Goal: Task Accomplishment & Management: Manage account settings

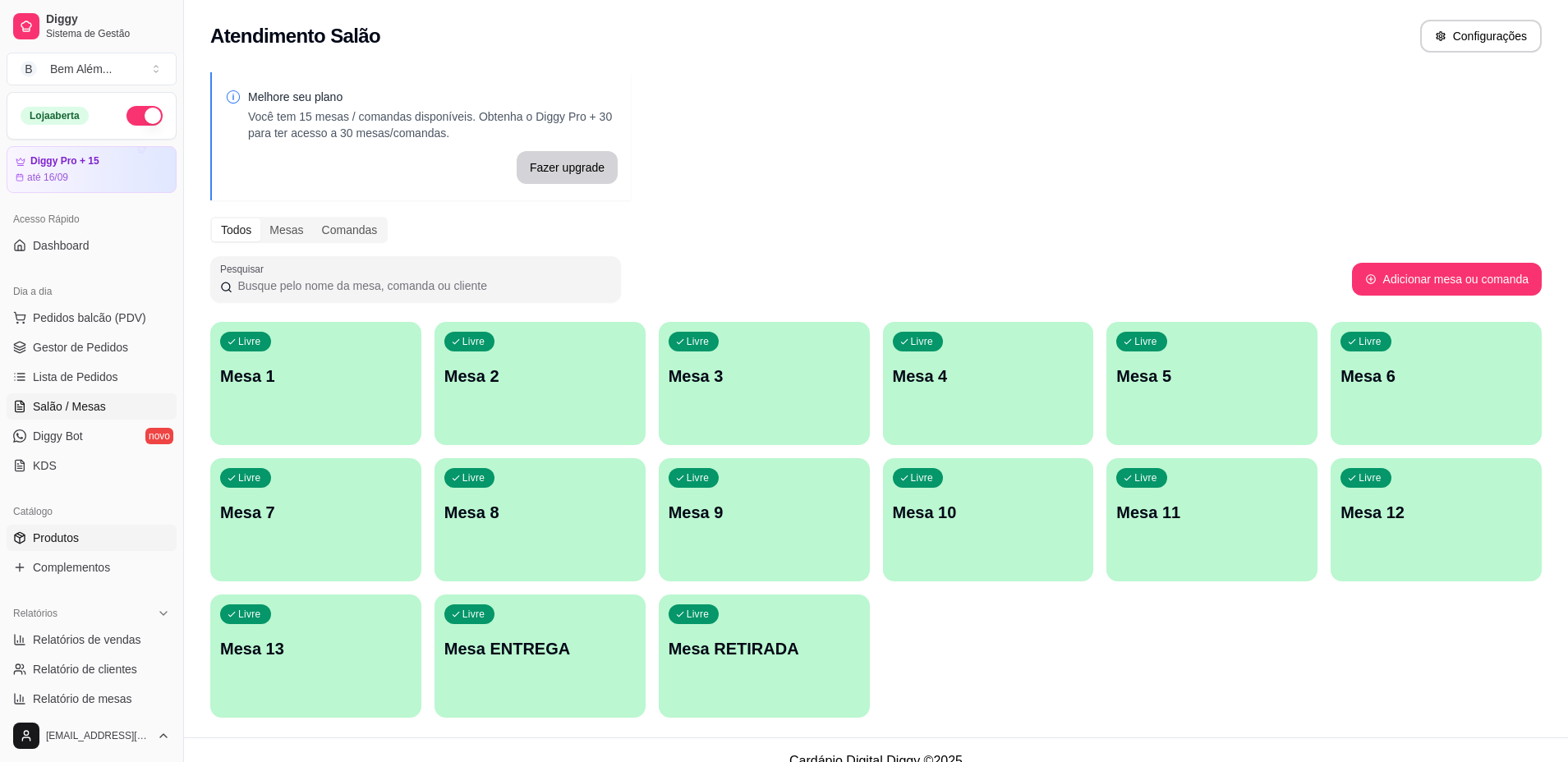
click at [59, 535] on span "Produtos" at bounding box center [56, 538] width 46 height 17
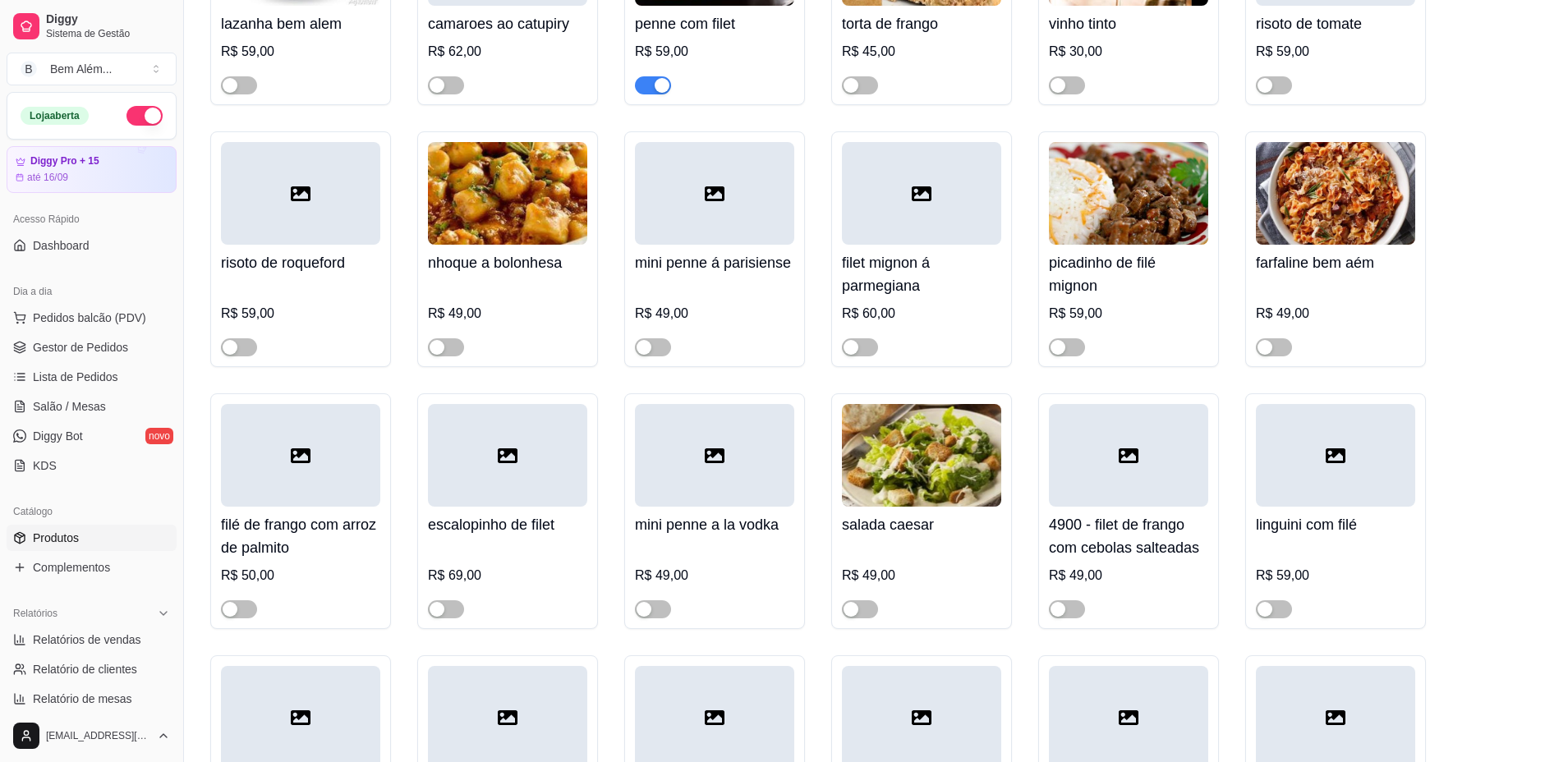
scroll to position [10613, 0]
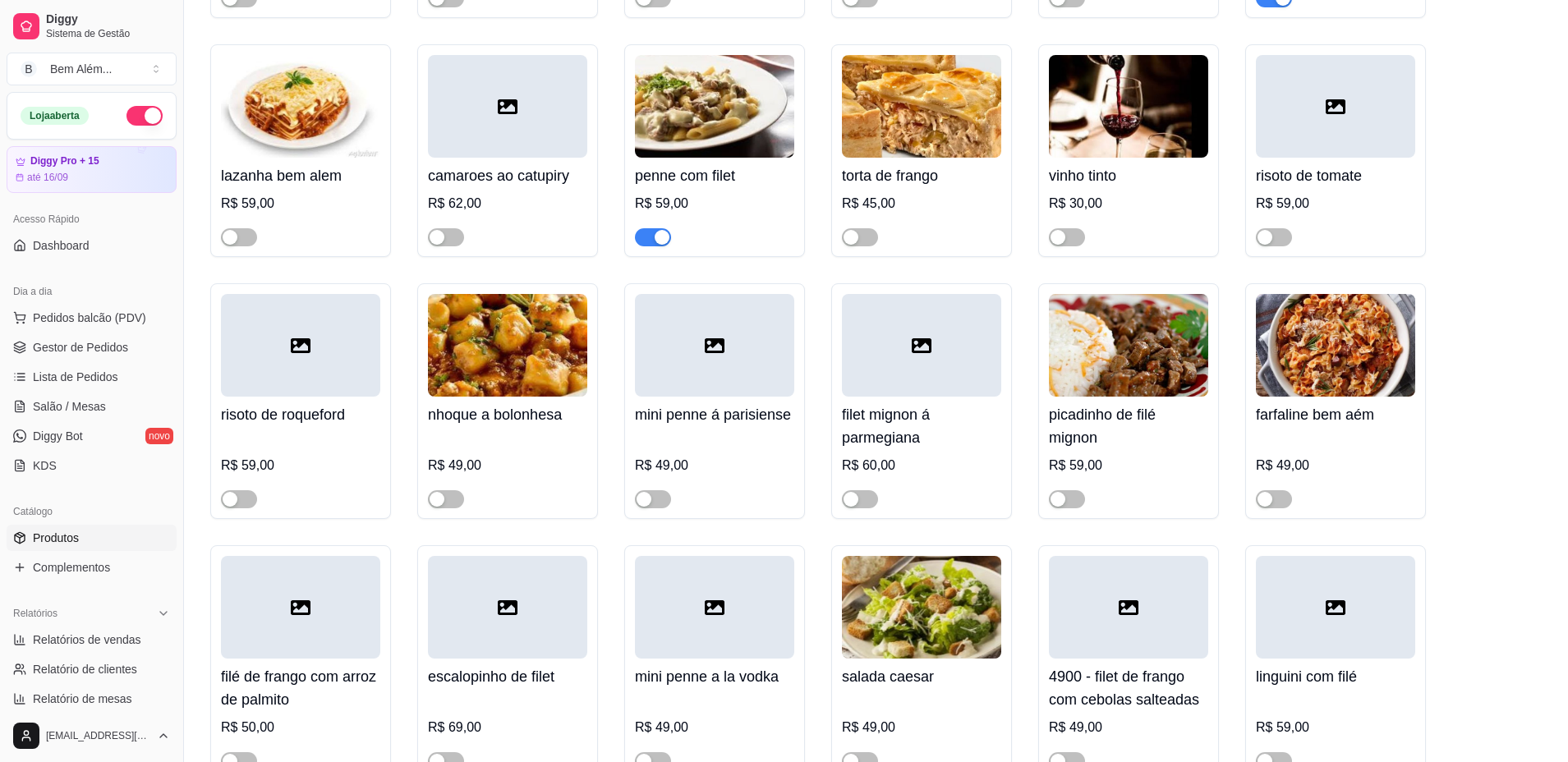
click at [643, 246] on span "button" at bounding box center [653, 238] width 36 height 18
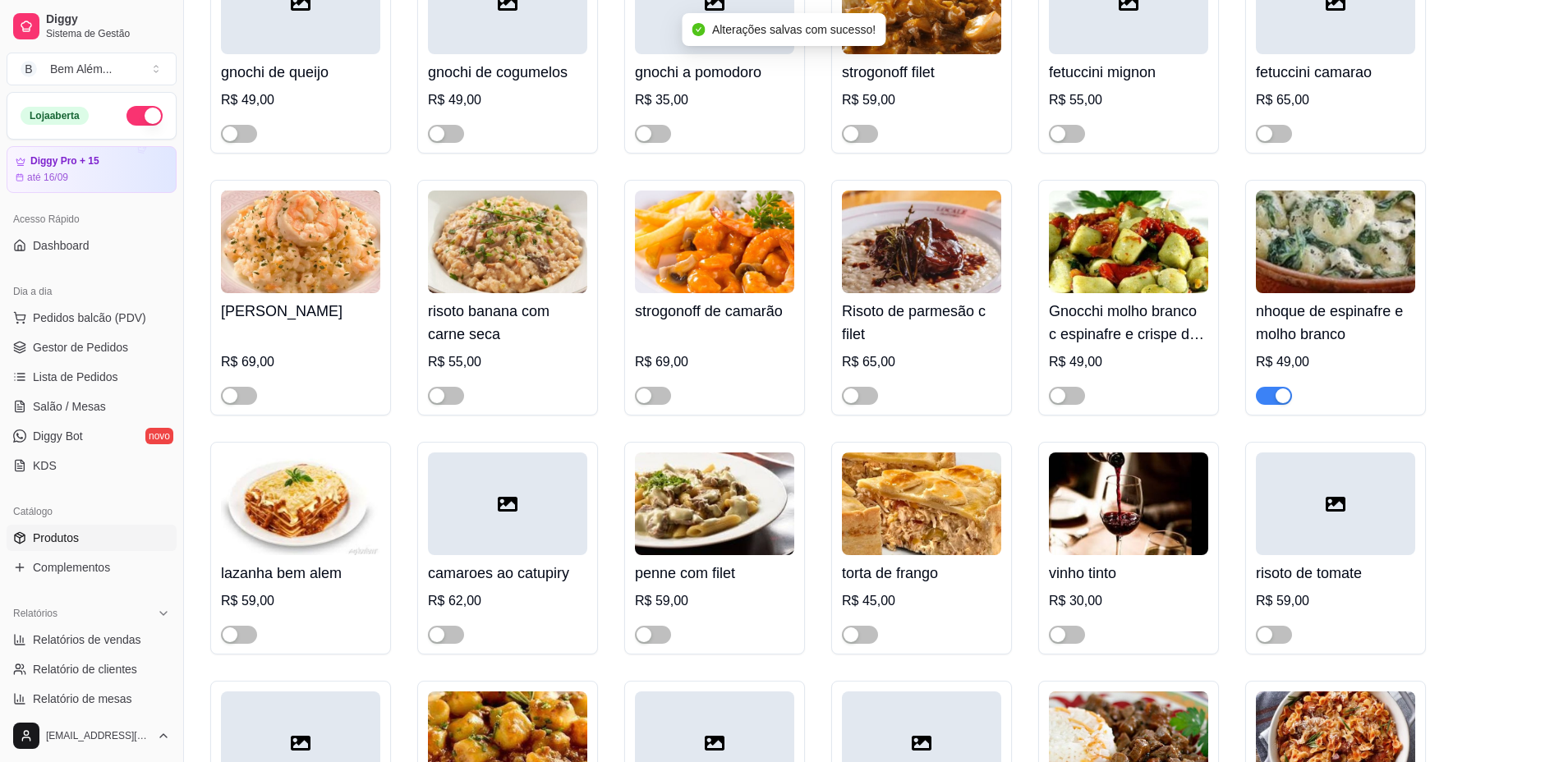
scroll to position [10203, 0]
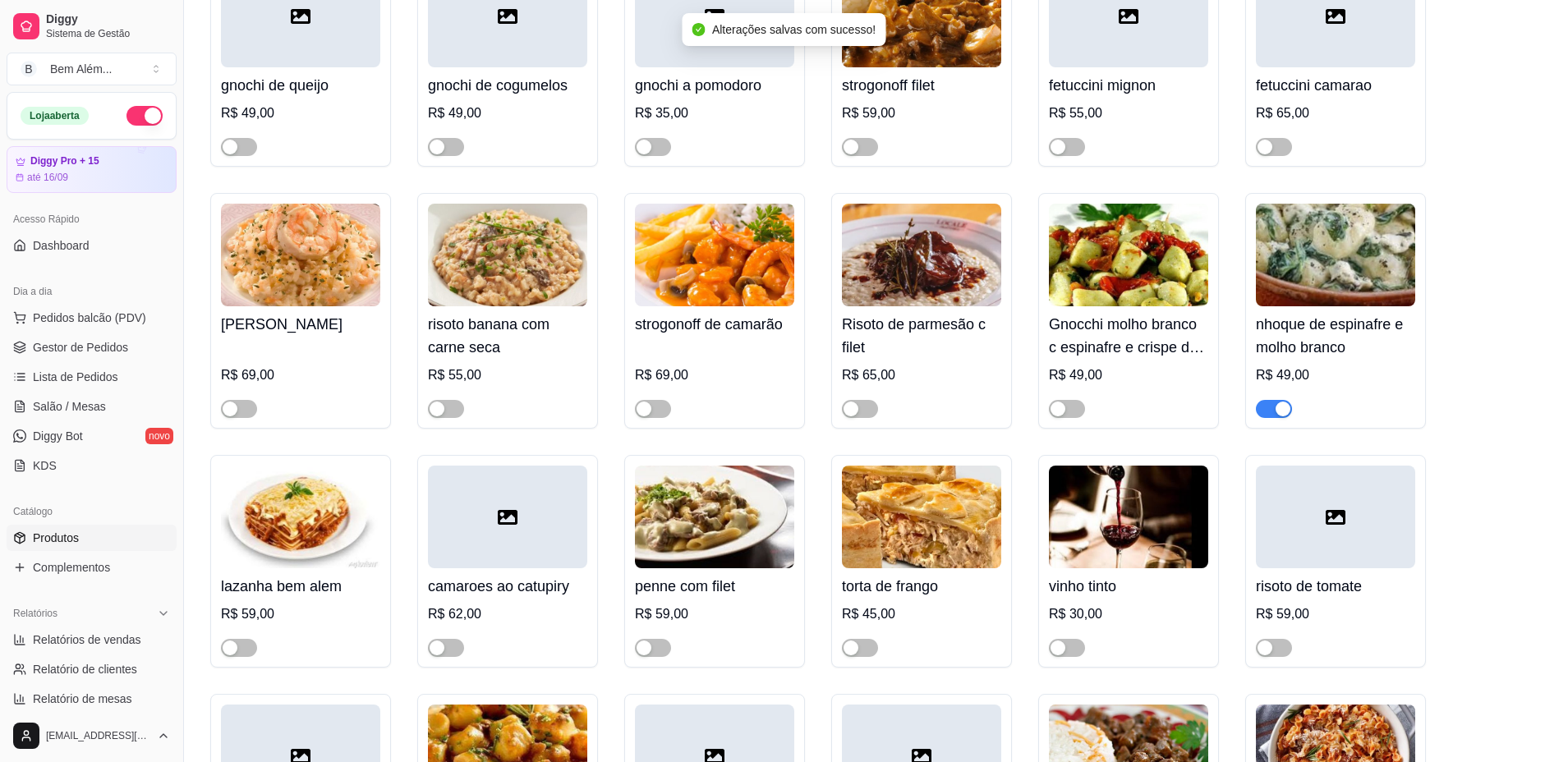
click at [1265, 418] on span "button" at bounding box center [1274, 409] width 36 height 18
click at [670, 418] on span "button" at bounding box center [653, 409] width 36 height 18
click at [868, 156] on span "button" at bounding box center [860, 147] width 36 height 18
click at [906, 123] on div "R$ 59,00" at bounding box center [921, 113] width 159 height 20
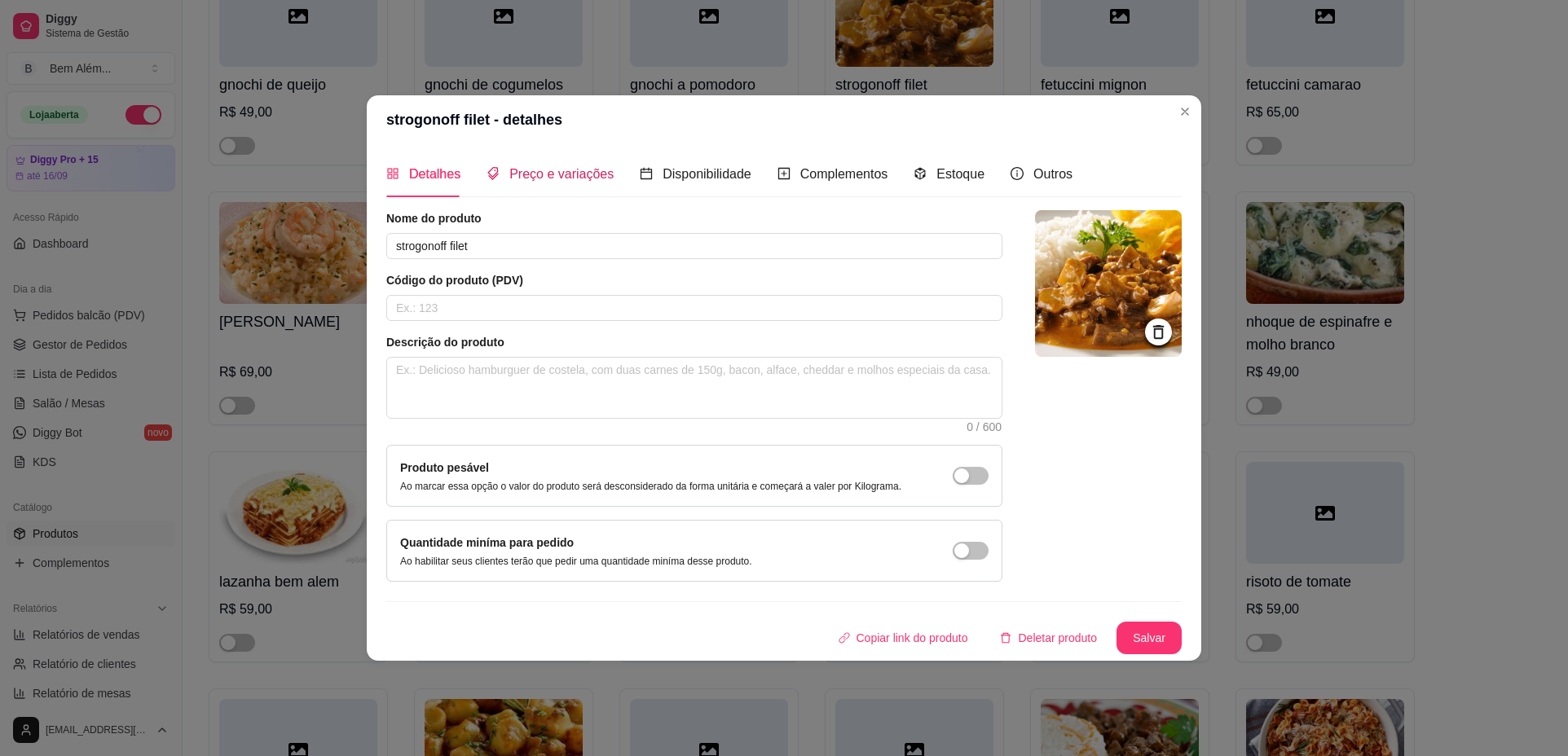
click at [537, 173] on span "Preço e variações" at bounding box center [561, 173] width 104 height 14
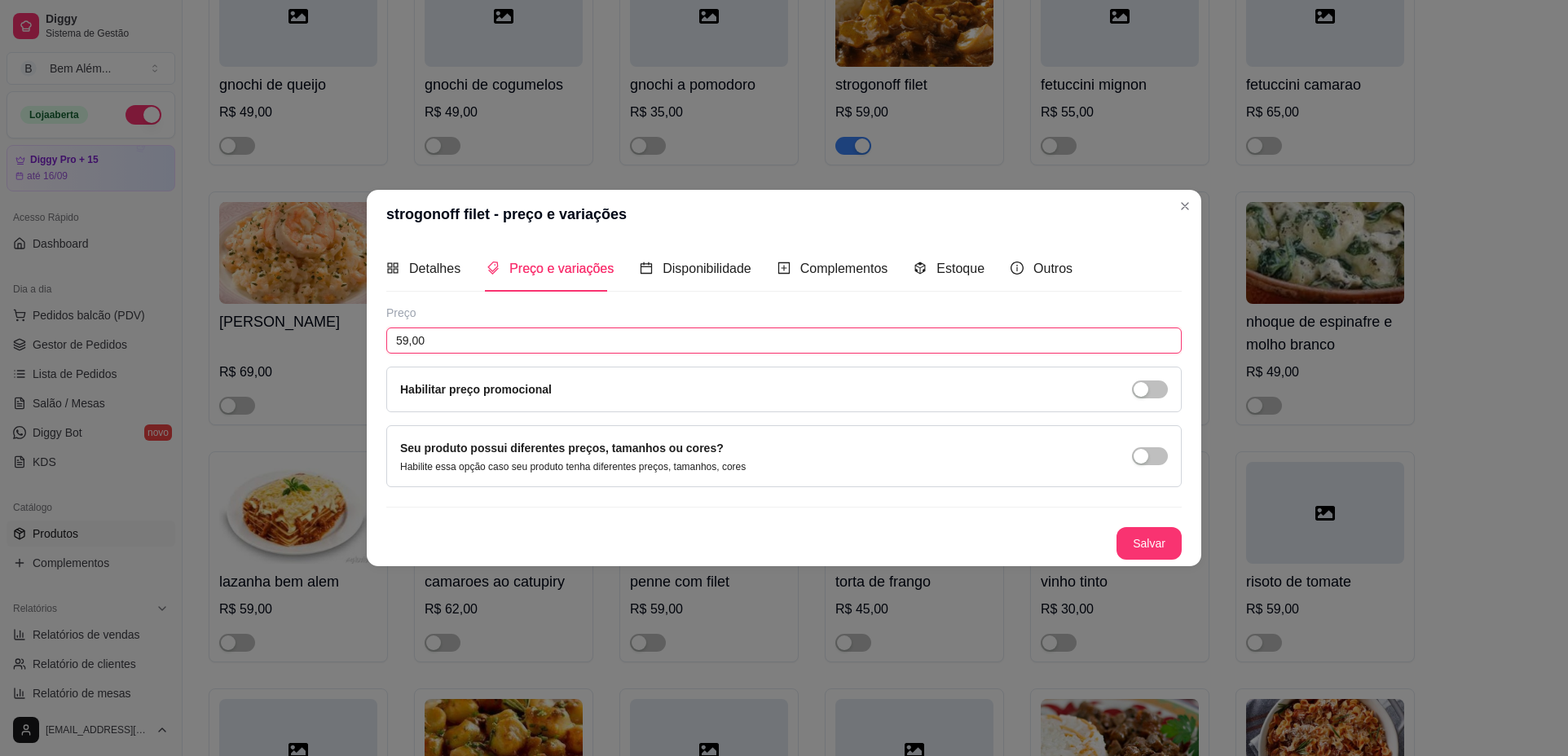
click at [403, 342] on input "59,00" at bounding box center [784, 341] width 796 height 26
type input "55,00"
click at [1160, 544] on button "Salvar" at bounding box center [1148, 543] width 65 height 33
click at [1167, 555] on button "Salvar" at bounding box center [1148, 543] width 63 height 32
click at [1167, 555] on button "Salvar" at bounding box center [1148, 543] width 65 height 33
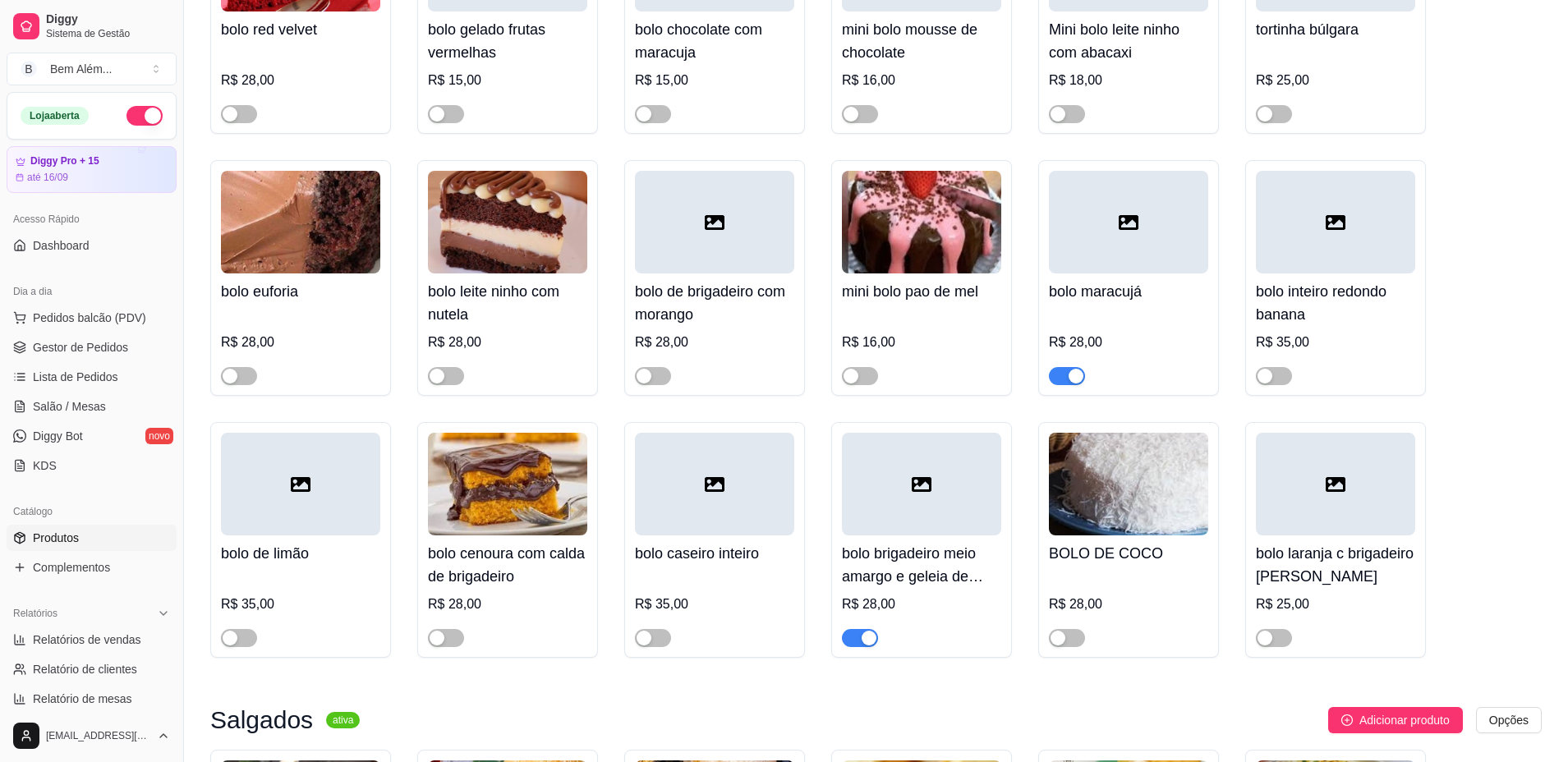
scroll to position [3141, 0]
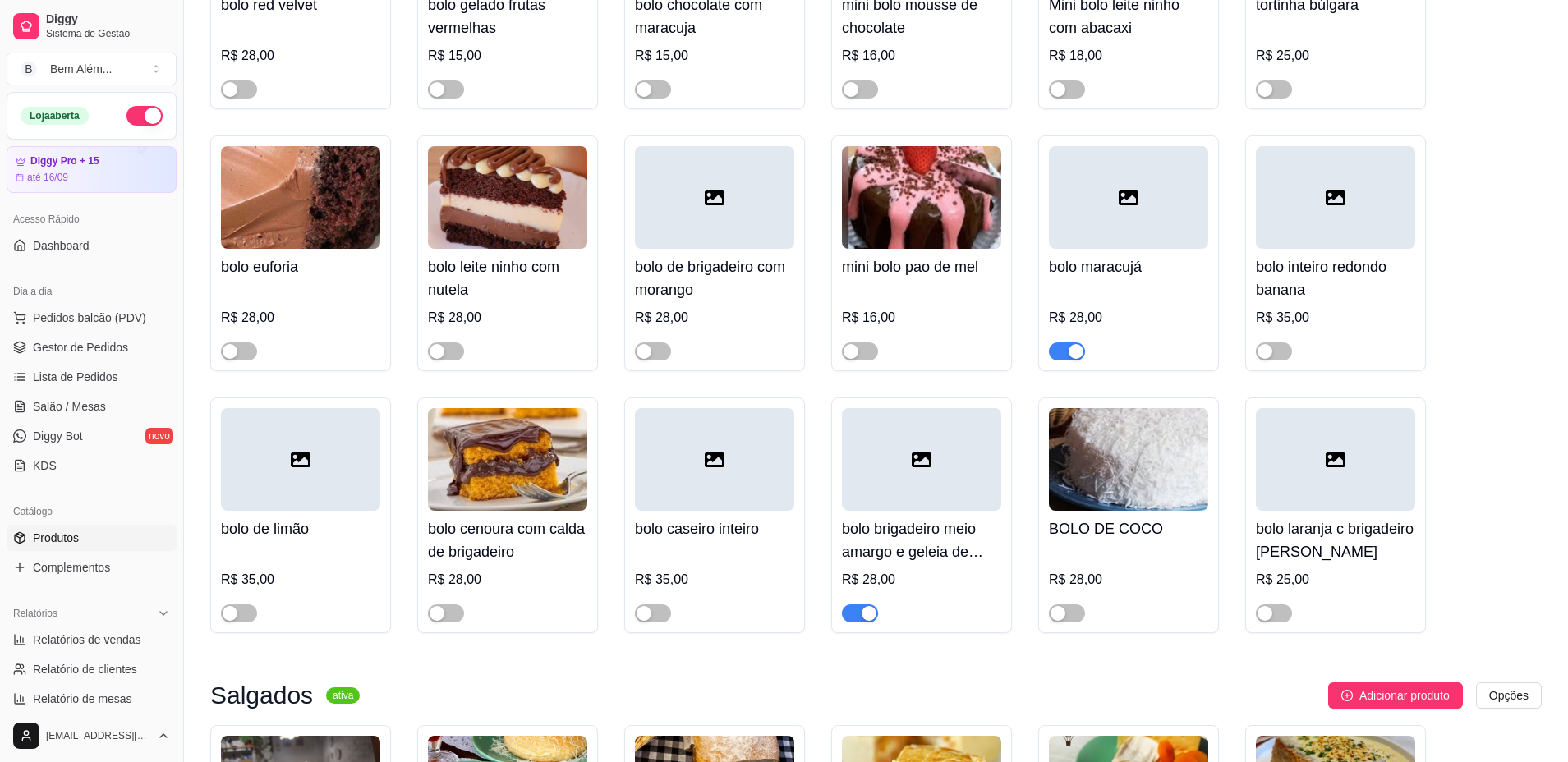
click at [857, 623] on span "button" at bounding box center [860, 614] width 36 height 18
click at [1067, 360] on span "button" at bounding box center [1067, 351] width 36 height 18
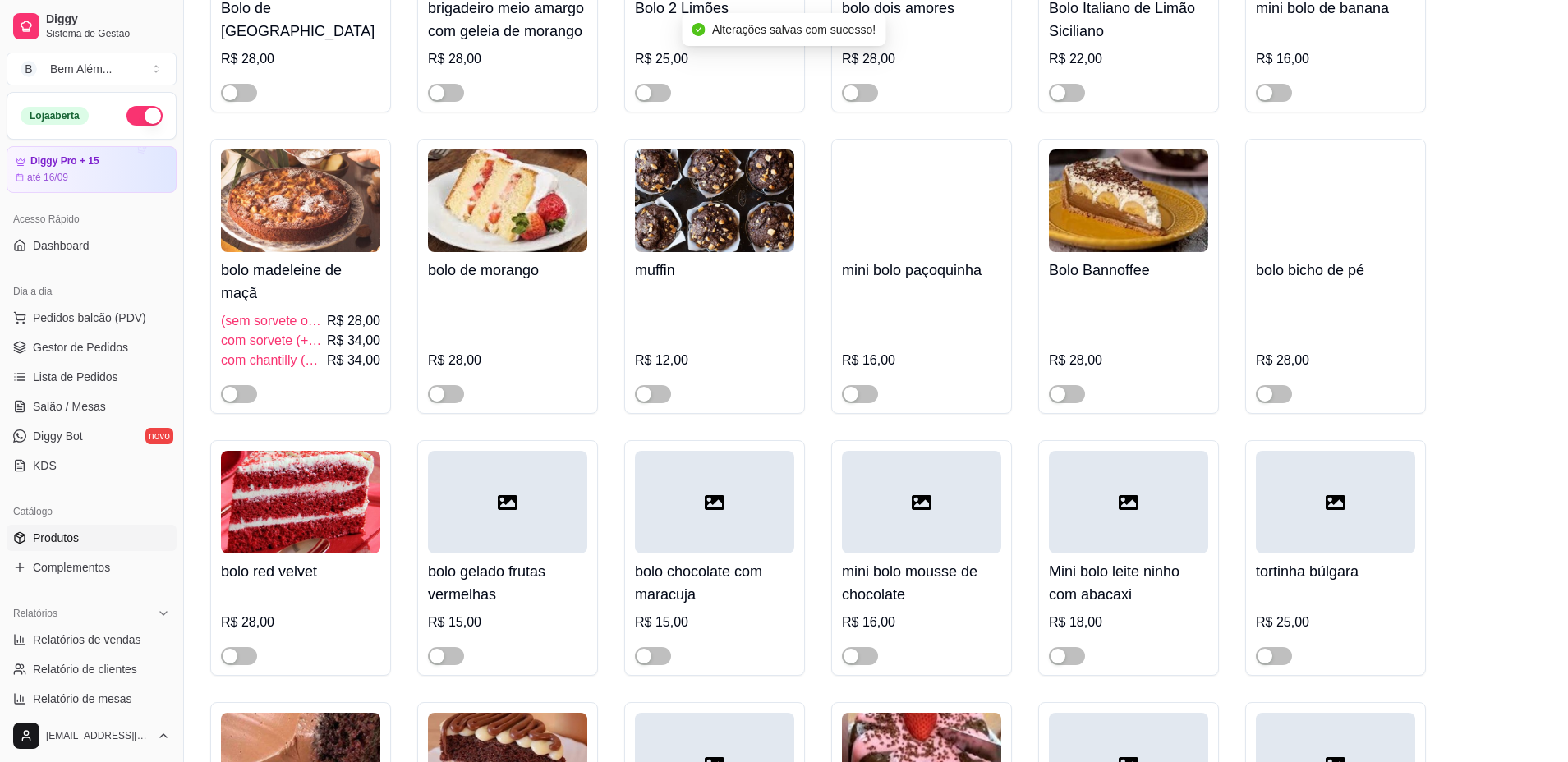
scroll to position [2484, 0]
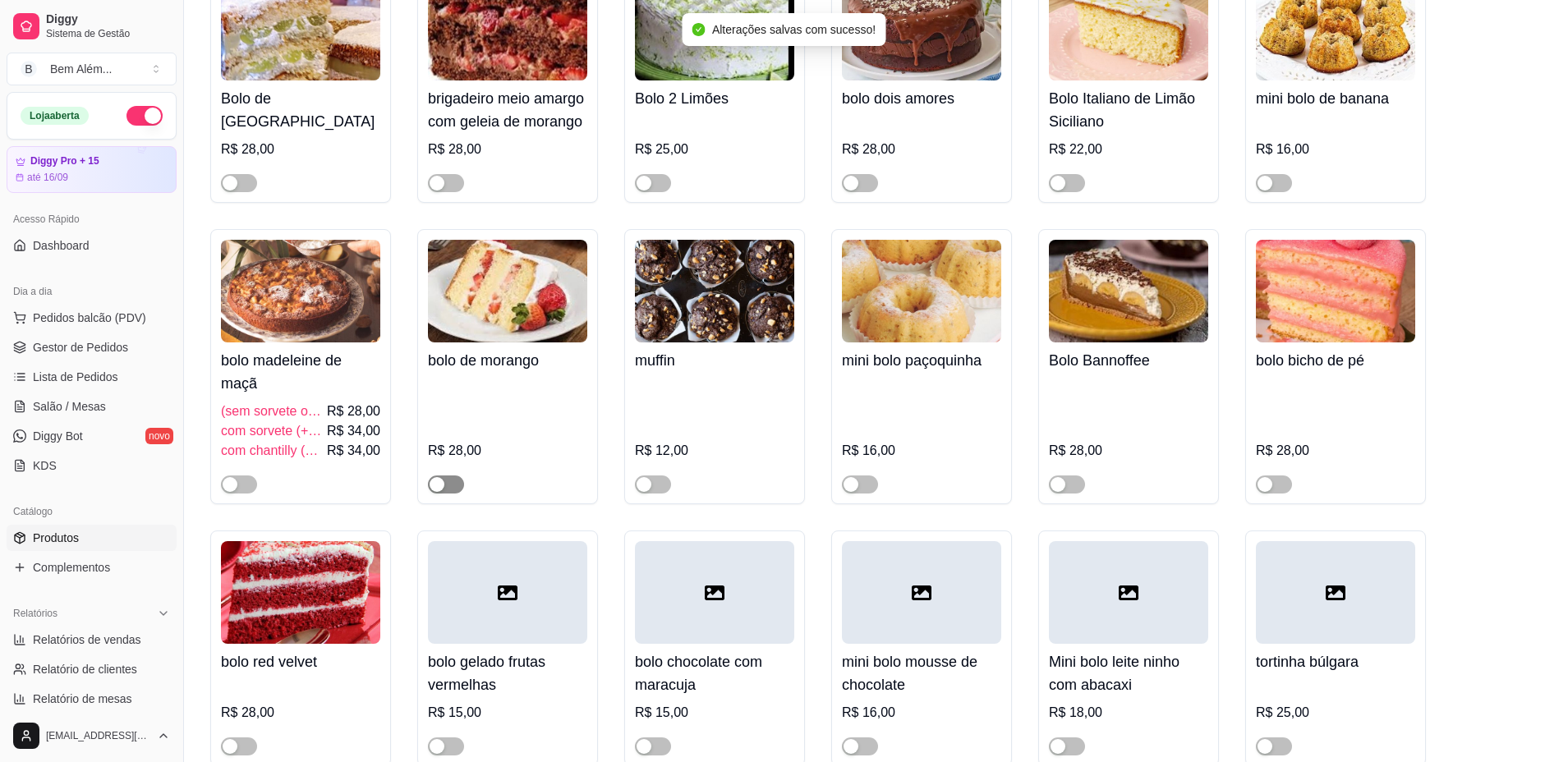
click at [461, 494] on span "button" at bounding box center [446, 485] width 36 height 18
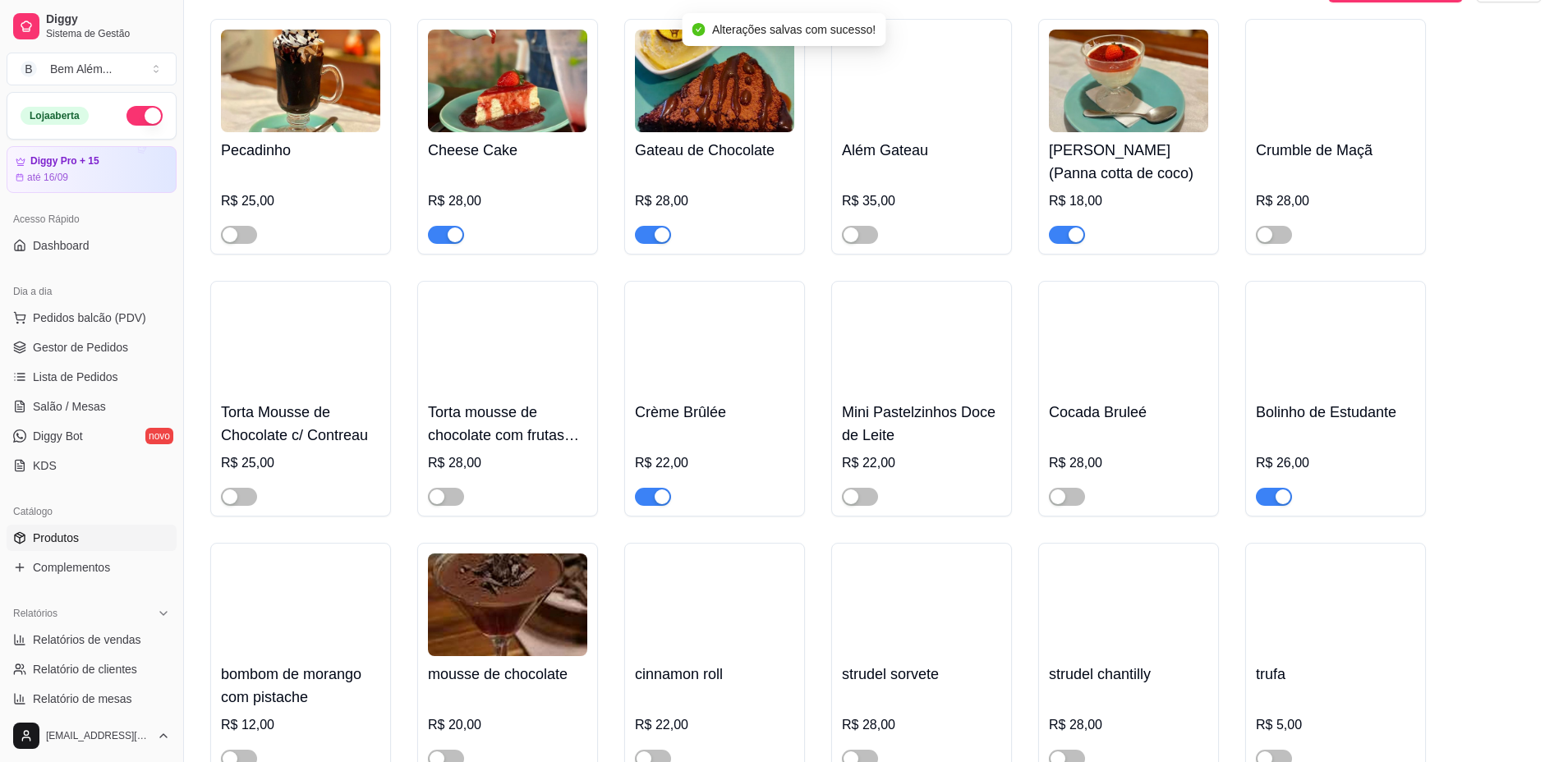
scroll to position [5276, 0]
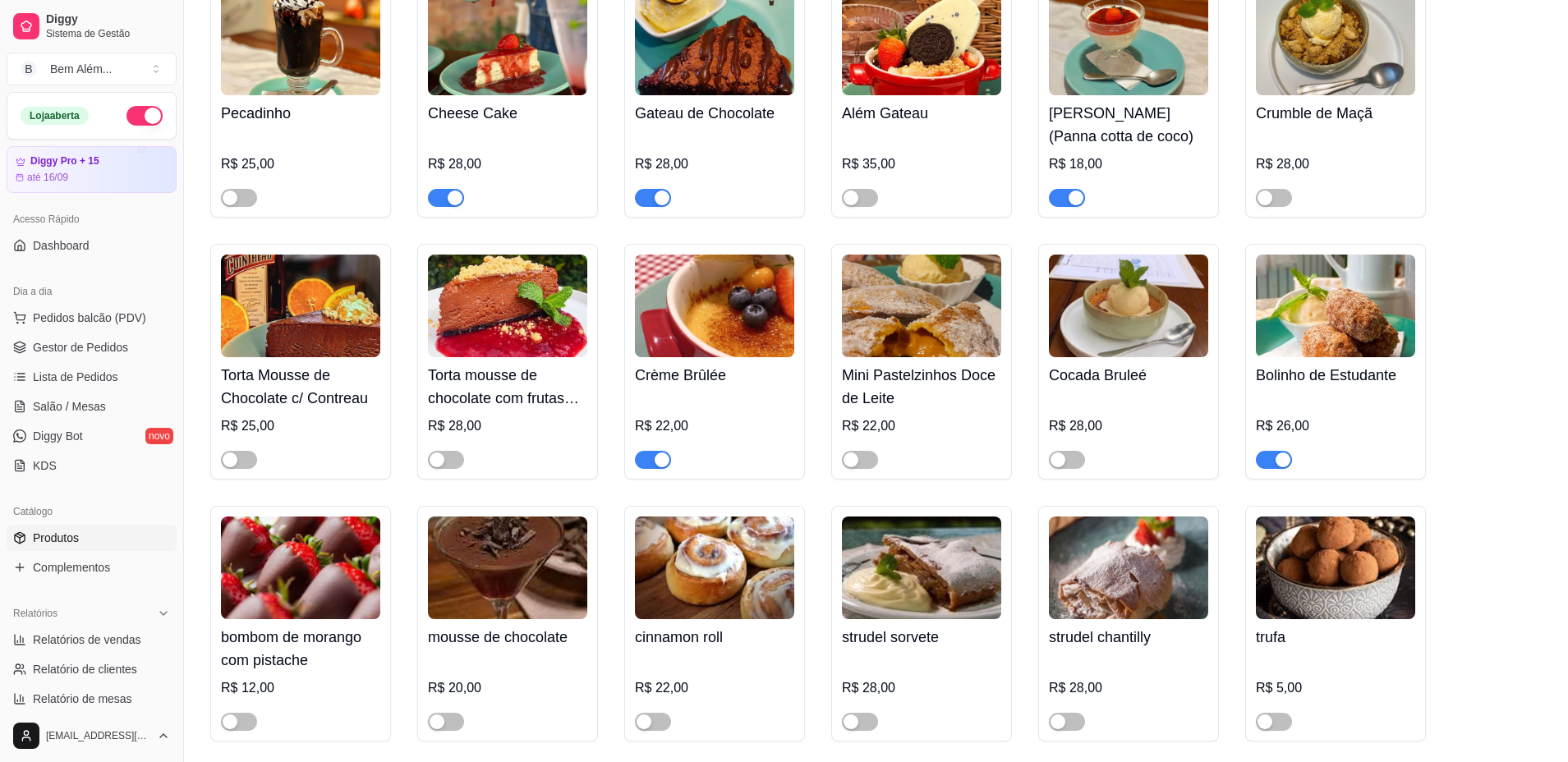
click at [642, 469] on span "button" at bounding box center [653, 460] width 36 height 18
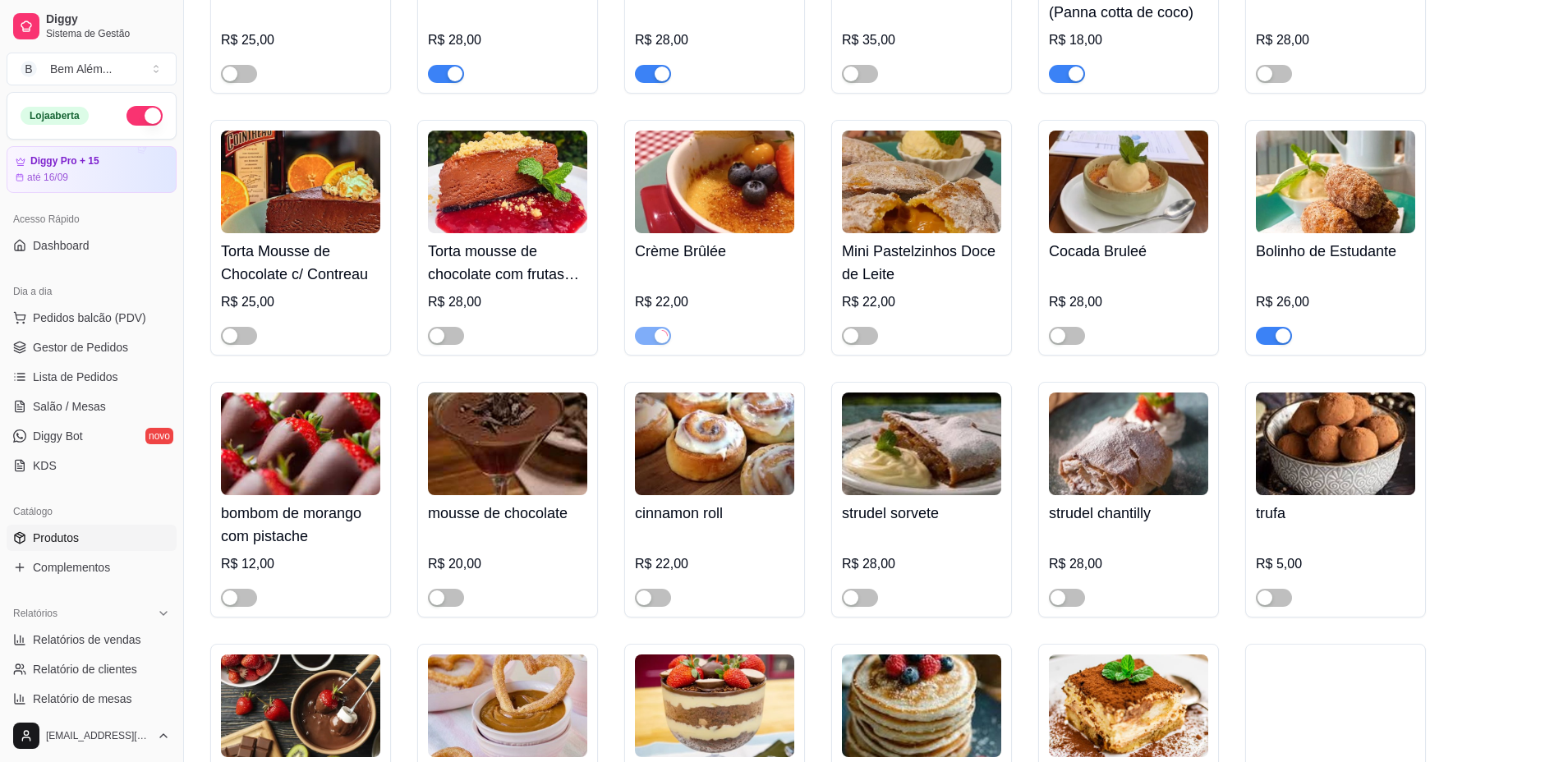
scroll to position [5440, 0]
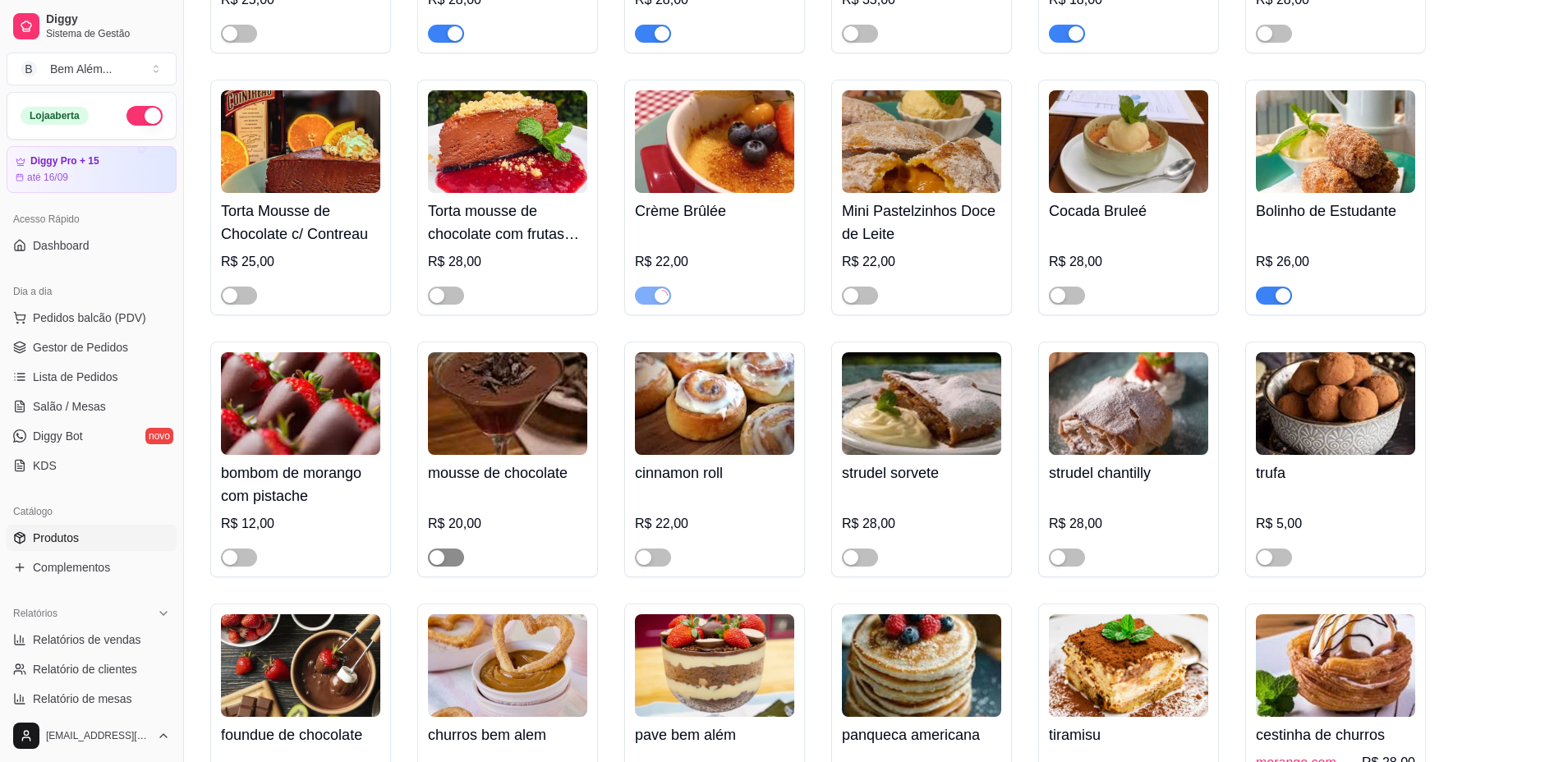
click at [453, 567] on span "button" at bounding box center [446, 557] width 36 height 18
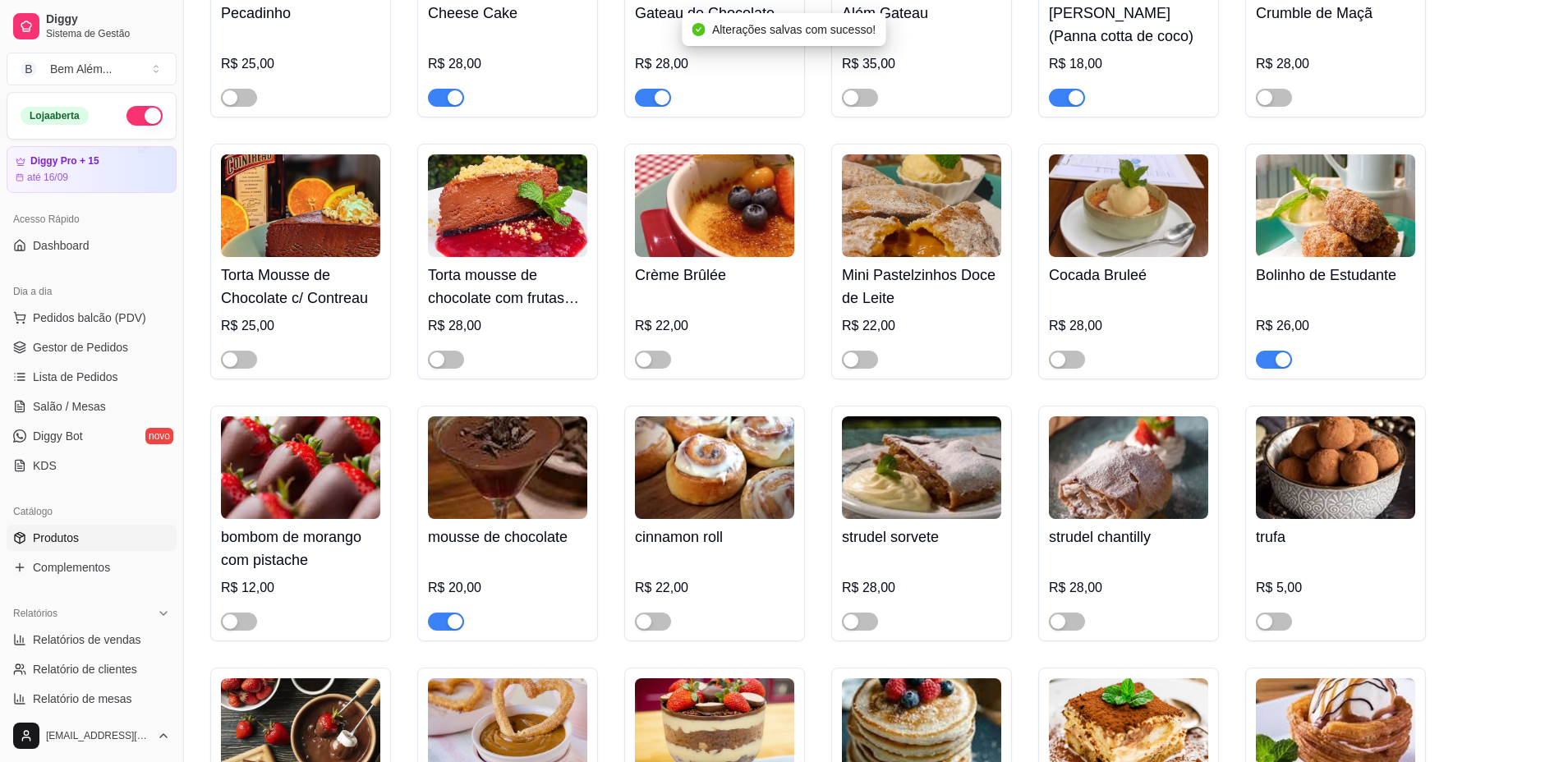
scroll to position [5358, 0]
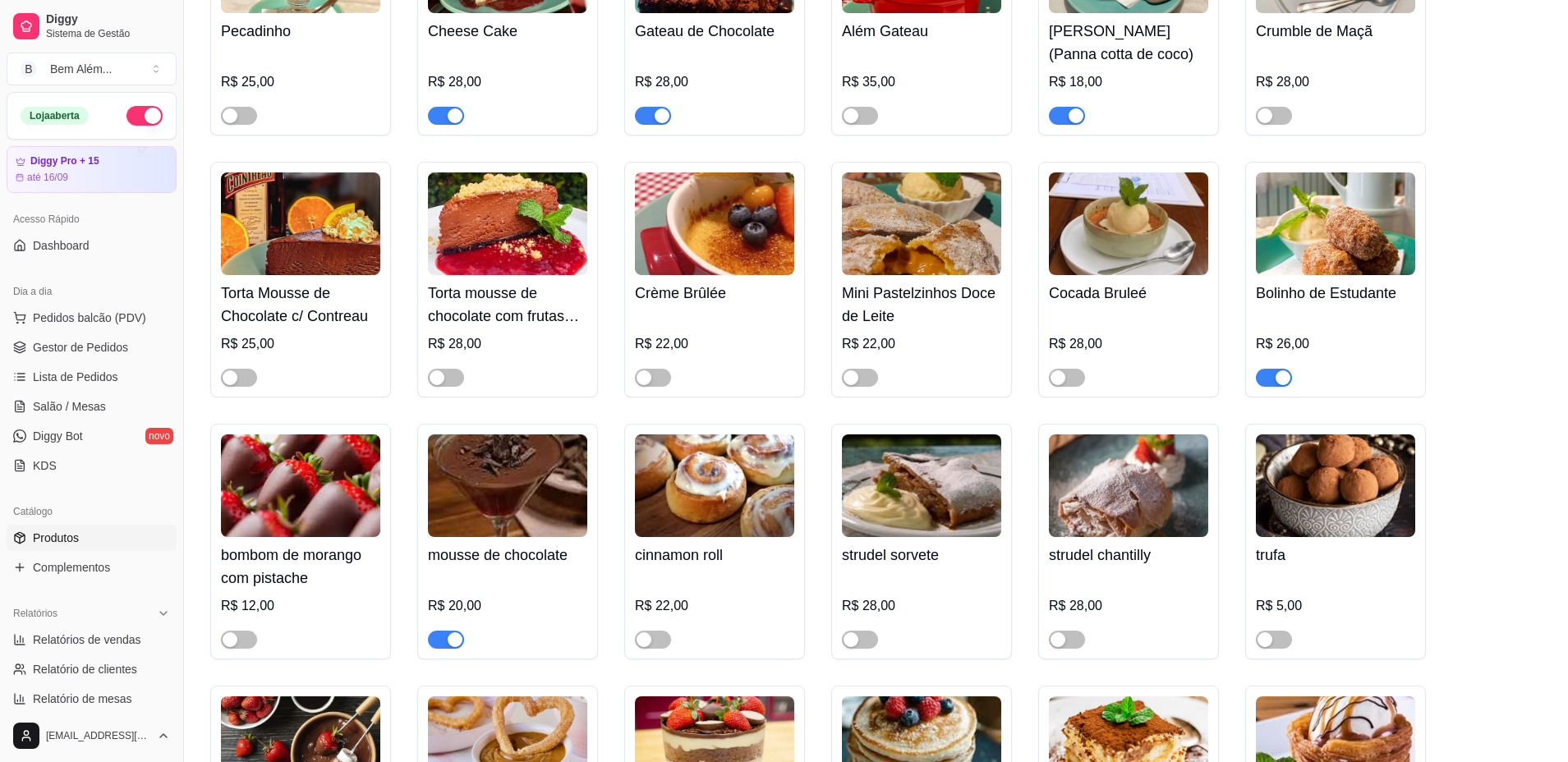
click at [1271, 387] on span "button" at bounding box center [1274, 378] width 36 height 18
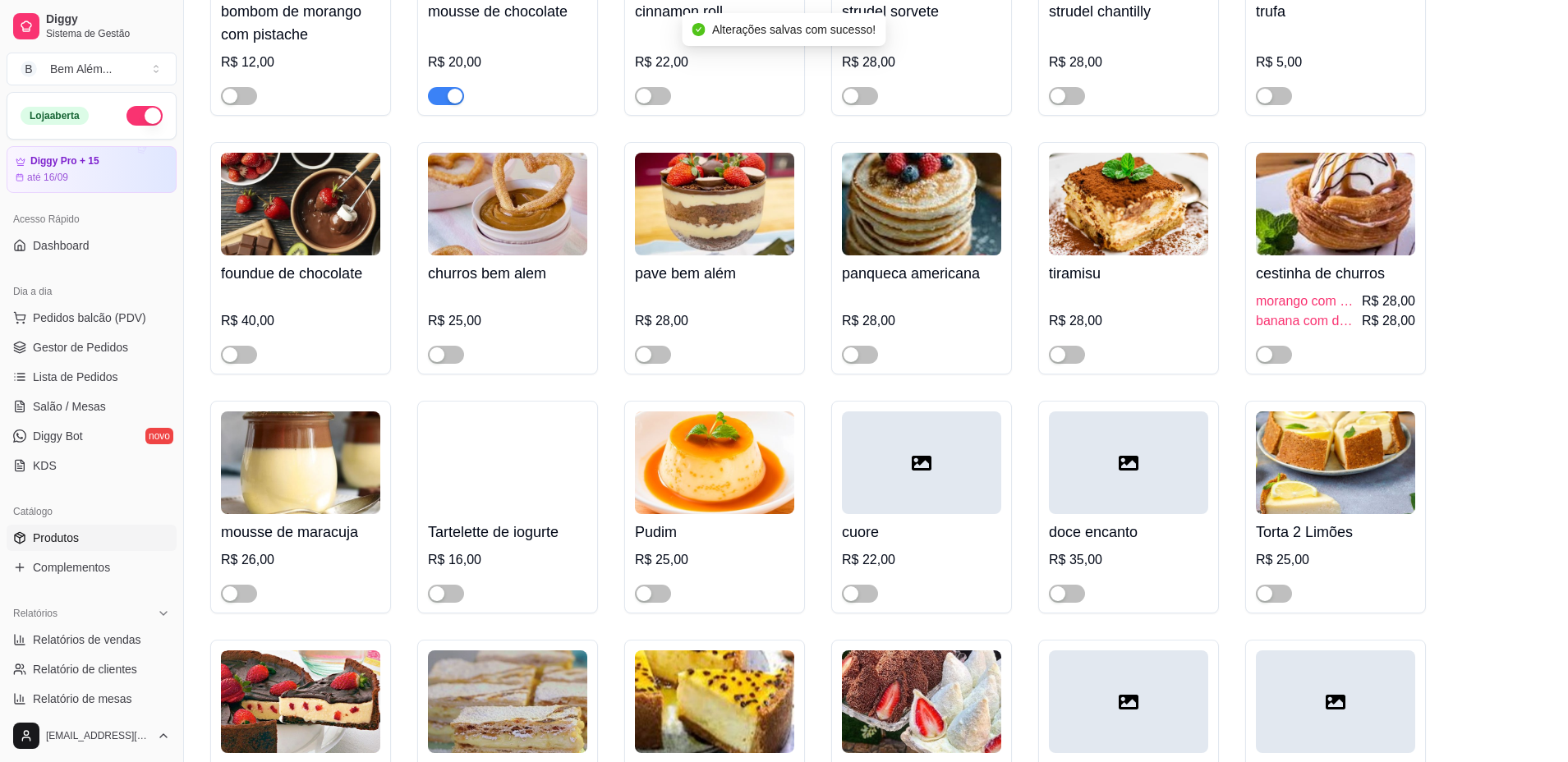
scroll to position [5933, 0]
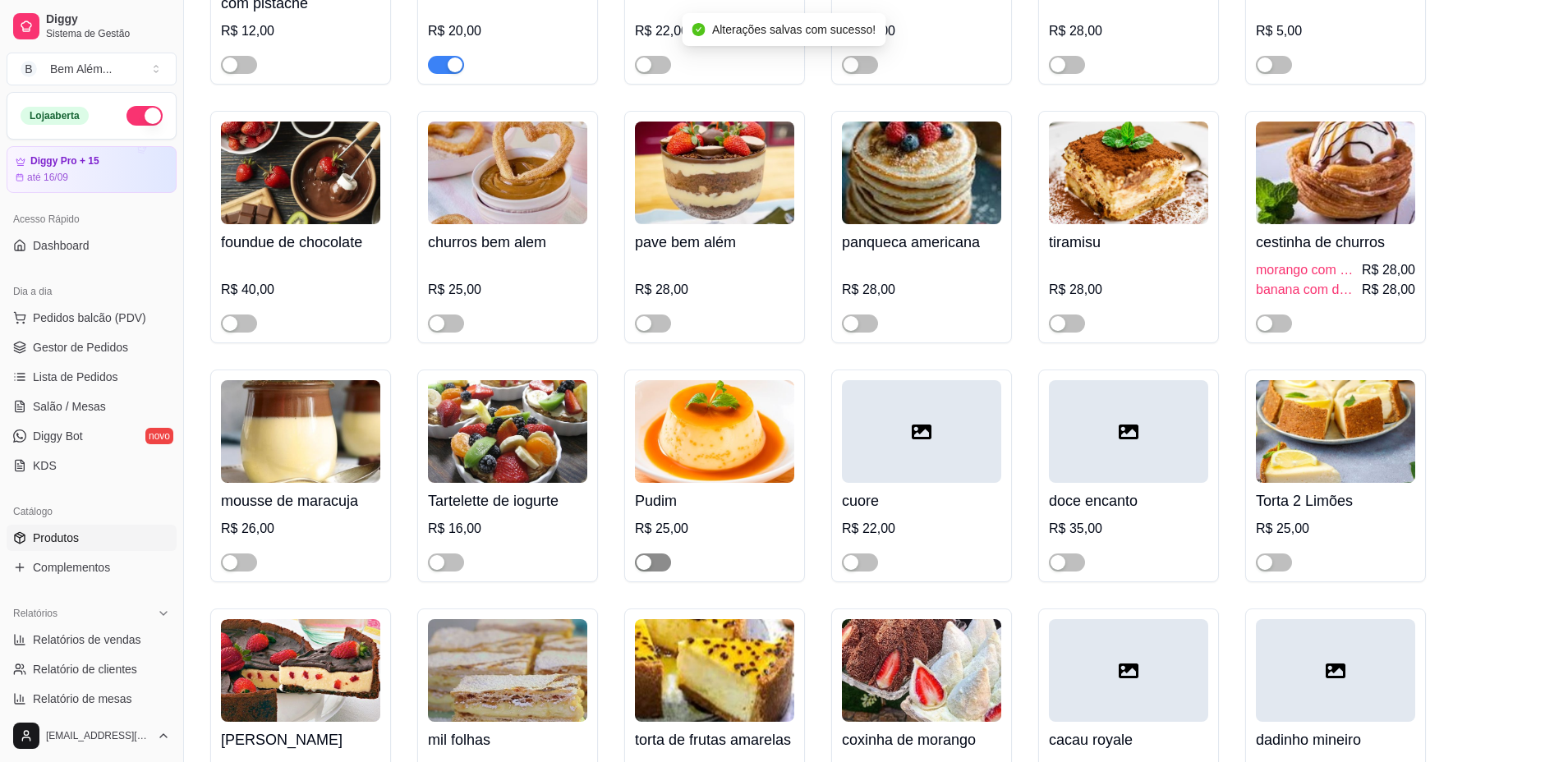
click at [653, 572] on span "button" at bounding box center [653, 562] width 36 height 18
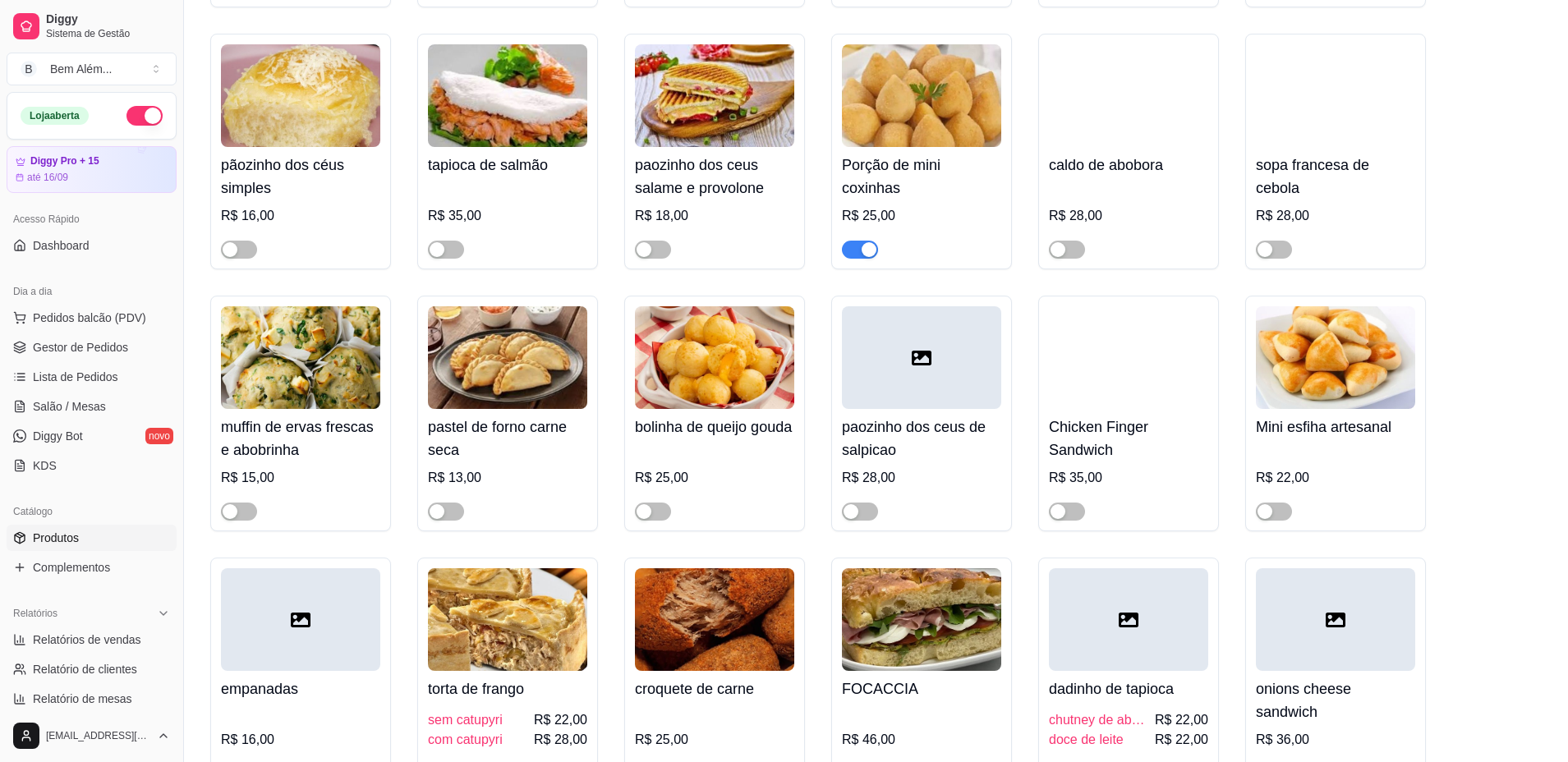
scroll to position [4537, 0]
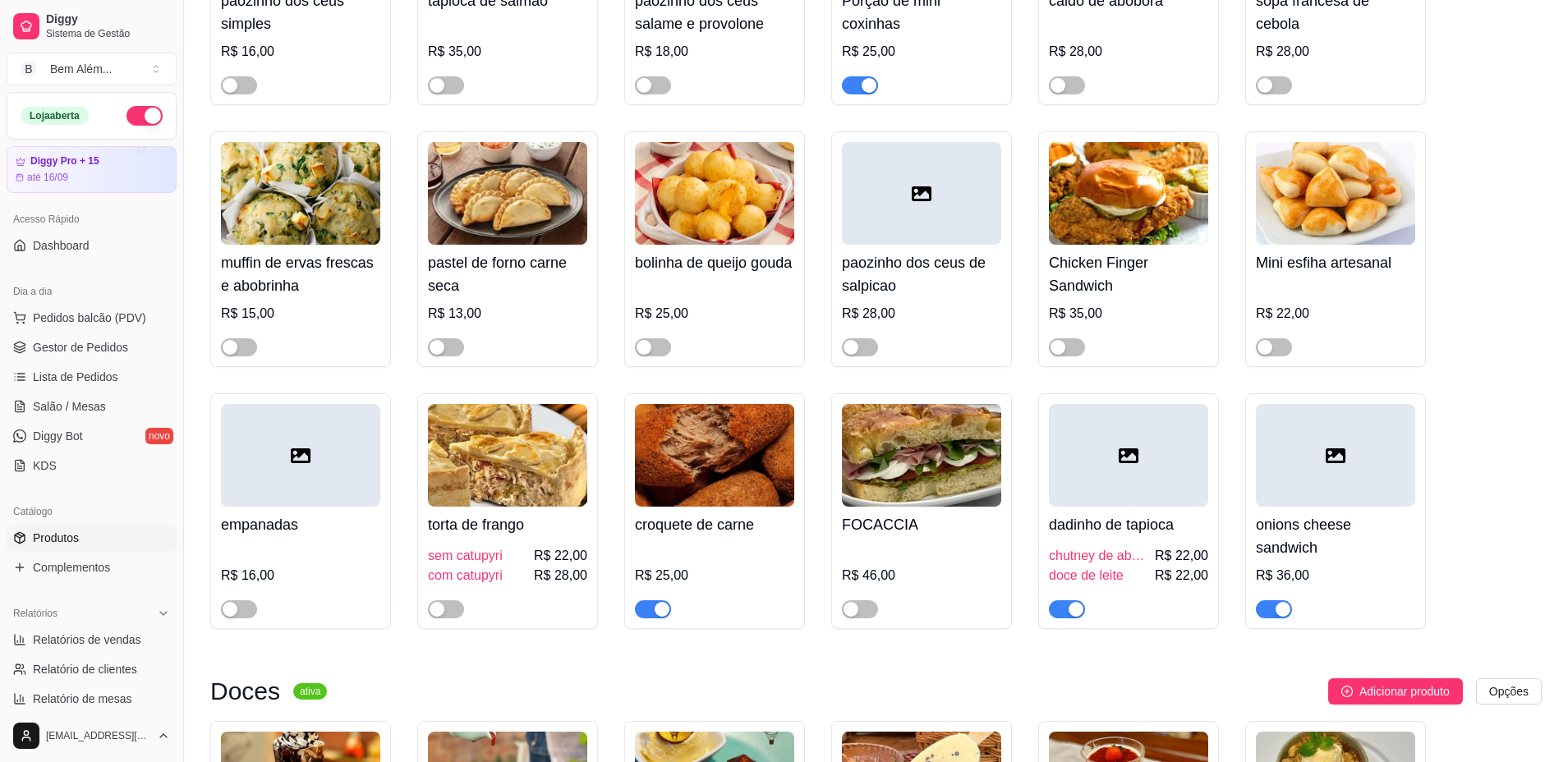
click at [640, 619] on span "button" at bounding box center [653, 610] width 36 height 18
click at [1065, 629] on div "dadinho de tapioca chutney de abacaxi R$ 22,00 doce de leite R$ 22,00" at bounding box center [1128, 511] width 181 height 236
click at [1055, 619] on span "button" at bounding box center [1067, 610] width 36 height 18
click at [1267, 619] on span "button" at bounding box center [1274, 610] width 36 height 18
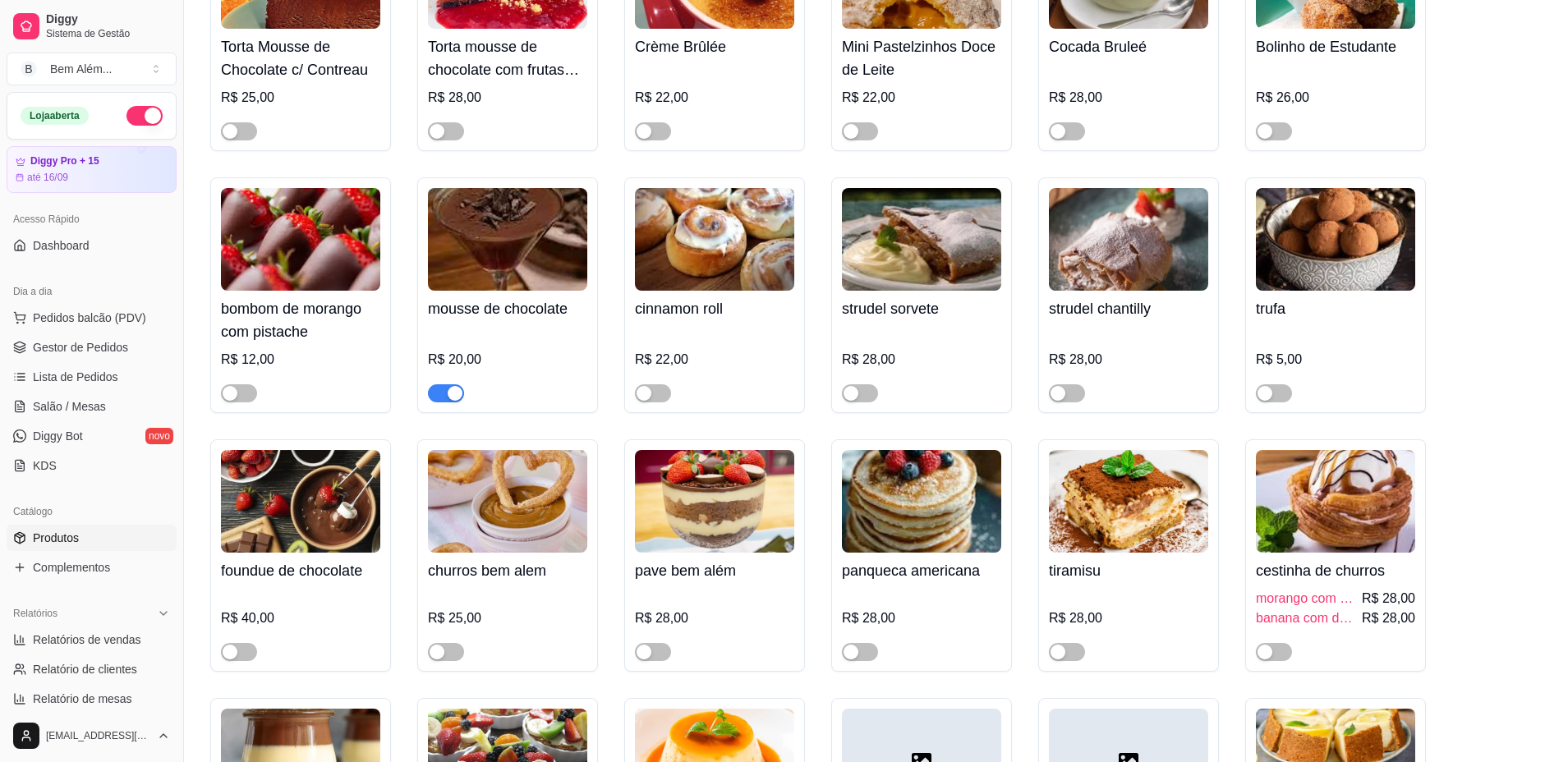
scroll to position [5769, 0]
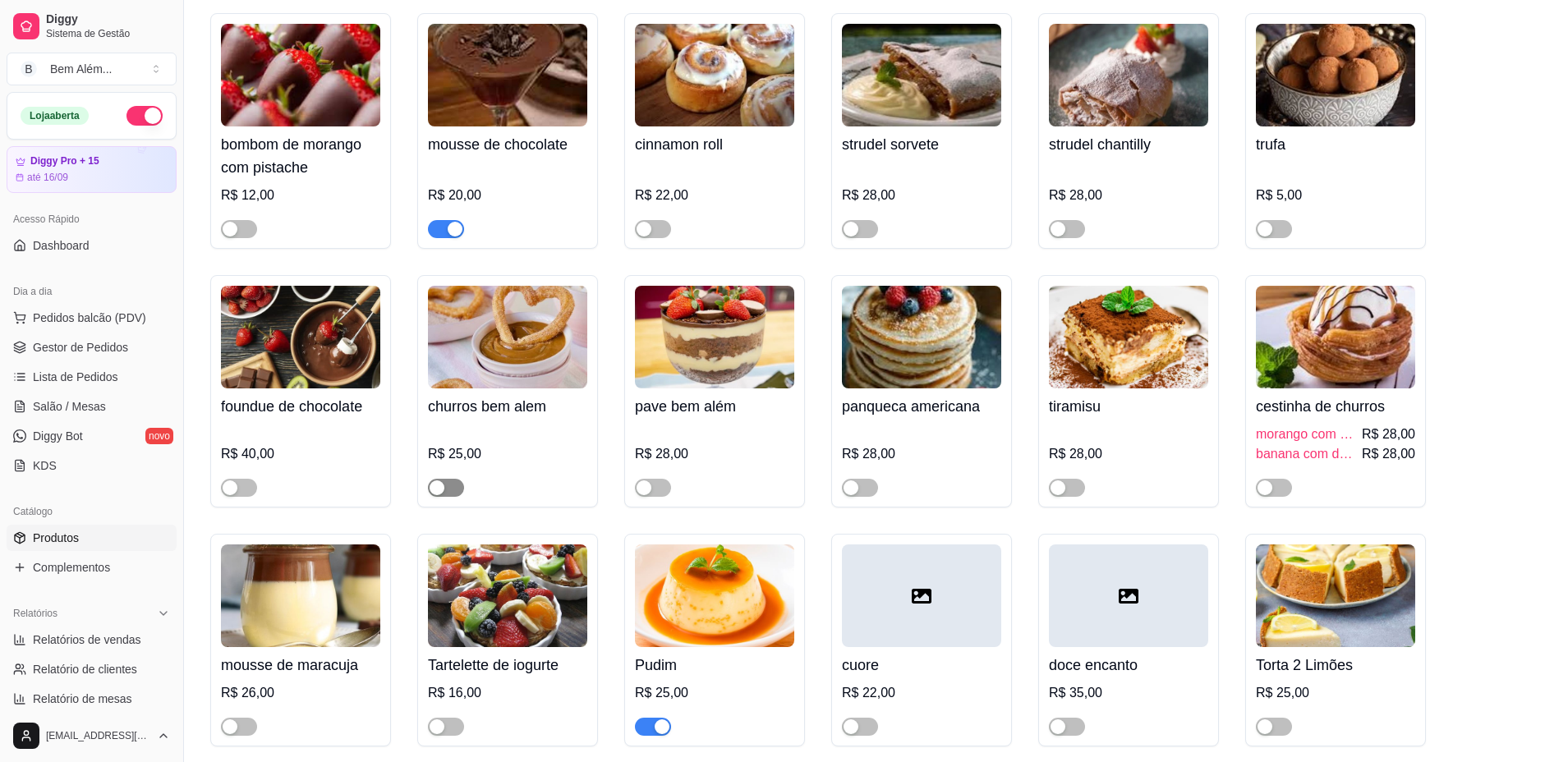
click at [446, 497] on button "button" at bounding box center [446, 488] width 36 height 18
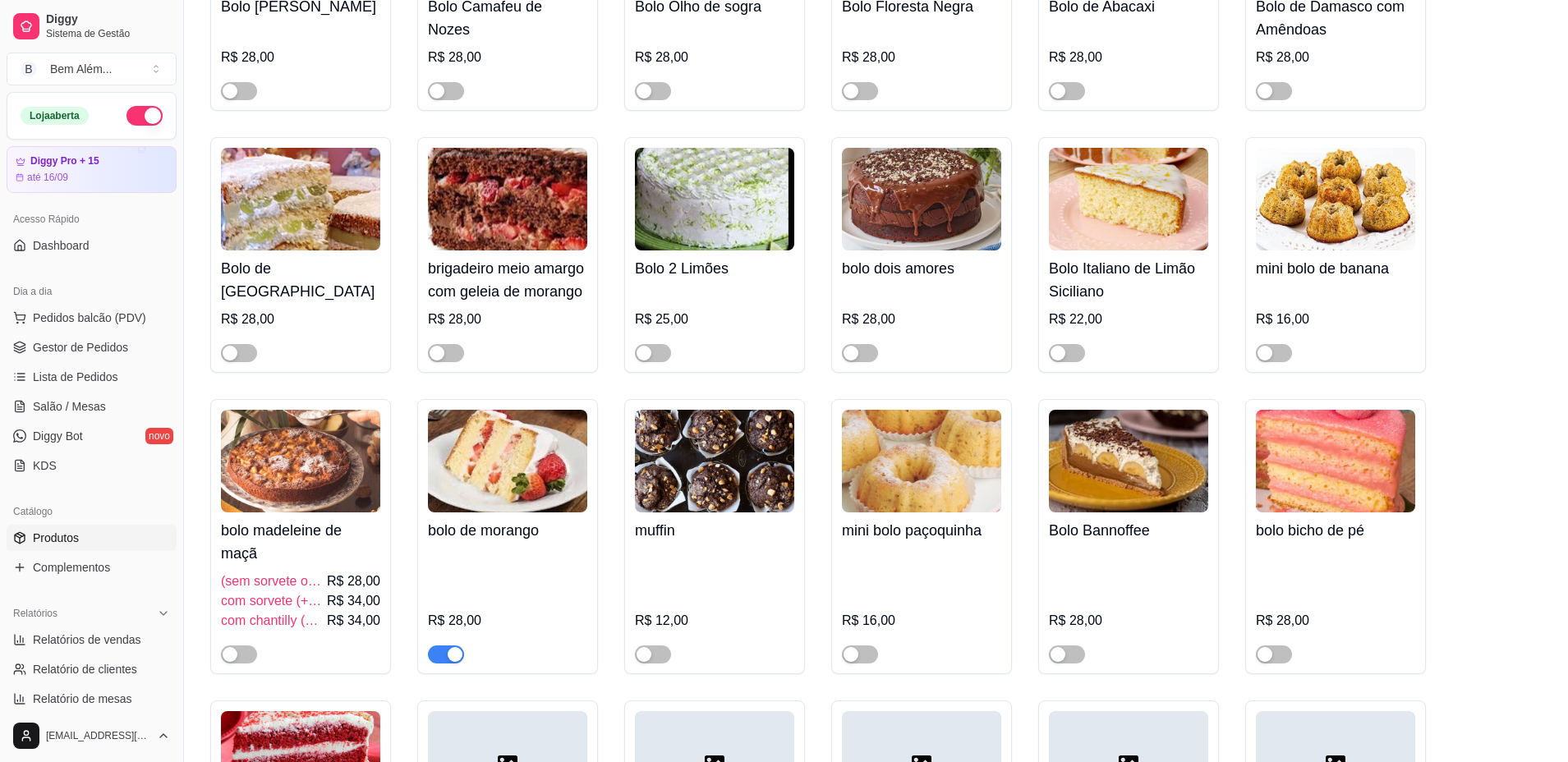
scroll to position [2320, 0]
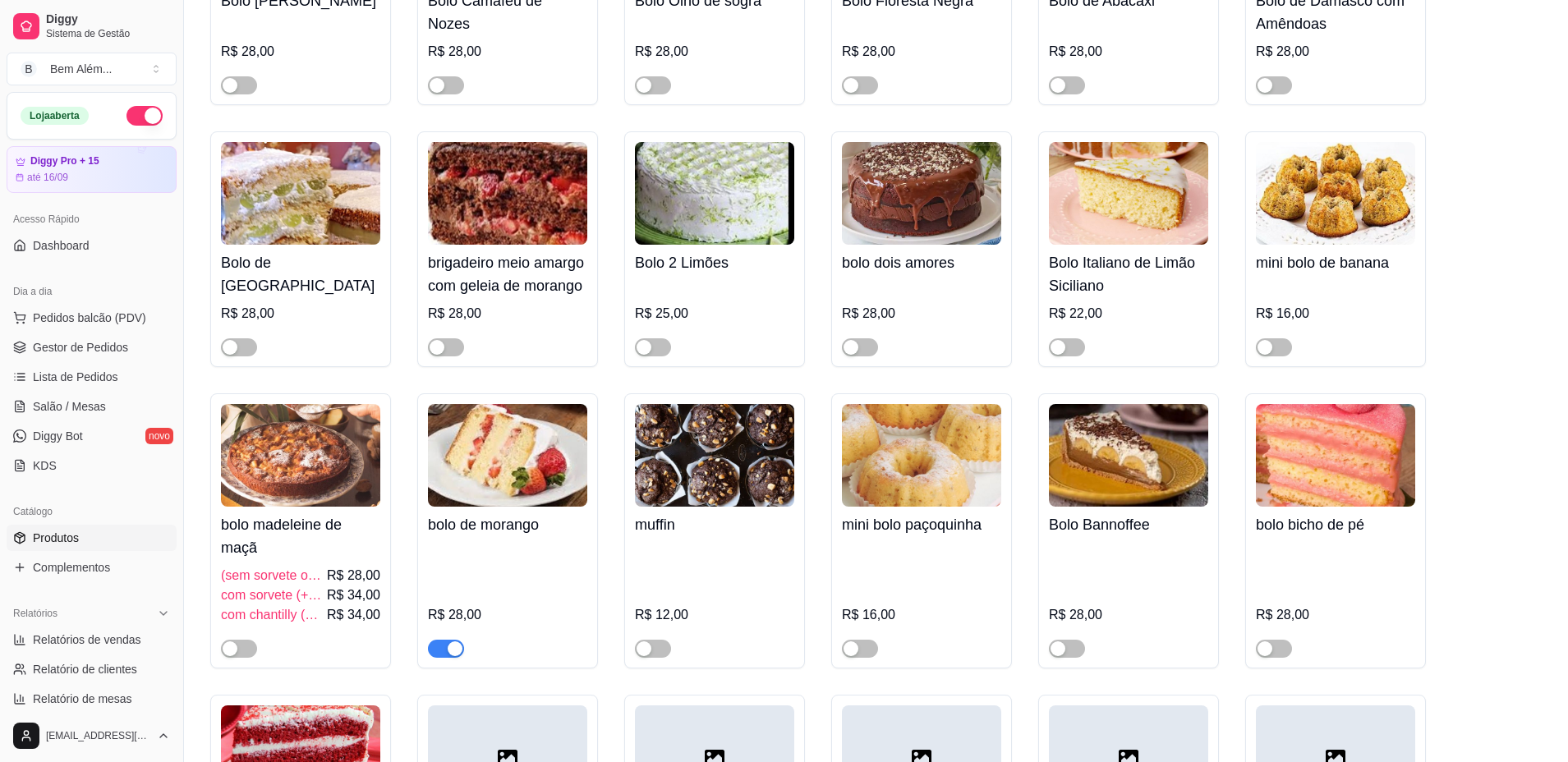
click at [434, 653] on span "button" at bounding box center [446, 649] width 36 height 18
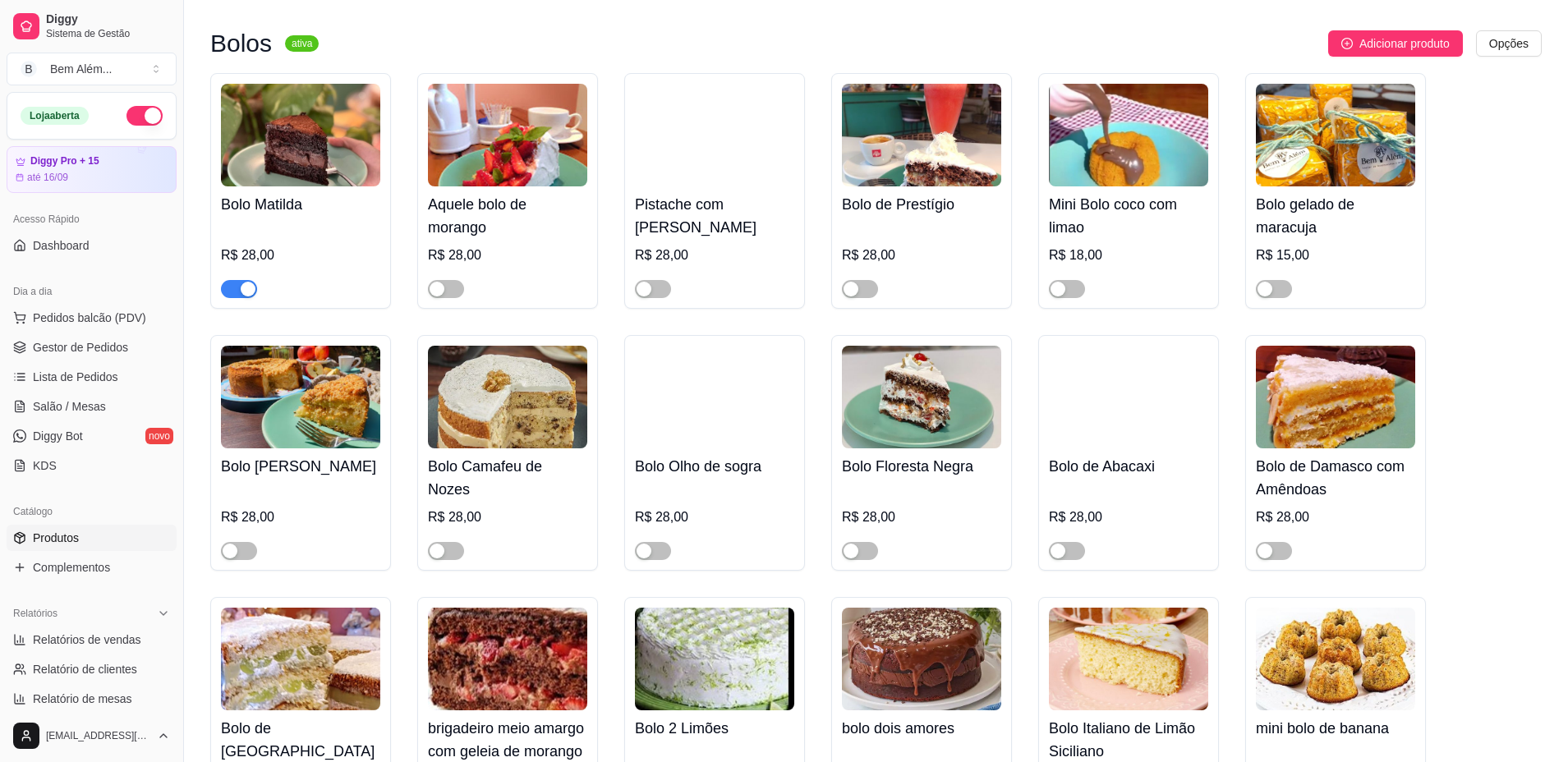
scroll to position [1827, 0]
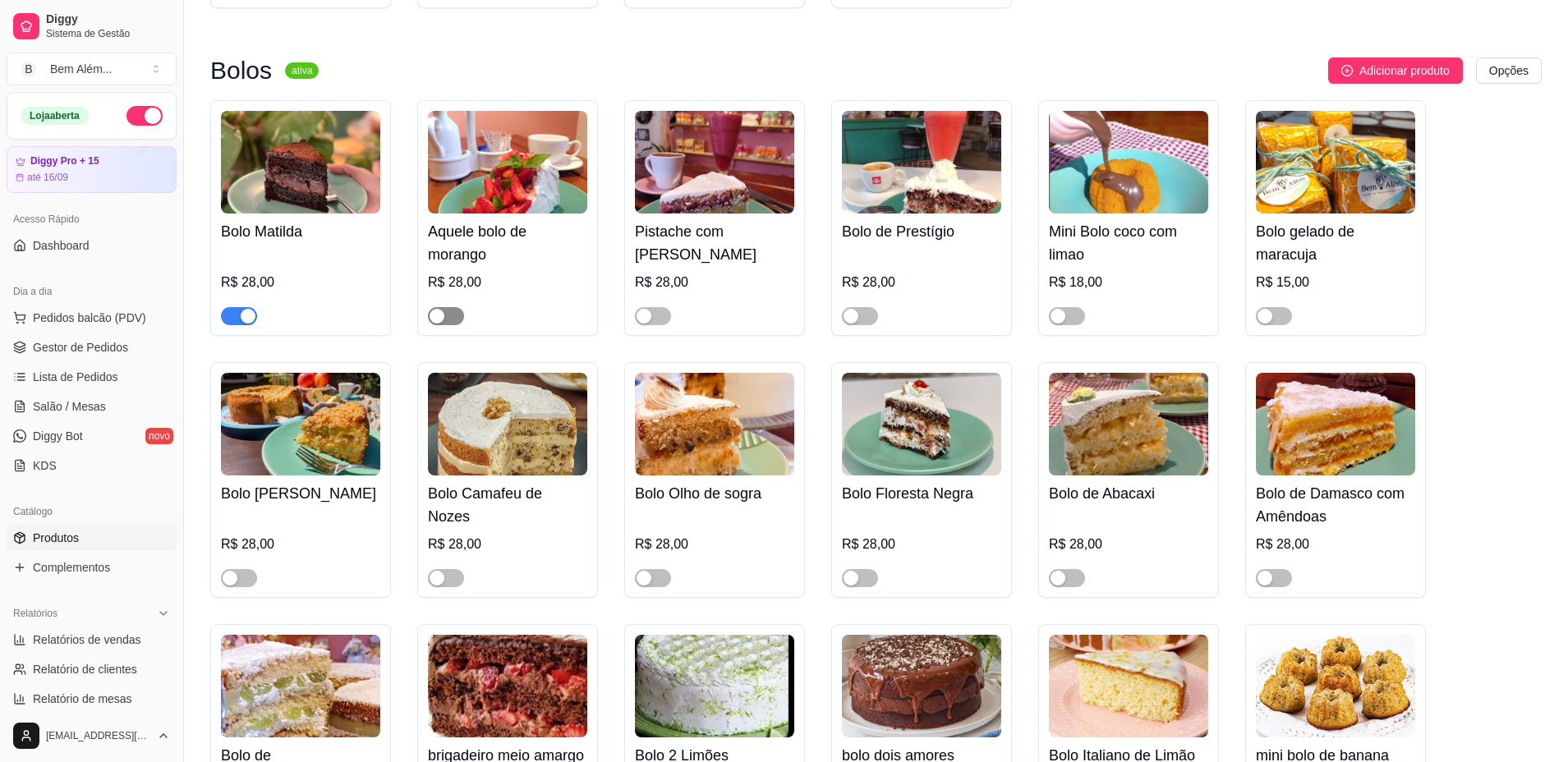
click at [453, 325] on span "button" at bounding box center [446, 316] width 36 height 18
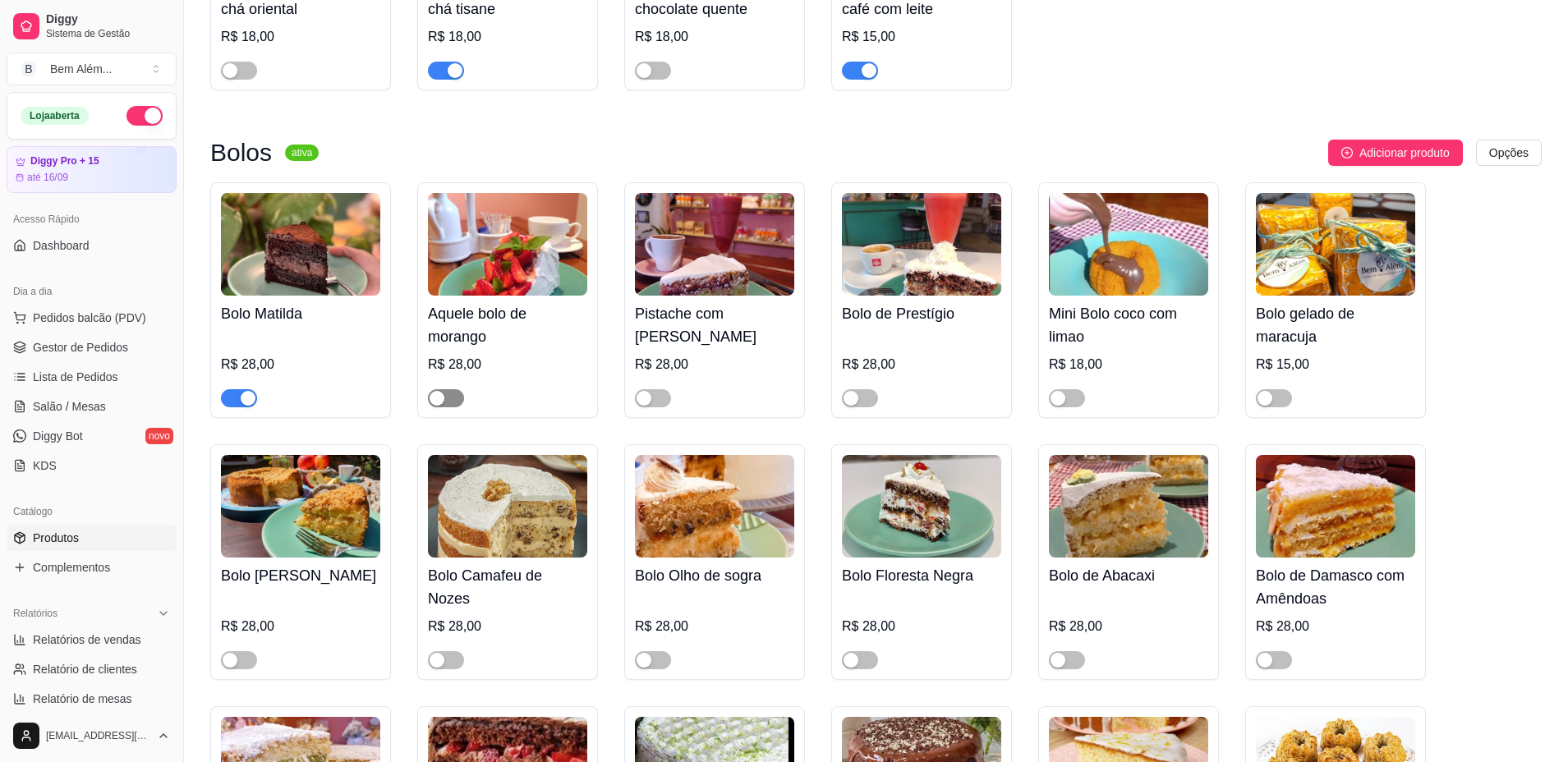
click at [451, 408] on span "button" at bounding box center [446, 398] width 36 height 18
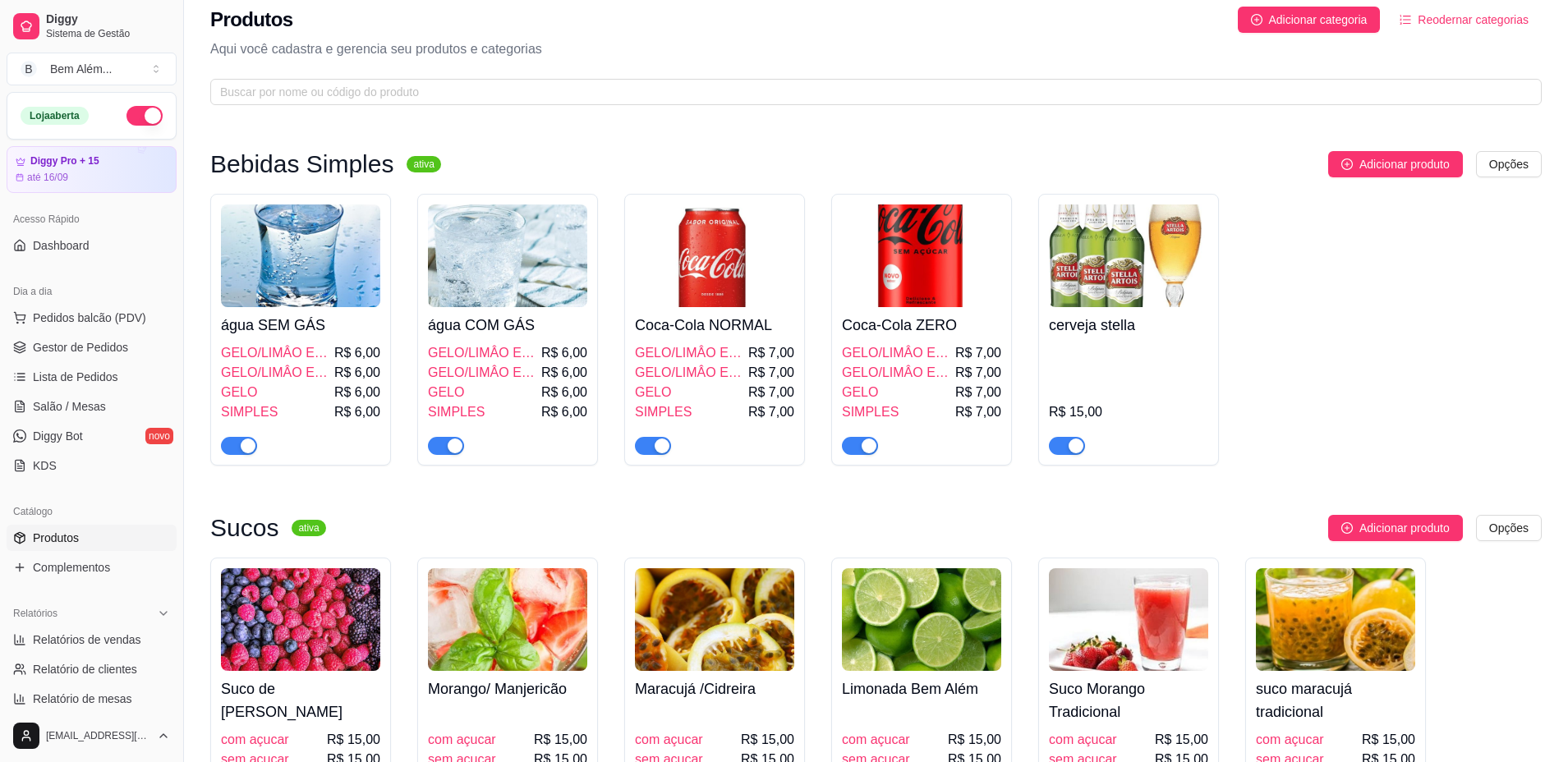
scroll to position [0, 0]
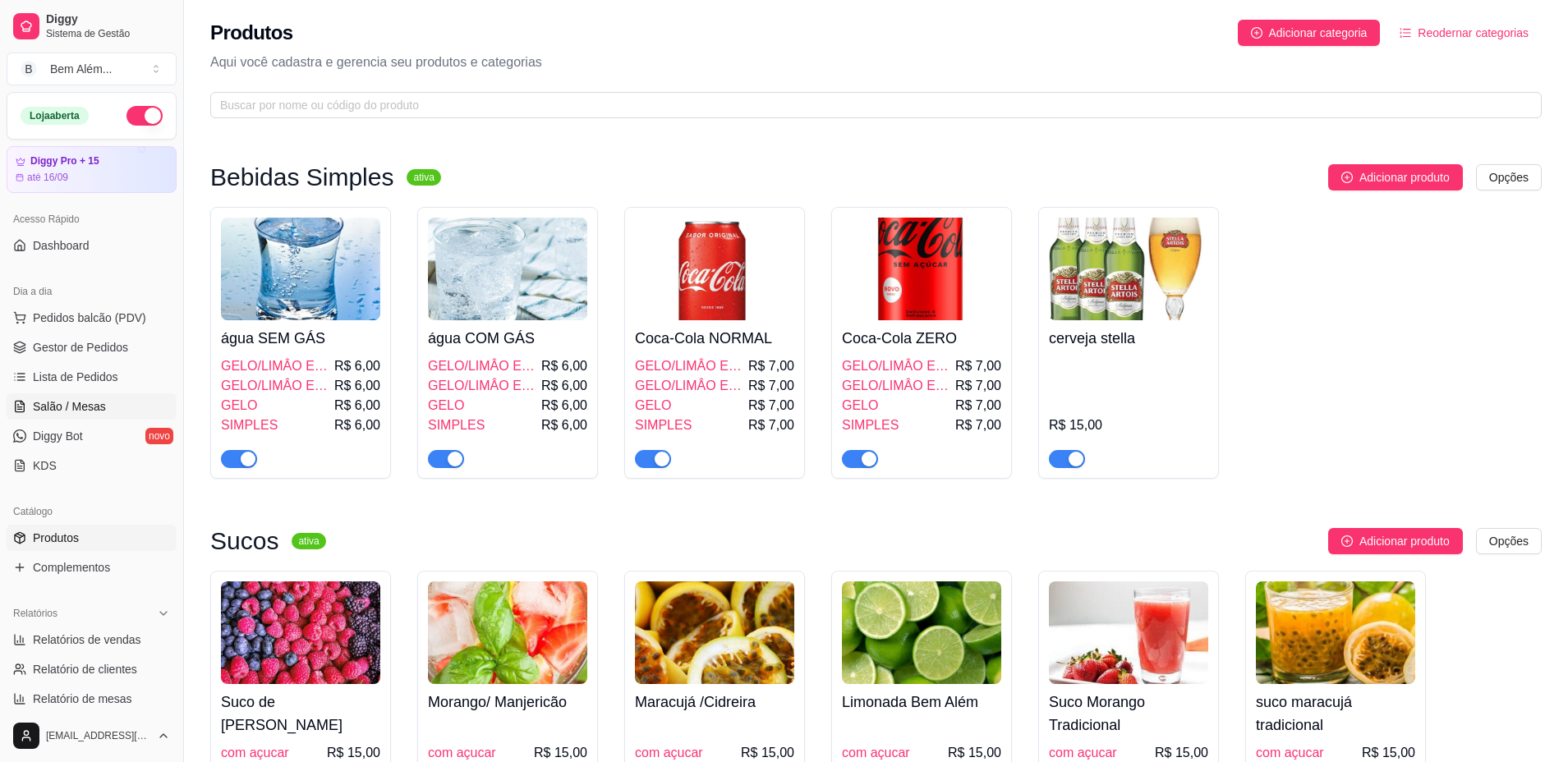
click at [109, 402] on link "Salão / Mesas" at bounding box center [91, 407] width 170 height 27
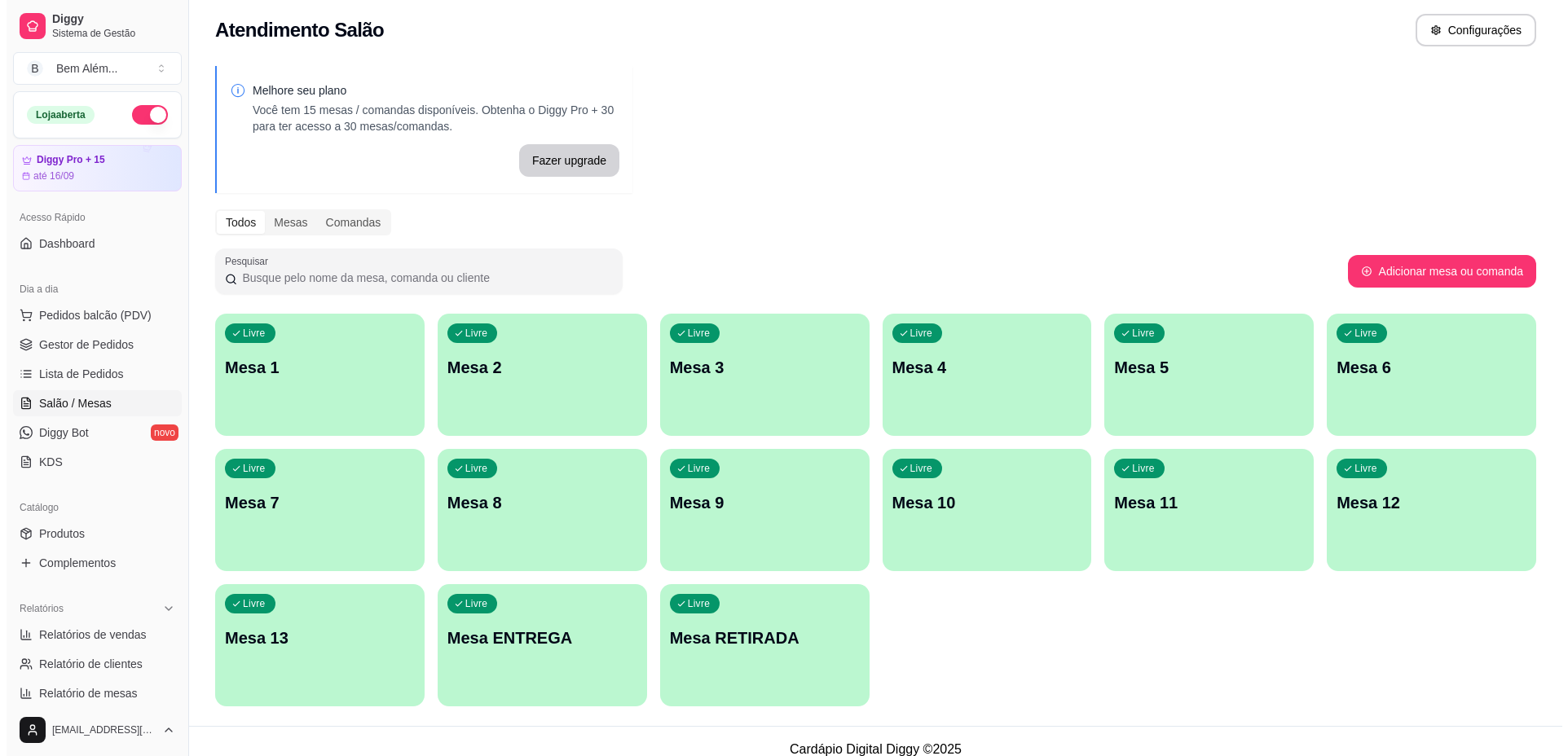
scroll to position [22, 0]
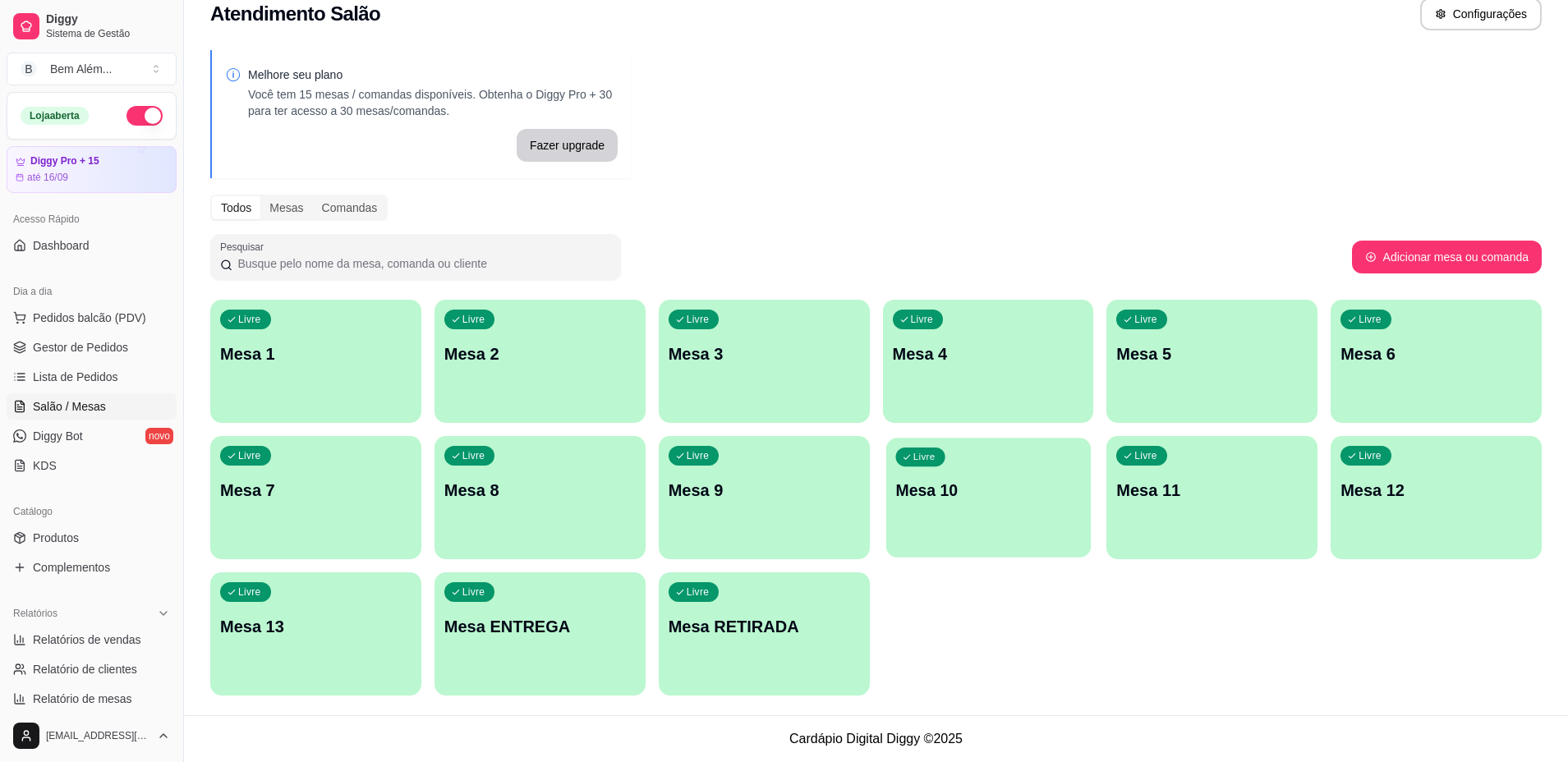
click at [1049, 532] on div "Livre Mesa 10" at bounding box center [987, 487] width 205 height 100
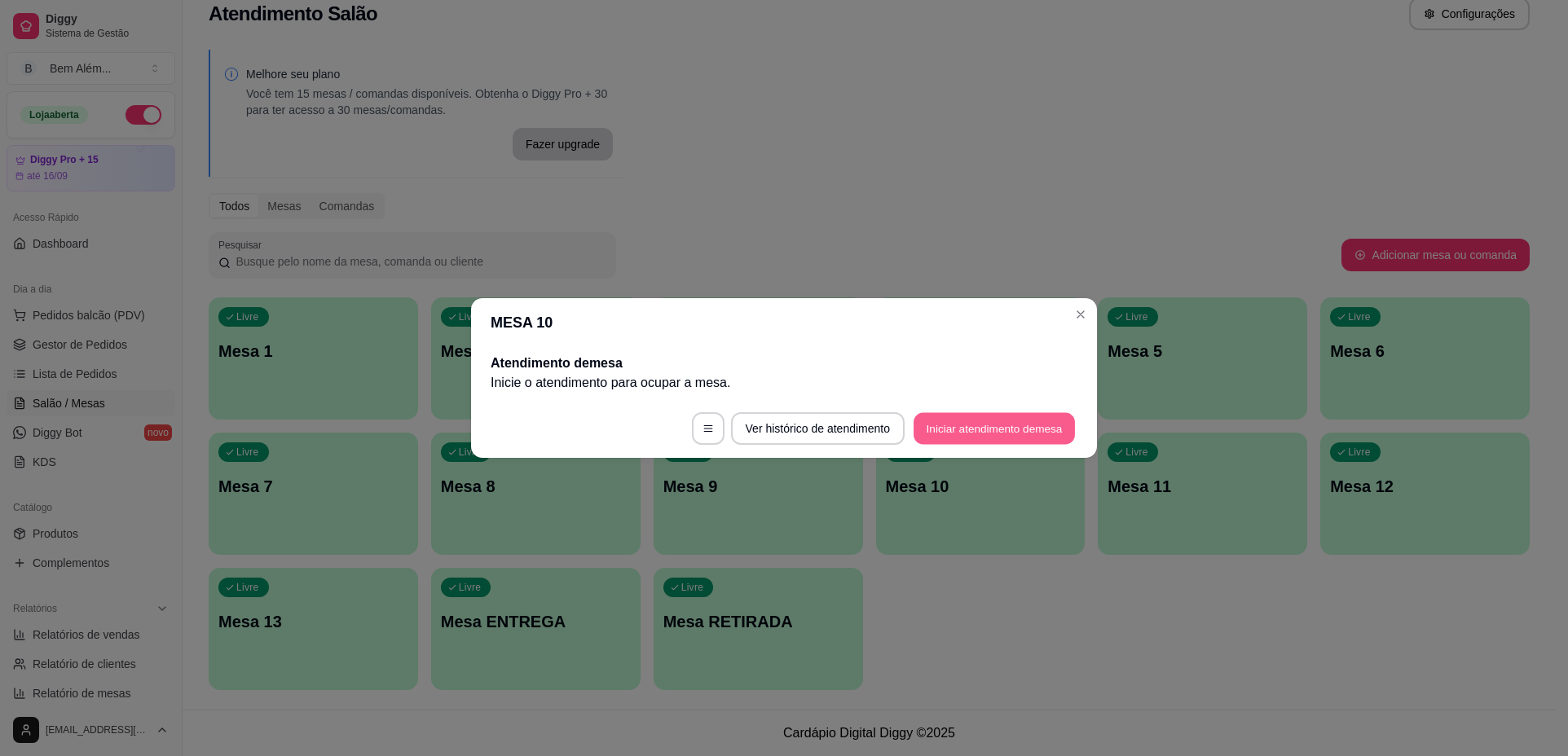
click at [954, 428] on button "Iniciar atendimento de mesa" at bounding box center [994, 429] width 161 height 32
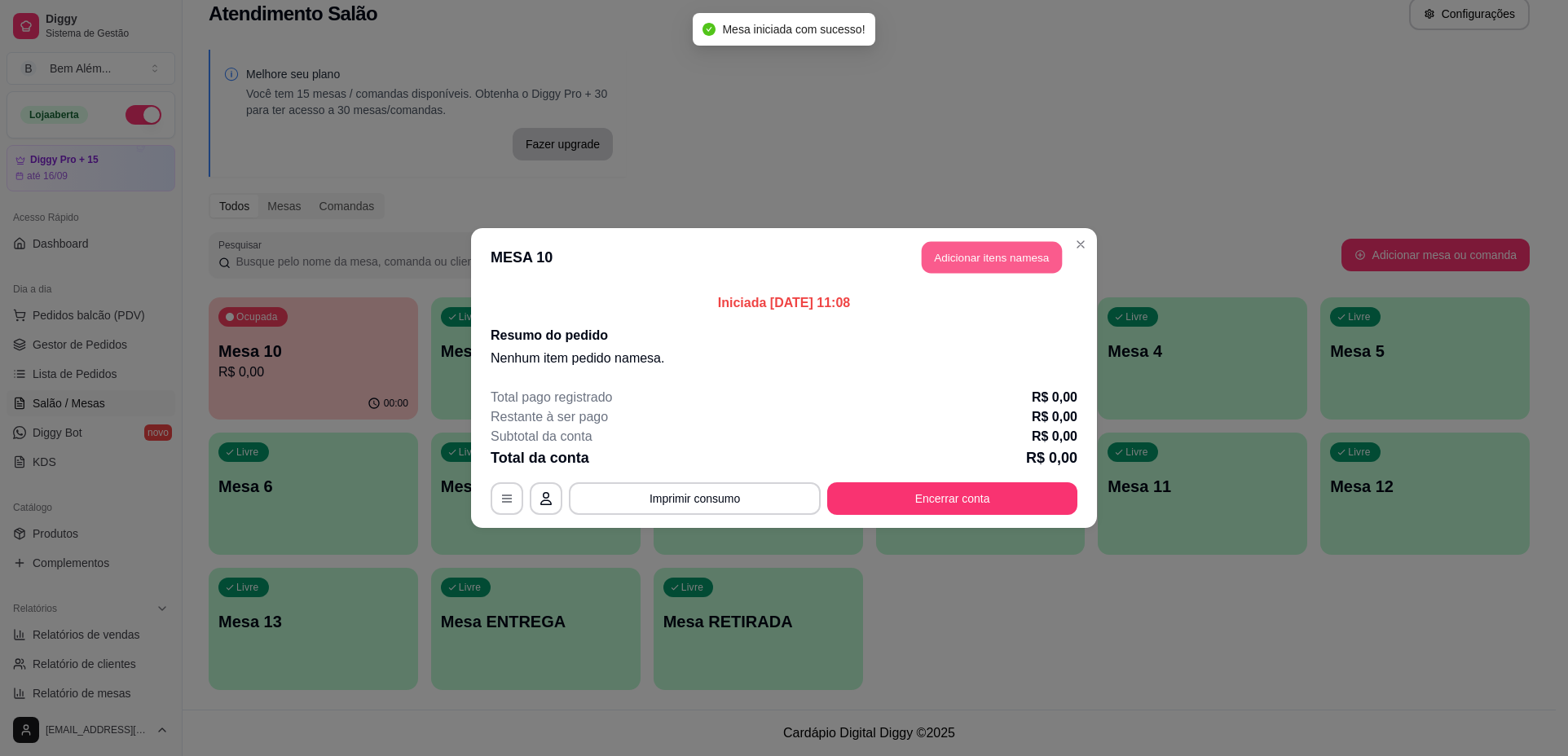
click at [1027, 268] on button "Adicionar itens na mesa" at bounding box center [991, 257] width 141 height 32
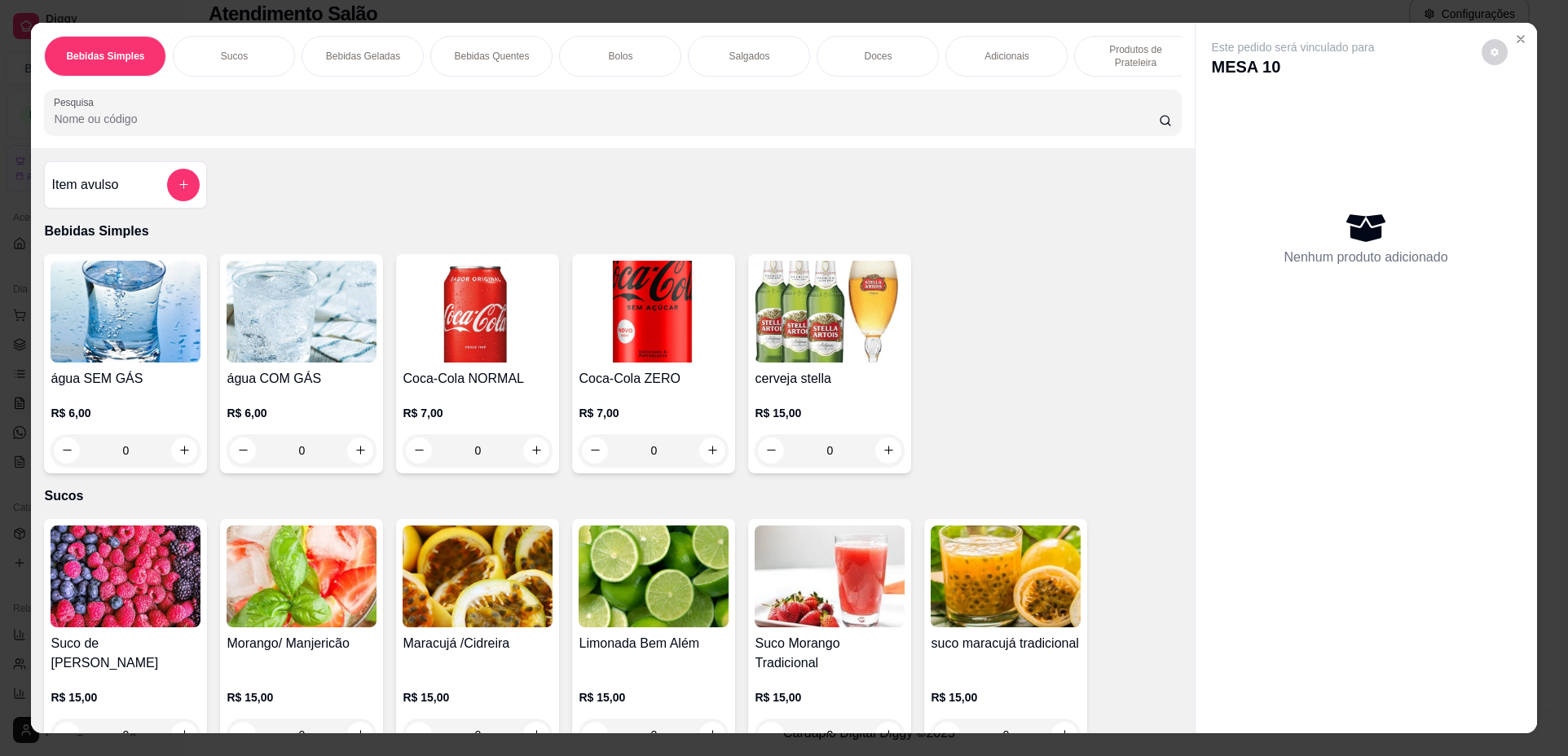
click at [466, 50] on p "Bebidas Quentes" at bounding box center [491, 56] width 75 height 13
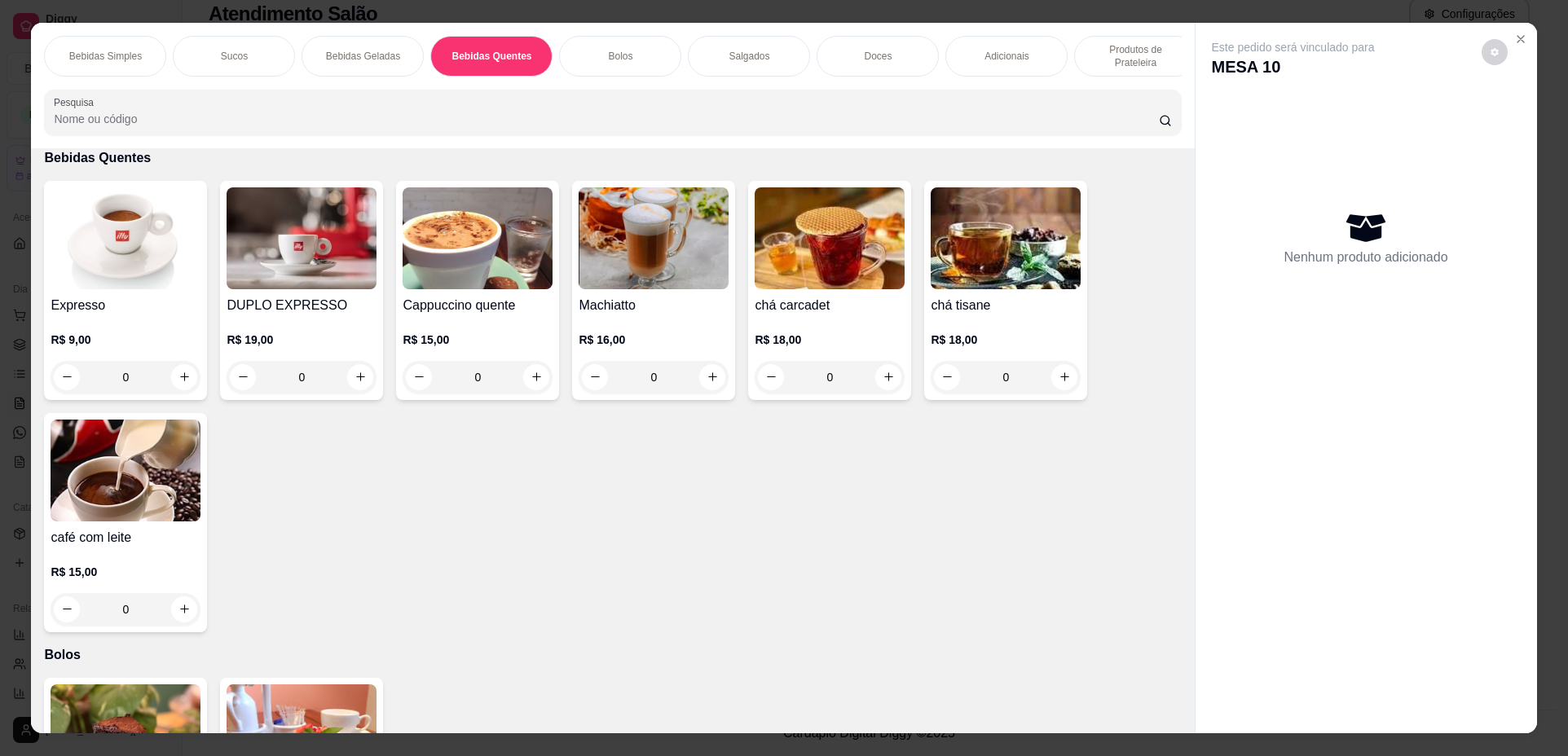
scroll to position [30, 0]
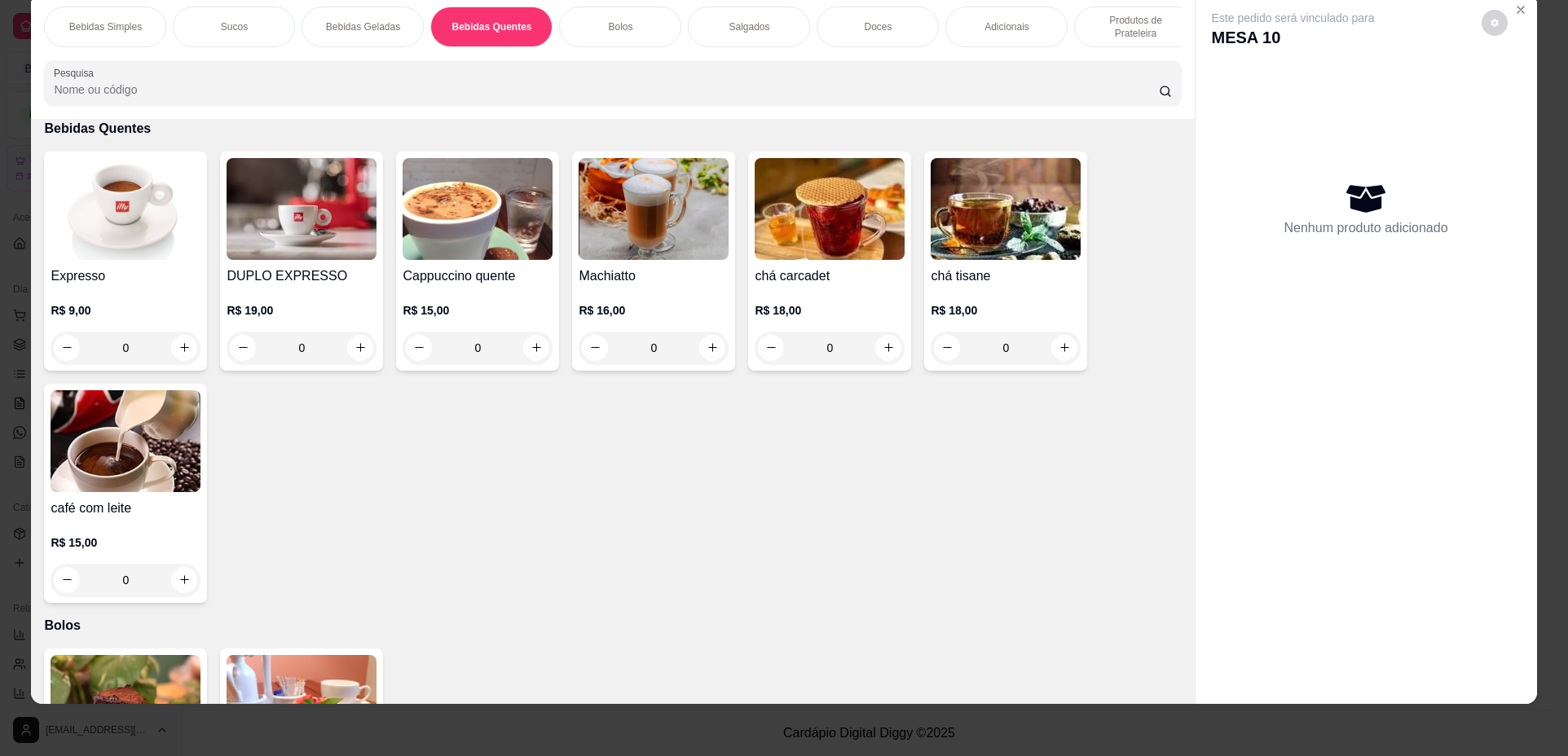
click at [182, 350] on div "0" at bounding box center [125, 348] width 150 height 33
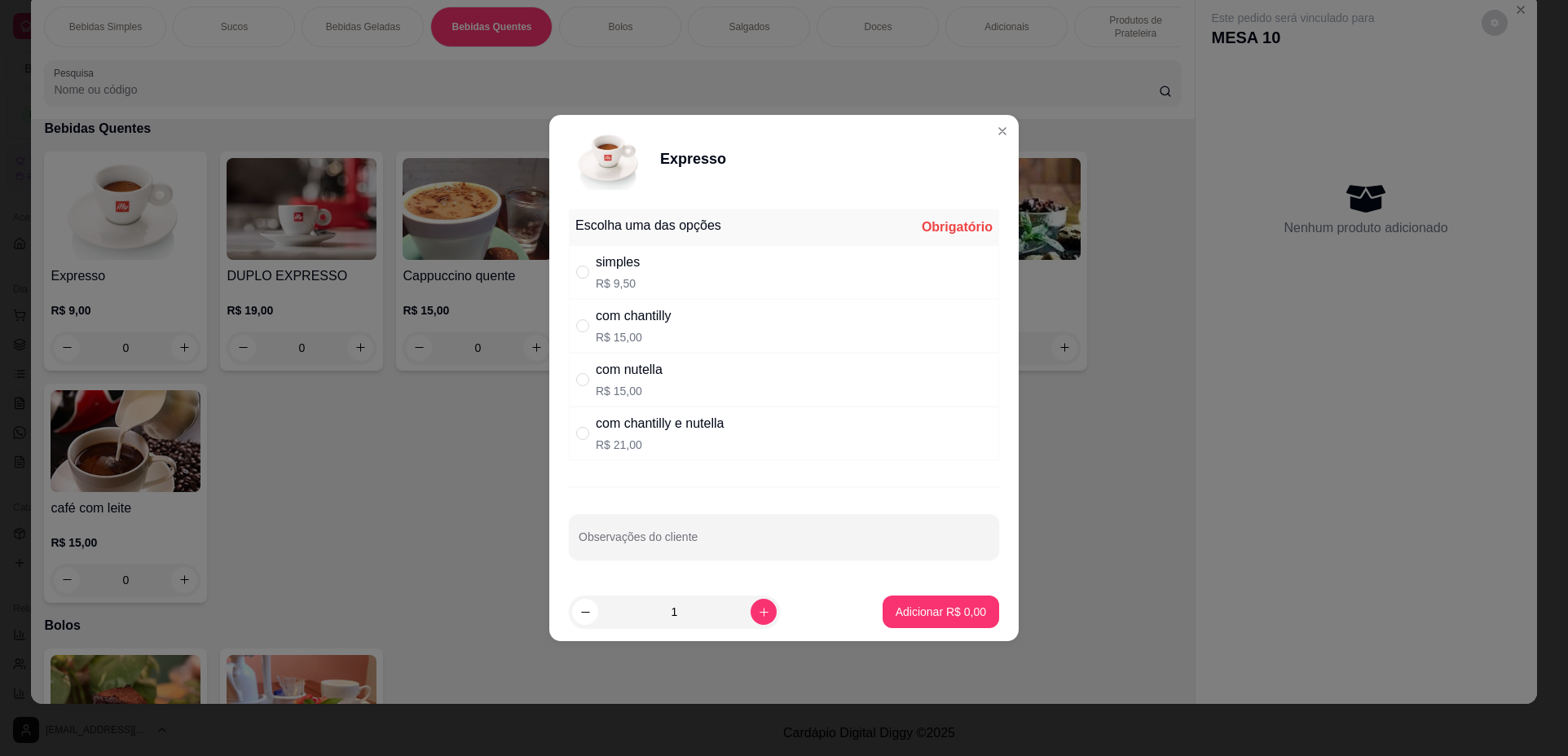
click at [602, 282] on p "R$ 9,50" at bounding box center [618, 284] width 44 height 16
radio input "true"
click at [929, 611] on p "Adicionar R$ 9,50" at bounding box center [941, 612] width 90 height 16
type input "1"
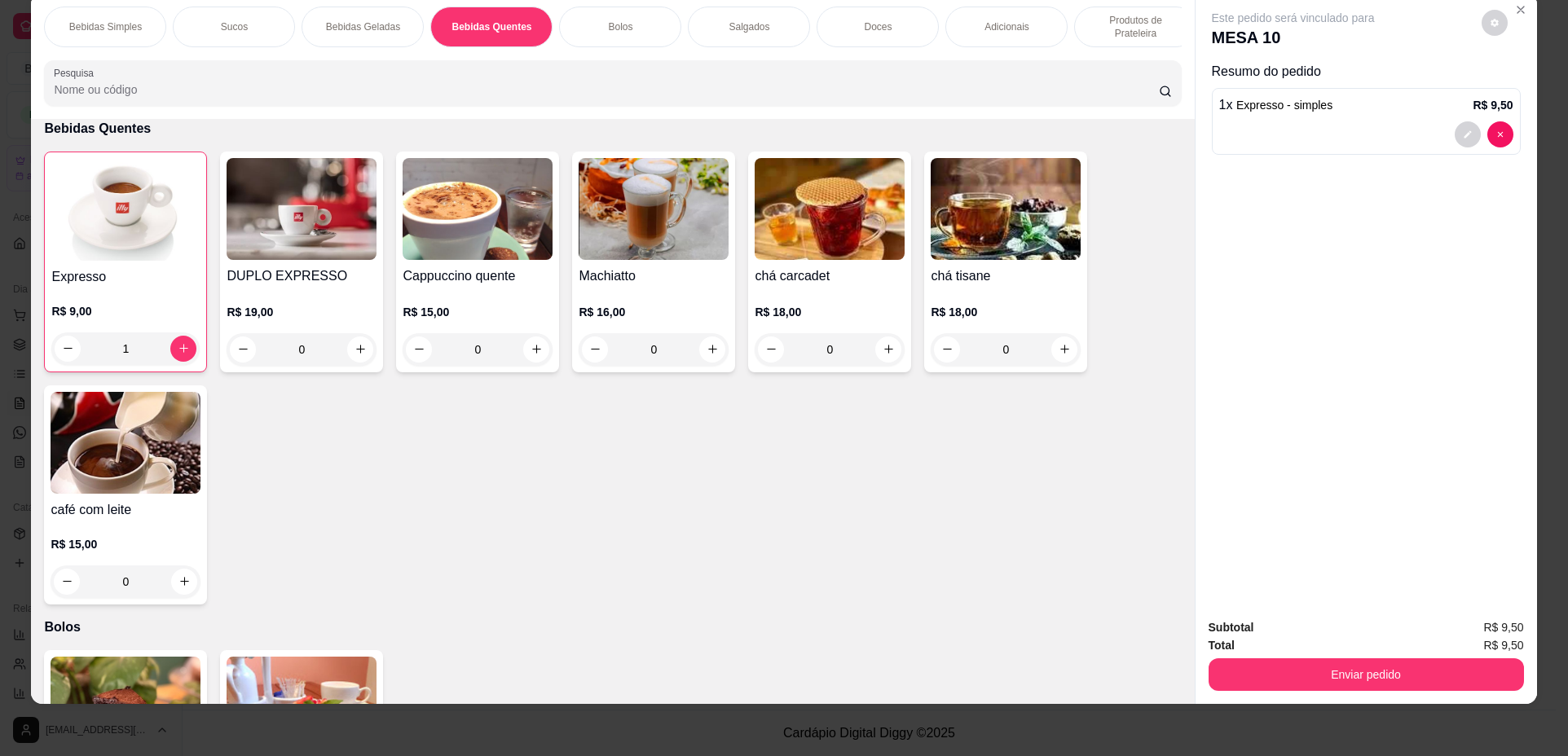
click at [770, 5] on div "Bebidas Simples Sucos Bebidas Geladas Bebidas Quentes Bolos Salgados Doces Adic…" at bounding box center [612, 56] width 1163 height 126
click at [772, 21] on div "Salgados" at bounding box center [749, 27] width 122 height 41
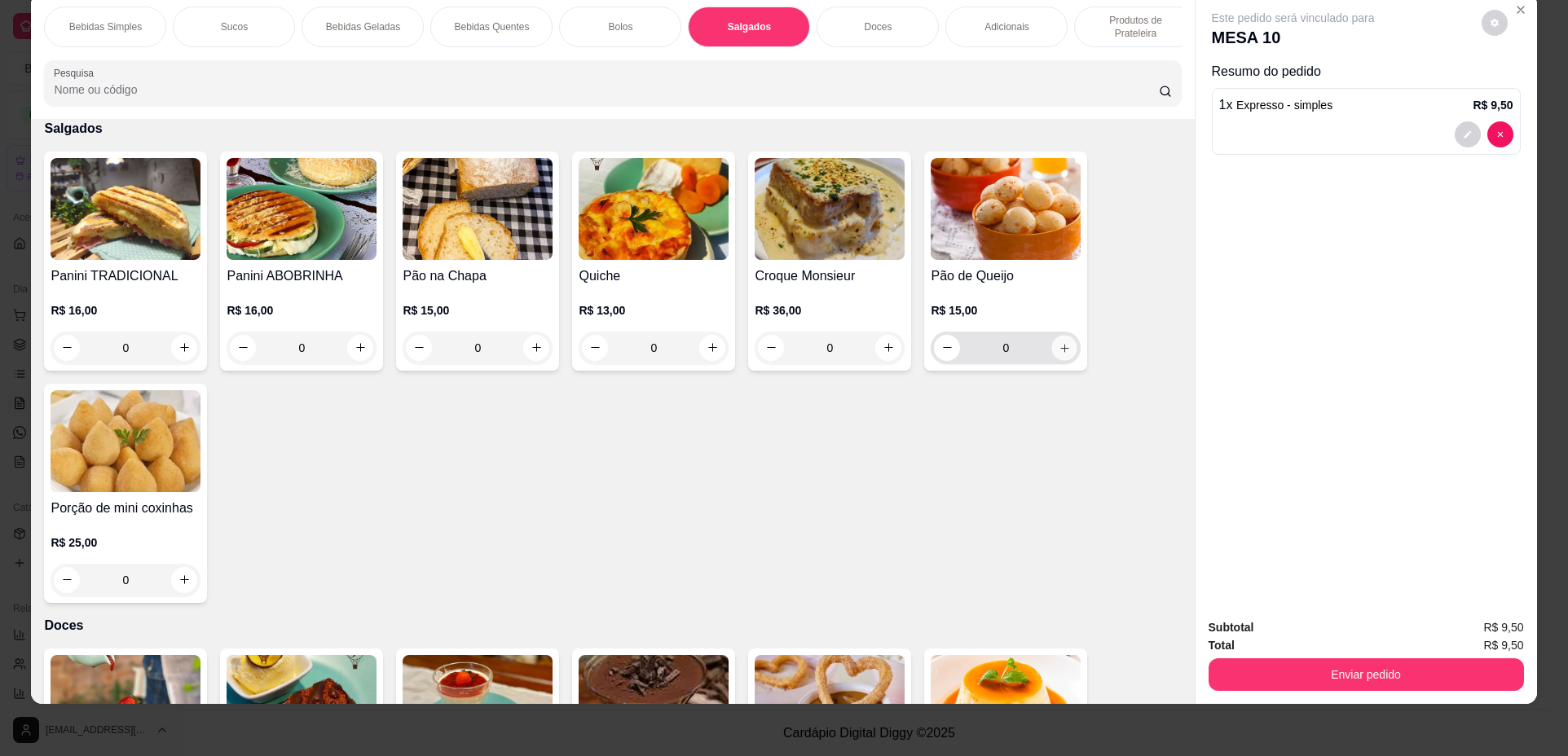
click at [1068, 360] on button "increase-product-quantity" at bounding box center [1064, 347] width 25 height 25
type input "1"
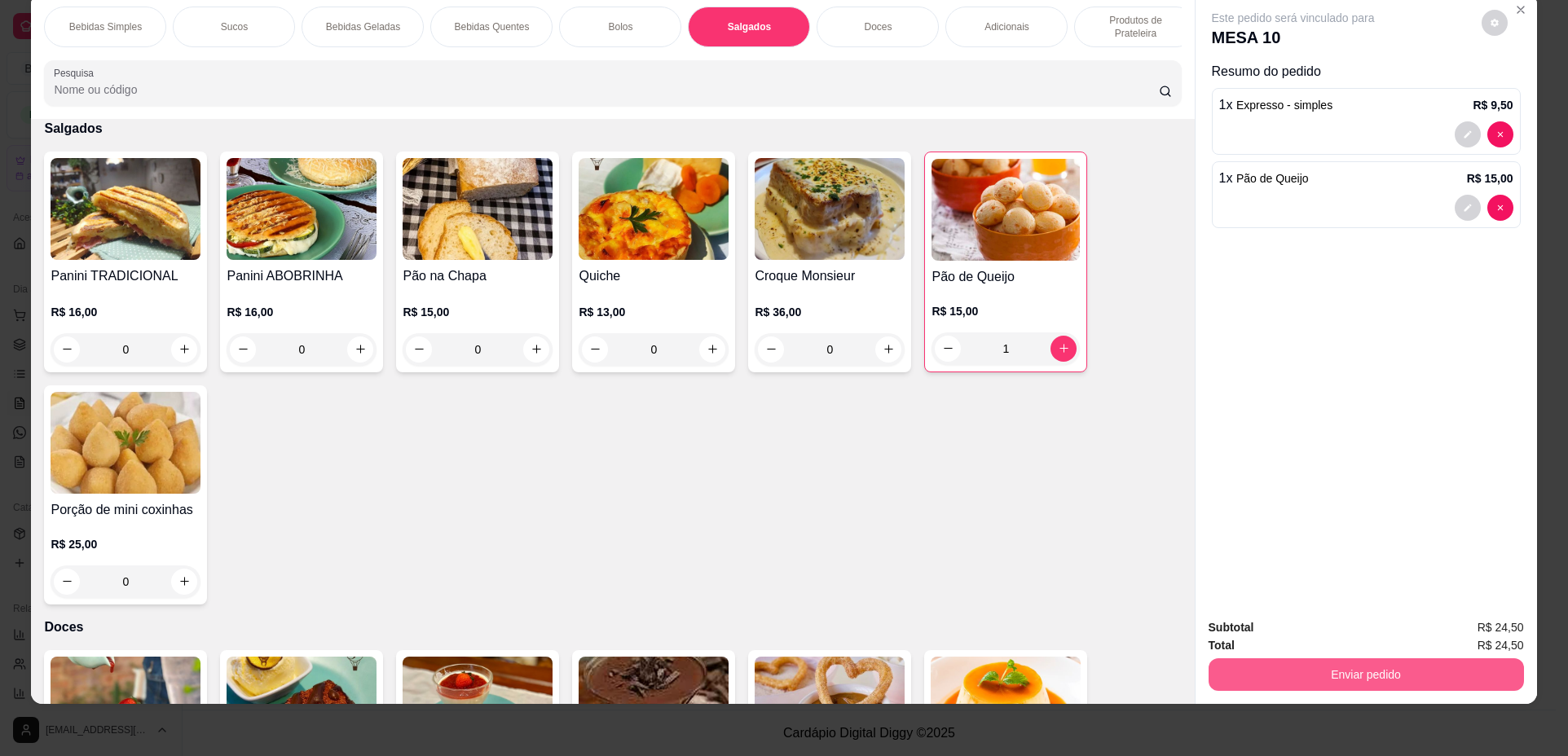
click at [1367, 661] on button "Enviar pedido" at bounding box center [1366, 675] width 316 height 33
click at [1336, 638] on button "Não registrar e enviar pedido" at bounding box center [1312, 635] width 169 height 31
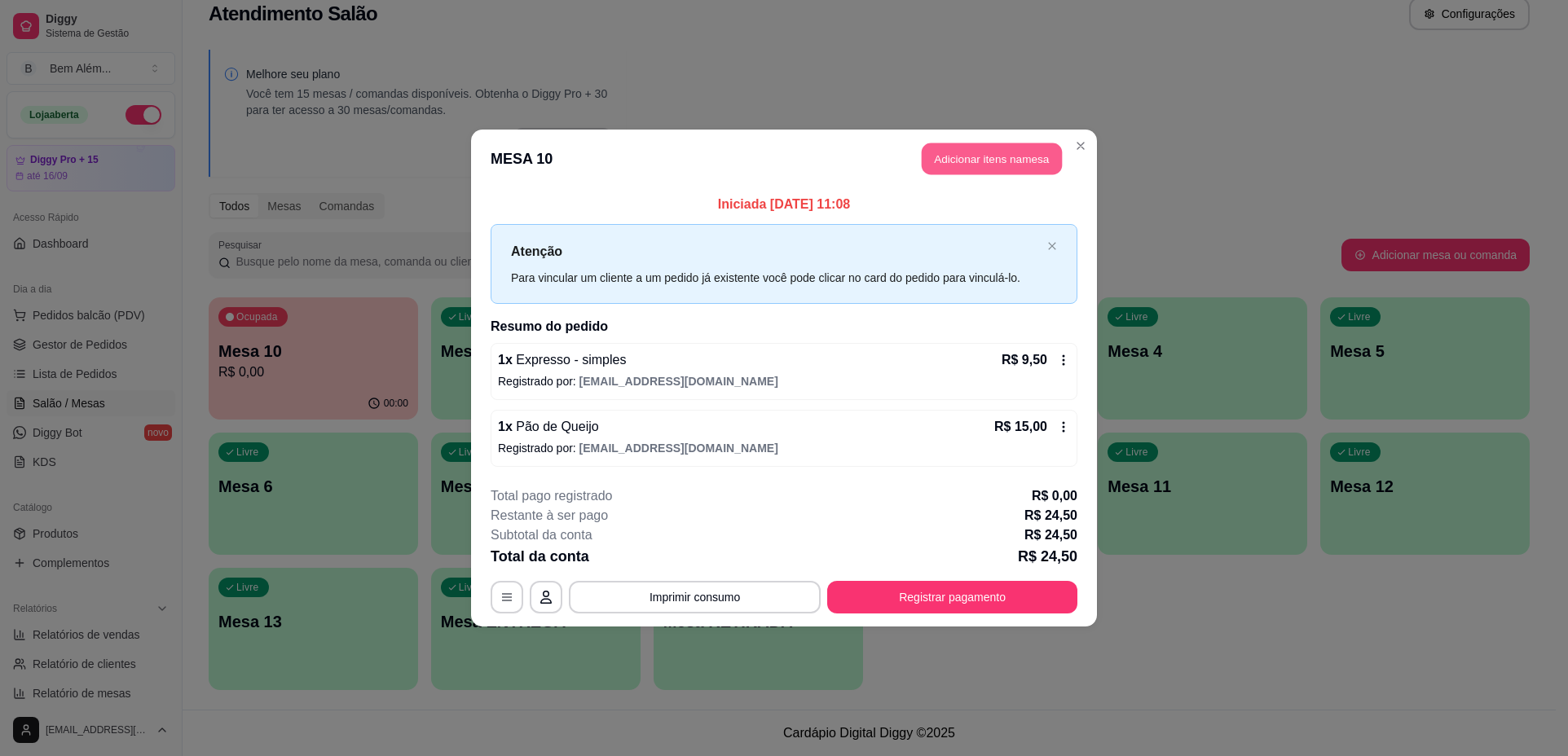
click at [947, 159] on button "Adicionar itens na mesa" at bounding box center [991, 159] width 141 height 32
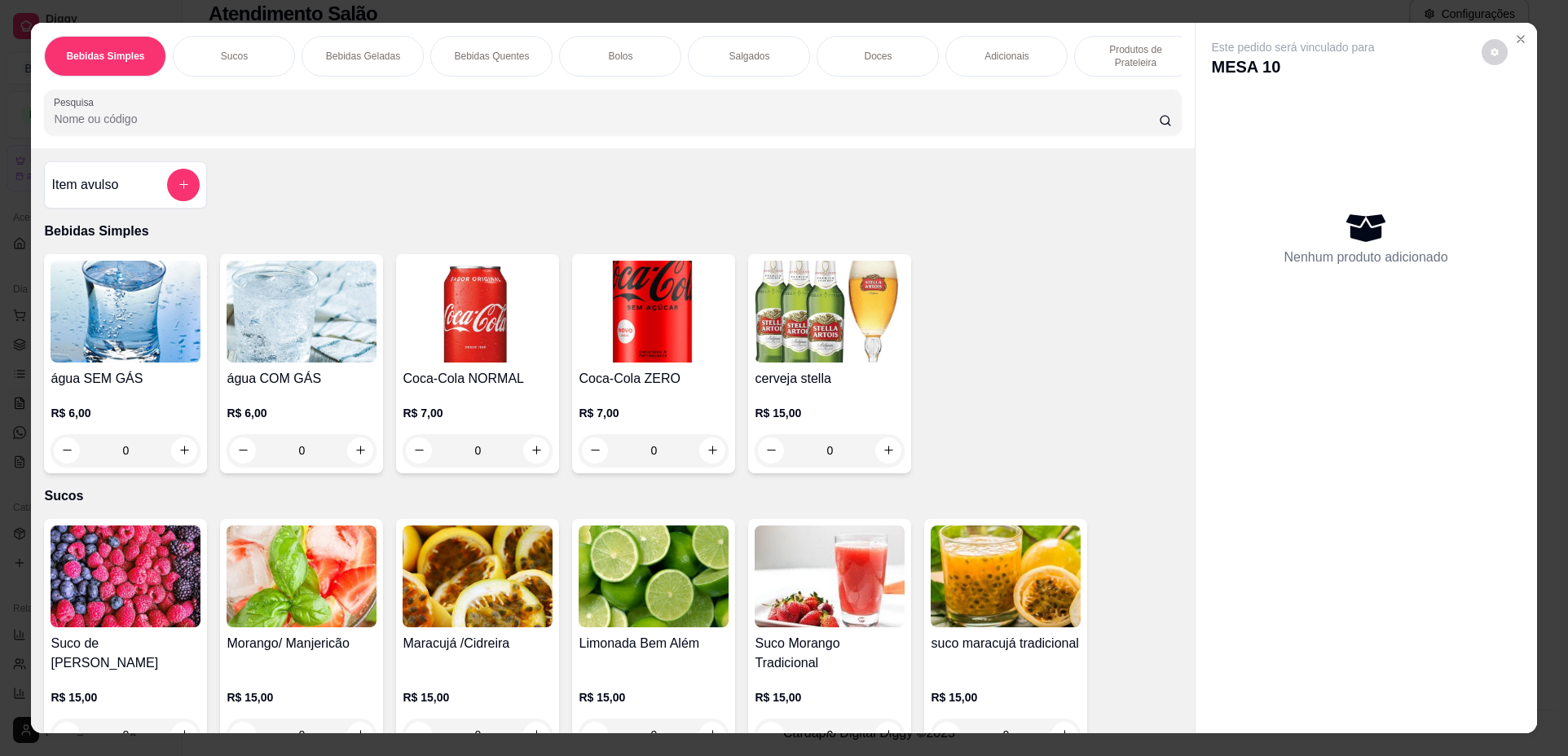
click at [183, 459] on div "0" at bounding box center [125, 450] width 150 height 33
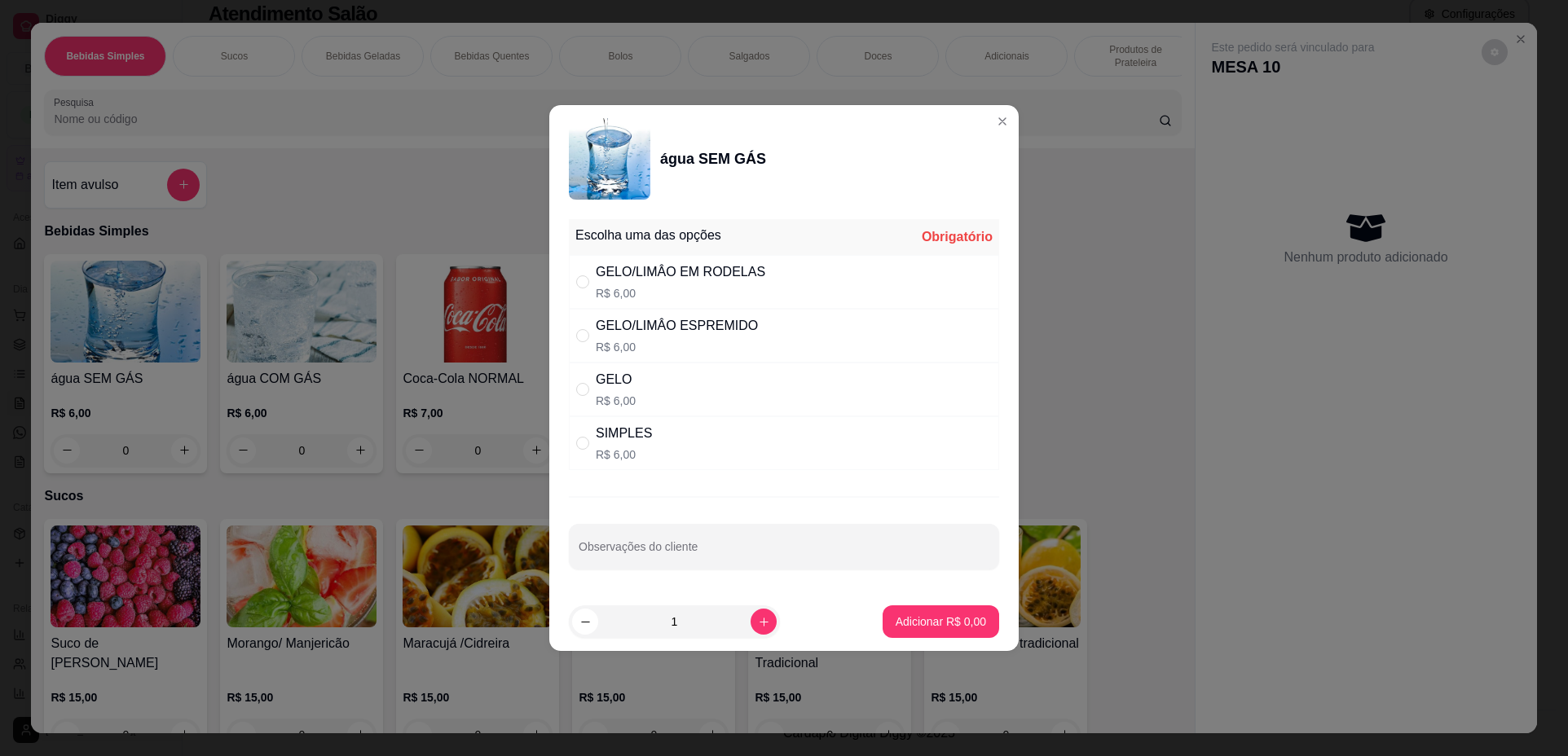
click at [676, 429] on div "SIMPLES R$ 6,00" at bounding box center [783, 443] width 430 height 53
radio input "true"
click at [949, 620] on p "Adicionar R$ 6,00" at bounding box center [940, 621] width 88 height 16
type input "1"
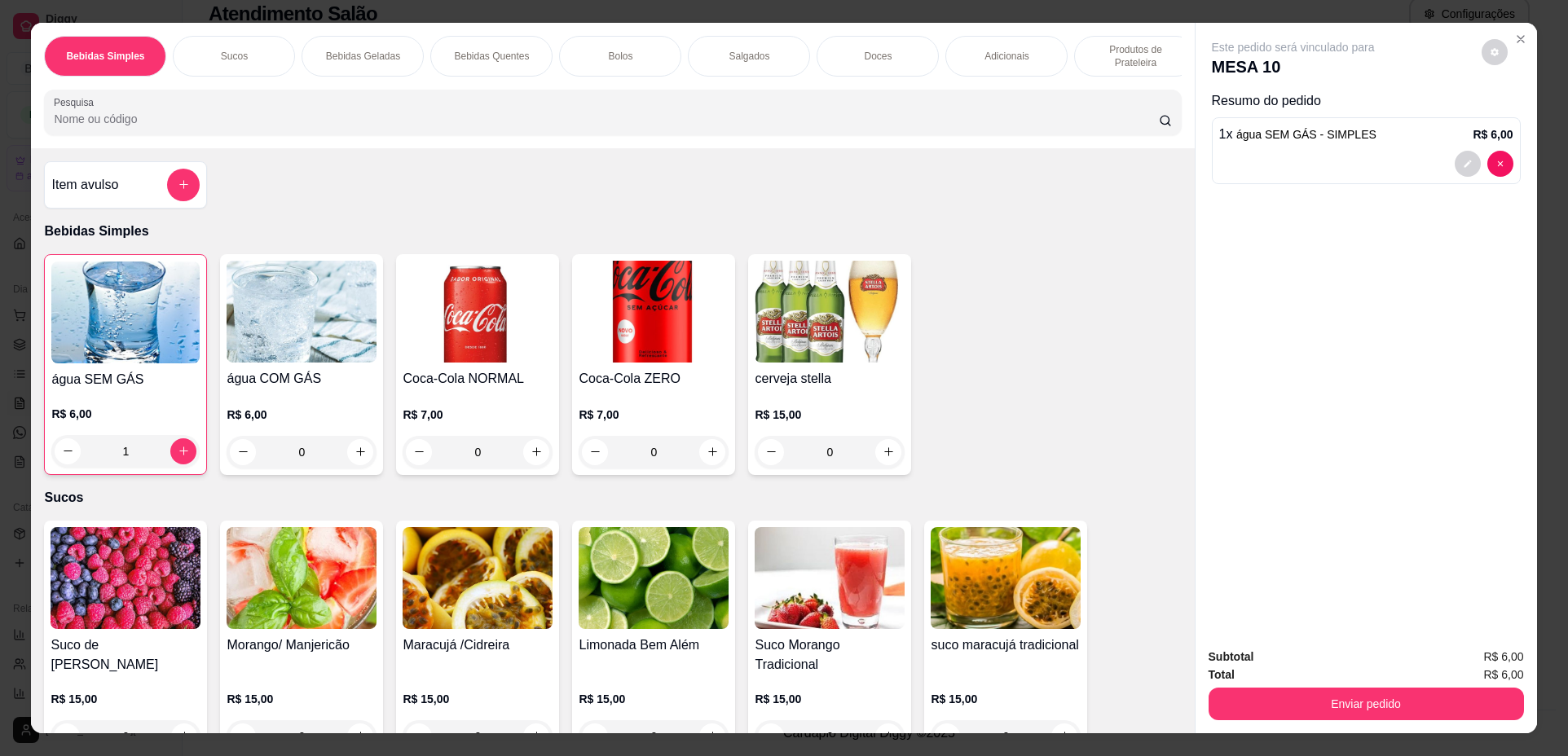
click at [879, 63] on div "Doces" at bounding box center [877, 57] width 122 height 41
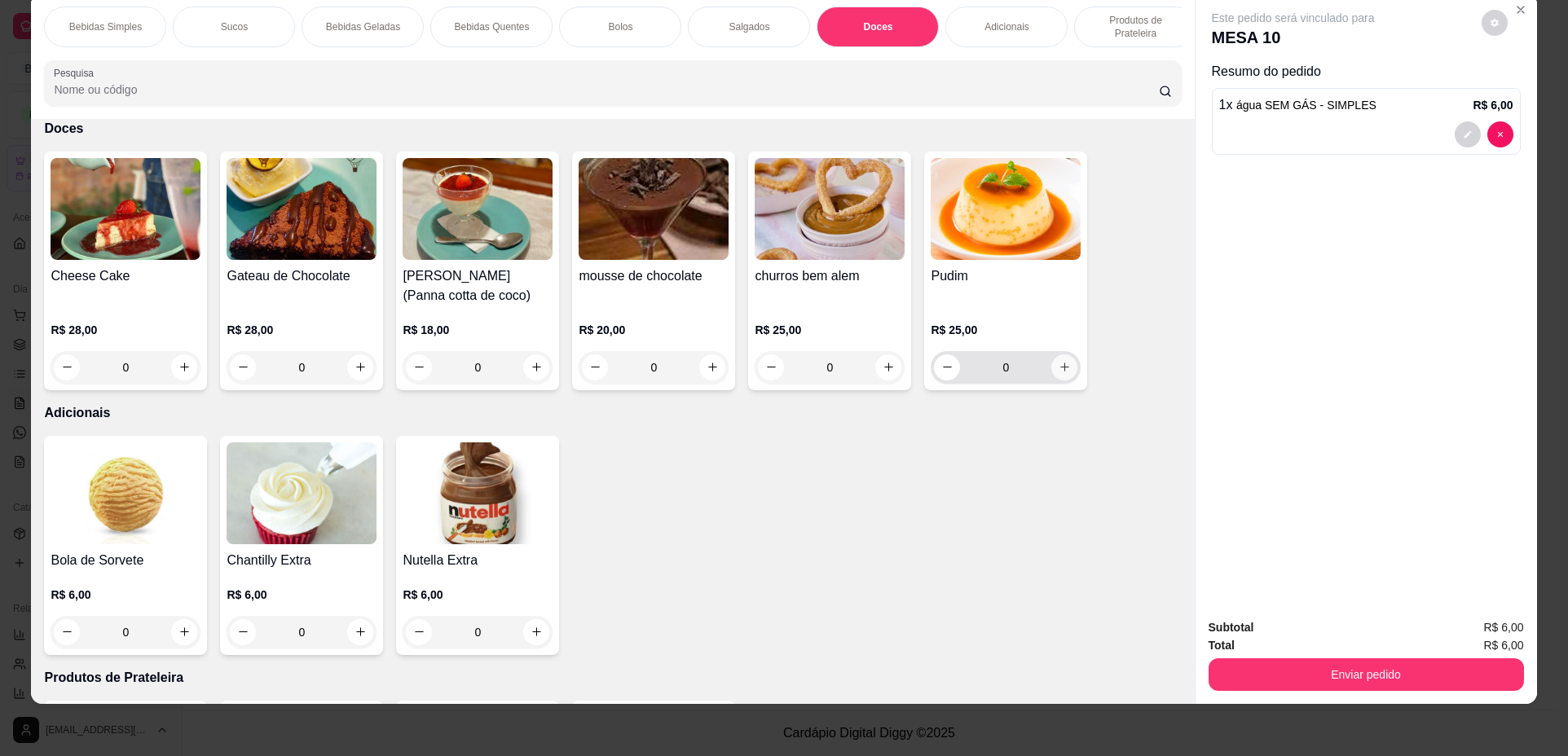
click at [1066, 380] on button "increase-product-quantity" at bounding box center [1064, 367] width 26 height 26
type input "1"
click at [704, 22] on div "Salgados" at bounding box center [749, 27] width 122 height 41
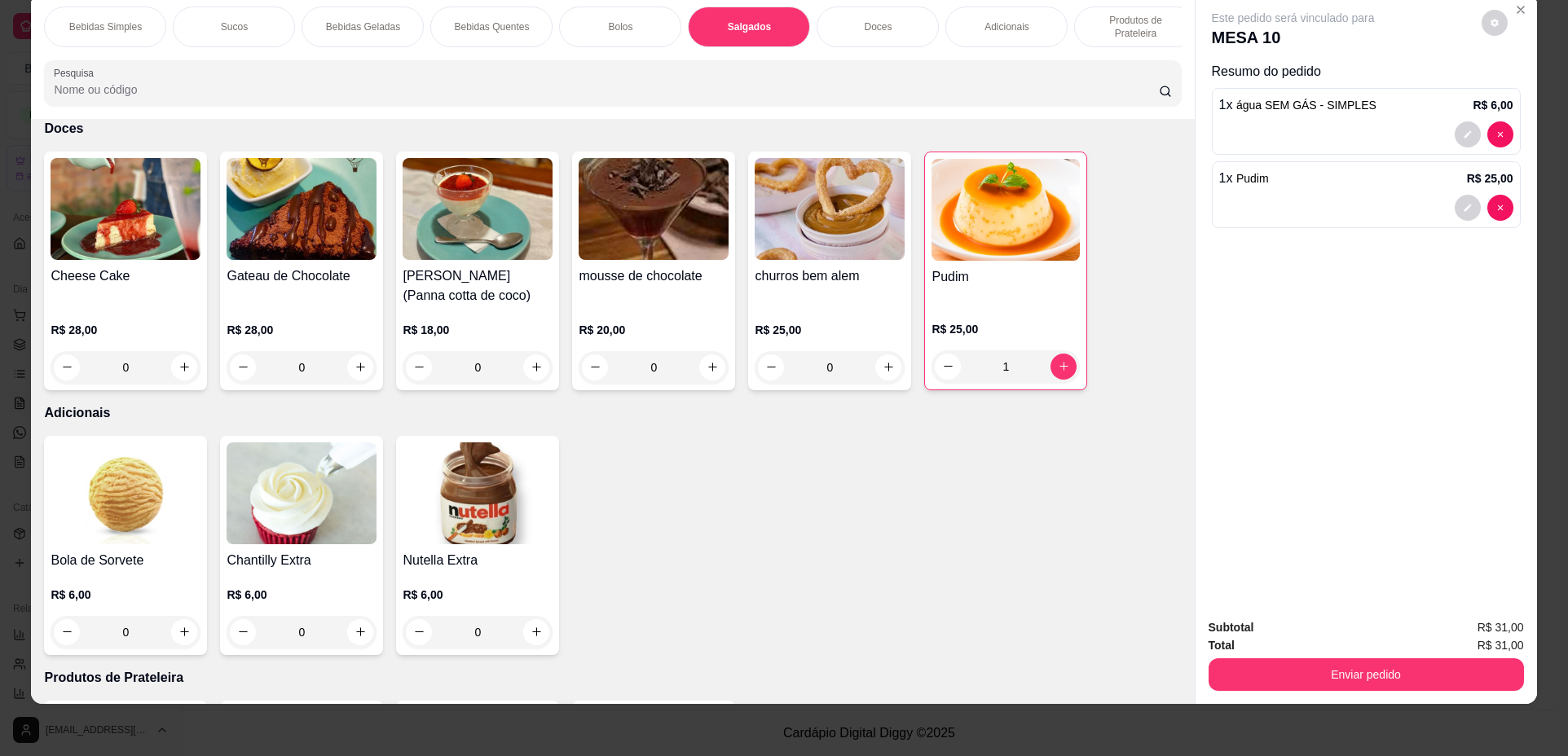
scroll to position [1651, 0]
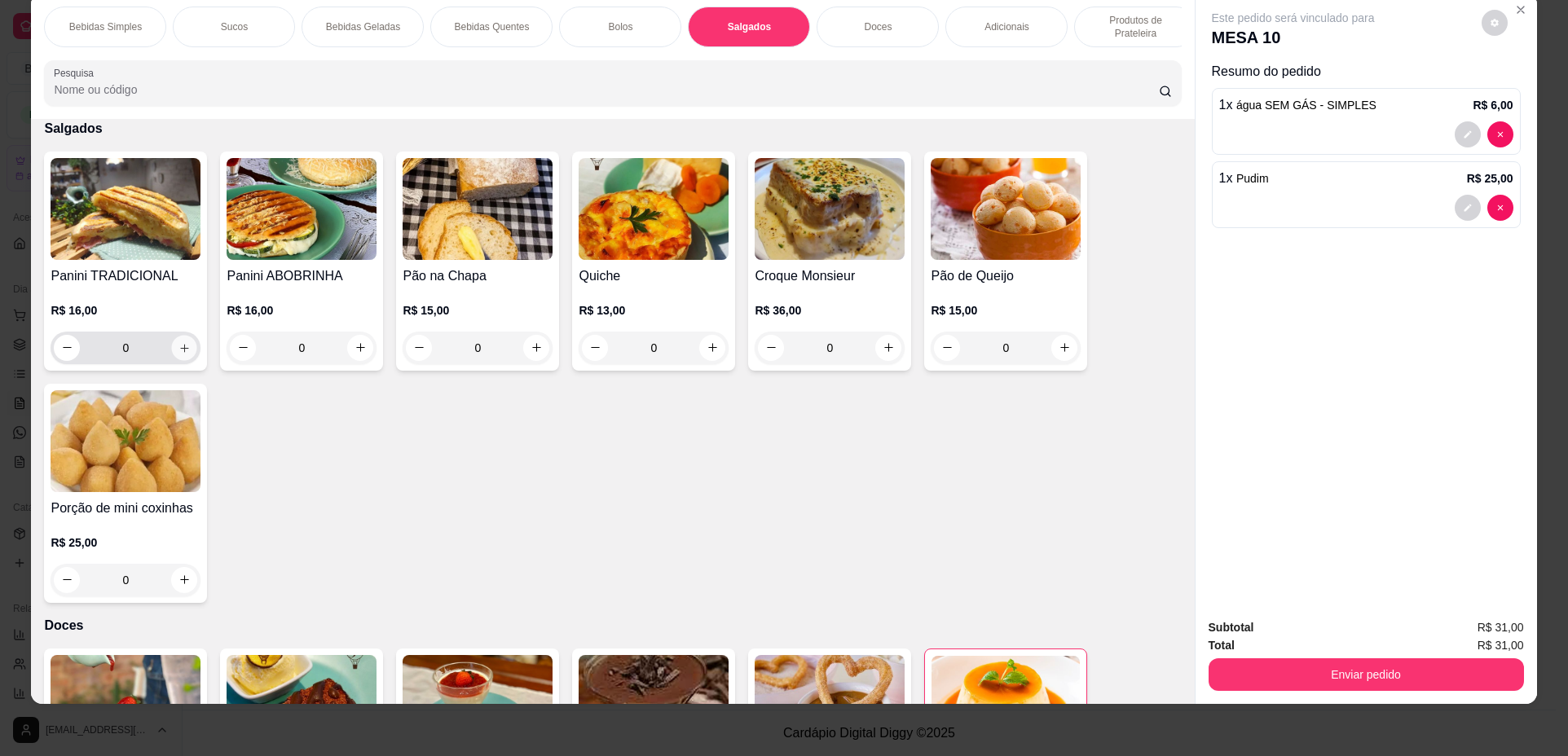
click at [178, 354] on icon "increase-product-quantity" at bounding box center [184, 348] width 12 height 12
type input "1"
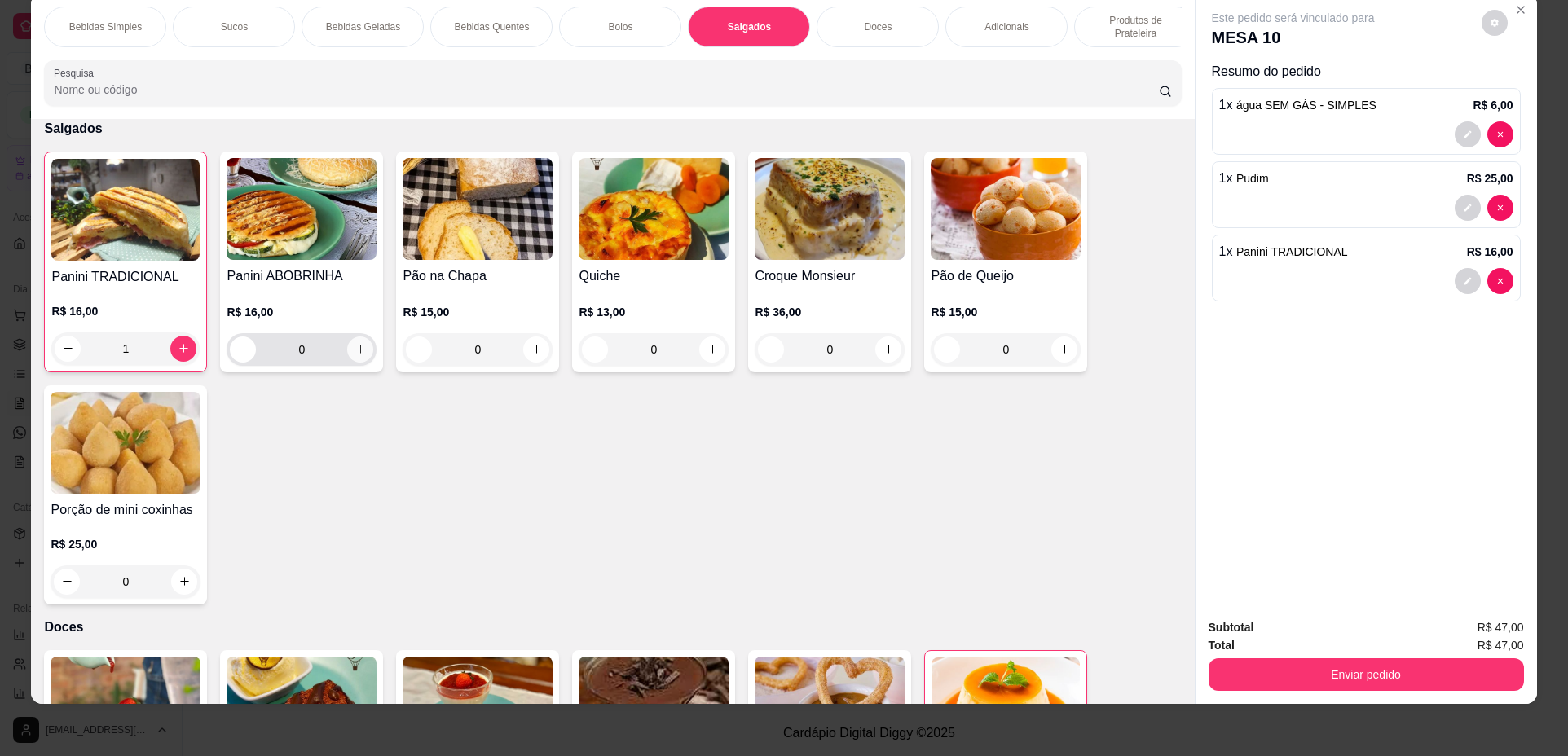
click at [355, 355] on icon "increase-product-quantity" at bounding box center [360, 348] width 12 height 12
type input "1"
click at [1464, 276] on icon "decrease-product-quantity" at bounding box center [1468, 281] width 10 height 10
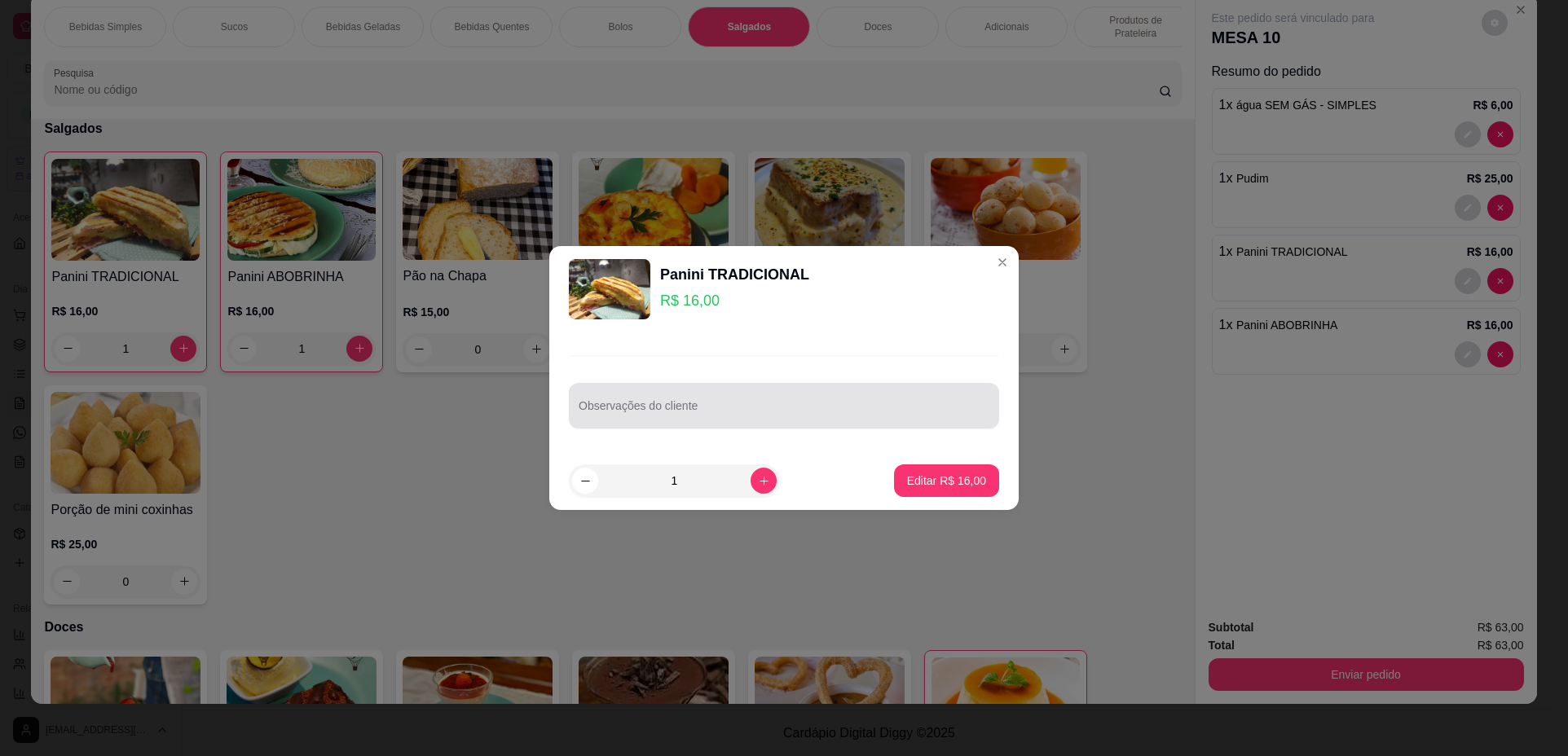
click at [693, 414] on input "Observações do cliente" at bounding box center [784, 413] width 411 height 16
click at [672, 413] on input "cortado ao meio e metade" at bounding box center [784, 413] width 411 height 16
click at [814, 429] on div "Observações do cliente cortado ao meio e uma metade" at bounding box center [783, 406] width 430 height 46
click at [794, 408] on input "cortado ao meio e uma metade" at bounding box center [784, 413] width 411 height 16
drag, startPoint x: 580, startPoint y: 414, endPoint x: 889, endPoint y: 427, distance: 309.3
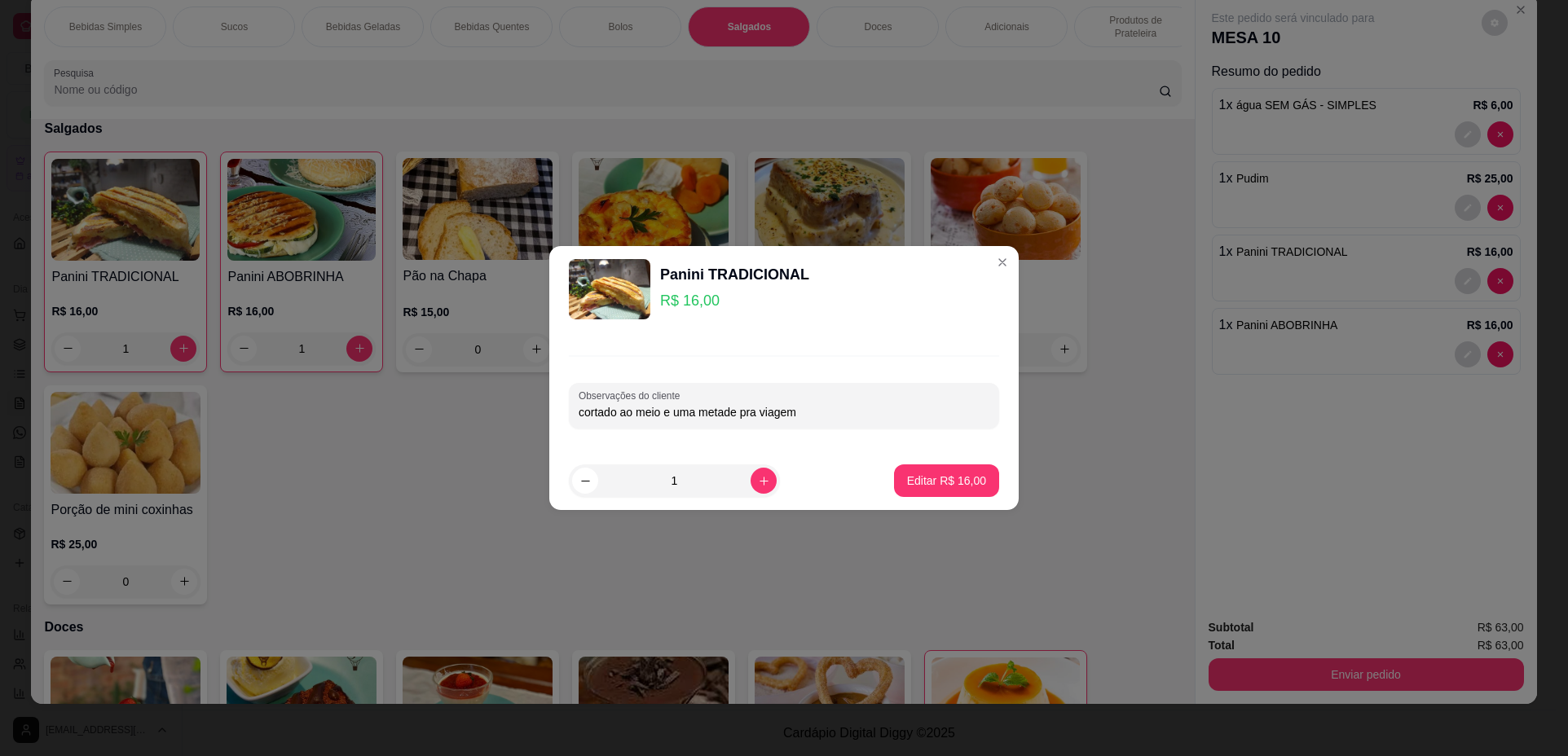
click at [889, 427] on div "Observações do cliente cortado ao meio e uma metade pra viagem" at bounding box center [783, 406] width 430 height 46
type input "c"
type input "v"
click at [813, 422] on div at bounding box center [784, 406] width 411 height 33
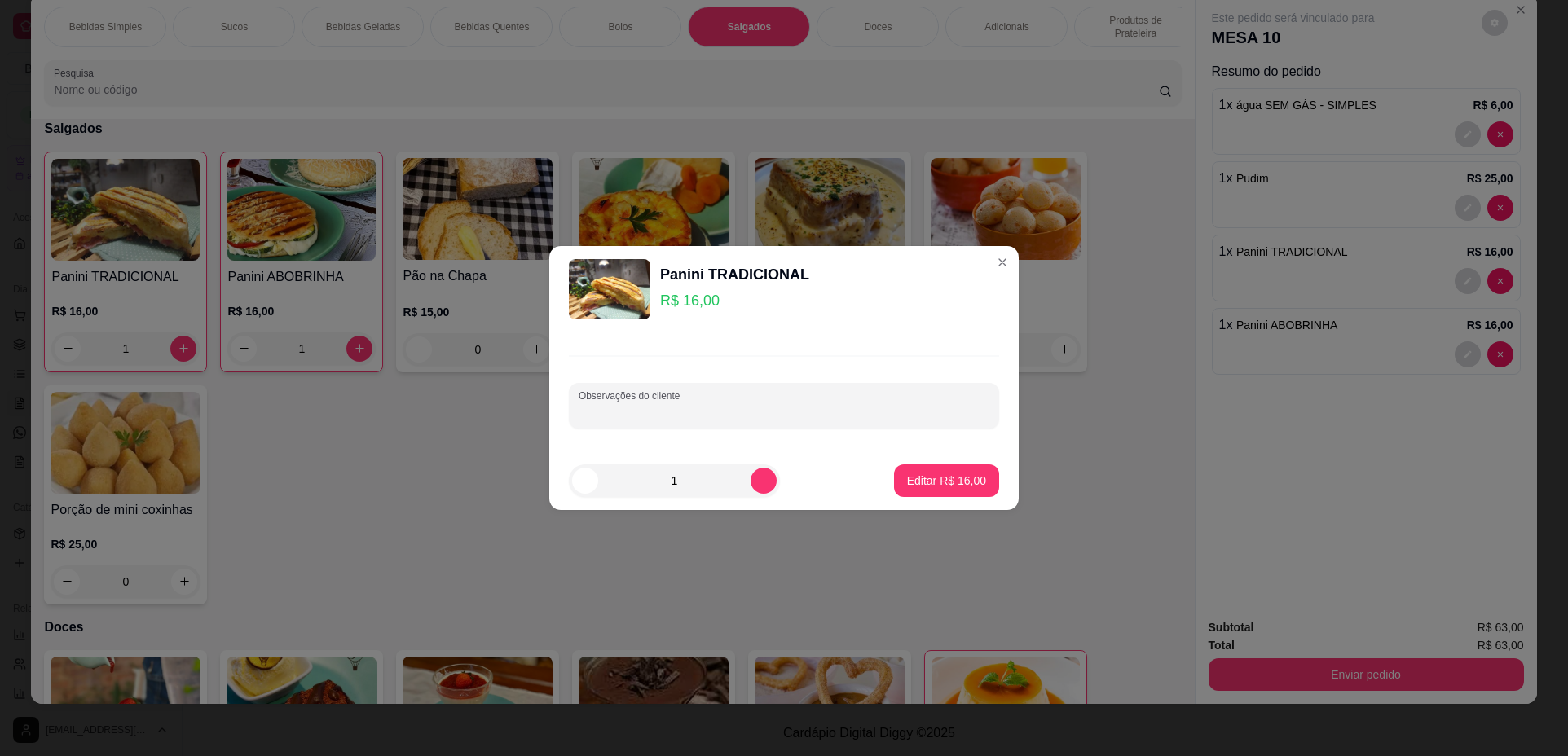
click at [813, 422] on div at bounding box center [784, 406] width 411 height 33
type input "cortado ao meio e uma metade pra viagem"
click at [953, 477] on p "Editar R$ 16,00" at bounding box center [946, 481] width 79 height 16
type input "0"
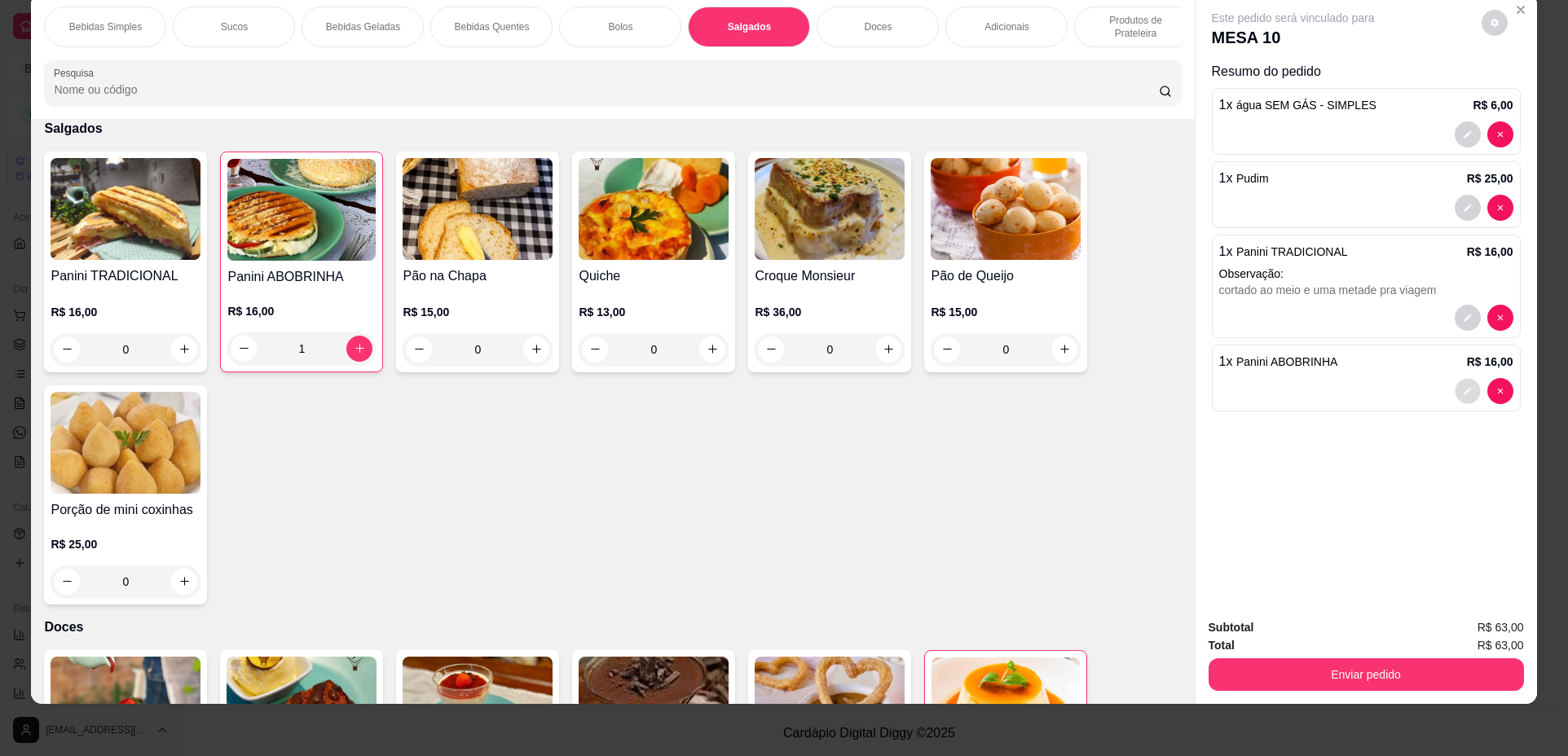
click at [1455, 390] on button "decrease-product-quantity" at bounding box center [1467, 390] width 25 height 25
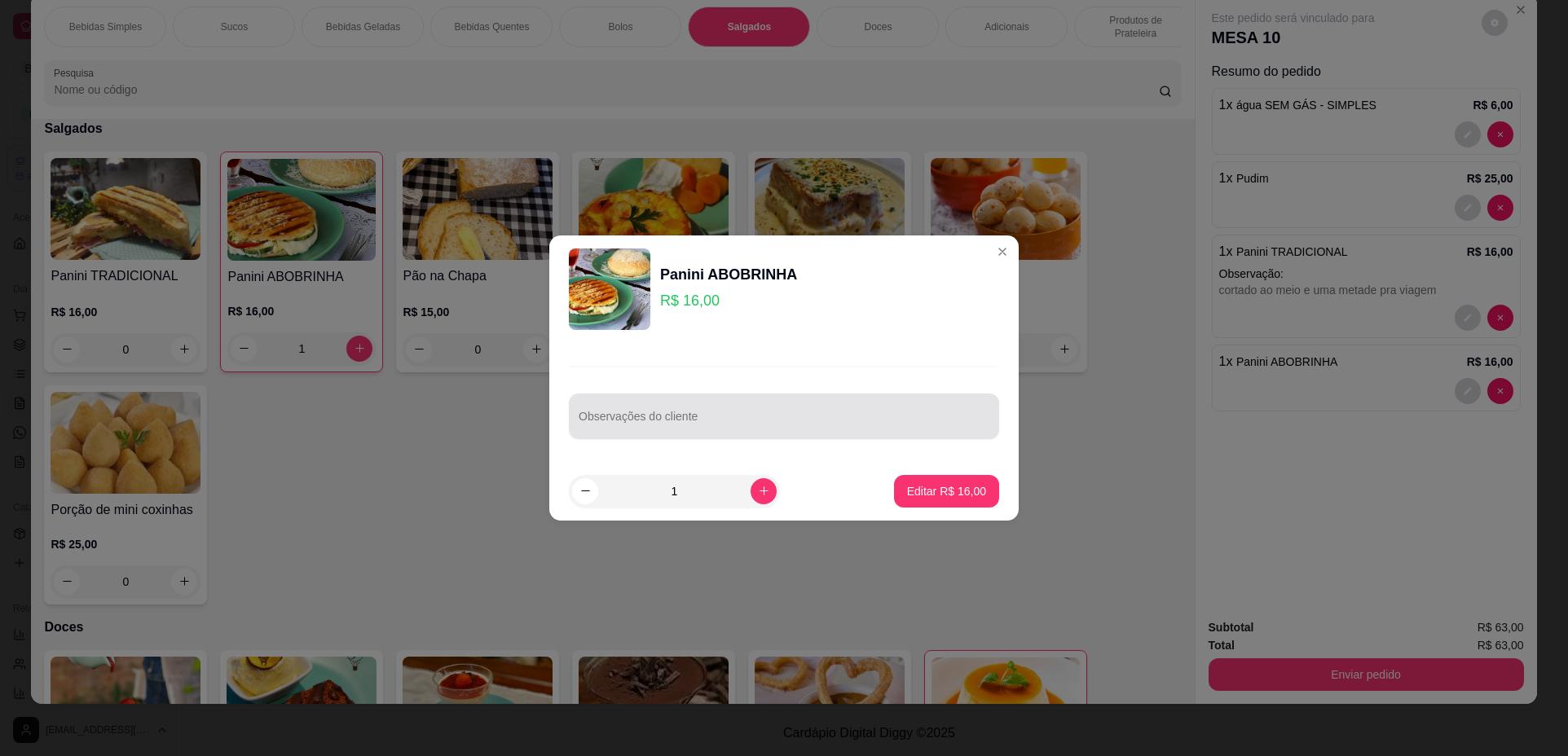
click at [802, 397] on div "Observações do cliente" at bounding box center [783, 417] width 430 height 46
type input "cortado ao meio e uma metade pra viagem"
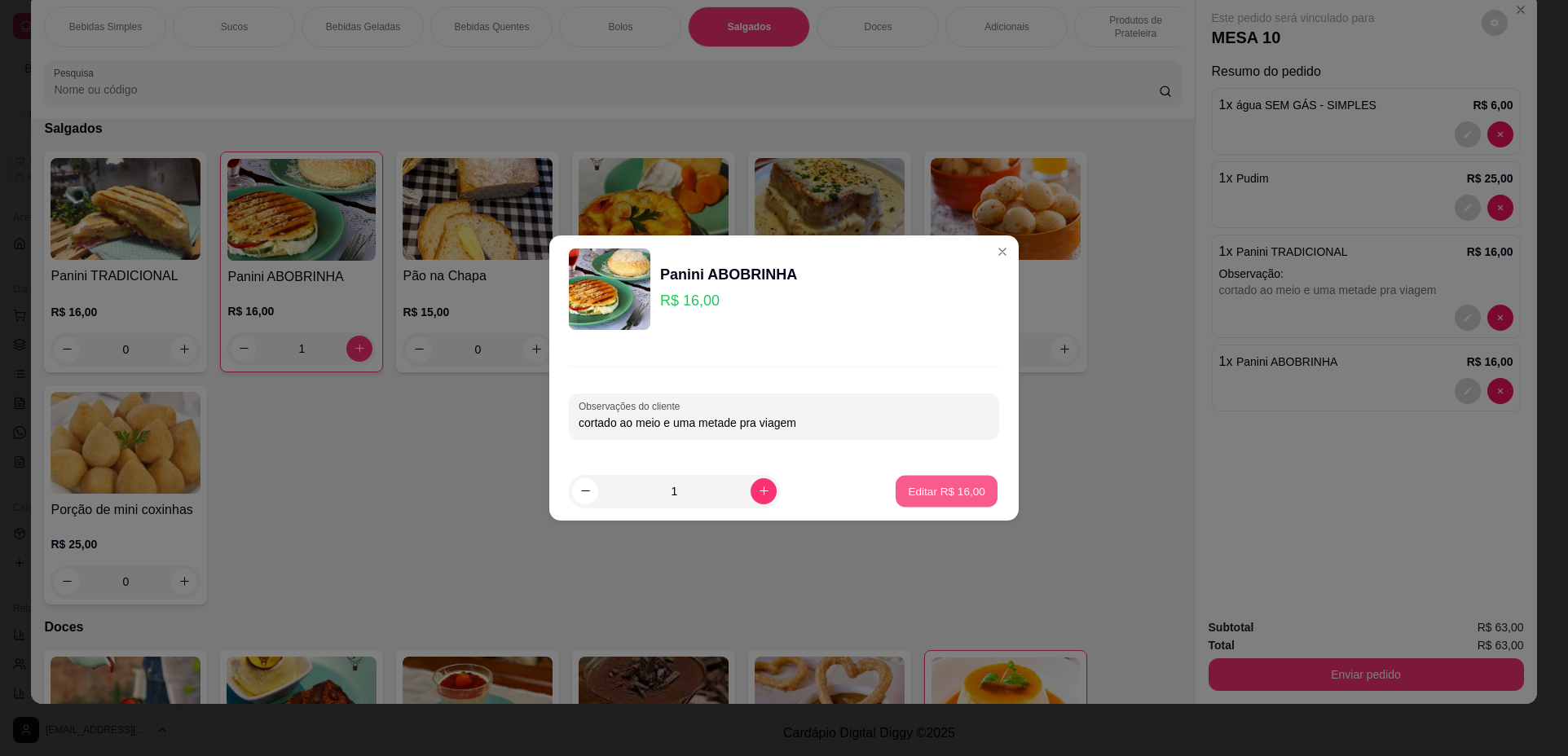
click at [920, 496] on p "Editar R$ 16,00" at bounding box center [945, 491] width 76 height 16
type input "0"
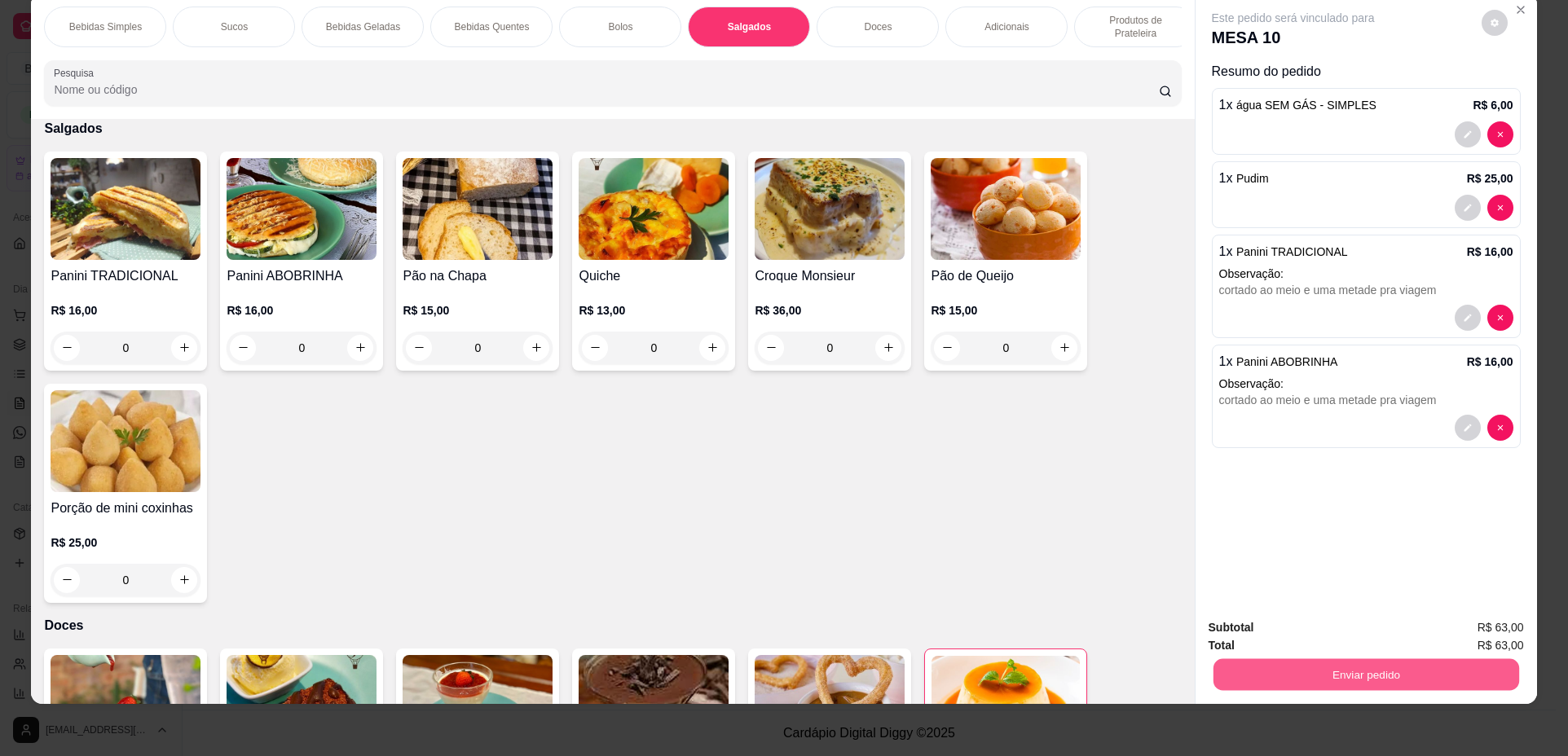
click at [1382, 664] on button "Enviar pedido" at bounding box center [1365, 675] width 306 height 32
click at [1326, 637] on button "Não registrar e enviar pedido" at bounding box center [1312, 634] width 164 height 30
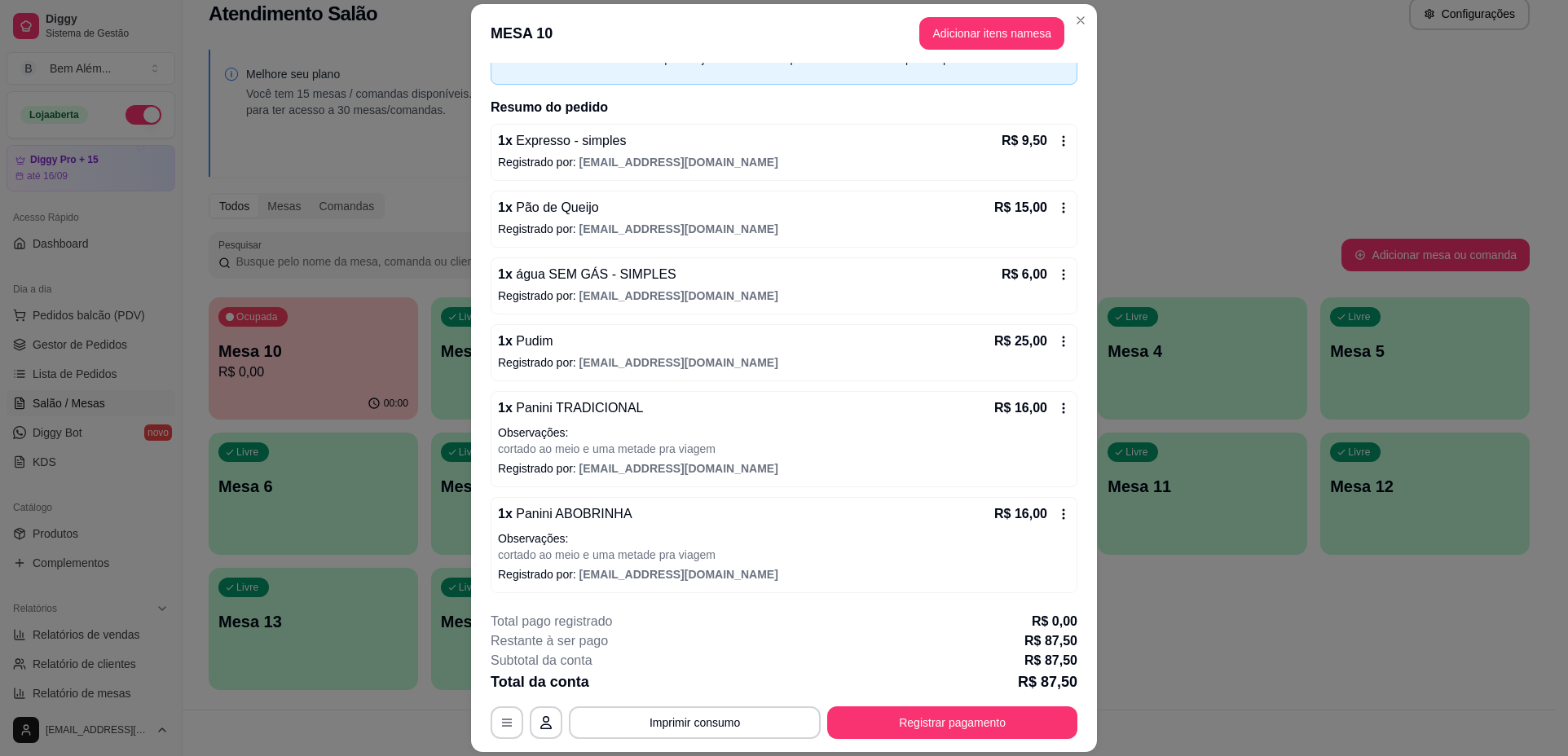
scroll to position [48, 0]
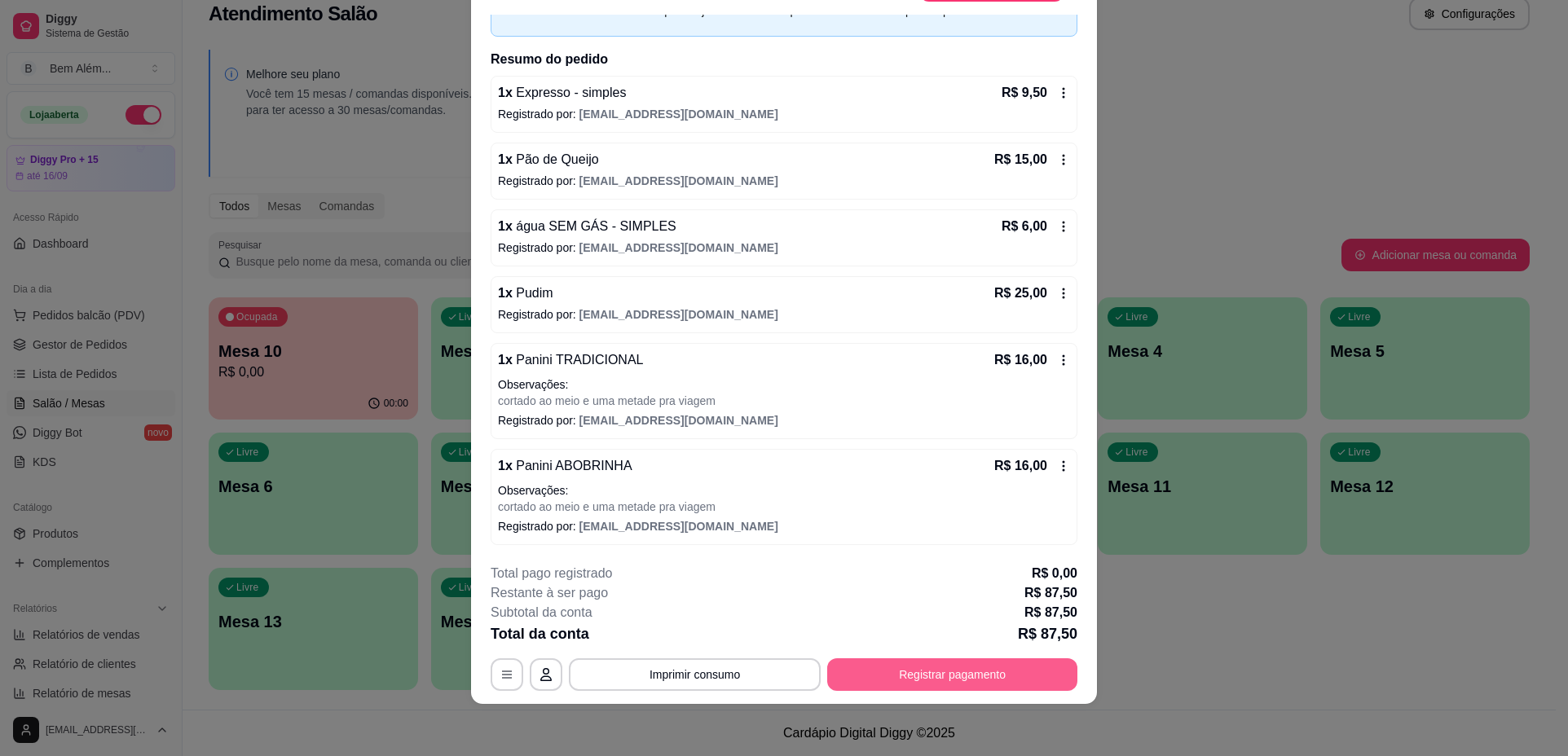
click at [942, 671] on button "Registrar pagamento" at bounding box center [952, 675] width 250 height 33
click at [897, 669] on button "Registrar pagamento" at bounding box center [952, 675] width 250 height 33
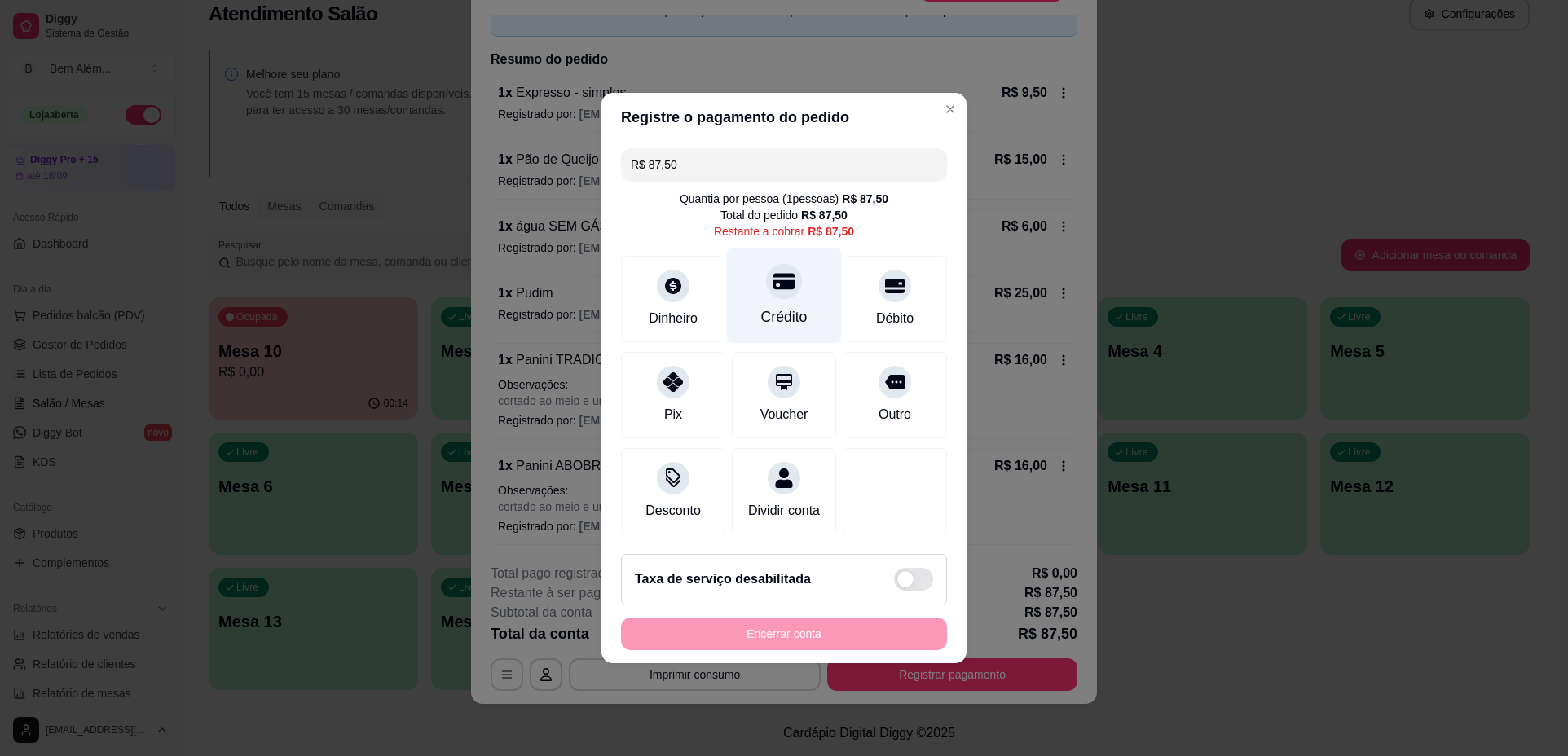
click at [791, 308] on div "Crédito" at bounding box center [784, 317] width 47 height 21
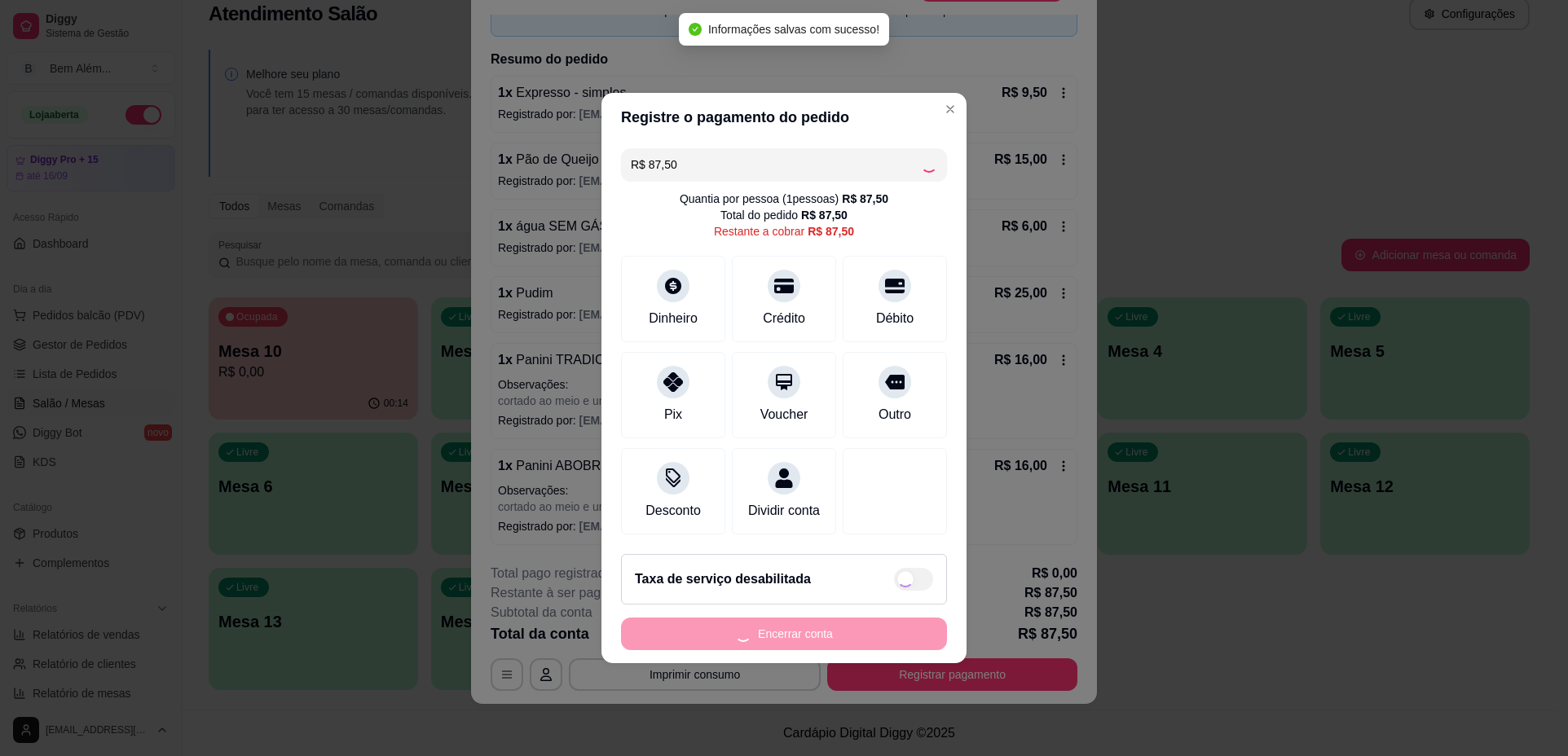
type input "R$ 0,00"
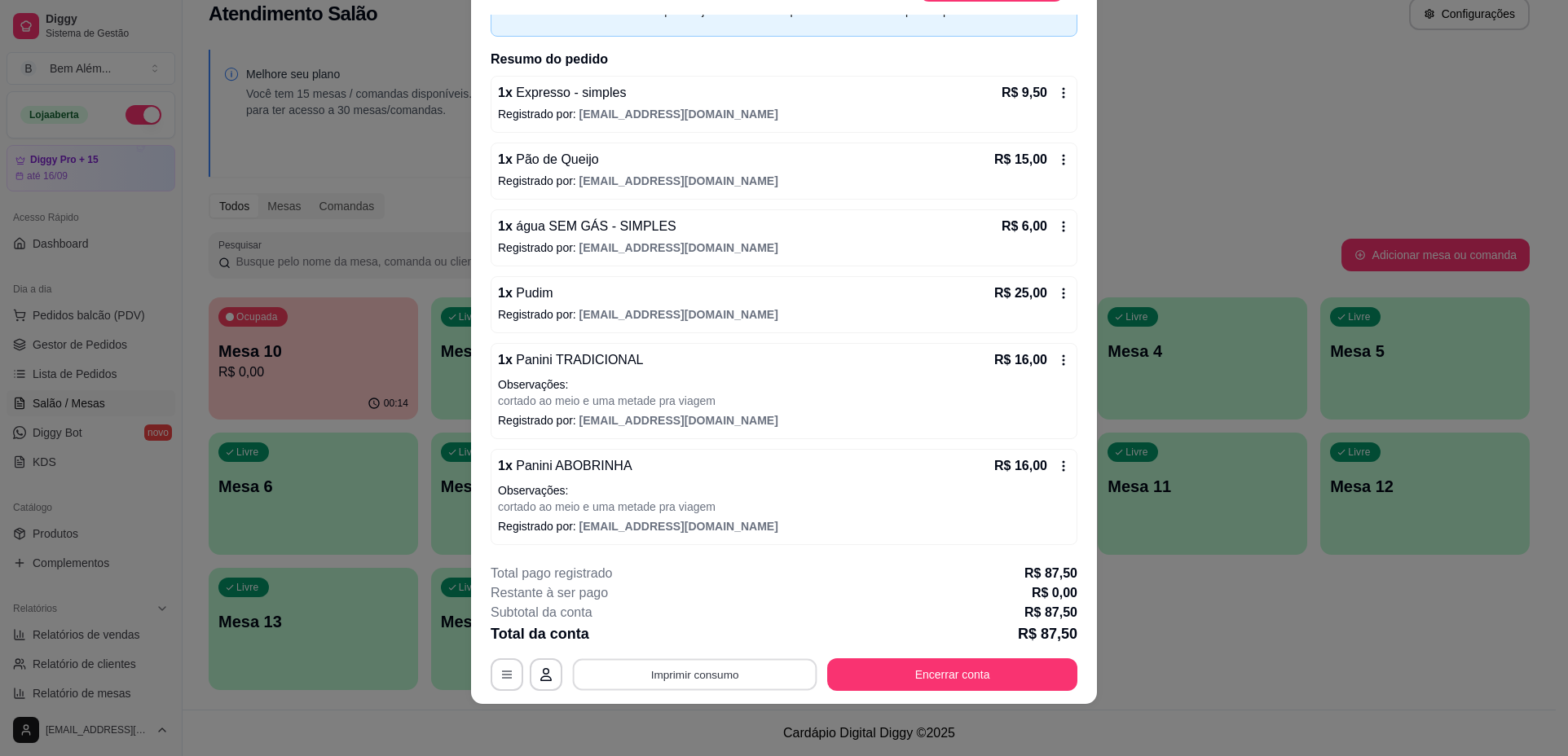
click at [726, 668] on button "Imprimir consumo" at bounding box center [694, 675] width 244 height 32
click at [716, 631] on button "impressao computador" at bounding box center [688, 636] width 119 height 25
click at [987, 671] on button "Encerrar conta" at bounding box center [952, 675] width 250 height 33
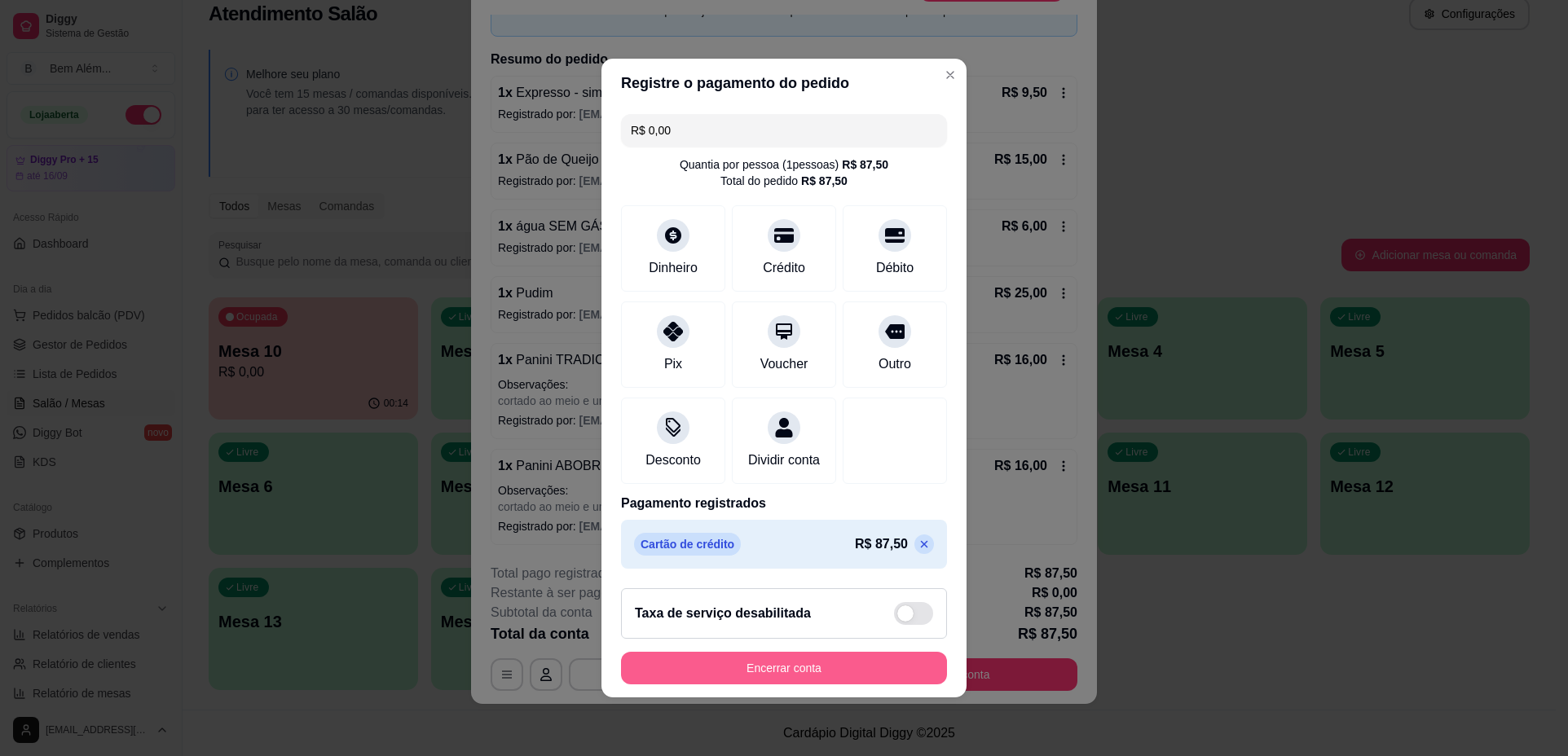
click at [880, 669] on button "Encerrar conta" at bounding box center [783, 668] width 326 height 33
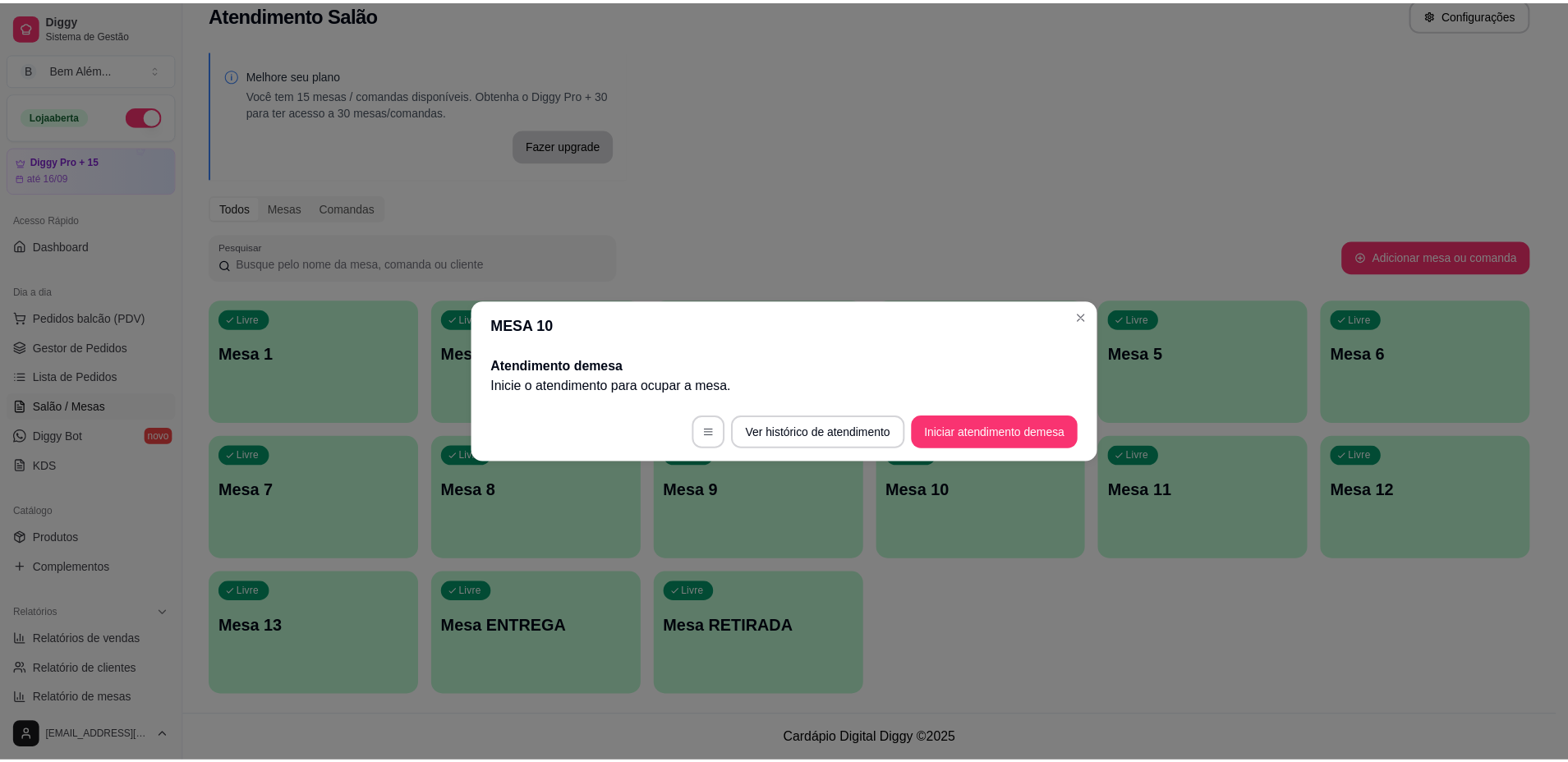
scroll to position [0, 0]
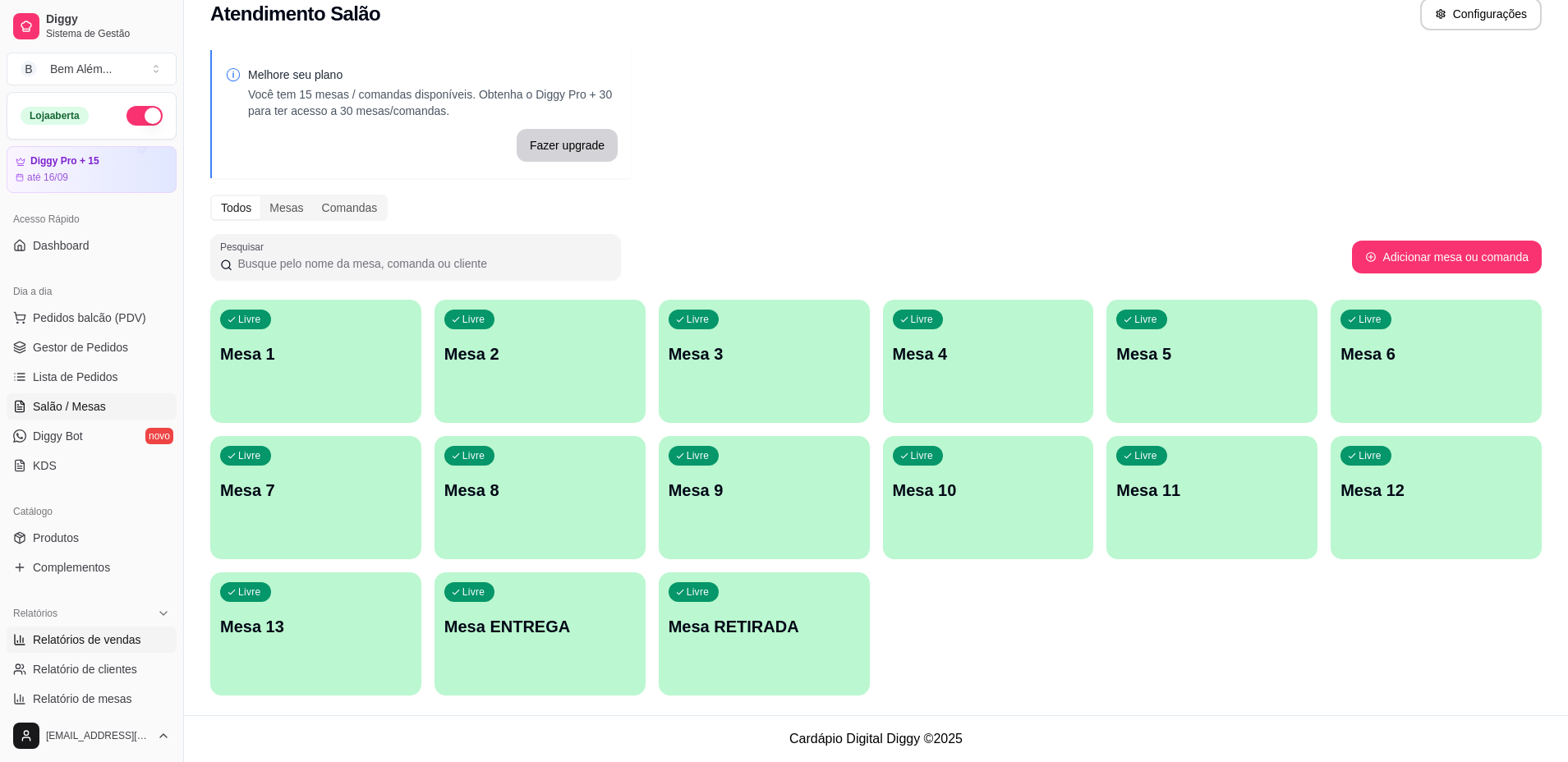
click at [134, 641] on span "Relatórios de vendas" at bounding box center [87, 639] width 109 height 17
select select "ALL"
select select "0"
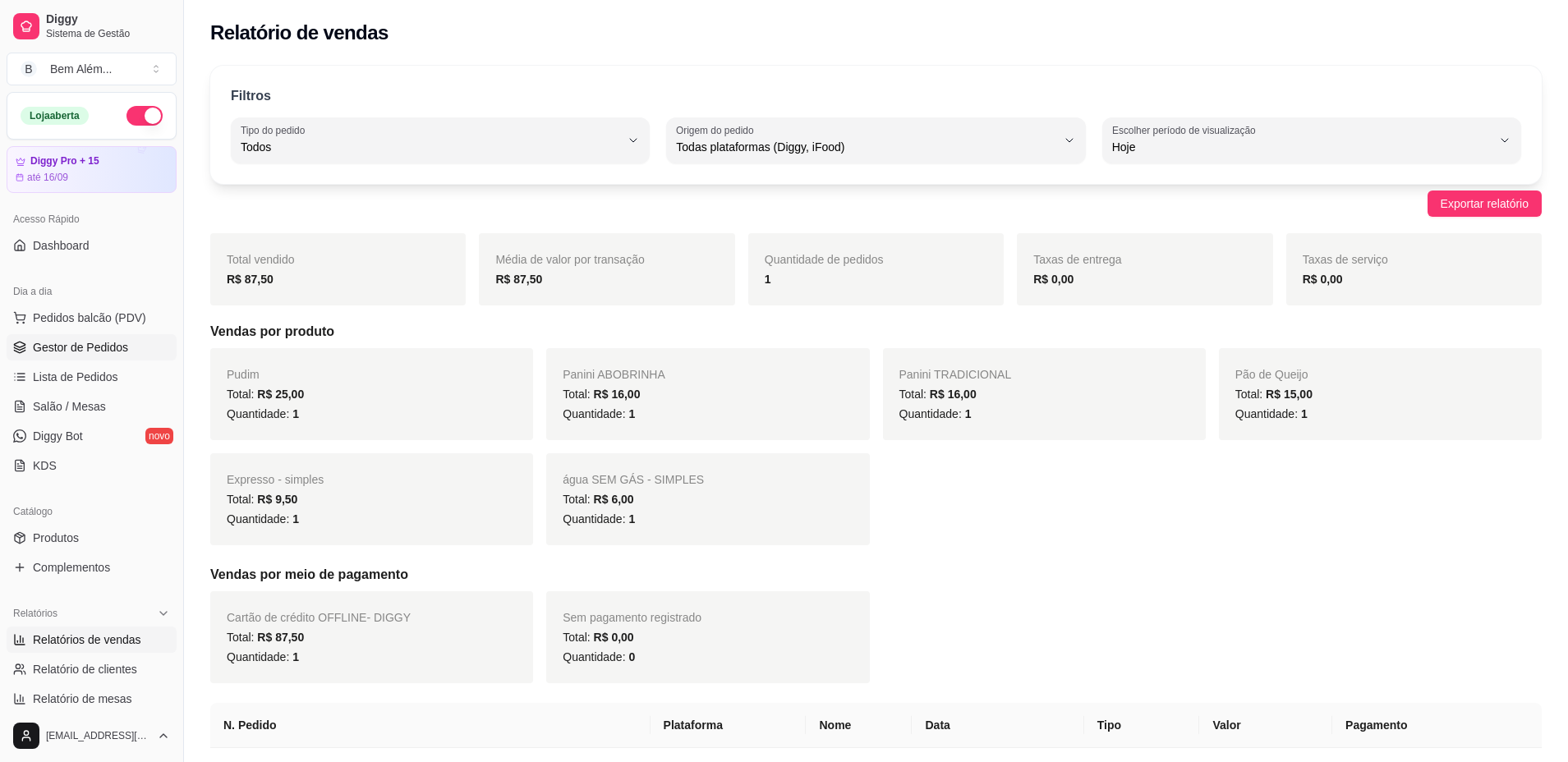
click at [127, 340] on link "Gestor de Pedidos" at bounding box center [91, 348] width 170 height 27
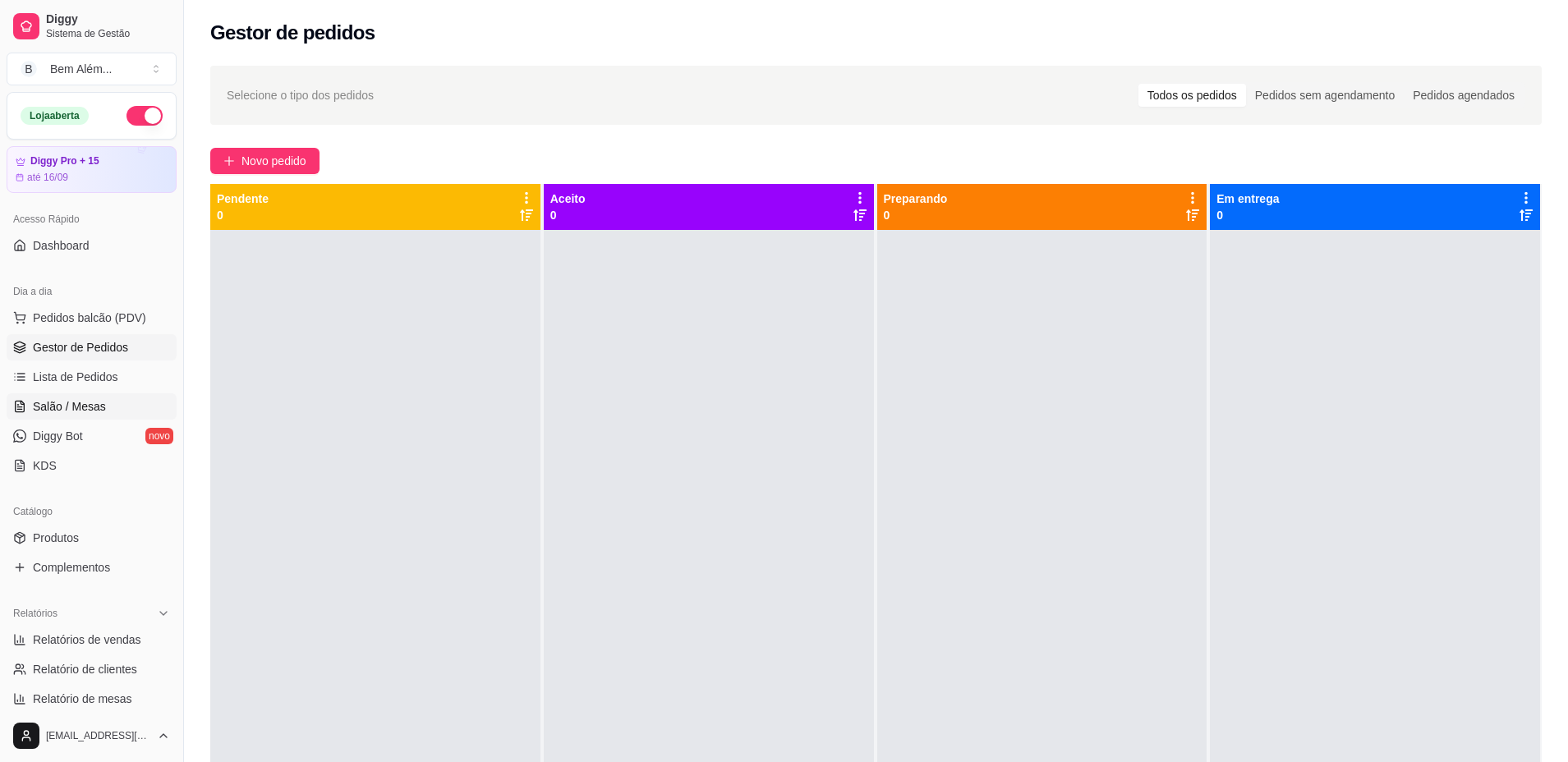
click at [133, 408] on link "Salão / Mesas" at bounding box center [91, 407] width 170 height 27
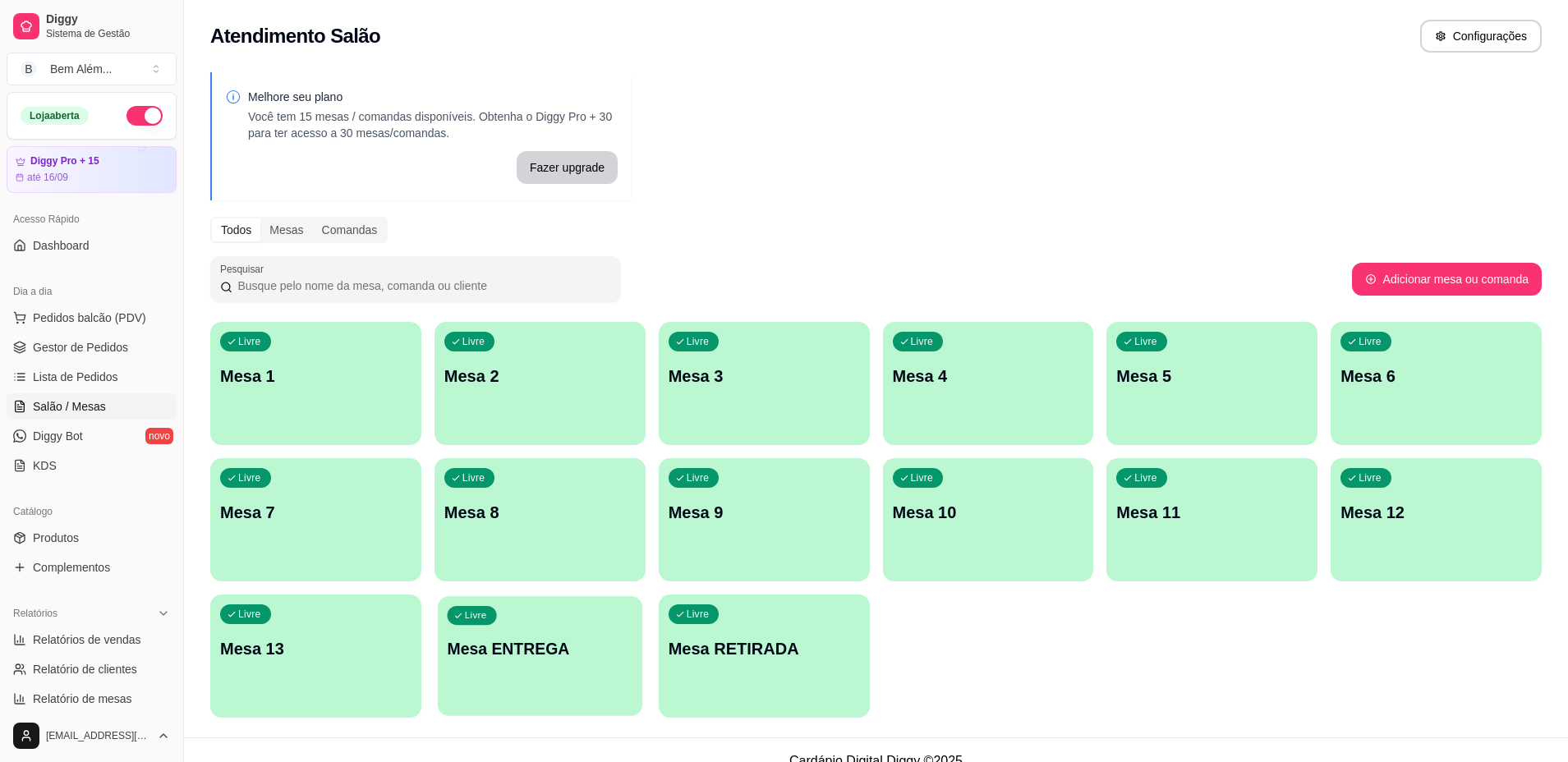
click at [506, 664] on div "Livre Mesa ENTREGA" at bounding box center [539, 646] width 205 height 100
click at [805, 691] on div "Livre Mesa RETIRADA" at bounding box center [764, 646] width 211 height 104
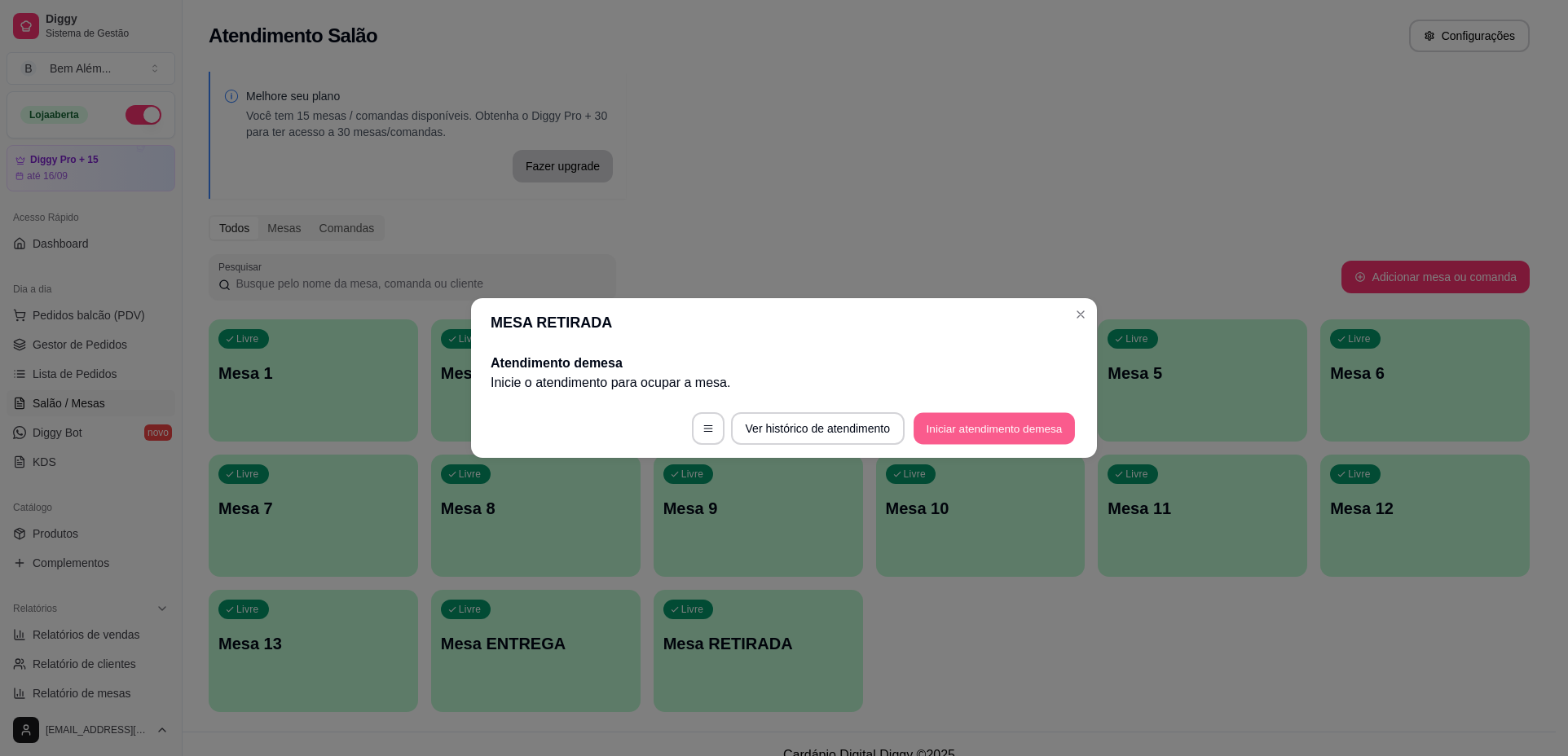
click at [992, 432] on button "Iniciar atendimento de mesa" at bounding box center [994, 429] width 161 height 32
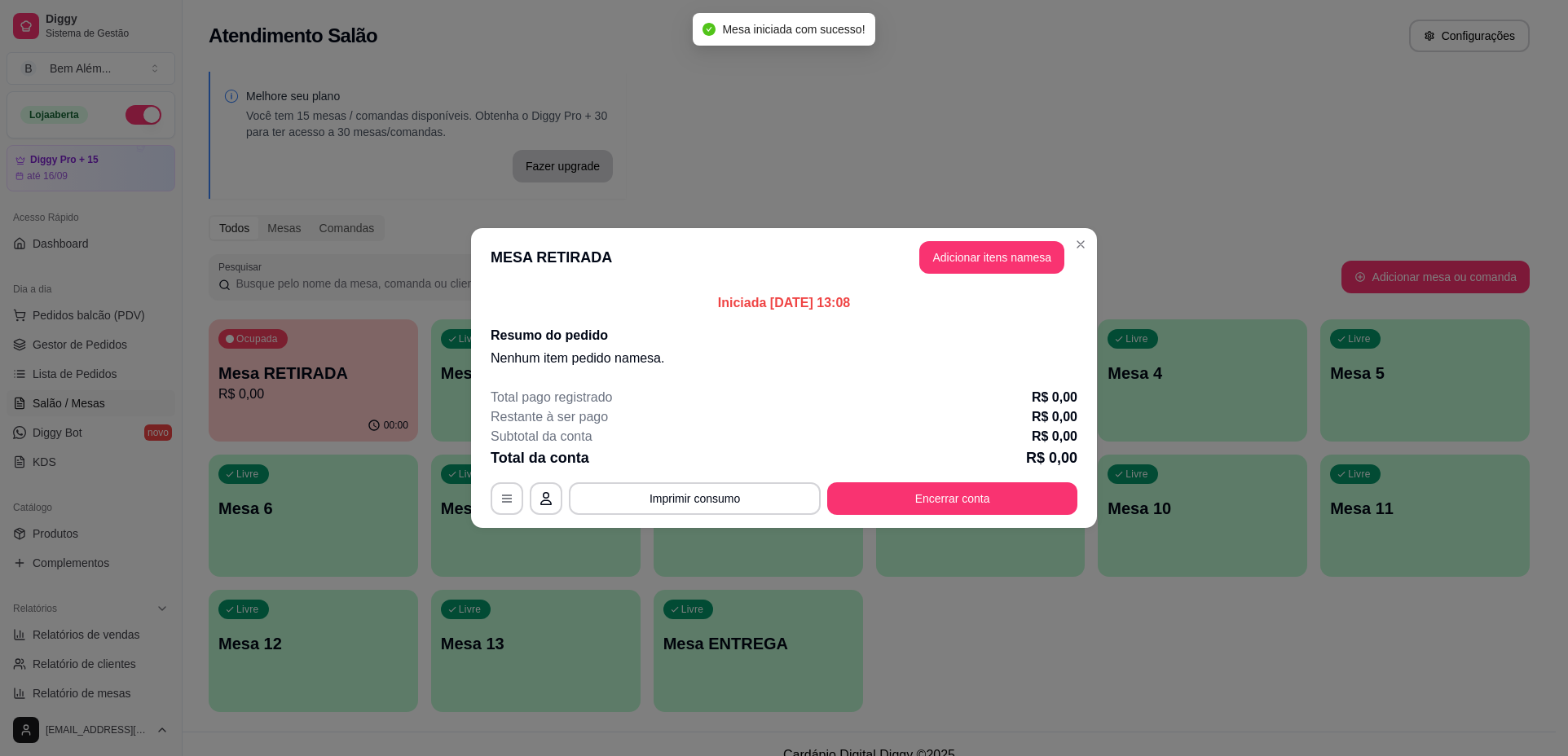
click at [1002, 276] on header "MESA RETIRADA Adicionar itens na mesa" at bounding box center [783, 257] width 625 height 58
click at [1002, 260] on button "Adicionar itens na mesa" at bounding box center [991, 257] width 145 height 33
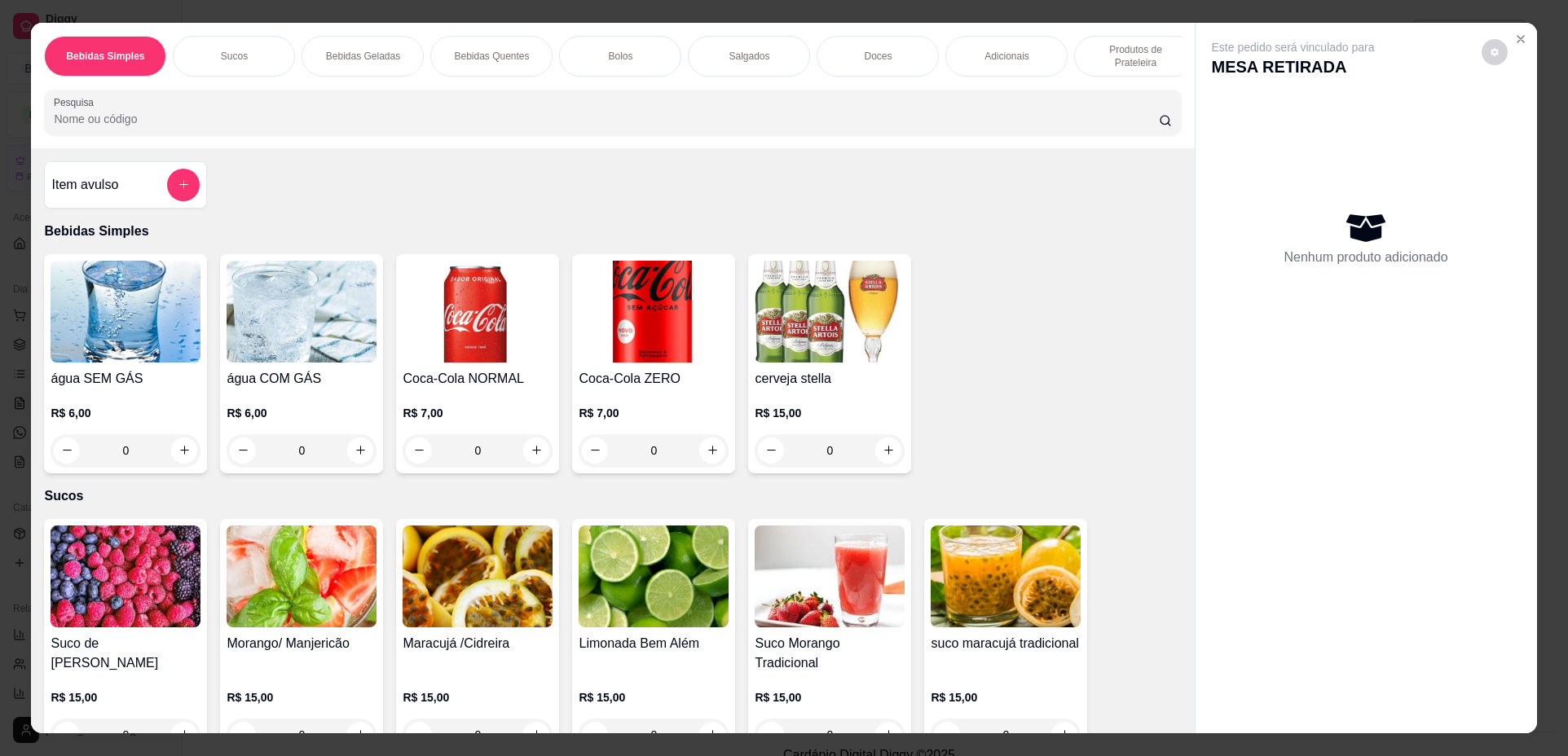
click at [1091, 67] on p "Produtos de Prateleira" at bounding box center [1135, 57] width 95 height 26
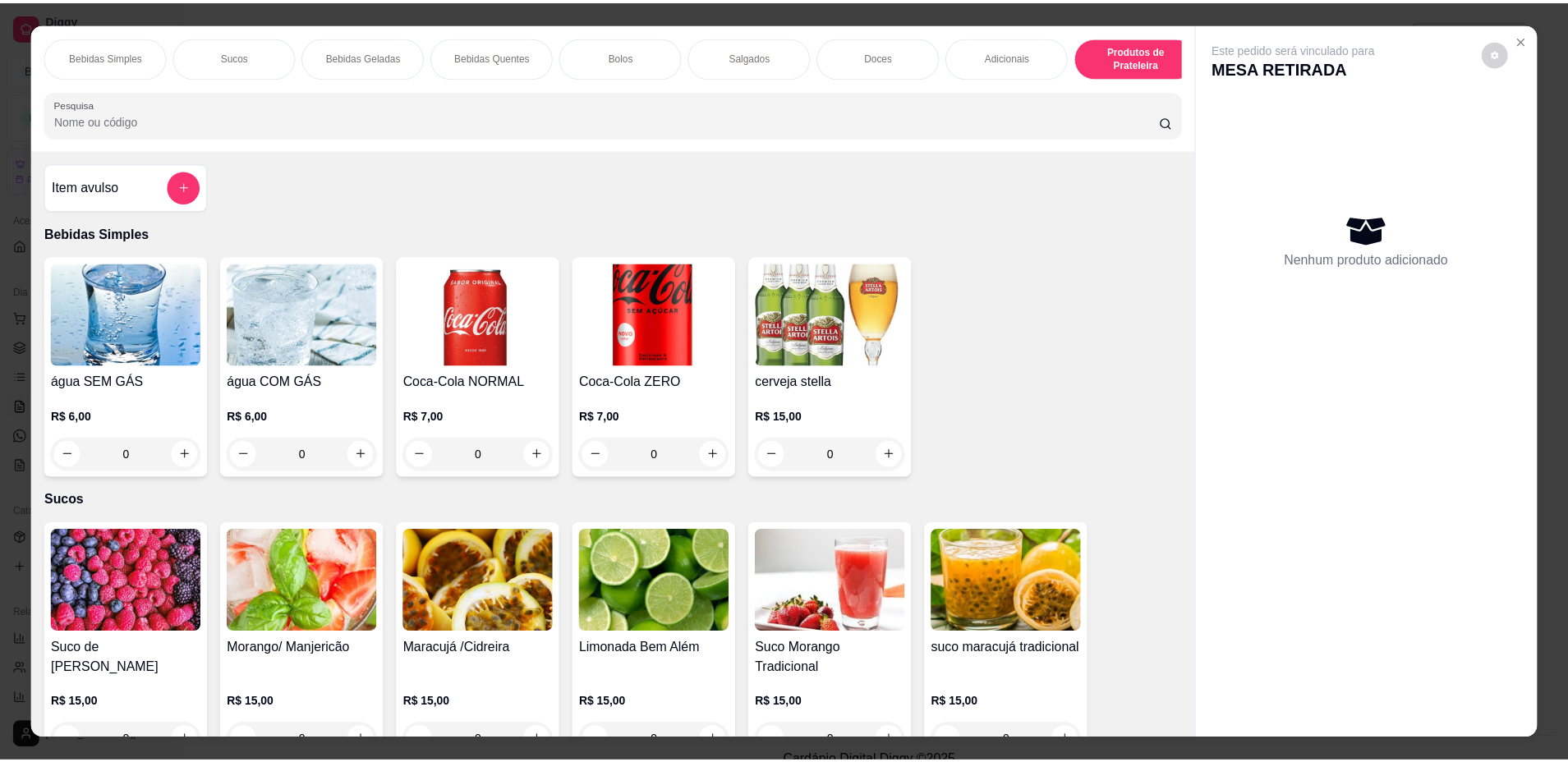
scroll to position [30, 0]
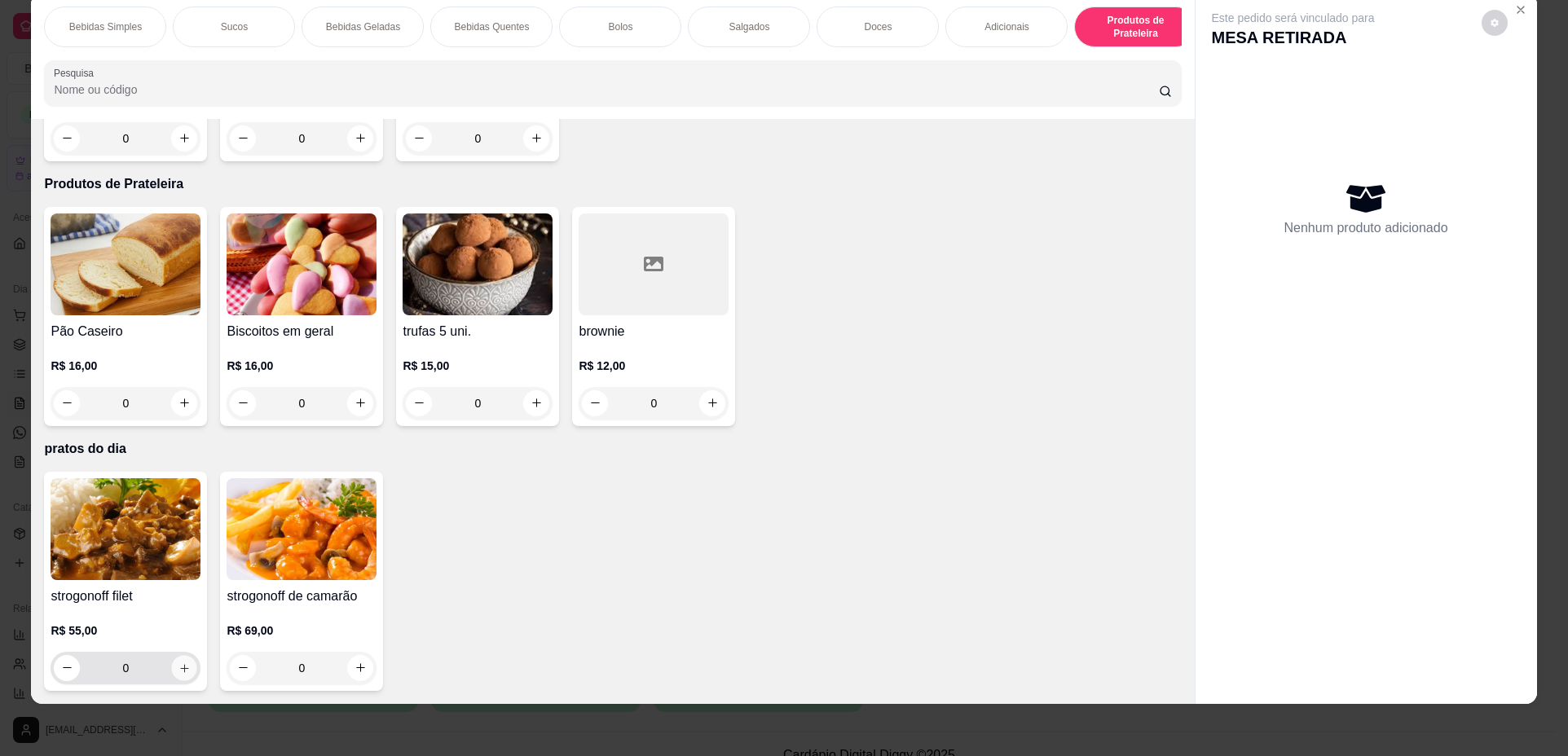
click at [187, 671] on button "increase-product-quantity" at bounding box center [184, 667] width 25 height 25
type input "1"
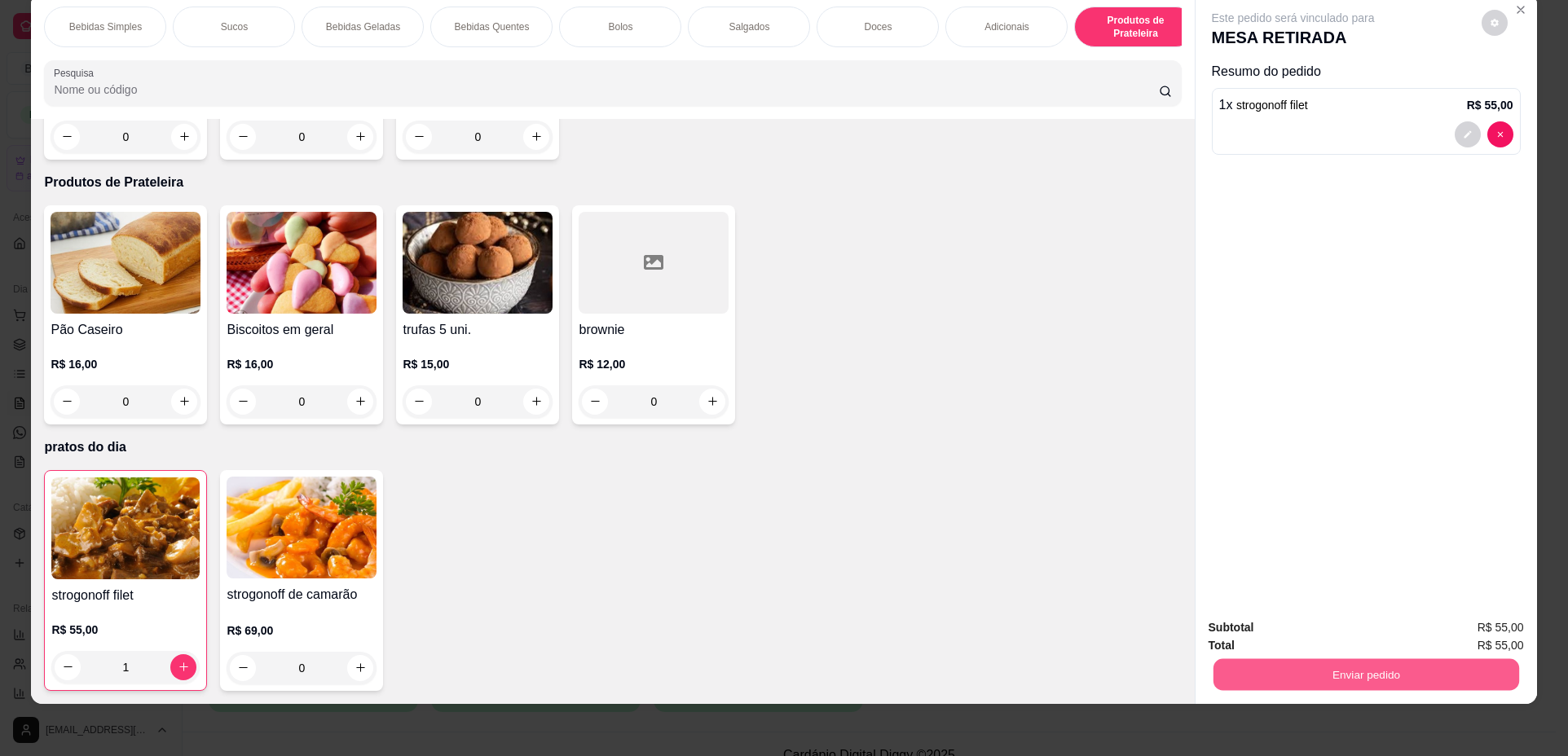
click at [1383, 669] on button "Enviar pedido" at bounding box center [1365, 675] width 306 height 32
click at [1313, 634] on button "Não registrar e enviar pedido" at bounding box center [1312, 635] width 169 height 31
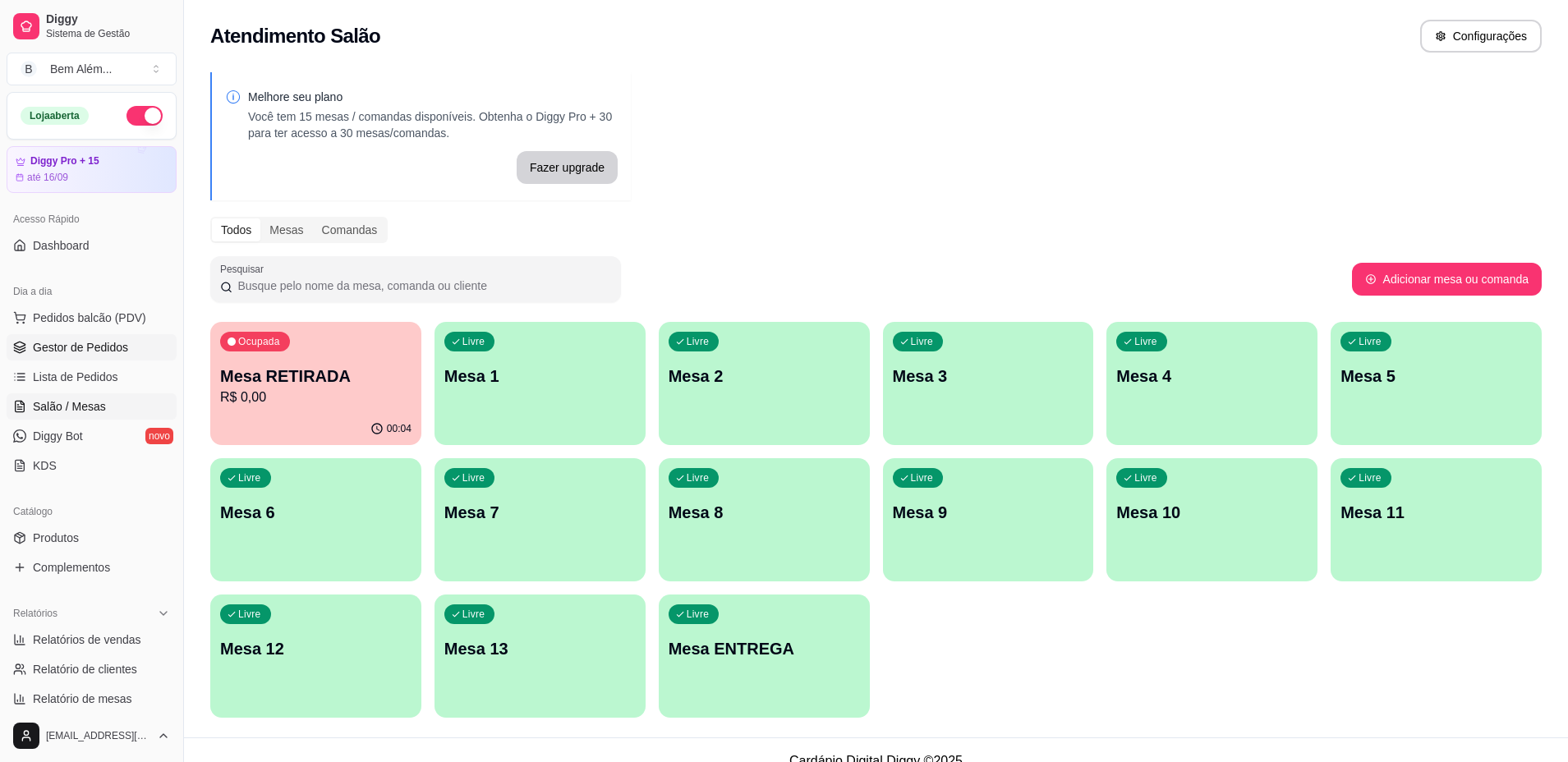
click at [98, 347] on span "Gestor de Pedidos" at bounding box center [80, 347] width 95 height 17
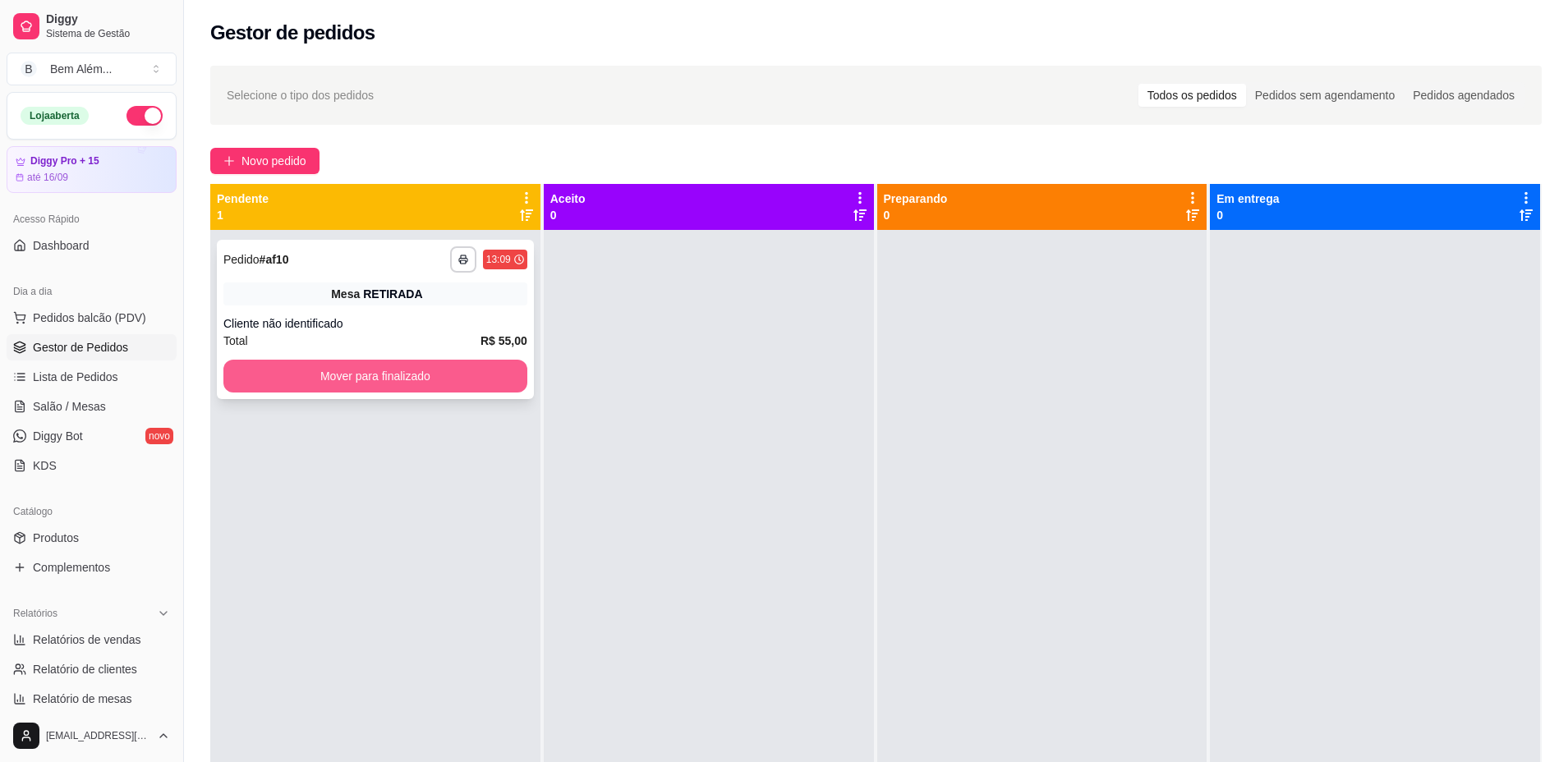
click at [270, 376] on button "Mover para finalizado" at bounding box center [375, 376] width 304 height 33
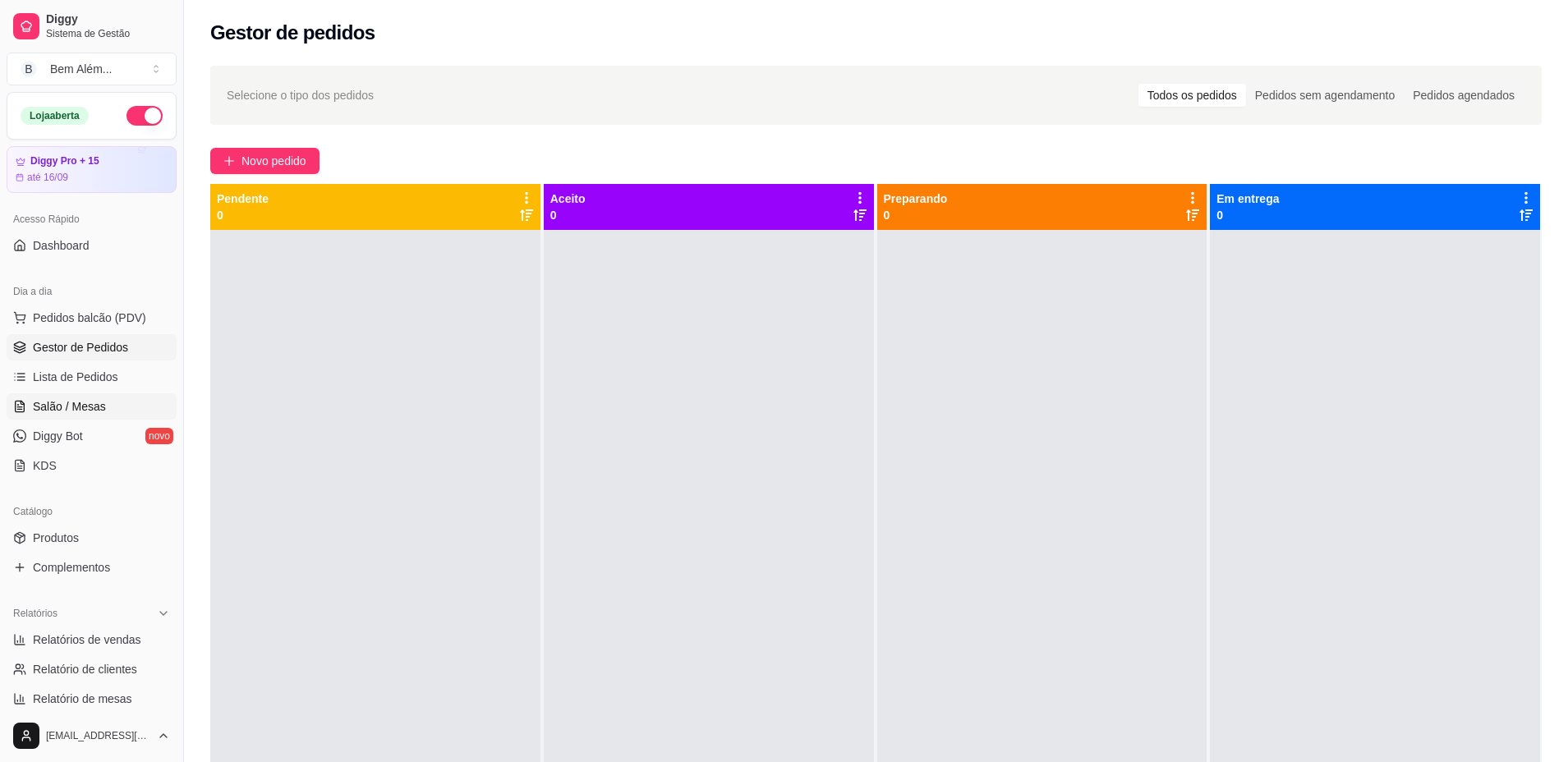
click at [123, 411] on link "Salão / Mesas" at bounding box center [91, 407] width 170 height 27
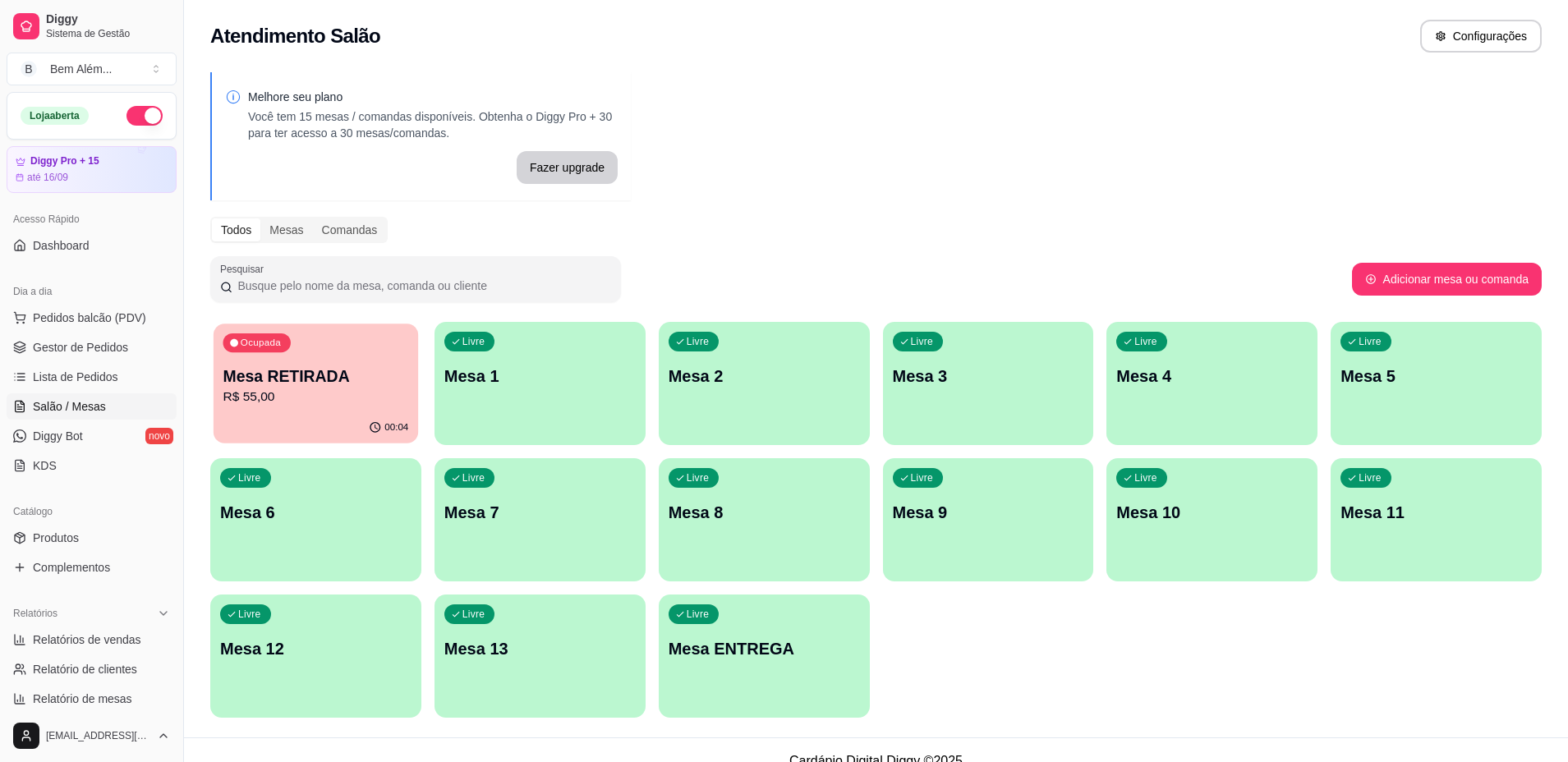
click at [271, 398] on p "R$ 55,00" at bounding box center [316, 397] width 186 height 19
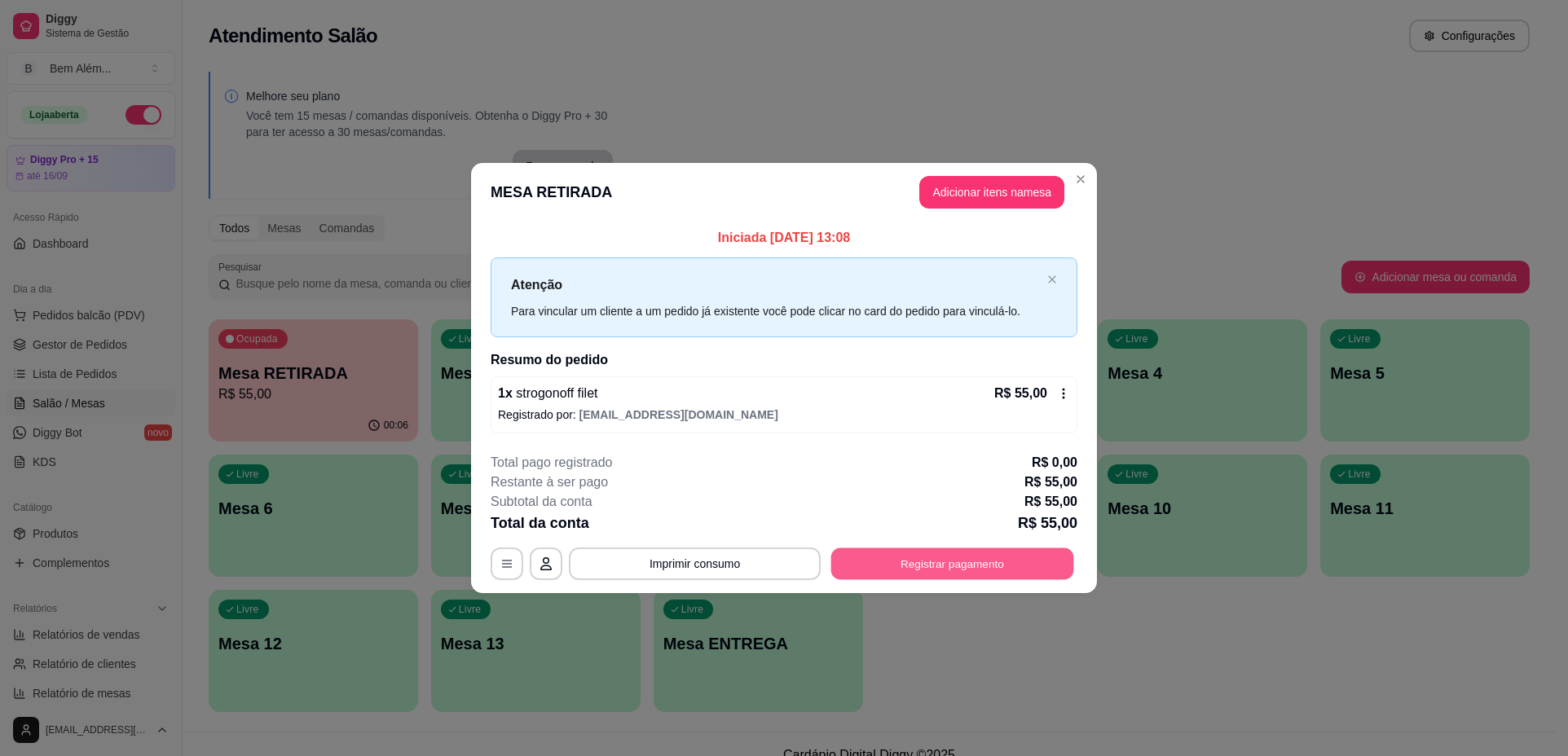
click at [850, 573] on button "Registrar pagamento" at bounding box center [952, 563] width 242 height 32
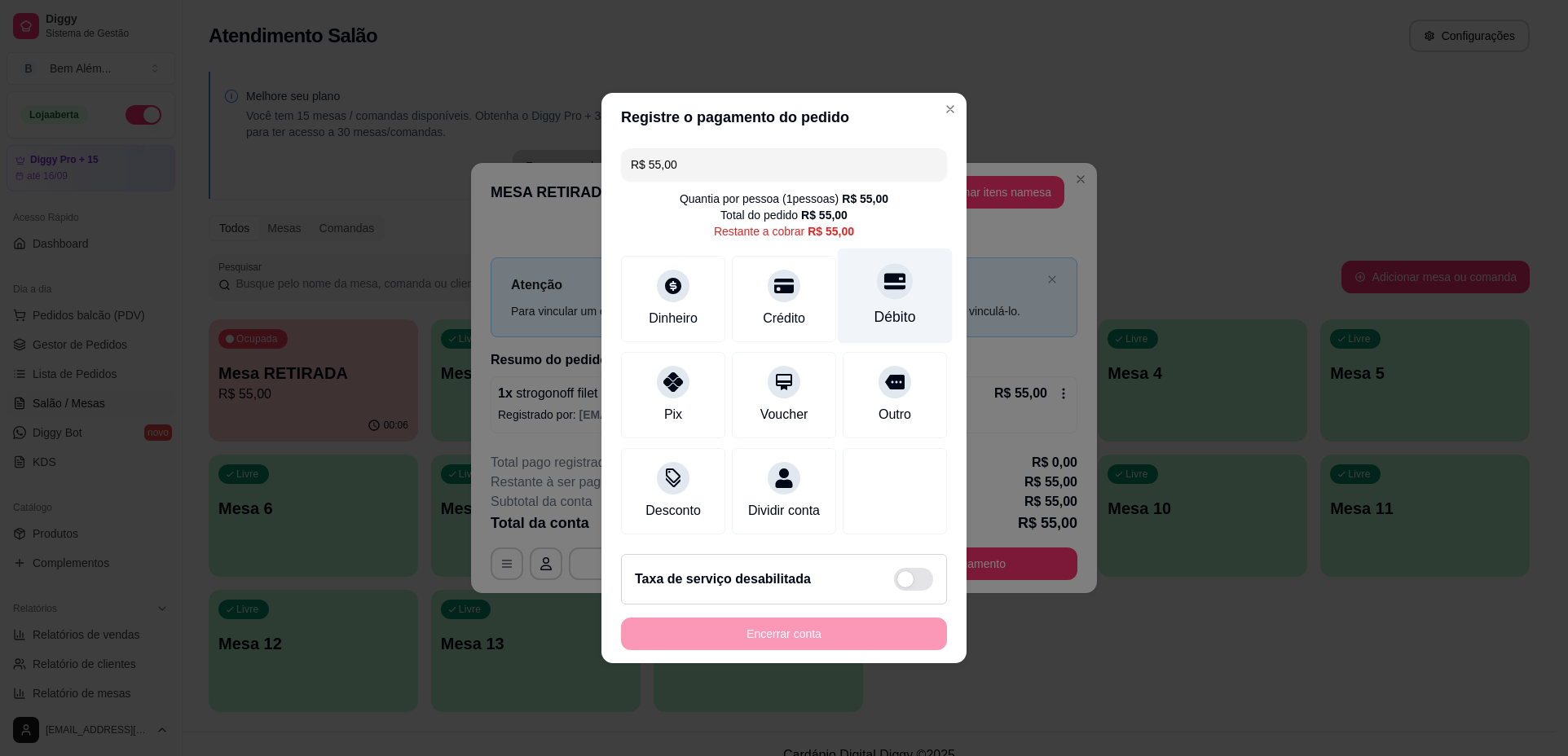
click at [874, 307] on div "Débito" at bounding box center [895, 317] width 42 height 21
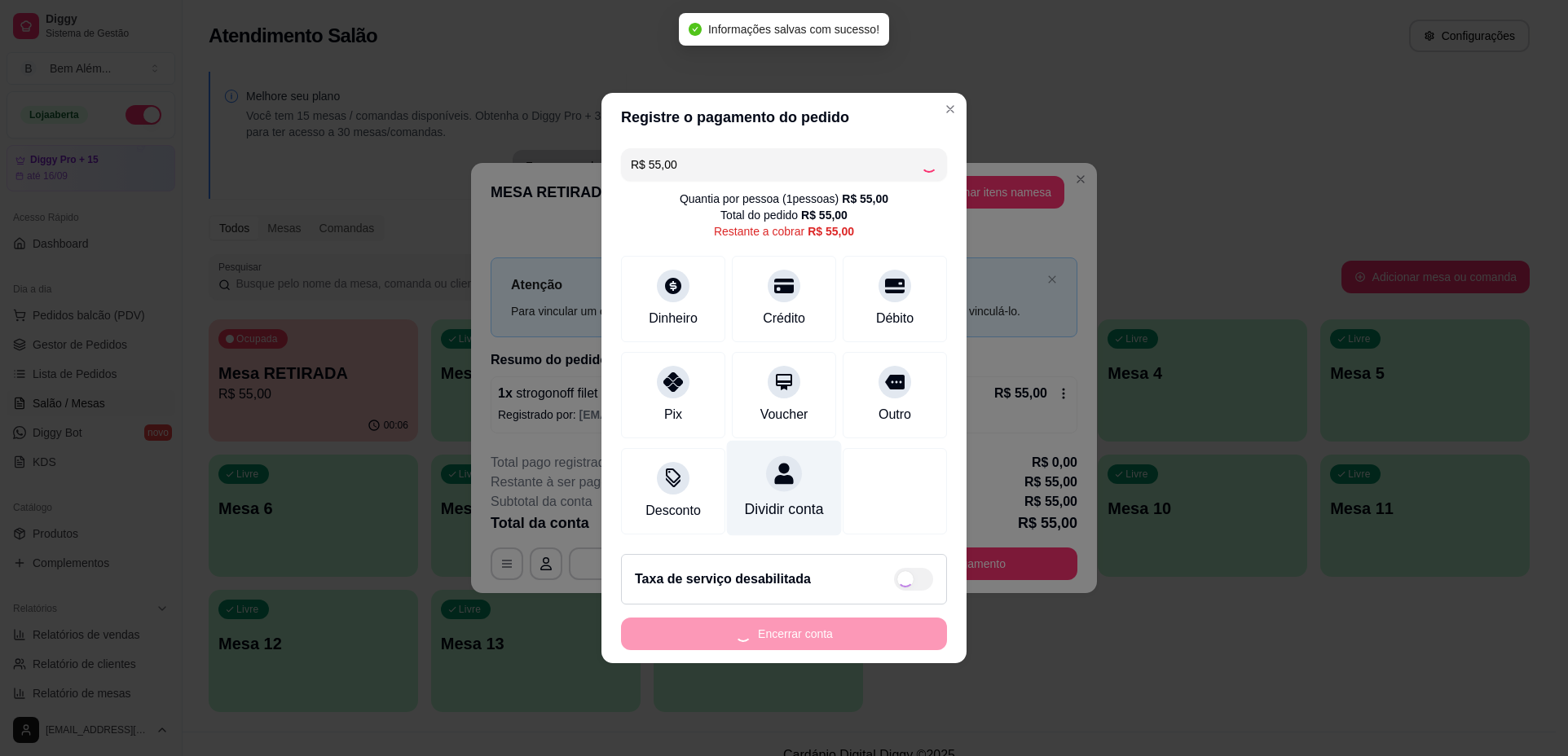
type input "R$ 0,00"
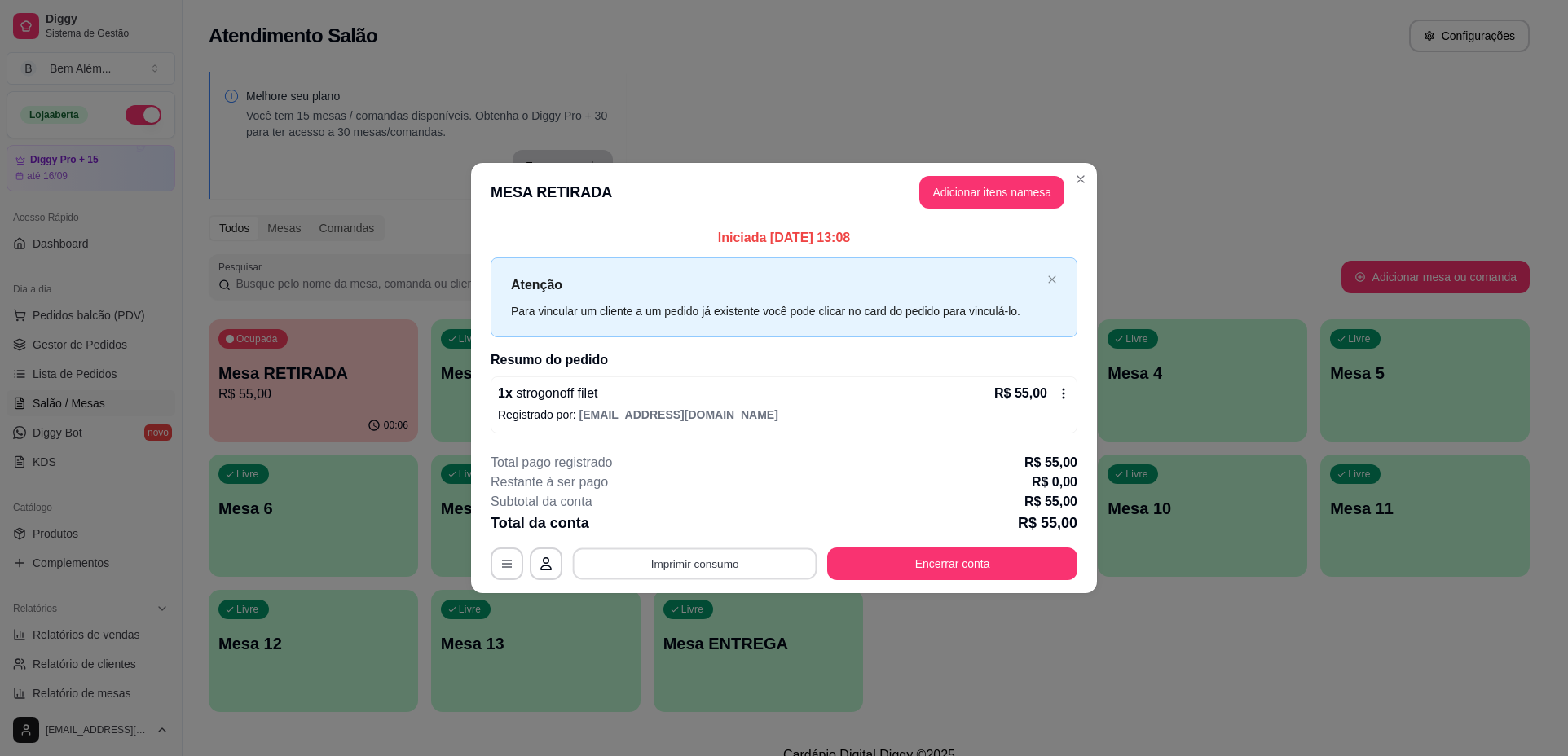
click at [763, 551] on button "Imprimir consumo" at bounding box center [694, 563] width 244 height 32
click at [728, 525] on button "impressao computador" at bounding box center [694, 527] width 122 height 26
click at [952, 568] on button "Encerrar conta" at bounding box center [952, 564] width 250 height 33
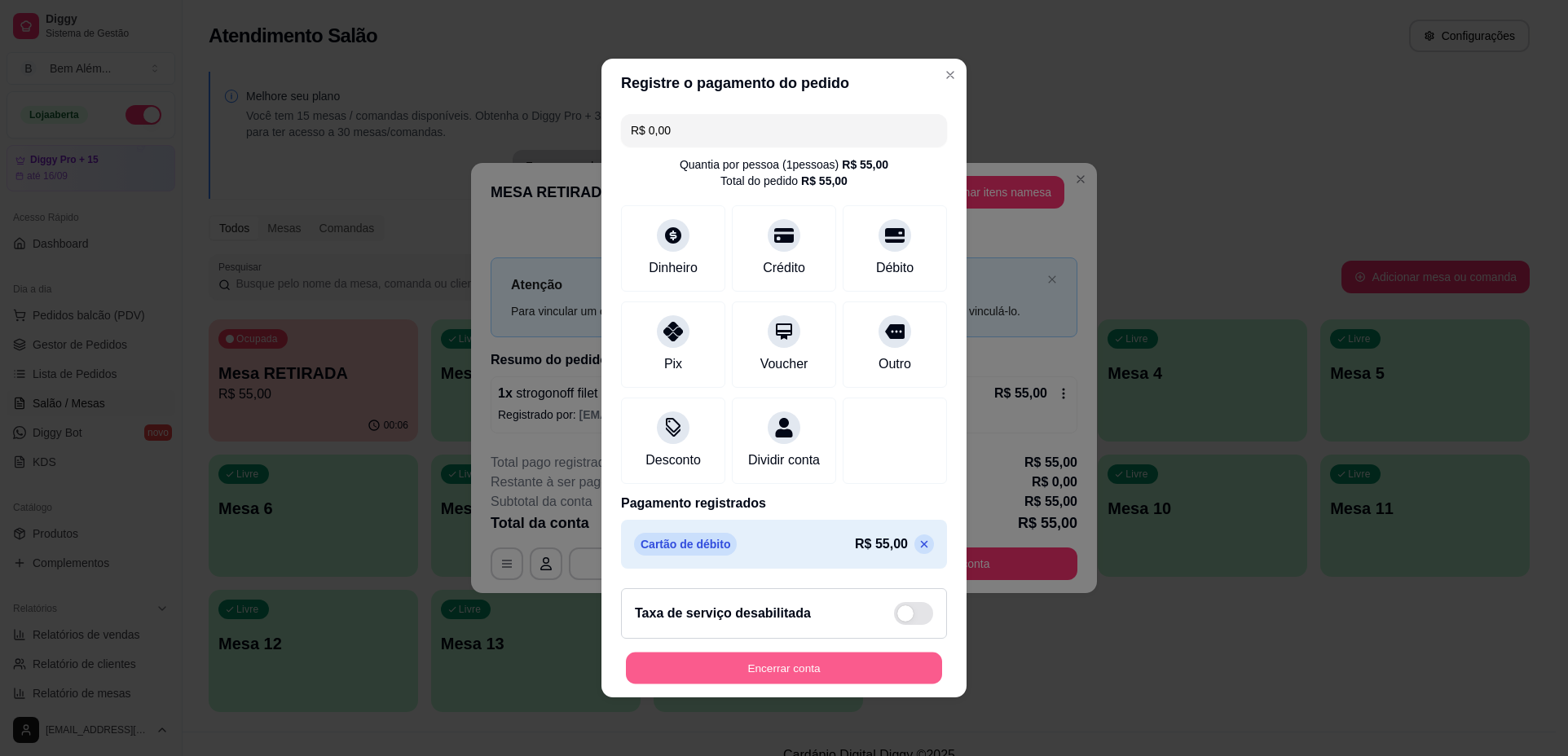
click at [810, 679] on button "Encerrar conta" at bounding box center [783, 668] width 316 height 32
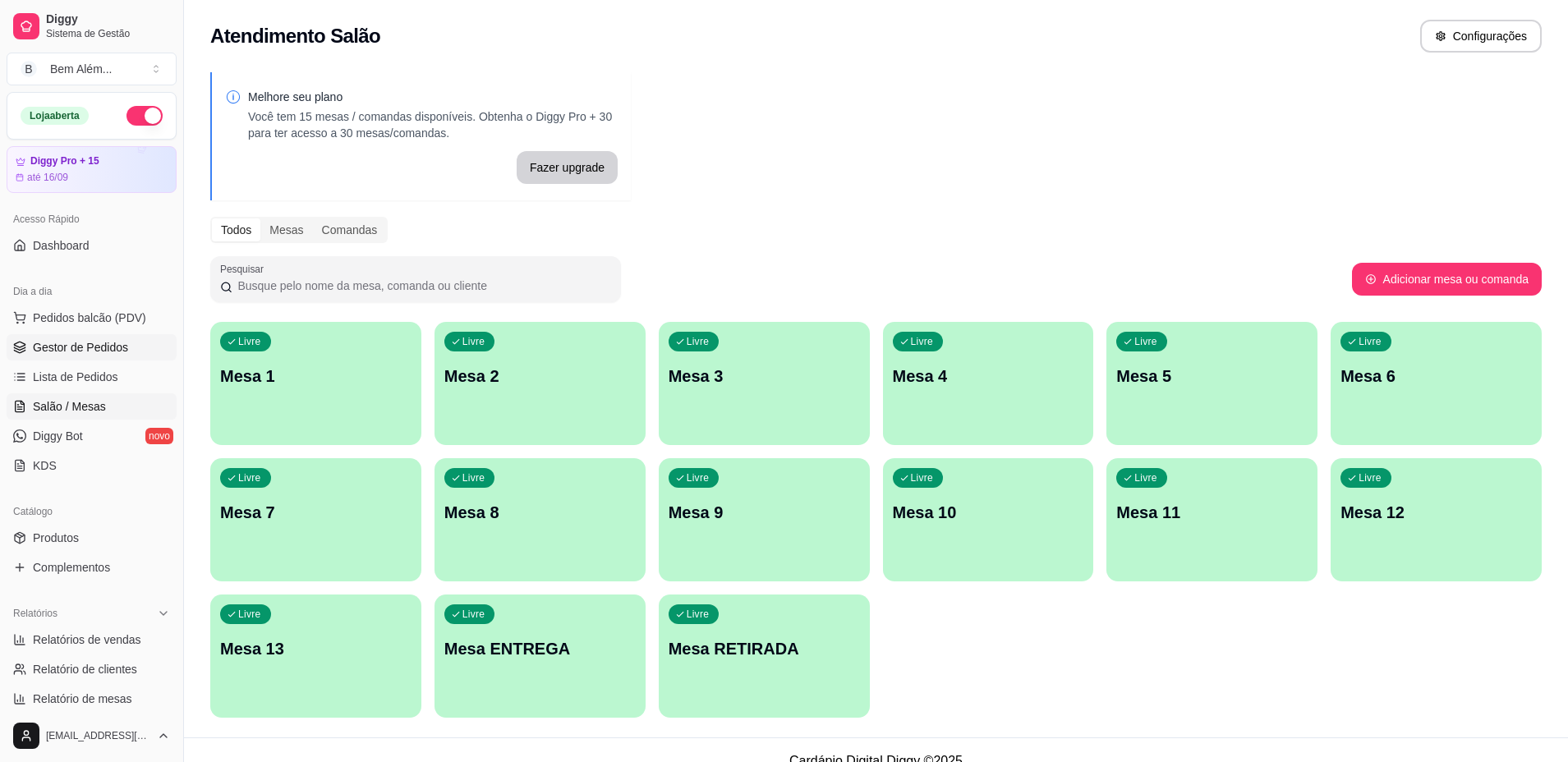
click at [142, 354] on link "Gestor de Pedidos" at bounding box center [91, 348] width 170 height 27
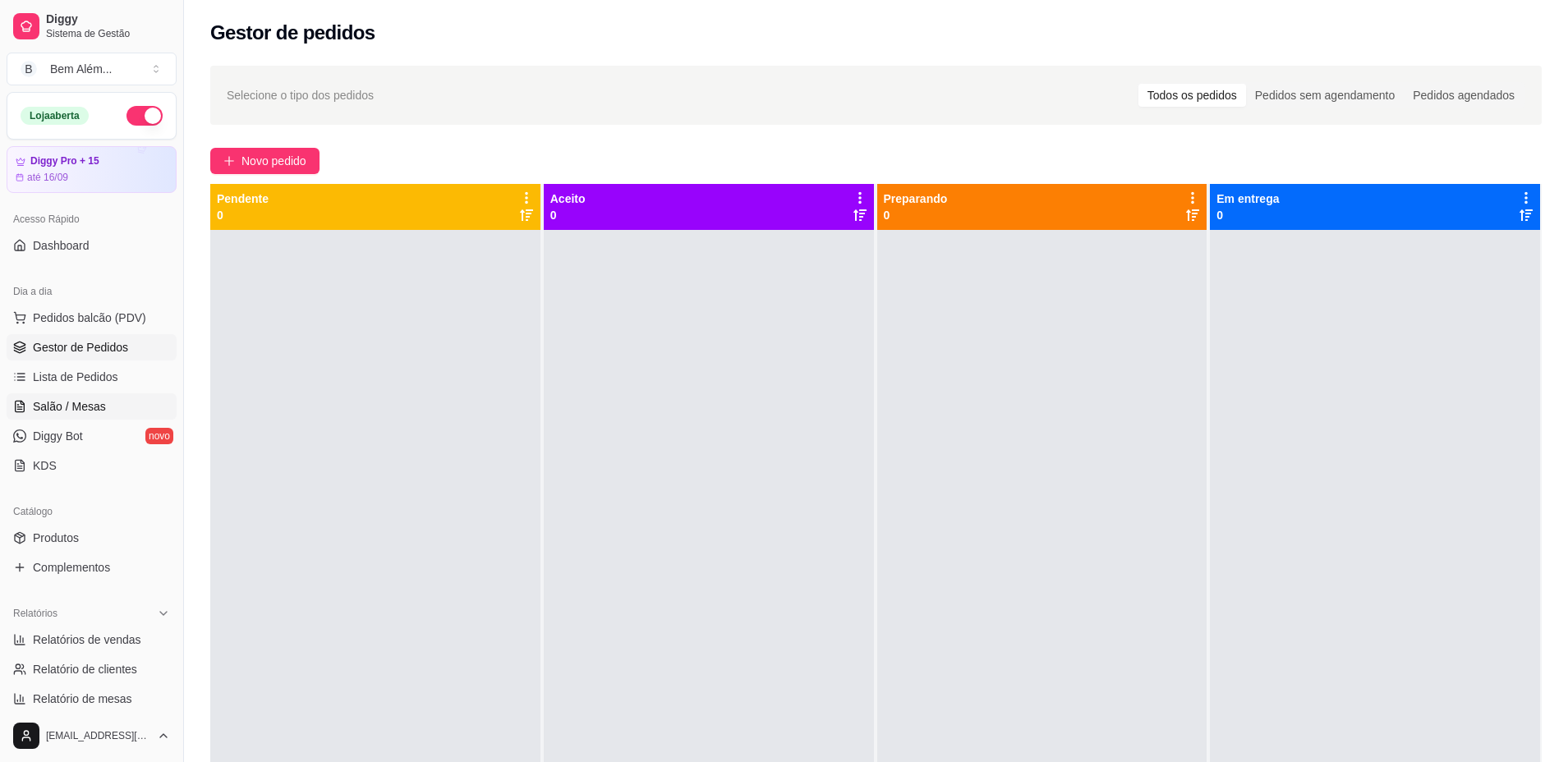
click at [133, 399] on link "Salão / Mesas" at bounding box center [91, 407] width 170 height 27
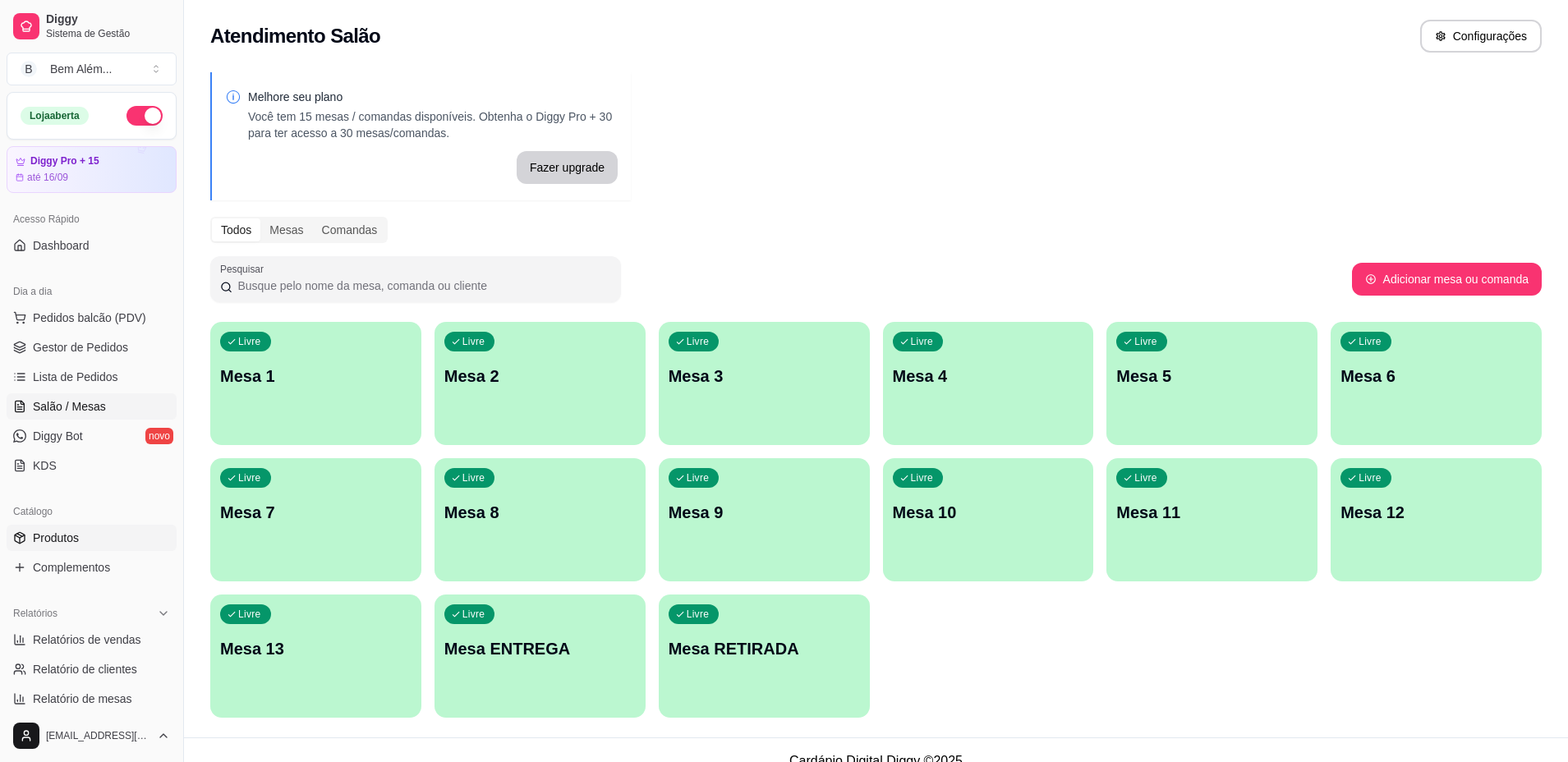
click at [91, 536] on link "Produtos" at bounding box center [91, 538] width 170 height 27
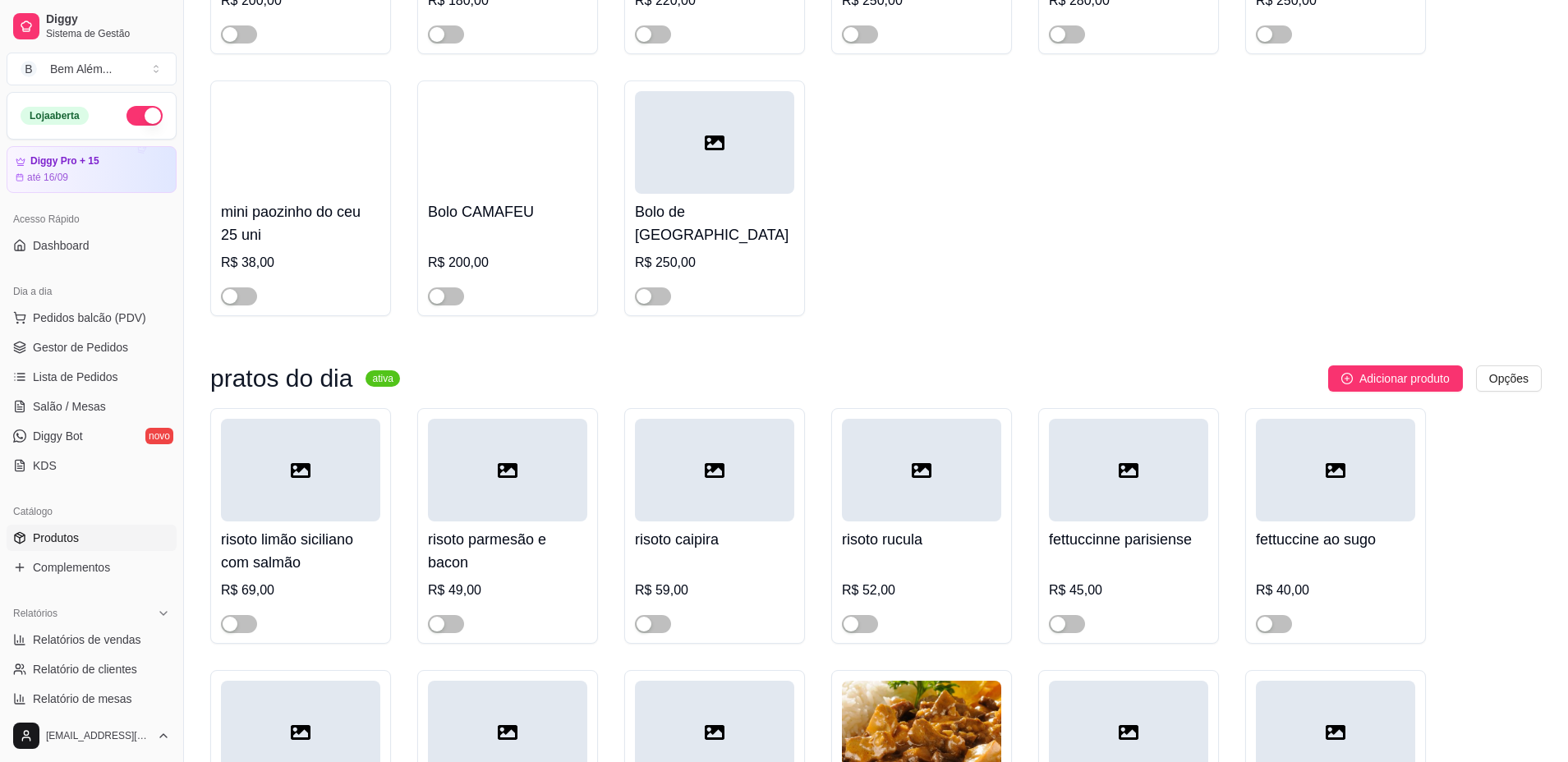
scroll to position [9528, 0]
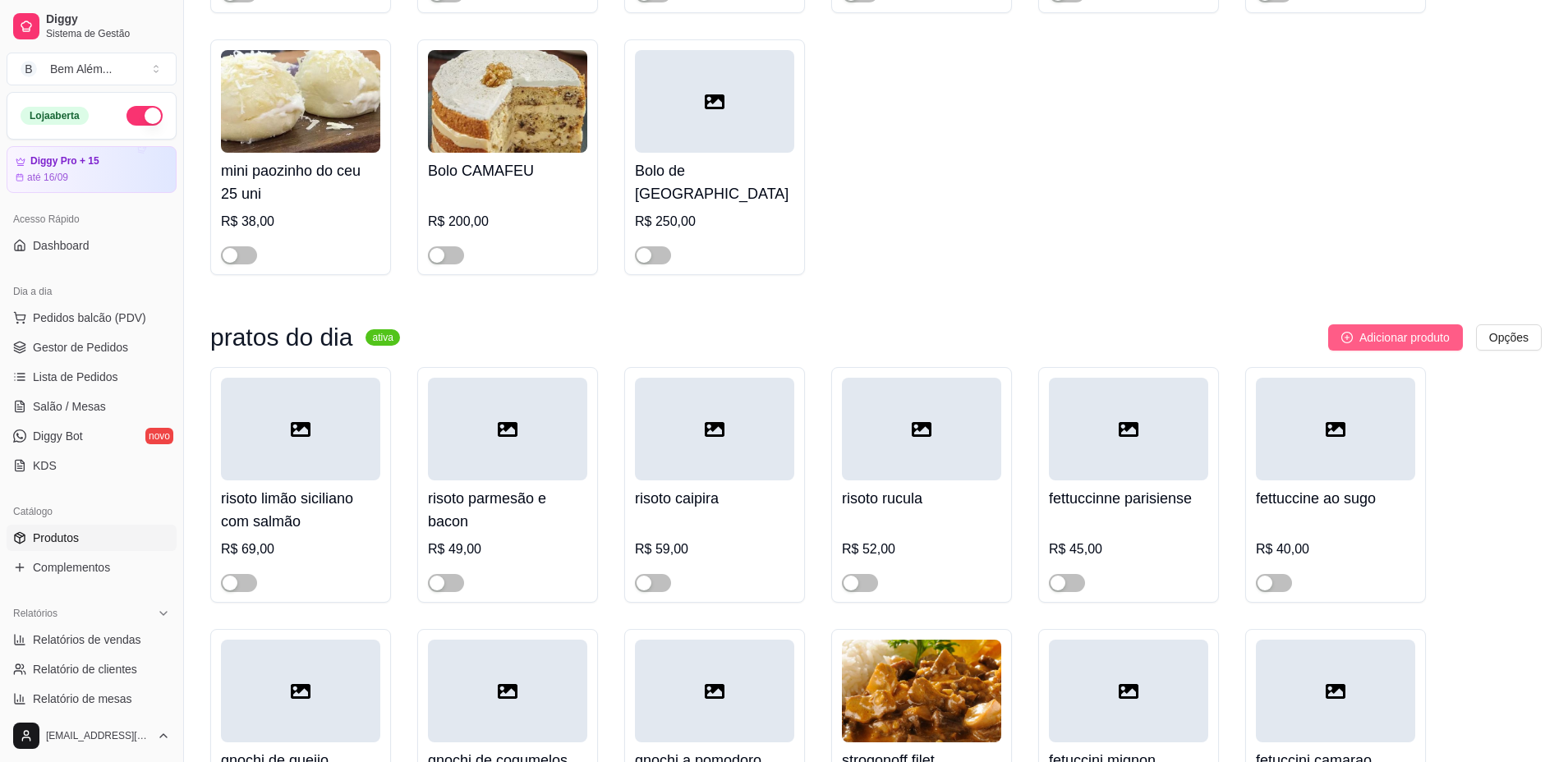
click at [1407, 346] on span "Adicionar produto" at bounding box center [1404, 338] width 90 height 18
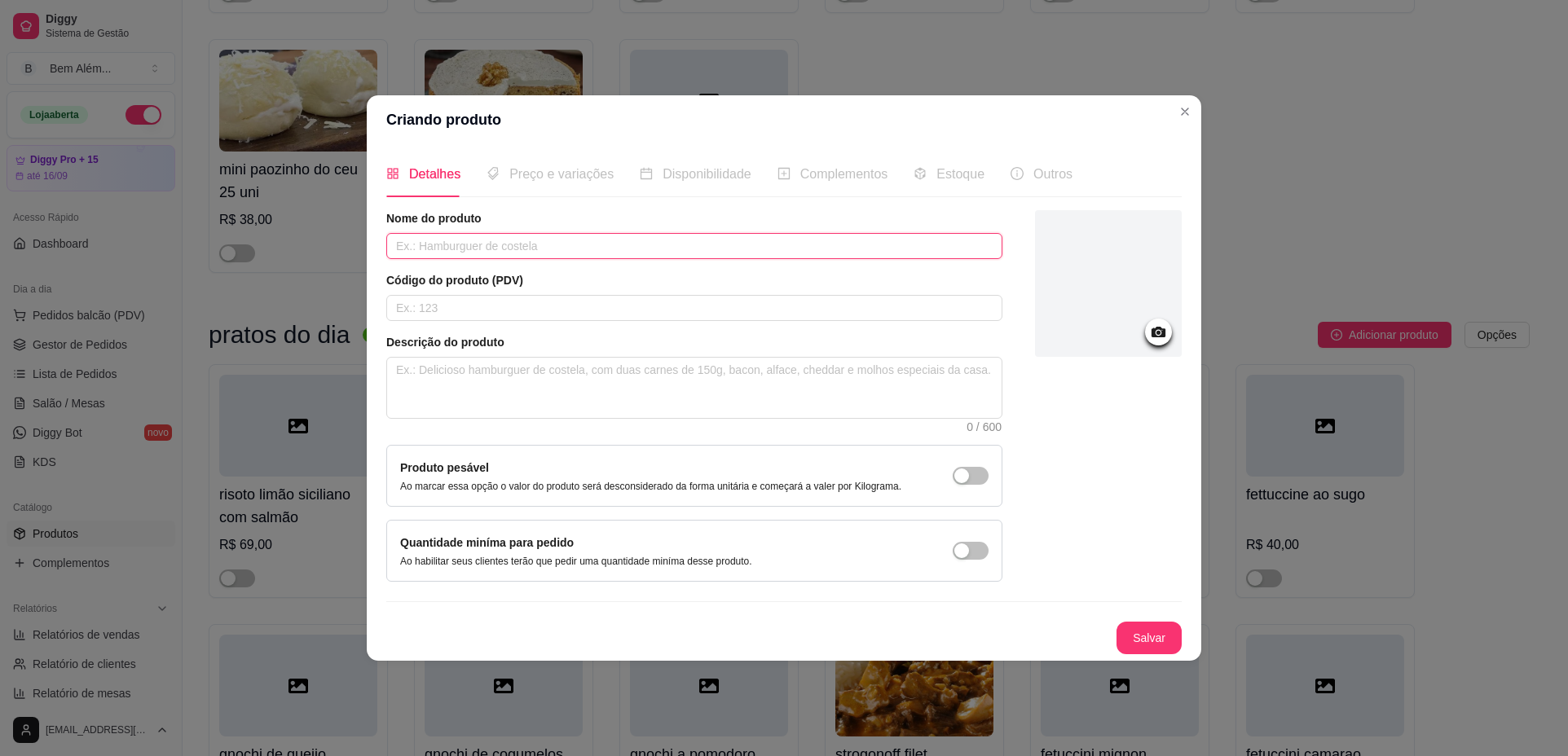
click at [690, 247] on input "text" at bounding box center [694, 247] width 616 height 26
type input "salada de camarao"
click at [1154, 643] on button "Salvar" at bounding box center [1148, 638] width 65 height 33
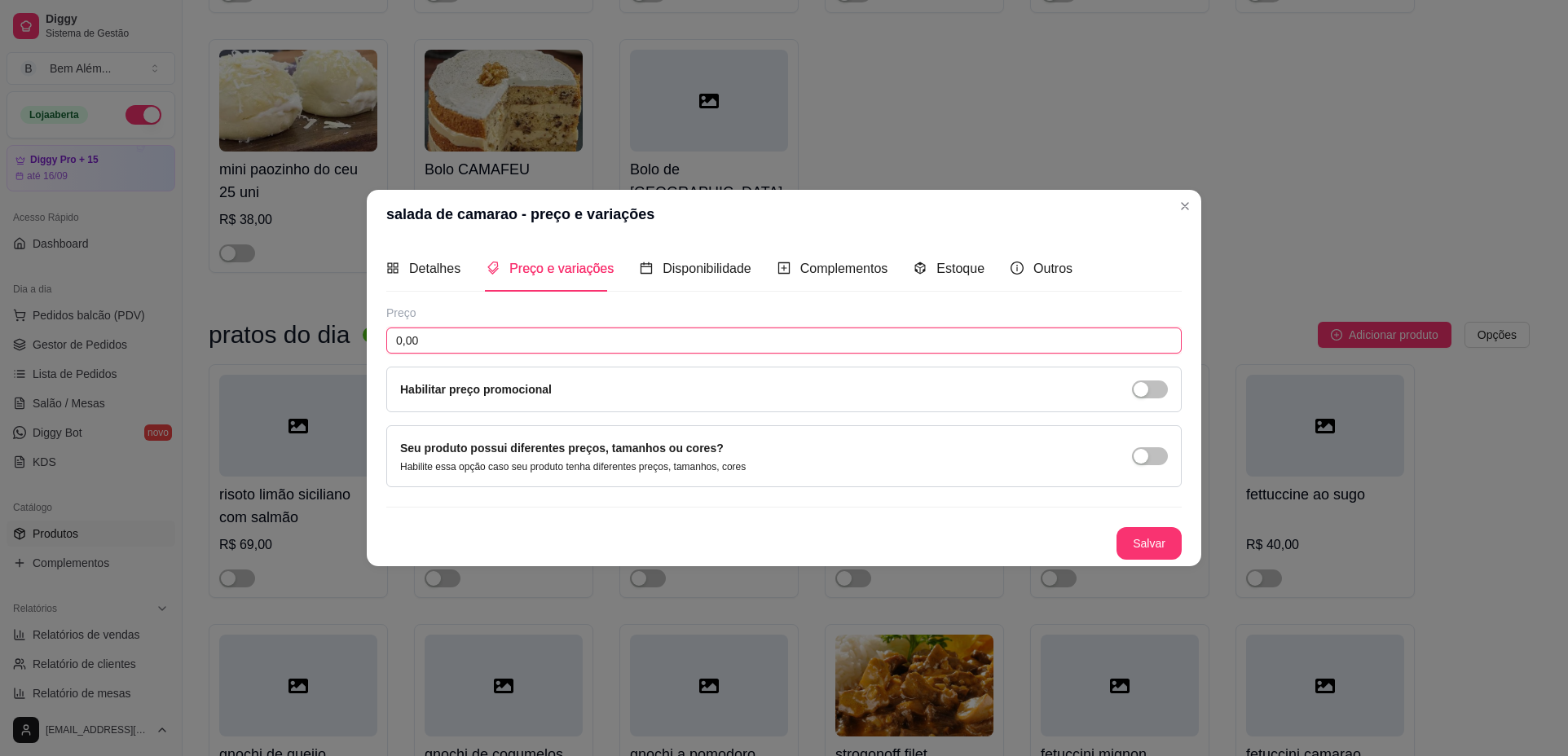
click at [459, 350] on input "0,00" at bounding box center [784, 341] width 796 height 26
type input "35,00"
click at [1161, 528] on button "Salvar" at bounding box center [1148, 543] width 63 height 32
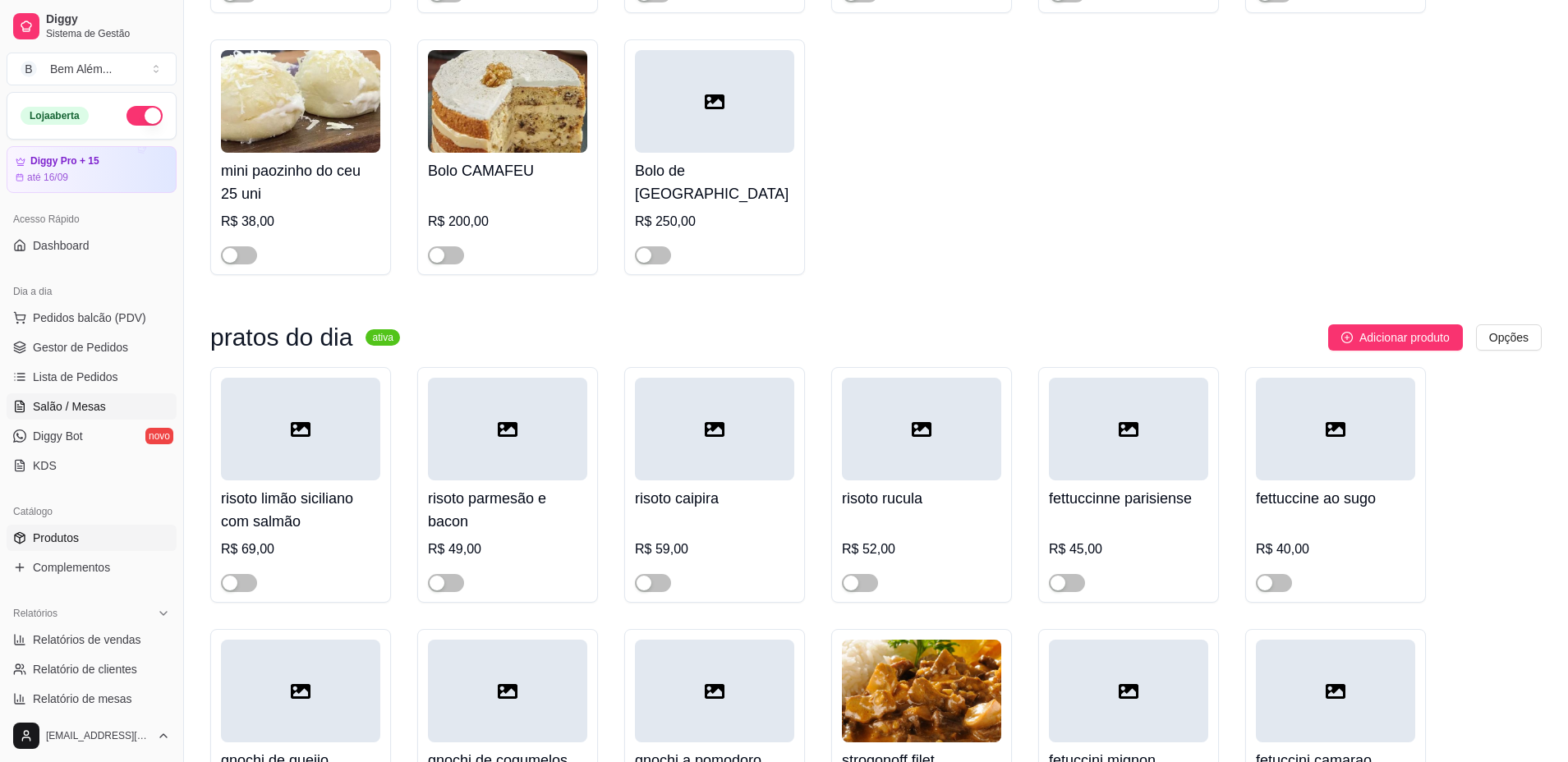
click at [90, 398] on span "Salão / Mesas" at bounding box center [70, 407] width 73 height 17
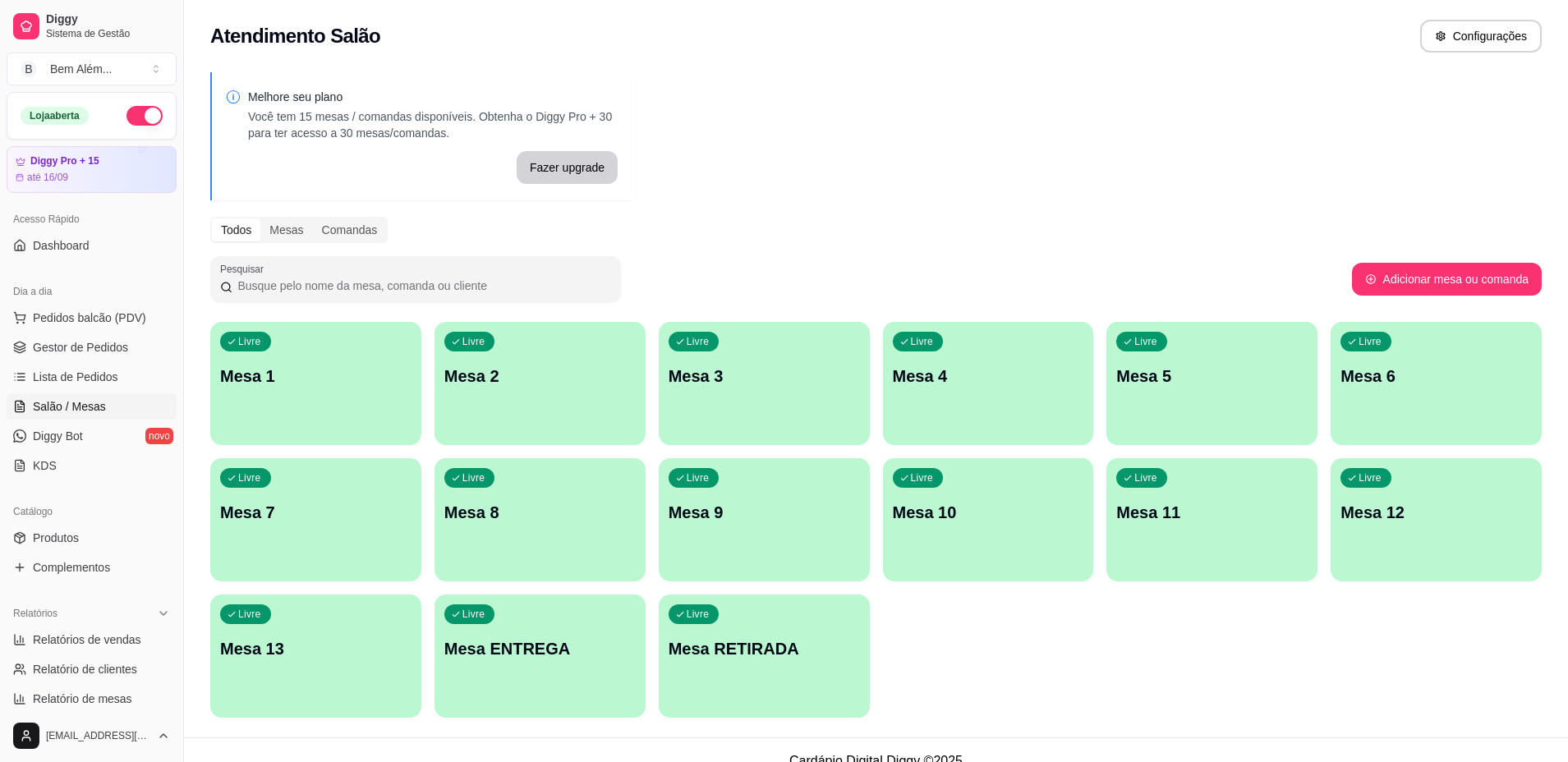
click at [529, 375] on p "Mesa 2" at bounding box center [539, 376] width 191 height 23
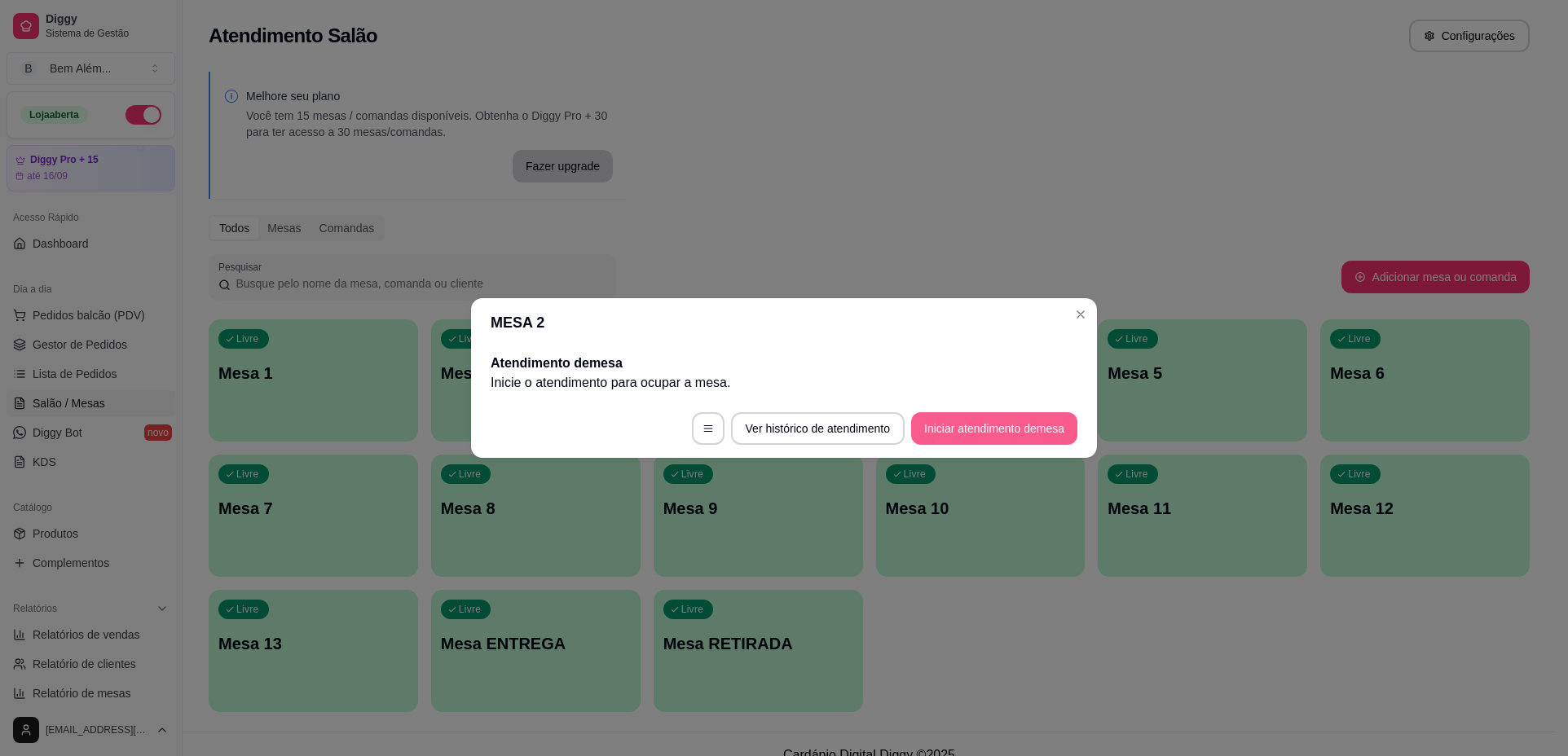
click at [962, 429] on button "Iniciar atendimento de mesa" at bounding box center [994, 429] width 166 height 33
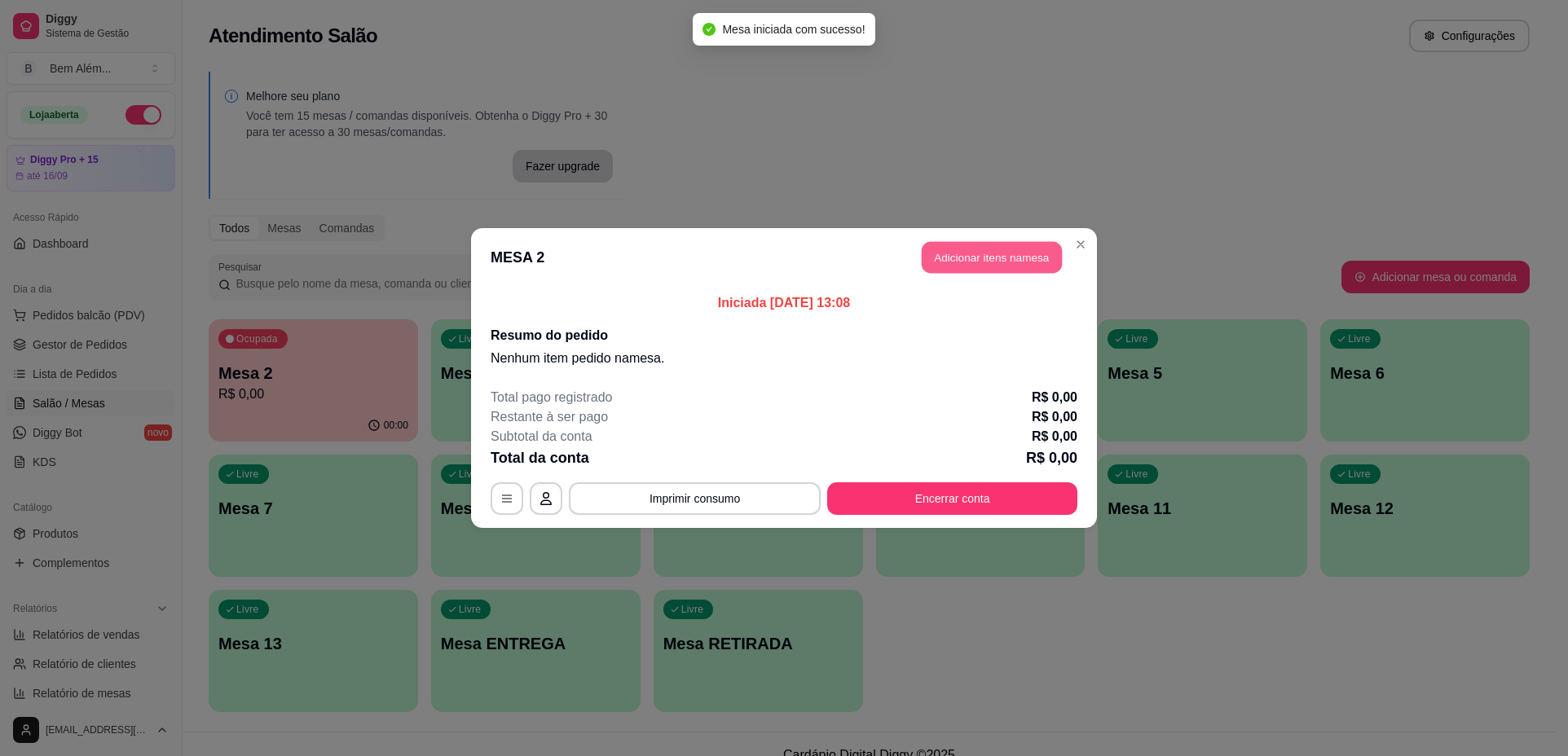
click at [955, 251] on button "Adicionar itens na mesa" at bounding box center [991, 257] width 141 height 32
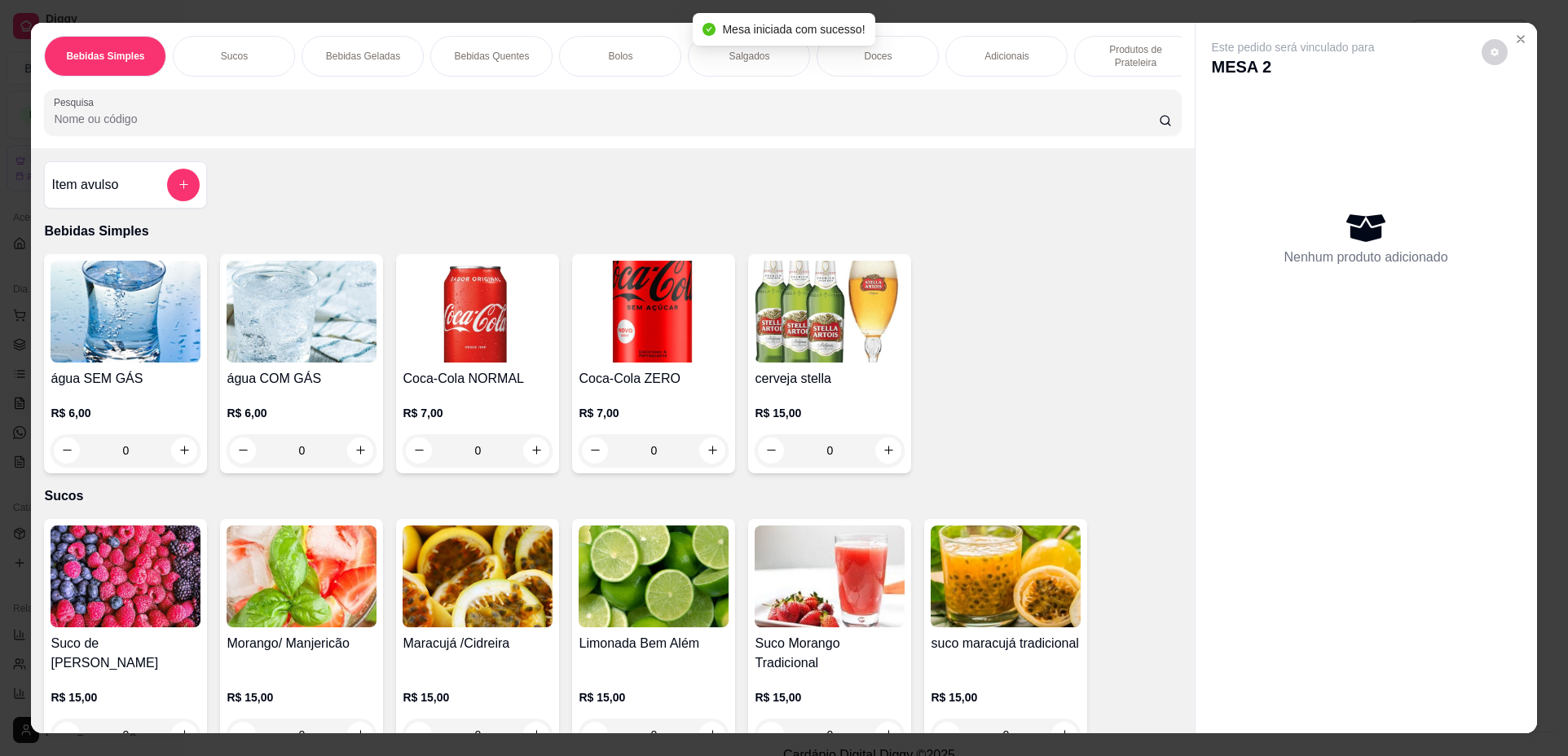
click at [763, 55] on div "Salgados" at bounding box center [749, 57] width 122 height 41
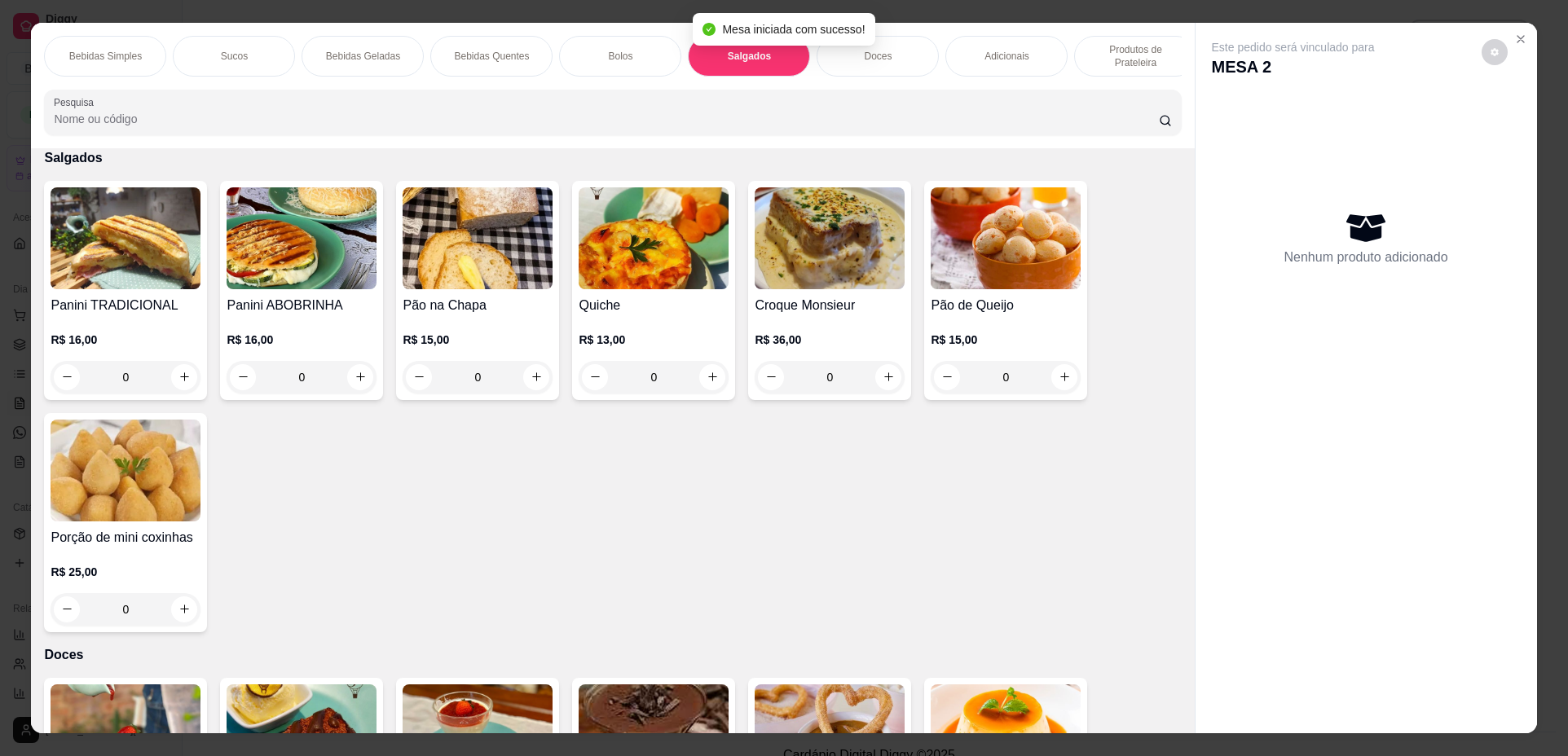
scroll to position [30, 0]
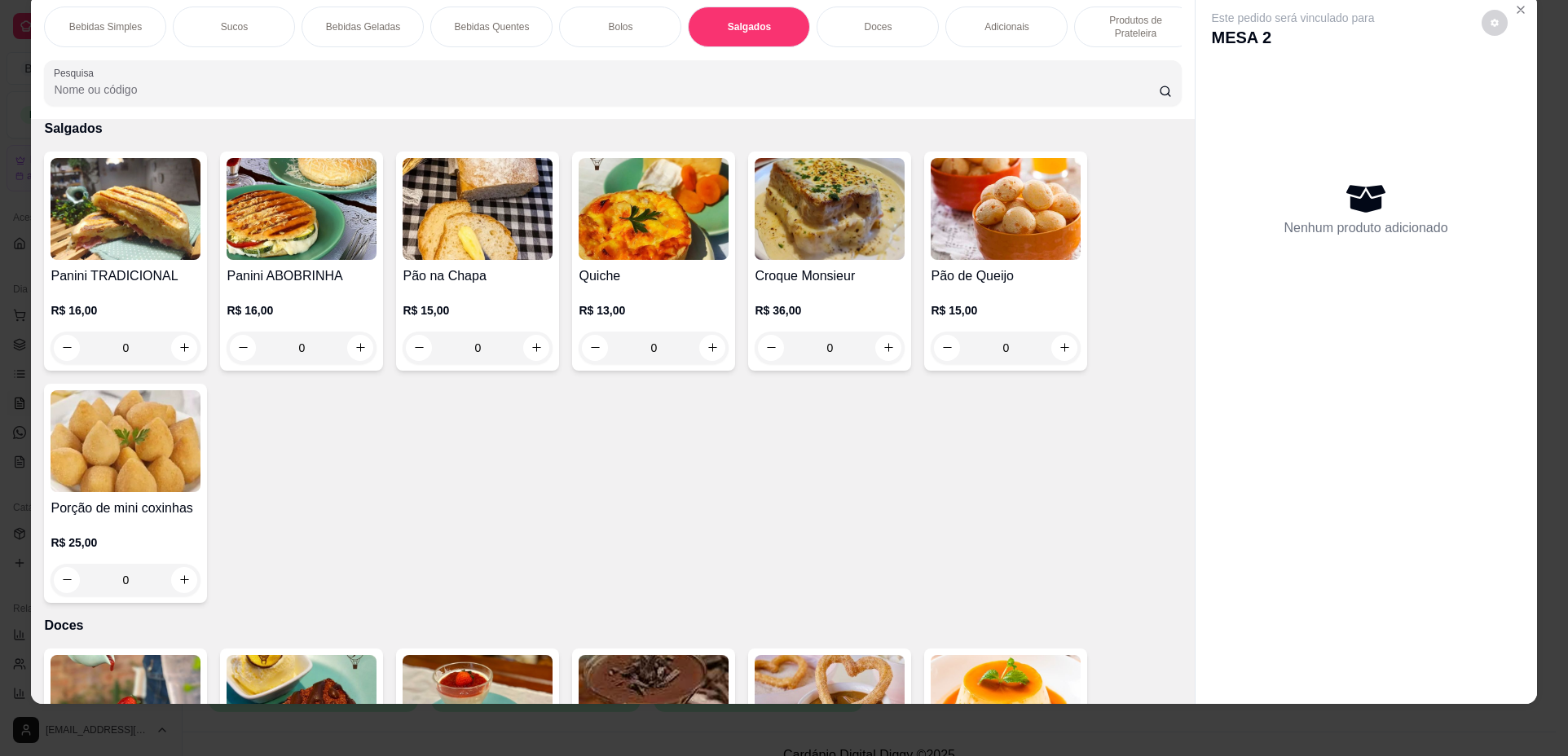
click at [1088, 25] on p "Produtos de Prateleira" at bounding box center [1135, 27] width 95 height 26
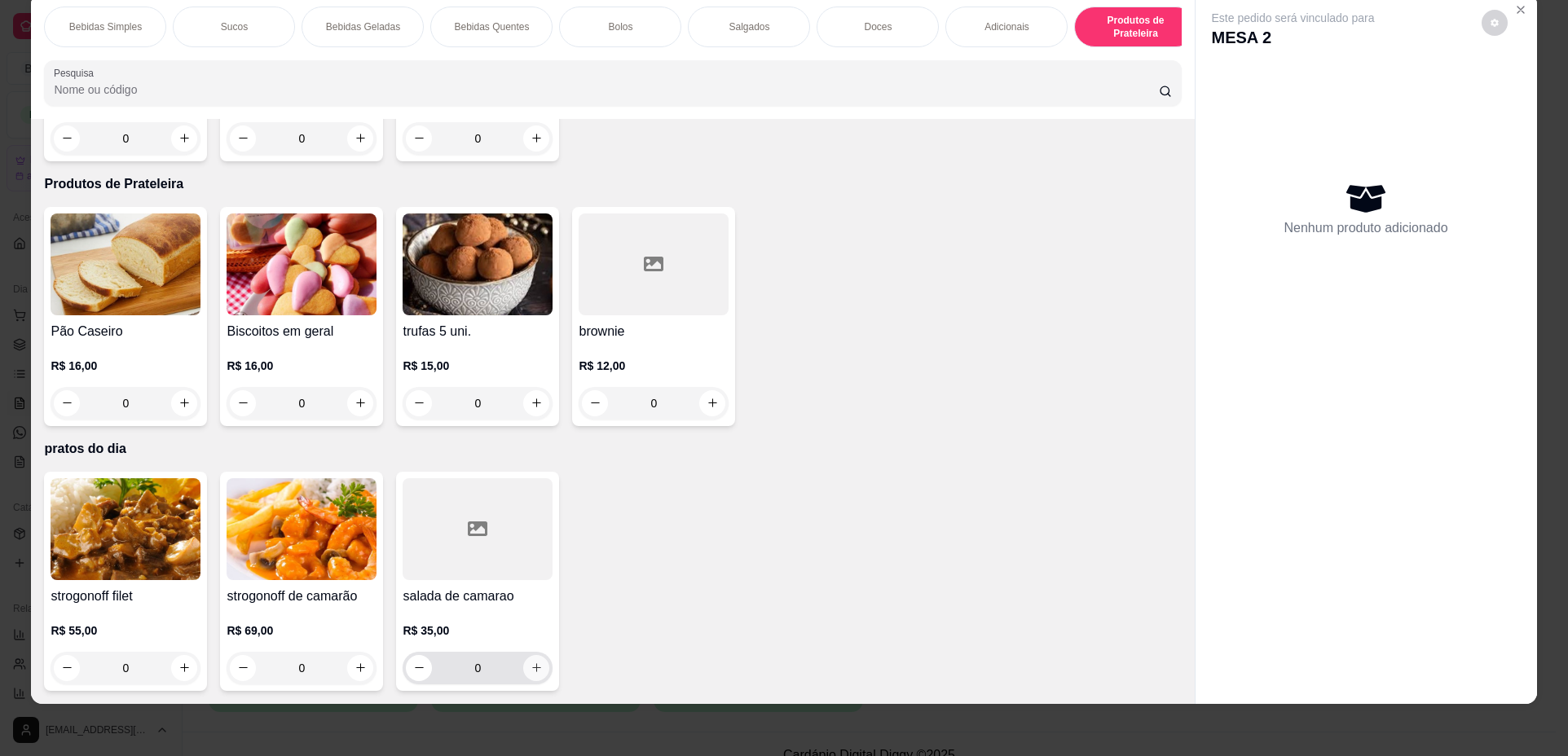
click at [532, 671] on icon "increase-product-quantity" at bounding box center [536, 668] width 9 height 9
click at [530, 671] on icon "increase-product-quantity" at bounding box center [536, 667] width 12 height 12
type input "2"
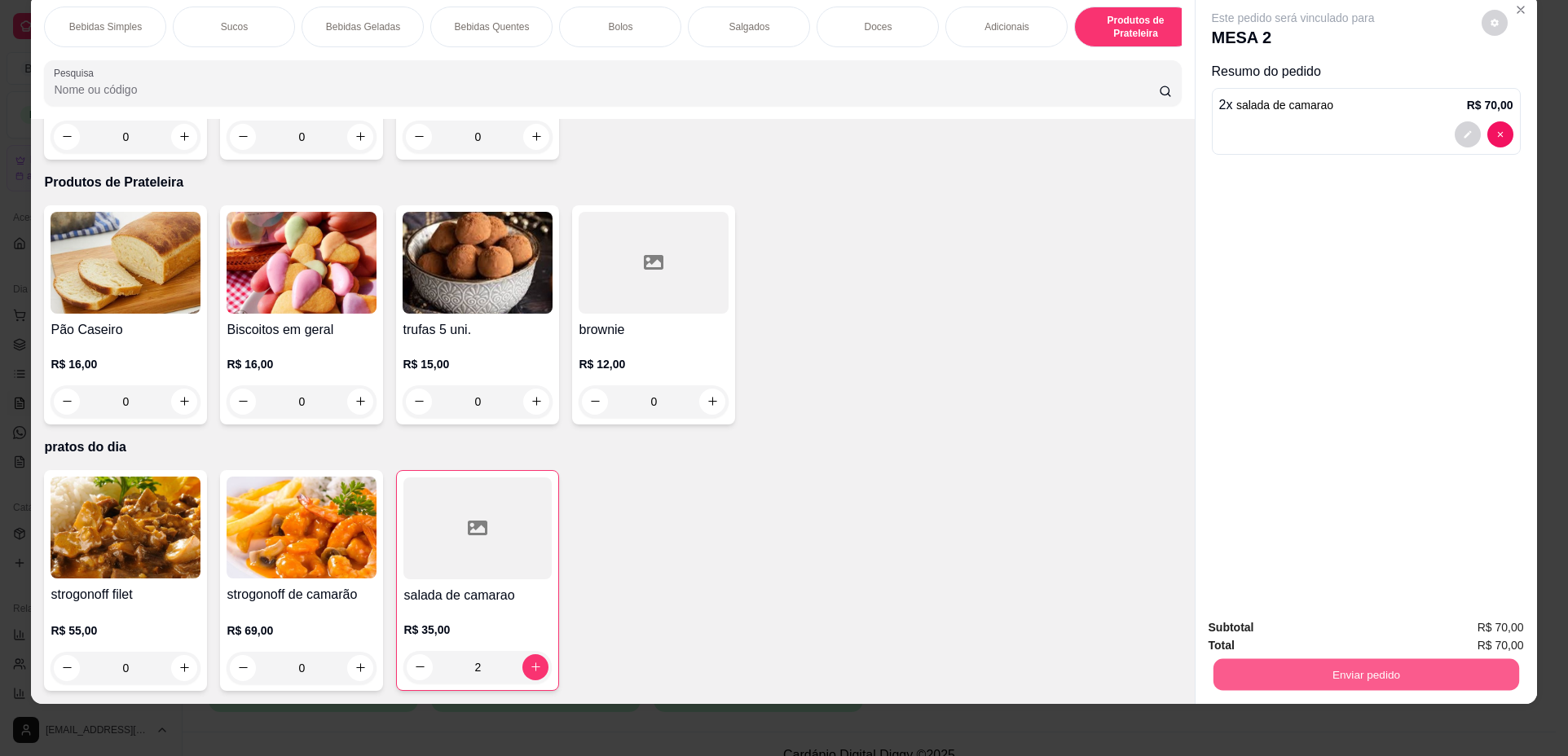
click at [1300, 668] on button "Enviar pedido" at bounding box center [1365, 675] width 306 height 32
click at [1287, 636] on button "Não registrar e enviar pedido" at bounding box center [1312, 635] width 169 height 31
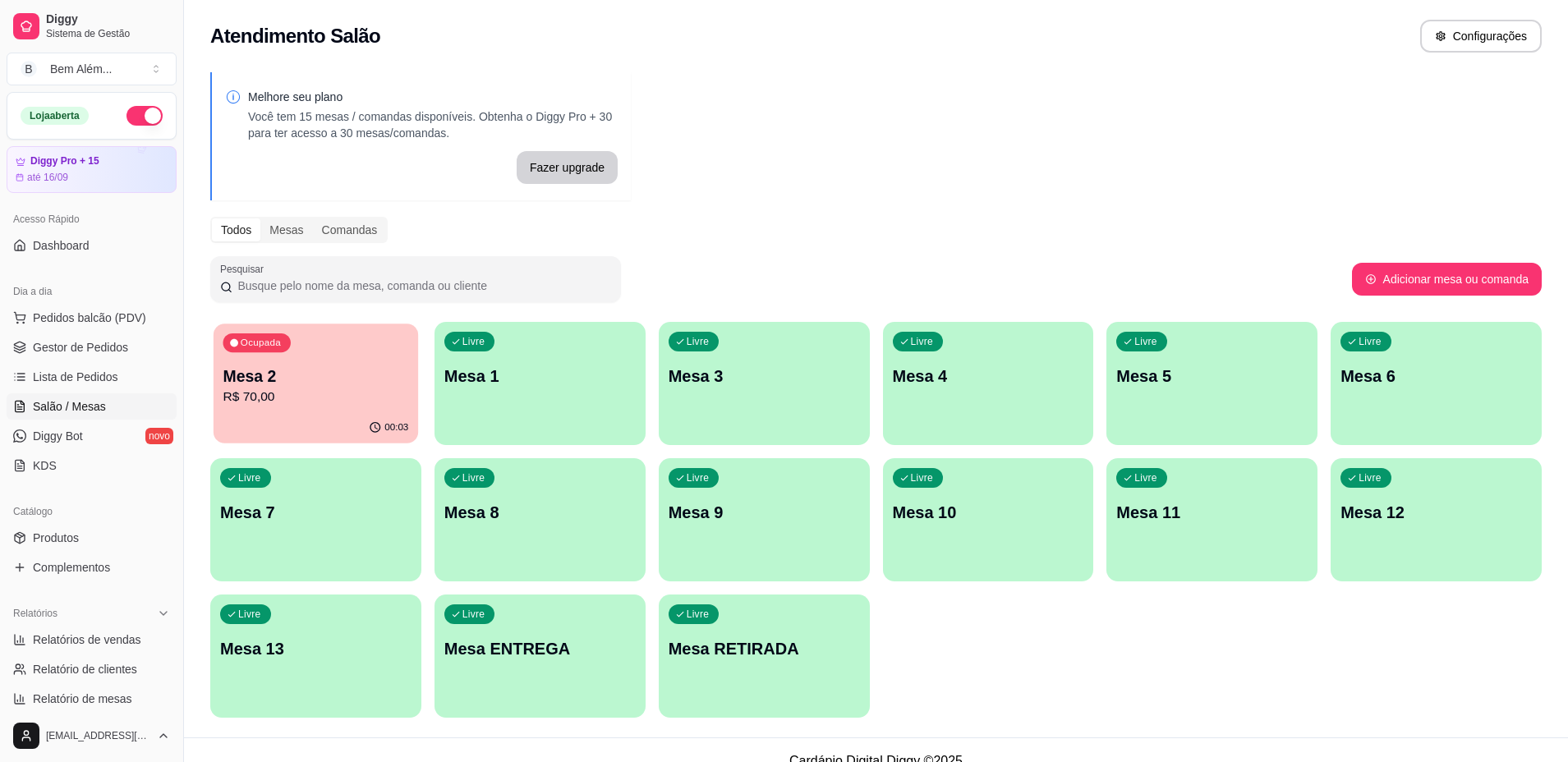
click at [327, 401] on p "R$ 70,00" at bounding box center [316, 397] width 186 height 19
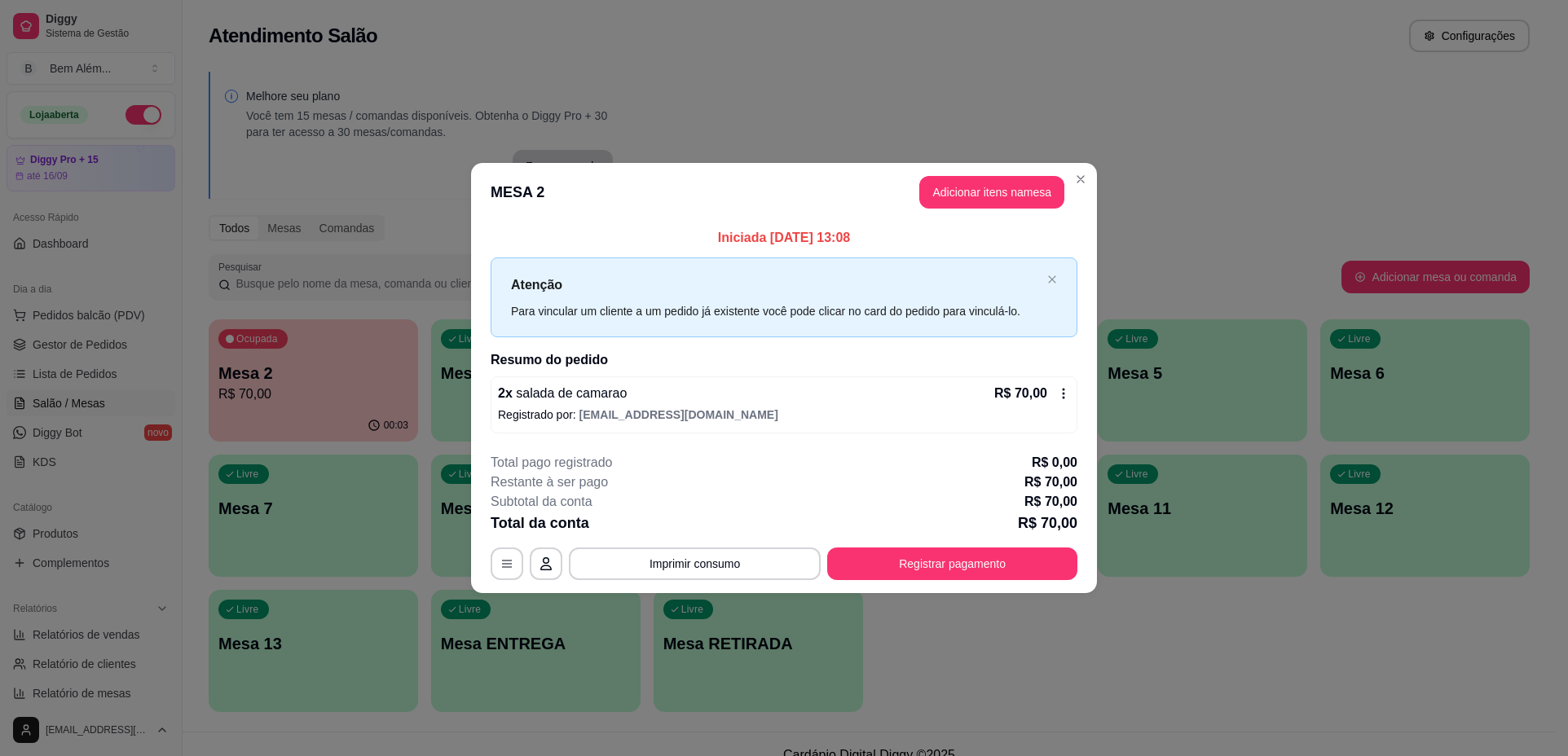
click at [1064, 399] on icon at bounding box center [1063, 394] width 13 height 13
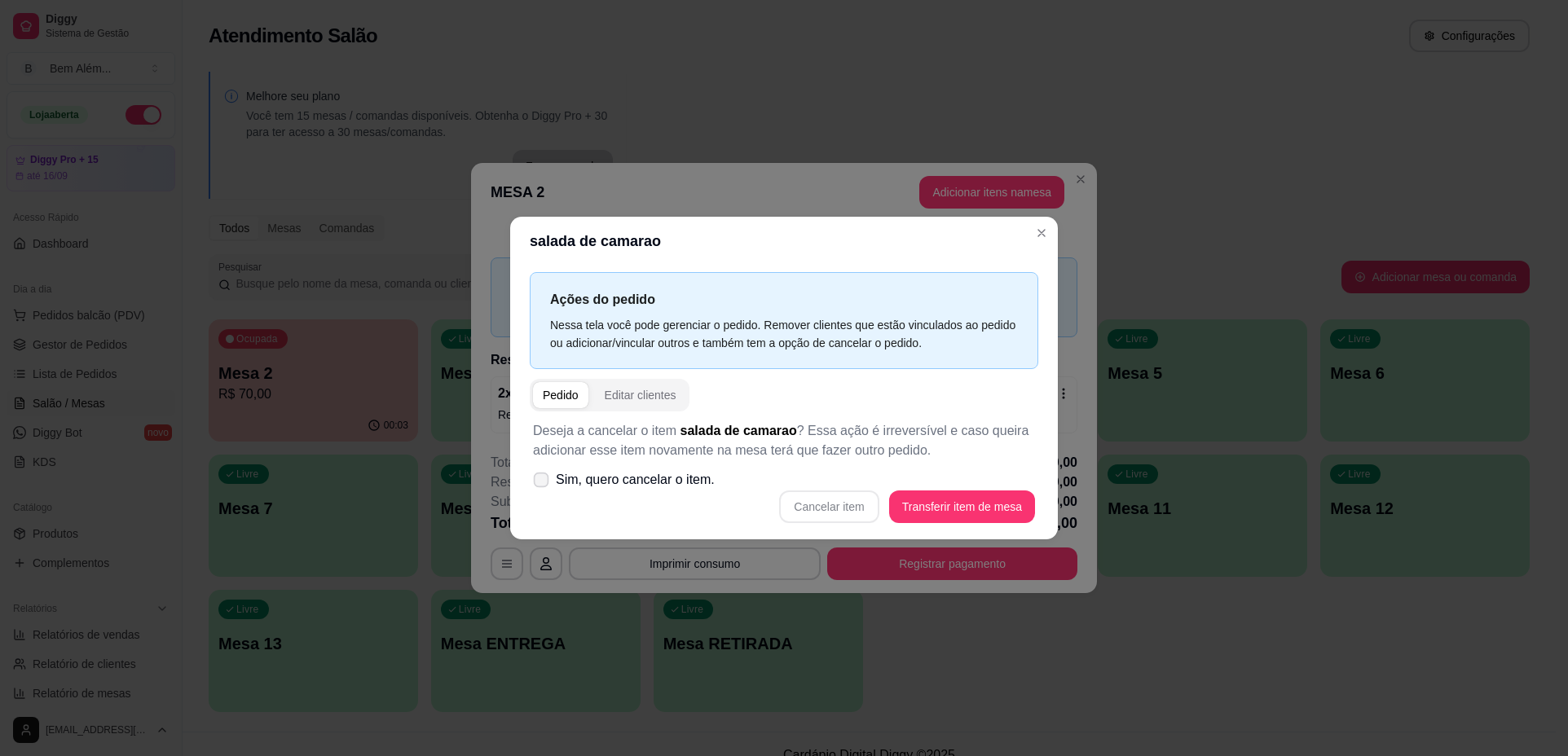
click at [620, 486] on span "Sim, quero cancelar o item." at bounding box center [634, 480] width 159 height 20
click at [542, 486] on input "Sim, quero cancelar o item." at bounding box center [537, 488] width 11 height 11
checkbox input "true"
click at [832, 505] on button "Cancelar item" at bounding box center [828, 507] width 99 height 33
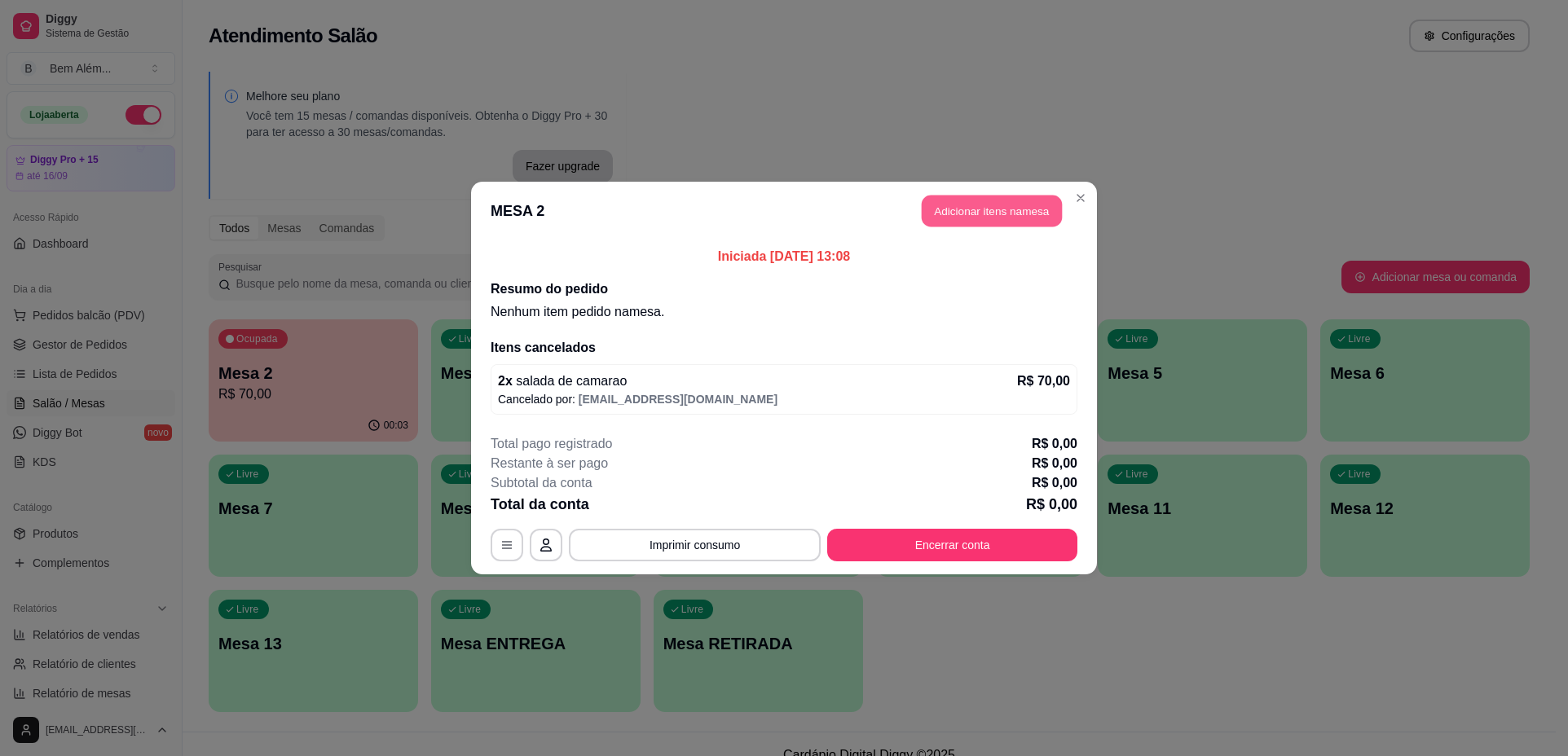
click at [966, 201] on button "Adicionar itens na mesa" at bounding box center [991, 211] width 141 height 32
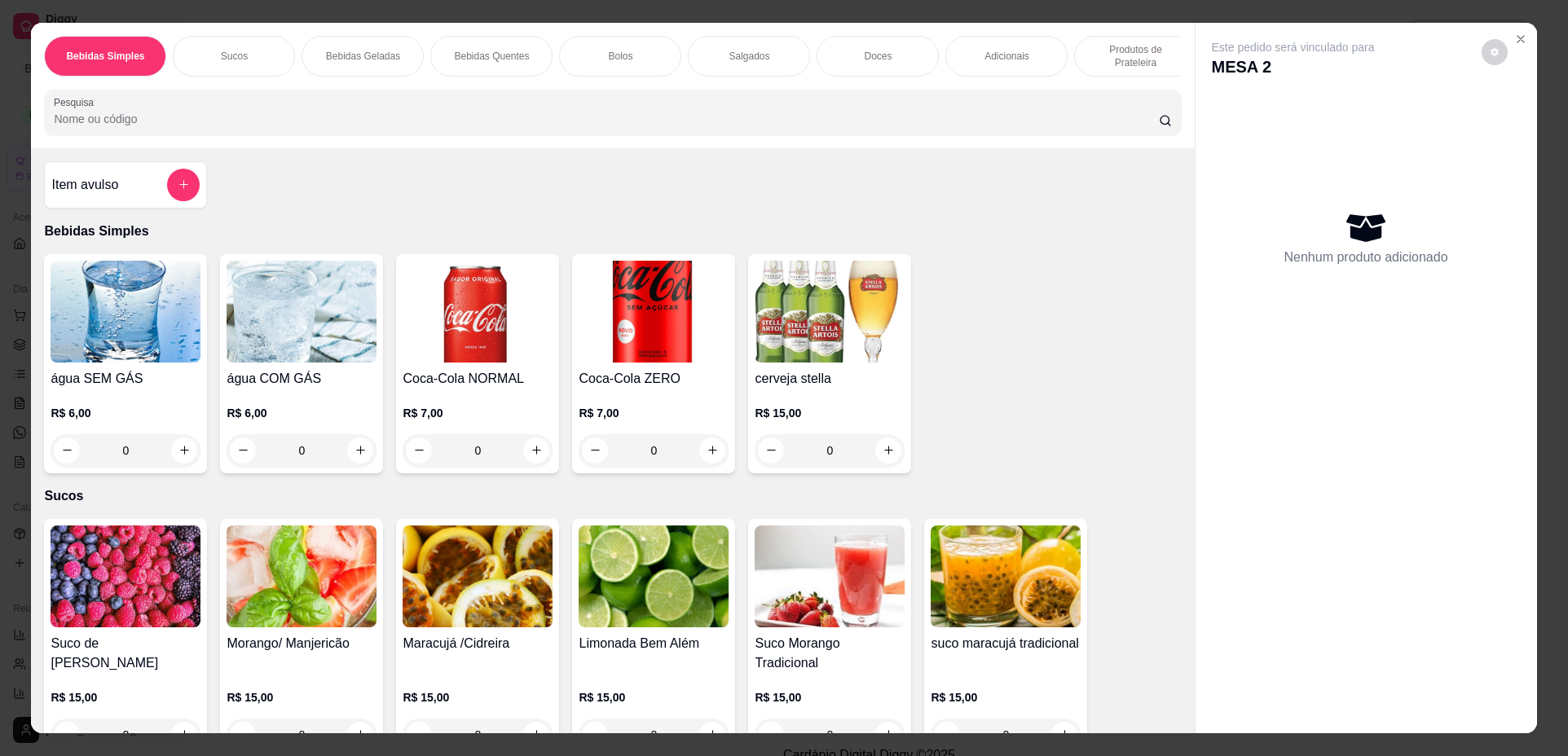
click at [1097, 53] on p "Produtos de Prateleira" at bounding box center [1135, 57] width 95 height 26
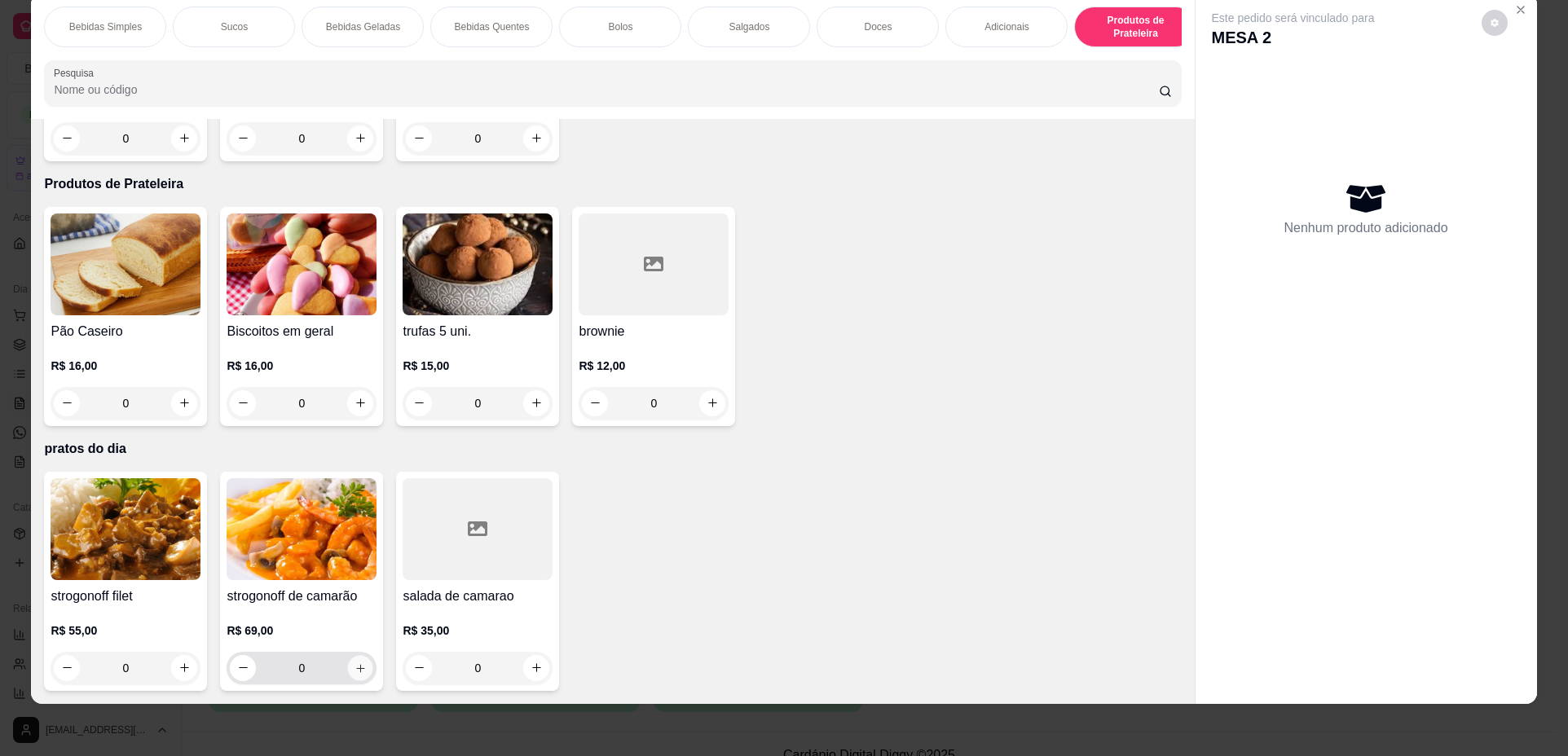
click at [358, 676] on button "increase-product-quantity" at bounding box center [360, 667] width 25 height 25
type input "1"
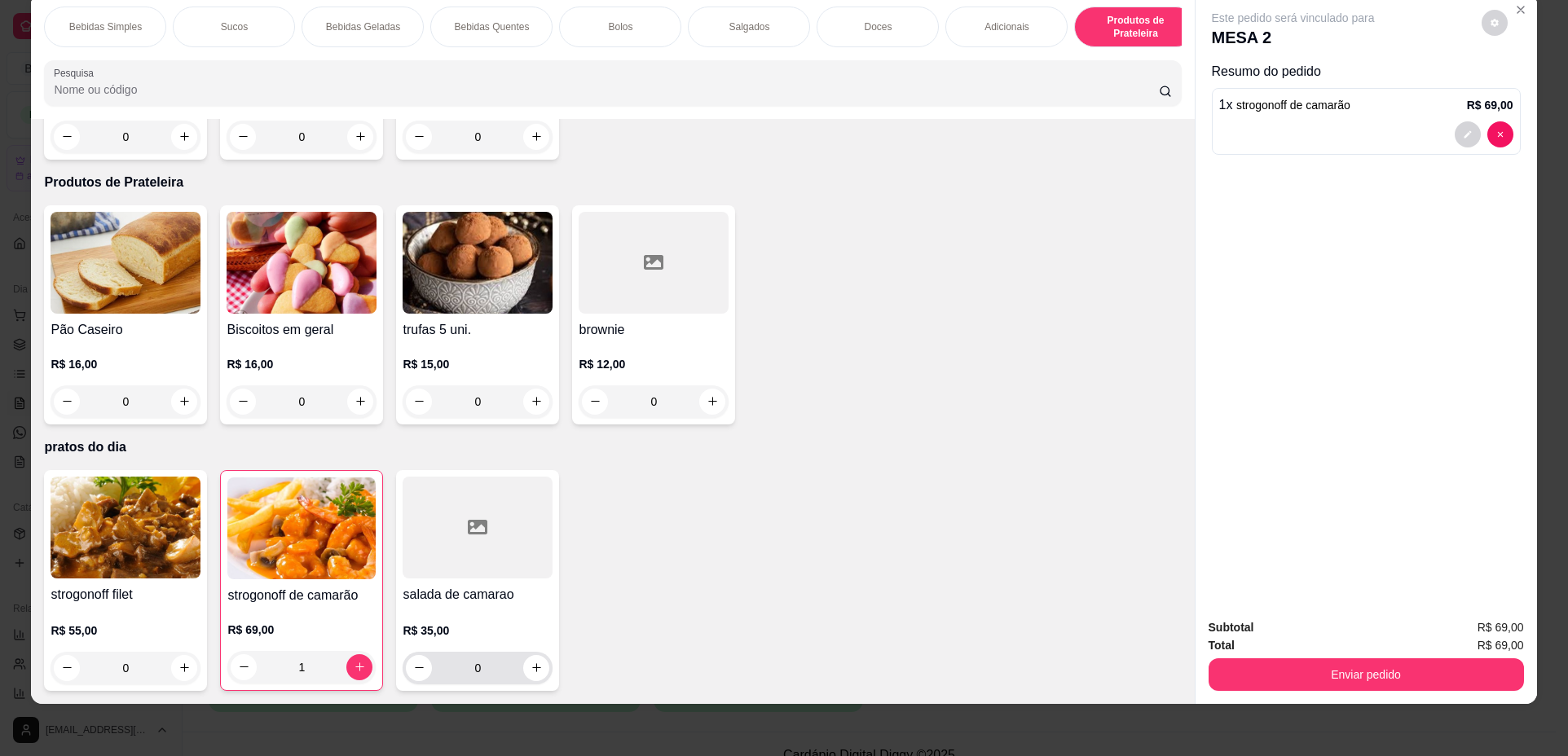
click at [535, 682] on div "0" at bounding box center [477, 668] width 143 height 33
click at [530, 662] on button "increase-product-quantity" at bounding box center [537, 667] width 25 height 25
type input "1"
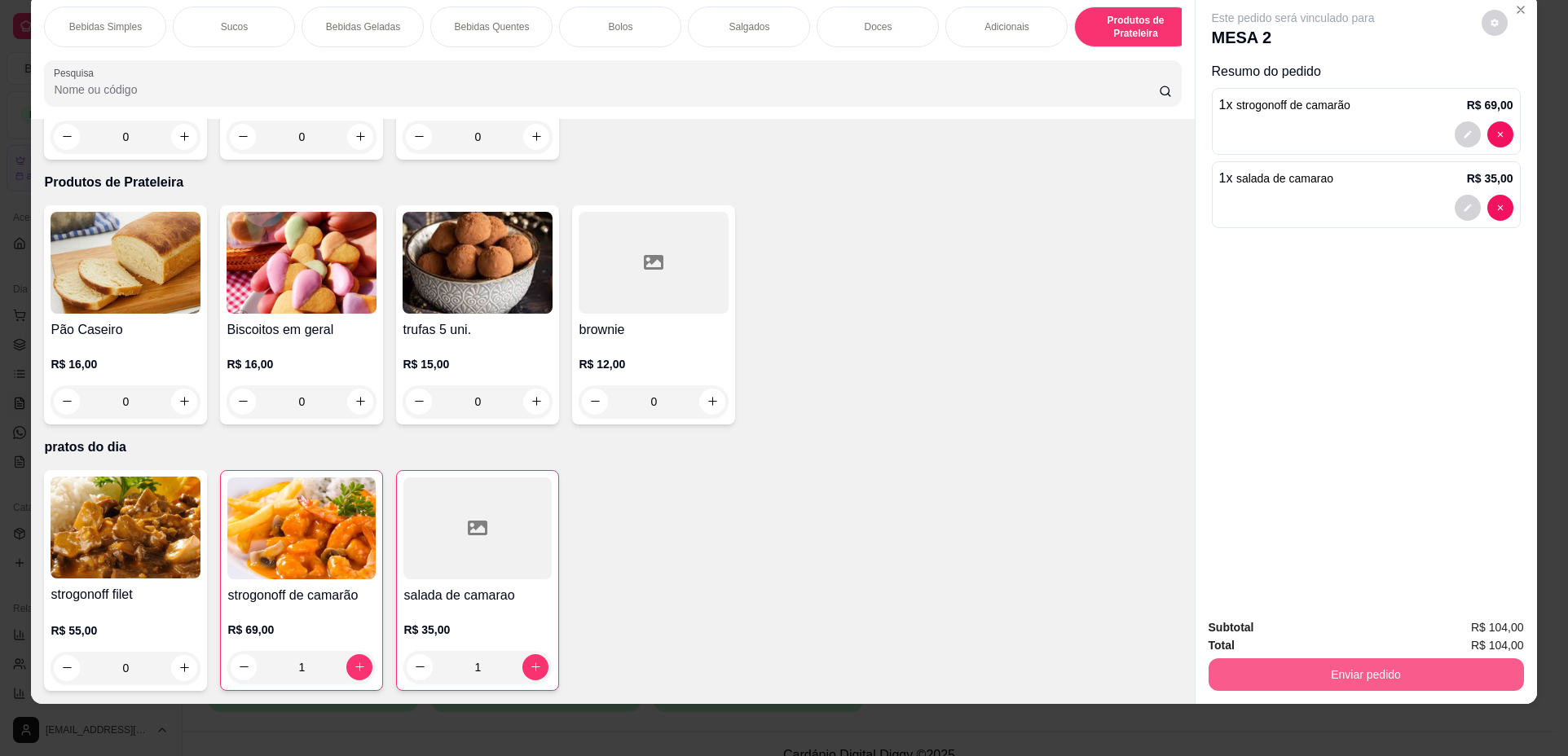
click at [1323, 681] on button "Enviar pedido" at bounding box center [1366, 675] width 316 height 33
click at [1280, 639] on button "Não registrar e enviar pedido" at bounding box center [1312, 634] width 164 height 30
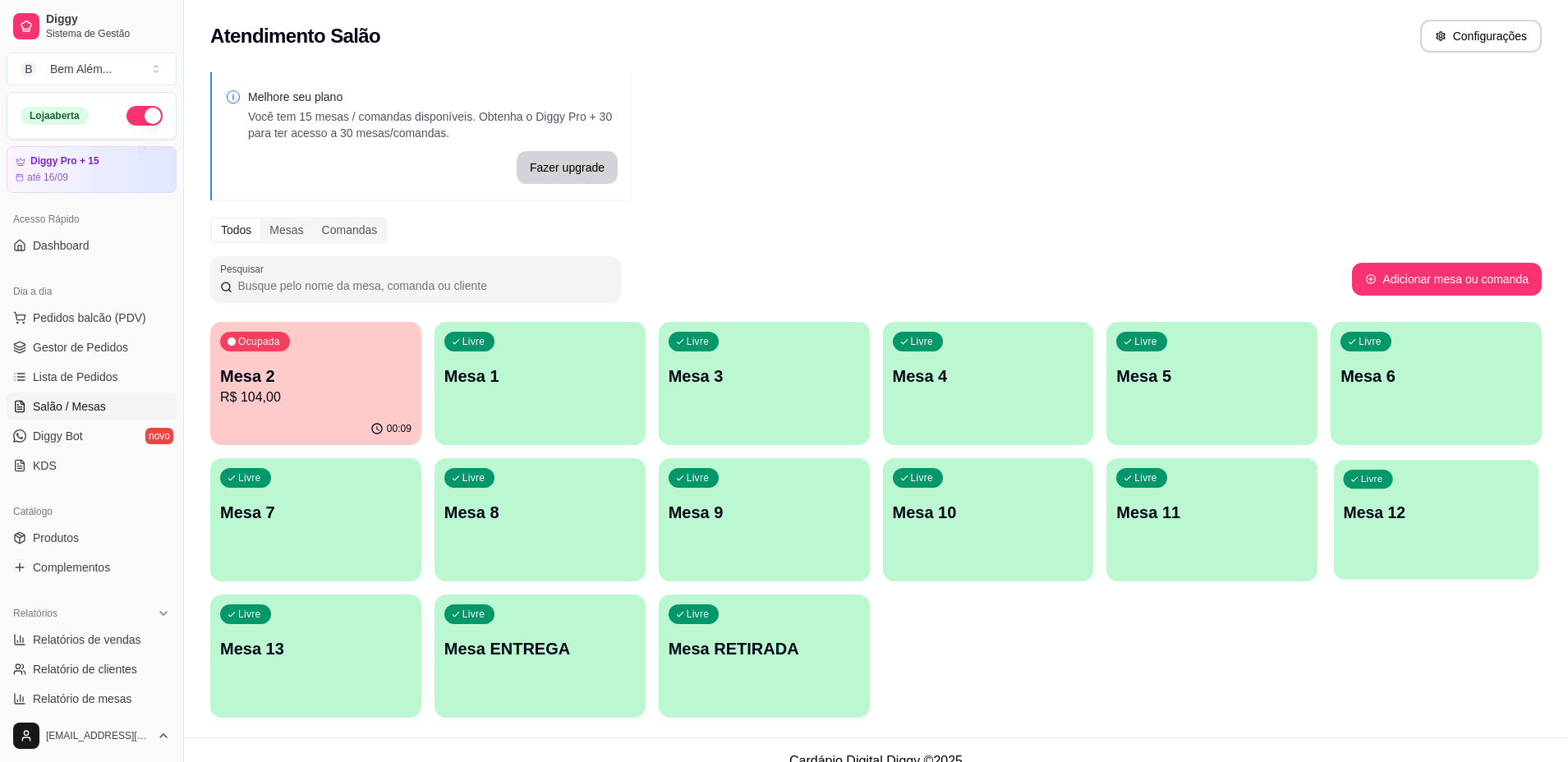
click at [1401, 522] on p "Mesa 12" at bounding box center [1436, 513] width 186 height 22
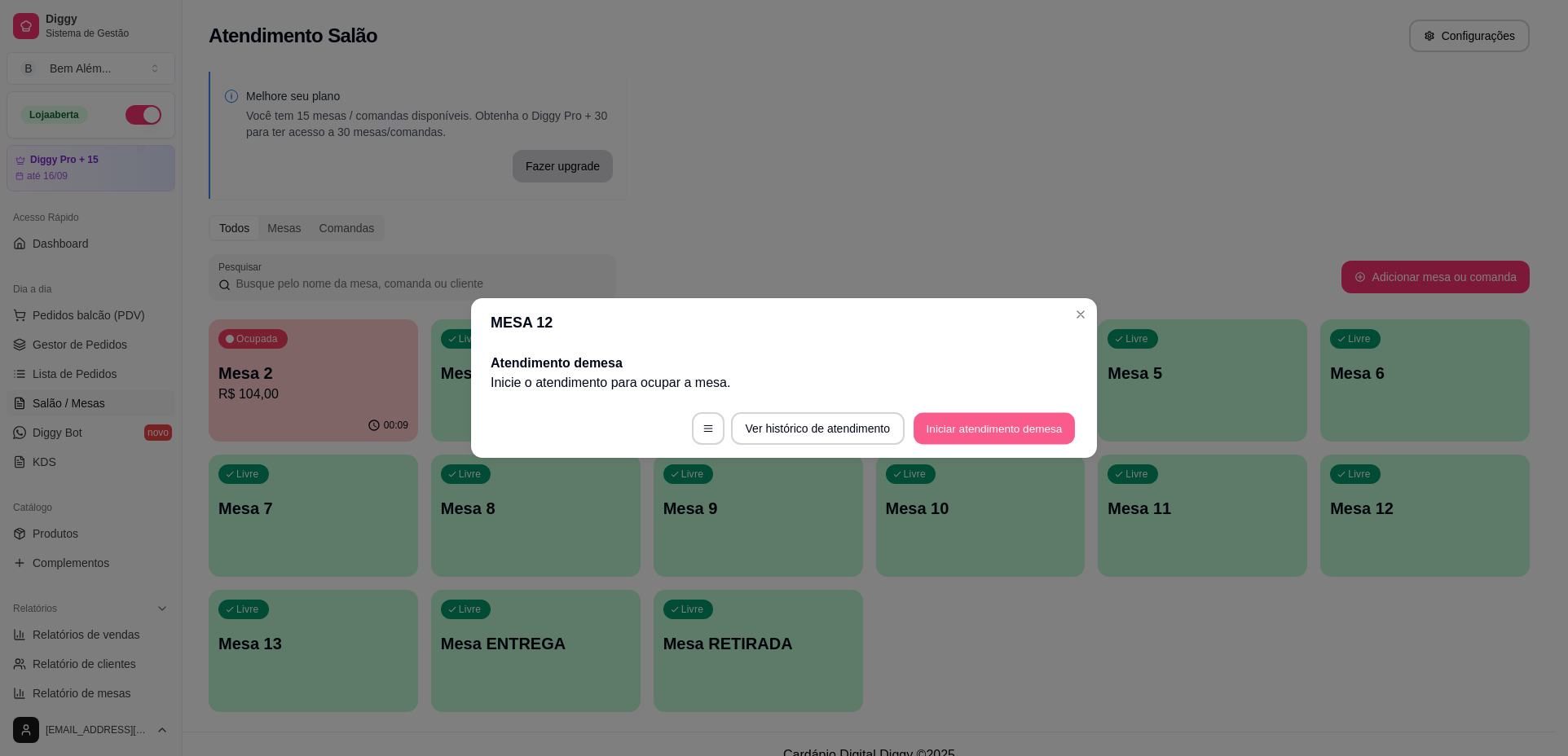
click at [994, 434] on button "Iniciar atendimento de mesa" at bounding box center [994, 429] width 161 height 32
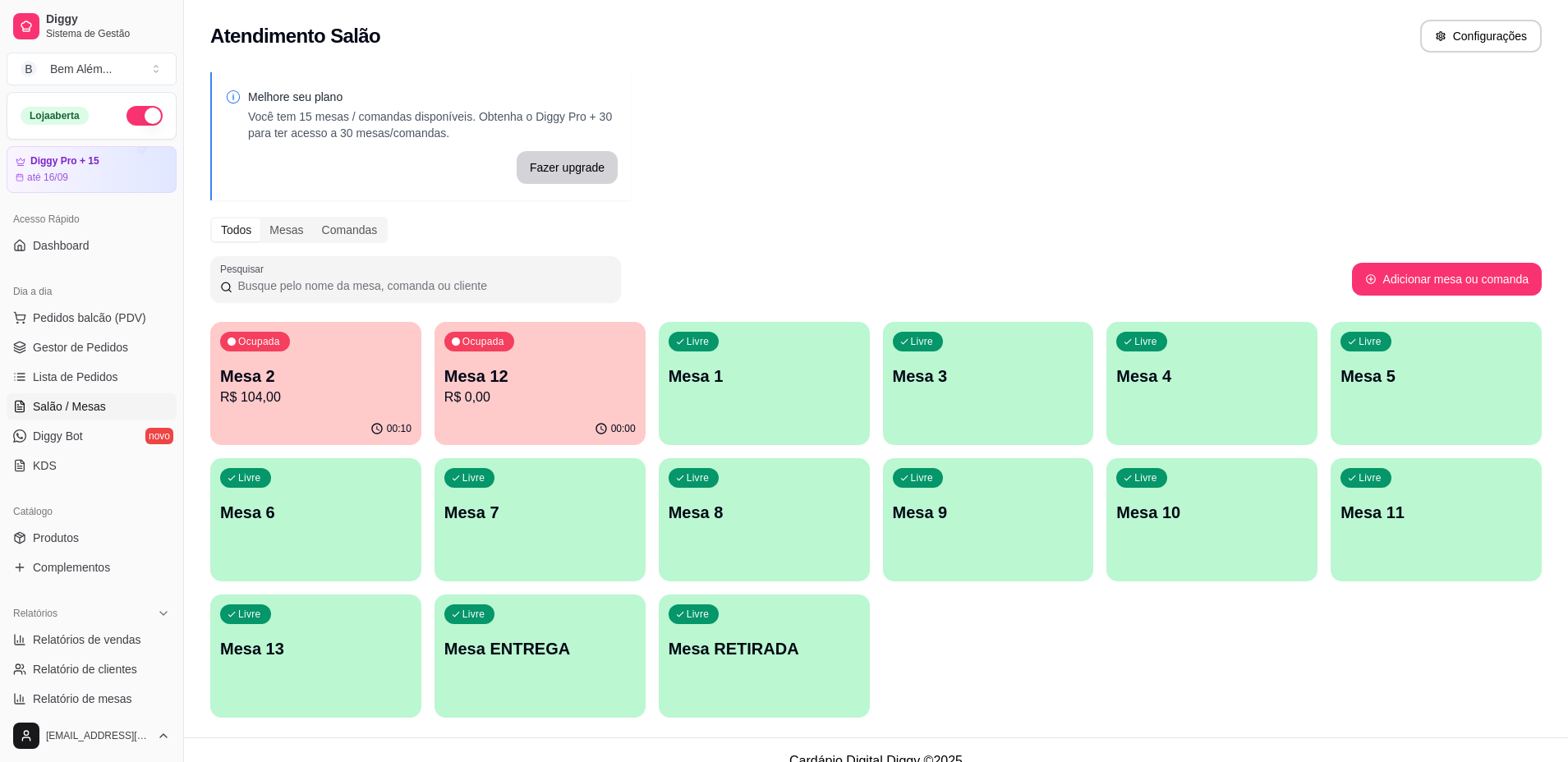
click at [603, 413] on div "00:00" at bounding box center [539, 429] width 211 height 32
click at [1257, 507] on p "Mesa 10" at bounding box center [1212, 513] width 186 height 22
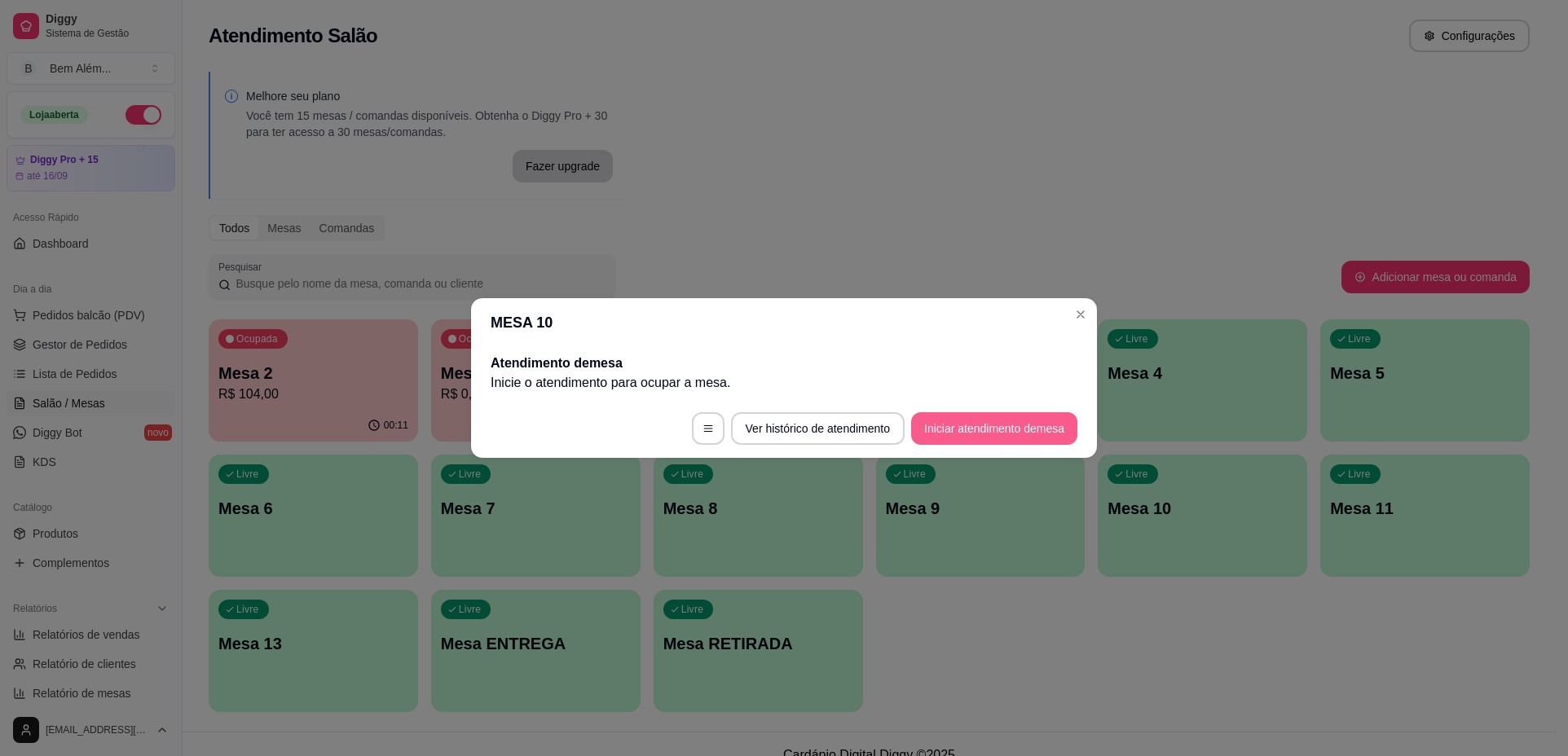
click at [947, 435] on button "Iniciar atendimento de mesa" at bounding box center [994, 429] width 166 height 33
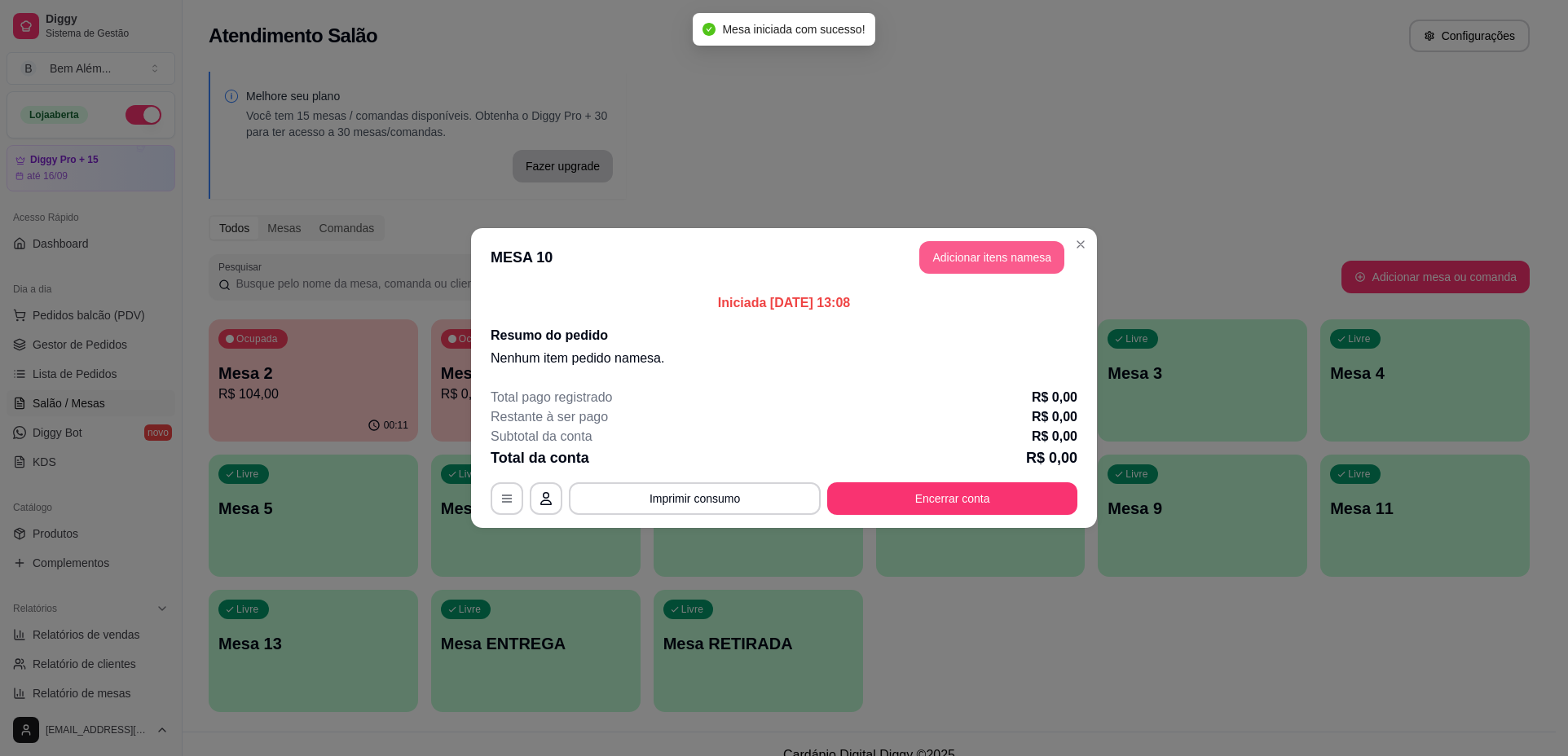
click at [971, 265] on button "Adicionar itens na mesa" at bounding box center [991, 257] width 145 height 33
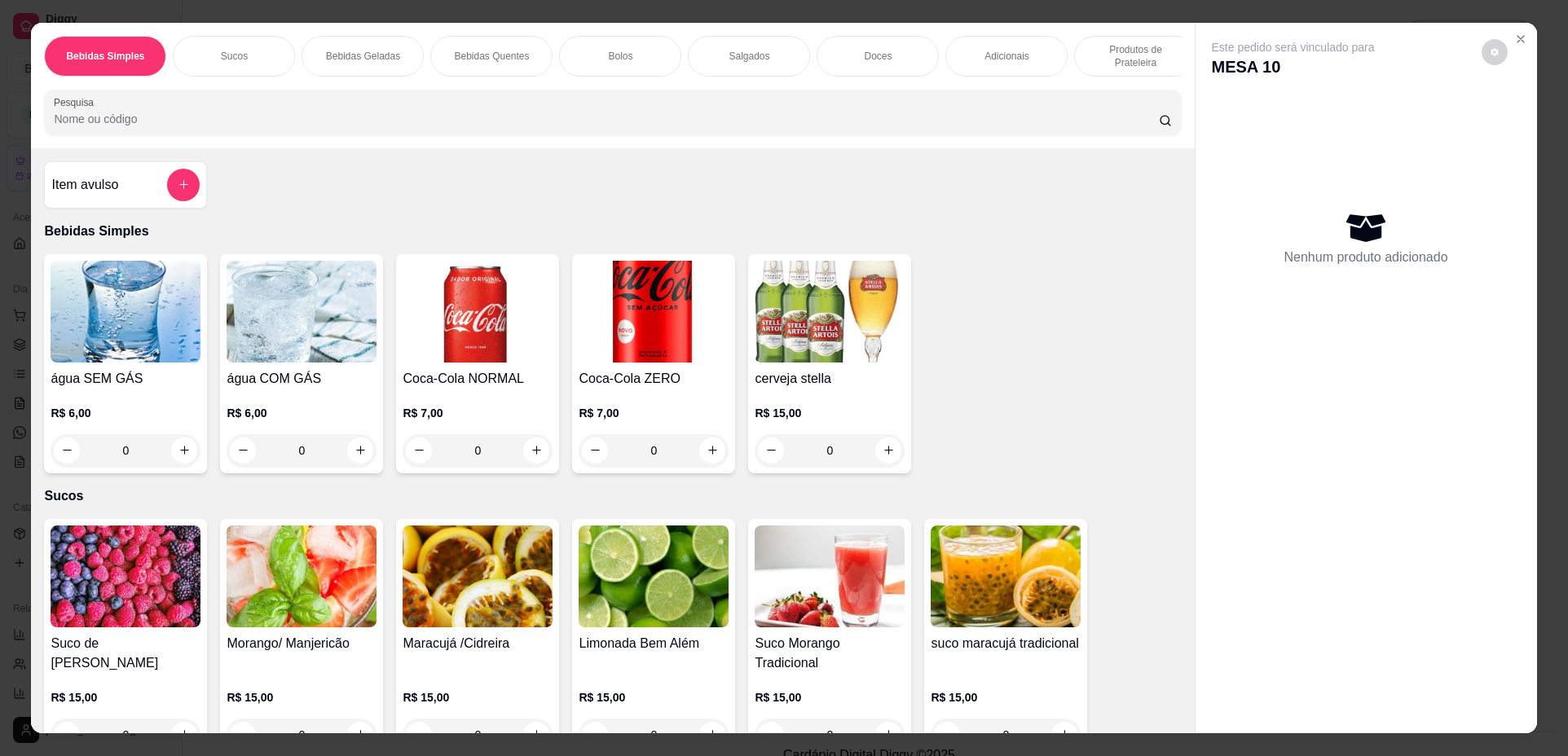
click at [529, 462] on div "0" at bounding box center [477, 450] width 150 height 33
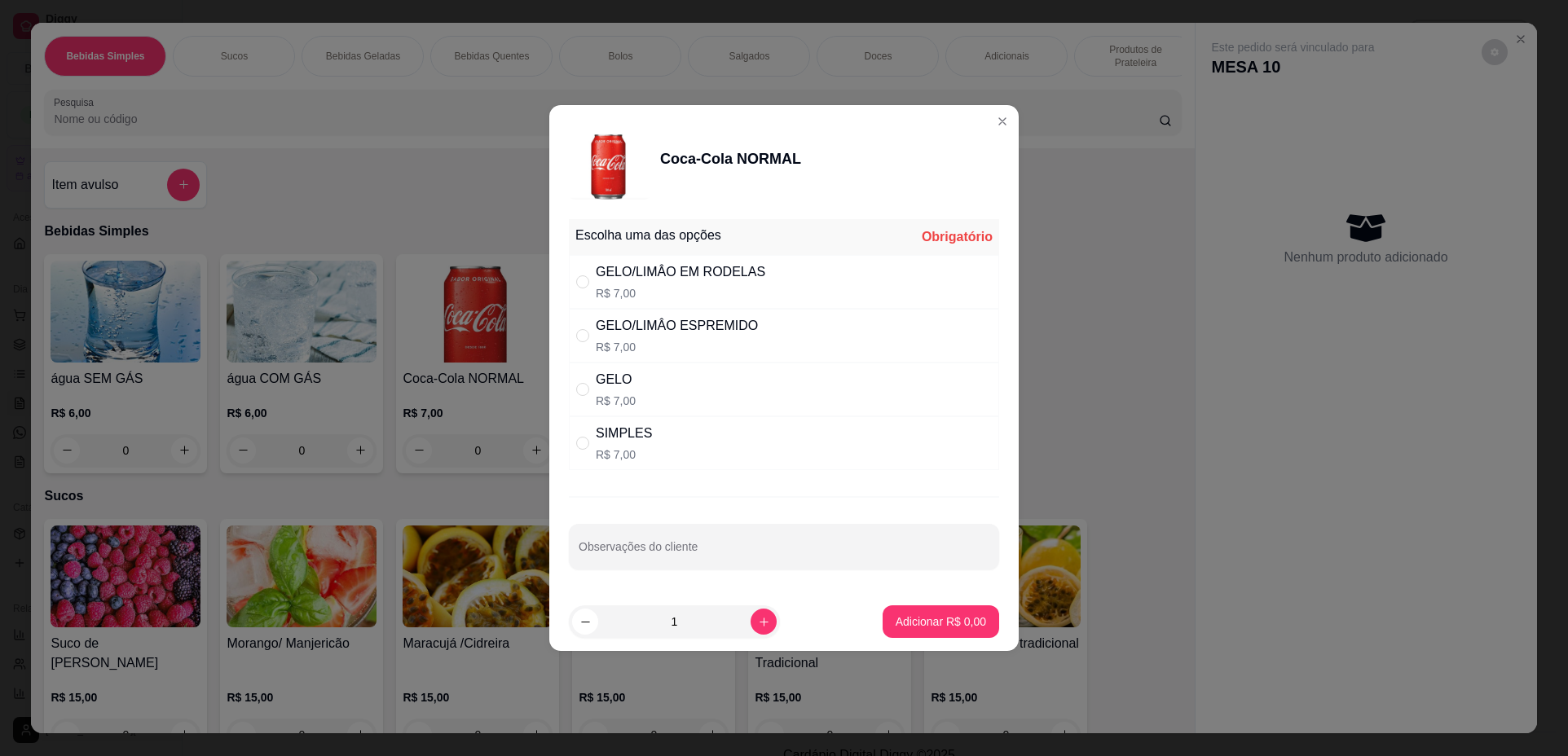
click at [705, 449] on div "SIMPLES R$ 7,00" at bounding box center [783, 443] width 430 height 53
radio input "true"
click at [923, 610] on button "Adicionar R$ 7,00" at bounding box center [941, 622] width 113 height 32
type input "1"
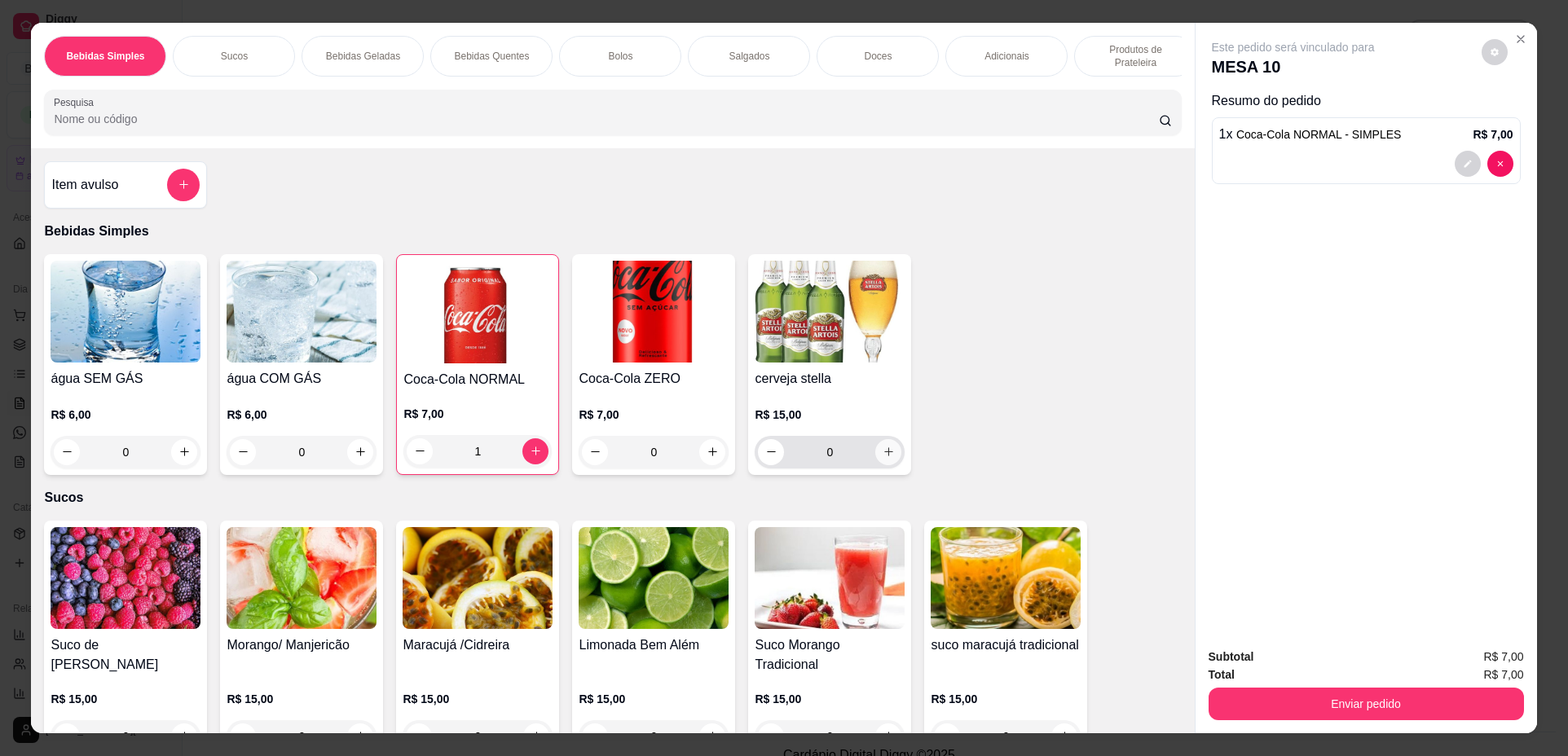
click at [888, 458] on icon "increase-product-quantity" at bounding box center [888, 451] width 12 height 12
type input "1"
click at [761, 65] on div "Salgados" at bounding box center [749, 57] width 122 height 41
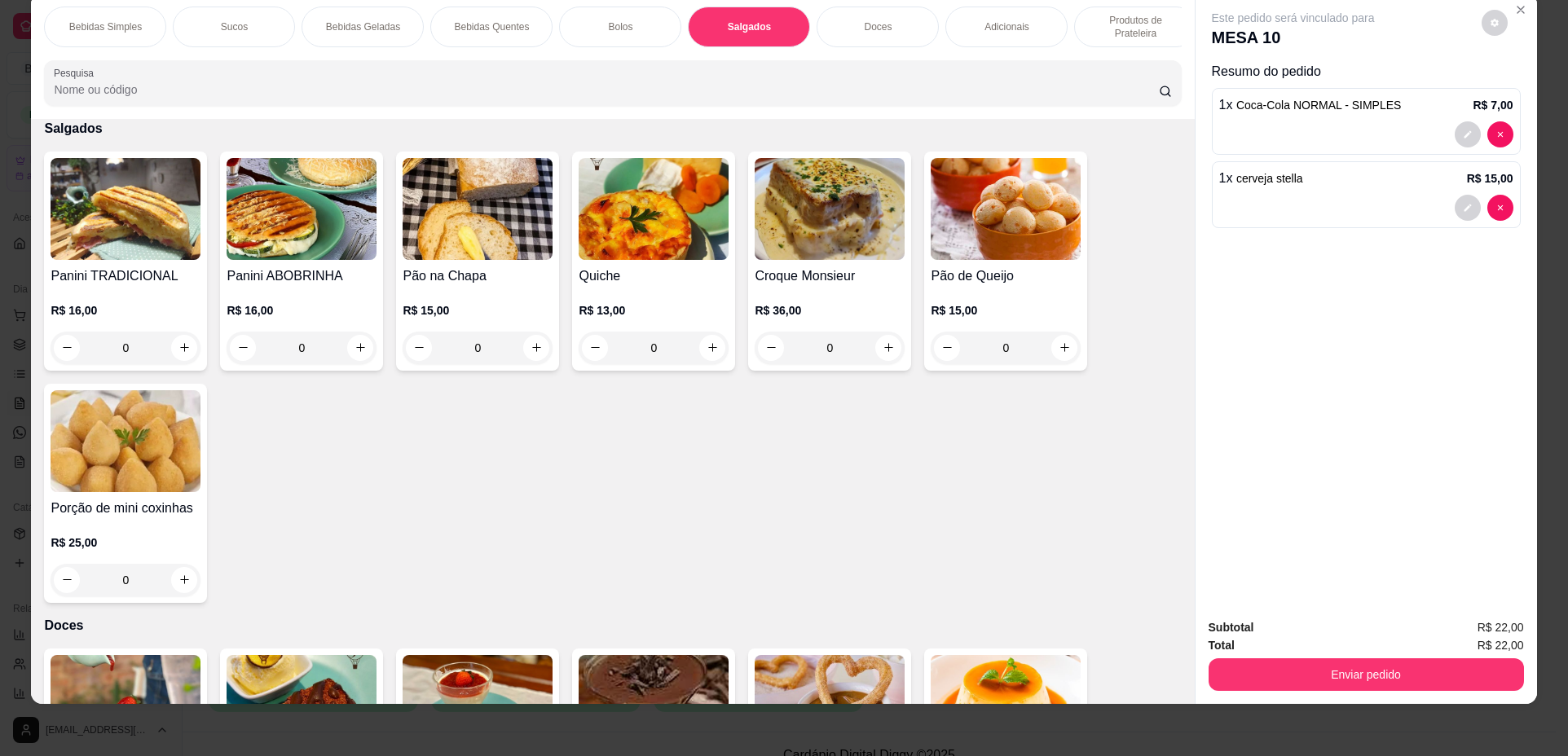
click at [1161, 21] on p "Produtos de Prateleira" at bounding box center [1135, 27] width 95 height 26
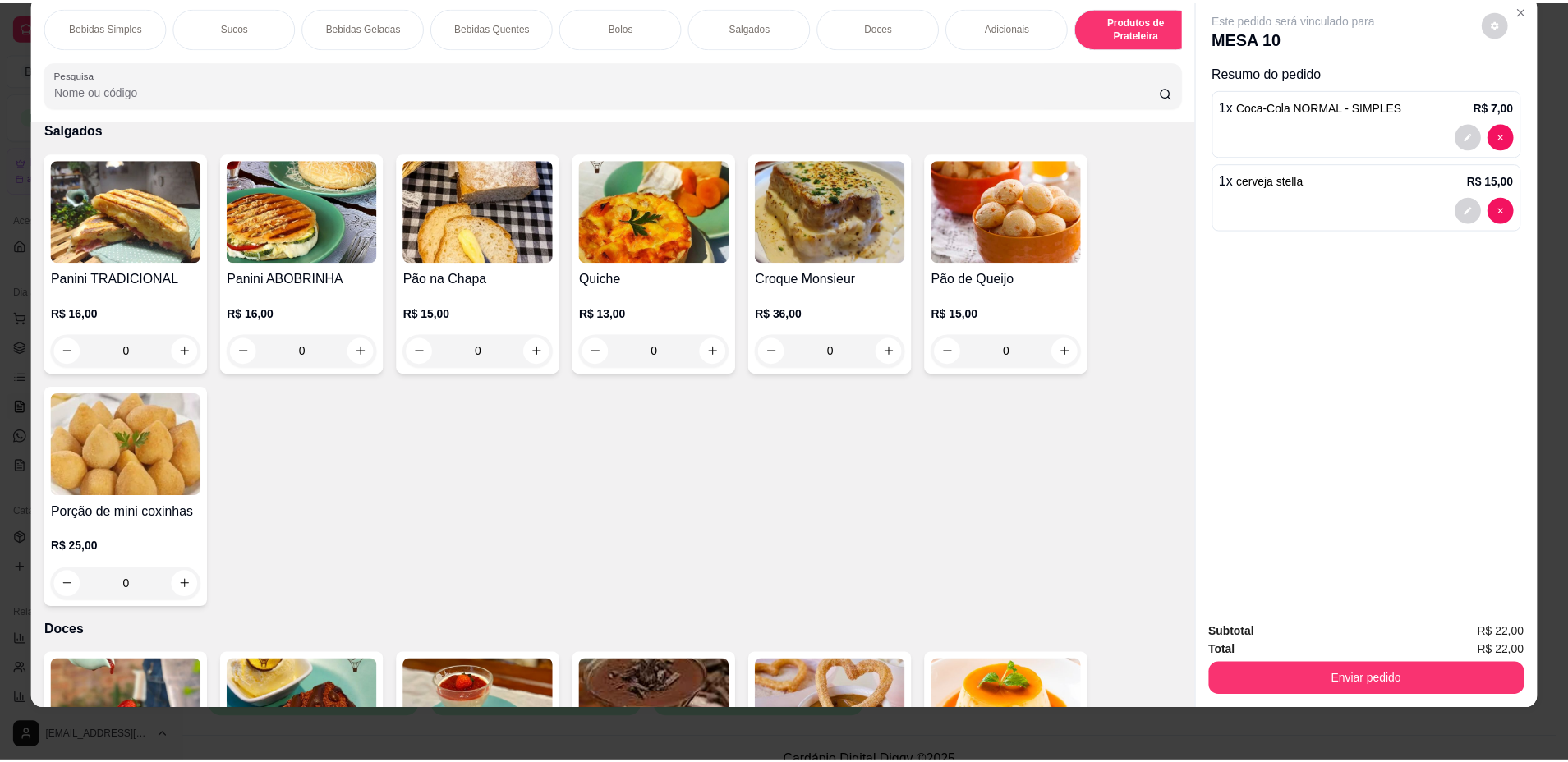
scroll to position [2674, 0]
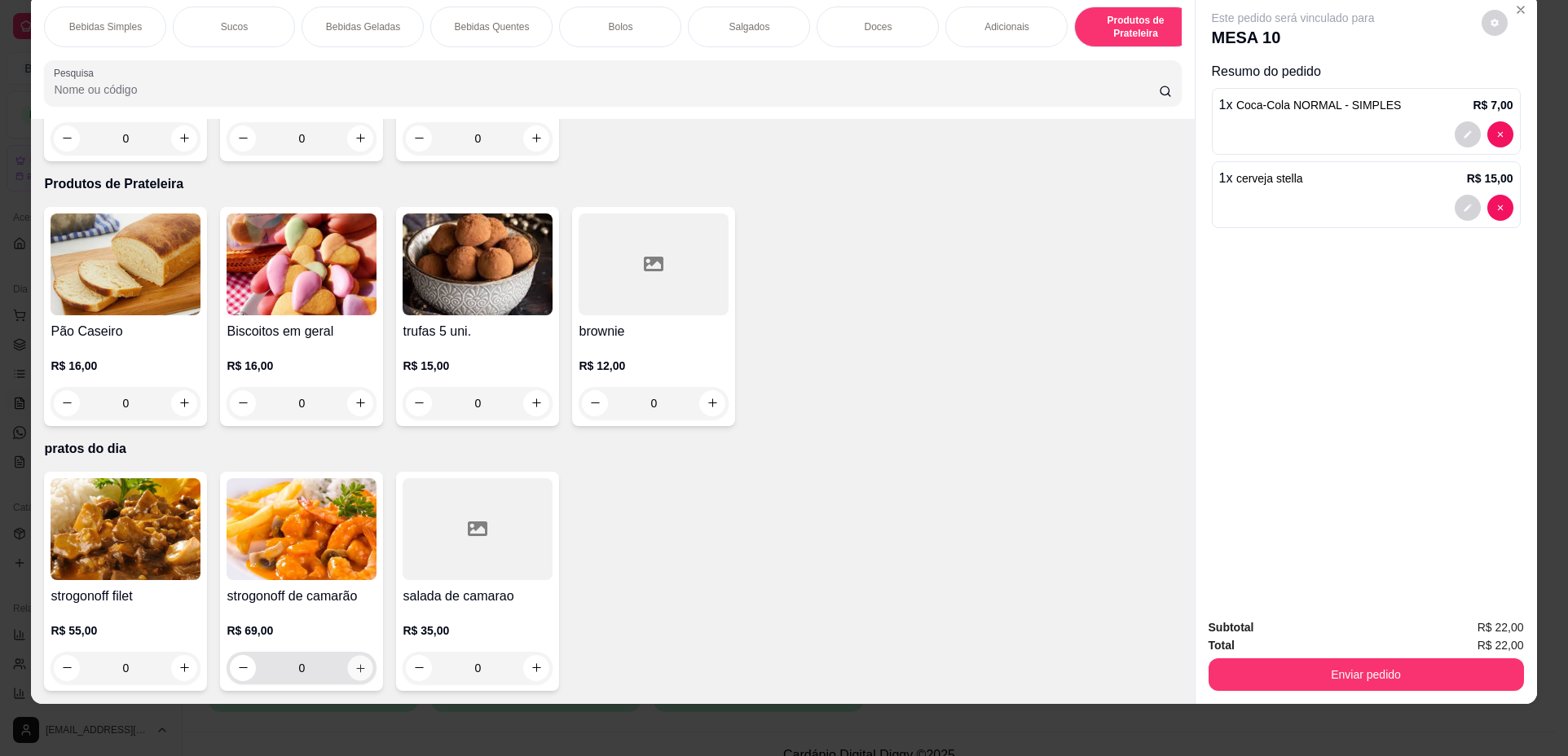
click at [354, 665] on icon "increase-product-quantity" at bounding box center [360, 668] width 12 height 12
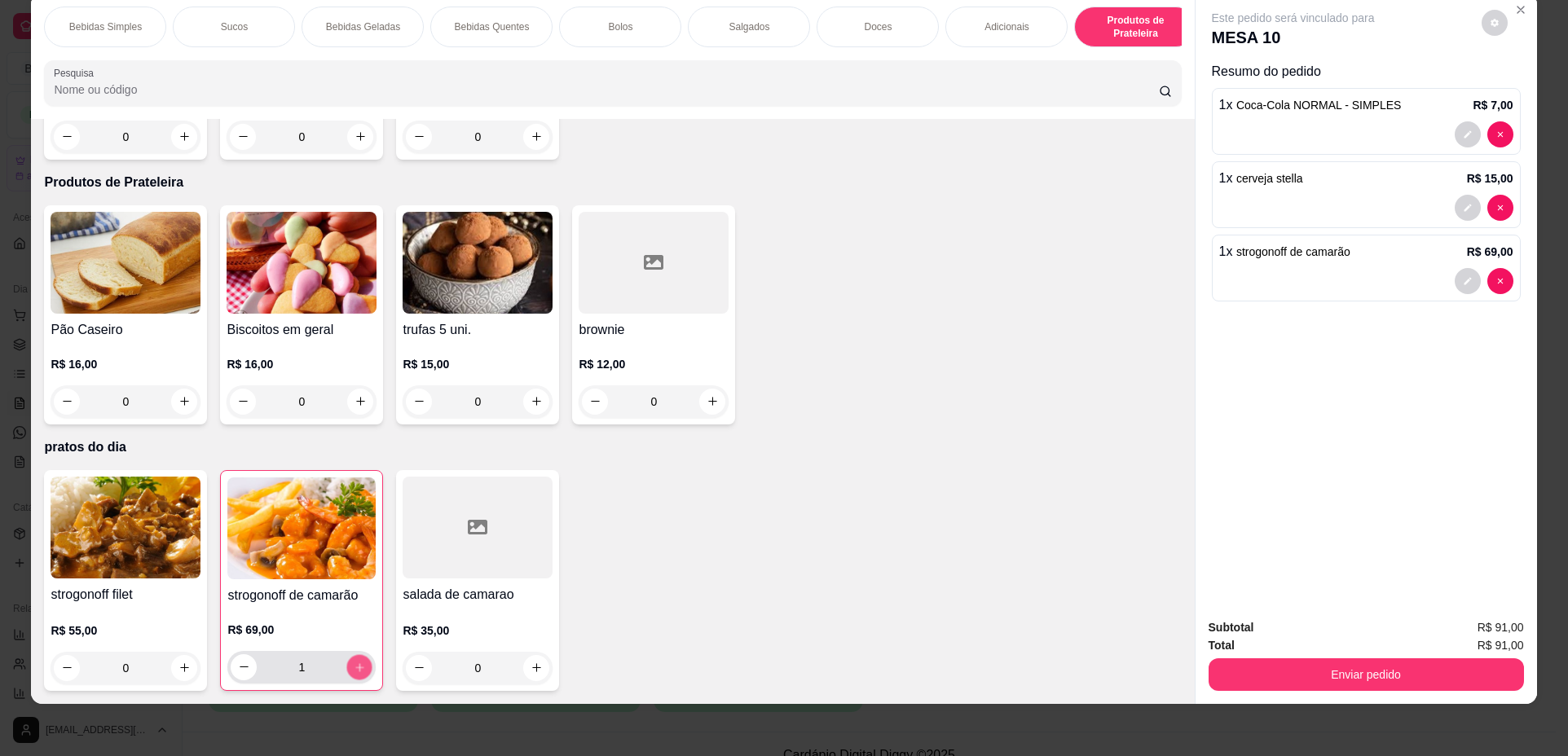
click at [353, 665] on icon "increase-product-quantity" at bounding box center [359, 667] width 12 height 12
type input "2"
click at [1368, 665] on button "Enviar pedido" at bounding box center [1365, 675] width 306 height 32
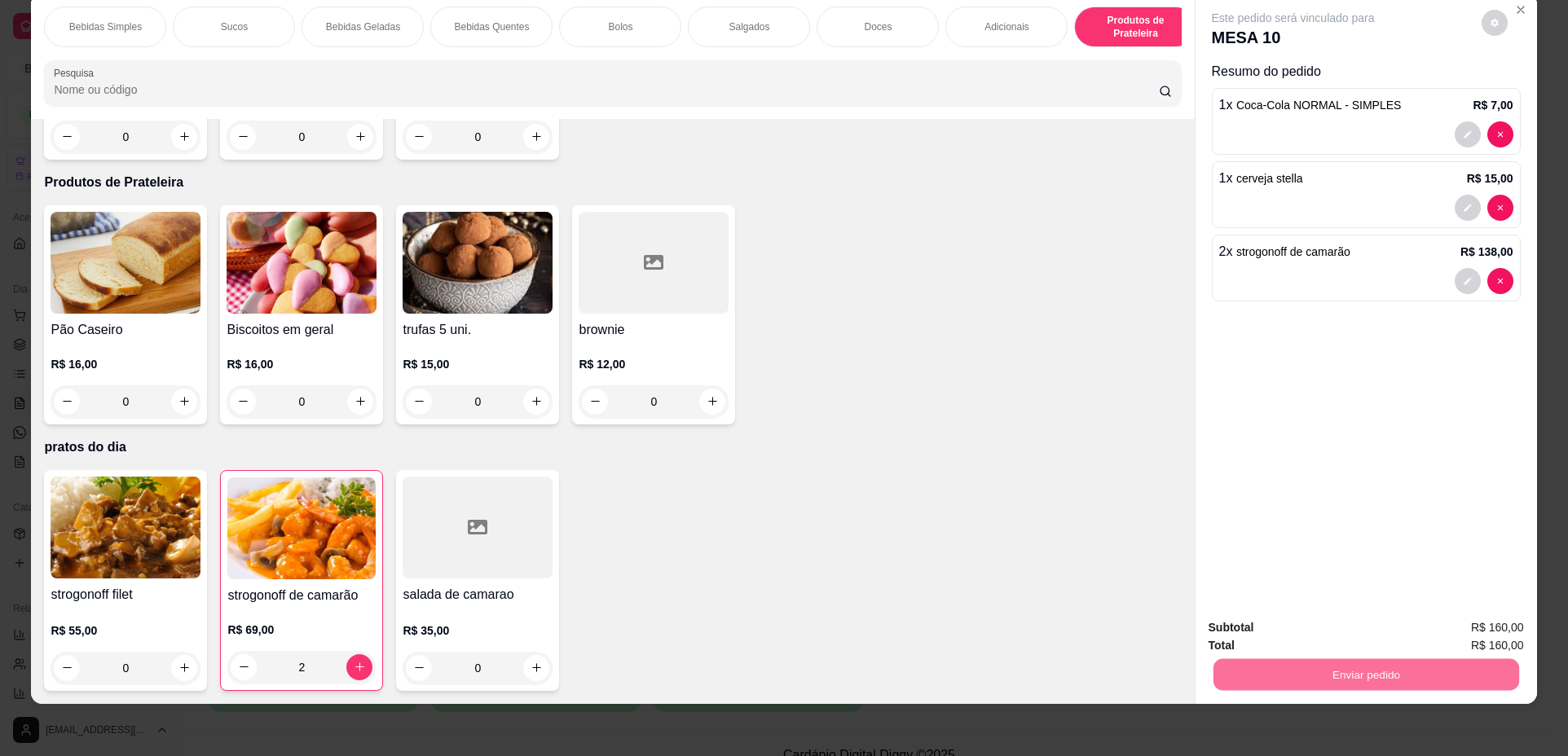
click at [1309, 629] on button "Não registrar e enviar pedido" at bounding box center [1312, 634] width 164 height 30
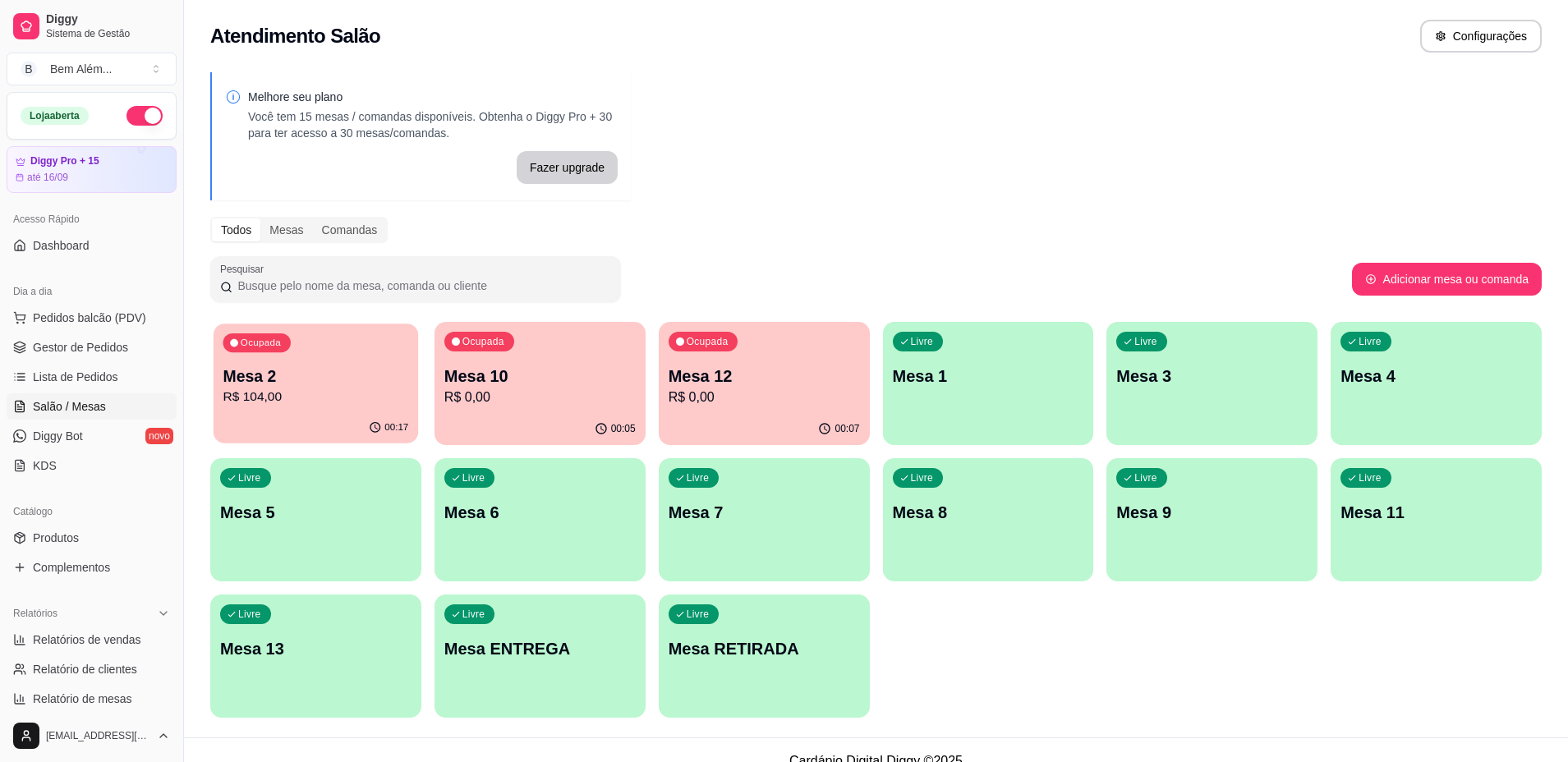
click at [329, 376] on p "Mesa 2" at bounding box center [316, 376] width 186 height 22
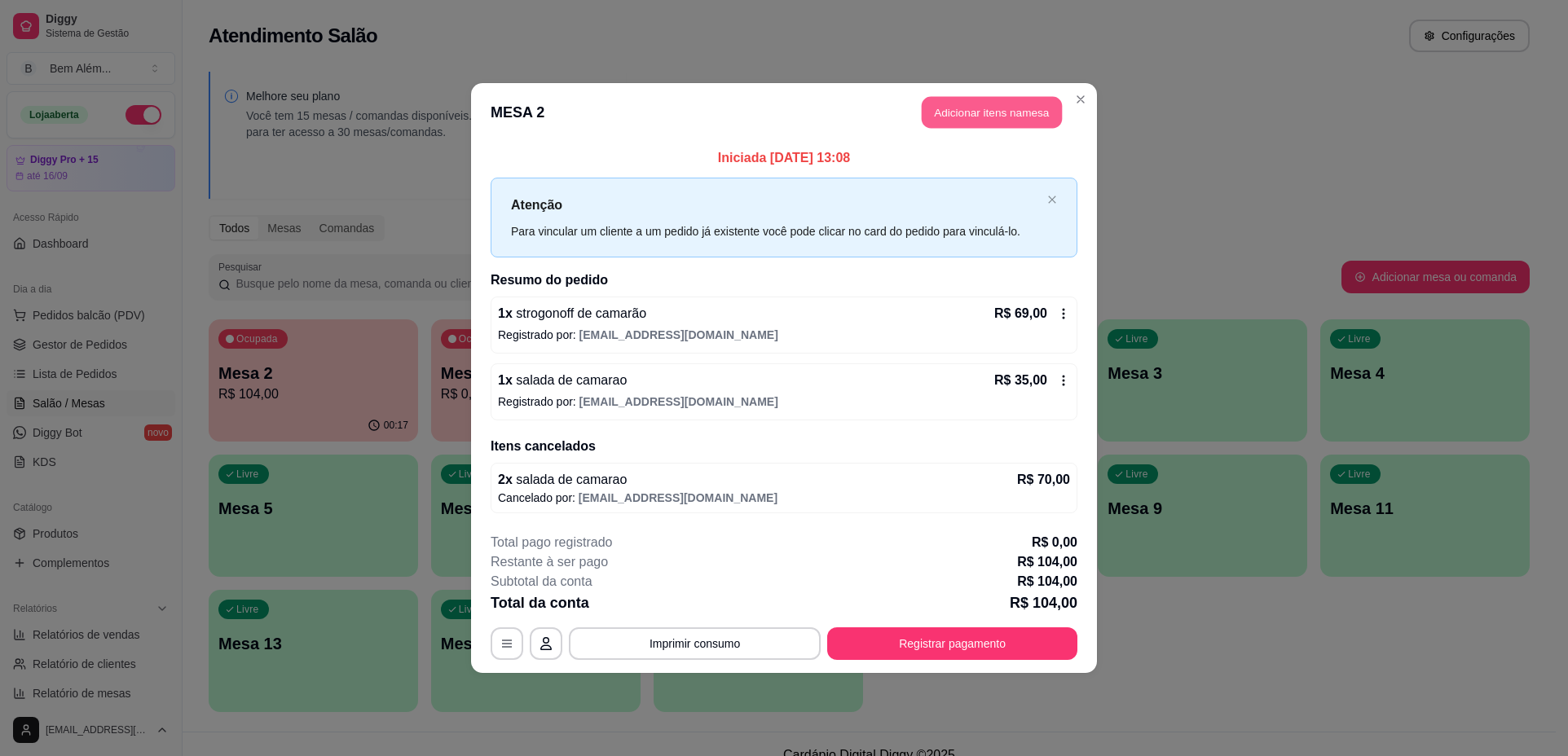
click at [966, 100] on button "Adicionar itens na mesa" at bounding box center [991, 113] width 141 height 32
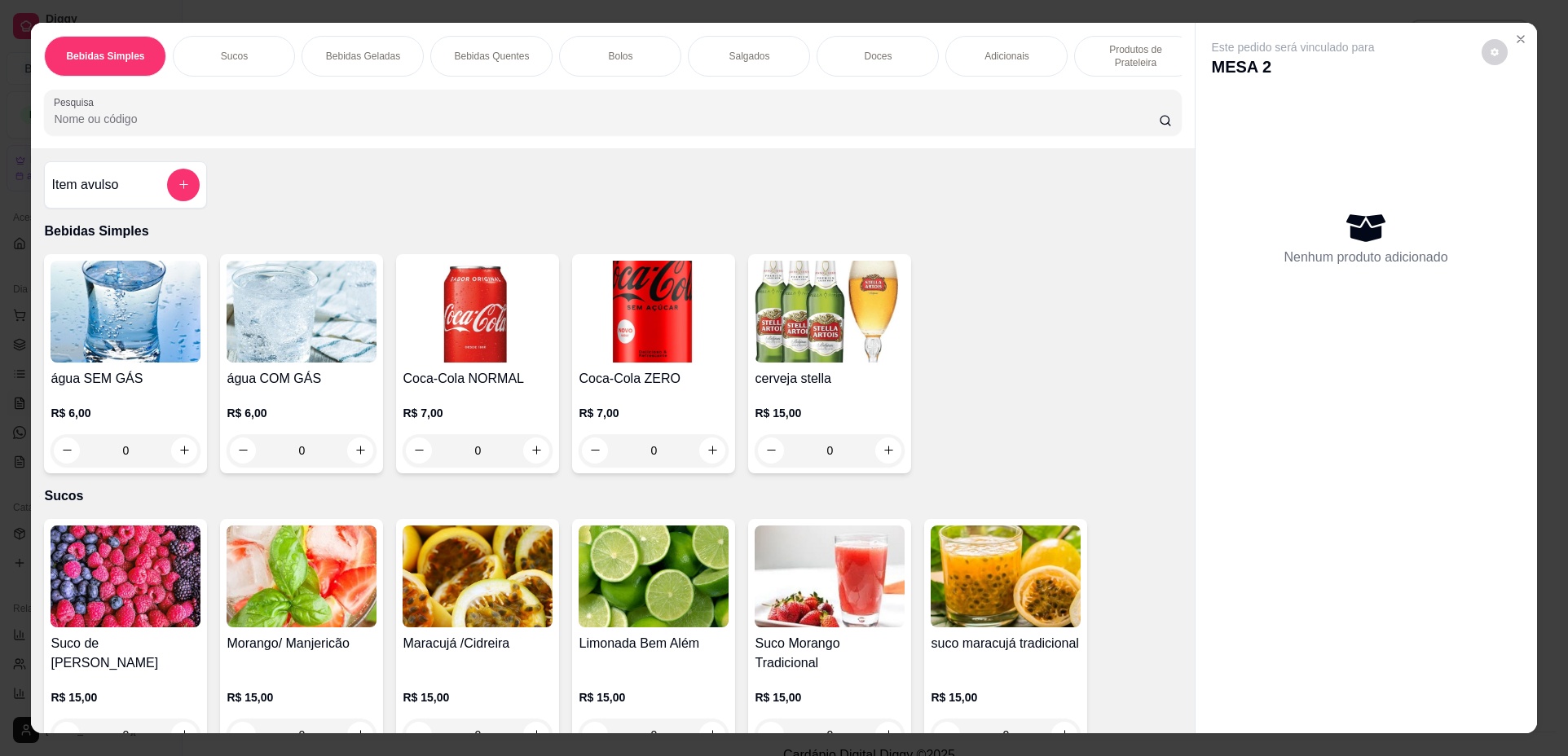
click at [305, 624] on img at bounding box center [302, 576] width 150 height 102
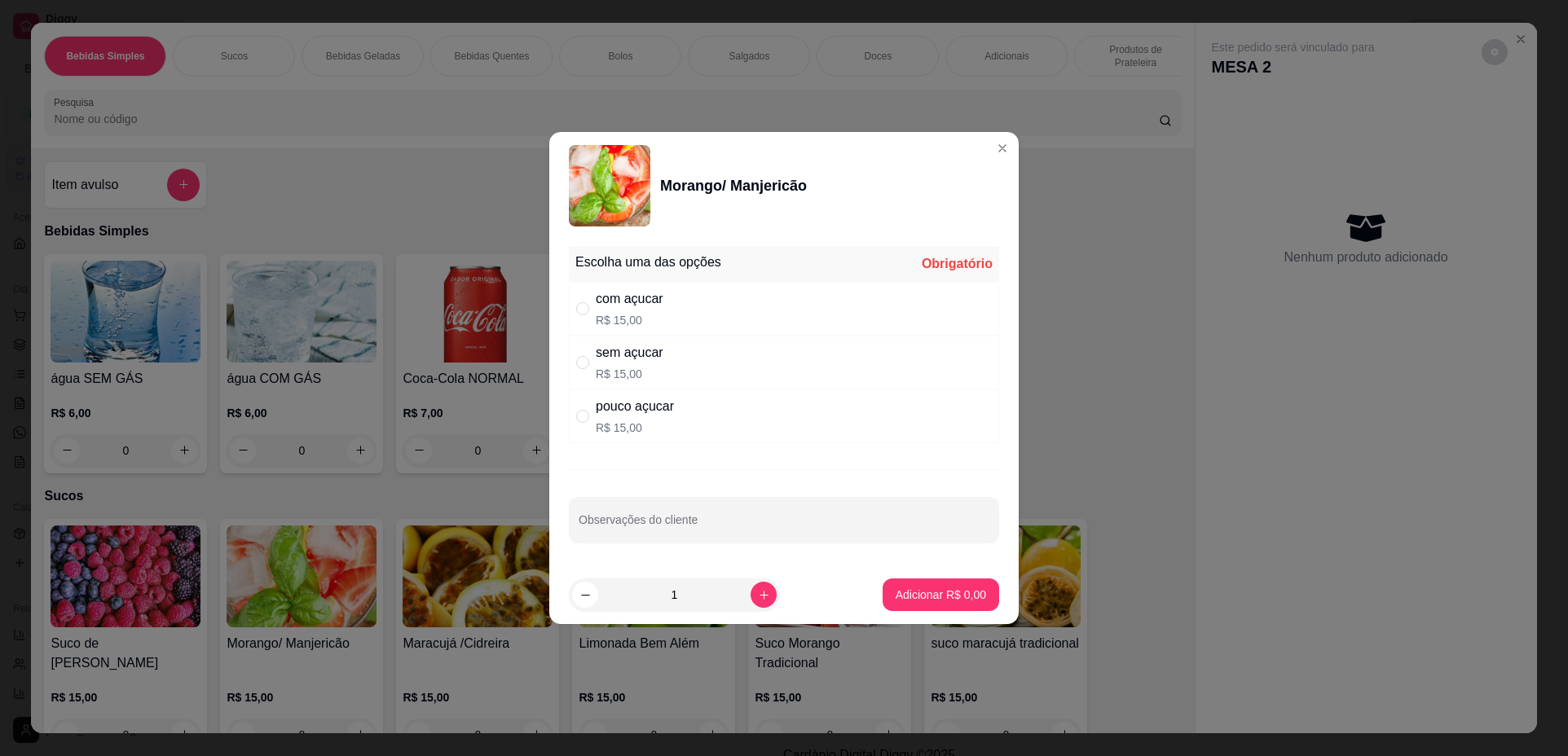
click at [703, 428] on div "pouco açucar R$ 15,00" at bounding box center [783, 416] width 430 height 53
radio input "true"
click at [692, 525] on input "Observações do cliente" at bounding box center [784, 527] width 411 height 16
type input "pouco gelo"
click at [957, 599] on p "Adicionar R$ 15,00" at bounding box center [938, 595] width 97 height 16
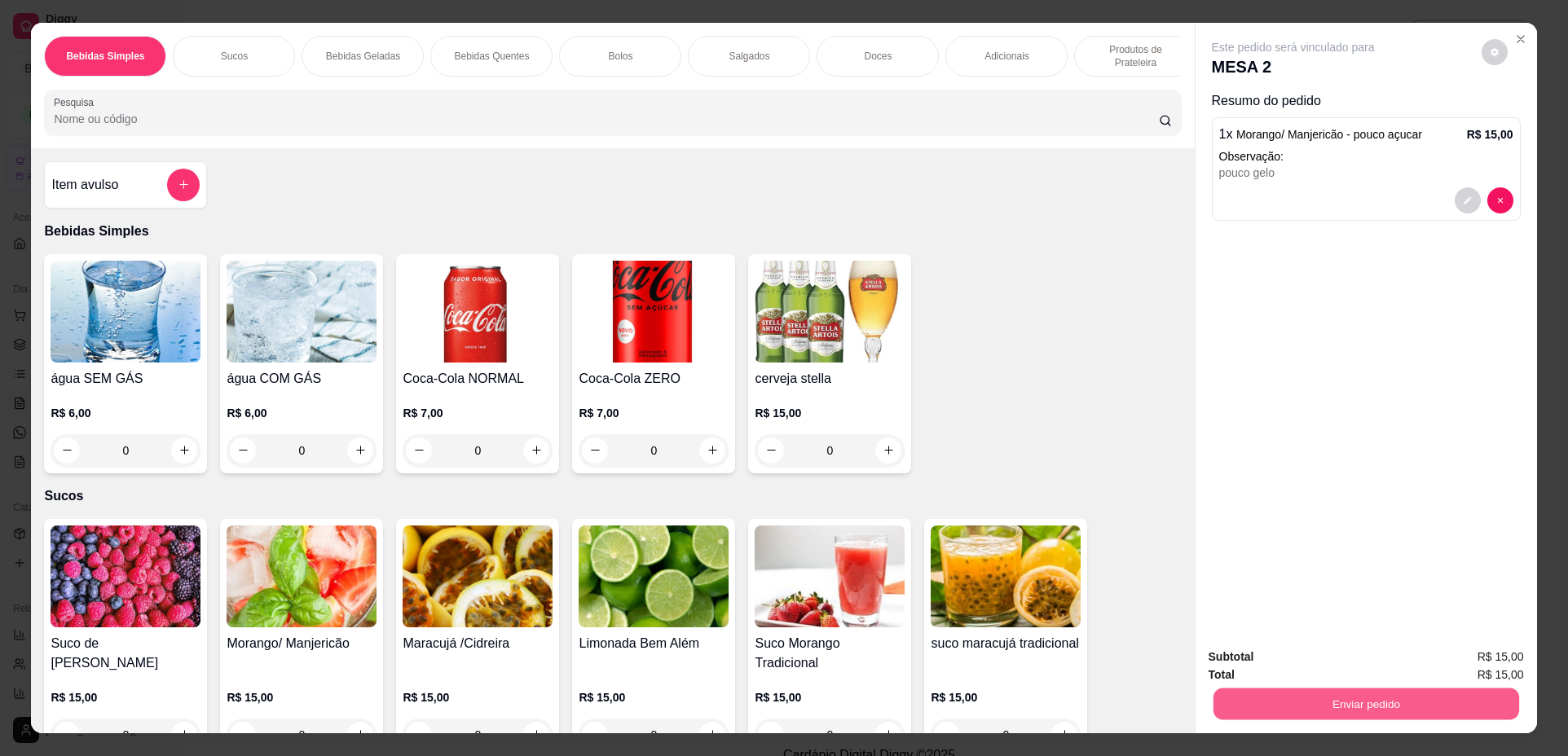
click at [1280, 701] on button "Enviar pedido" at bounding box center [1365, 704] width 306 height 32
click at [1257, 667] on button "Não registrar e enviar pedido" at bounding box center [1312, 664] width 169 height 31
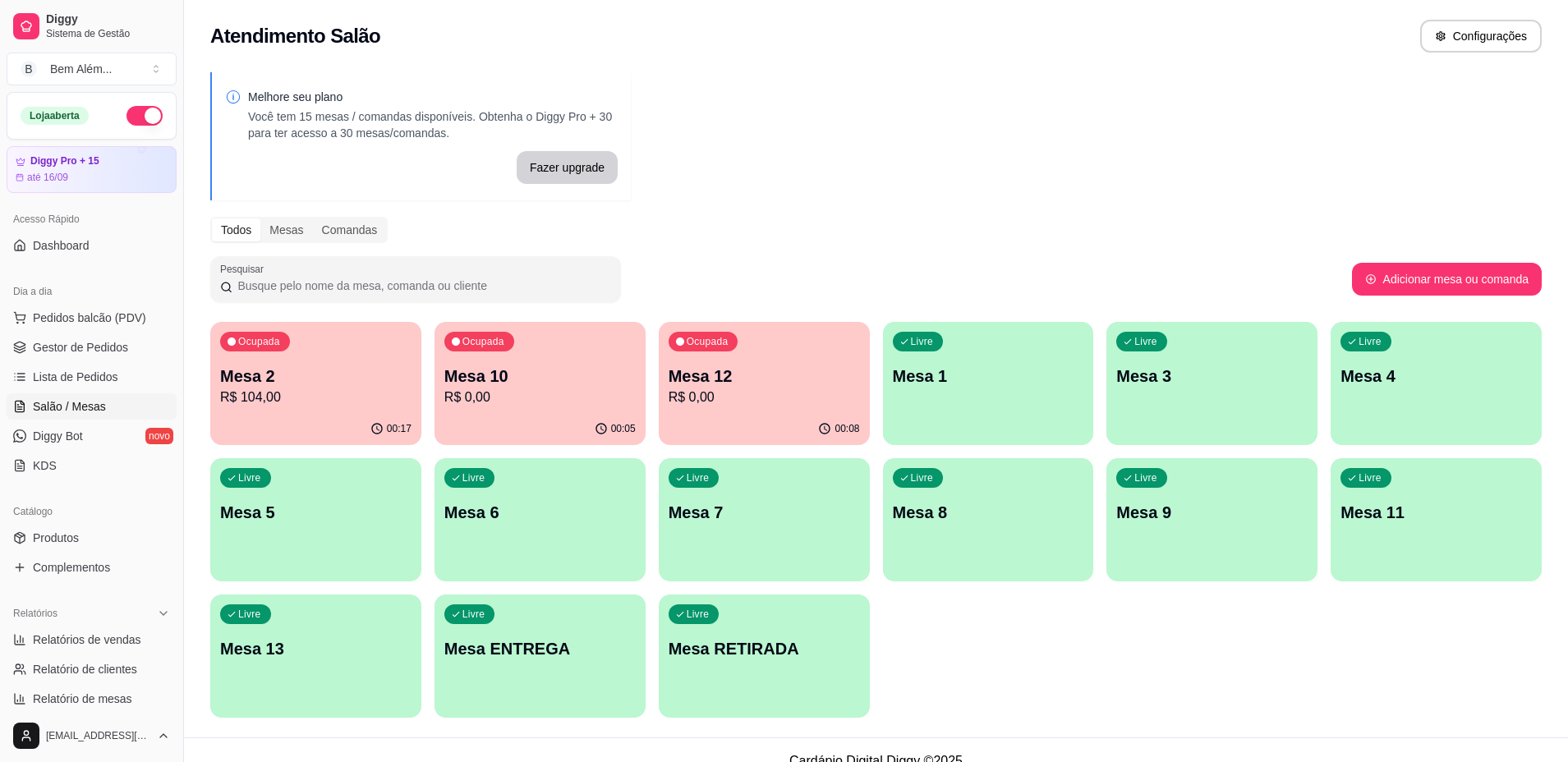
click at [612, 383] on p "Mesa 10" at bounding box center [539, 376] width 191 height 23
click at [726, 397] on p "R$ 0,00" at bounding box center [764, 397] width 186 height 19
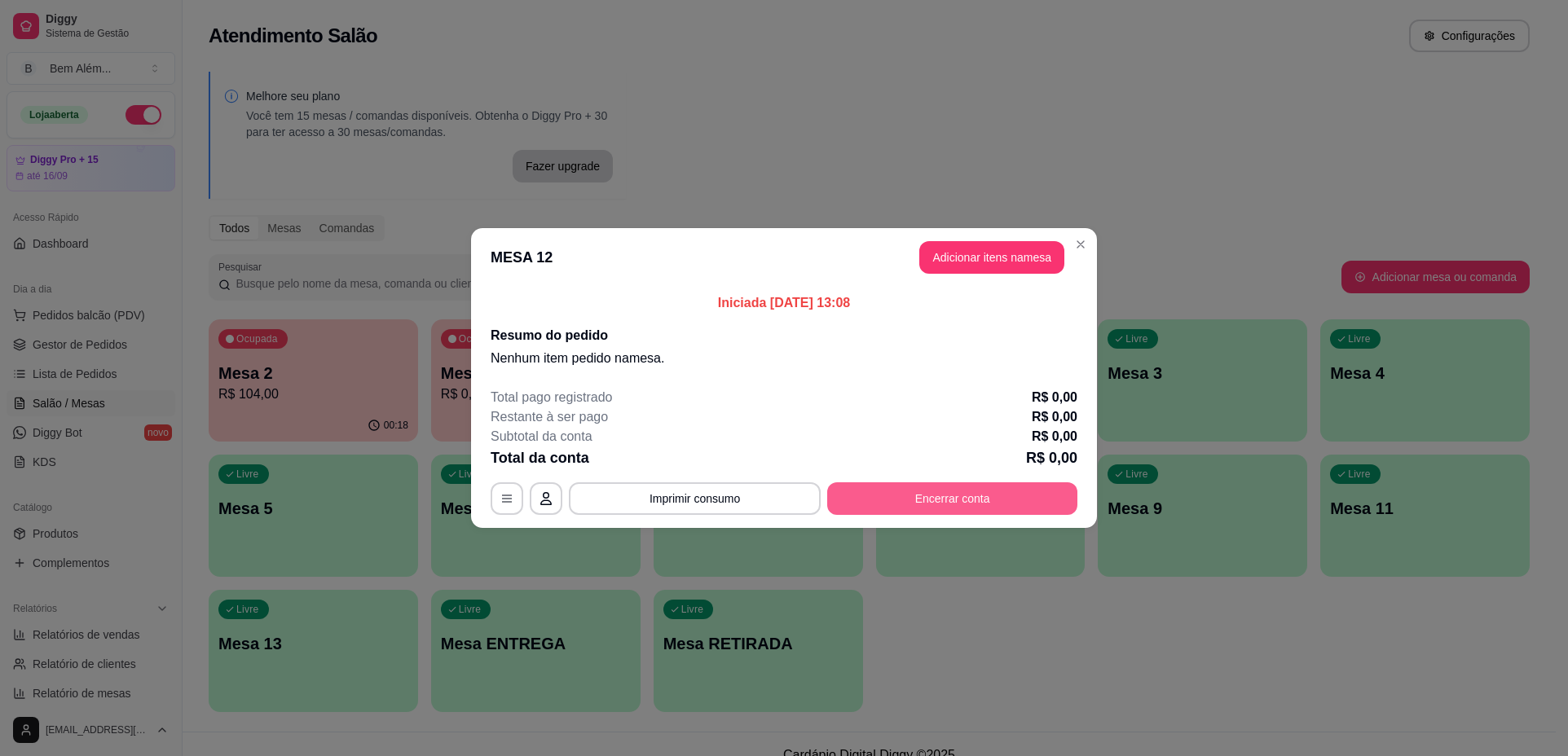
click at [882, 507] on button "Encerrar conta" at bounding box center [952, 499] width 250 height 33
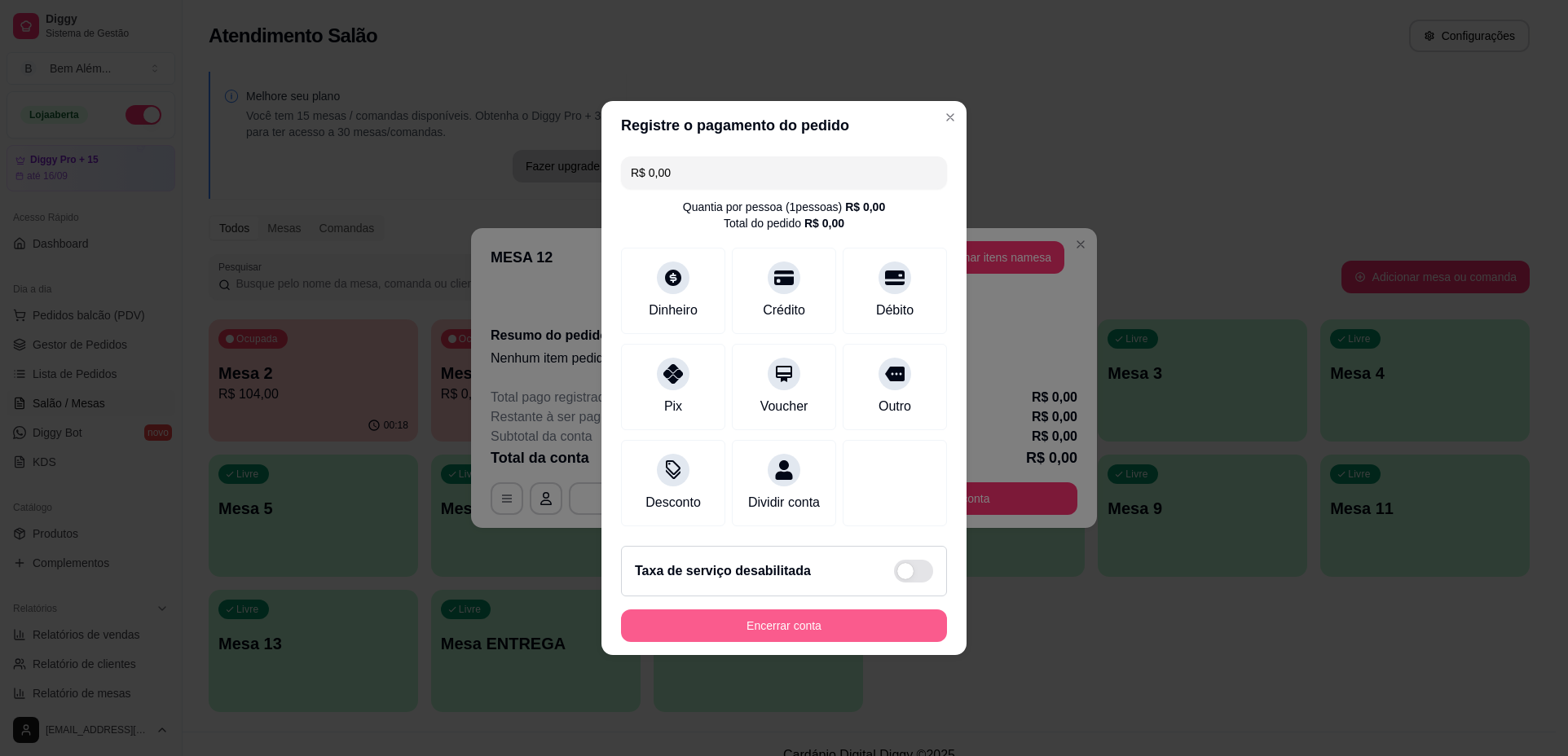
click at [860, 655] on footer "Taxa de serviço desabilitada Encerrar conta" at bounding box center [784, 593] width 365 height 122
click at [868, 642] on button "Encerrar conta" at bounding box center [783, 626] width 316 height 32
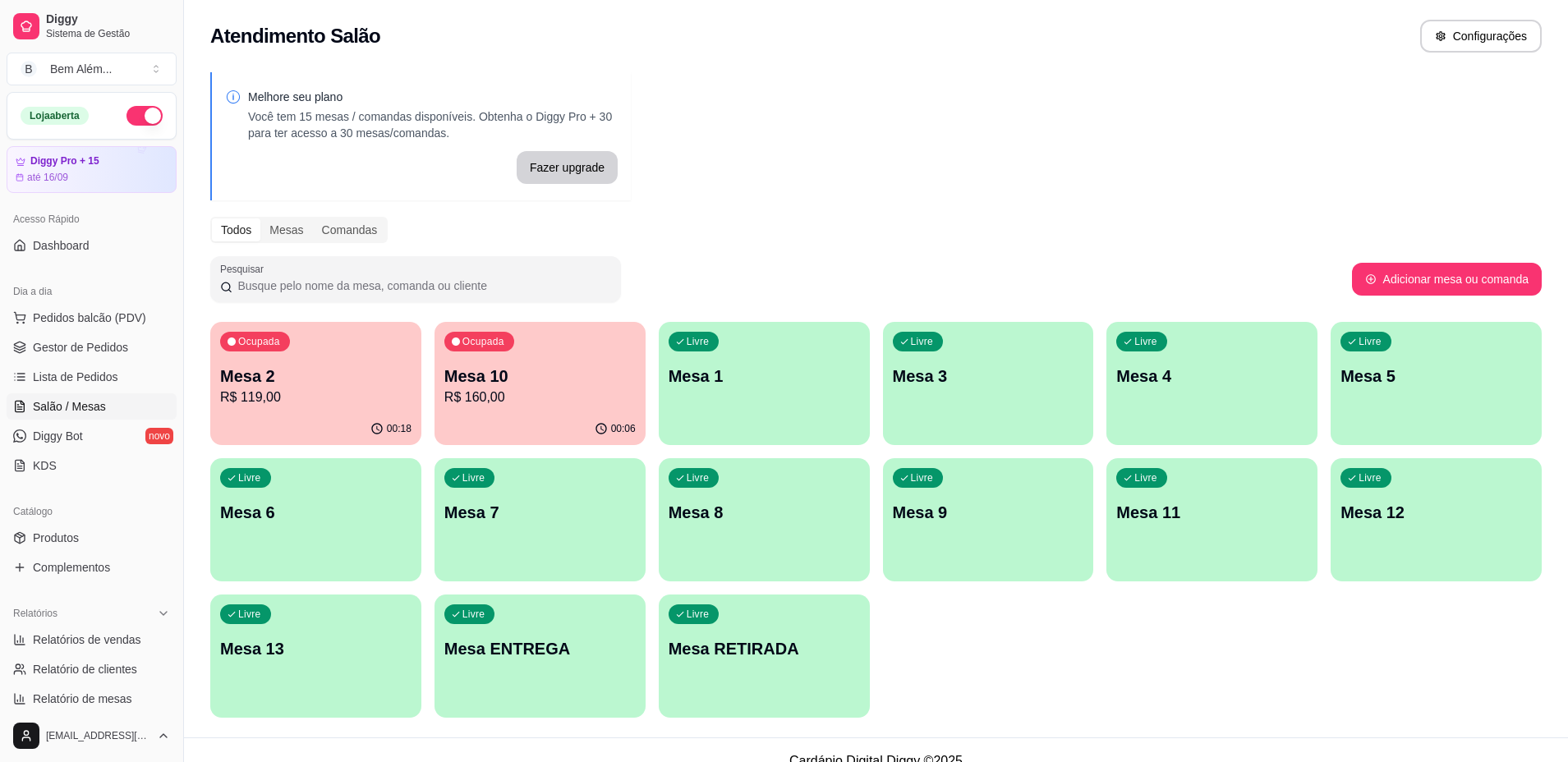
click at [552, 384] on p "Mesa 10" at bounding box center [539, 376] width 191 height 23
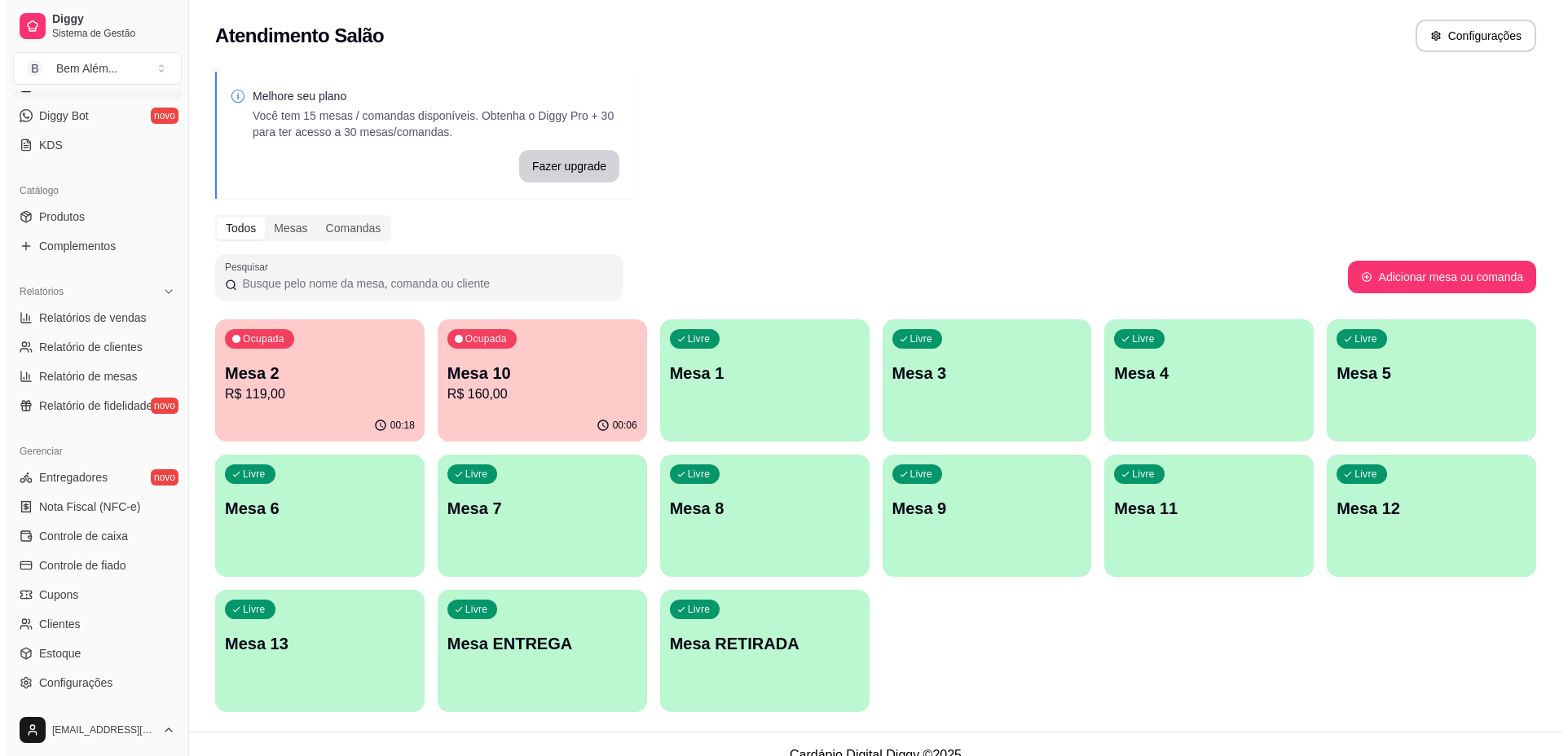
scroll to position [326, 0]
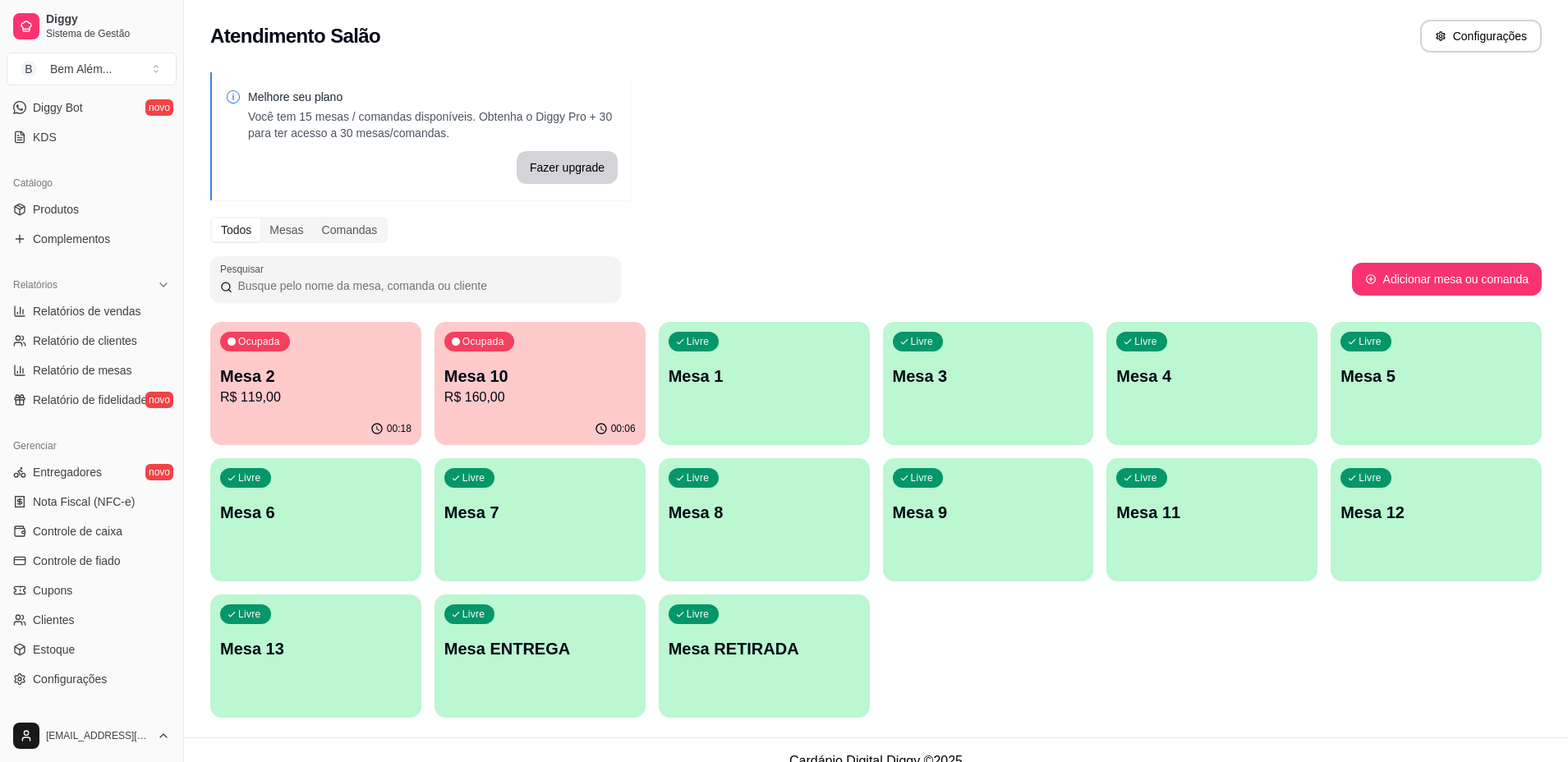
click at [543, 384] on p "Mesa 10" at bounding box center [539, 376] width 191 height 23
click at [608, 386] on p "Mesa 10" at bounding box center [539, 376] width 191 height 23
click at [741, 295] on div "Pesquisar" at bounding box center [781, 279] width 1141 height 46
click at [578, 405] on p "R$ 160,00" at bounding box center [539, 398] width 191 height 20
click at [499, 364] on div "Ocupada Mesa 10 R$ 160,00" at bounding box center [539, 368] width 211 height 91
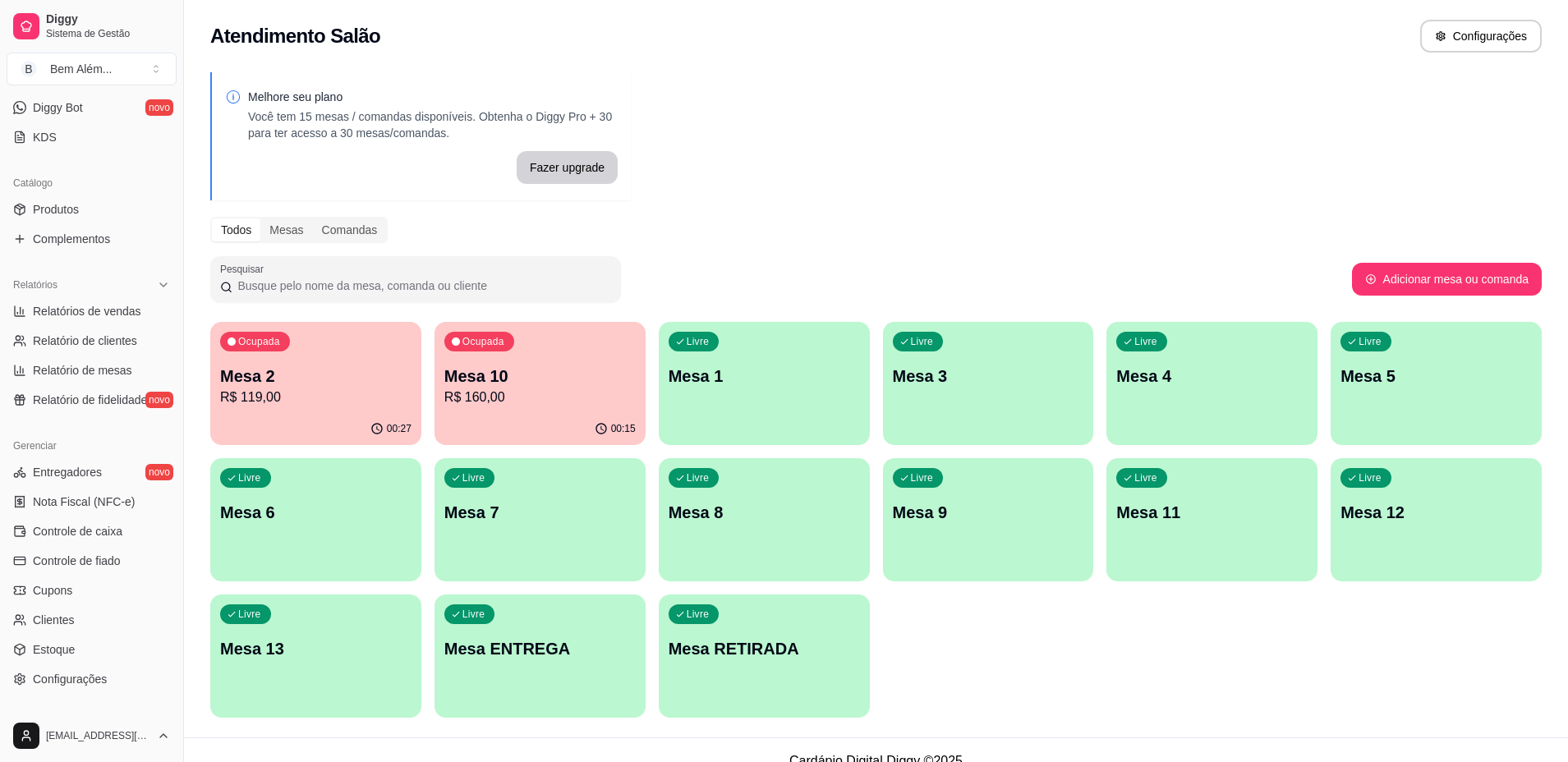
click at [1040, 222] on div "Todos Mesas Comandas" at bounding box center [876, 230] width 1331 height 27
drag, startPoint x: 916, startPoint y: 232, endPoint x: 726, endPoint y: 232, distance: 190.0
click at [728, 232] on div "Todos Mesas Comandas" at bounding box center [876, 230] width 1331 height 27
drag, startPoint x: 726, startPoint y: 232, endPoint x: 888, endPoint y: 230, distance: 162.0
click at [887, 230] on div "Todos Mesas Comandas" at bounding box center [876, 230] width 1331 height 27
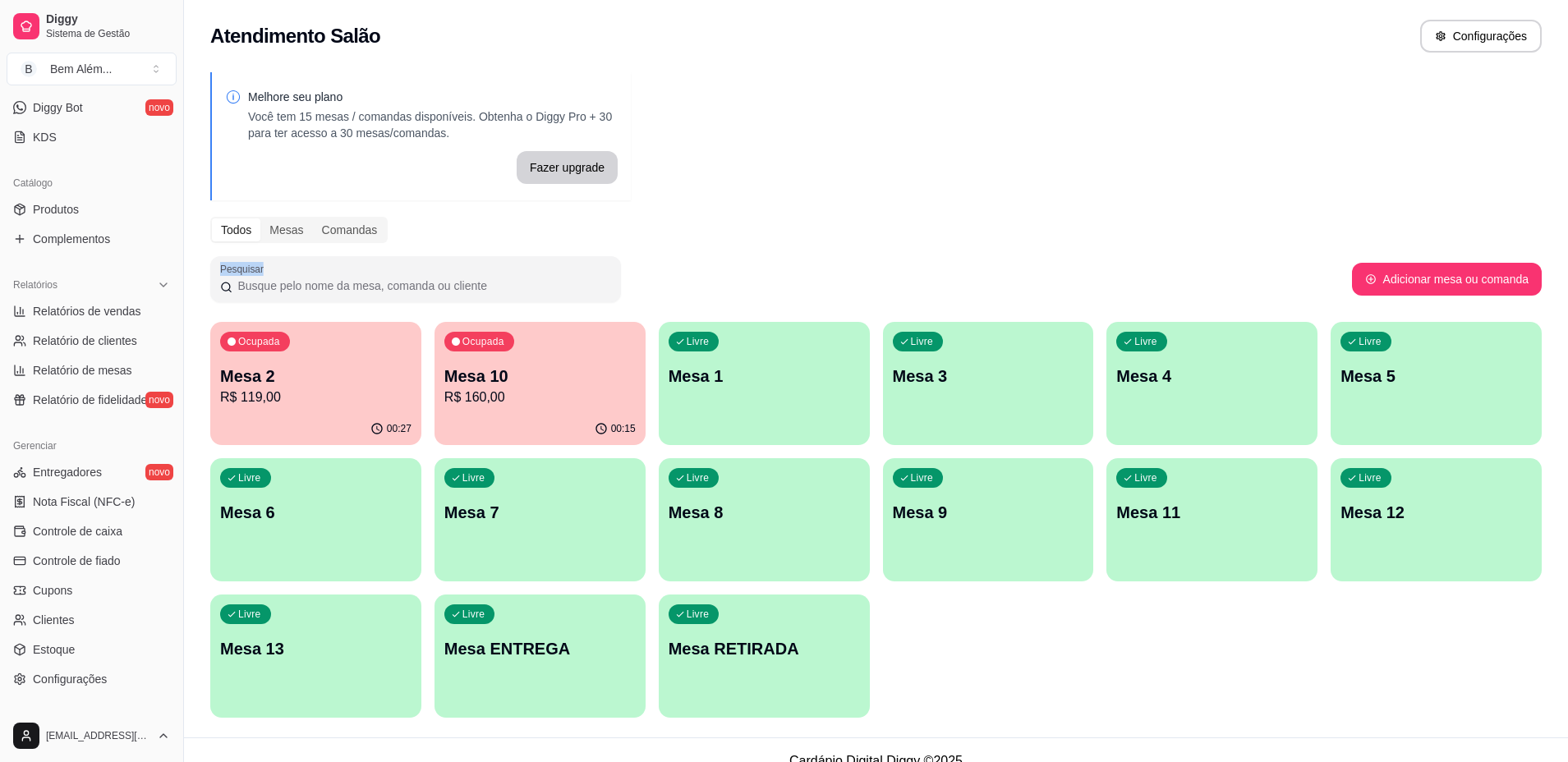
drag, startPoint x: 888, startPoint y: 230, endPoint x: 909, endPoint y: 296, distance: 69.3
click at [909, 296] on div "Melhore seu plano Você tem 15 mesas / comandas disponíveis. Obtenha o Diggy Pro…" at bounding box center [876, 399] width 1384 height 675
click at [909, 298] on div "Pesquisar" at bounding box center [781, 279] width 1141 height 46
drag, startPoint x: 913, startPoint y: 201, endPoint x: 888, endPoint y: 268, distance: 71.5
click at [888, 268] on div "Melhore seu plano Você tem 15 mesas / comandas disponíveis. Obtenha o Diggy Pro…" at bounding box center [876, 399] width 1384 height 675
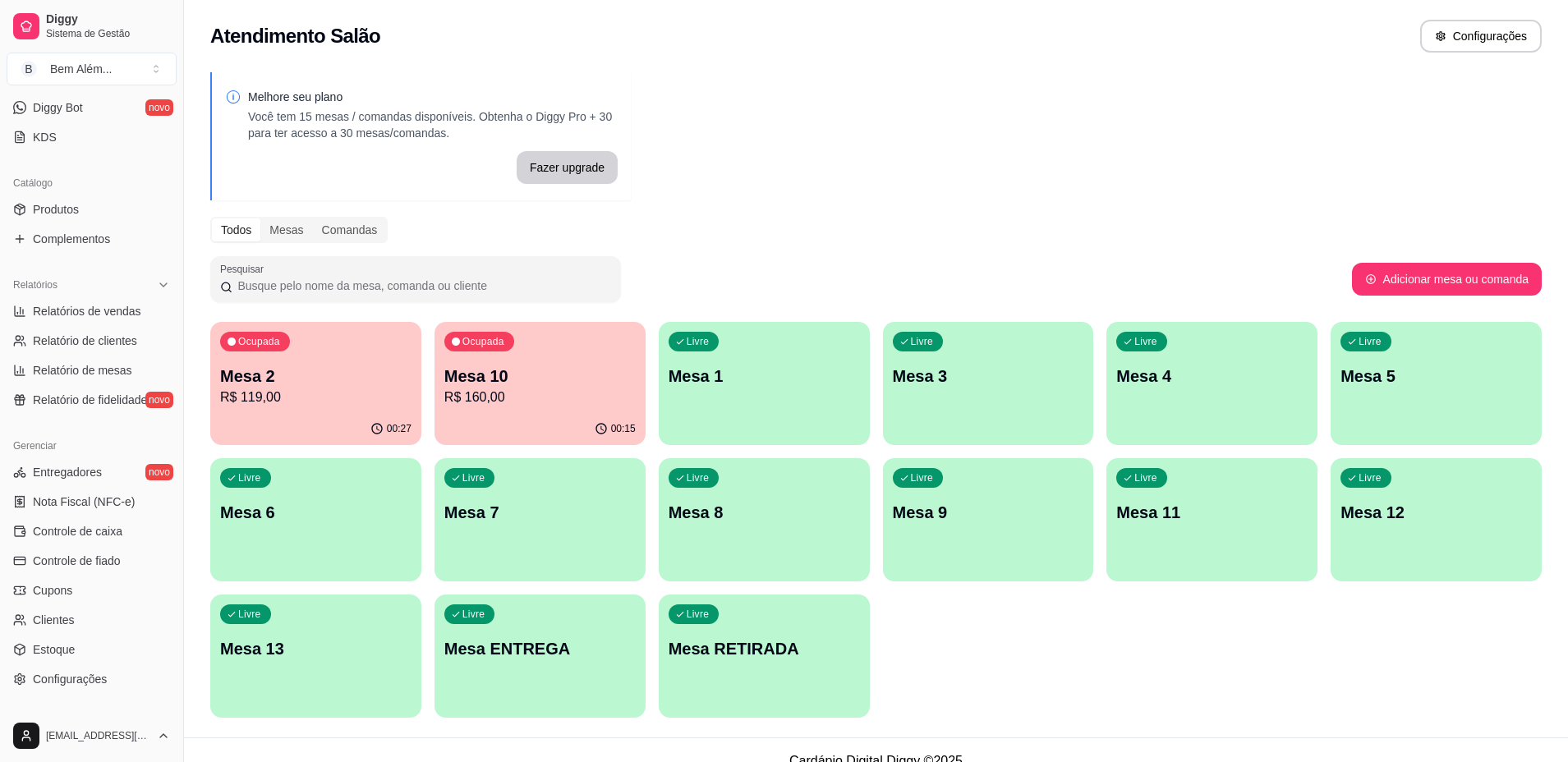
click at [888, 268] on div "Pesquisar" at bounding box center [781, 279] width 1141 height 46
drag, startPoint x: 931, startPoint y: 223, endPoint x: 953, endPoint y: 223, distance: 22.0
click at [953, 223] on div "Todos Mesas Comandas" at bounding box center [876, 230] width 1331 height 27
drag, startPoint x: 953, startPoint y: 223, endPoint x: 938, endPoint y: 256, distance: 36.2
click at [938, 255] on div "Melhore seu plano Você tem 15 mesas / comandas disponíveis. Obtenha o Diggy Pro…" at bounding box center [876, 399] width 1384 height 675
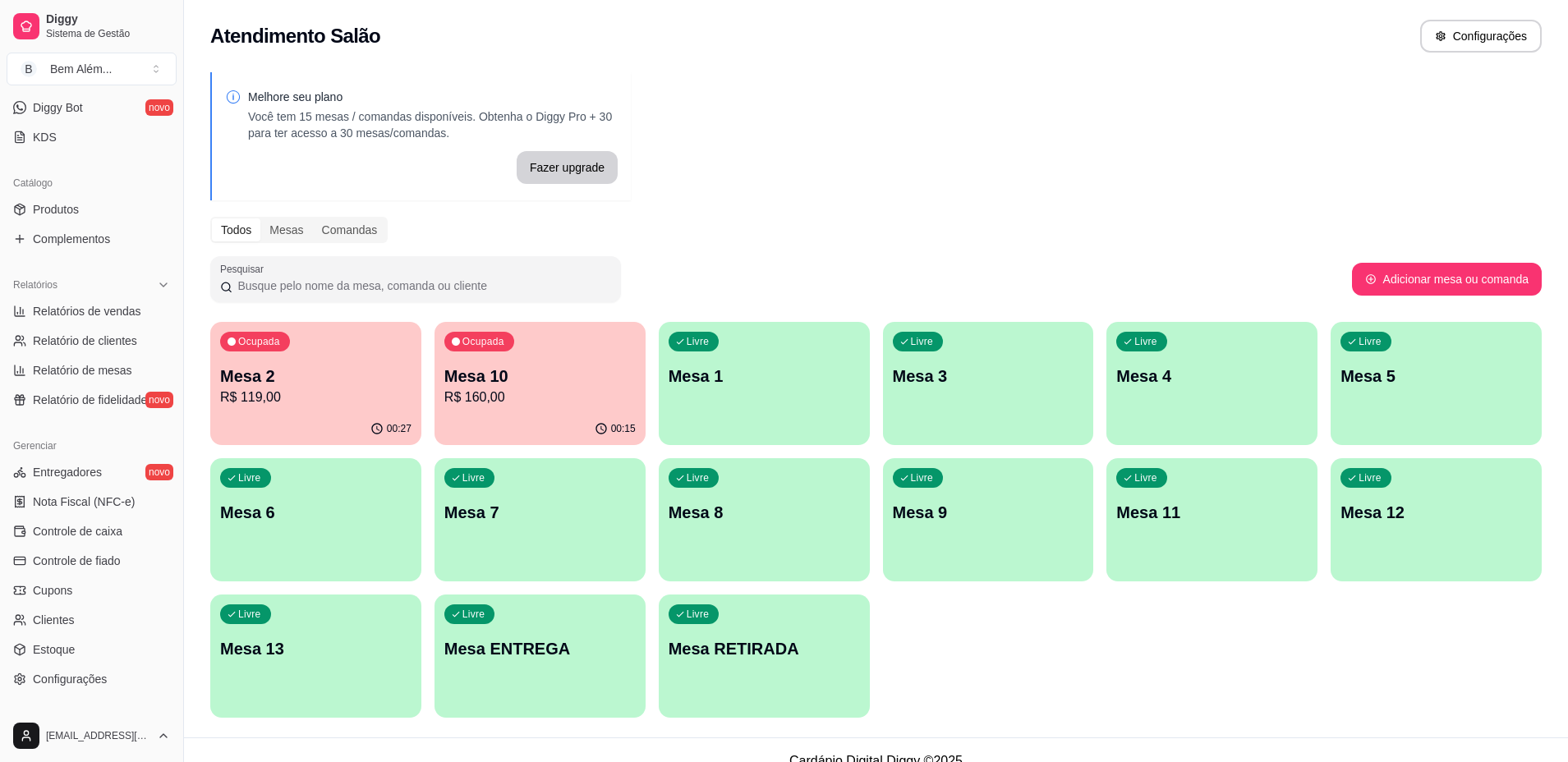
click at [936, 259] on div "Pesquisar" at bounding box center [781, 279] width 1141 height 46
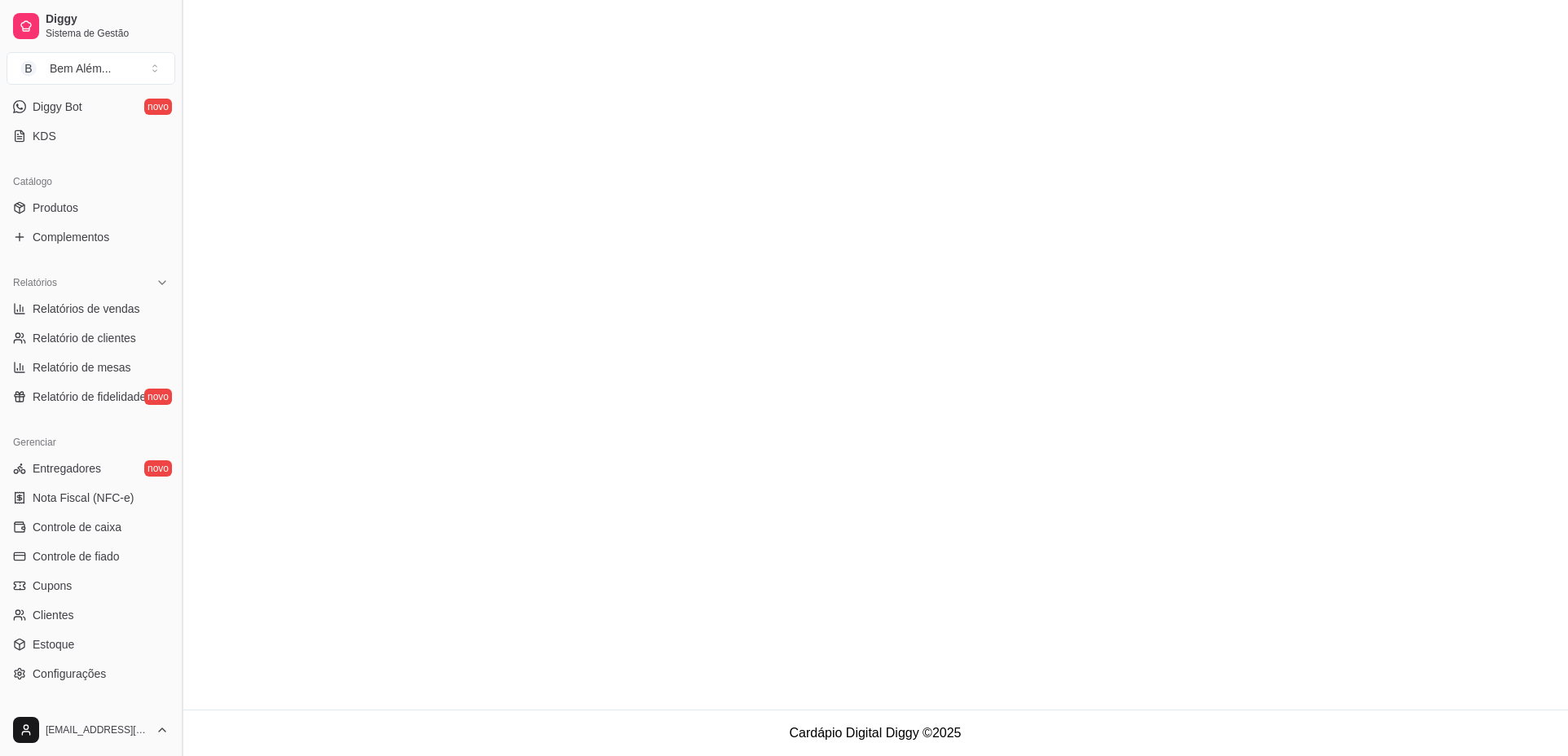
click at [175, 524] on button "Toggle Sidebar" at bounding box center [182, 378] width 13 height 756
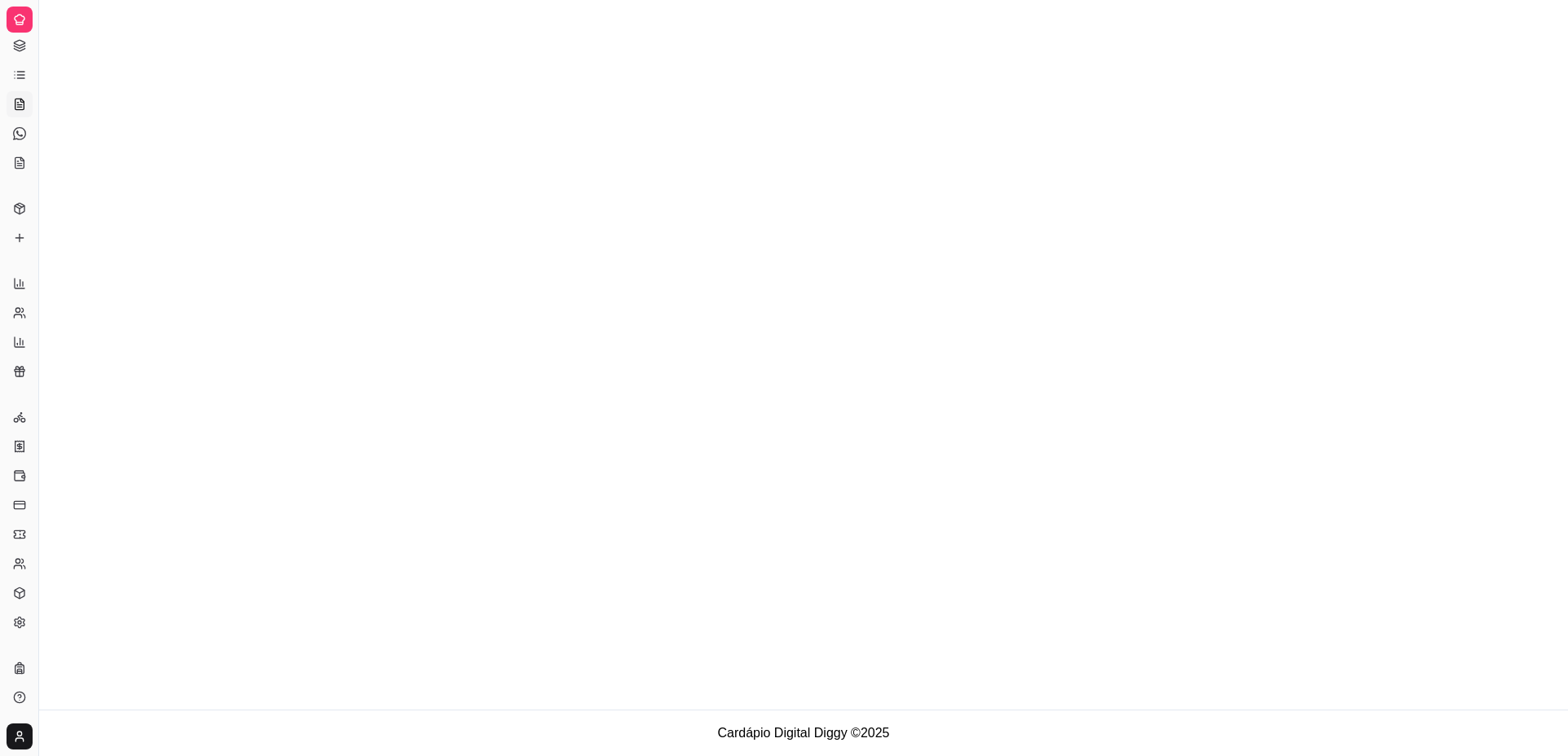
scroll to position [88, 0]
click at [41, 85] on button "Toggle Sidebar" at bounding box center [39, 378] width 13 height 756
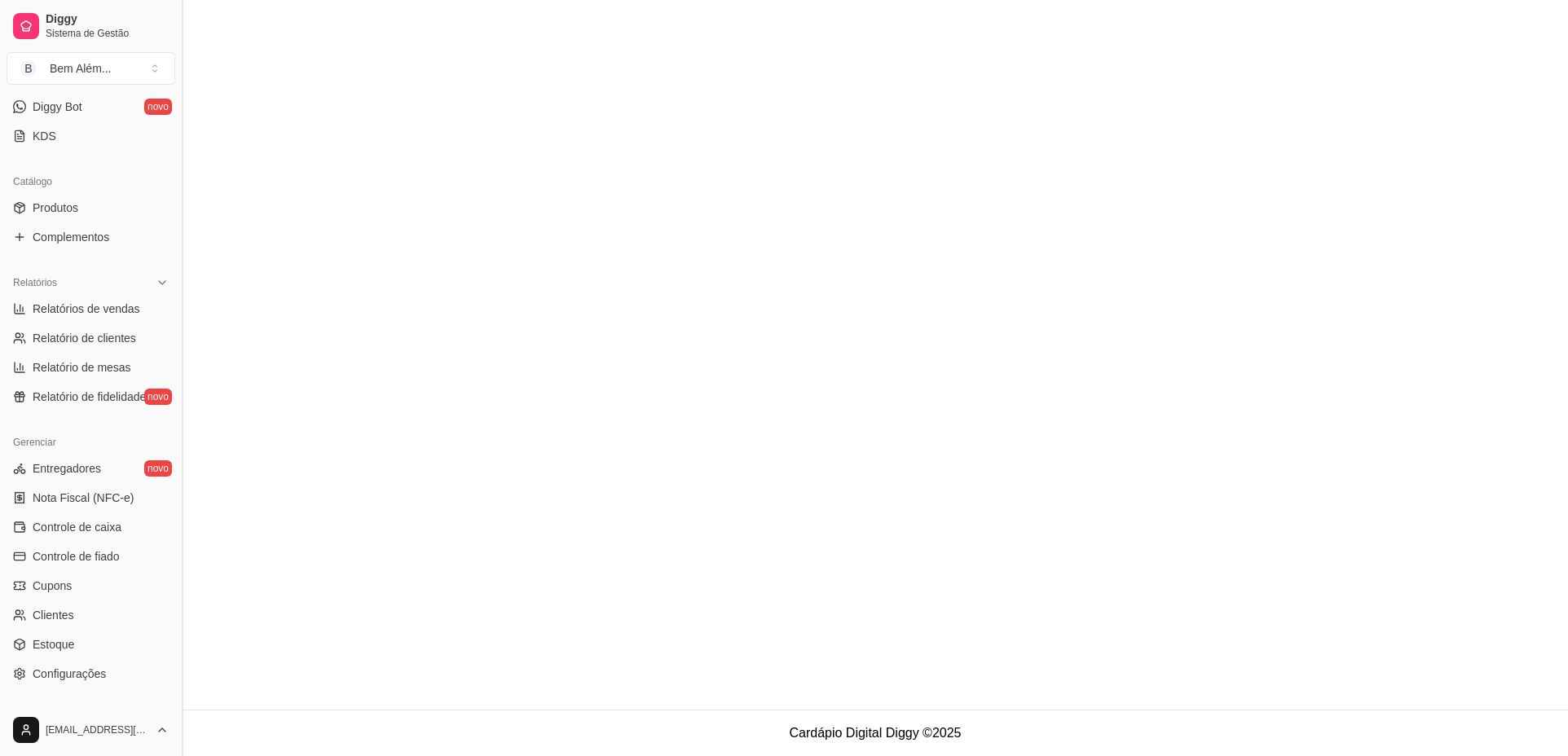
scroll to position [326, 0]
click at [157, 69] on button "B Bem Além ..." at bounding box center [90, 68] width 168 height 33
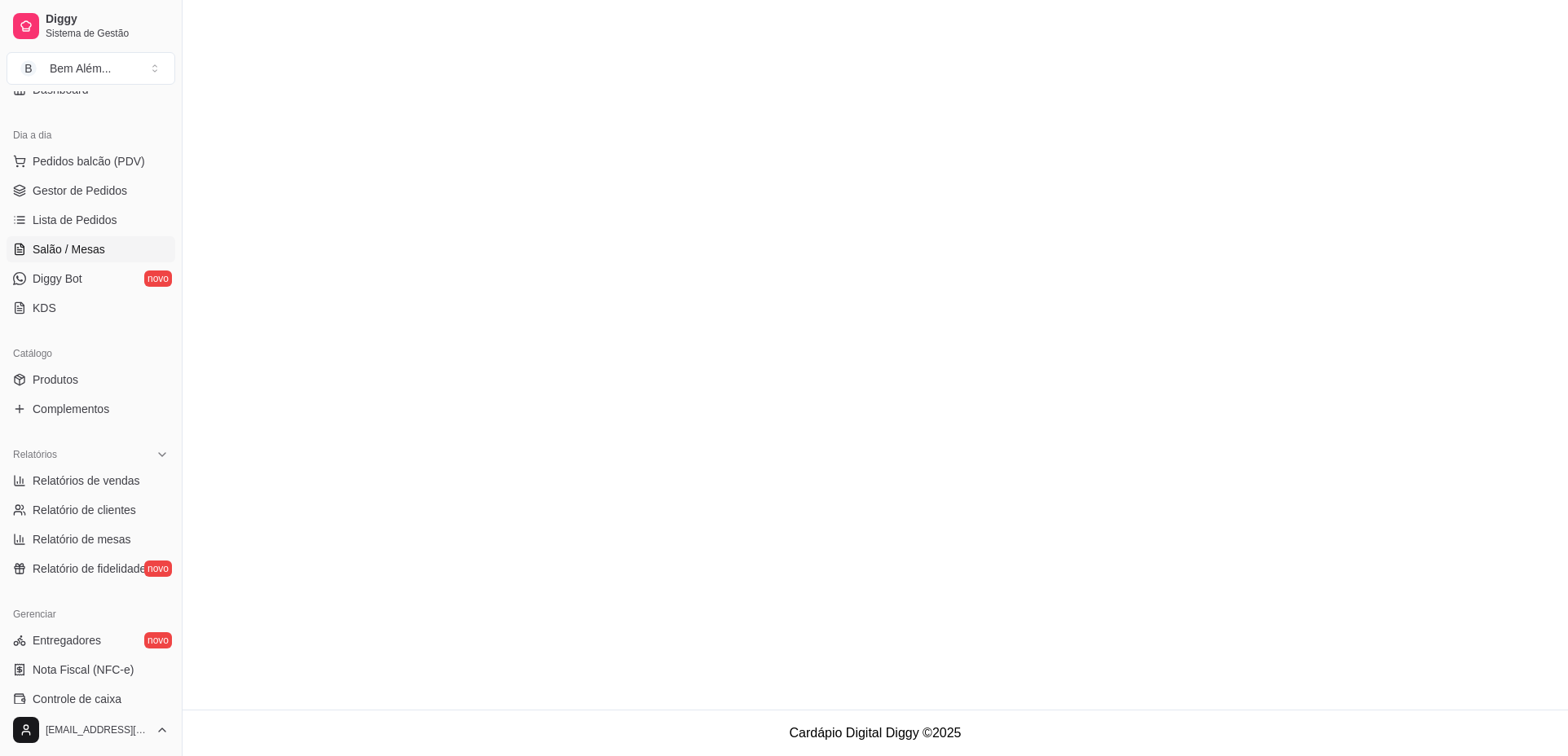
scroll to position [152, 0]
click at [87, 253] on span "Salão / Mesas" at bounding box center [69, 251] width 72 height 16
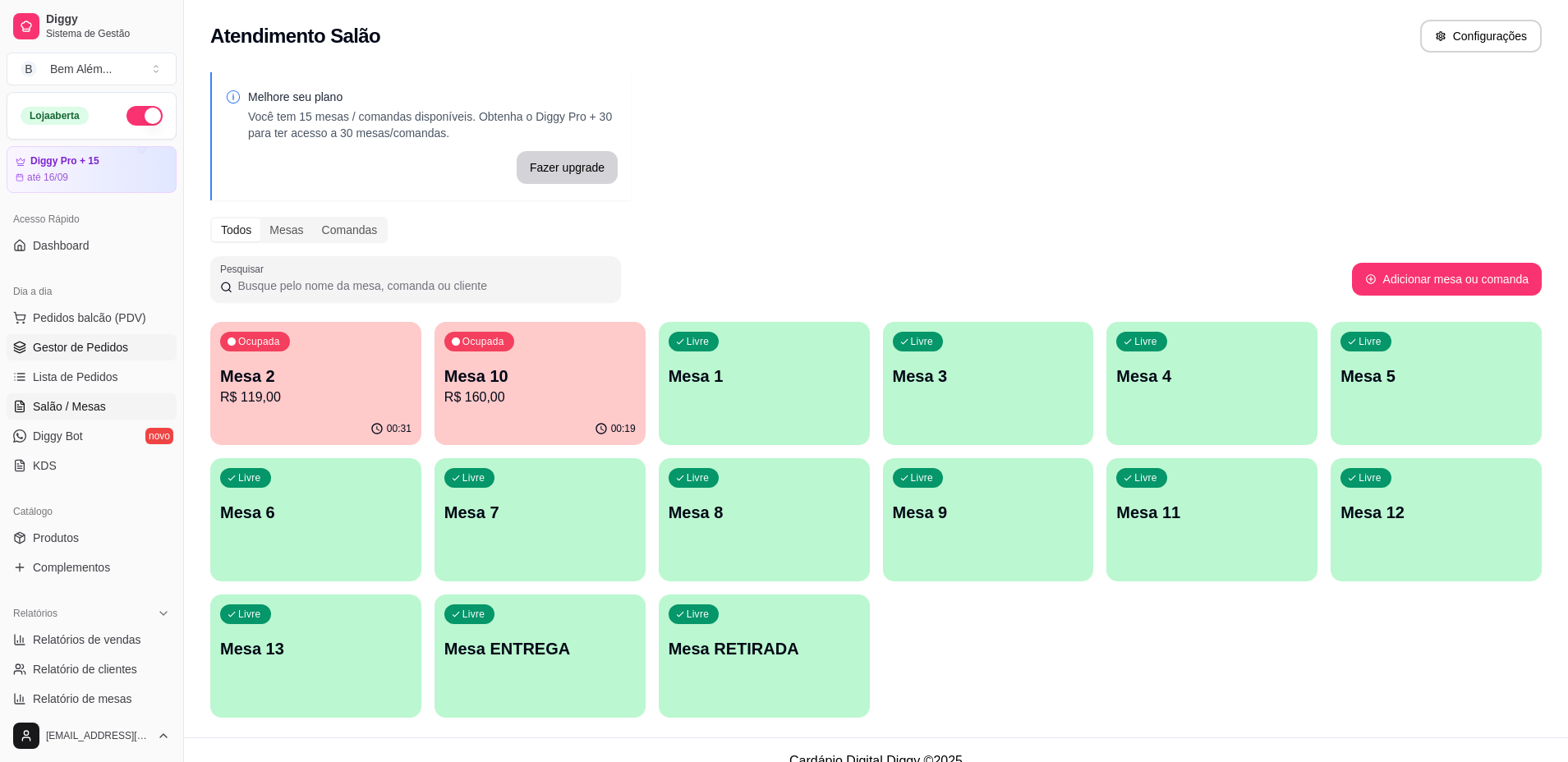
click at [127, 348] on link "Gestor de Pedidos" at bounding box center [91, 348] width 170 height 27
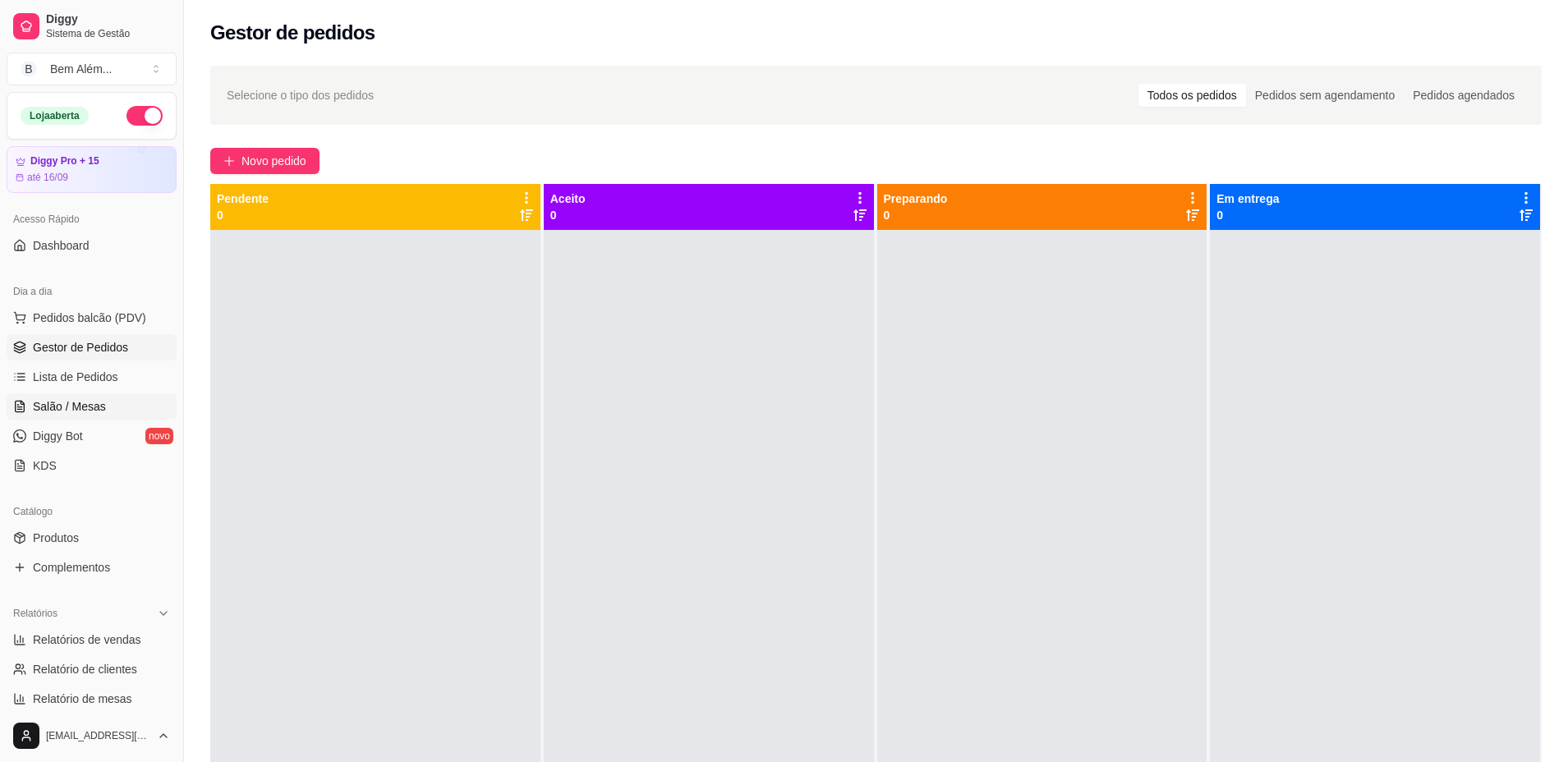
click at [132, 403] on link "Salão / Mesas" at bounding box center [91, 407] width 170 height 27
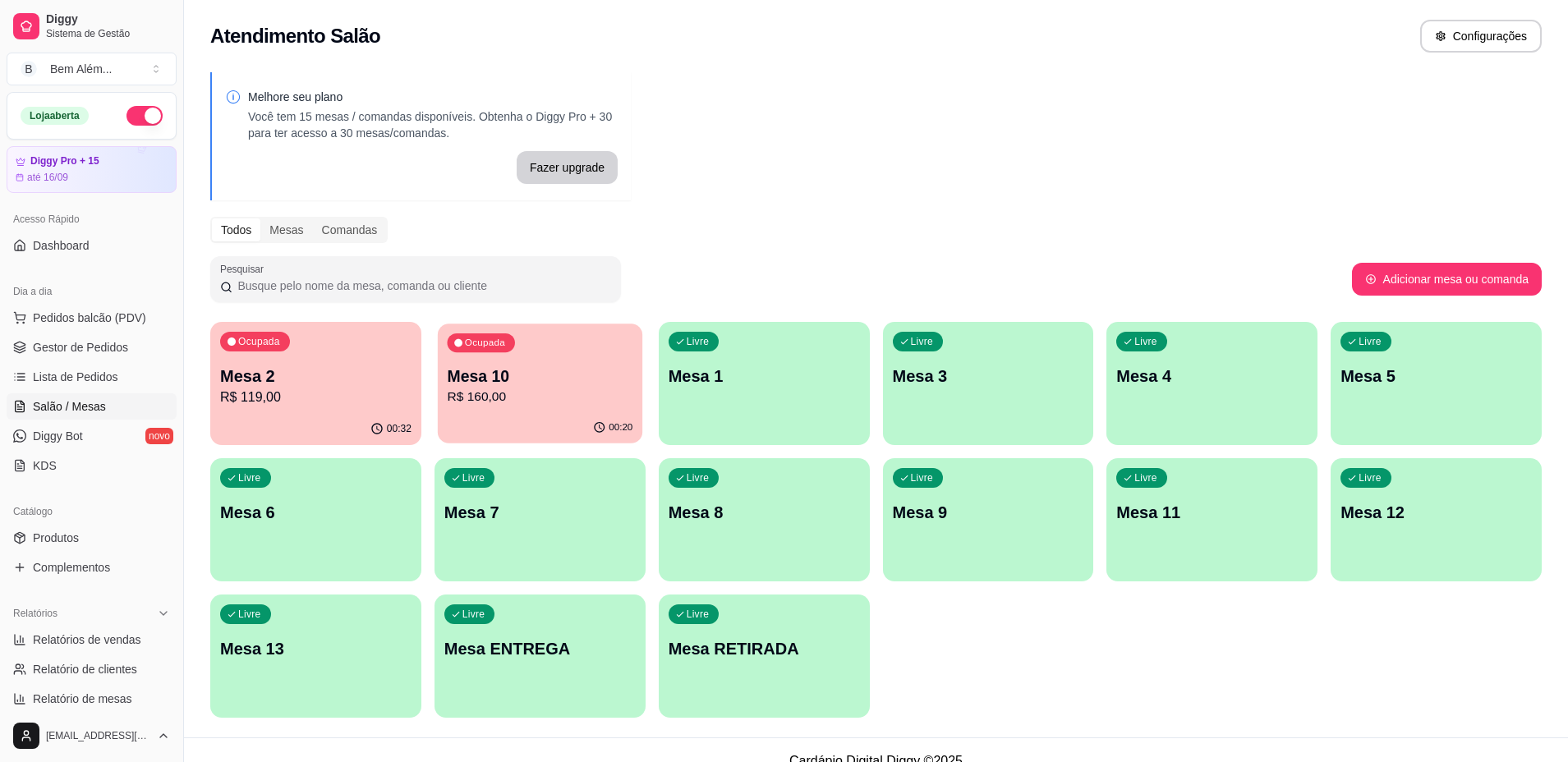
click at [511, 401] on p "R$ 160,00" at bounding box center [539, 397] width 186 height 19
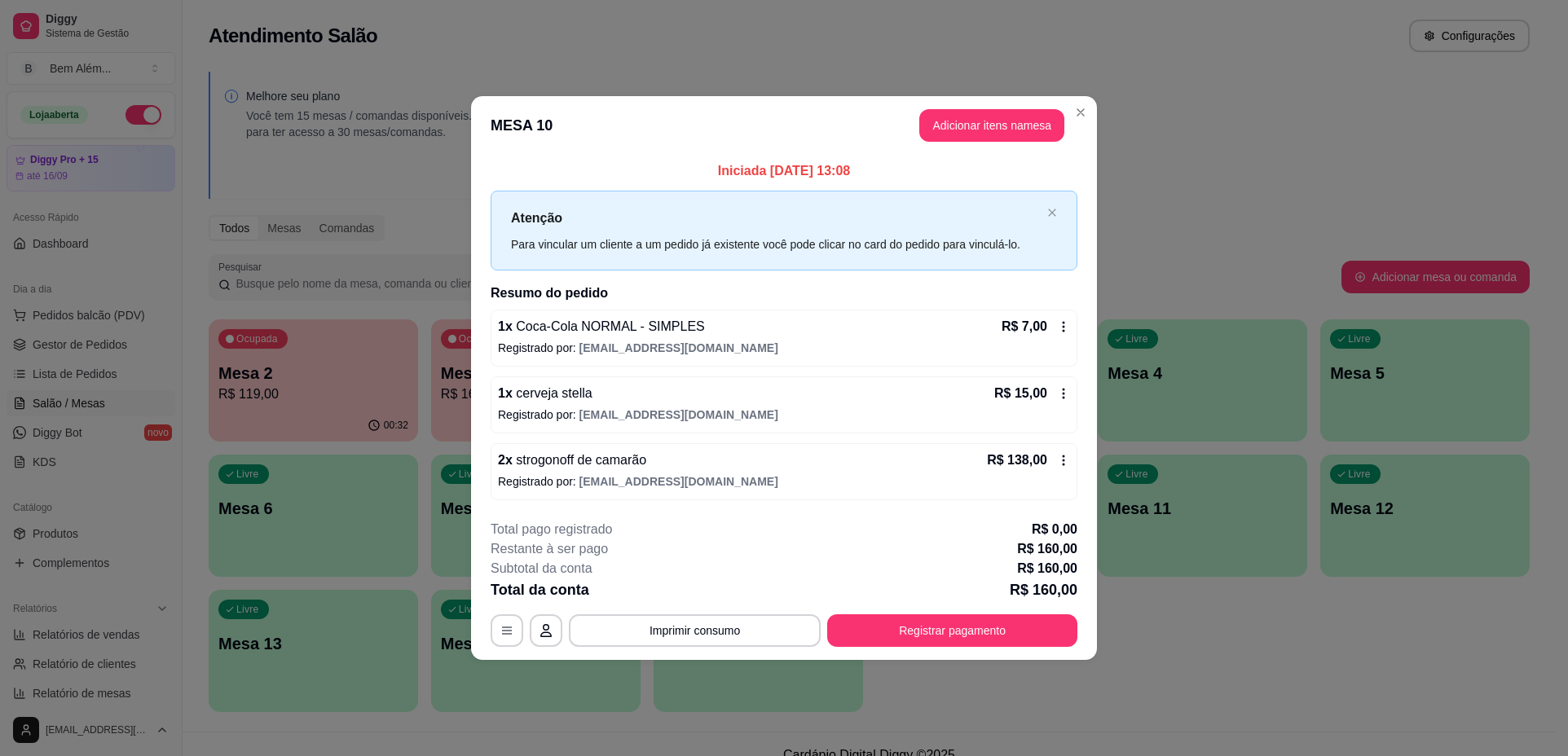
click at [1063, 394] on icon at bounding box center [1063, 393] width 2 height 11
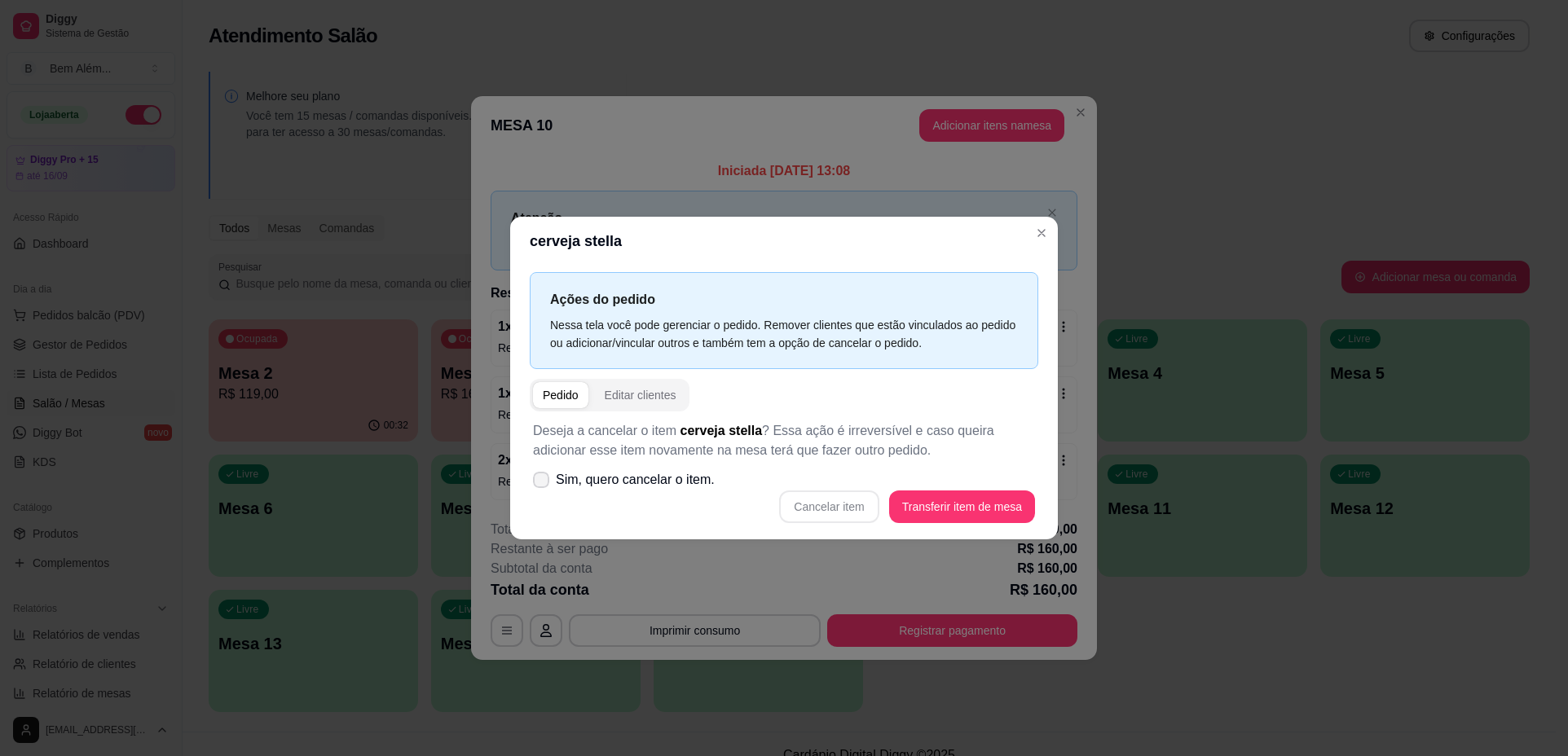
click at [621, 491] on label "Sim, quero cancelar o item." at bounding box center [623, 480] width 195 height 33
click at [542, 491] on input "Sim, quero cancelar o item." at bounding box center [537, 488] width 11 height 11
checkbox input "true"
click at [840, 517] on button "Cancelar item" at bounding box center [829, 507] width 97 height 32
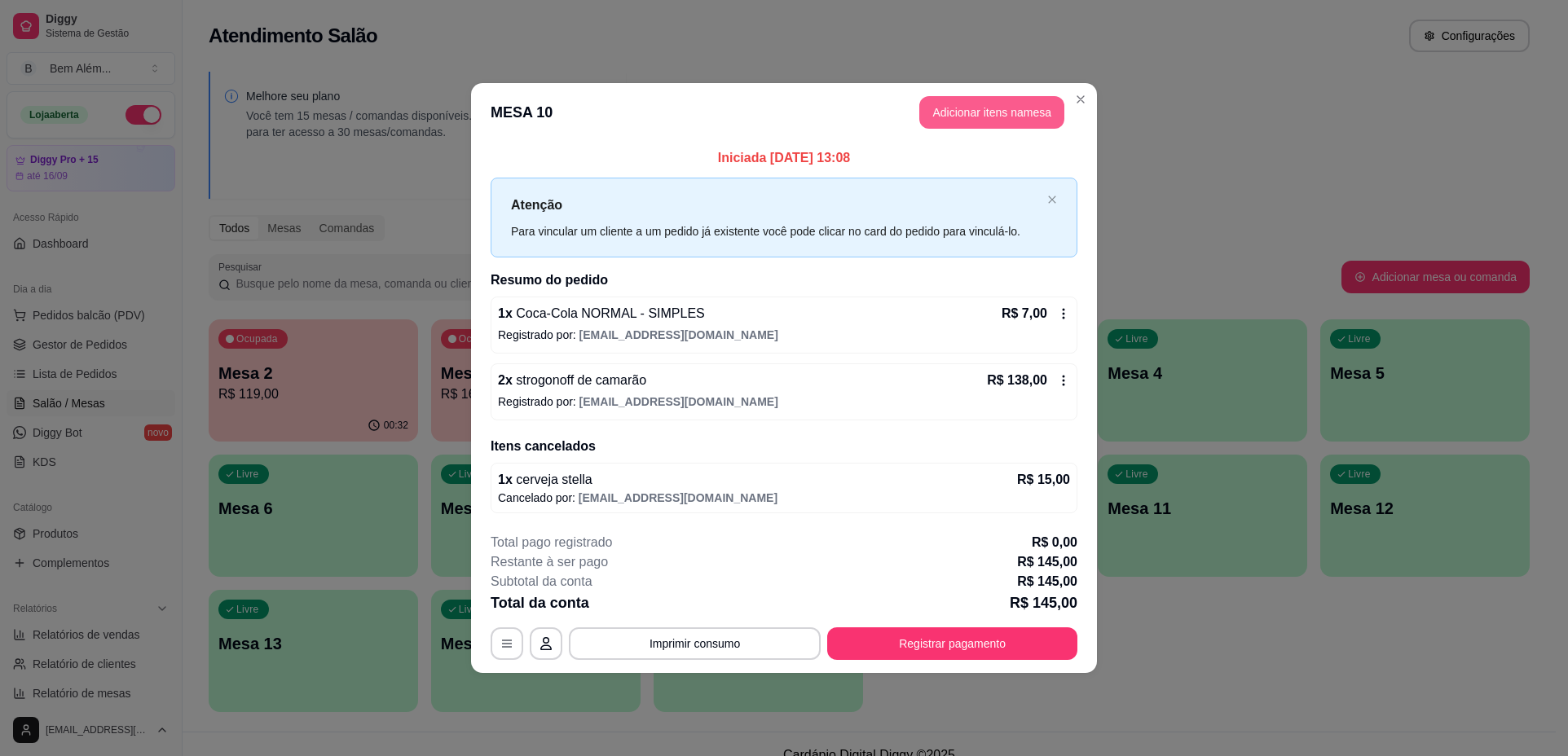
click at [975, 115] on button "Adicionar itens na mesa" at bounding box center [991, 113] width 145 height 33
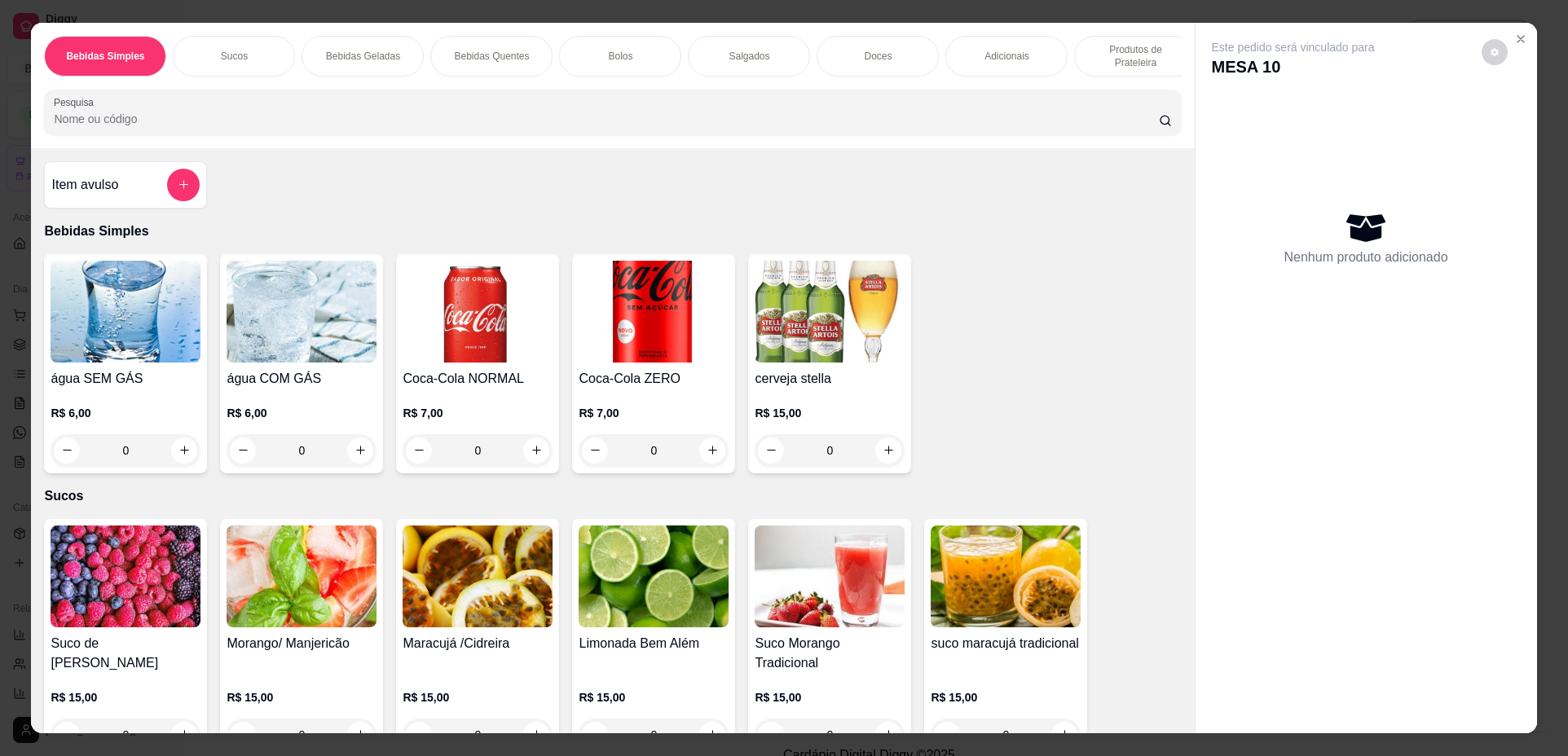
click at [709, 452] on div "0" at bounding box center [653, 450] width 150 height 33
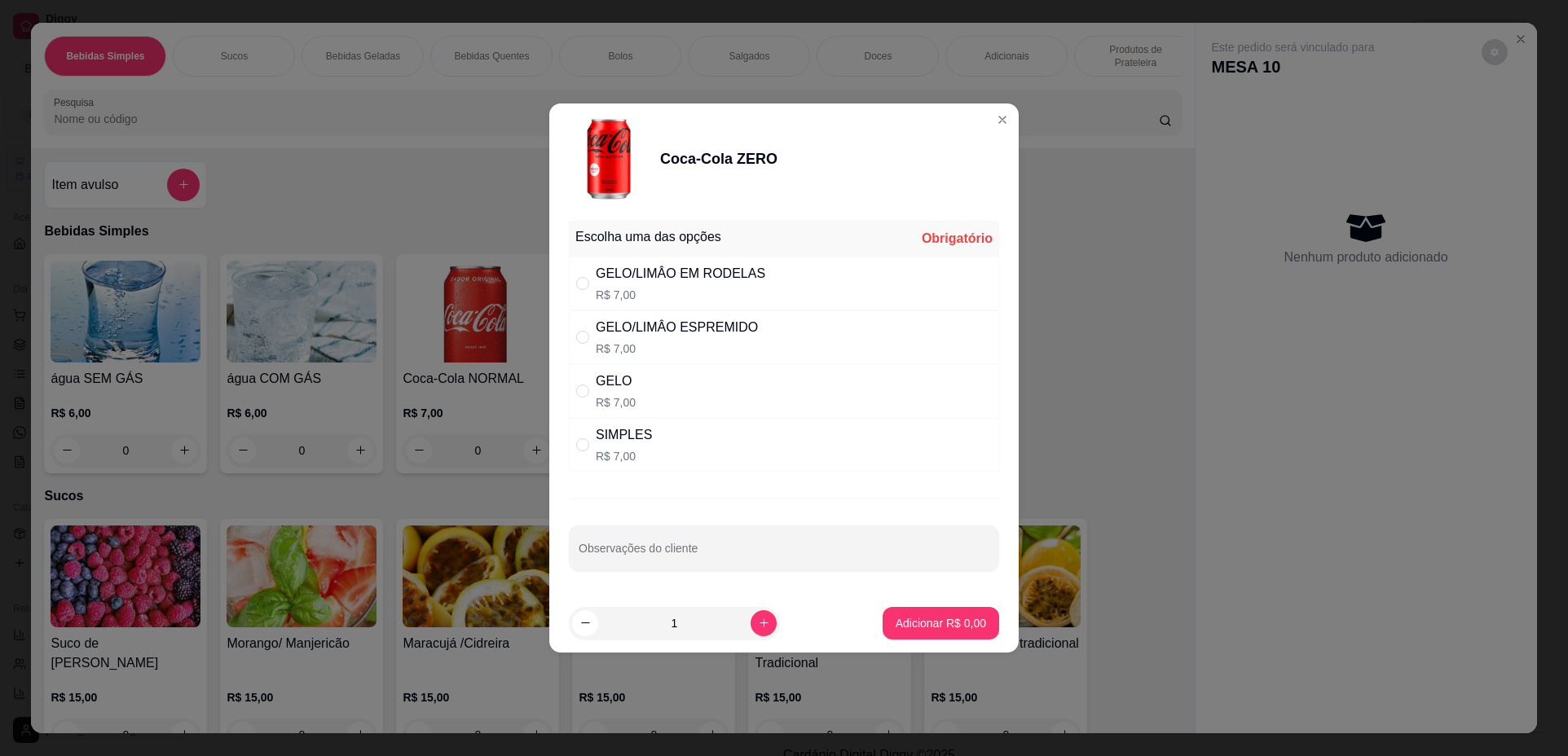
click at [715, 435] on div "SIMPLES R$ 7,00" at bounding box center [783, 445] width 430 height 53
radio input "true"
click at [956, 628] on p "Adicionar R$ 7,00" at bounding box center [940, 623] width 88 height 16
type input "1"
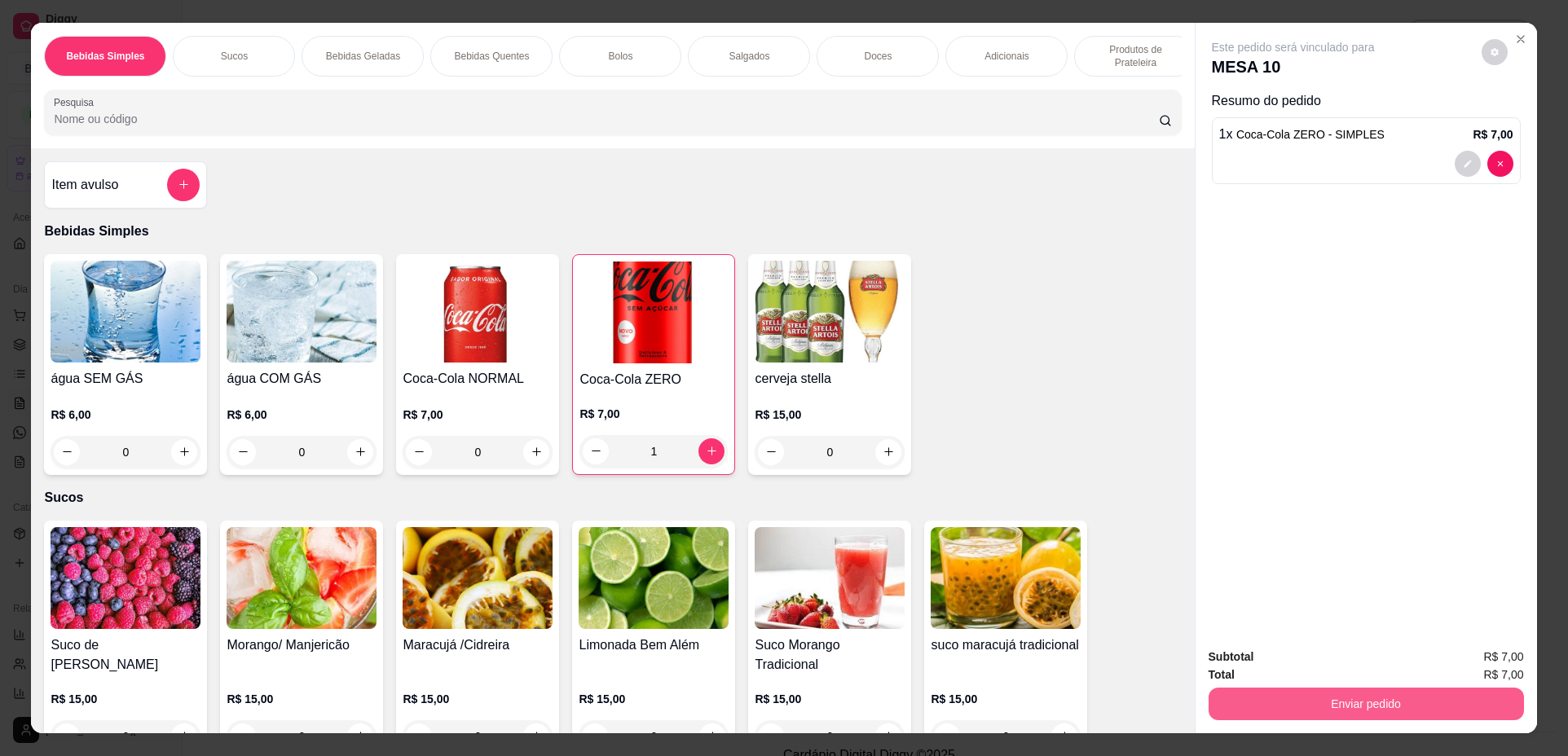
click at [1387, 703] on button "Enviar pedido" at bounding box center [1366, 704] width 316 height 33
click at [1331, 666] on button "Não registrar e enviar pedido" at bounding box center [1312, 663] width 164 height 30
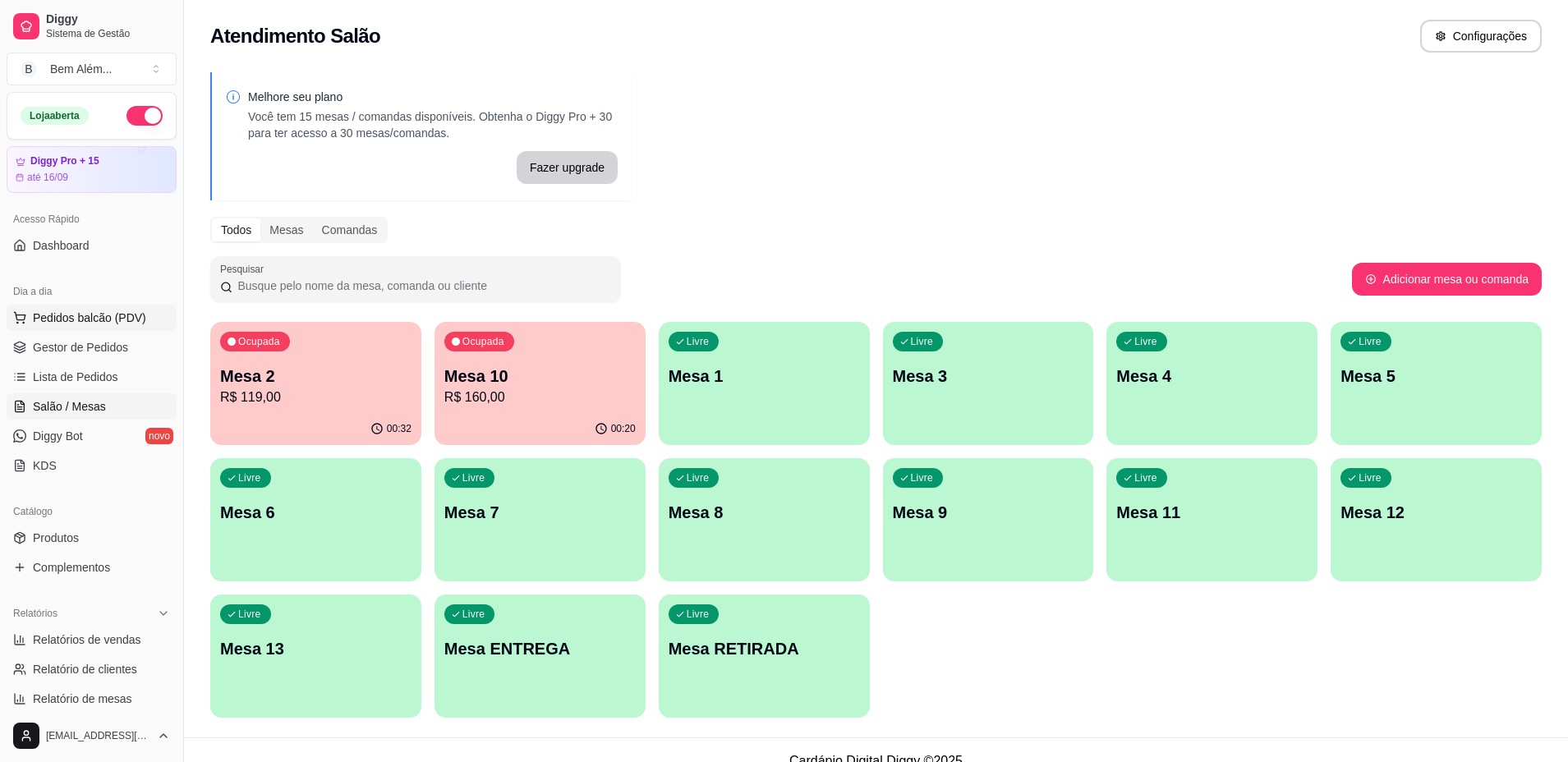
click at [41, 323] on span "Pedidos balcão (PDV)" at bounding box center [89, 318] width 113 height 17
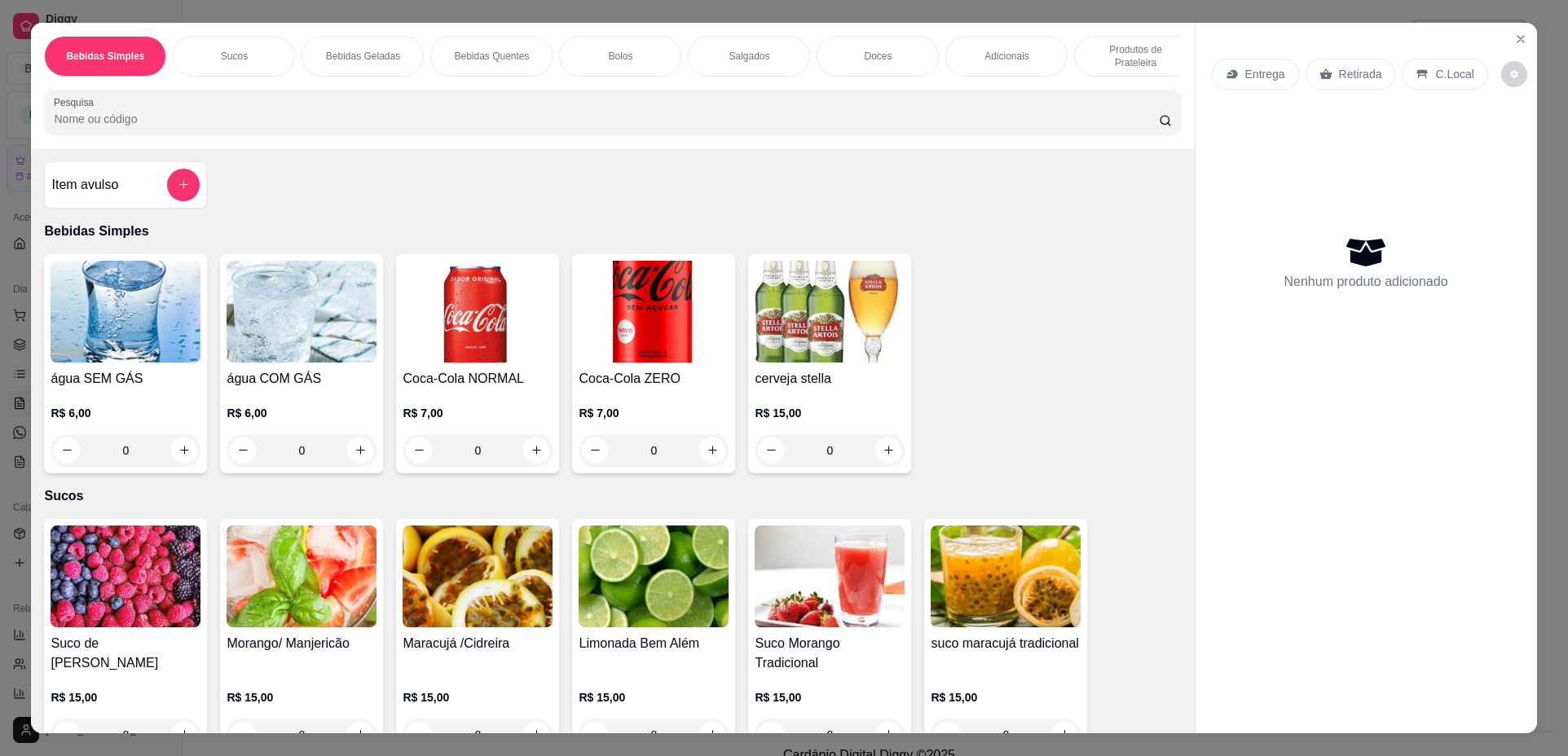
click at [712, 71] on div "Salgados" at bounding box center [749, 57] width 122 height 41
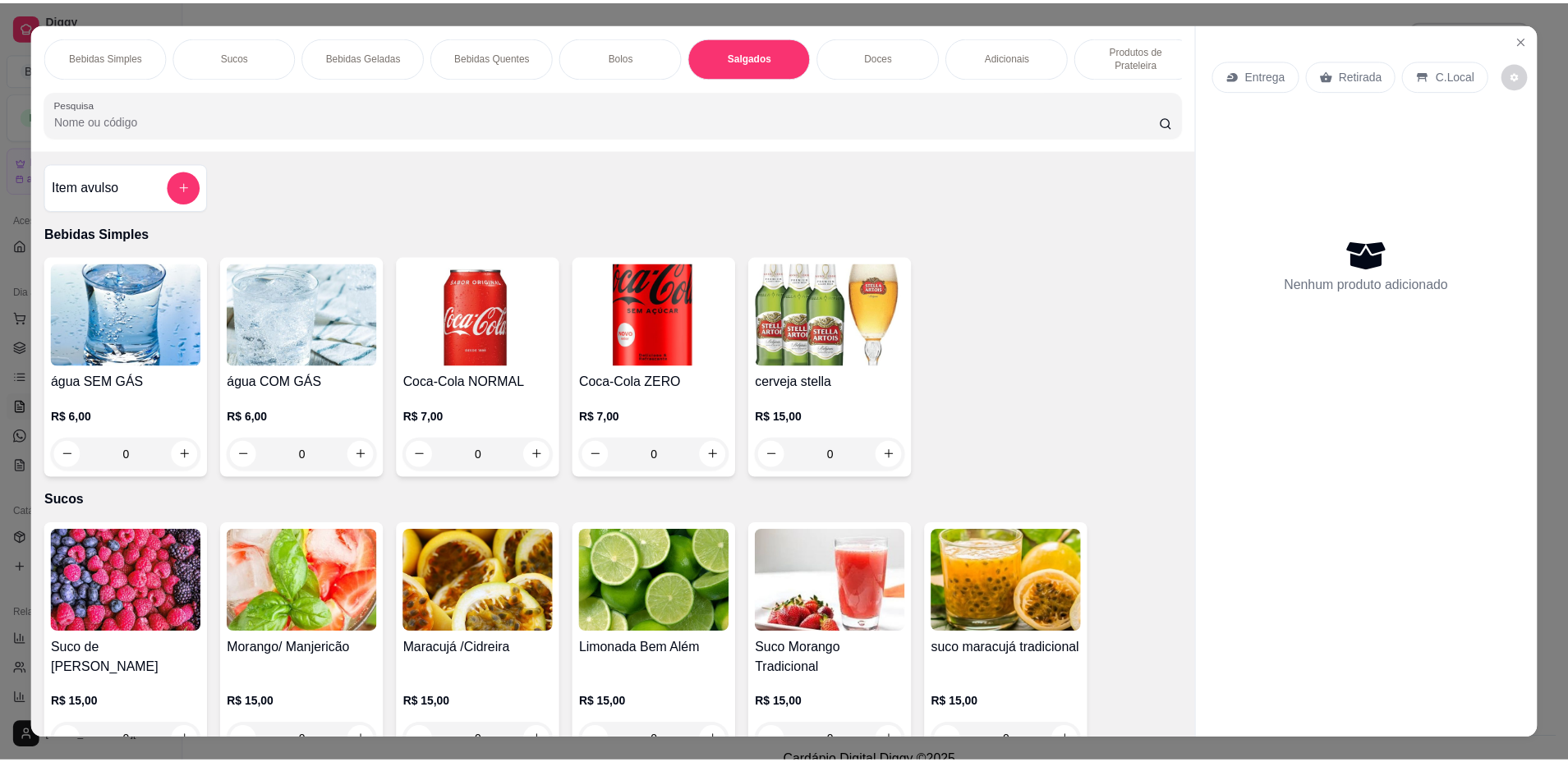
scroll to position [30, 0]
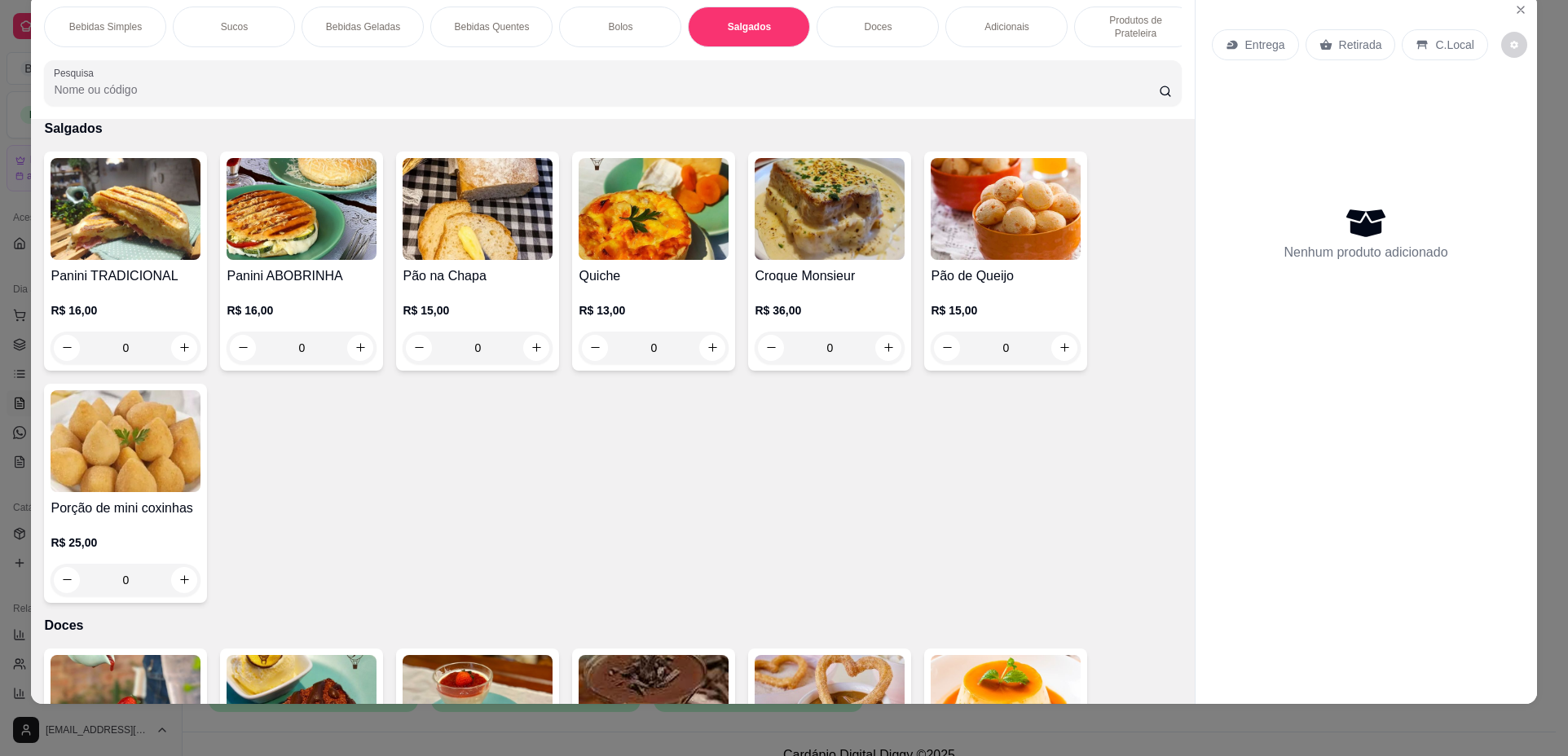
click at [706, 359] on div "0" at bounding box center [653, 348] width 150 height 33
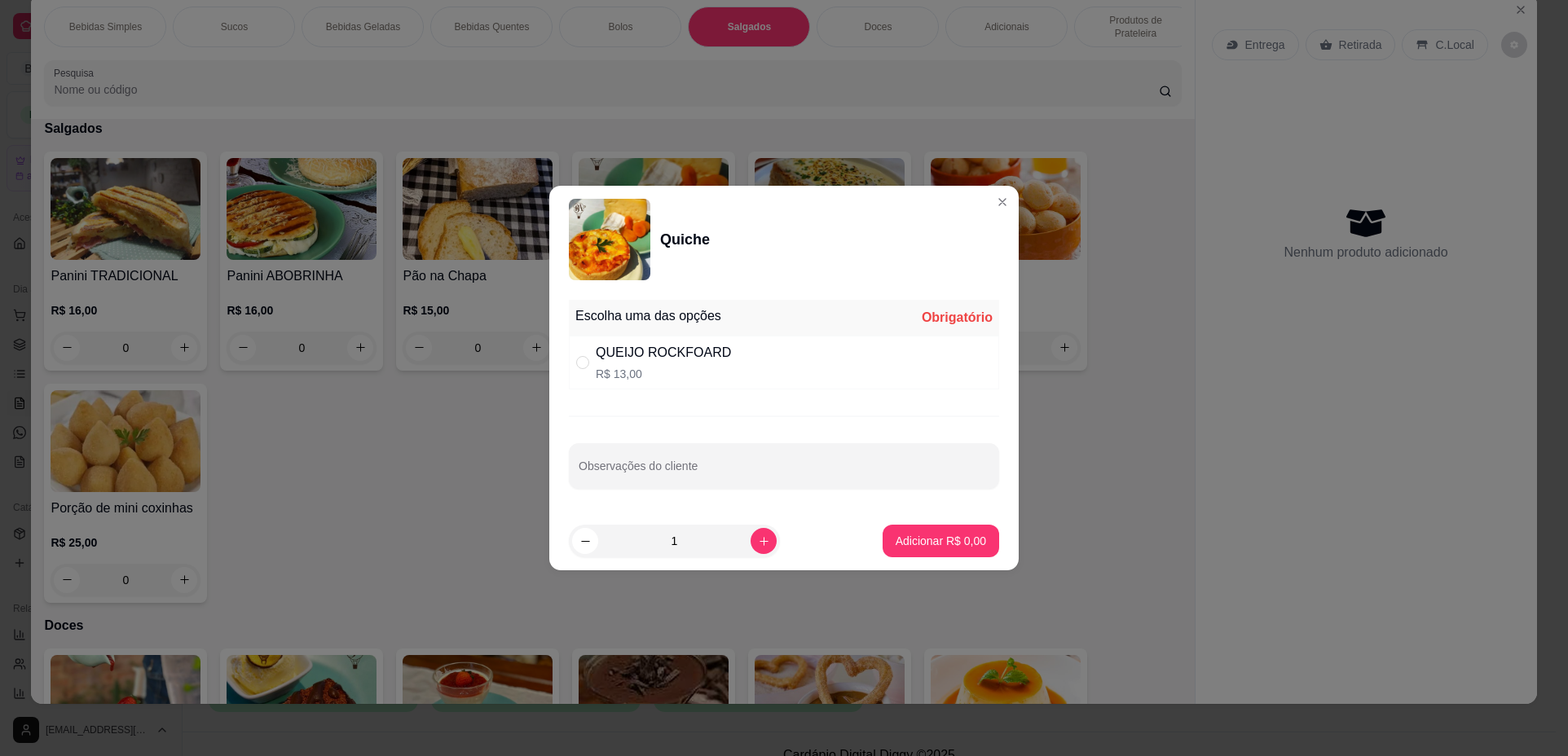
click at [877, 369] on div "QUEIJO ROCKFOARD R$ 13,00" at bounding box center [783, 362] width 430 height 53
radio input "true"
click at [951, 535] on p "Adicionar R$ 13,00" at bounding box center [938, 541] width 97 height 16
type input "1"
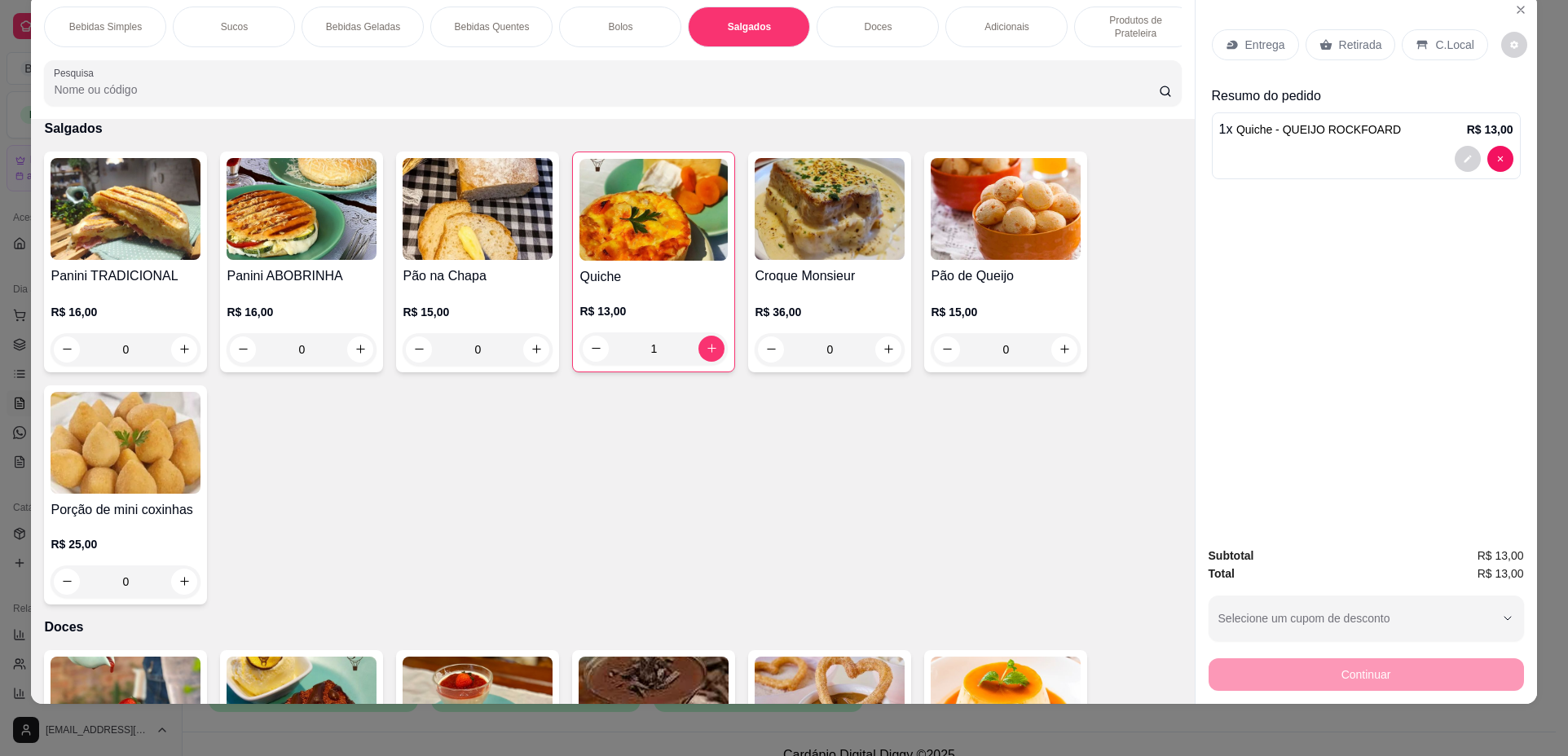
click at [1340, 42] on p "Retirada" at bounding box center [1360, 45] width 44 height 16
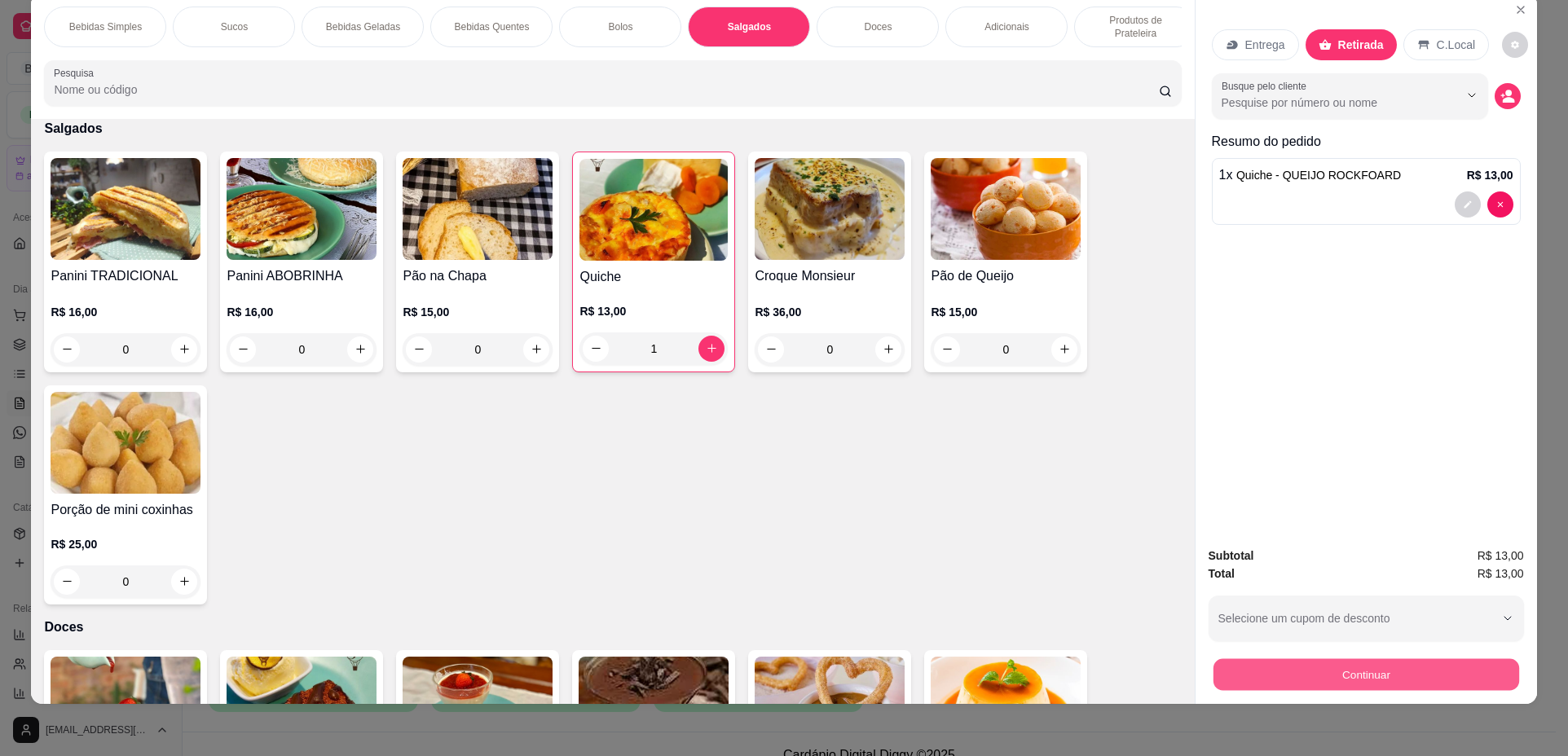
click at [1376, 676] on button "Continuar" at bounding box center [1365, 675] width 306 height 32
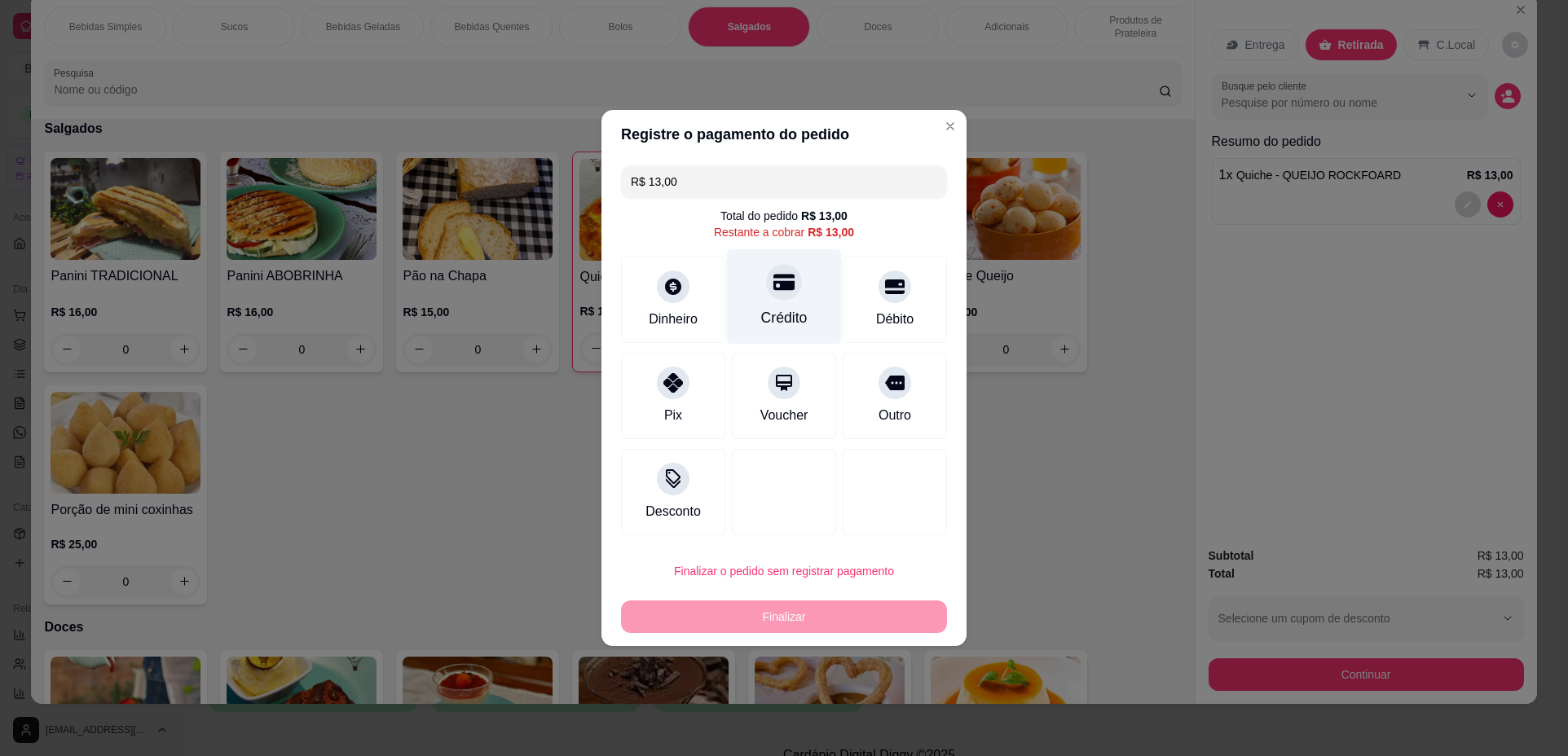
click at [777, 305] on div "Crédito" at bounding box center [784, 297] width 115 height 95
type input "R$ 0,00"
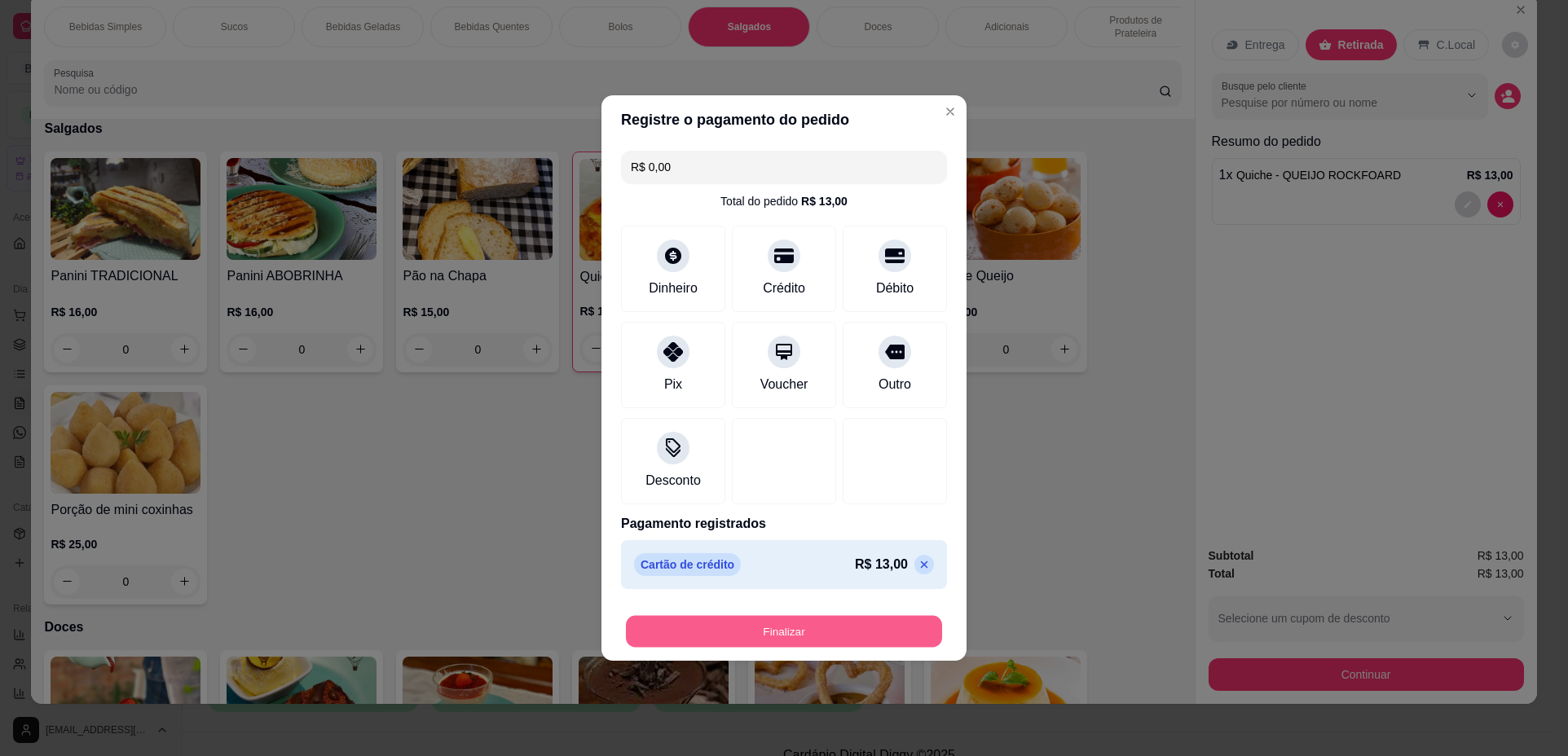
click at [752, 639] on button "Finalizar" at bounding box center [783, 632] width 316 height 32
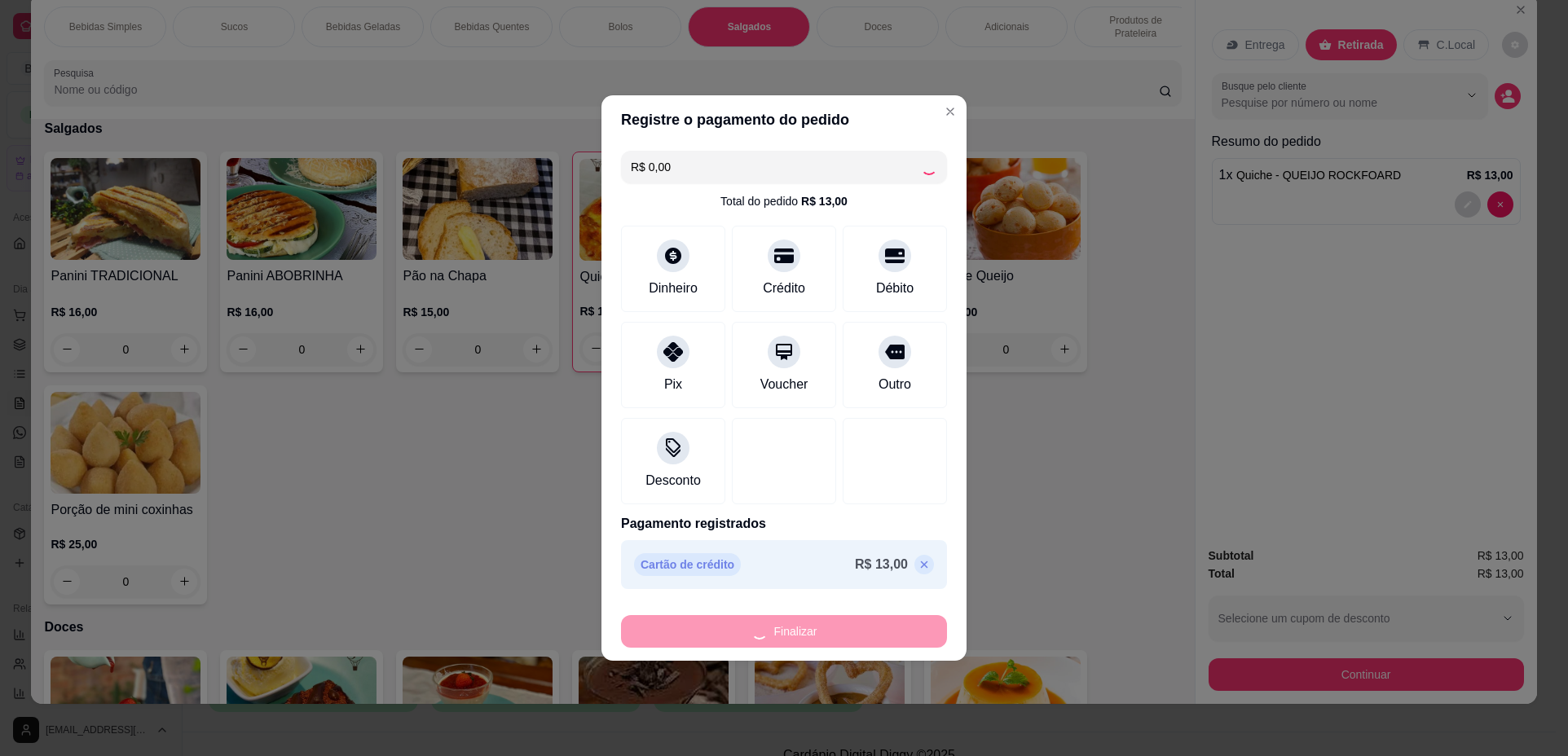
type input "0"
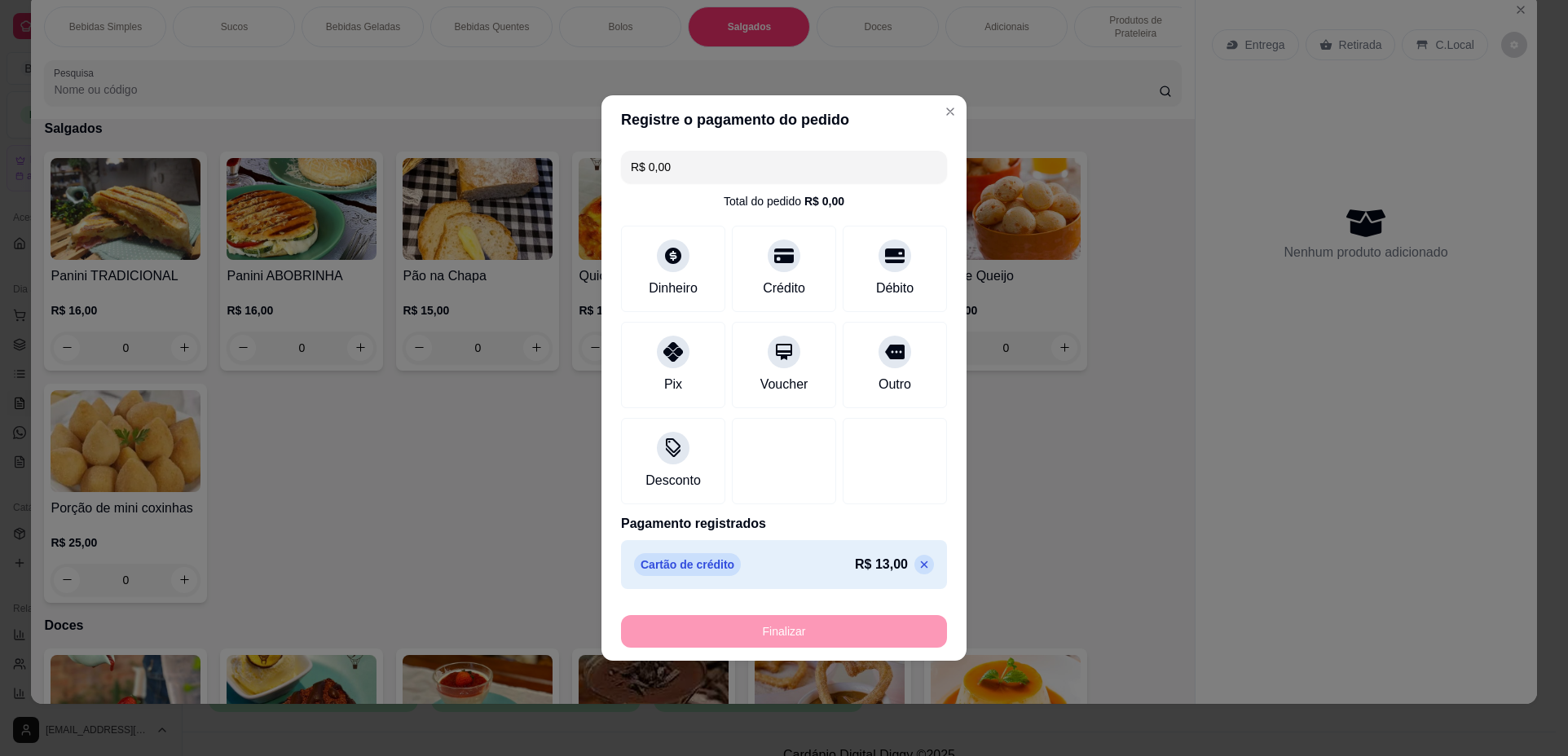
type input "-R$ 13,00"
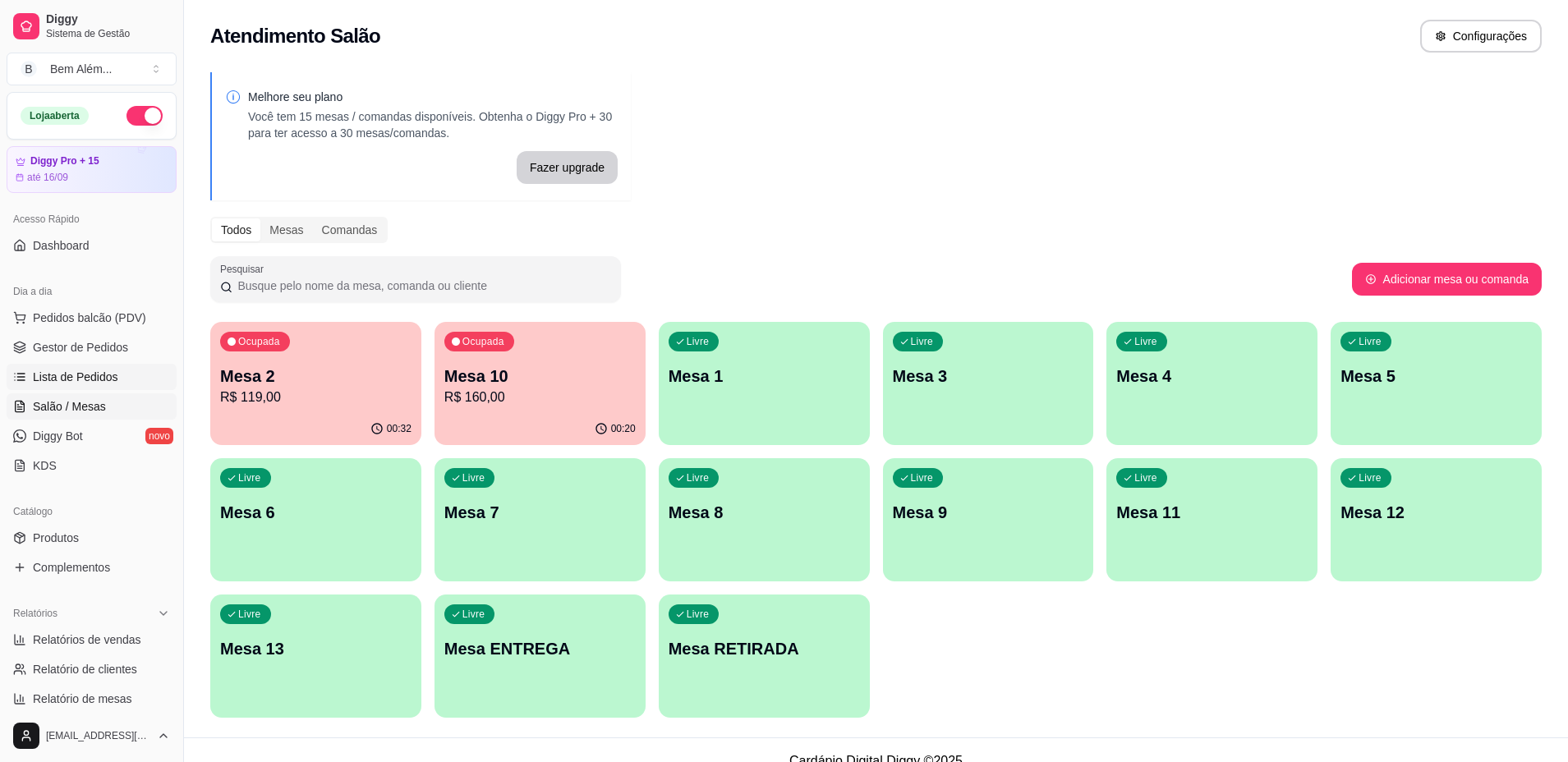
click at [82, 366] on link "Lista de Pedidos" at bounding box center [91, 377] width 170 height 27
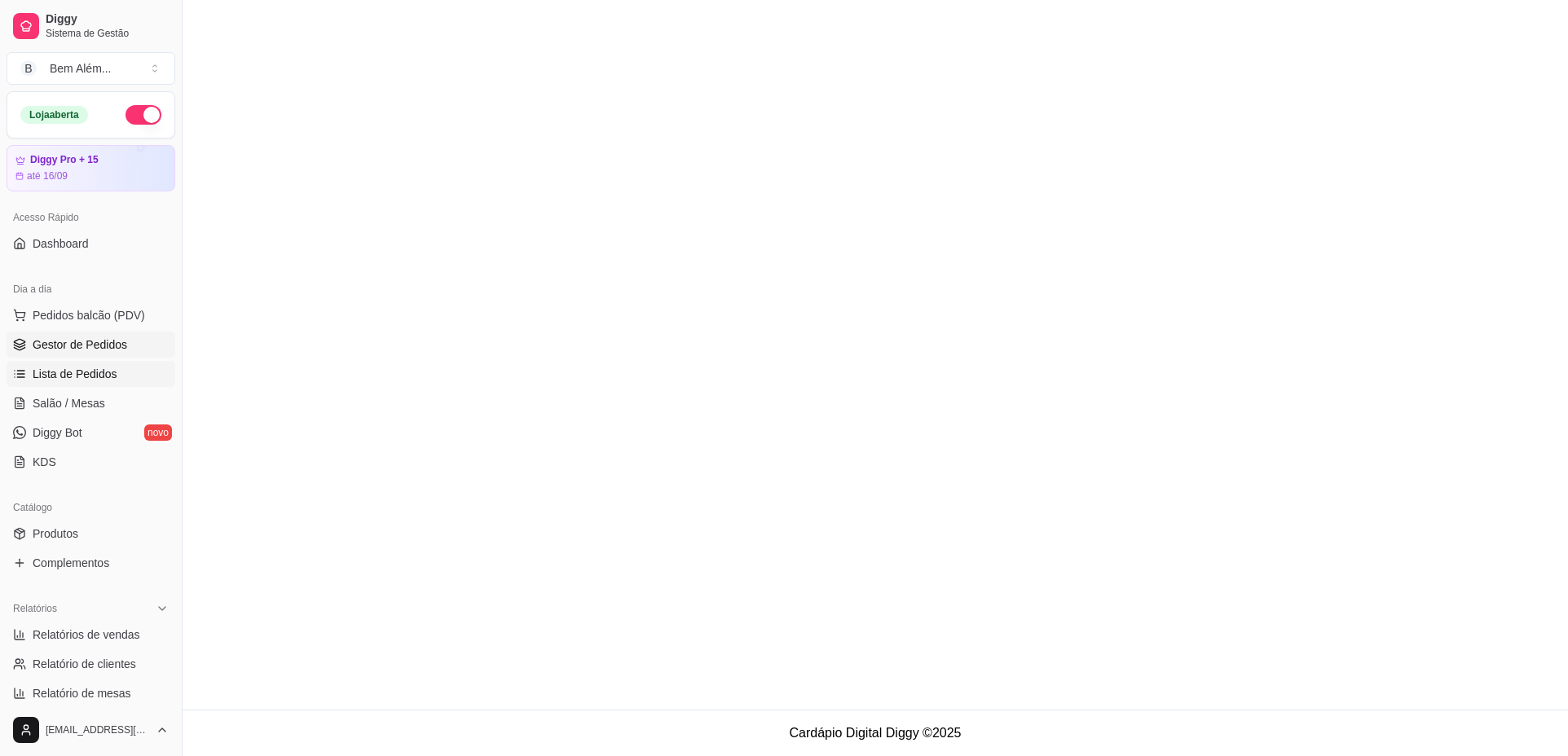
click at [79, 355] on link "Gestor de Pedidos" at bounding box center [90, 345] width 168 height 26
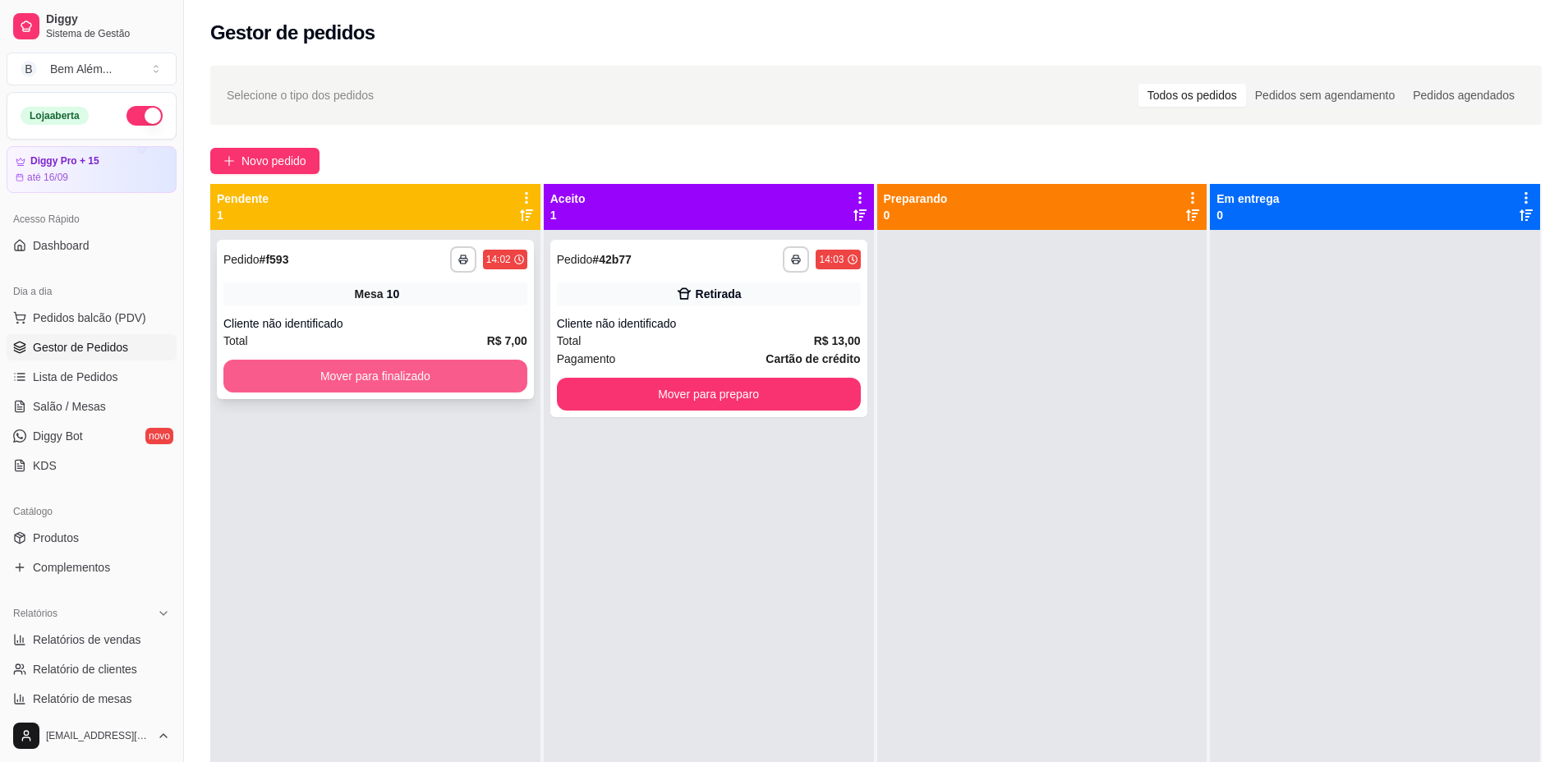
click at [270, 379] on button "Mover para finalizado" at bounding box center [375, 376] width 304 height 33
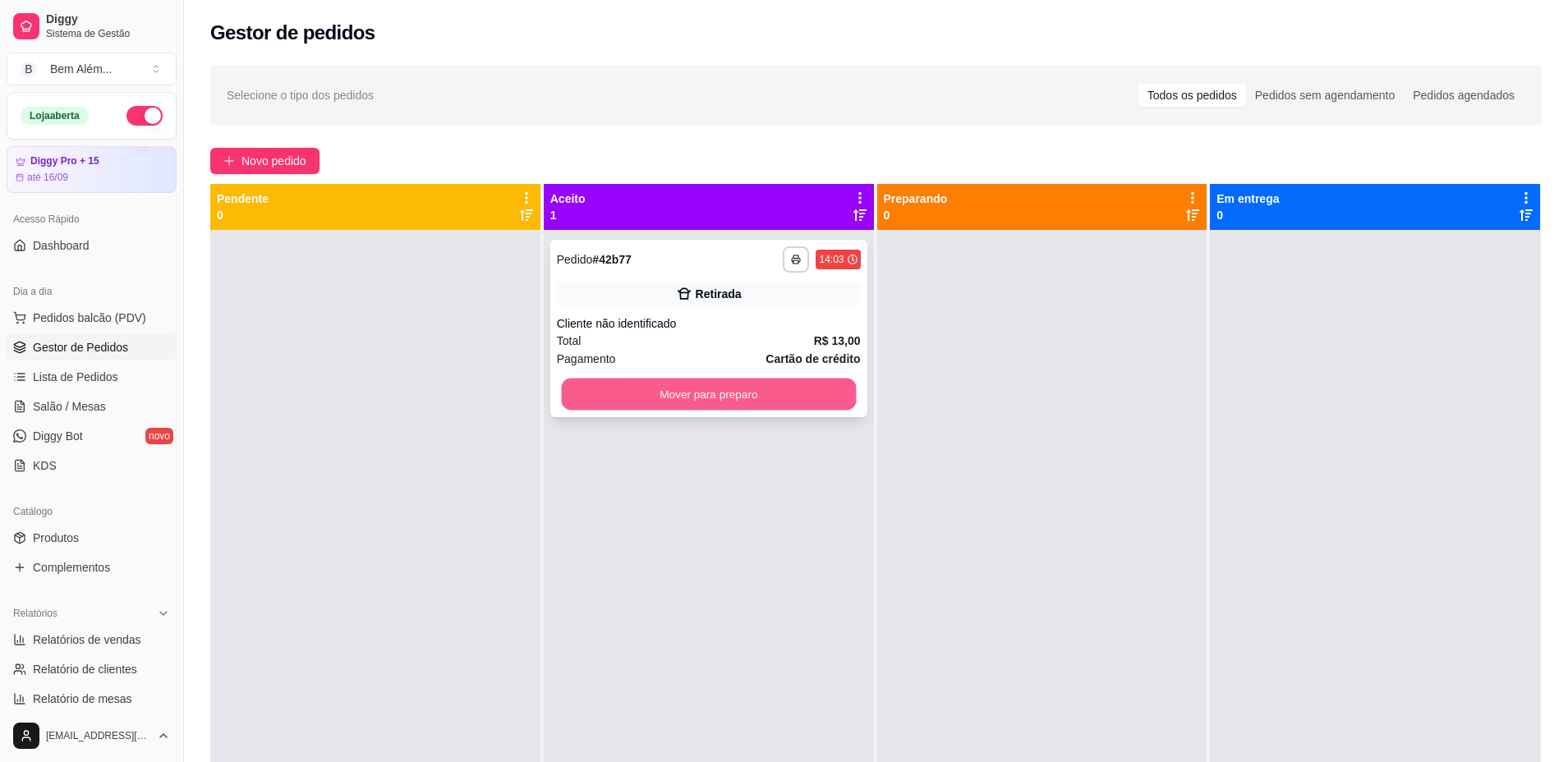
click at [658, 386] on button "Mover para preparo" at bounding box center [708, 394] width 295 height 32
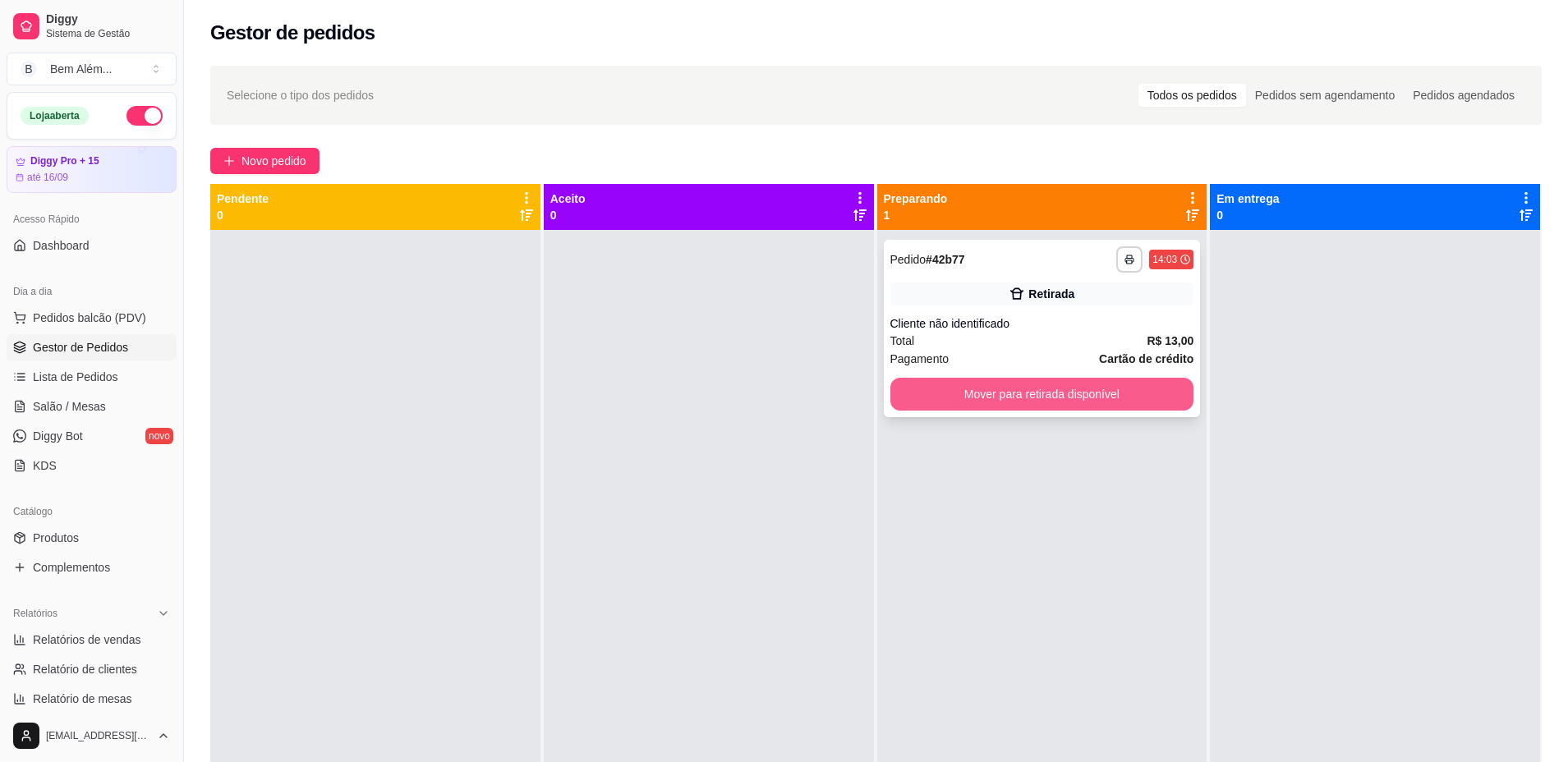
click at [1088, 387] on button "Mover para retirada disponível" at bounding box center [1042, 394] width 304 height 33
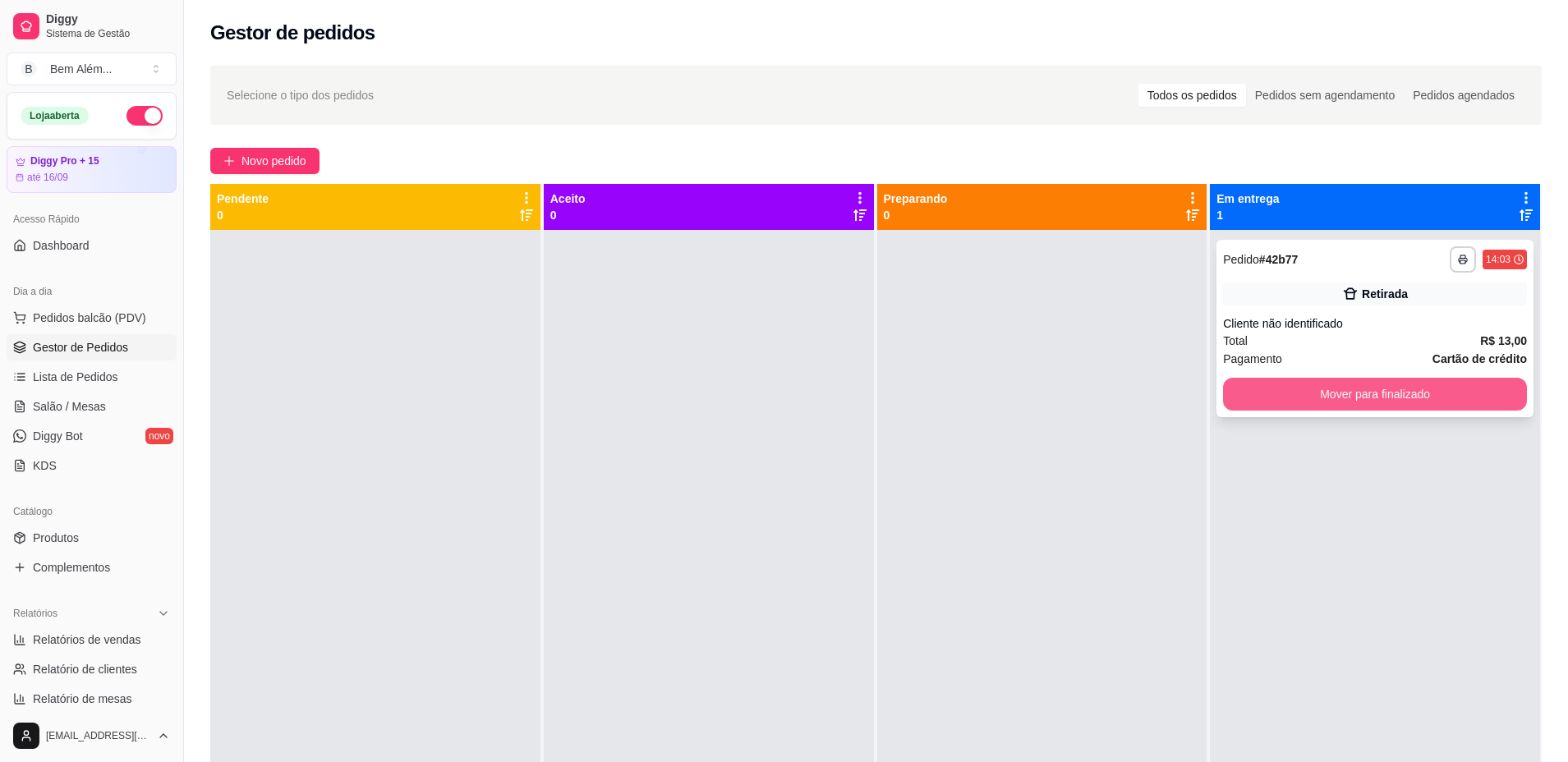
click at [1385, 388] on button "Mover para finalizado" at bounding box center [1374, 394] width 304 height 33
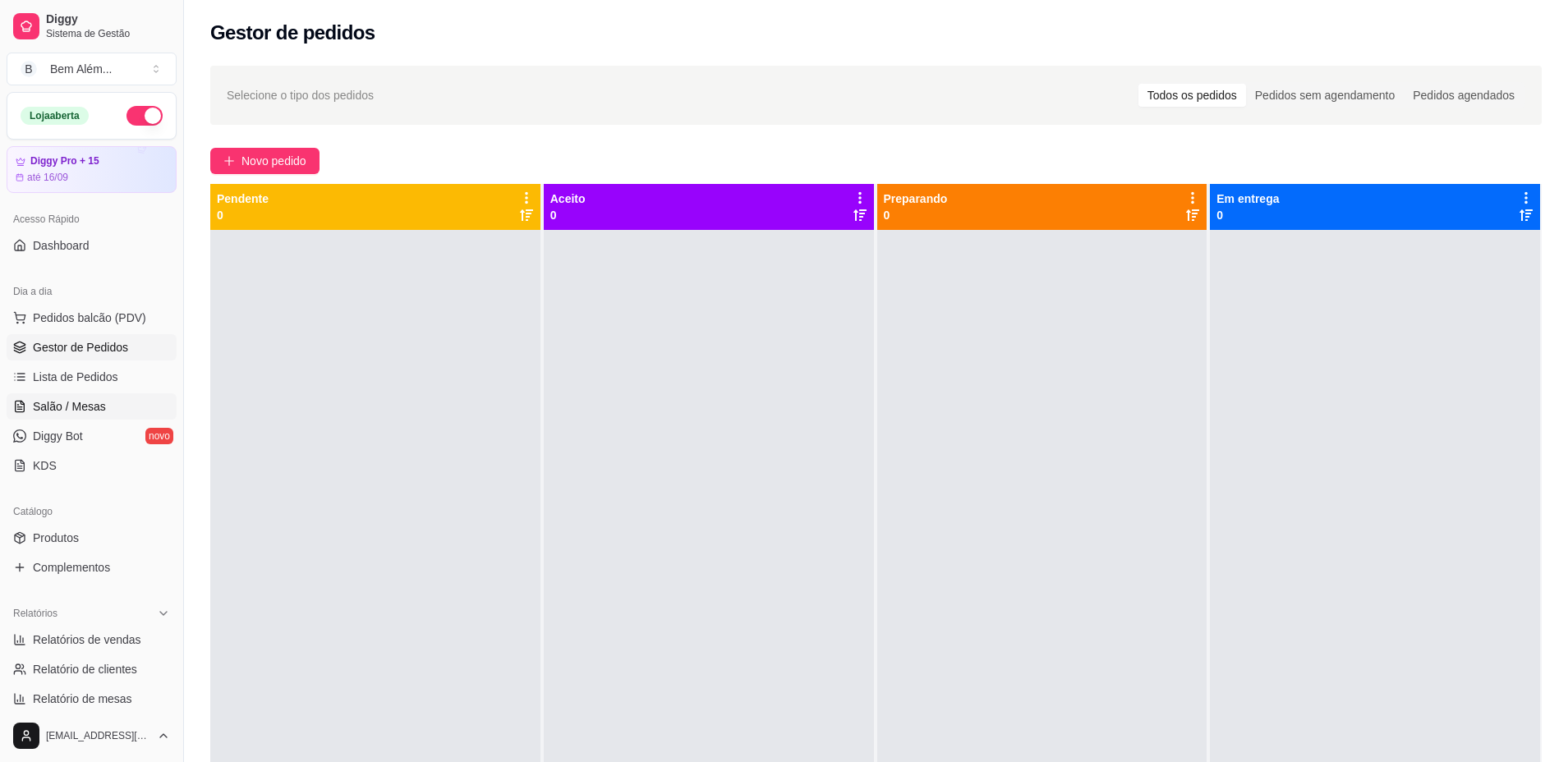
click at [120, 412] on link "Salão / Mesas" at bounding box center [91, 407] width 170 height 27
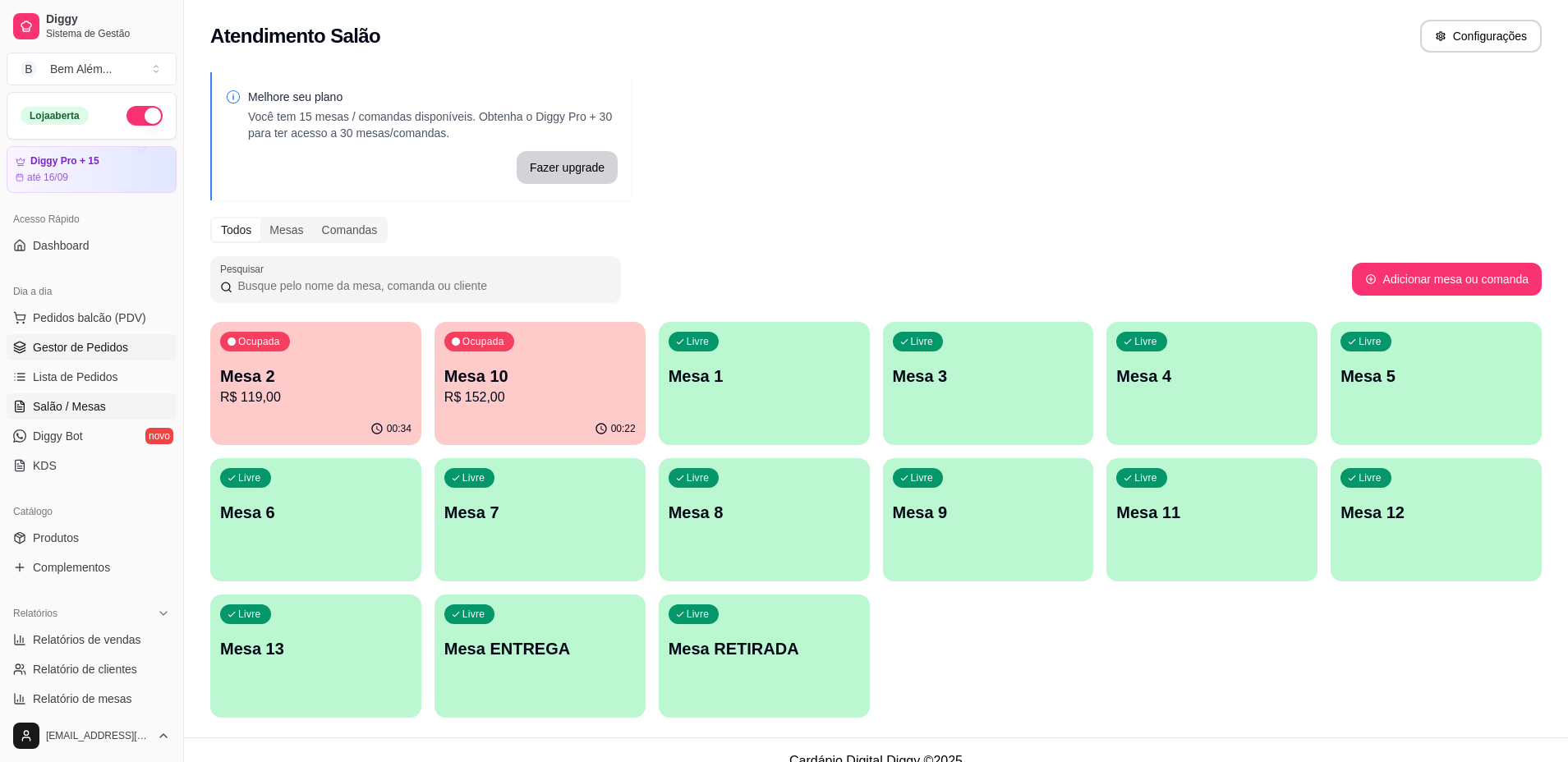
click at [74, 350] on span "Gestor de Pedidos" at bounding box center [80, 347] width 95 height 17
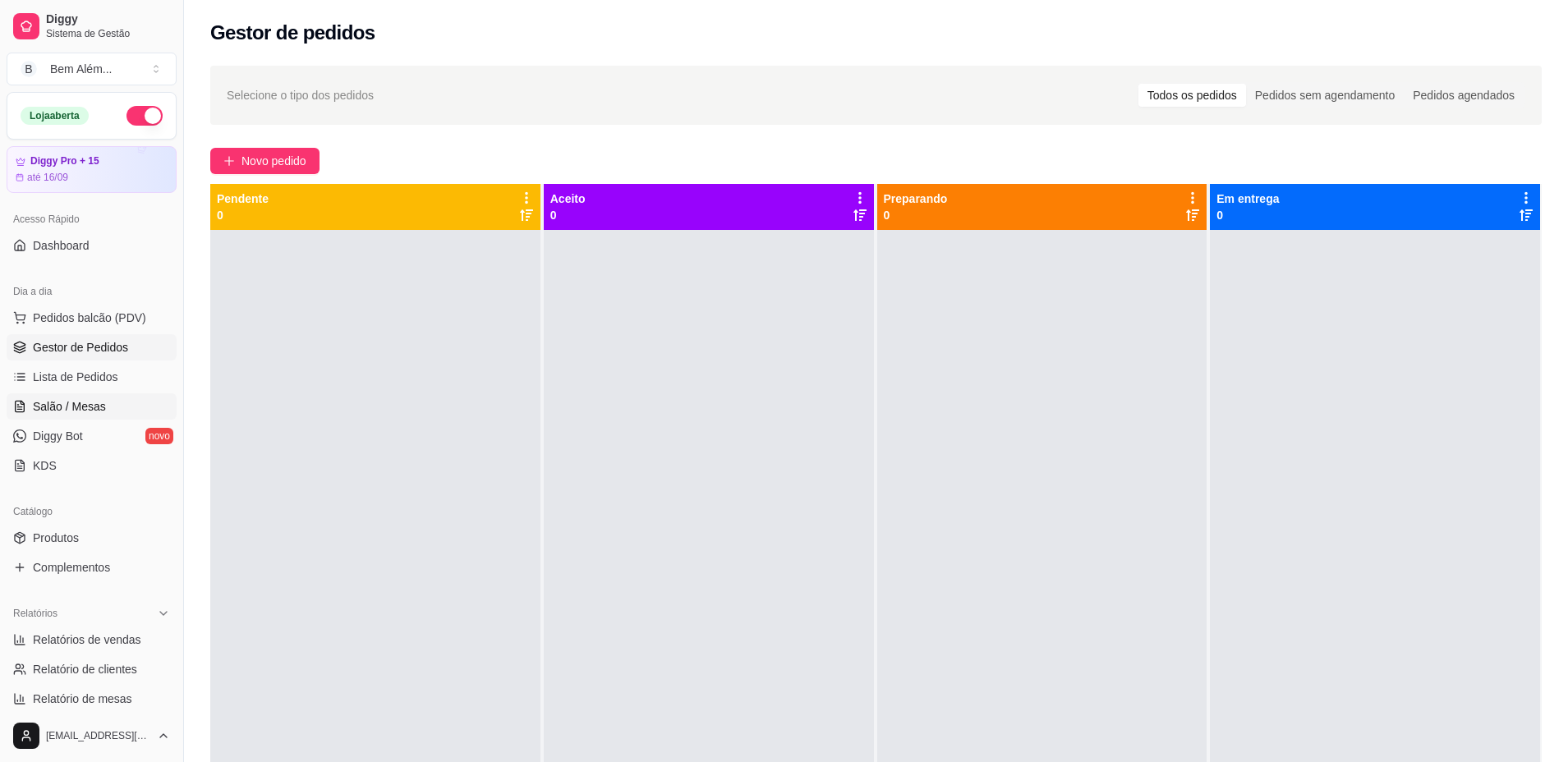
click at [125, 407] on link "Salão / Mesas" at bounding box center [91, 407] width 170 height 27
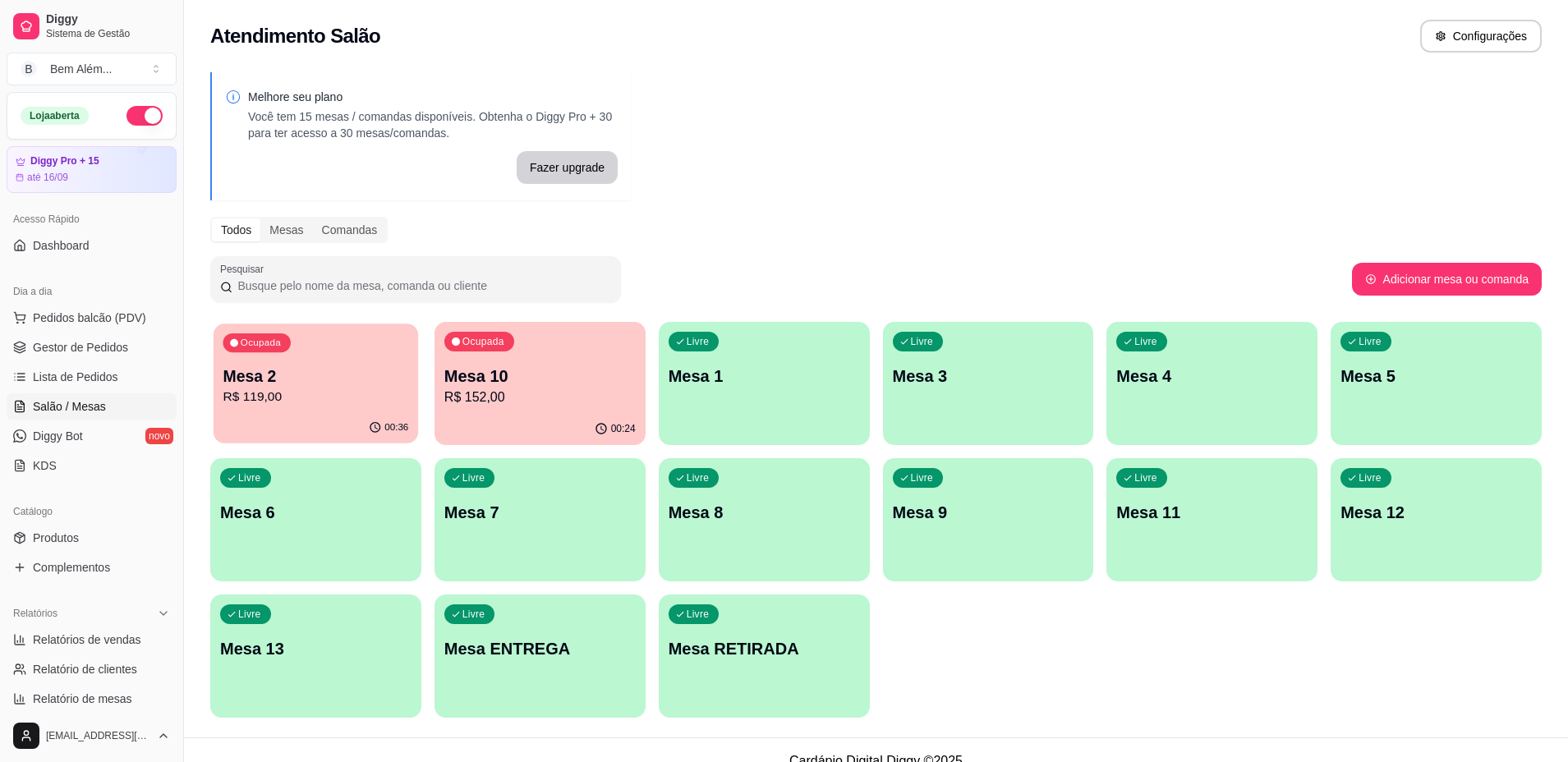
click at [364, 389] on p "R$ 119,00" at bounding box center [316, 397] width 186 height 19
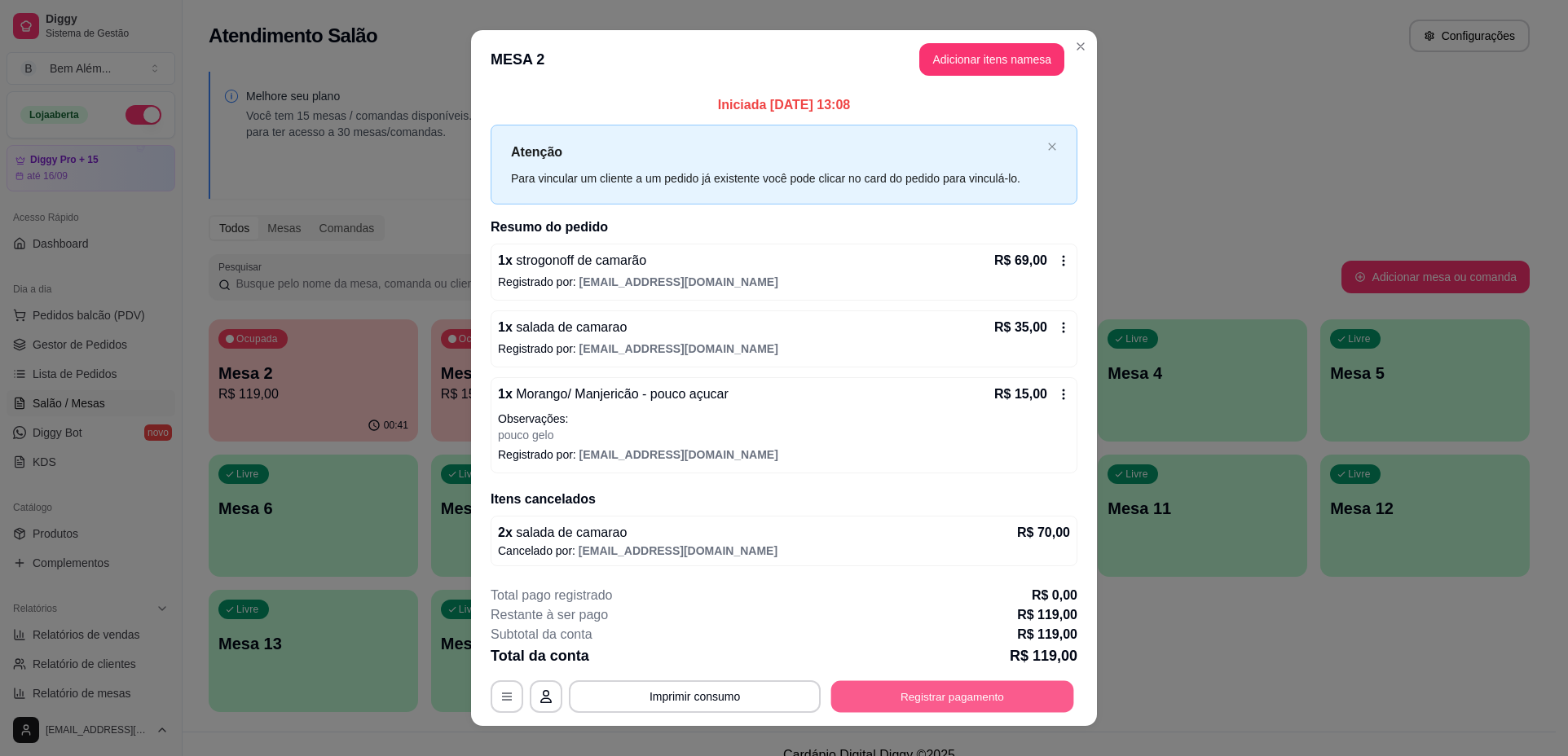
click at [1044, 706] on button "Registrar pagamento" at bounding box center [952, 696] width 242 height 32
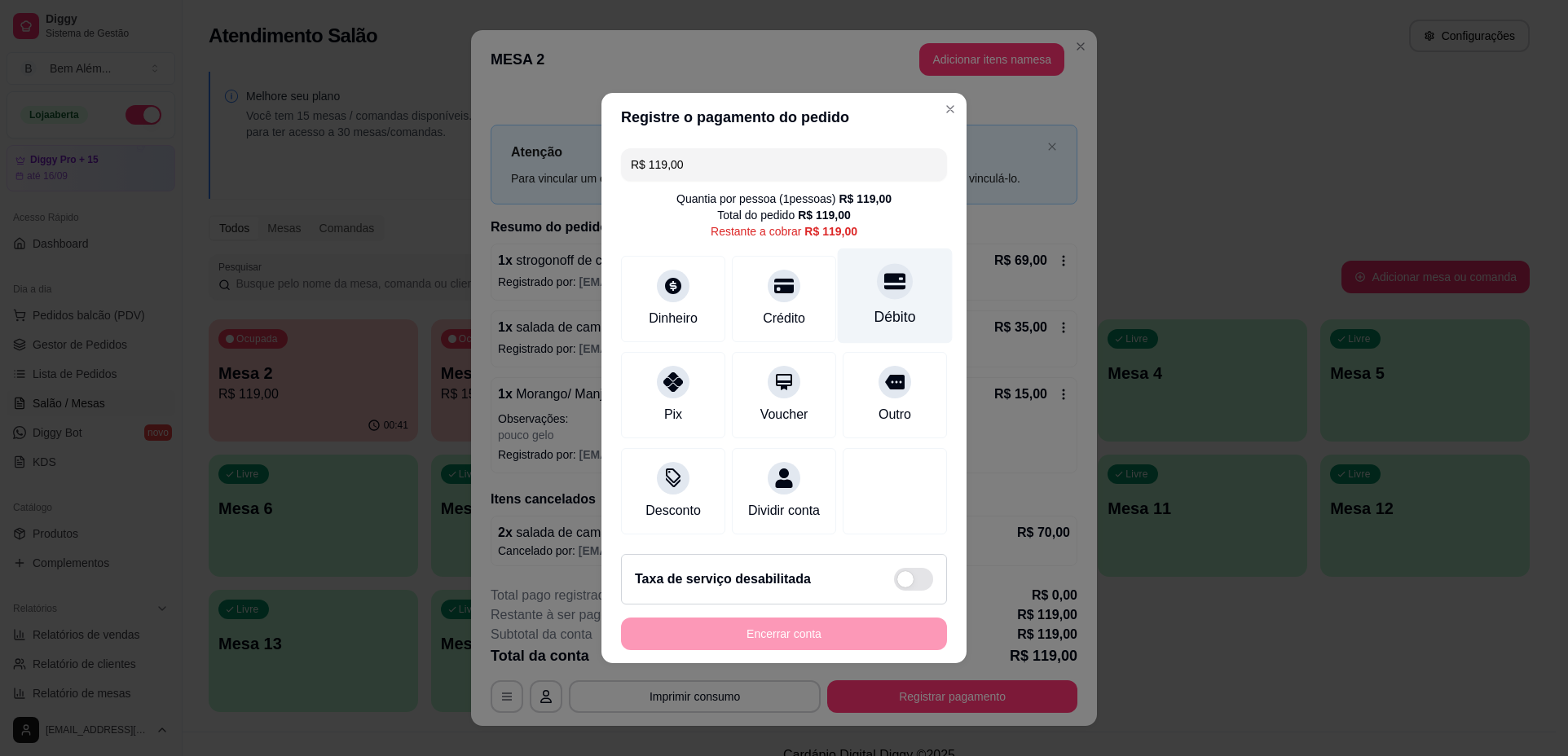
click at [883, 320] on div "Débito" at bounding box center [895, 296] width 115 height 95
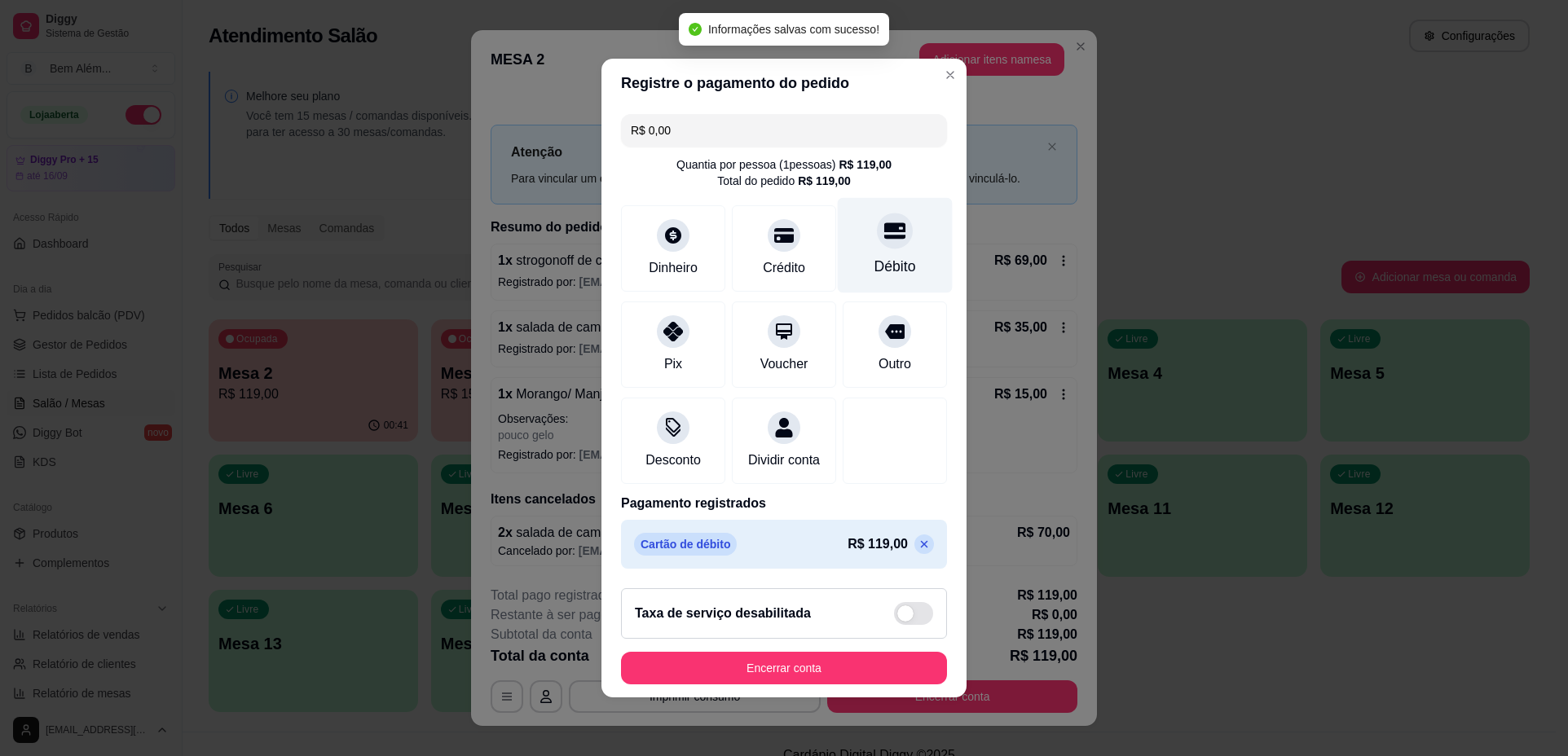
type input "R$ 0,00"
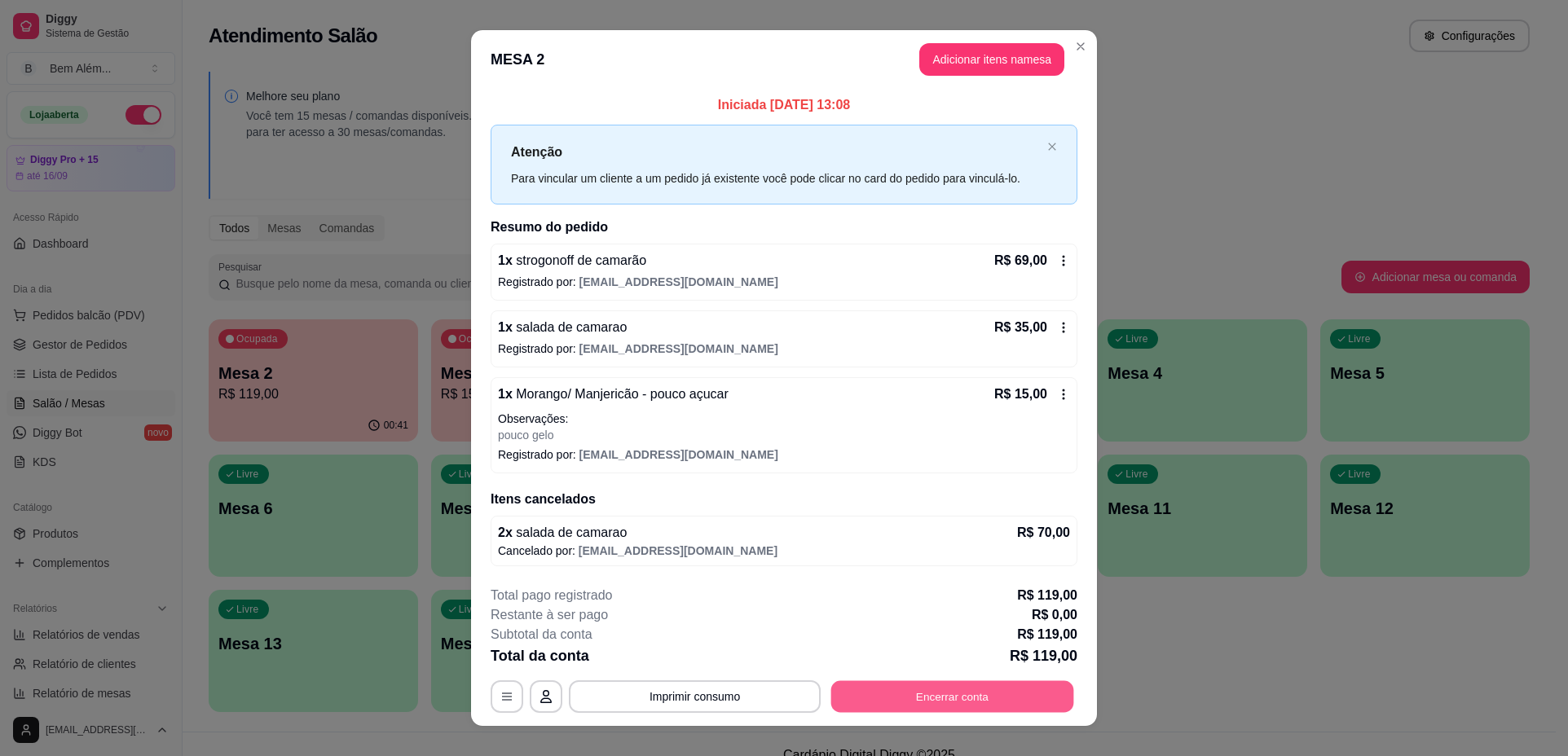
click at [885, 703] on button "Encerrar conta" at bounding box center [952, 696] width 242 height 32
click at [689, 701] on button "Imprimir consumo" at bounding box center [694, 697] width 251 height 33
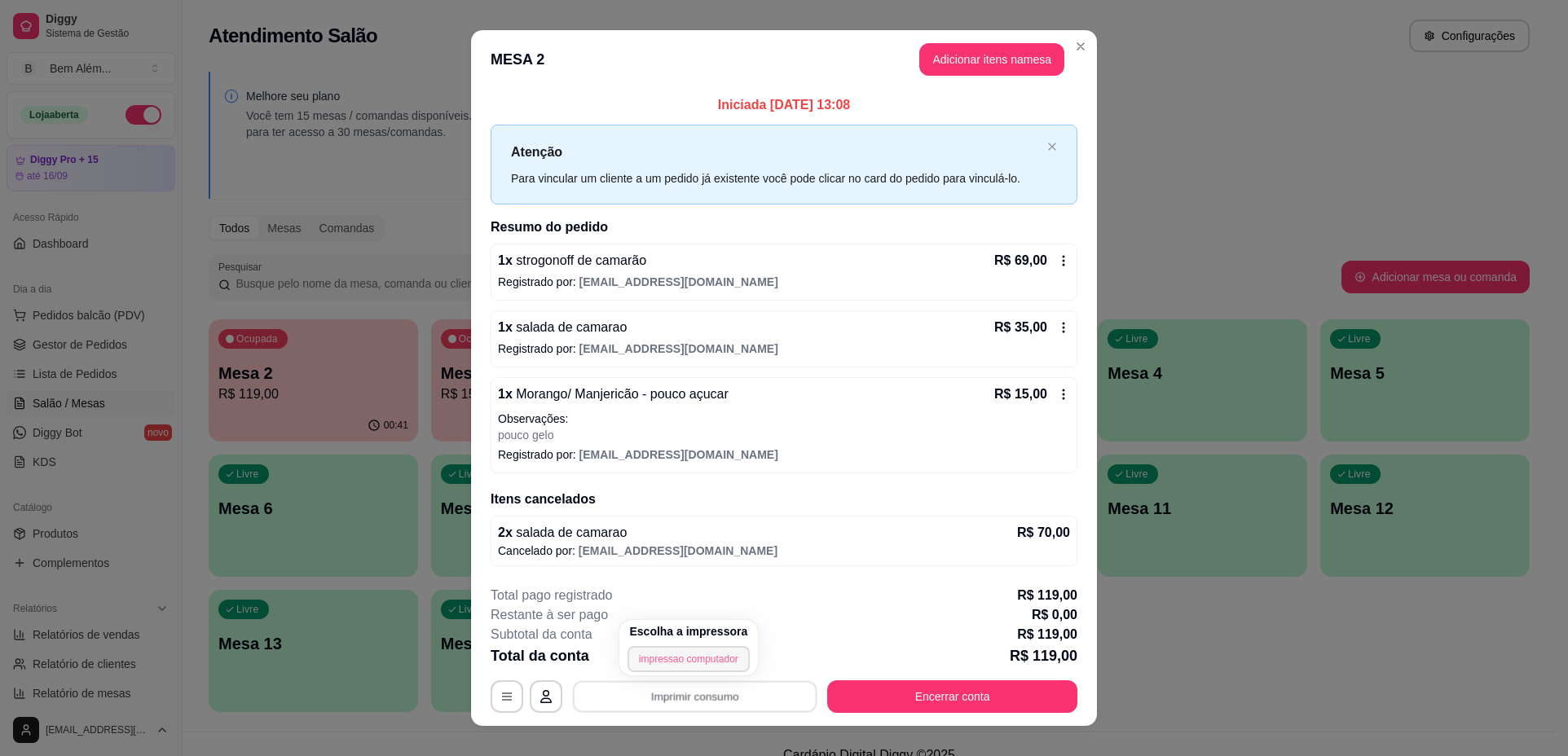
click at [684, 656] on button "impressao computador" at bounding box center [688, 659] width 122 height 26
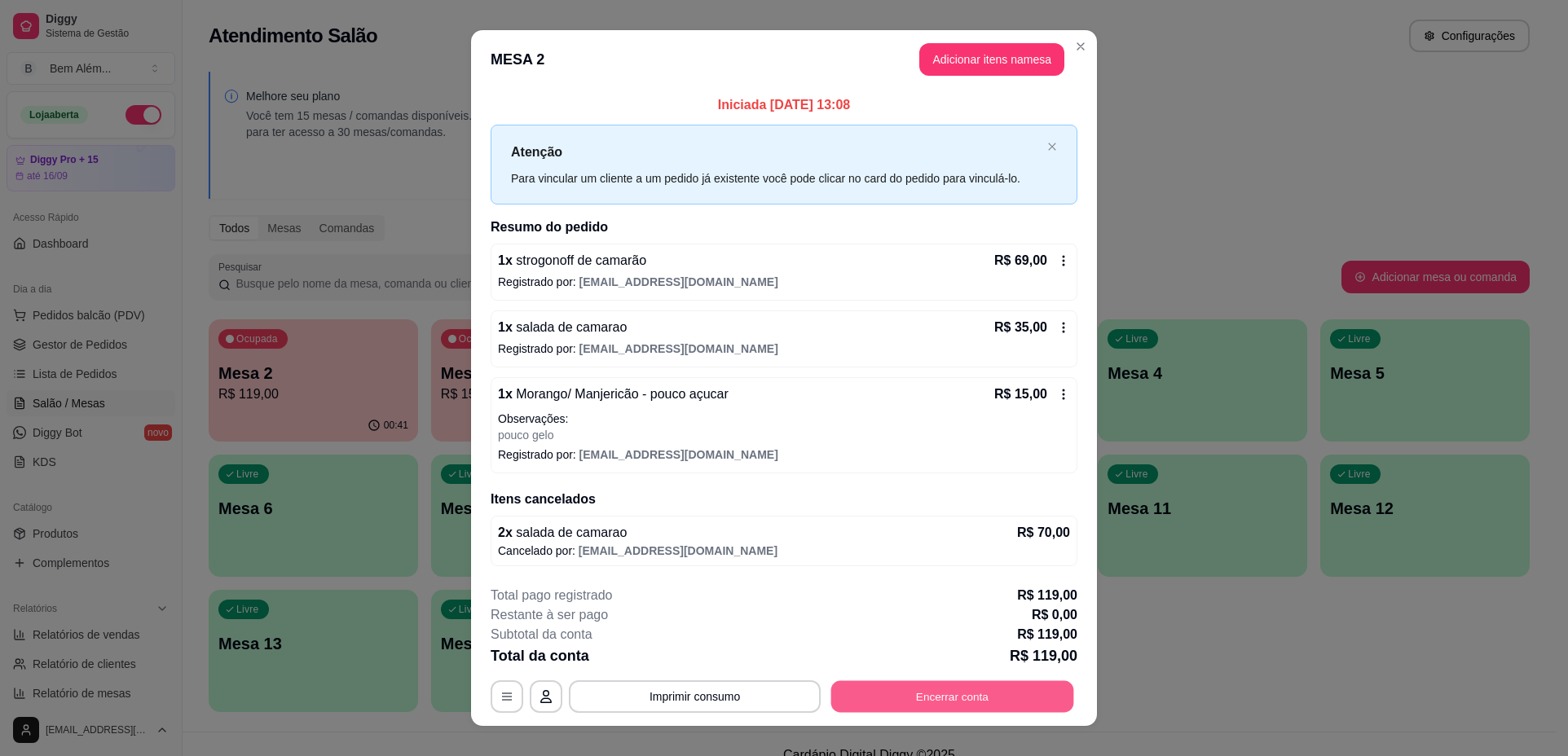
click at [920, 700] on button "Encerrar conta" at bounding box center [952, 696] width 242 height 32
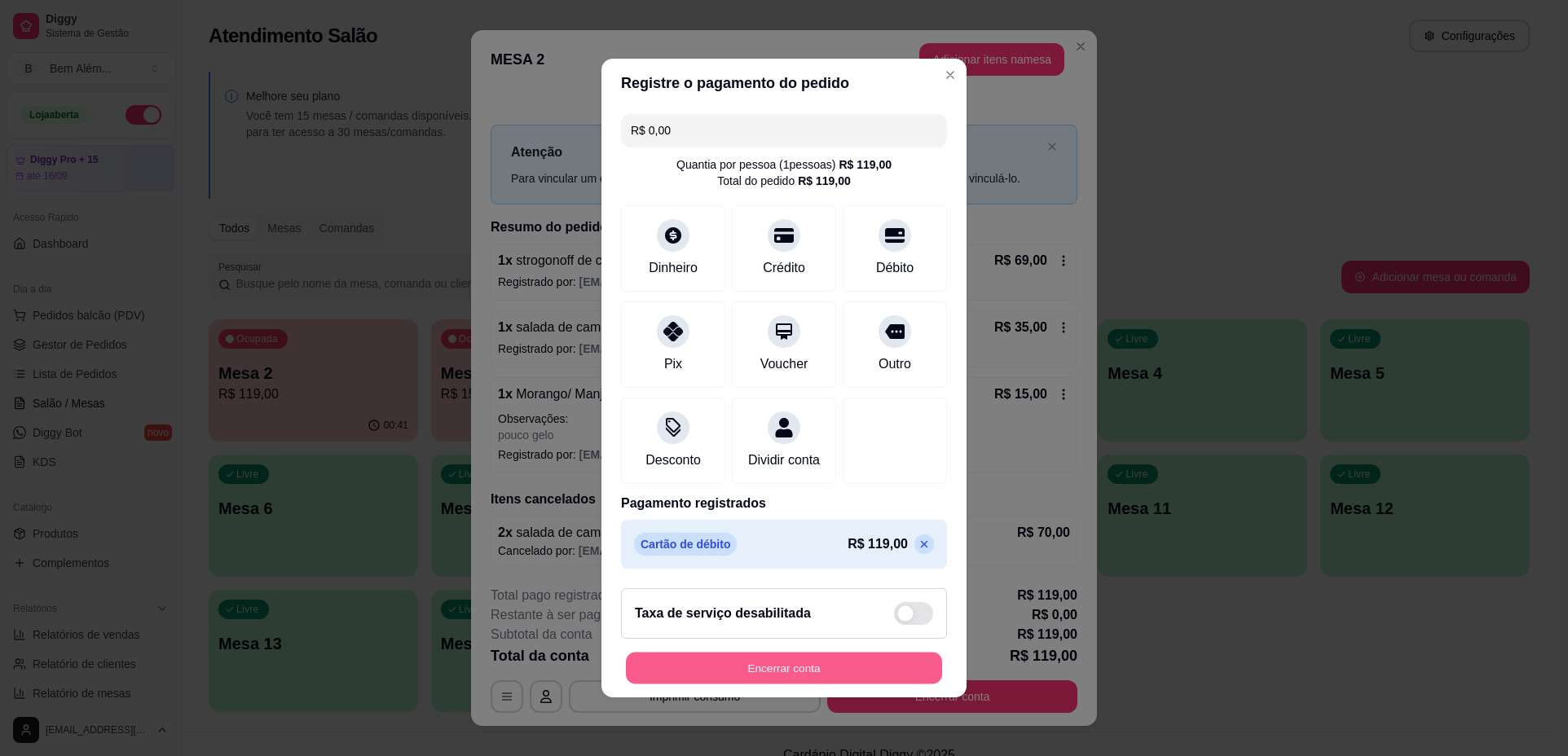
click at [855, 683] on button "Encerrar conta" at bounding box center [783, 668] width 316 height 32
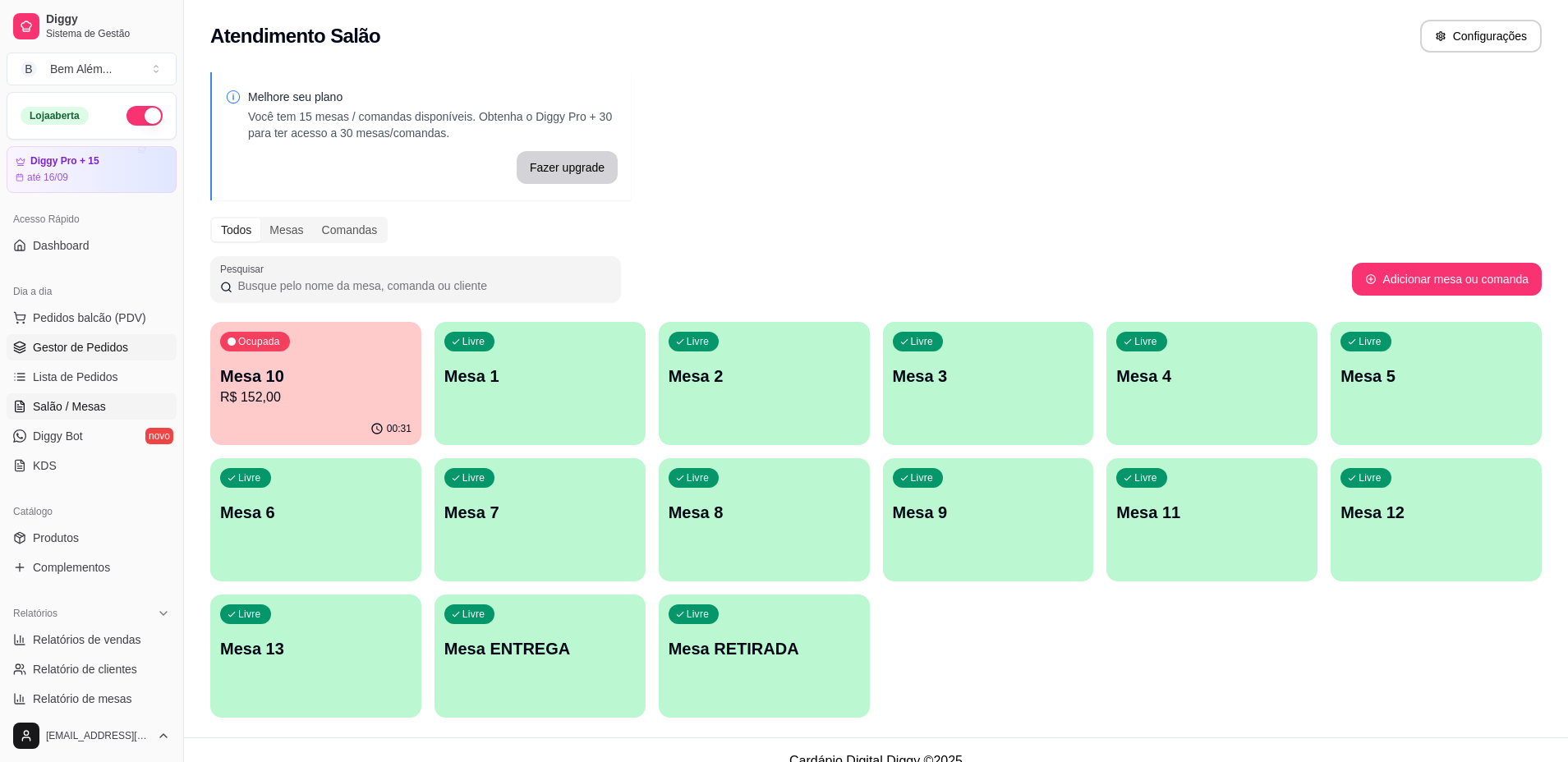
click at [125, 358] on link "Gestor de Pedidos" at bounding box center [91, 348] width 170 height 27
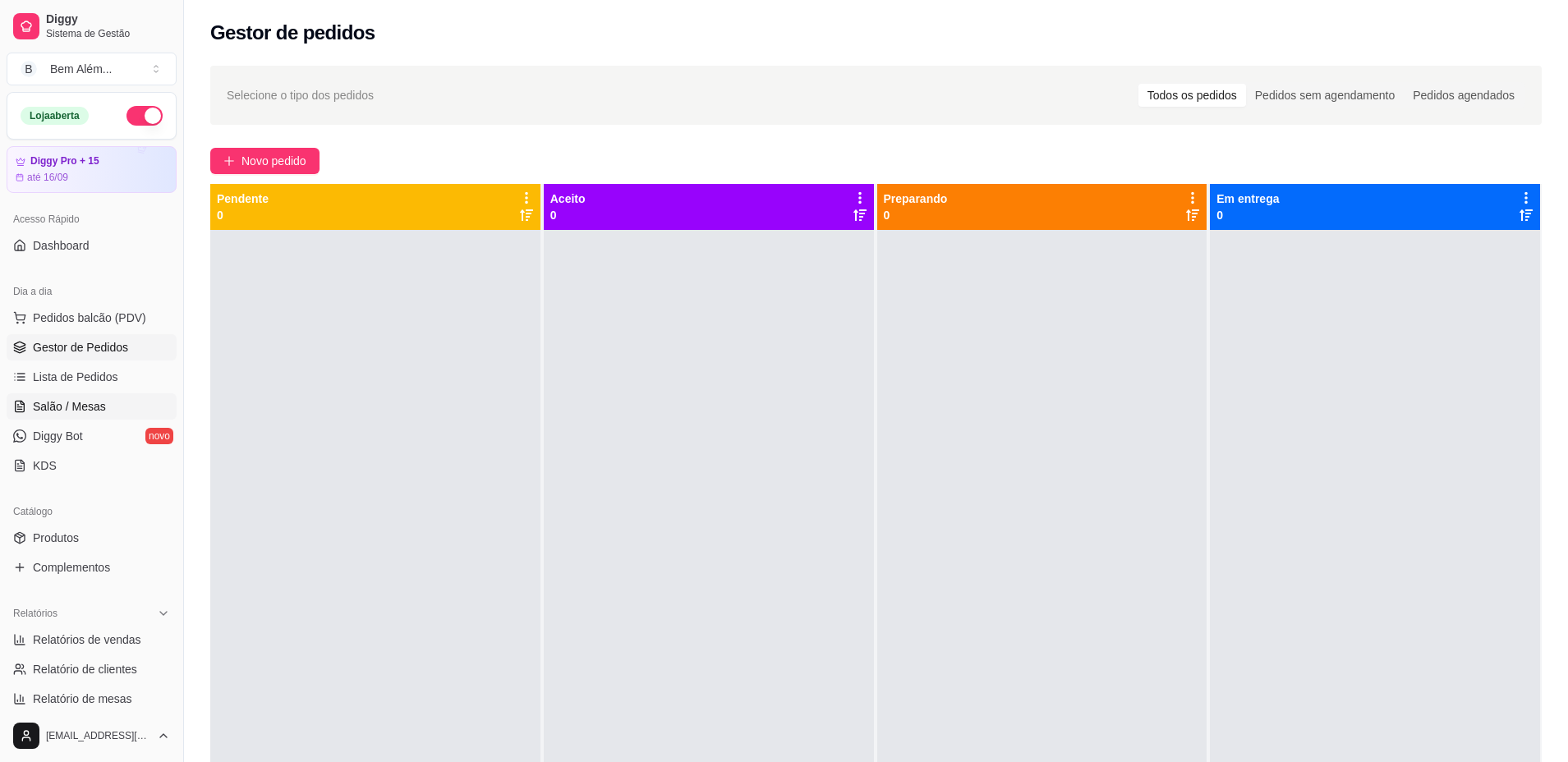
click at [138, 406] on link "Salão / Mesas" at bounding box center [91, 407] width 170 height 27
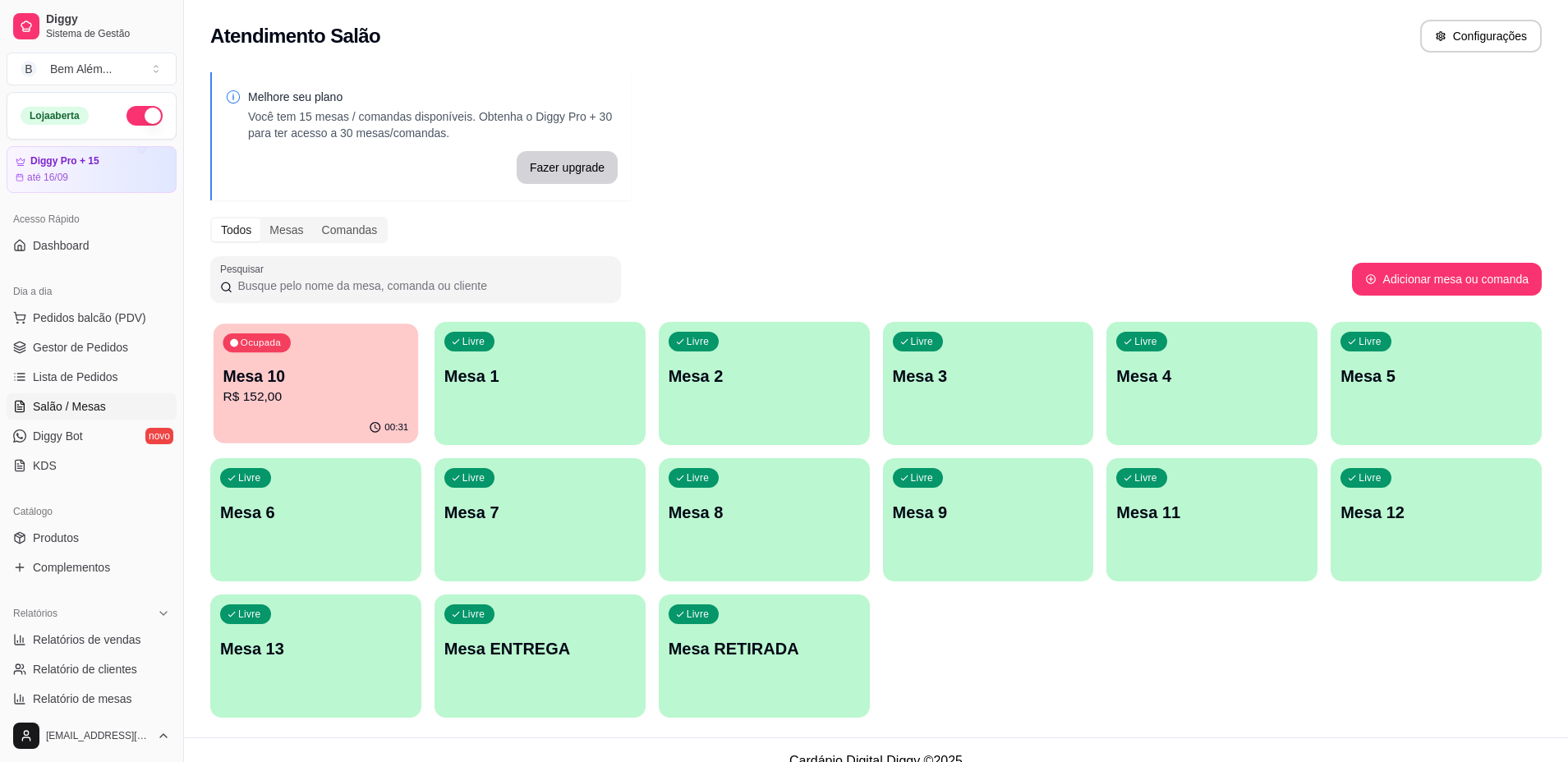
click at [320, 405] on p "R$ 152,00" at bounding box center [316, 397] width 186 height 19
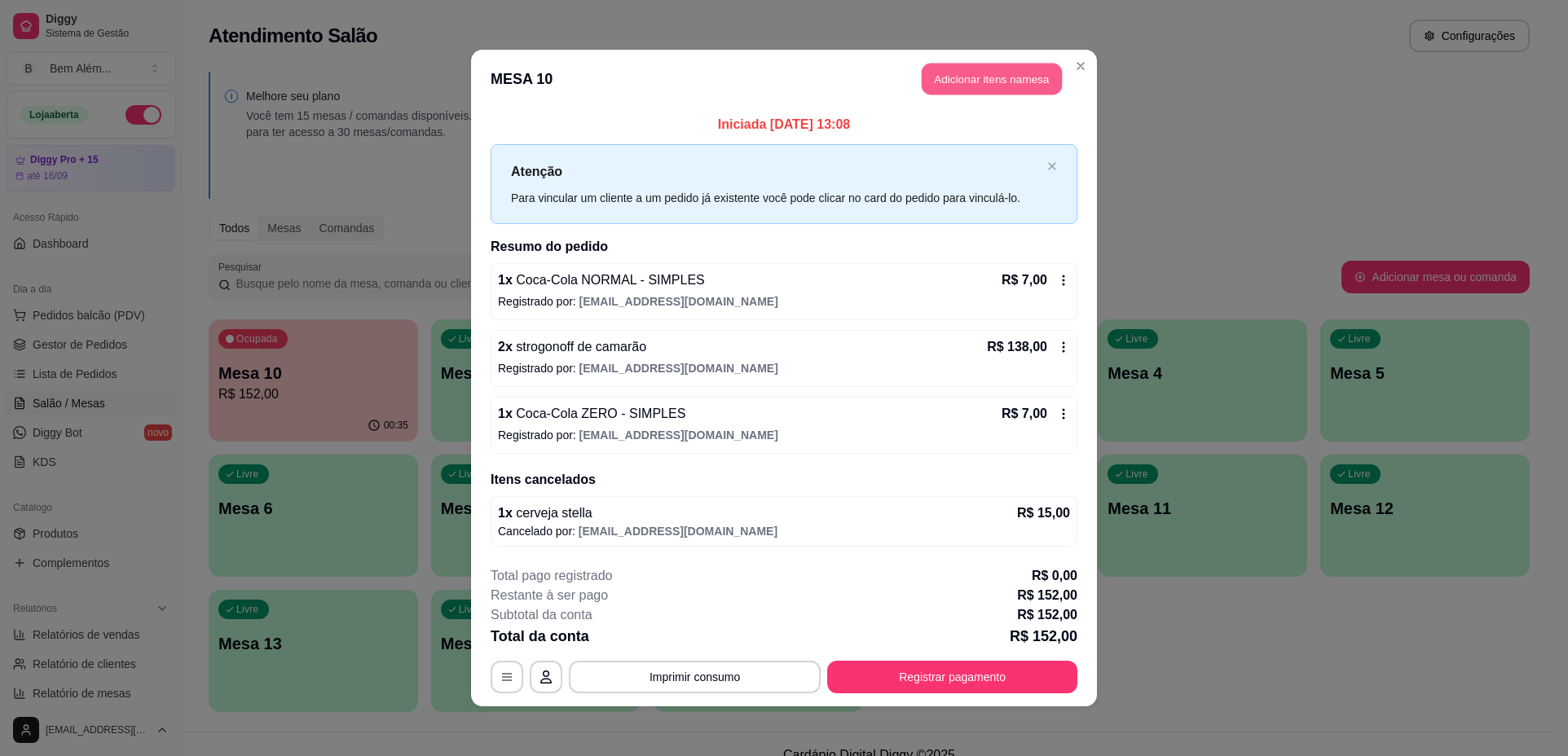
click at [1014, 81] on button "Adicionar itens na mesa" at bounding box center [991, 79] width 141 height 32
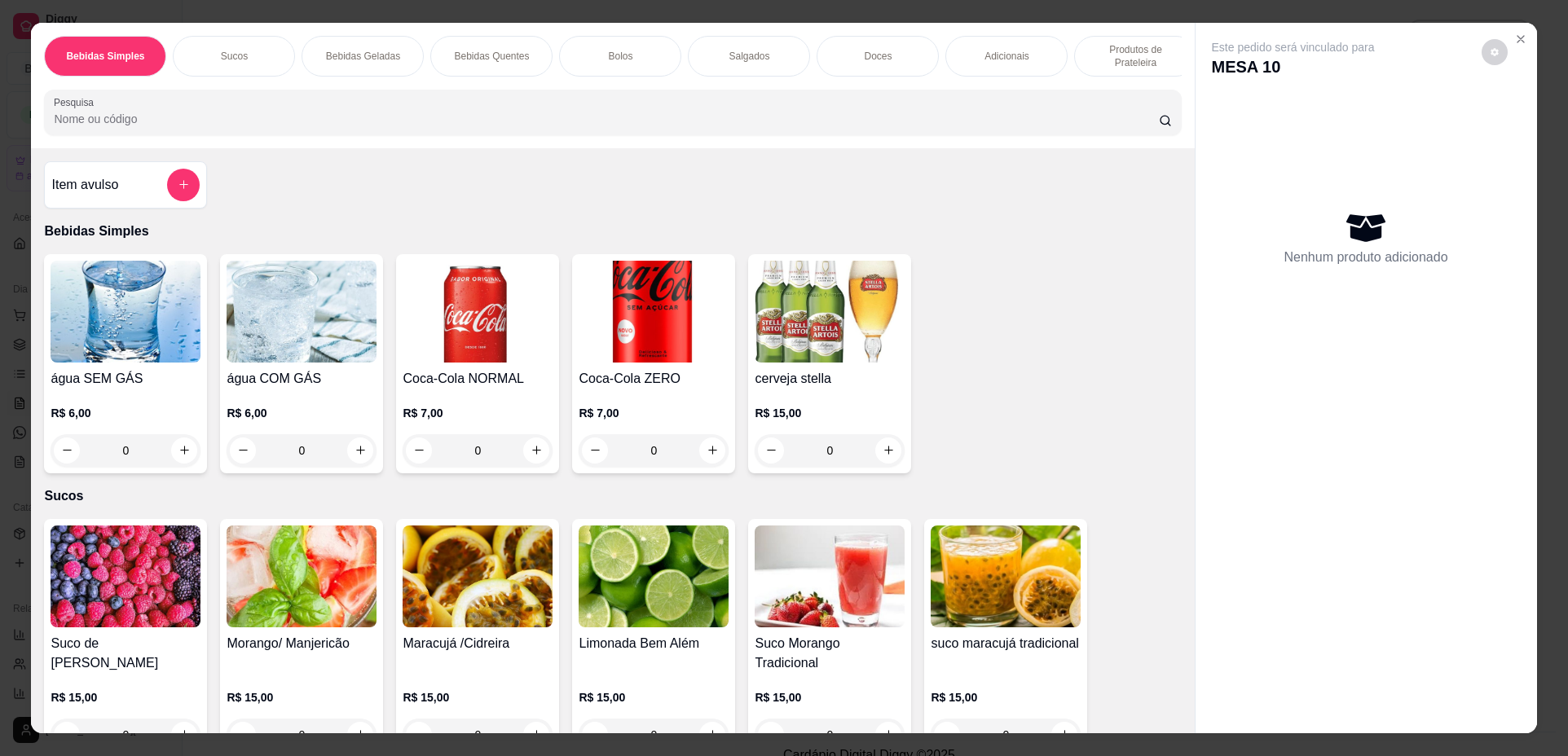
click at [989, 62] on div "Adicionais" at bounding box center [1006, 57] width 122 height 41
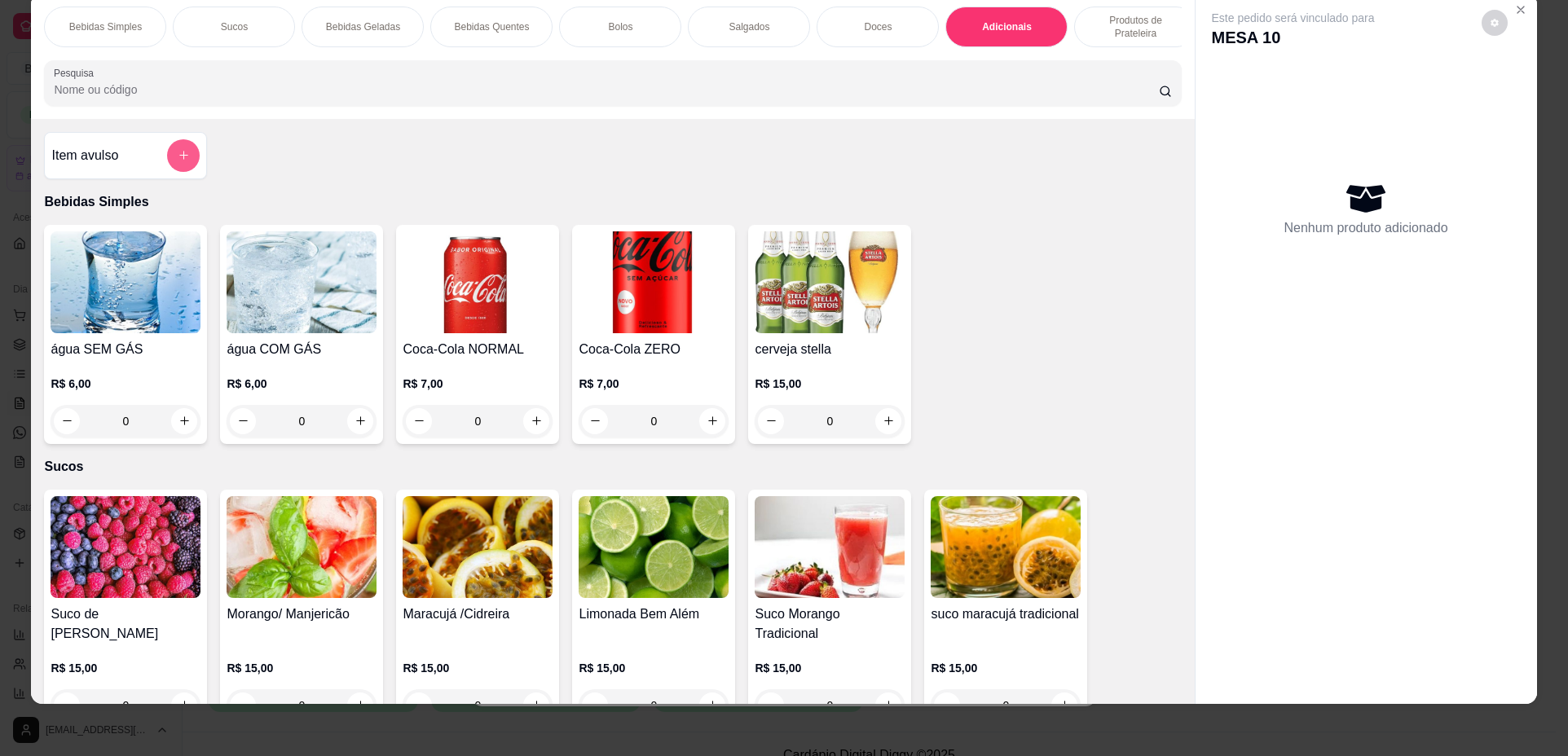
click at [178, 161] on icon "add-separate-item" at bounding box center [183, 154] width 12 height 12
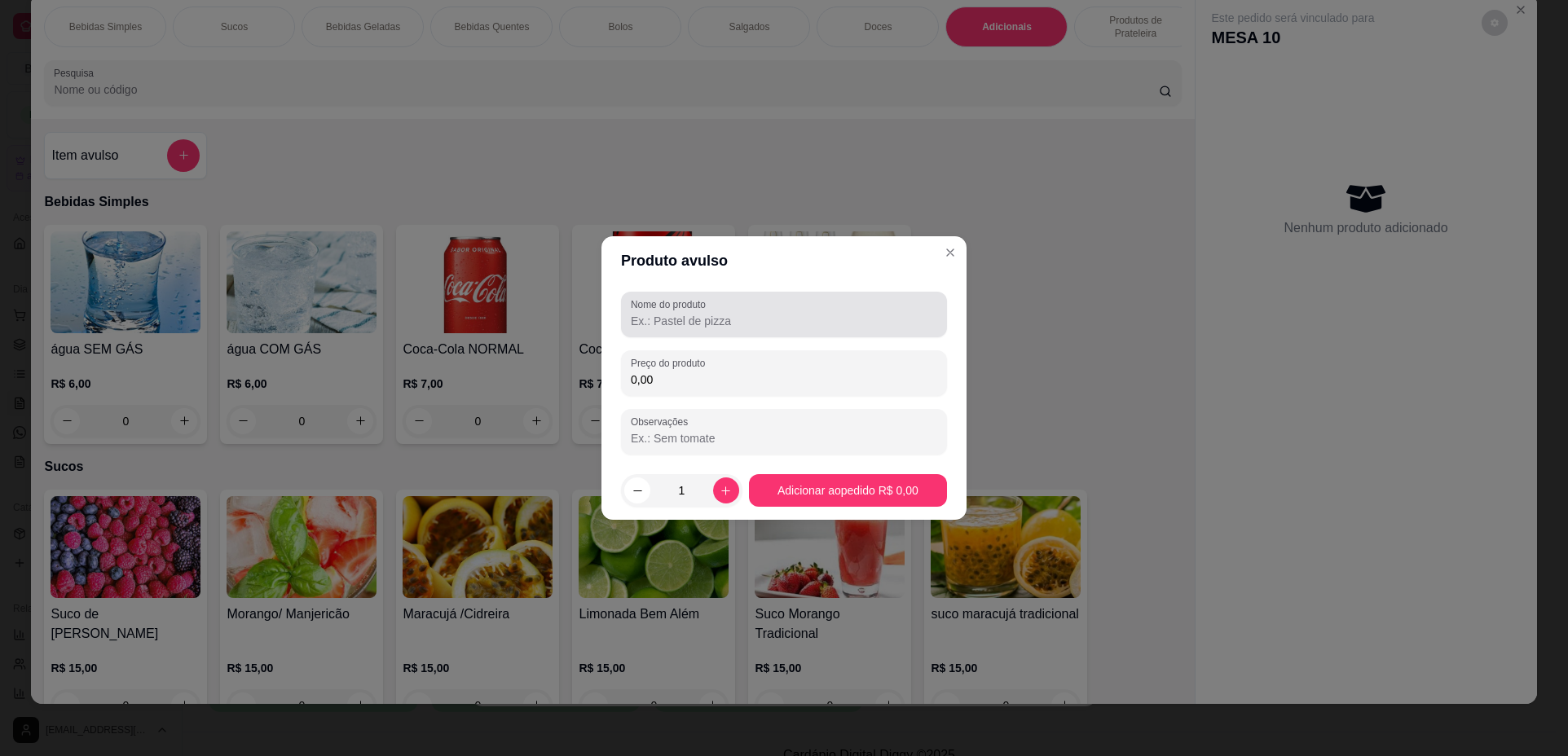
click at [687, 330] on div at bounding box center [783, 315] width 307 height 33
click at [681, 330] on div at bounding box center [783, 315] width 307 height 33
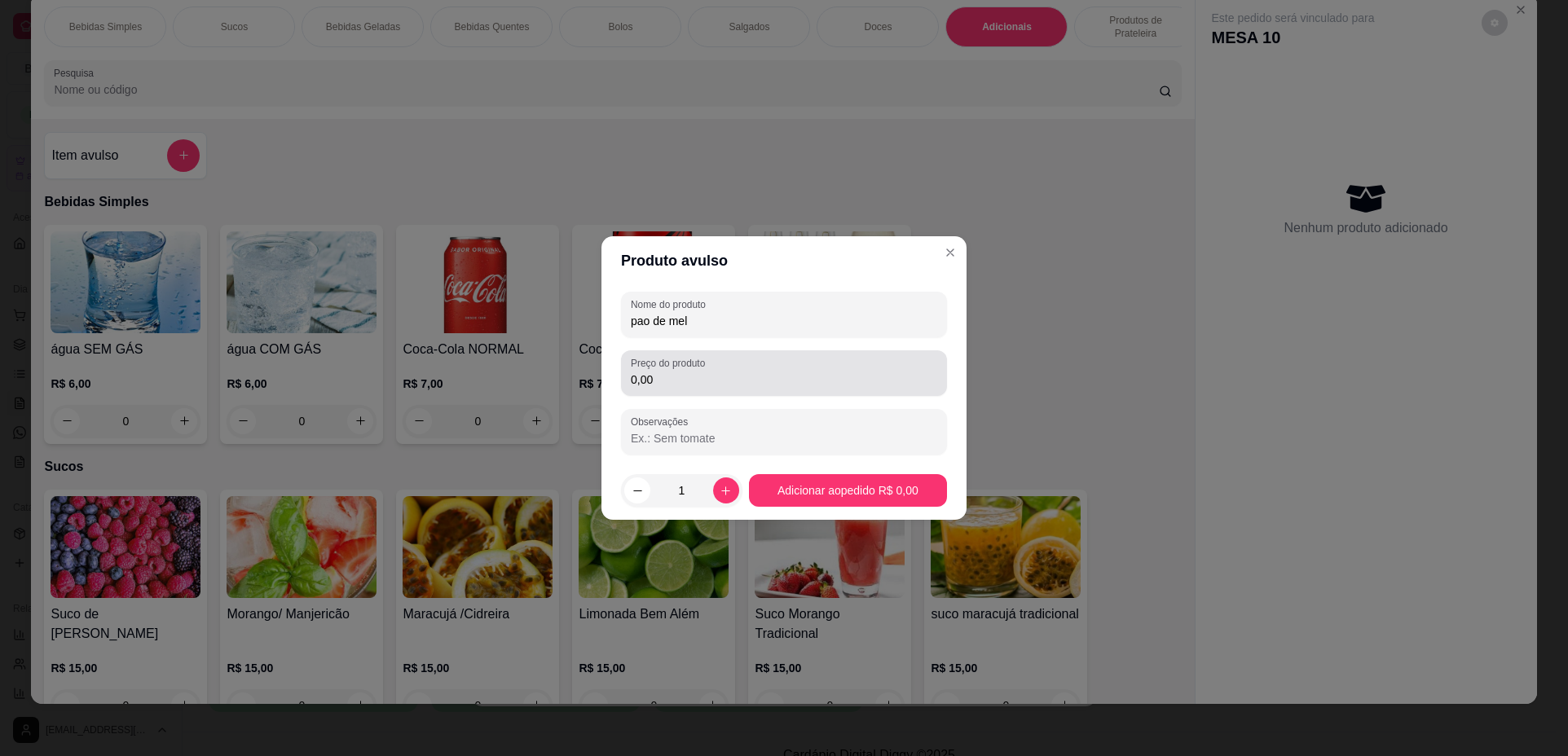
type input "pao de mel"
drag, startPoint x: 726, startPoint y: 390, endPoint x: 740, endPoint y: 380, distance: 17.2
click at [727, 374] on div "Preço do produto 0,00" at bounding box center [783, 373] width 326 height 46
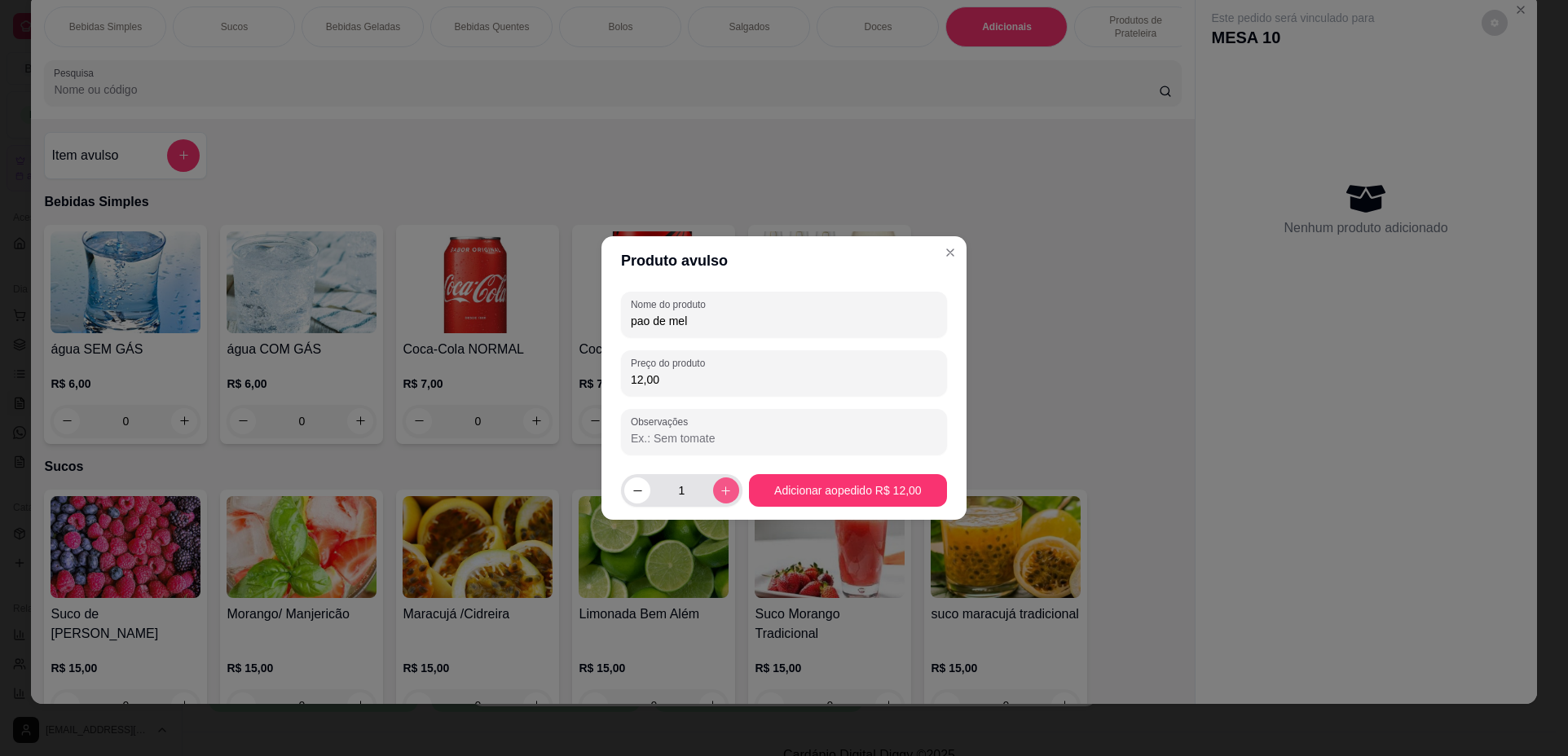
type input "12,00"
click at [726, 491] on icon "increase-product-quantity" at bounding box center [725, 491] width 12 height 12
type input "2"
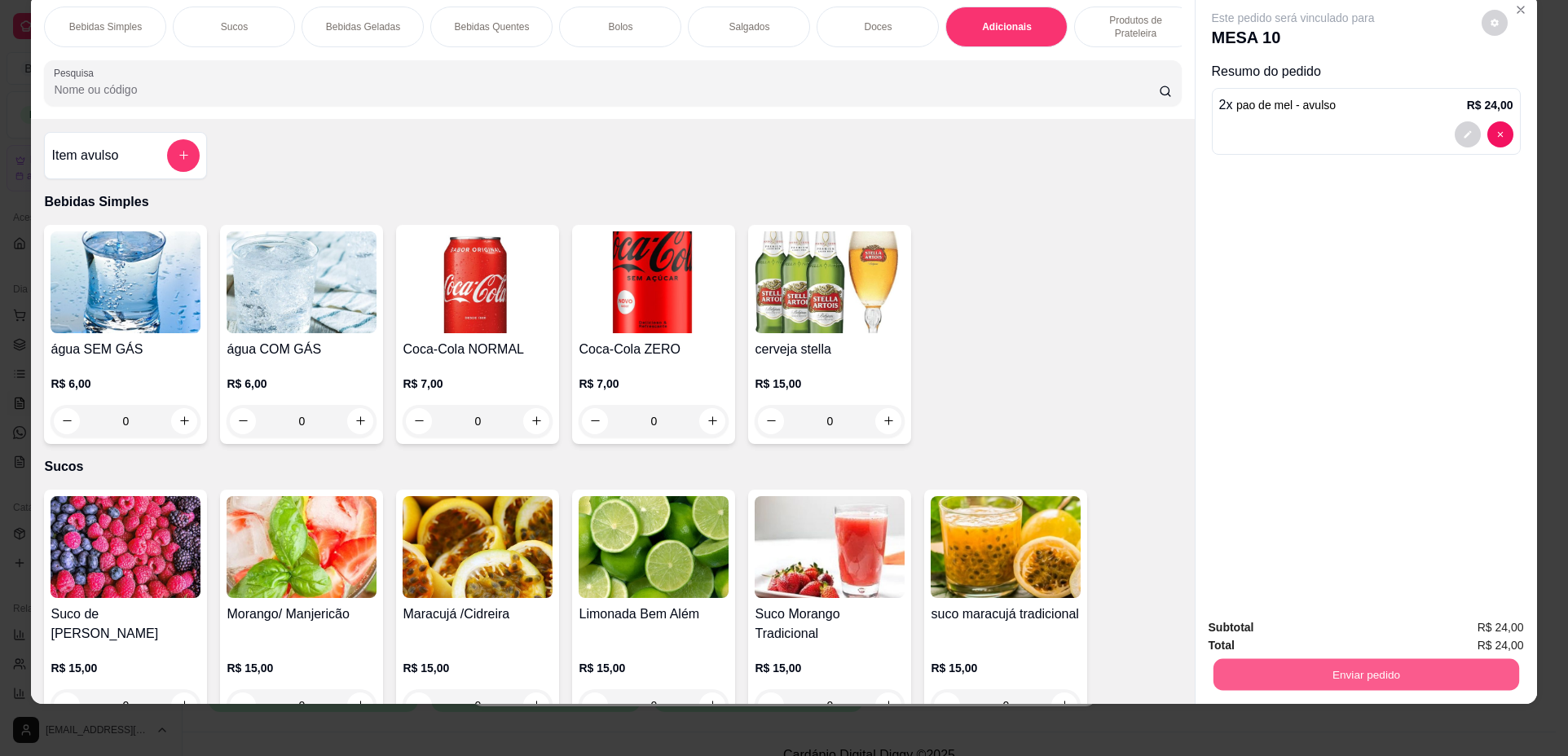
click at [1335, 671] on button "Enviar pedido" at bounding box center [1365, 675] width 306 height 32
click at [1300, 631] on button "Não registrar e enviar pedido" at bounding box center [1312, 634] width 164 height 30
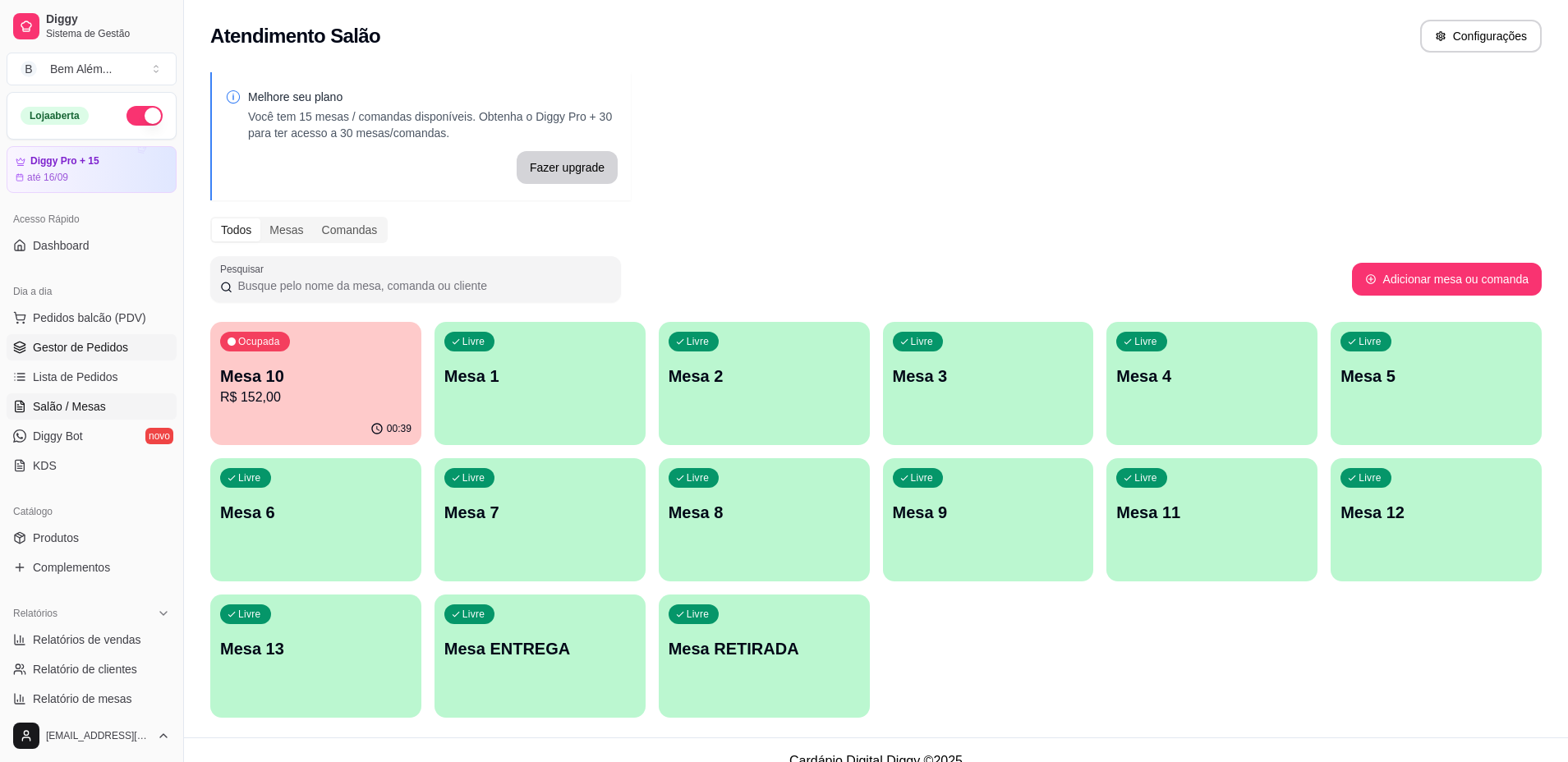
click at [133, 345] on link "Gestor de Pedidos" at bounding box center [91, 348] width 170 height 27
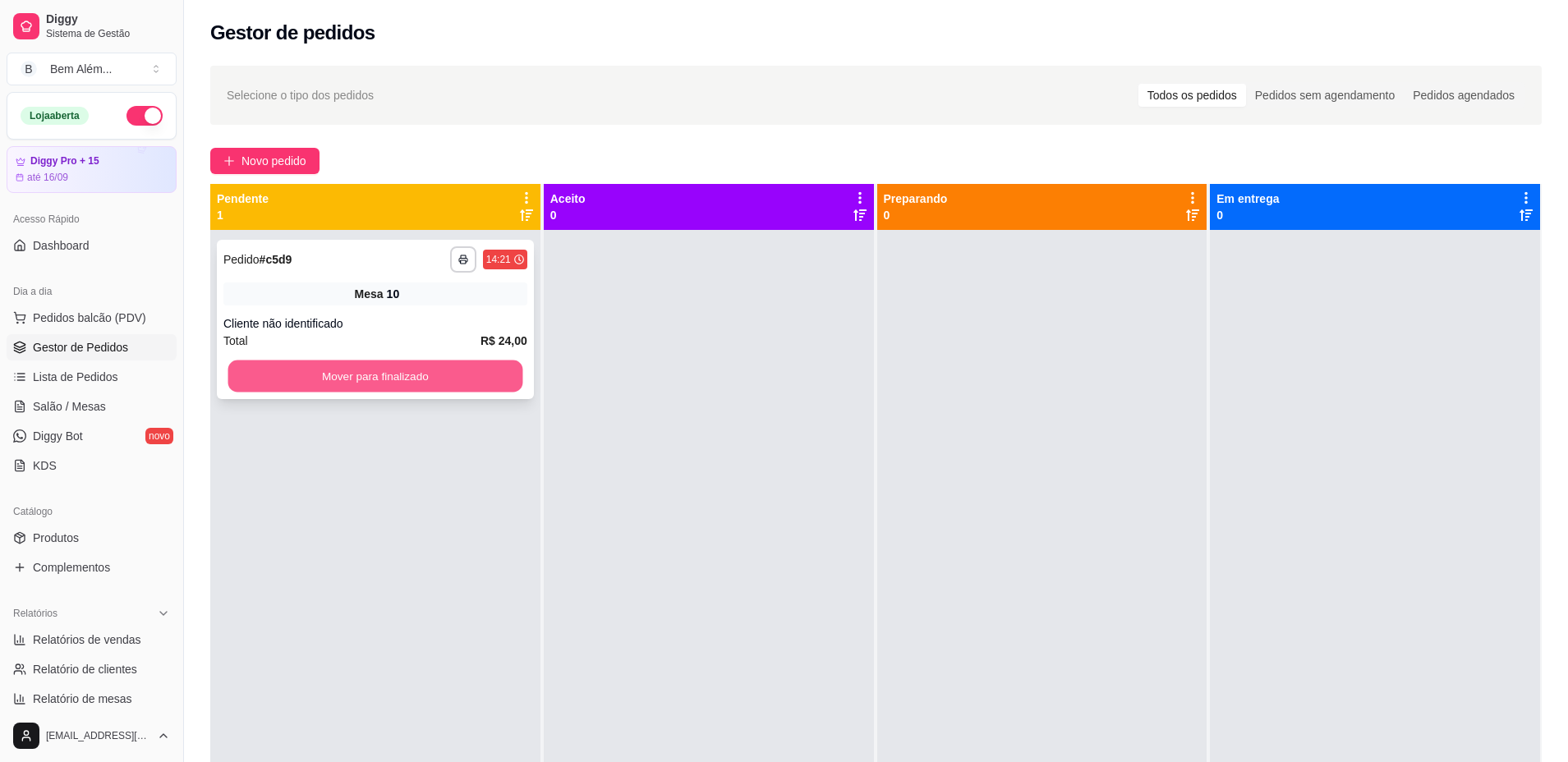
click at [366, 380] on button "Mover para finalizado" at bounding box center [376, 376] width 295 height 32
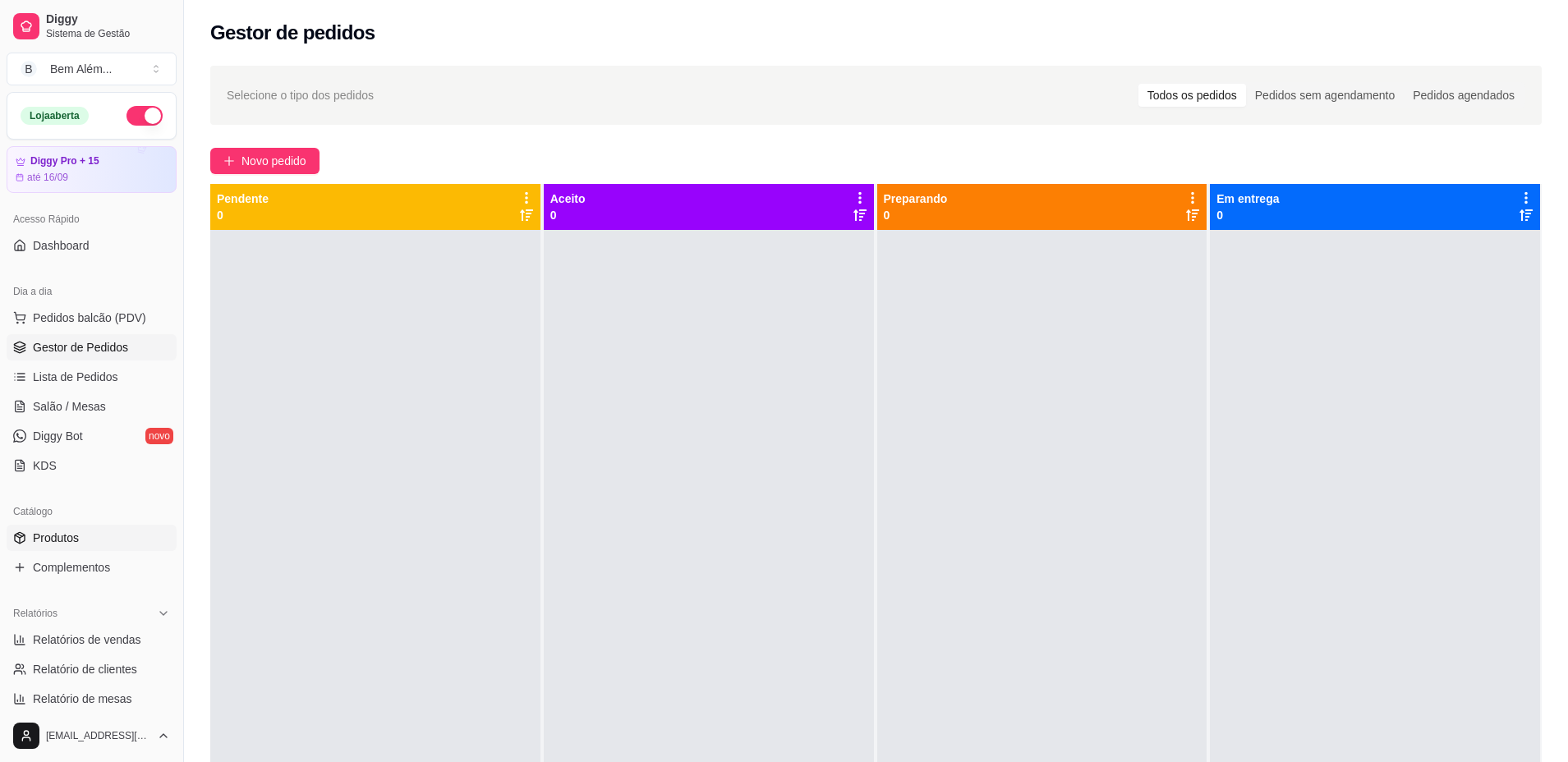
click at [123, 546] on link "Produtos" at bounding box center [91, 538] width 170 height 27
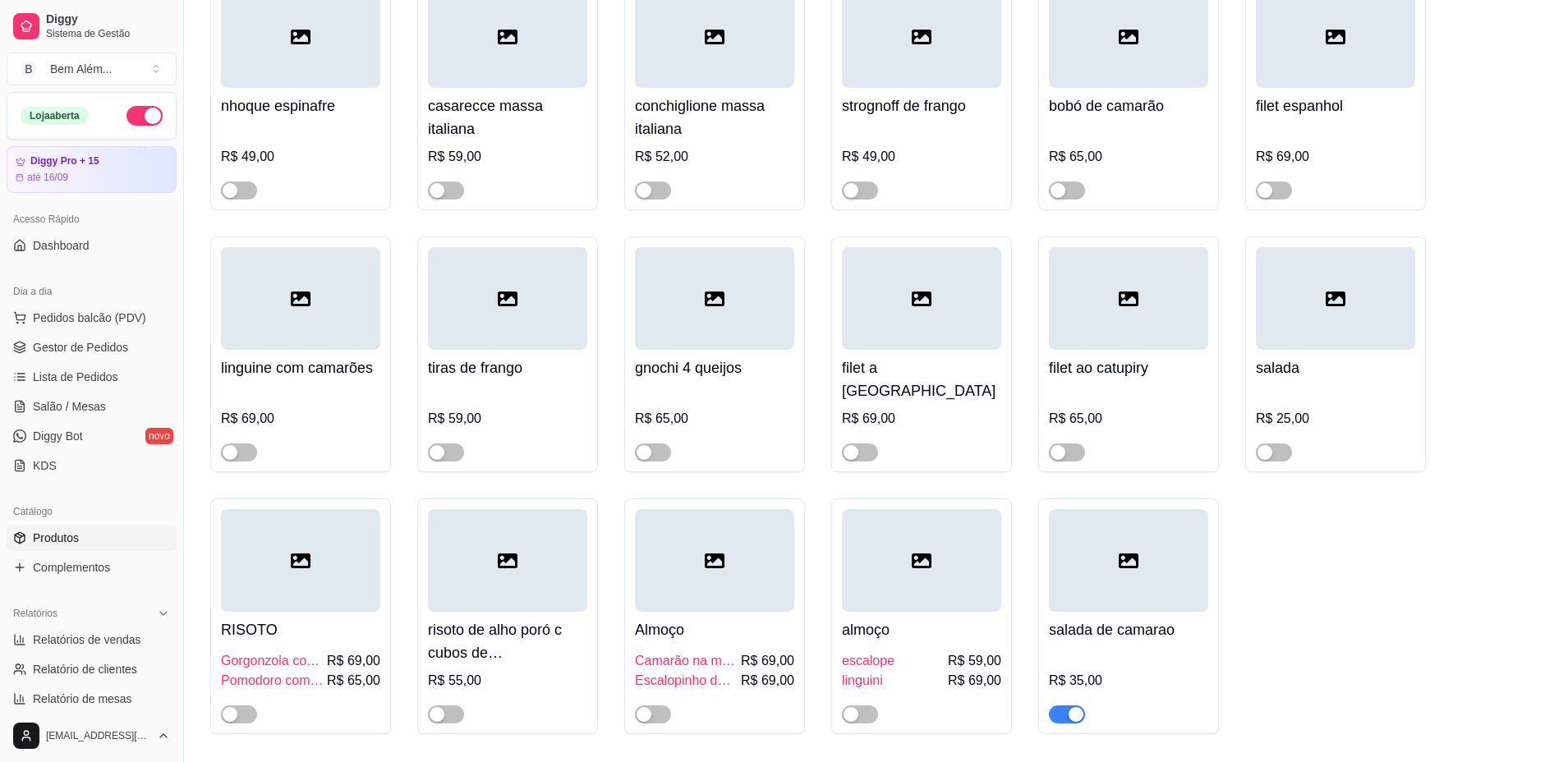
scroll to position [11517, 0]
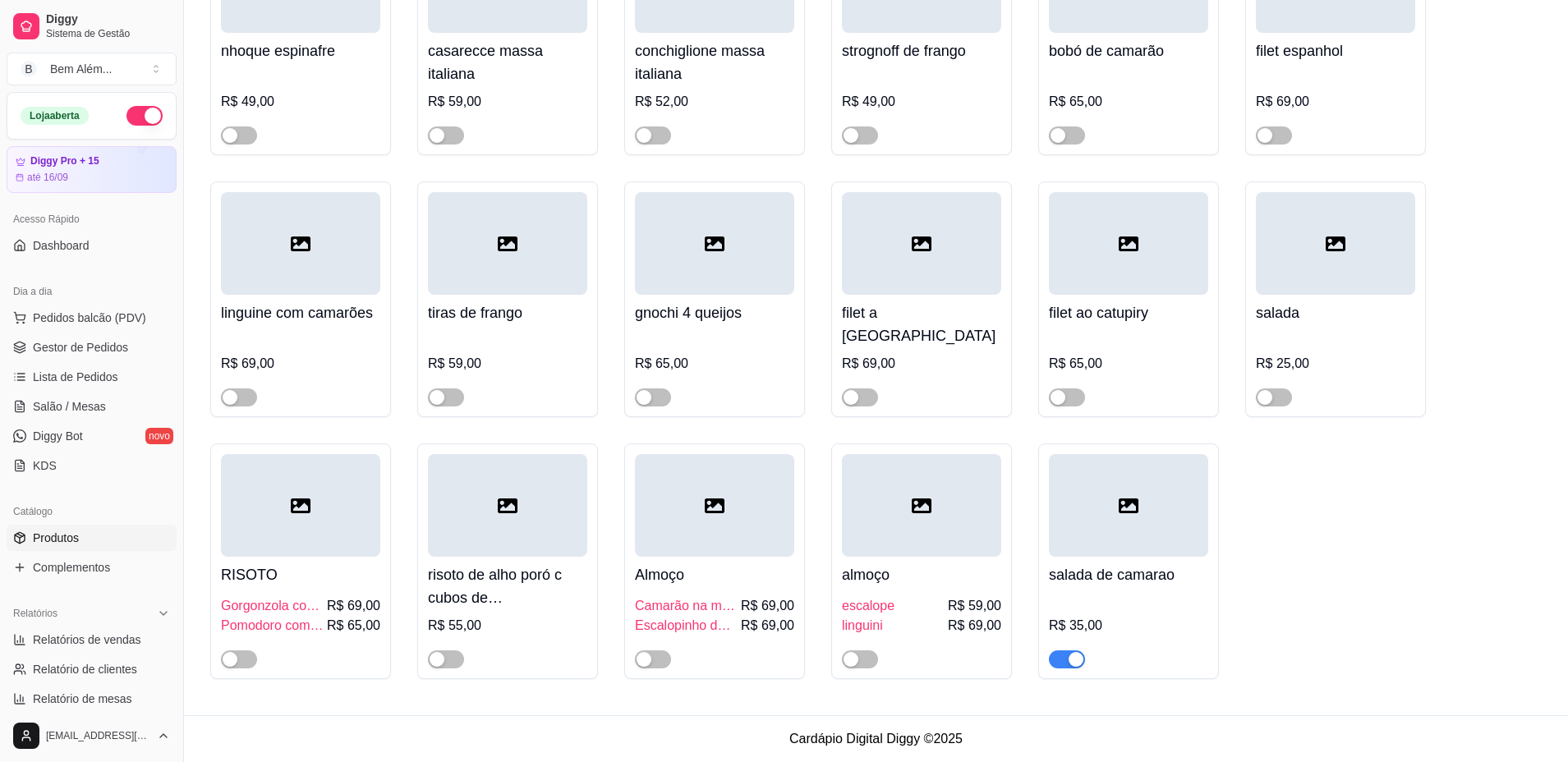
click at [1098, 505] on div at bounding box center [1128, 505] width 159 height 103
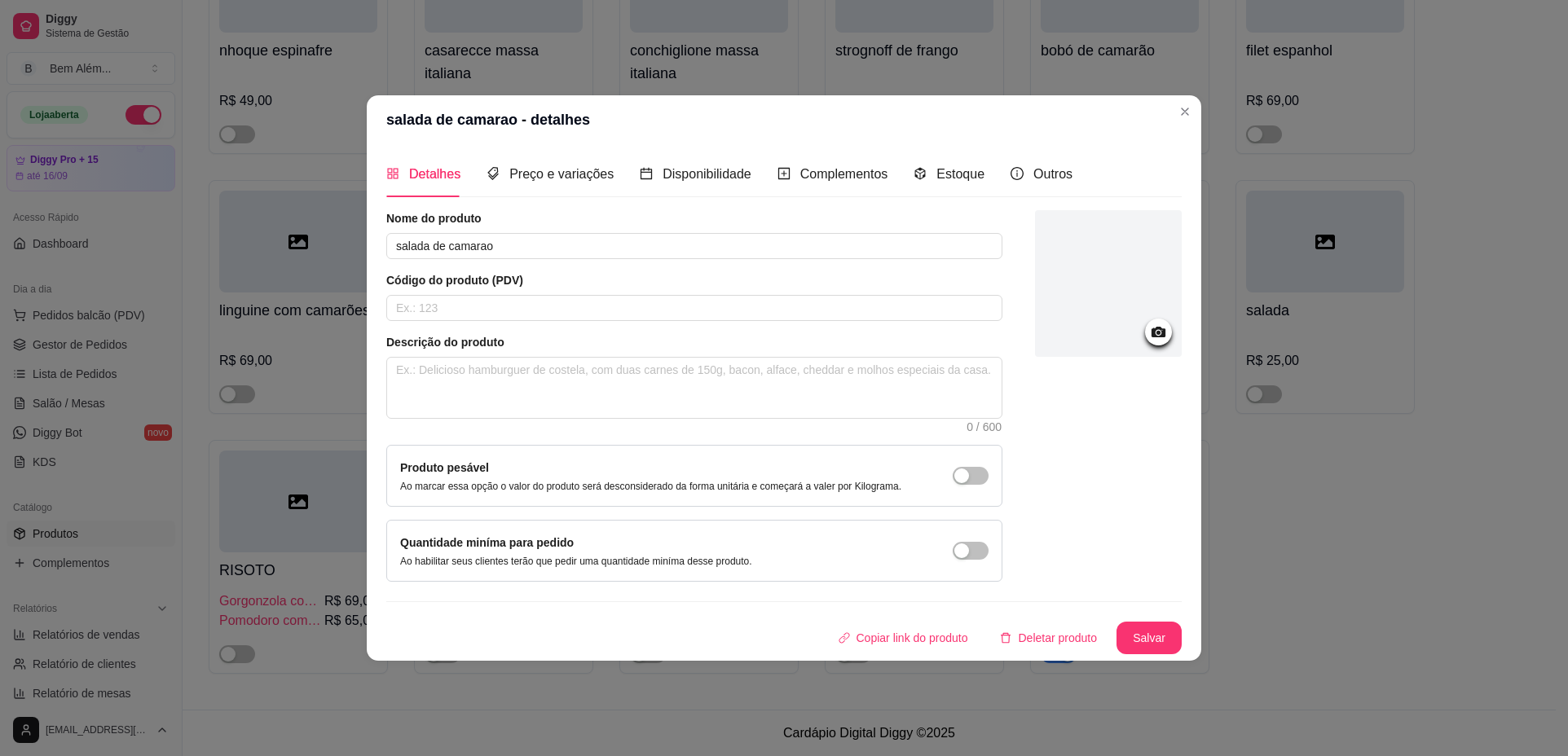
click at [1160, 325] on icon at bounding box center [1158, 332] width 19 height 19
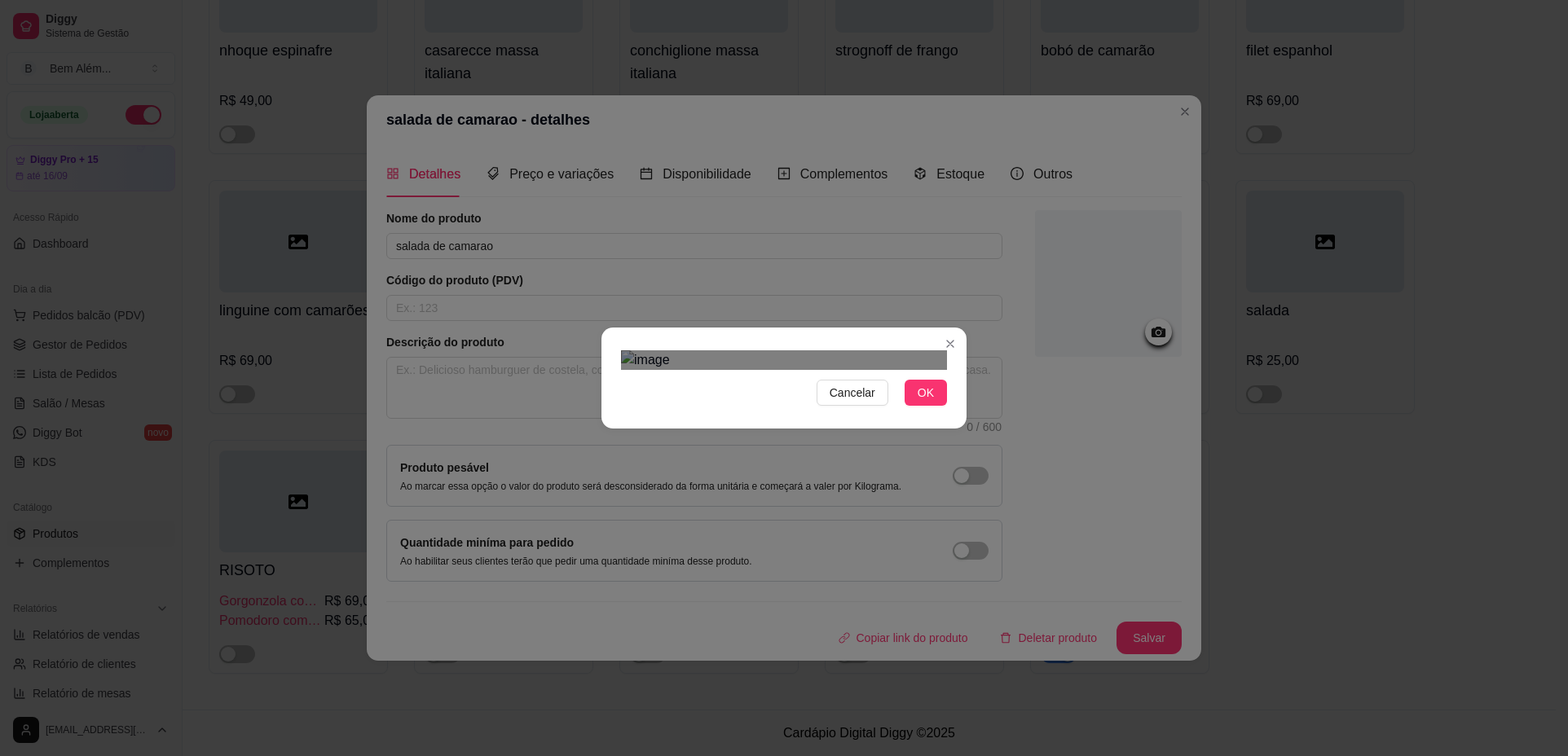
click at [881, 357] on div at bounding box center [783, 360] width 326 height 20
click at [856, 357] on div at bounding box center [783, 360] width 326 height 20
click at [779, 612] on div "Cancelar OK" at bounding box center [784, 378] width 1568 height 756
click at [736, 391] on div "Use the arrow keys to move the crop selection area" at bounding box center [697, 458] width 154 height 154
click at [923, 402] on span "OK" at bounding box center [925, 393] width 16 height 18
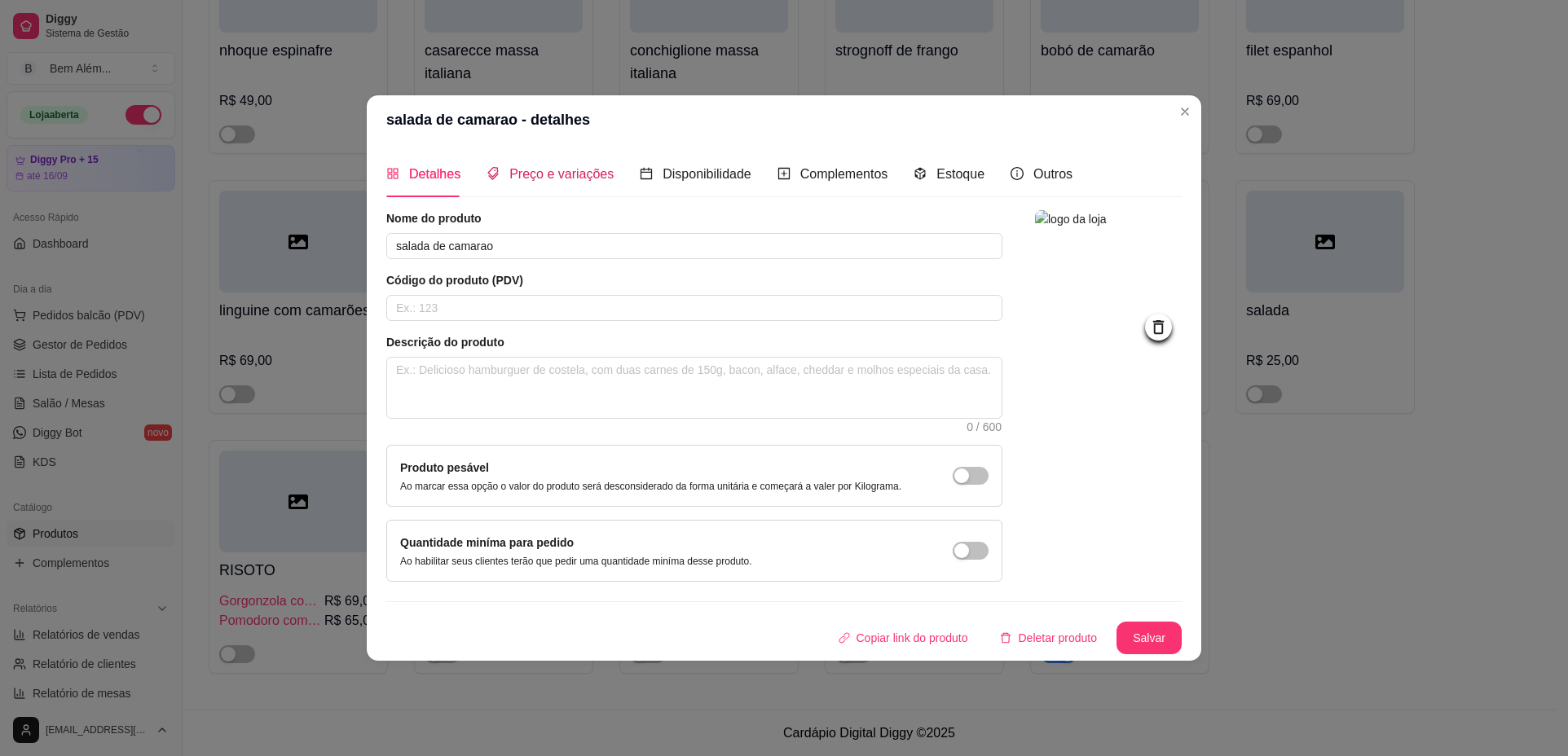
click at [565, 177] on span "Preço e variações" at bounding box center [561, 173] width 104 height 14
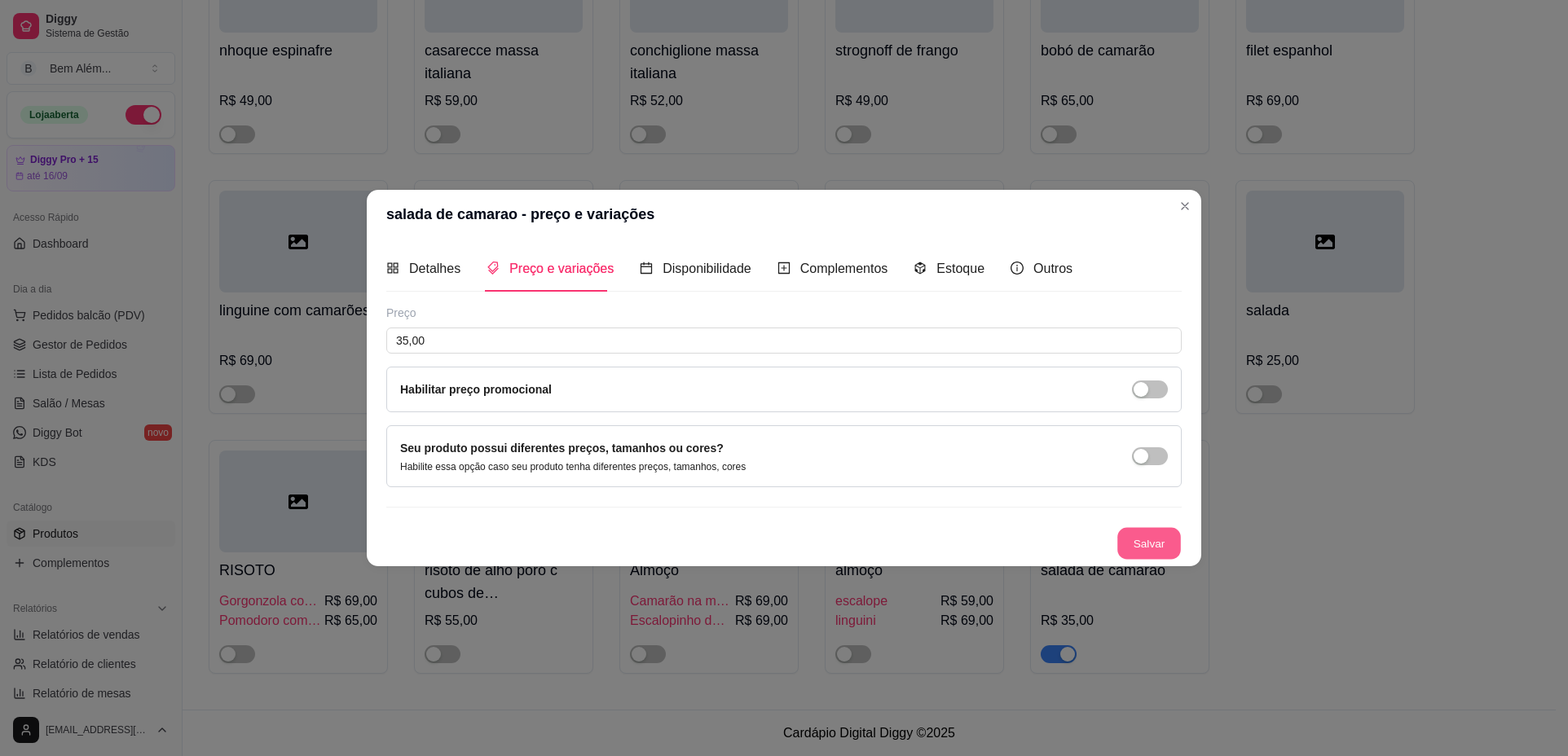
click at [1129, 550] on button "Salvar" at bounding box center [1148, 543] width 63 height 32
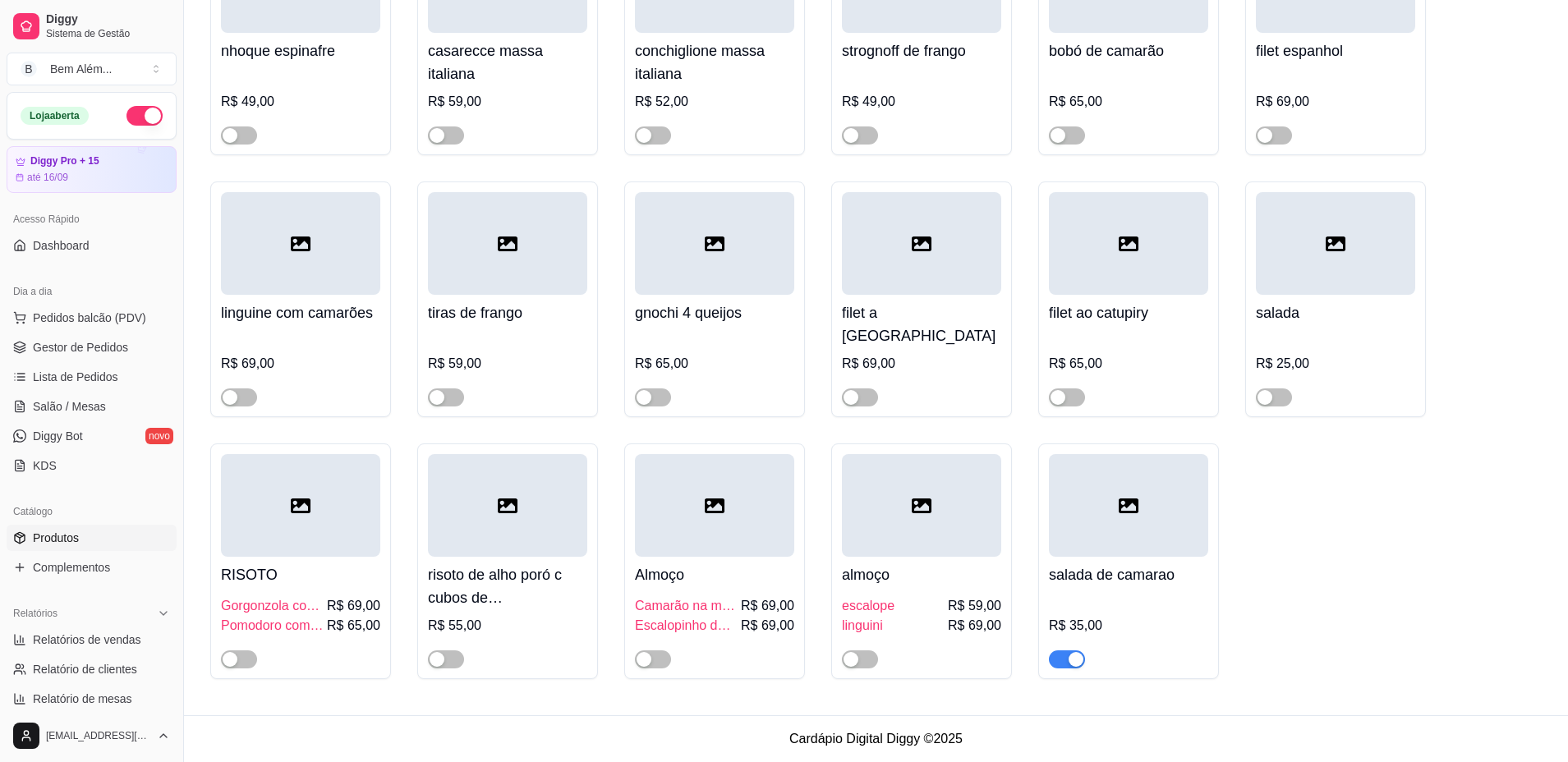
click at [1122, 484] on div at bounding box center [1128, 505] width 159 height 103
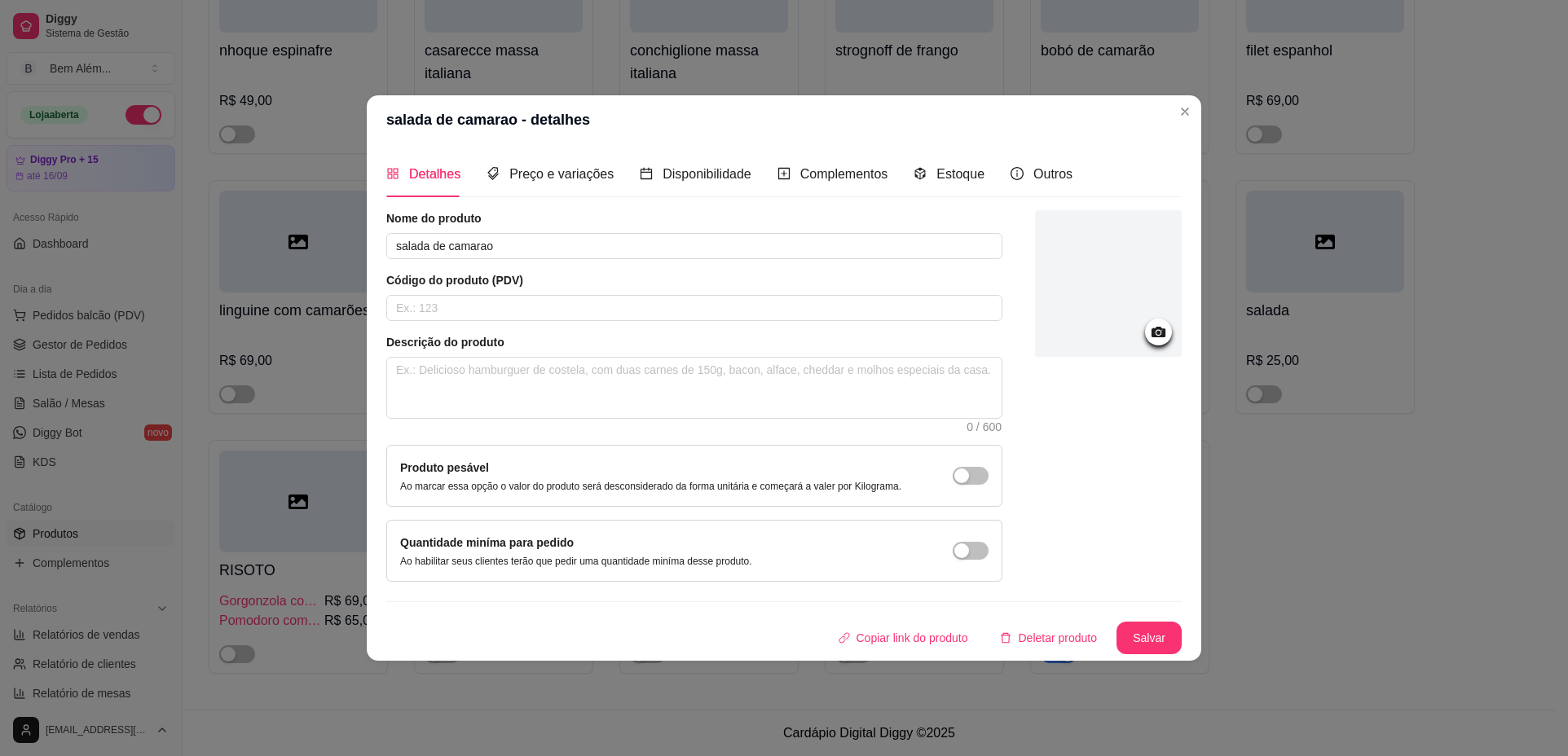
click at [1092, 278] on div at bounding box center [1108, 284] width 146 height 146
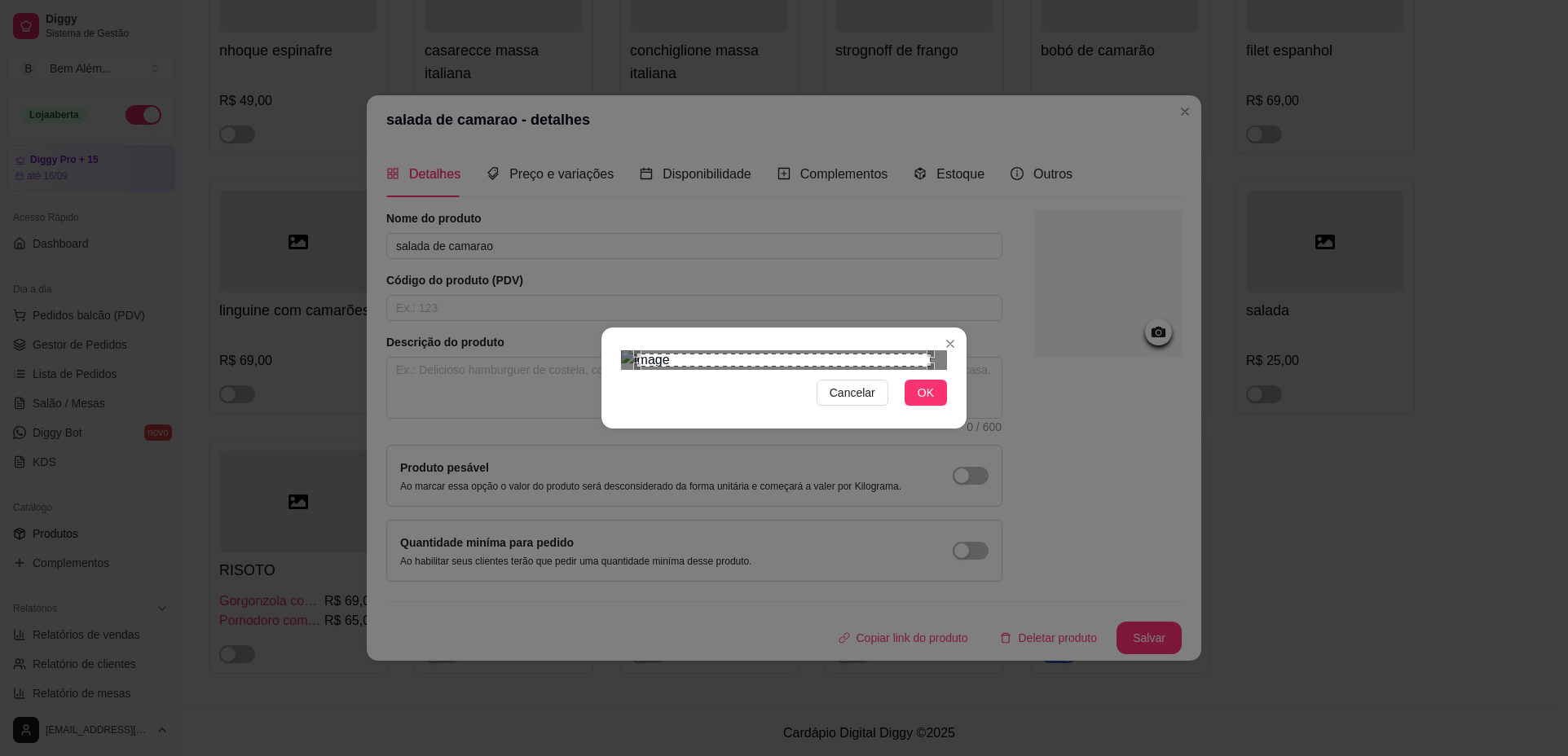
click at [717, 366] on div "Use the arrow keys to move the crop selection area" at bounding box center [783, 360] width 293 height 13
click at [857, 385] on div "Use the arrow keys to move the crop selection area" at bounding box center [784, 456] width 293 height 143
click at [843, 350] on div at bounding box center [783, 360] width 326 height 20
click at [780, 616] on div "Cancelar OK" at bounding box center [784, 378] width 1568 height 756
click at [920, 402] on span "OK" at bounding box center [925, 393] width 16 height 18
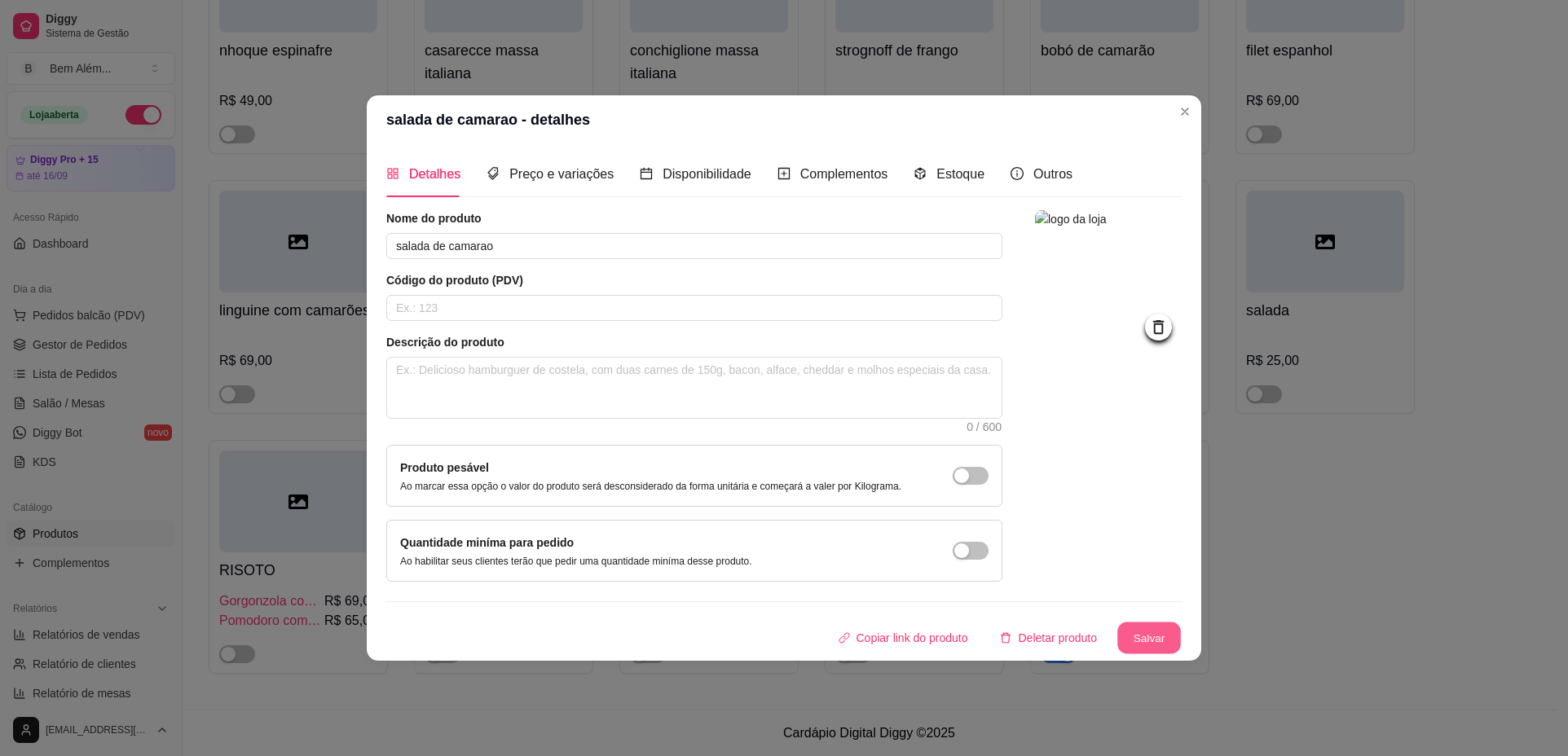
click at [1163, 636] on button "Salvar" at bounding box center [1148, 638] width 63 height 32
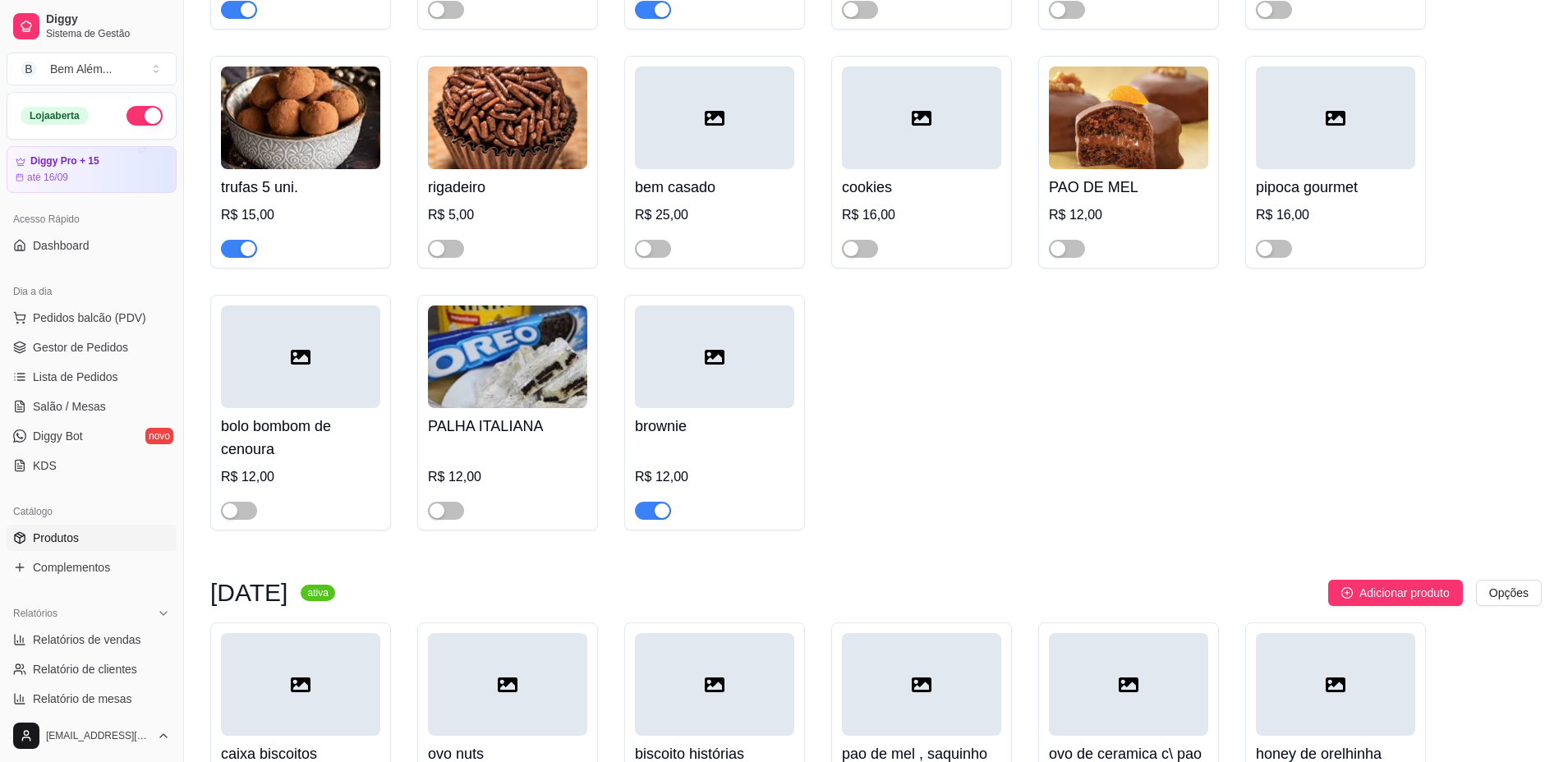
scroll to position [7575, 0]
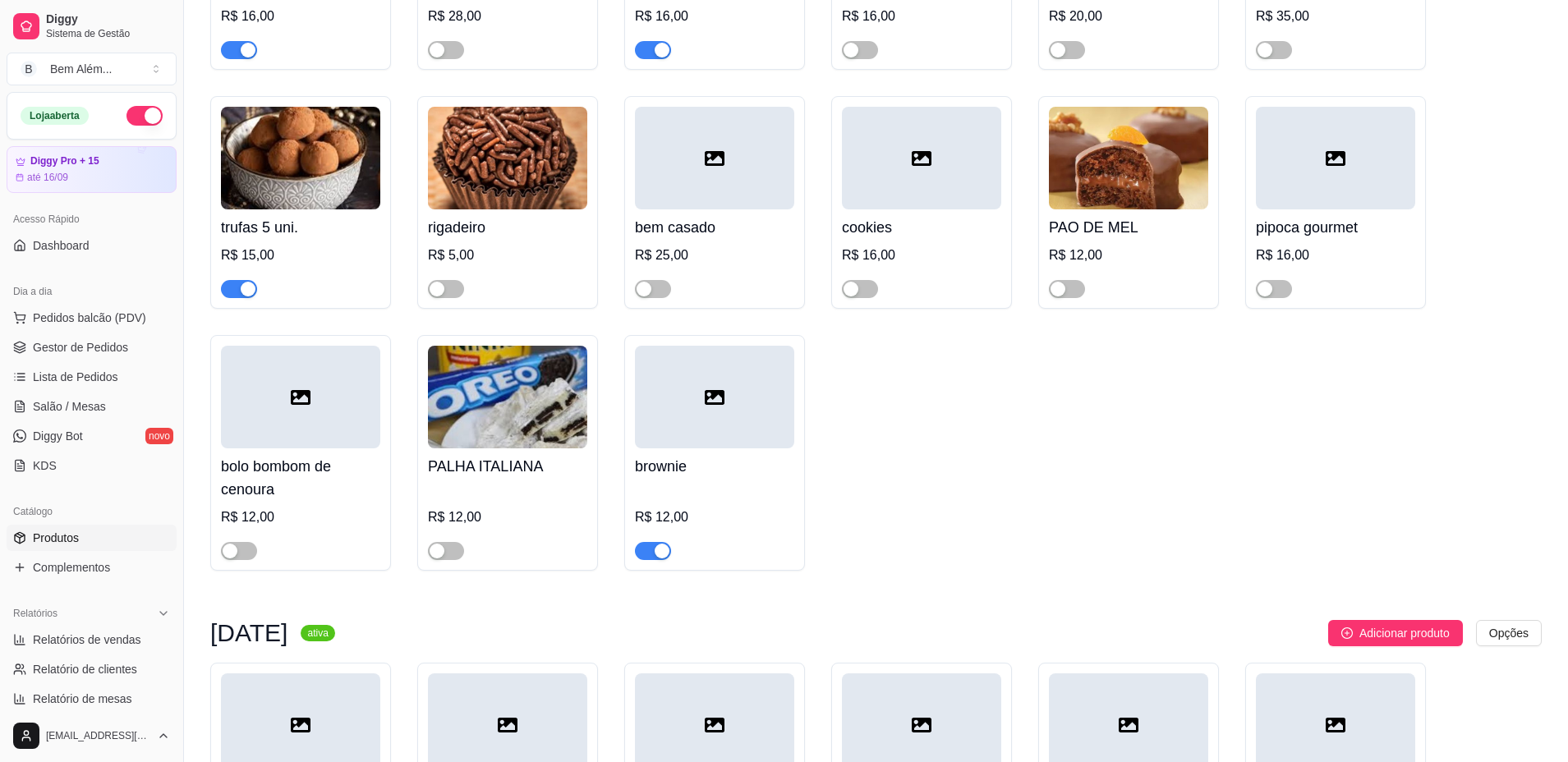
click at [663, 558] on div "button" at bounding box center [662, 551] width 15 height 15
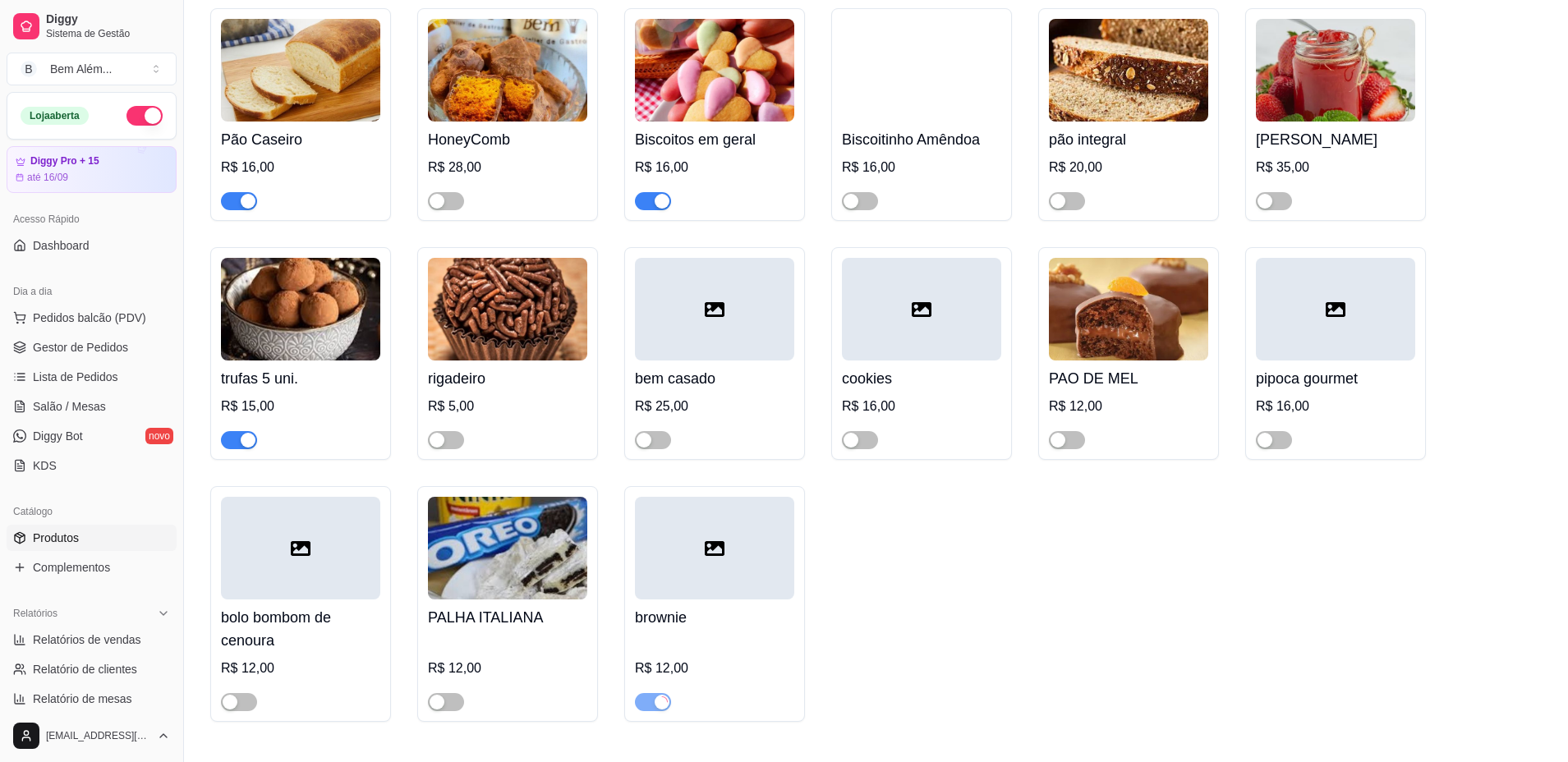
scroll to position [7411, 0]
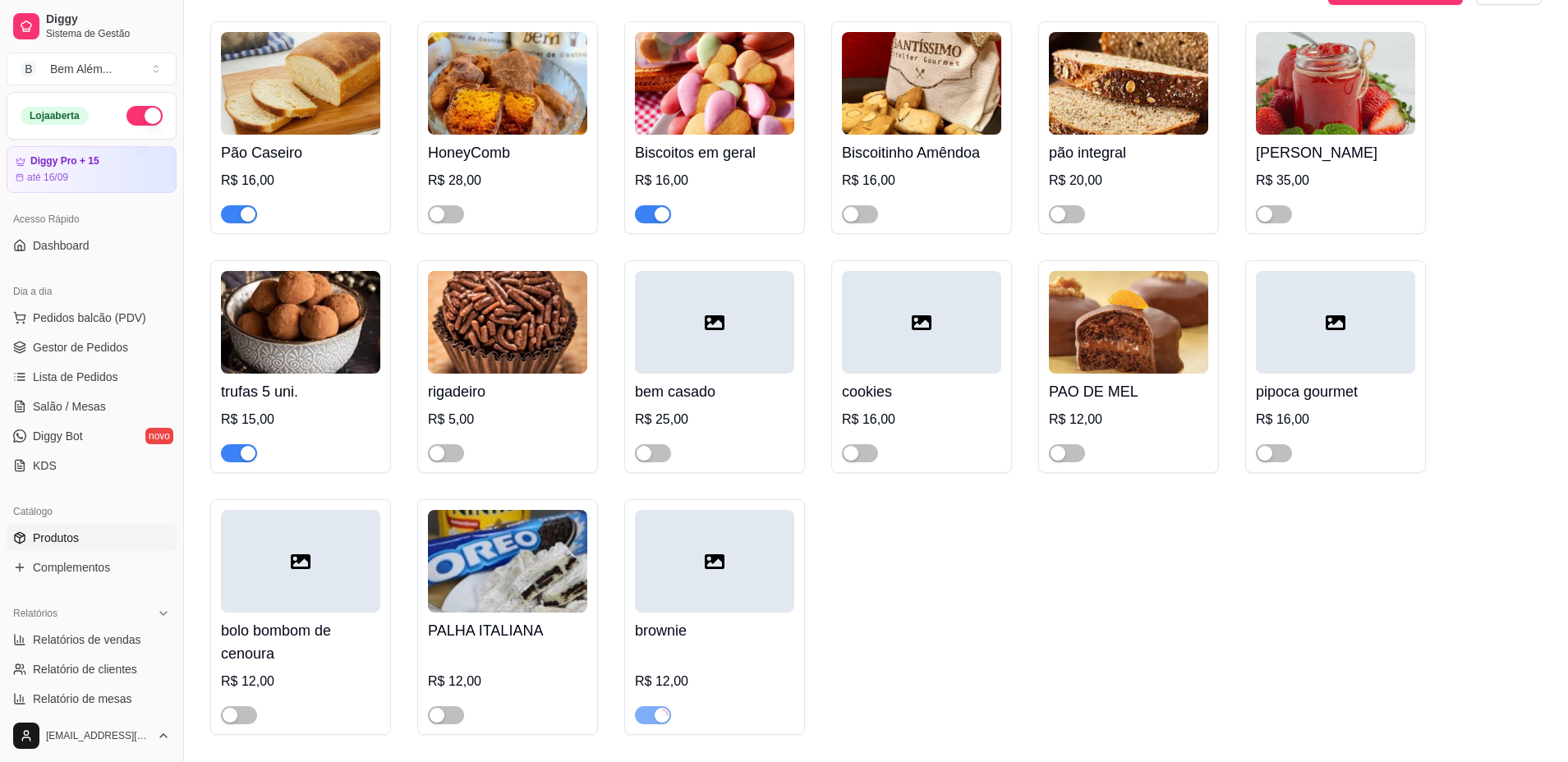
click at [245, 461] on div "button" at bounding box center [248, 453] width 15 height 15
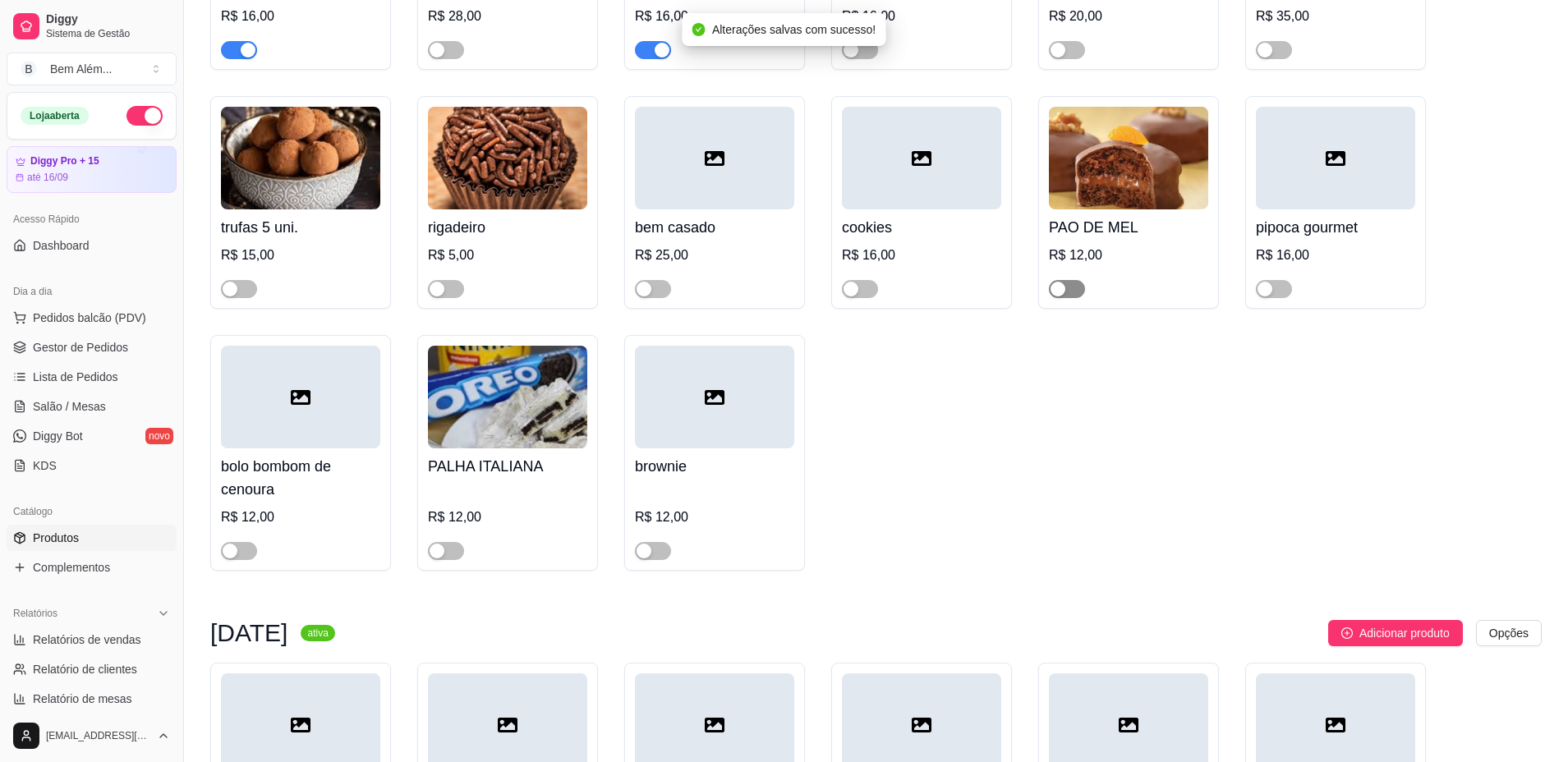
click at [1073, 298] on span "button" at bounding box center [1067, 289] width 36 height 18
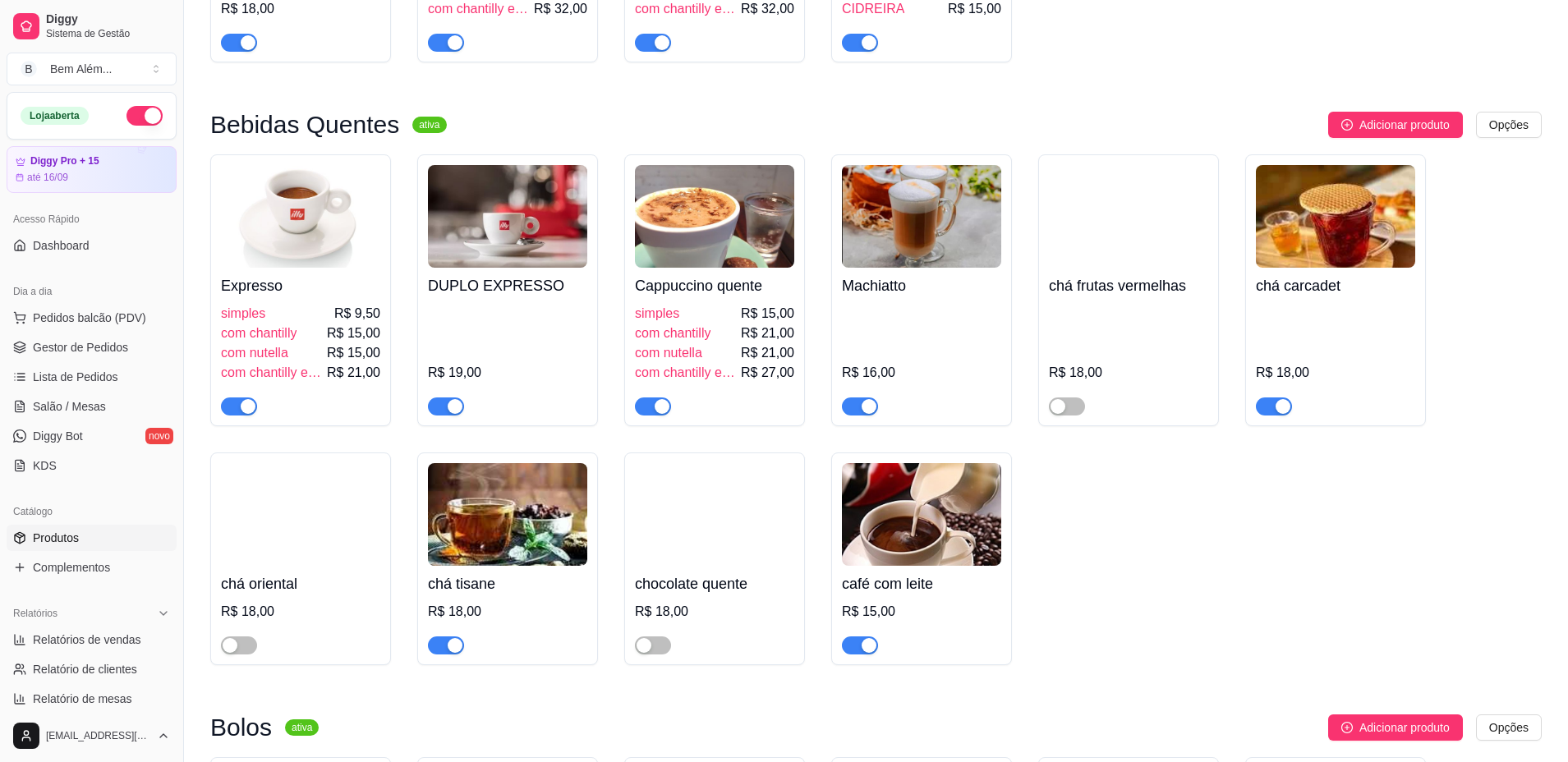
scroll to position [1088, 0]
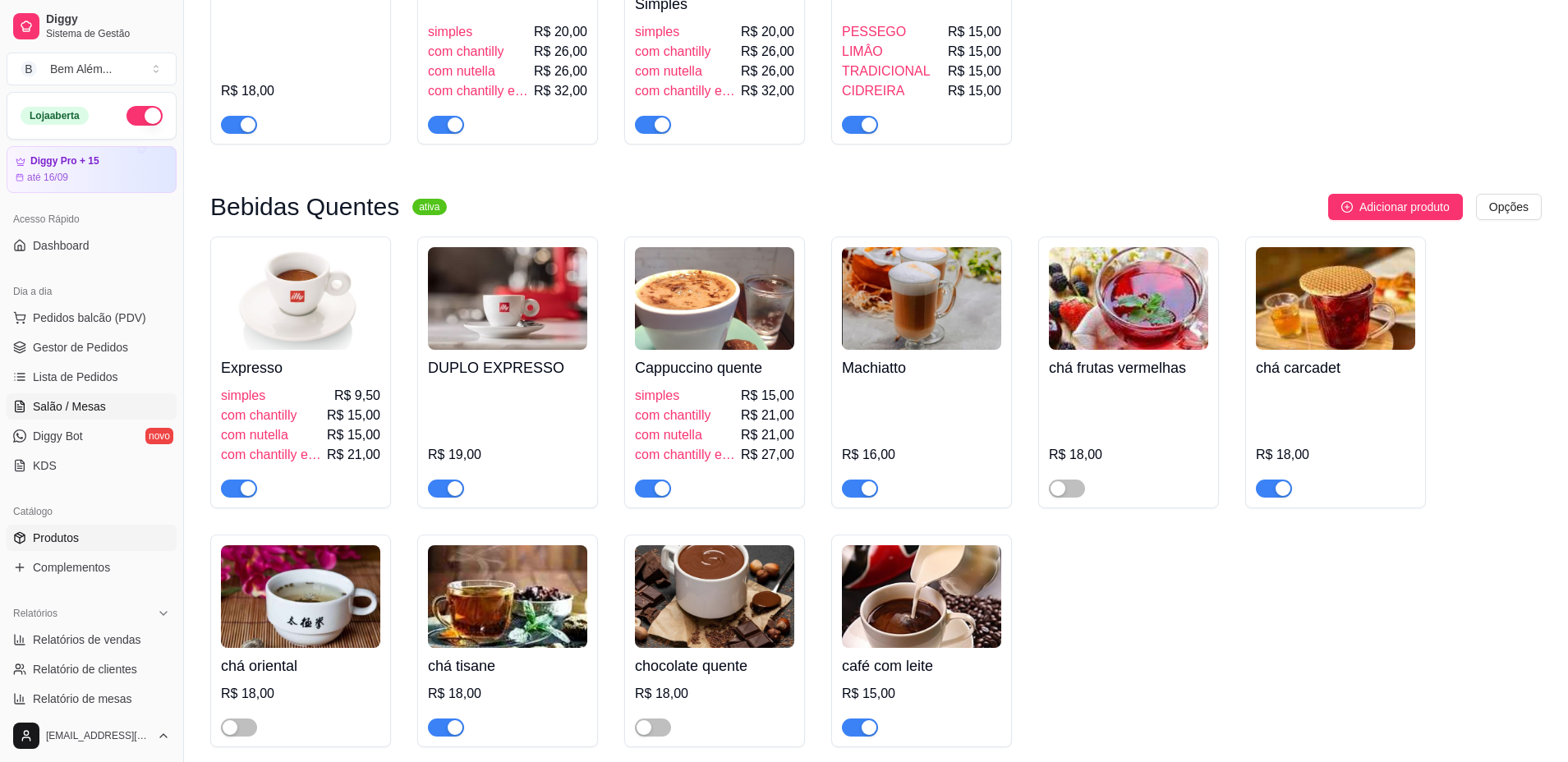
click at [71, 406] on span "Salão / Mesas" at bounding box center [70, 407] width 73 height 17
click at [78, 407] on span "Salão / Mesas" at bounding box center [70, 407] width 73 height 17
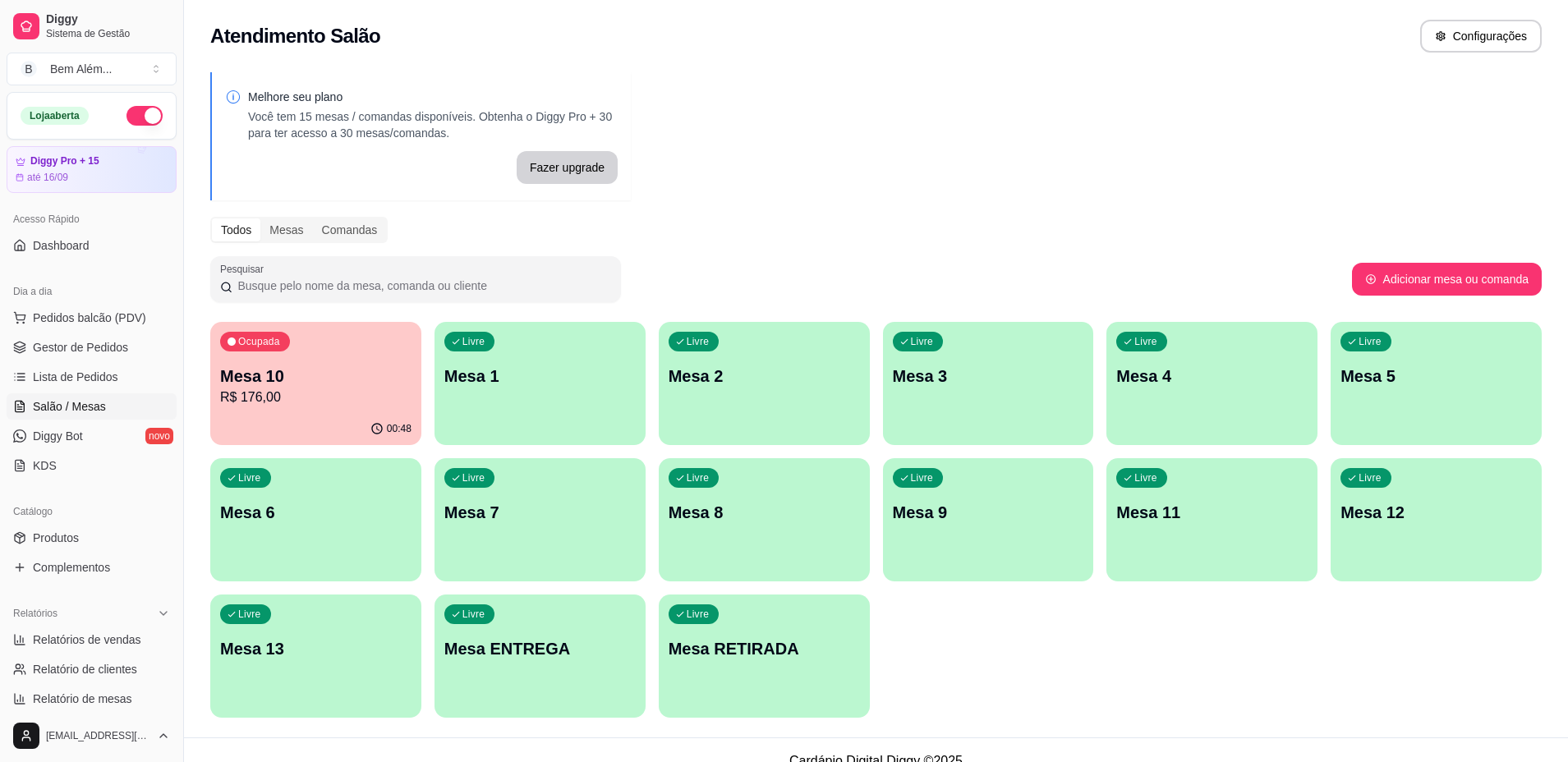
click at [265, 382] on p "Mesa 10" at bounding box center [316, 376] width 191 height 23
click at [330, 360] on div "Ocupada Mesa 10 R$ 176,00" at bounding box center [316, 368] width 211 height 91
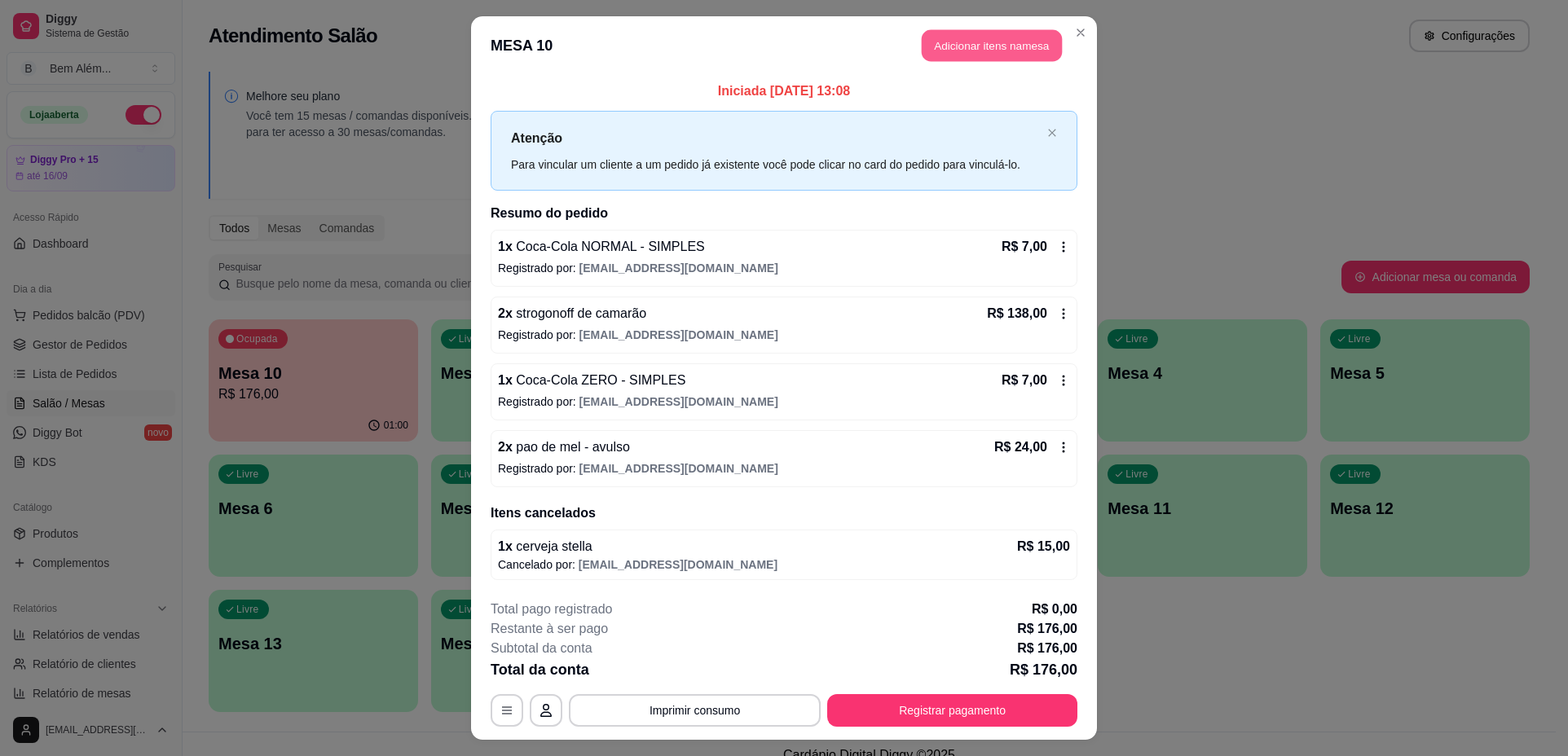
click at [984, 34] on button "Adicionar itens na mesa" at bounding box center [991, 46] width 141 height 32
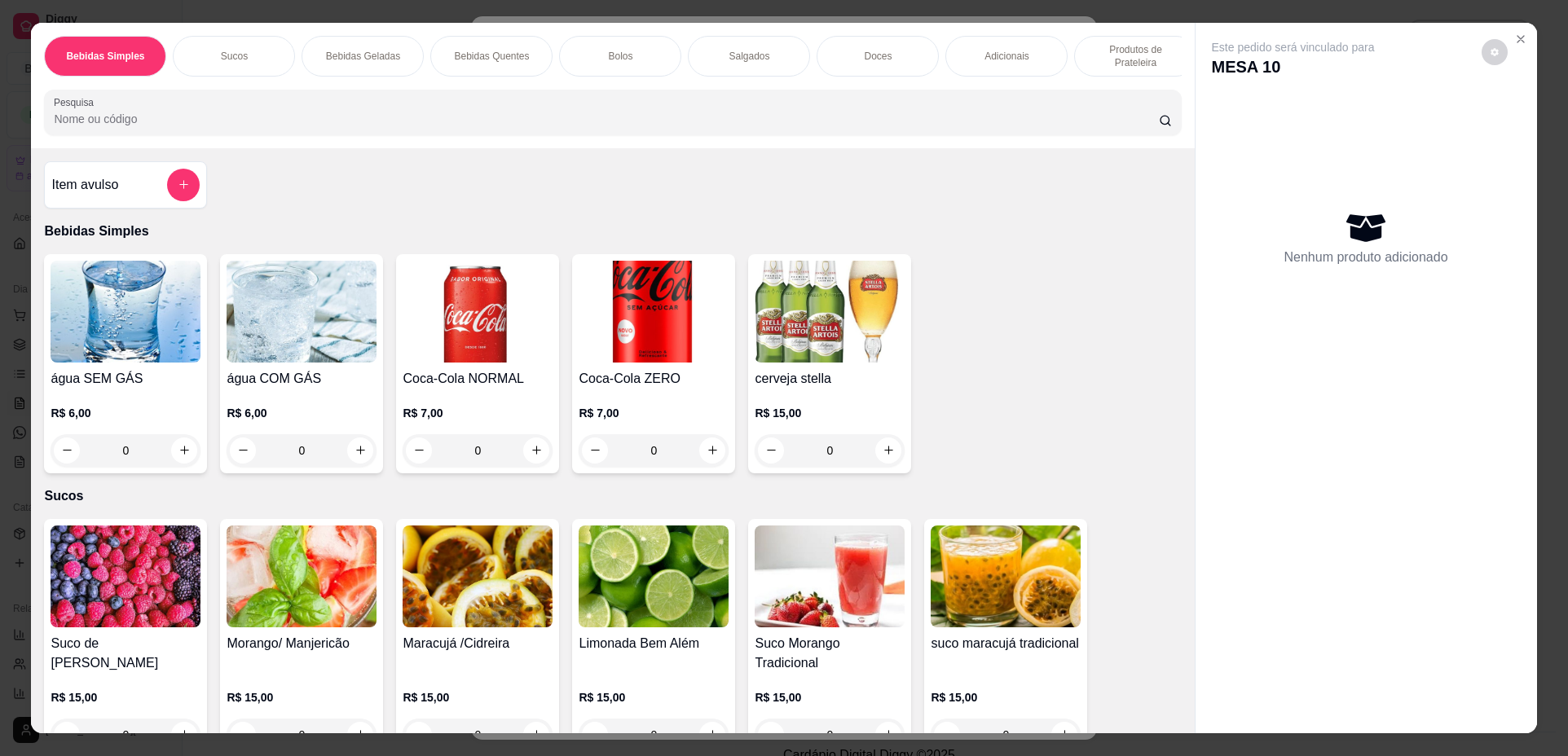
click at [355, 467] on div "0" at bounding box center [302, 450] width 150 height 33
click at [175, 467] on div "0" at bounding box center [125, 450] width 150 height 33
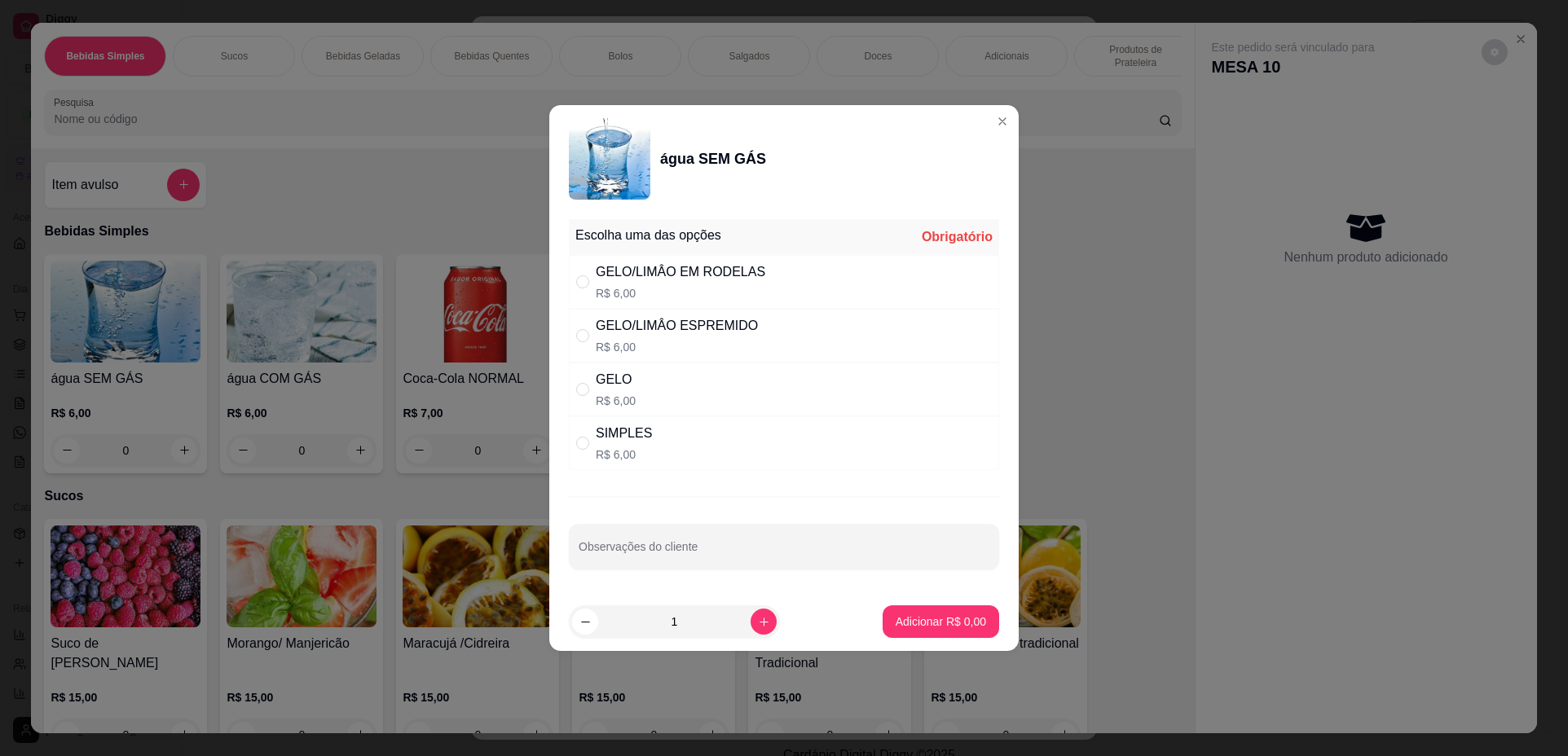
click at [767, 445] on div "SIMPLES R$ 6,00" at bounding box center [783, 443] width 430 height 53
radio input "true"
click at [883, 620] on button "Adicionar R$ 6,00" at bounding box center [941, 622] width 117 height 33
type input "1"
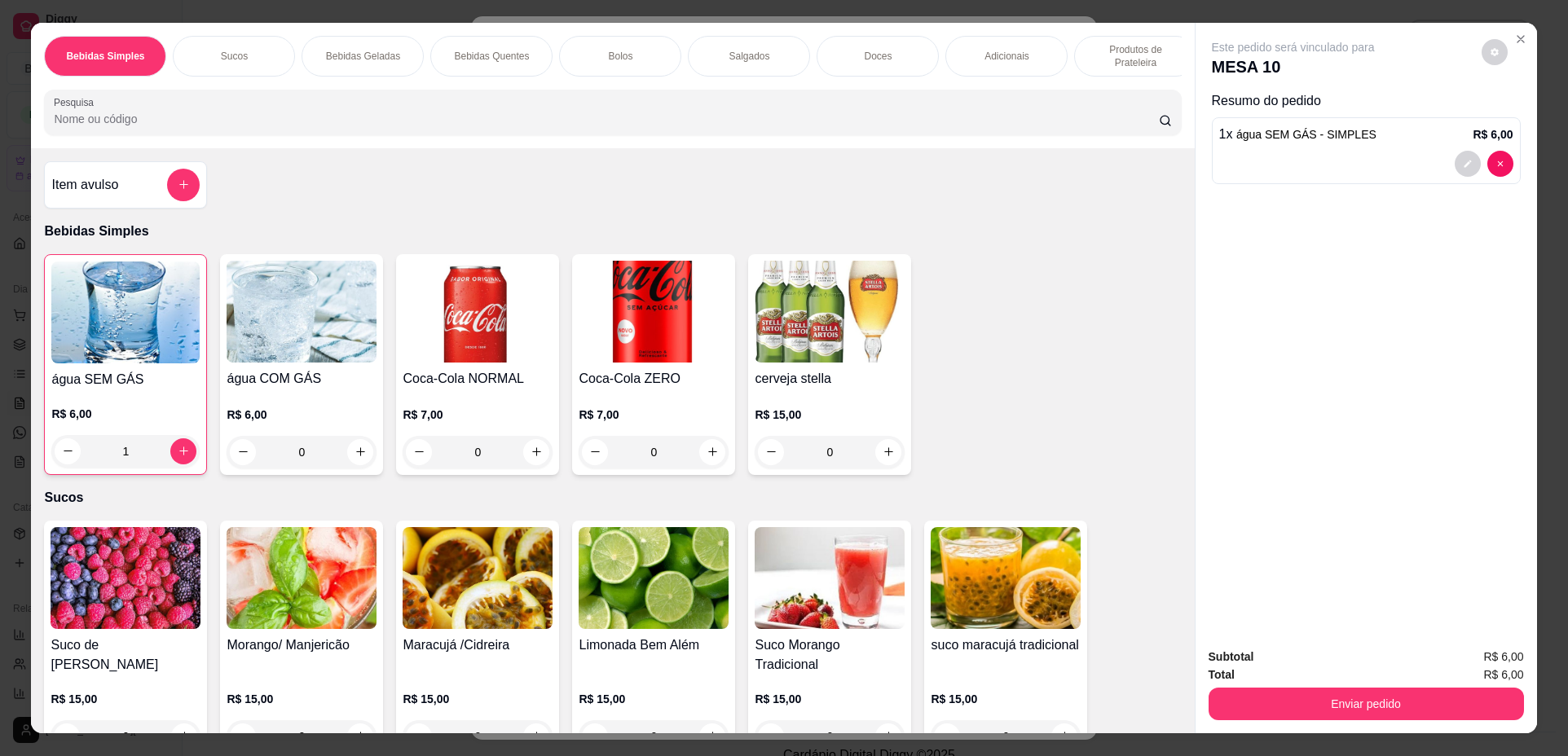
click at [356, 466] on div "0" at bounding box center [302, 452] width 150 height 33
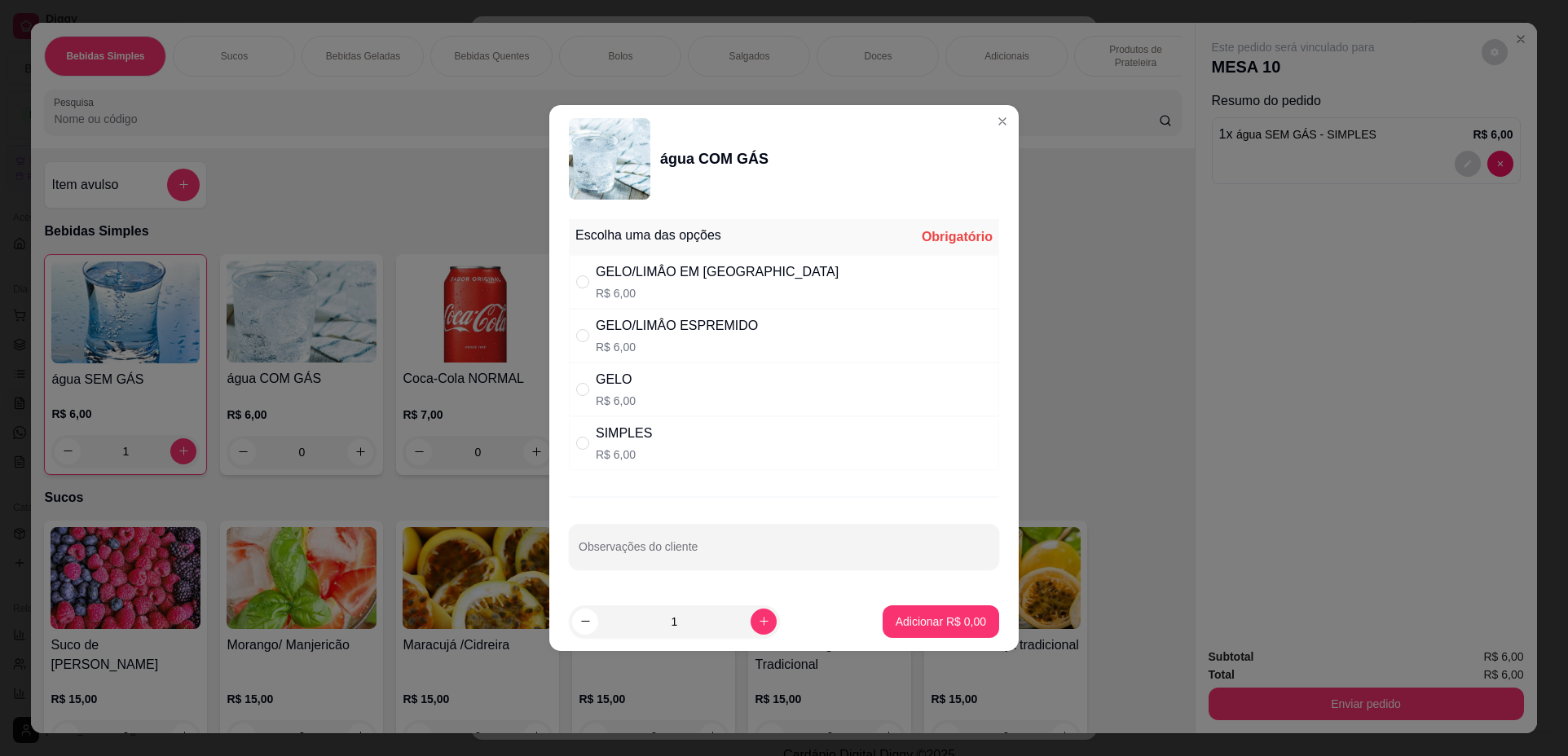
drag, startPoint x: 775, startPoint y: 445, endPoint x: 811, endPoint y: 472, distance: 45.0
click at [789, 454] on div "SIMPLES R$ 6,00" at bounding box center [783, 443] width 430 height 53
radio input "true"
click at [929, 623] on p "Adicionar R$ 6,00" at bounding box center [941, 622] width 90 height 16
type input "1"
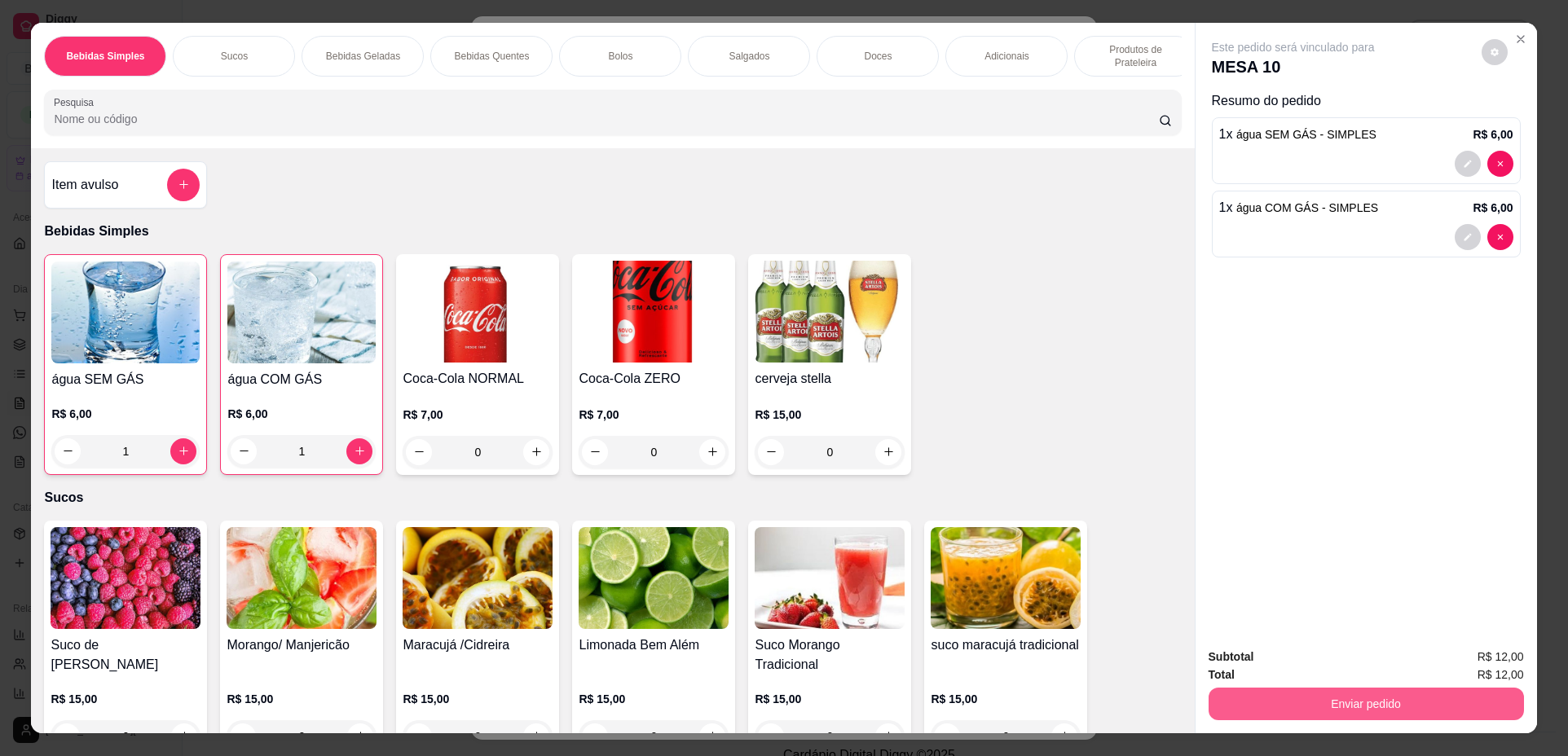
click at [1229, 710] on button "Enviar pedido" at bounding box center [1366, 704] width 316 height 33
click at [1267, 661] on button "Não registrar e enviar pedido" at bounding box center [1312, 663] width 164 height 30
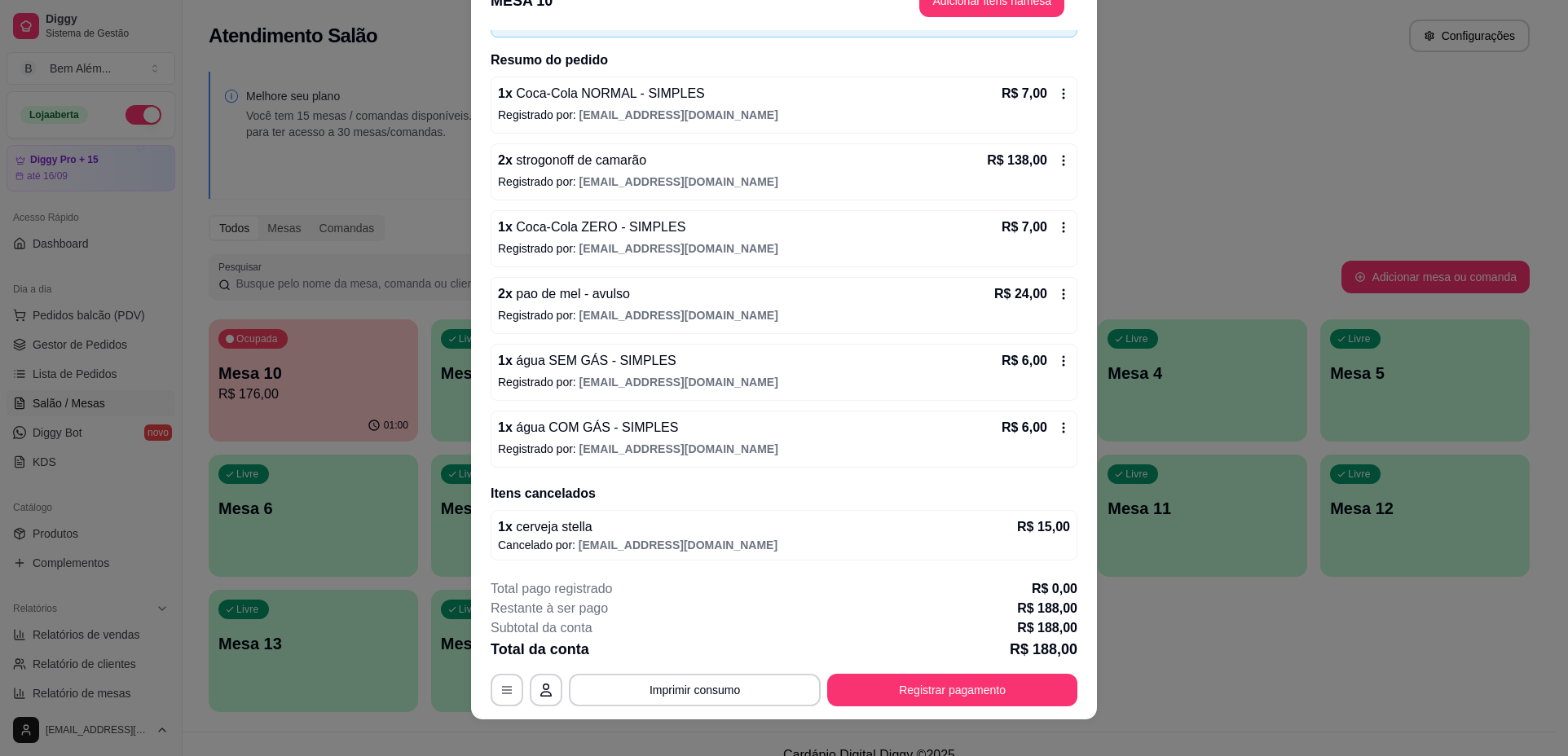
scroll to position [48, 0]
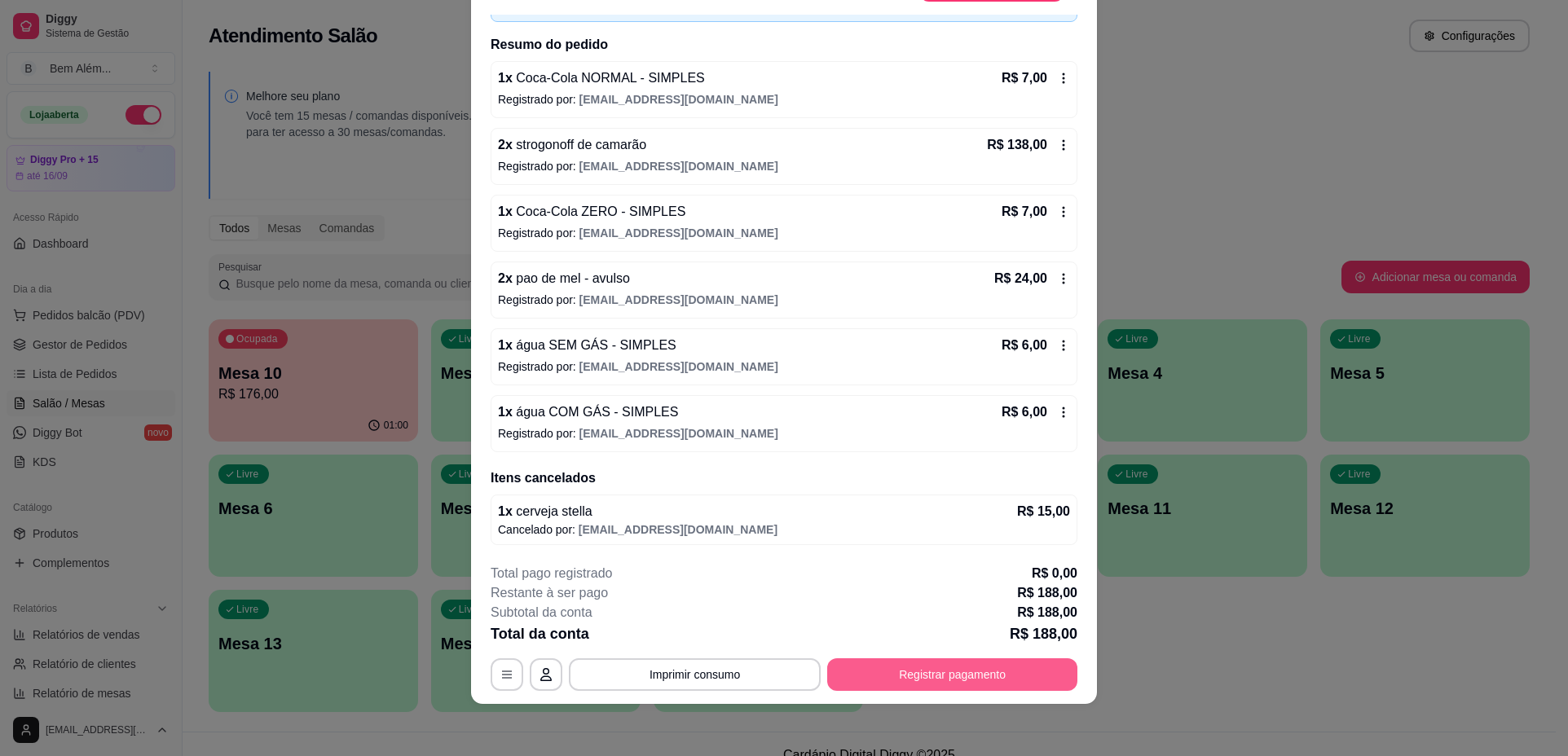
click at [892, 680] on button "Registrar pagamento" at bounding box center [952, 675] width 250 height 33
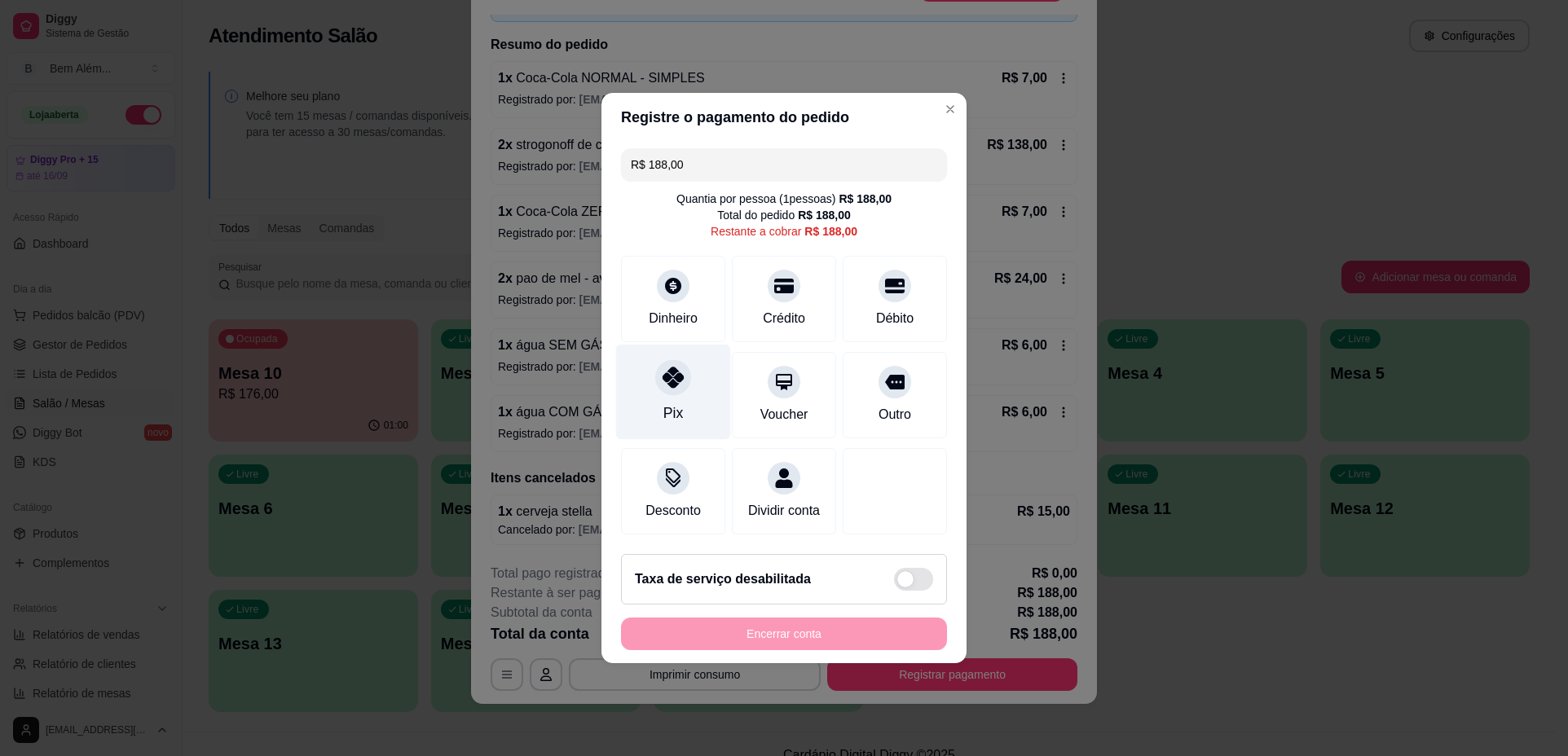
click at [668, 383] on div at bounding box center [673, 377] width 36 height 36
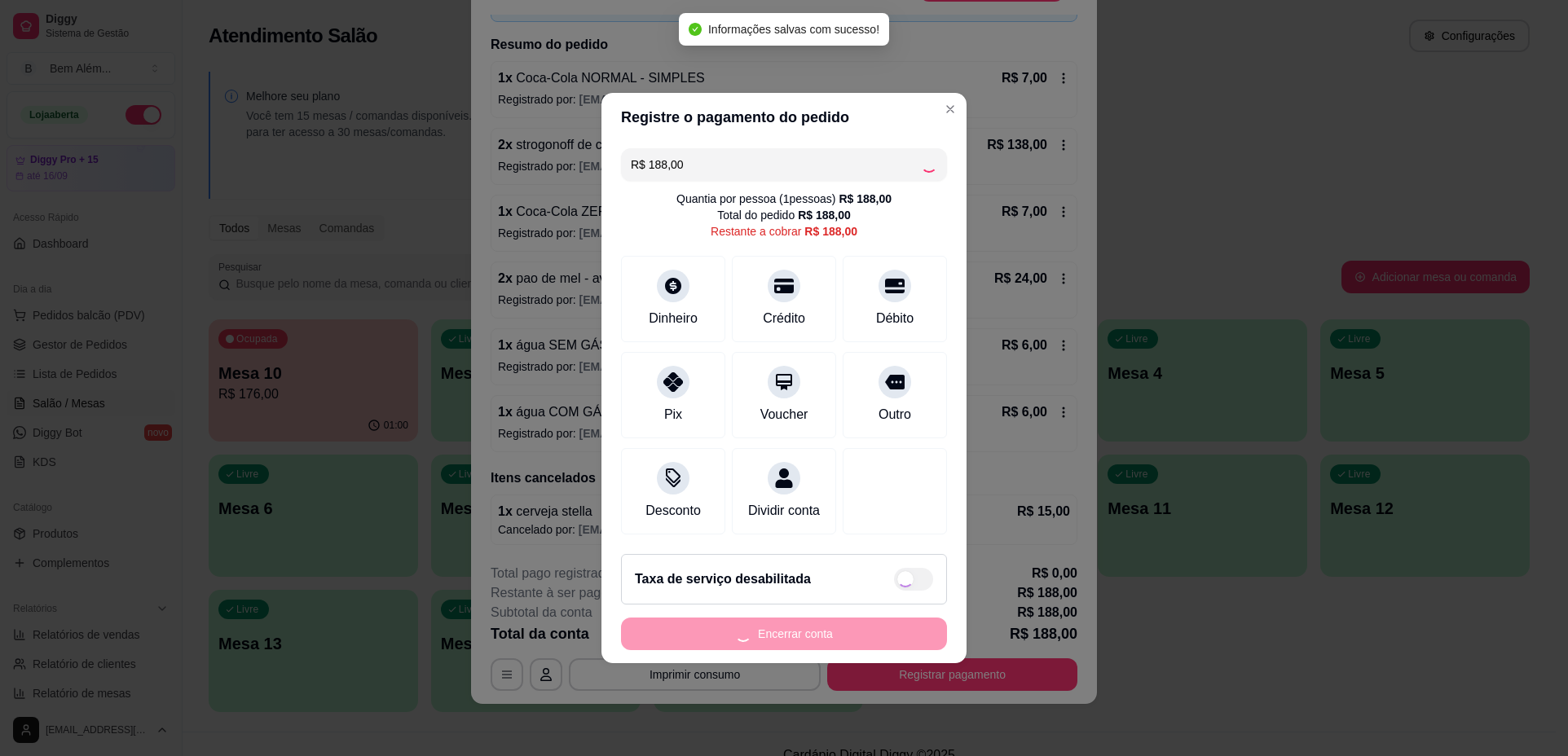
type input "R$ 0,00"
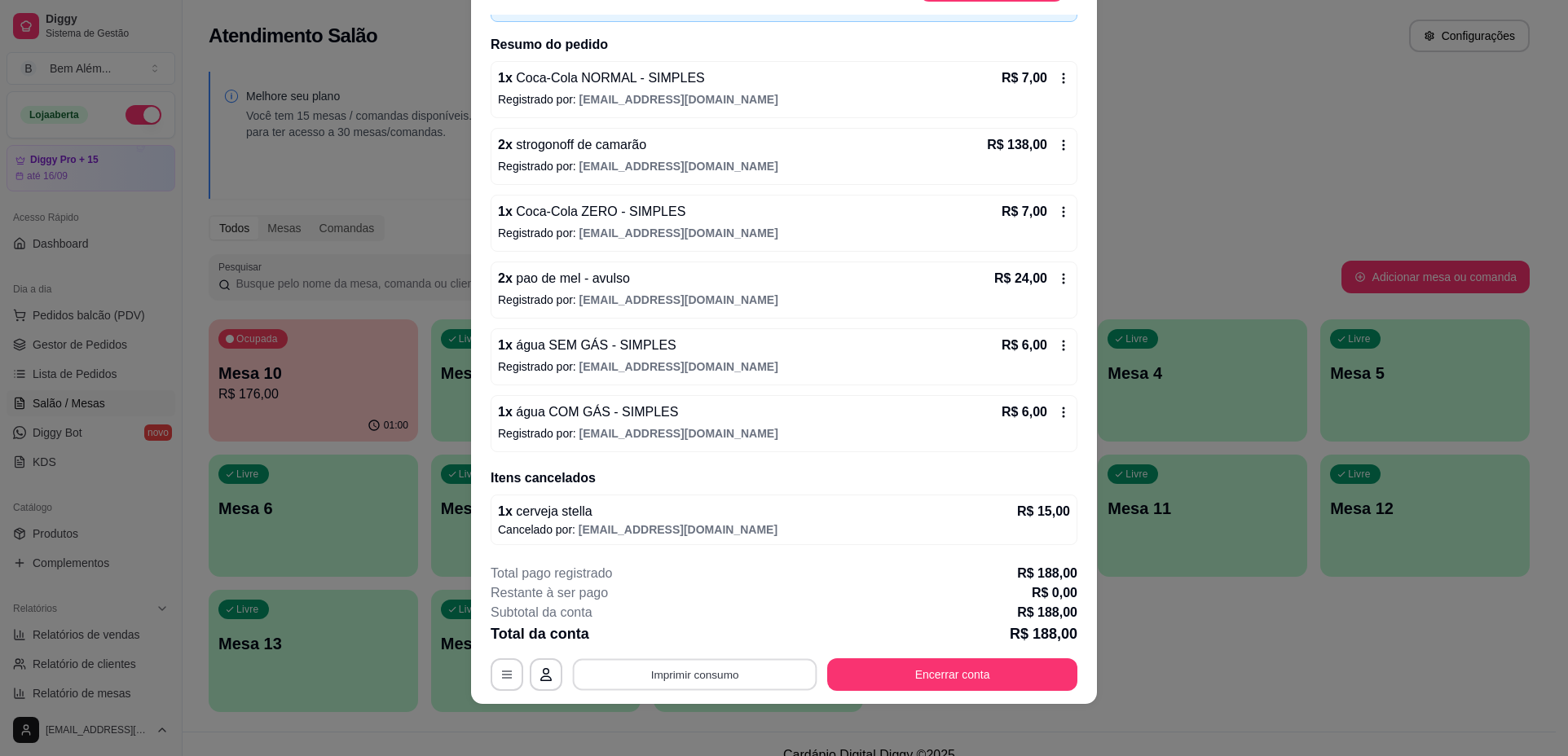
click at [620, 669] on button "Imprimir consumo" at bounding box center [694, 675] width 244 height 32
click at [644, 638] on button "impressao computador" at bounding box center [688, 636] width 119 height 25
click at [890, 674] on button "Encerrar conta" at bounding box center [952, 675] width 250 height 33
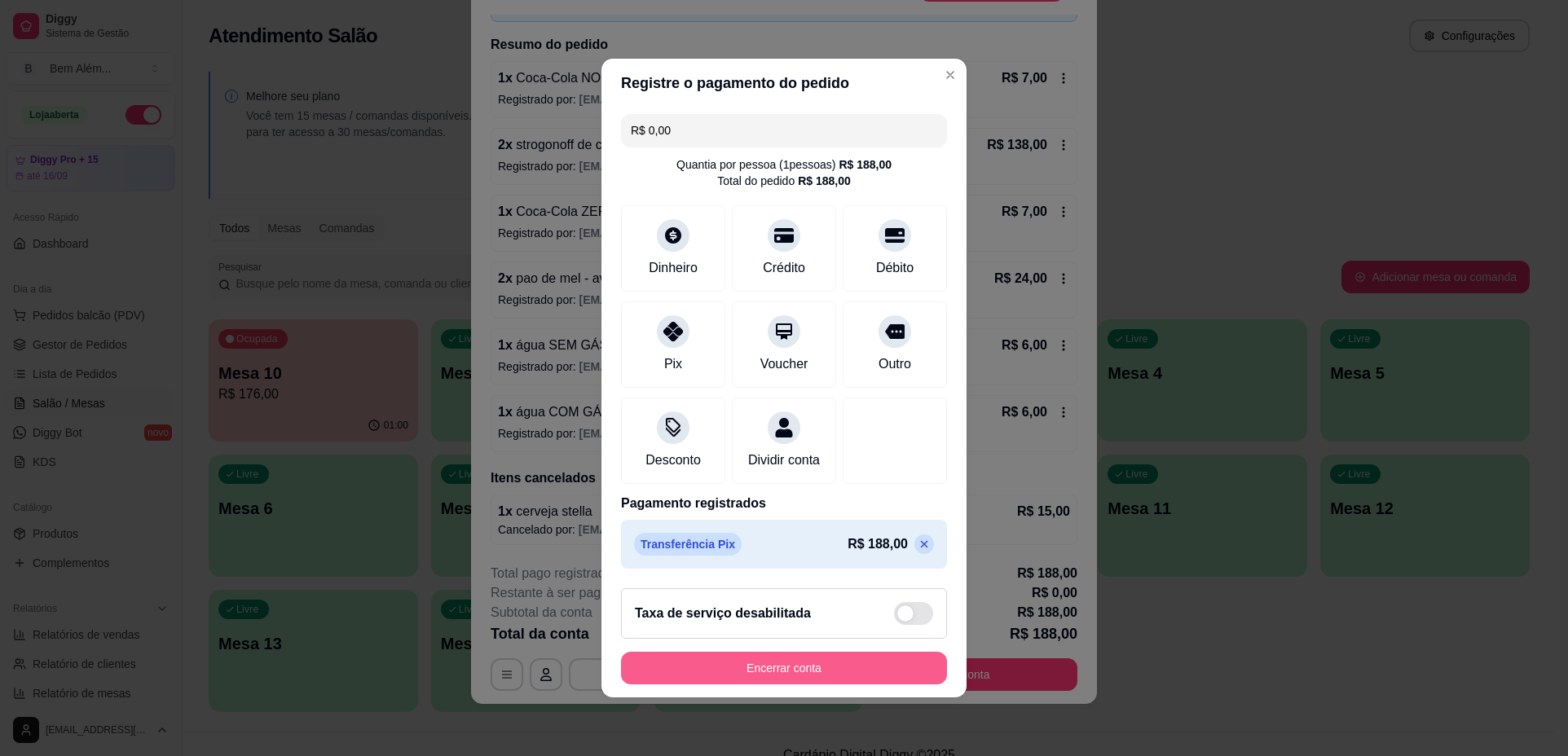
click at [888, 673] on button "Encerrar conta" at bounding box center [783, 668] width 326 height 33
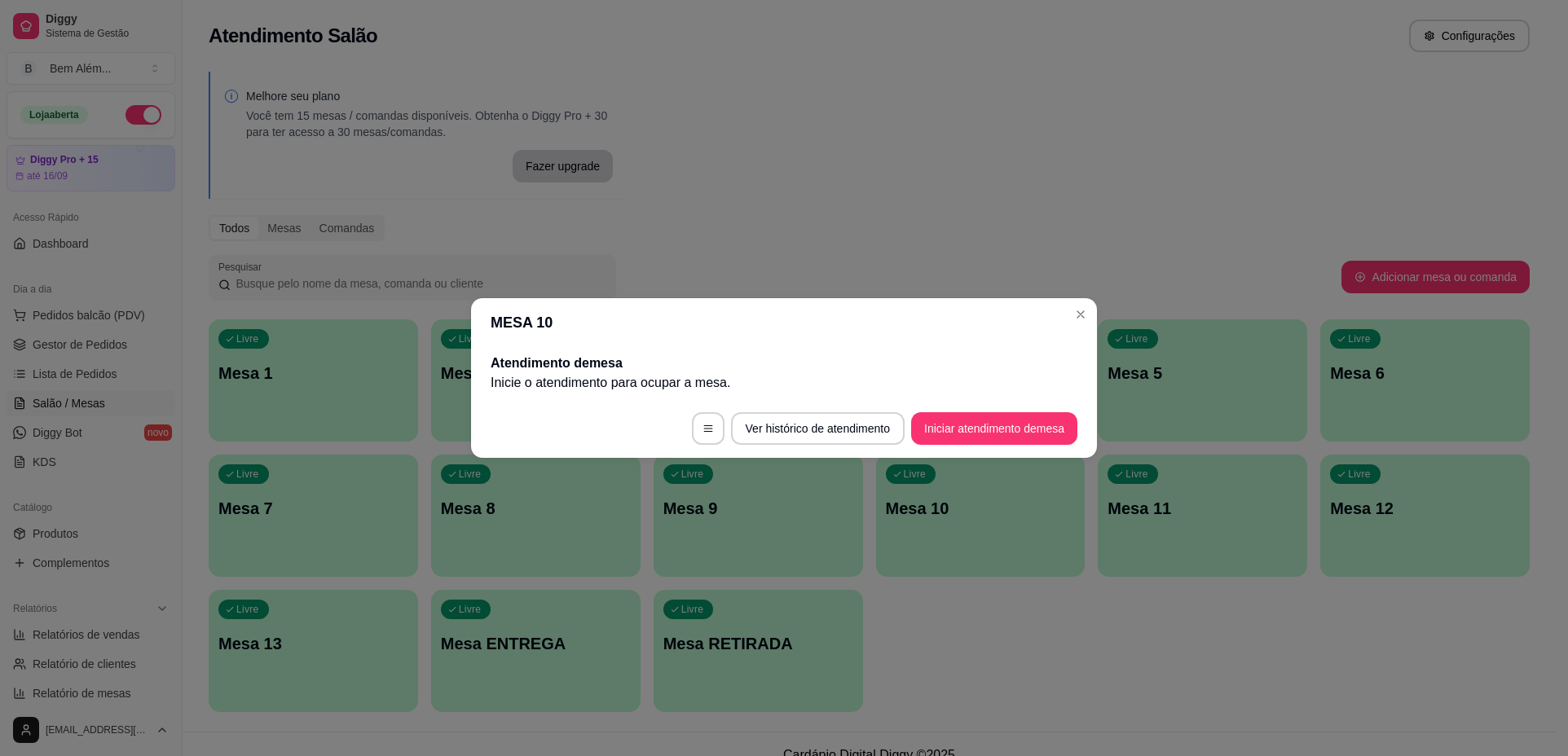
scroll to position [0, 0]
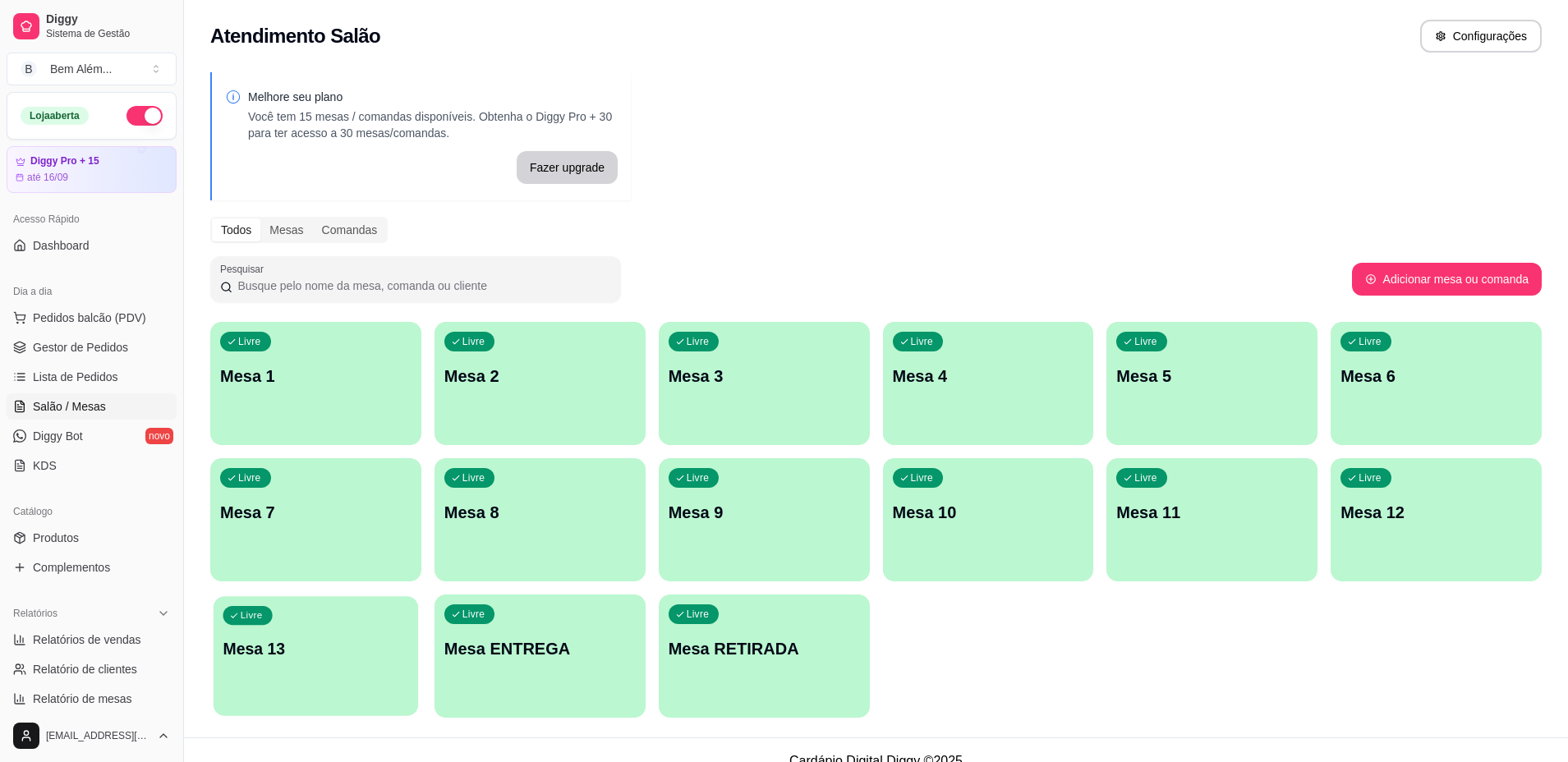
click at [293, 684] on div "Livre Mesa 13" at bounding box center [316, 646] width 205 height 100
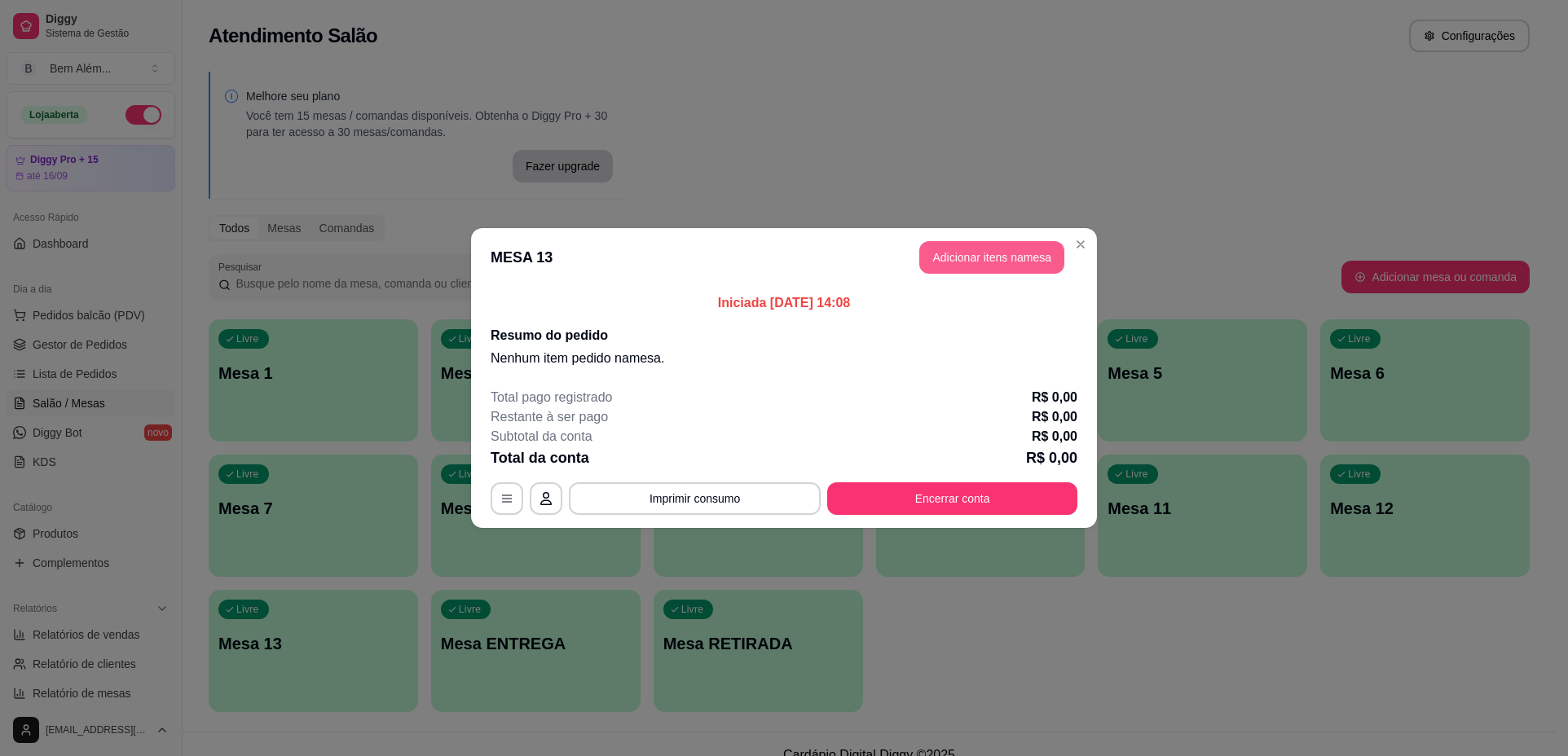
click at [1002, 249] on button "Adicionar itens na mesa" at bounding box center [991, 257] width 145 height 33
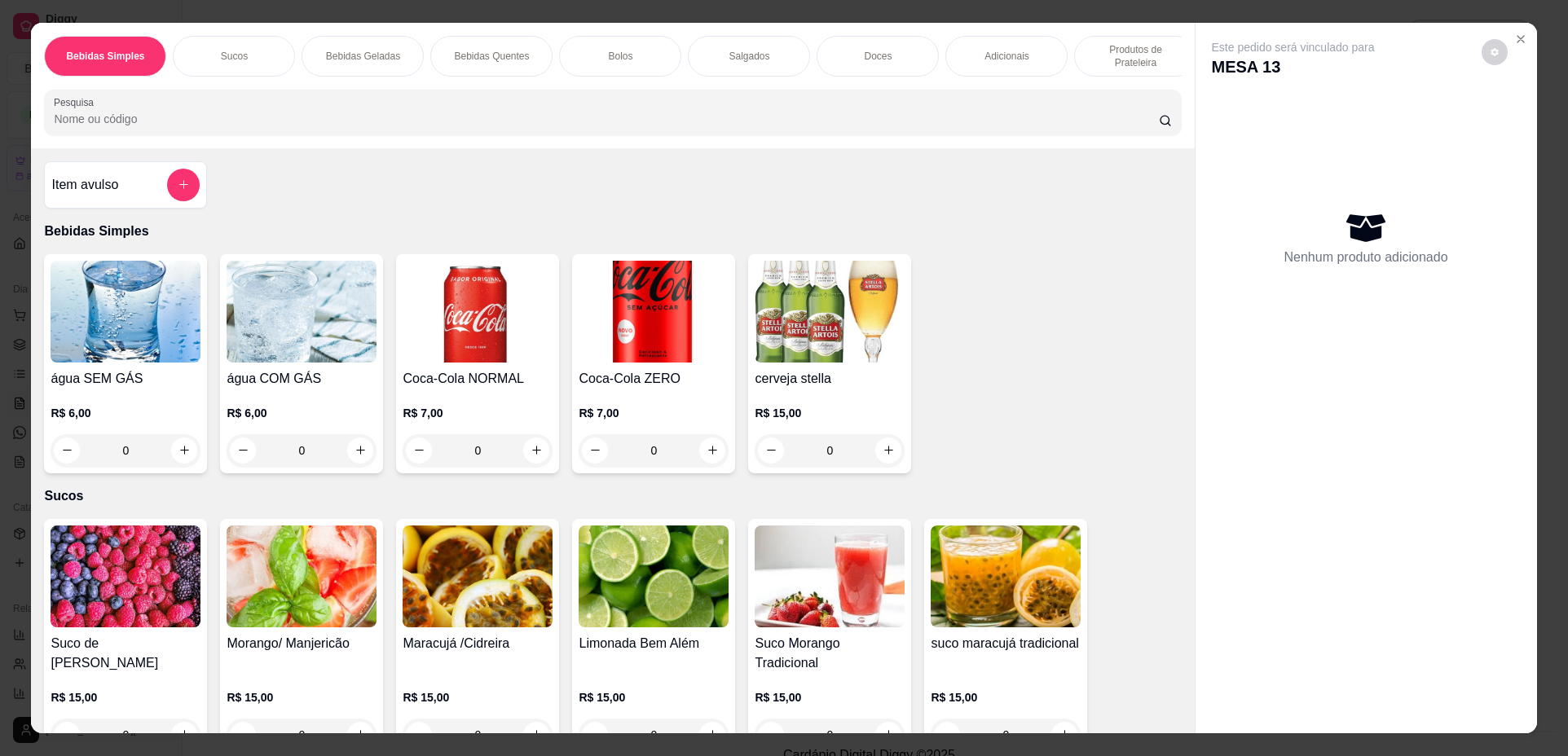
click at [1109, 44] on p "Produtos de Prateleira" at bounding box center [1135, 57] width 95 height 26
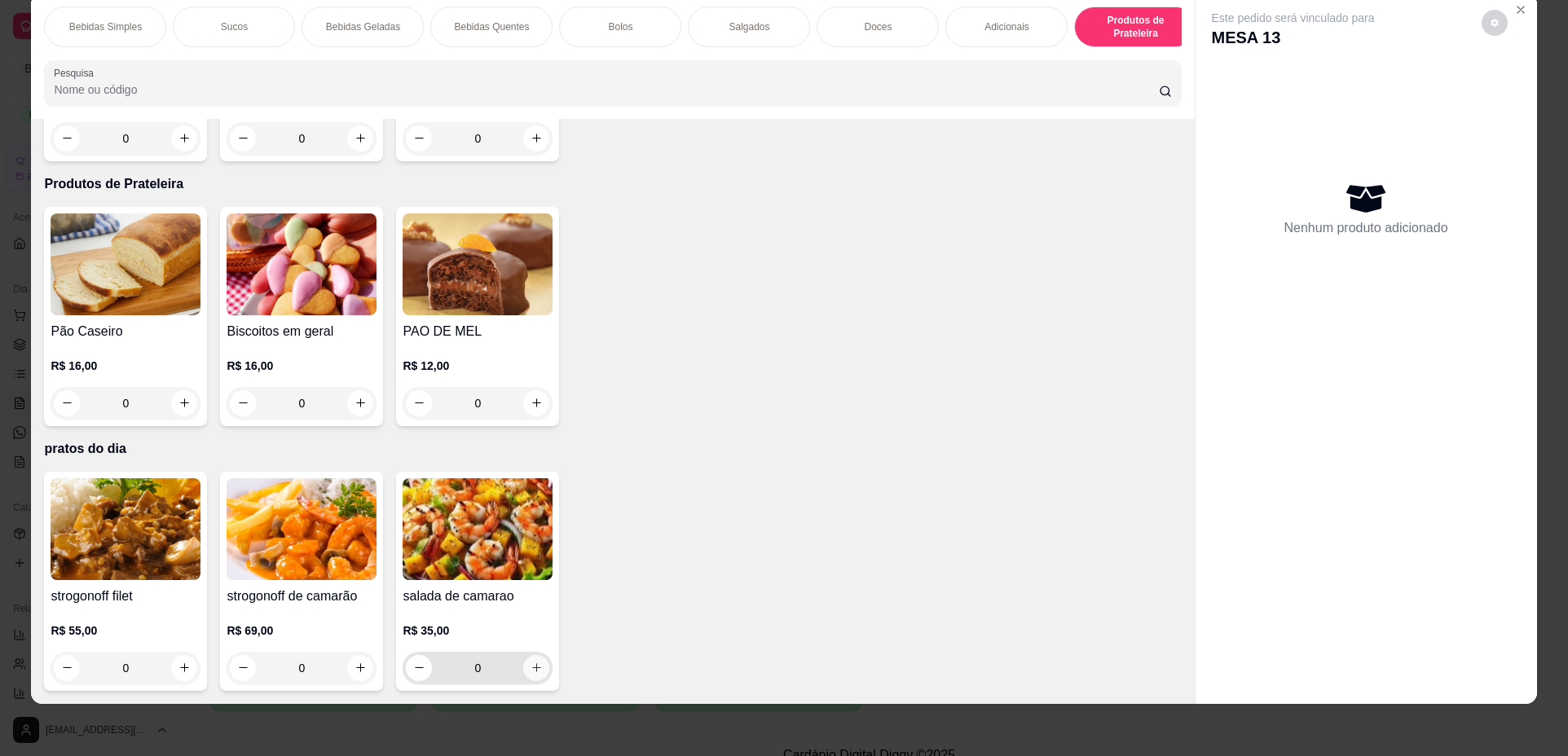
click at [532, 668] on icon "increase-product-quantity" at bounding box center [536, 668] width 9 height 9
type input "1"
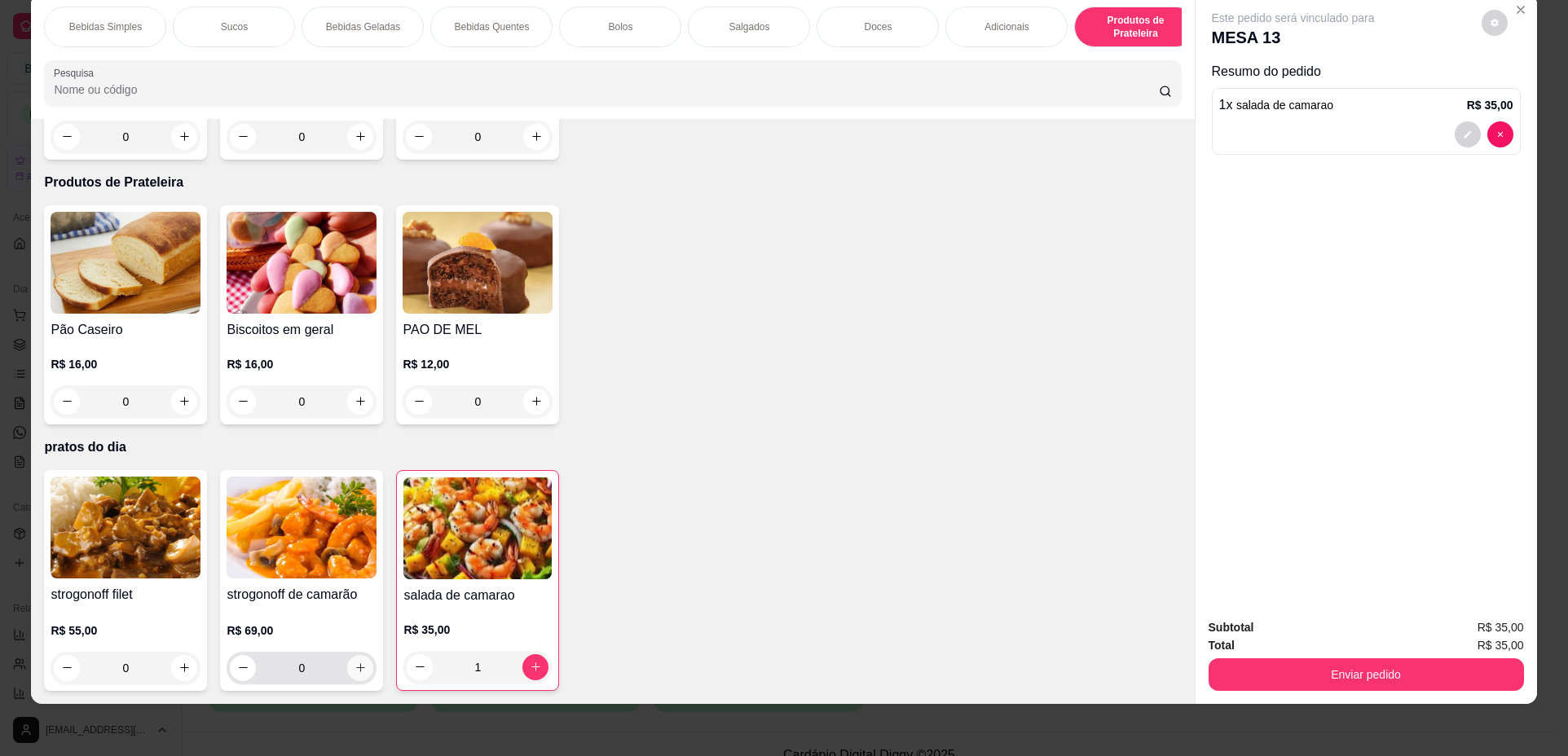
click at [356, 668] on icon "increase-product-quantity" at bounding box center [360, 668] width 9 height 9
click at [354, 668] on icon "increase-product-quantity" at bounding box center [359, 666] width 12 height 12
type input "2"
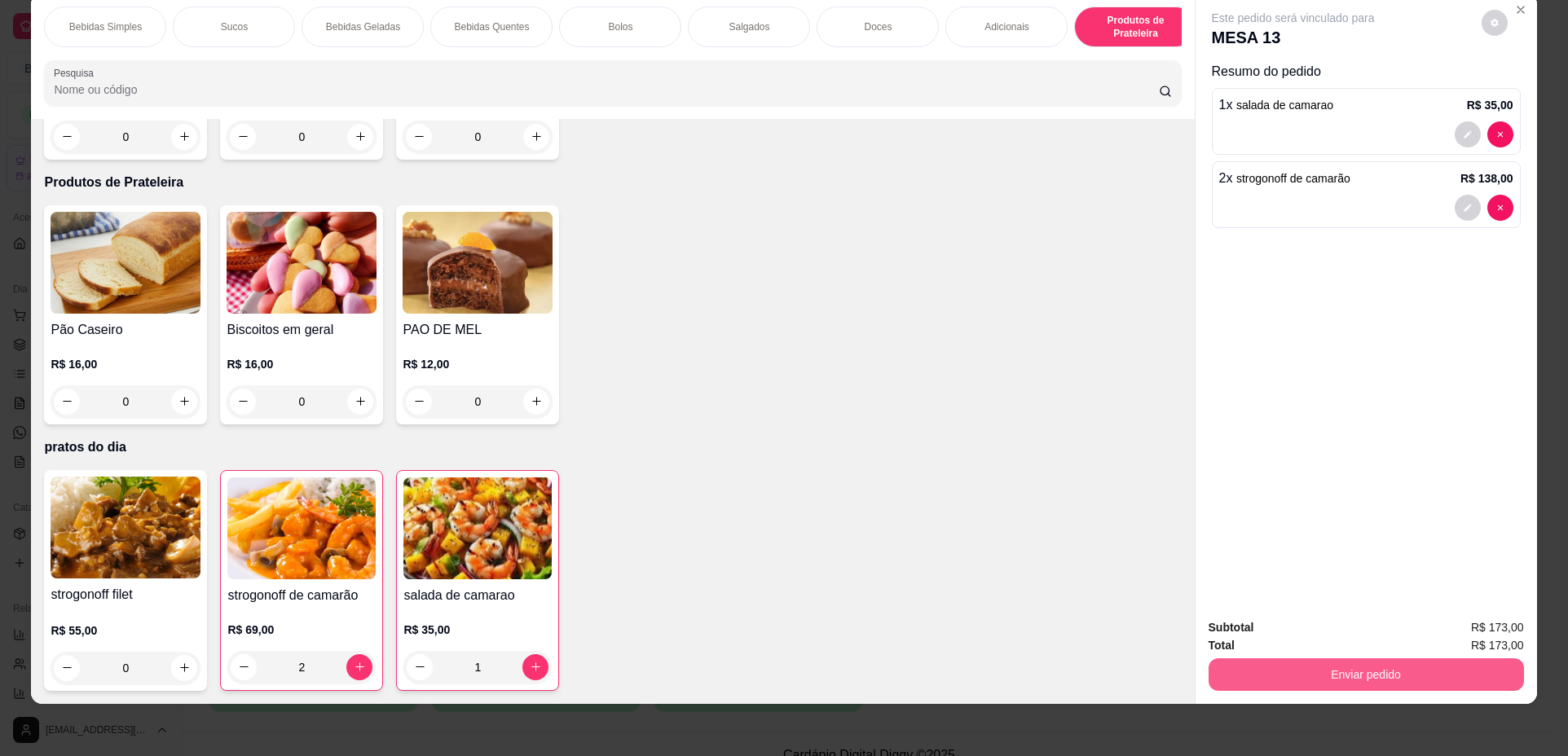
click at [1238, 668] on button "Enviar pedido" at bounding box center [1366, 675] width 316 height 33
click at [1237, 632] on button "Não registrar e enviar pedido" at bounding box center [1312, 634] width 164 height 30
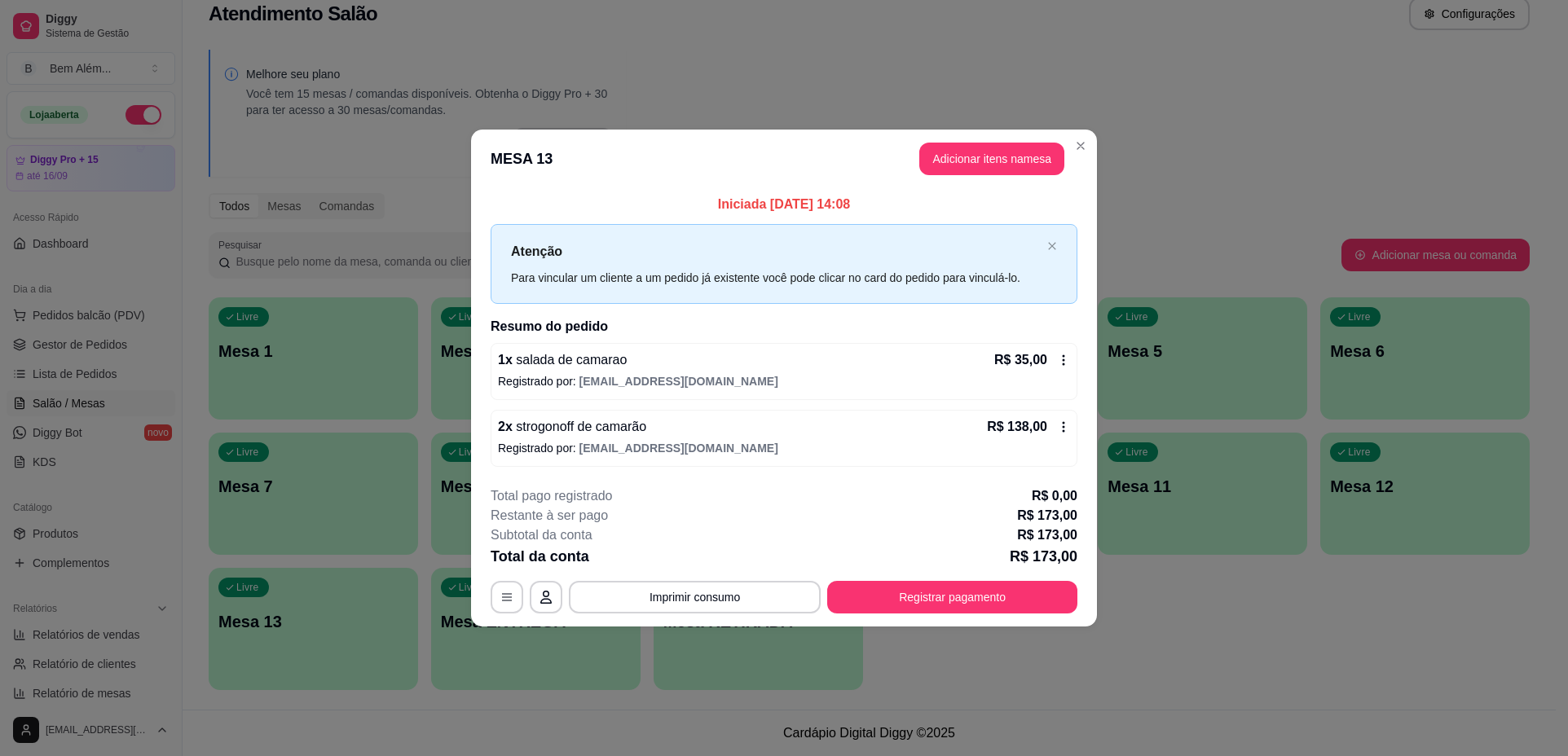
scroll to position [1, 143]
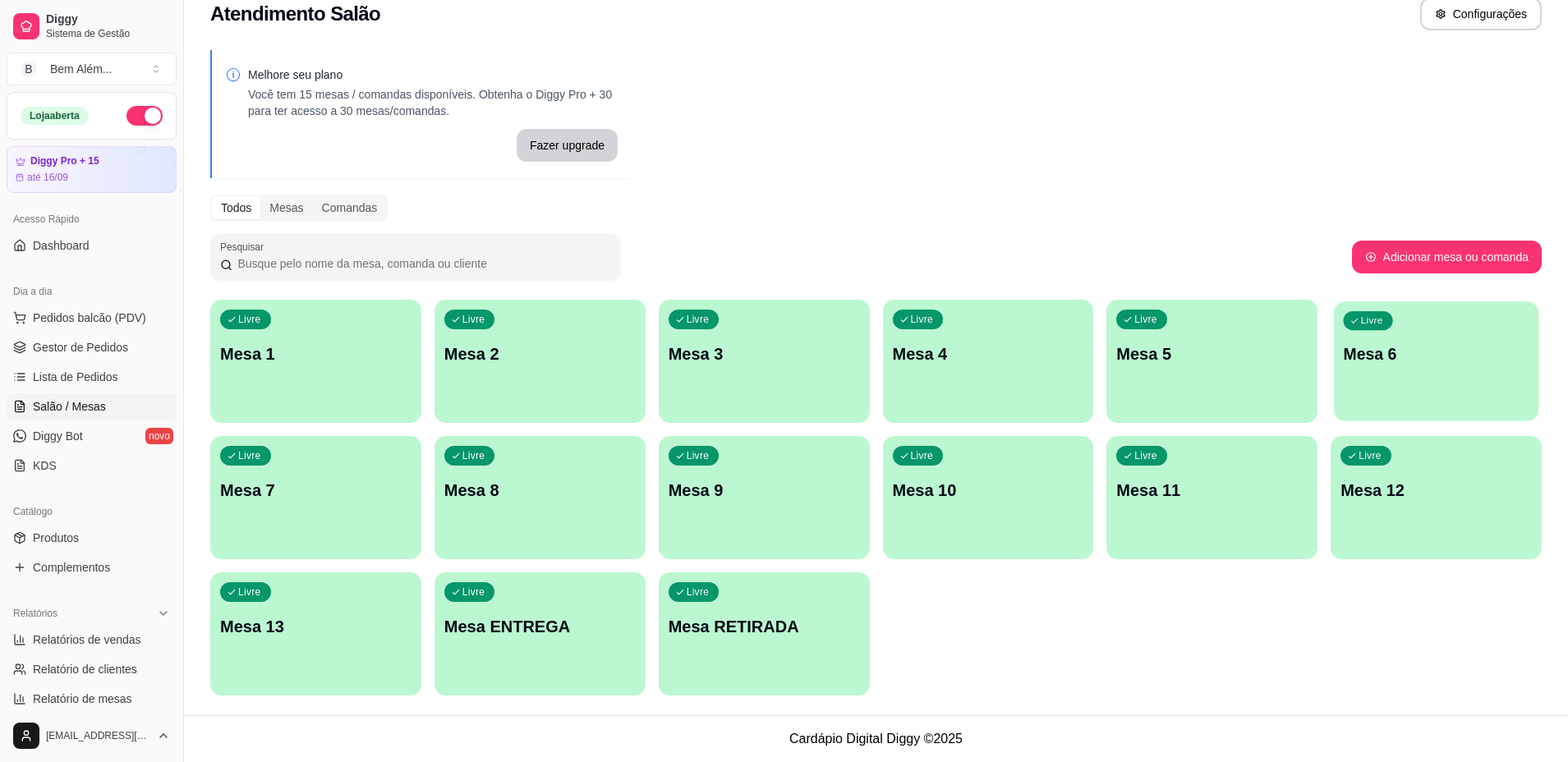
click at [1353, 398] on div "Livre Mesa 6" at bounding box center [1435, 351] width 205 height 100
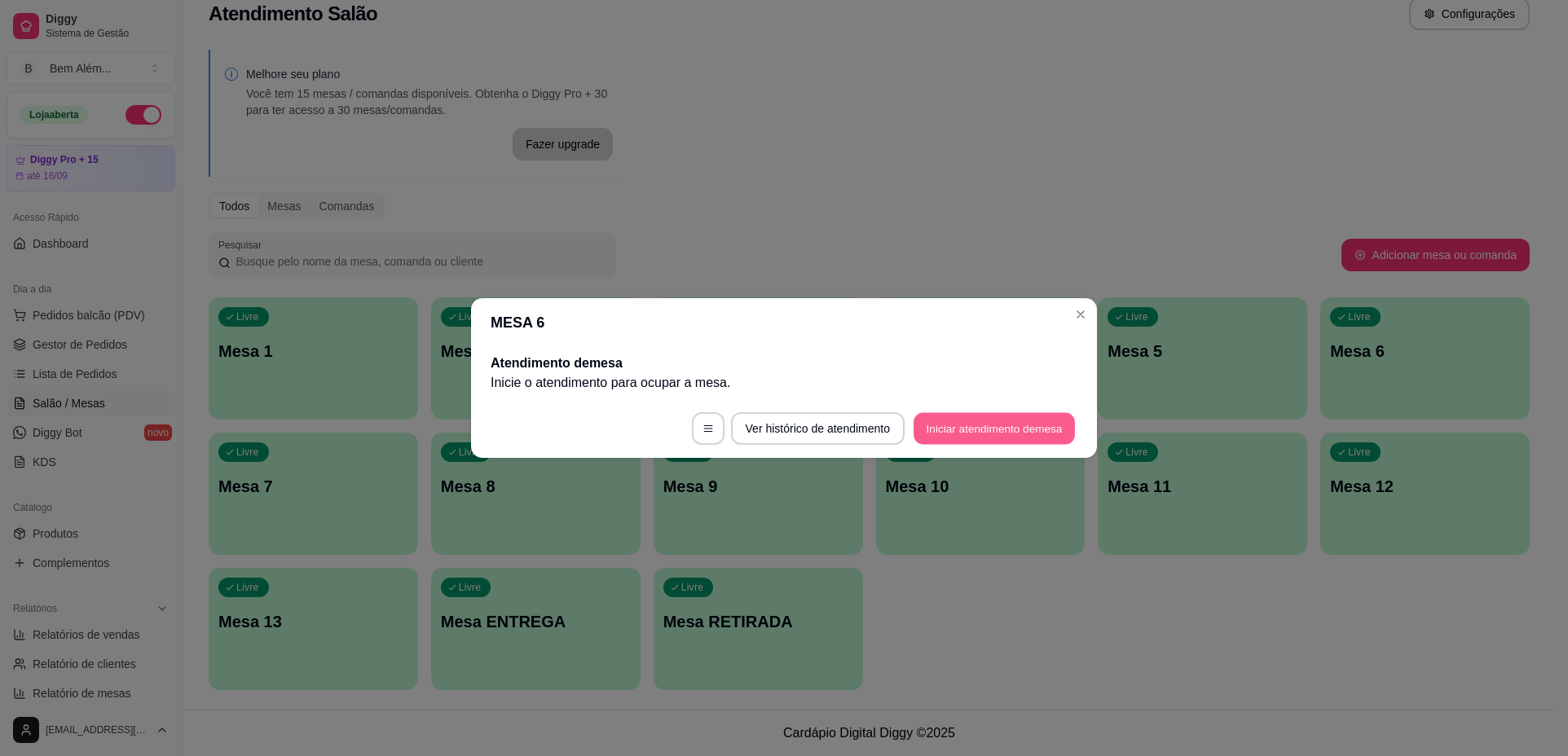
click at [941, 429] on button "Iniciar atendimento de mesa" at bounding box center [994, 429] width 161 height 32
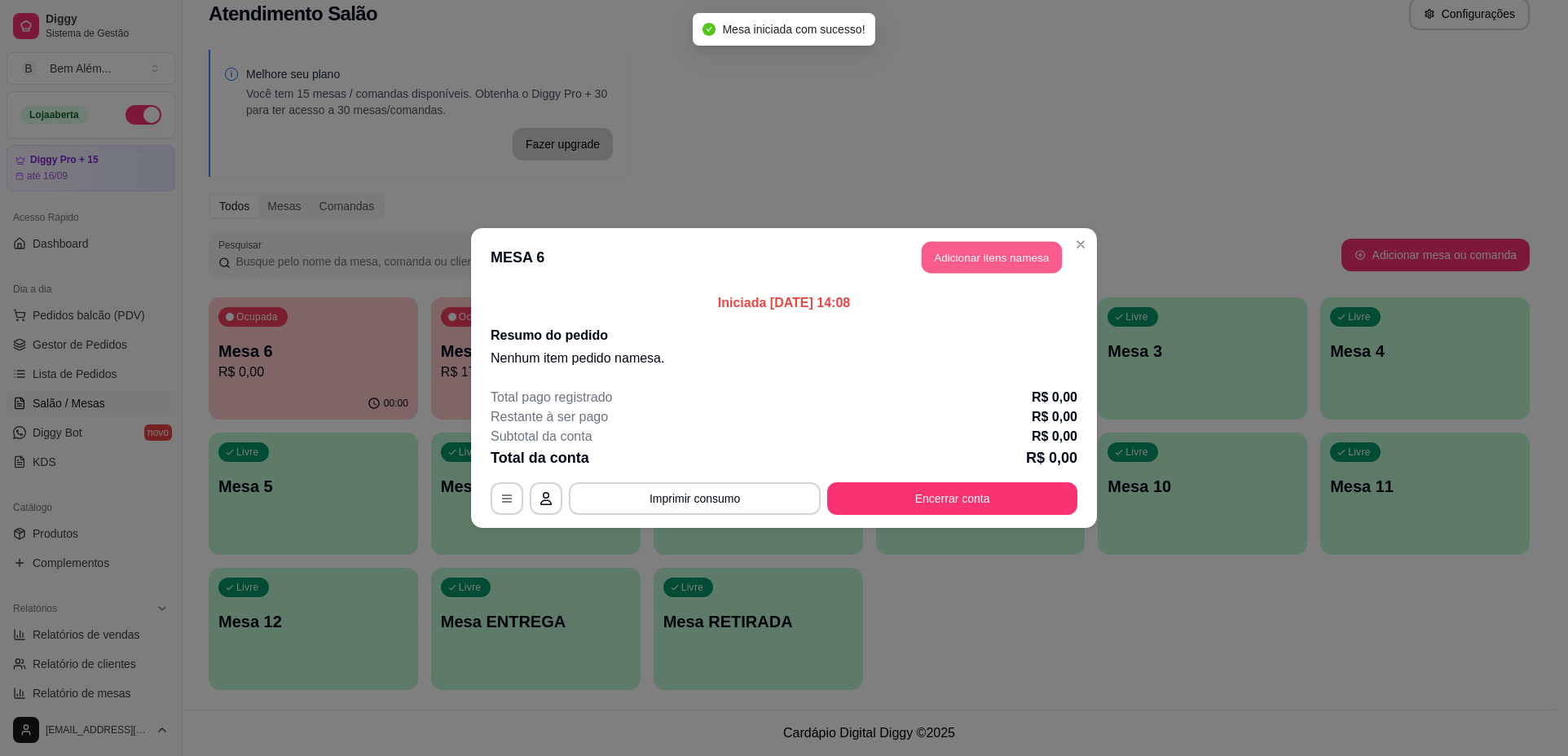
click at [975, 258] on button "Adicionar itens na mesa" at bounding box center [991, 257] width 141 height 32
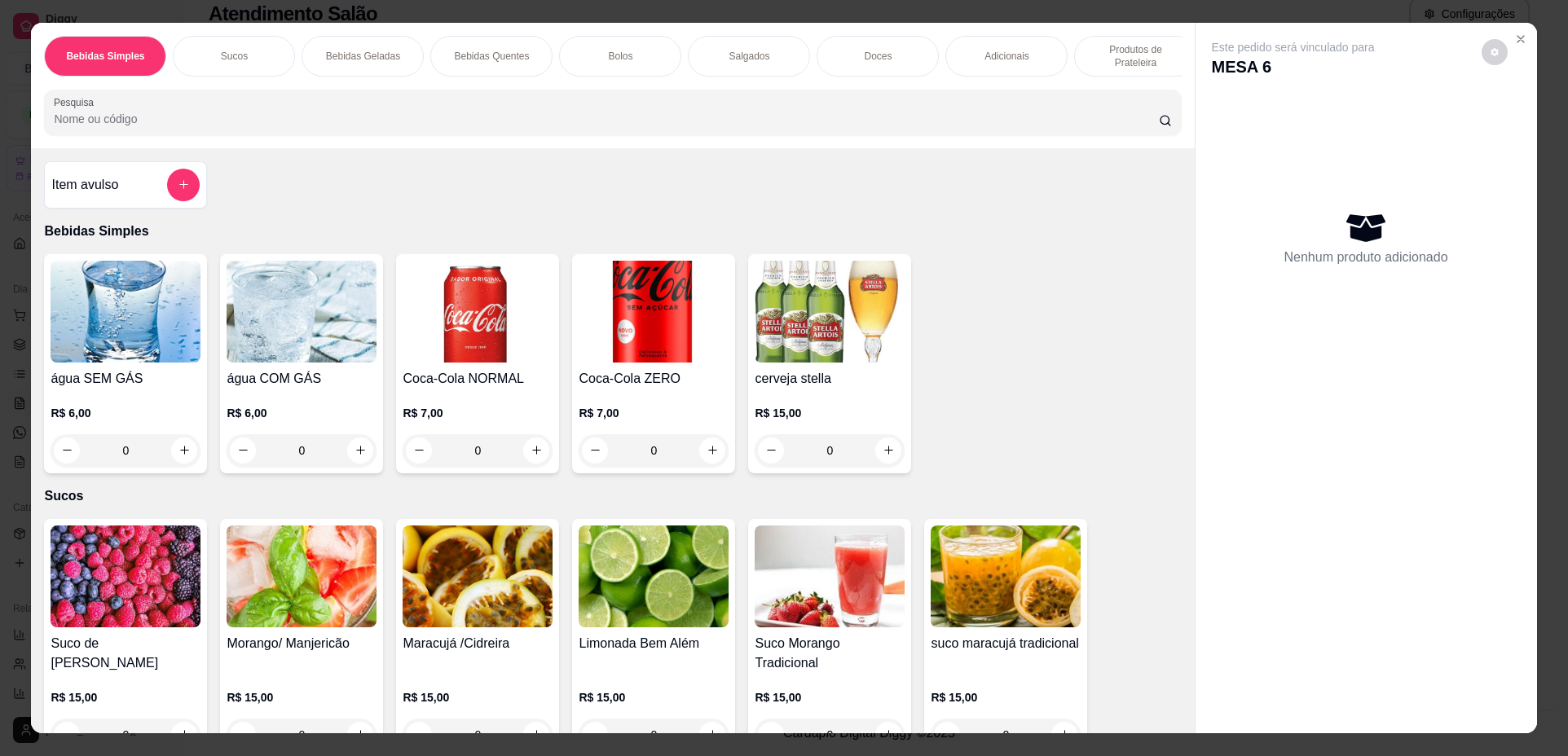
click at [268, 627] on img at bounding box center [302, 576] width 150 height 102
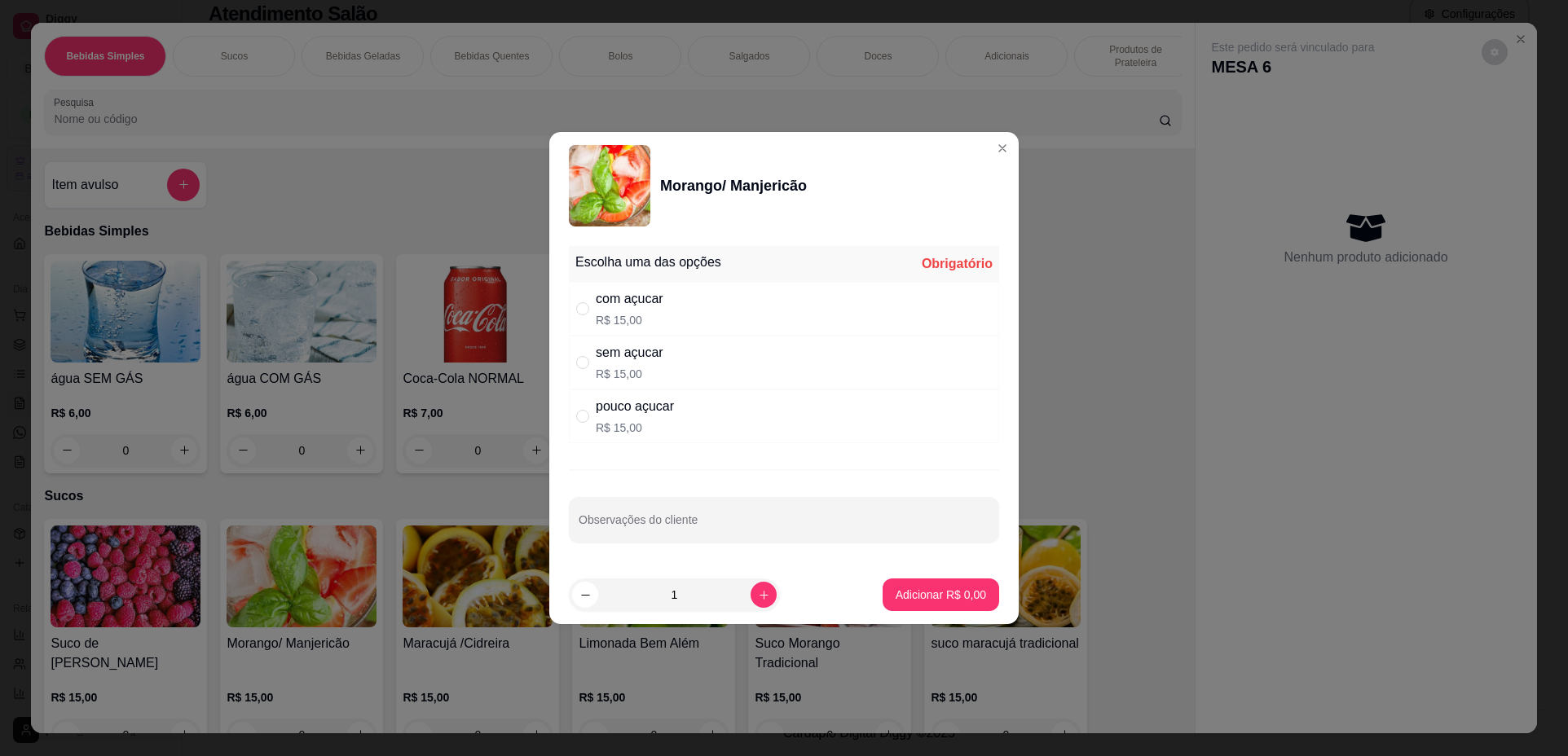
click at [653, 300] on div "com açucar" at bounding box center [630, 299] width 67 height 20
radio input "true"
click at [911, 589] on p "Adicionar R$ 15,00" at bounding box center [938, 594] width 95 height 16
type input "1"
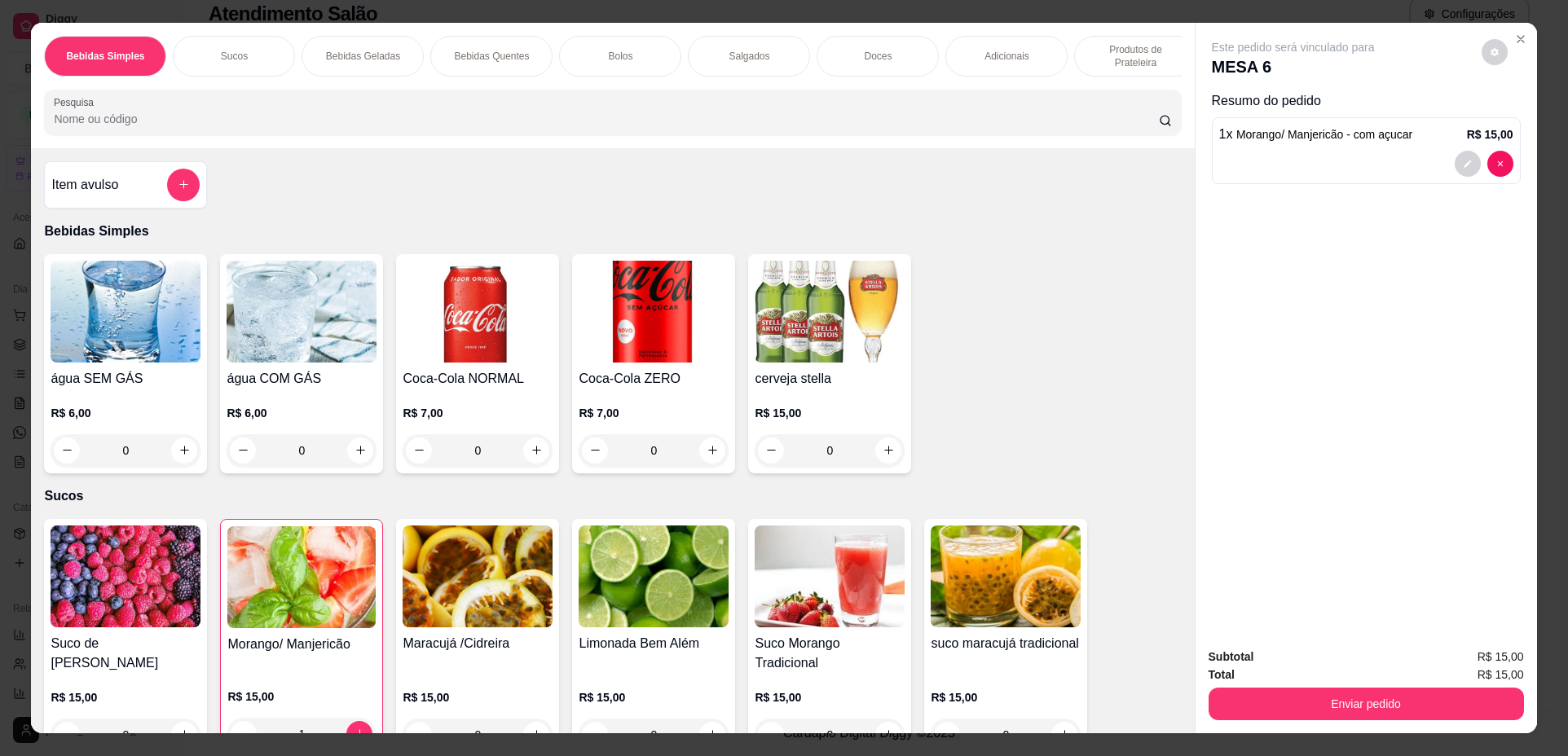
click at [1116, 58] on p "Produtos de Prateleira" at bounding box center [1135, 57] width 95 height 26
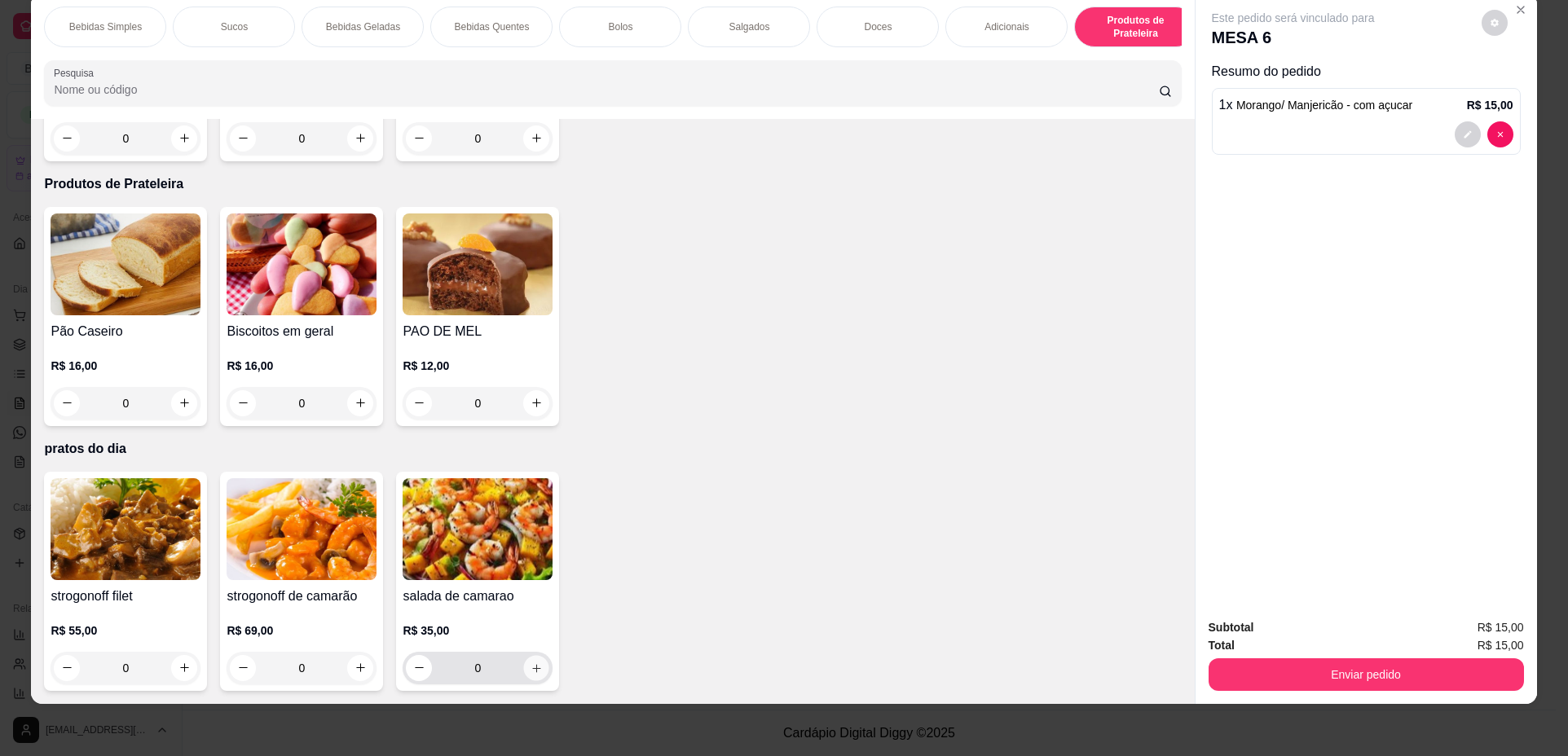
click at [531, 666] on icon "increase-product-quantity" at bounding box center [536, 668] width 12 height 12
type input "1"
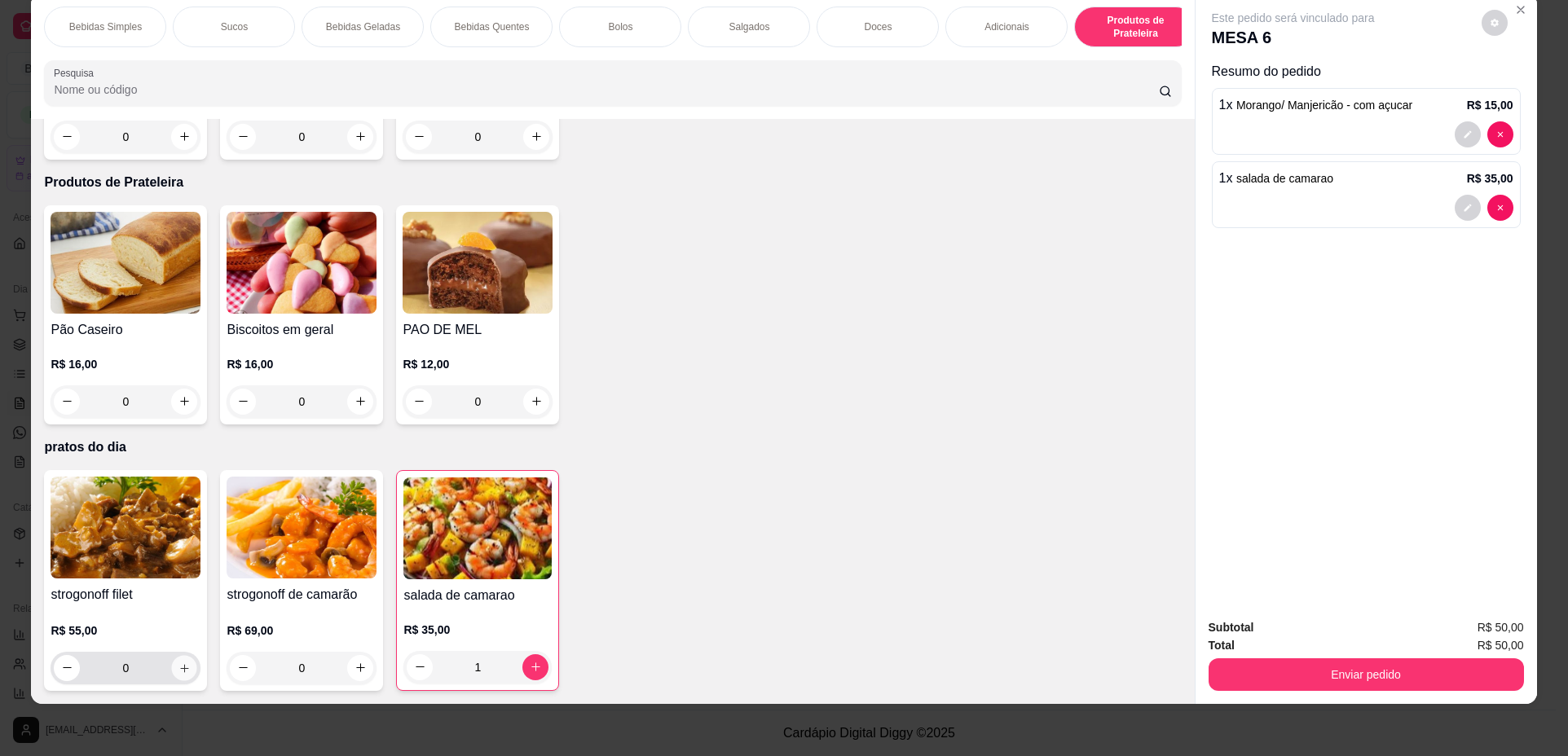
click at [182, 663] on icon "increase-product-quantity" at bounding box center [184, 668] width 12 height 12
type input "2"
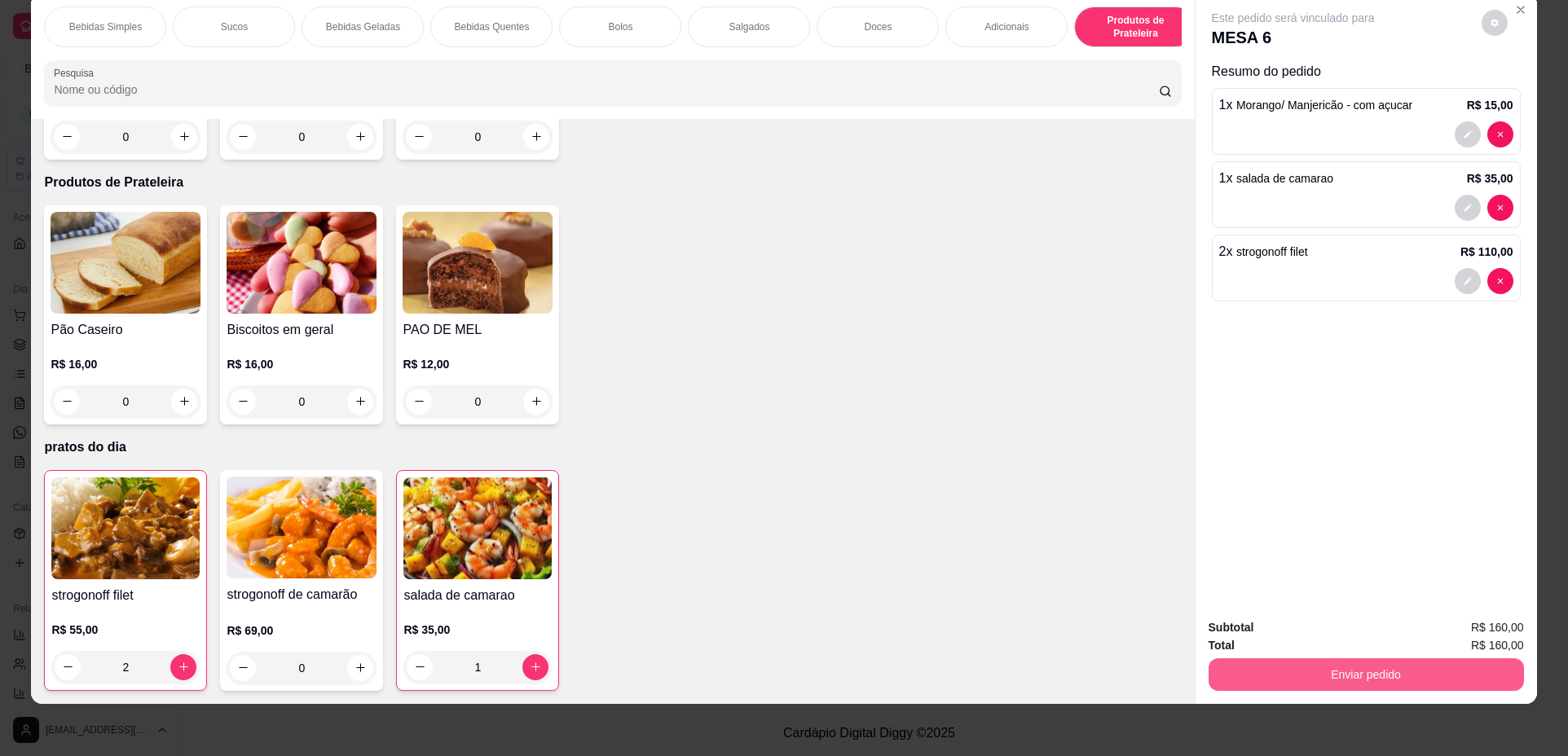
click at [1372, 673] on button "Enviar pedido" at bounding box center [1366, 675] width 316 height 33
click at [1354, 632] on button "Não registrar e enviar pedido" at bounding box center [1312, 634] width 164 height 30
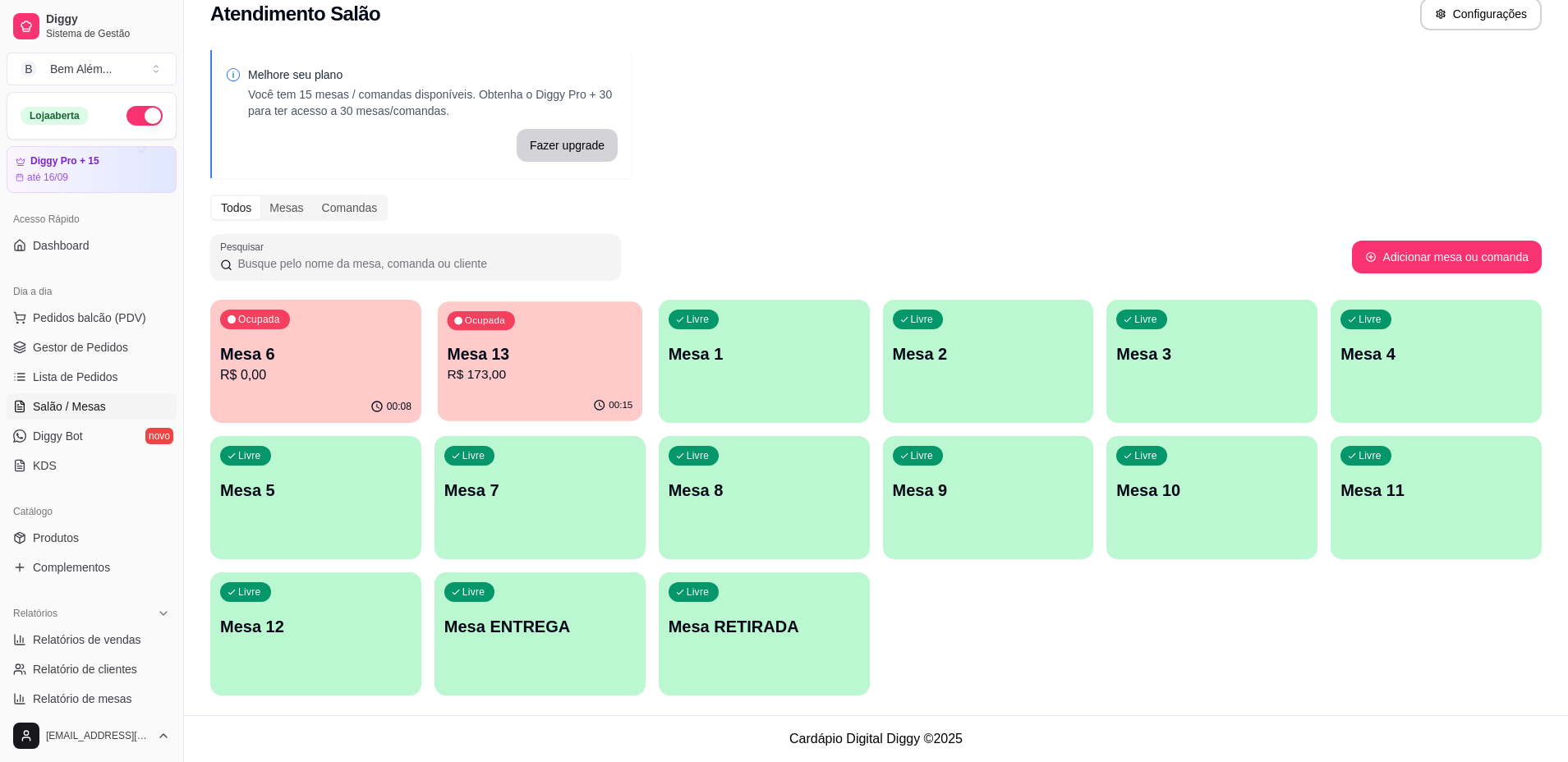
click at [562, 332] on div "Ocupada Mesa 13 R$ 173,00" at bounding box center [539, 345] width 205 height 89
click at [490, 336] on div "Ocupada Mesa 13 R$ 173,00" at bounding box center [539, 345] width 211 height 91
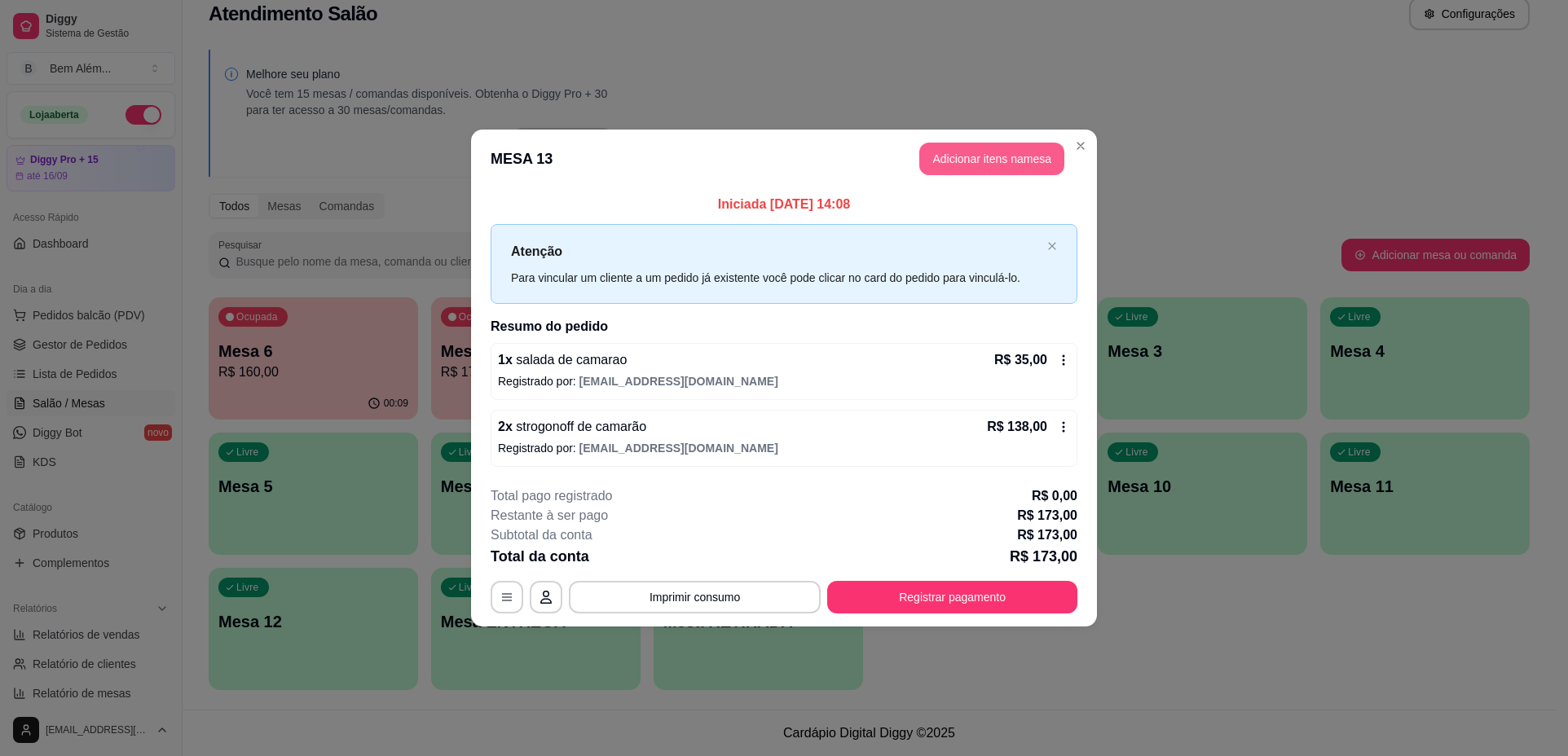
click at [1038, 143] on button "Adicionar itens na mesa" at bounding box center [991, 159] width 145 height 33
click at [1030, 148] on button "Adicionar itens na mesa" at bounding box center [991, 159] width 145 height 33
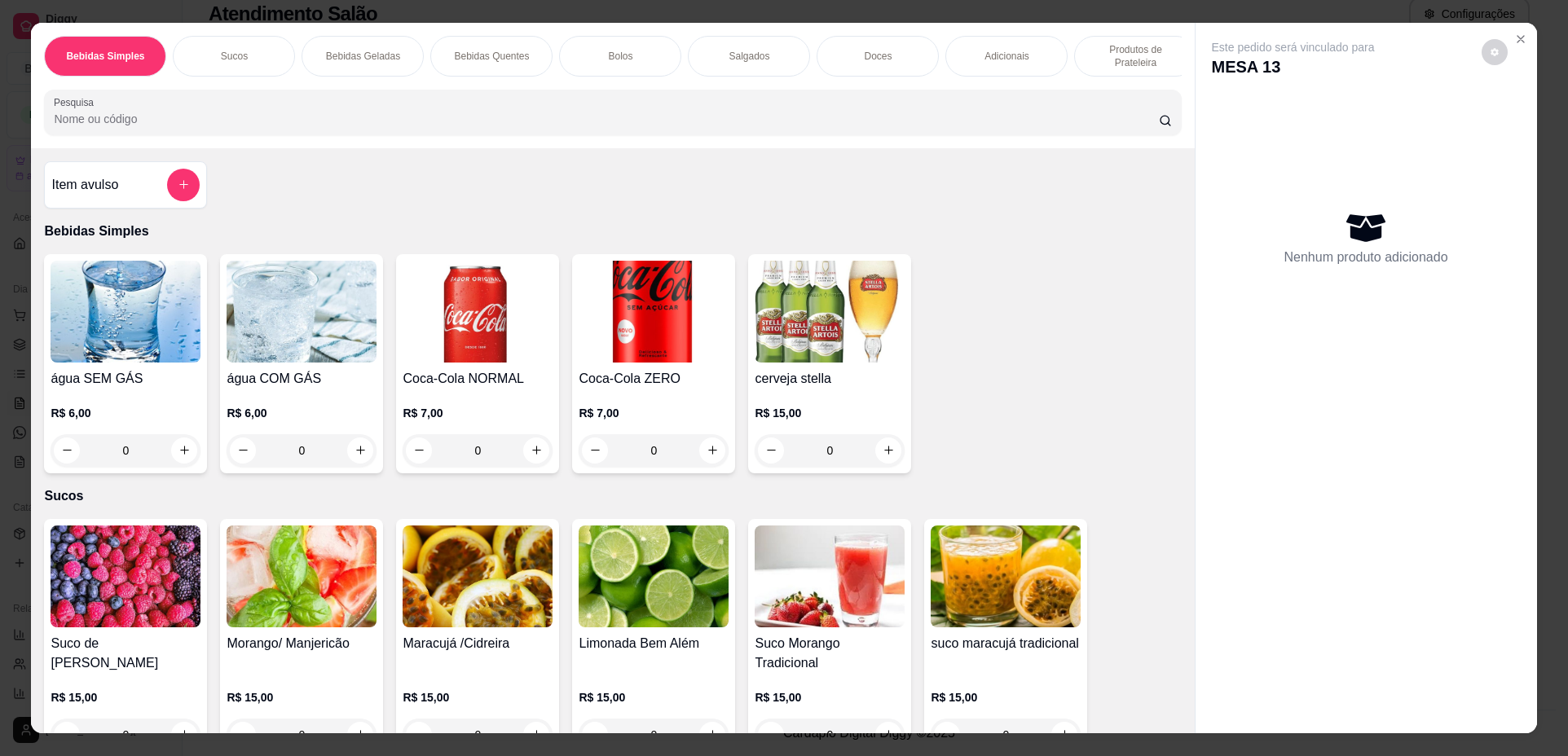
click at [708, 330] on img at bounding box center [653, 311] width 150 height 102
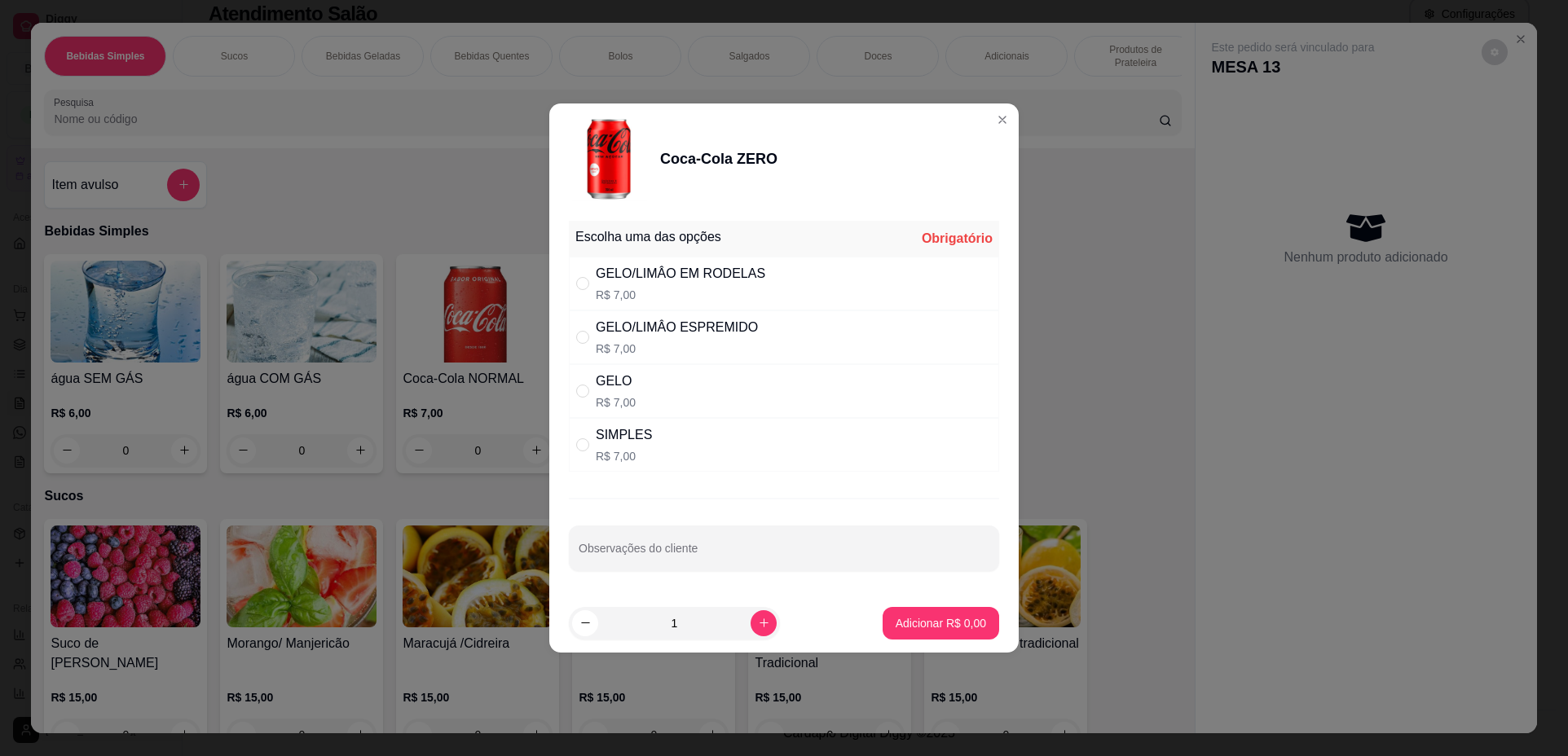
click at [694, 443] on div "SIMPLES R$ 7,00" at bounding box center [783, 445] width 430 height 53
radio input "true"
click at [905, 622] on p "Adicionar R$ 7,00" at bounding box center [940, 623] width 88 height 16
type input "1"
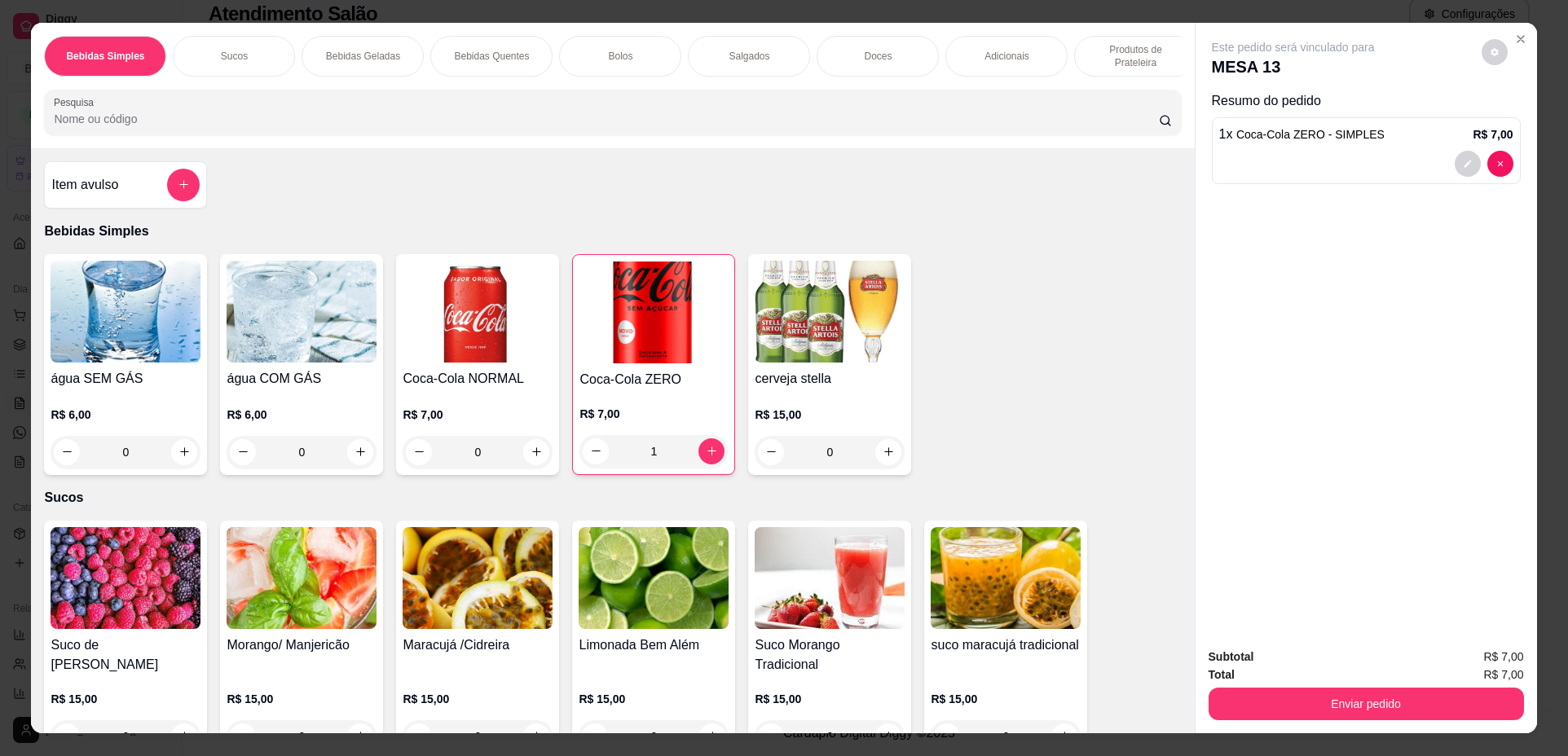
click at [1286, 704] on button "Enviar pedido" at bounding box center [1366, 704] width 316 height 33
click at [1283, 657] on button "Não registrar e enviar pedido" at bounding box center [1312, 664] width 169 height 31
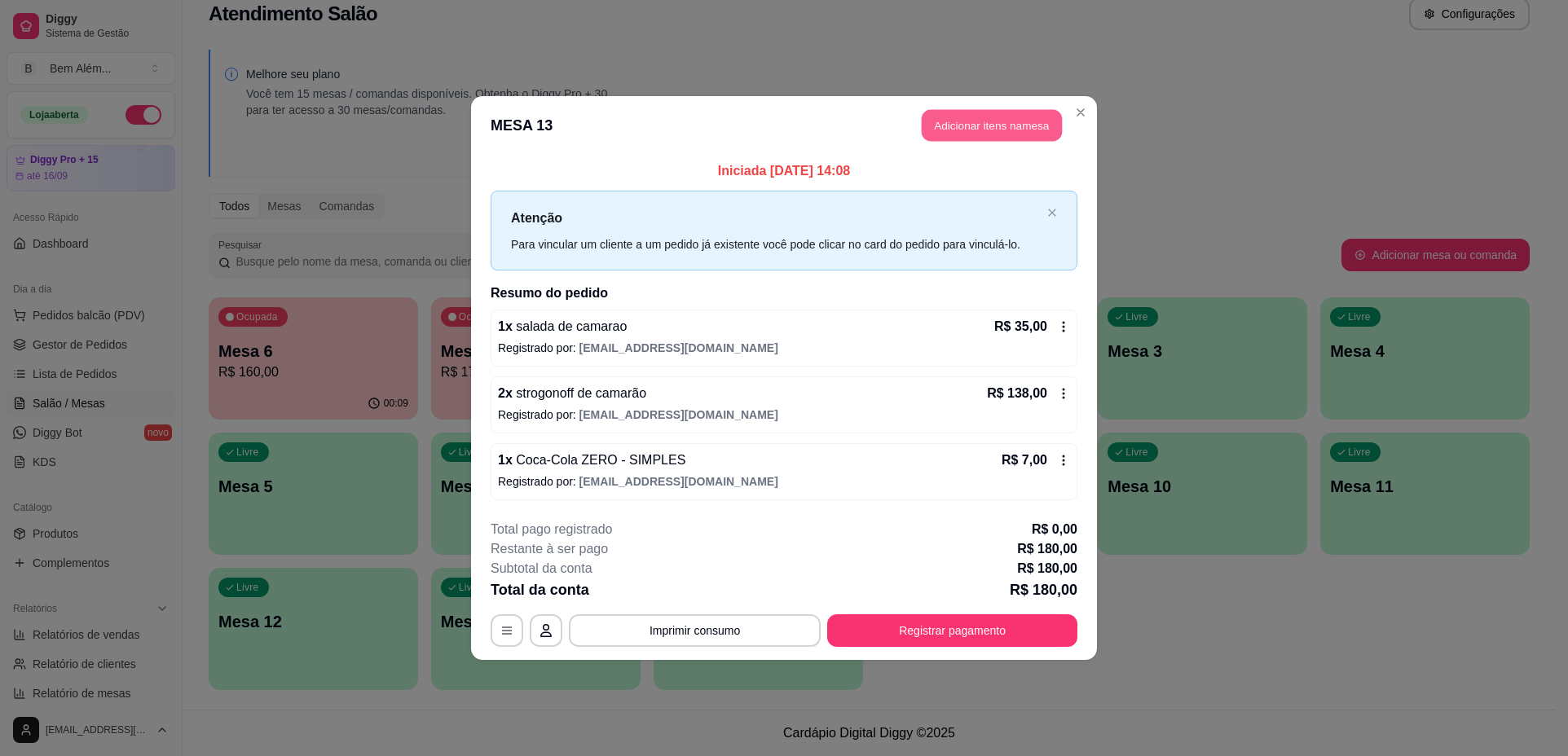
click at [1027, 116] on button "Adicionar itens na mesa" at bounding box center [991, 126] width 141 height 32
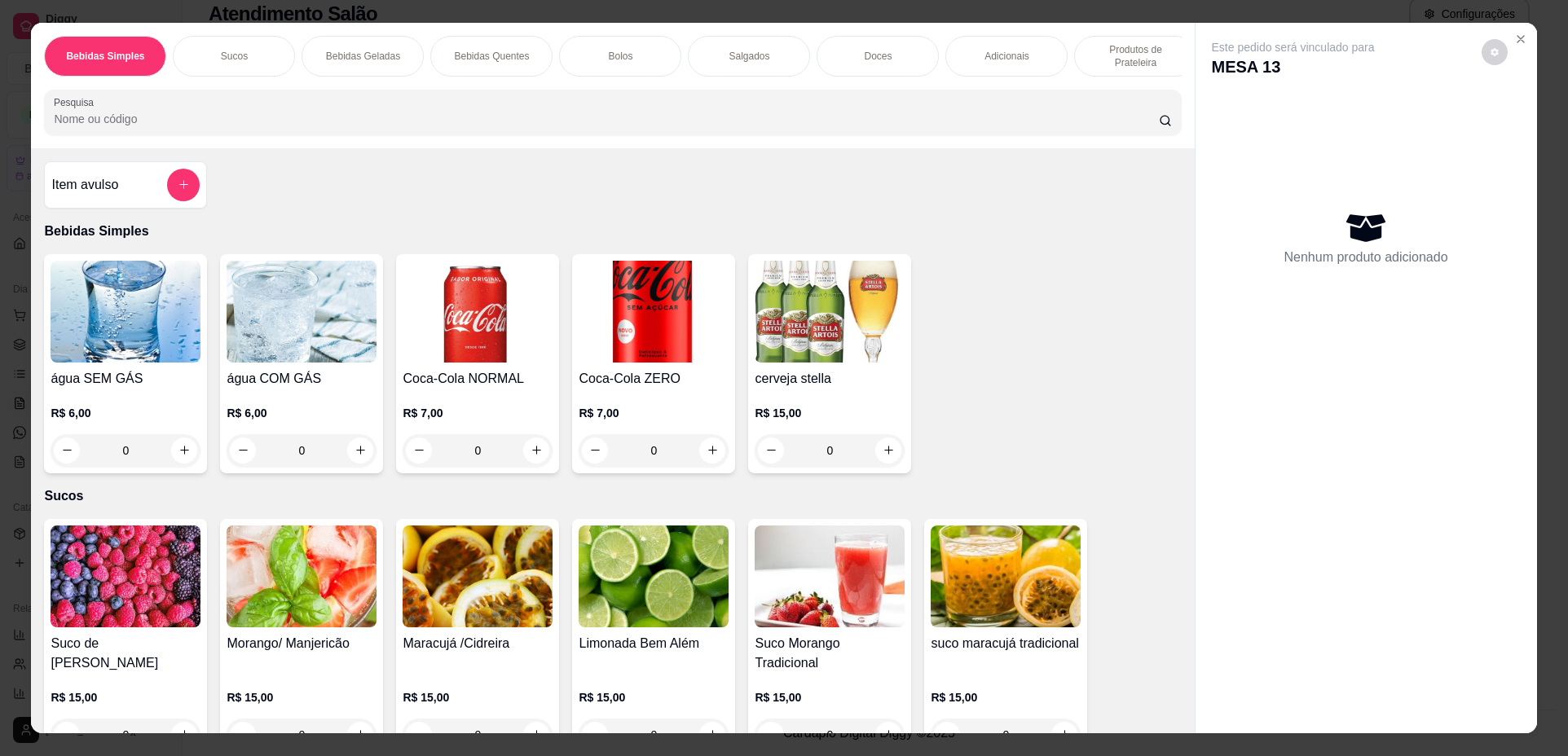
click at [856, 48] on div "Doces" at bounding box center [877, 57] width 122 height 41
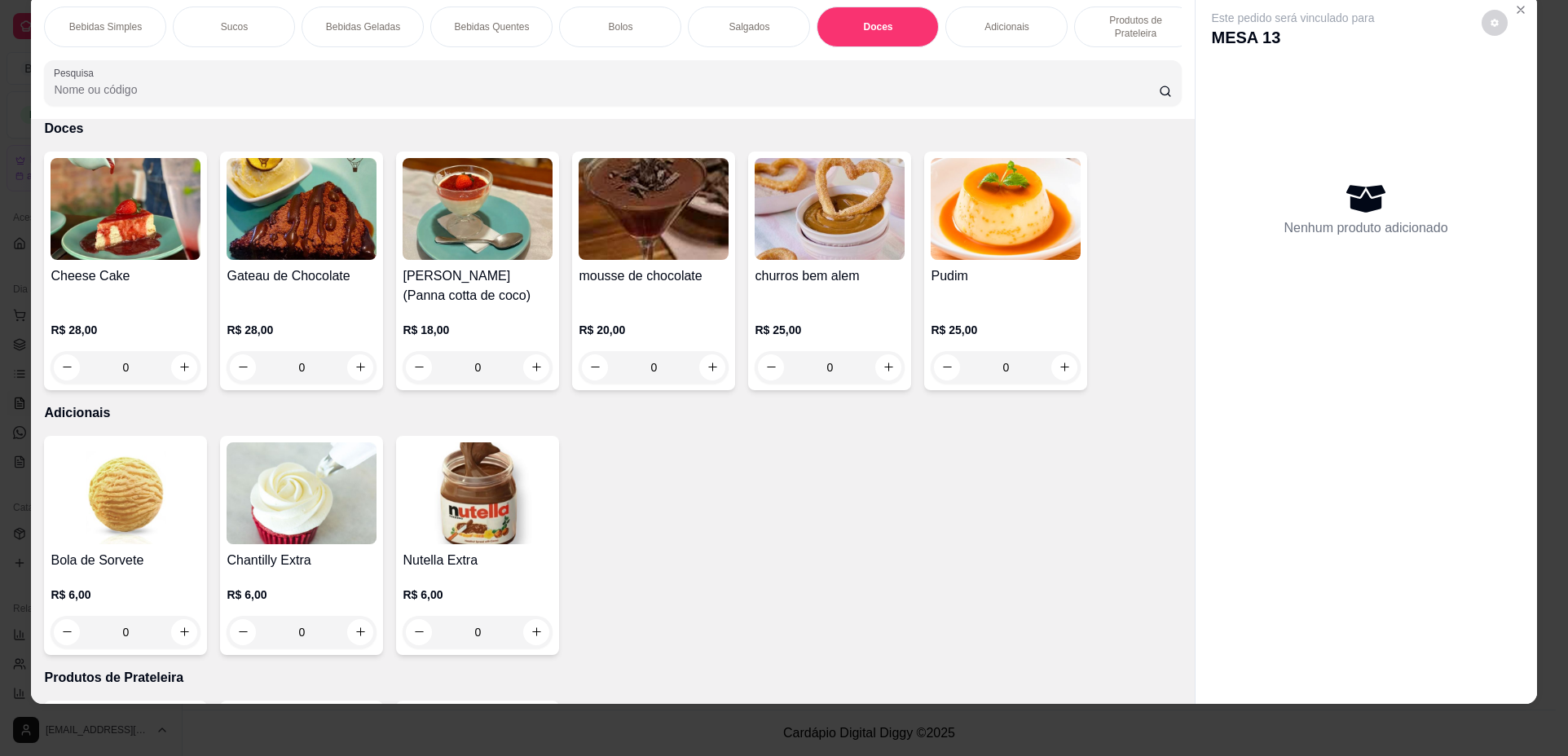
click at [646, 19] on div "Bolos" at bounding box center [620, 27] width 122 height 41
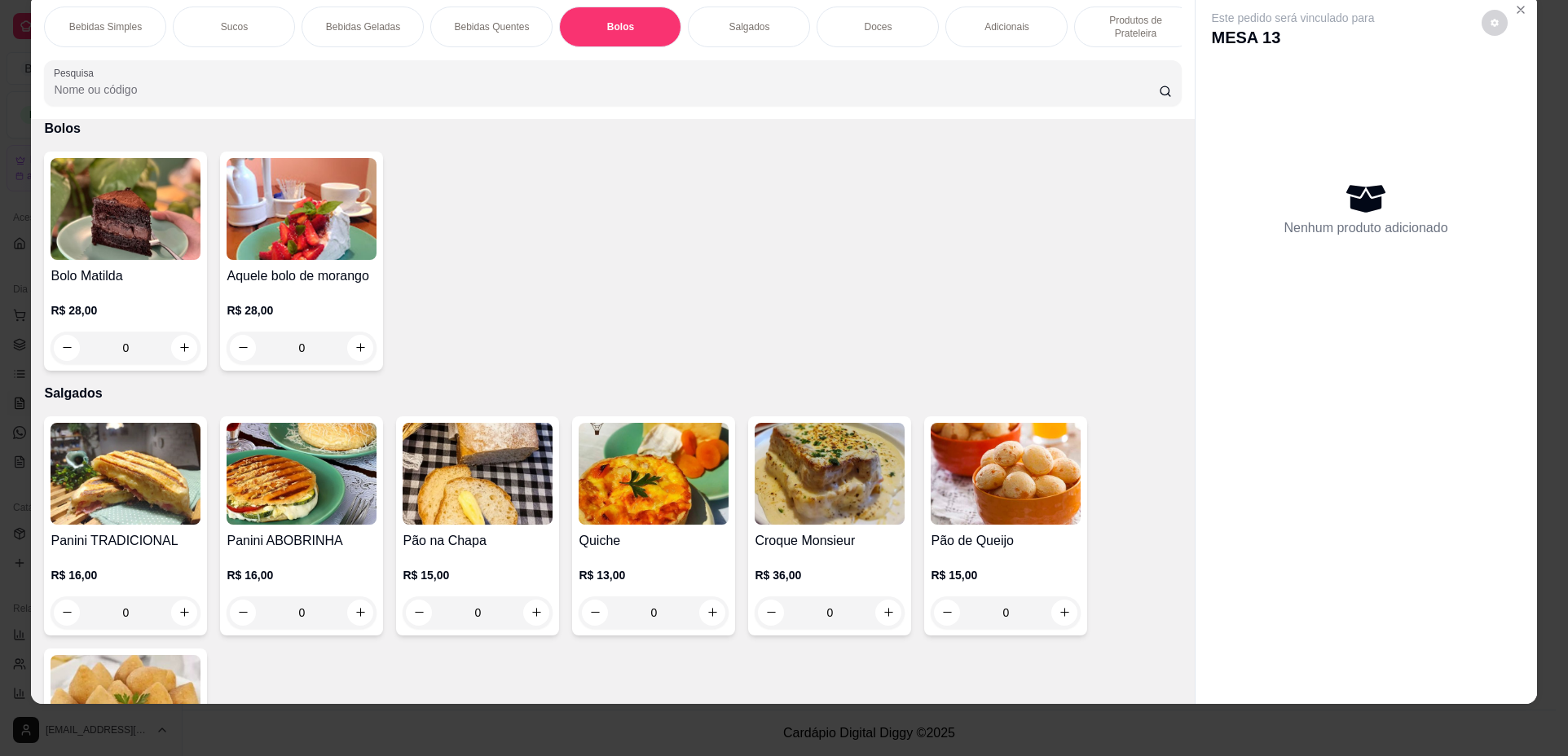
click at [1003, 29] on p "Adicionais" at bounding box center [1007, 27] width 45 height 13
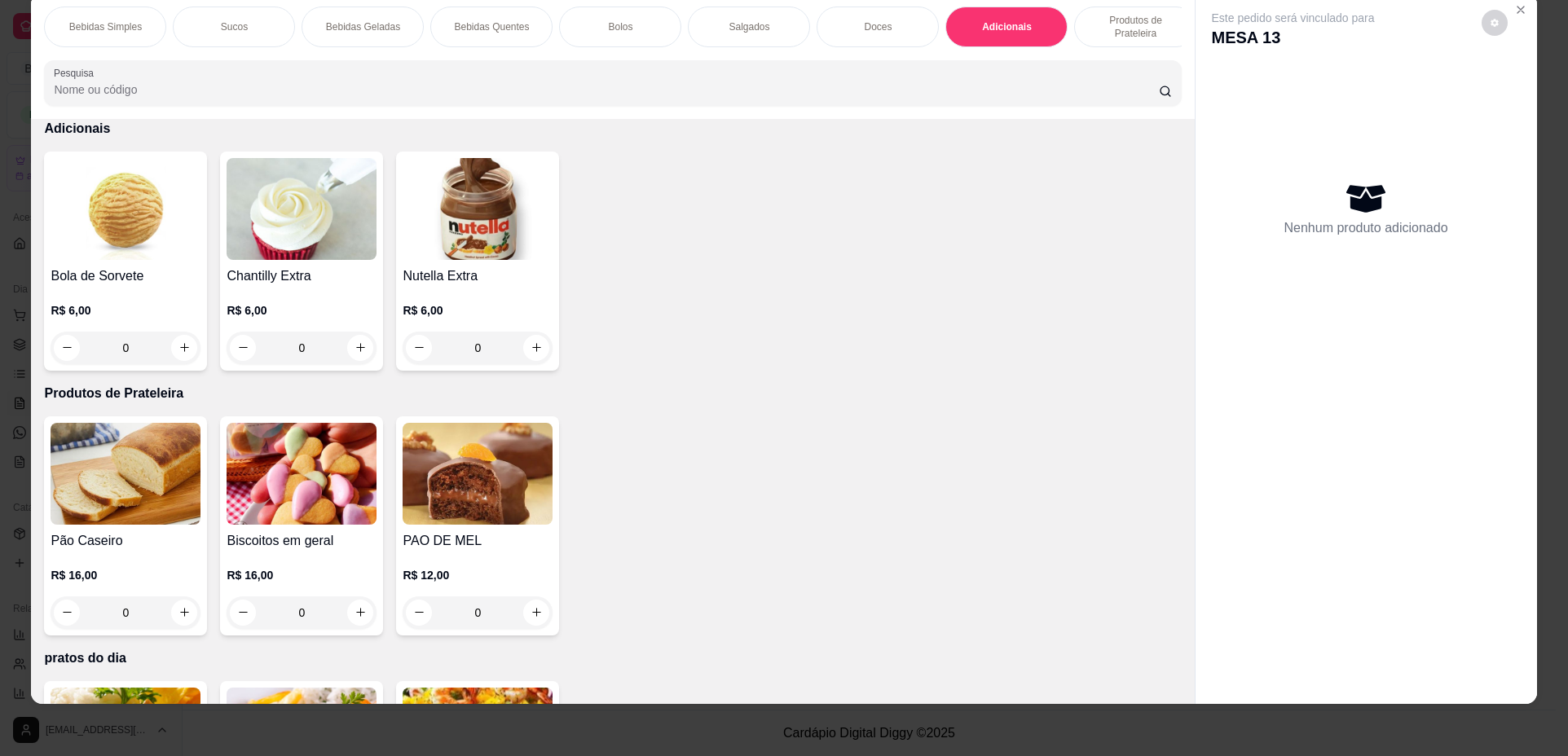
click at [98, 22] on p "Bebidas Simples" at bounding box center [105, 27] width 72 height 13
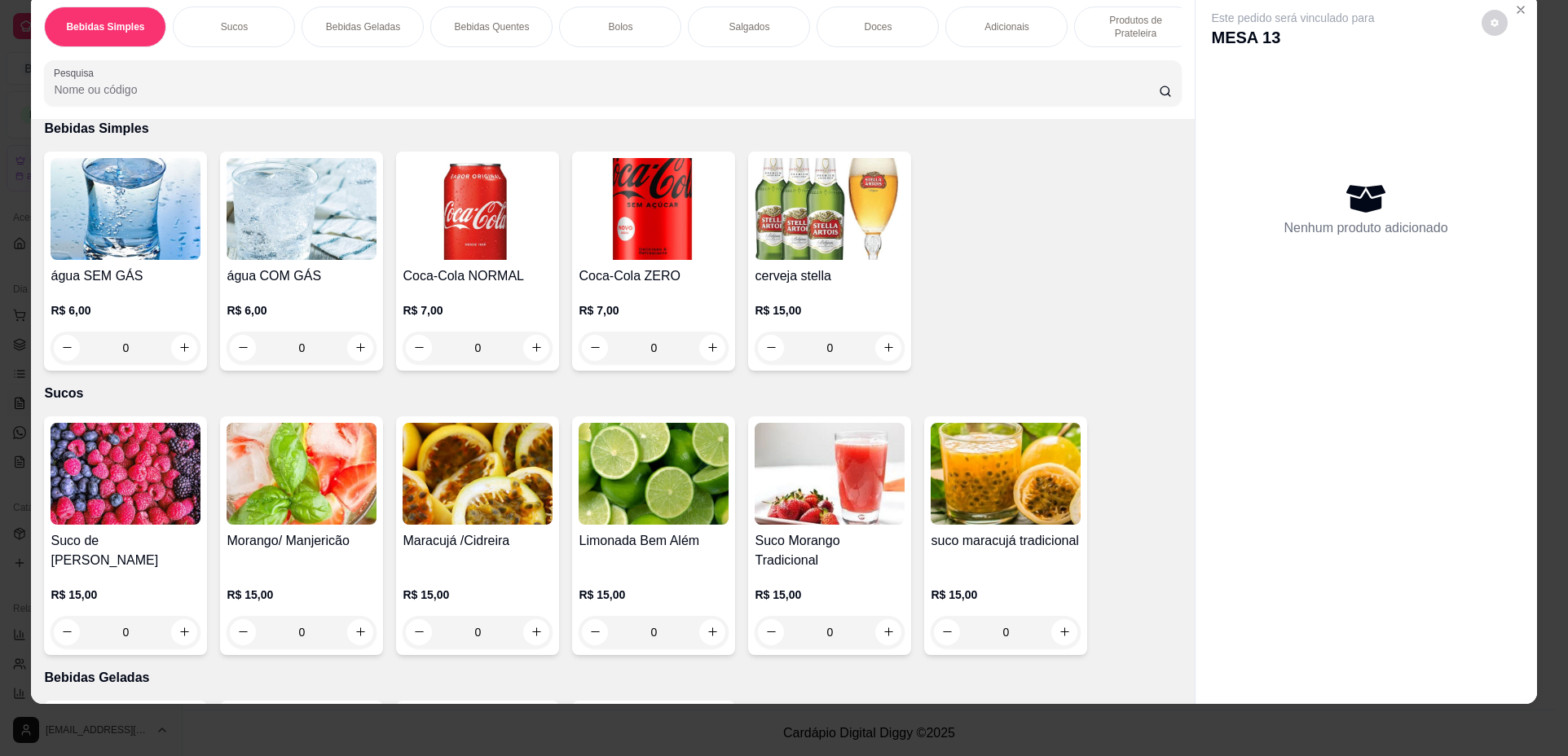
click at [178, 355] on div "0" at bounding box center [125, 348] width 150 height 33
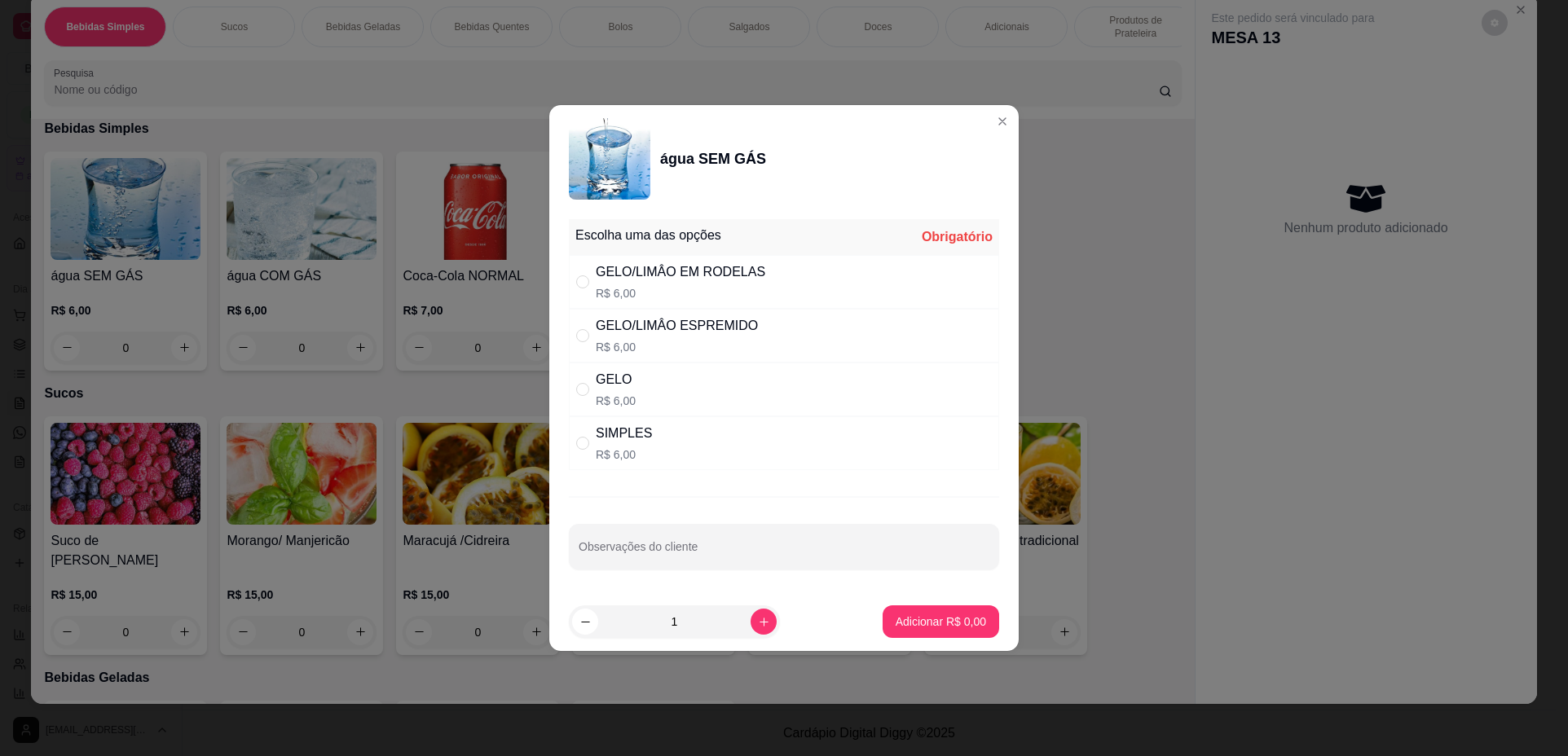
click at [643, 453] on p "R$ 6,00" at bounding box center [624, 454] width 56 height 16
radio input "true"
click at [957, 620] on p "Adicionar R$ 6,00" at bounding box center [941, 622] width 90 height 16
type input "1"
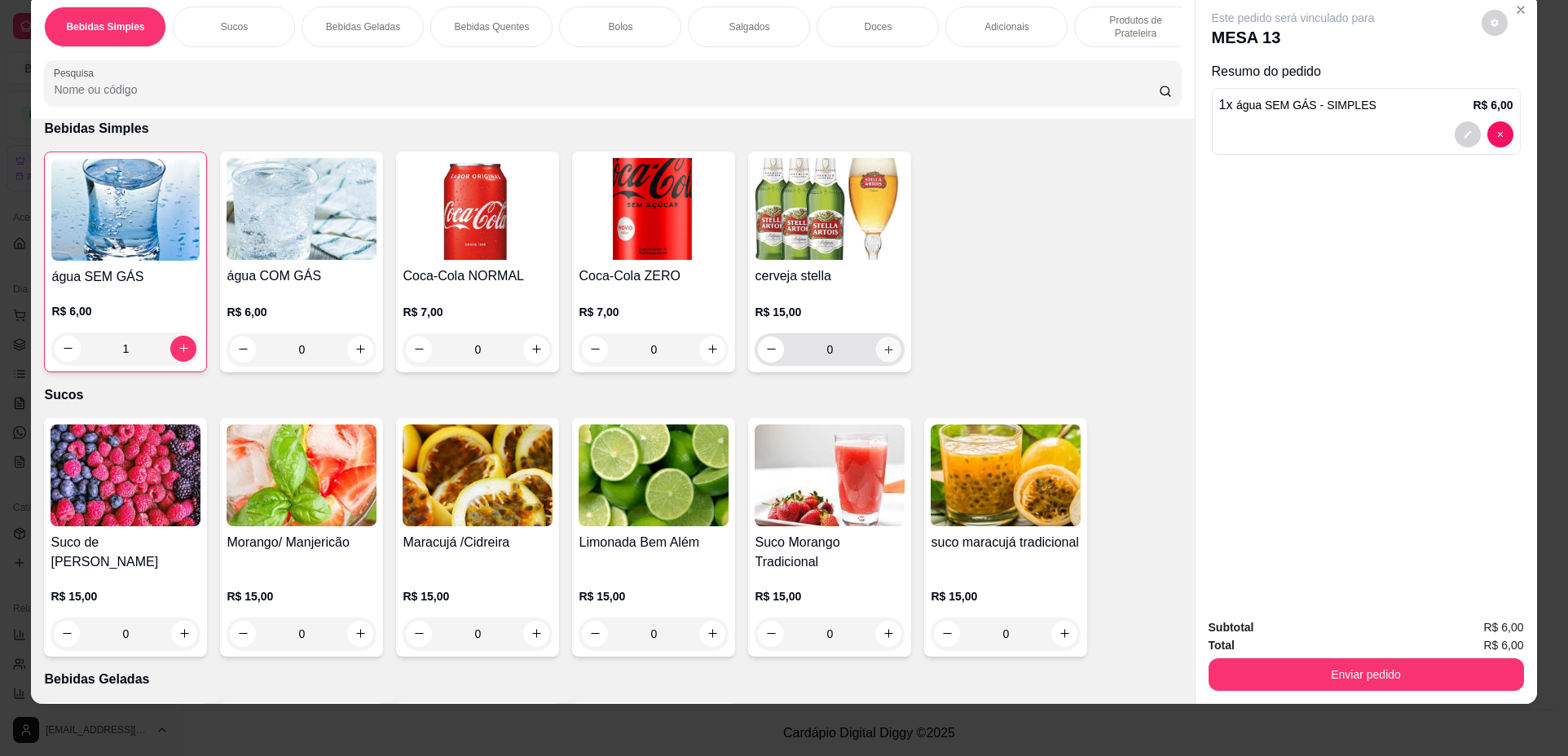
click at [886, 353] on icon "increase-product-quantity" at bounding box center [888, 349] width 8 height 8
type input "1"
click at [982, 15] on div "Adicionais" at bounding box center [1006, 27] width 122 height 41
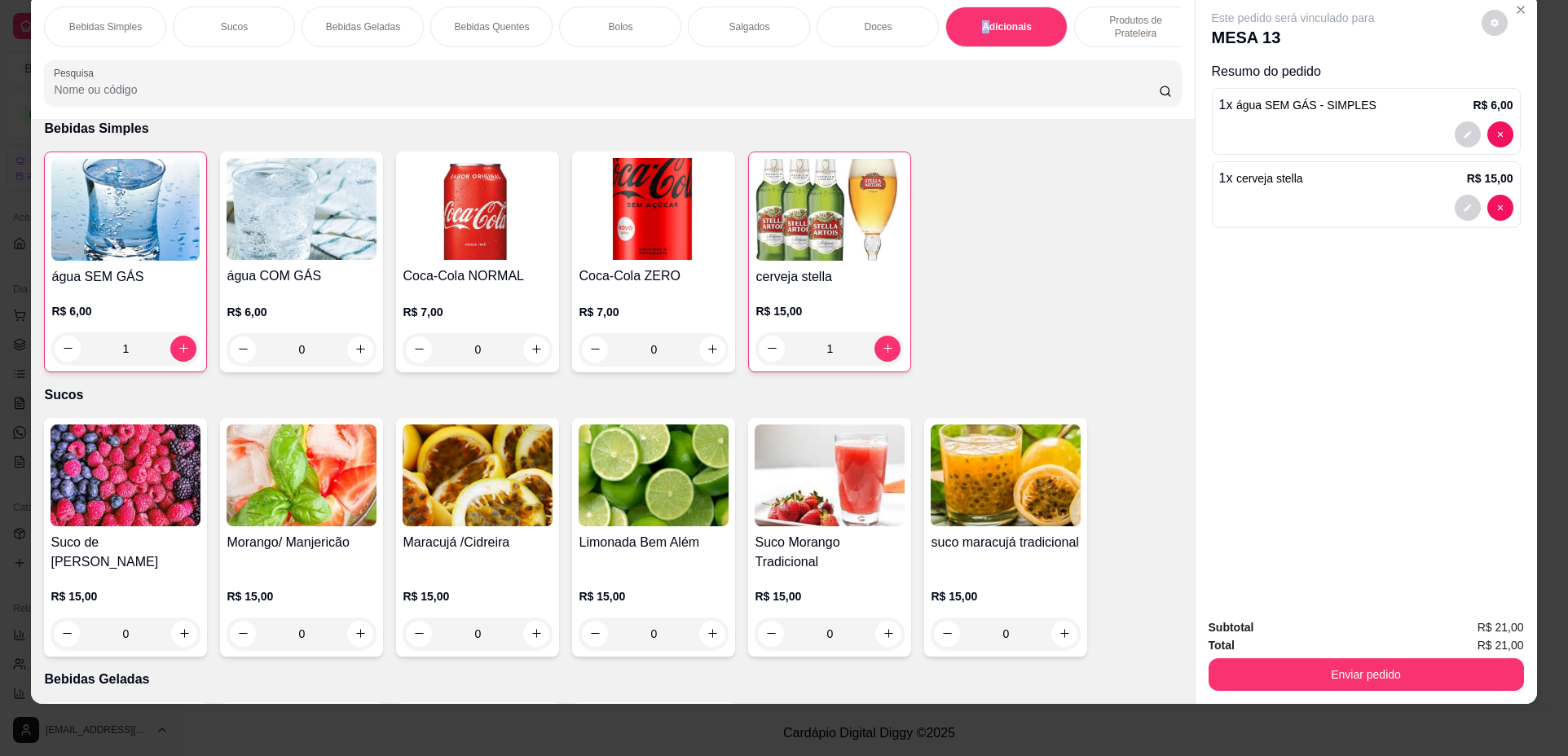
scroll to position [2432, 0]
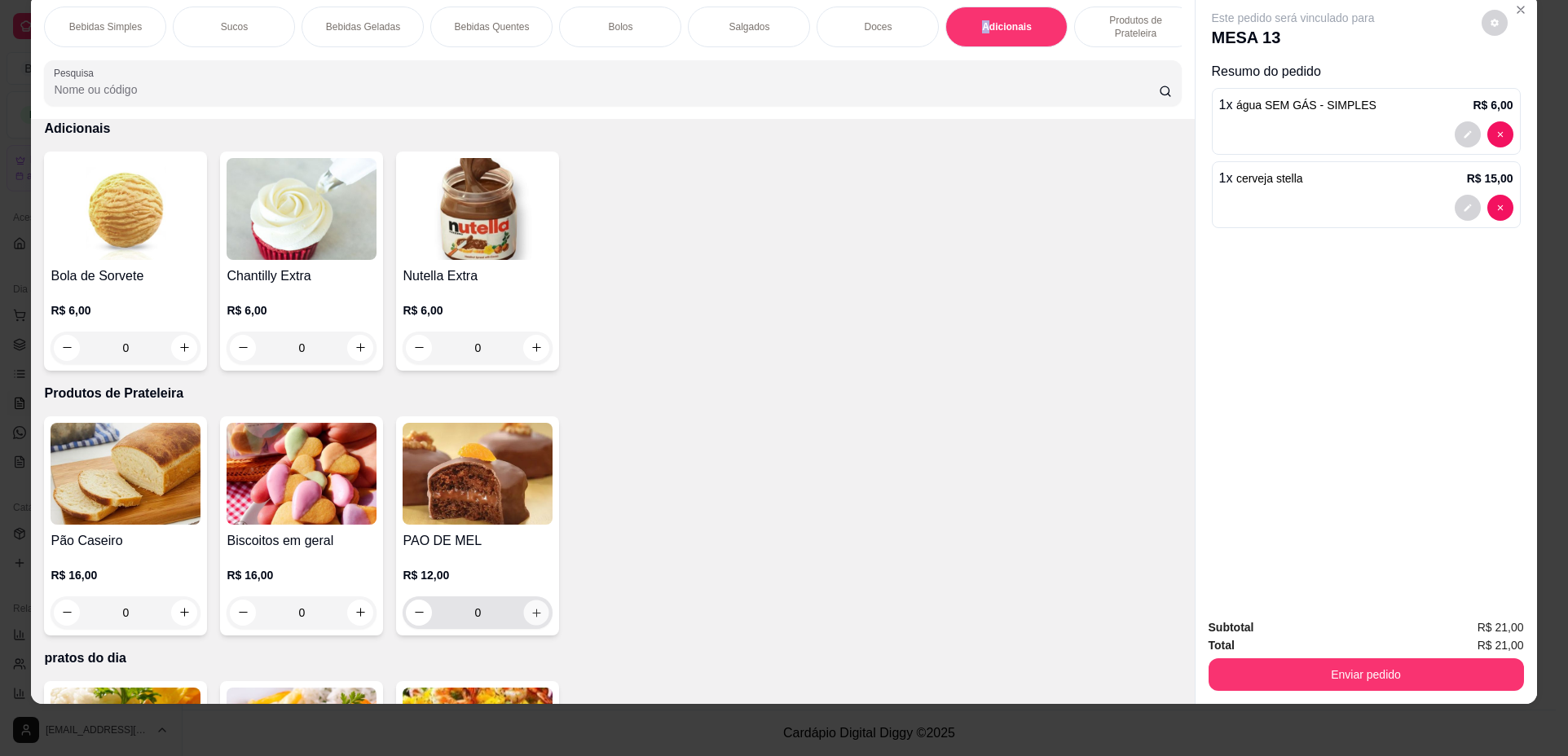
click at [534, 620] on icon "increase-product-quantity" at bounding box center [536, 613] width 12 height 12
type input "1"
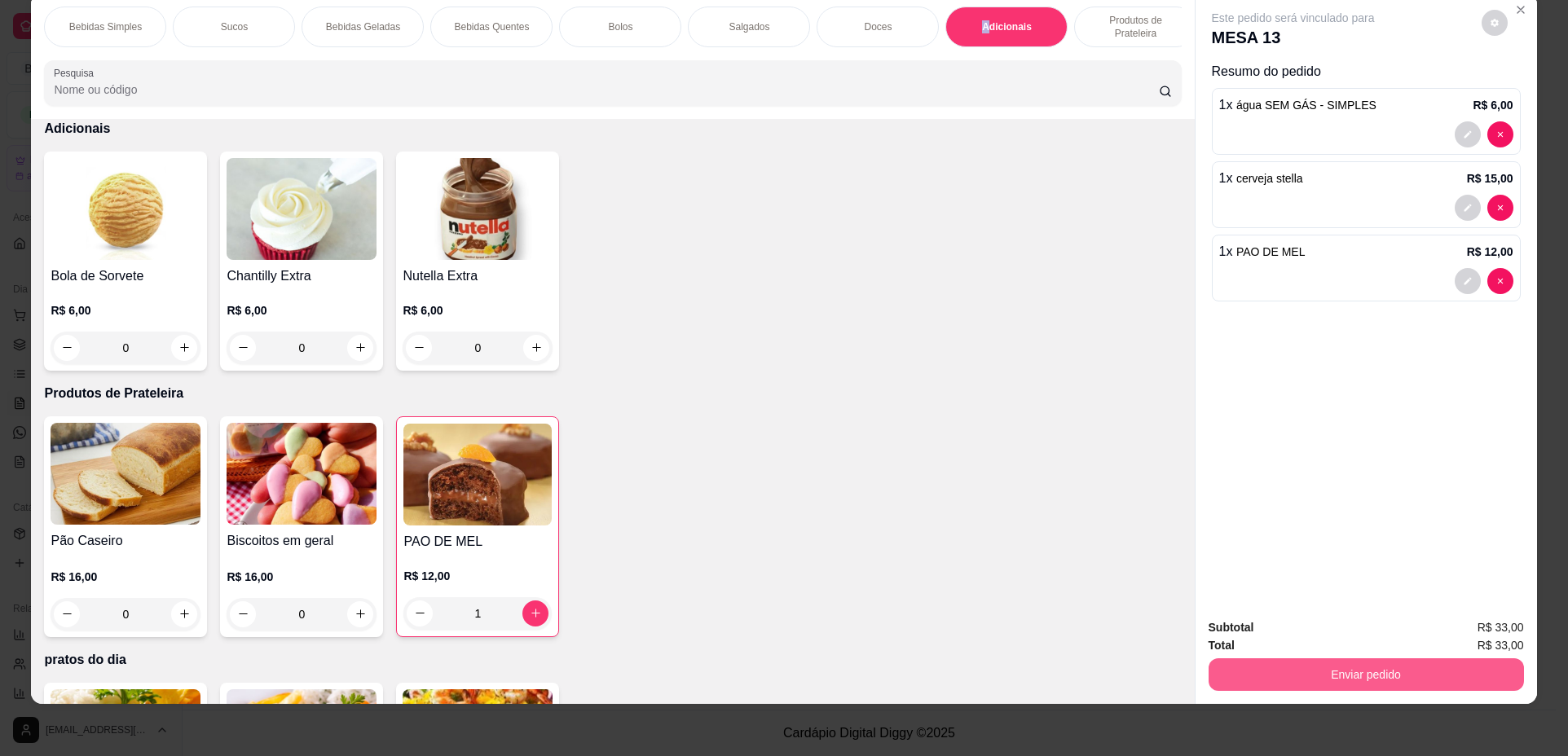
click at [1342, 674] on button "Enviar pedido" at bounding box center [1366, 675] width 316 height 33
click at [1317, 638] on button "Não registrar e enviar pedido" at bounding box center [1312, 634] width 164 height 30
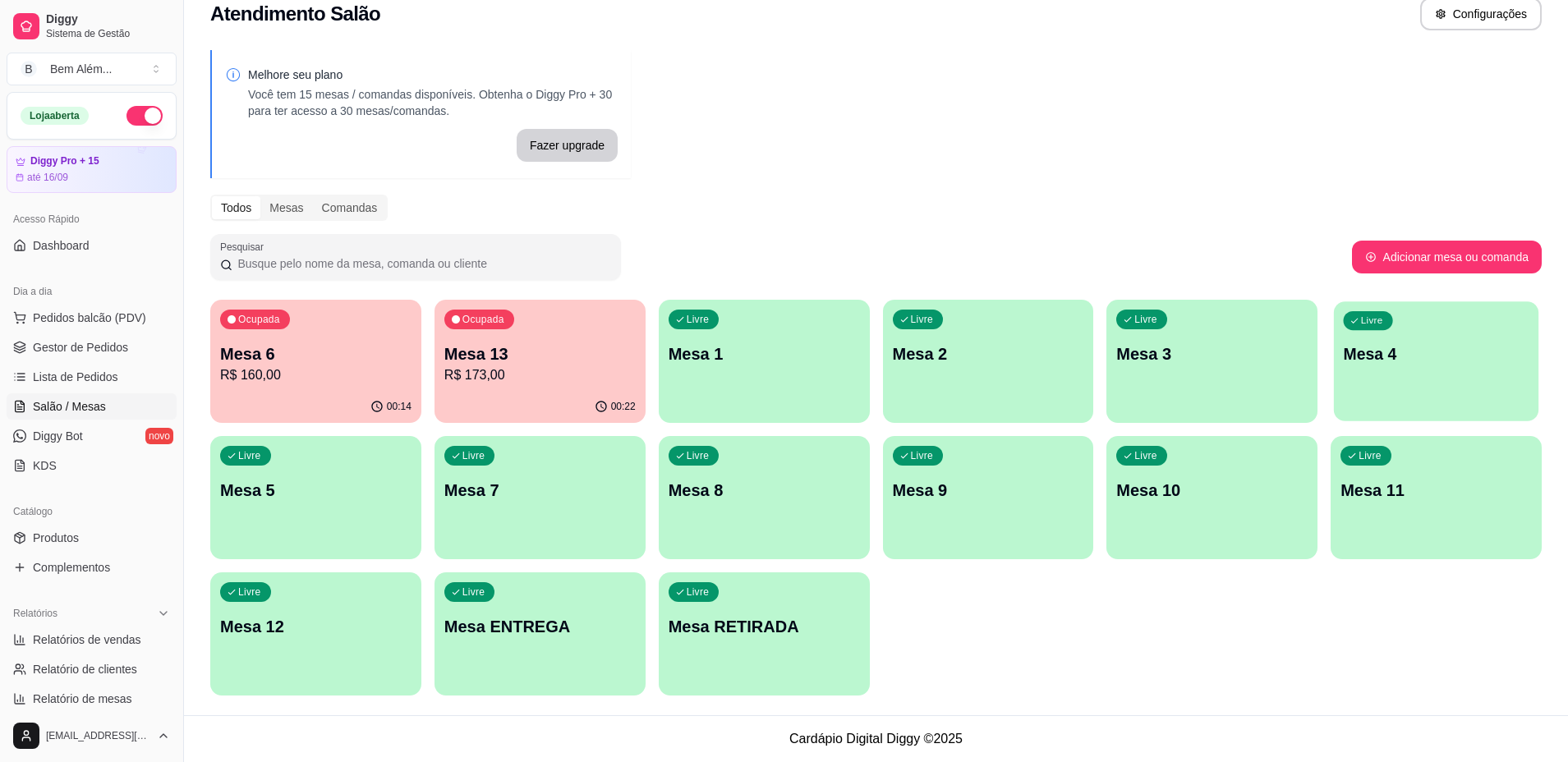
click at [1430, 360] on p "Mesa 4" at bounding box center [1436, 354] width 186 height 22
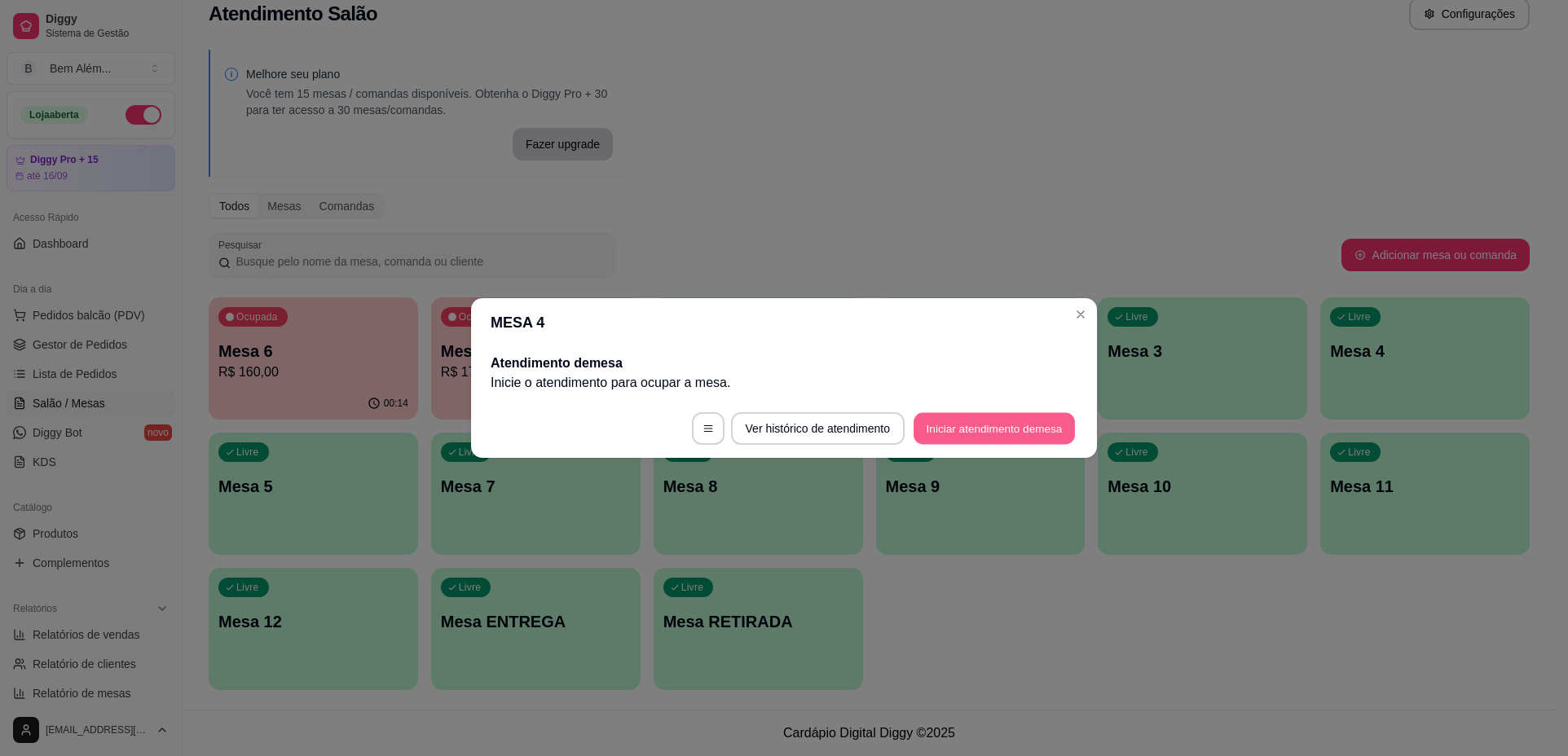
click at [952, 429] on button "Iniciar atendimento de mesa" at bounding box center [994, 429] width 161 height 32
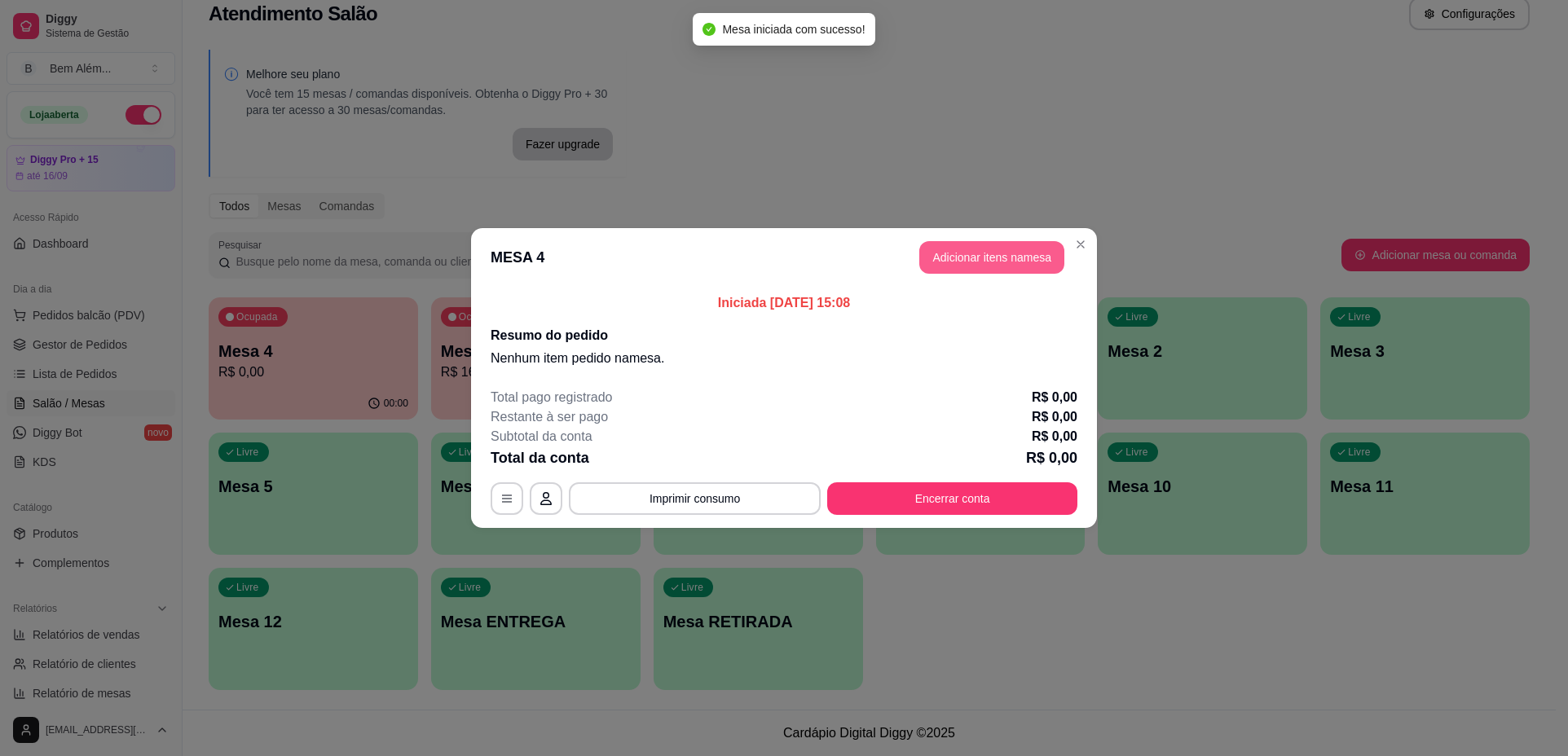
click at [977, 254] on button "Adicionar itens na mesa" at bounding box center [991, 257] width 145 height 33
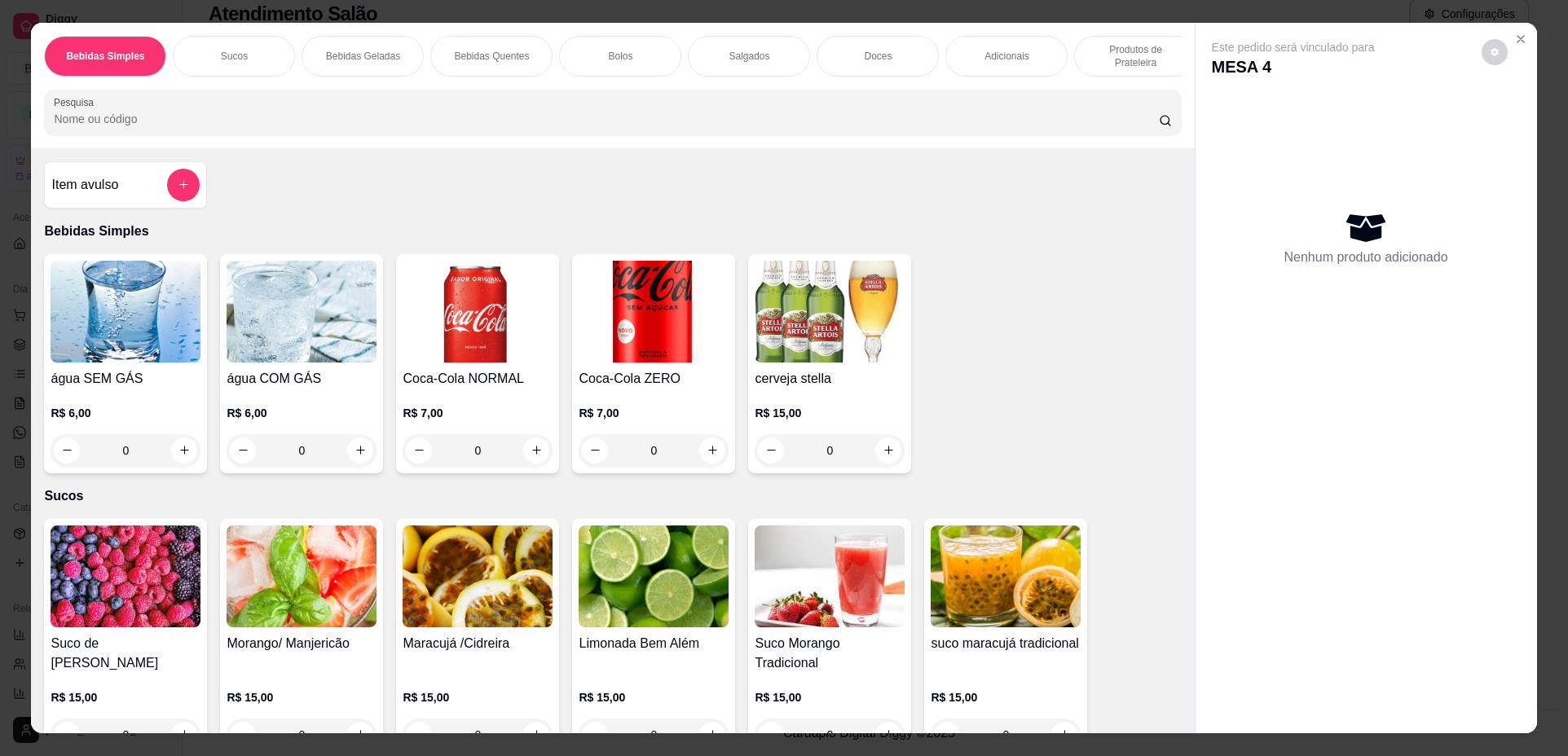
click at [821, 53] on div "Doces" at bounding box center [877, 57] width 122 height 41
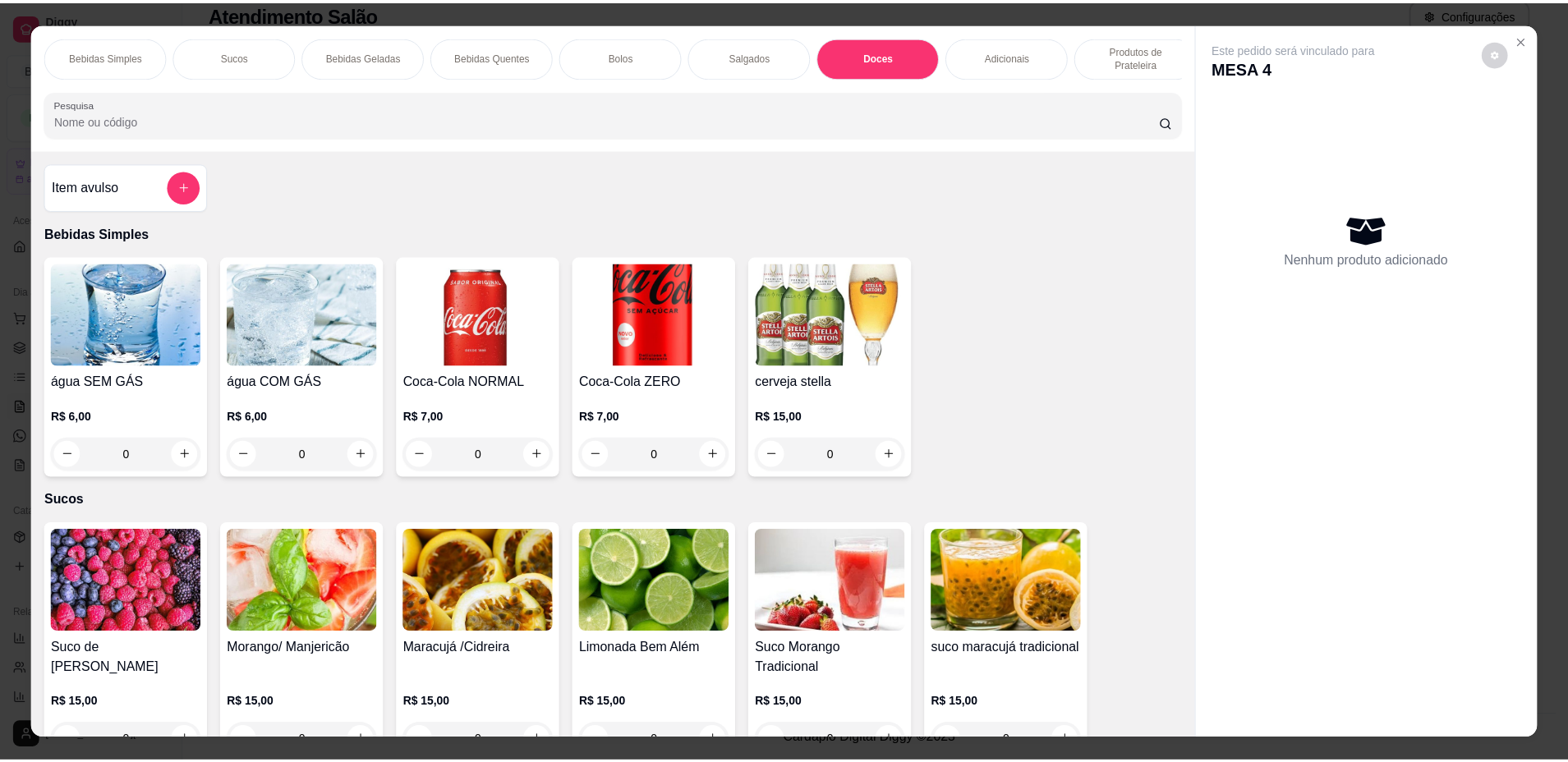
scroll to position [30, 0]
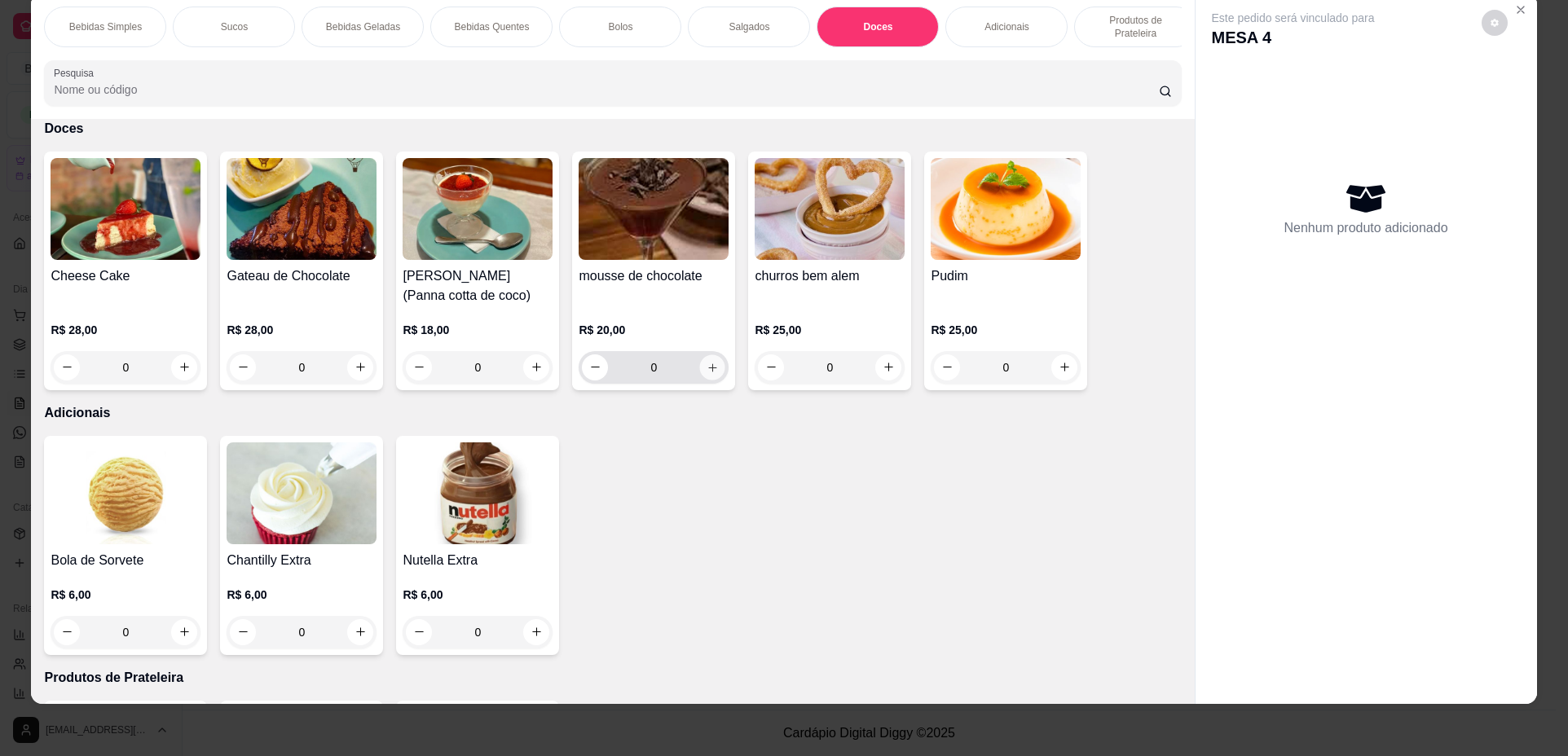
click at [708, 371] on icon "increase-product-quantity" at bounding box center [713, 367] width 8 height 8
type input "1"
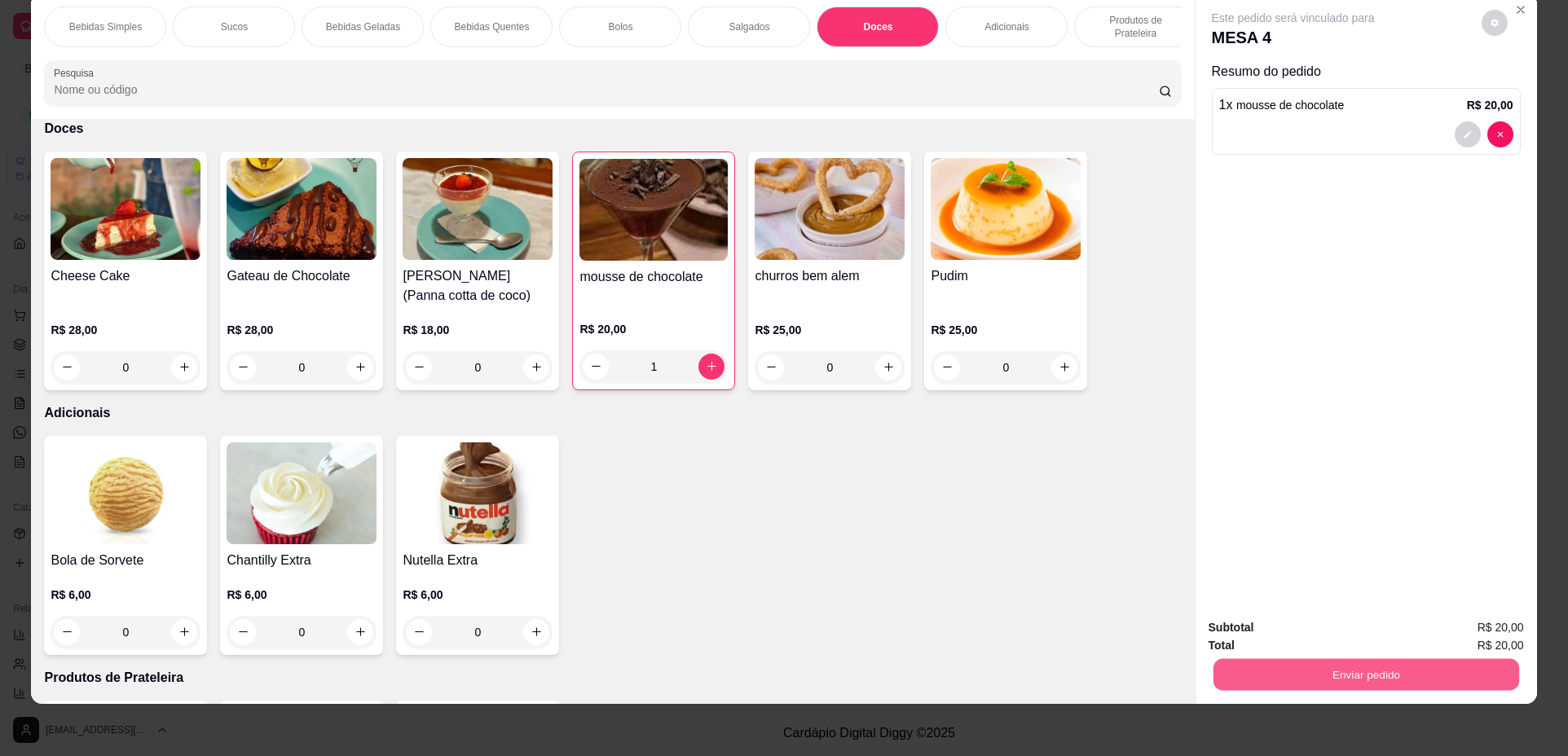
click at [1381, 683] on button "Enviar pedido" at bounding box center [1365, 675] width 306 height 32
click at [1344, 641] on button "Não registrar e enviar pedido" at bounding box center [1312, 635] width 169 height 31
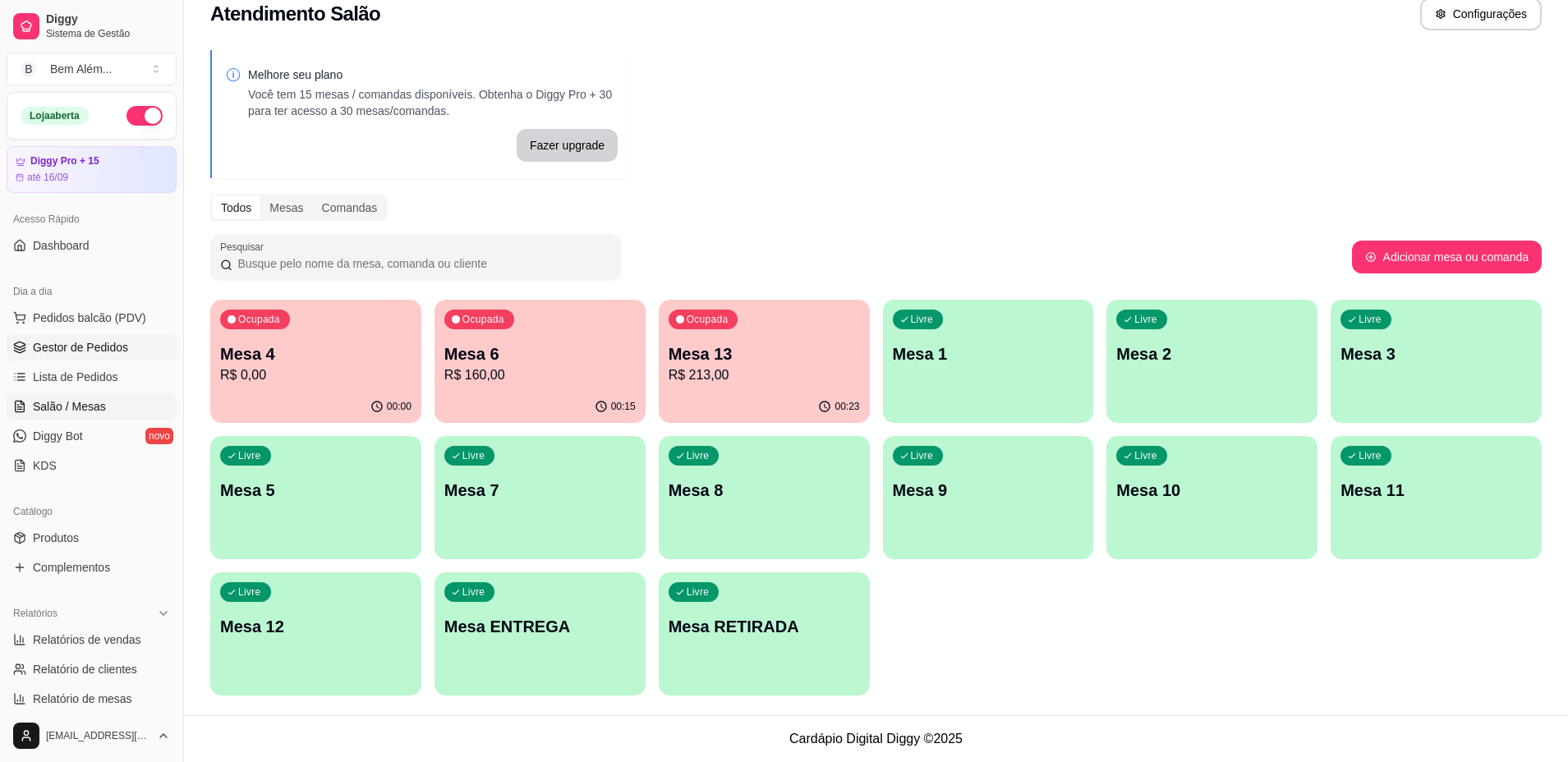
click at [111, 342] on span "Gestor de Pedidos" at bounding box center [80, 347] width 95 height 17
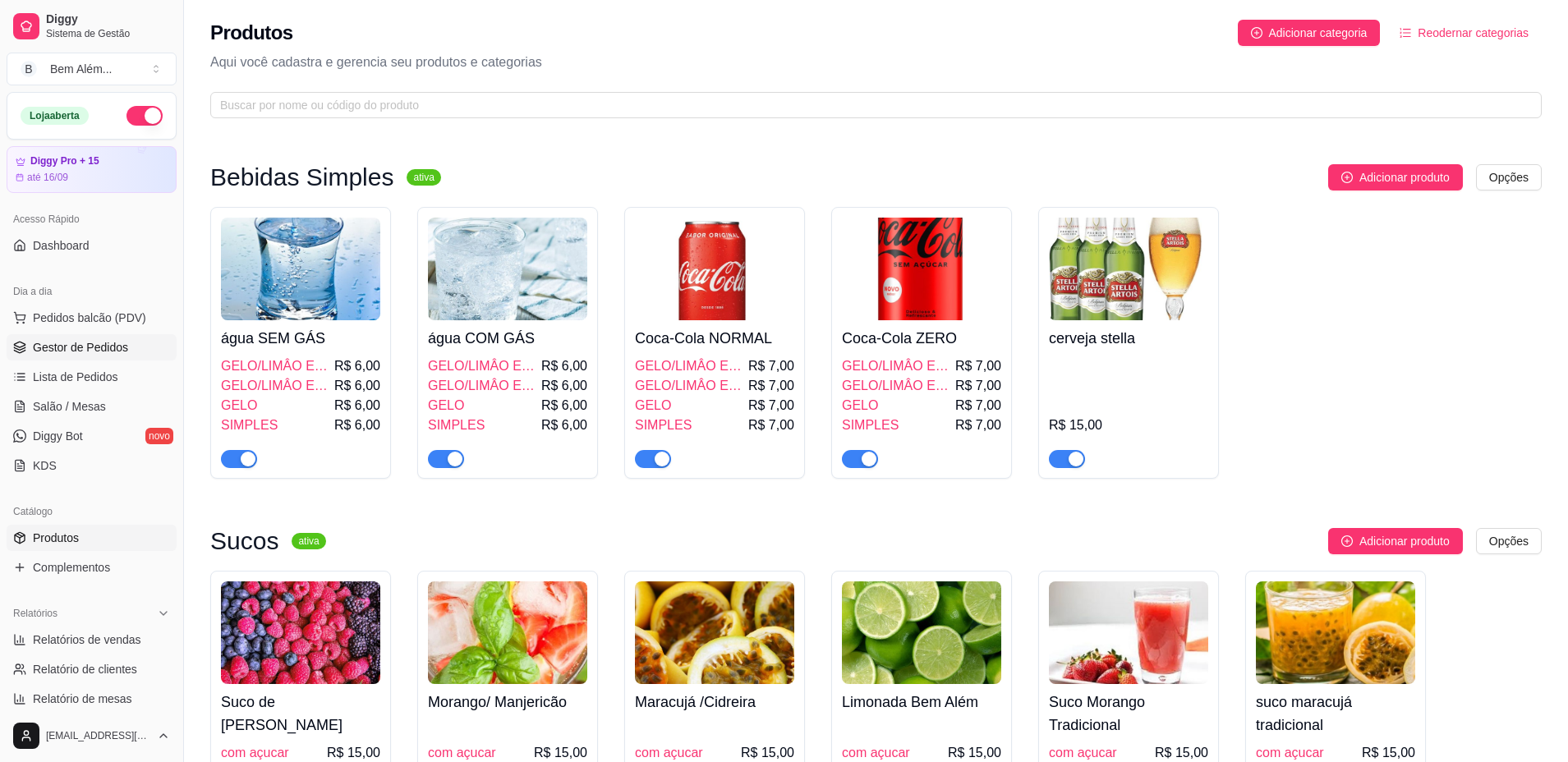
click at [130, 349] on link "Gestor de Pedidos" at bounding box center [91, 348] width 170 height 27
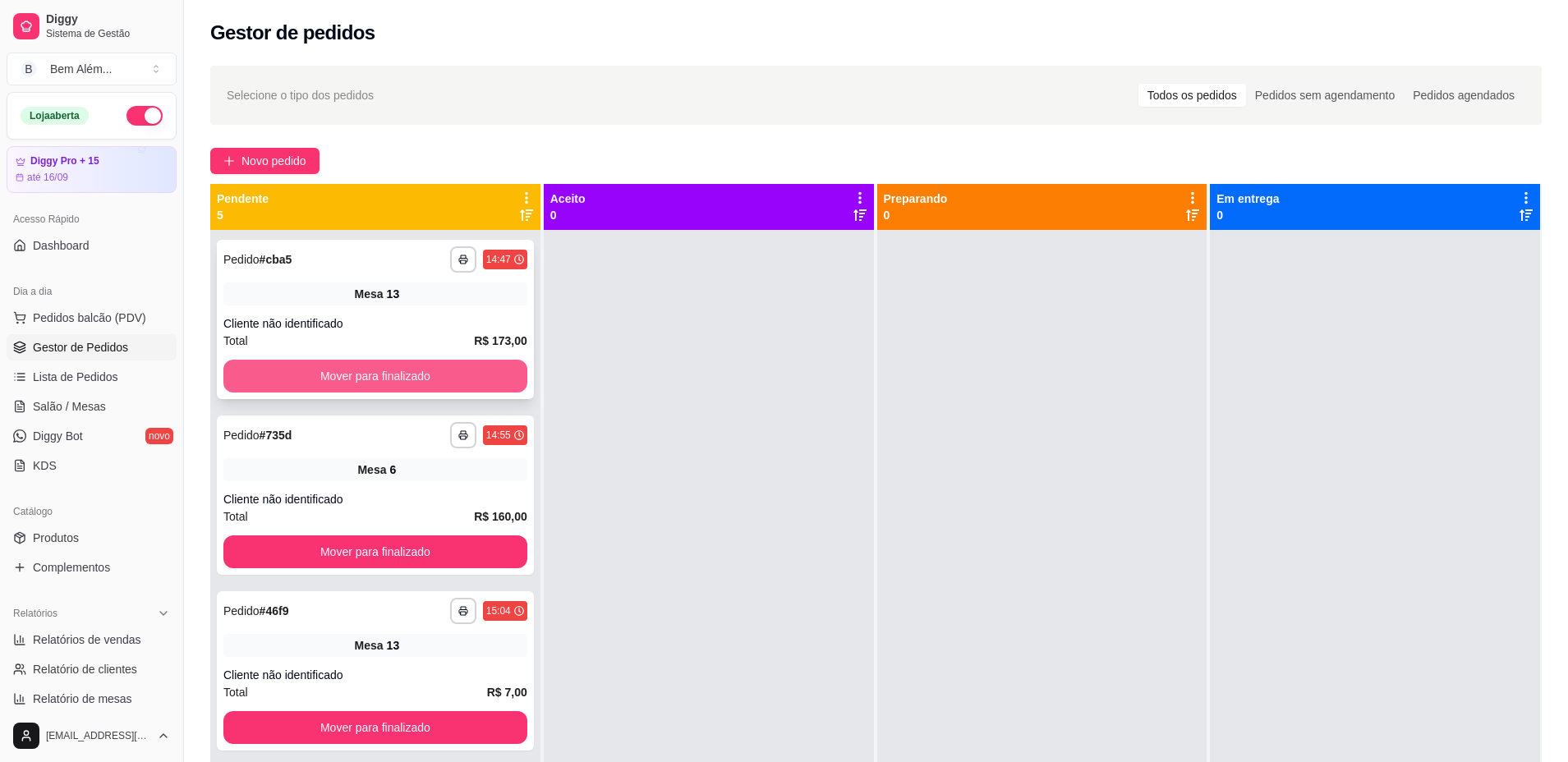
click at [301, 374] on button "Mover para finalizado" at bounding box center [375, 376] width 304 height 33
click at [301, 374] on button "Mover para finalizado" at bounding box center [376, 376] width 295 height 32
click at [301, 374] on button "Mover para finalizado" at bounding box center [375, 376] width 304 height 33
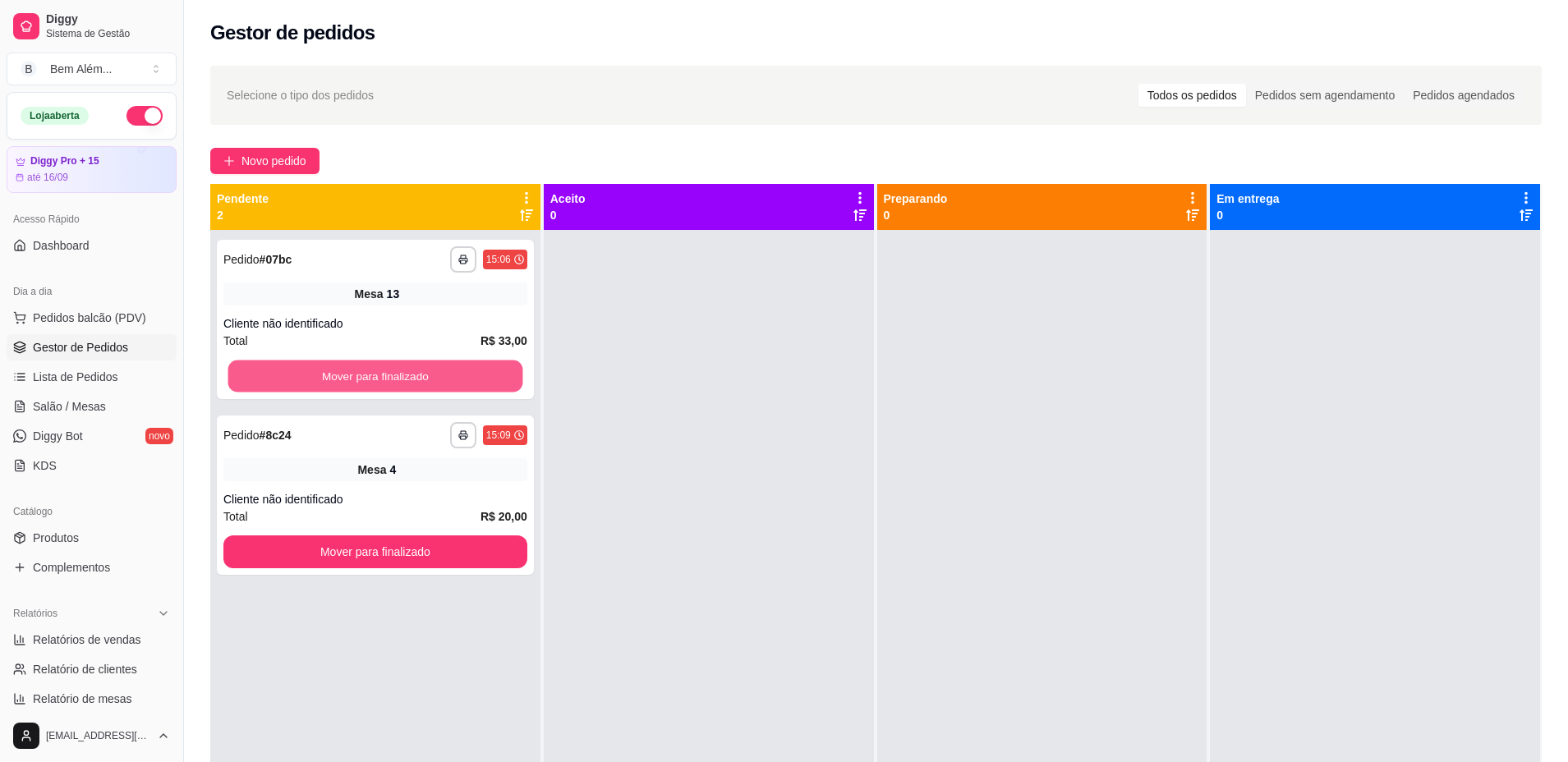
click at [301, 374] on button "Mover para finalizado" at bounding box center [376, 376] width 295 height 32
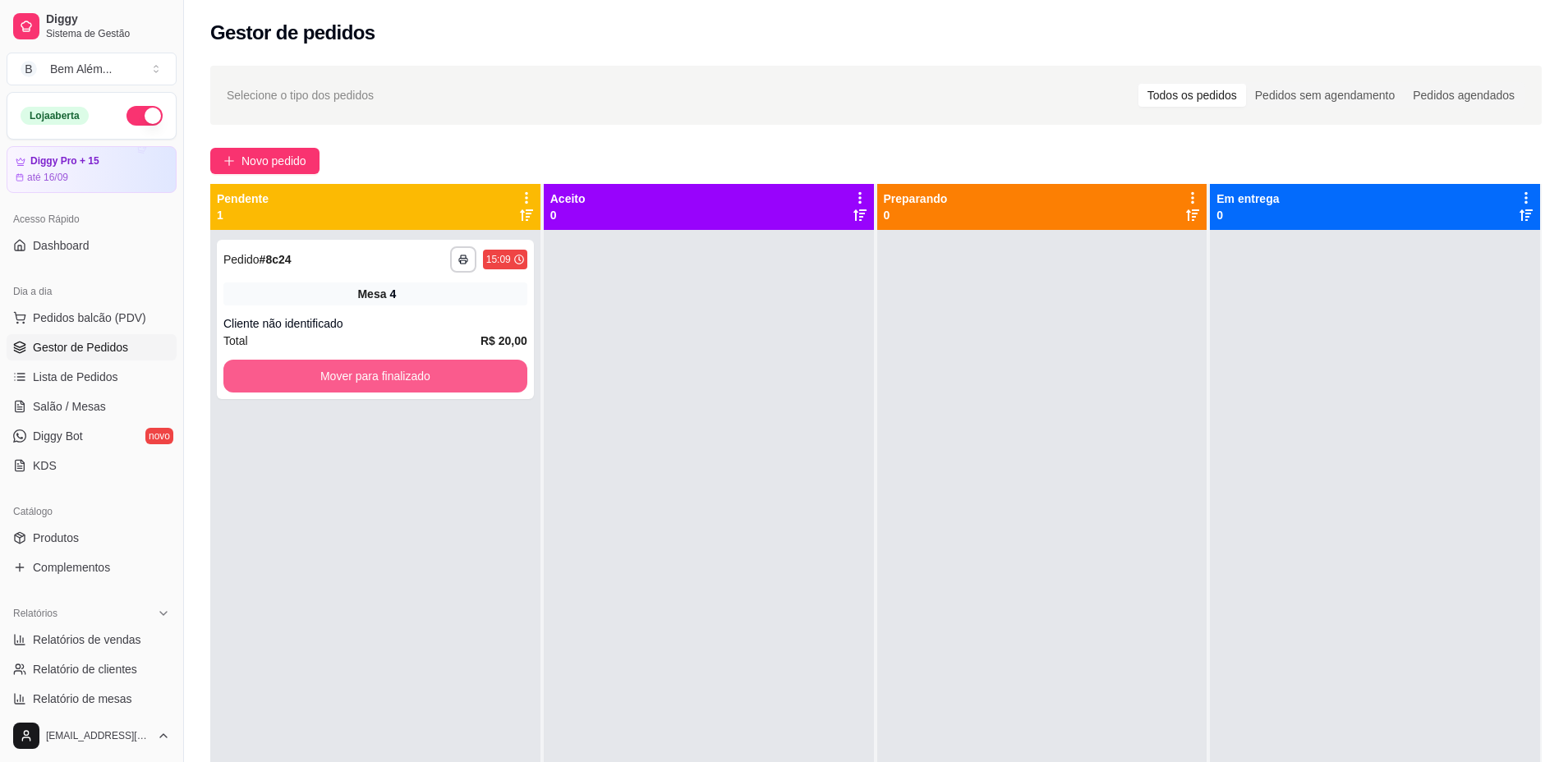
click at [301, 374] on button "Mover para finalizado" at bounding box center [375, 376] width 304 height 33
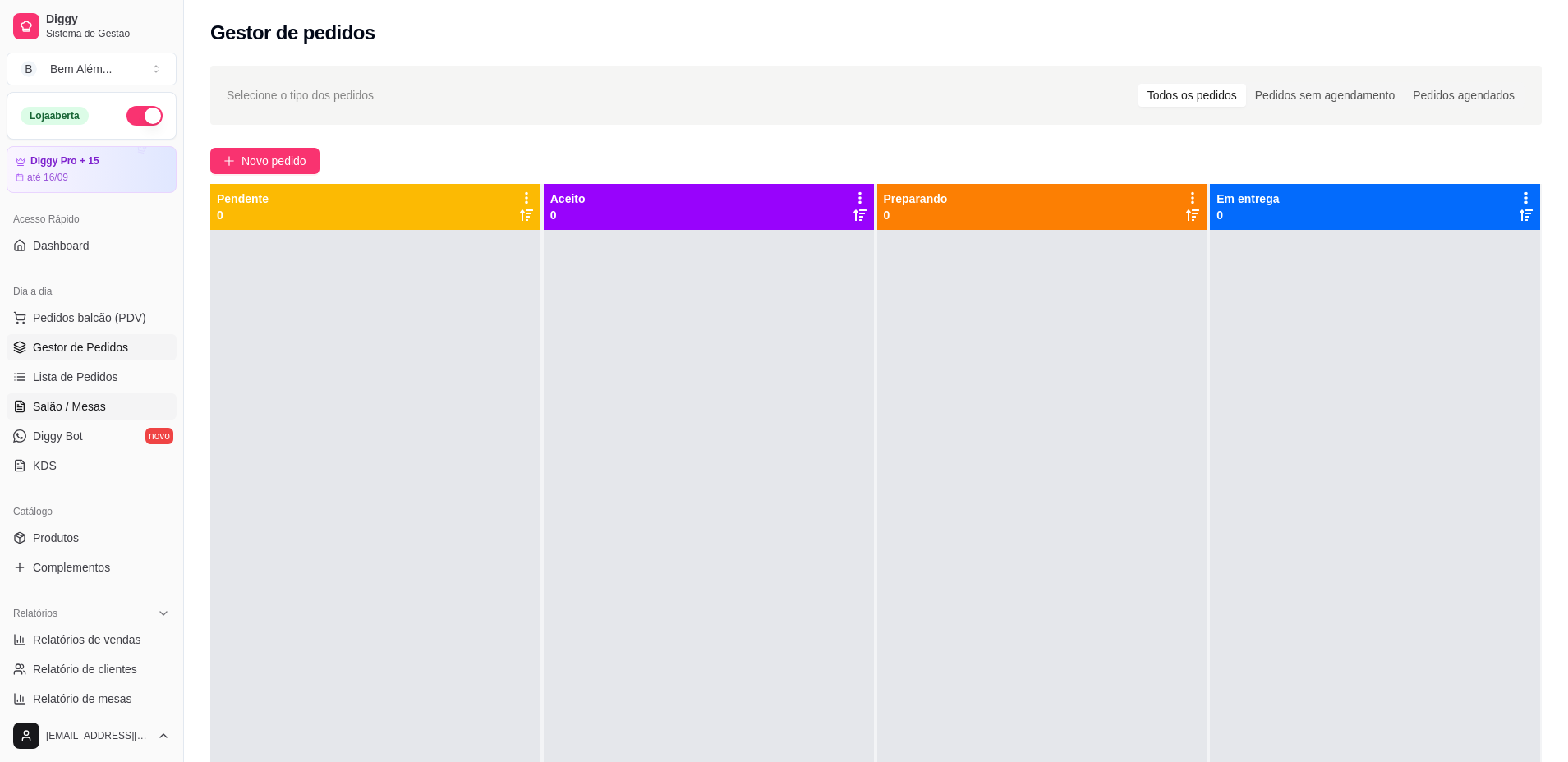
click at [133, 398] on link "Salão / Mesas" at bounding box center [91, 407] width 170 height 27
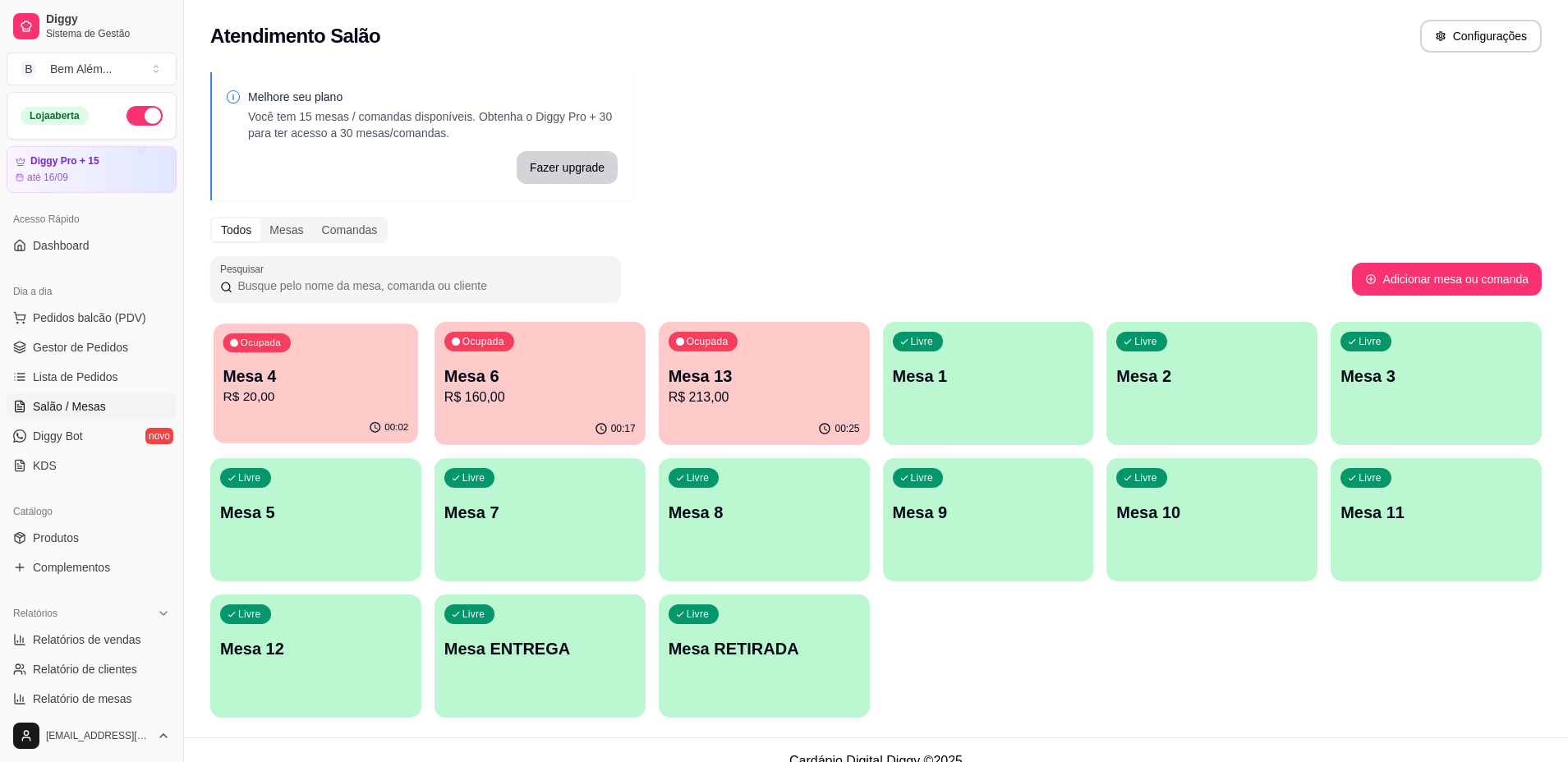
click at [292, 395] on p "R$ 20,00" at bounding box center [316, 397] width 186 height 19
click at [499, 390] on p "R$ 160,00" at bounding box center [539, 397] width 186 height 19
click at [735, 362] on div "Ocupada Mesa 13 R$ 213,00" at bounding box center [764, 368] width 211 height 91
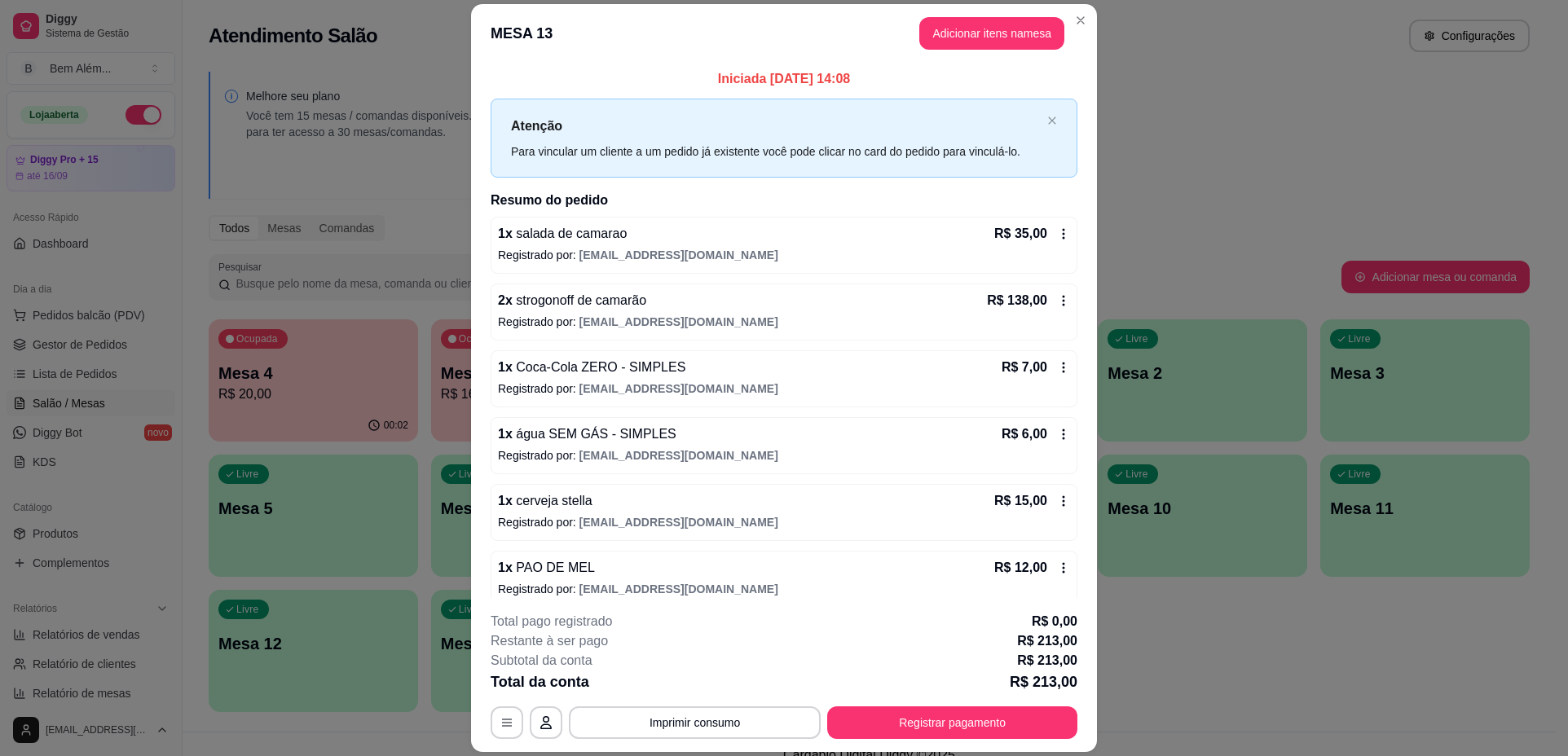
scroll to position [15, 0]
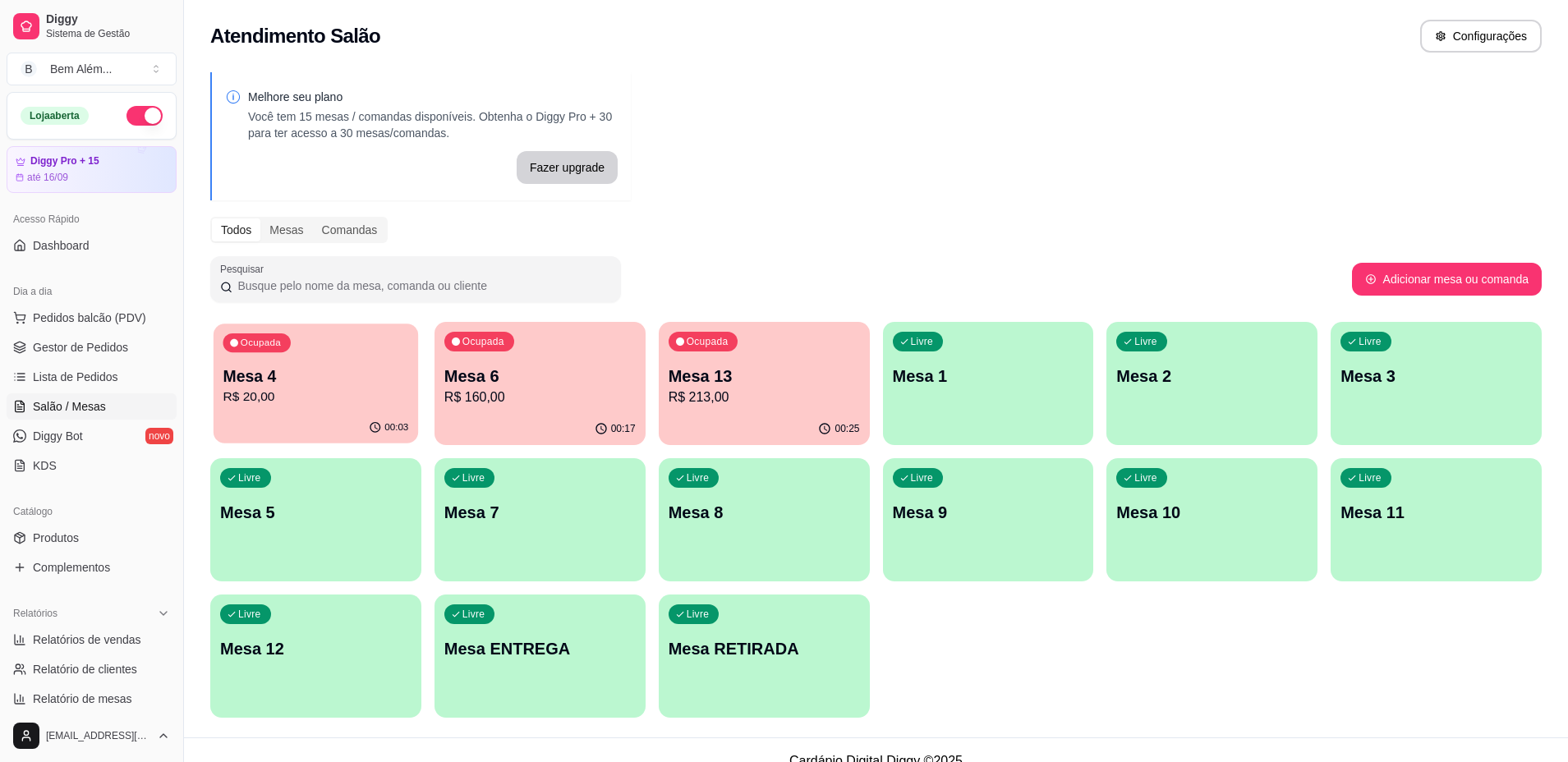
click at [308, 387] on div "Mesa 4 R$ 20,00" at bounding box center [316, 386] width 186 height 41
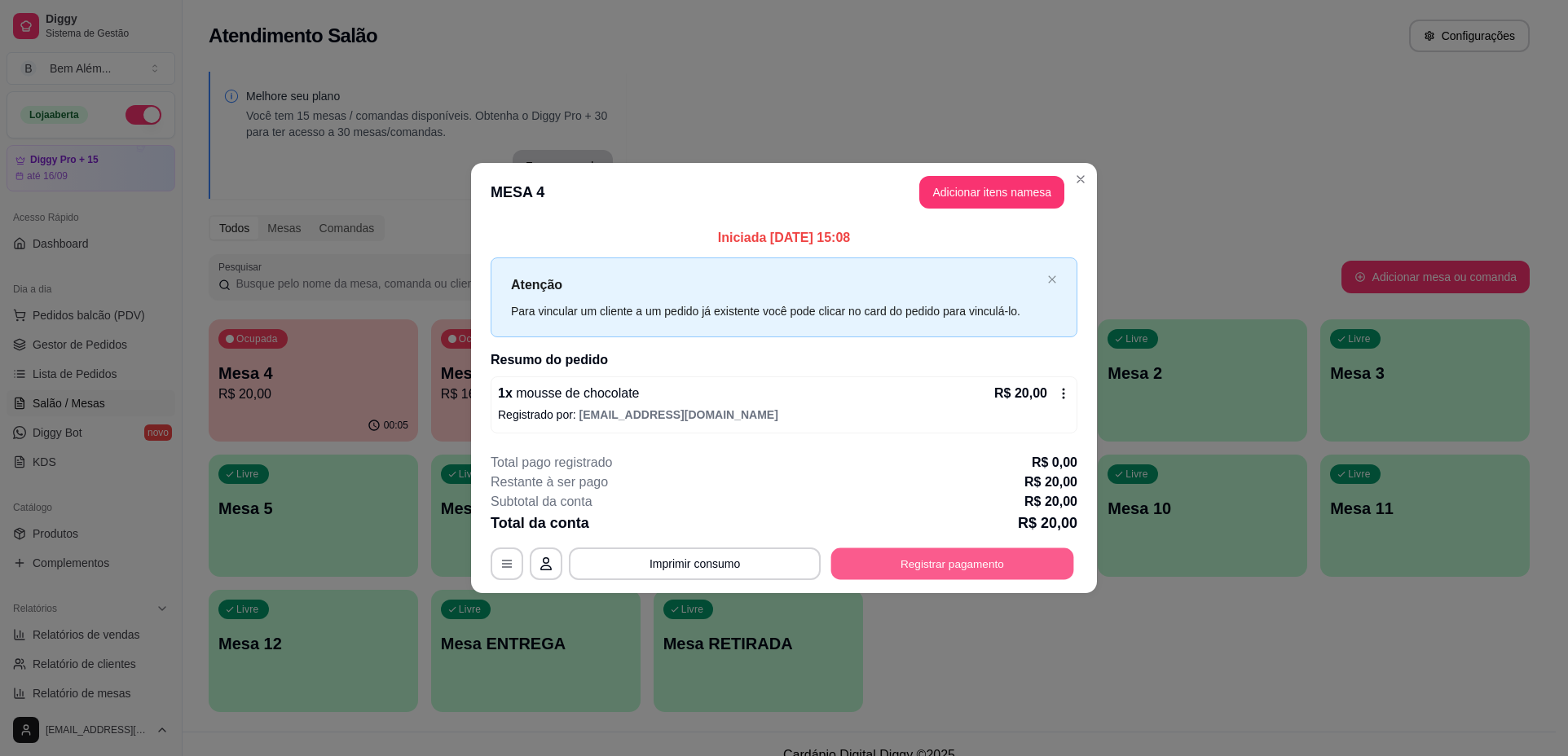
click at [961, 566] on button "Registrar pagamento" at bounding box center [952, 563] width 242 height 32
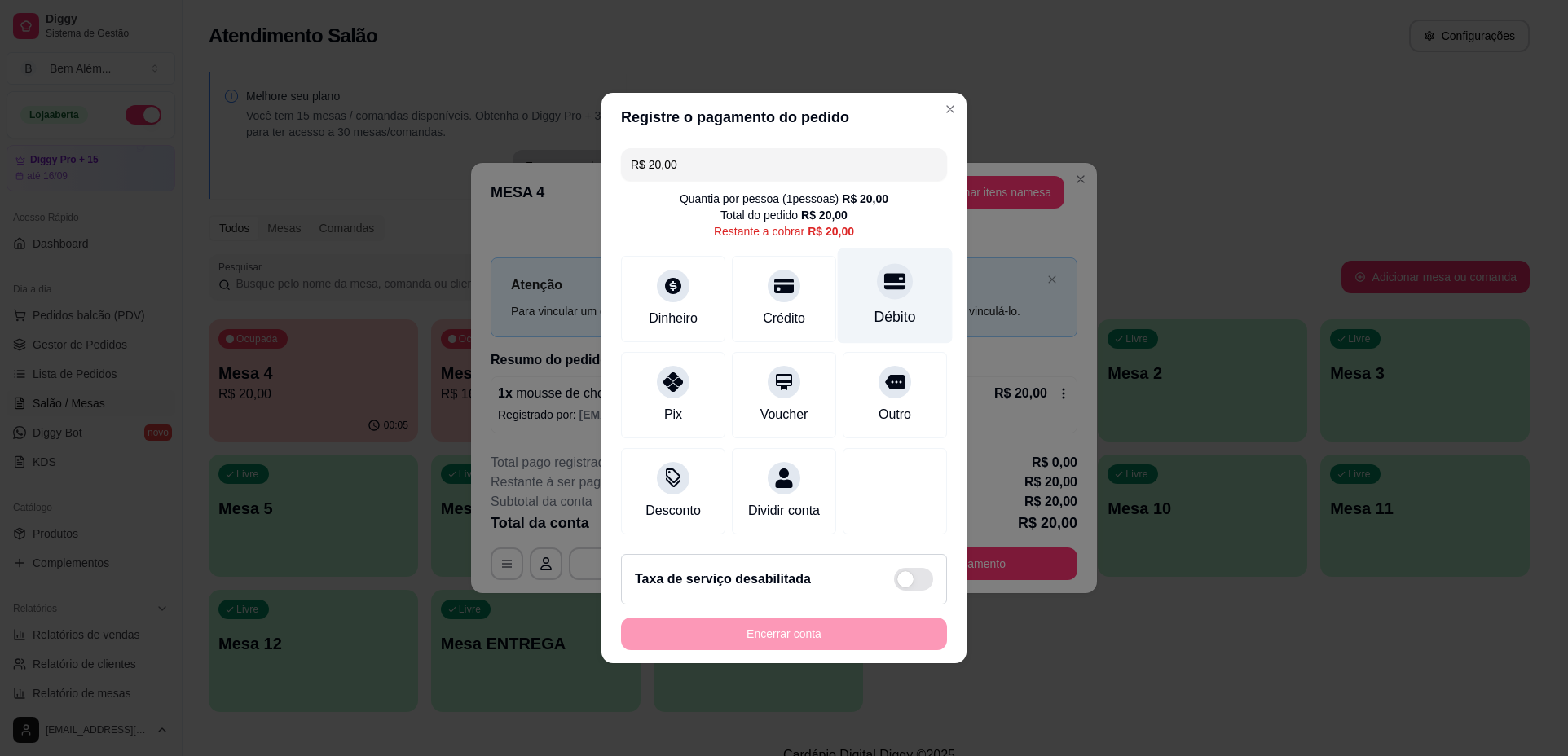
click at [902, 307] on div "Débito" at bounding box center [895, 317] width 42 height 21
type input "R$ 0,00"
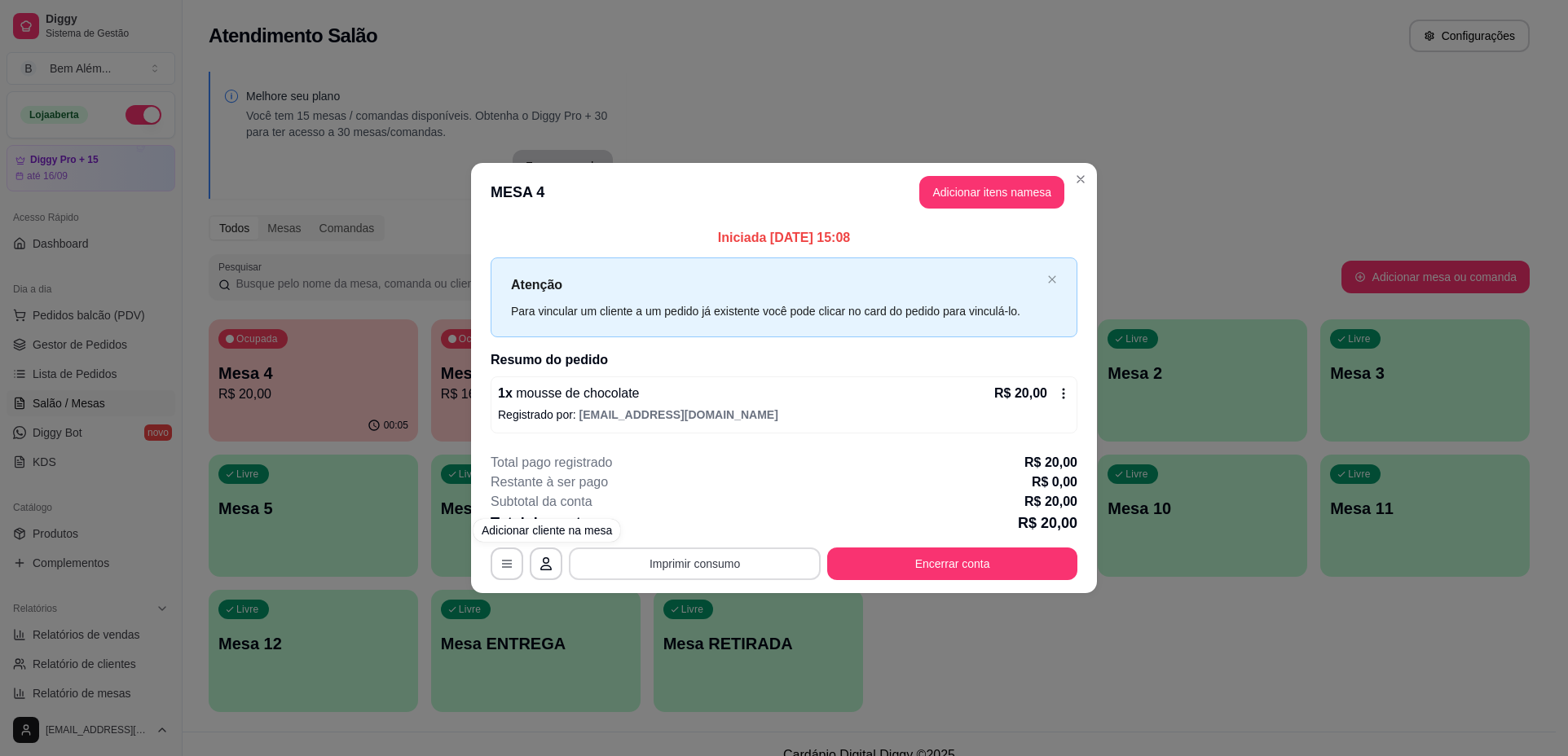
click at [638, 569] on button "Imprimir consumo" at bounding box center [694, 564] width 251 height 33
click at [660, 523] on button "impressao computador" at bounding box center [694, 526] width 119 height 25
click at [880, 566] on button "Encerrar conta" at bounding box center [952, 563] width 242 height 32
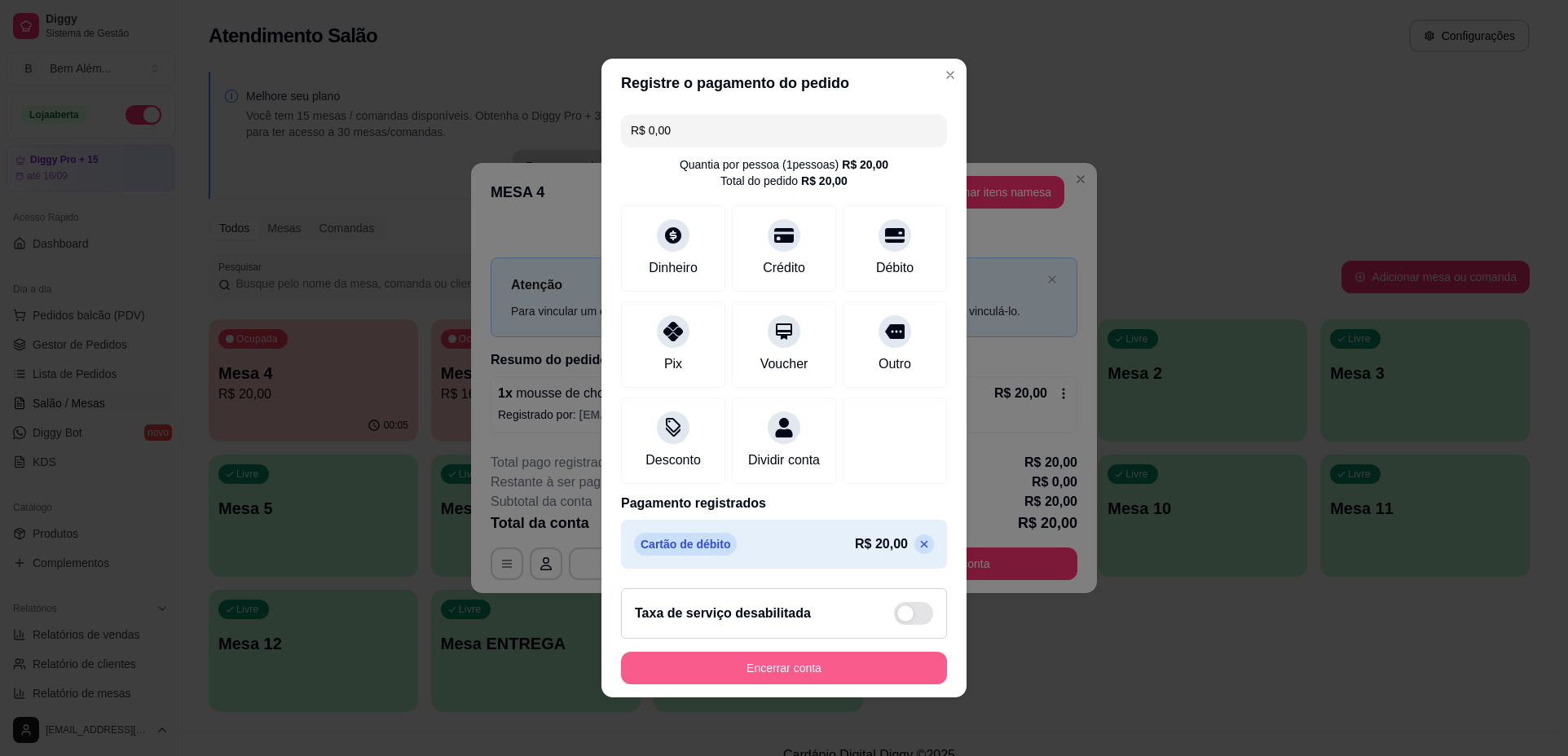
click at [846, 685] on button "Encerrar conta" at bounding box center [783, 668] width 326 height 33
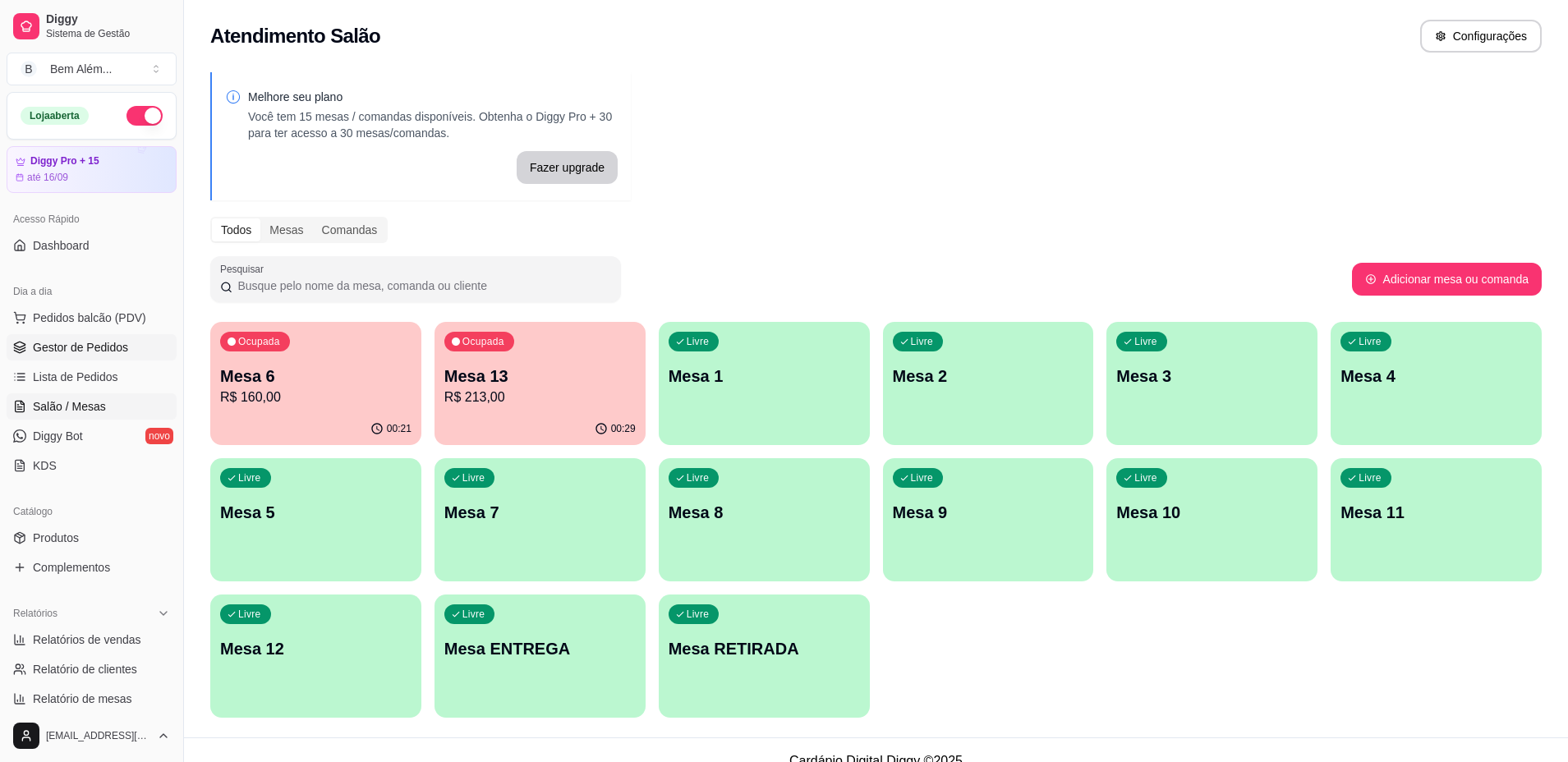
click at [132, 359] on link "Gestor de Pedidos" at bounding box center [91, 348] width 170 height 27
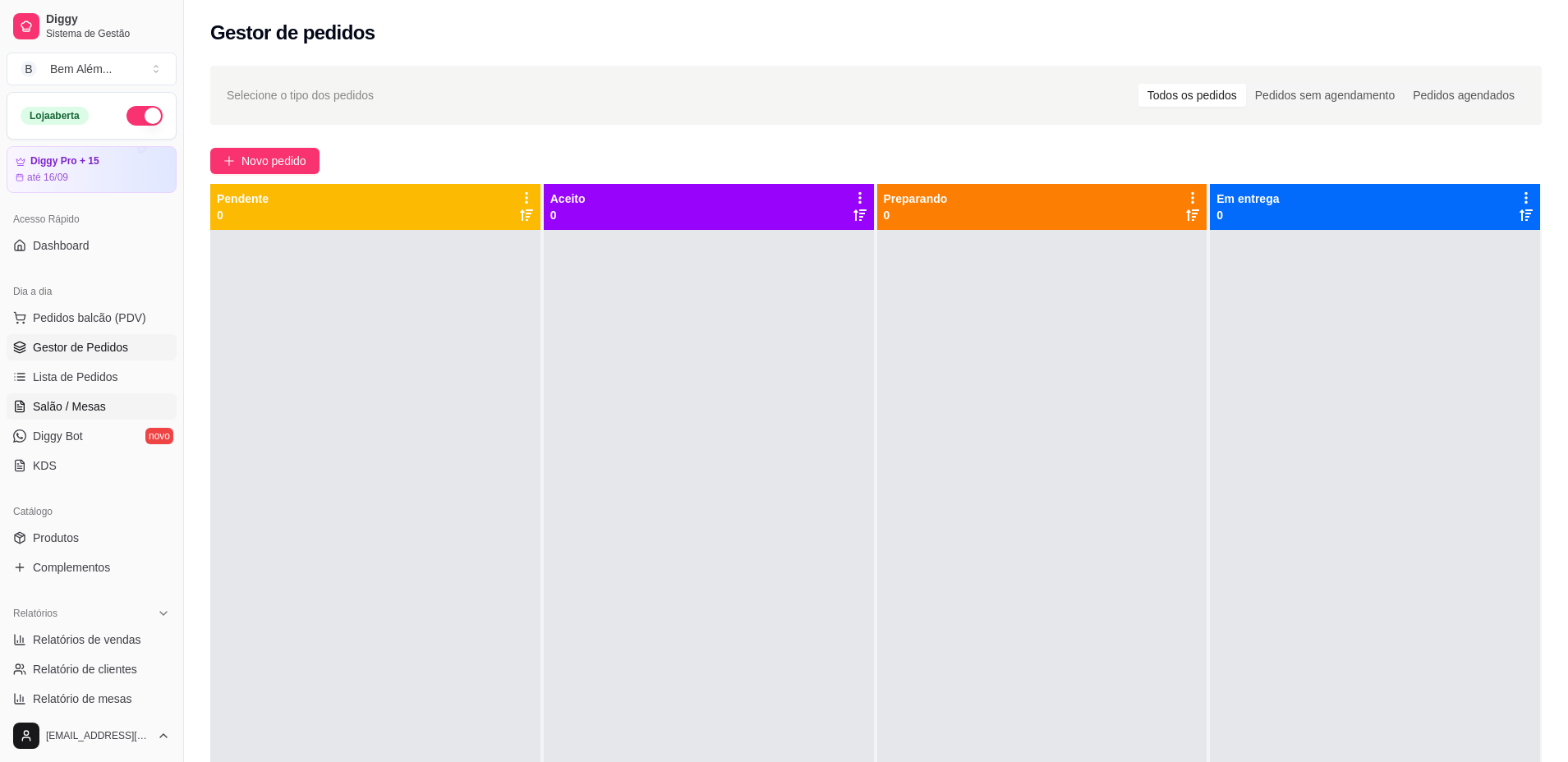
click at [87, 408] on span "Salão / Mesas" at bounding box center [70, 407] width 73 height 17
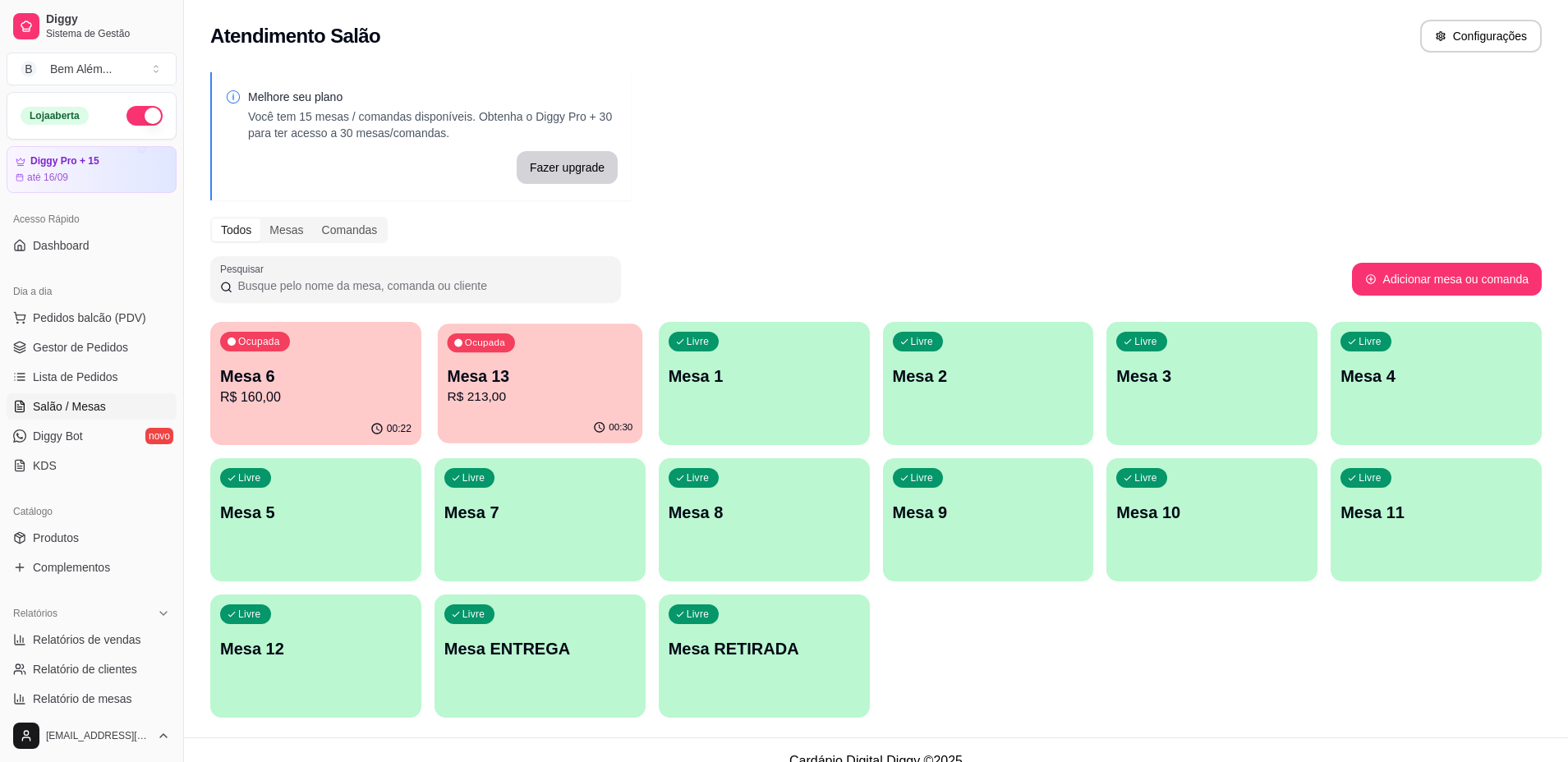
click at [570, 426] on div "00:30" at bounding box center [539, 428] width 205 height 31
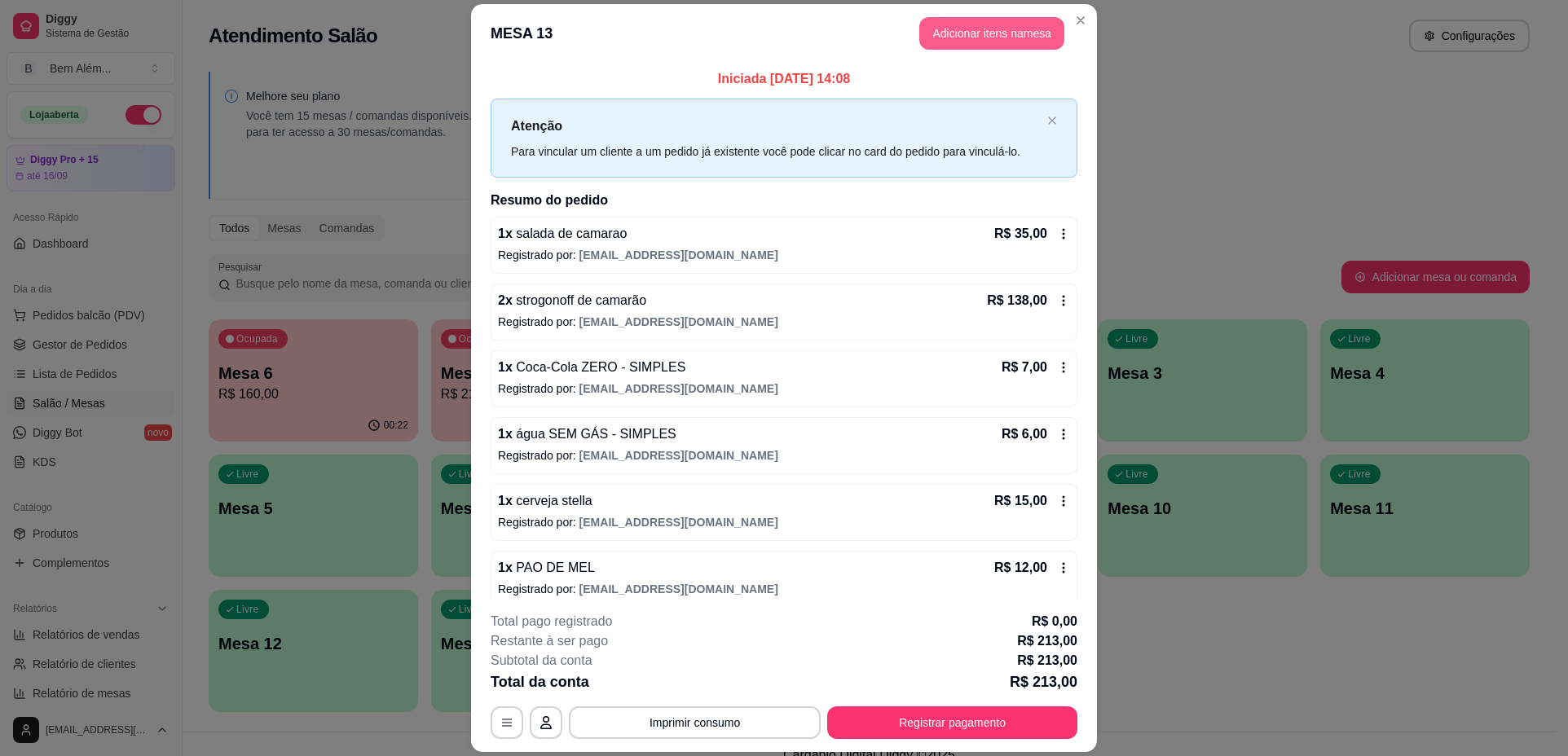
click at [1032, 29] on button "Adicionar itens na mesa" at bounding box center [991, 34] width 145 height 33
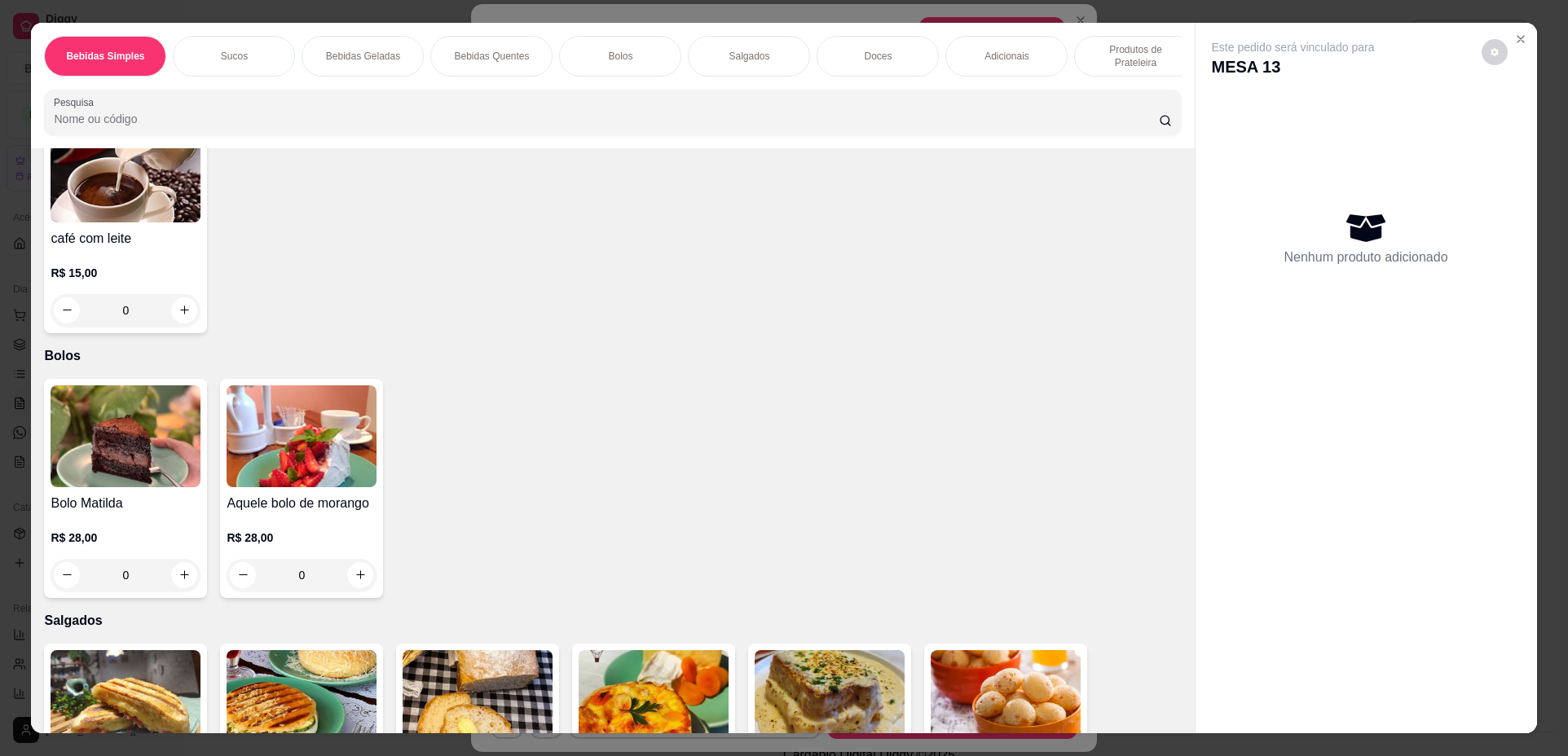
scroll to position [1141, 0]
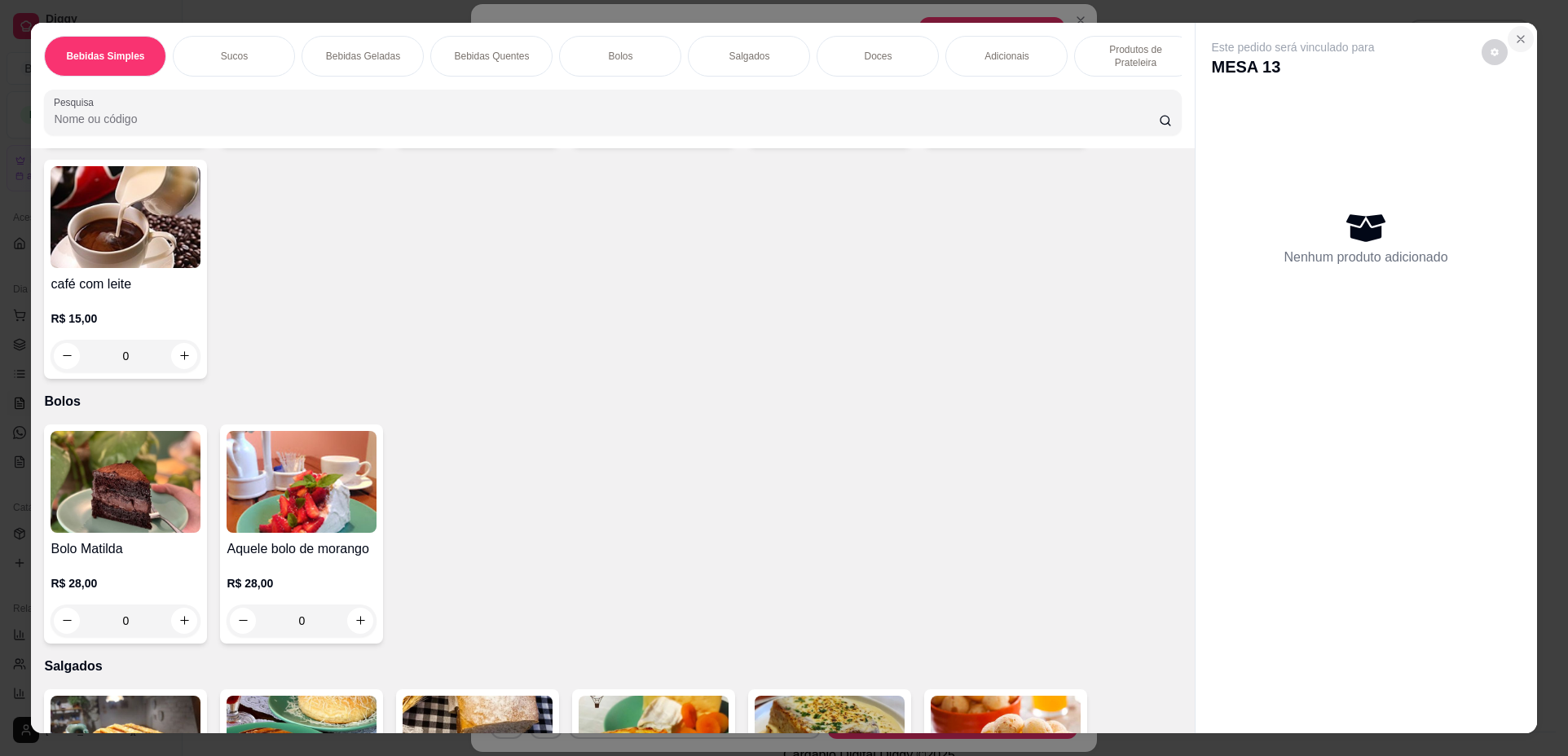
click at [1517, 37] on icon "Close" at bounding box center [1520, 39] width 7 height 7
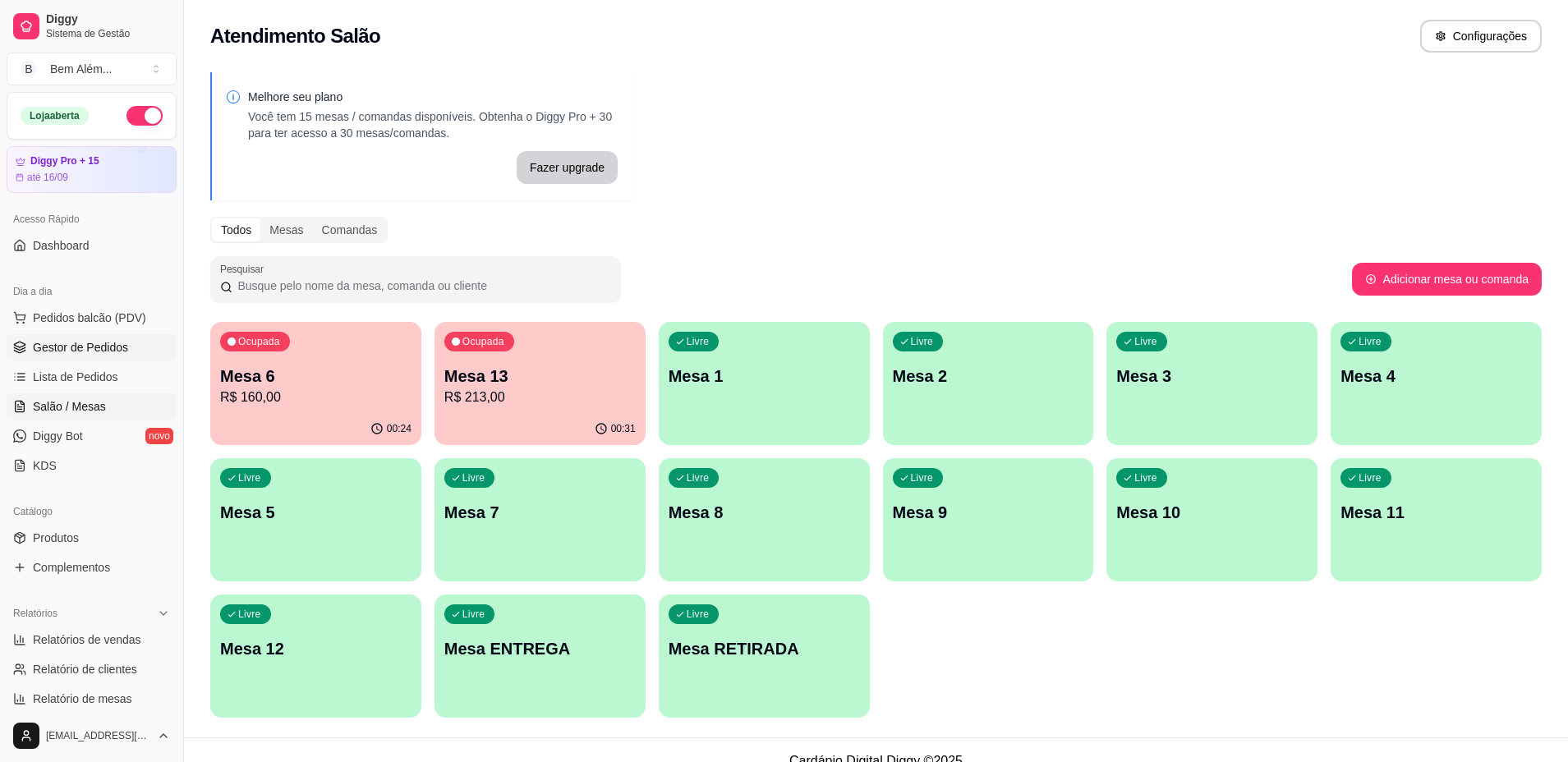
click at [131, 349] on link "Gestor de Pedidos" at bounding box center [91, 348] width 170 height 27
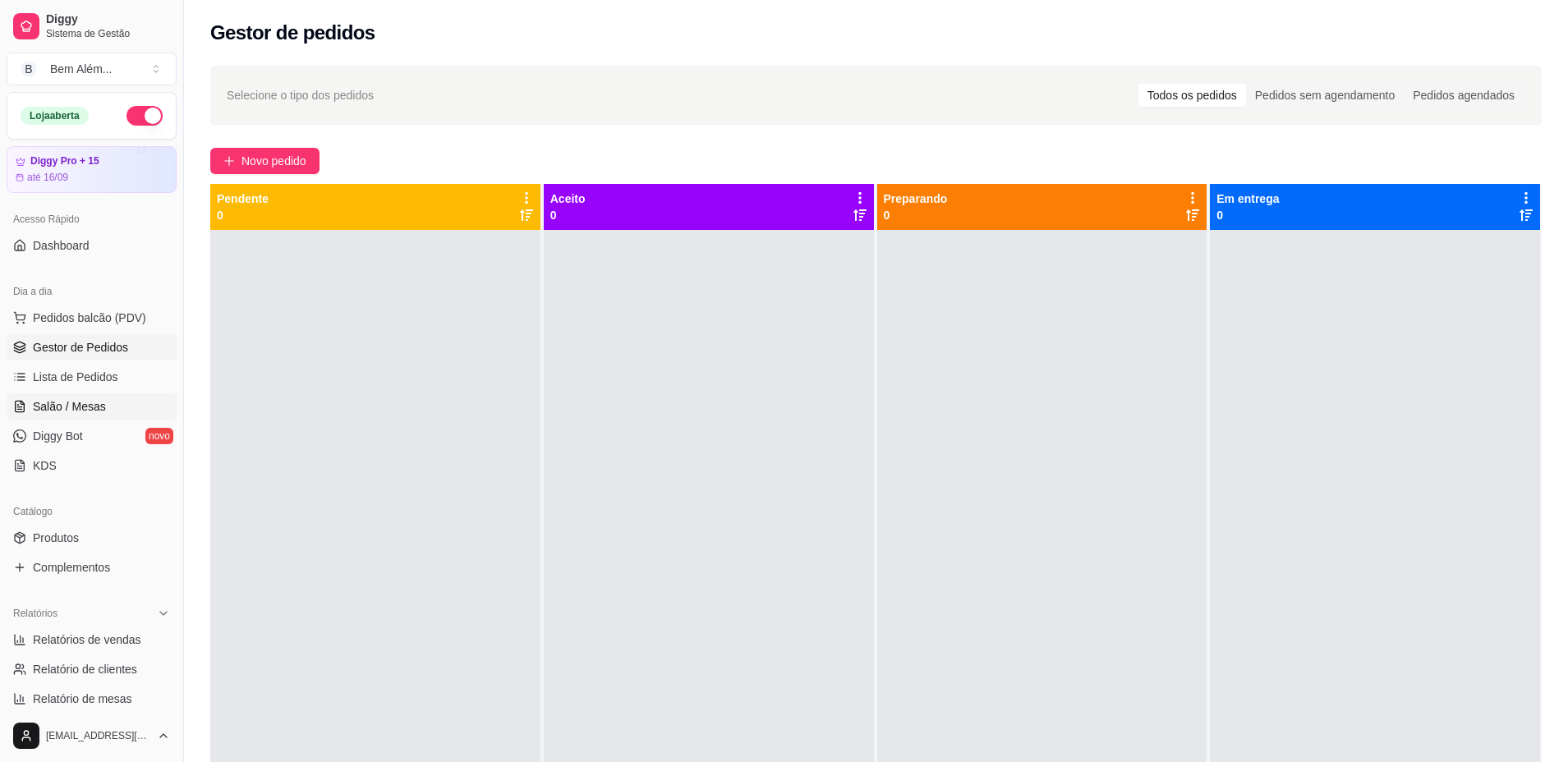
click at [104, 409] on link "Salão / Mesas" at bounding box center [91, 407] width 170 height 27
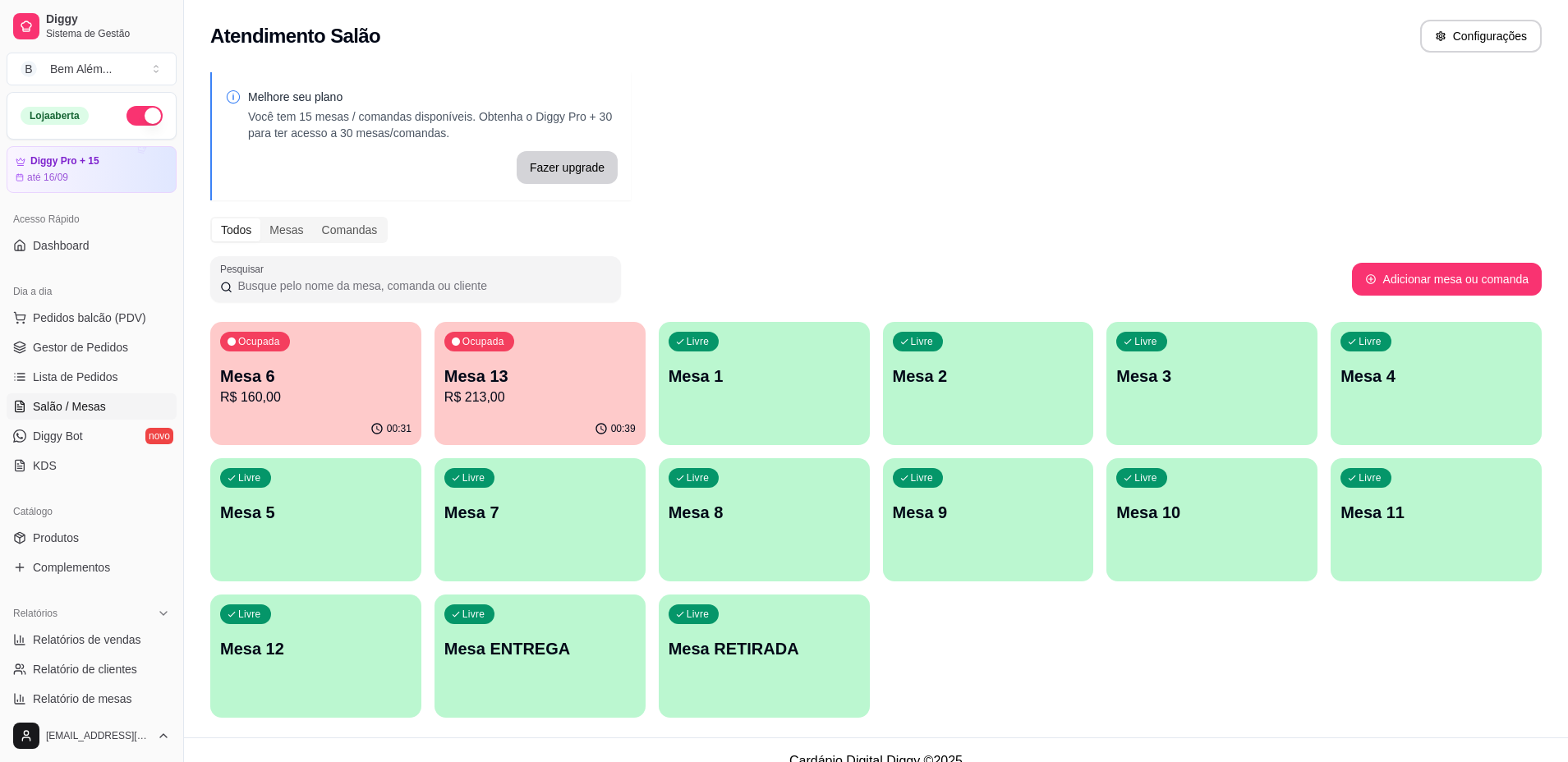
click at [774, 688] on div "Livre Mesa RETIRADA" at bounding box center [764, 646] width 211 height 104
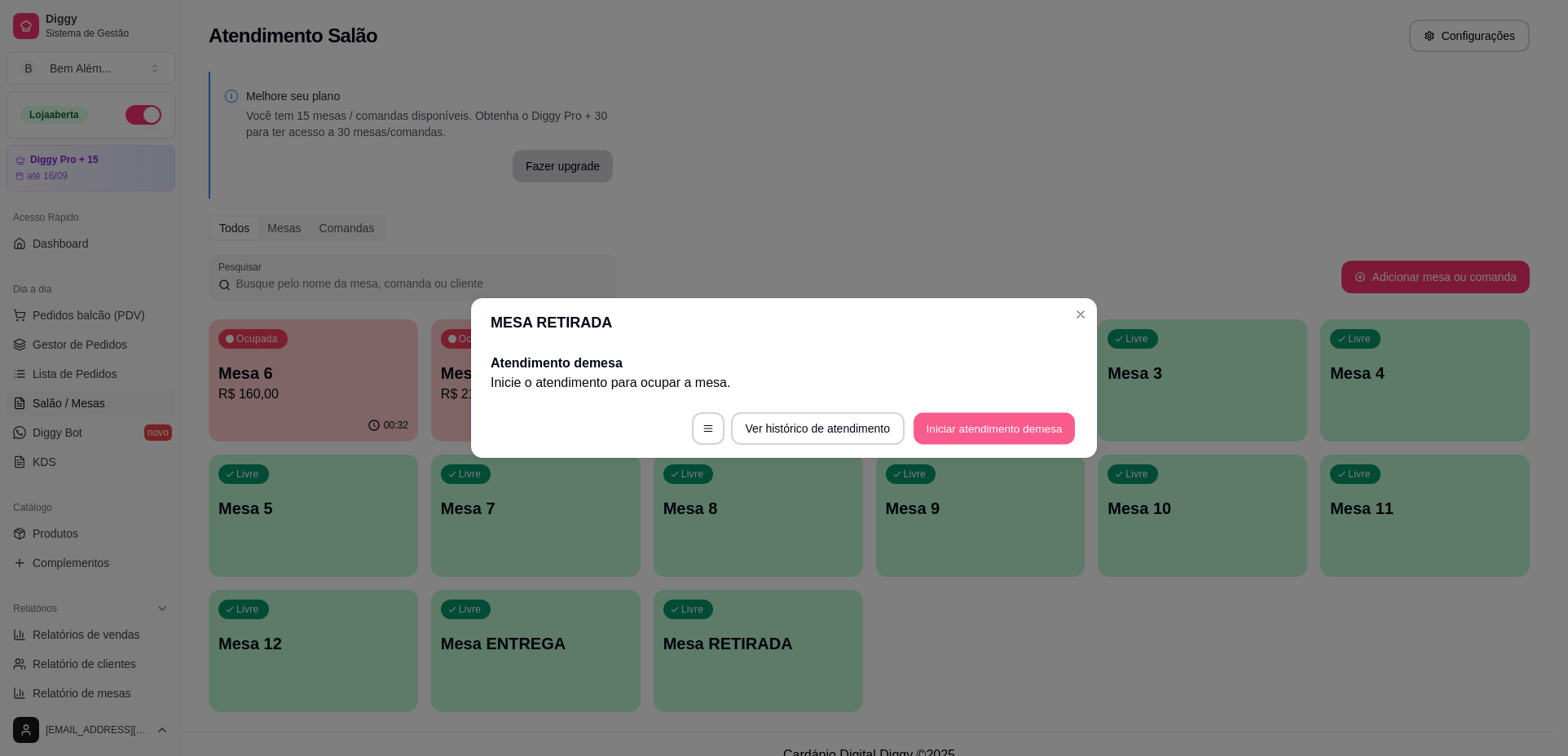
click at [1038, 416] on button "Iniciar atendimento de mesa" at bounding box center [994, 429] width 161 height 32
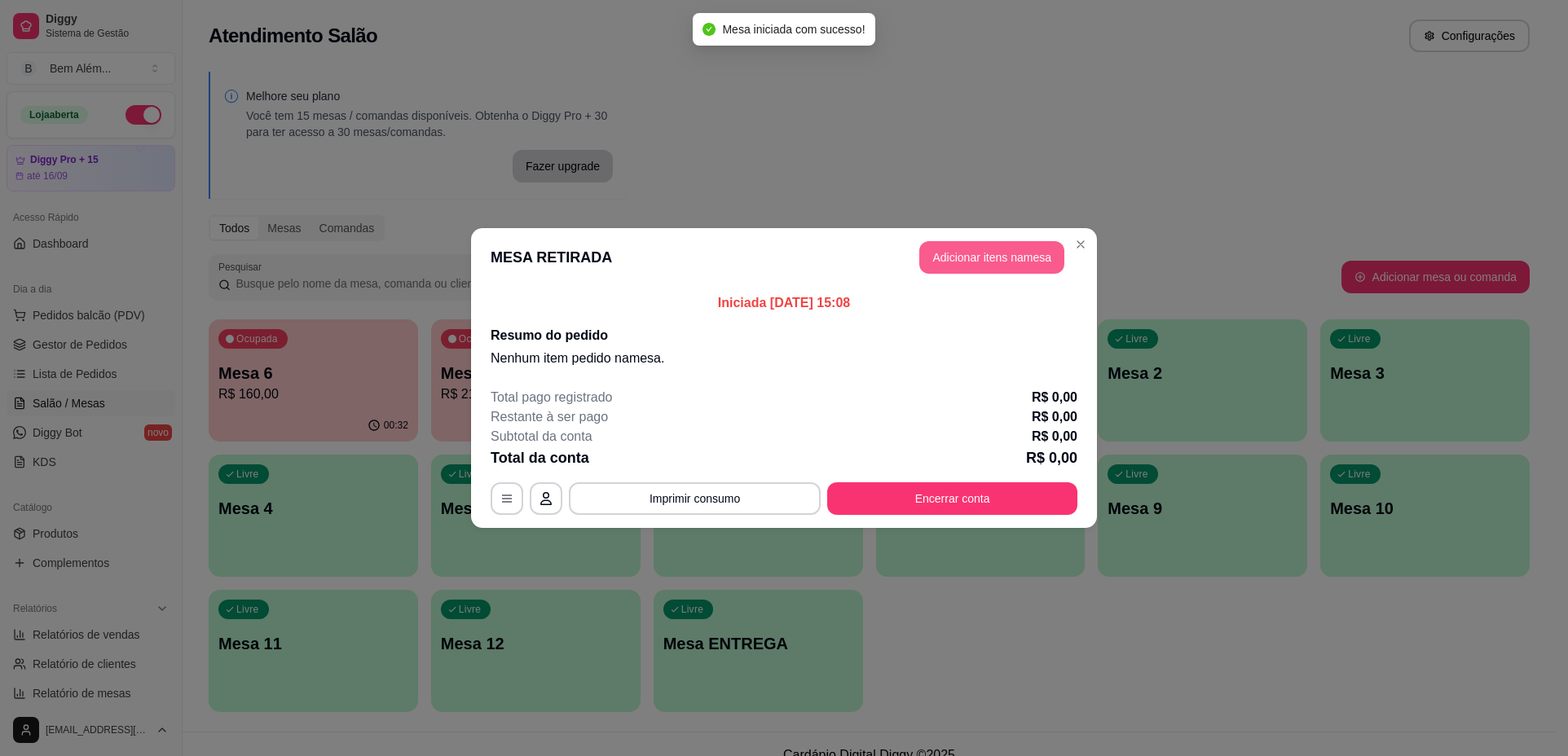
click at [975, 262] on button "Adicionar itens na mesa" at bounding box center [991, 257] width 145 height 33
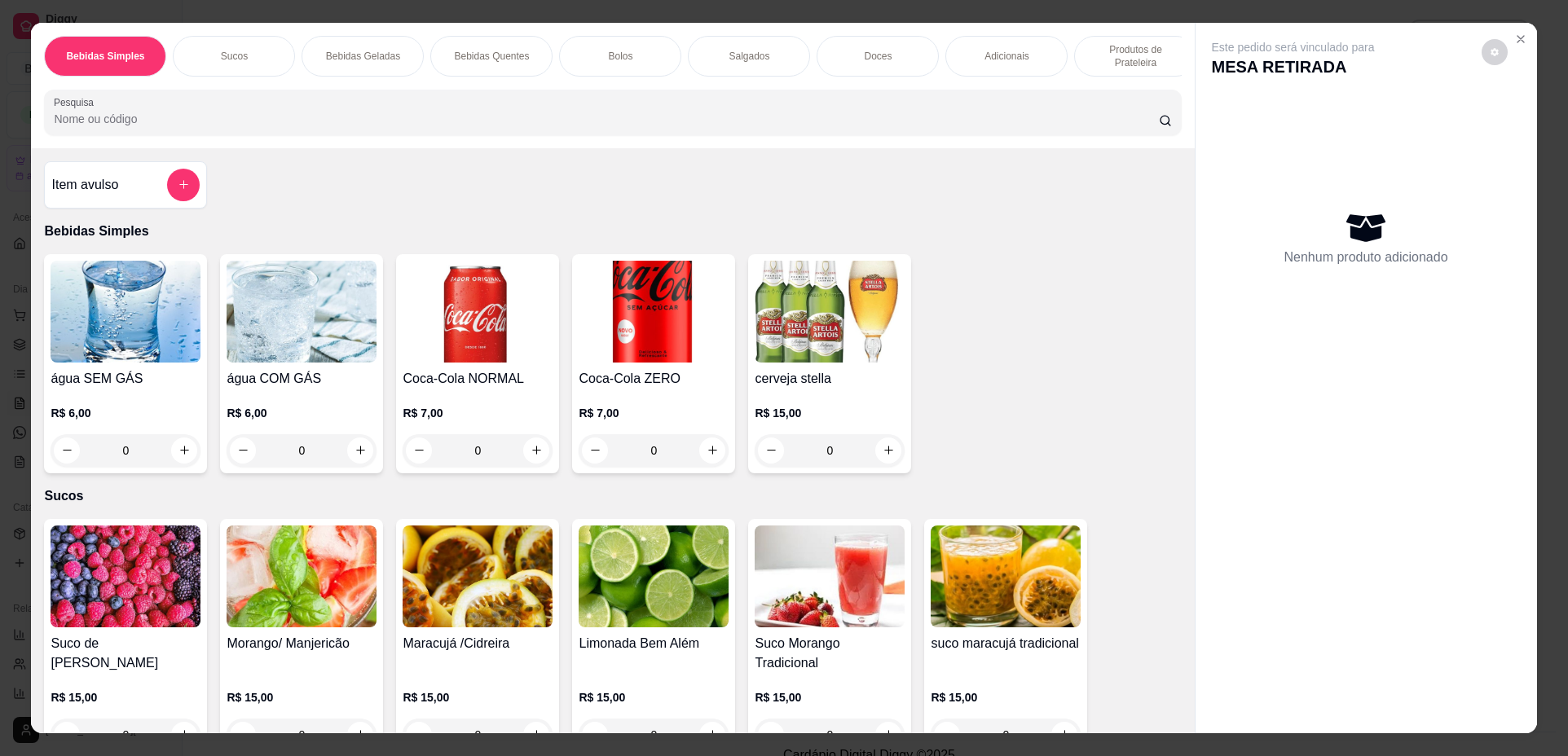
click at [1115, 62] on p "Produtos de Prateleira" at bounding box center [1135, 57] width 95 height 26
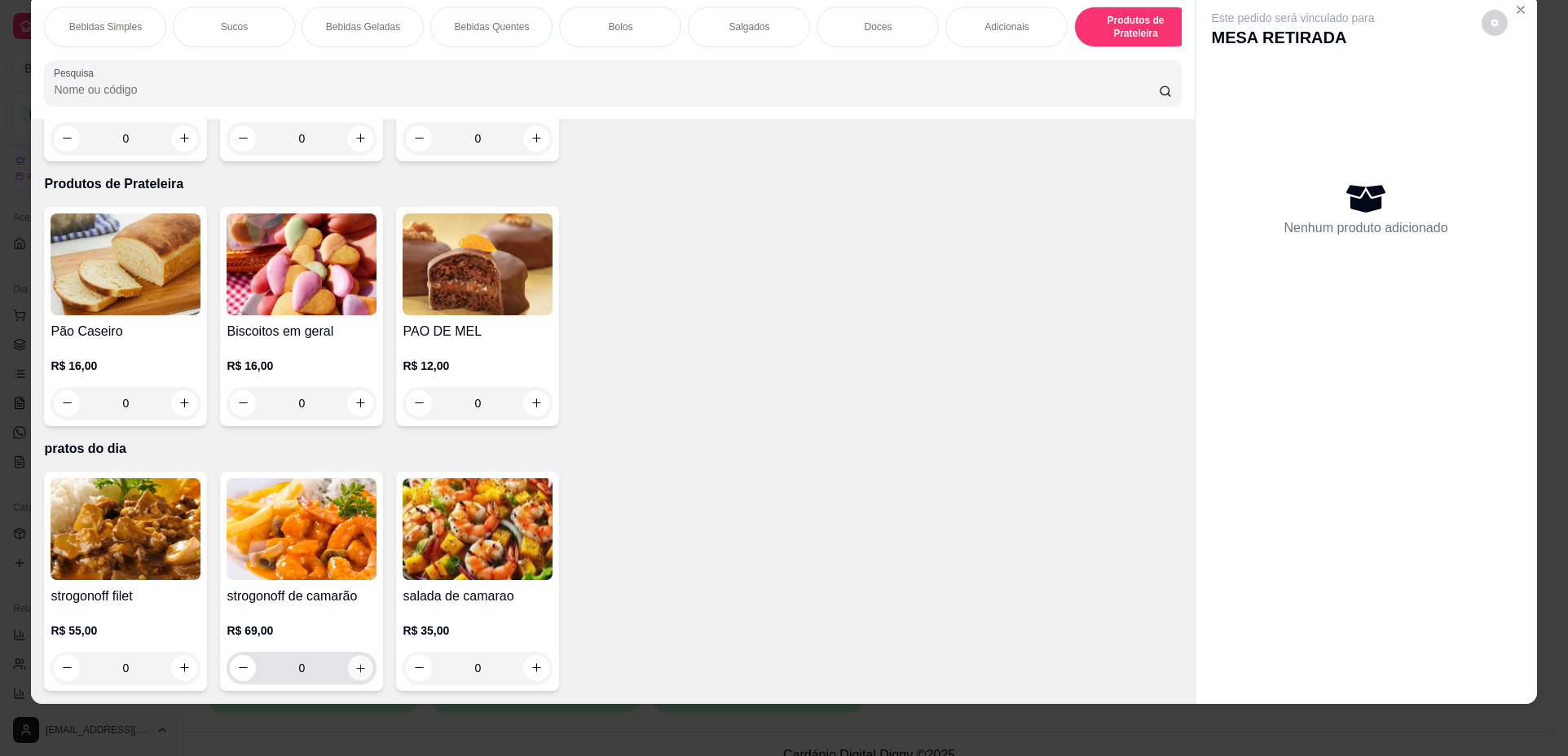
click at [358, 671] on icon "increase-product-quantity" at bounding box center [360, 668] width 12 height 12
type input "1"
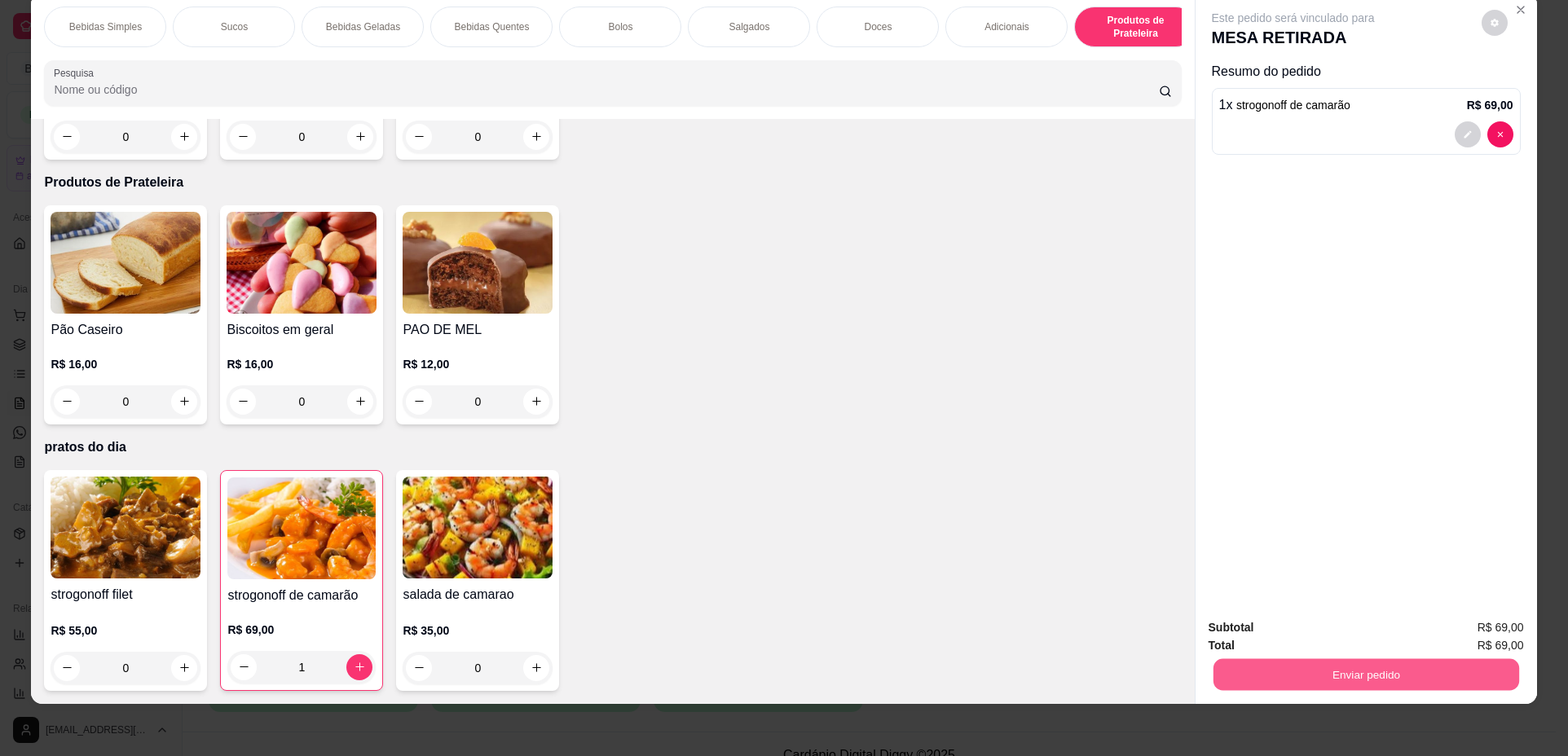
click at [1359, 675] on button "Enviar pedido" at bounding box center [1365, 675] width 306 height 32
click at [1327, 625] on button "Não registrar e enviar pedido" at bounding box center [1312, 634] width 164 height 30
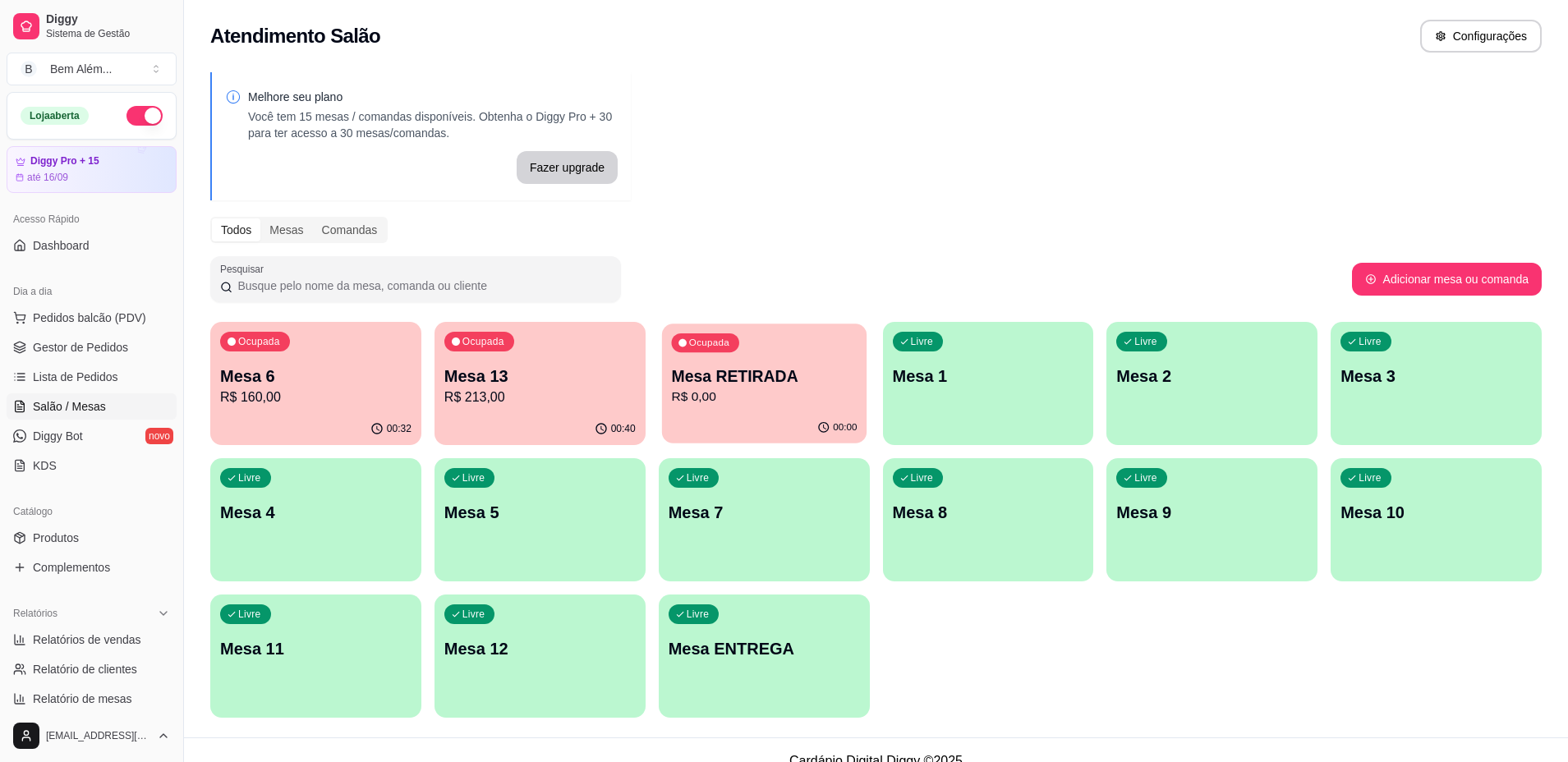
click at [784, 385] on p "Mesa RETIRADA" at bounding box center [764, 376] width 186 height 22
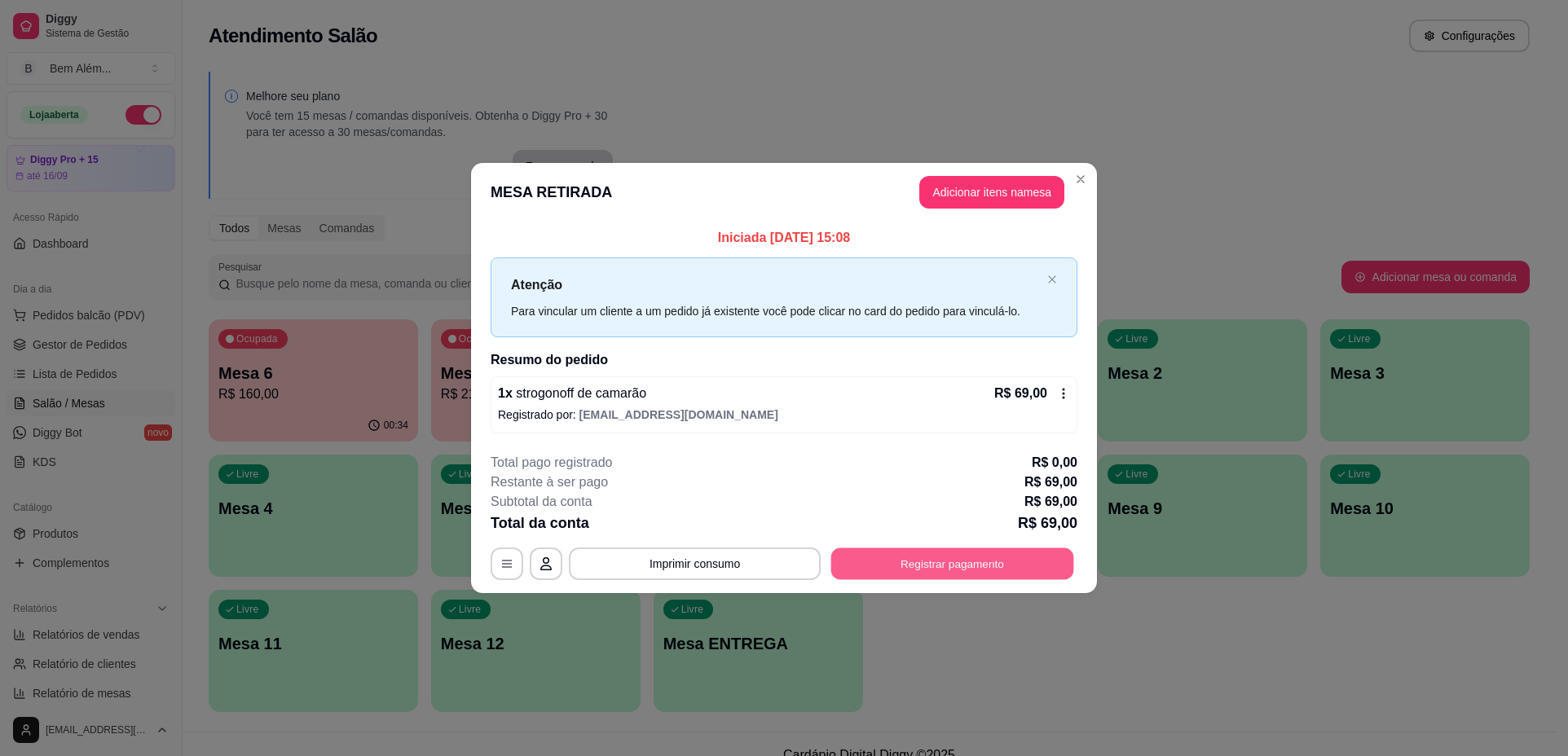
click at [928, 569] on button "Registrar pagamento" at bounding box center [952, 563] width 242 height 32
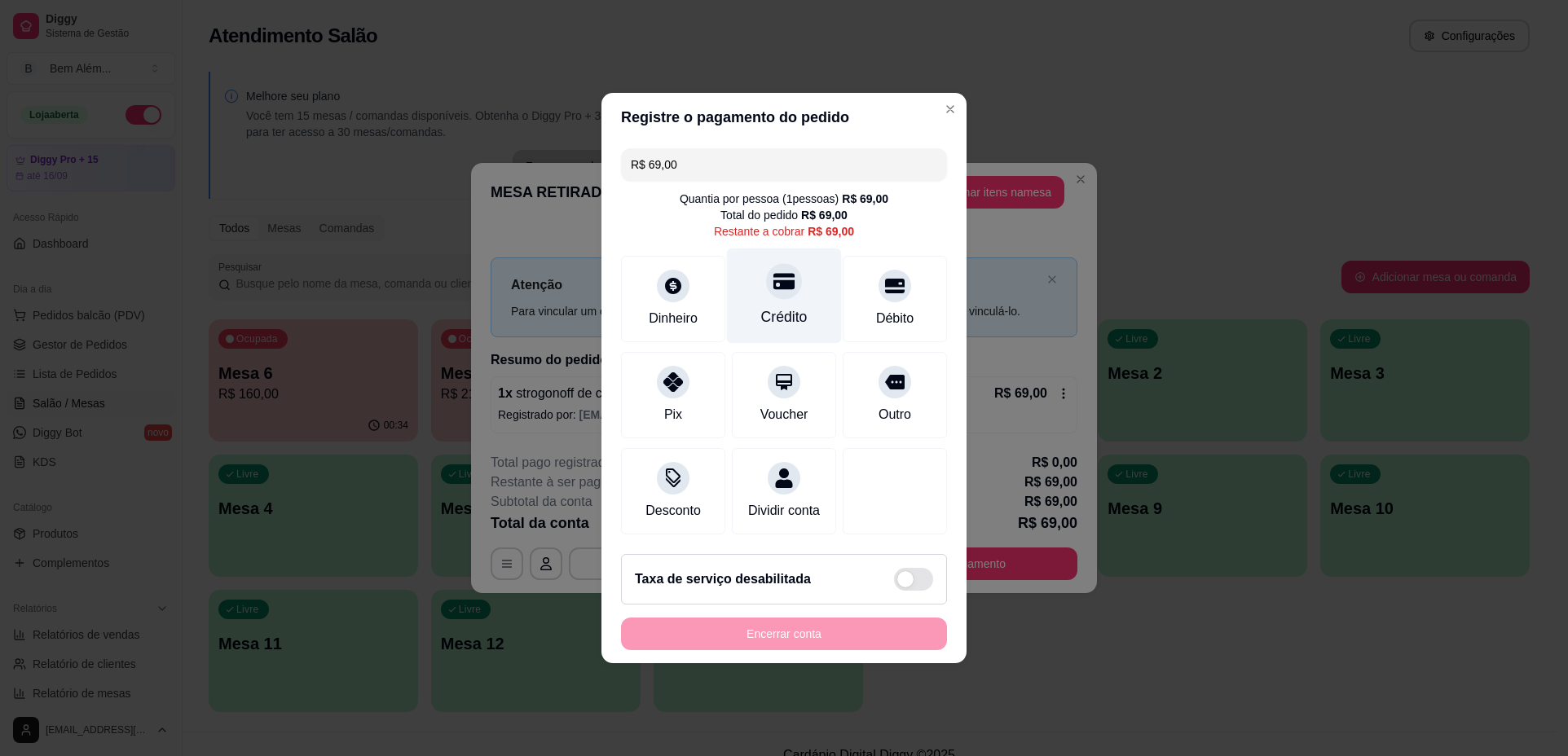
click at [792, 316] on div "Crédito" at bounding box center [784, 317] width 47 height 21
type input "R$ 0,00"
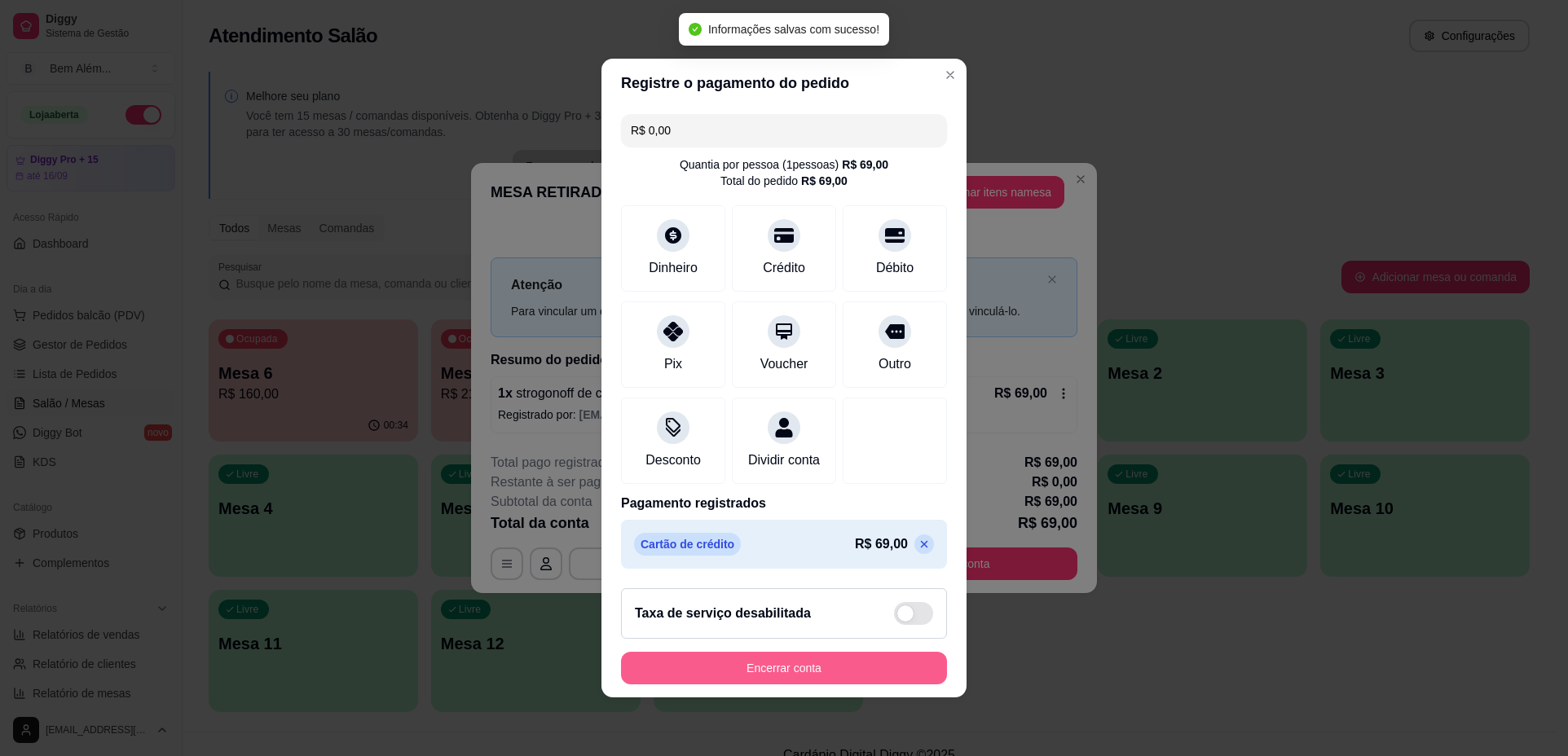
click at [786, 674] on button "Encerrar conta" at bounding box center [783, 668] width 326 height 33
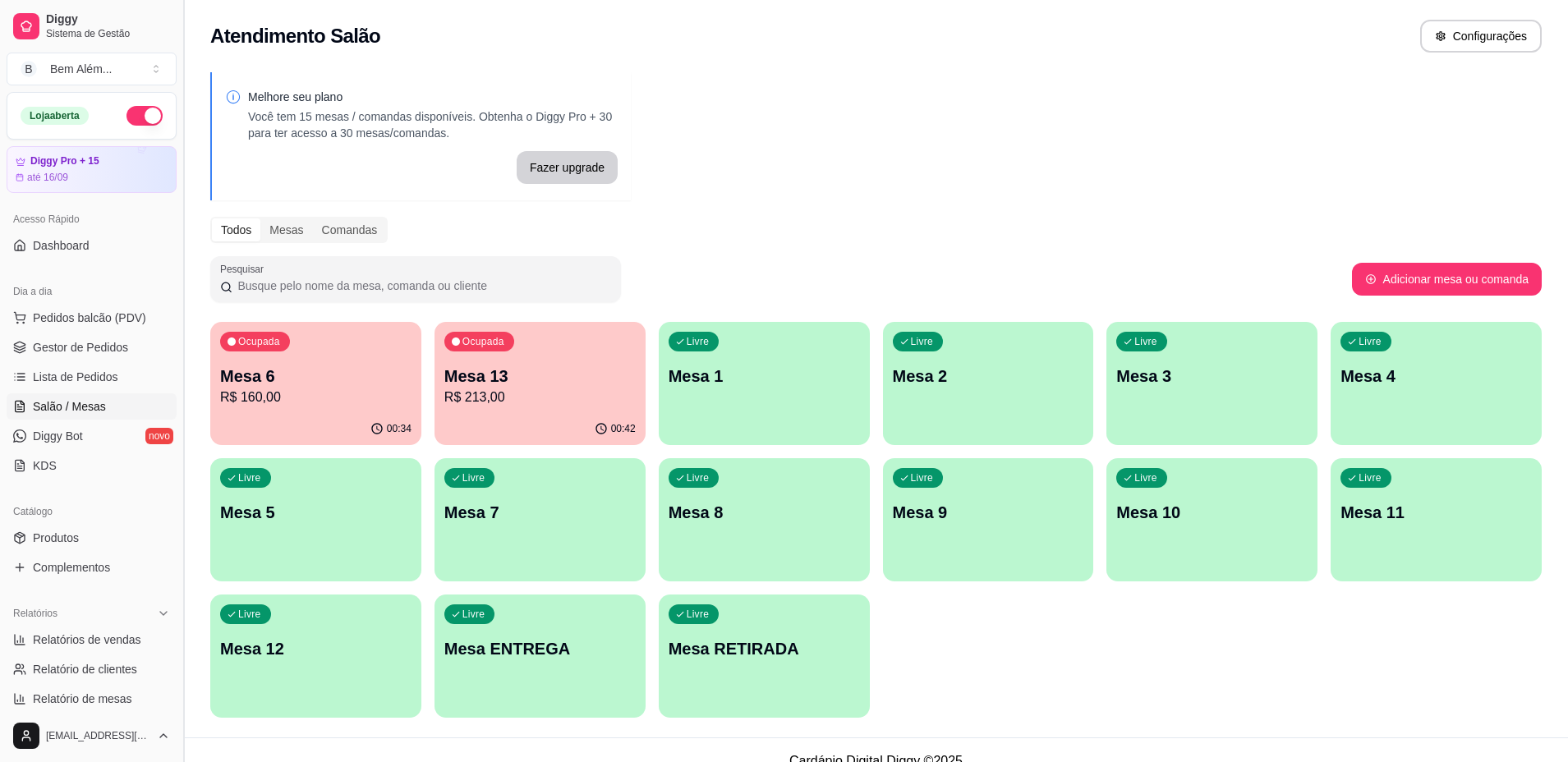
drag, startPoint x: 177, startPoint y: 364, endPoint x: 176, endPoint y: 398, distance: 34.0
click at [176, 398] on button "Toggle Sidebar" at bounding box center [183, 381] width 13 height 762
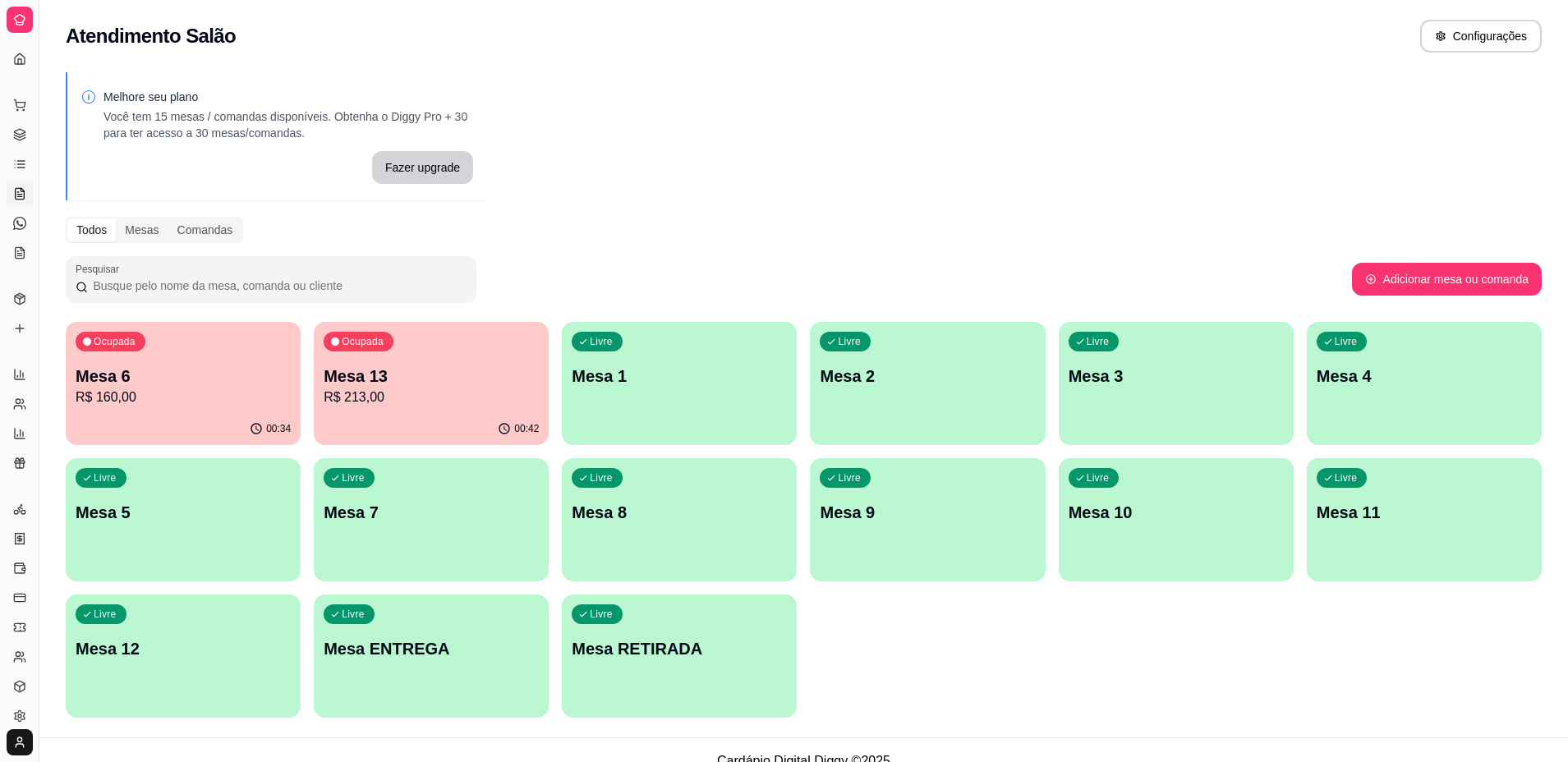
drag, startPoint x: 40, startPoint y: 434, endPoint x: 182, endPoint y: 434, distance: 142.0
click at [182, 434] on div "Diggy Sistema de Gestão B Bem Além ... Loja aberta Diggy Pro + 15 até 16/09 Ace…" at bounding box center [784, 392] width 1568 height 784
click at [39, 432] on button "Toggle Sidebar" at bounding box center [39, 381] width 13 height 762
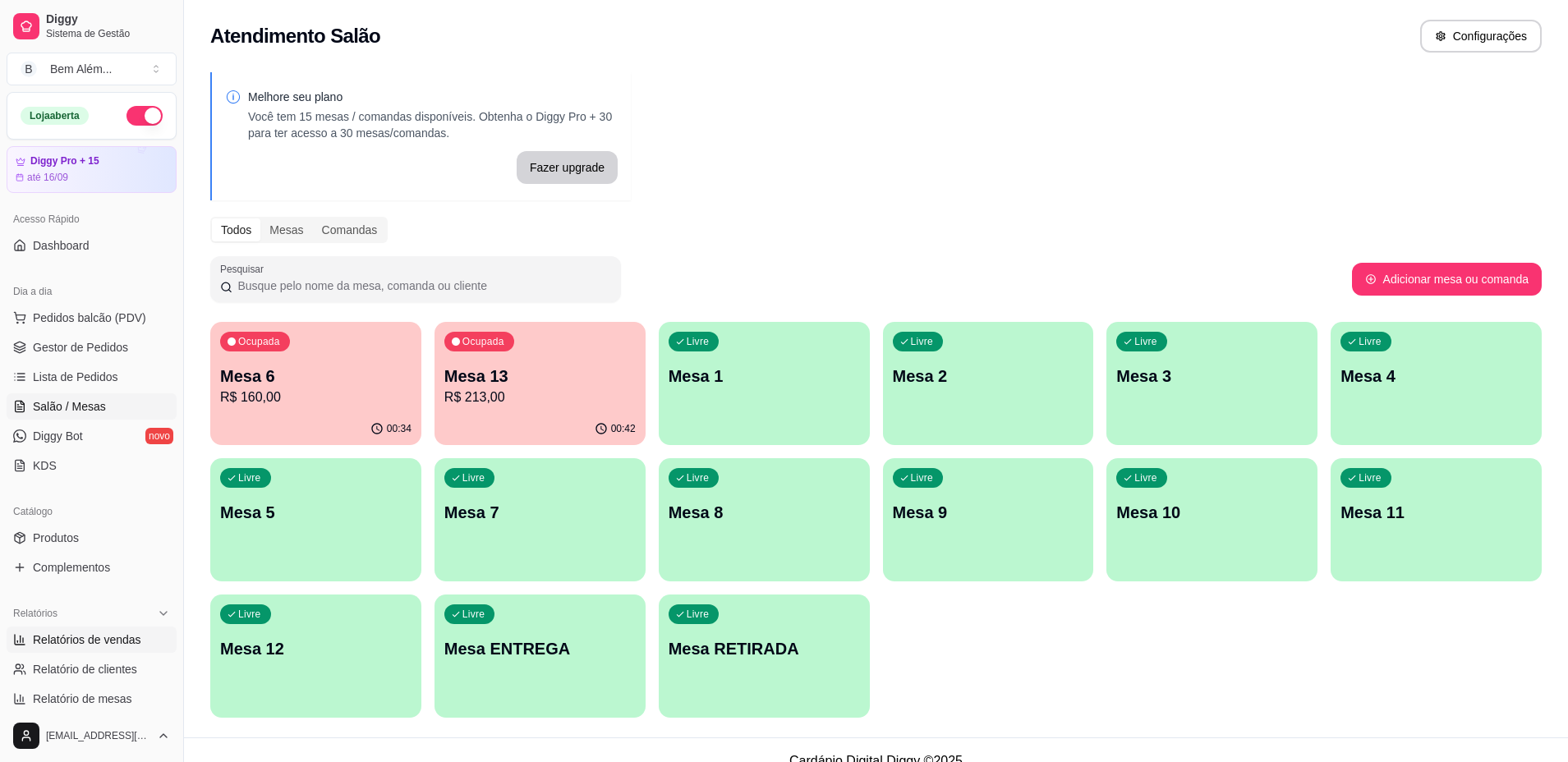
click at [118, 647] on span "Relatórios de vendas" at bounding box center [87, 639] width 109 height 17
select select "ALL"
select select "0"
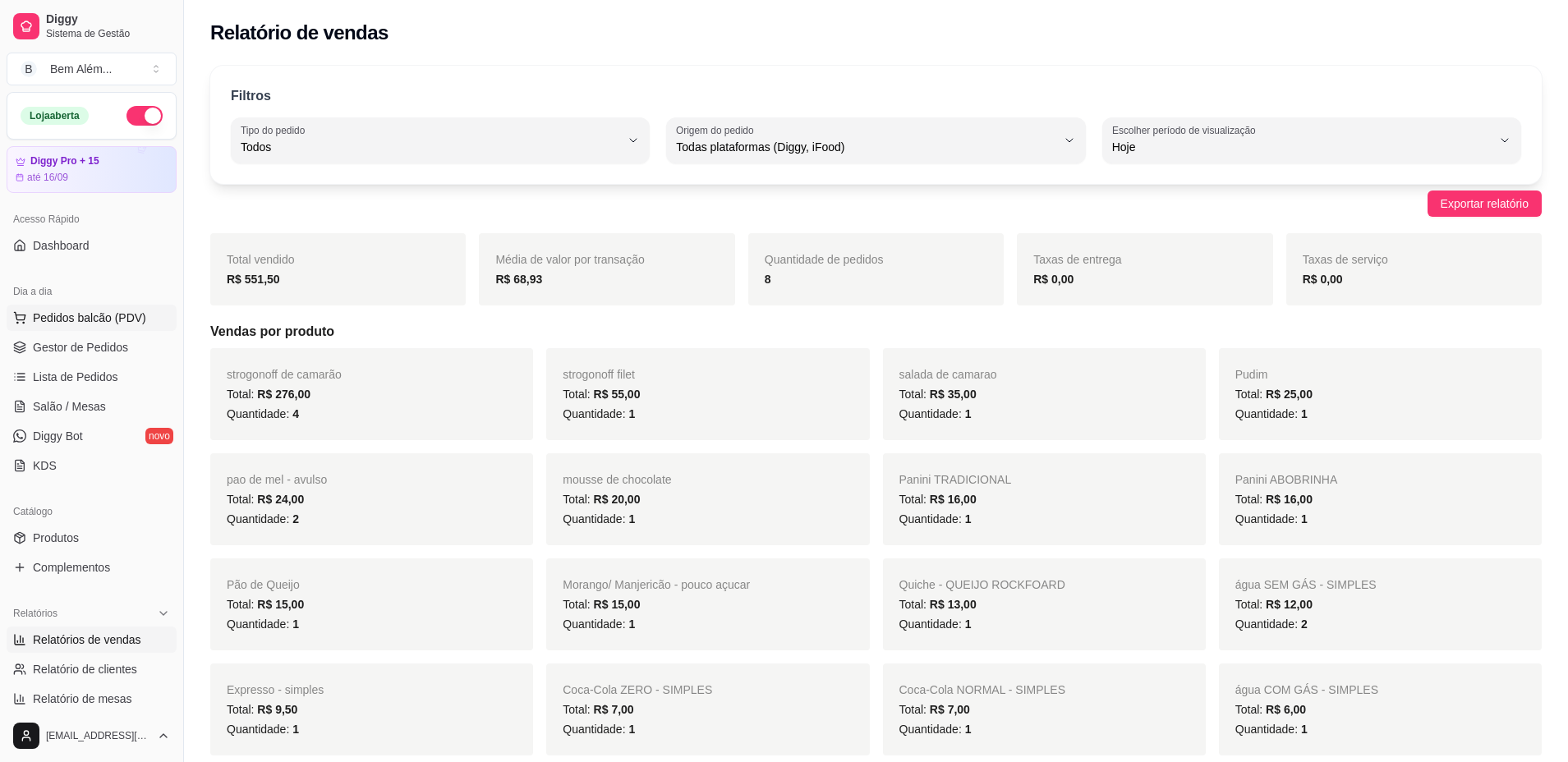
click at [95, 324] on span "Pedidos balcão (PDV)" at bounding box center [89, 318] width 113 height 17
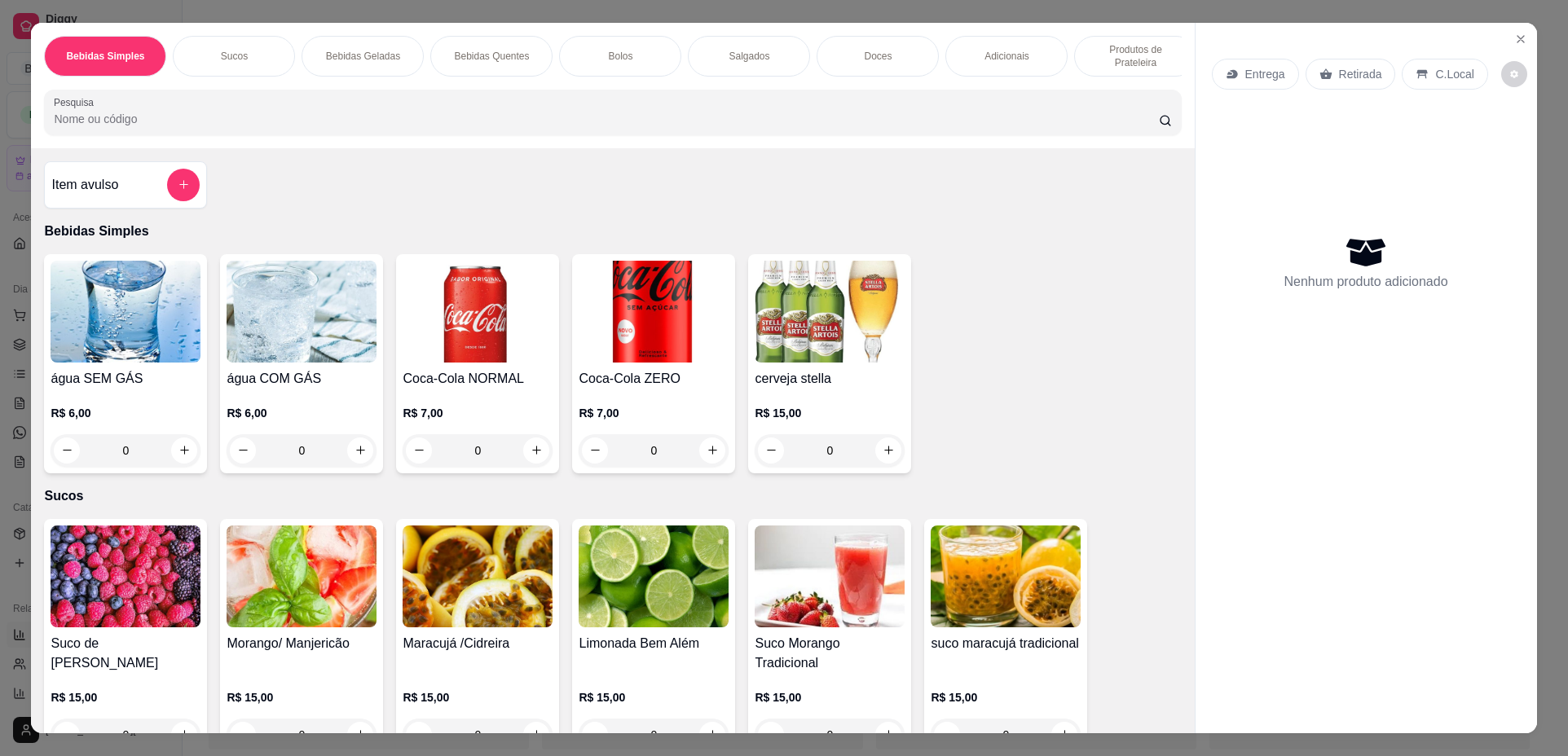
click at [740, 51] on p "Salgados" at bounding box center [749, 56] width 41 height 13
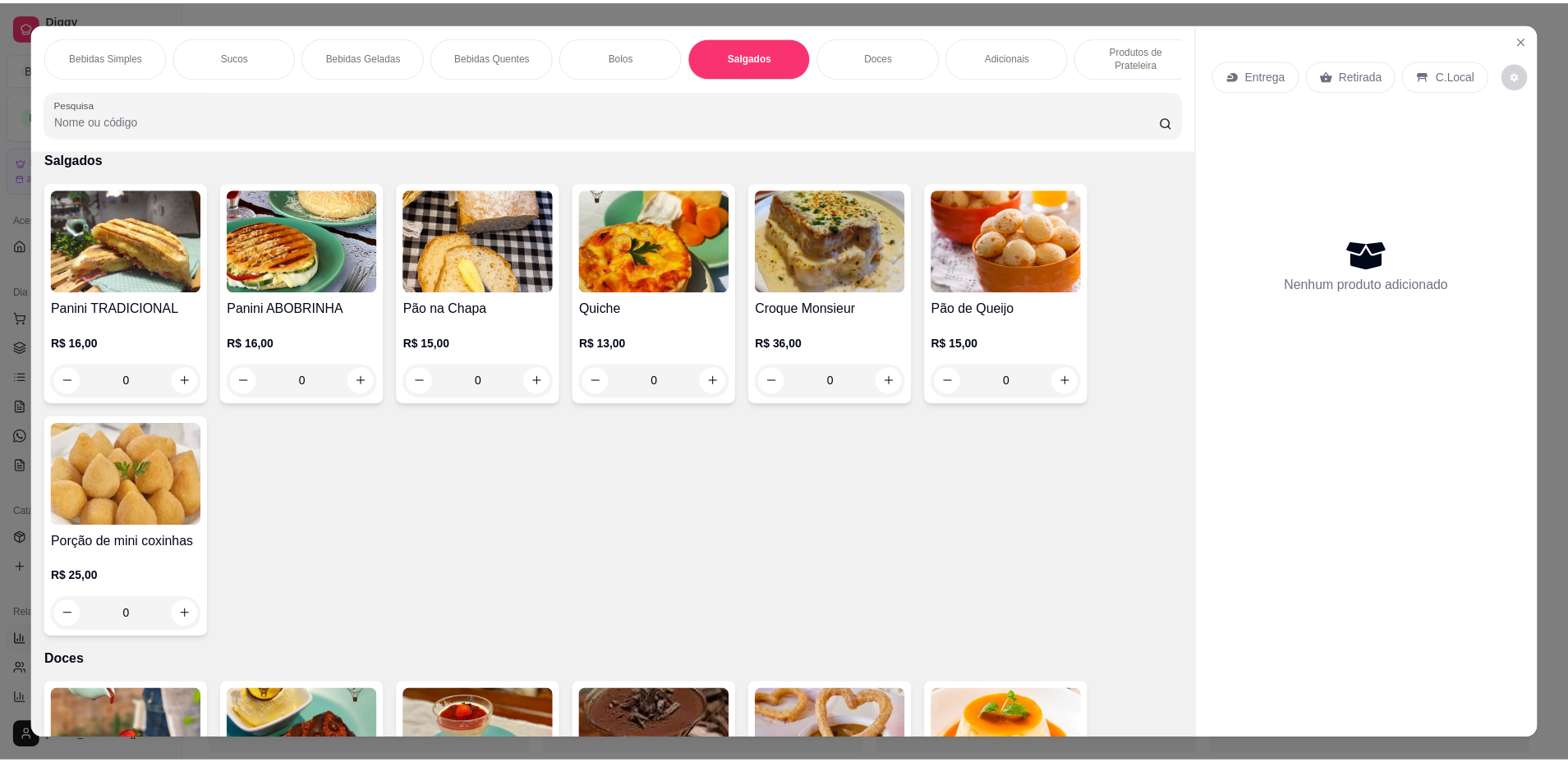
scroll to position [30, 0]
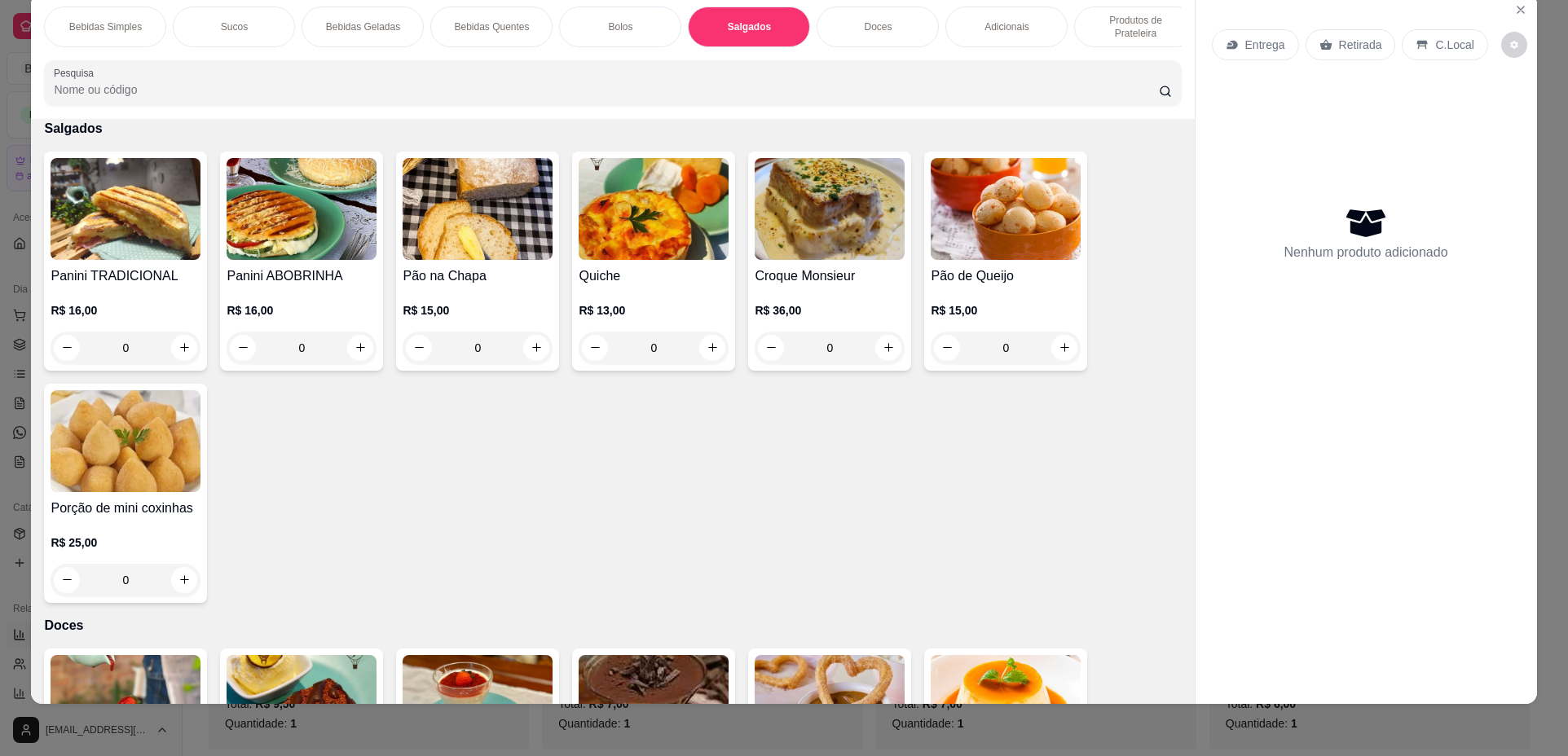
click at [707, 364] on div "0" at bounding box center [653, 348] width 150 height 33
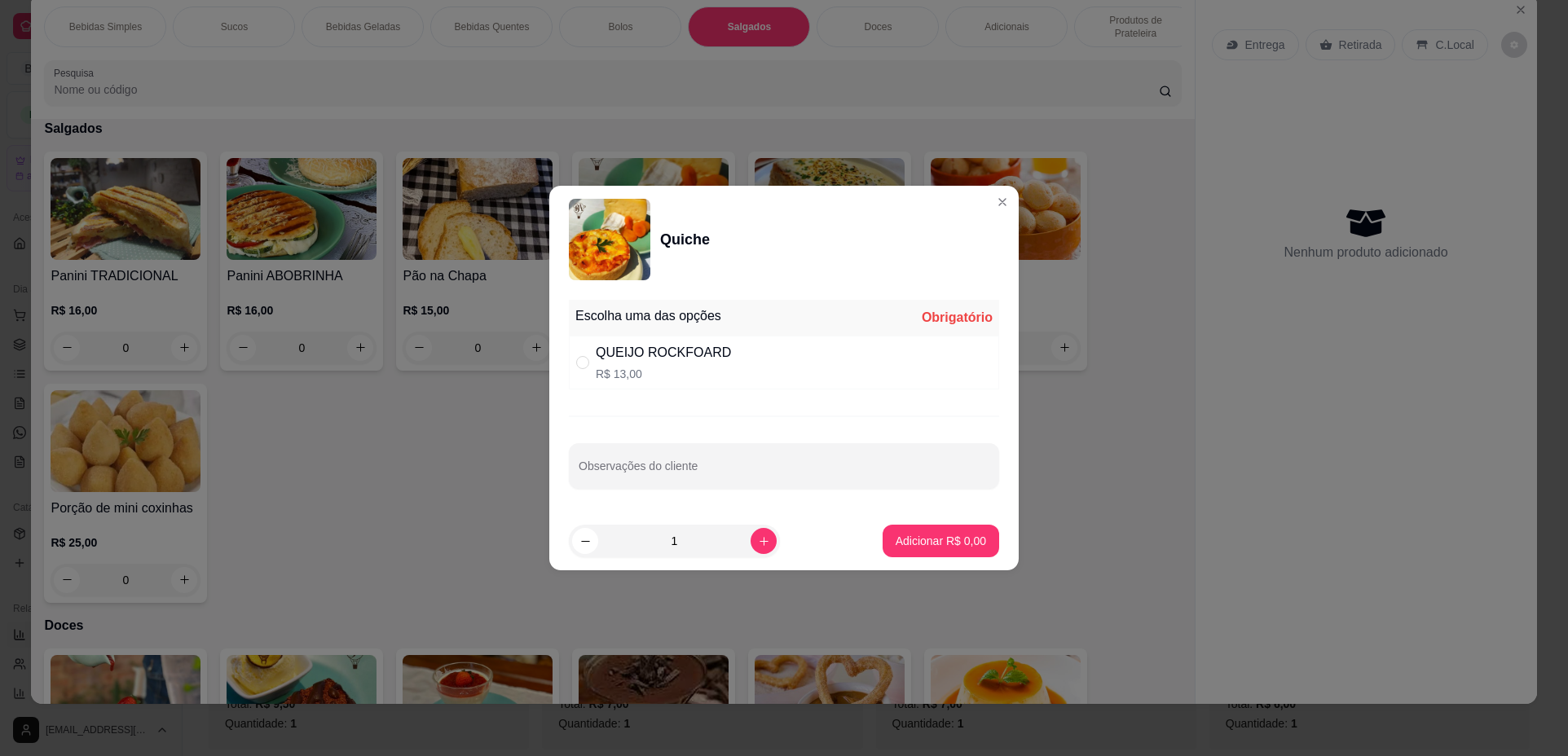
click at [832, 368] on div "QUEIJO ROCKFOARD R$ 13,00" at bounding box center [783, 362] width 430 height 53
radio input "true"
click at [947, 552] on button "Adicionar R$ 13,00" at bounding box center [938, 541] width 120 height 32
type input "1"
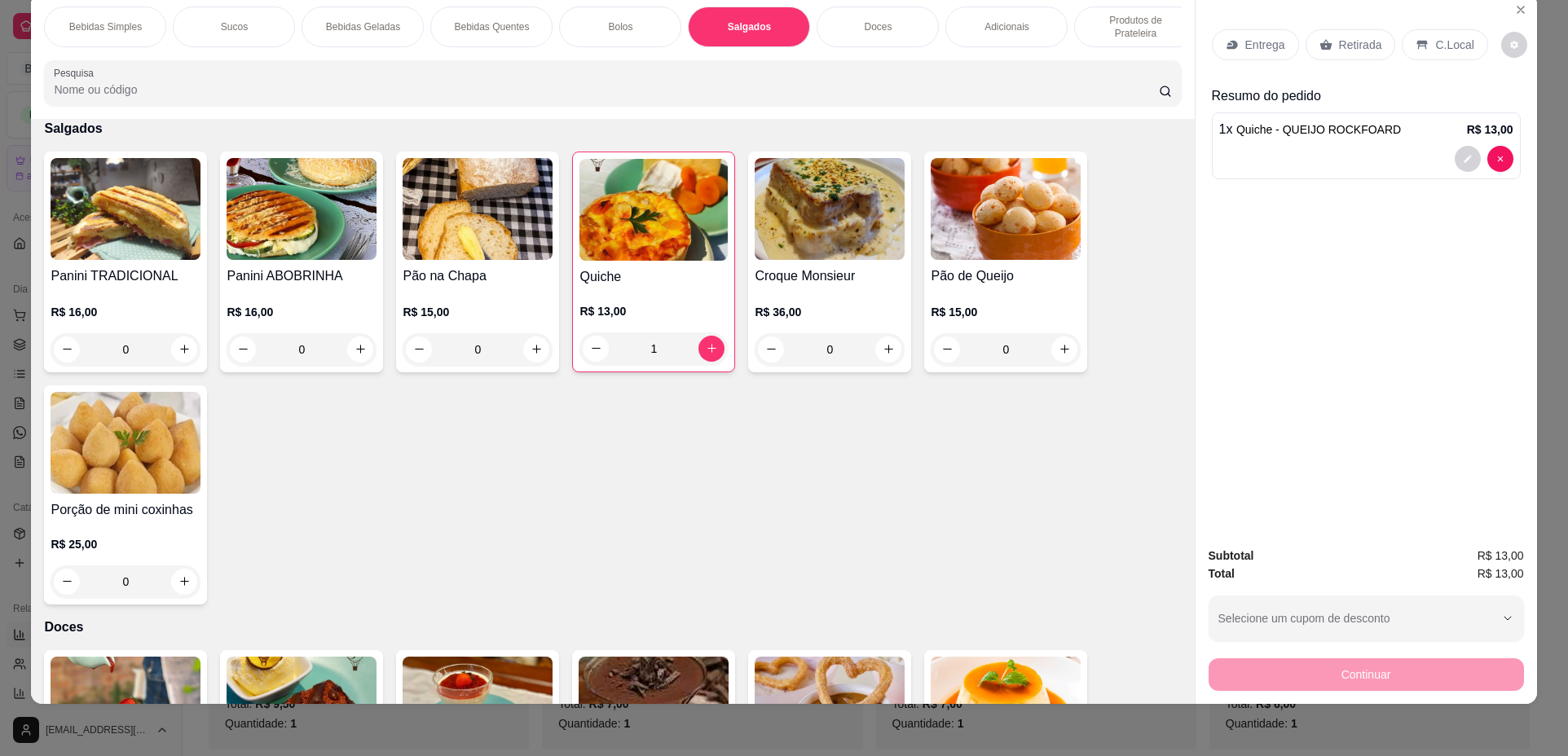
click at [1339, 43] on p "Retirada" at bounding box center [1360, 45] width 44 height 16
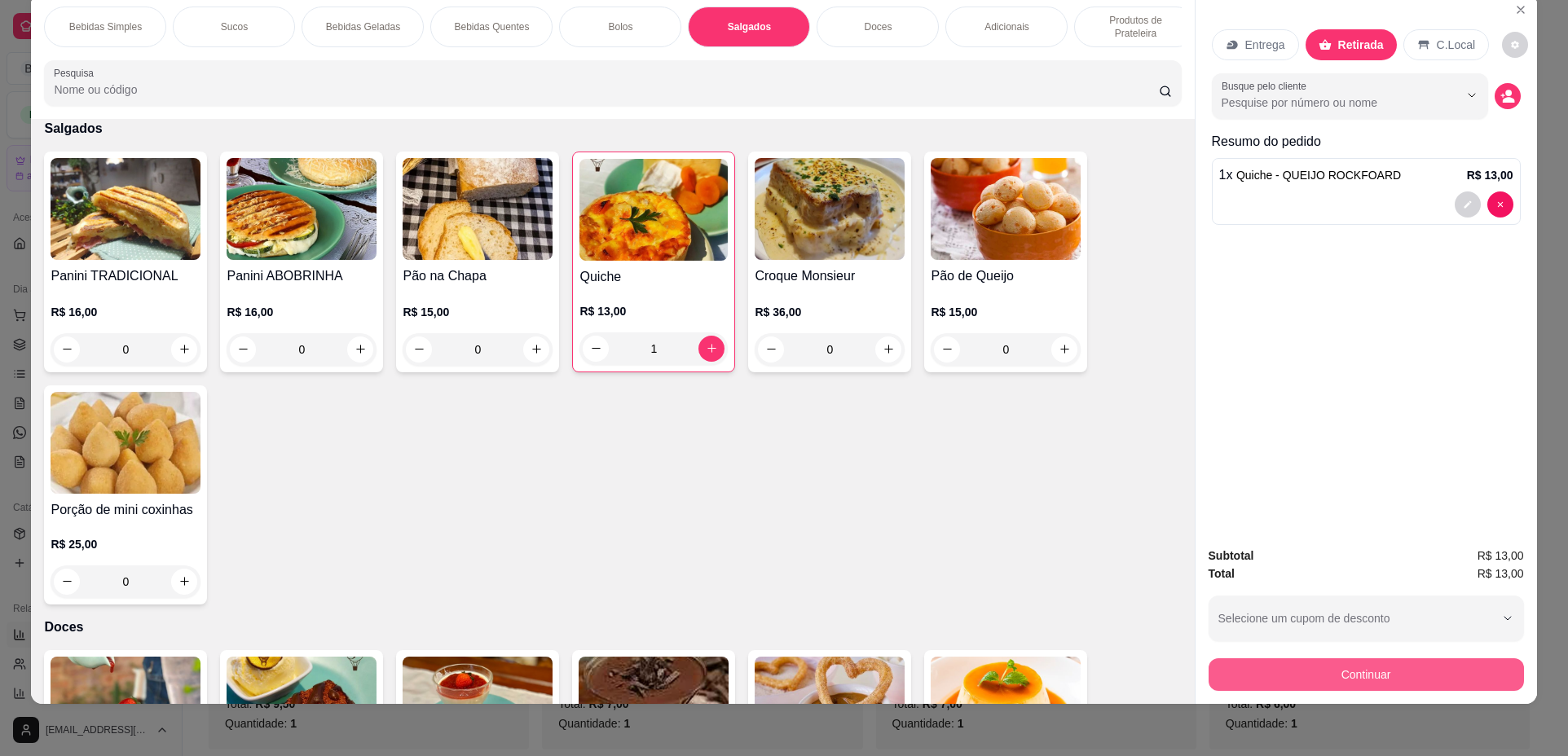
click at [1394, 661] on button "Continuar" at bounding box center [1366, 675] width 316 height 33
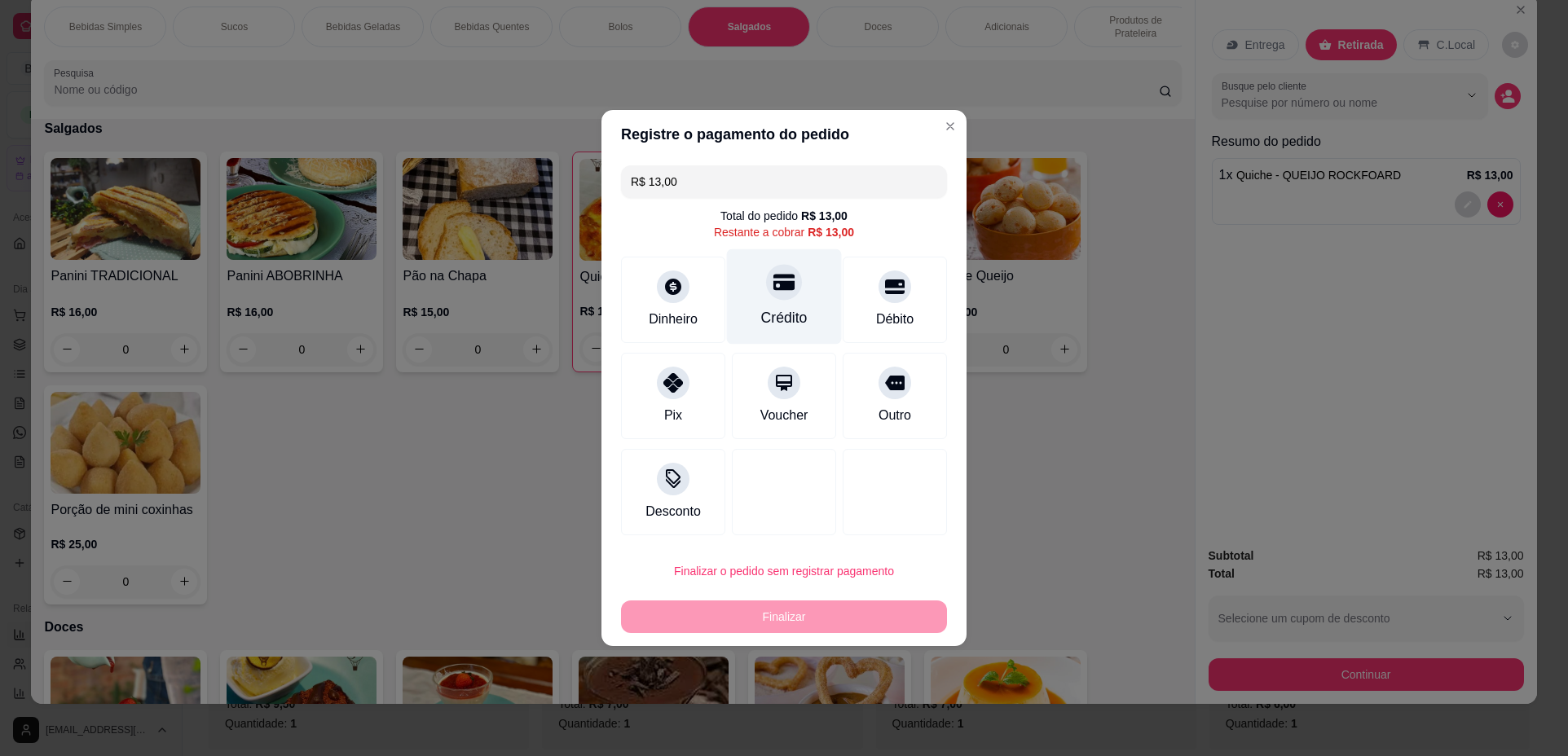
click at [771, 302] on div "Crédito" at bounding box center [784, 297] width 115 height 95
type input "R$ 0,00"
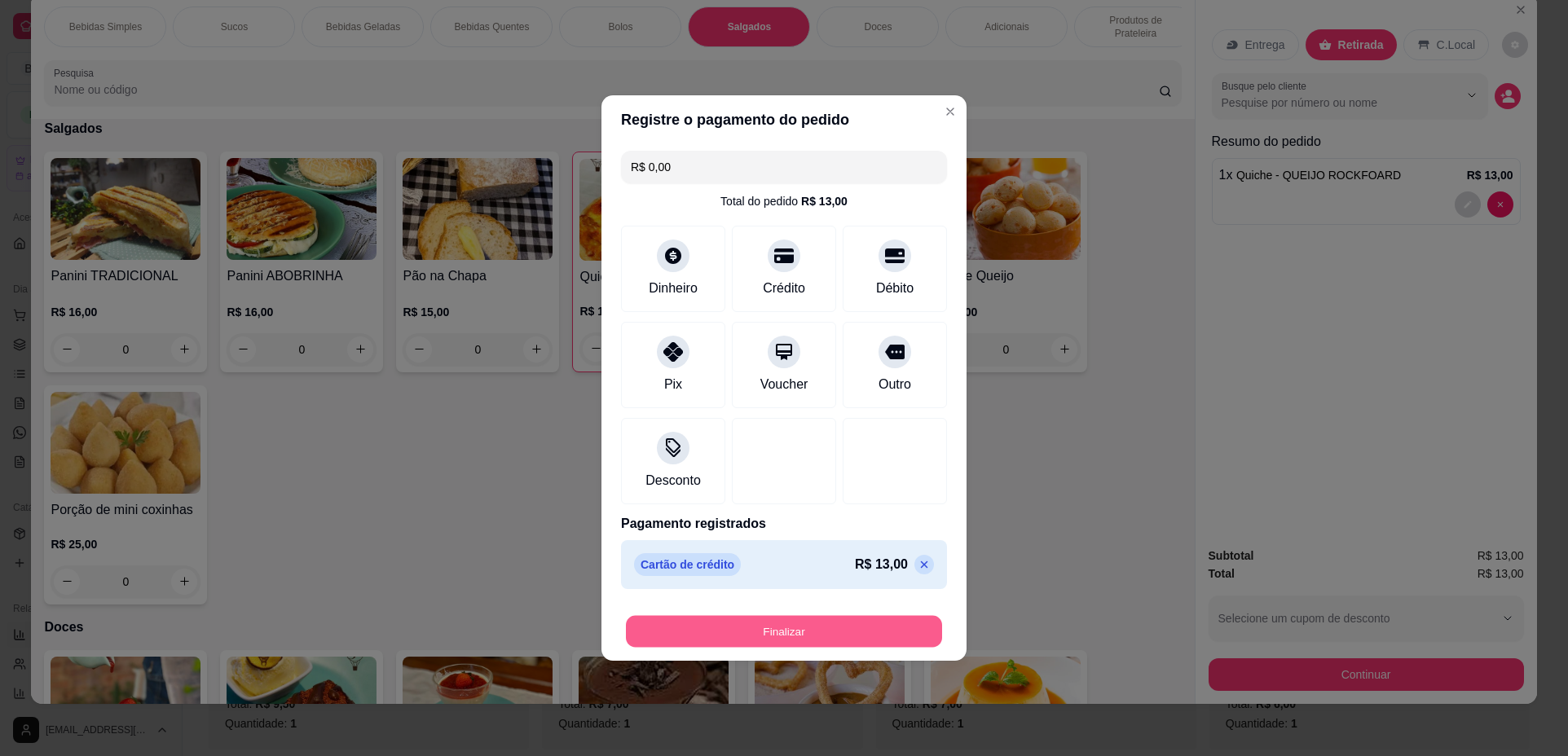
click at [765, 629] on button "Finalizar" at bounding box center [783, 632] width 316 height 32
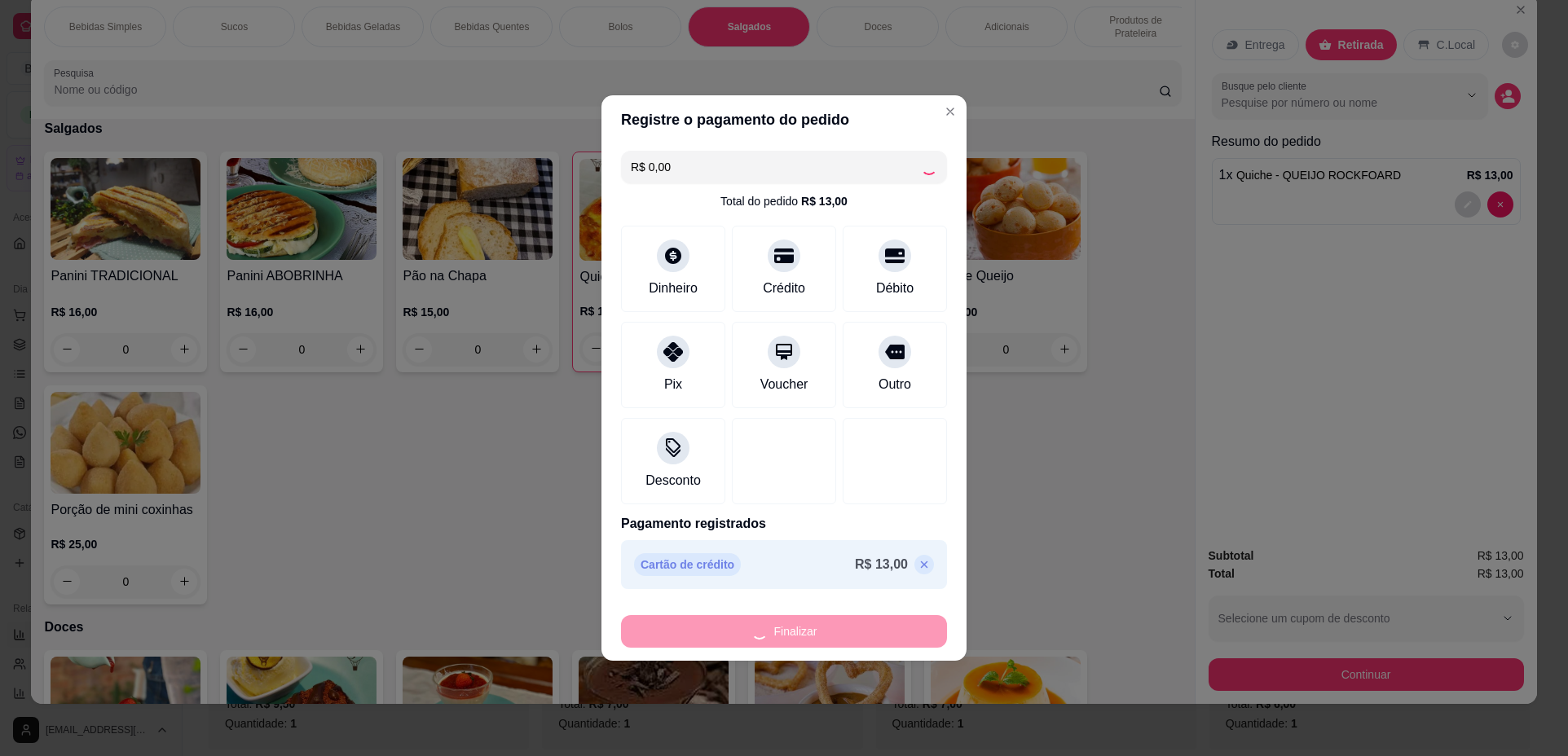
type input "0"
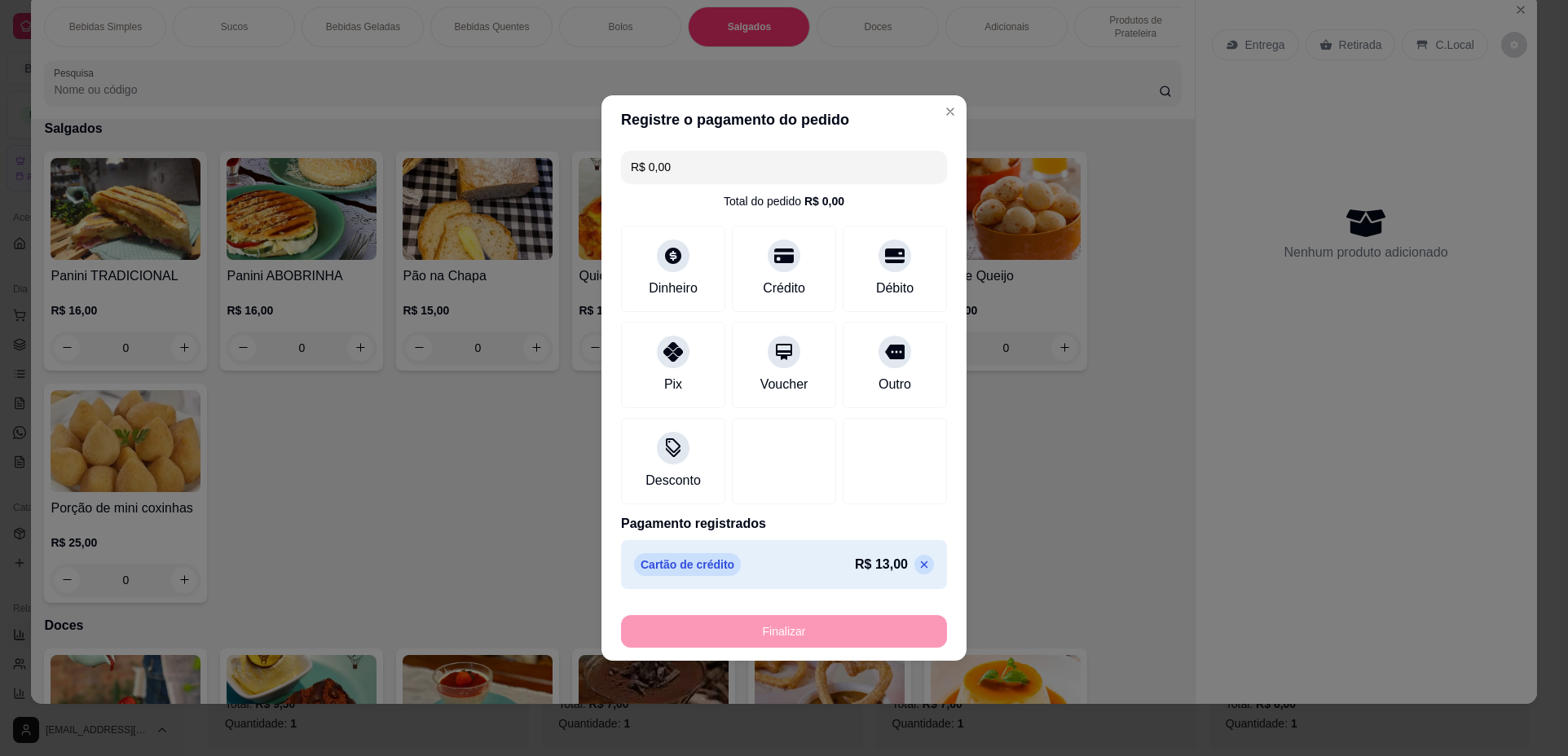
type input "-R$ 13,00"
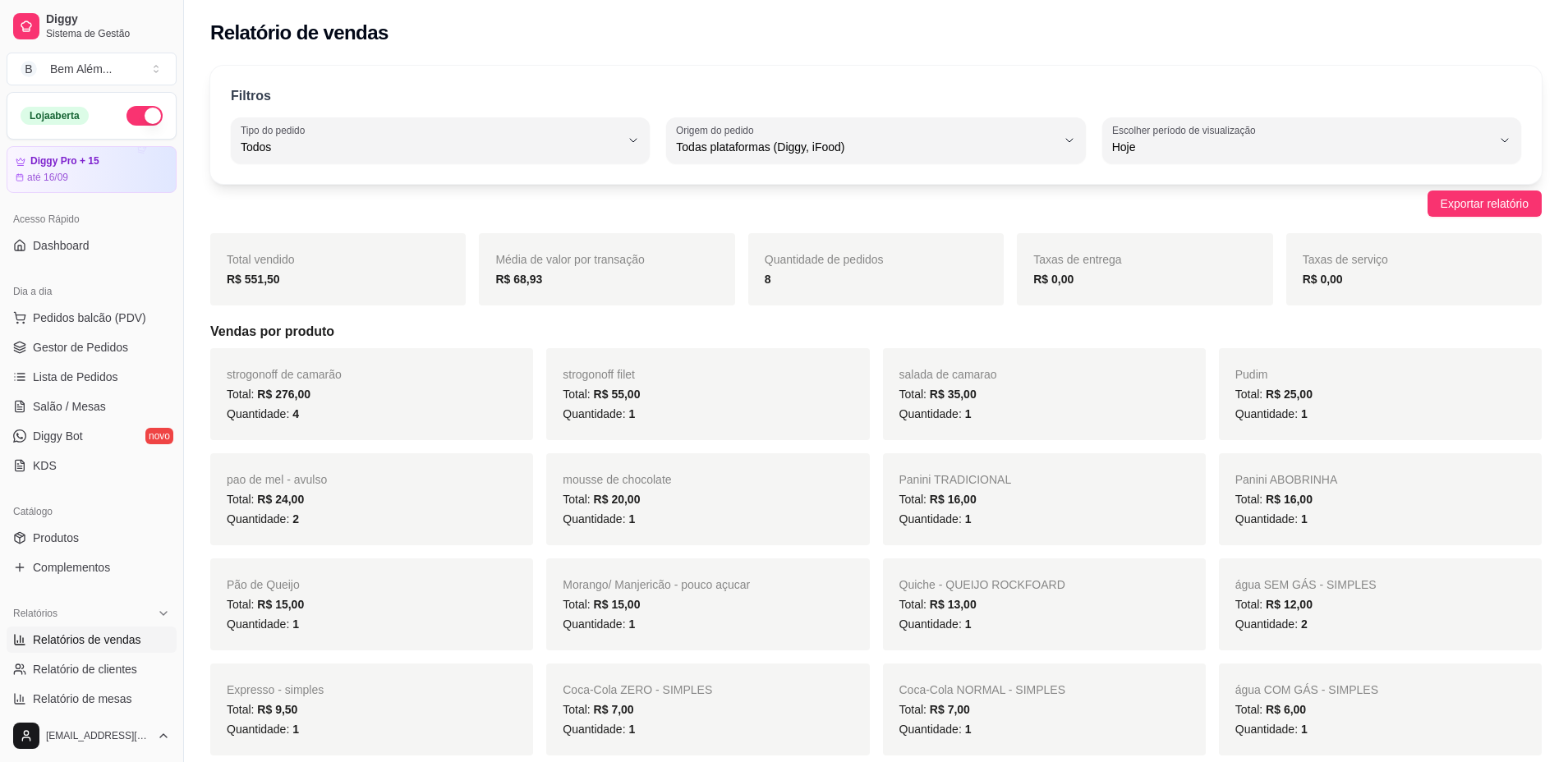
drag, startPoint x: 1563, startPoint y: 428, endPoint x: 1580, endPoint y: 421, distance: 18.4
click at [1568, 421] on html "Diggy Sistema de Gestão B Bem Além ... Loja aberta Diggy Pro + 15 até 16/09 Ace…" at bounding box center [784, 381] width 1568 height 762
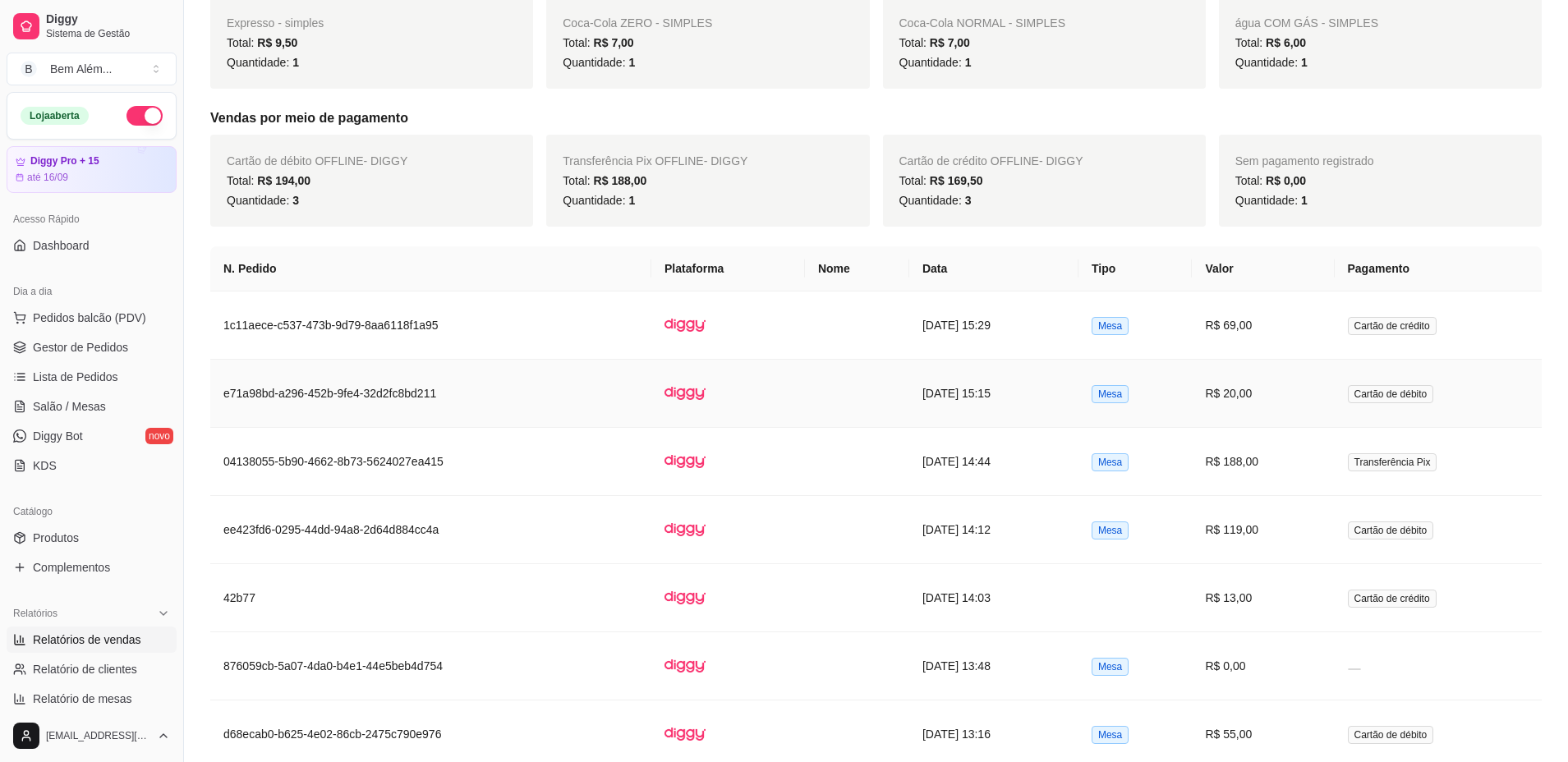
click at [1019, 388] on td "[DATE] 15:15" at bounding box center [994, 393] width 169 height 68
click at [1193, 307] on td "Mesa" at bounding box center [1136, 326] width 114 height 68
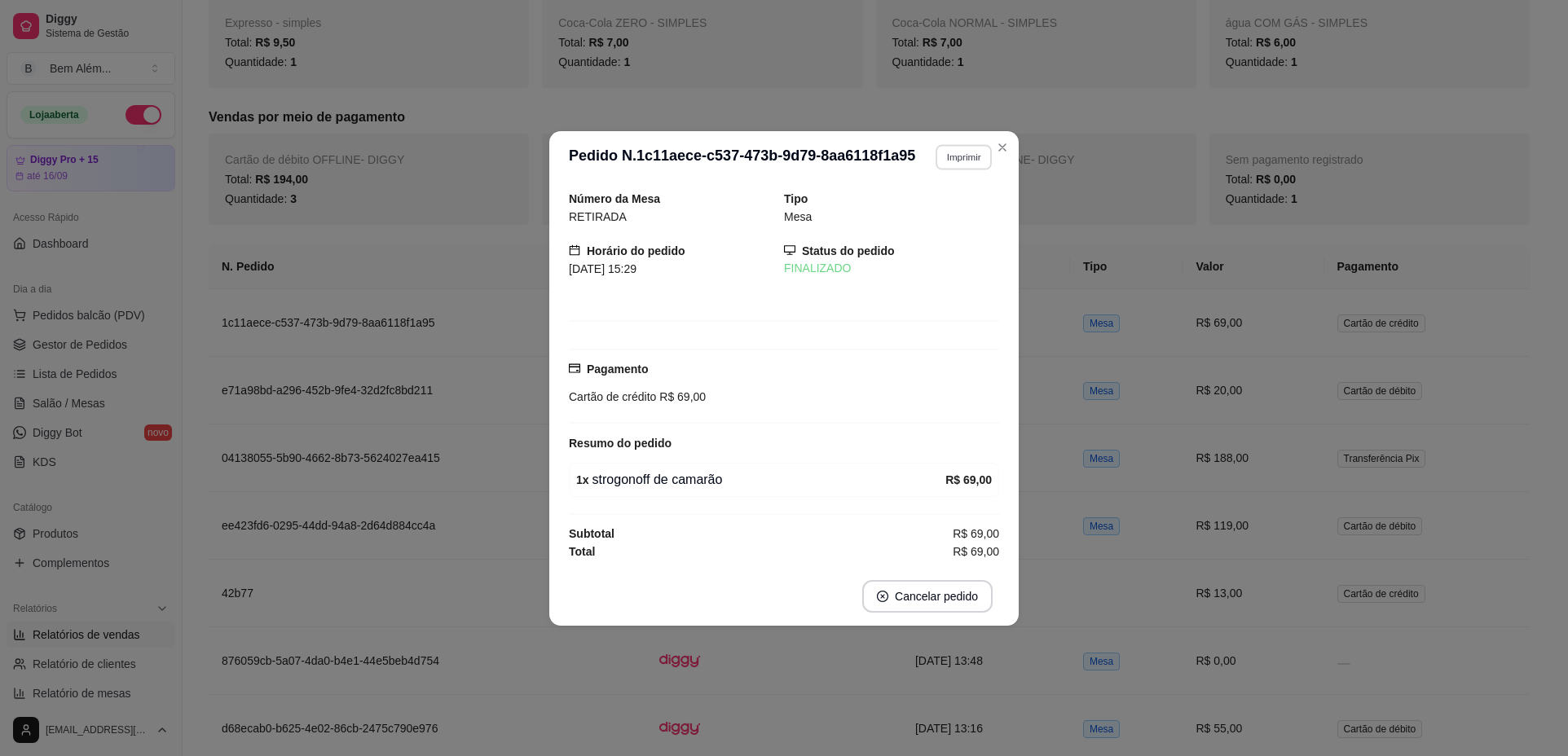
click at [968, 157] on button "Imprimir" at bounding box center [963, 156] width 56 height 25
click at [942, 221] on button "impressao computador" at bounding box center [922, 214] width 122 height 26
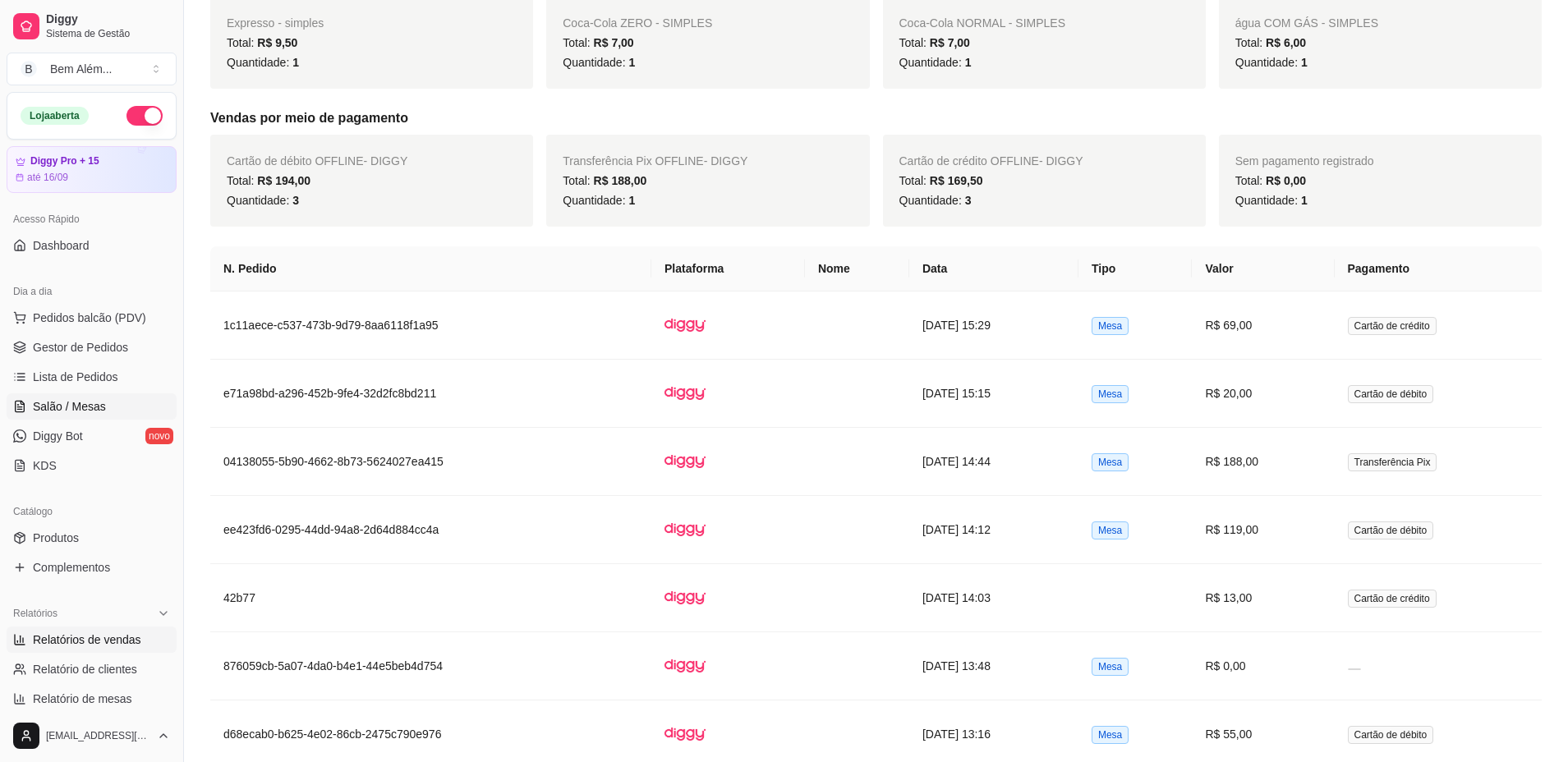
click at [81, 399] on span "Salão / Mesas" at bounding box center [70, 407] width 73 height 17
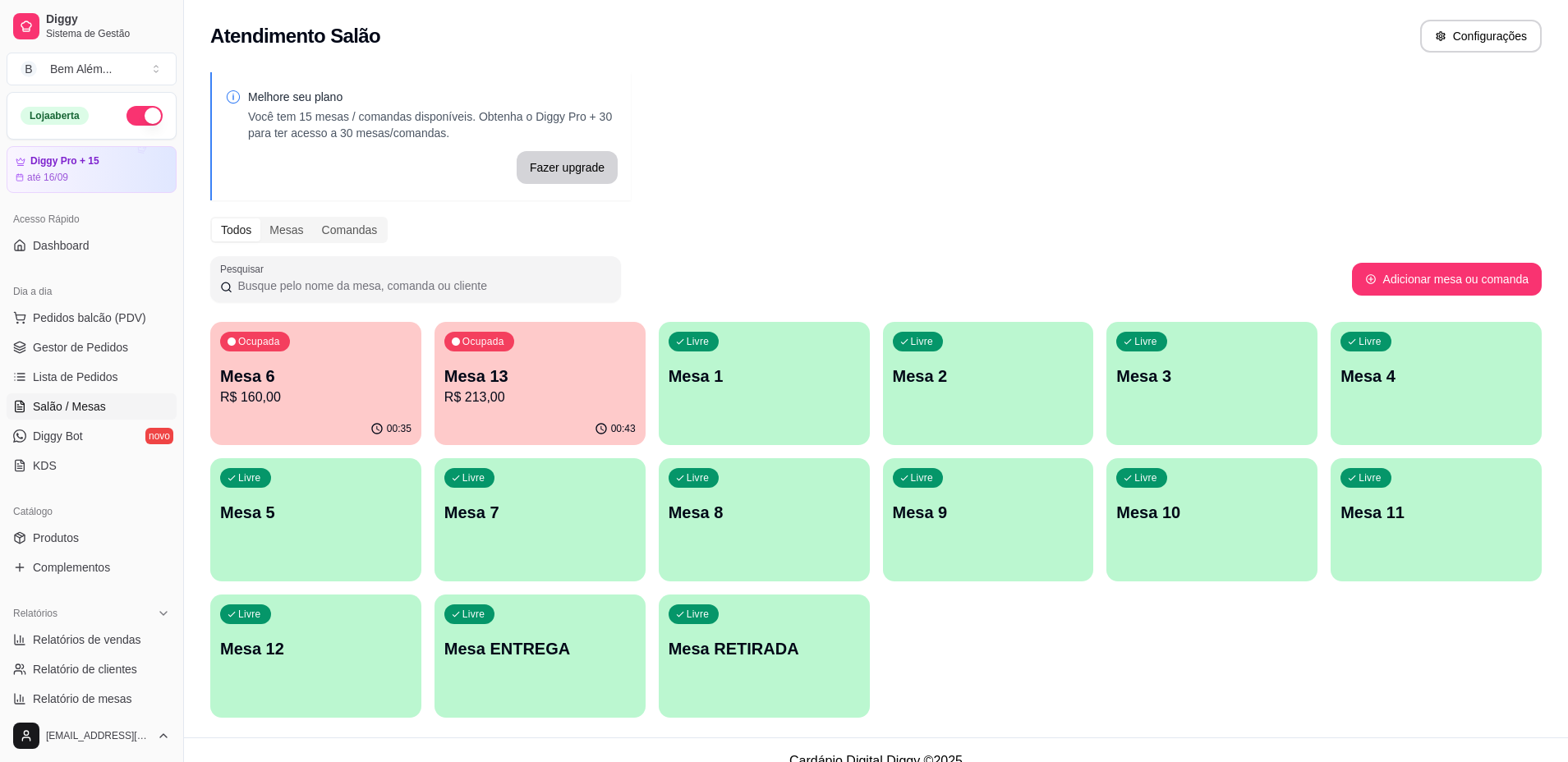
click at [81, 399] on span "Salão / Mesas" at bounding box center [70, 407] width 73 height 17
click at [532, 415] on div "00:43" at bounding box center [539, 428] width 205 height 31
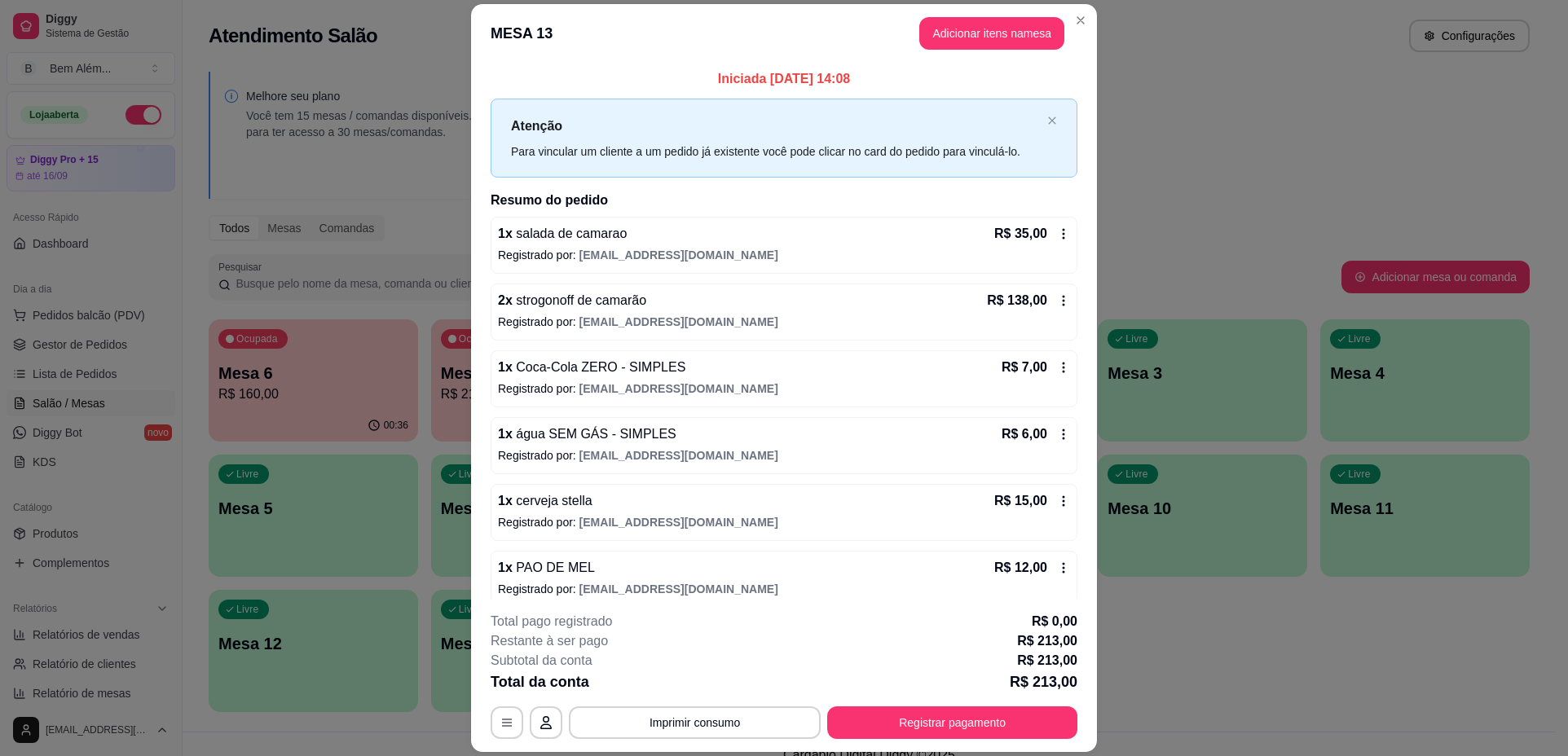
scroll to position [15, 0]
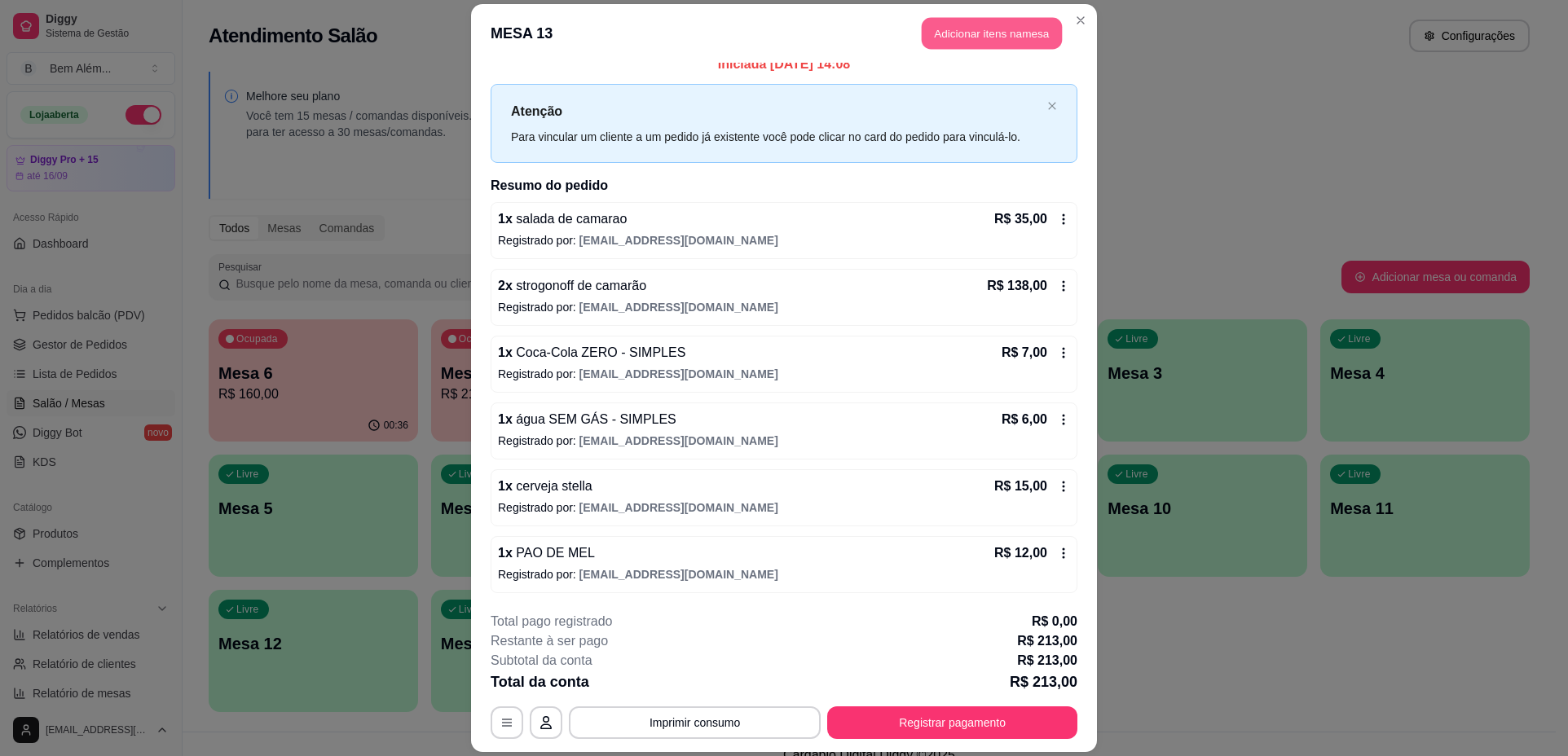
click at [1011, 47] on button "Adicionar itens na mesa" at bounding box center [991, 33] width 141 height 32
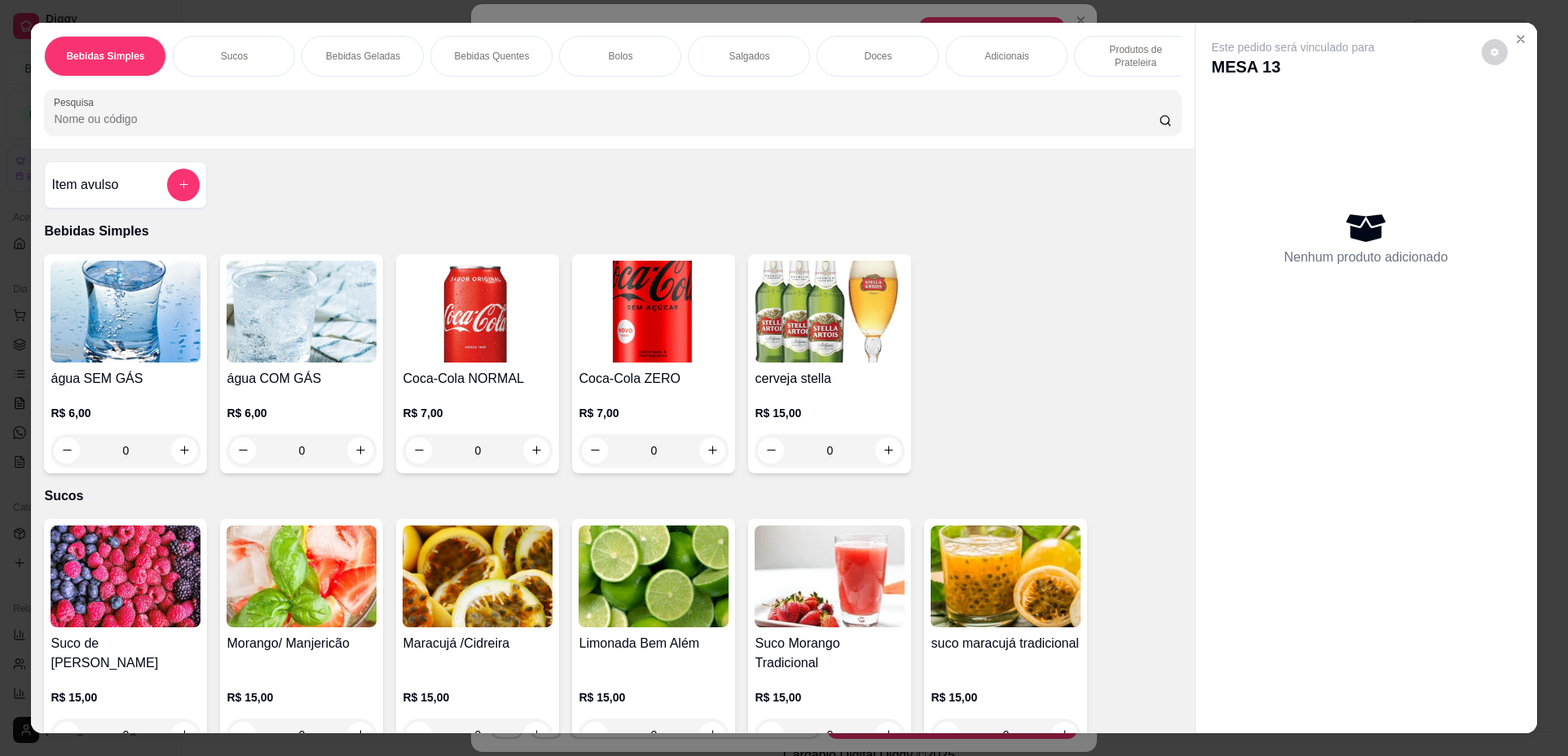
click at [1138, 49] on p "Produtos de Prateleira" at bounding box center [1135, 57] width 95 height 26
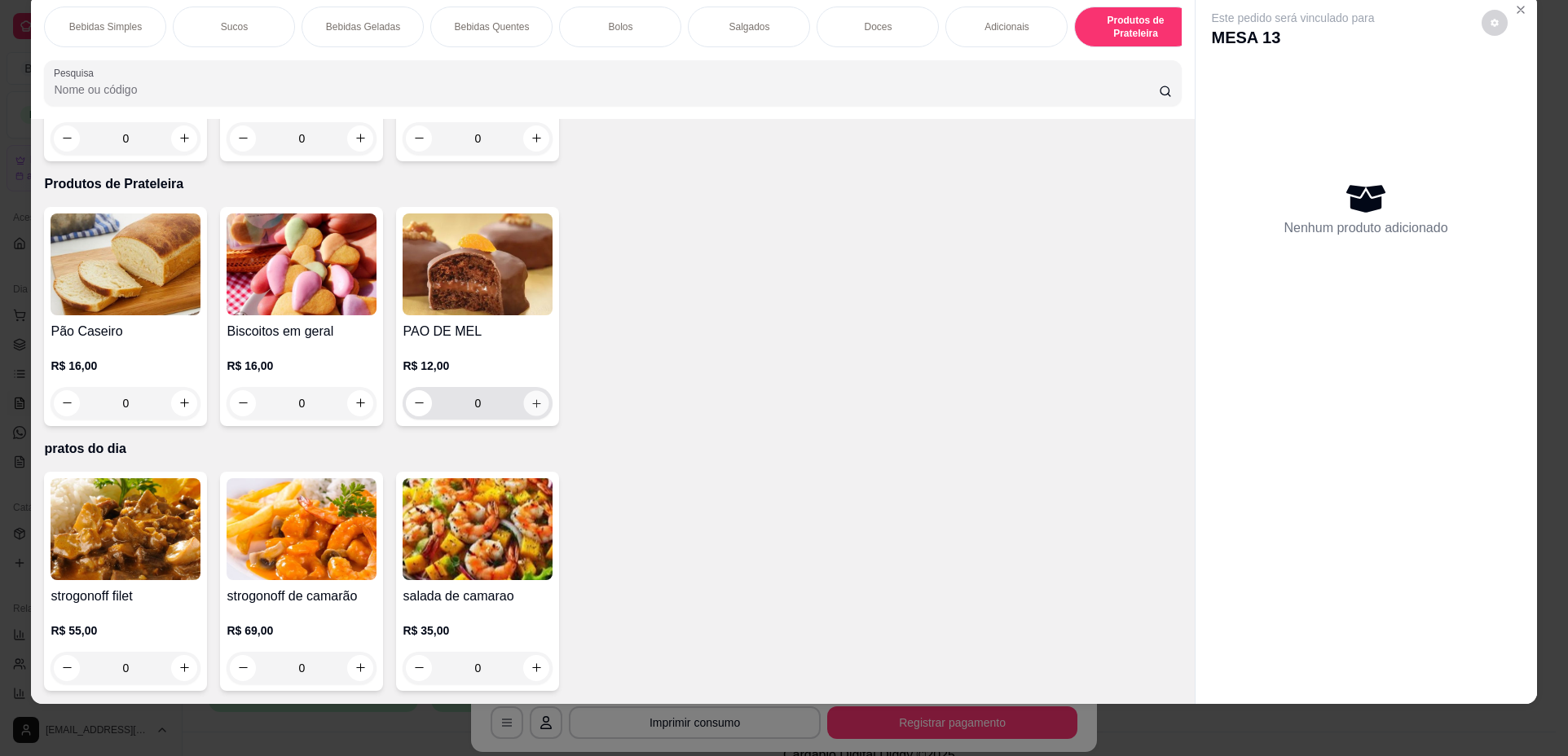
click at [533, 406] on icon "increase-product-quantity" at bounding box center [536, 403] width 12 height 12
type input "1"
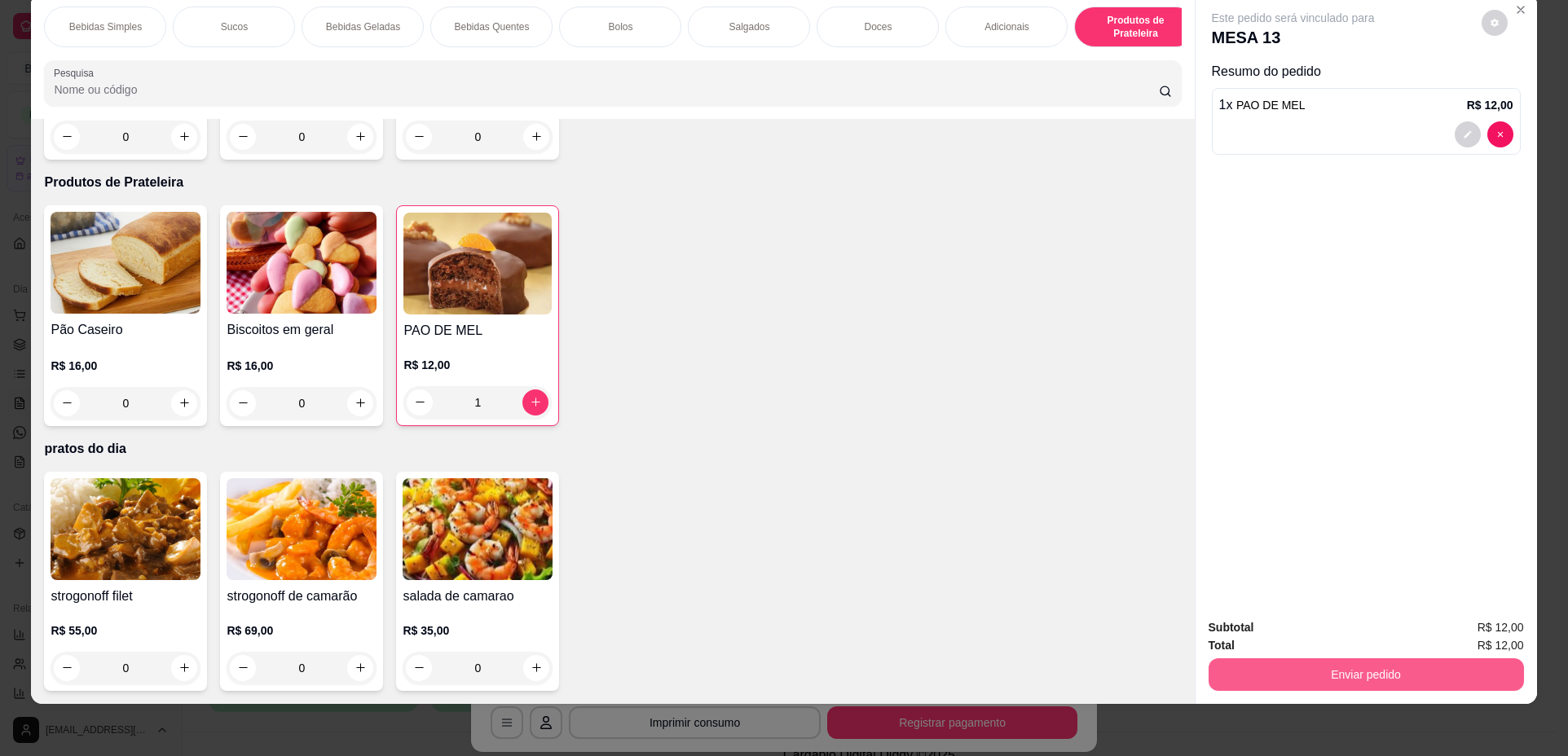
click at [1322, 666] on button "Enviar pedido" at bounding box center [1366, 675] width 316 height 33
click at [1319, 638] on button "Não registrar e enviar pedido" at bounding box center [1312, 635] width 169 height 31
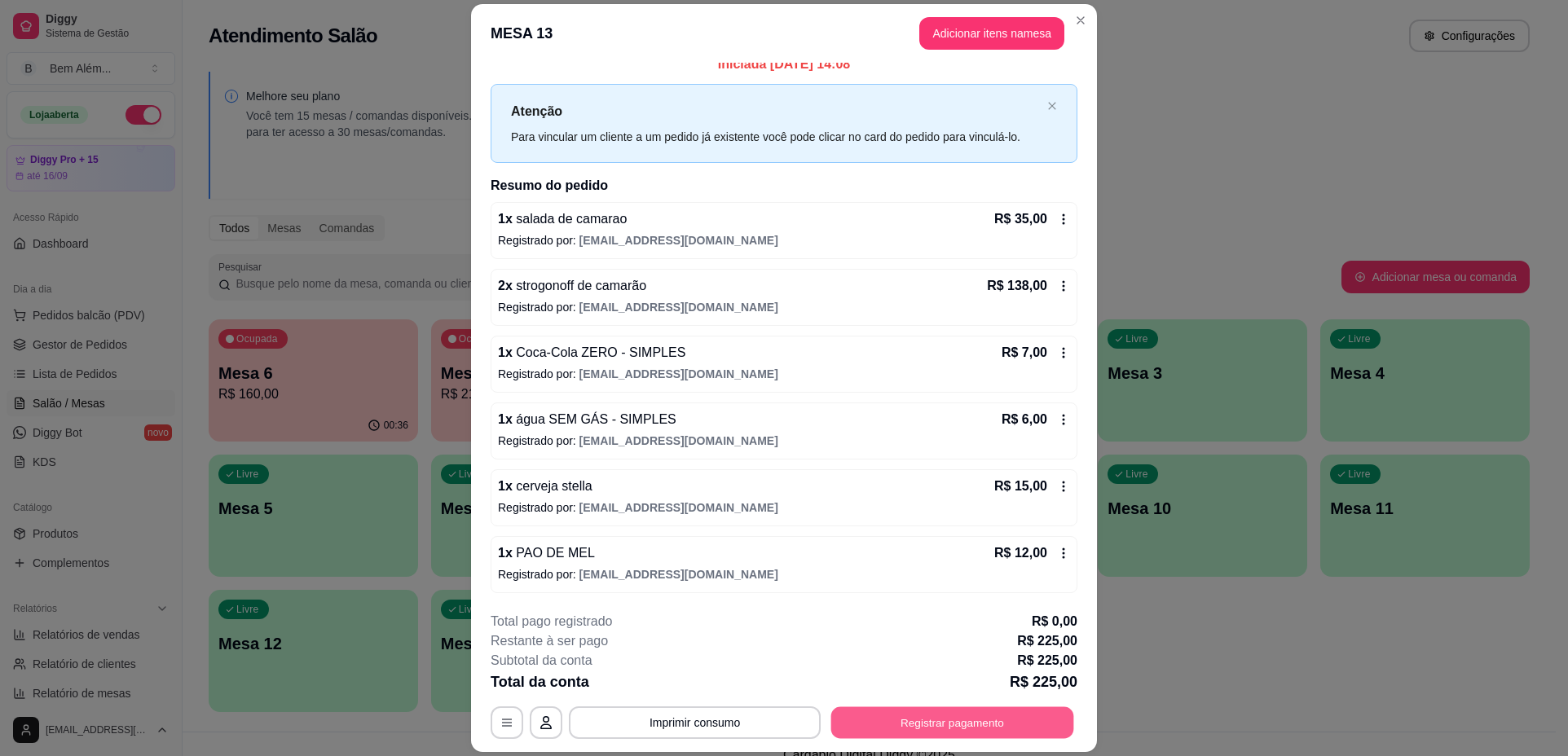
click at [844, 726] on button "Registrar pagamento" at bounding box center [952, 723] width 242 height 32
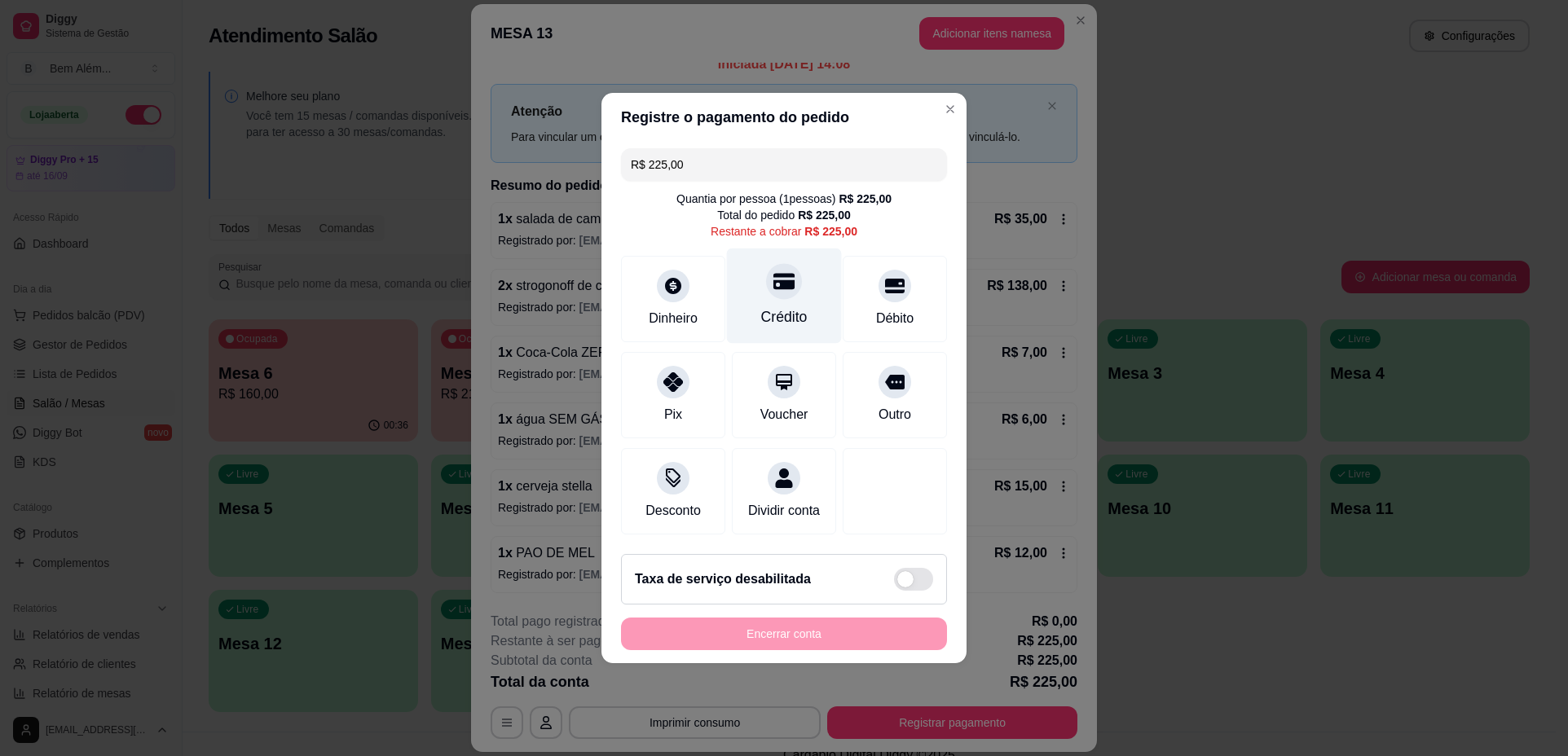
click at [795, 295] on div "Crédito" at bounding box center [784, 296] width 115 height 95
type input "R$ 0,00"
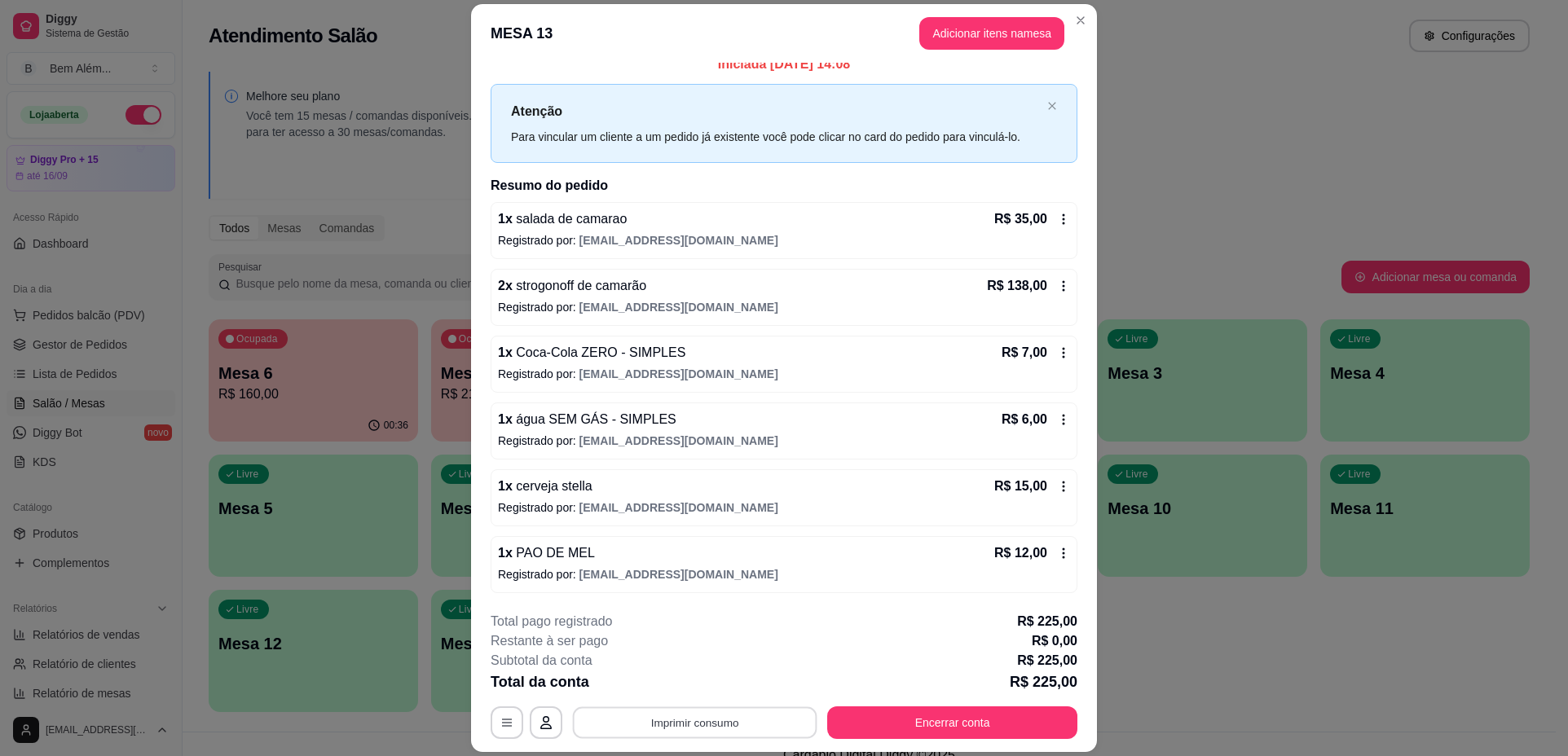
click at [630, 728] on button "Imprimir consumo" at bounding box center [694, 723] width 244 height 32
click at [676, 685] on button "impressao computador" at bounding box center [688, 685] width 119 height 25
click at [949, 723] on button "Encerrar conta" at bounding box center [952, 723] width 250 height 33
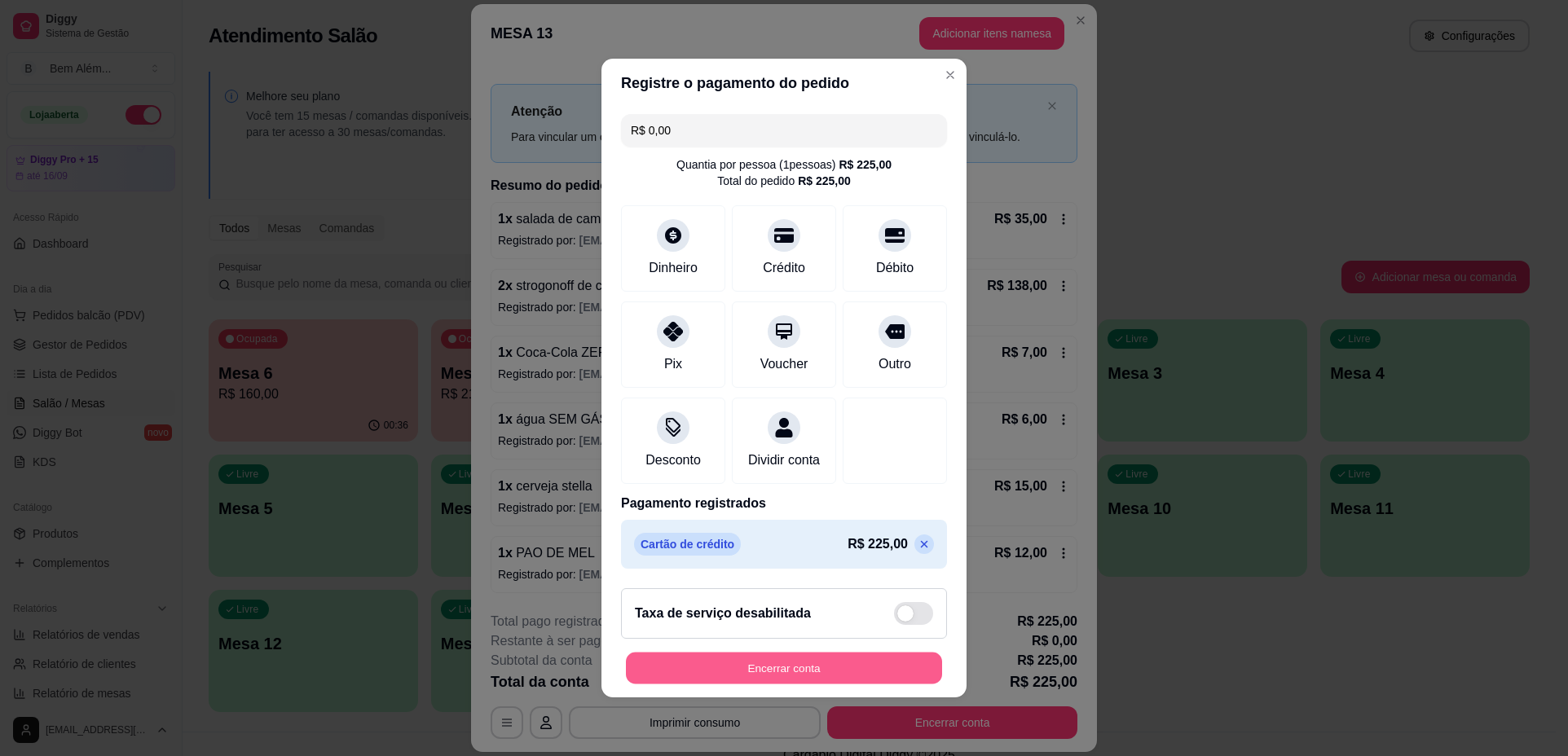
click at [879, 671] on button "Encerrar conta" at bounding box center [783, 668] width 316 height 32
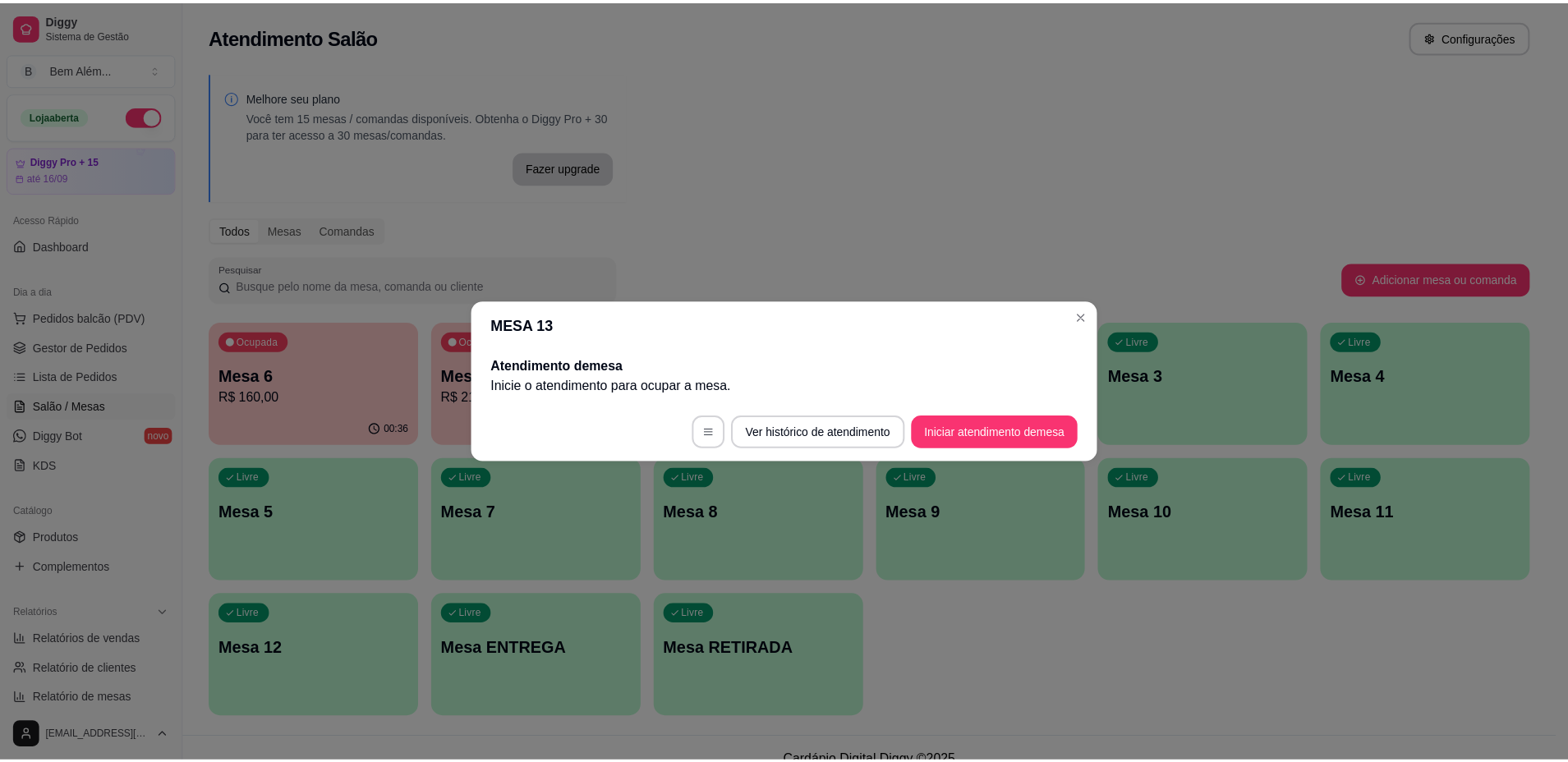
scroll to position [0, 0]
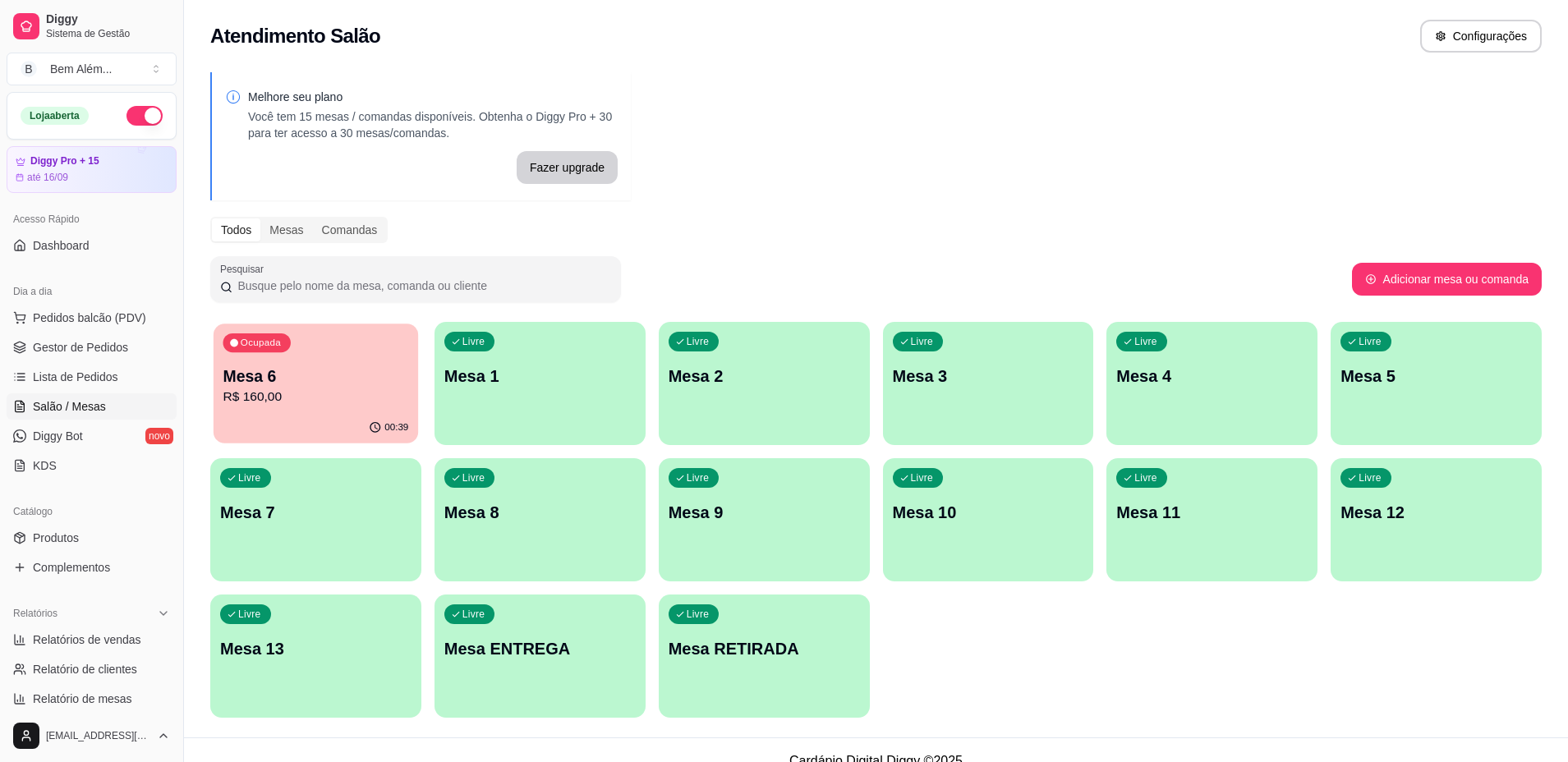
click at [287, 427] on div "00:39" at bounding box center [316, 428] width 205 height 31
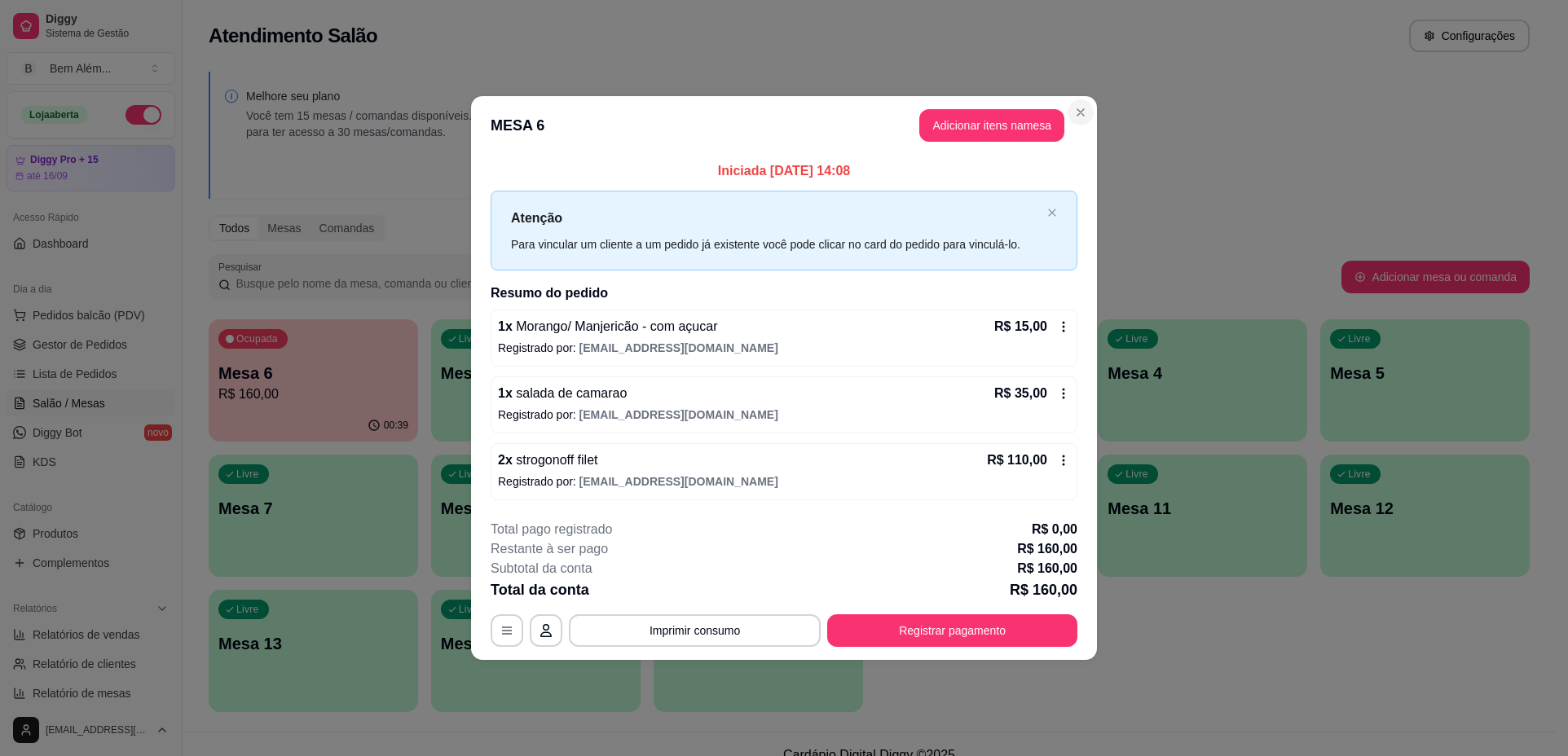
click at [1072, 127] on header "MESA 6 Adicionar itens na mesa" at bounding box center [783, 125] width 625 height 58
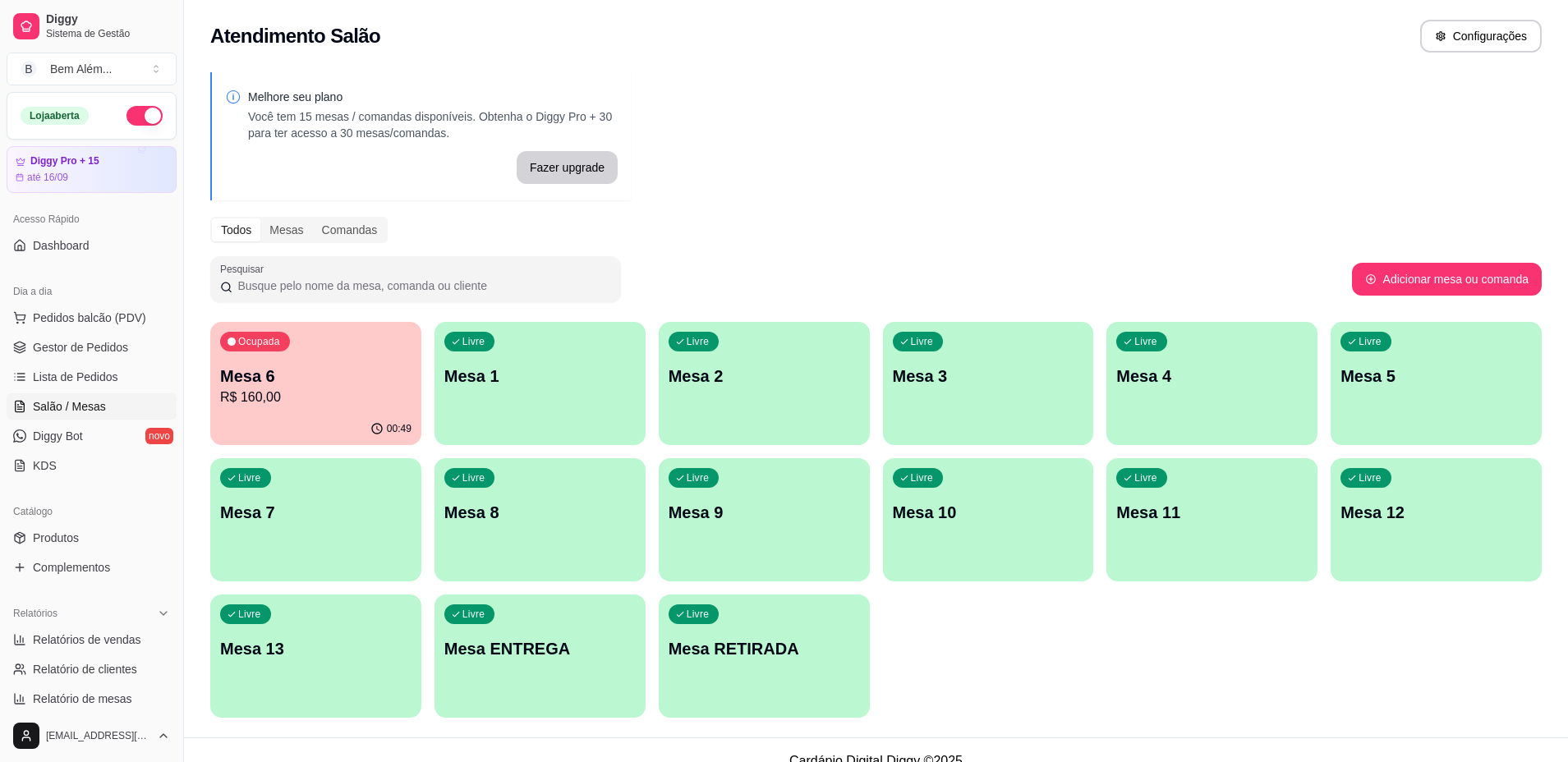
drag, startPoint x: 1132, startPoint y: 145, endPoint x: 977, endPoint y: 311, distance: 227.1
click at [1124, 148] on div "Melhore seu plano Você tem 15 mesas / comandas disponíveis. Obtenha o Diggy Pro…" at bounding box center [876, 399] width 1384 height 675
click at [1338, 548] on div "Livre Mesa 12" at bounding box center [1435, 509] width 211 height 104
click at [1178, 492] on div "Livre Mesa 11" at bounding box center [1211, 509] width 205 height 100
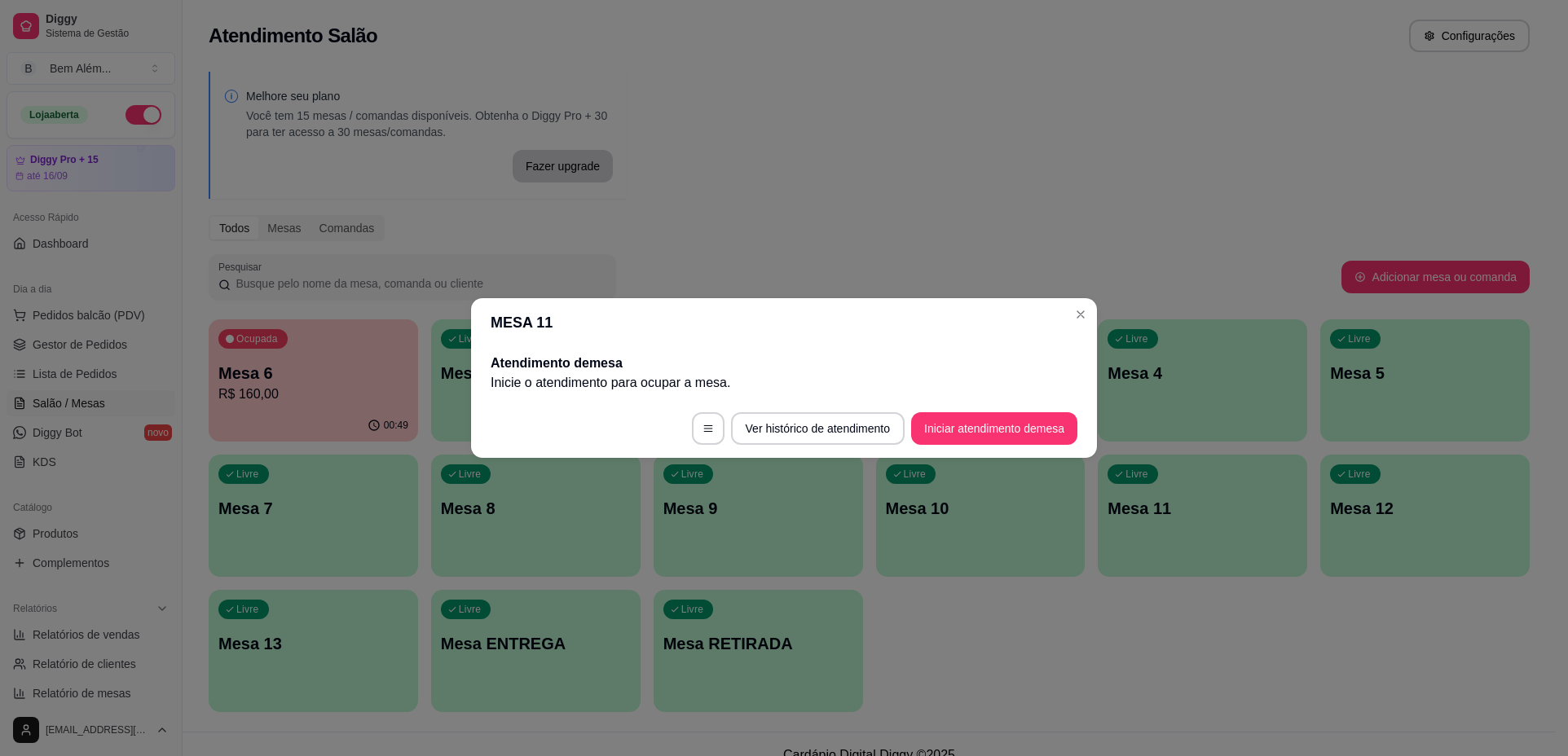
click at [1066, 312] on header "MESA 11" at bounding box center [783, 322] width 625 height 48
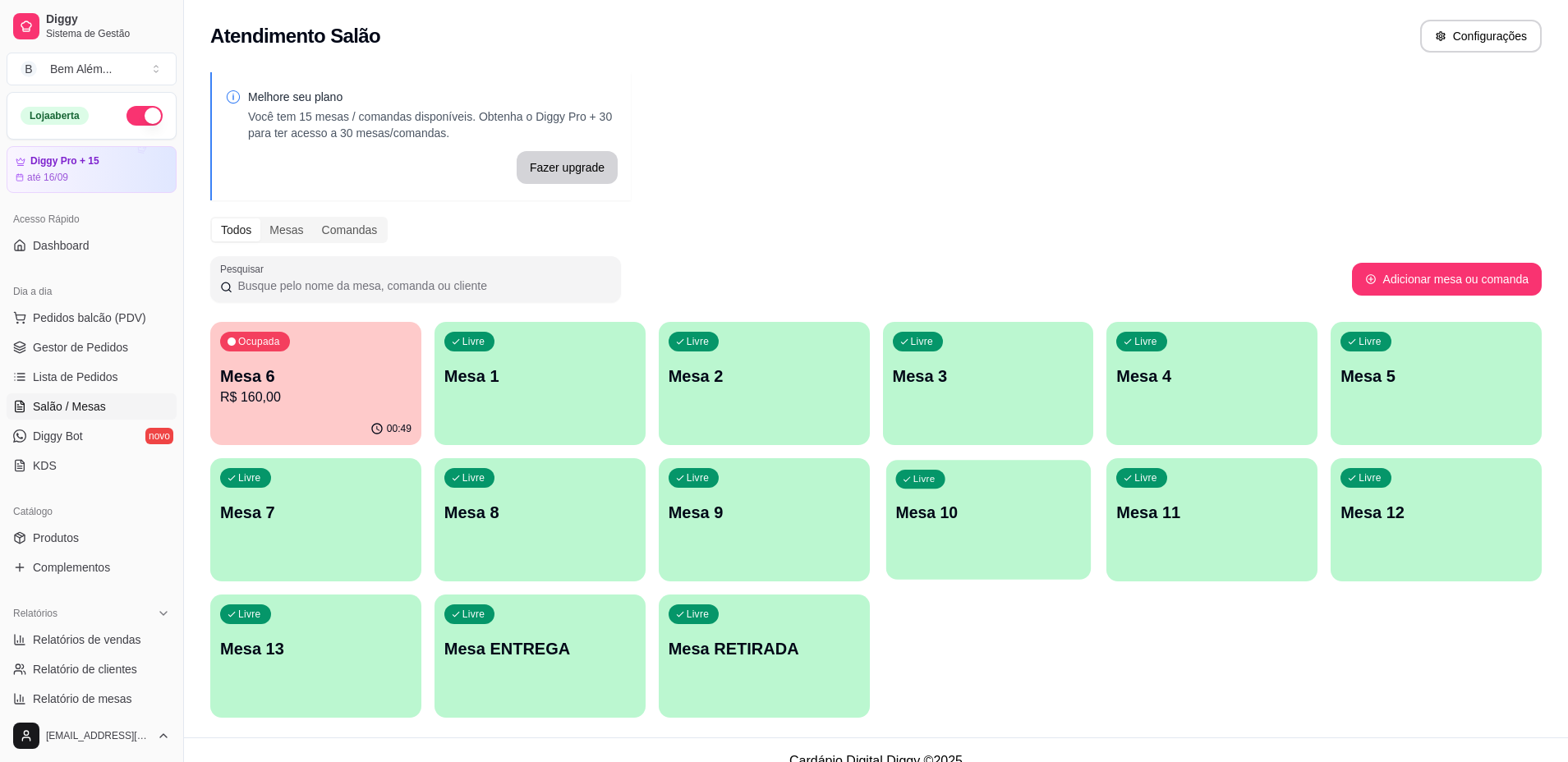
click at [1005, 518] on p "Mesa 10" at bounding box center [988, 513] width 186 height 22
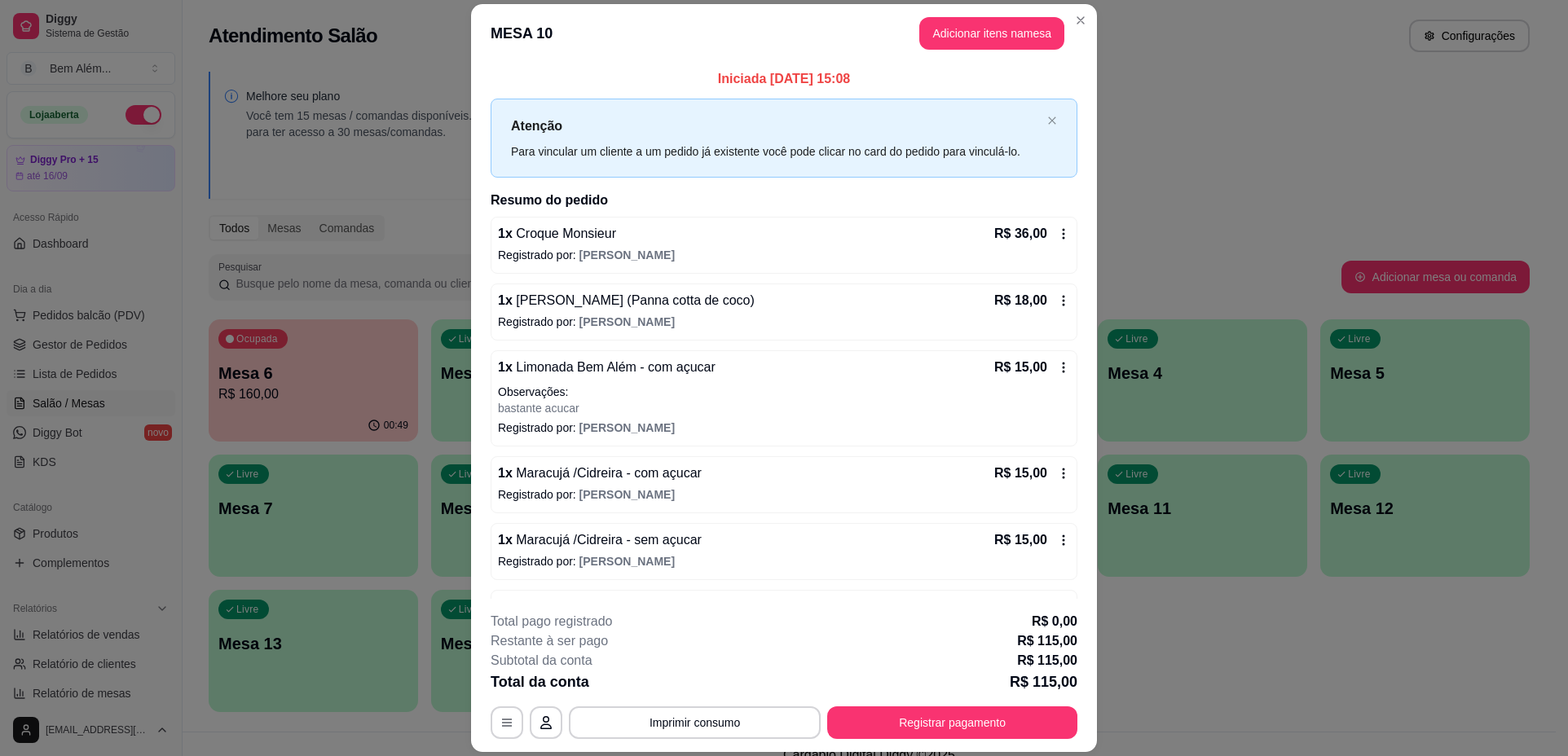
click at [1058, 25] on header "MESA 10 Adicionar itens na mesa" at bounding box center [783, 33] width 625 height 58
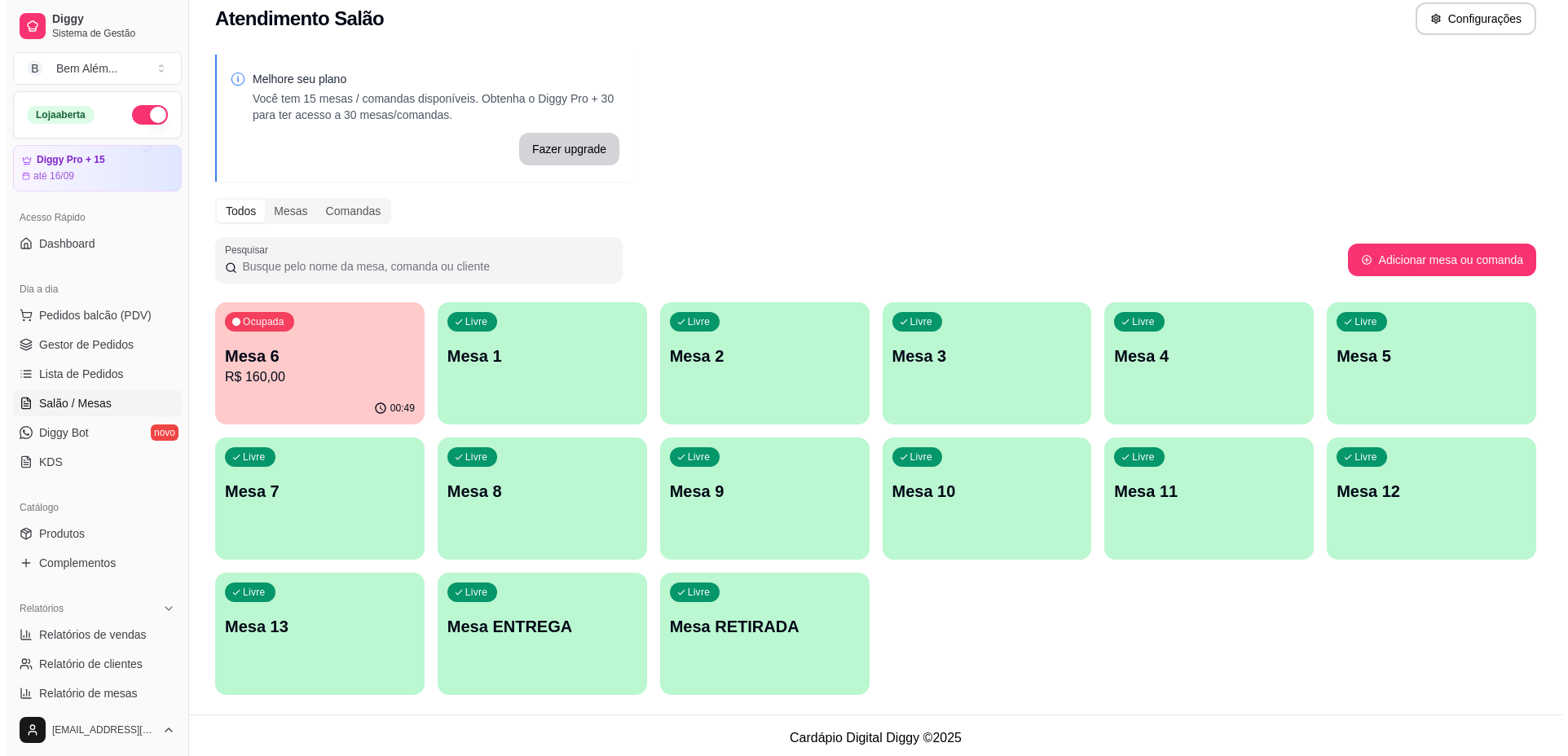
scroll to position [22, 0]
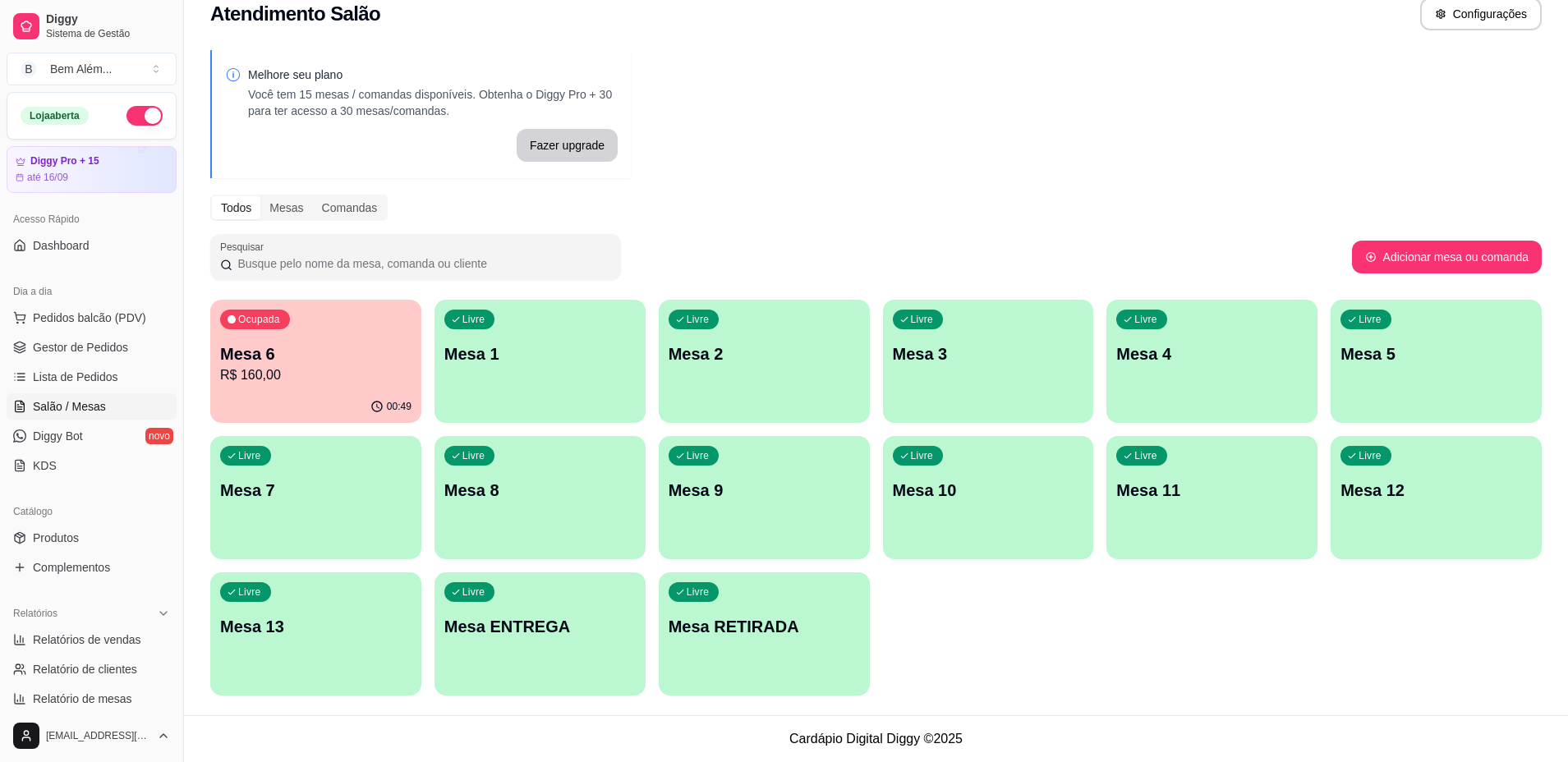
click at [793, 655] on div "Livre Mesa RETIRADA" at bounding box center [764, 624] width 211 height 104
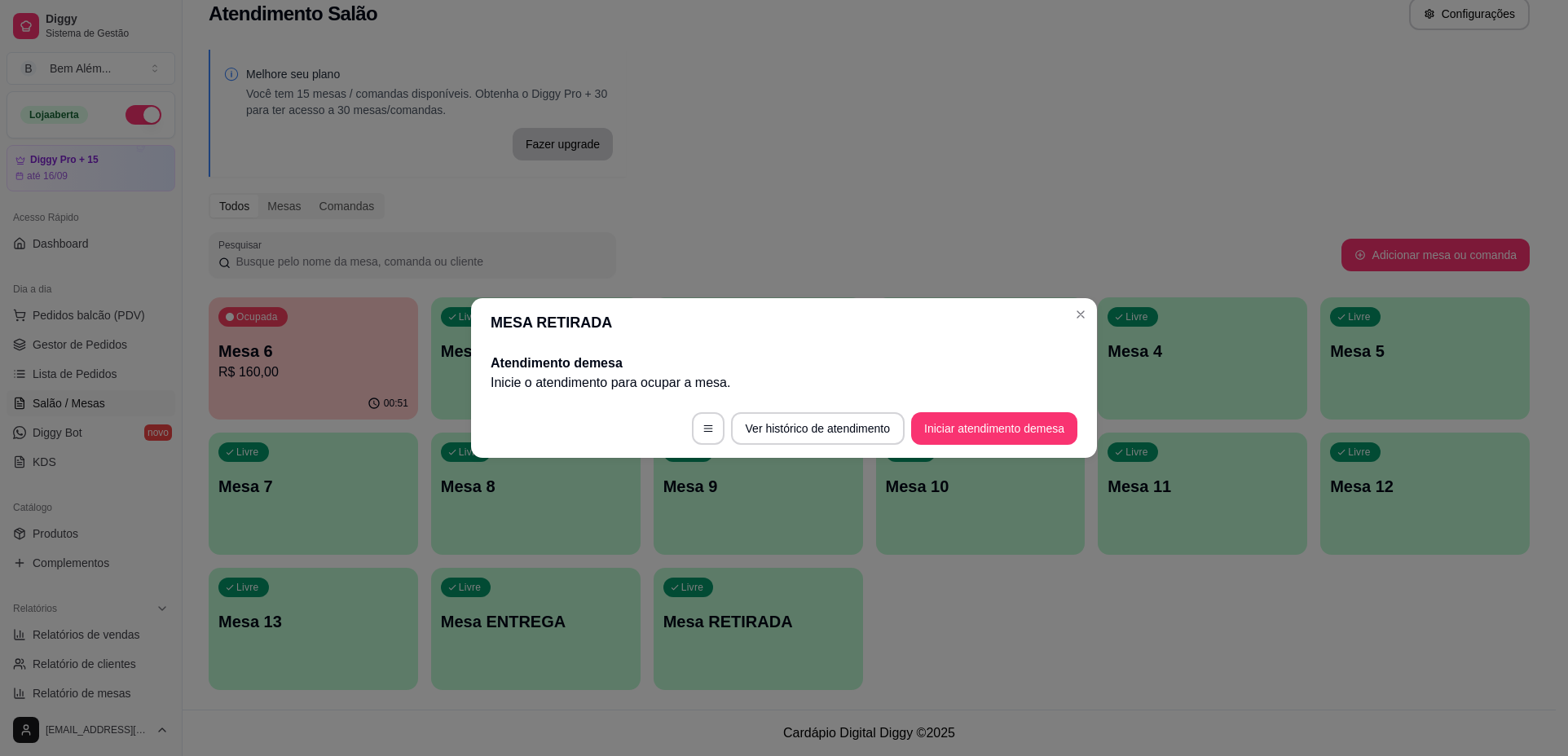
click at [1023, 425] on button "Iniciar atendimento de mesa" at bounding box center [994, 429] width 166 height 33
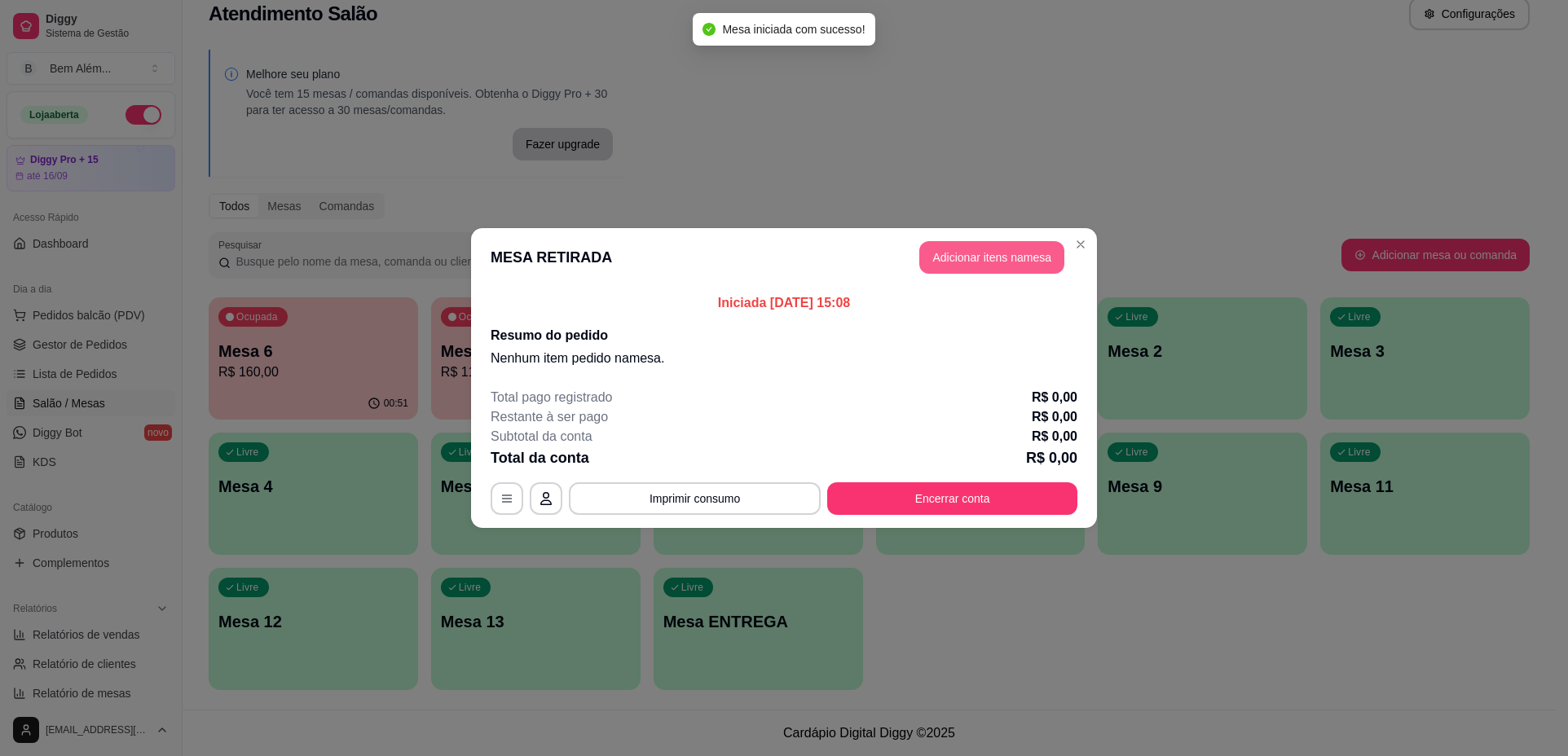
click at [1017, 262] on button "Adicionar itens na mesa" at bounding box center [991, 257] width 145 height 33
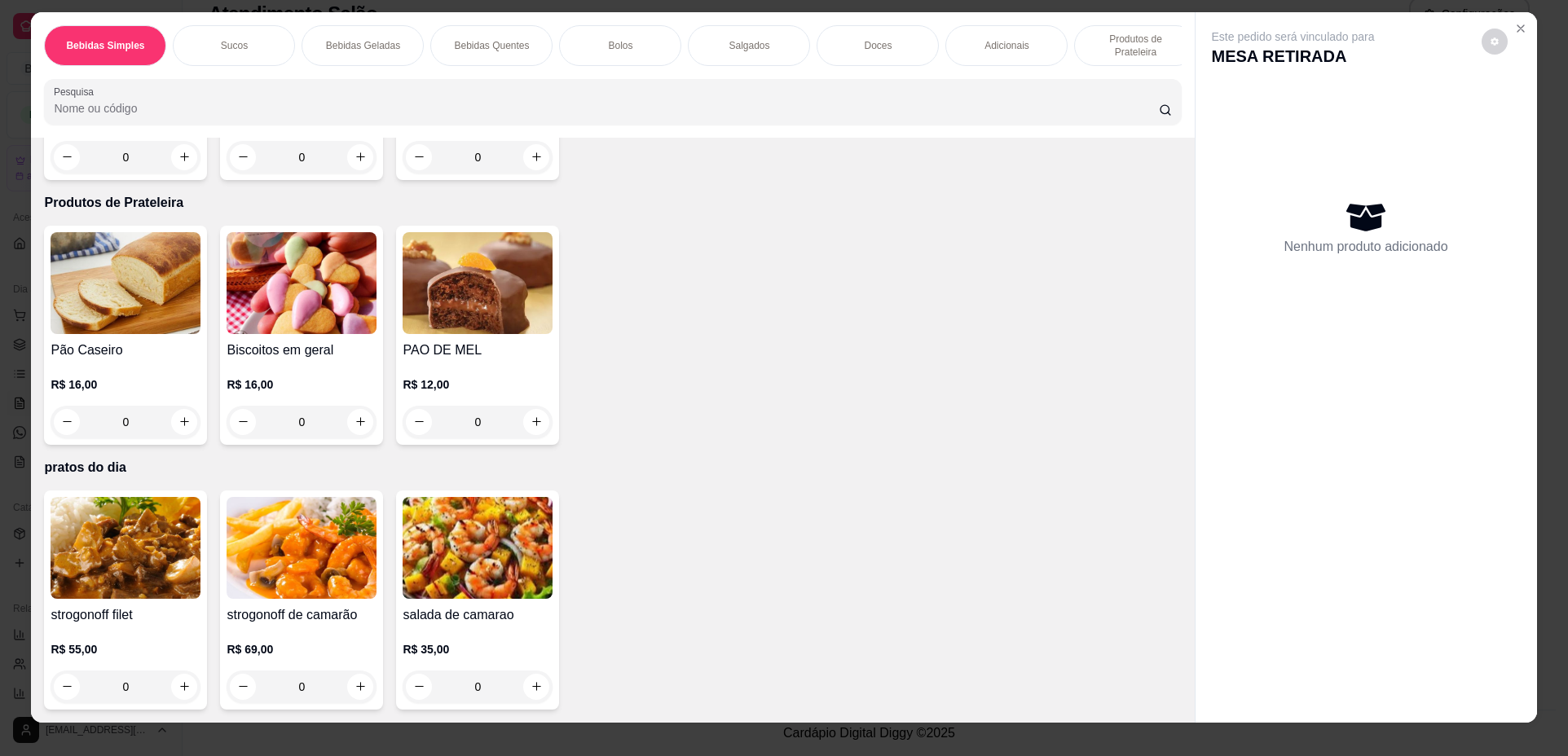
scroll to position [30, 0]
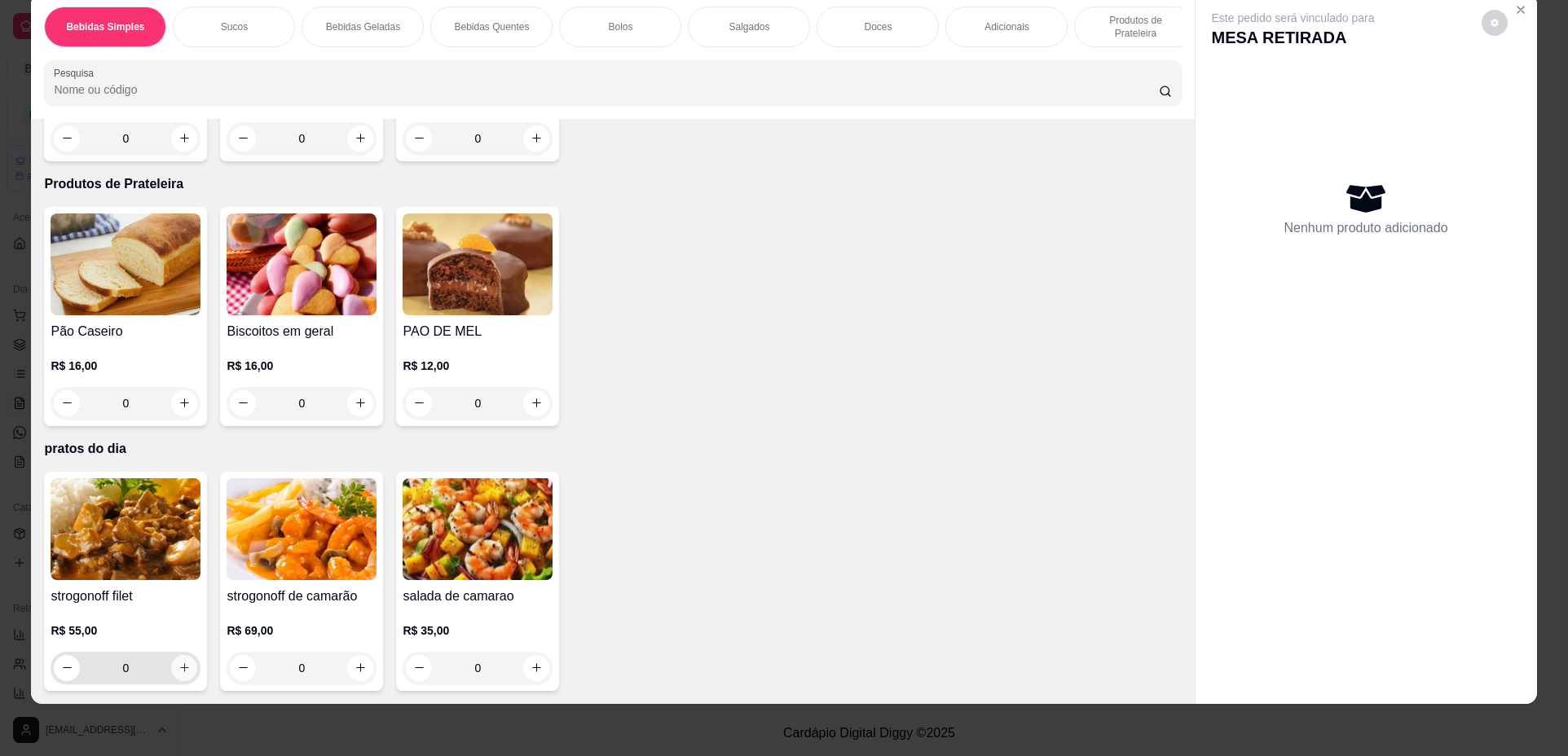
click at [178, 669] on icon "increase-product-quantity" at bounding box center [184, 667] width 12 height 12
click at [180, 669] on icon "increase-product-quantity" at bounding box center [184, 668] width 9 height 9
type input "2"
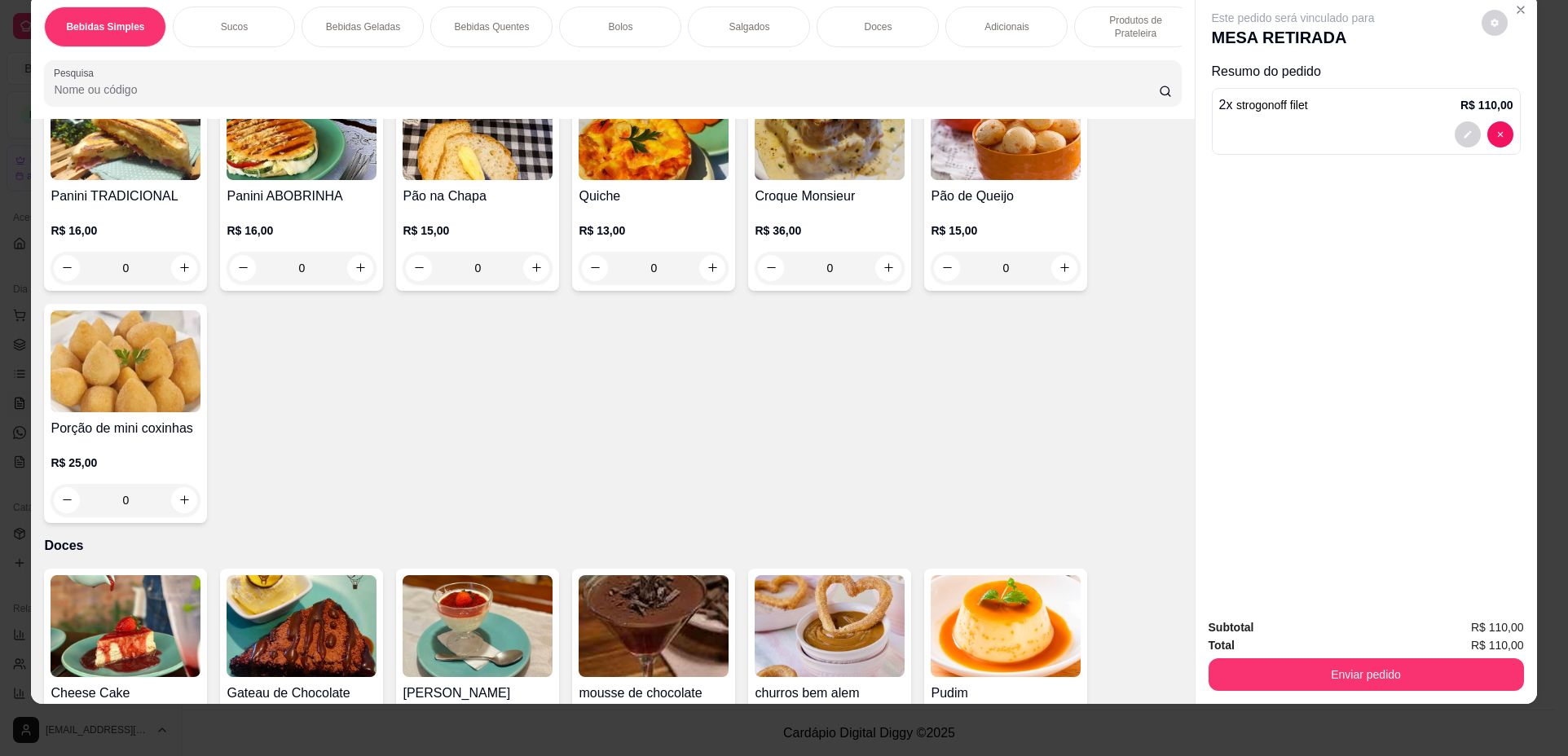
scroll to position [1674, 0]
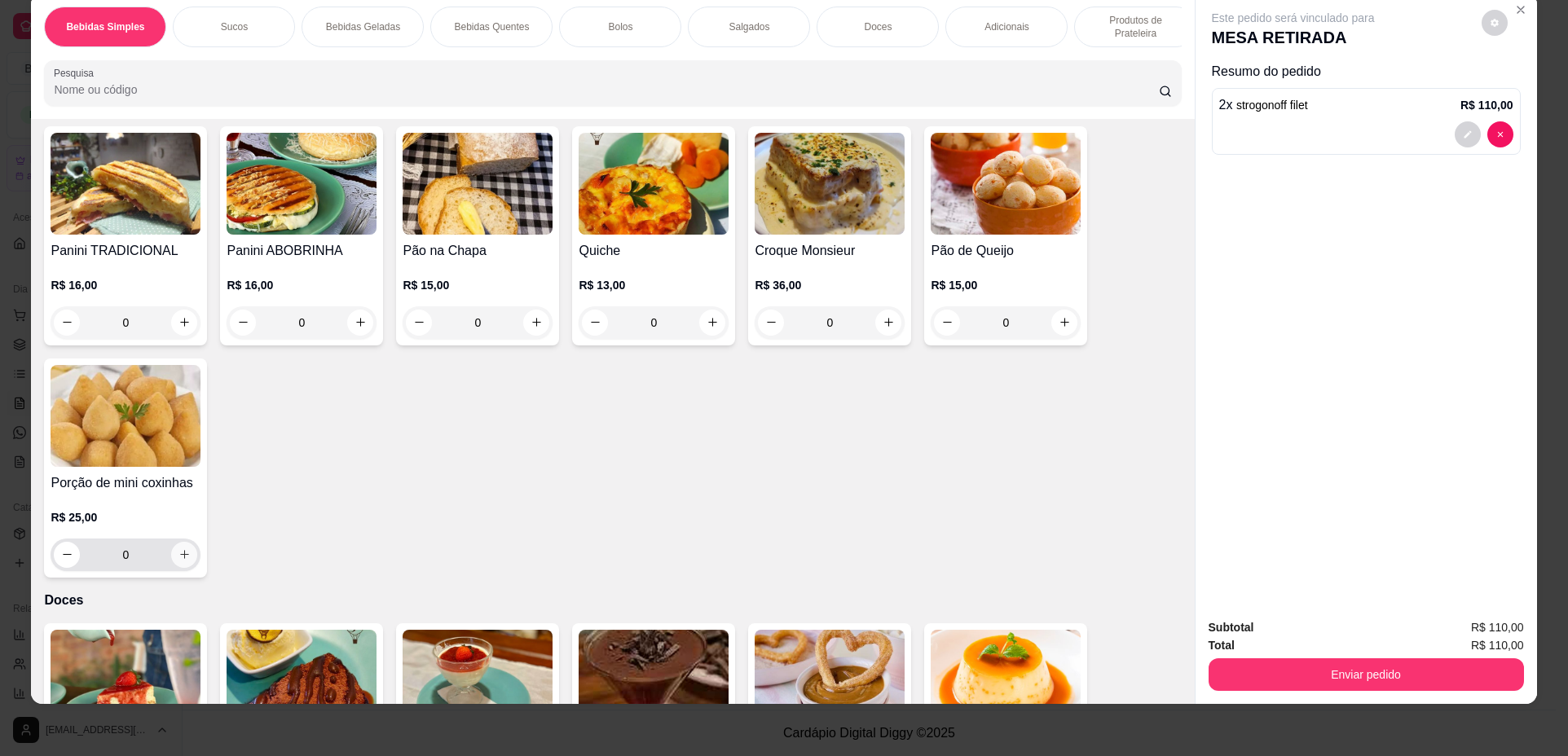
click at [180, 560] on icon "increase-product-quantity" at bounding box center [184, 554] width 12 height 12
type input "1"
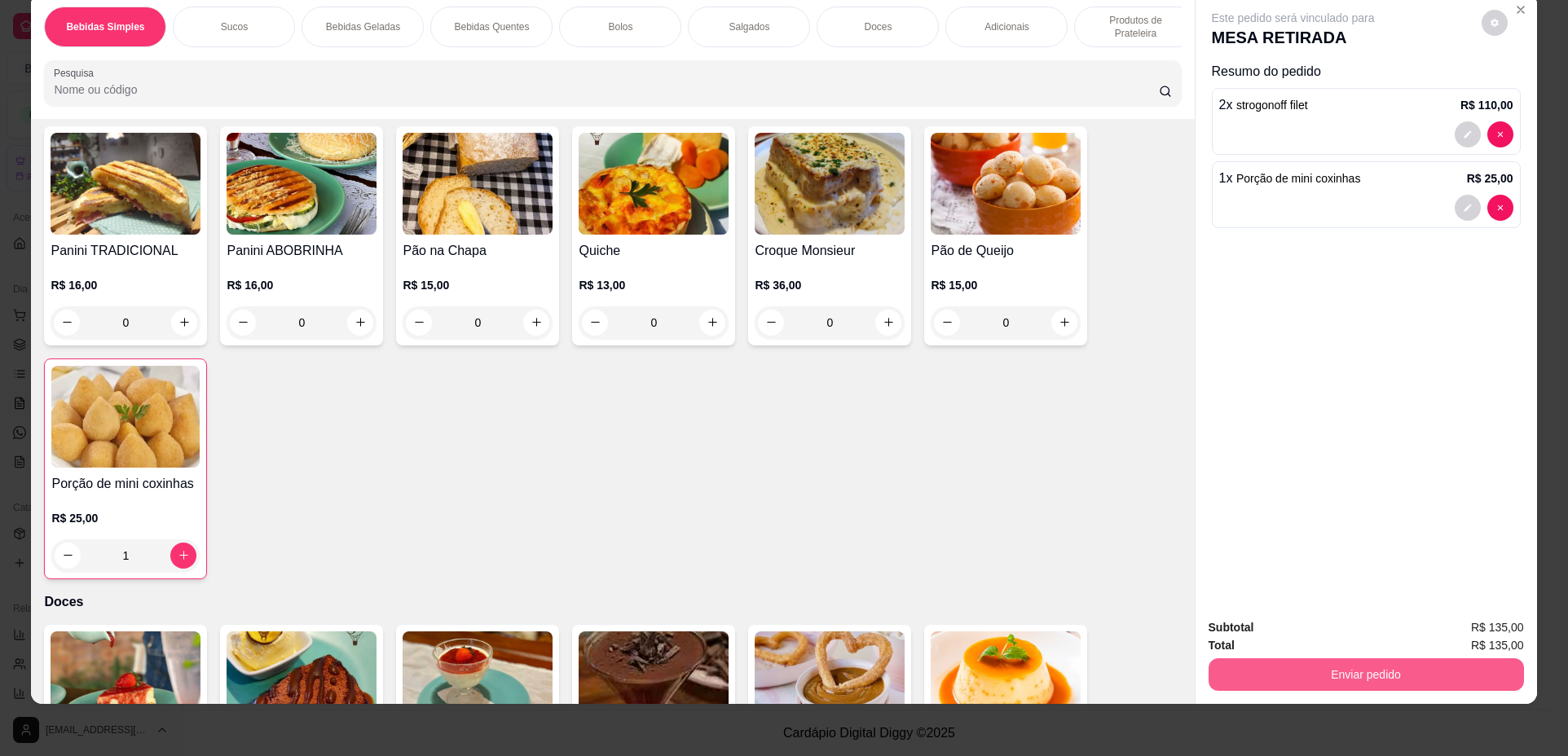
click at [1412, 680] on button "Enviar pedido" at bounding box center [1366, 675] width 316 height 33
click at [1384, 411] on div "Este pedido será vinculado para MESA RETIRADA Resumo do pedido 2 x strogonoff f…" at bounding box center [1365, 299] width 341 height 612
click at [1451, 662] on button "Enviar pedido" at bounding box center [1366, 675] width 316 height 33
click at [1317, 629] on button "Não registrar e enviar pedido" at bounding box center [1312, 634] width 164 height 30
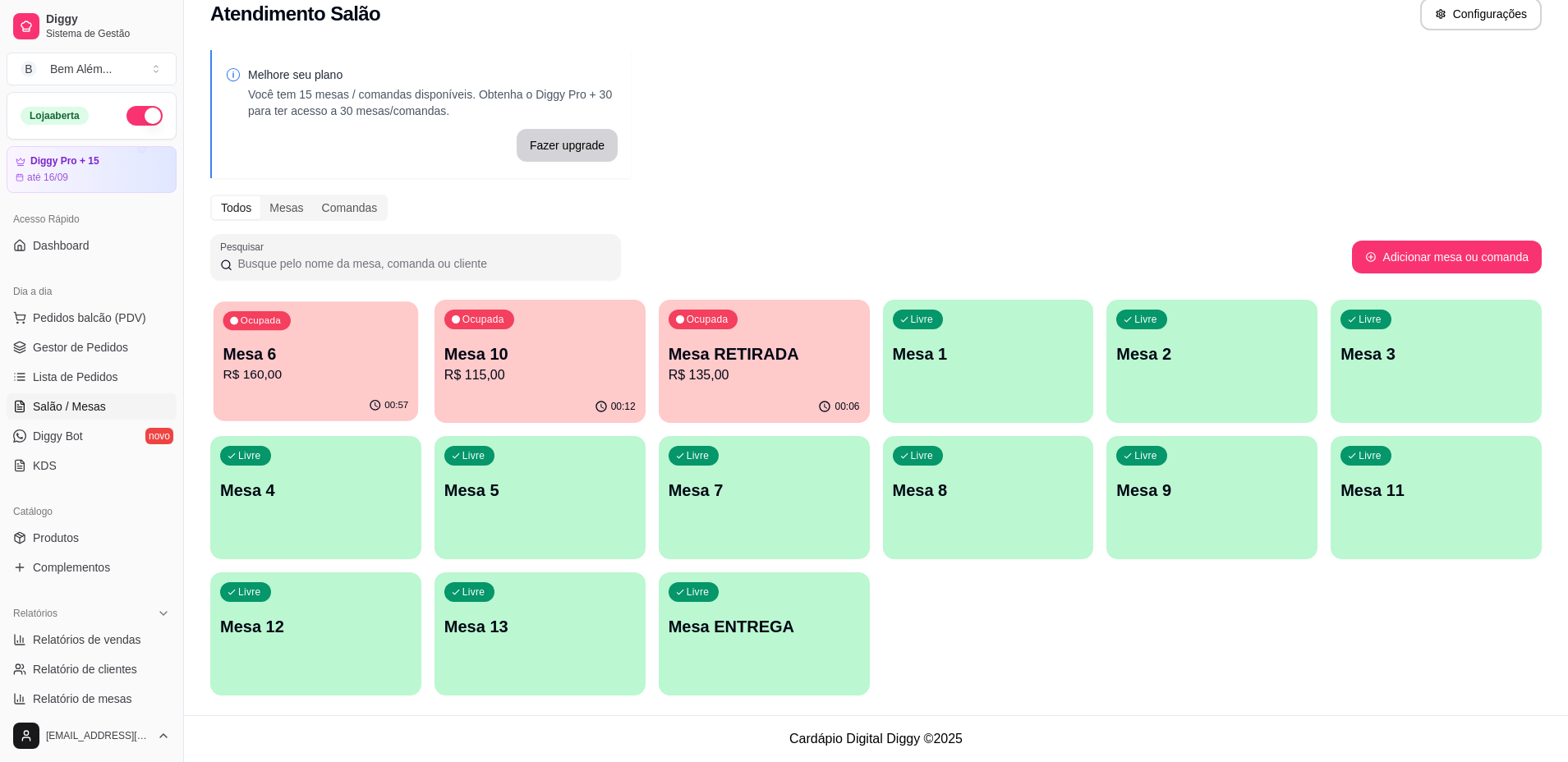
click at [301, 379] on p "R$ 160,00" at bounding box center [316, 374] width 186 height 19
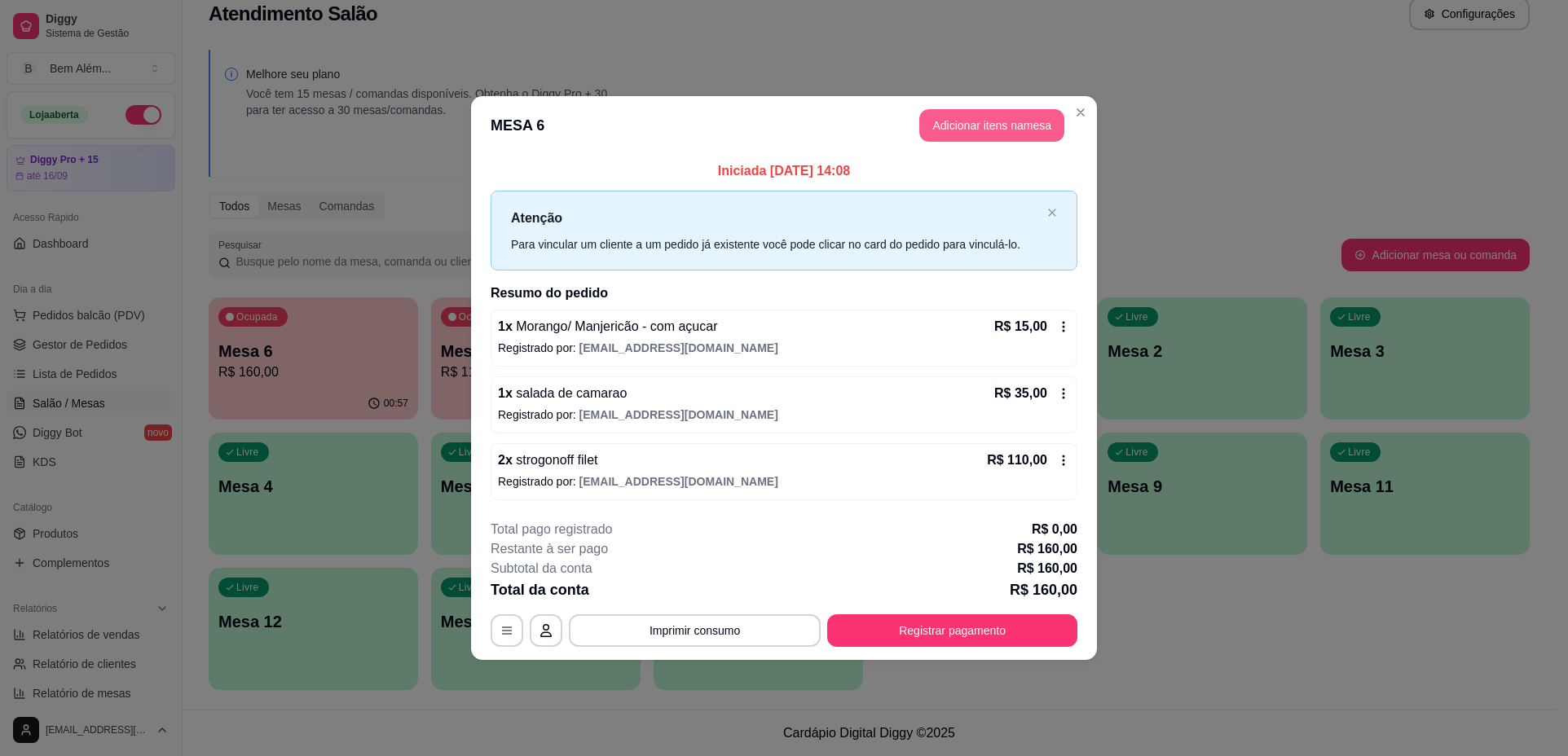
click at [997, 130] on button "Adicionar itens na mesa" at bounding box center [991, 126] width 145 height 33
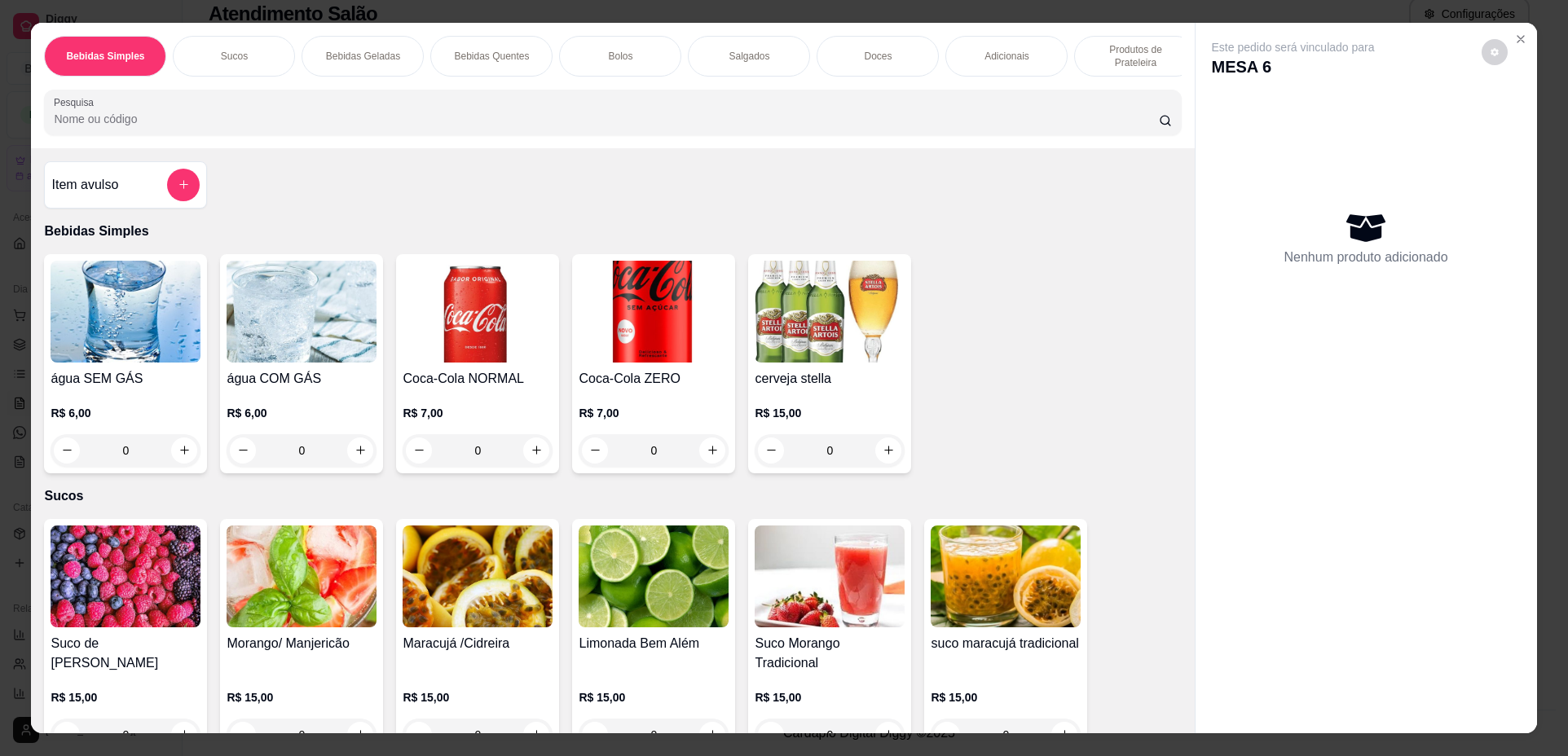
click at [628, 57] on div "Bolos" at bounding box center [620, 57] width 122 height 41
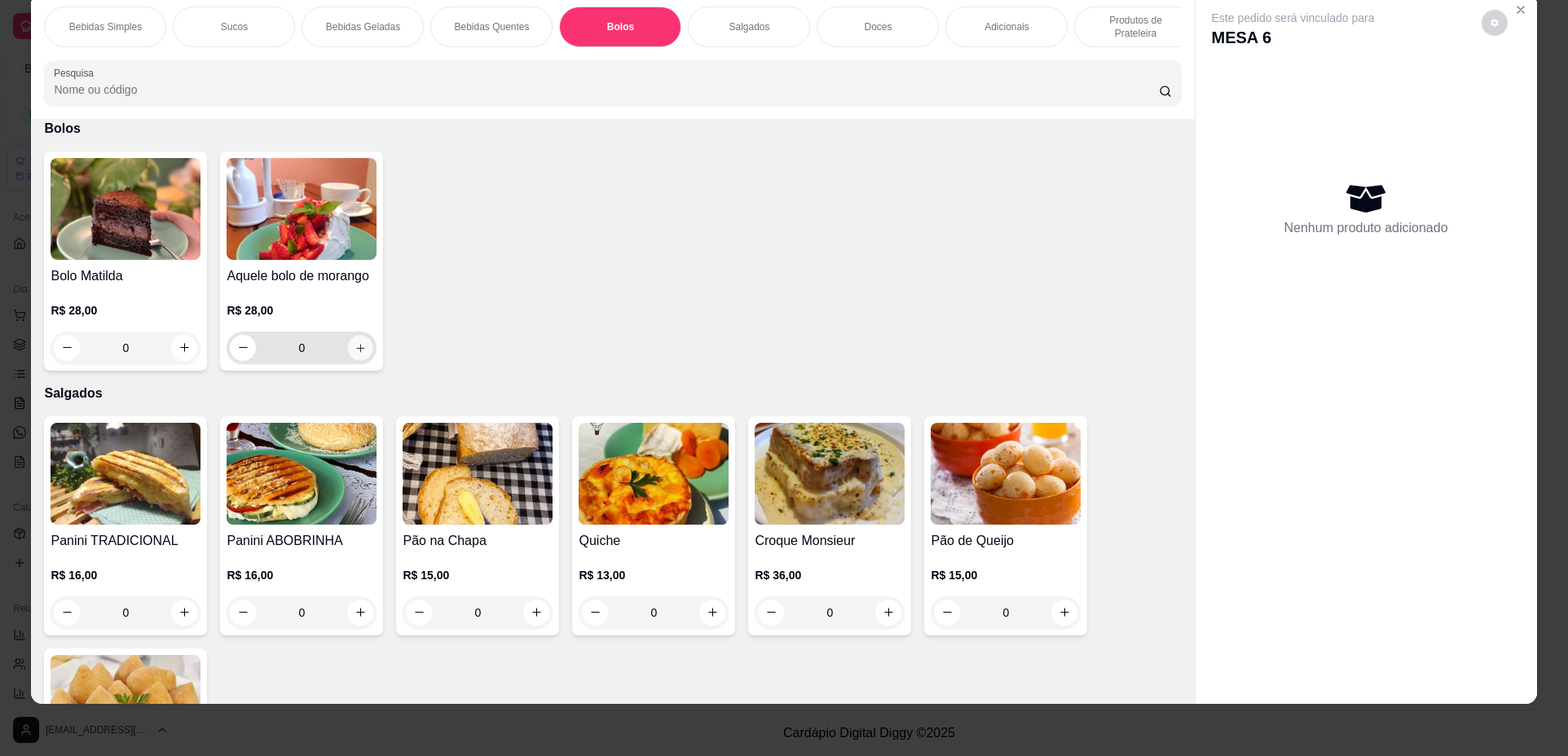
click at [357, 354] on icon "increase-product-quantity" at bounding box center [360, 348] width 12 height 12
type input "1"
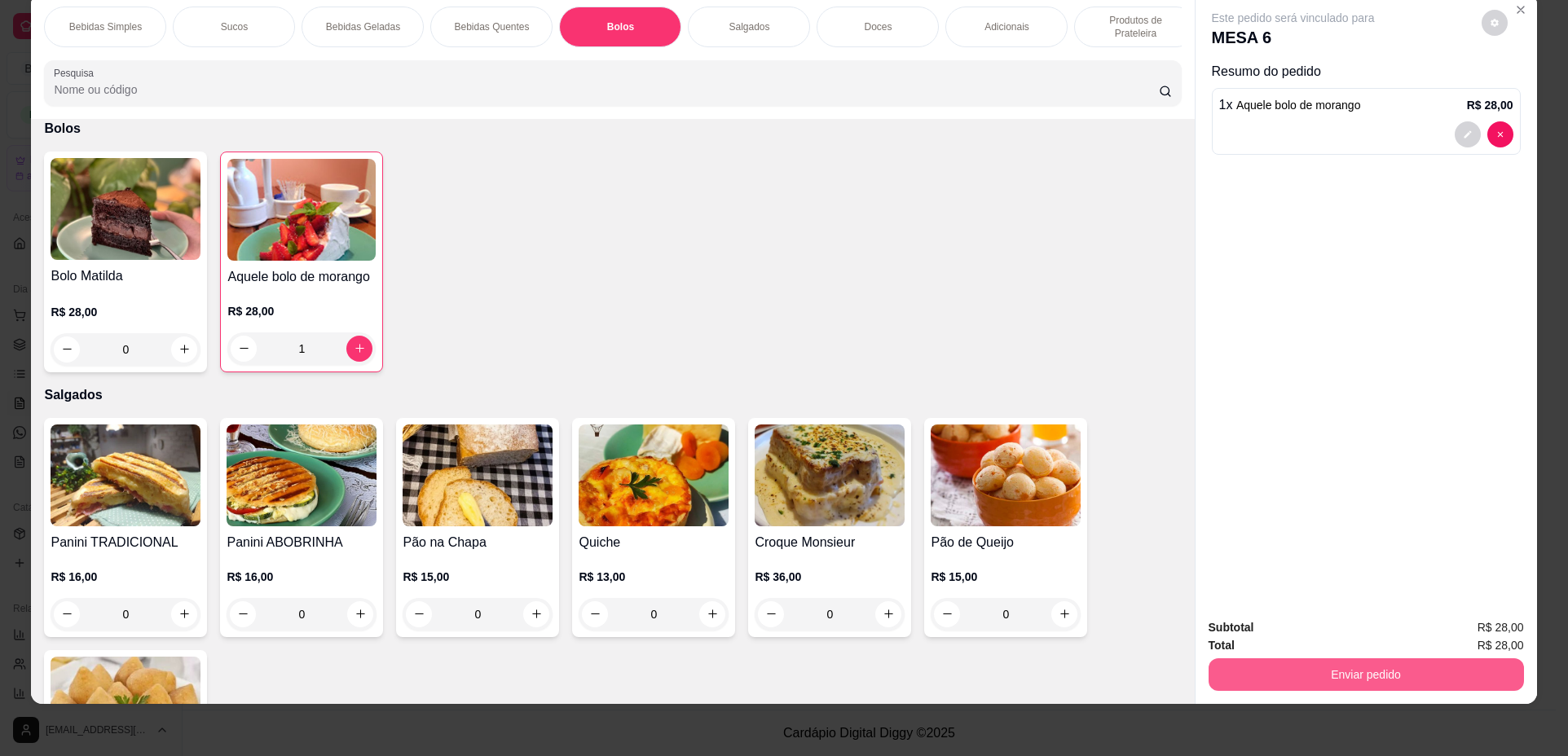
click at [1353, 678] on button "Enviar pedido" at bounding box center [1366, 675] width 316 height 33
click at [1335, 642] on button "Não registrar e enviar pedido" at bounding box center [1312, 635] width 169 height 31
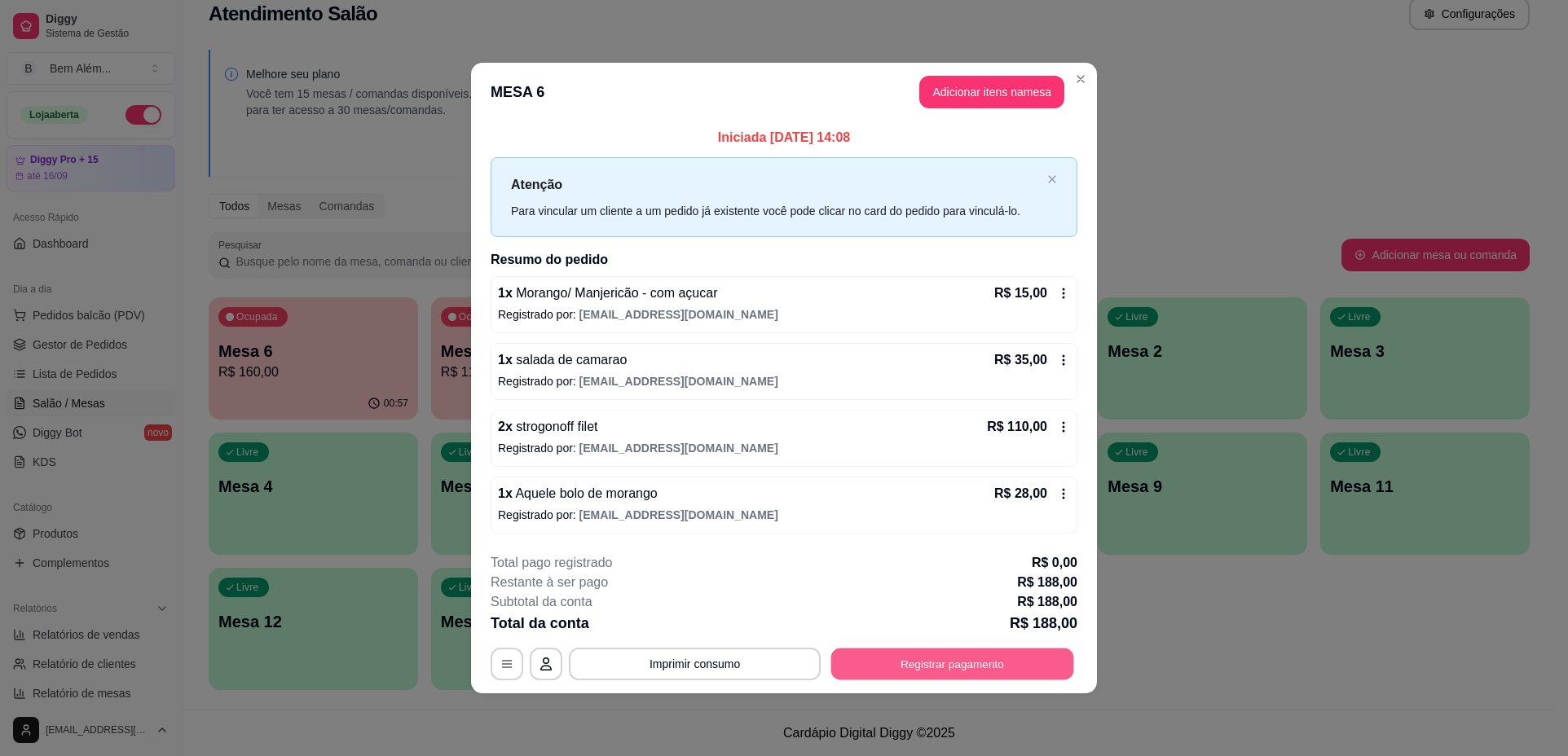
click at [923, 663] on button "Registrar pagamento" at bounding box center [952, 663] width 242 height 32
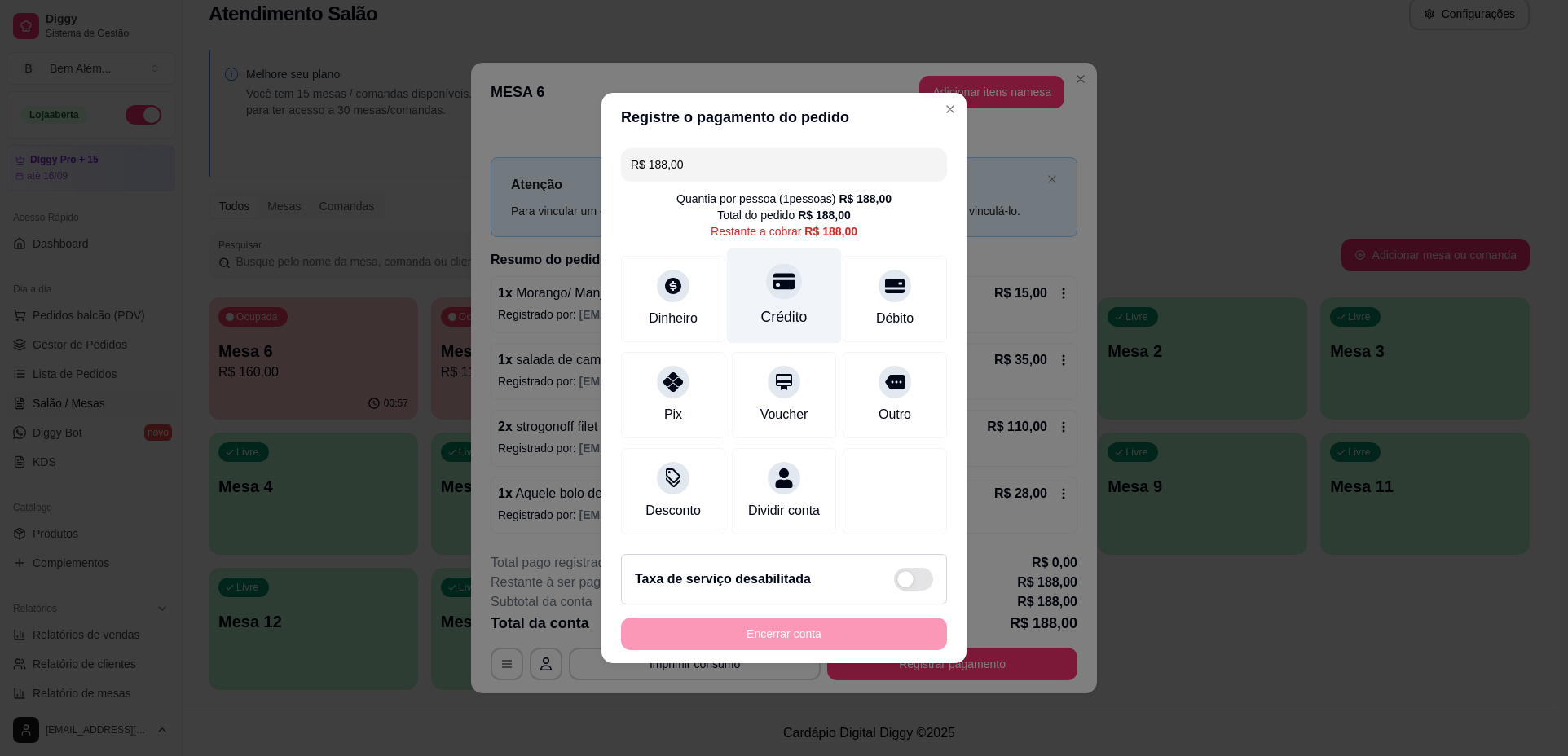
click at [764, 293] on div "Crédito" at bounding box center [784, 296] width 115 height 95
click at [780, 307] on div "Crédito" at bounding box center [784, 317] width 47 height 21
type input "R$ 0,00"
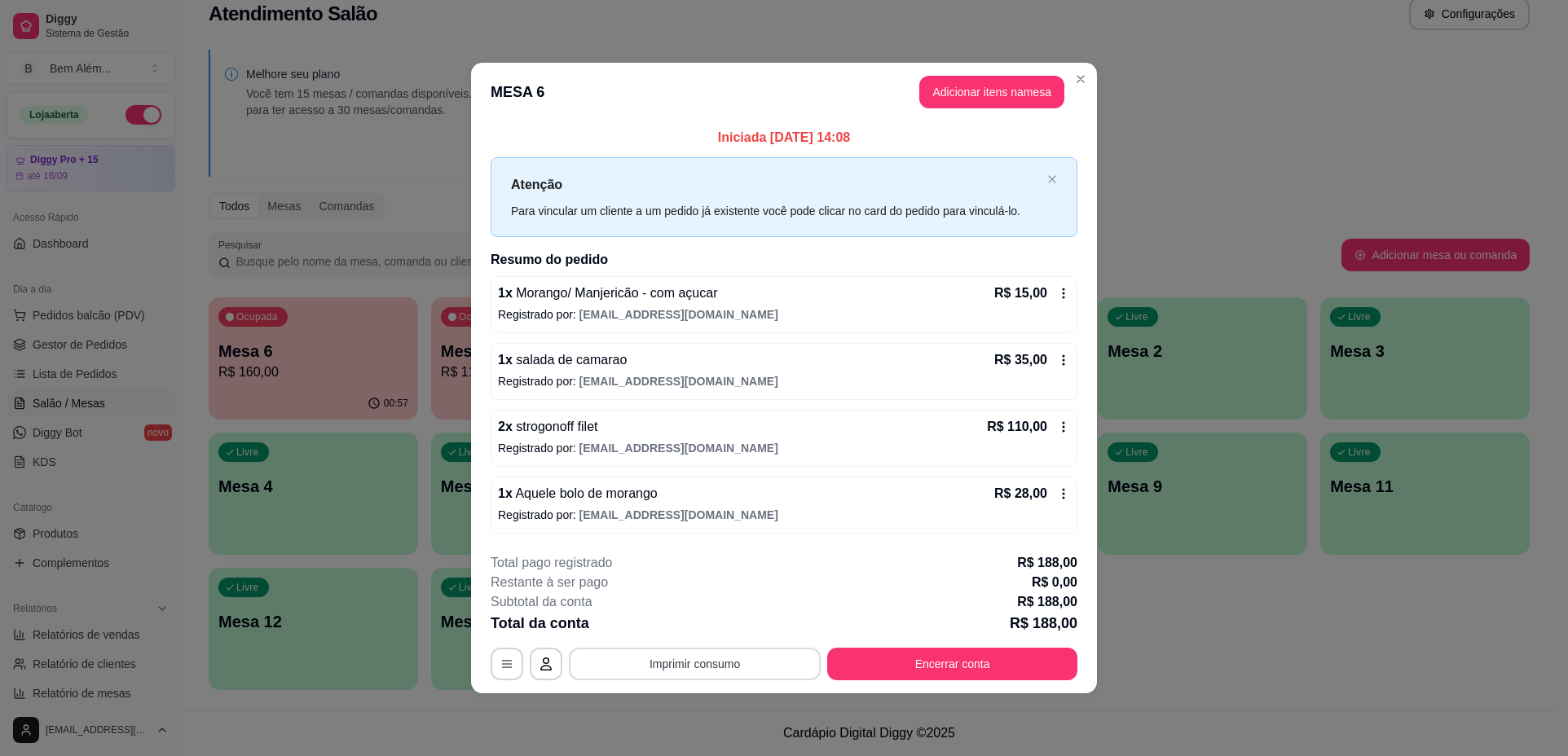
click at [801, 660] on button "Imprimir consumo" at bounding box center [694, 664] width 251 height 33
click at [929, 655] on button "Encerrar conta" at bounding box center [952, 664] width 250 height 33
click at [764, 671] on button "Imprimir consumo" at bounding box center [694, 664] width 251 height 33
click at [940, 648] on button "Encerrar conta" at bounding box center [952, 664] width 250 height 33
click at [880, 663] on button "Encerrar conta" at bounding box center [952, 664] width 250 height 33
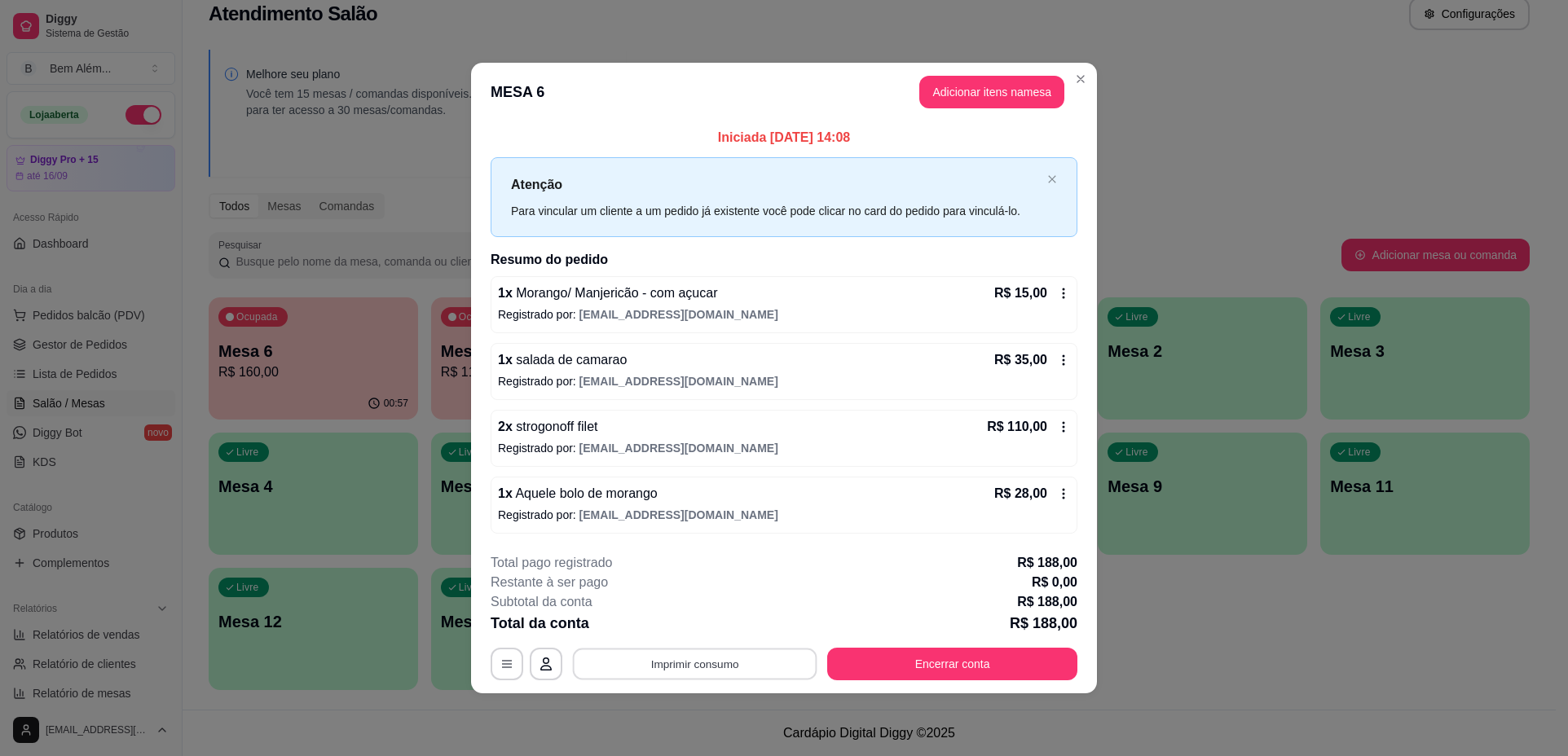
click at [731, 676] on button "Imprimir consumo" at bounding box center [694, 663] width 244 height 32
click at [720, 622] on button "impressao computador" at bounding box center [694, 626] width 119 height 25
click at [891, 656] on button "Encerrar conta" at bounding box center [952, 664] width 250 height 33
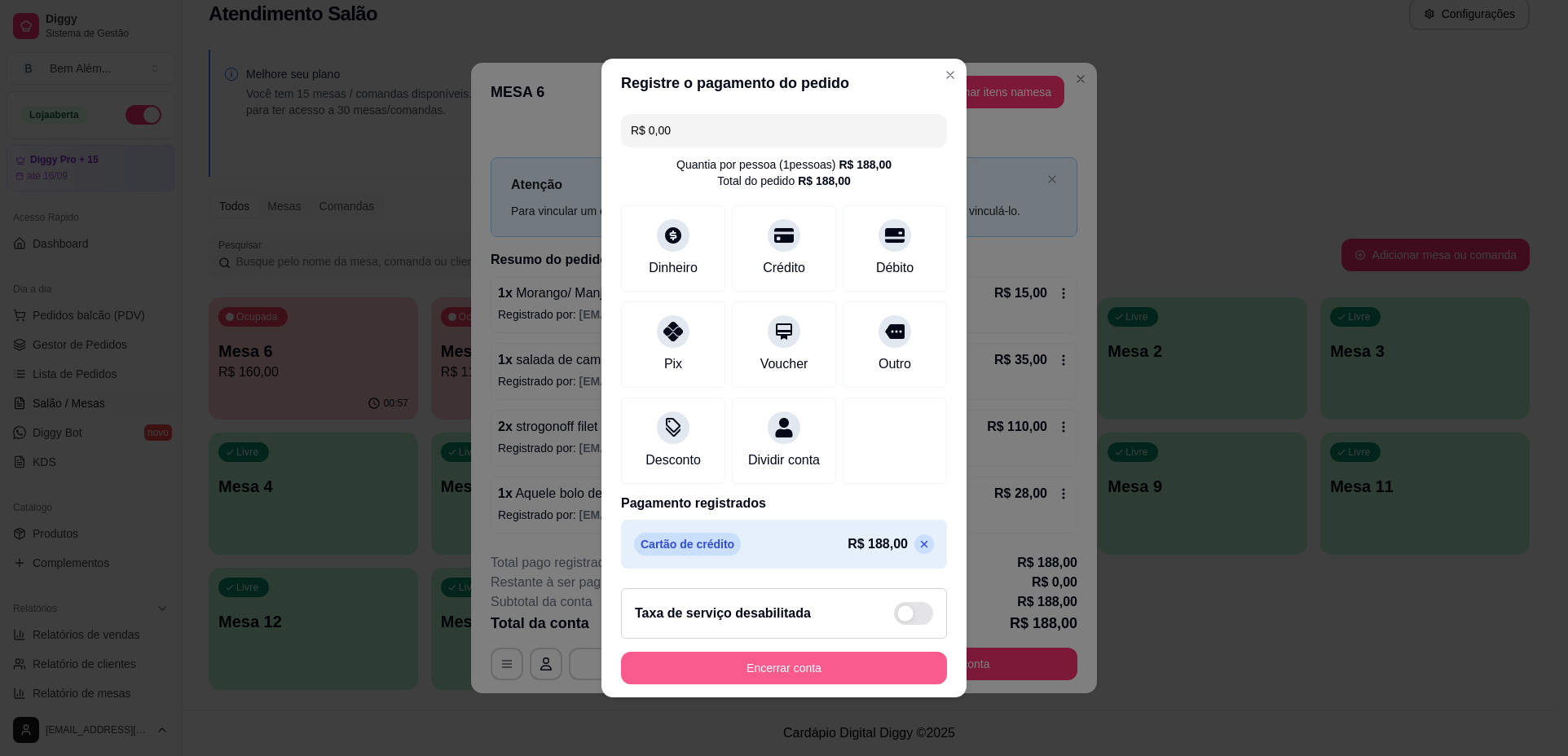
click at [814, 665] on button "Encerrar conta" at bounding box center [783, 668] width 326 height 33
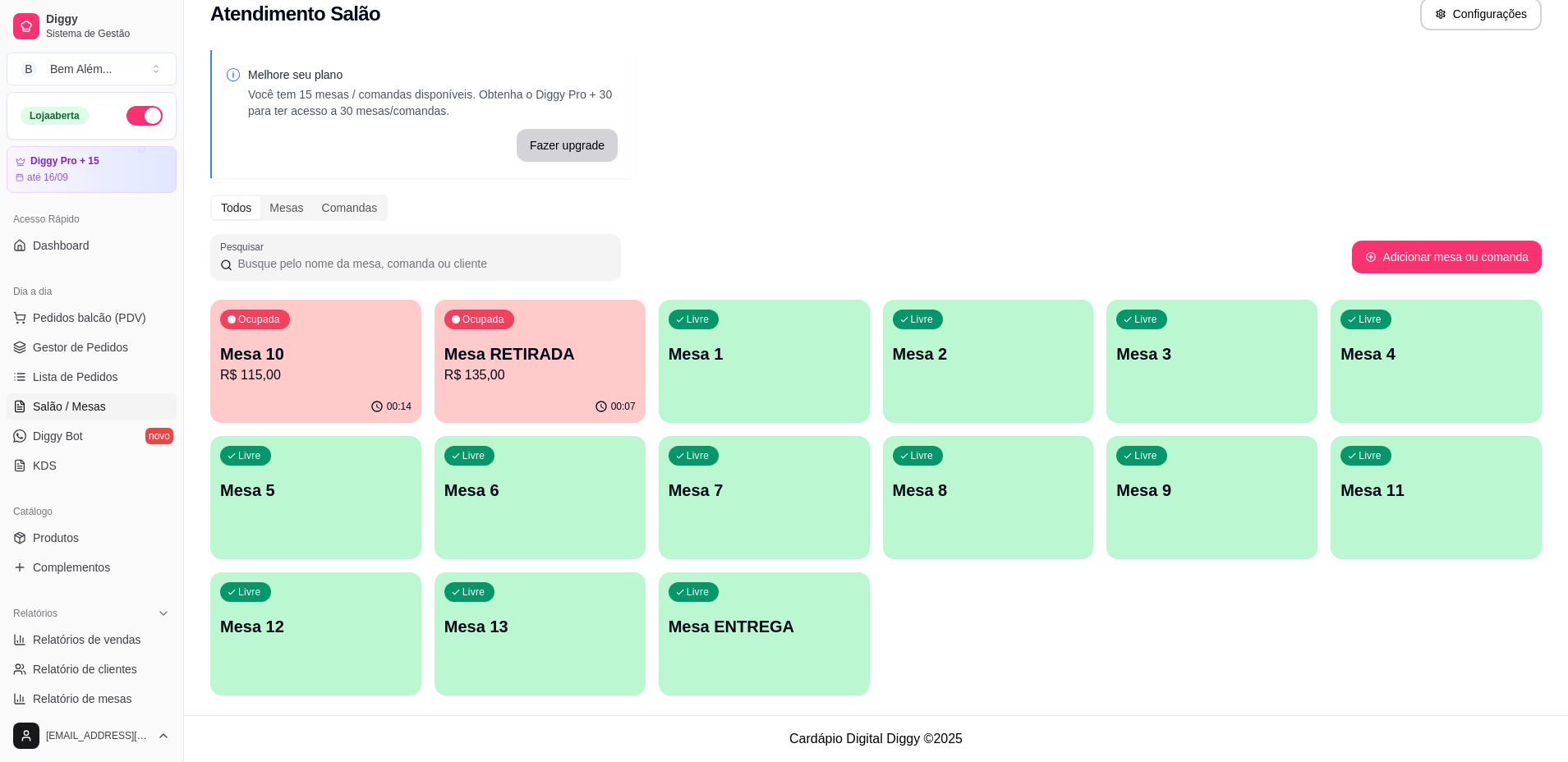
click at [798, 508] on div "Livre Mesa 7" at bounding box center [764, 487] width 211 height 104
click at [732, 530] on div "Livre Mesa 7" at bounding box center [764, 487] width 205 height 100
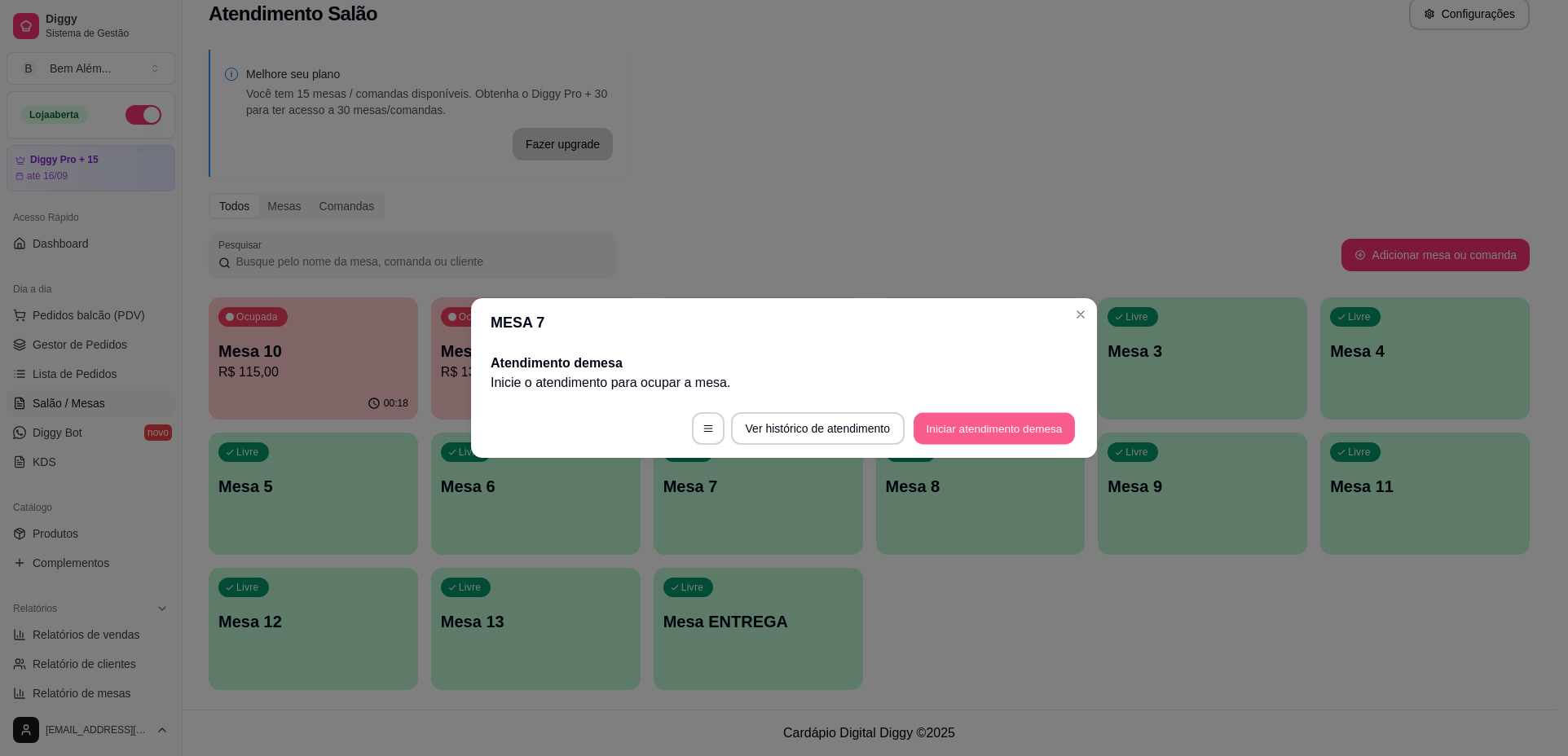
click at [996, 424] on button "Iniciar atendimento de mesa" at bounding box center [994, 429] width 161 height 32
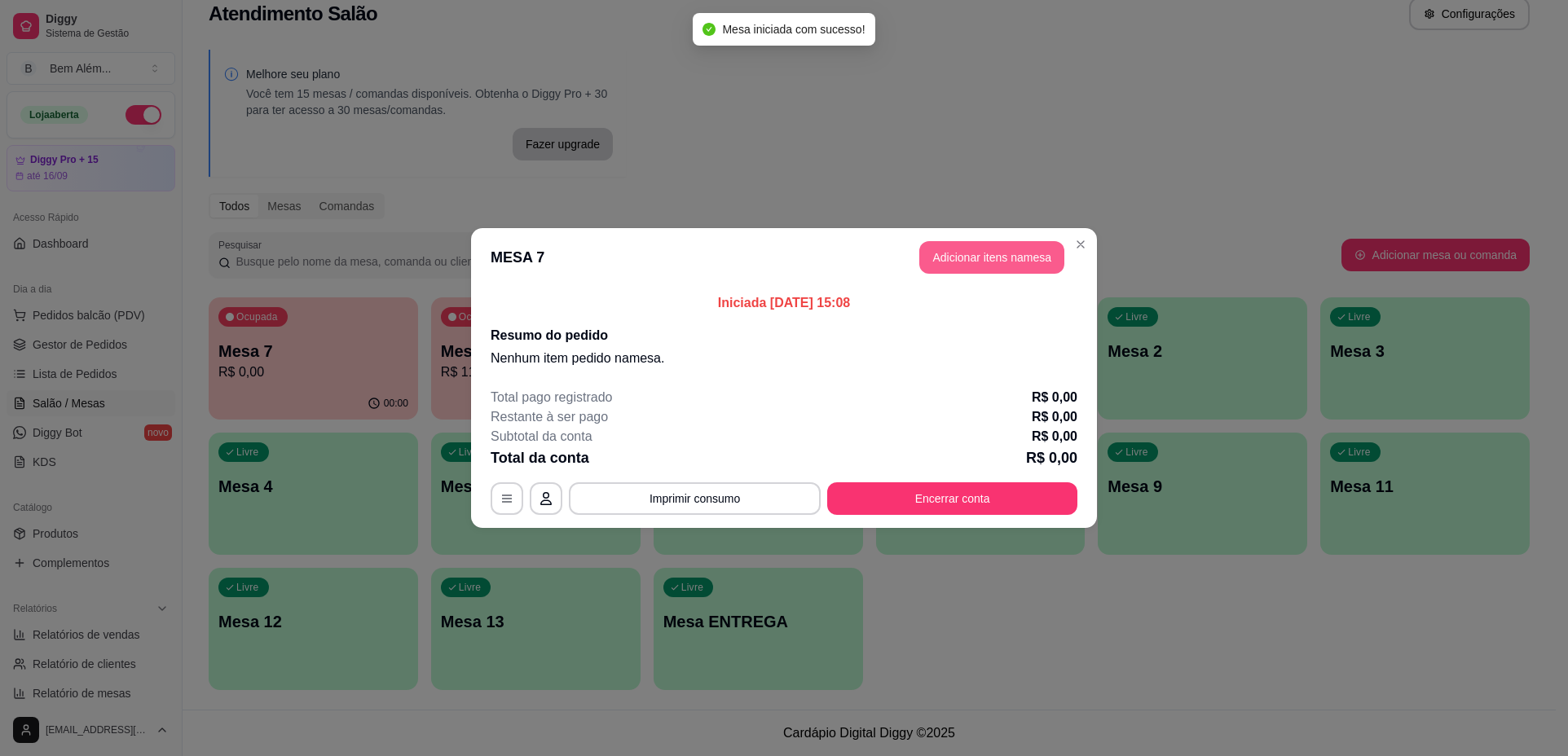
click at [985, 261] on button "Adicionar itens na mesa" at bounding box center [991, 257] width 145 height 33
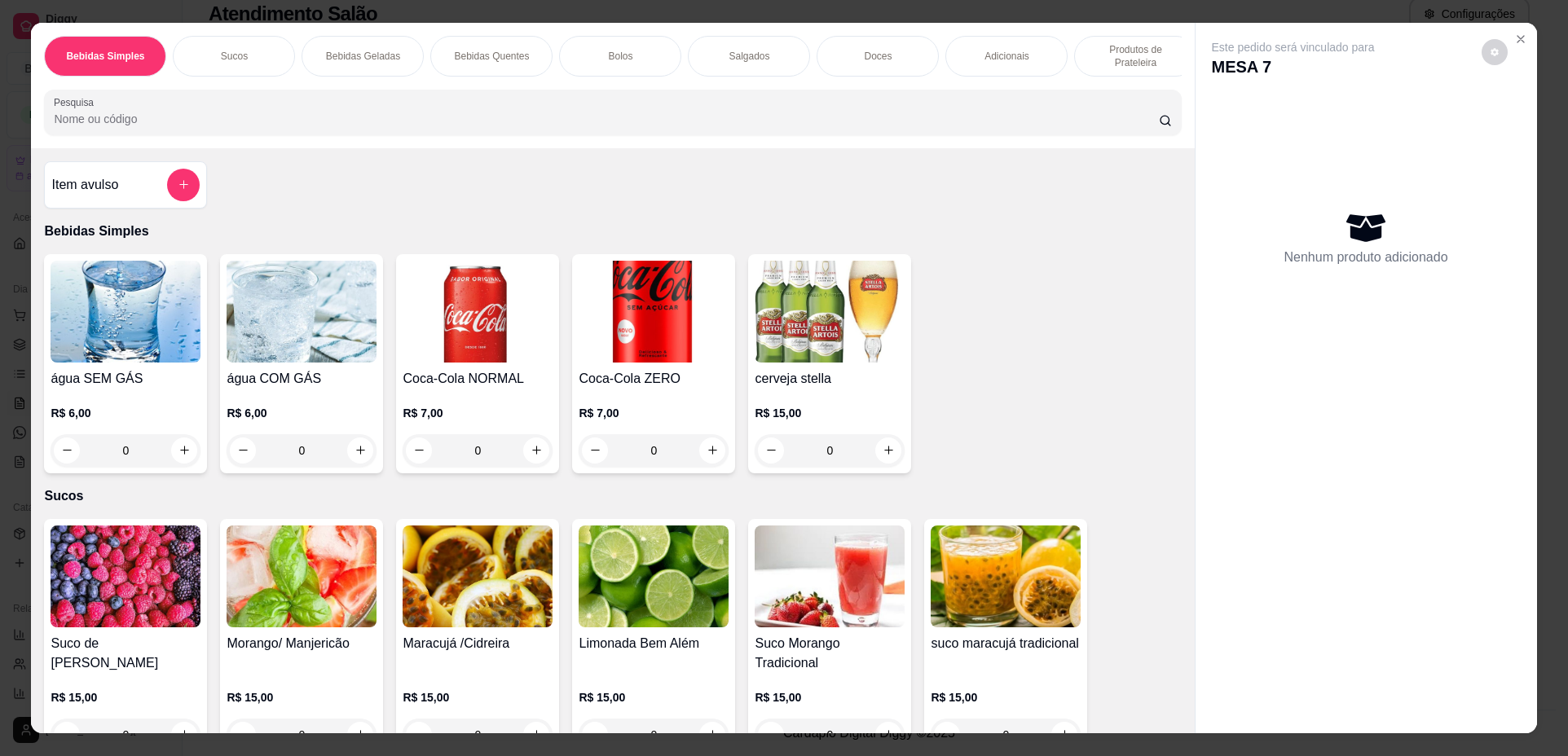
click at [1098, 73] on div "Produtos de Prateleira" at bounding box center [1135, 57] width 122 height 41
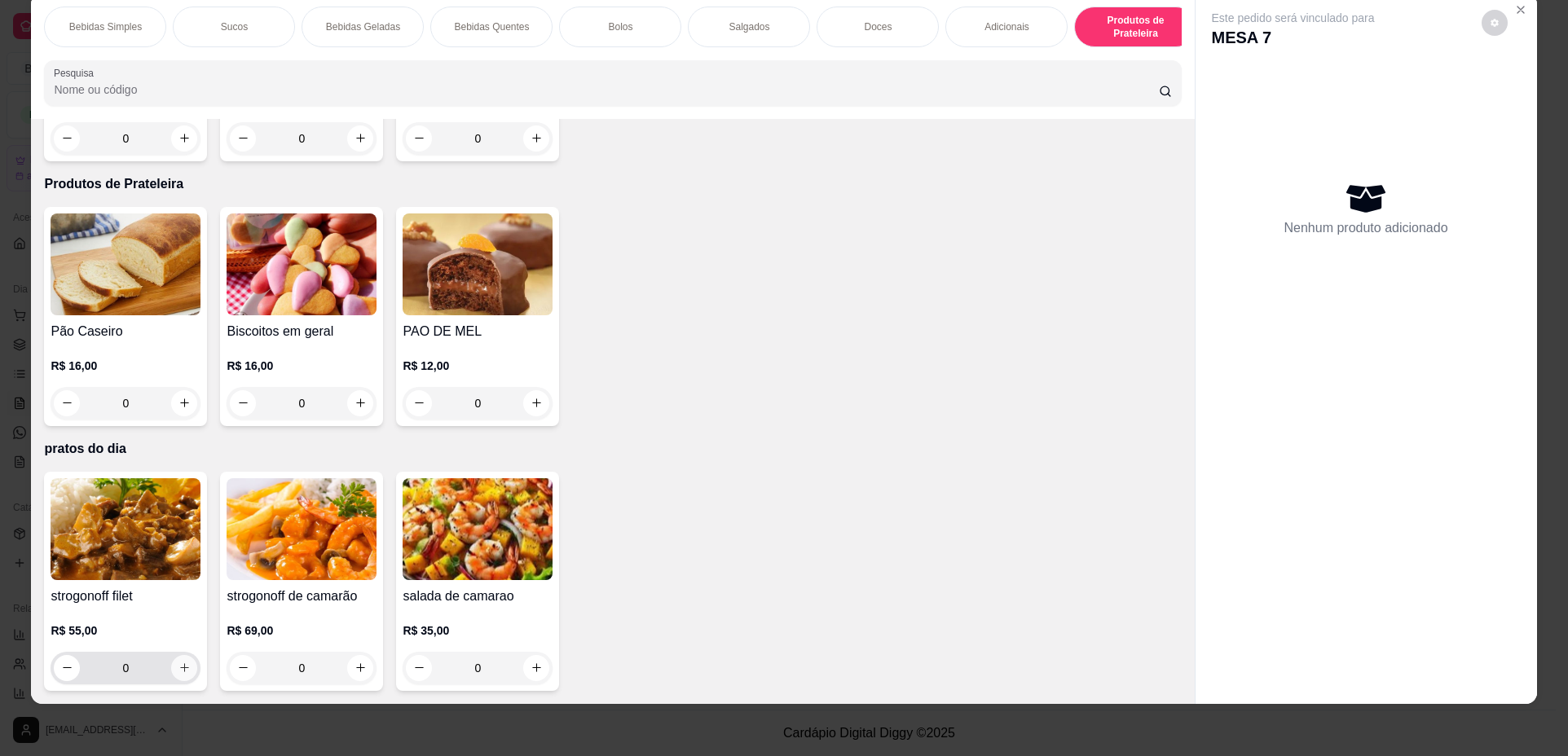
click at [182, 671] on icon "increase-product-quantity" at bounding box center [184, 667] width 12 height 12
type input "2"
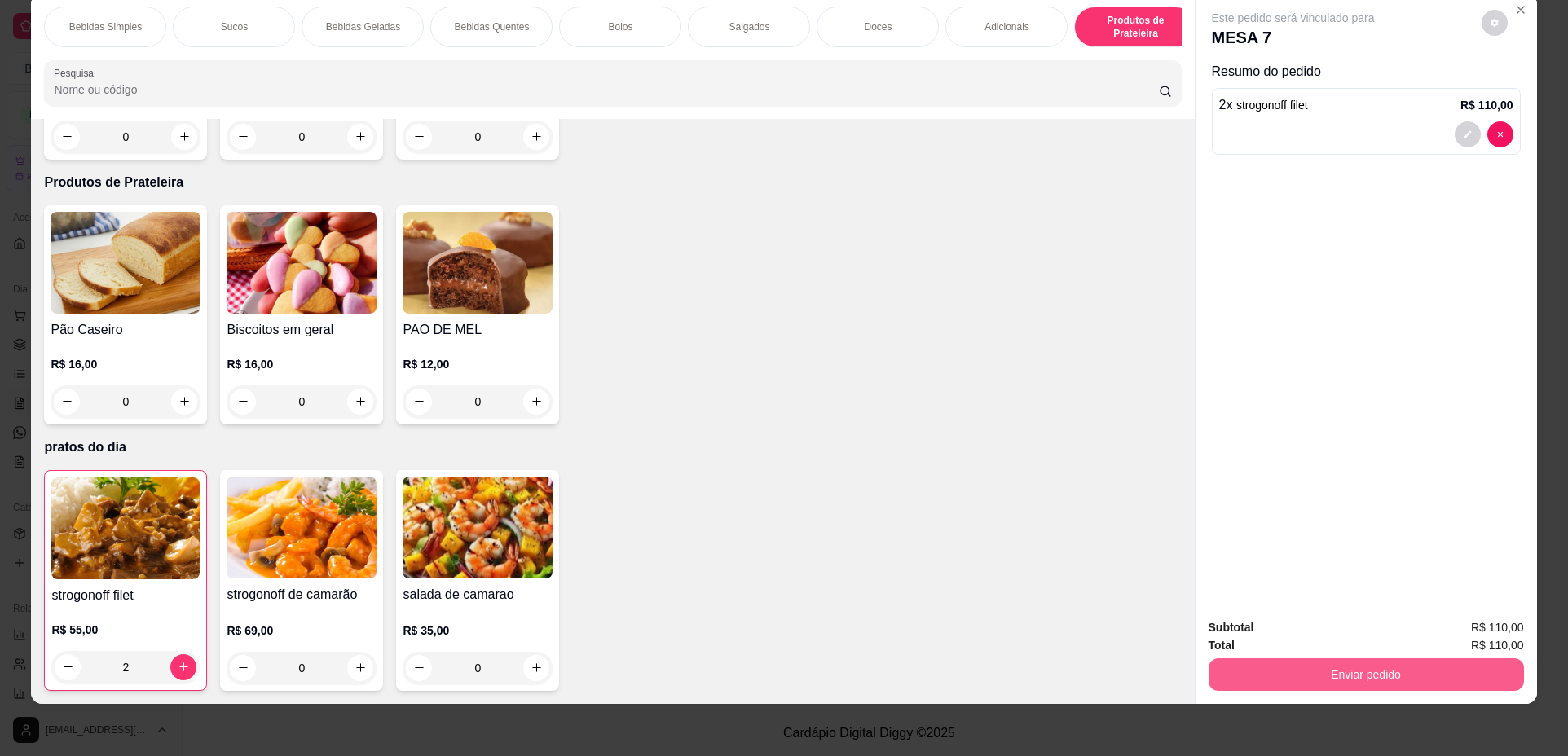
click at [1450, 682] on button "Enviar pedido" at bounding box center [1366, 675] width 316 height 33
click at [1337, 635] on button "Não registrar e enviar pedido" at bounding box center [1312, 635] width 169 height 31
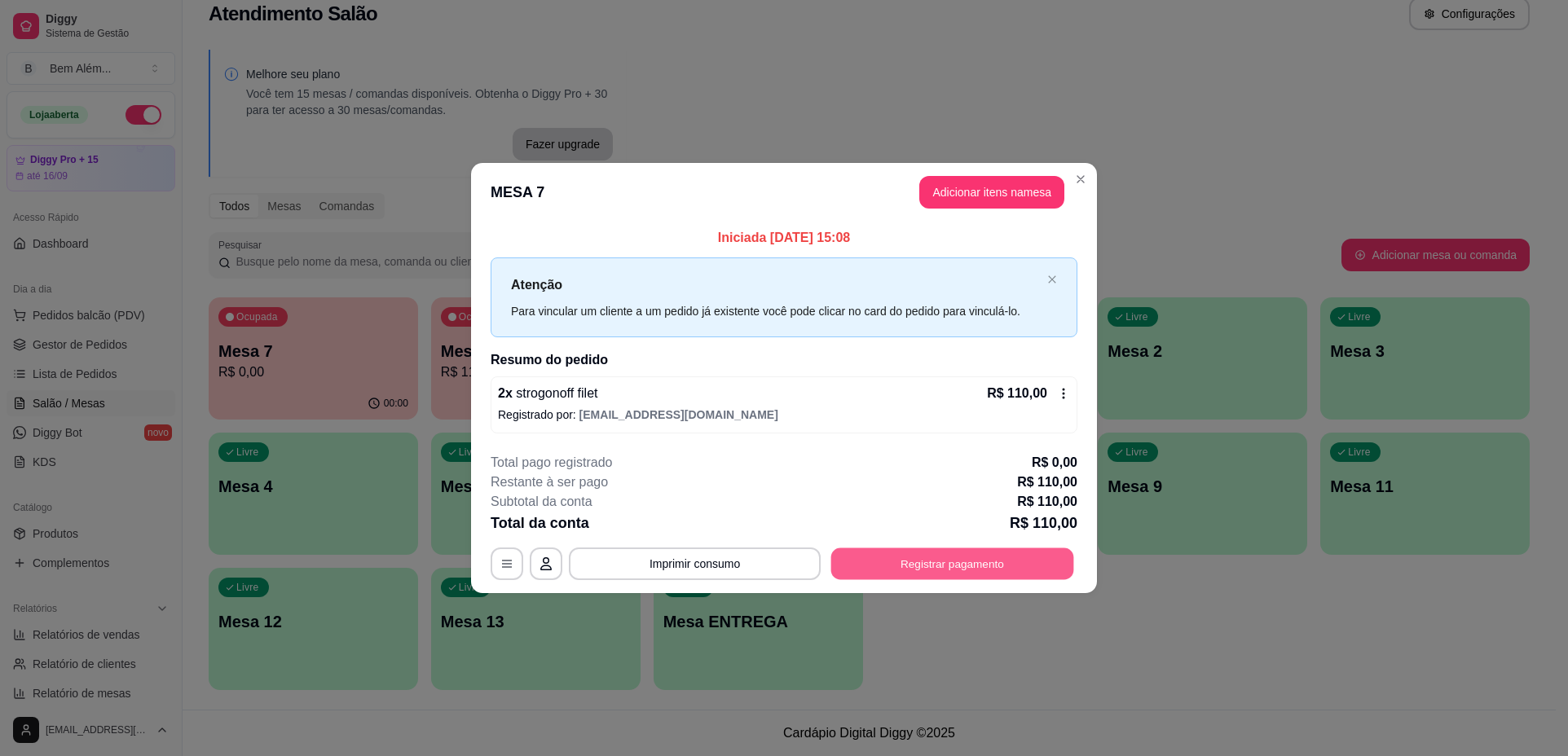
click at [1067, 571] on button "Registrar pagamento" at bounding box center [952, 563] width 242 height 32
click at [502, 552] on button "button" at bounding box center [507, 563] width 32 height 32
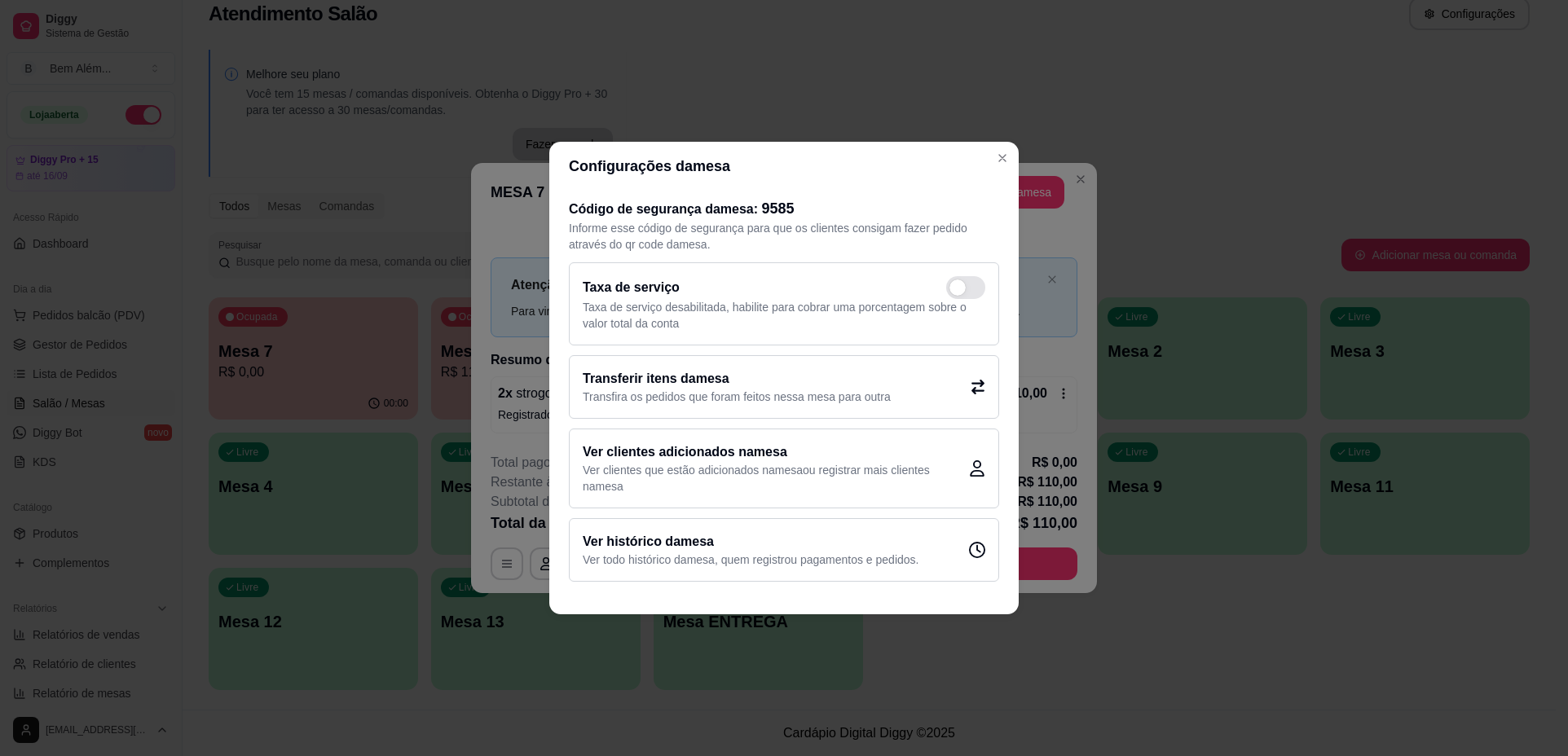
click at [957, 395] on div "Transferir itens da mesa Transfira os pedidos que foram feitos nessa mesa para …" at bounding box center [783, 386] width 430 height 63
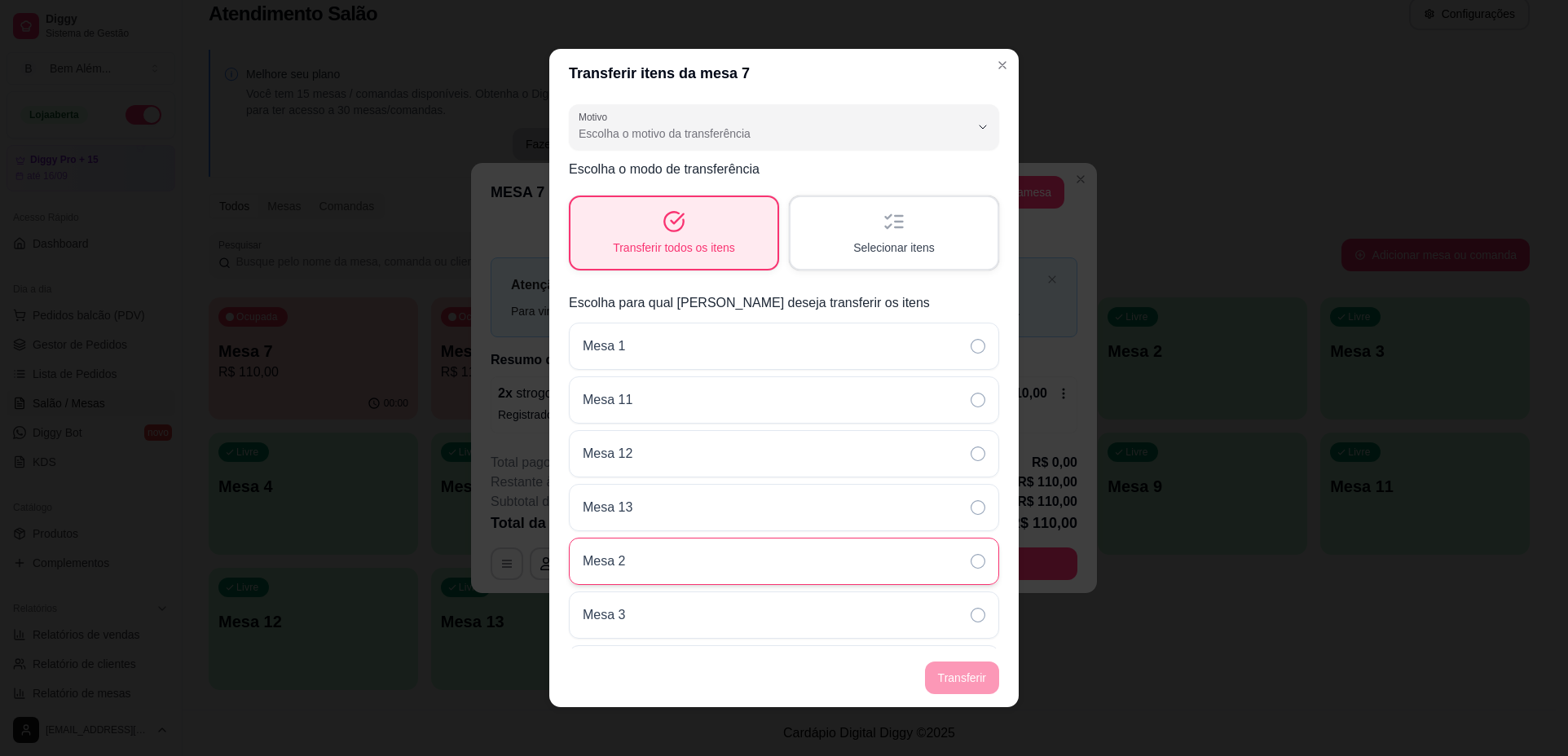
click at [672, 555] on div "Mesa 2" at bounding box center [783, 561] width 430 height 48
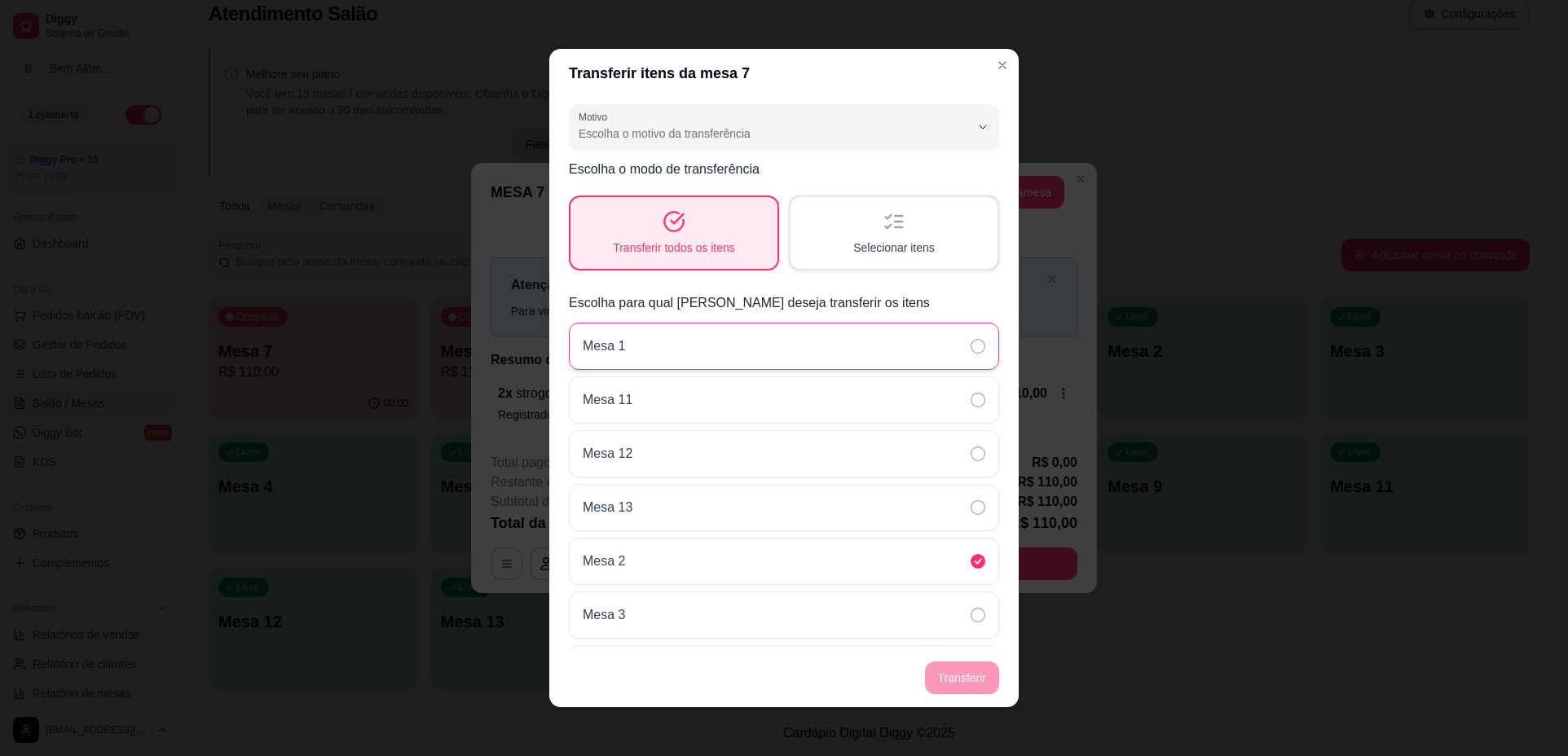
click at [691, 343] on div "Mesa 1" at bounding box center [783, 347] width 430 height 48
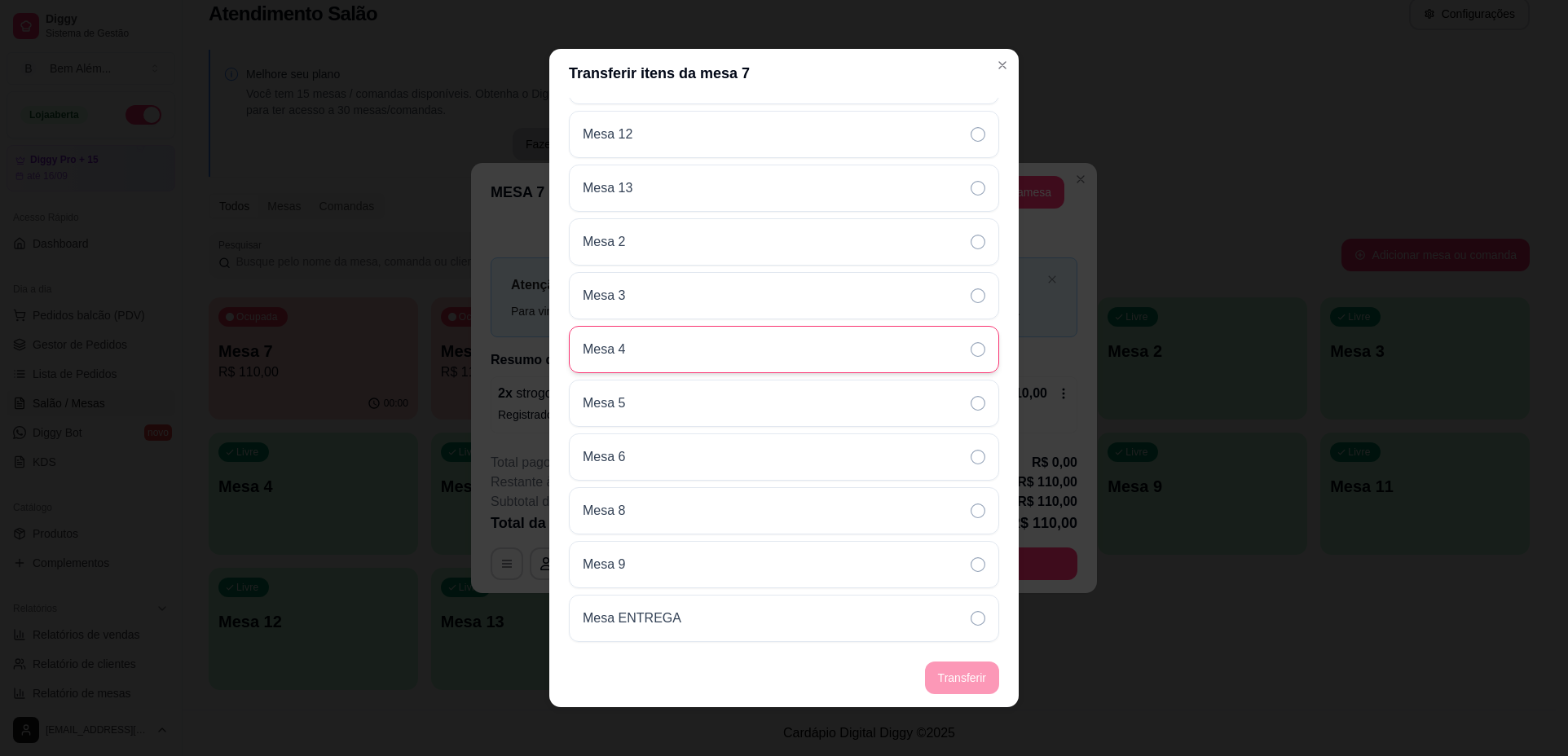
click at [685, 364] on div "Mesa 4" at bounding box center [783, 350] width 430 height 48
click at [952, 671] on footer "Transferir" at bounding box center [783, 677] width 469 height 58
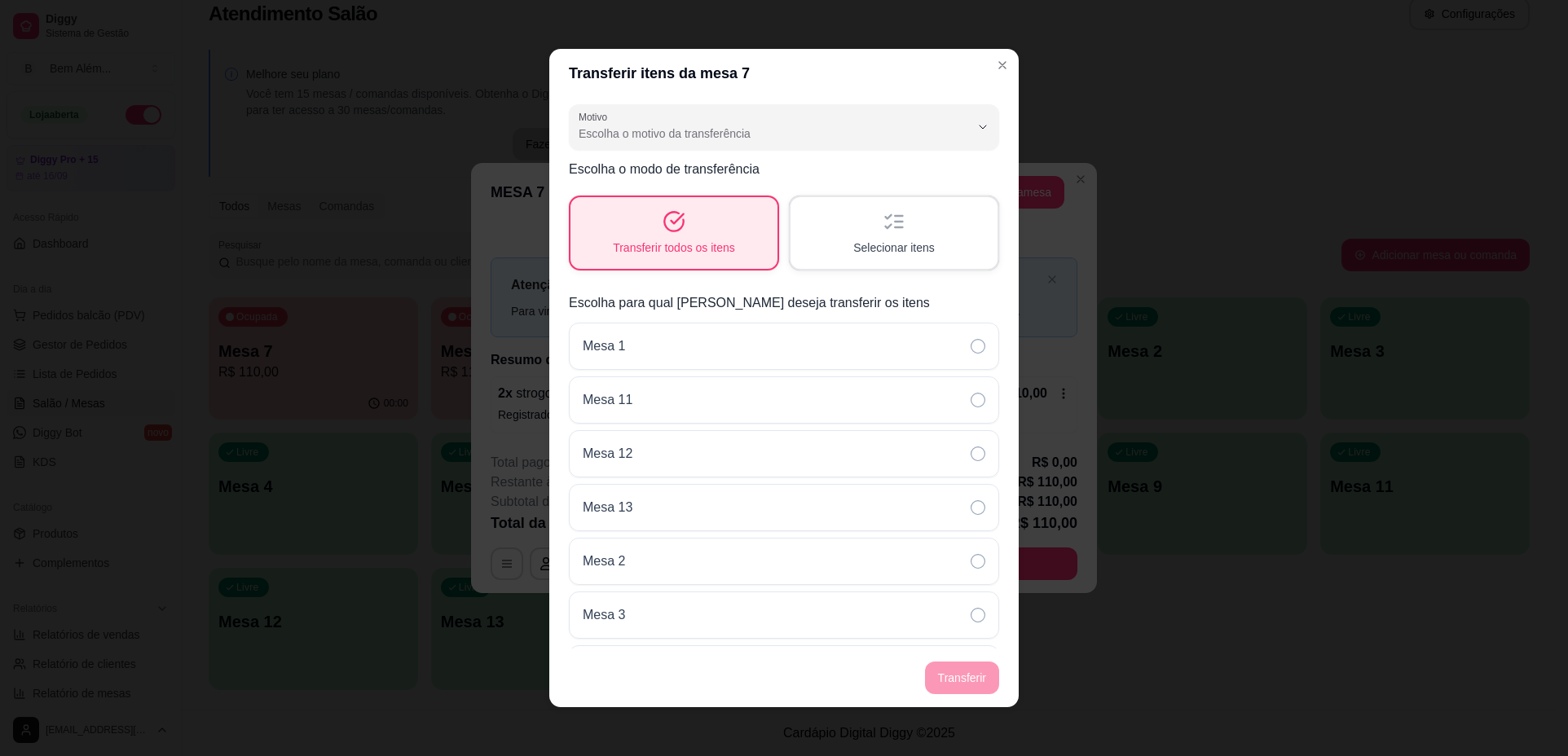
click at [723, 228] on div "Transferir todos os itens" at bounding box center [674, 233] width 207 height 71
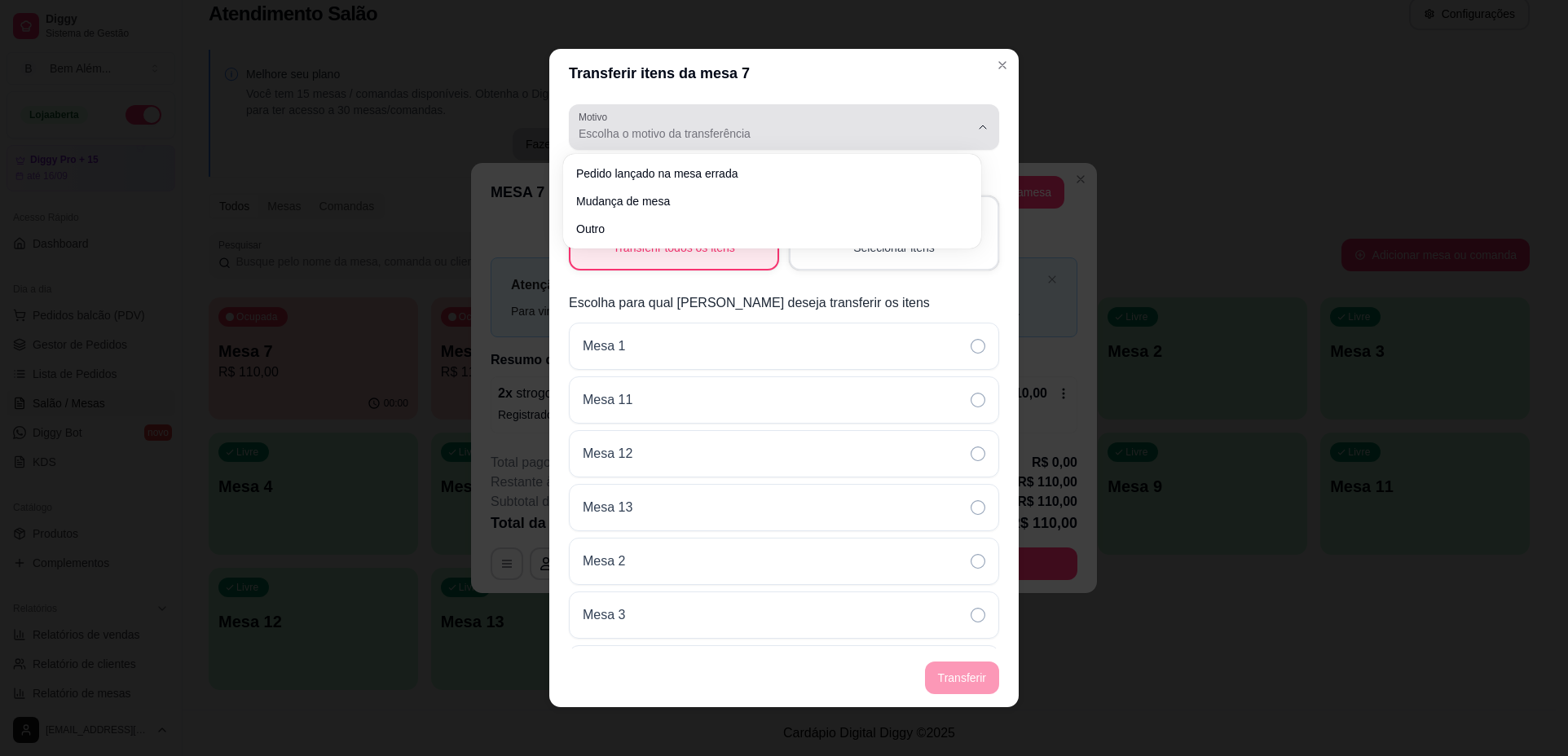
click at [748, 110] on button "Motivo Escolha o motivo da transferência" at bounding box center [783, 127] width 430 height 46
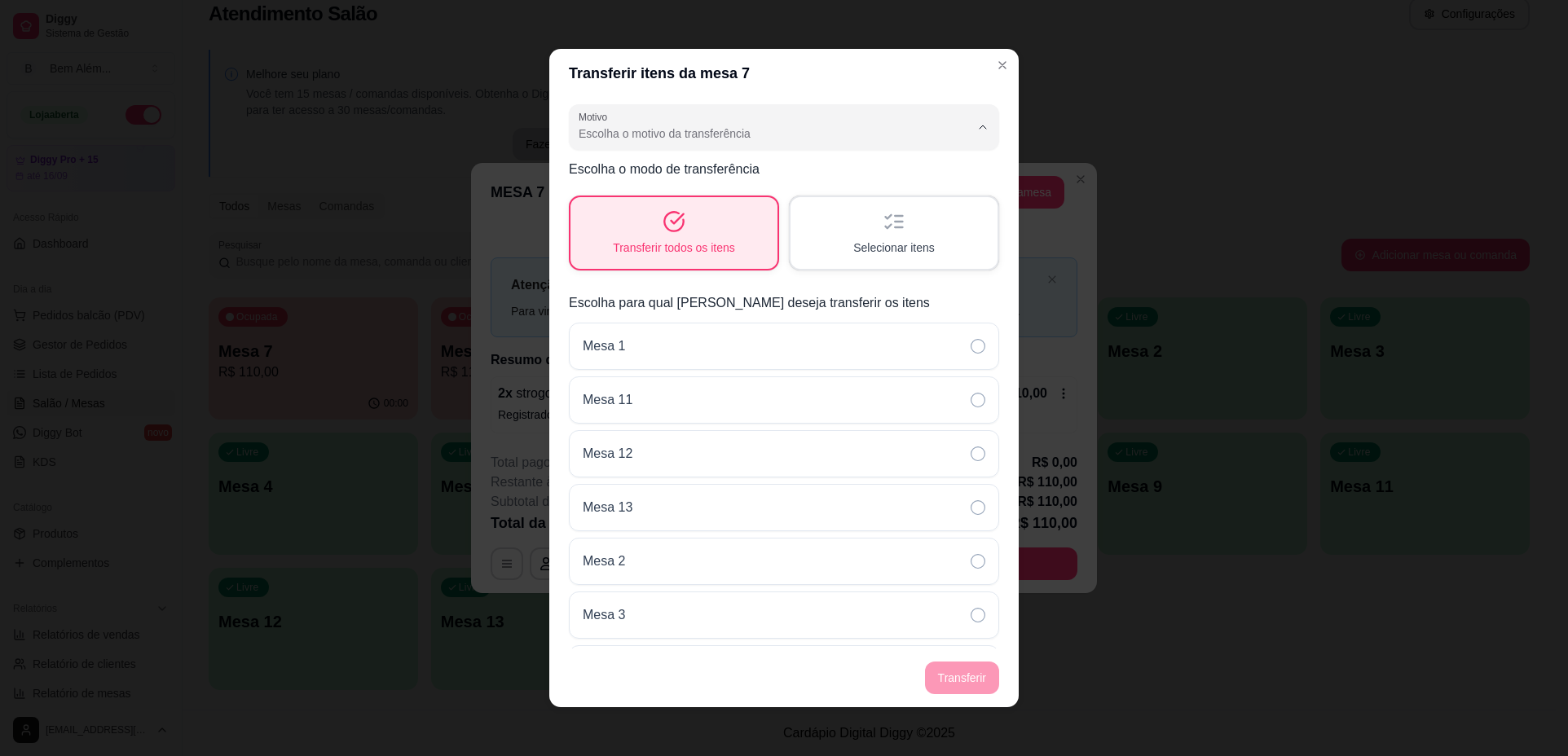
click at [699, 194] on span "Mudança de mesa" at bounding box center [763, 199] width 361 height 16
type input "TABLE_TRANSFER"
select select "TABLE_TRANSFER"
click at [971, 675] on button "Transferir" at bounding box center [962, 678] width 72 height 32
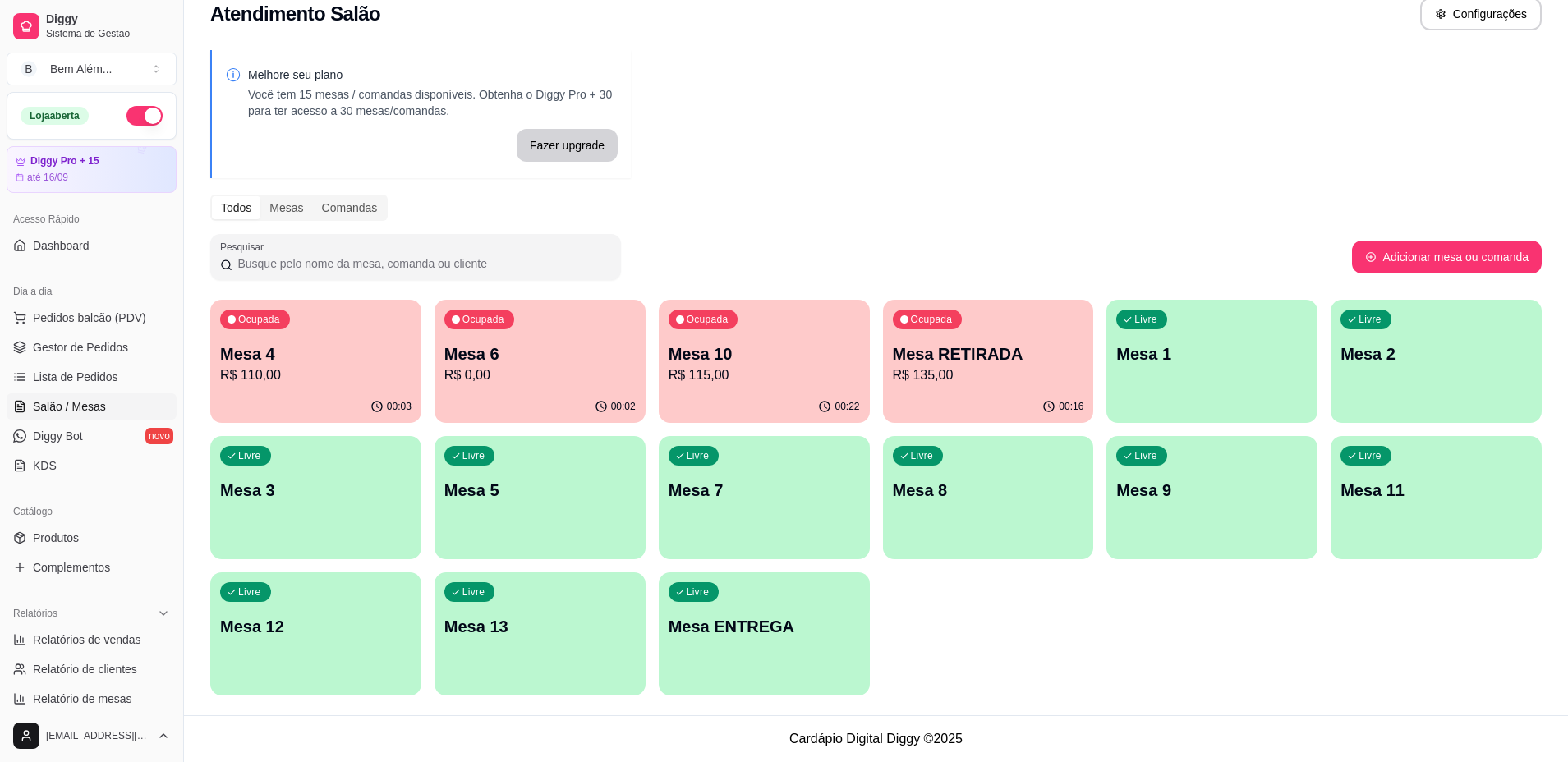
click at [1079, 268] on div "Pesquisar" at bounding box center [781, 258] width 1141 height 46
click at [813, 386] on div "Ocupada Mesa 10 R$ 115,00" at bounding box center [764, 345] width 211 height 91
click at [758, 370] on p "R$ 115,00" at bounding box center [764, 375] width 191 height 20
click at [495, 345] on p "Mesa 6" at bounding box center [539, 354] width 186 height 22
click at [756, 535] on div "Livre Mesa 7" at bounding box center [764, 487] width 211 height 104
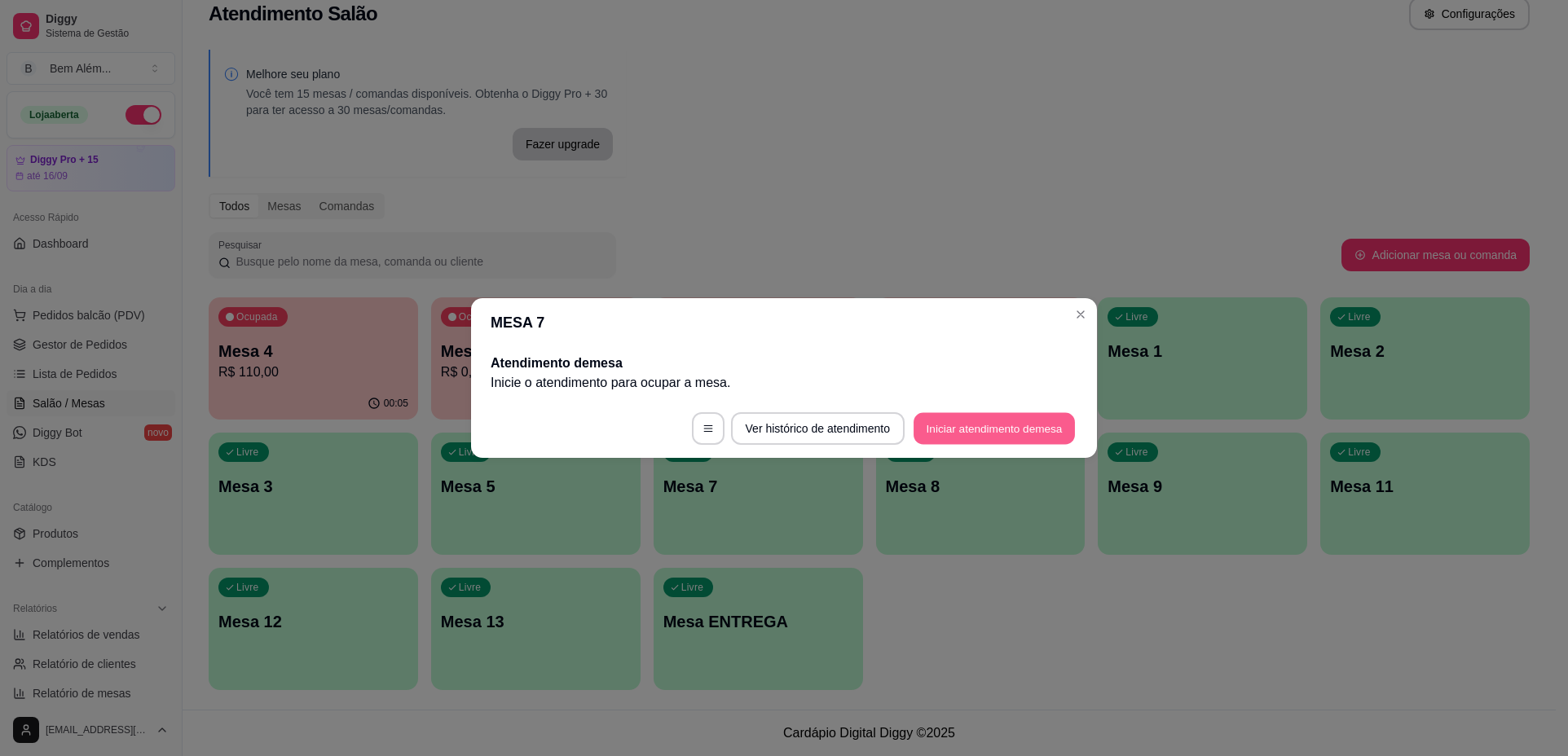
click at [998, 433] on button "Iniciar atendimento de mesa" at bounding box center [994, 429] width 161 height 32
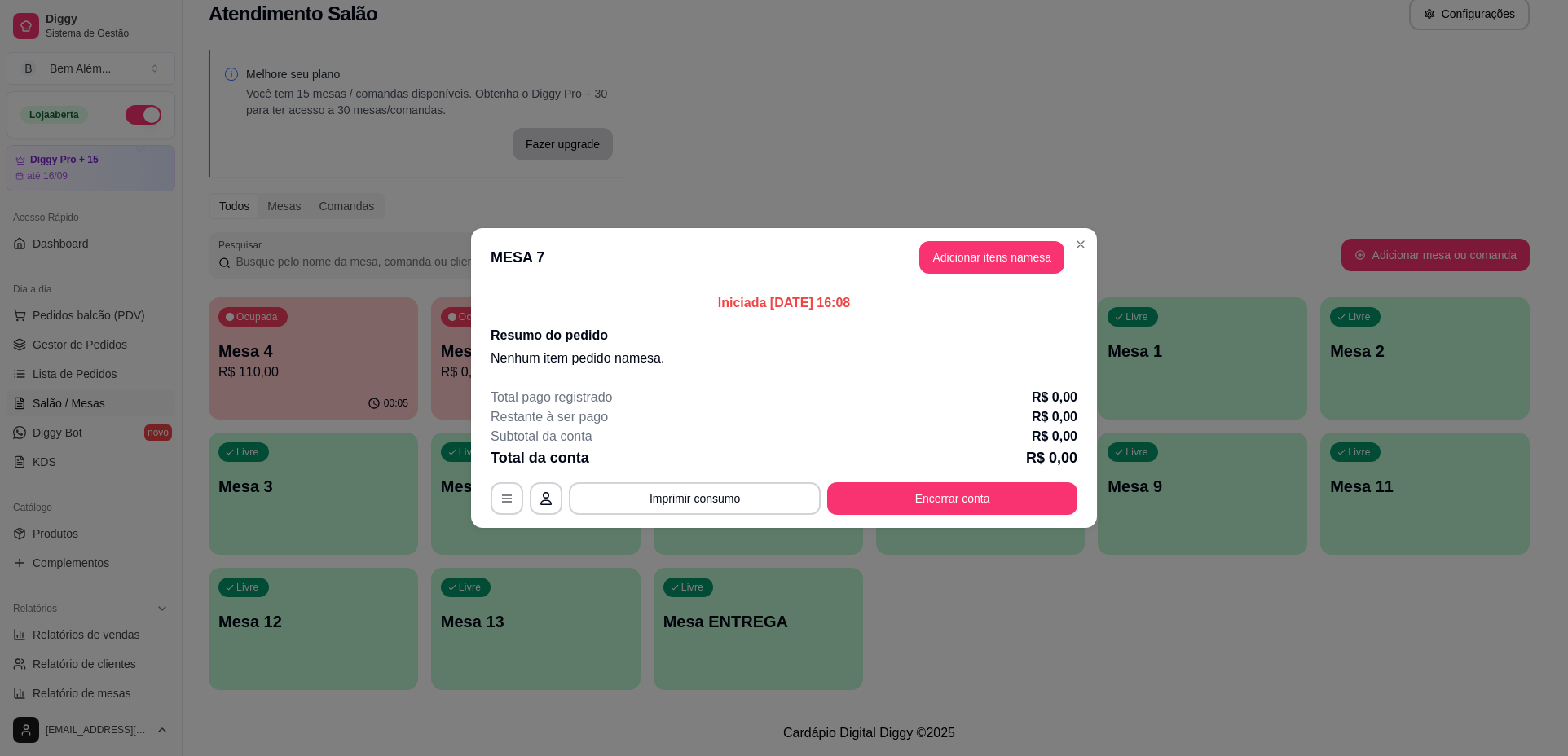
click at [964, 276] on header "MESA 7 Adicionar itens na mesa" at bounding box center [783, 257] width 625 height 58
click at [961, 264] on button "Adicionar itens na mesa" at bounding box center [991, 257] width 145 height 33
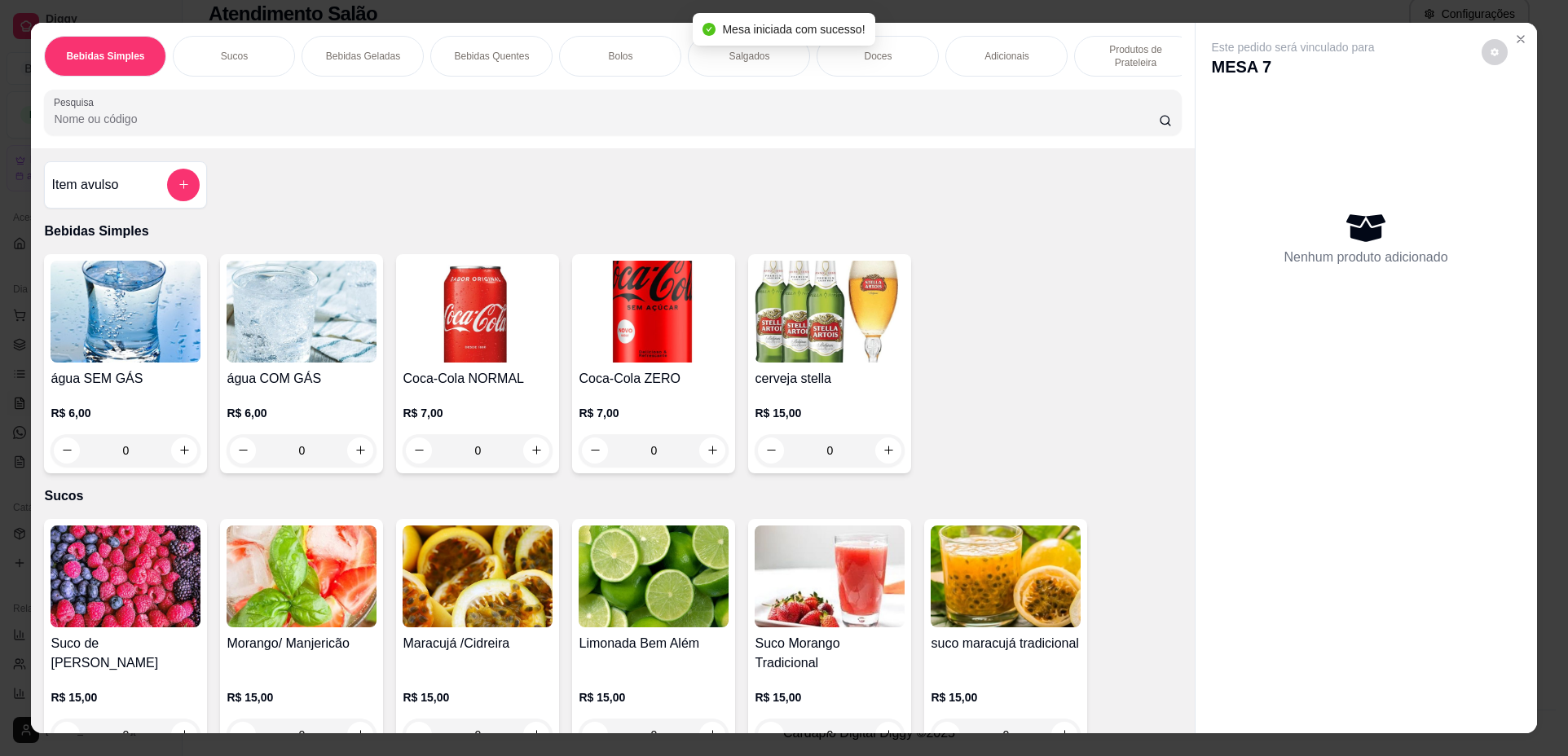
click at [292, 666] on div "Morango/ Manjericão" at bounding box center [302, 653] width 150 height 39
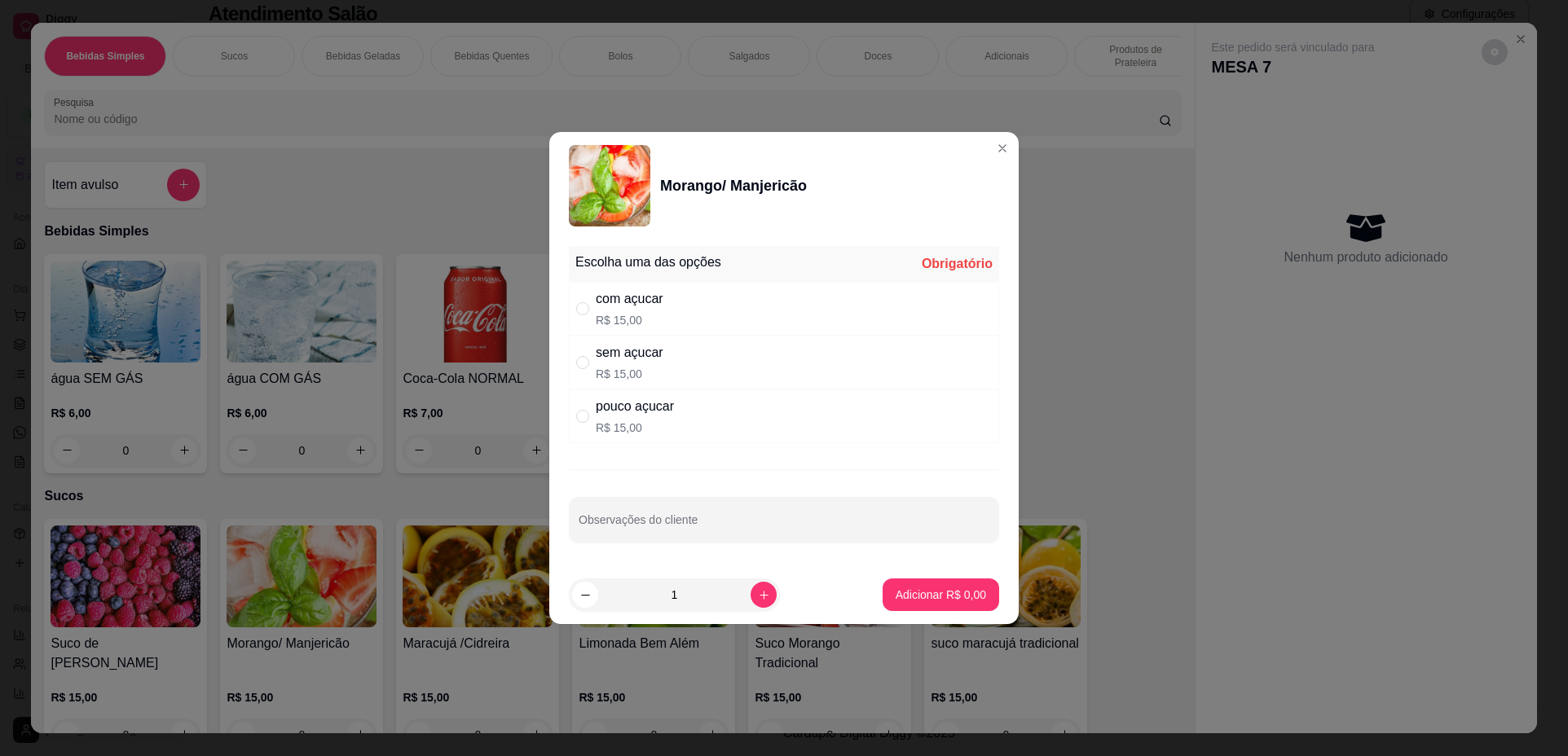
click at [714, 371] on div "sem açucar R$ 15,00" at bounding box center [783, 362] width 430 height 53
radio input "true"
click at [920, 592] on p "Adicionar R$ 15,00" at bounding box center [938, 595] width 97 height 16
type input "1"
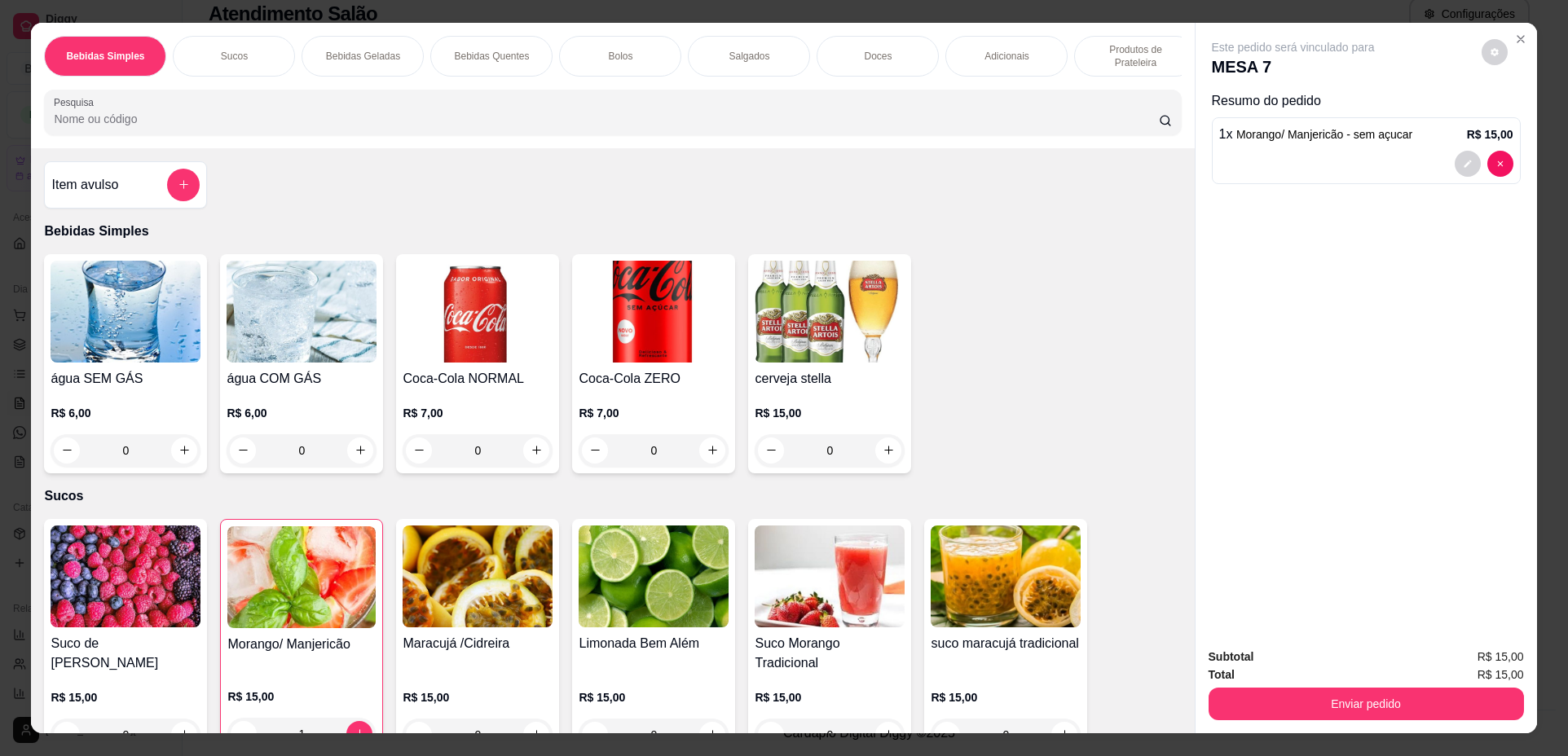
click at [145, 673] on div "Suco de [PERSON_NAME]" at bounding box center [125, 653] width 150 height 39
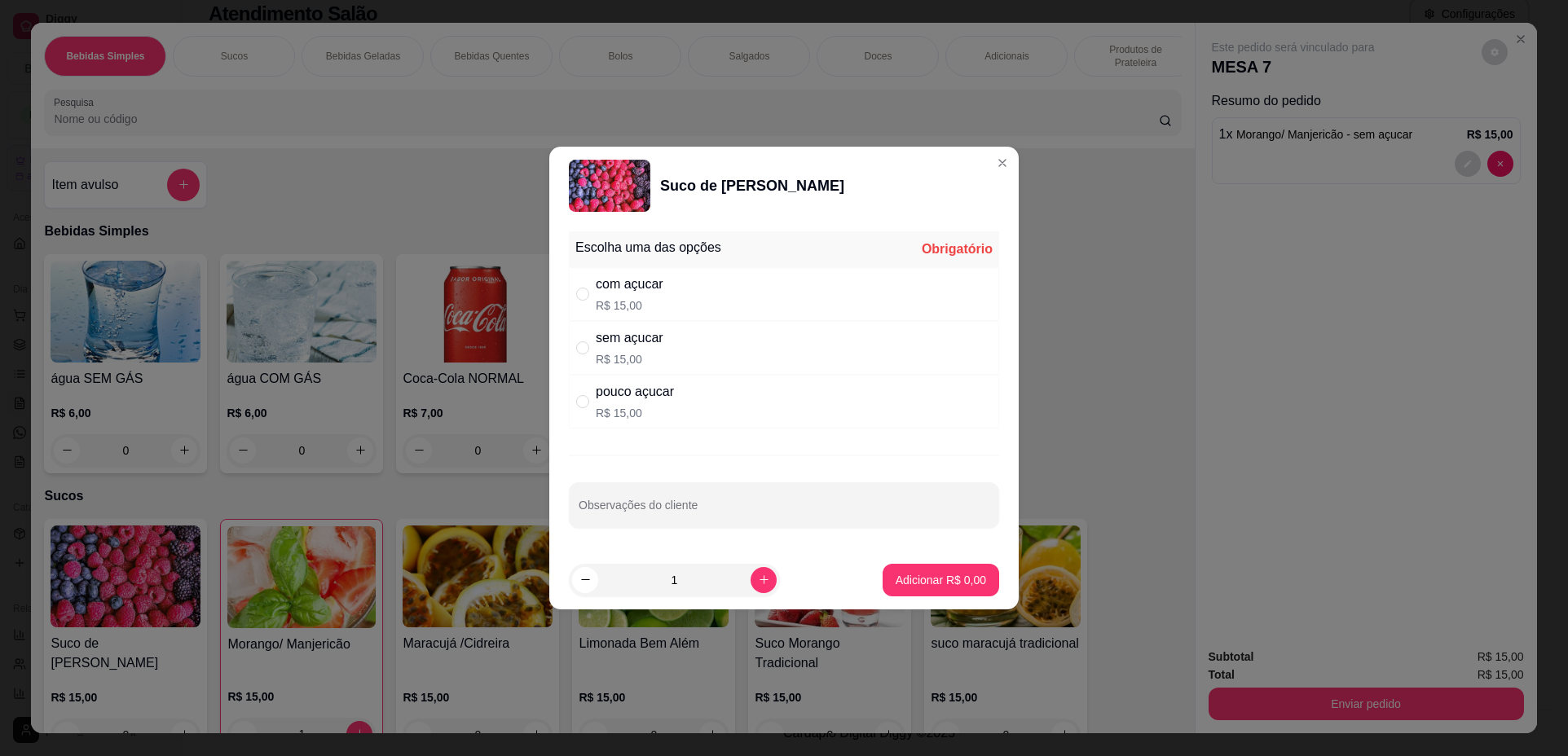
click at [789, 347] on div "sem açucar R$ 15,00" at bounding box center [783, 348] width 430 height 53
radio input "true"
click at [764, 581] on div "1" at bounding box center [674, 580] width 211 height 33
click at [759, 579] on button "increase-product-quantity" at bounding box center [763, 580] width 26 height 26
type input "2"
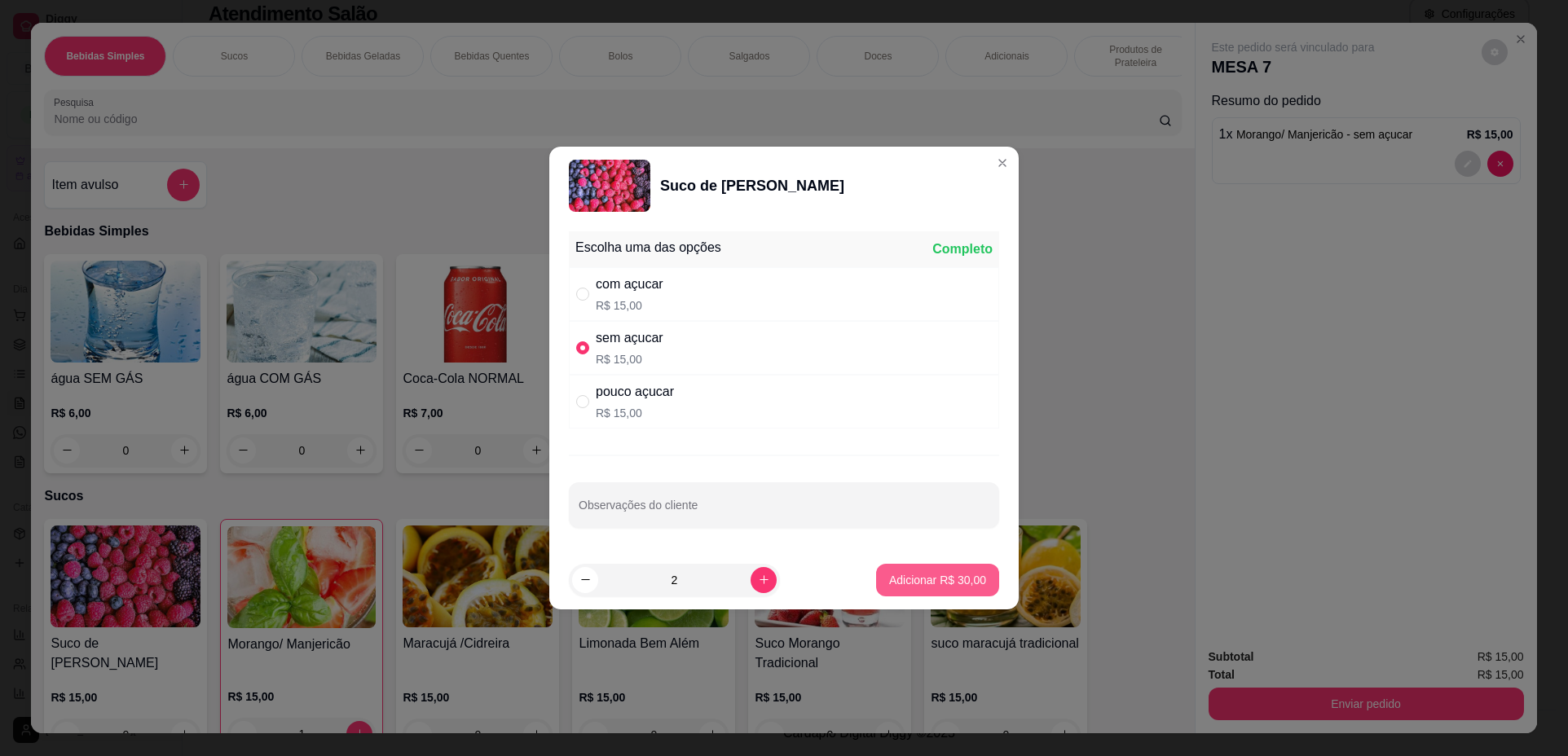
click at [941, 580] on p "Adicionar R$ 30,00" at bounding box center [938, 580] width 97 height 16
type input "2"
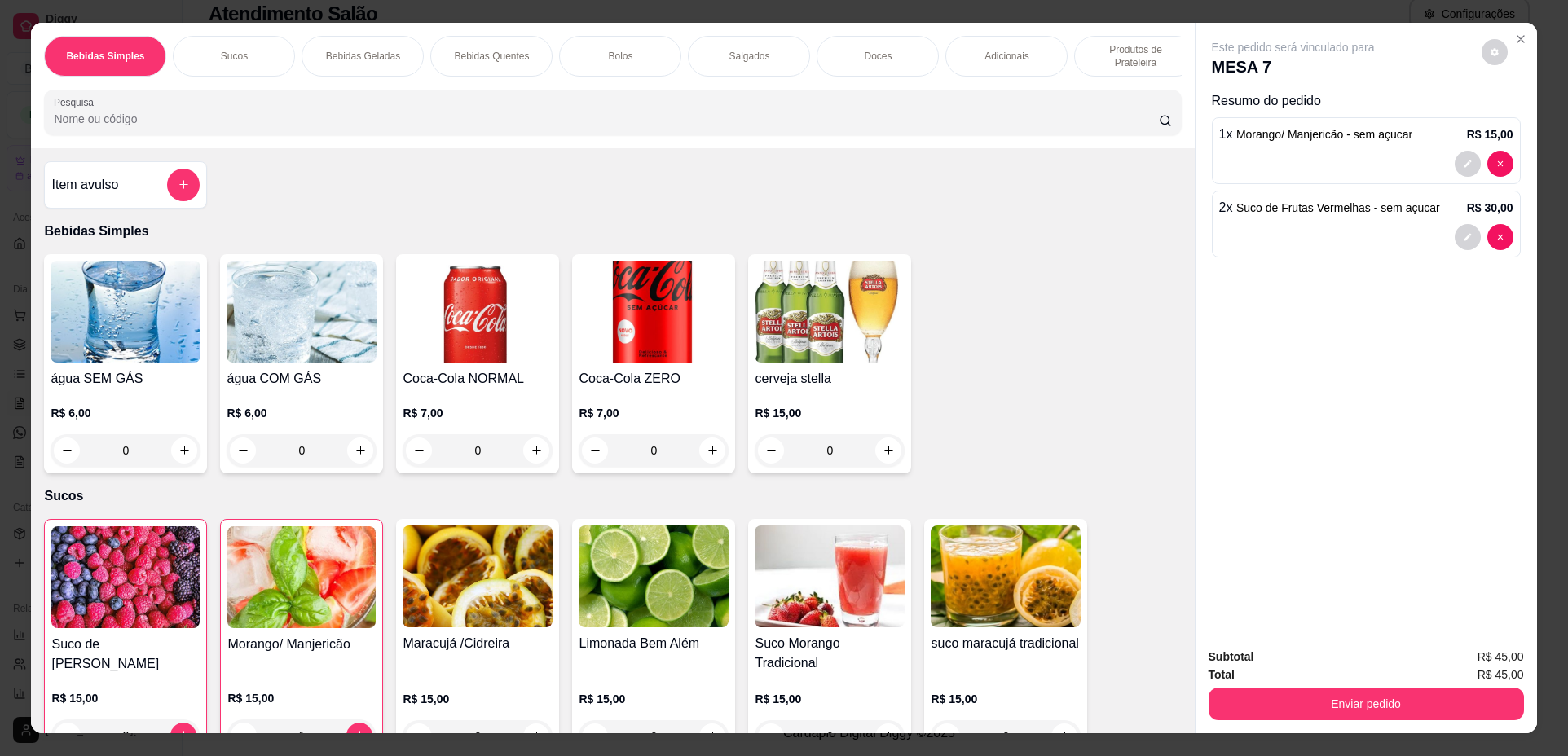
click at [642, 63] on div "Bolos" at bounding box center [620, 57] width 122 height 41
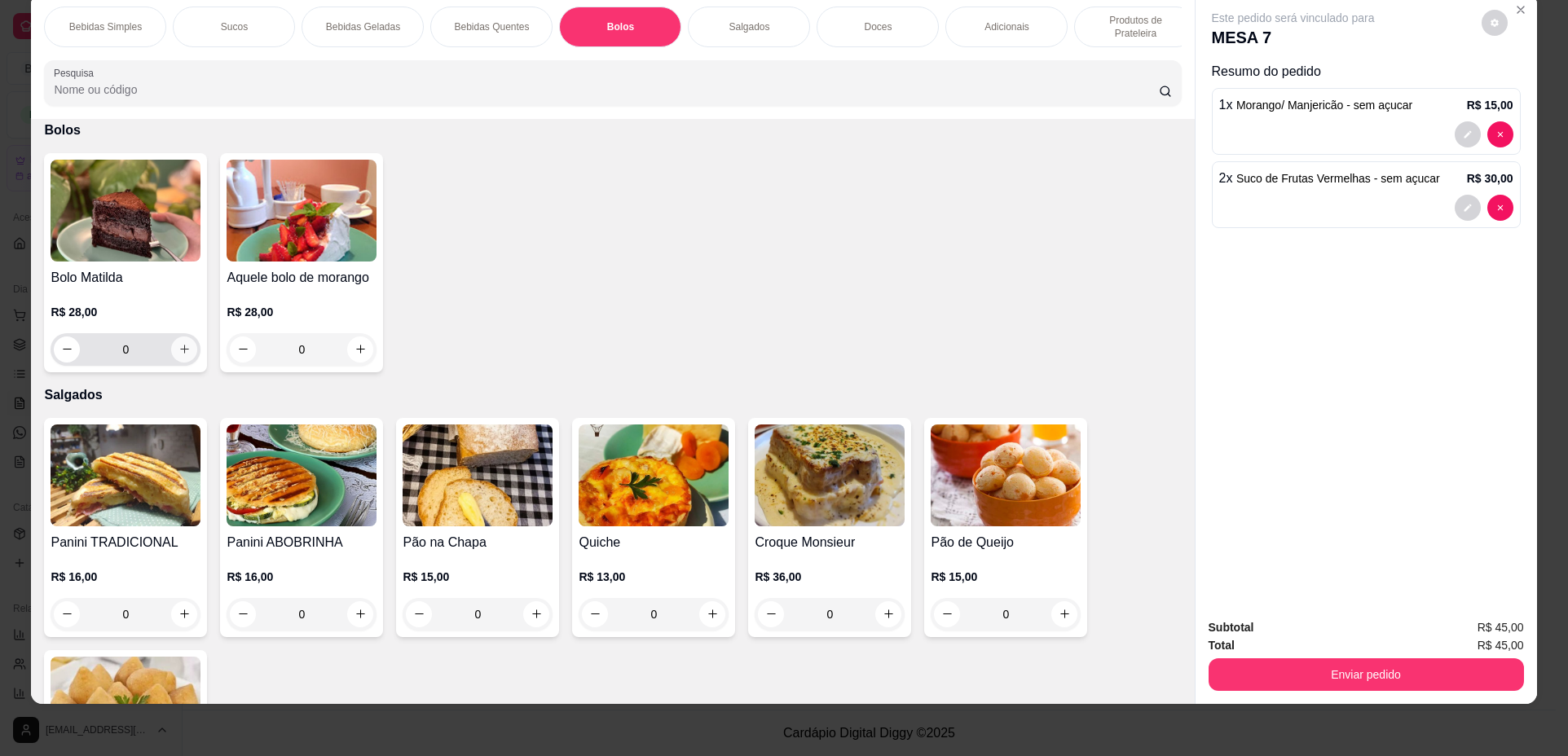
click at [187, 362] on button "increase-product-quantity" at bounding box center [184, 349] width 26 height 26
type input "1"
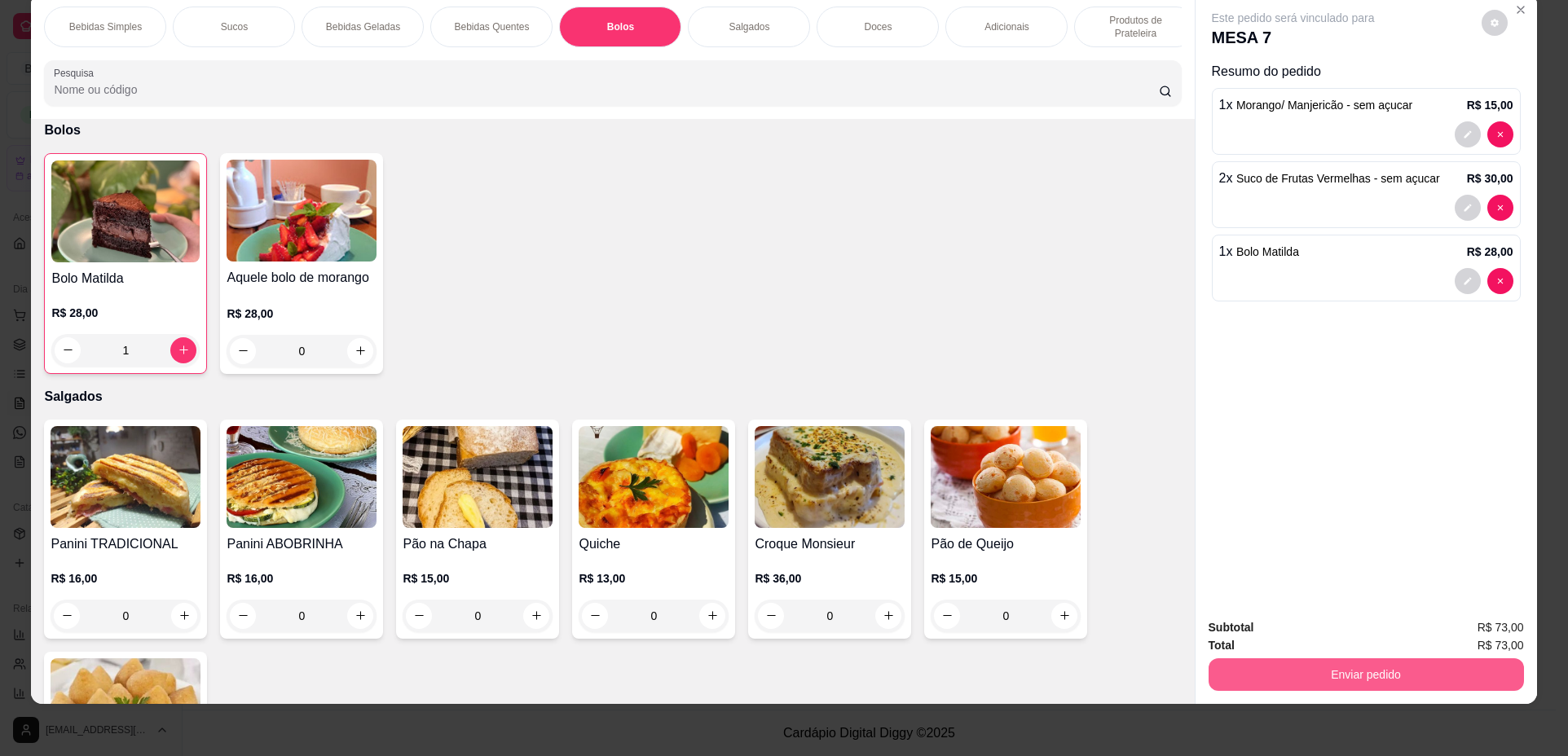
click at [1315, 668] on button "Enviar pedido" at bounding box center [1366, 675] width 316 height 33
click at [1267, 634] on button "Não registrar e enviar pedido" at bounding box center [1312, 634] width 164 height 30
click at [1288, 673] on button "Enviar pedido" at bounding box center [1366, 675] width 316 height 33
click at [1287, 641] on button "Não registrar e enviar pedido" at bounding box center [1312, 635] width 169 height 31
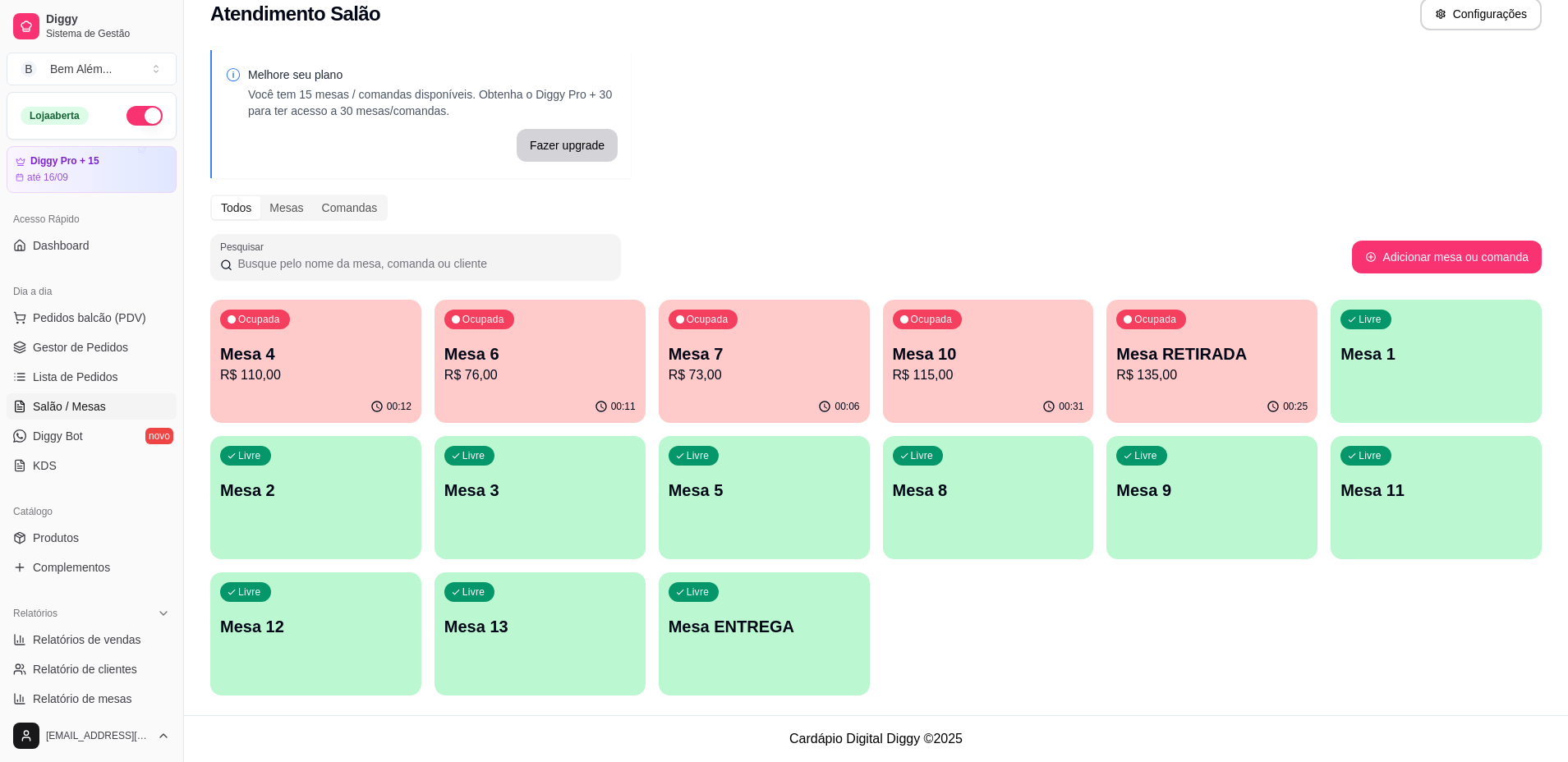
click at [472, 344] on p "Mesa 6" at bounding box center [539, 354] width 191 height 23
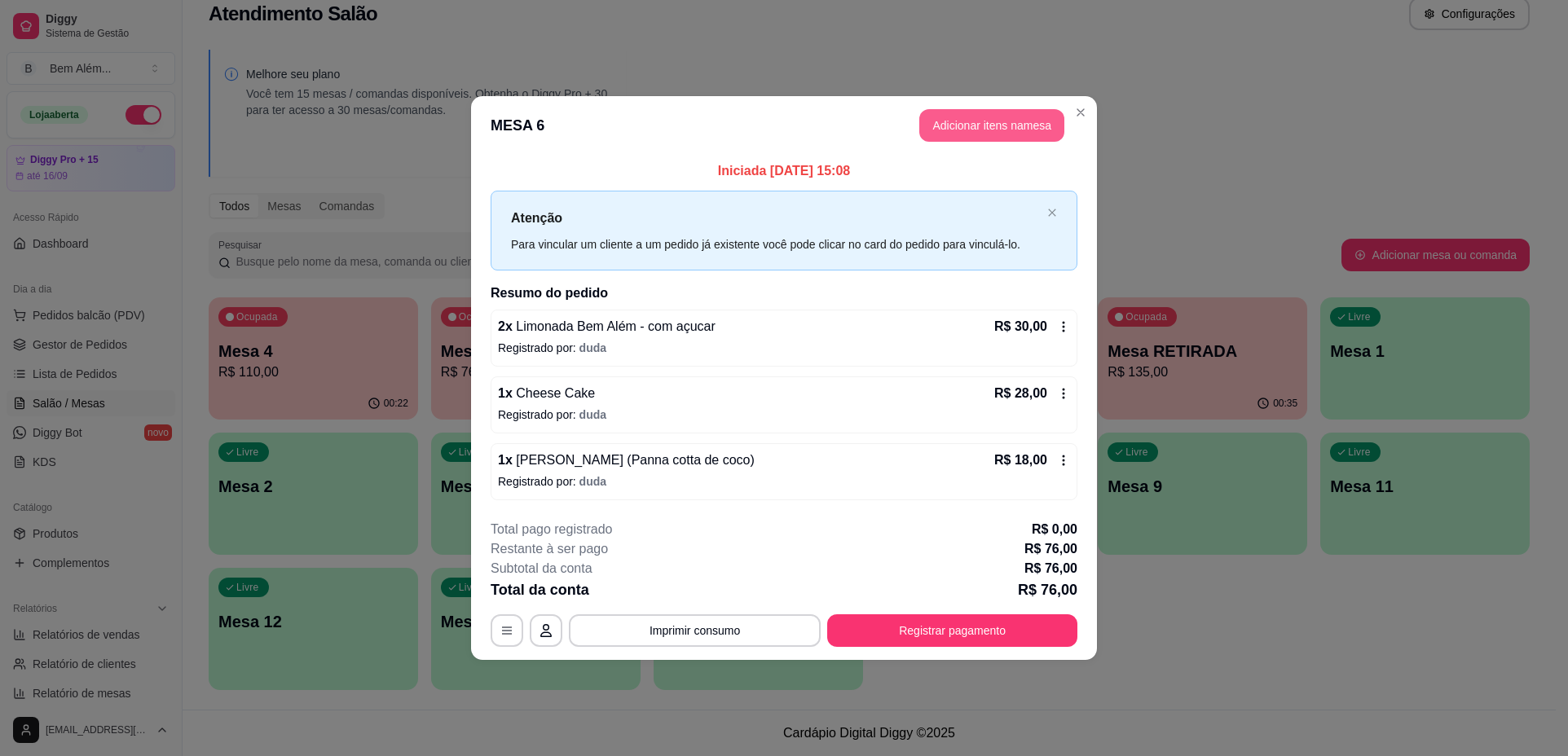
click at [962, 131] on button "Adicionar itens na mesa" at bounding box center [991, 126] width 145 height 33
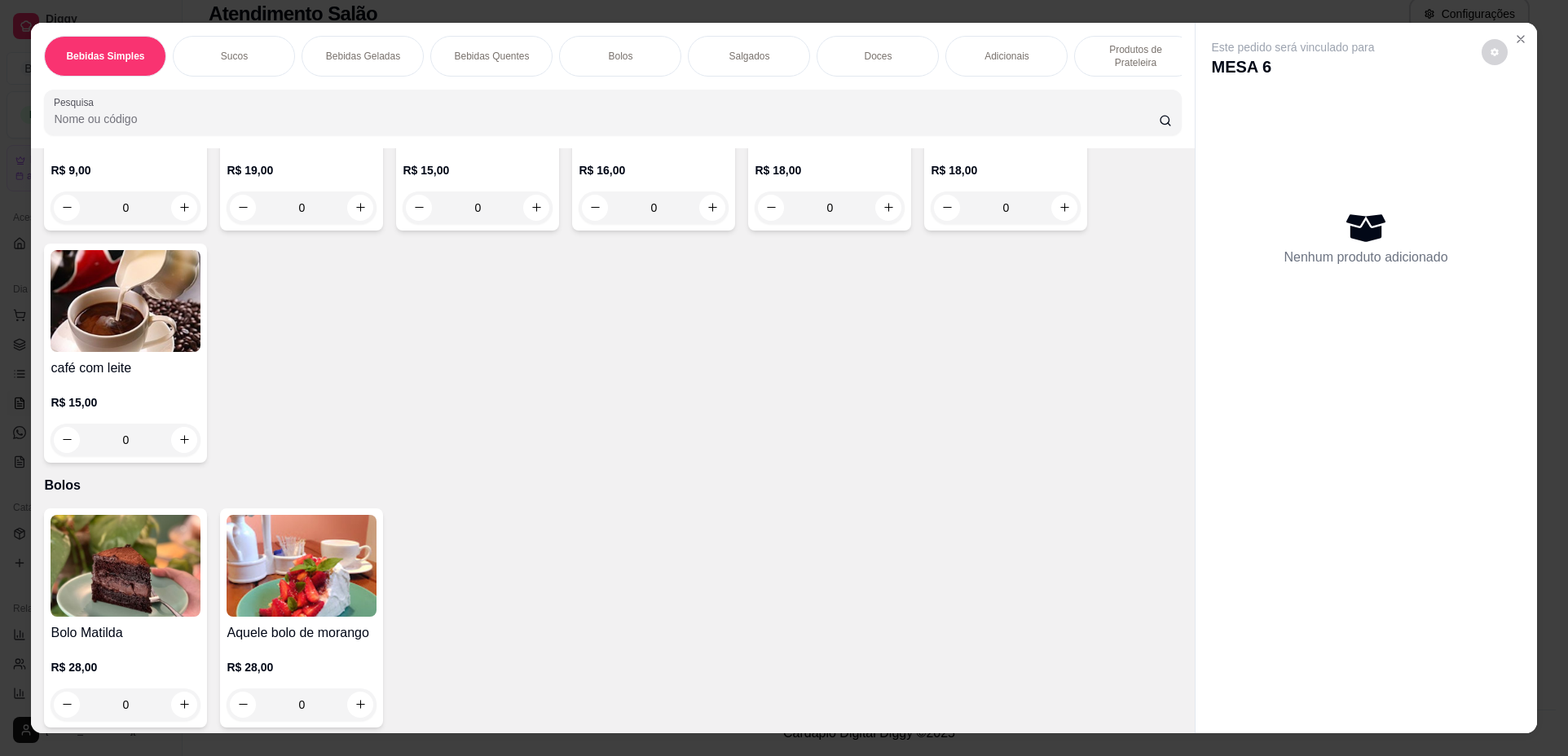
scroll to position [814, 0]
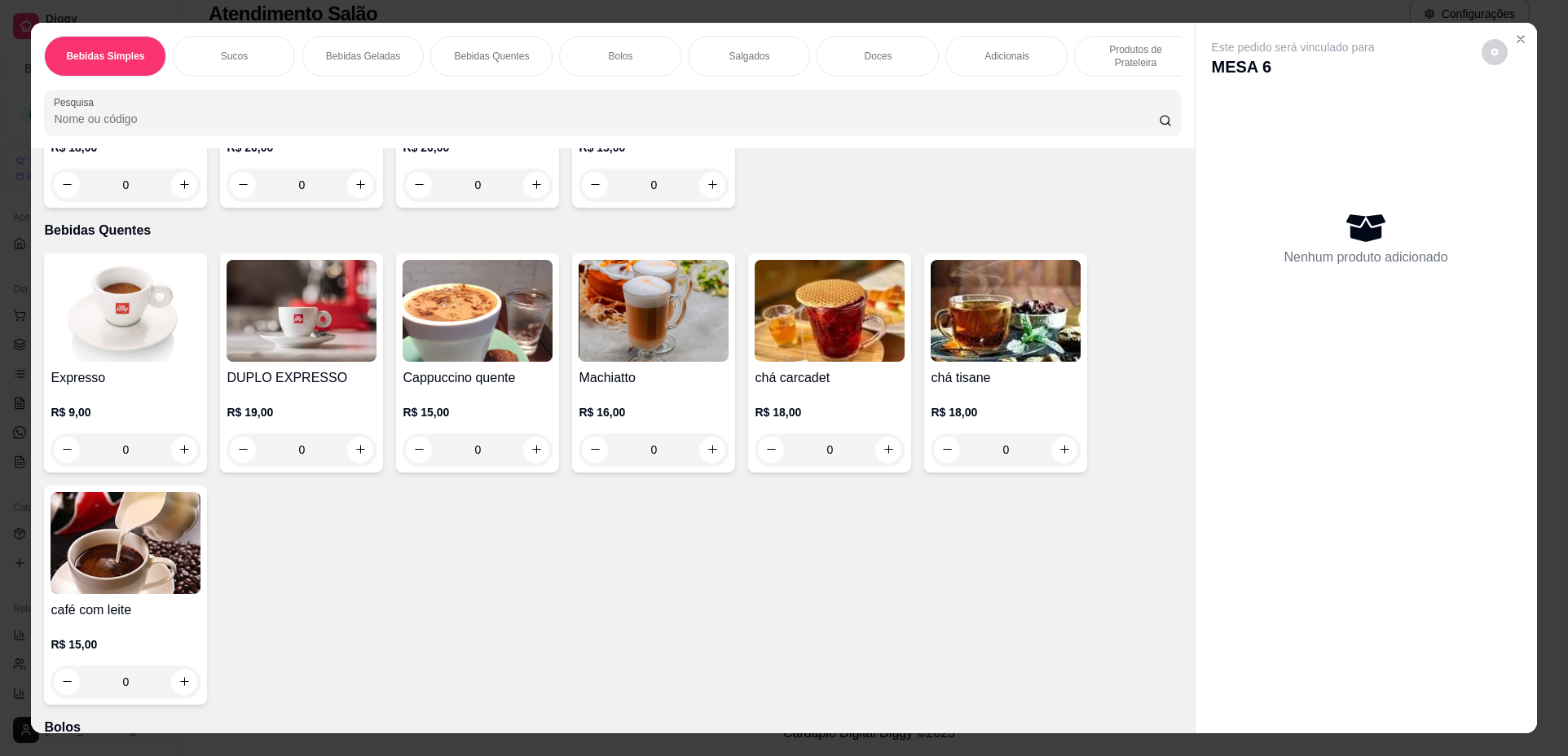
click at [131, 388] on h4 "Expresso" at bounding box center [125, 378] width 150 height 20
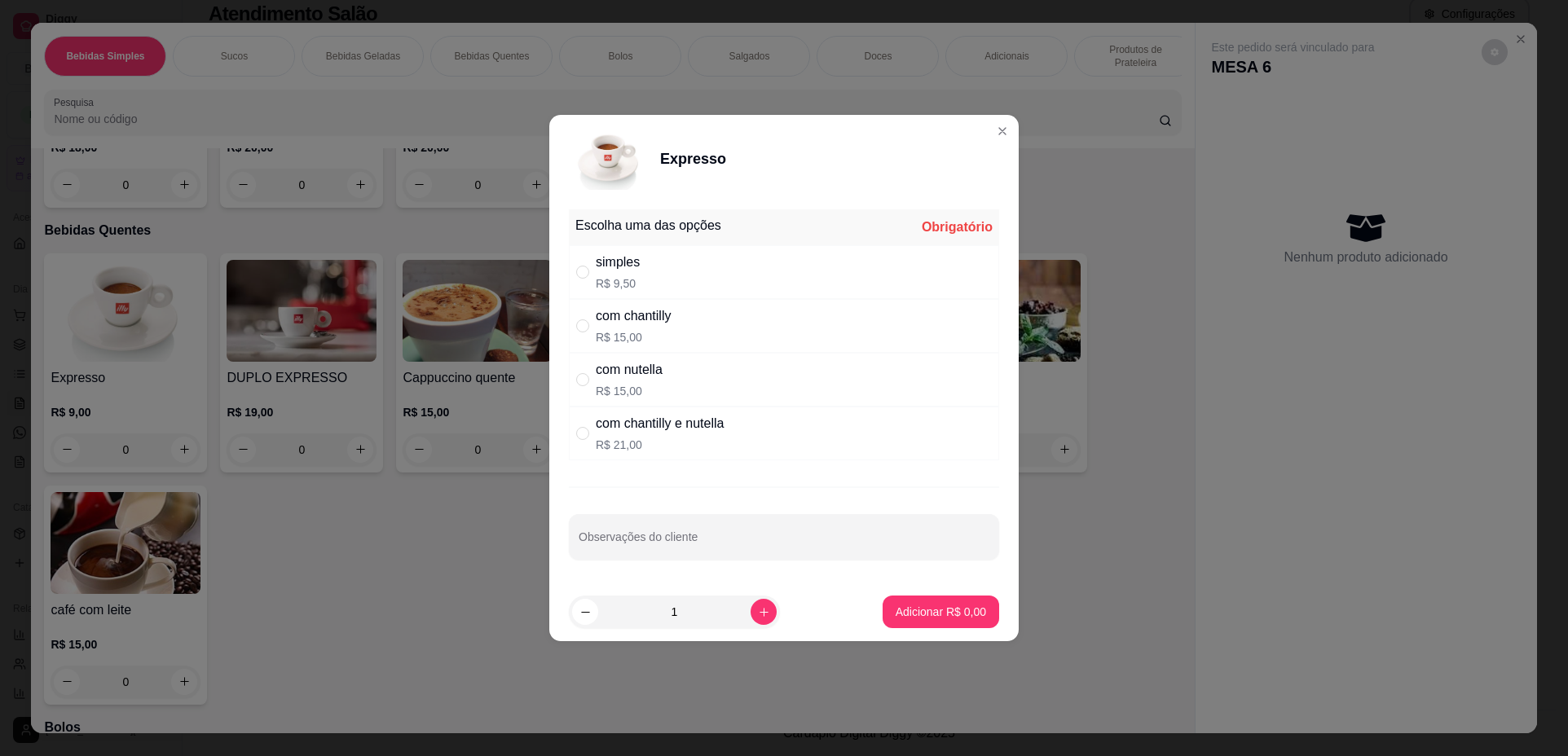
click at [664, 273] on div "simples R$ 9,50" at bounding box center [783, 271] width 430 height 53
radio input "true"
click at [975, 615] on button "Adicionar R$ 9,50" at bounding box center [941, 612] width 117 height 33
type input "1"
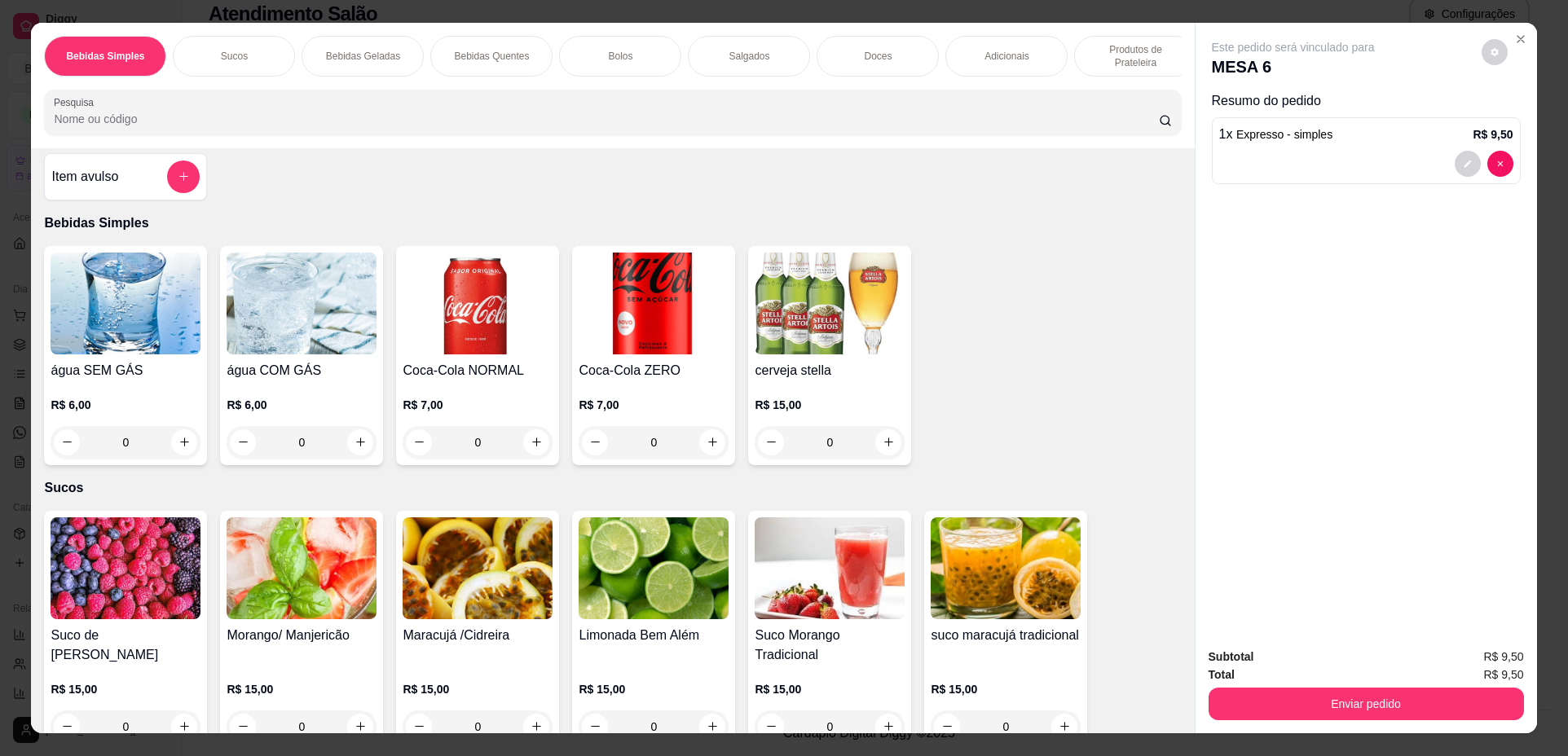
scroll to position [0, 0]
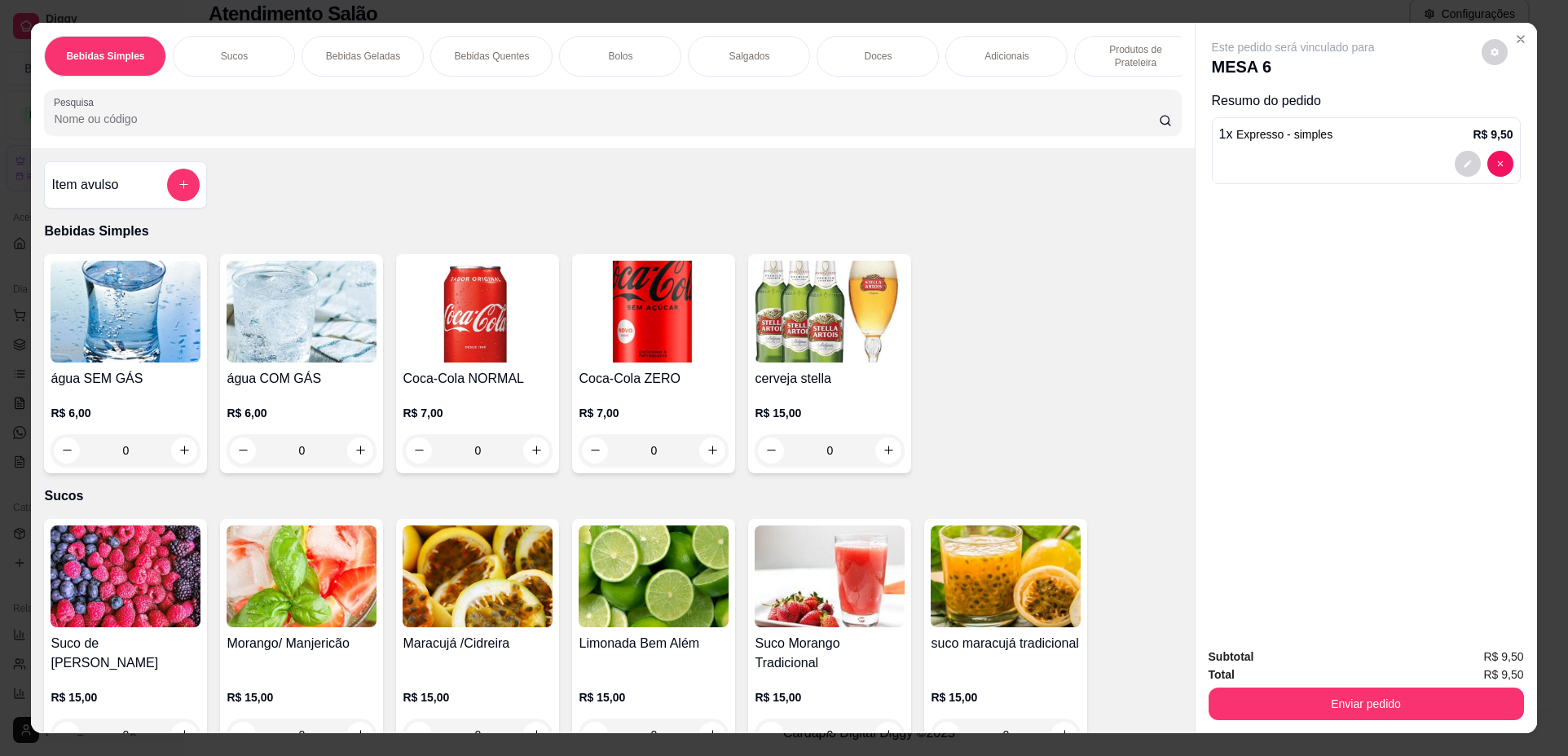
click at [160, 351] on img at bounding box center [125, 311] width 150 height 102
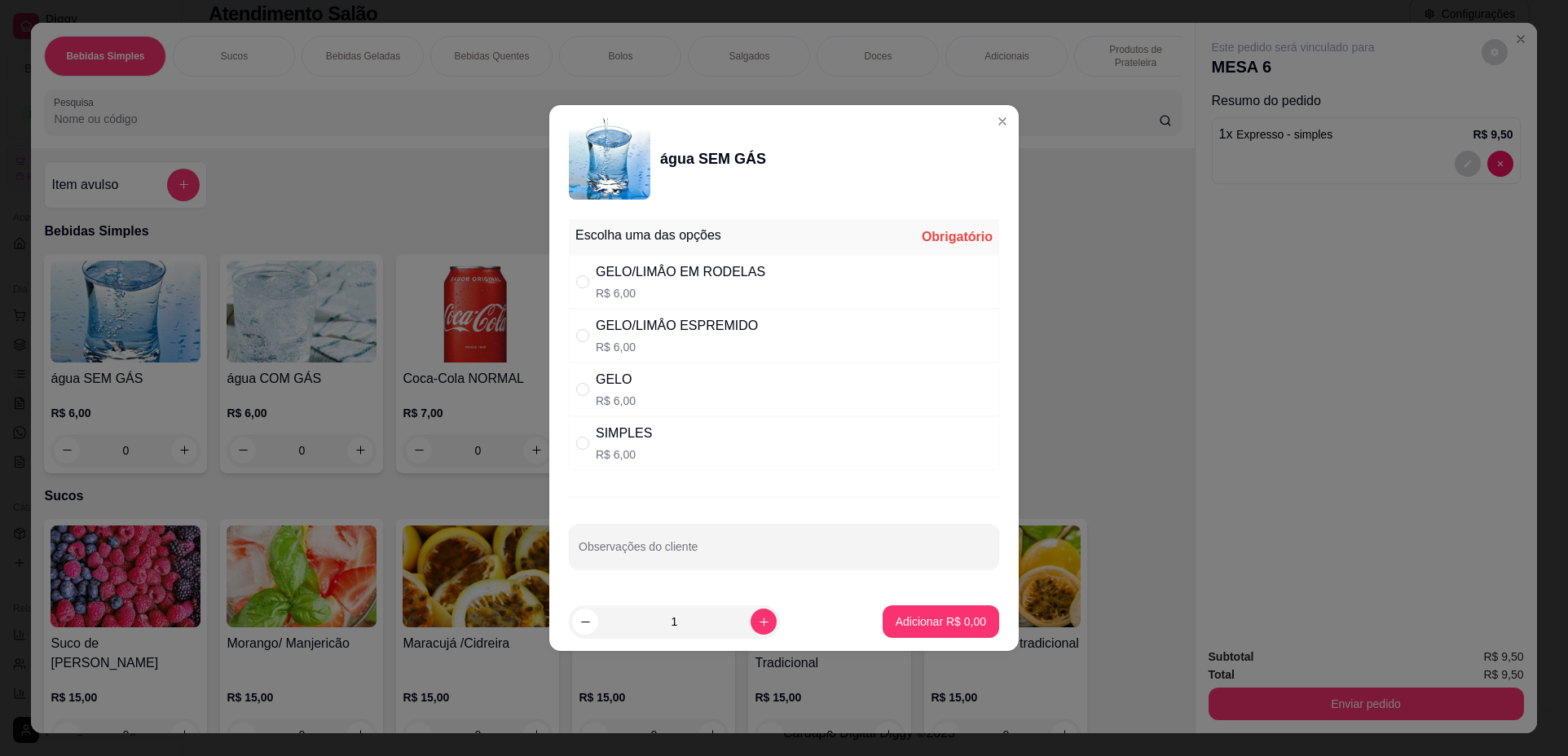
click at [722, 450] on div "SIMPLES R$ 6,00" at bounding box center [783, 443] width 430 height 53
radio input "true"
click at [923, 625] on p "Adicionar R$ 6,00" at bounding box center [941, 622] width 90 height 16
type input "1"
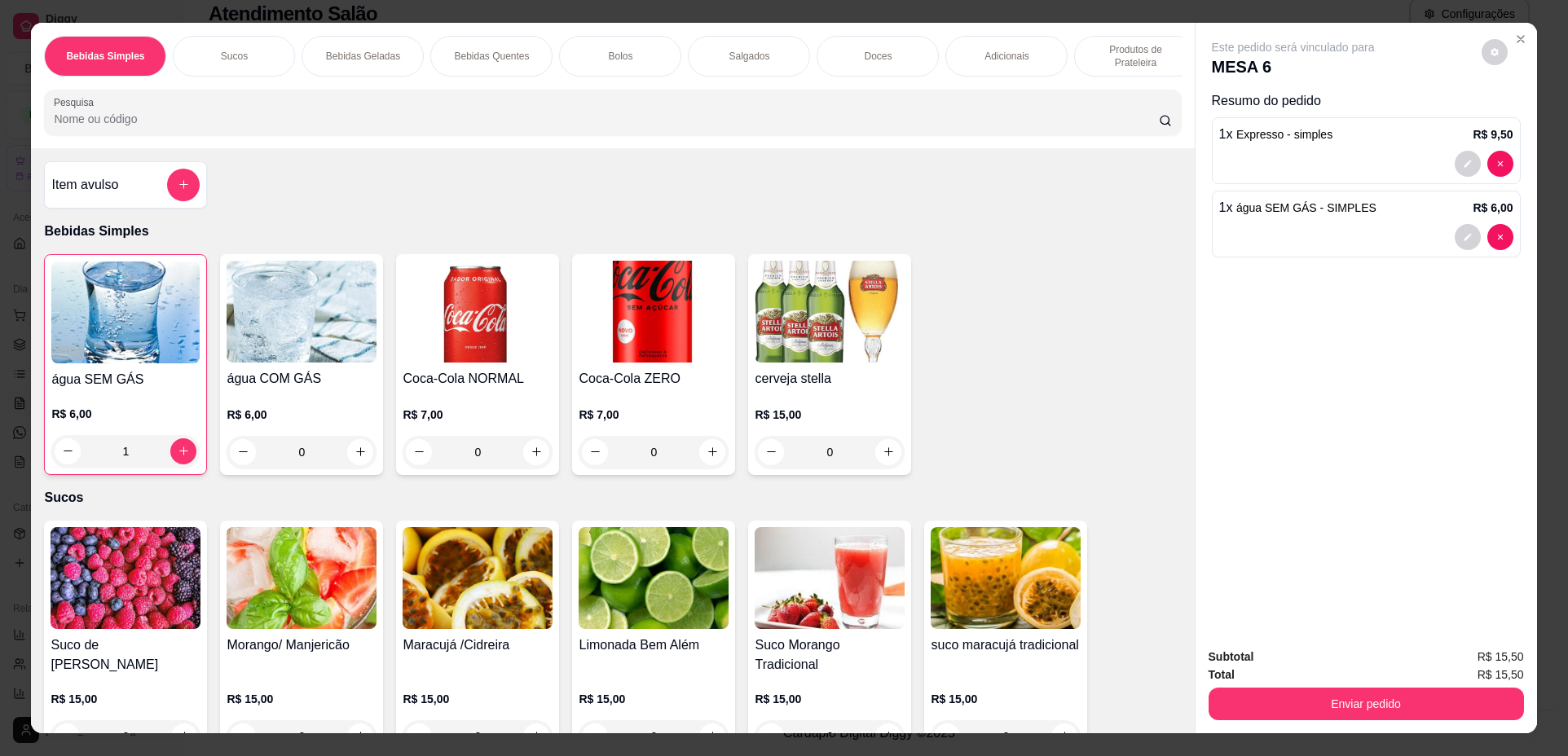
click at [1426, 687] on div "Enviar pedido" at bounding box center [1366, 702] width 316 height 37
click at [1330, 685] on div "Enviar pedido" at bounding box center [1366, 702] width 316 height 37
click at [1312, 700] on button "Enviar pedido" at bounding box center [1366, 704] width 316 height 33
click at [1292, 671] on button "Não registrar e enviar pedido" at bounding box center [1312, 663] width 164 height 30
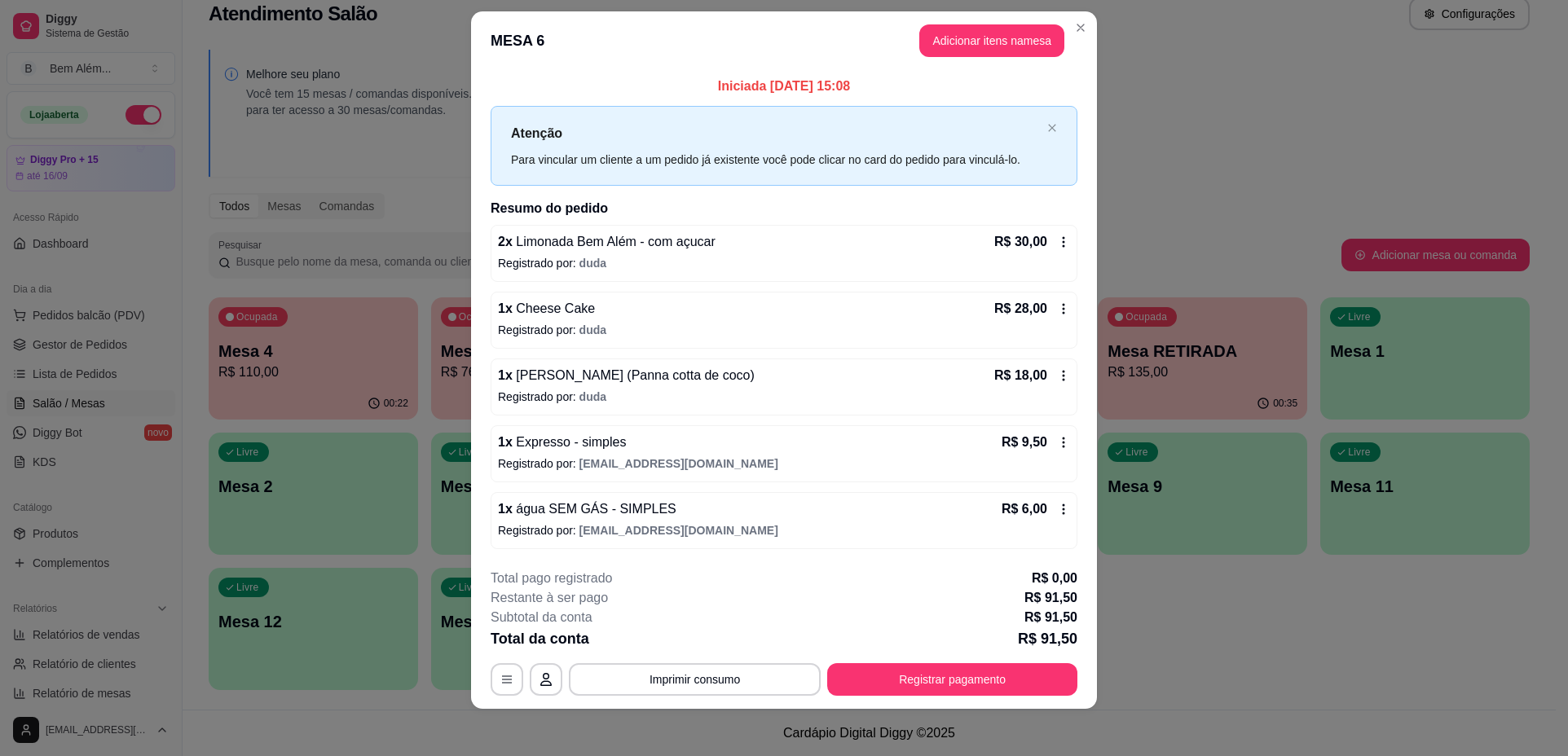
scroll to position [23, 0]
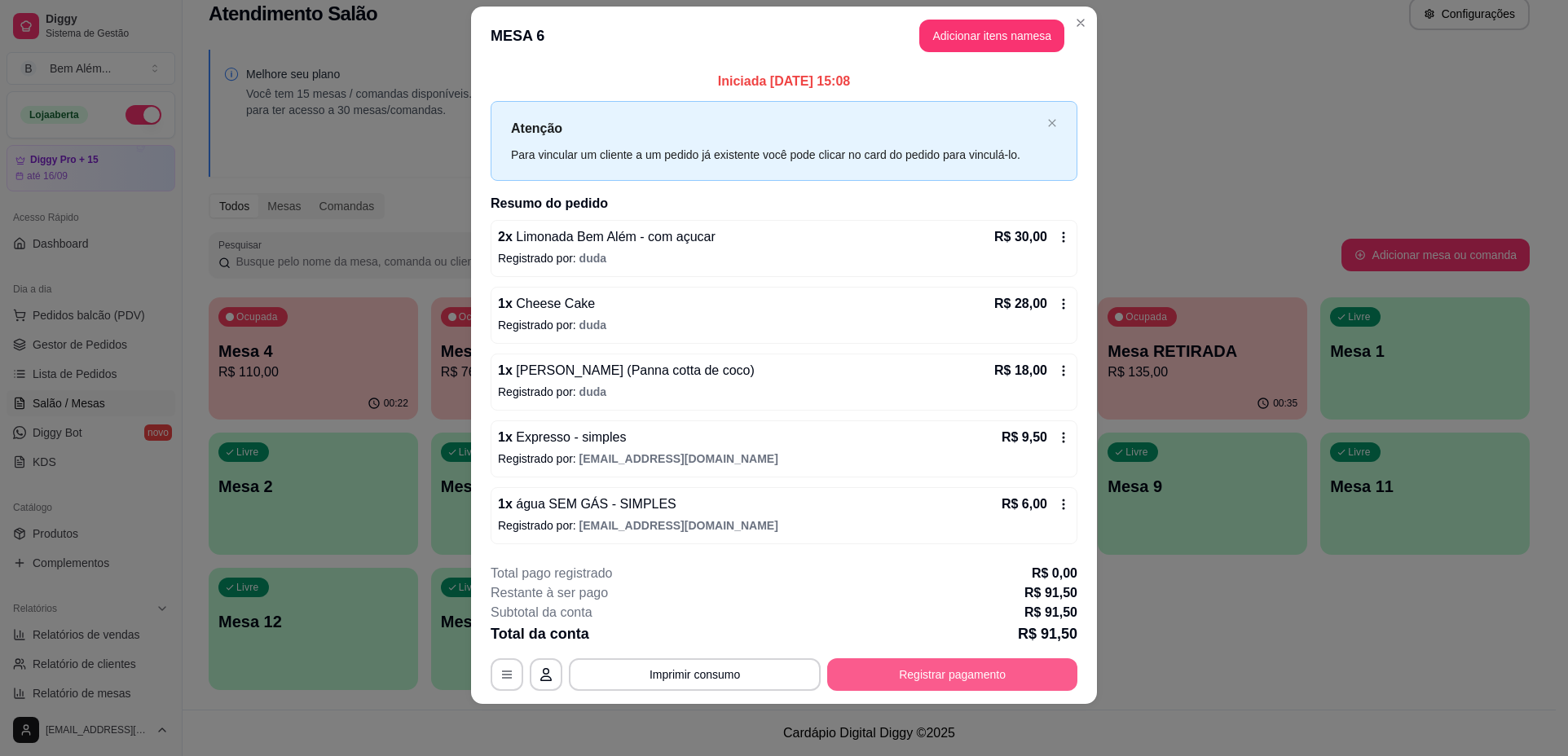
click at [986, 677] on button "Registrar pagamento" at bounding box center [952, 675] width 250 height 33
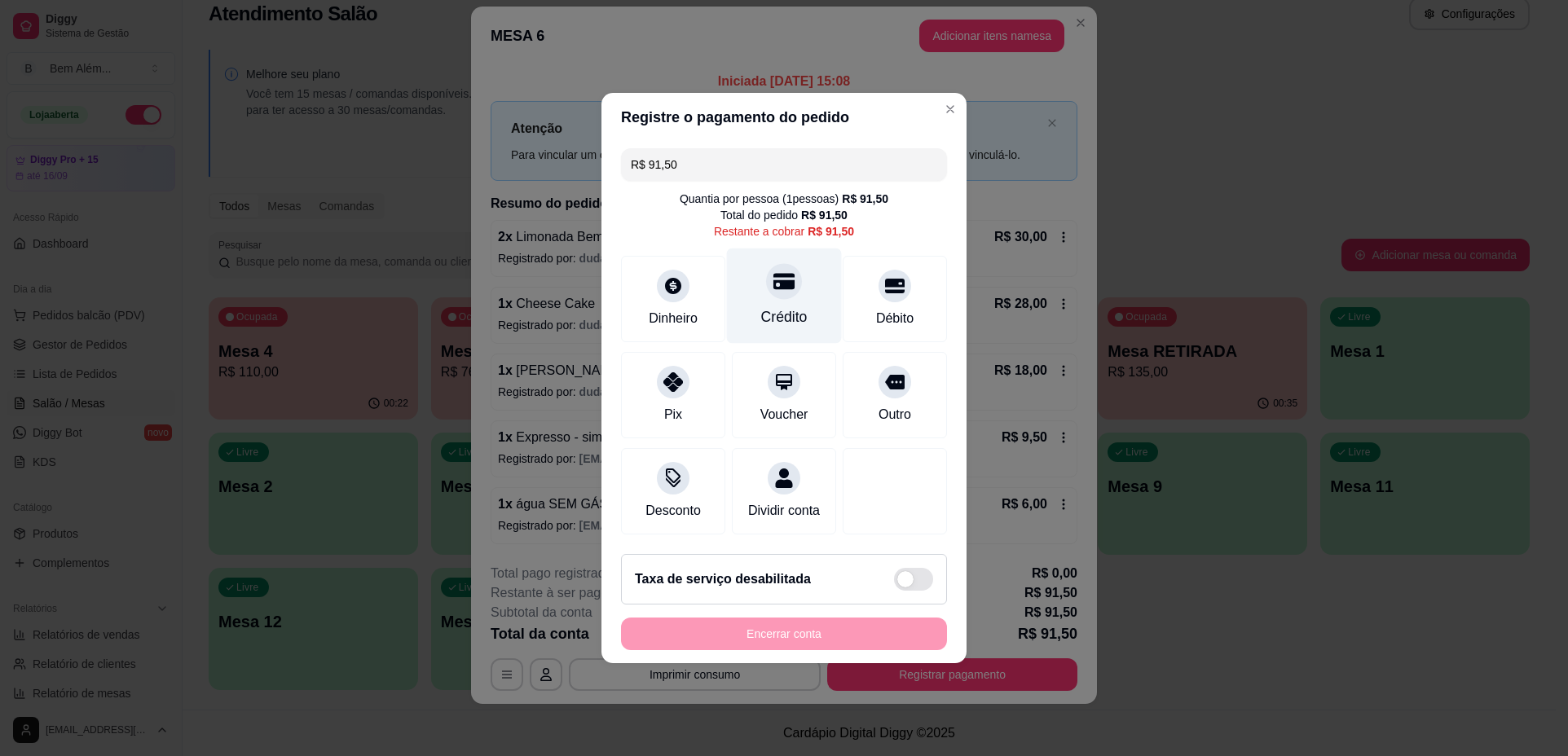
click at [773, 254] on div "Crédito" at bounding box center [784, 296] width 115 height 95
type input "R$ 0,00"
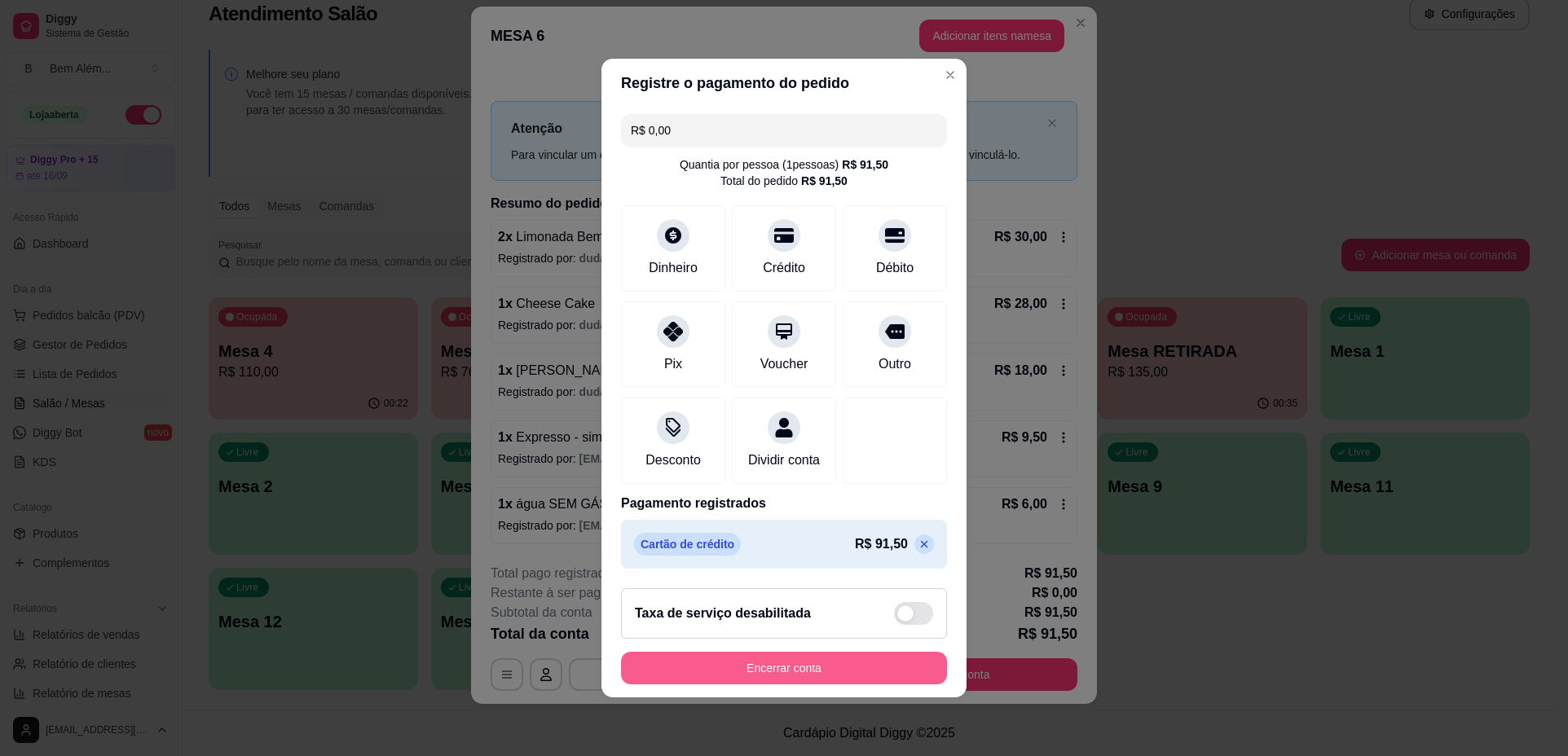
click at [857, 675] on button "Encerrar conta" at bounding box center [783, 668] width 326 height 33
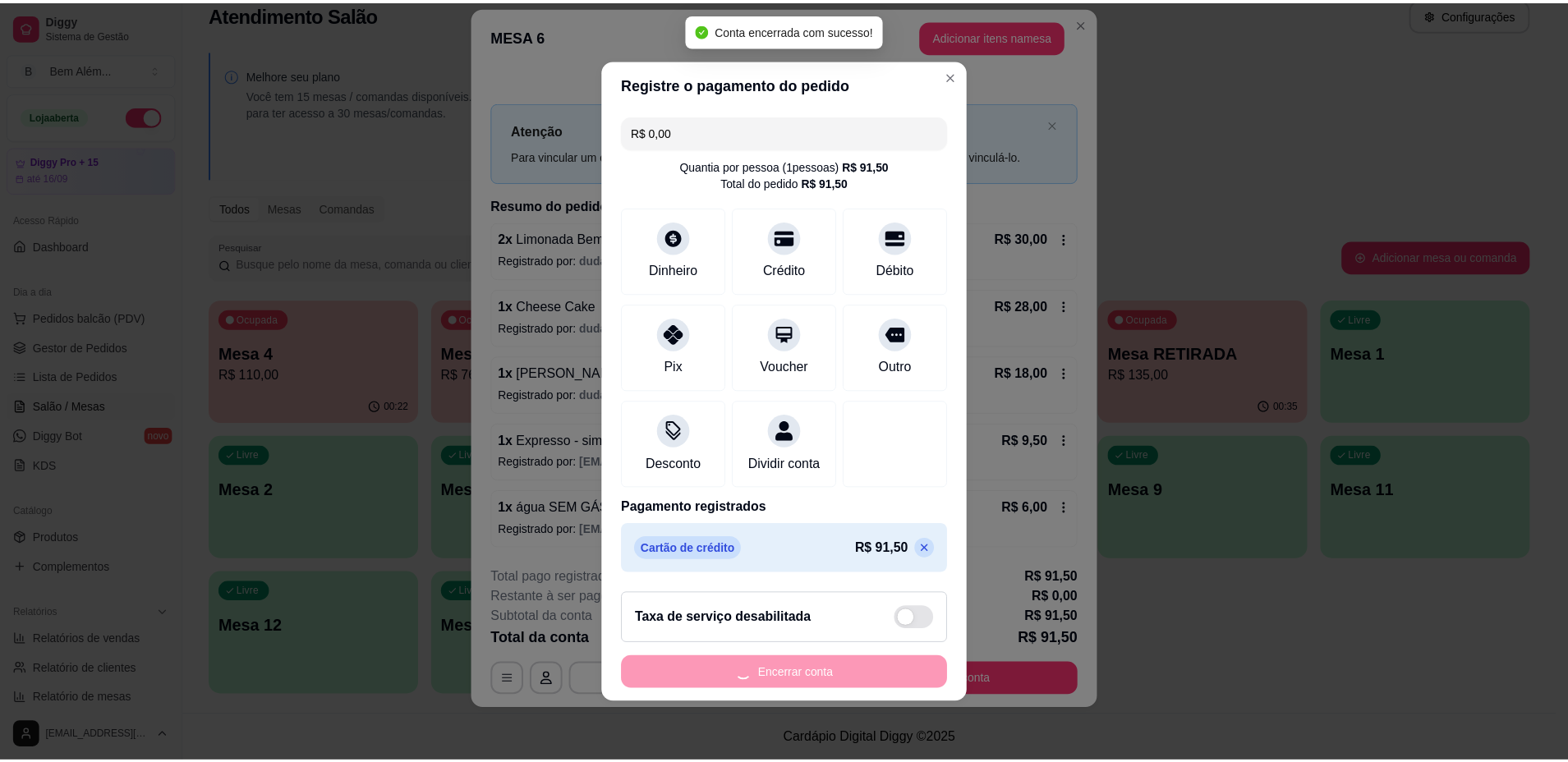
scroll to position [0, 0]
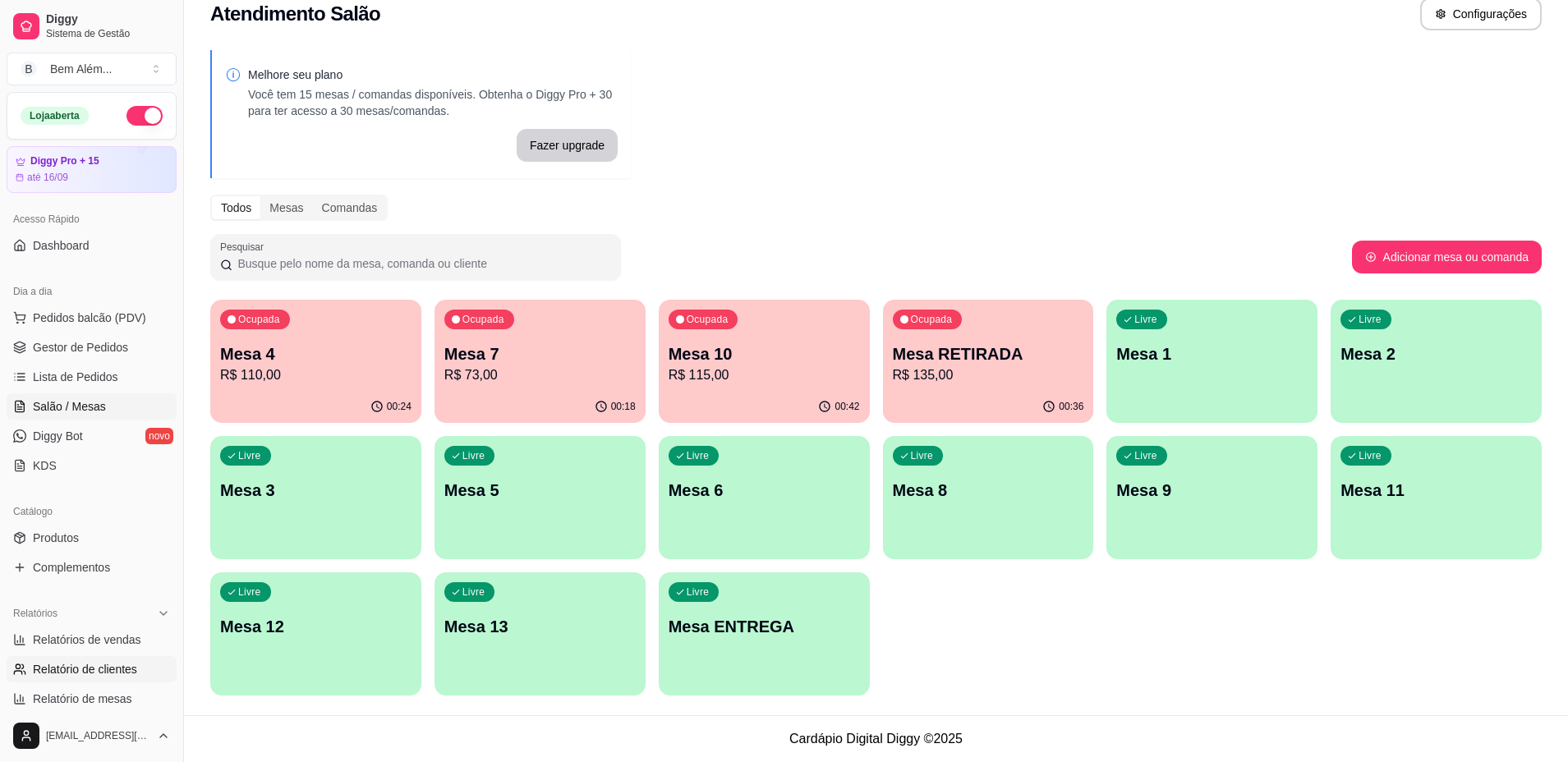
click at [137, 658] on link "Relatório de clientes" at bounding box center [91, 669] width 170 height 27
select select "30"
select select "HIGHEST_TOTAL_SPENT_WITH_ORDERS"
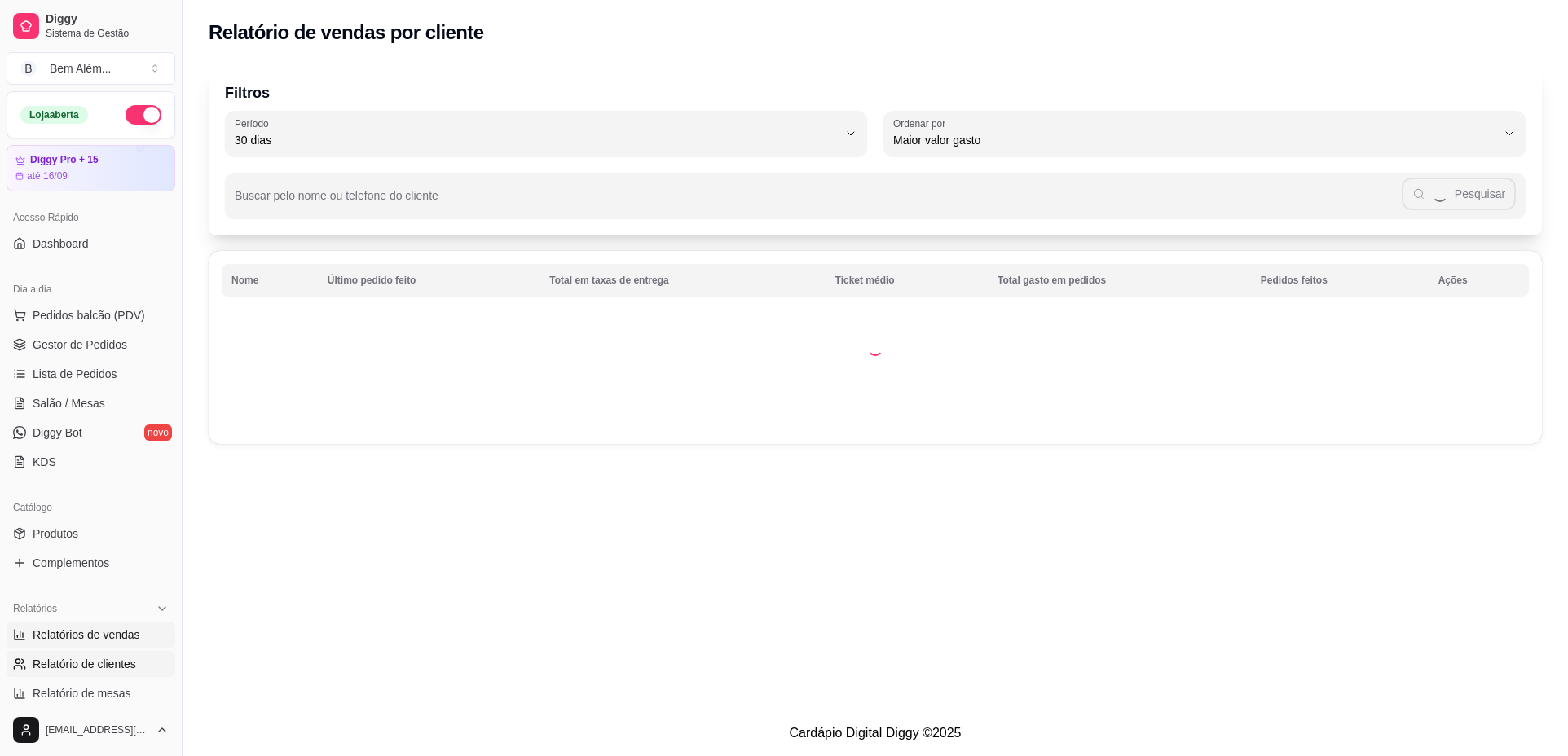
click at [136, 638] on span "Relatórios de vendas" at bounding box center [86, 634] width 108 height 16
select select "ALL"
select select "0"
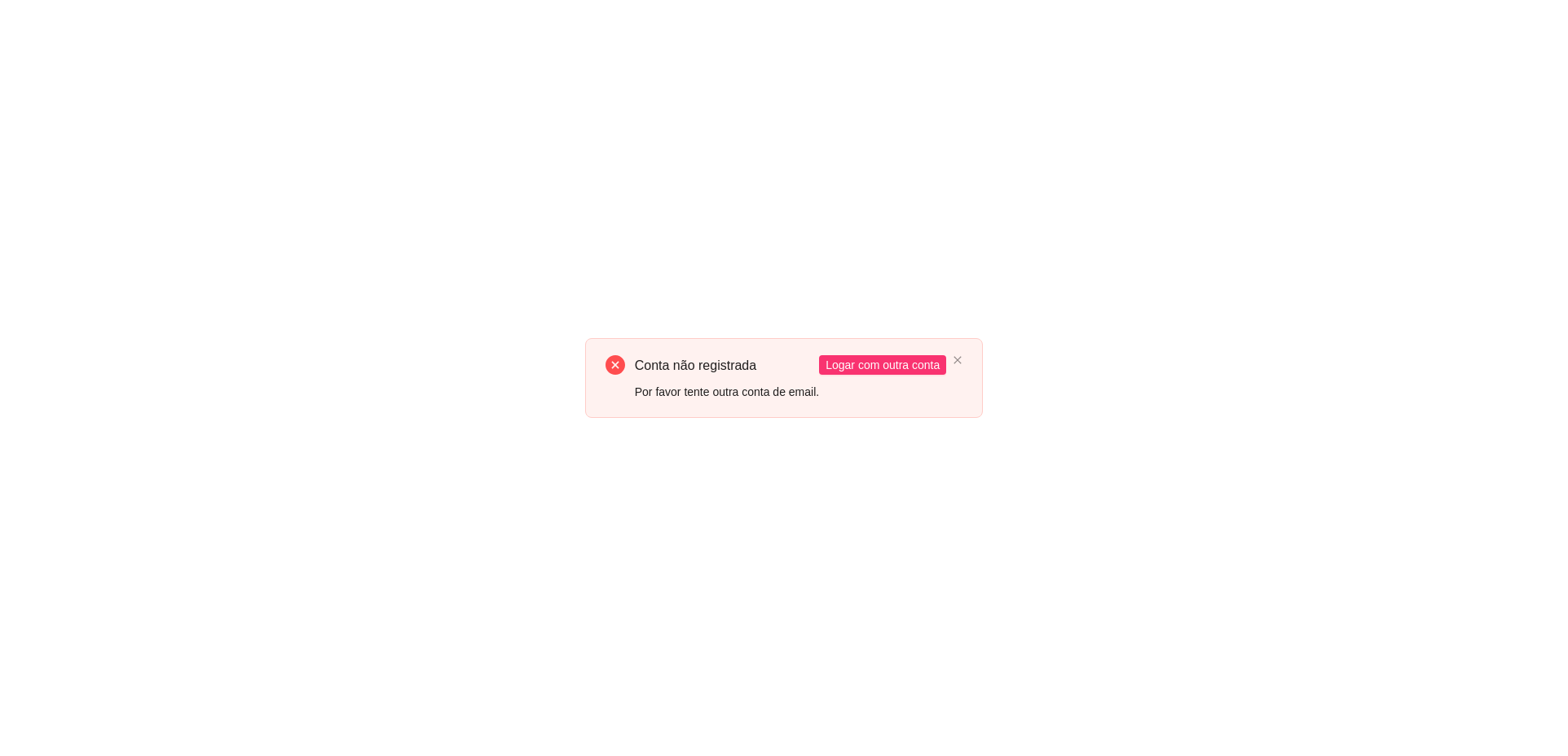
click at [965, 357] on div "Conta não registrada Por favor tente outra conta de email. Logar com outra conta" at bounding box center [784, 377] width 399 height 79
click at [962, 364] on icon "close" at bounding box center [957, 360] width 10 height 10
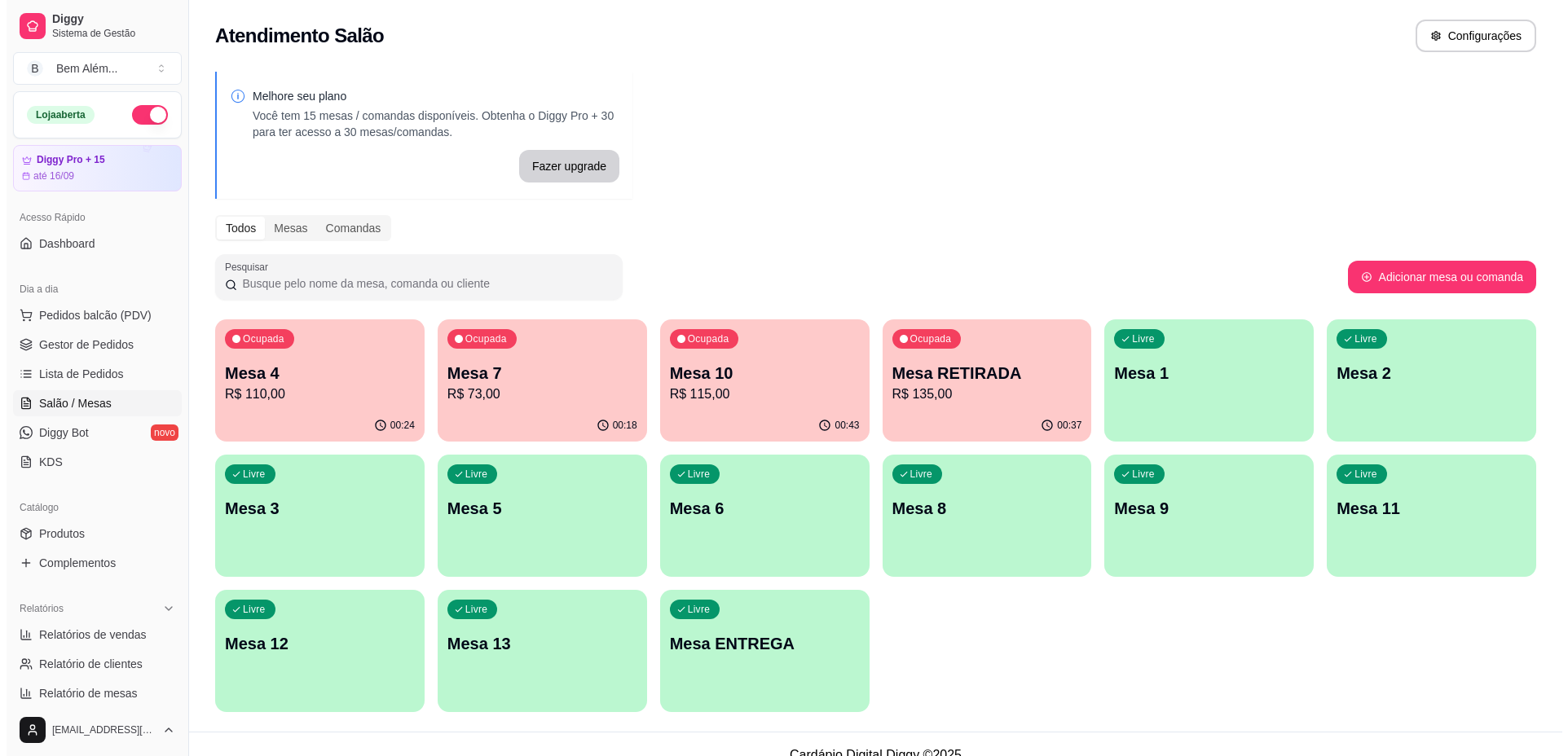
scroll to position [417, 0]
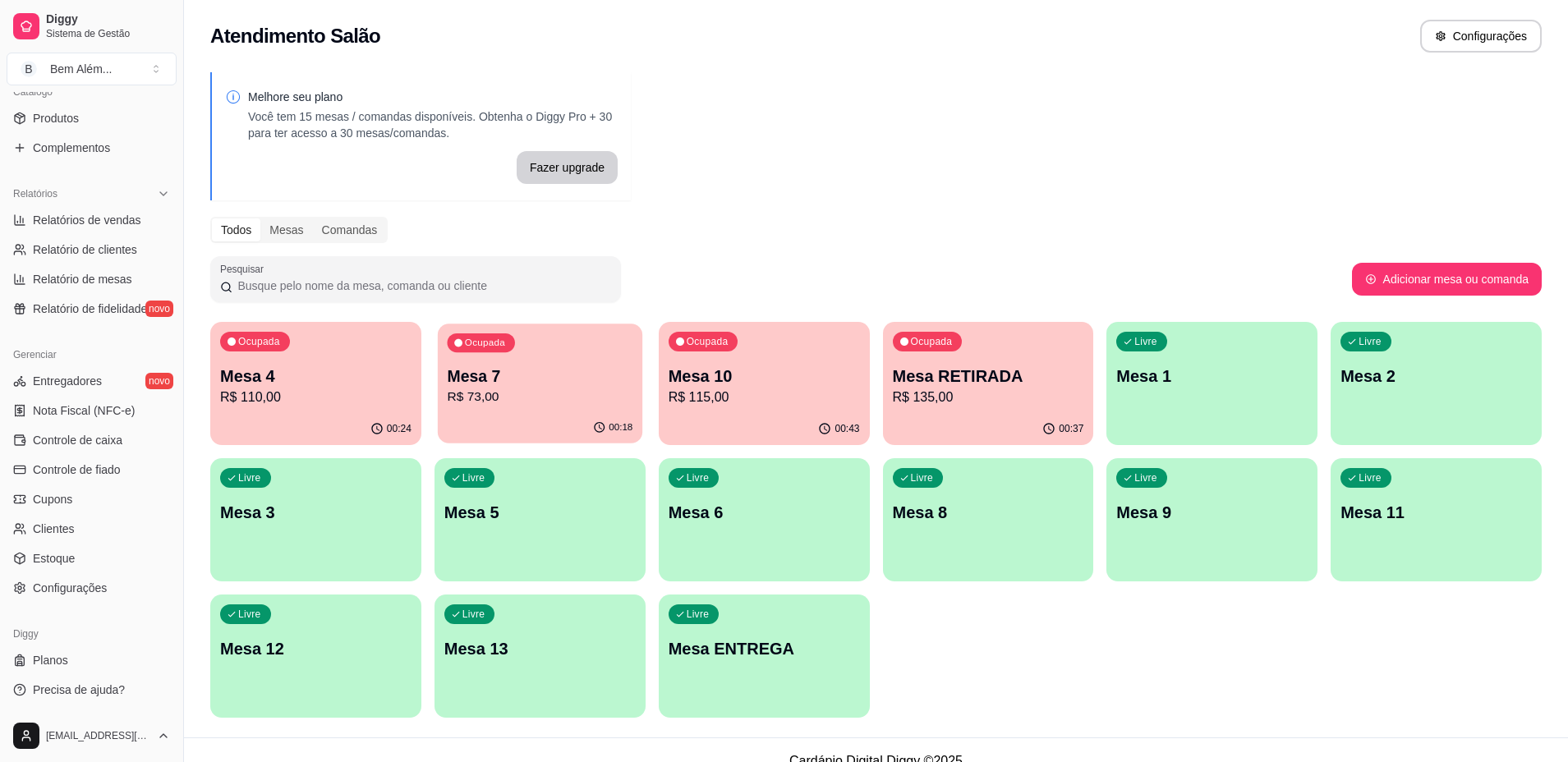
click at [523, 406] on p "R$ 73,00" at bounding box center [539, 397] width 186 height 19
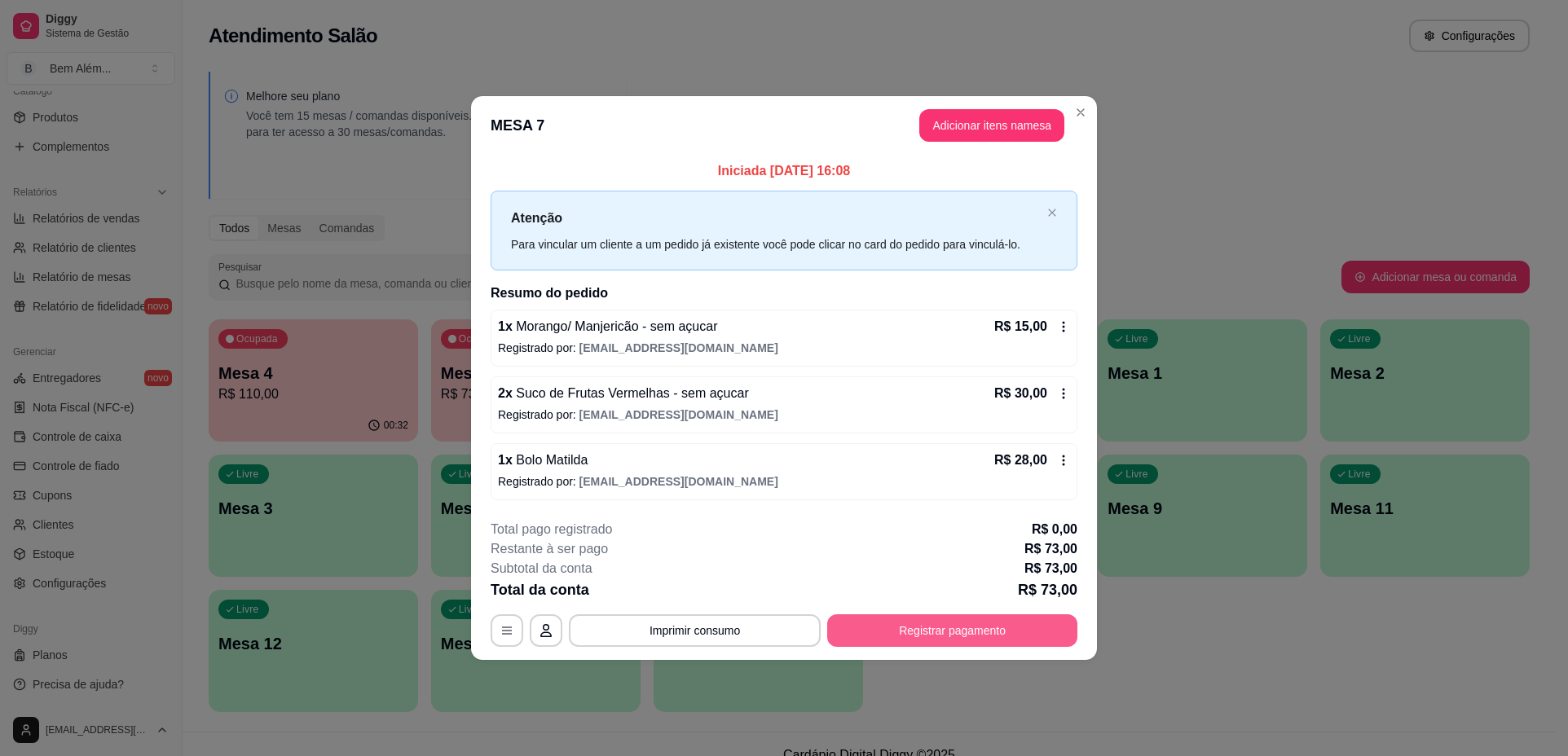
click at [951, 629] on button "Registrar pagamento" at bounding box center [952, 631] width 250 height 33
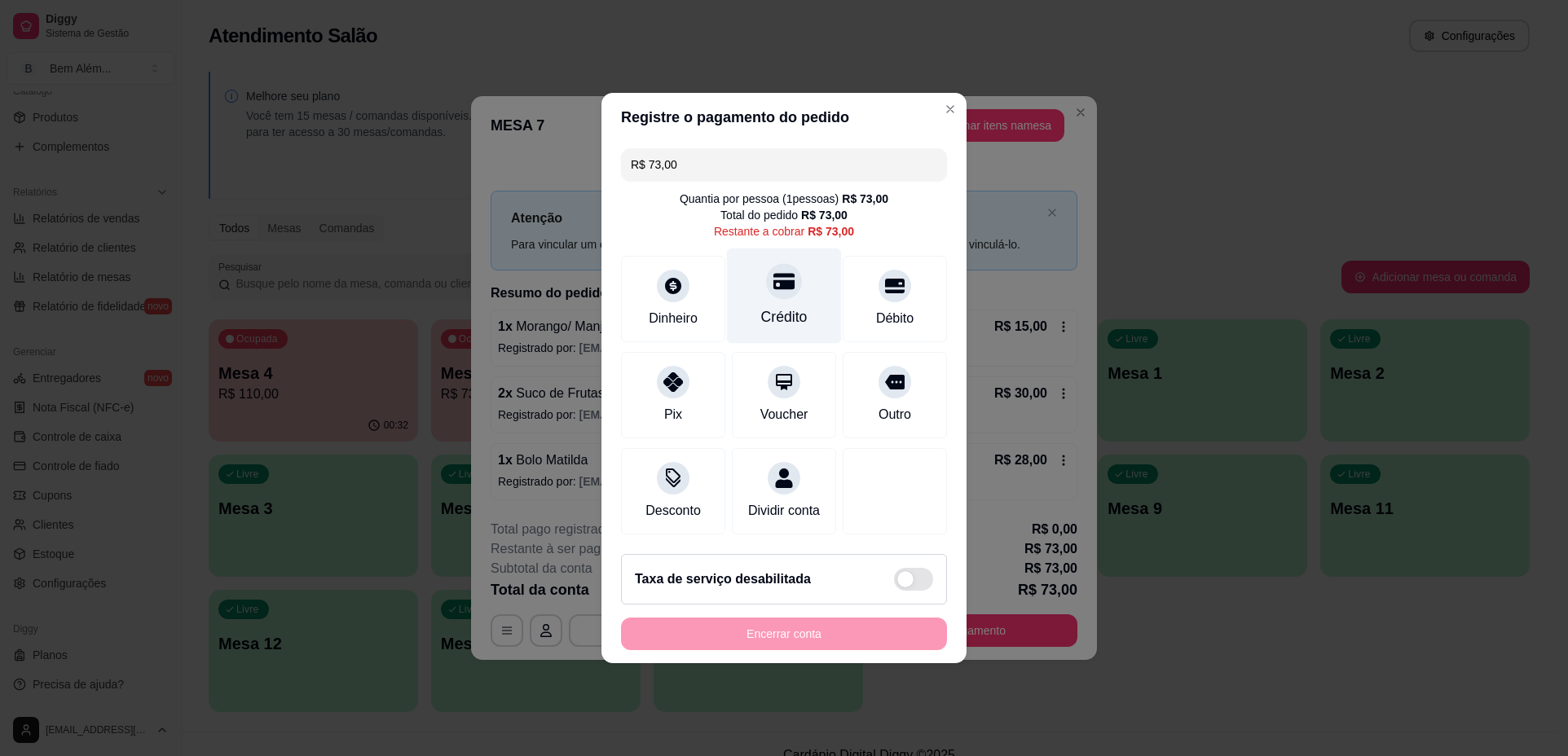
click at [812, 302] on div "Crédito" at bounding box center [784, 296] width 115 height 95
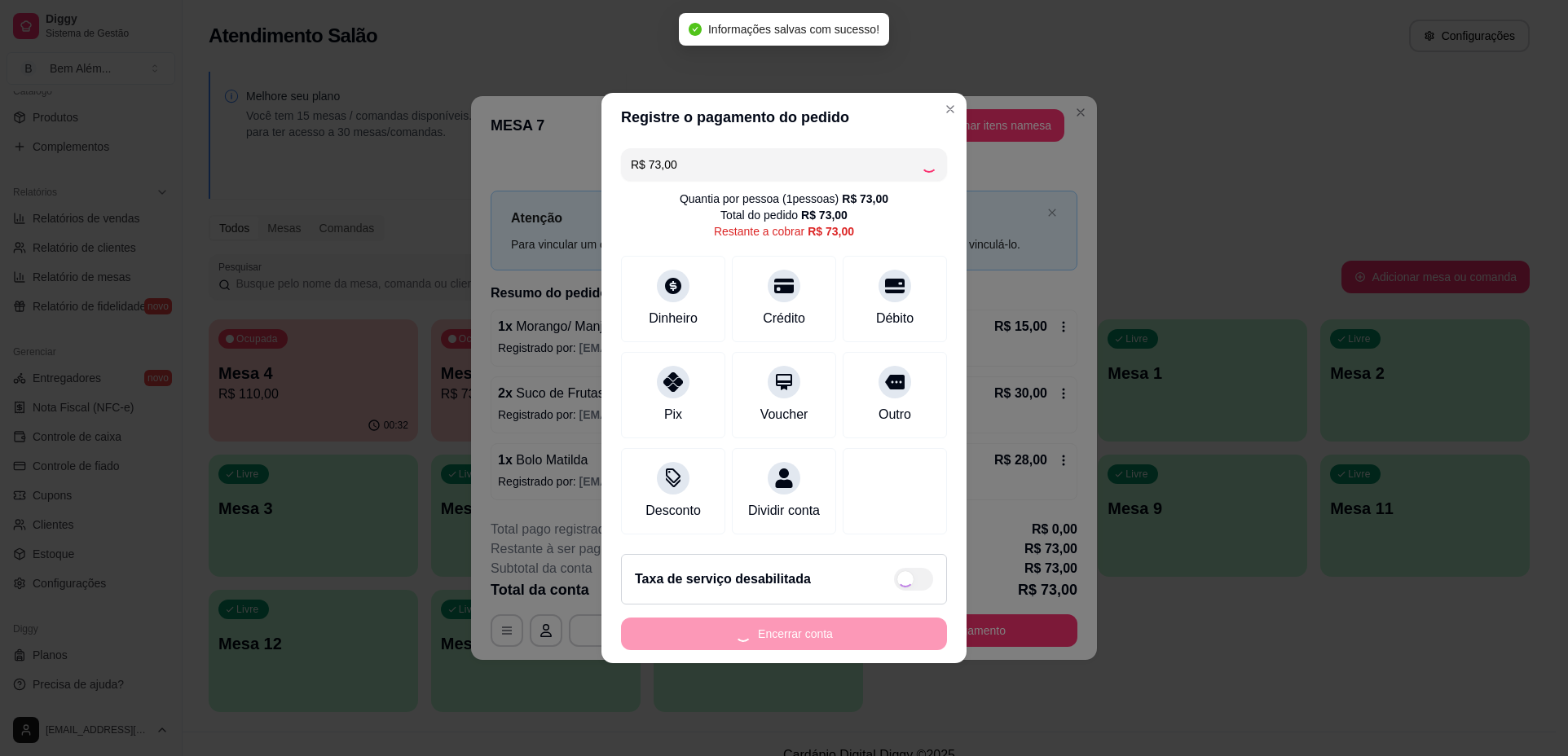
type input "R$ 0,00"
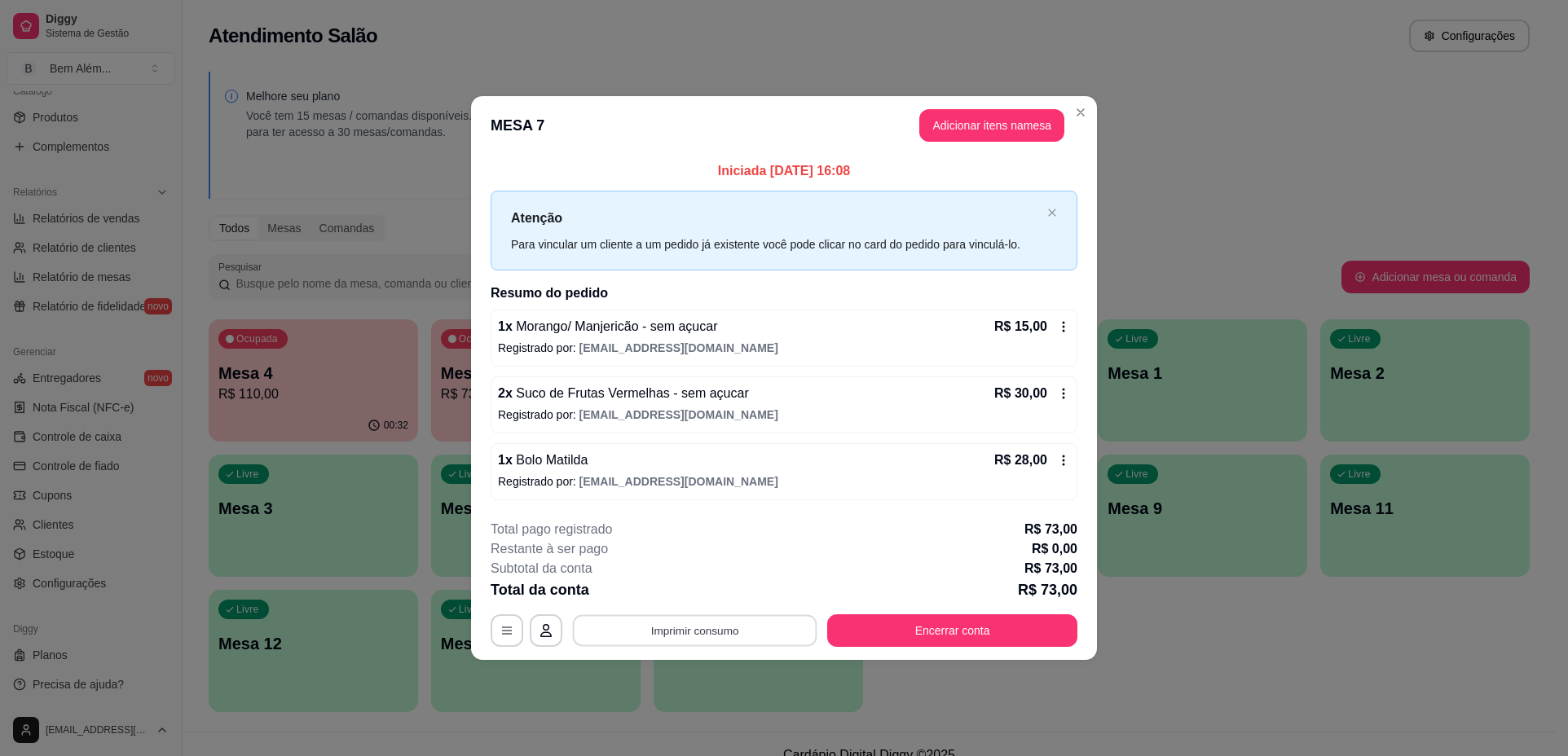
click at [679, 638] on button "Imprimir consumo" at bounding box center [694, 630] width 244 height 32
click at [724, 592] on button "impressao computador" at bounding box center [694, 592] width 119 height 25
click at [988, 639] on button "Encerrar conta" at bounding box center [952, 631] width 250 height 33
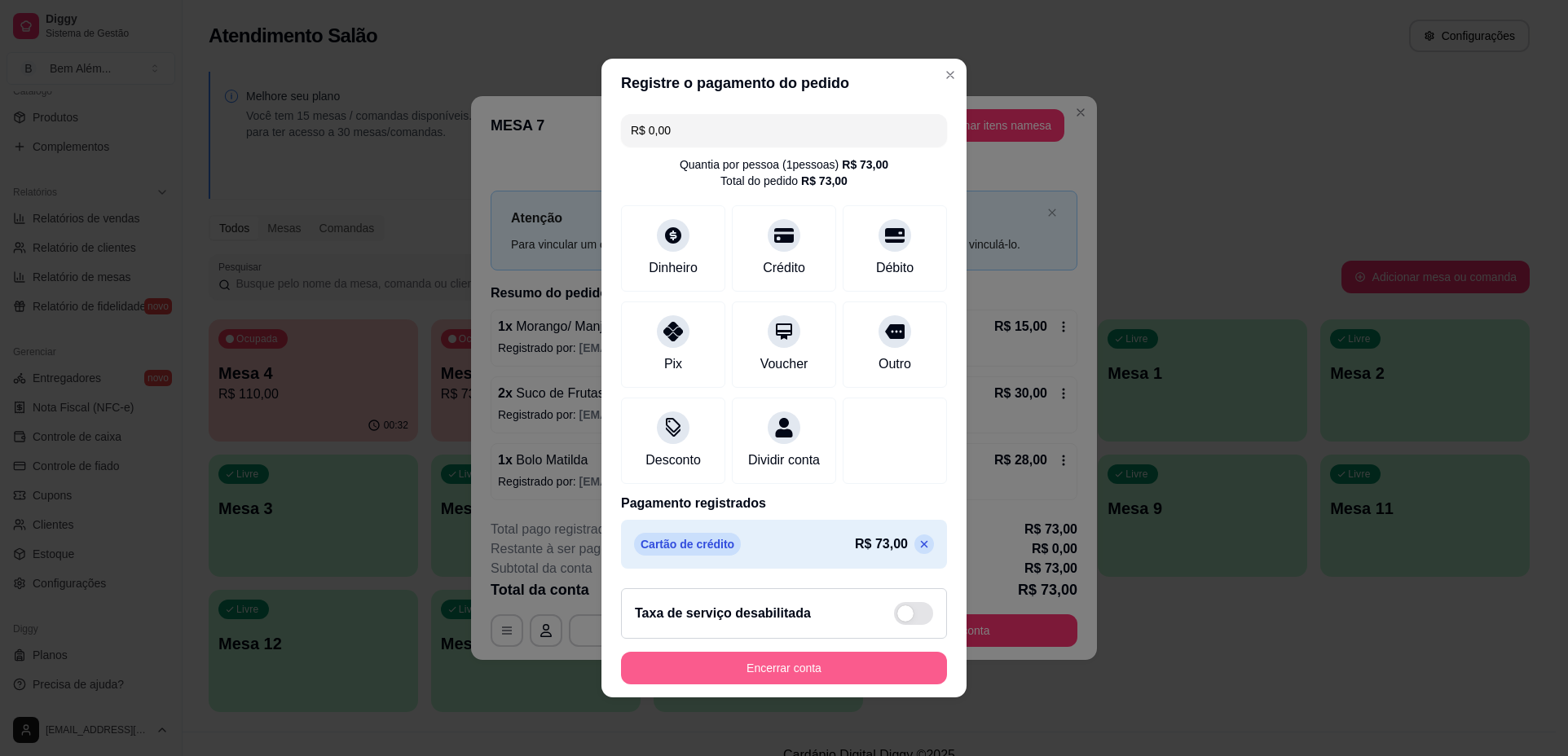
click at [849, 680] on button "Encerrar conta" at bounding box center [783, 668] width 326 height 33
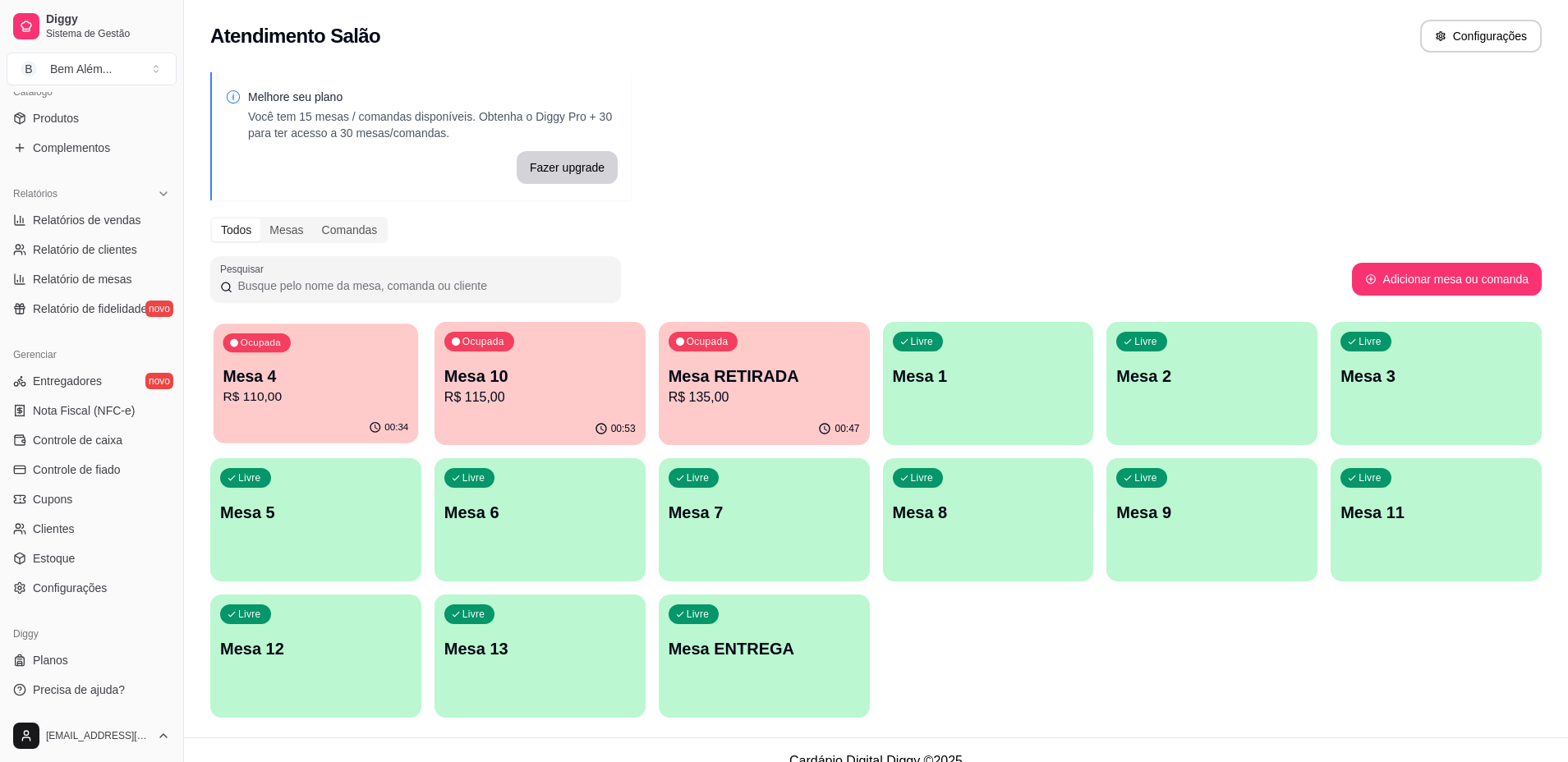
click at [325, 401] on p "R$ 110,00" at bounding box center [316, 397] width 186 height 19
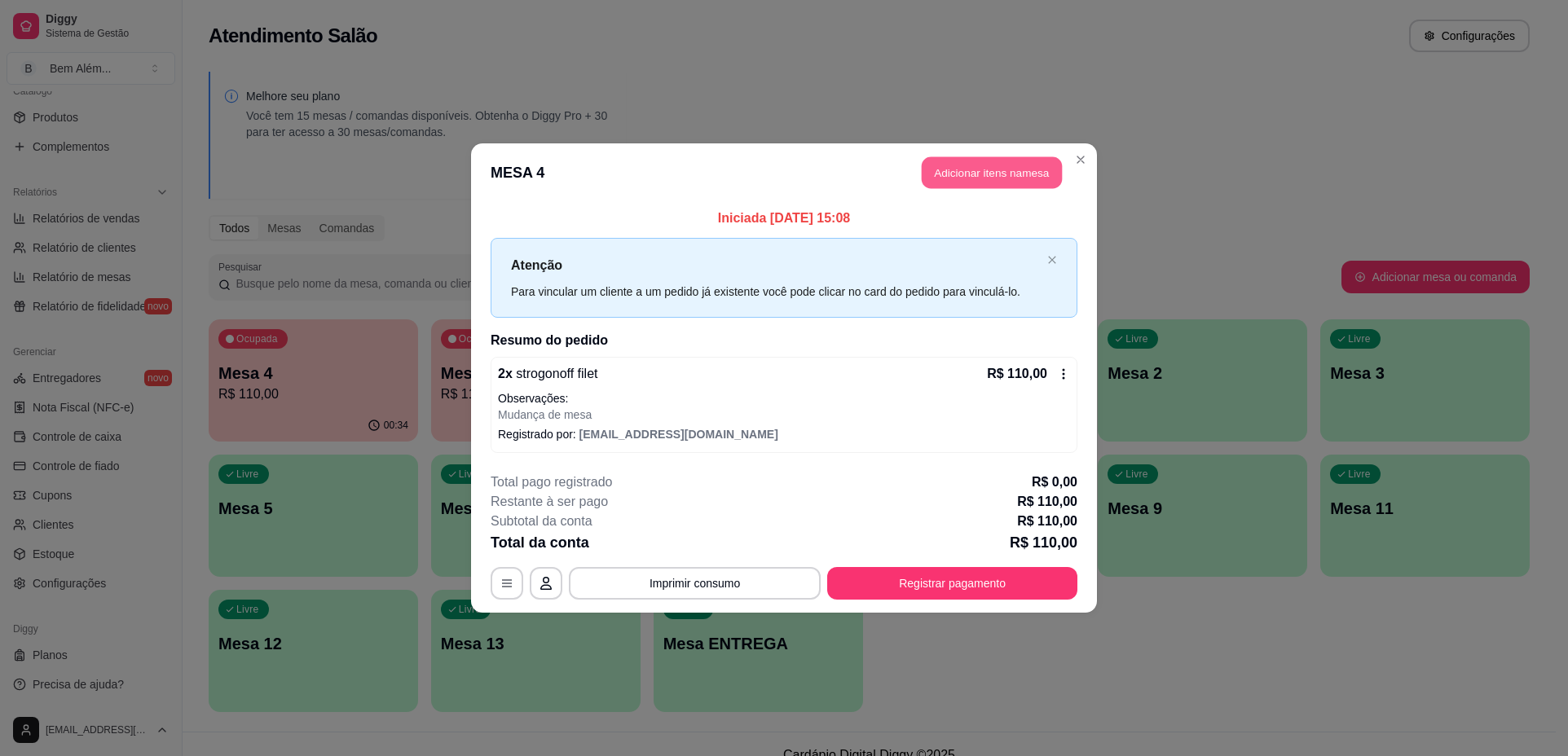
click at [973, 167] on button "Adicionar itens na mesa" at bounding box center [991, 173] width 141 height 32
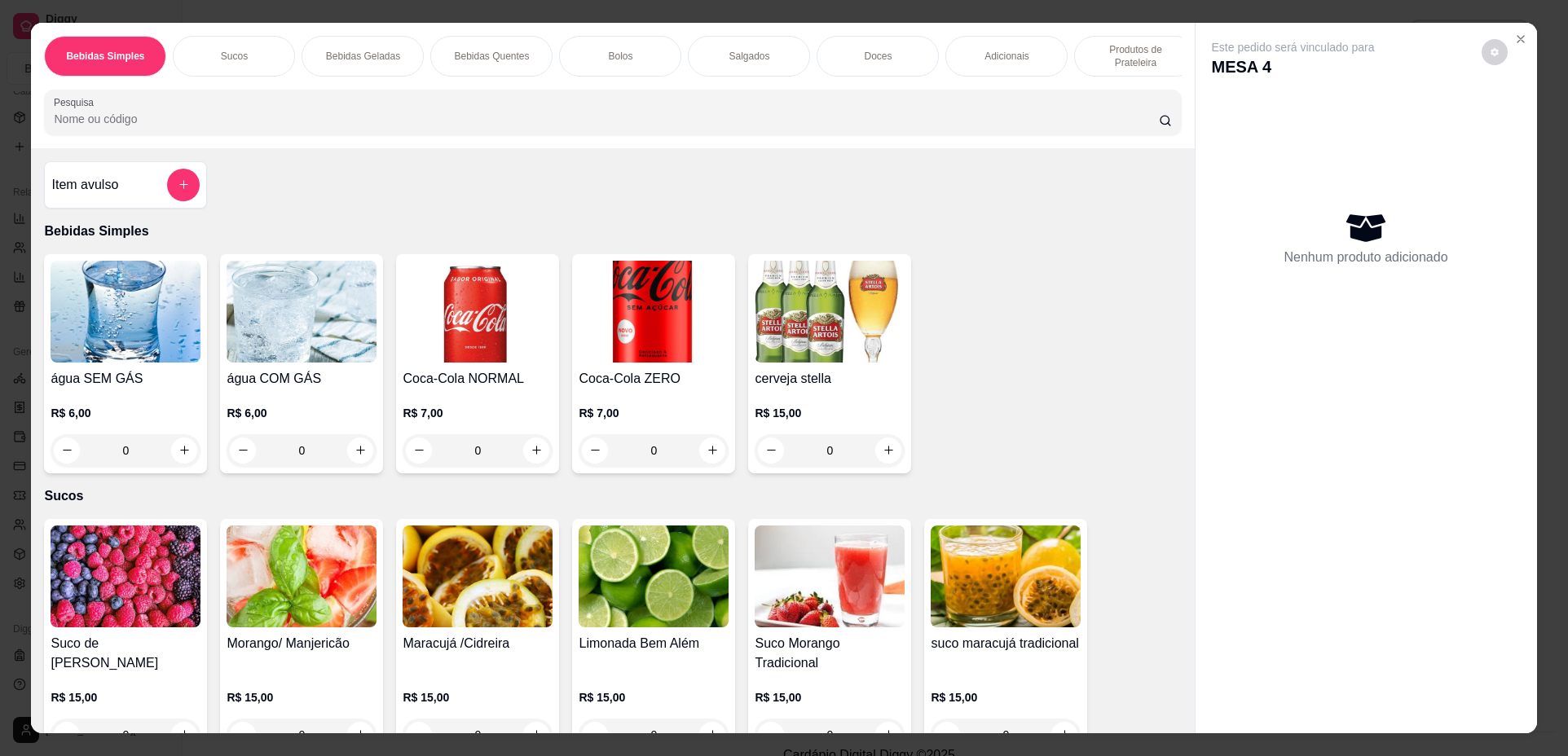
click at [906, 55] on div "Doces" at bounding box center [877, 57] width 122 height 41
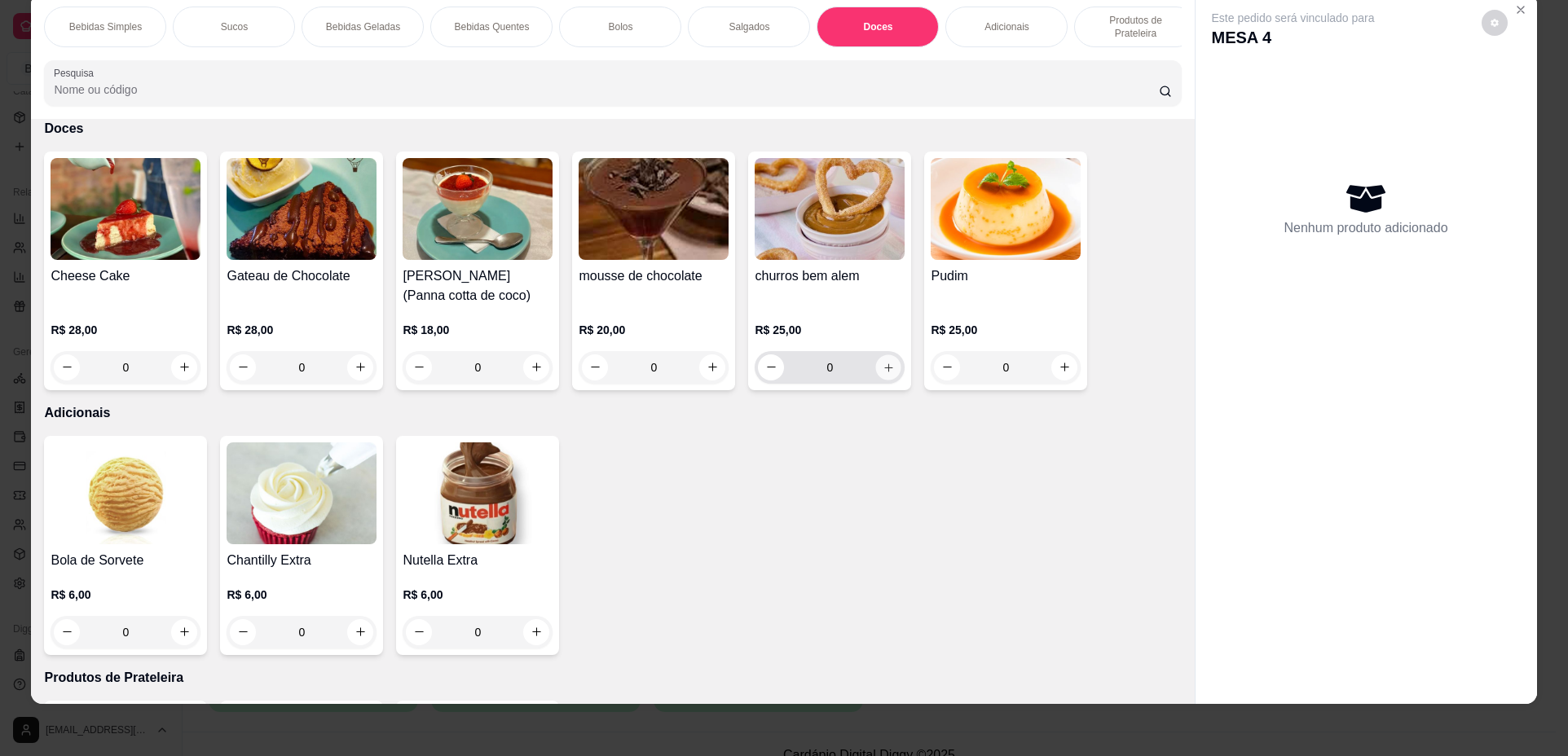
click at [883, 380] on button "increase-product-quantity" at bounding box center [888, 366] width 25 height 25
type input "1"
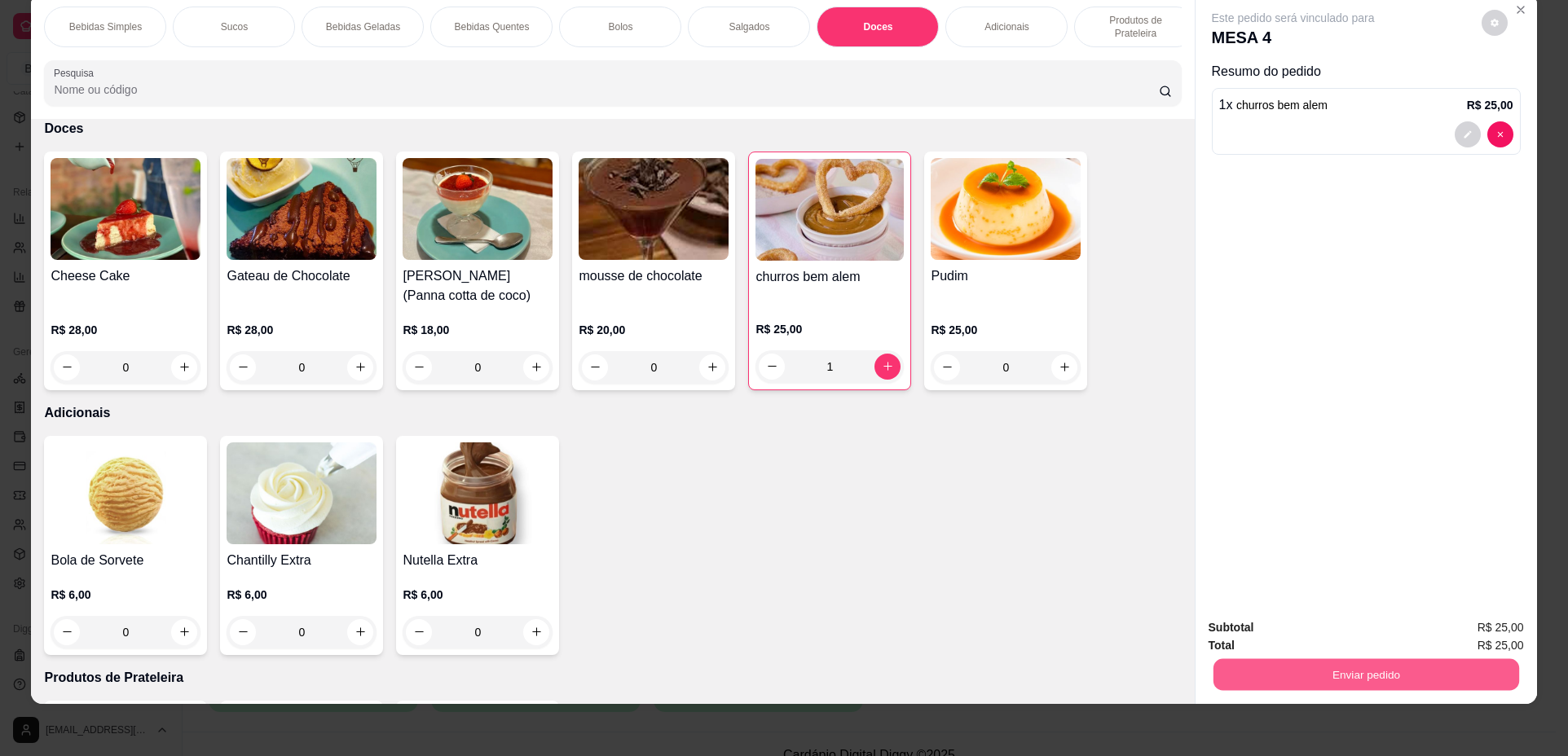
click at [1298, 681] on button "Enviar pedido" at bounding box center [1365, 675] width 306 height 32
click at [1294, 636] on button "Não registrar e enviar pedido" at bounding box center [1312, 635] width 169 height 31
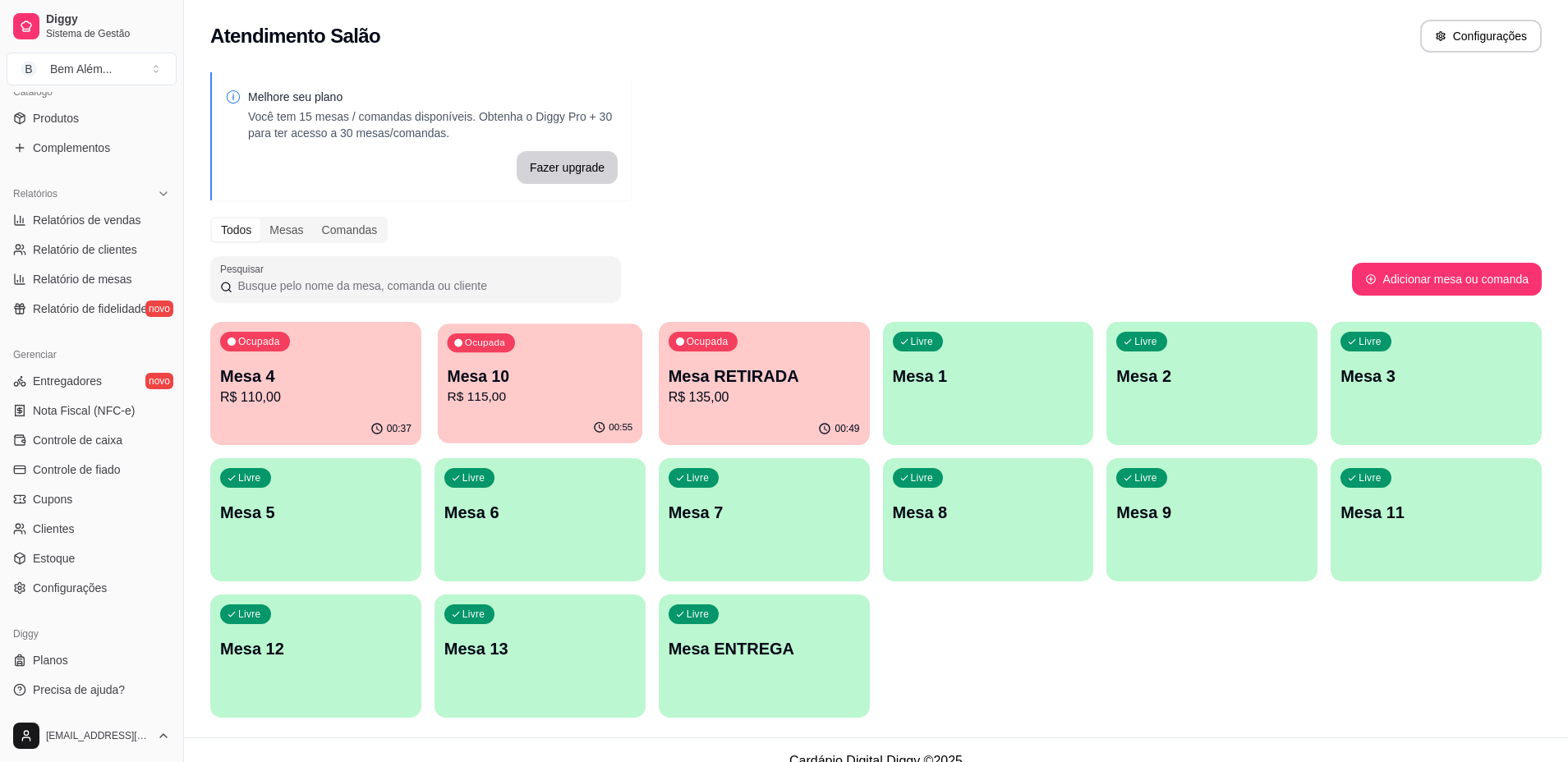
click at [515, 382] on p "Mesa 10" at bounding box center [539, 376] width 186 height 22
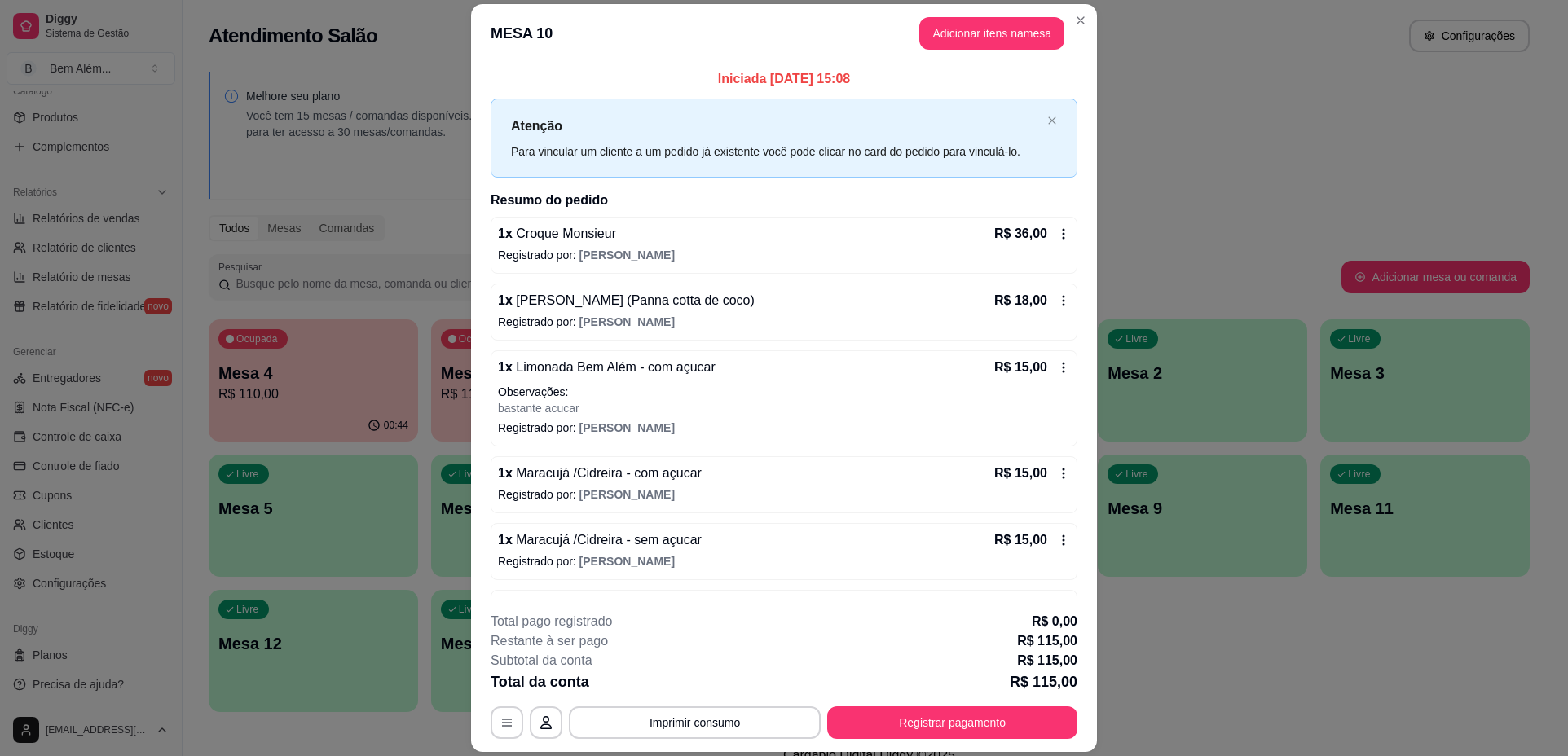
scroll to position [53, 0]
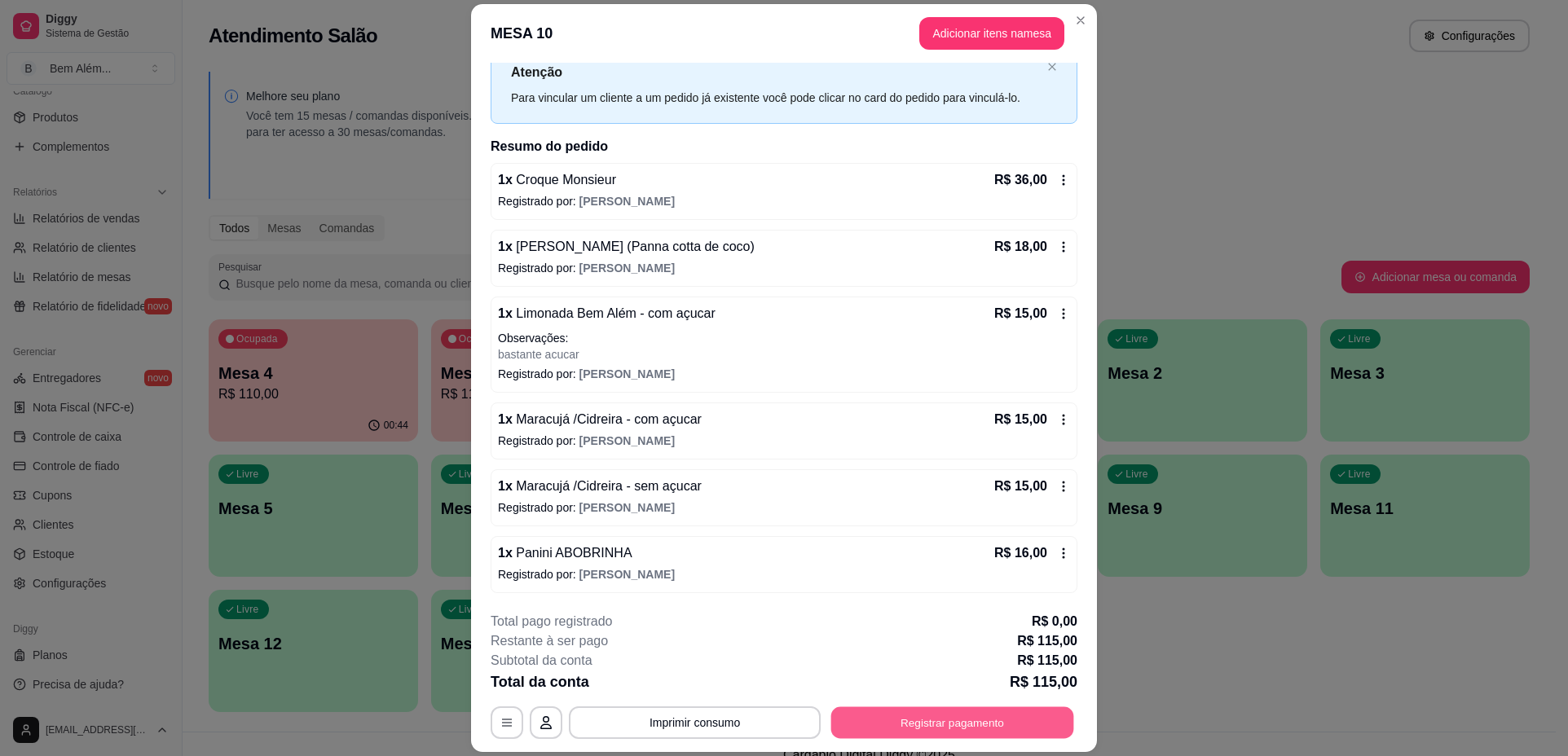
click at [952, 729] on button "Registrar pagamento" at bounding box center [952, 723] width 242 height 32
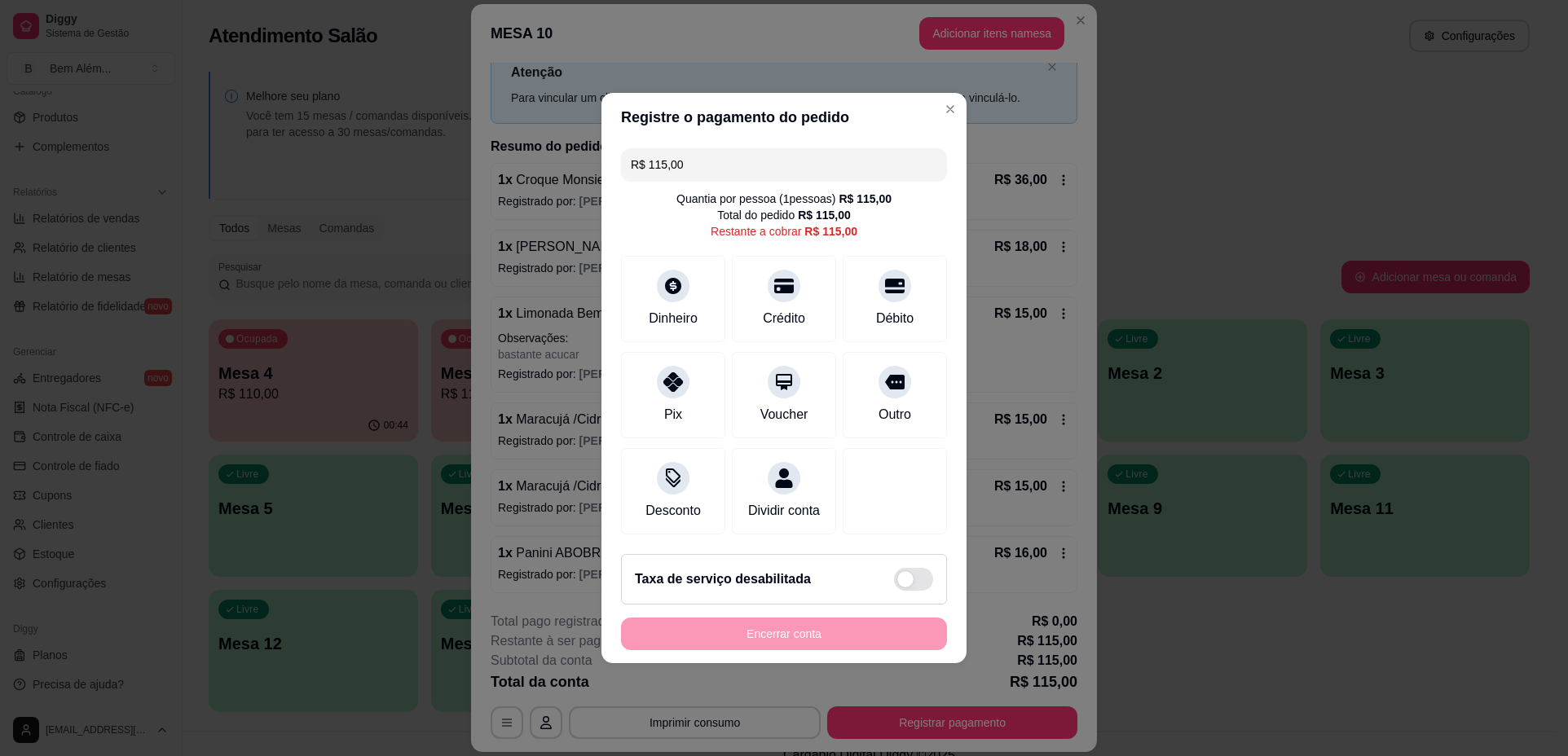
drag, startPoint x: 719, startPoint y: 146, endPoint x: 490, endPoint y: 213, distance: 238.6
click at [490, 213] on div "Registre o pagamento do pedido R$ 115,00 Quantia por pessoa ( 1 pessoas) R$ 115…" at bounding box center [784, 378] width 1568 height 756
click at [773, 312] on div "Crédito" at bounding box center [784, 317] width 47 height 21
type input "R$ 84,00"
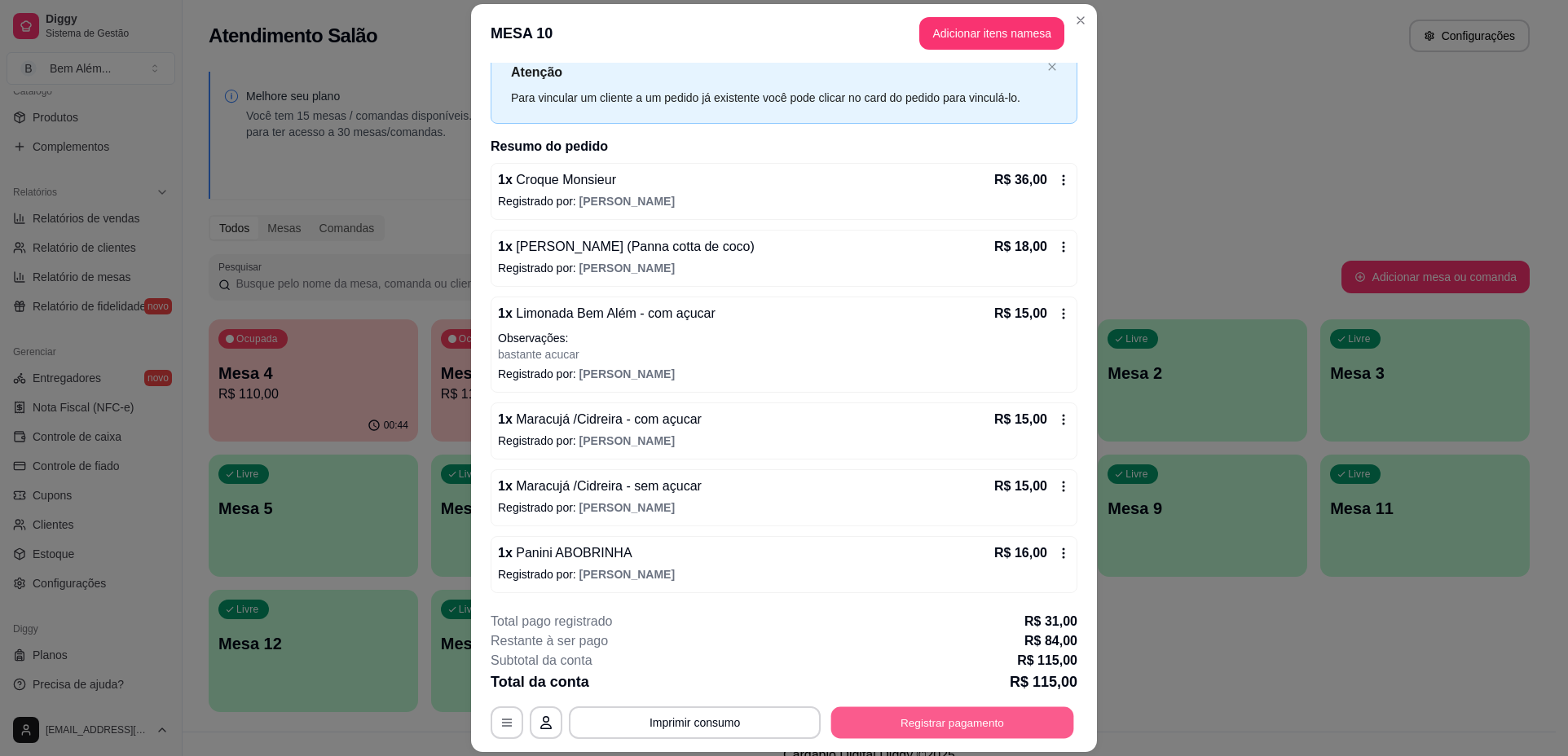
click at [888, 718] on button "Registrar pagamento" at bounding box center [952, 723] width 242 height 32
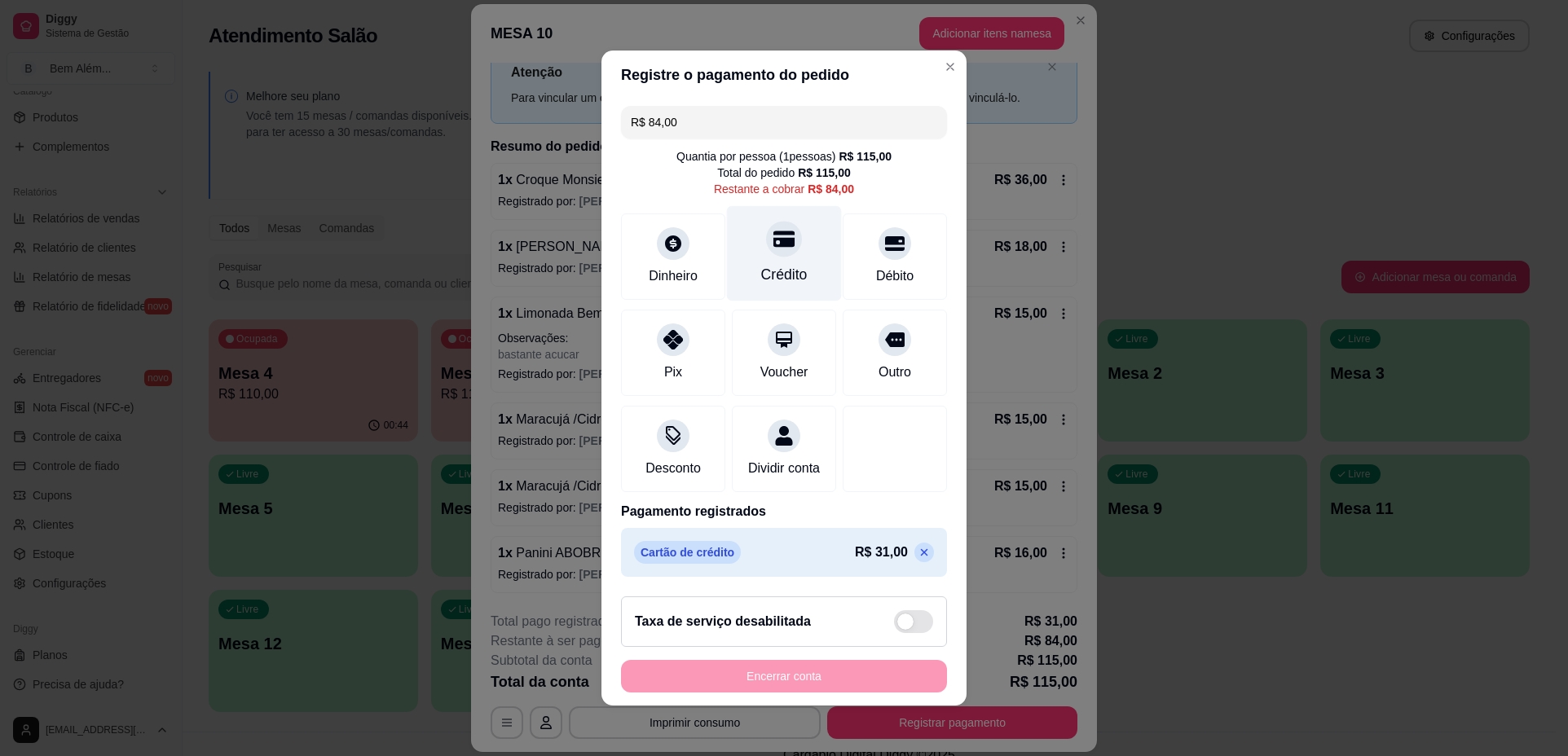
click at [787, 246] on div "Crédito" at bounding box center [784, 254] width 115 height 95
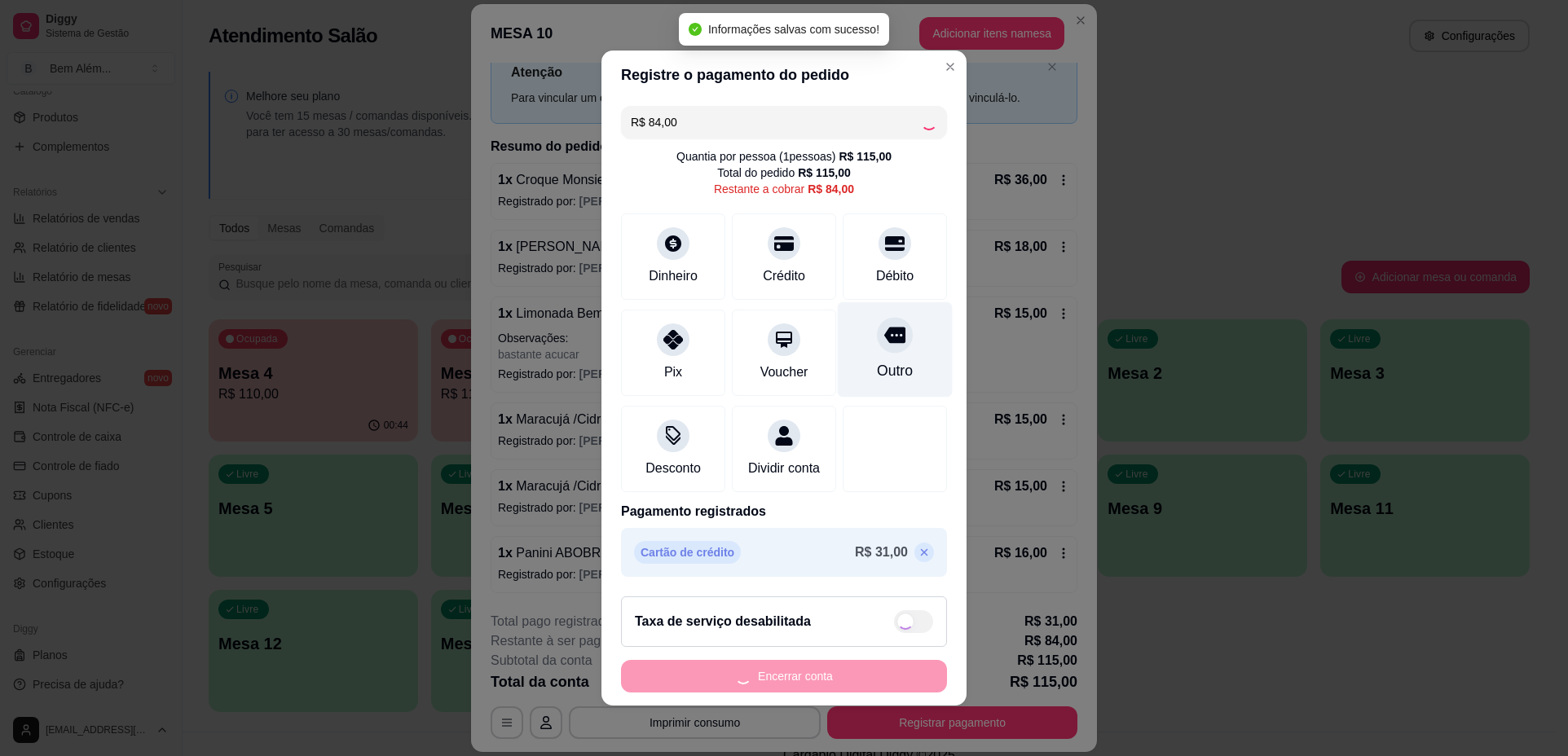
type input "R$ 0,00"
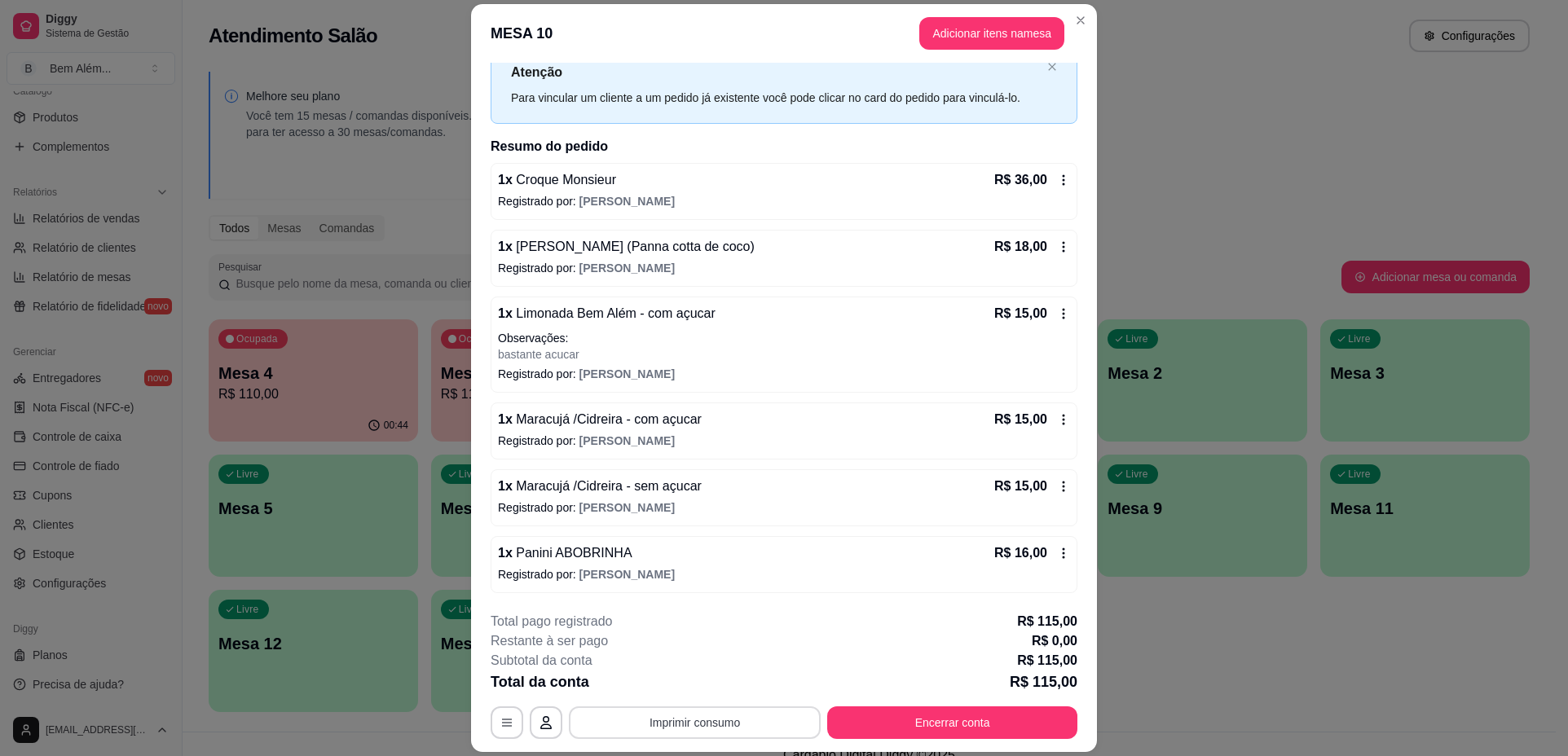
click at [680, 721] on button "Imprimir consumo" at bounding box center [694, 723] width 251 height 33
click at [676, 686] on button "impressao computador" at bounding box center [688, 685] width 122 height 26
click at [964, 713] on button "Encerrar conta" at bounding box center [952, 723] width 250 height 33
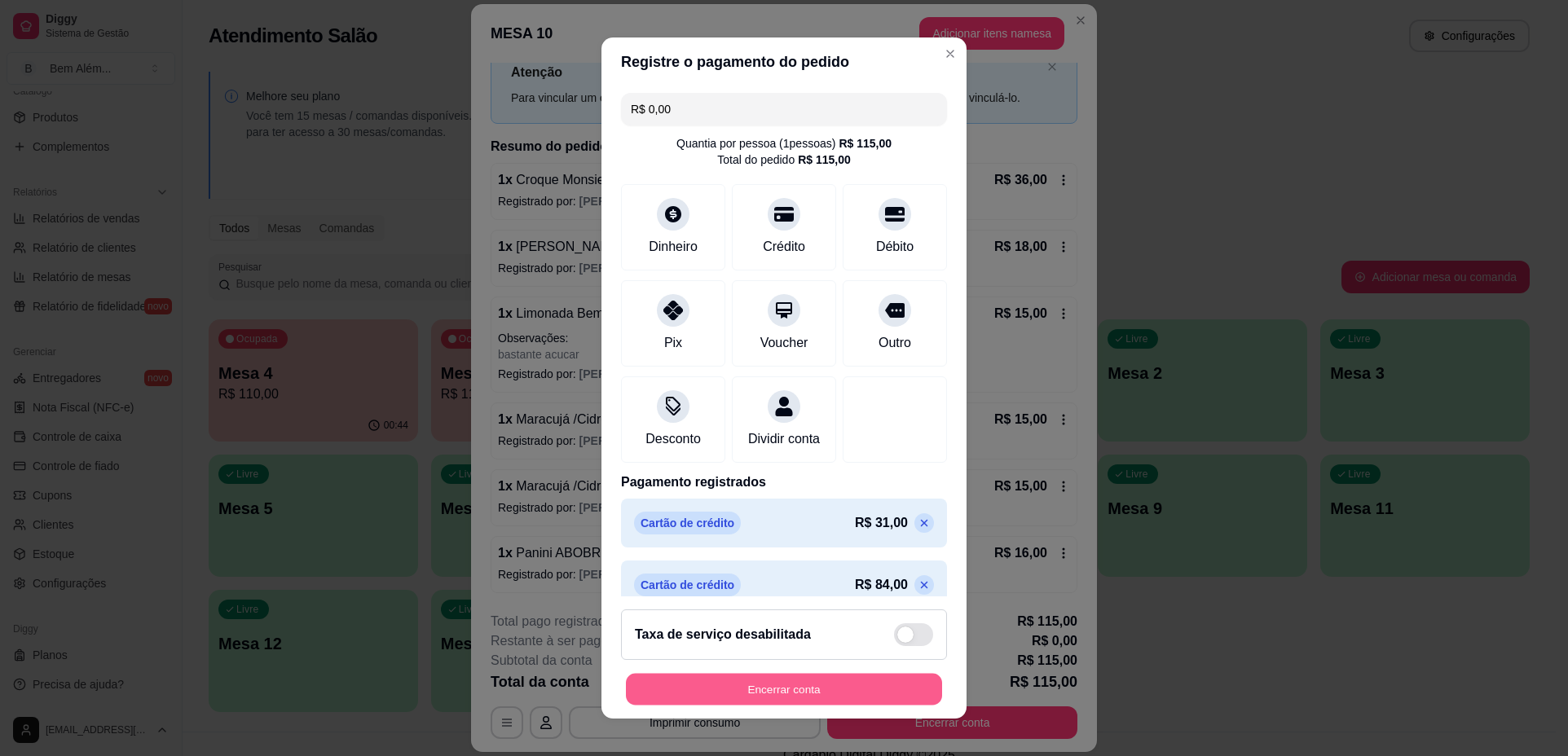
click at [837, 701] on button "Encerrar conta" at bounding box center [783, 689] width 316 height 32
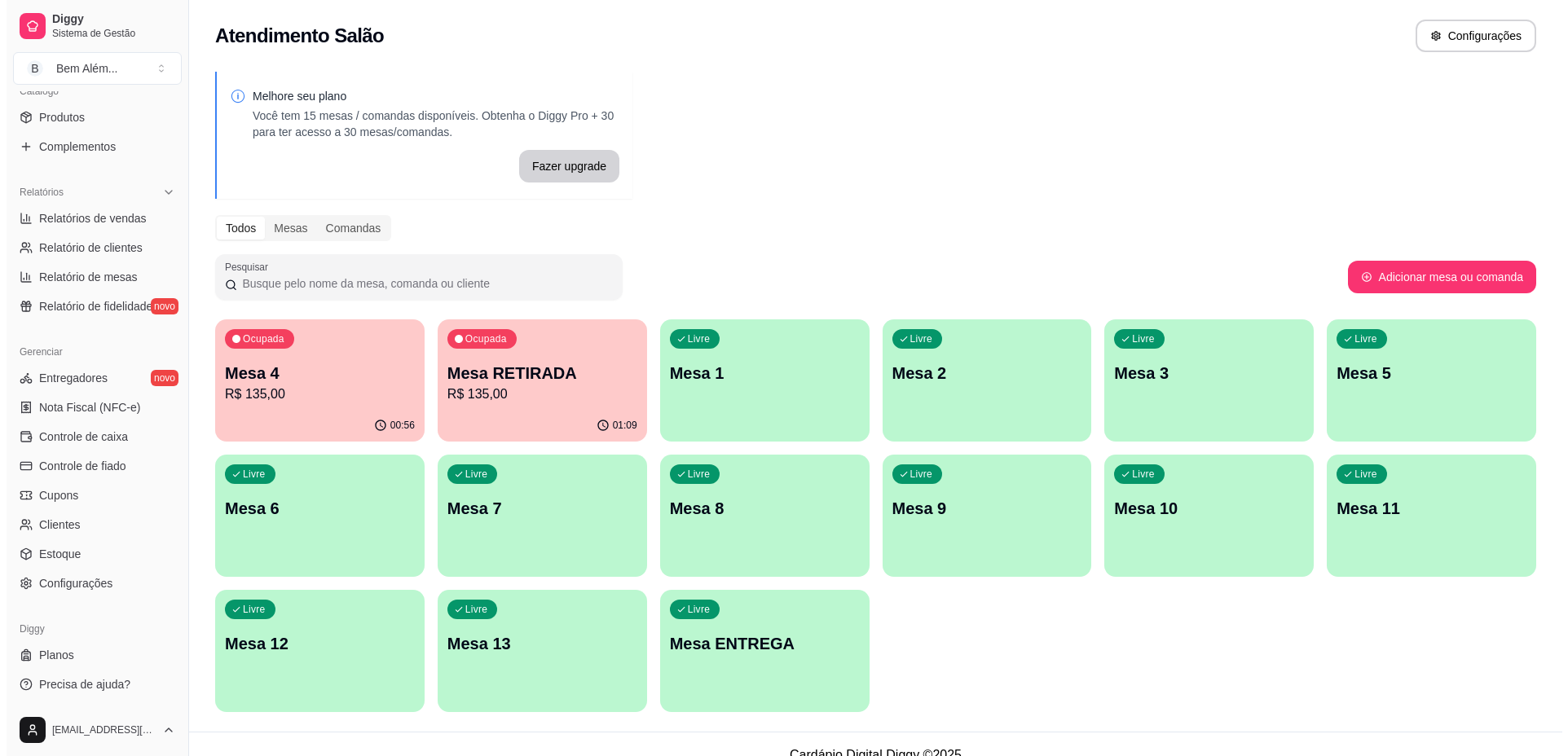
scroll to position [0, 0]
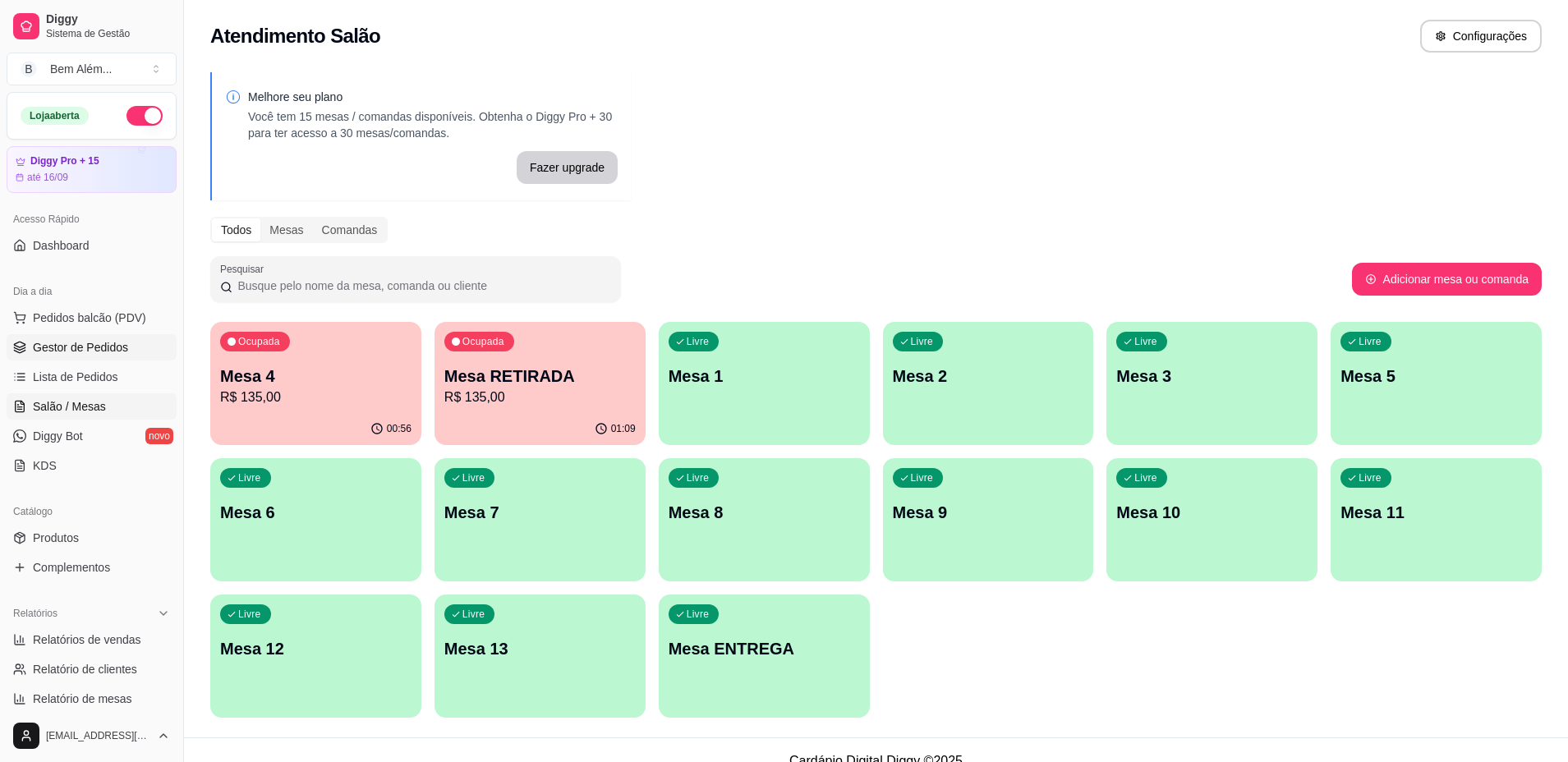
click at [99, 354] on span "Gestor de Pedidos" at bounding box center [80, 347] width 95 height 17
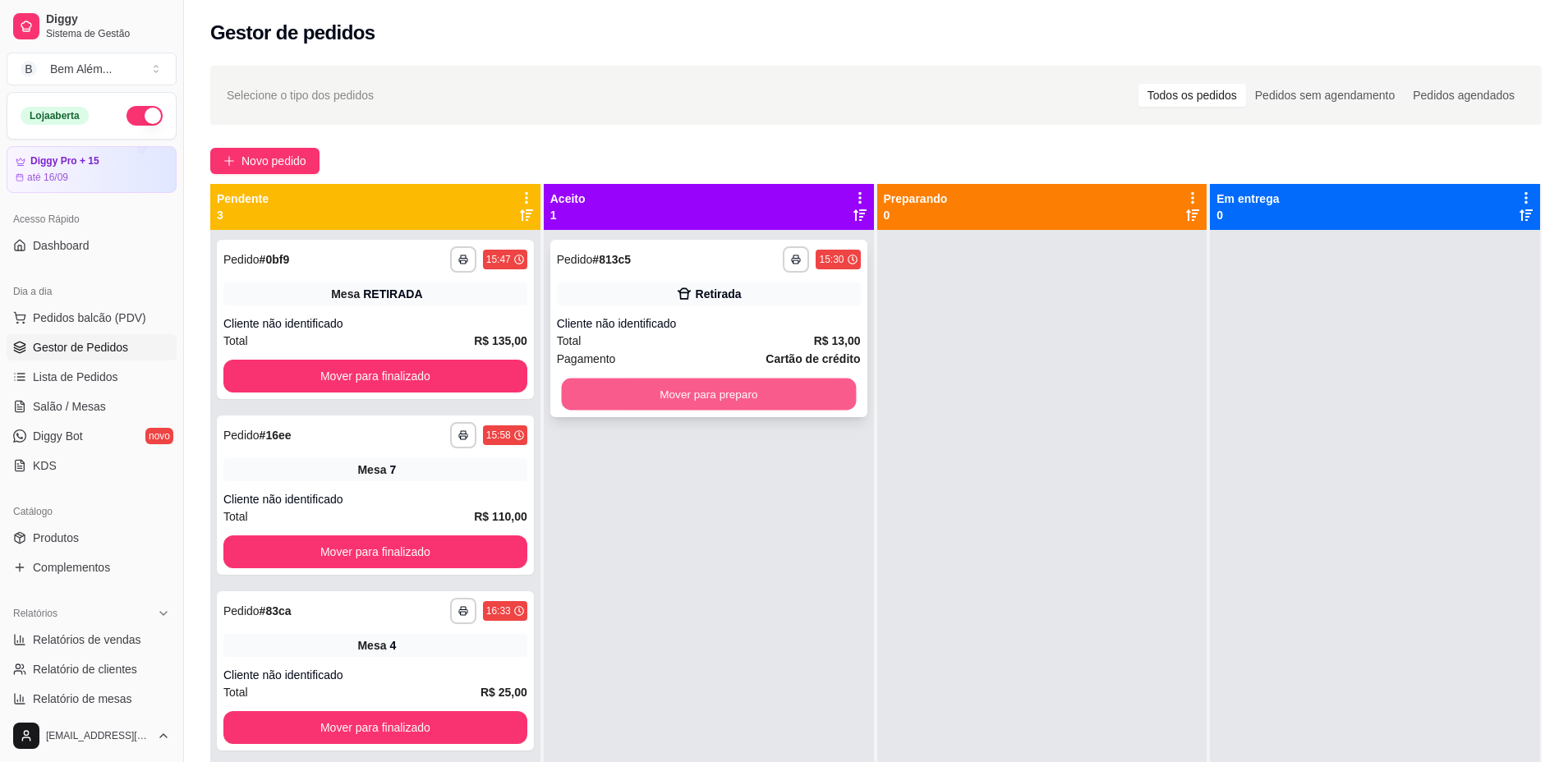
click at [585, 357] on div "**********" at bounding box center [708, 329] width 317 height 177
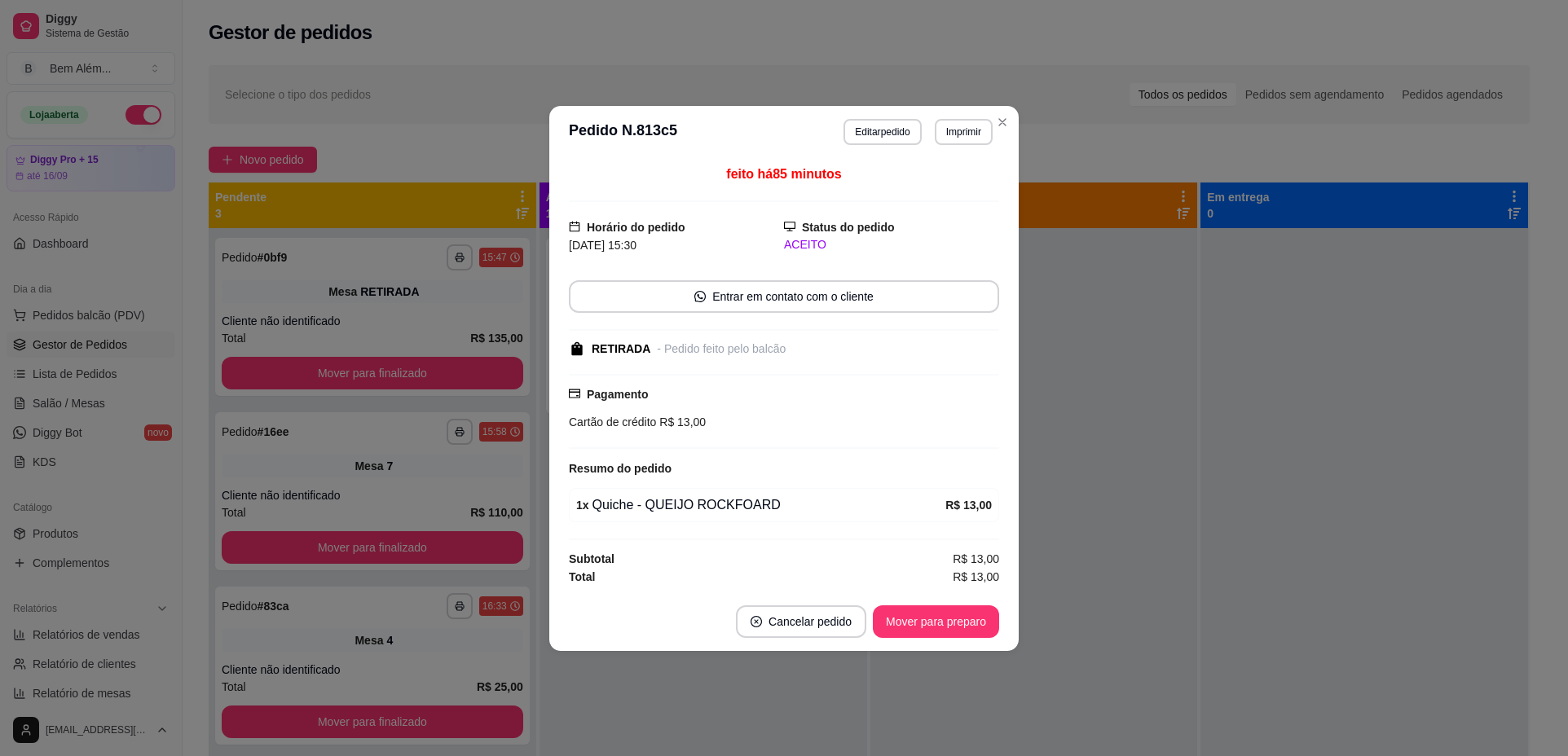
click at [498, 370] on button "Mover para finalizado" at bounding box center [372, 373] width 302 height 33
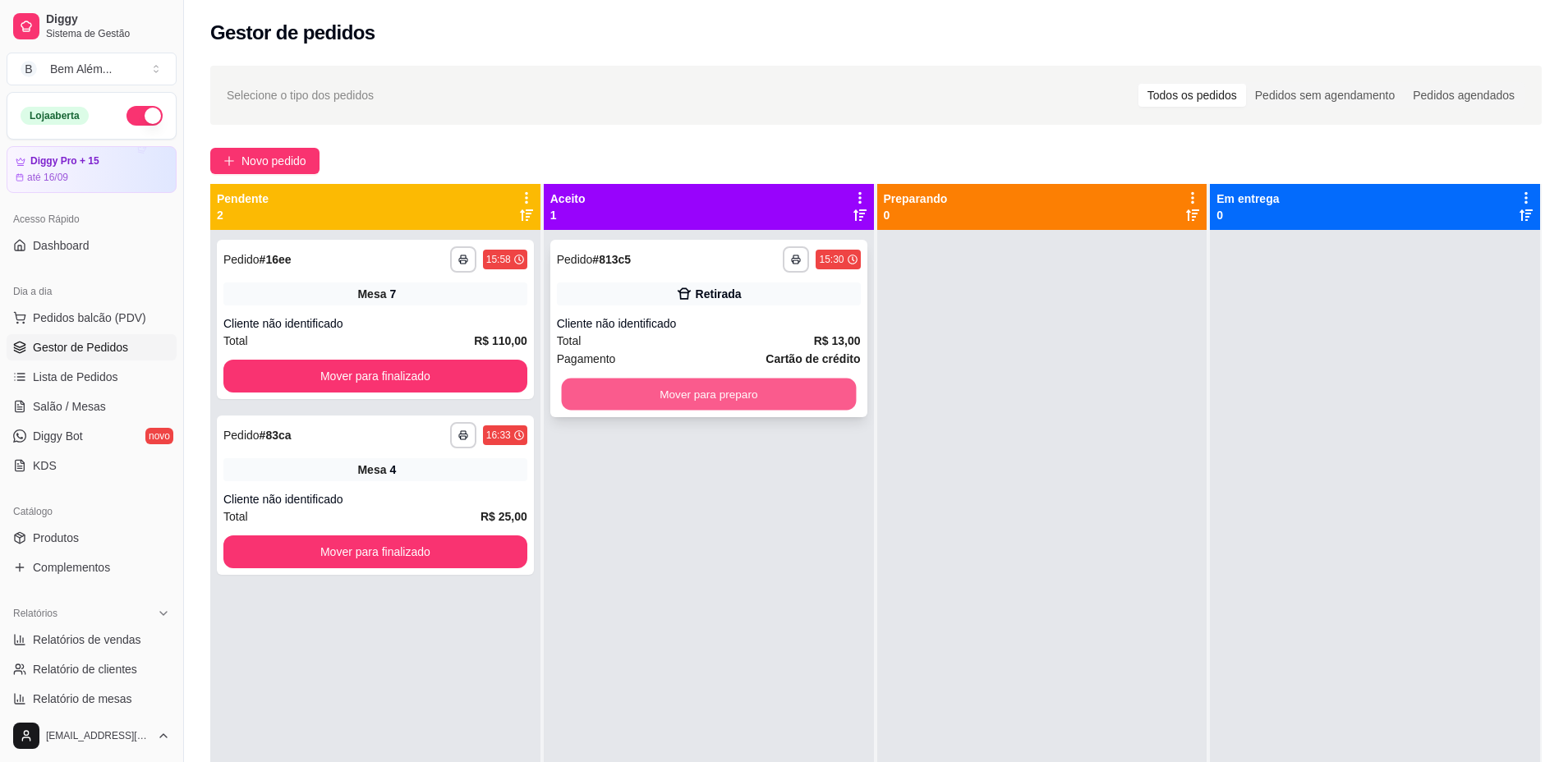
click at [600, 396] on button "Mover para preparo" at bounding box center [708, 394] width 295 height 32
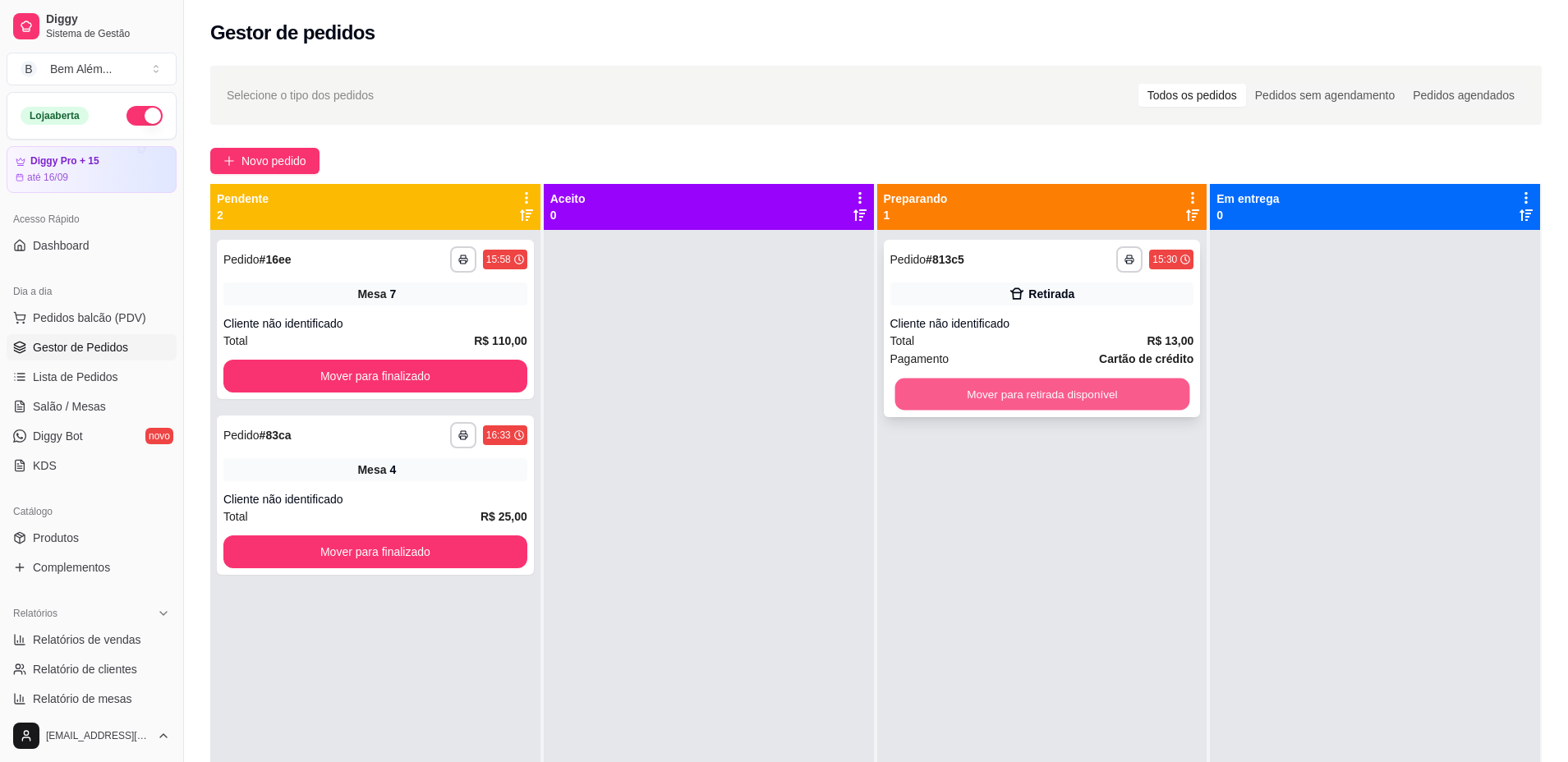
click at [985, 394] on button "Mover para retirada disponível" at bounding box center [1042, 394] width 295 height 32
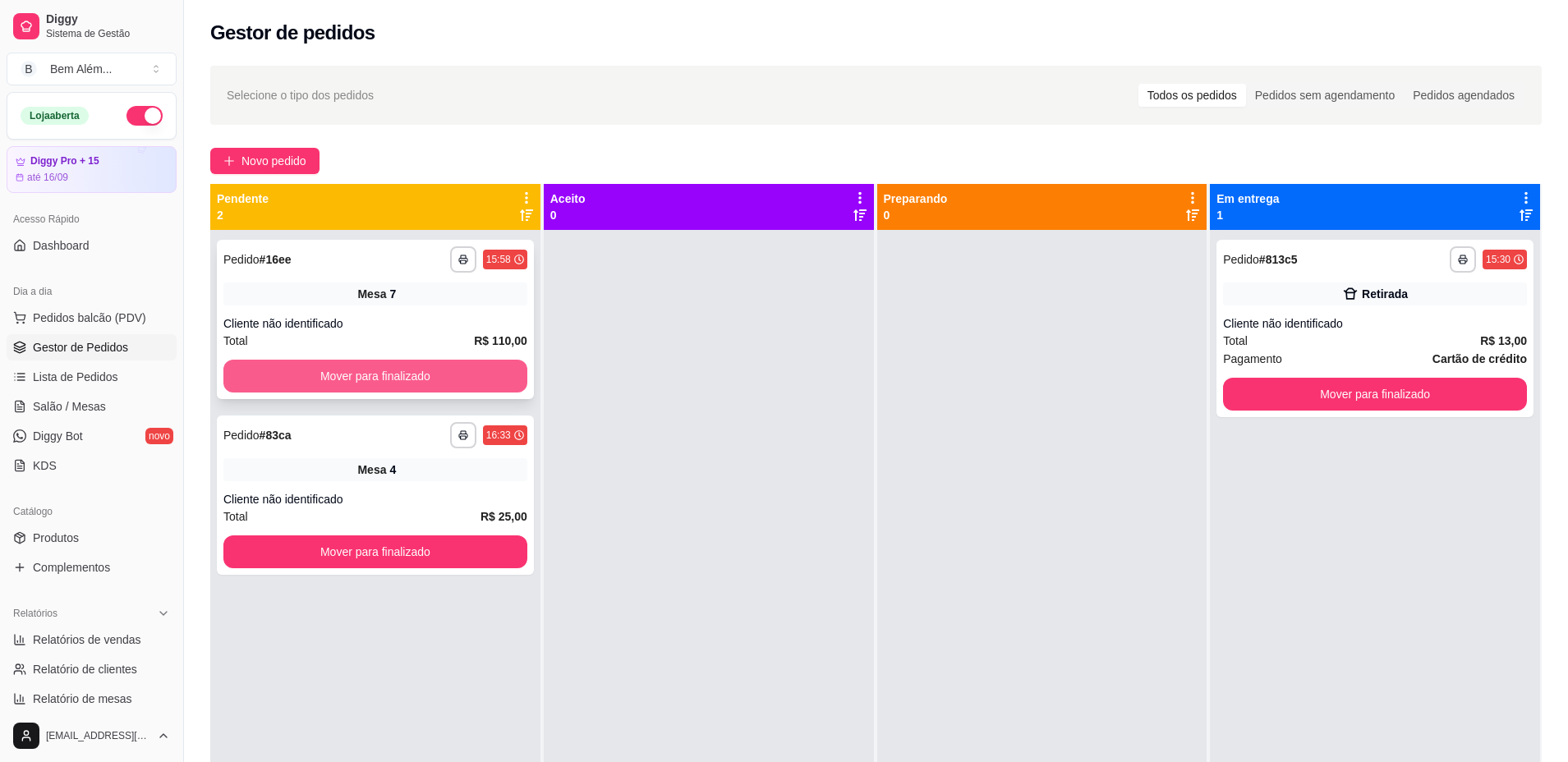
click at [439, 382] on button "Mover para finalizado" at bounding box center [375, 376] width 304 height 33
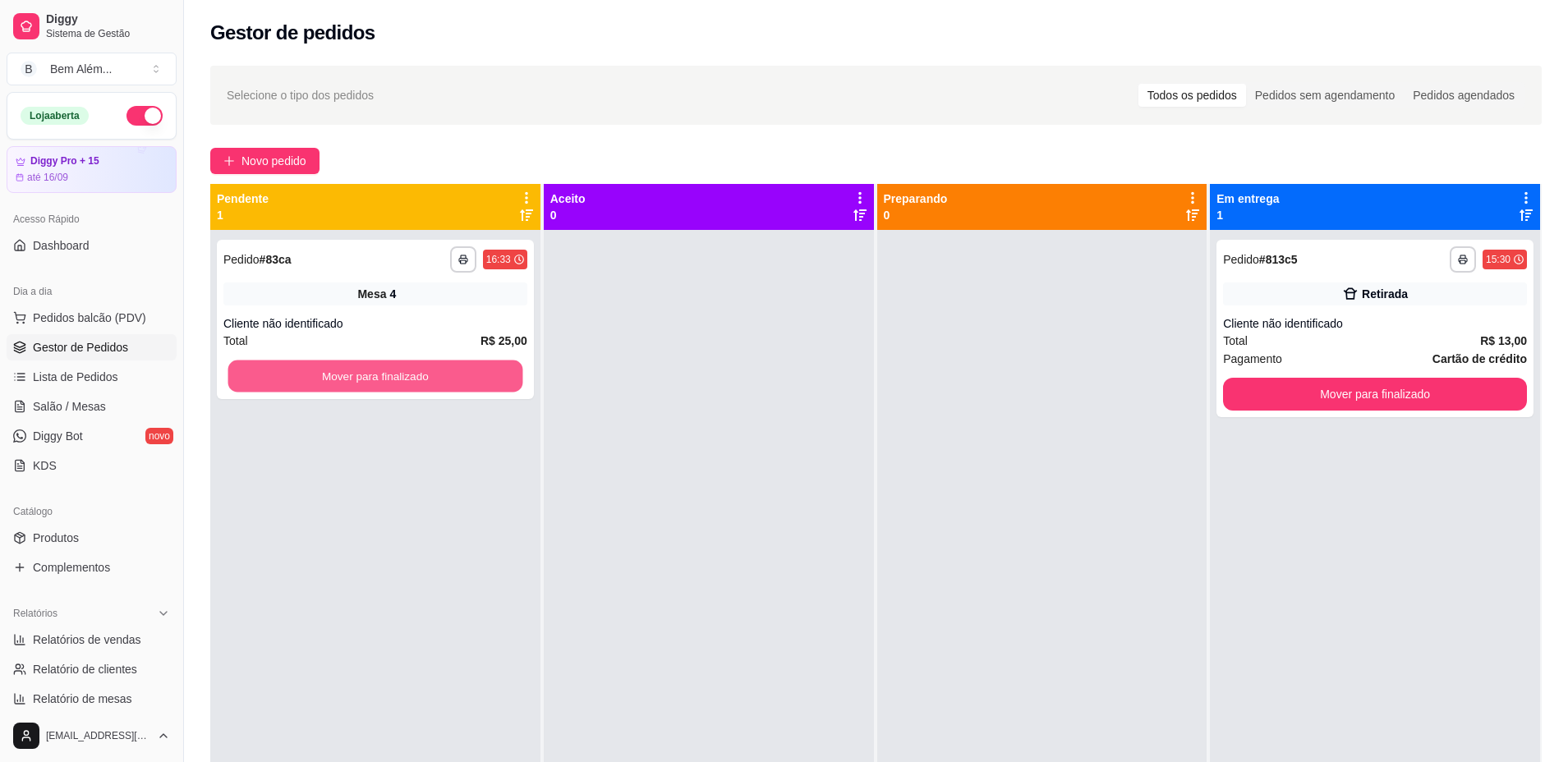
click at [439, 382] on button "Mover para finalizado" at bounding box center [376, 376] width 295 height 32
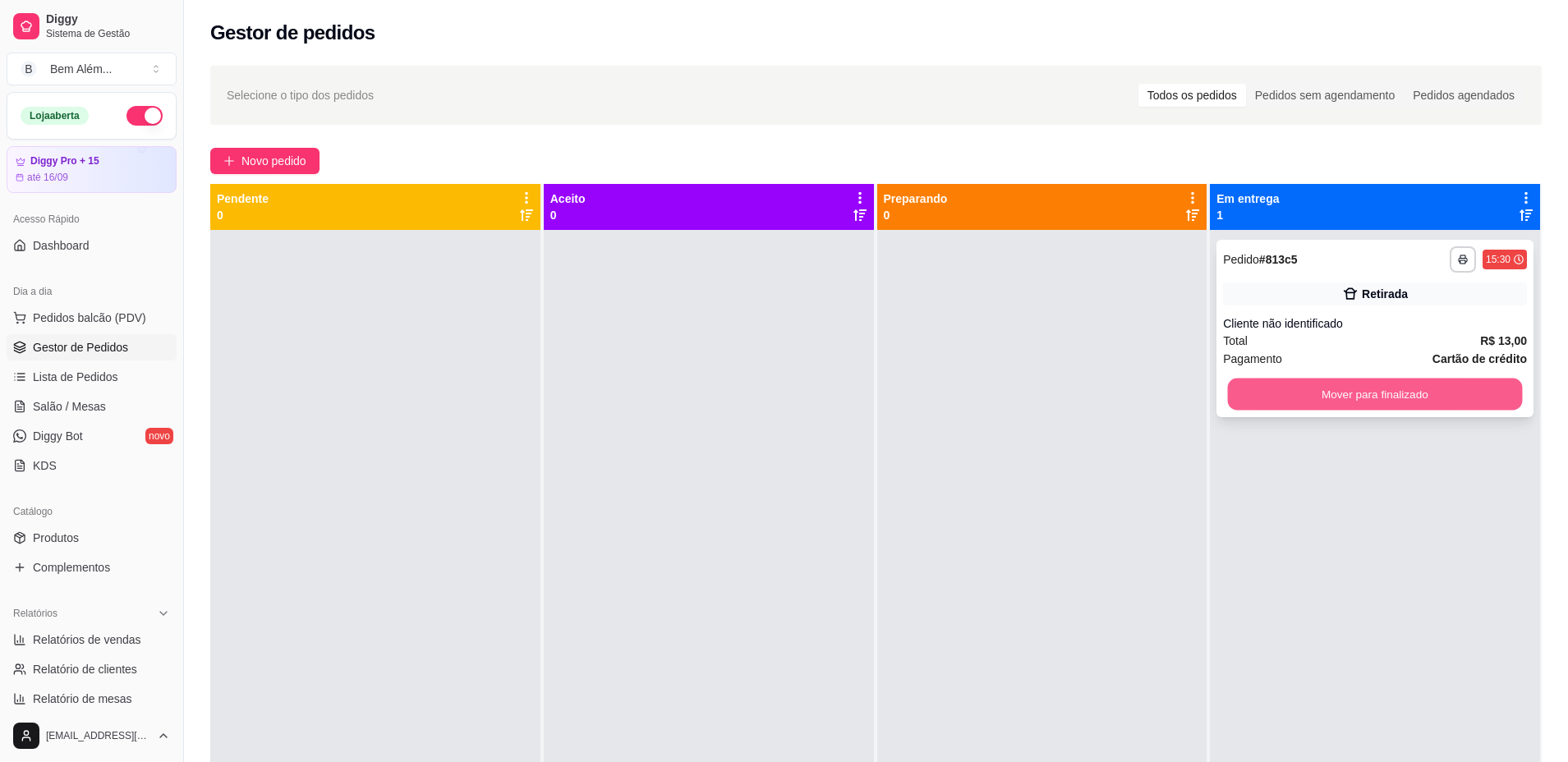
click at [1274, 390] on button "Mover para finalizado" at bounding box center [1375, 394] width 295 height 32
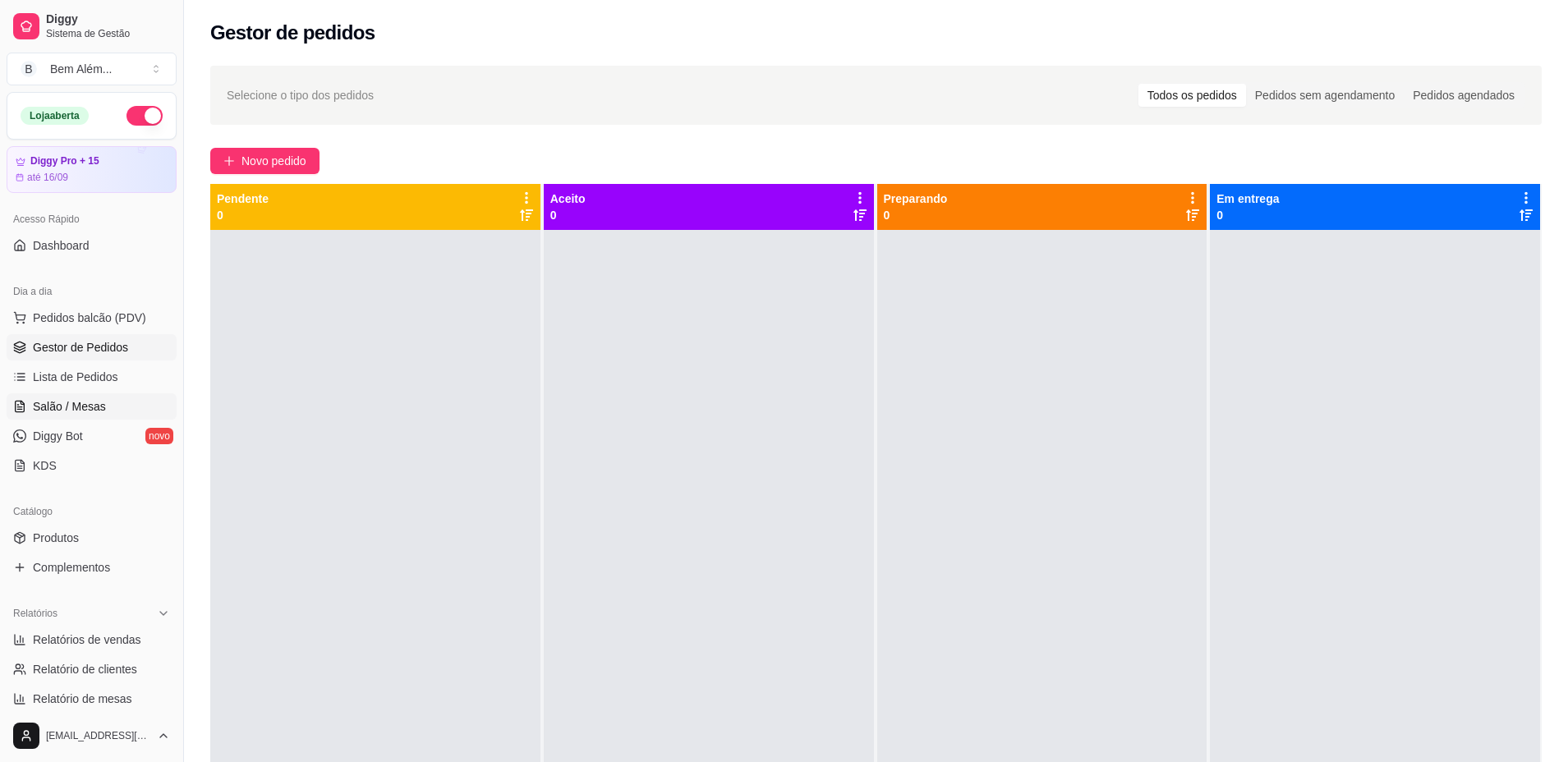
click at [110, 417] on link "Salão / Mesas" at bounding box center [91, 407] width 170 height 27
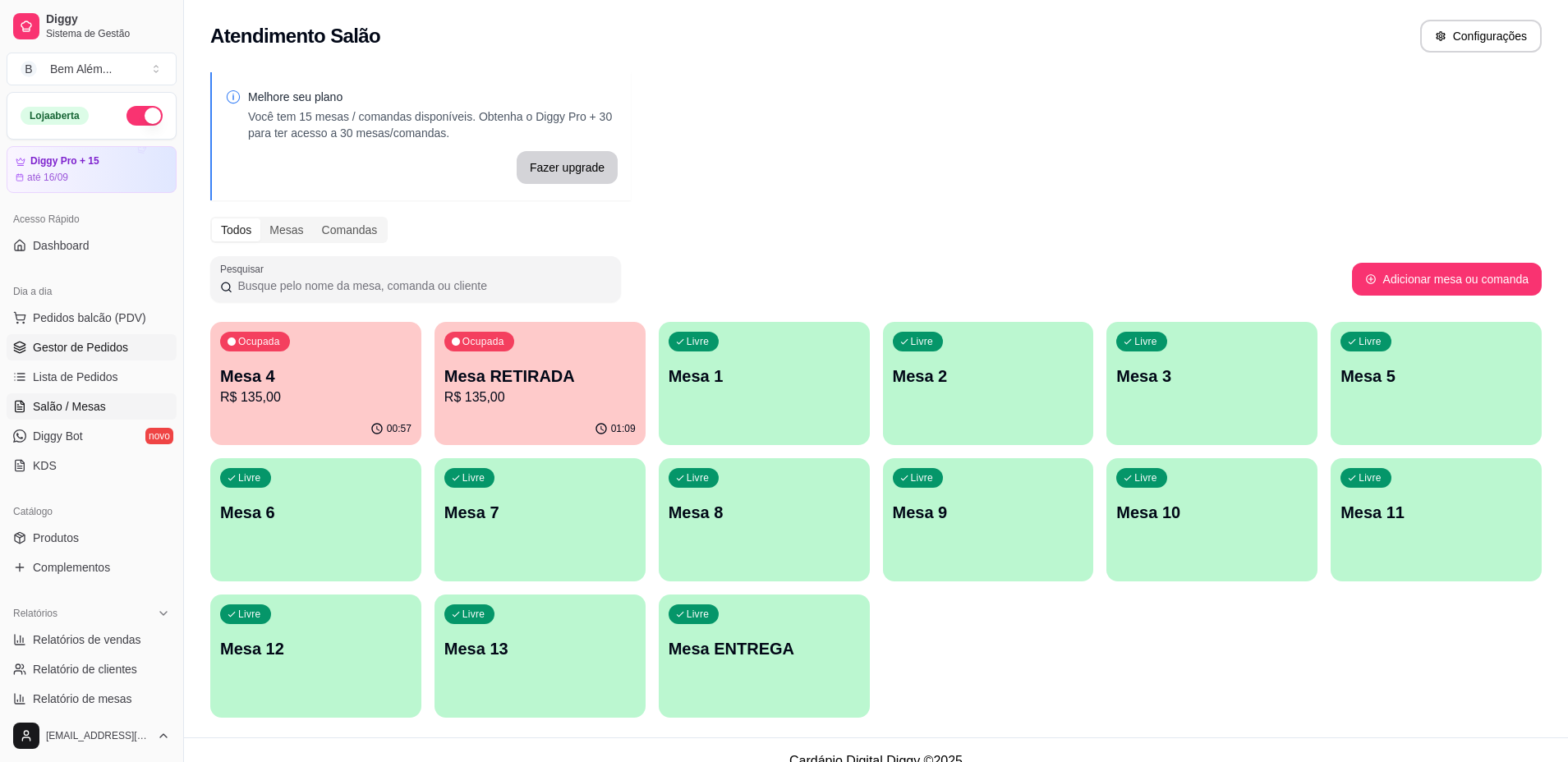
click at [138, 342] on link "Gestor de Pedidos" at bounding box center [91, 348] width 170 height 27
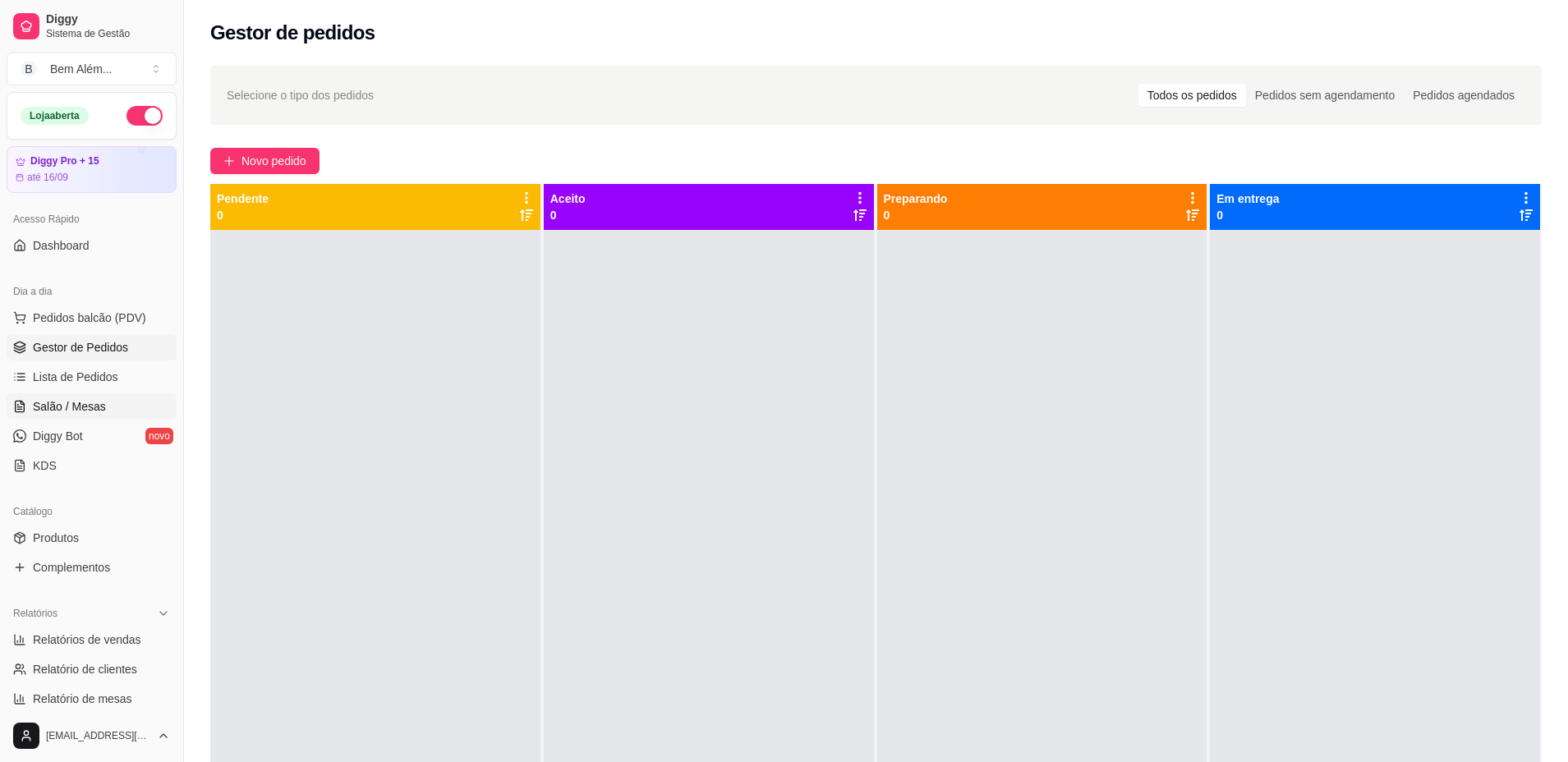
click at [118, 404] on link "Salão / Mesas" at bounding box center [91, 407] width 170 height 27
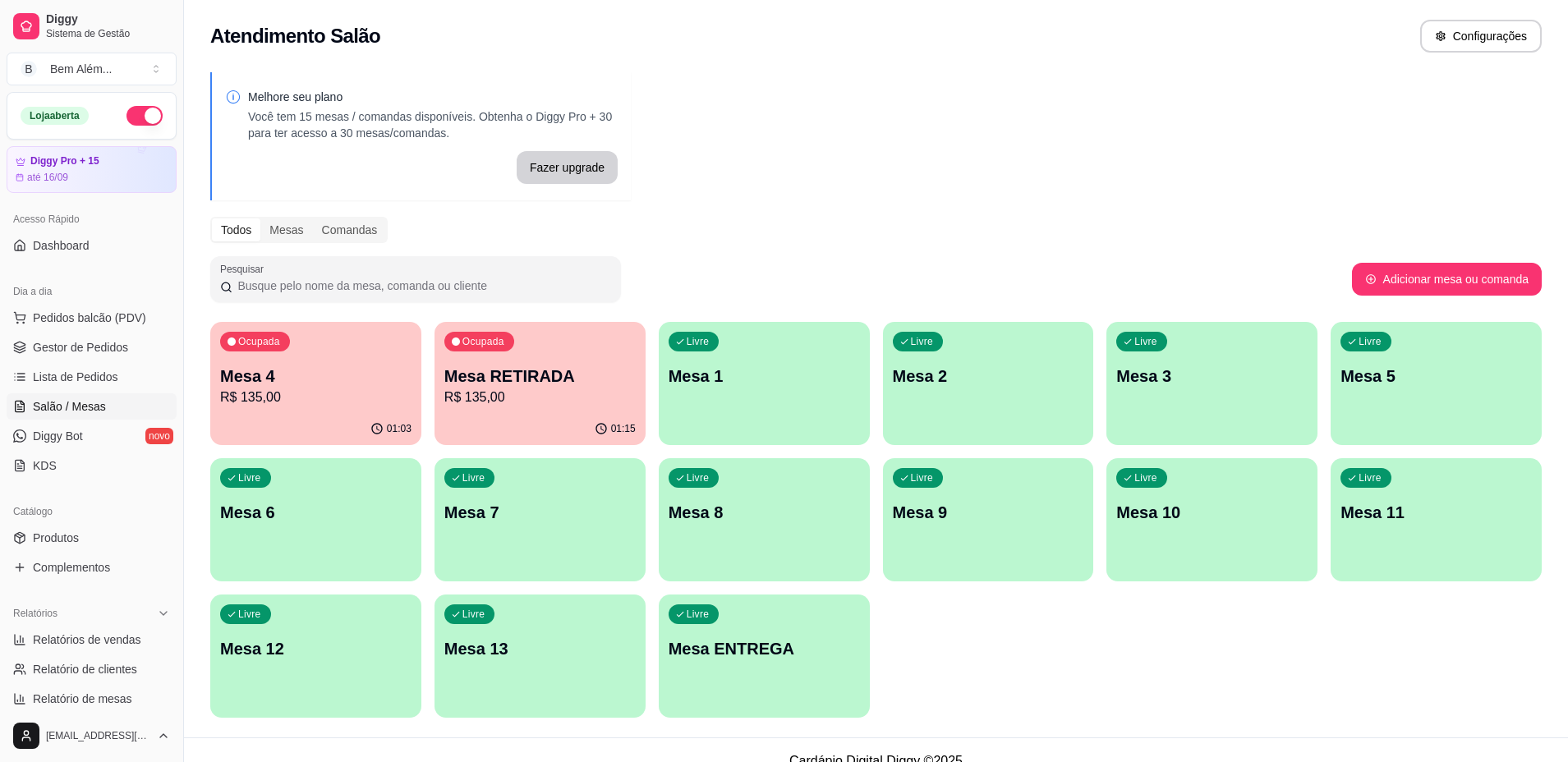
click at [312, 354] on div "Ocupada Mesa 4 R$ 135,00" at bounding box center [316, 368] width 211 height 91
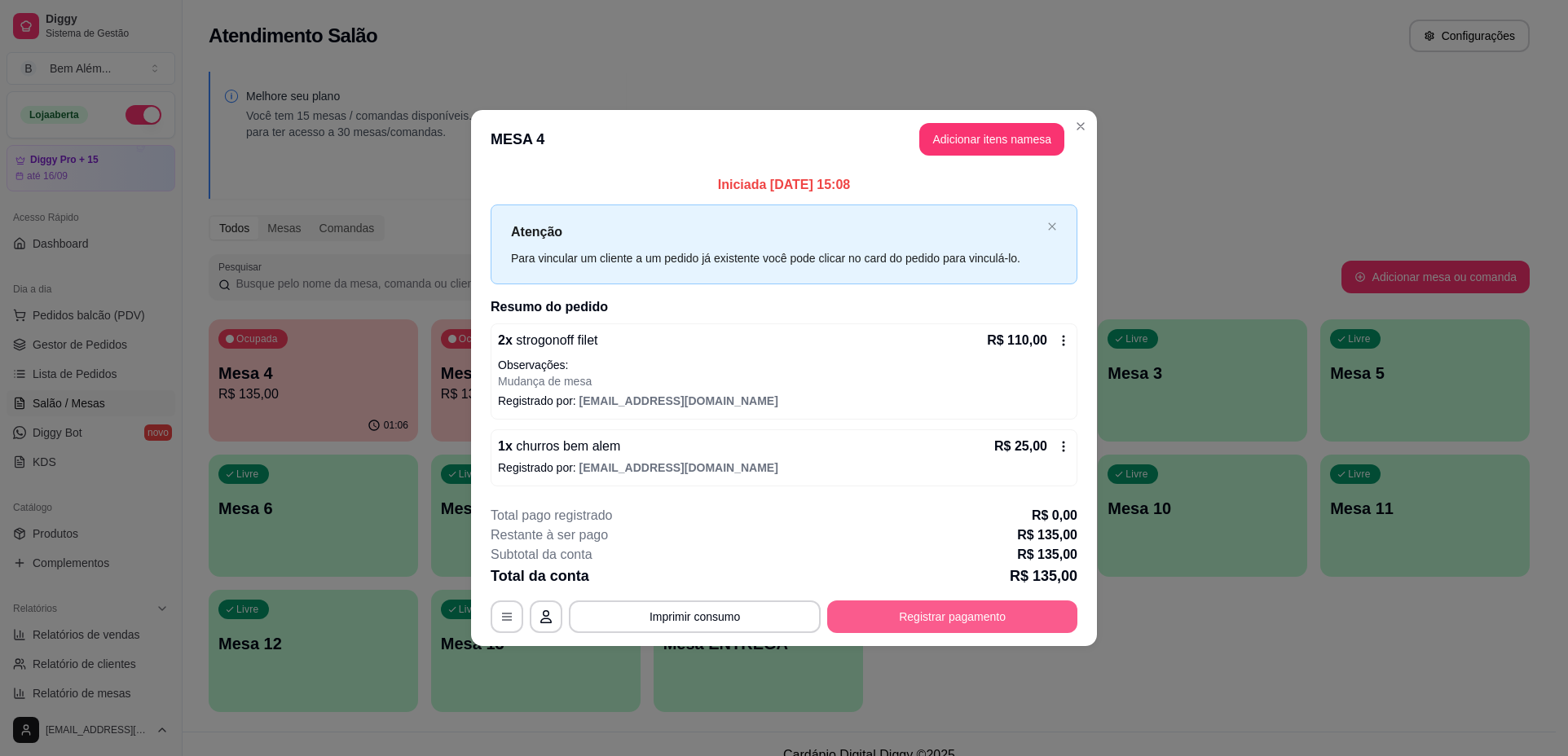
click at [951, 620] on button "Registrar pagamento" at bounding box center [952, 617] width 250 height 33
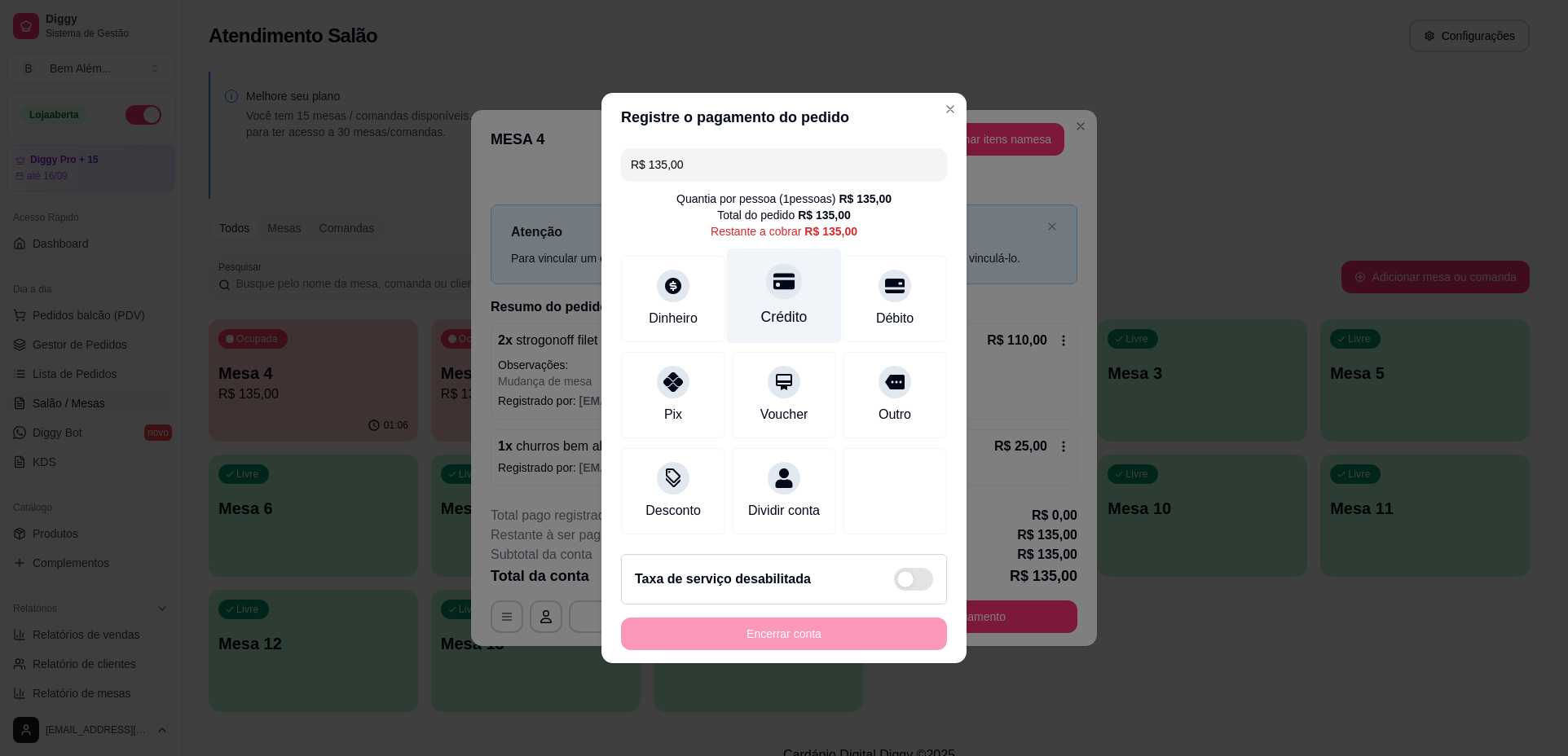
click at [772, 289] on div "Crédito" at bounding box center [784, 296] width 115 height 95
type input "R$ 0,00"
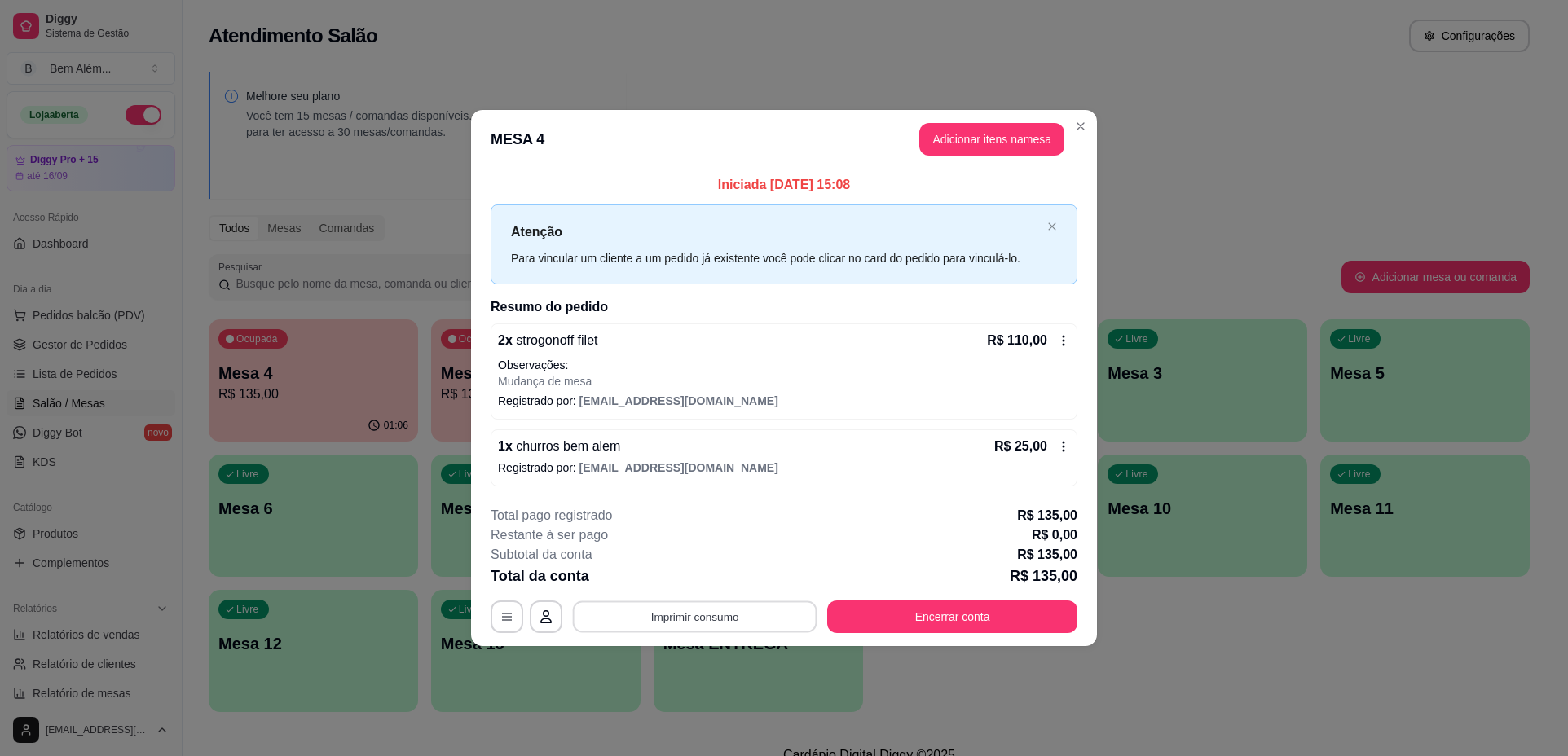
click at [741, 620] on button "Imprimir consumo" at bounding box center [694, 616] width 244 height 32
click at [735, 588] on button "impressao computador" at bounding box center [694, 579] width 119 height 25
click at [879, 619] on button "Encerrar conta" at bounding box center [952, 617] width 250 height 33
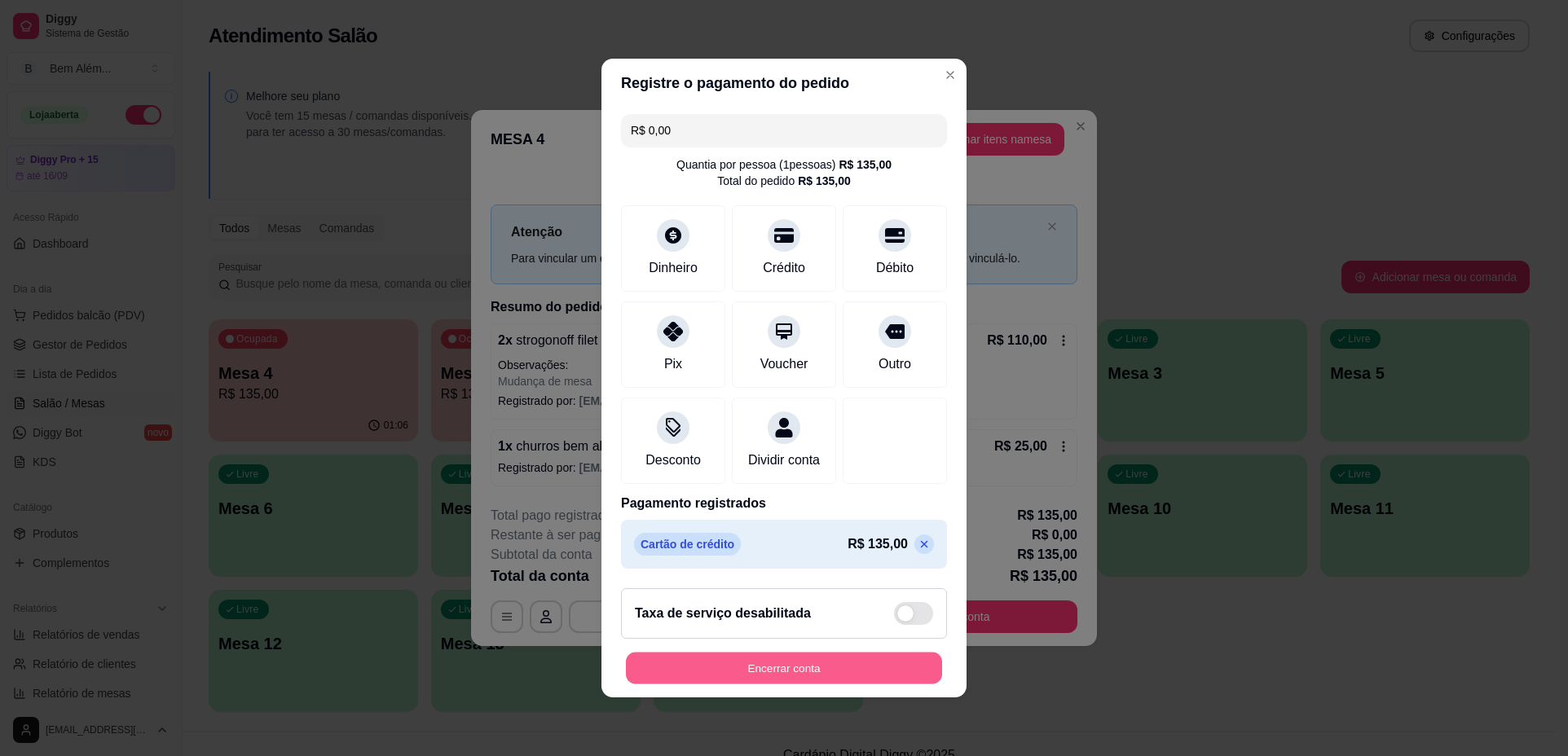
click at [838, 680] on button "Encerrar conta" at bounding box center [783, 668] width 316 height 32
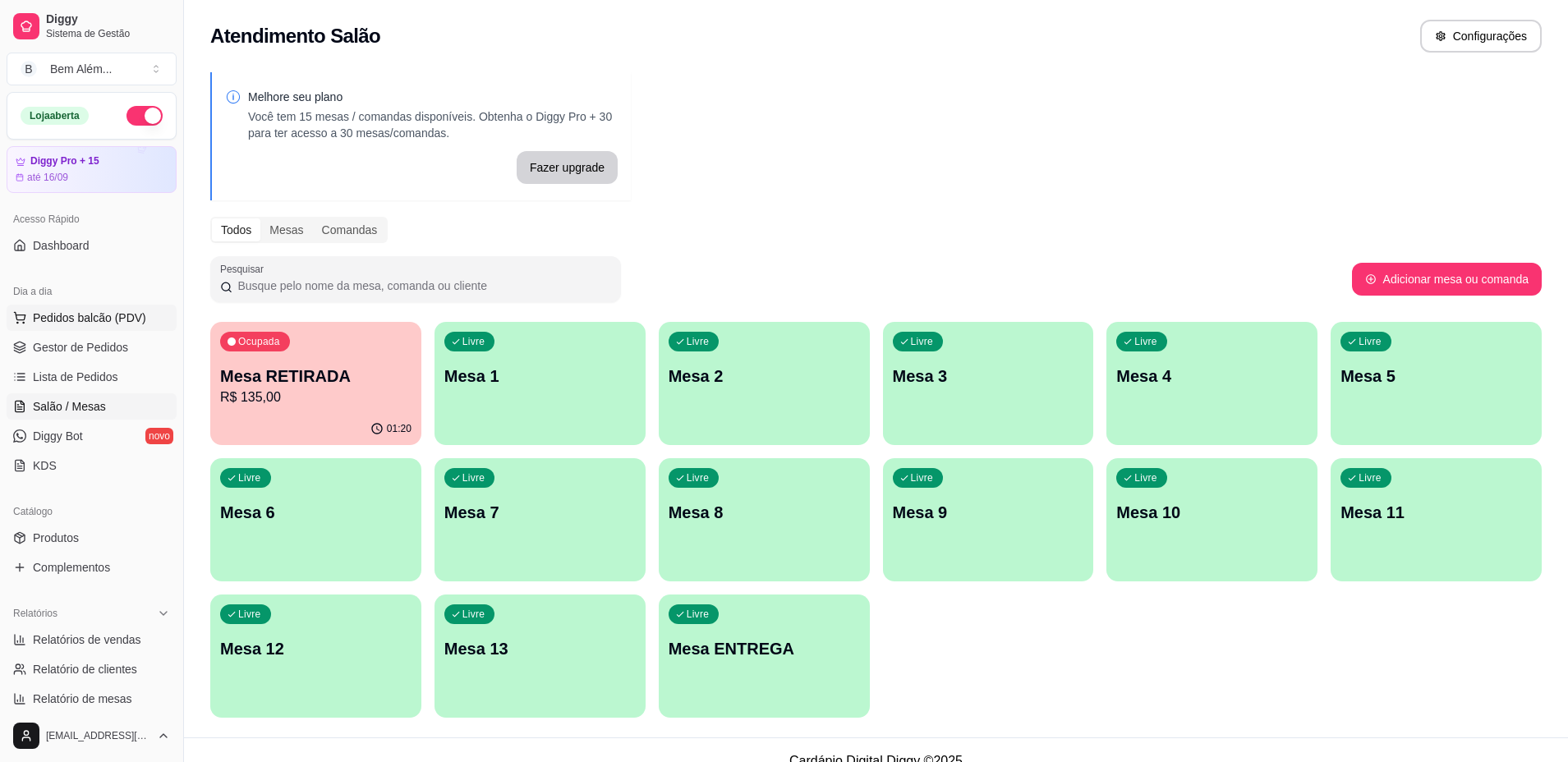
click at [129, 310] on span "Pedidos balcão (PDV)" at bounding box center [89, 318] width 113 height 17
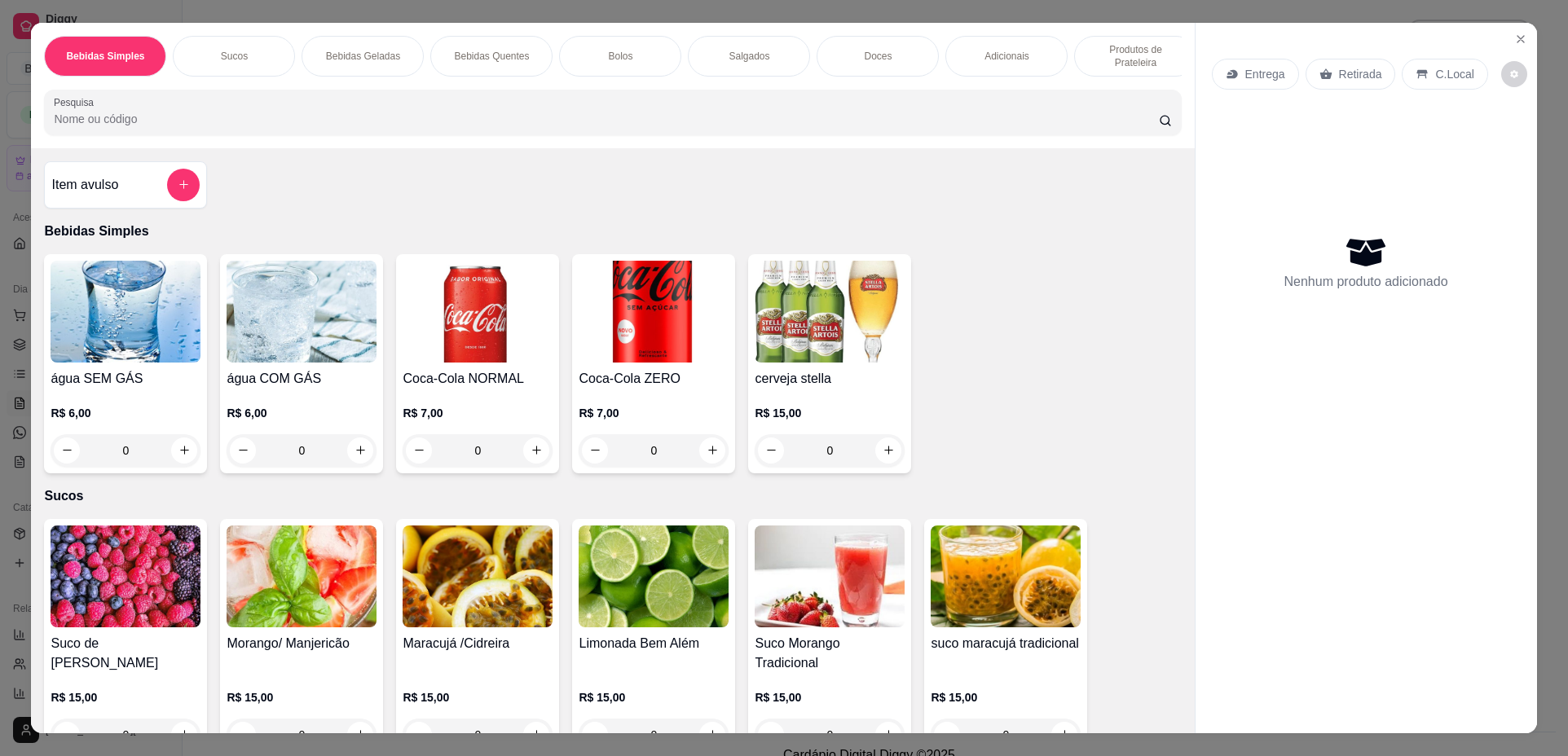
click at [888, 56] on div "Doces" at bounding box center [877, 57] width 122 height 41
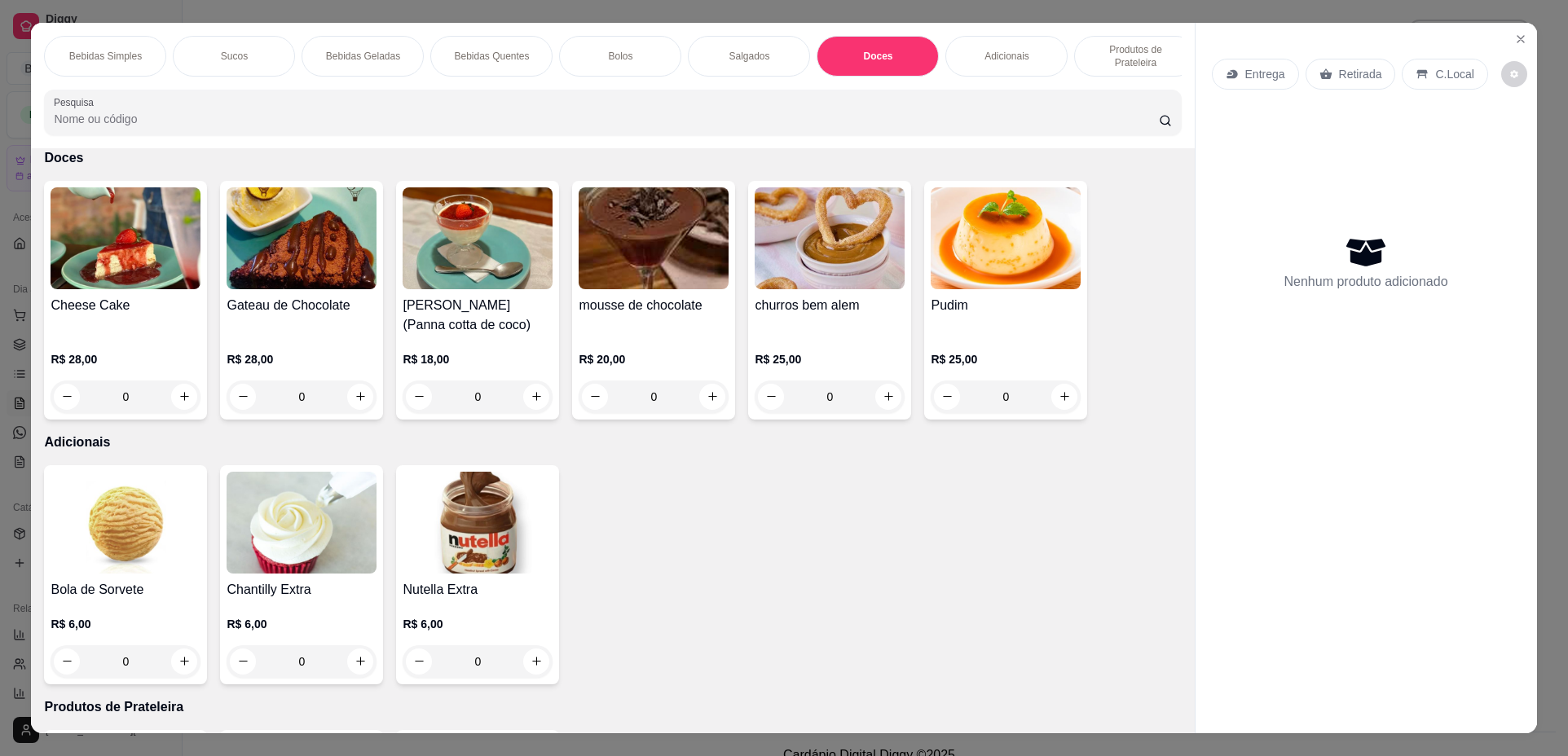
scroll to position [30, 0]
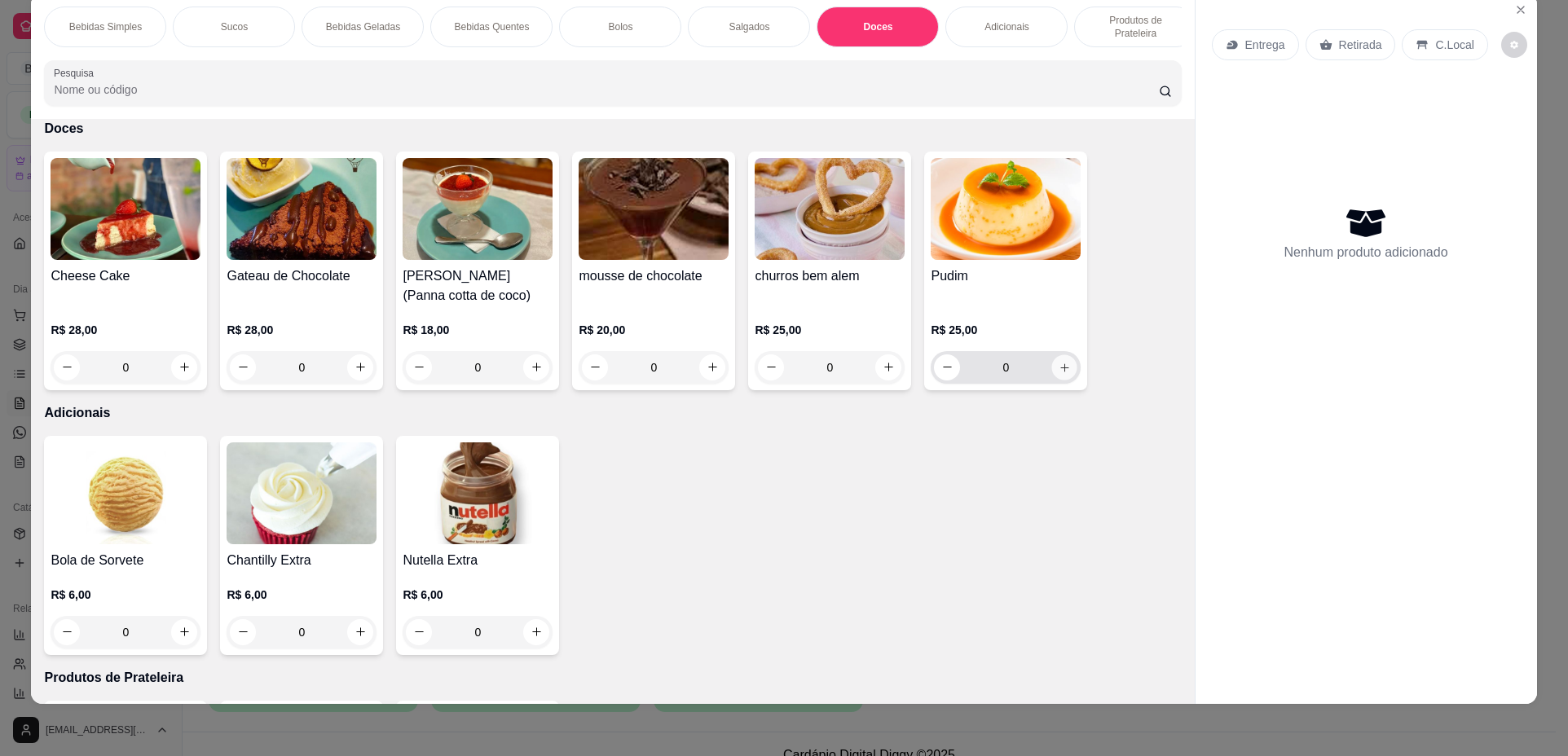
click at [1059, 374] on icon "increase-product-quantity" at bounding box center [1064, 367] width 12 height 12
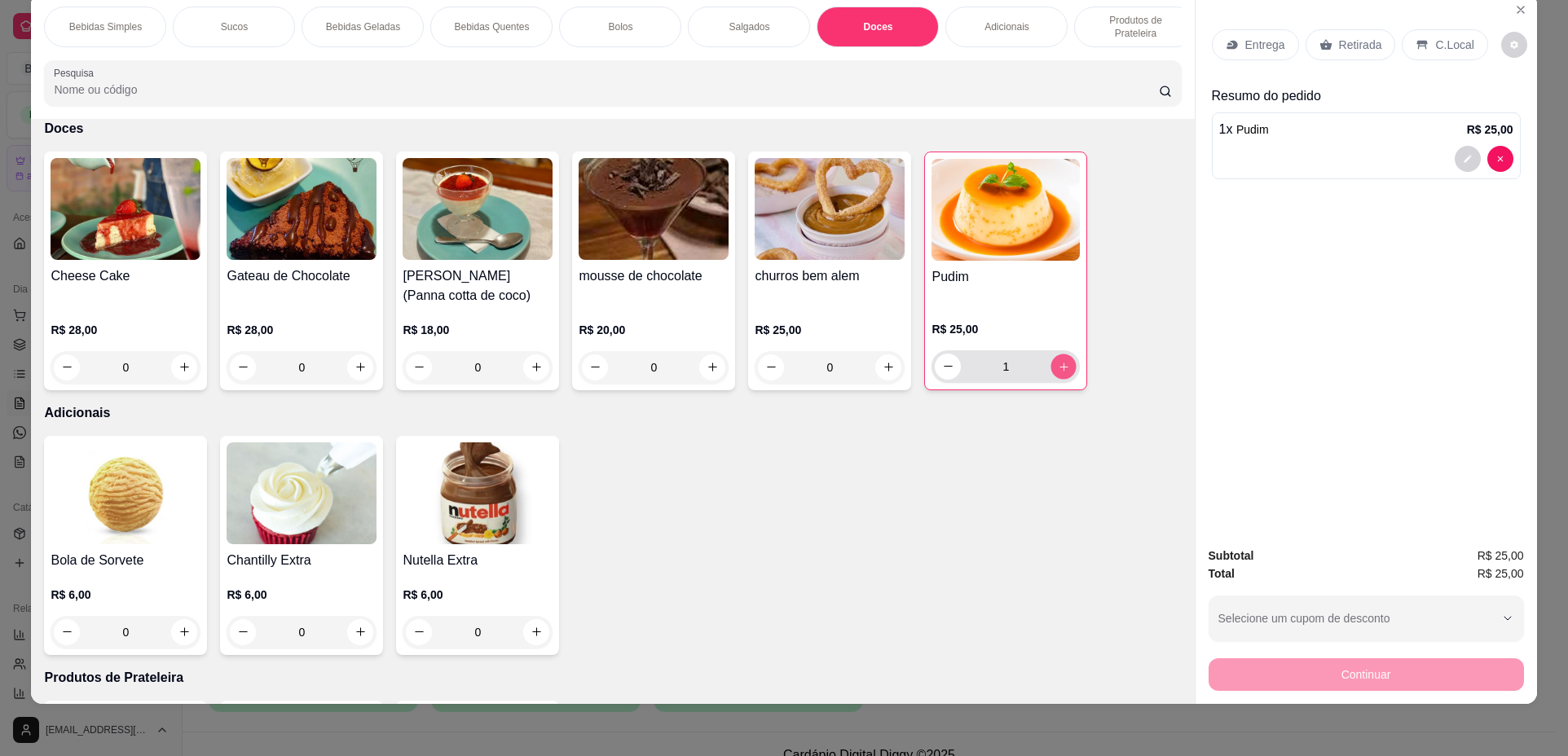
click at [1059, 373] on icon "increase-product-quantity" at bounding box center [1063, 366] width 12 height 12
type input "2"
click at [1344, 54] on div "Retirada" at bounding box center [1350, 45] width 90 height 31
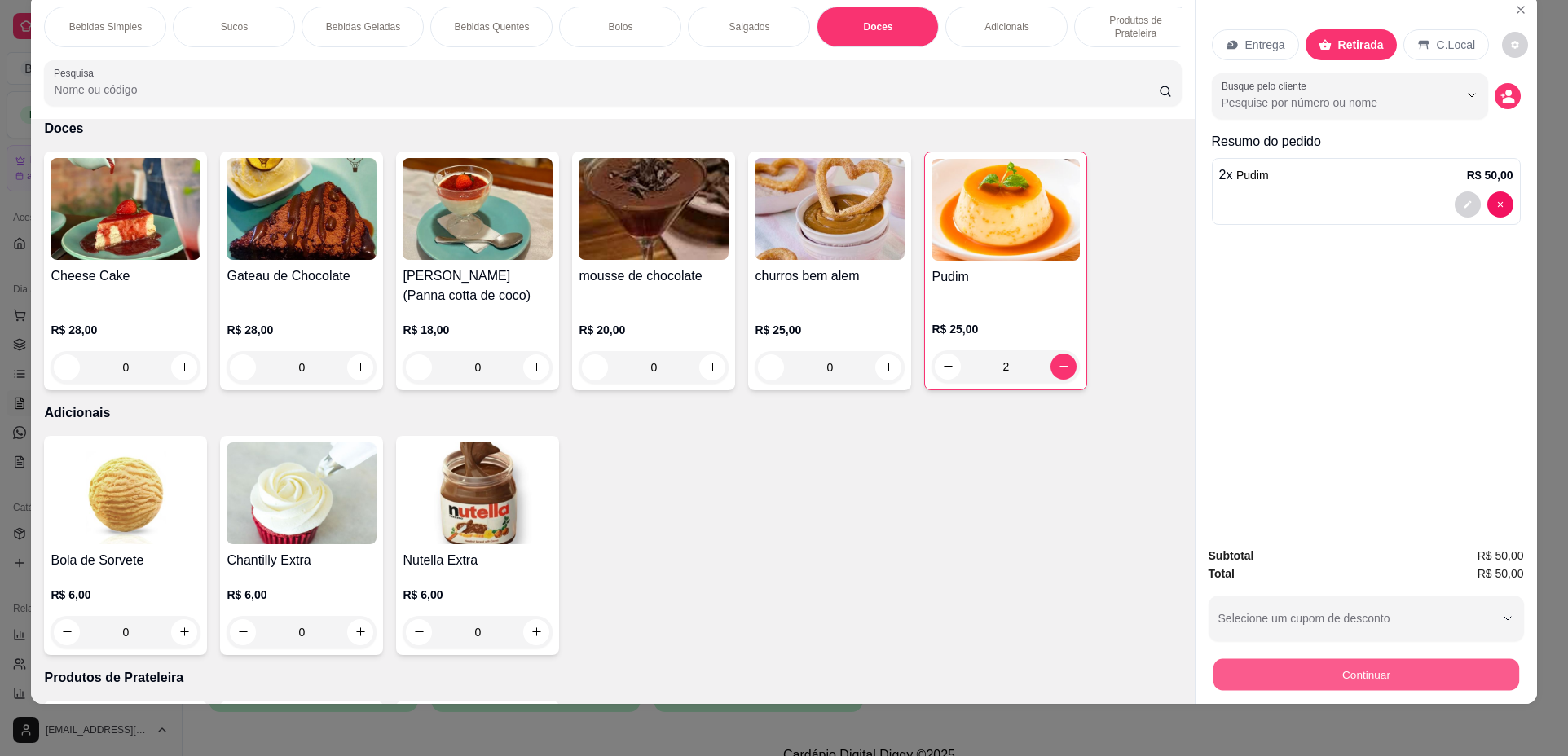
click at [1384, 689] on button "Continuar" at bounding box center [1365, 675] width 306 height 32
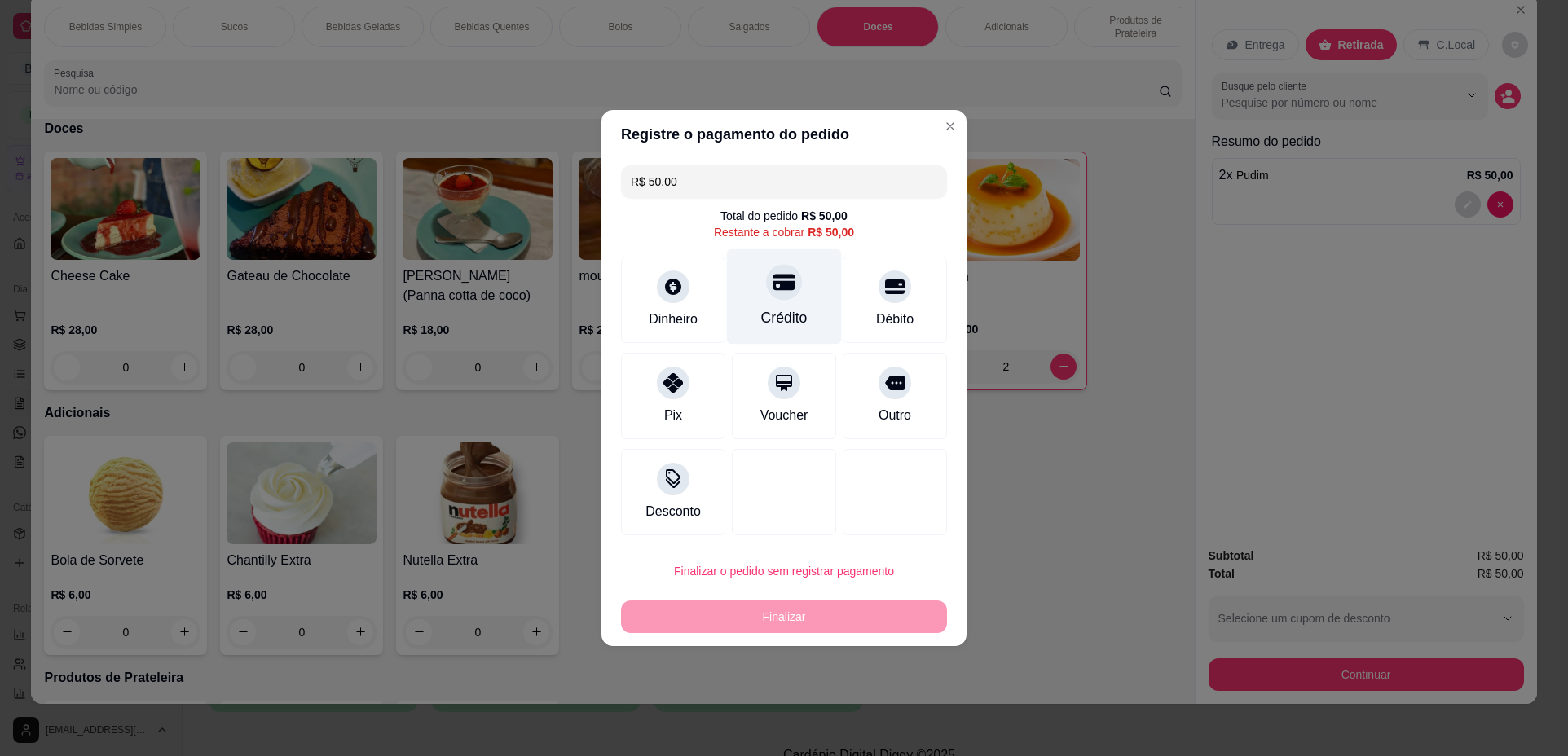
click at [790, 311] on div "Crédito" at bounding box center [784, 318] width 47 height 21
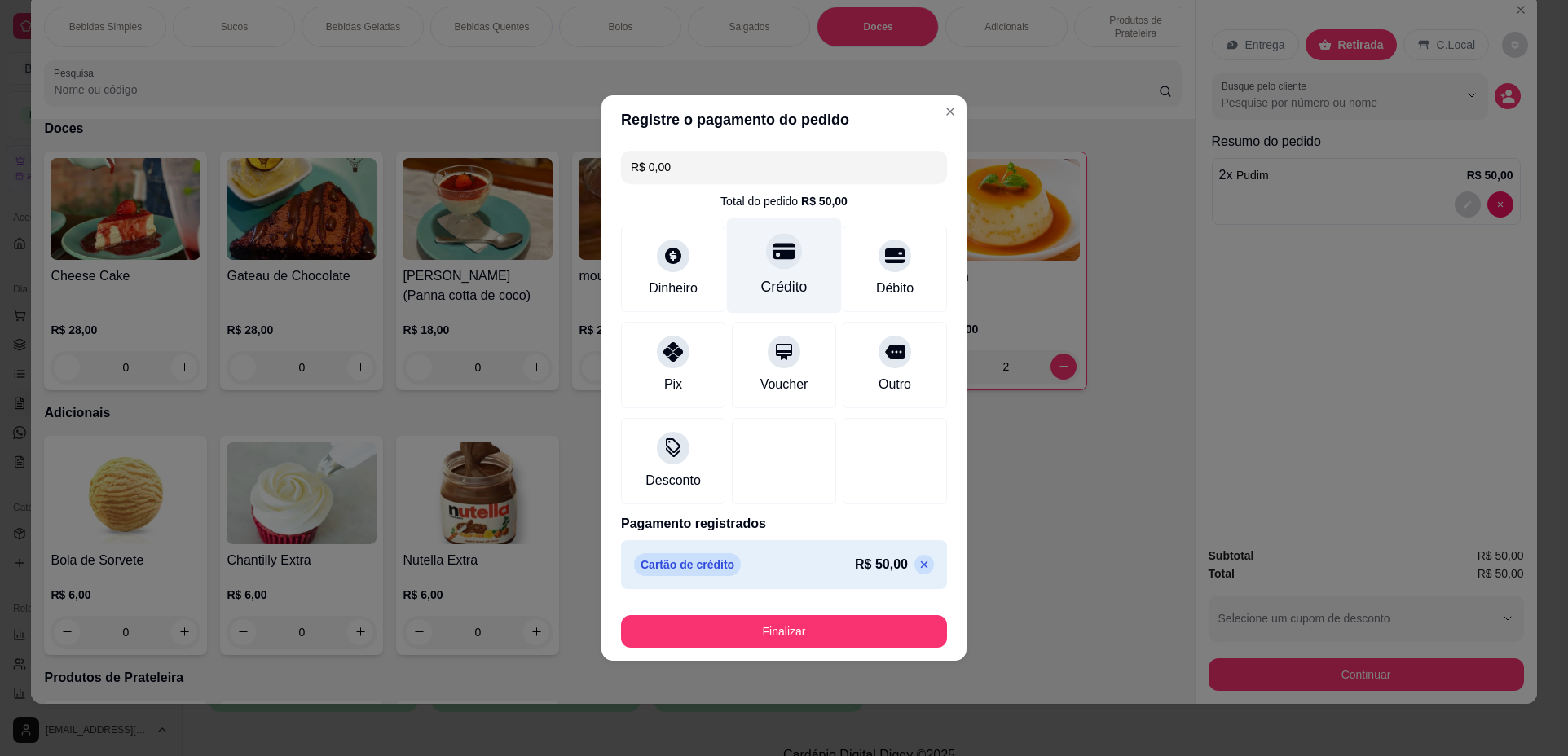
type input "R$ 0,00"
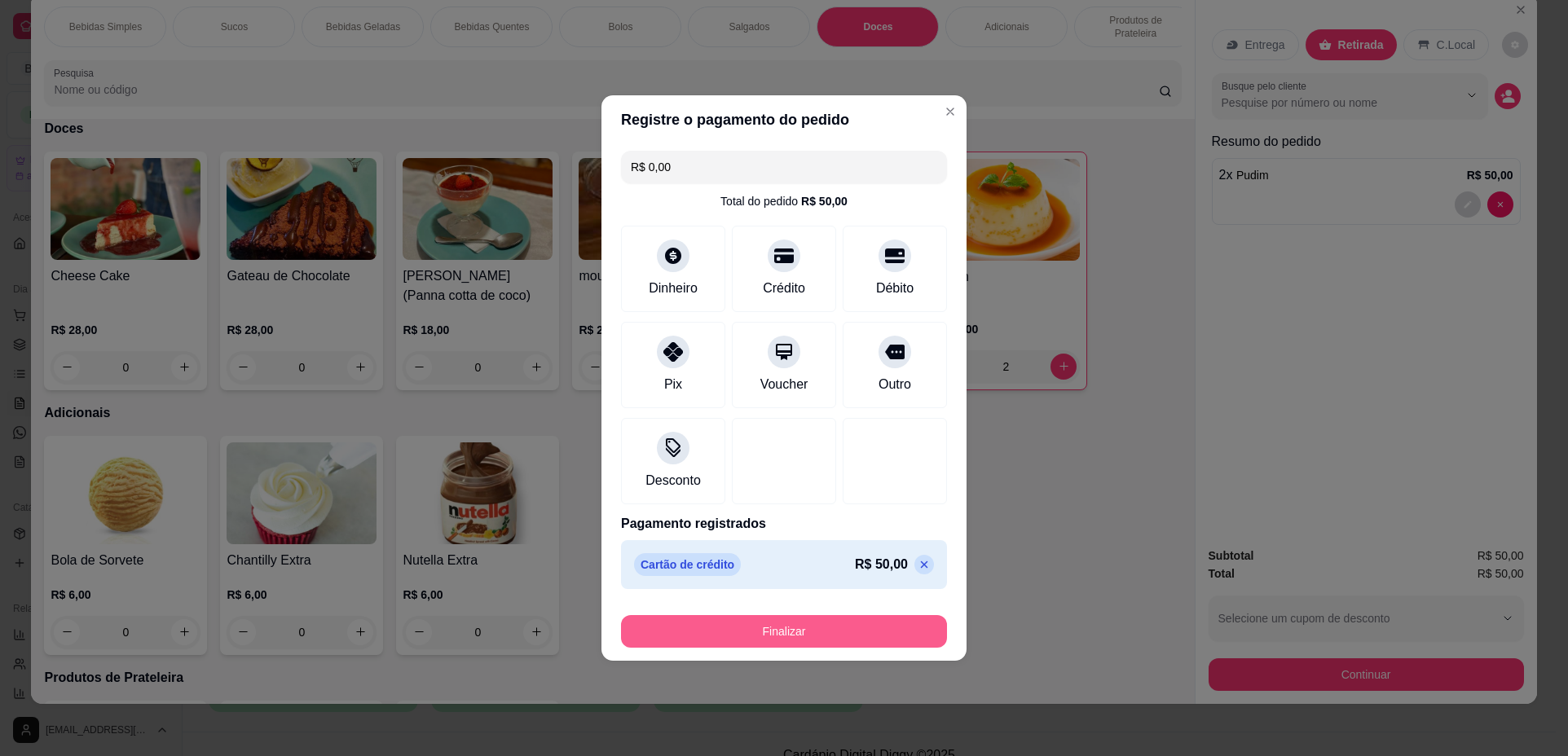
click at [796, 631] on button "Finalizar" at bounding box center [783, 632] width 326 height 33
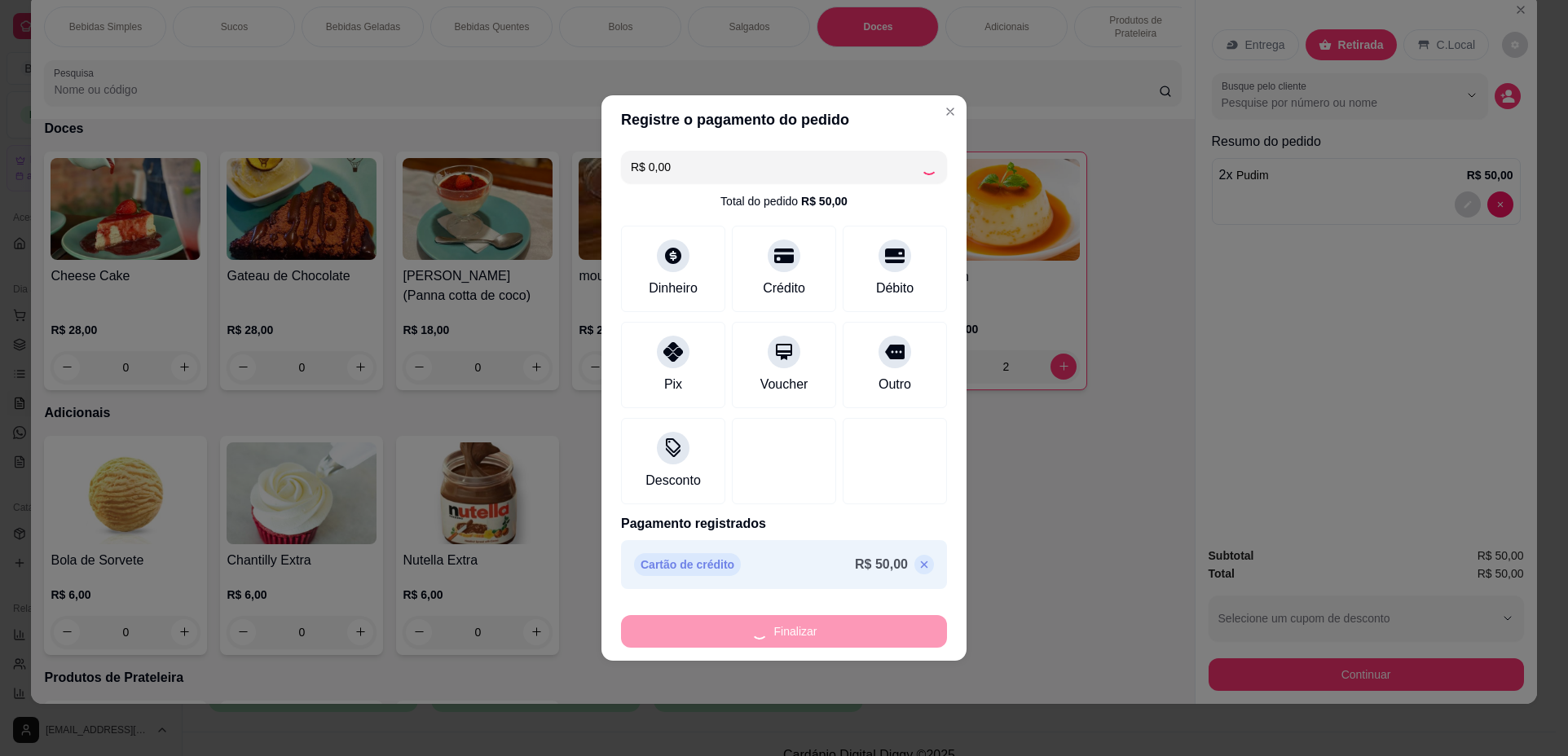
type input "0"
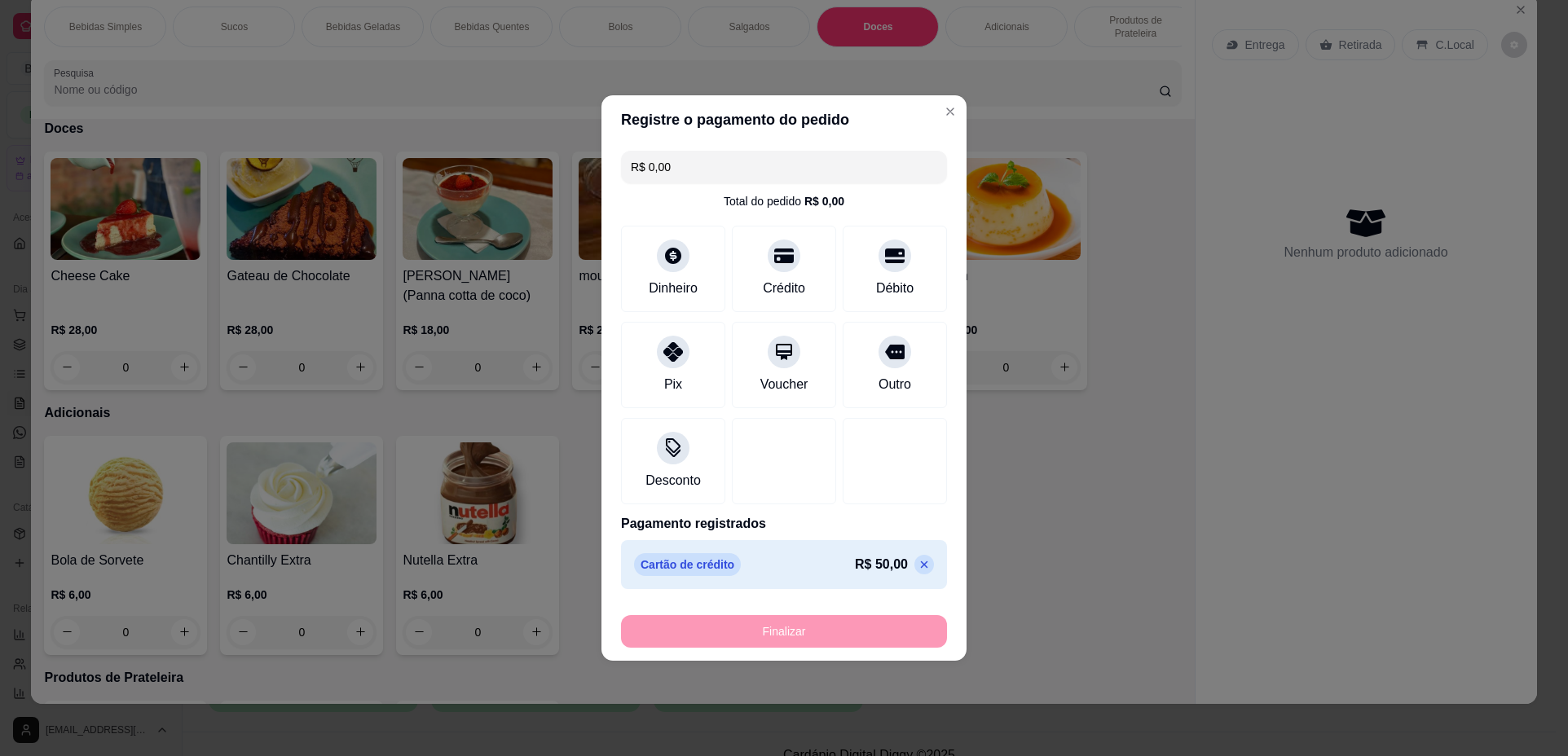
type input "-R$ 50,00"
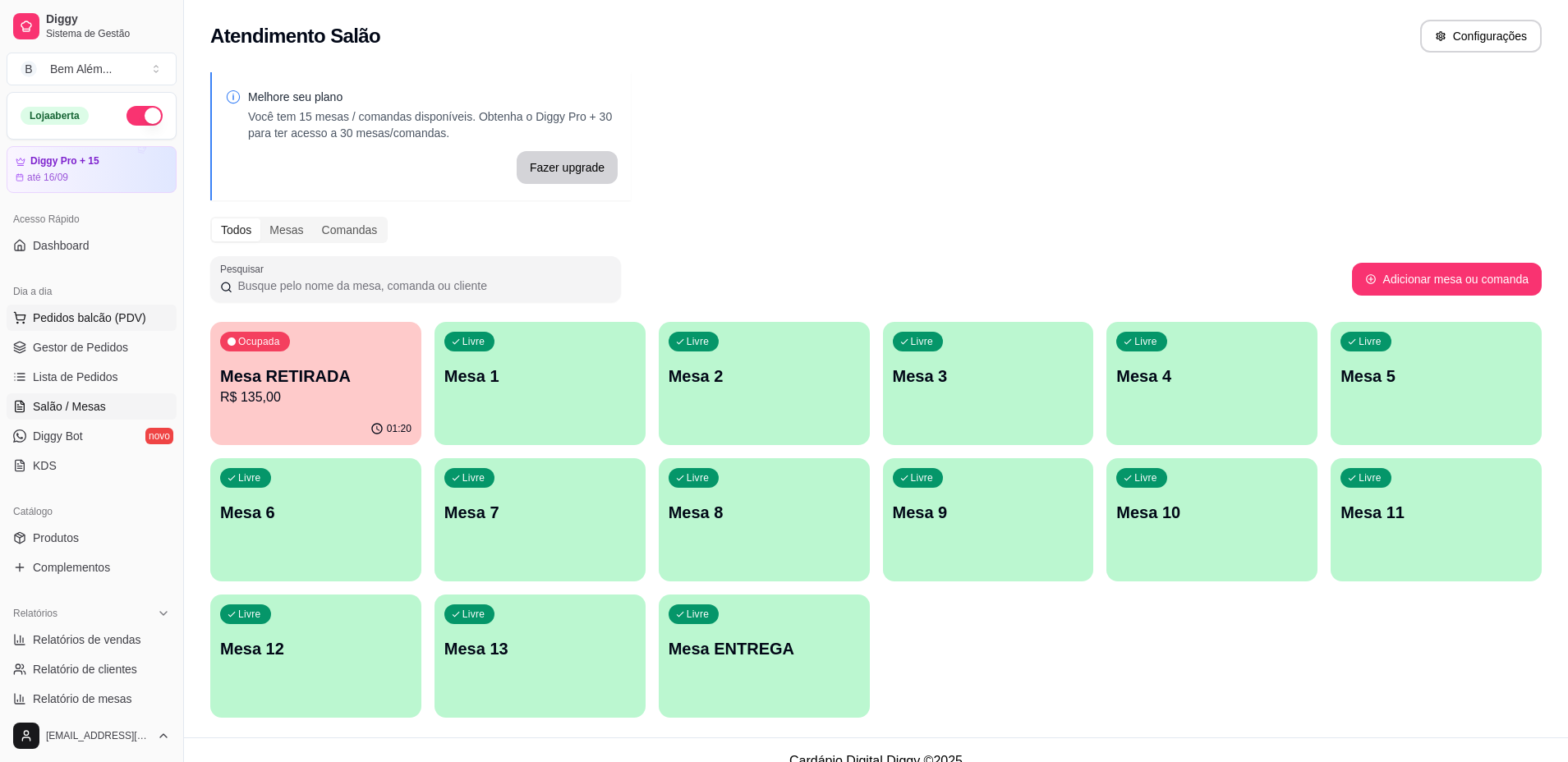
click at [123, 327] on button "Pedidos balcão (PDV)" at bounding box center [91, 318] width 170 height 27
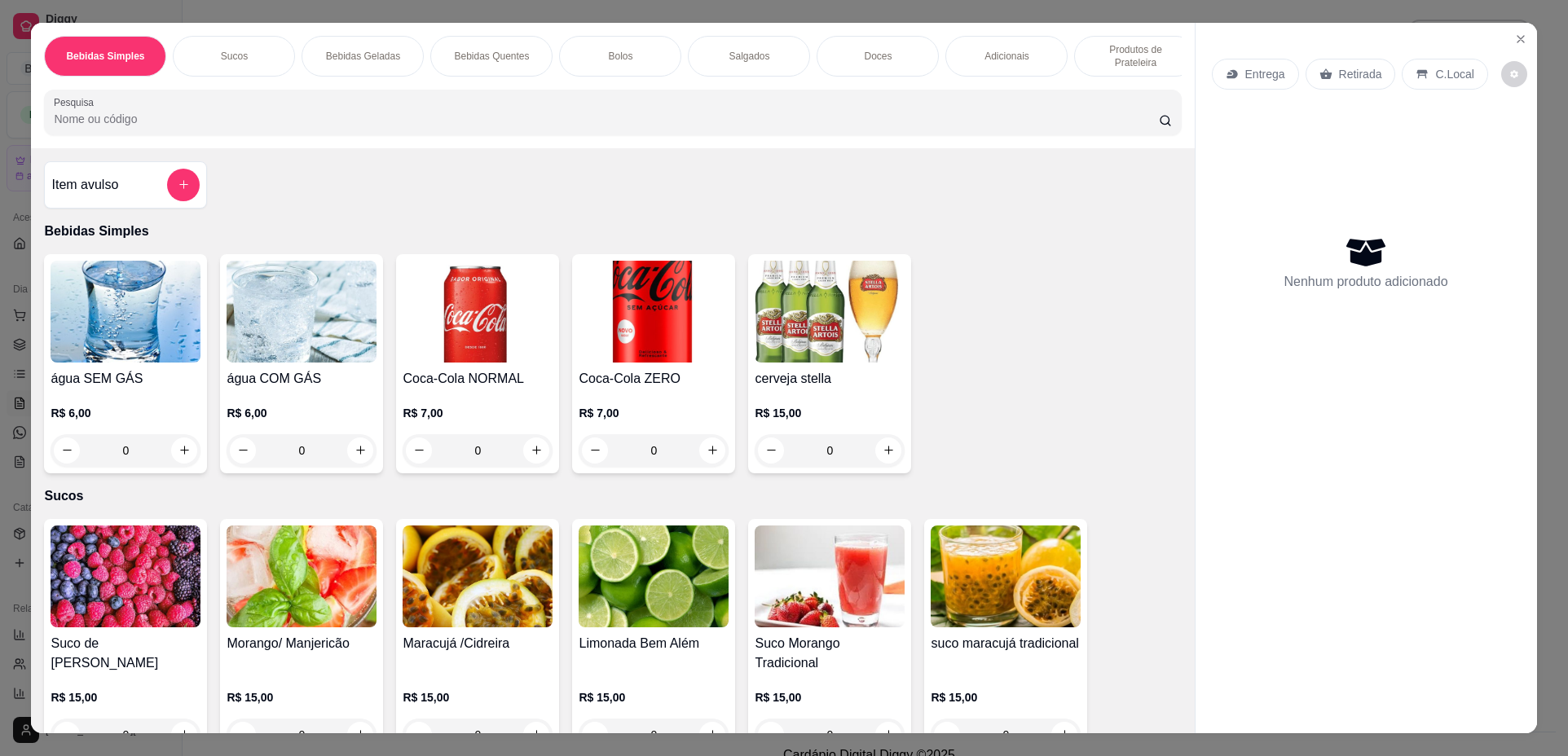
click at [459, 59] on p "Bebidas Quentes" at bounding box center [491, 56] width 75 height 13
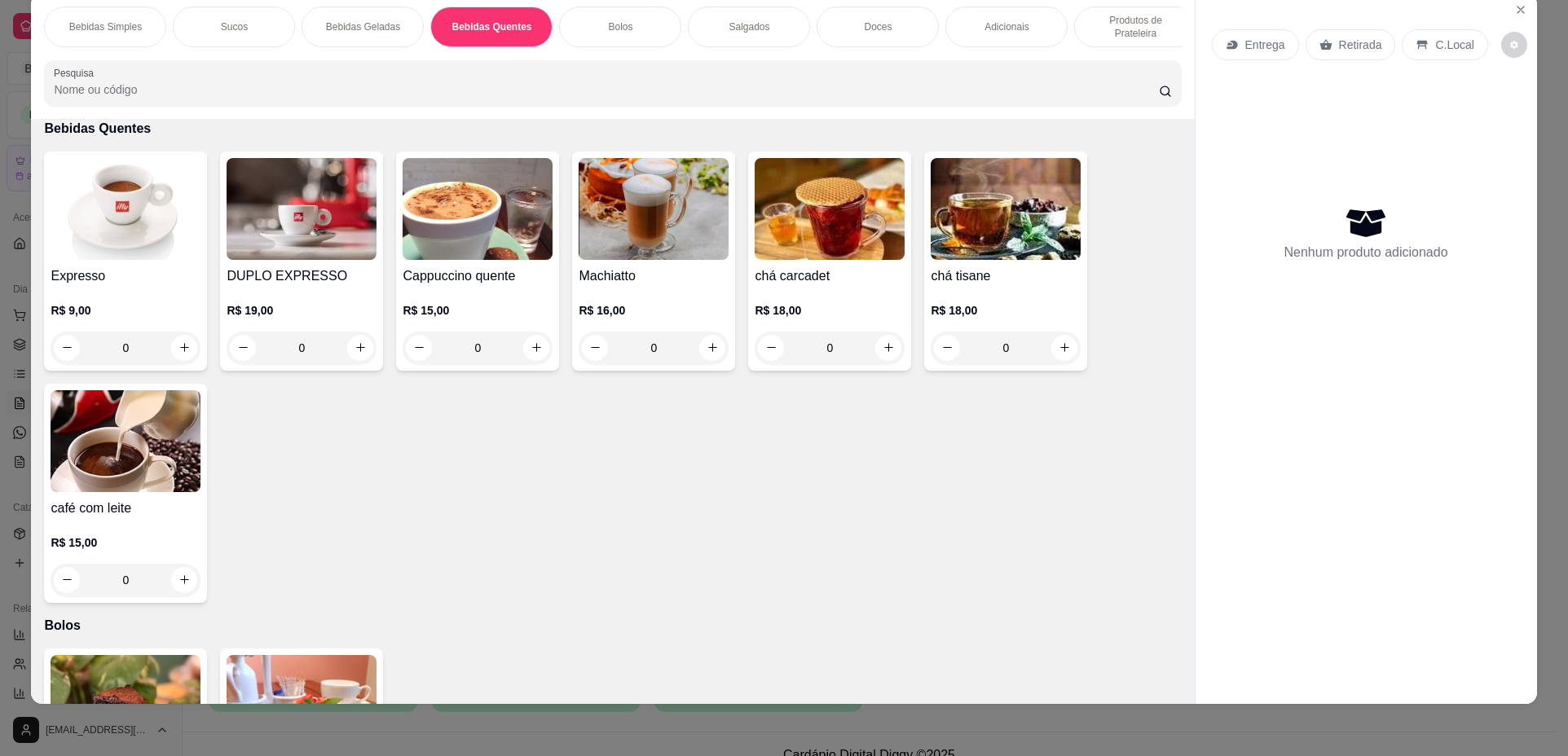
click at [150, 233] on img at bounding box center [125, 209] width 150 height 102
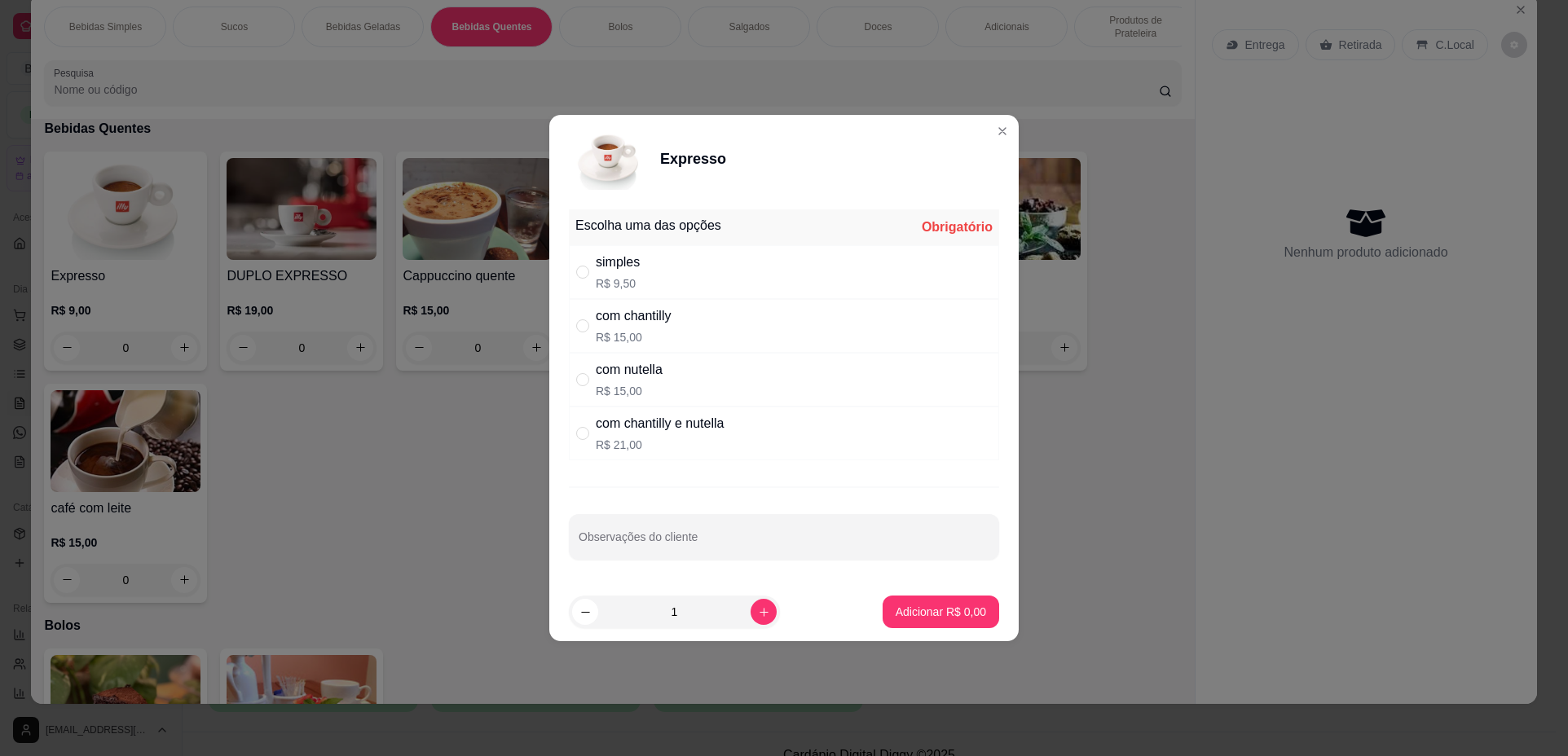
drag, startPoint x: 680, startPoint y: 321, endPoint x: 753, endPoint y: 413, distance: 117.4
click at [682, 323] on div "com chantilly R$ 15,00" at bounding box center [783, 325] width 430 height 53
radio input "true"
click at [931, 610] on p "Adicionar R$ 15,00" at bounding box center [938, 612] width 97 height 16
type input "1"
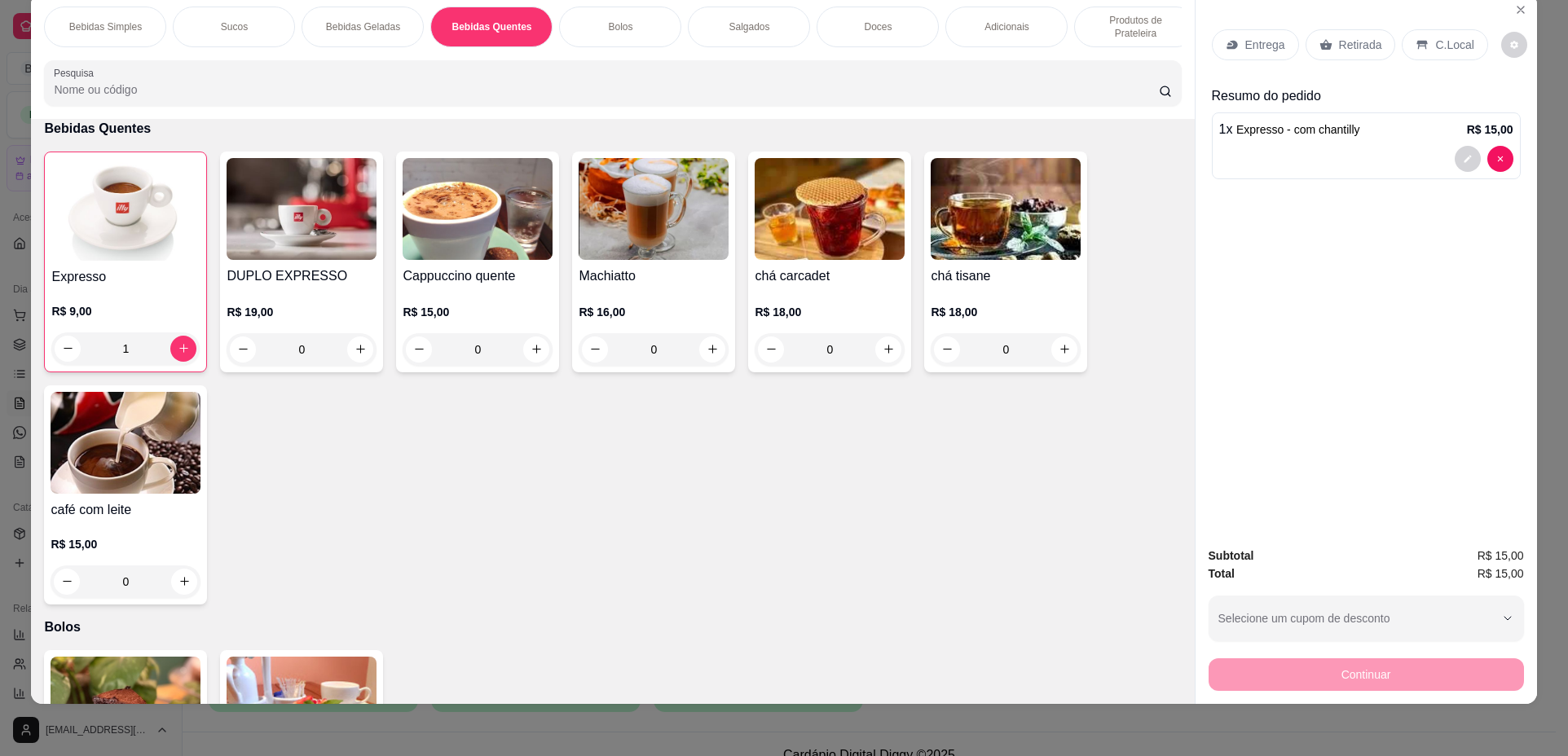
click at [1346, 48] on p "Retirada" at bounding box center [1360, 45] width 44 height 16
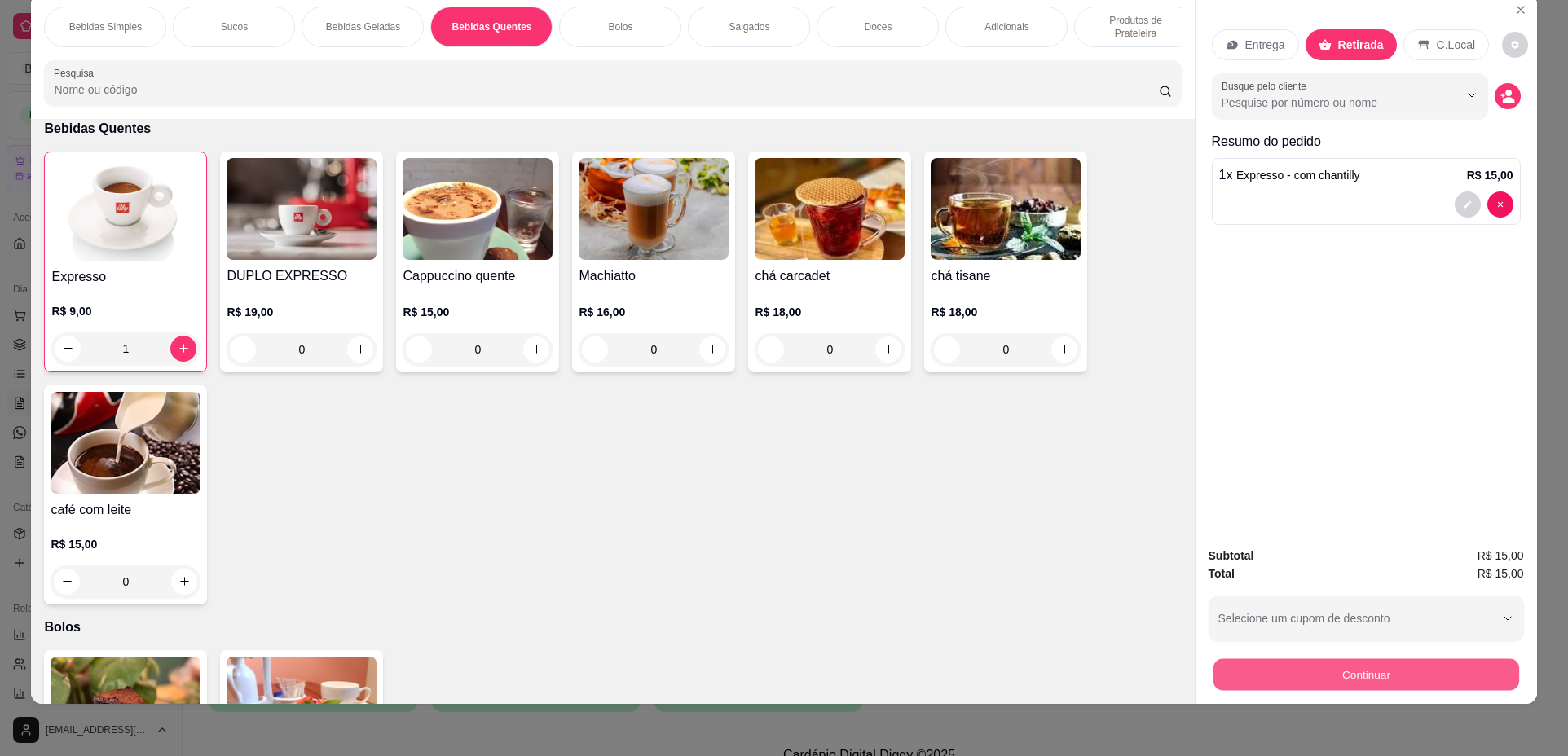
click at [1352, 680] on button "Continuar" at bounding box center [1365, 675] width 306 height 32
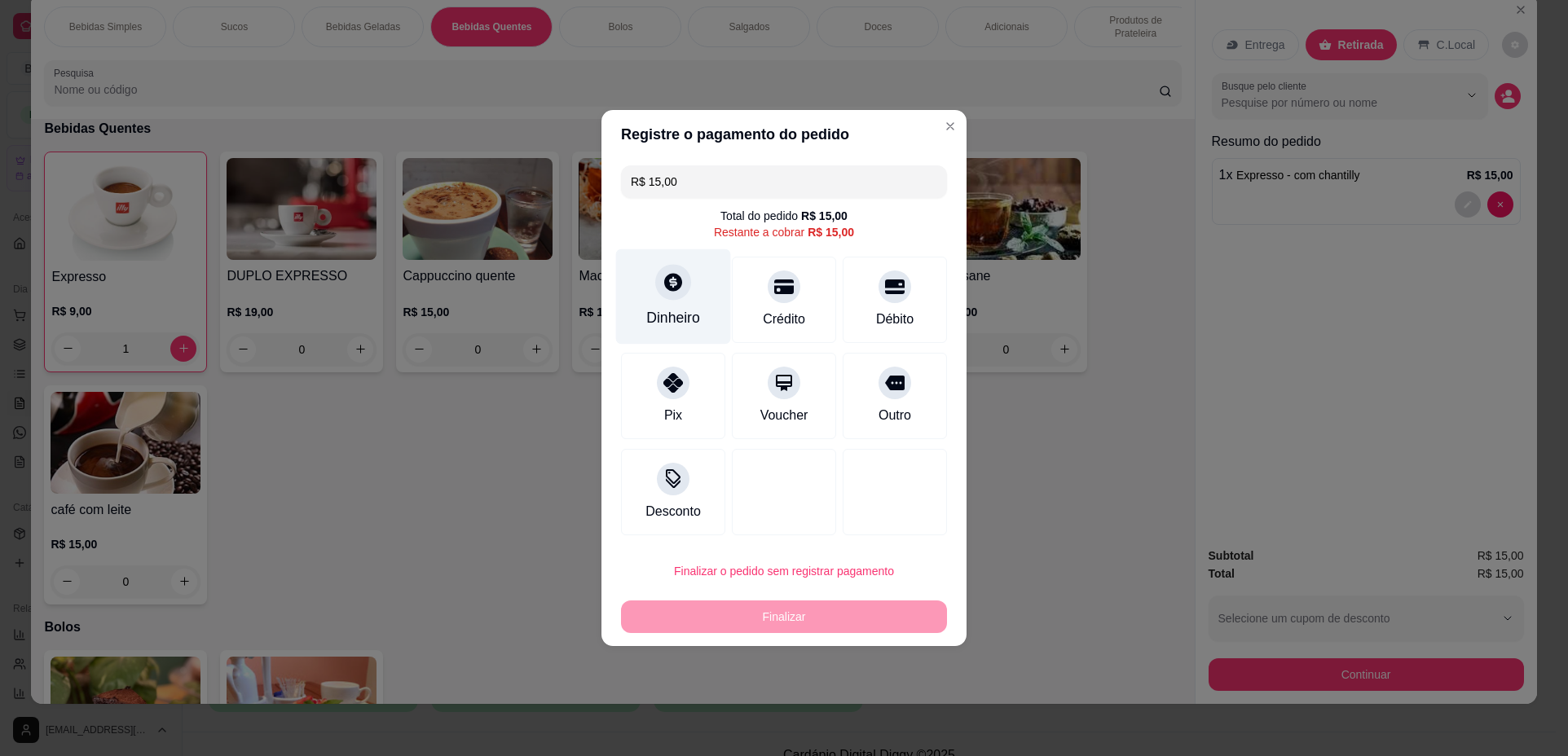
click at [701, 281] on div "Dinheiro" at bounding box center [674, 297] width 115 height 95
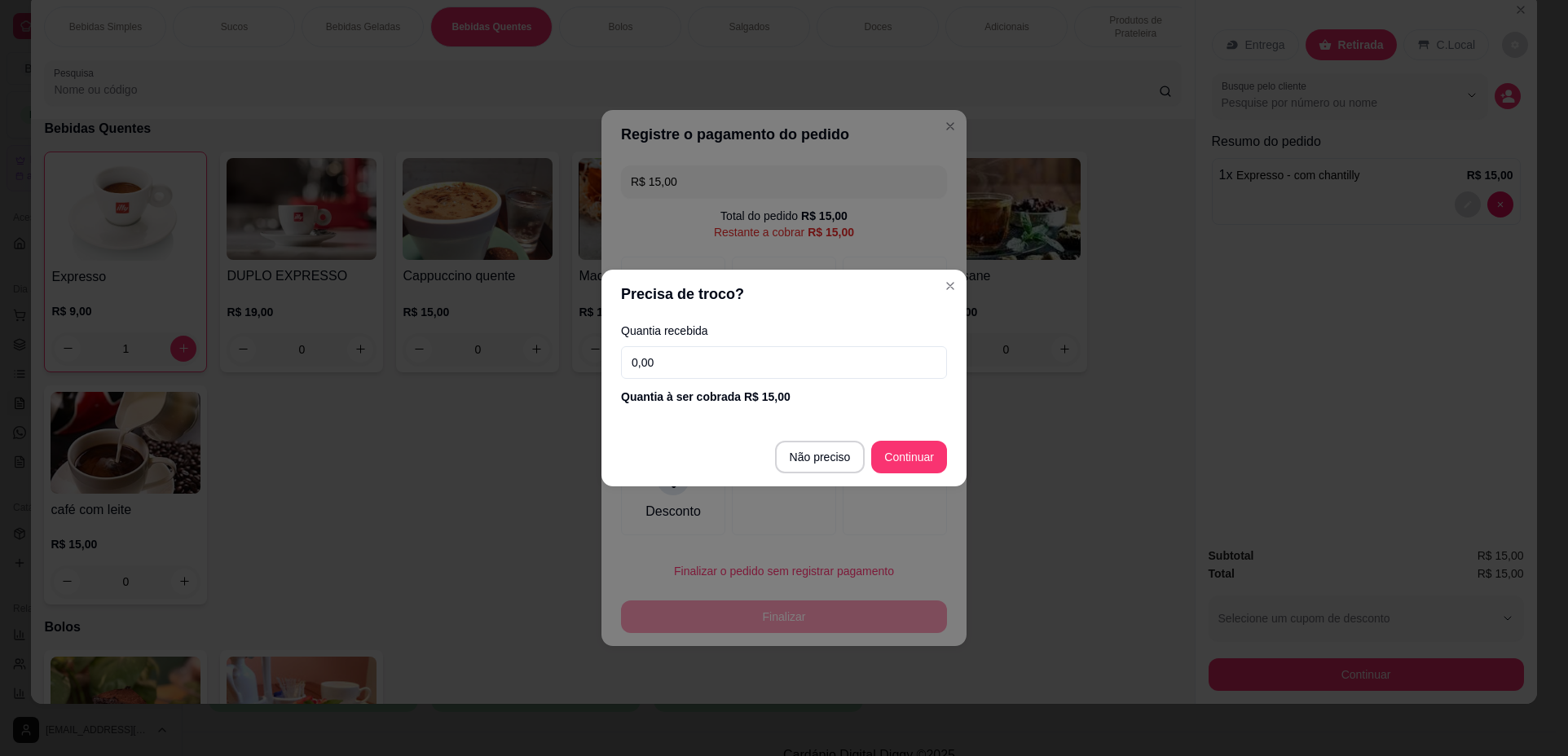
click at [776, 364] on input "0,00" at bounding box center [783, 362] width 326 height 33
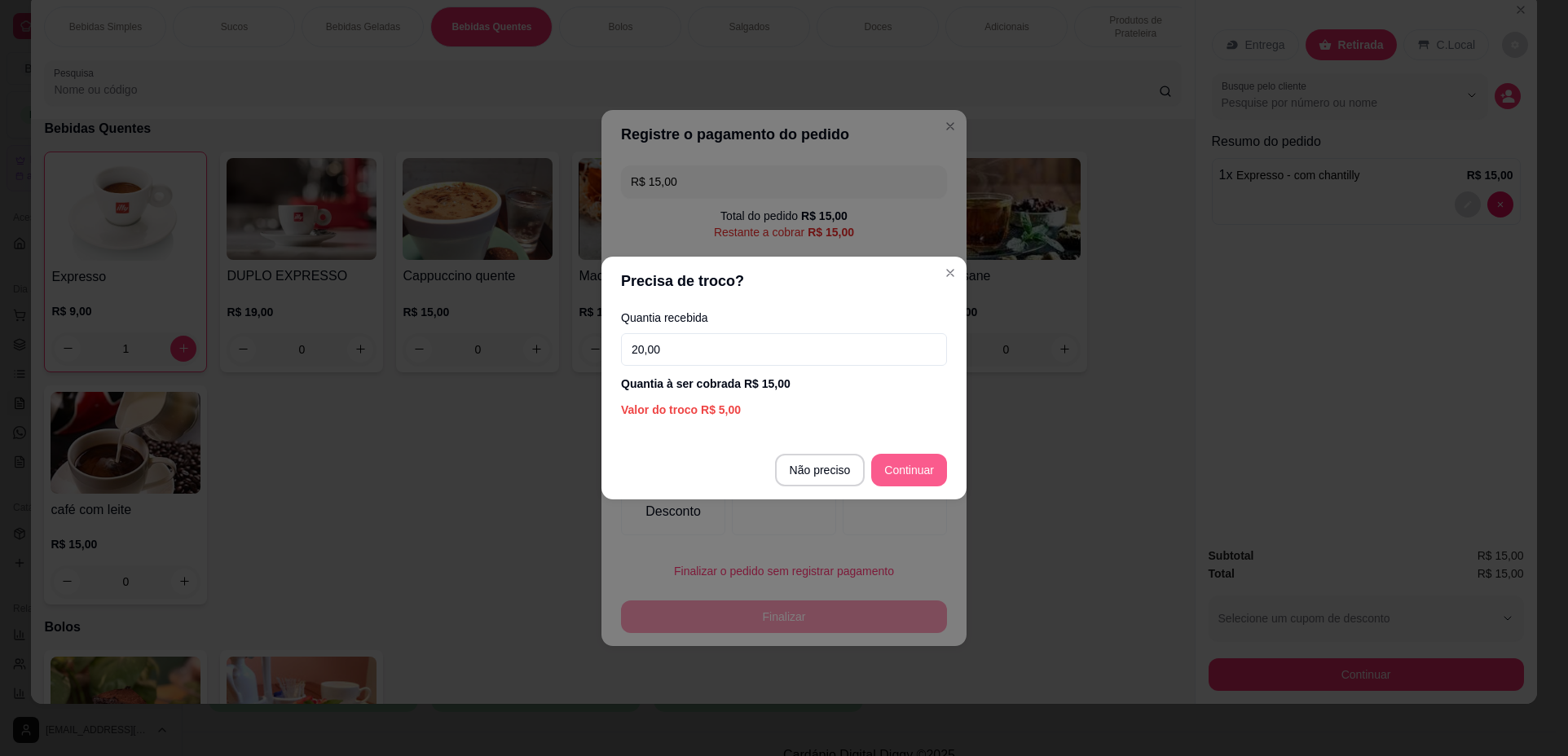
type input "20,00"
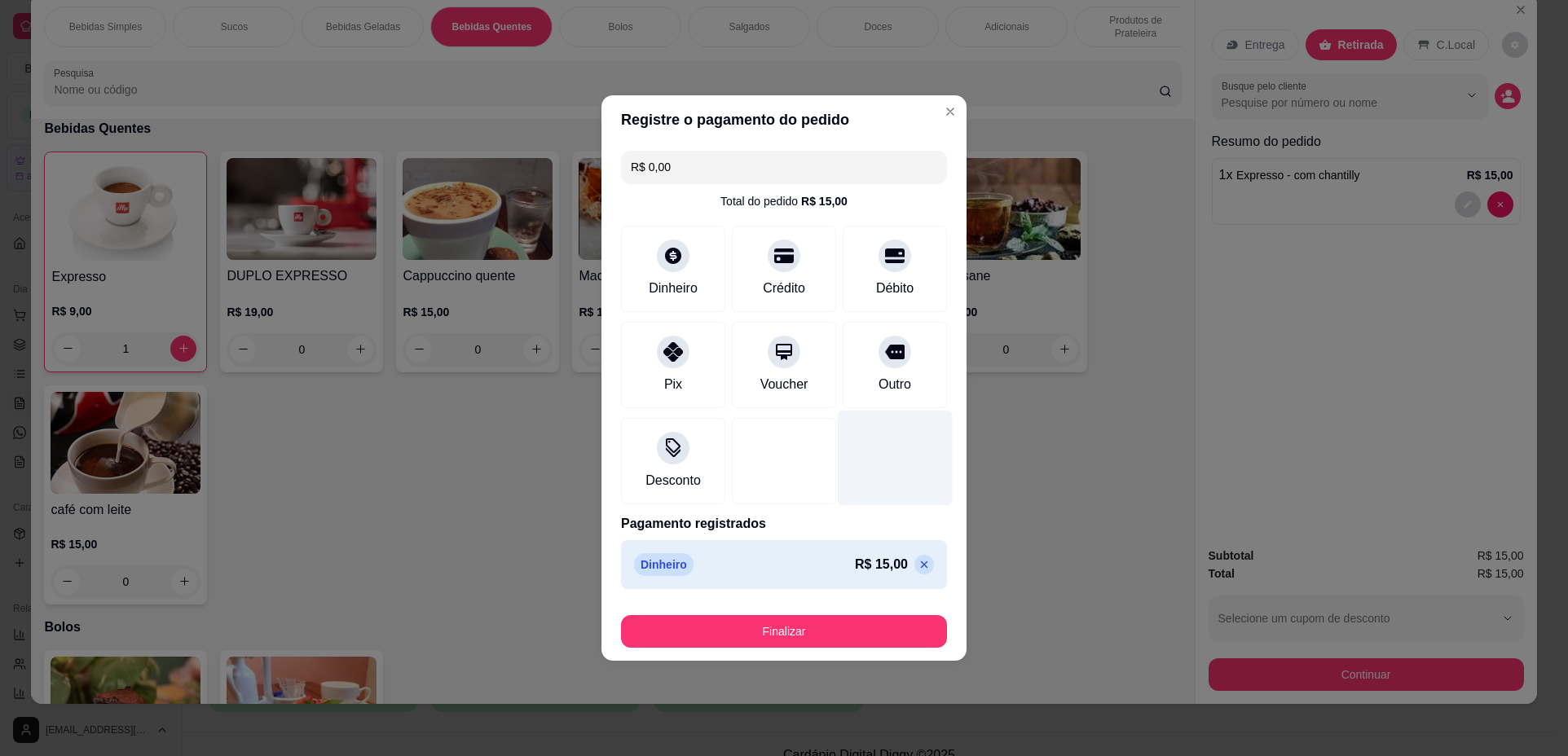
type input "R$ 0,00"
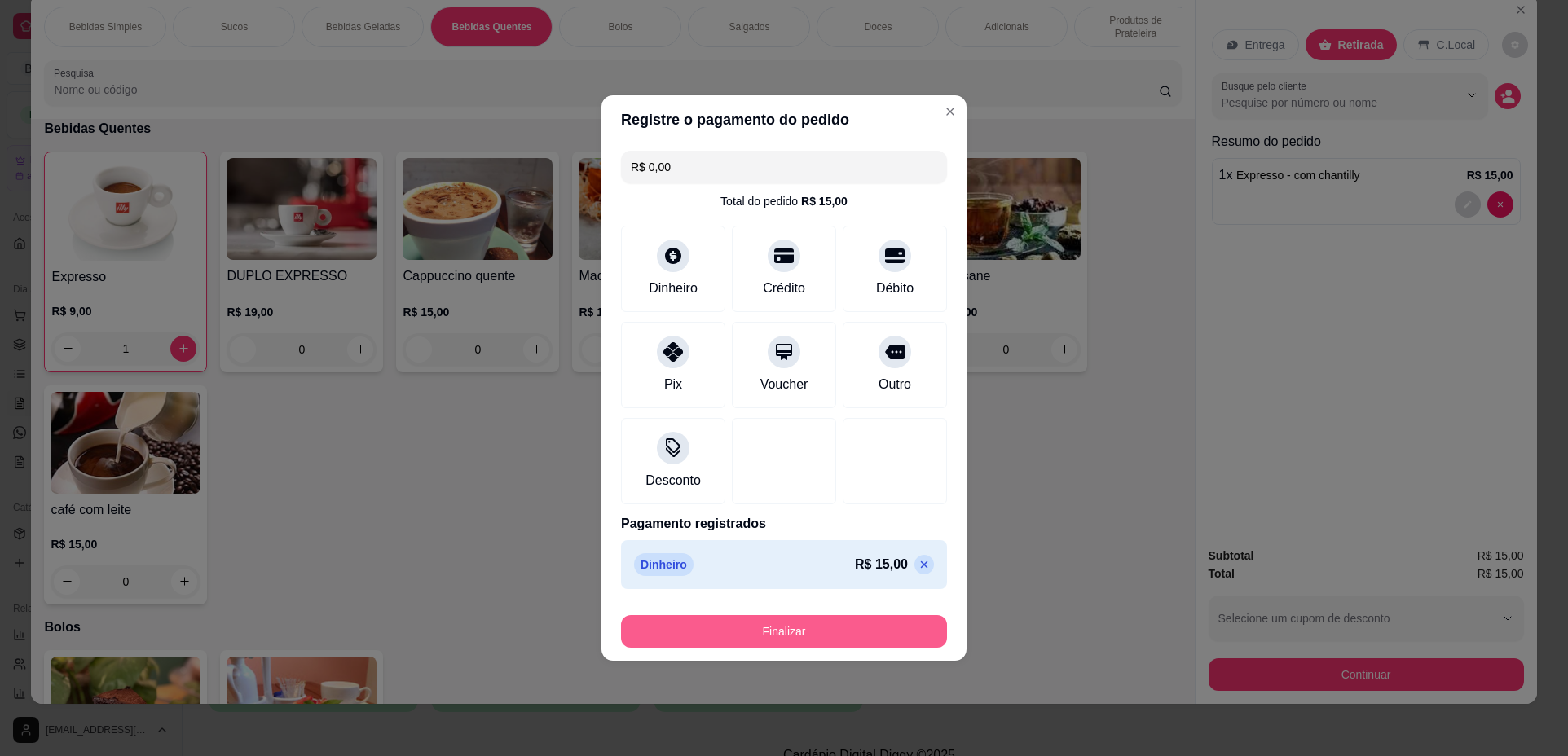
click at [862, 634] on button "Finalizar" at bounding box center [783, 632] width 326 height 33
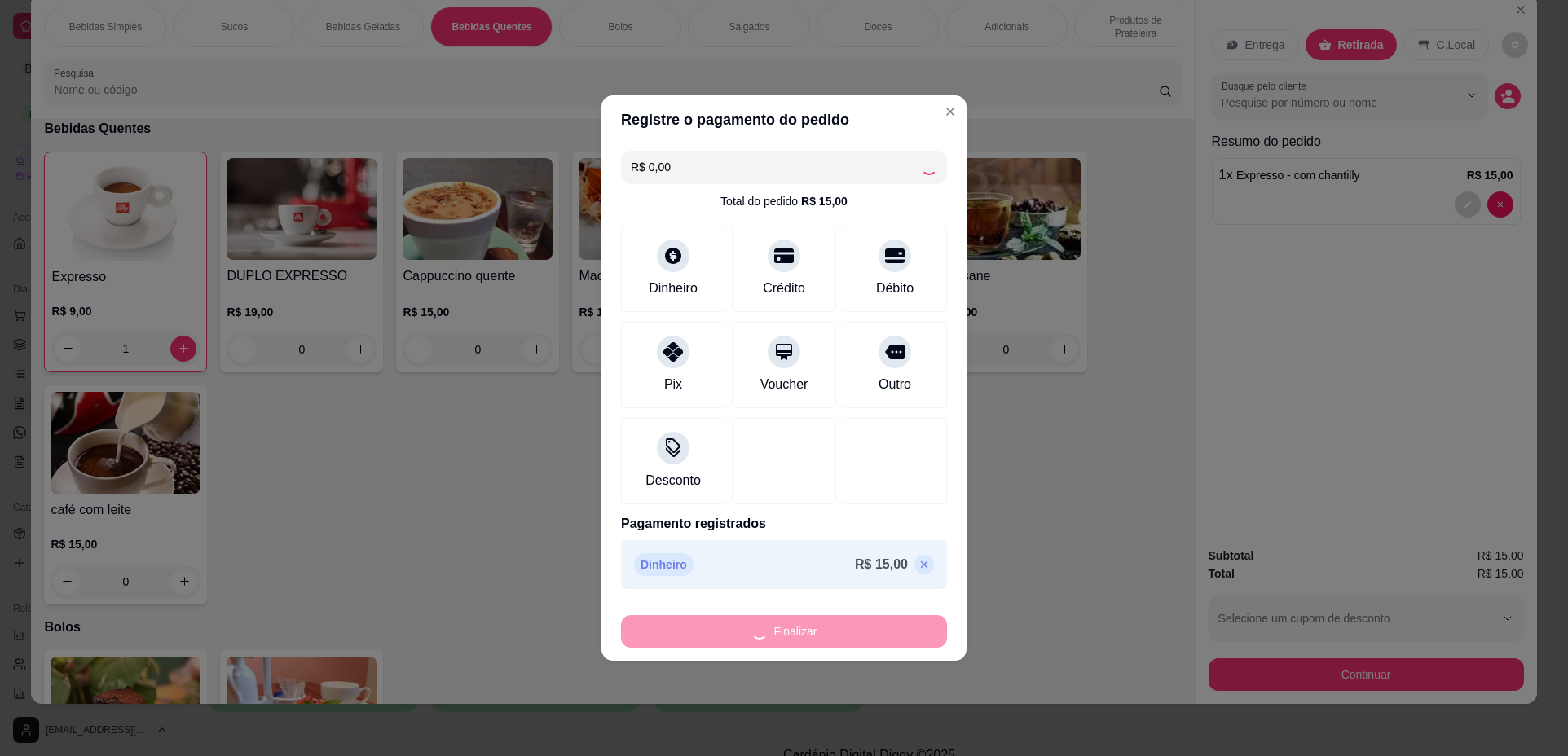
type input "0"
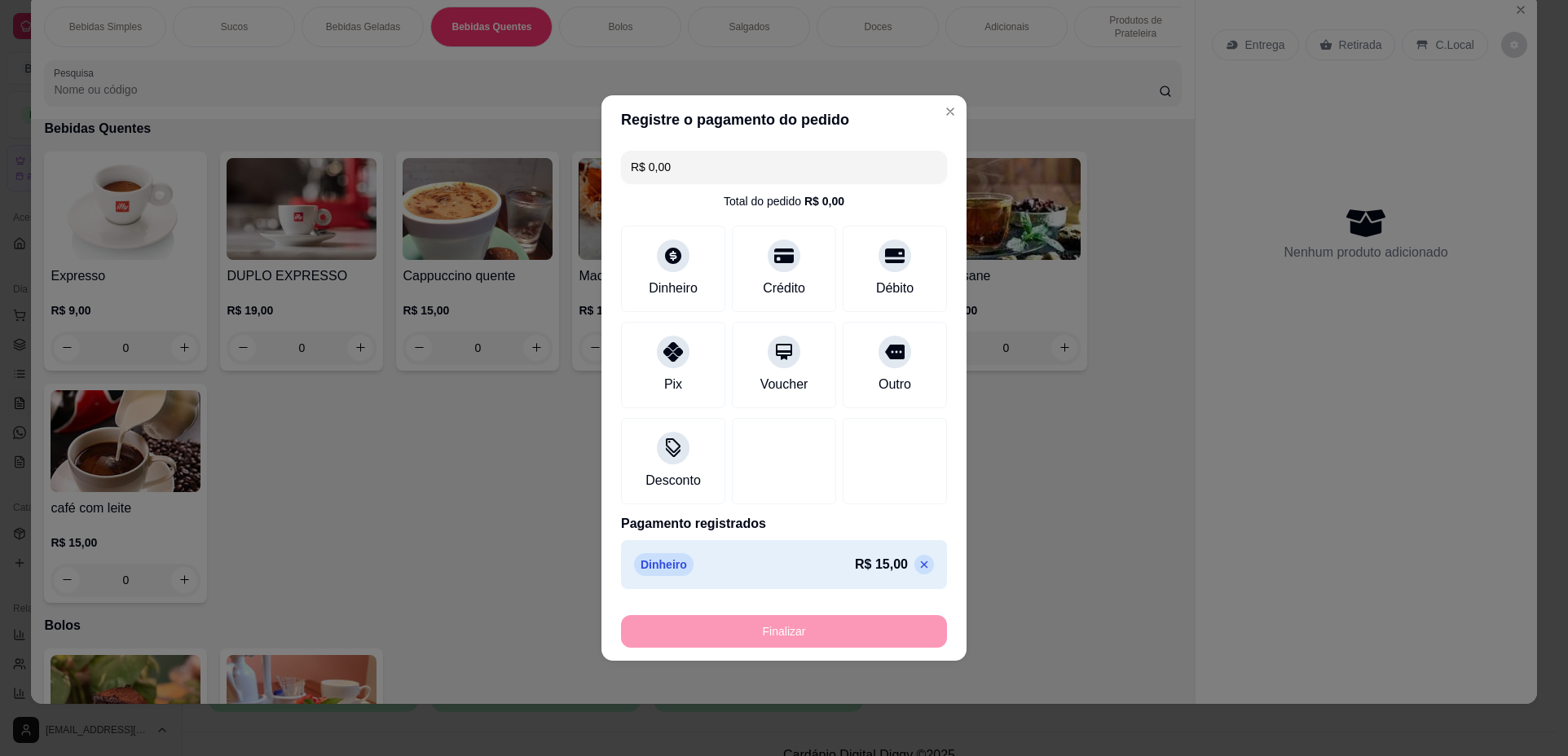
type input "-R$ 15,00"
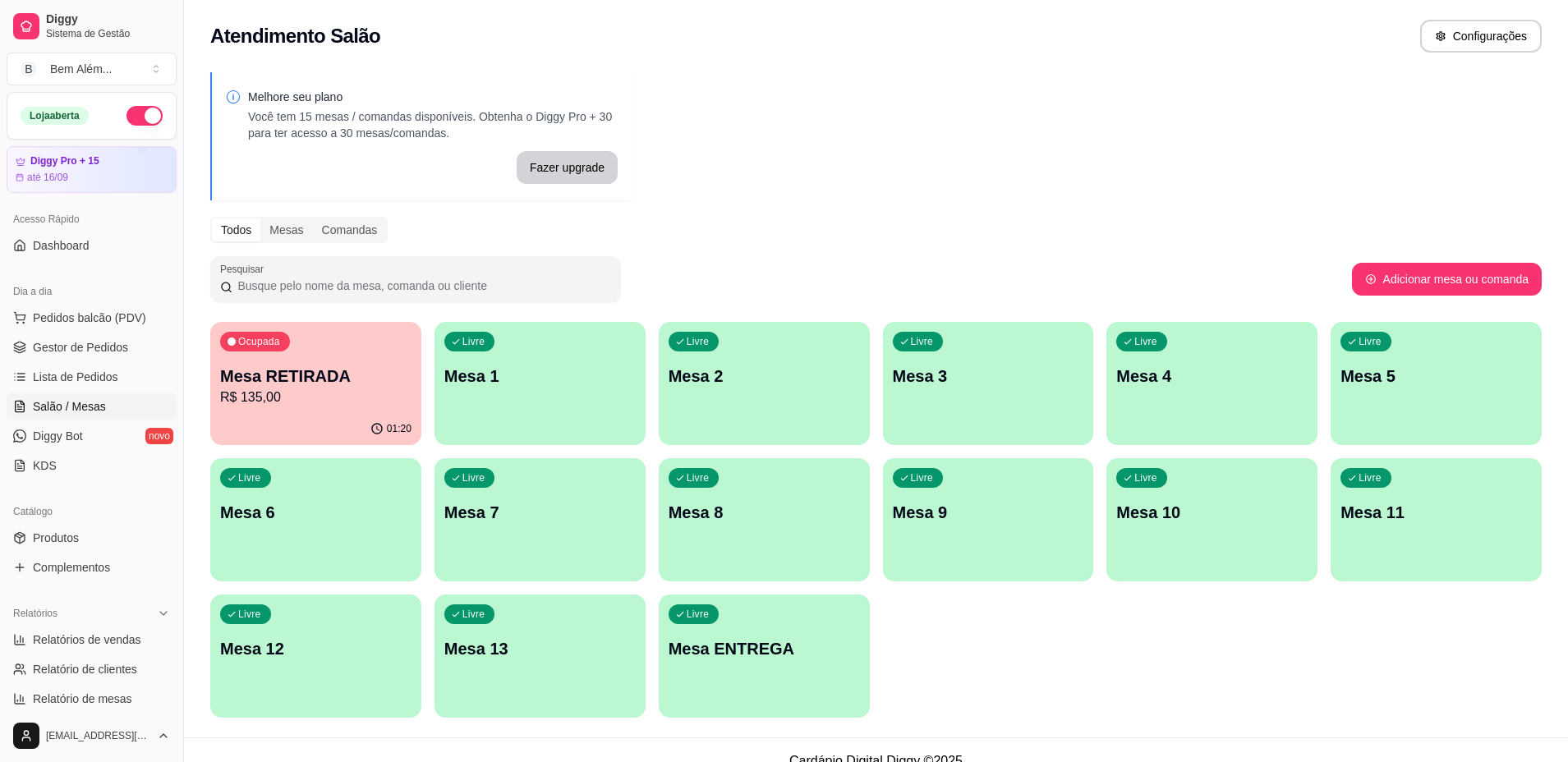
click at [562, 397] on div "Livre Mesa 1" at bounding box center [539, 374] width 211 height 104
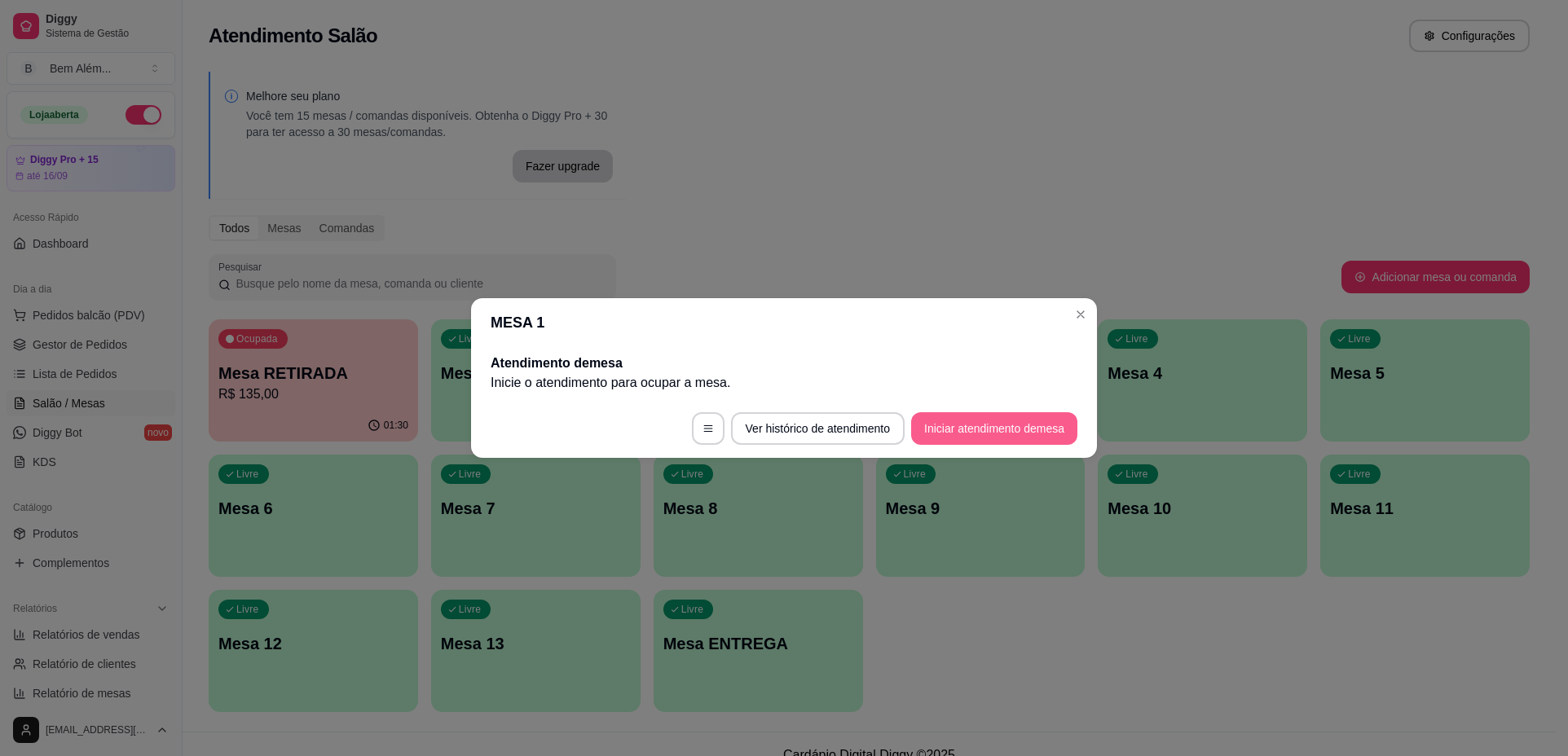
click at [981, 427] on button "Iniciar atendimento de mesa" at bounding box center [994, 429] width 166 height 33
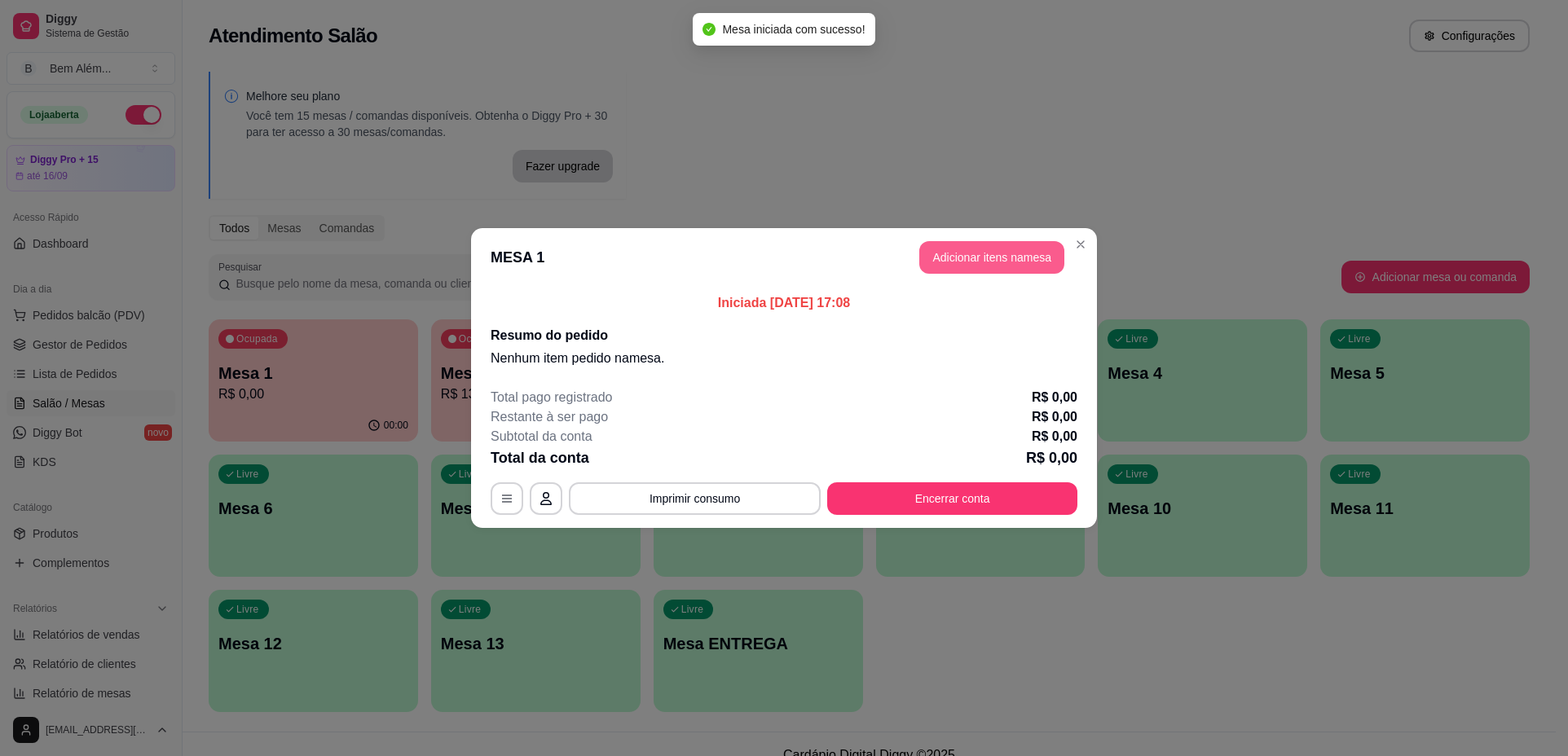
click at [970, 244] on button "Adicionar itens na mesa" at bounding box center [991, 257] width 145 height 33
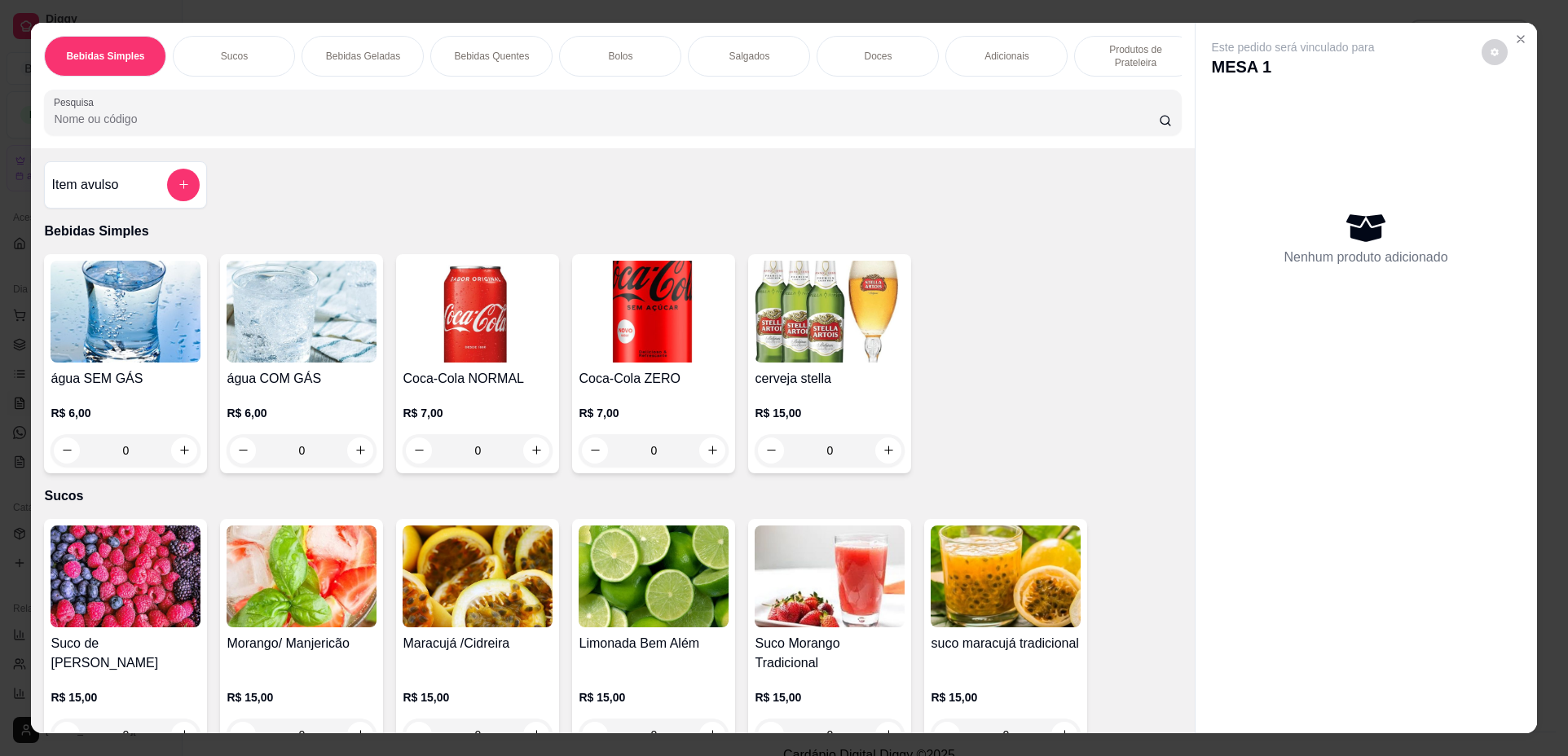
click at [353, 459] on div "0" at bounding box center [302, 450] width 150 height 33
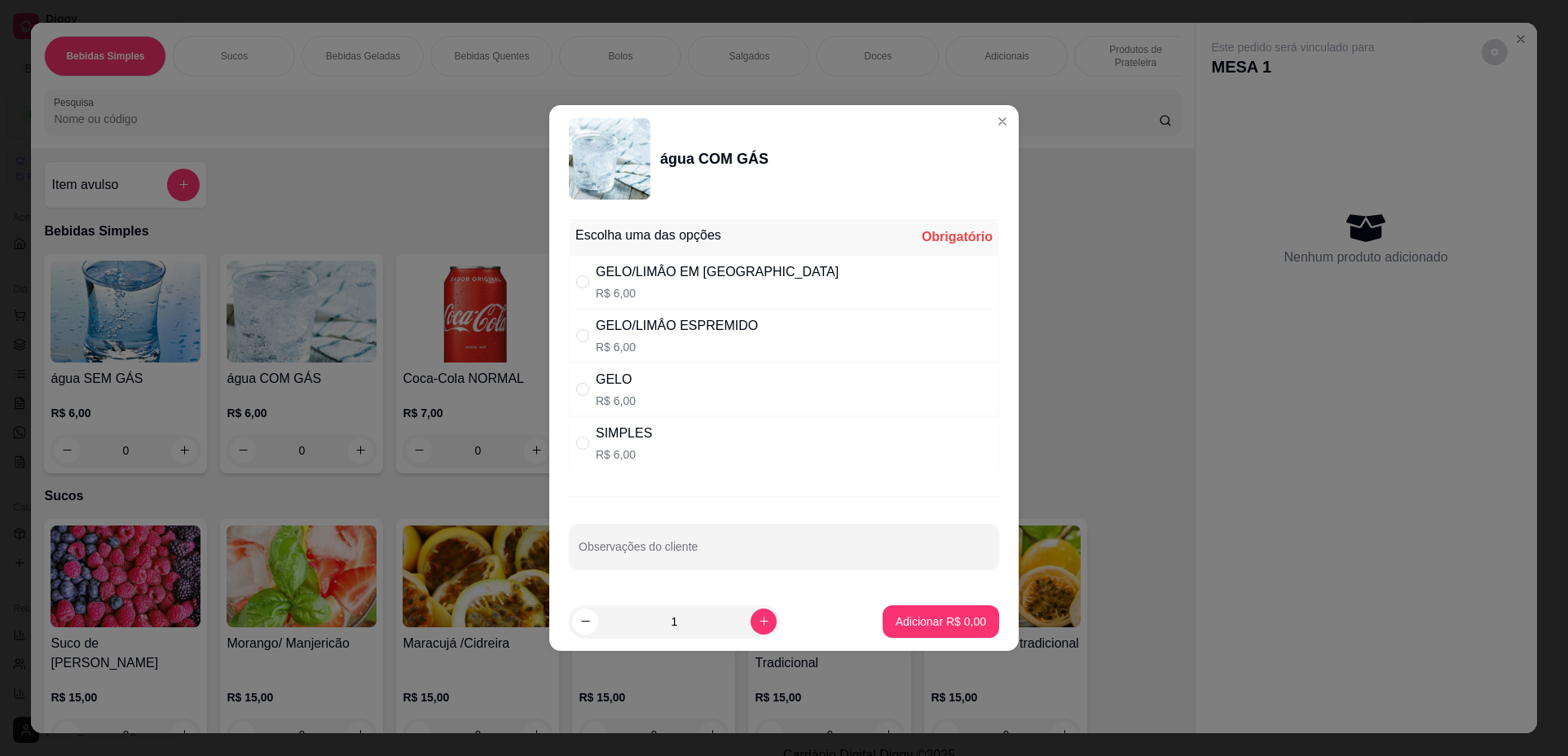
click at [736, 379] on div "GELO R$ 6,00" at bounding box center [783, 389] width 430 height 53
radio input "true"
click at [933, 622] on p "Adicionar R$ 6,00" at bounding box center [941, 622] width 90 height 16
type input "1"
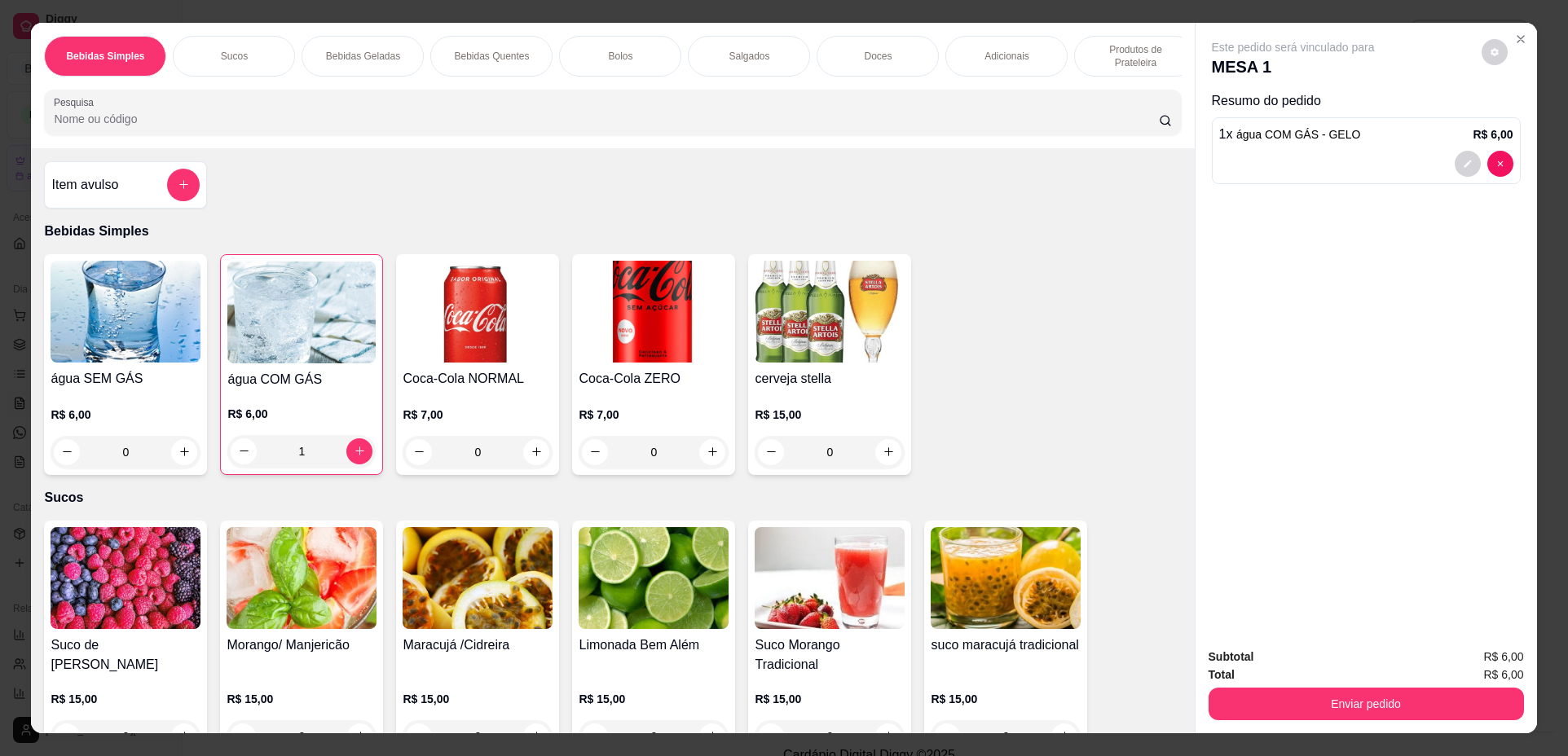
click at [1143, 58] on p "Produtos de Prateleira" at bounding box center [1135, 57] width 95 height 26
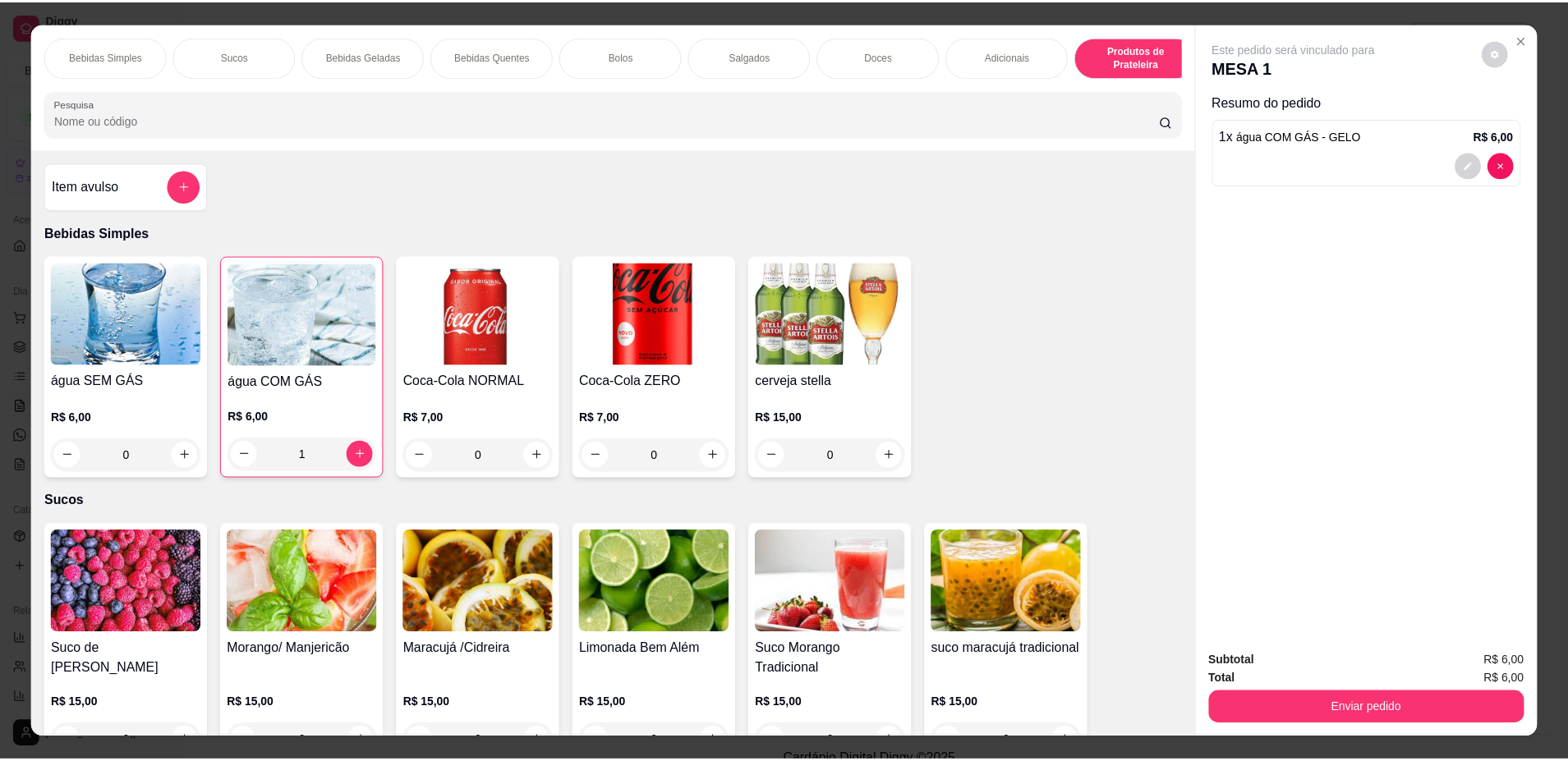
scroll to position [30, 0]
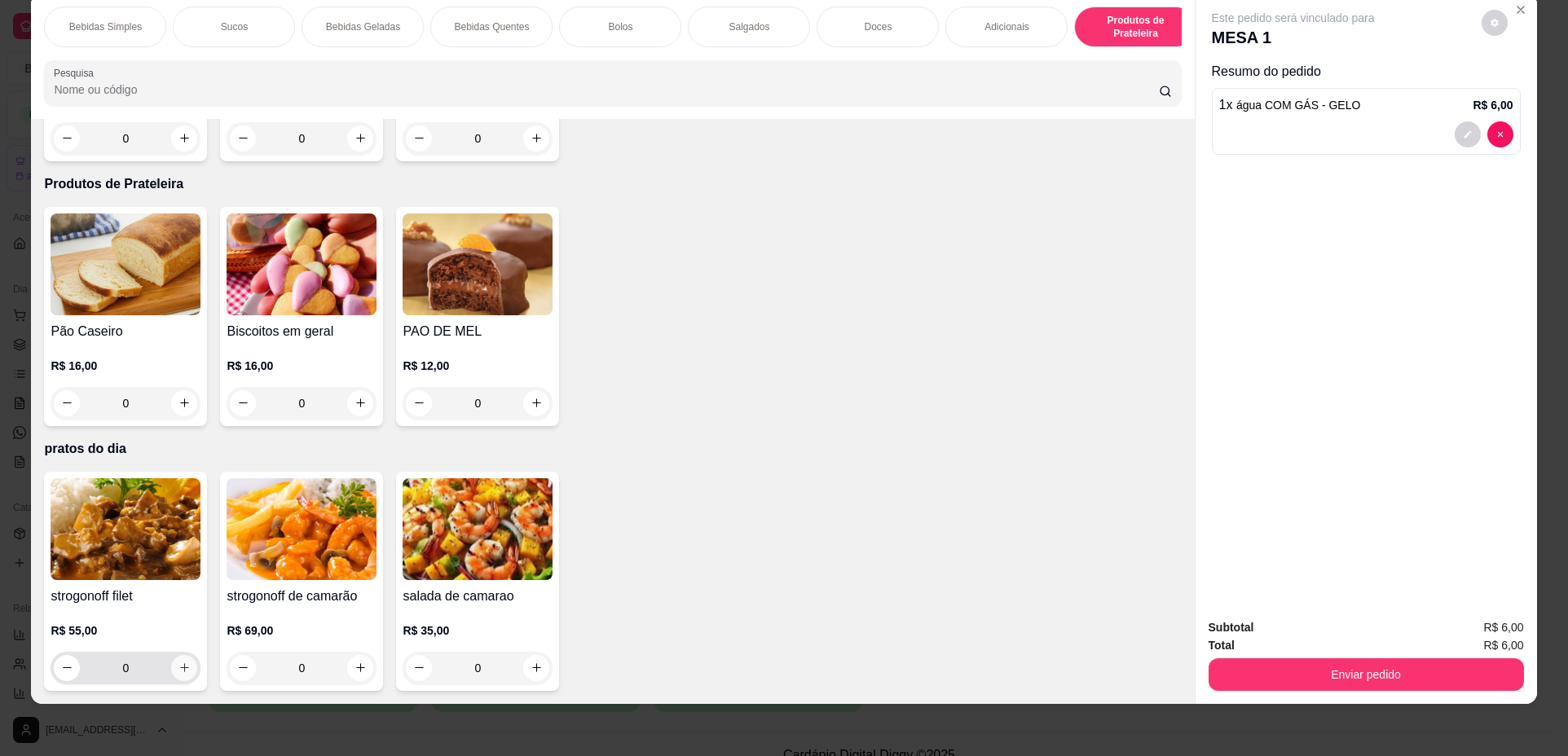
click at [184, 667] on icon "increase-product-quantity" at bounding box center [184, 667] width 12 height 12
type input "1"
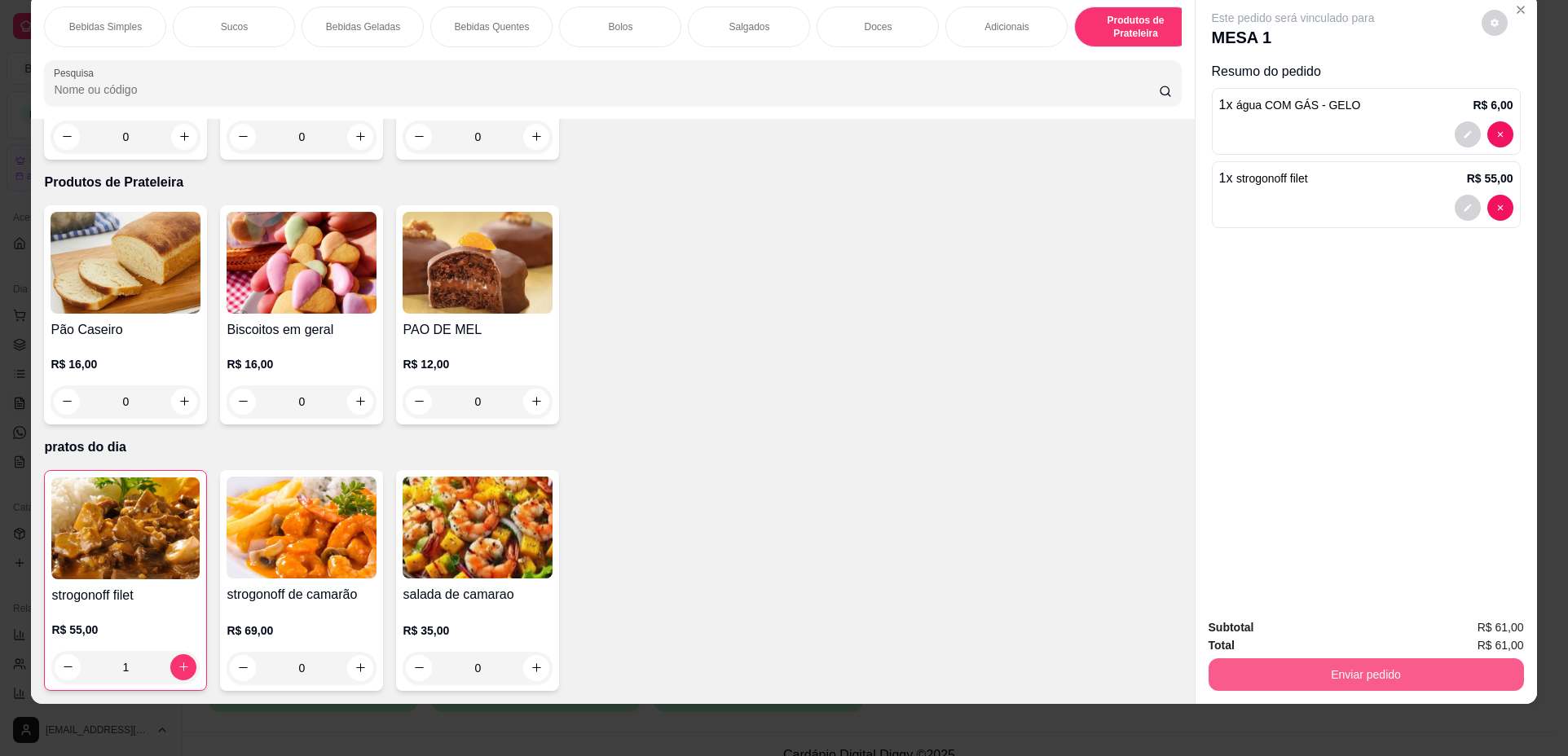
click at [1409, 678] on button "Enviar pedido" at bounding box center [1366, 675] width 316 height 33
click at [1312, 633] on button "Não registrar e enviar pedido" at bounding box center [1312, 635] width 169 height 31
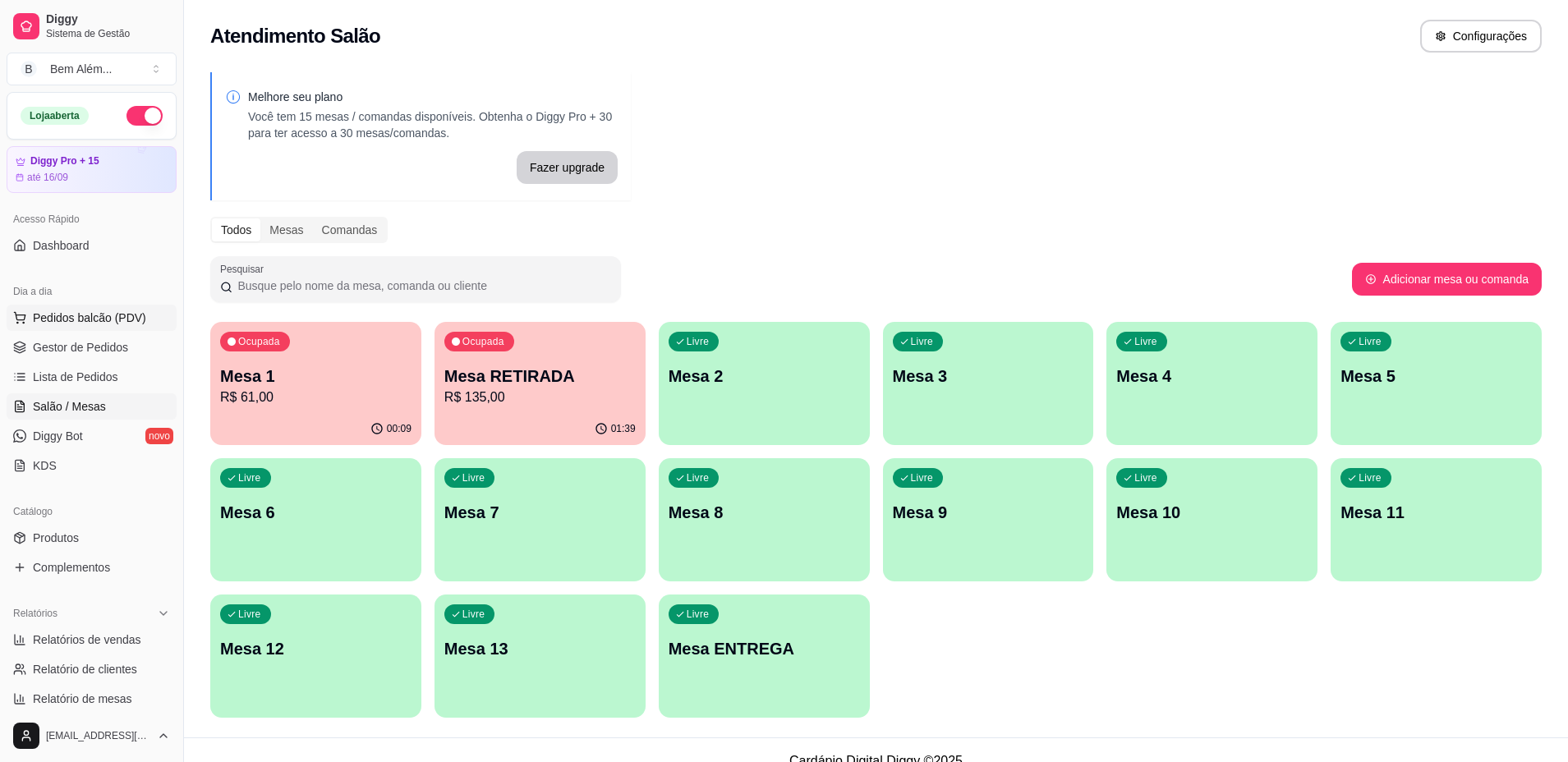
click at [142, 311] on button "Pedidos balcão (PDV)" at bounding box center [91, 318] width 170 height 27
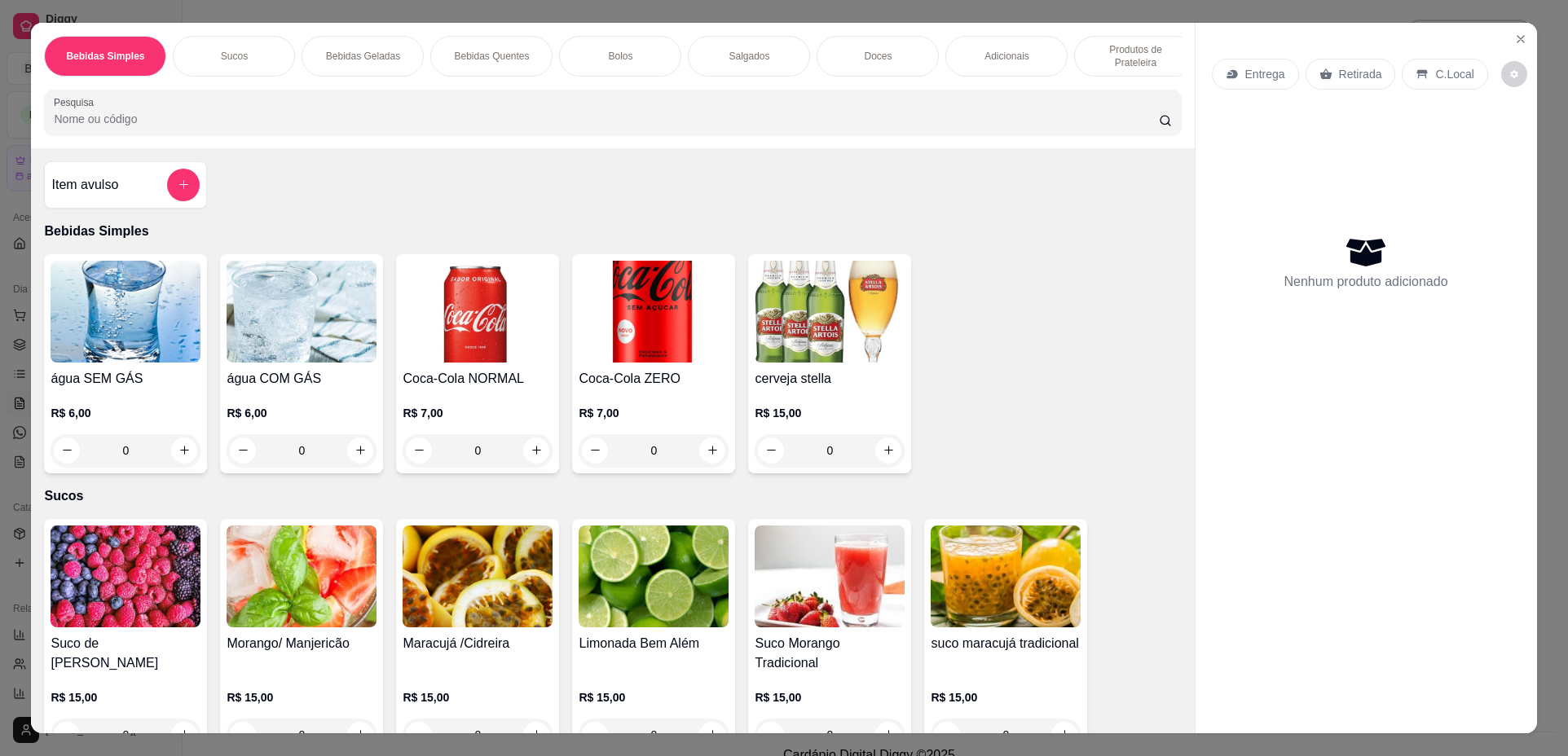
click at [706, 466] on div "0" at bounding box center [653, 450] width 150 height 33
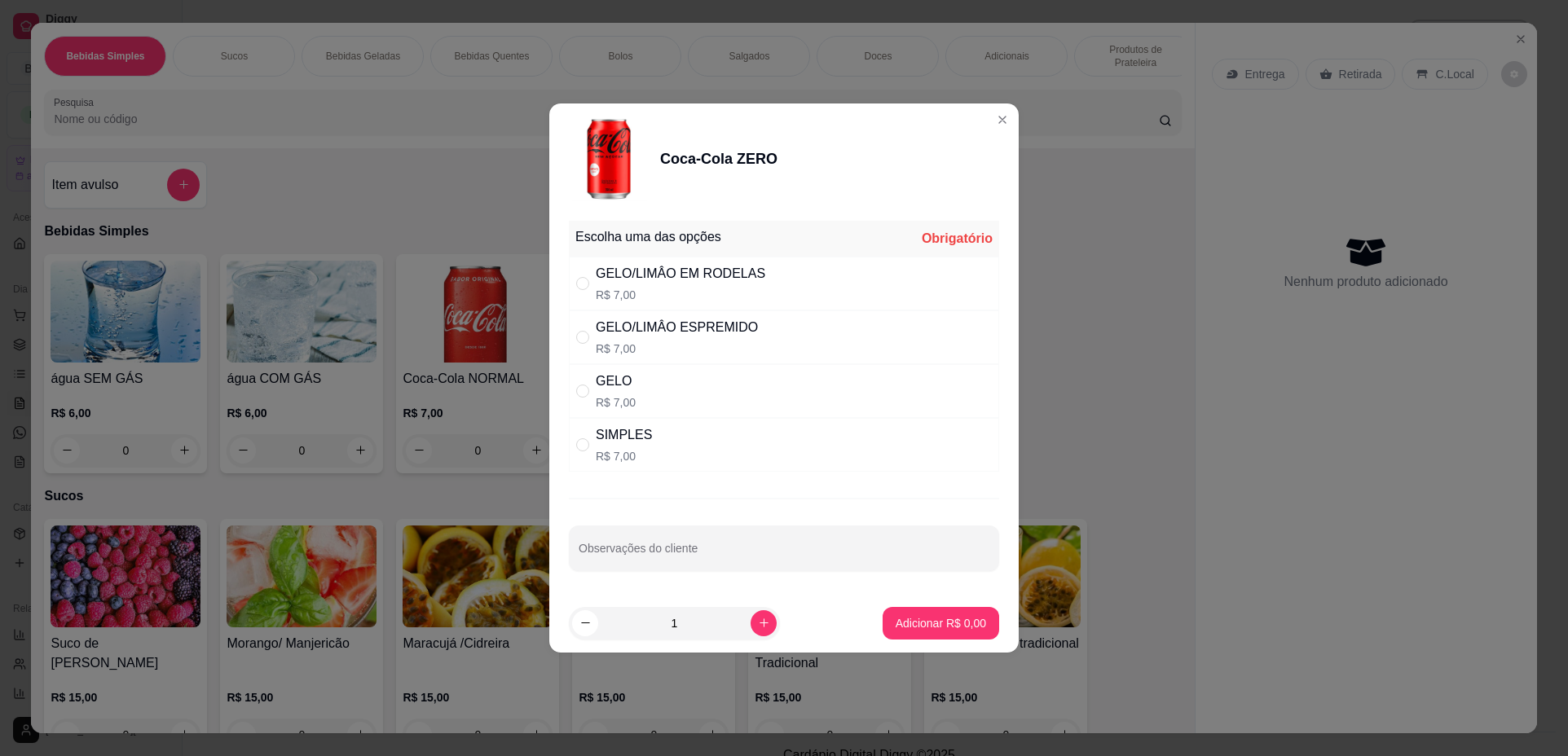
drag, startPoint x: 742, startPoint y: 431, endPoint x: 869, endPoint y: 544, distance: 170.0
click at [742, 434] on div "SIMPLES R$ 7,00" at bounding box center [783, 445] width 430 height 53
radio input "true"
click at [931, 631] on button "Adicionar R$ 7,00" at bounding box center [941, 624] width 117 height 33
type input "1"
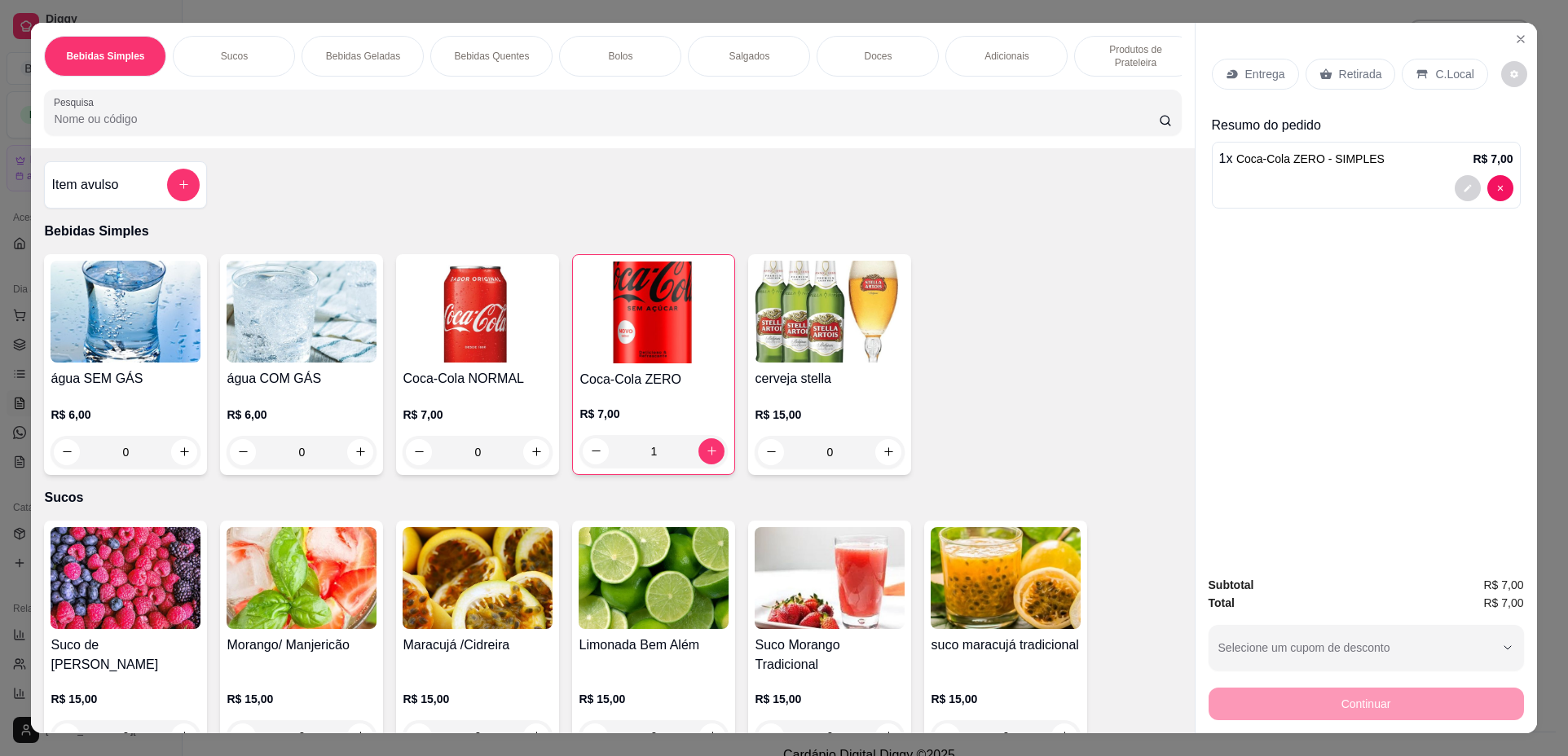
click at [1362, 81] on p "Retirada" at bounding box center [1360, 74] width 44 height 16
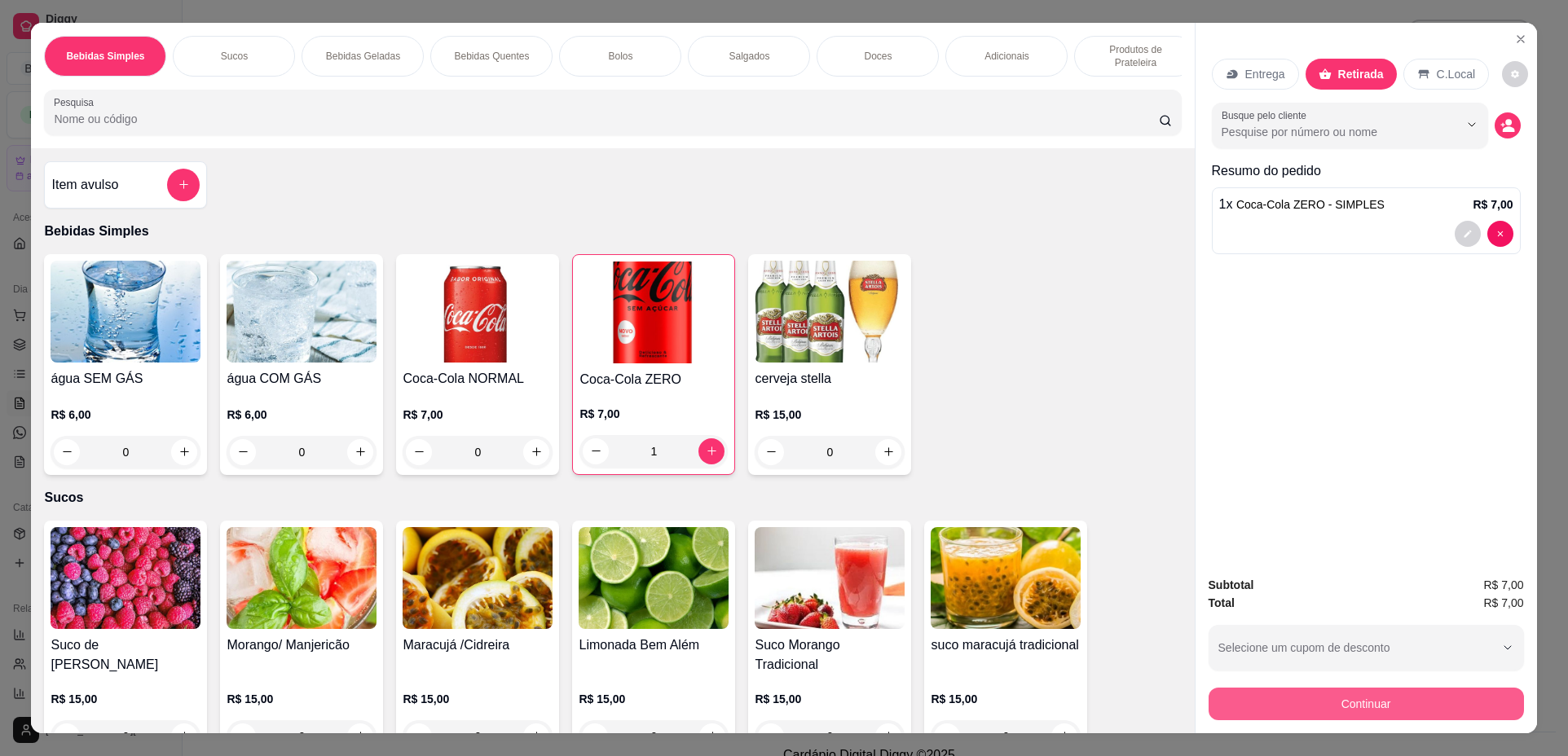
click at [1350, 698] on button "Continuar" at bounding box center [1366, 704] width 316 height 33
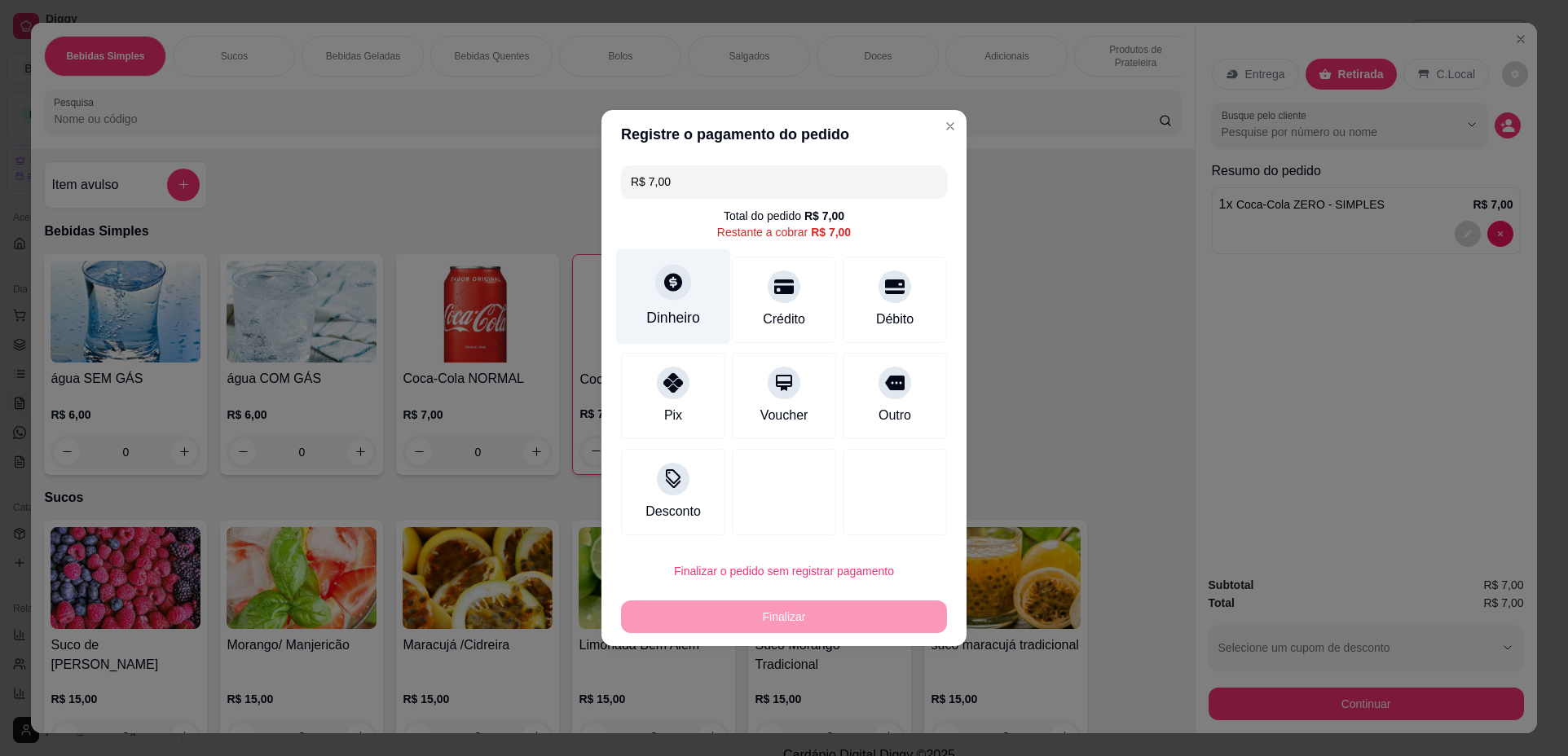
click at [672, 319] on div "Dinheiro" at bounding box center [672, 318] width 53 height 21
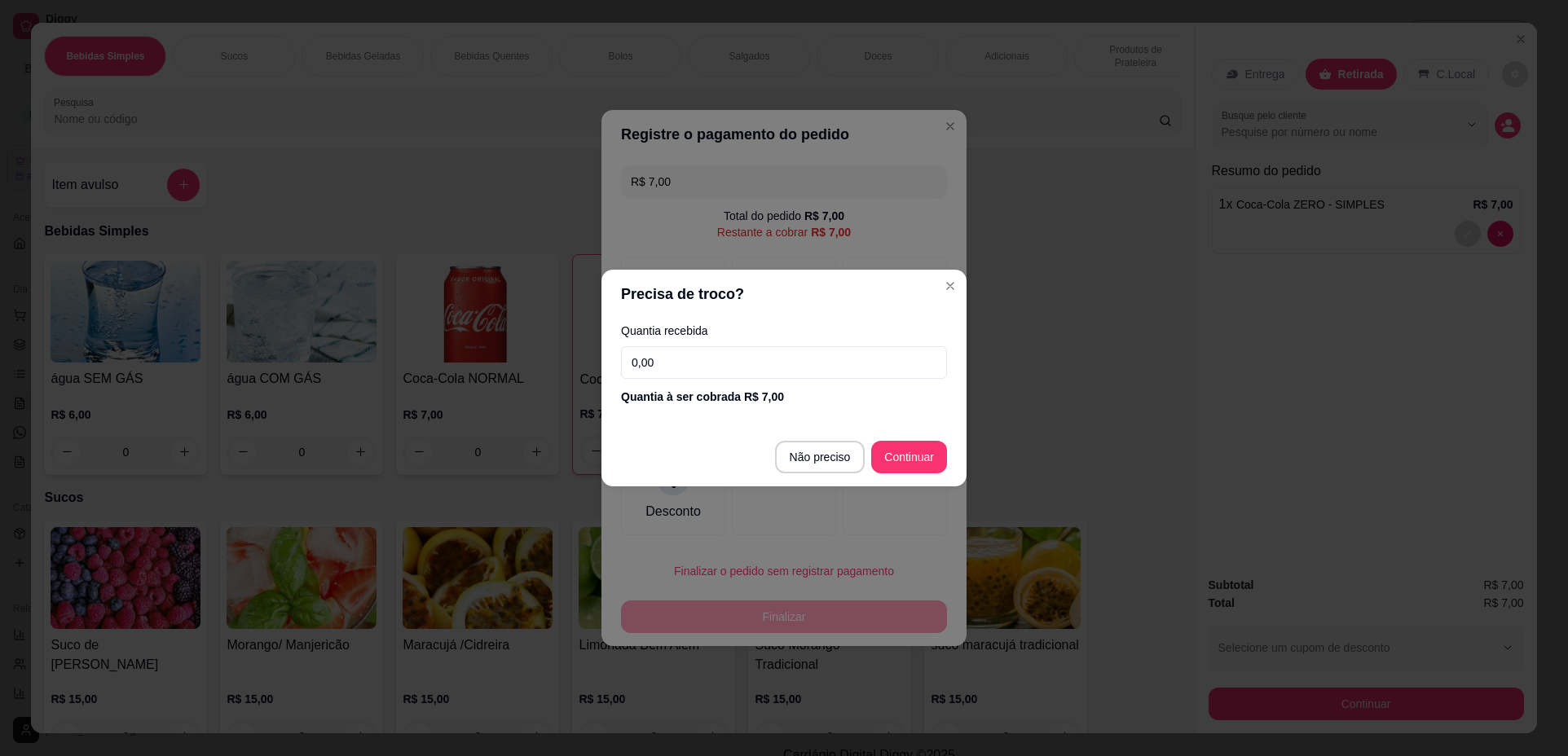
click at [763, 357] on input "0,00" at bounding box center [783, 362] width 326 height 33
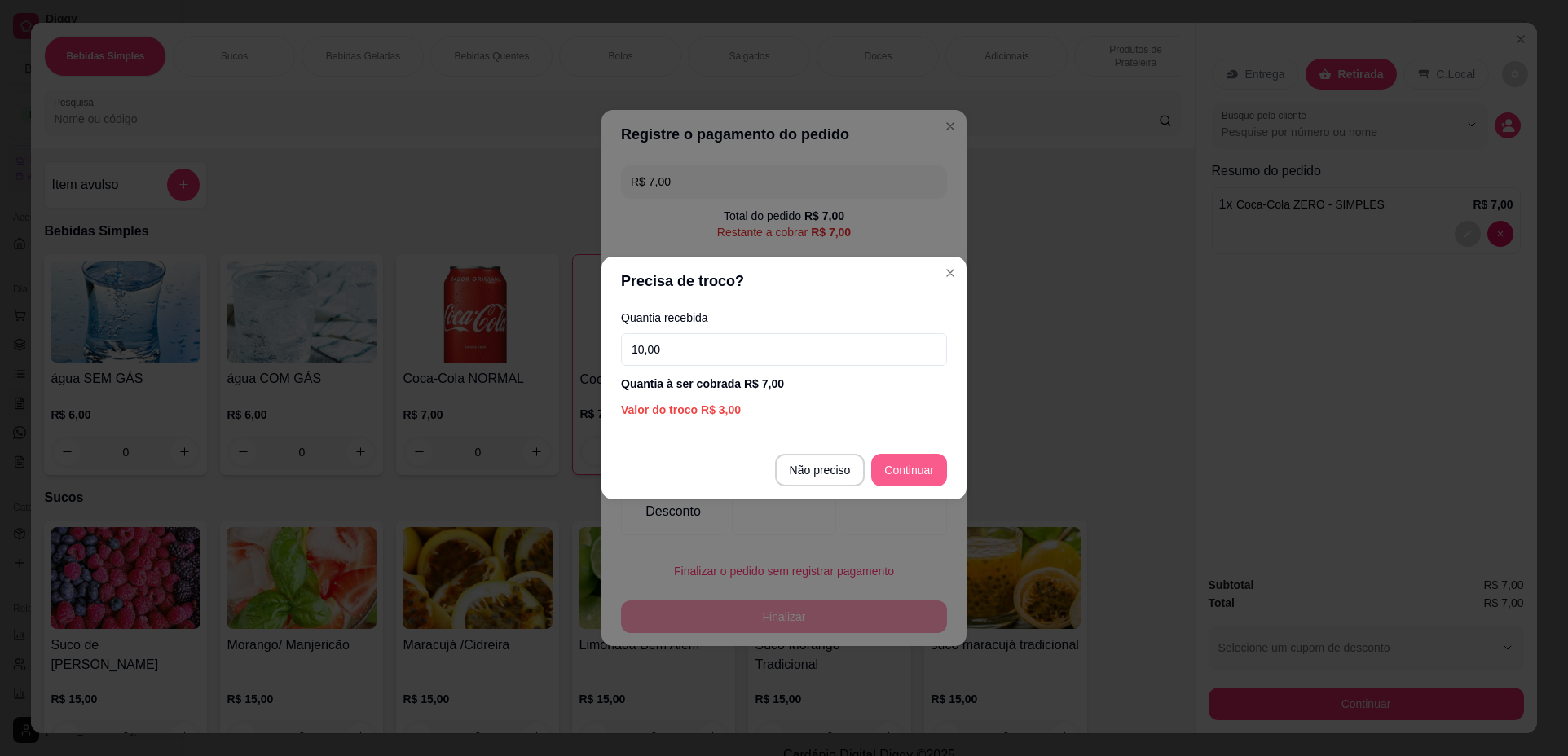
type input "10,00"
type input "R$ 0,00"
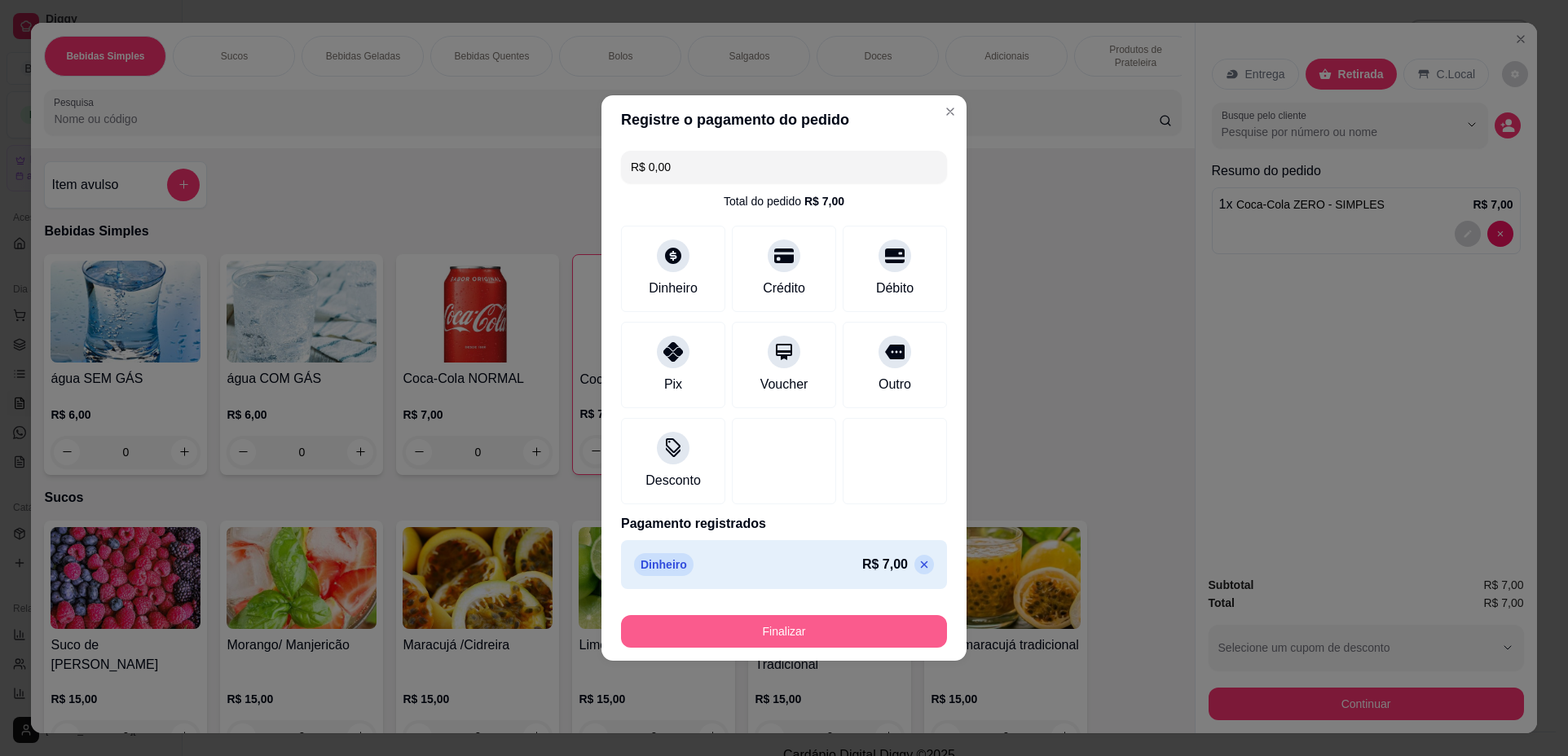
click at [866, 640] on button "Finalizar" at bounding box center [783, 632] width 326 height 33
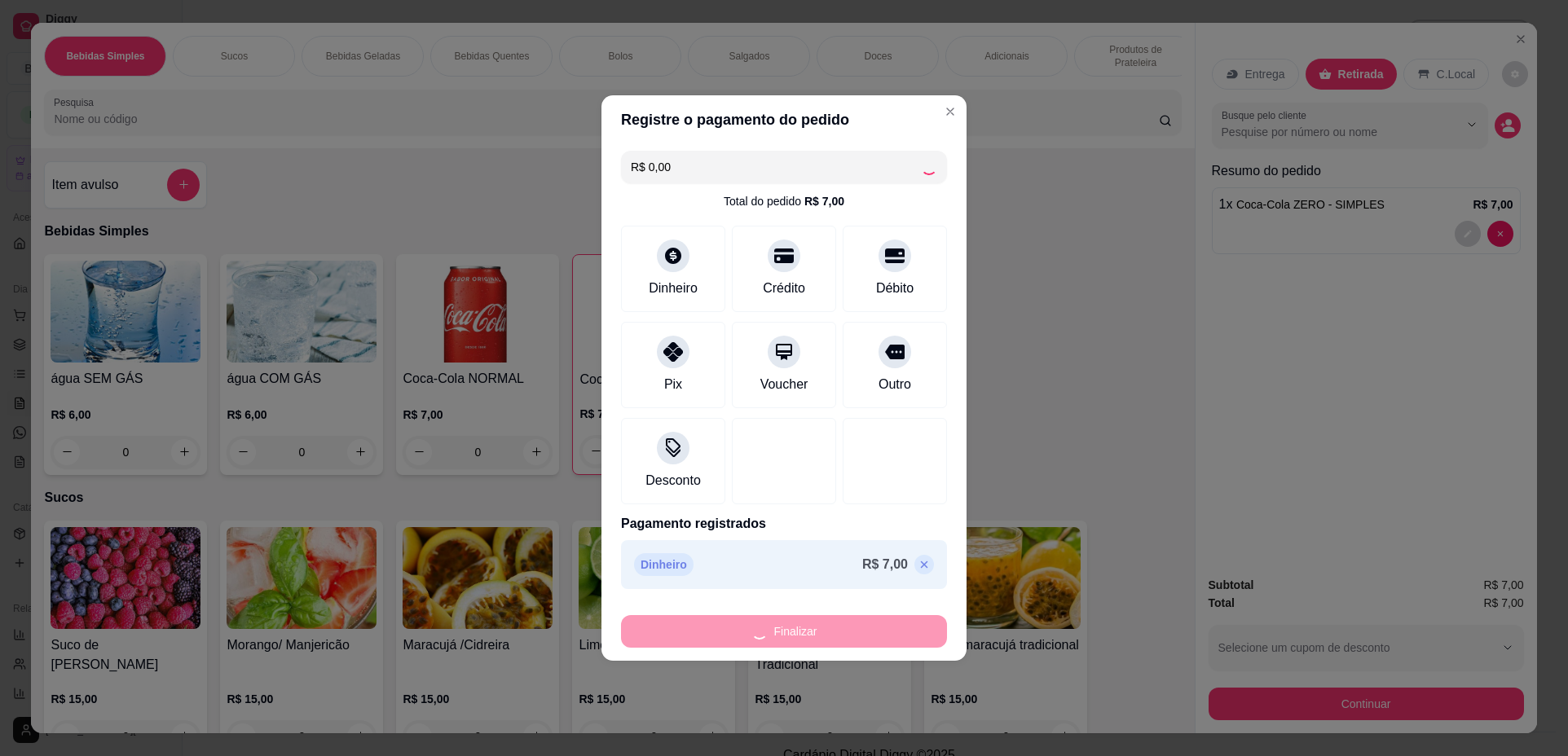
type input "0"
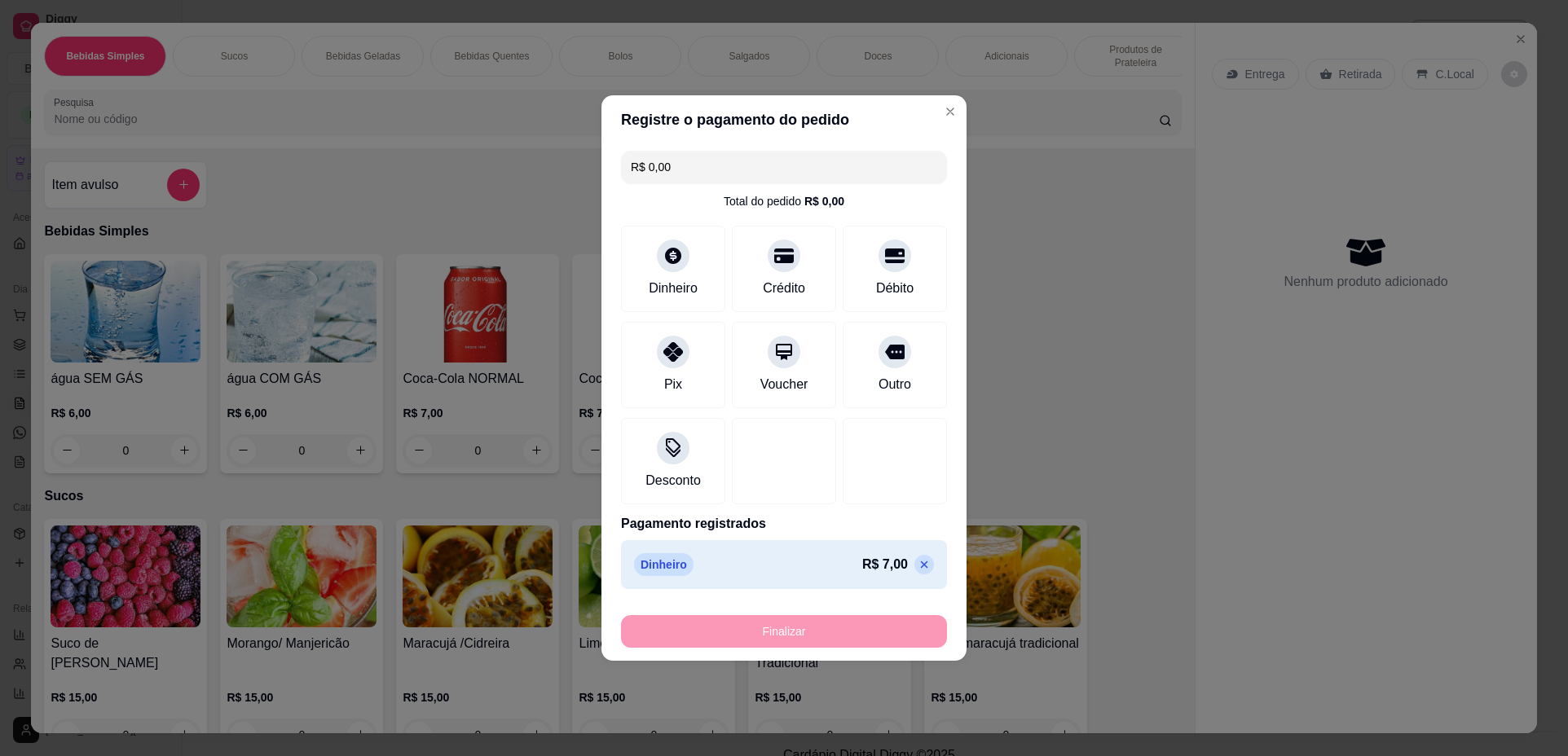
type input "-R$ 7,00"
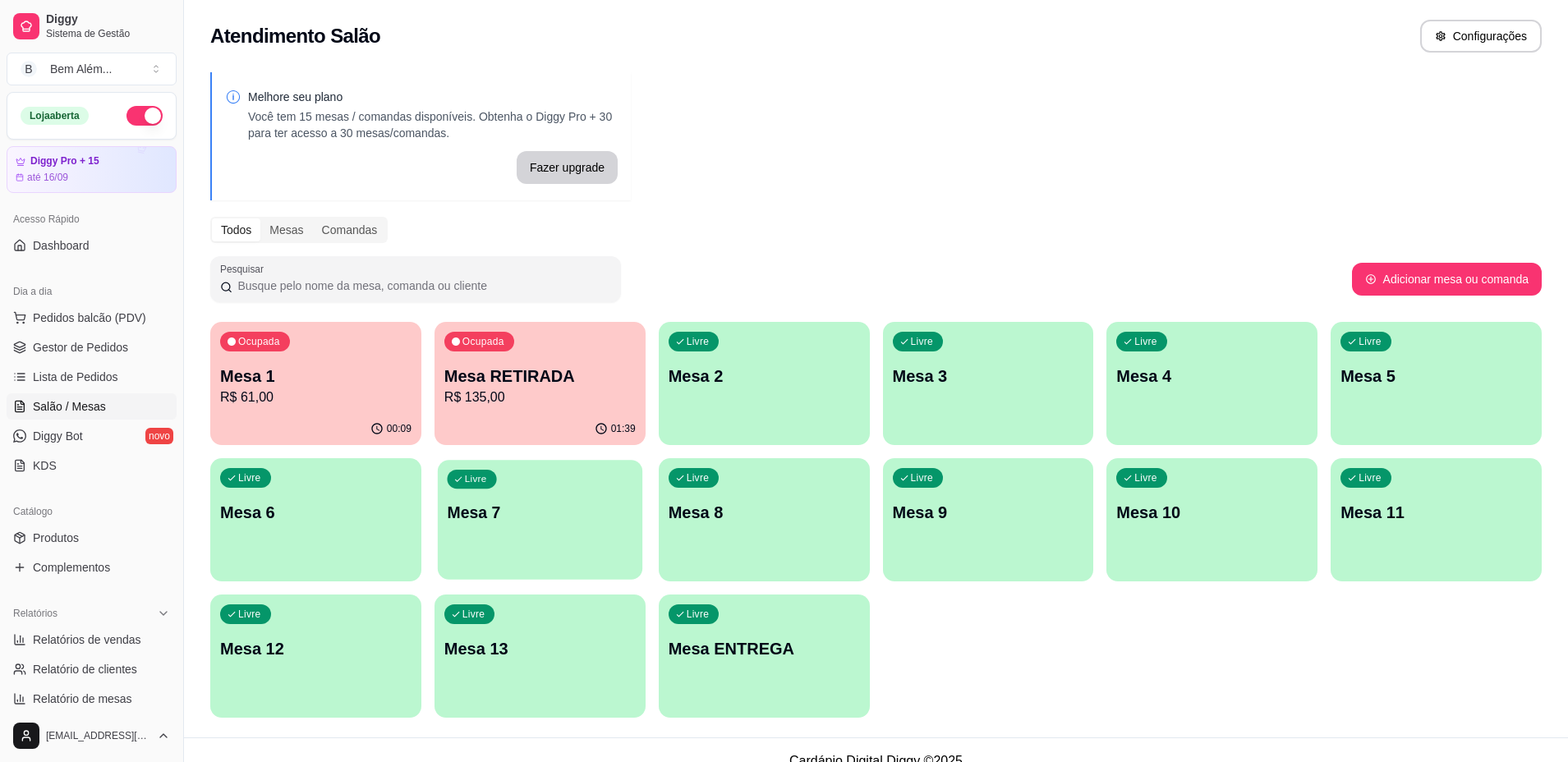
click at [550, 478] on div "Livre Mesa 7" at bounding box center [539, 509] width 205 height 100
click at [354, 538] on div "Livre Mesa 6" at bounding box center [316, 509] width 205 height 100
click at [103, 356] on link "Gestor de Pedidos" at bounding box center [91, 348] width 170 height 27
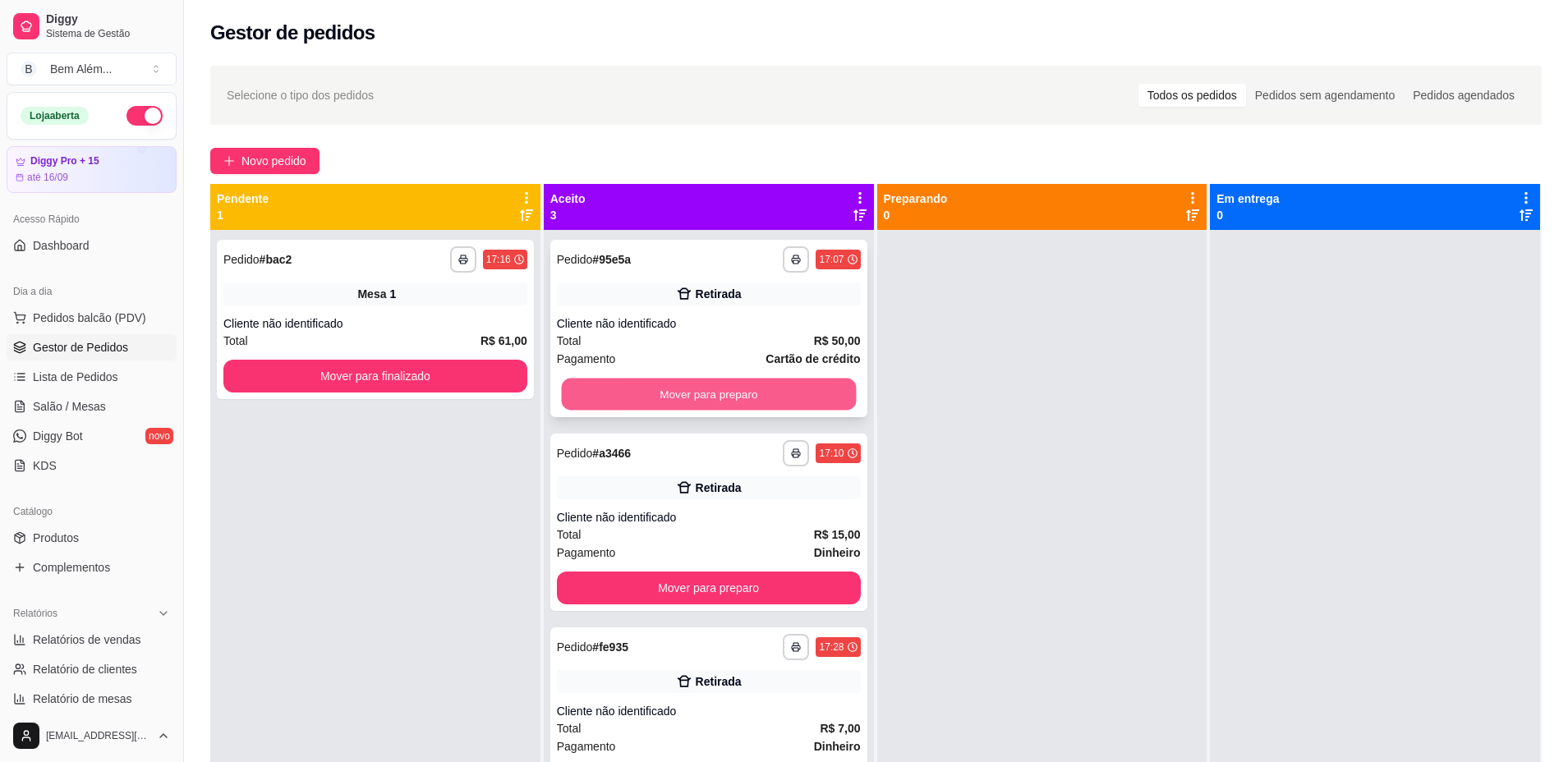
click at [706, 388] on button "Mover para preparo" at bounding box center [708, 394] width 295 height 32
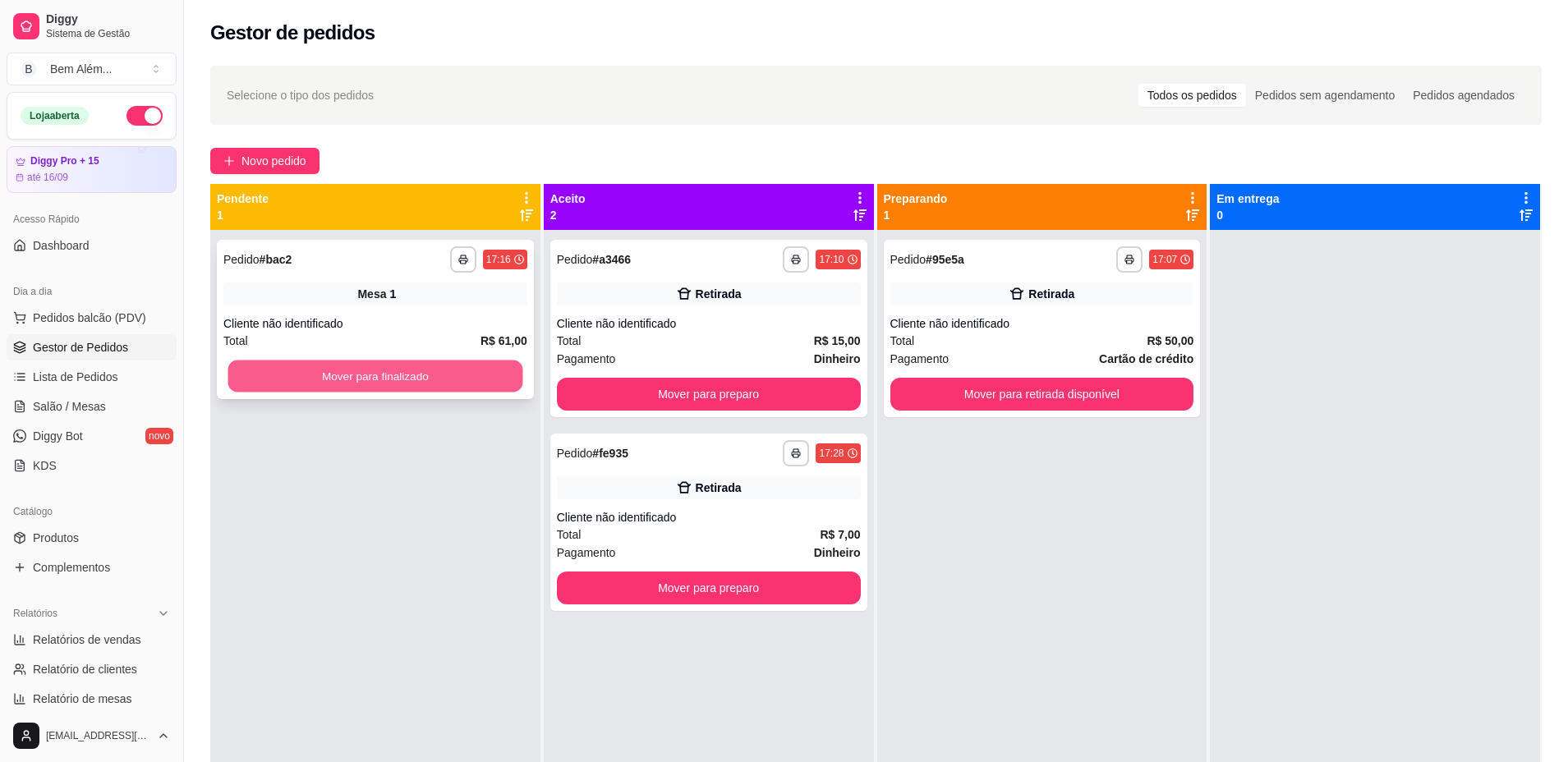
click at [514, 374] on button "Mover para finalizado" at bounding box center [376, 376] width 295 height 32
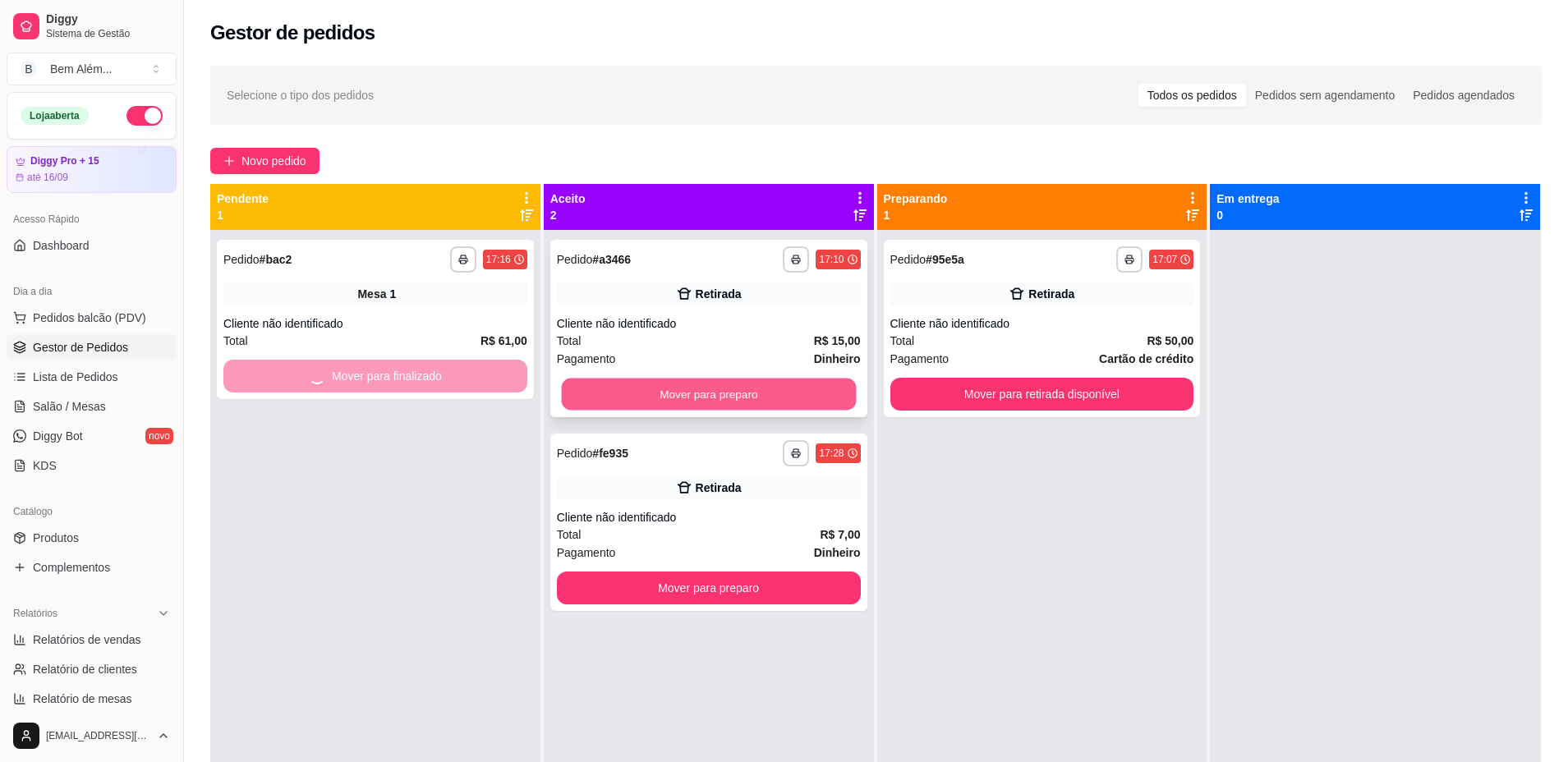
click at [672, 399] on button "Mover para preparo" at bounding box center [708, 394] width 295 height 32
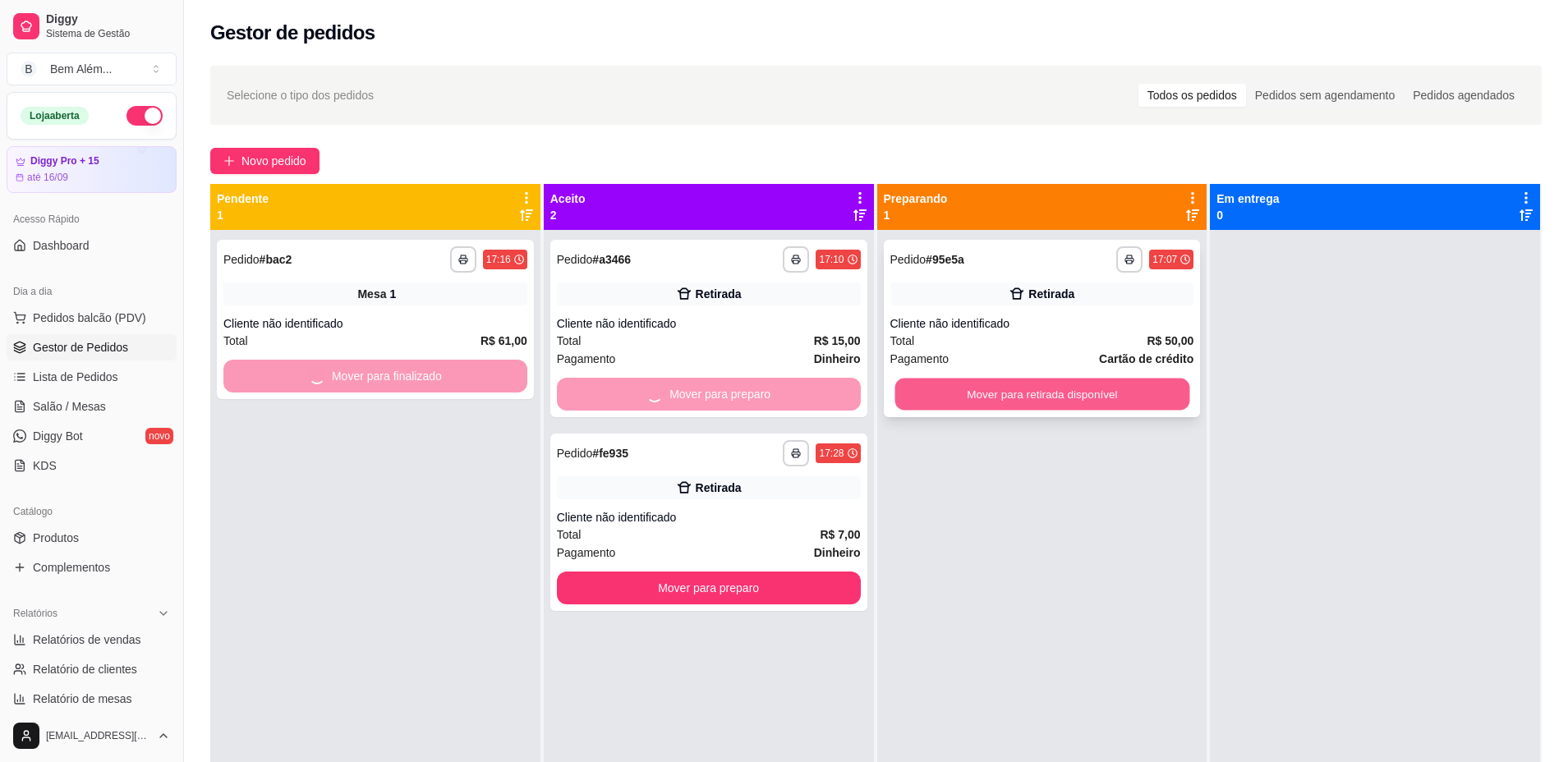
click at [929, 399] on button "Mover para retirada disponível" at bounding box center [1042, 394] width 295 height 32
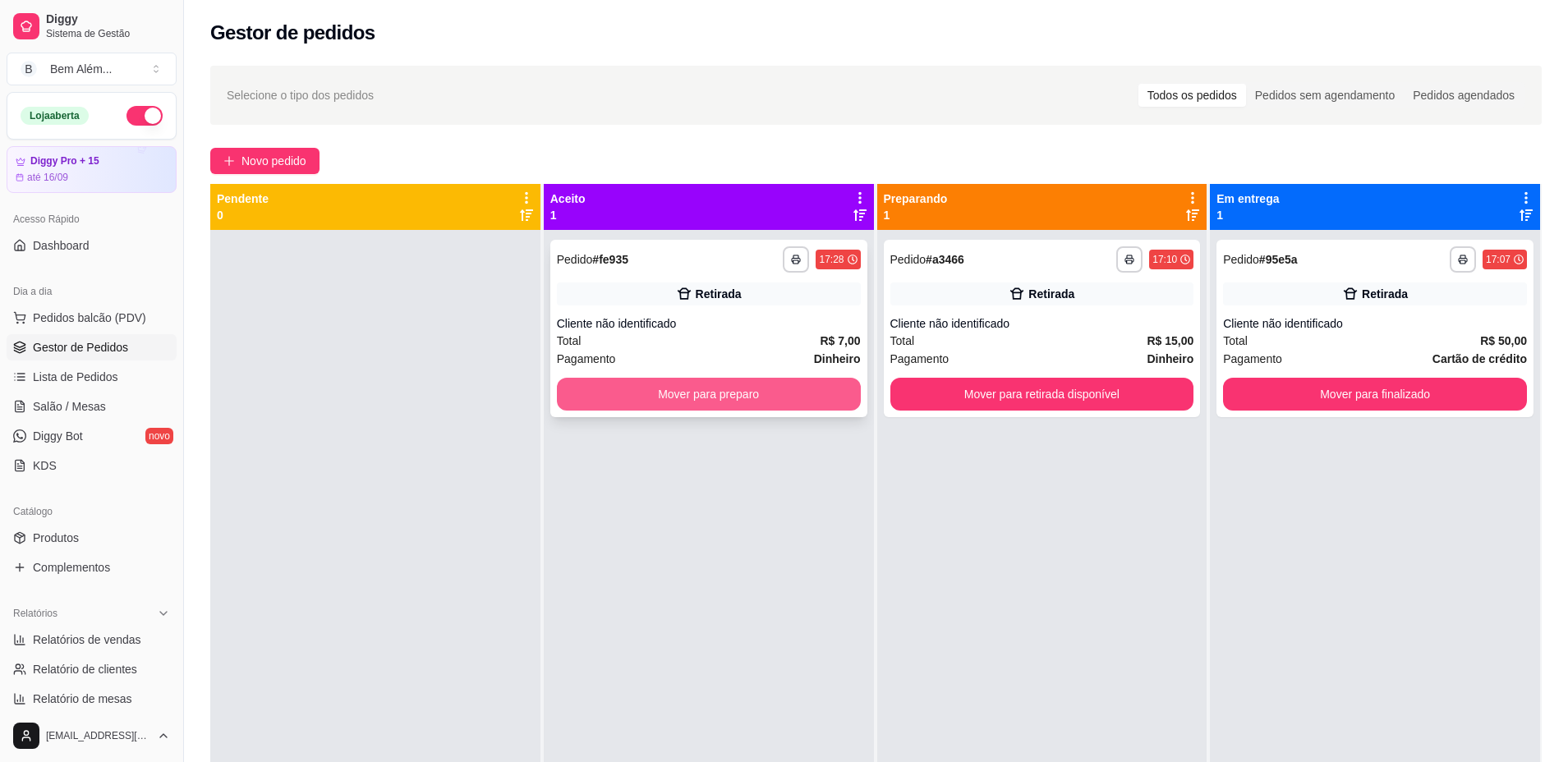
click at [762, 398] on button "Mover para preparo" at bounding box center [708, 394] width 304 height 33
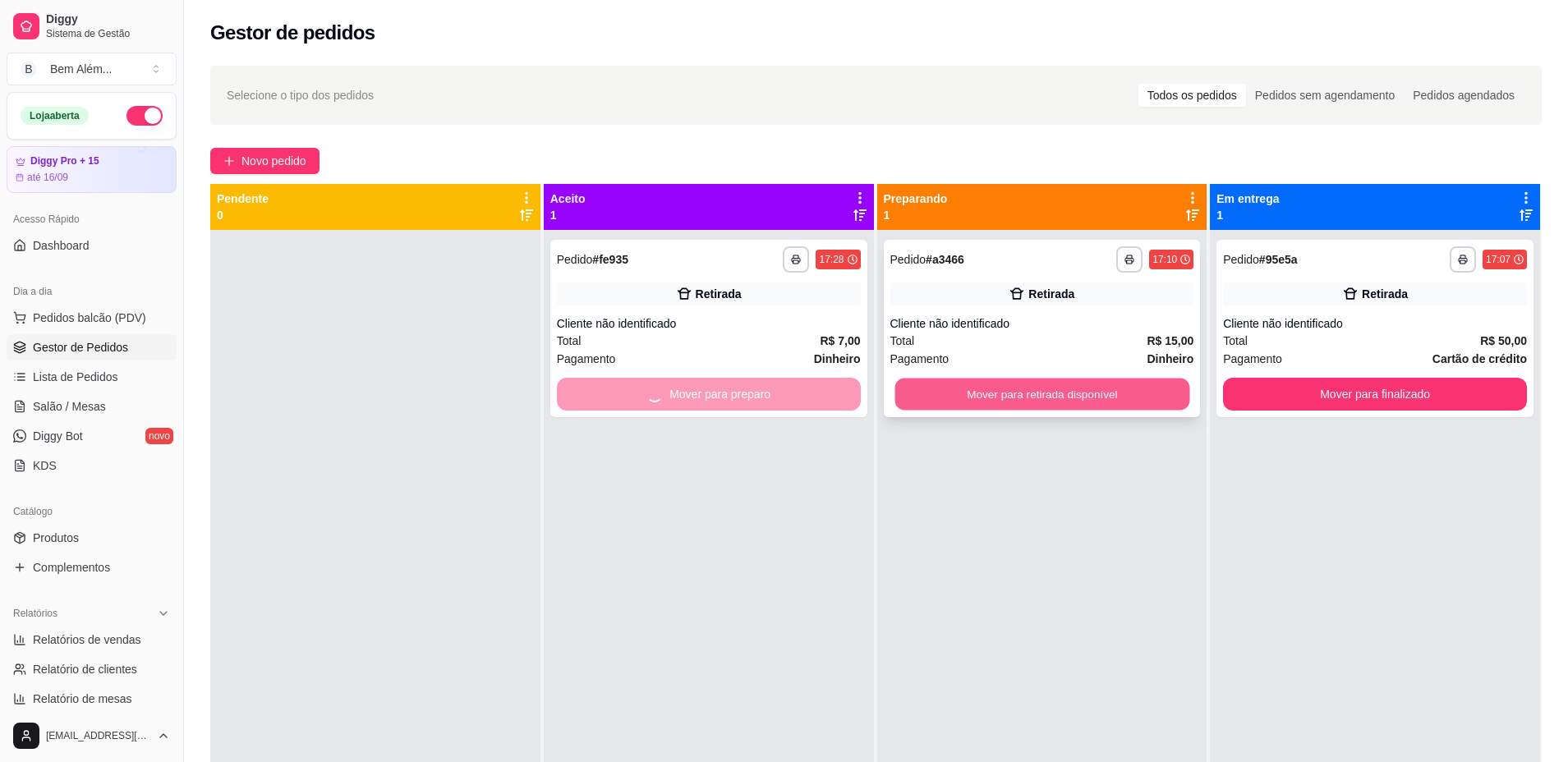
click at [942, 394] on button "Mover para retirada disponível" at bounding box center [1042, 394] width 295 height 32
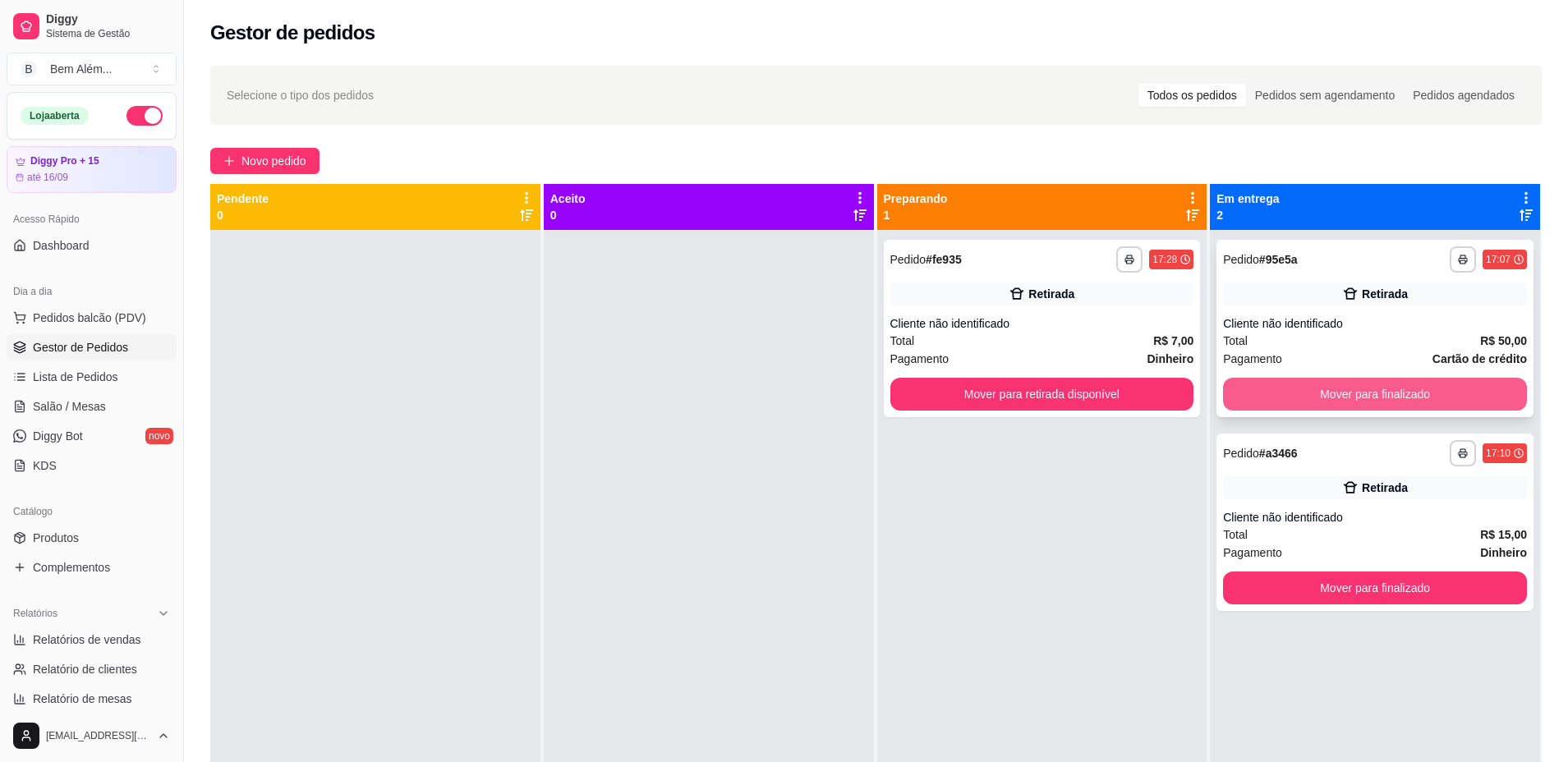
click at [1285, 394] on button "Mover para finalizado" at bounding box center [1374, 394] width 304 height 33
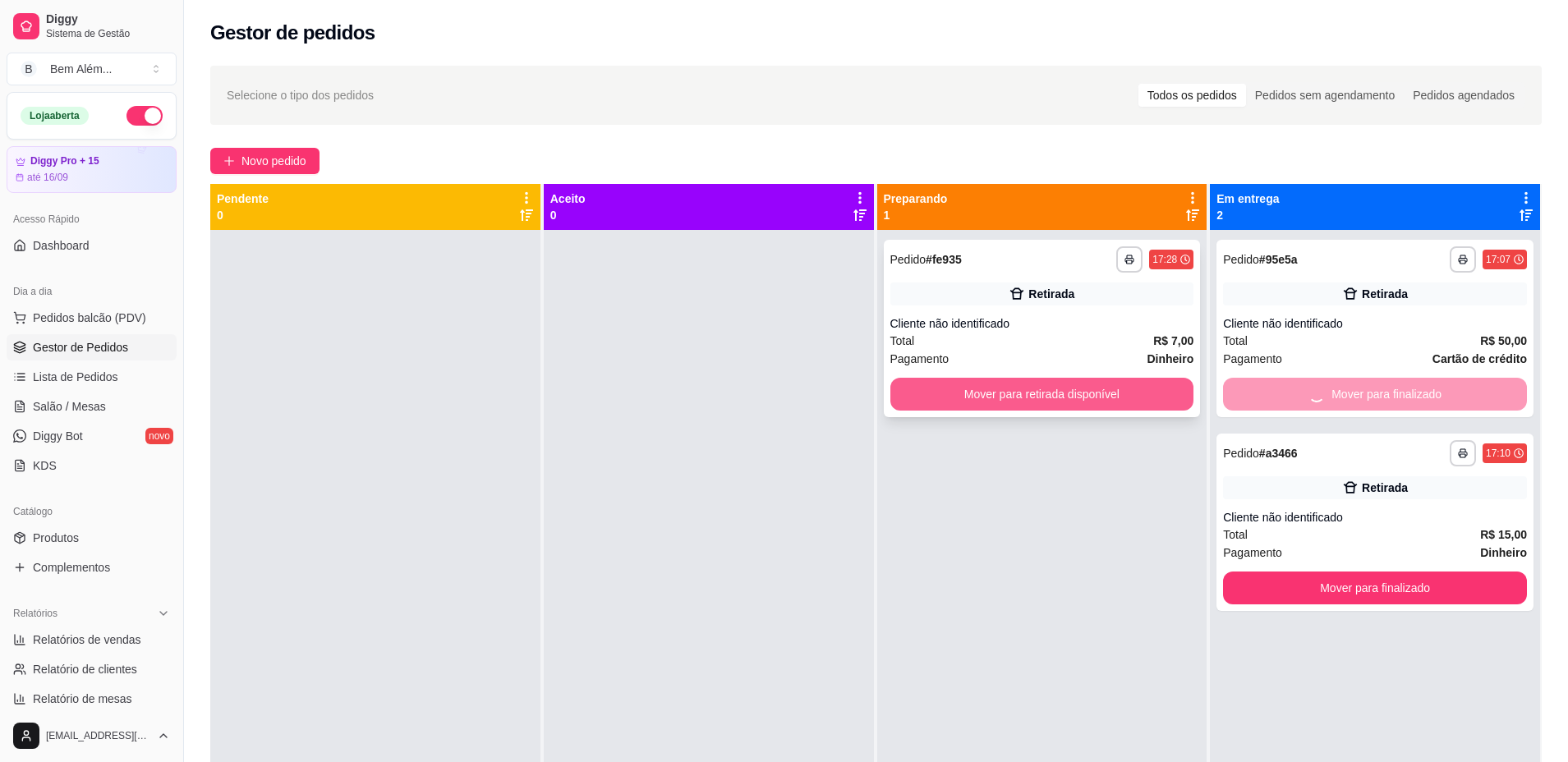
click at [1151, 394] on button "Mover para retirada disponível" at bounding box center [1042, 394] width 304 height 33
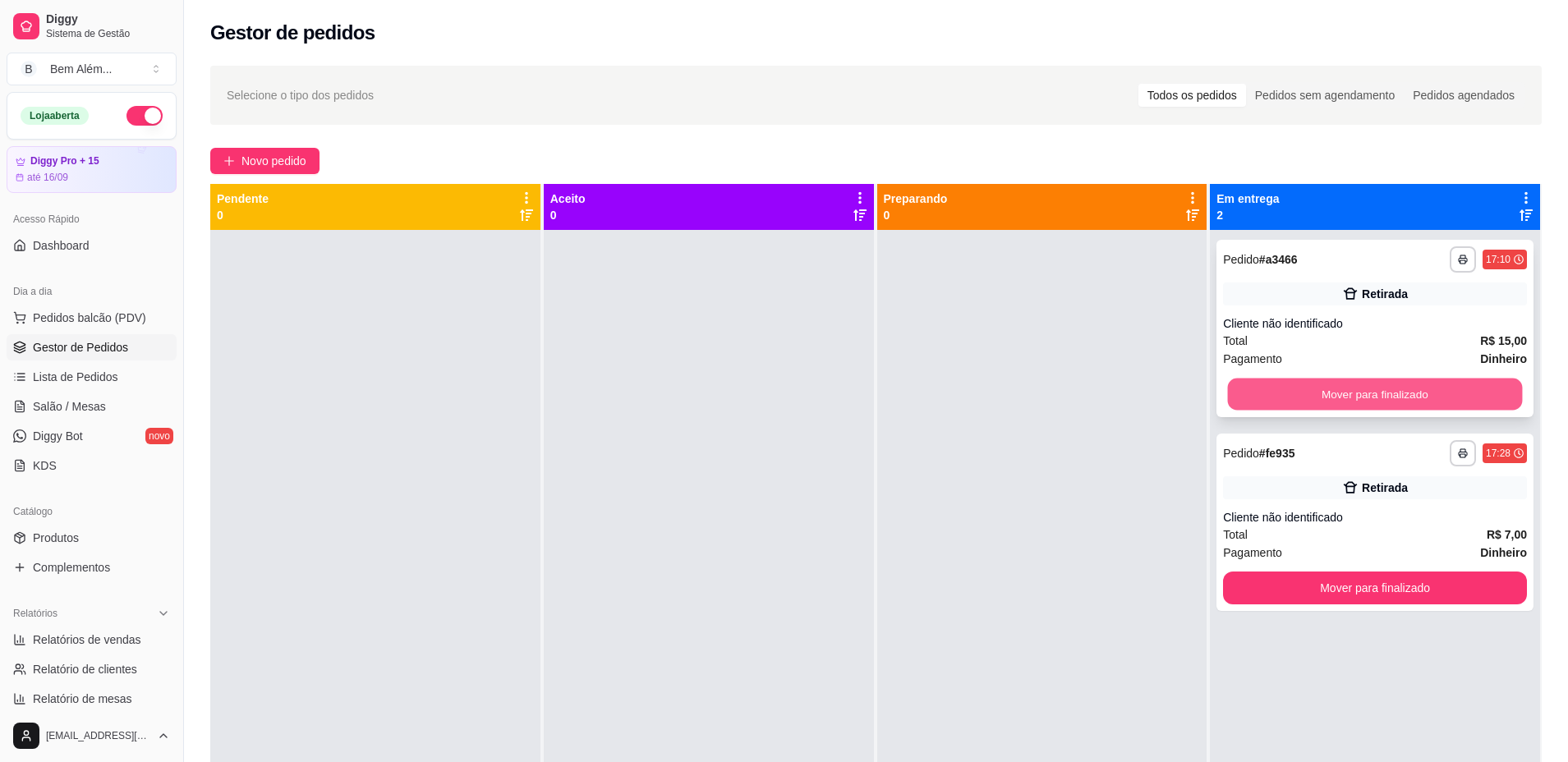
click at [1259, 390] on button "Mover para finalizado" at bounding box center [1375, 394] width 295 height 32
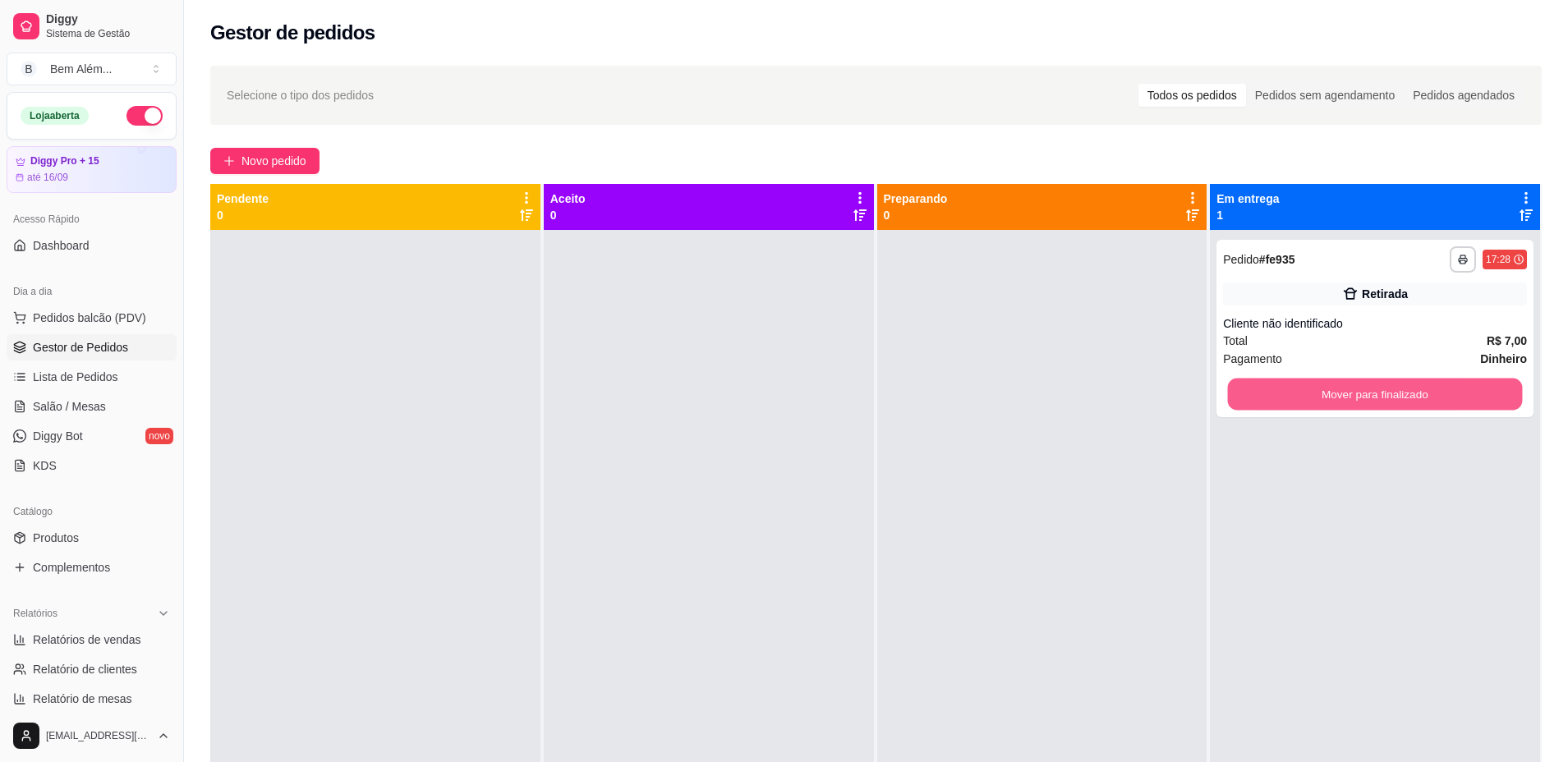
click at [1259, 390] on button "Mover para finalizado" at bounding box center [1375, 394] width 295 height 32
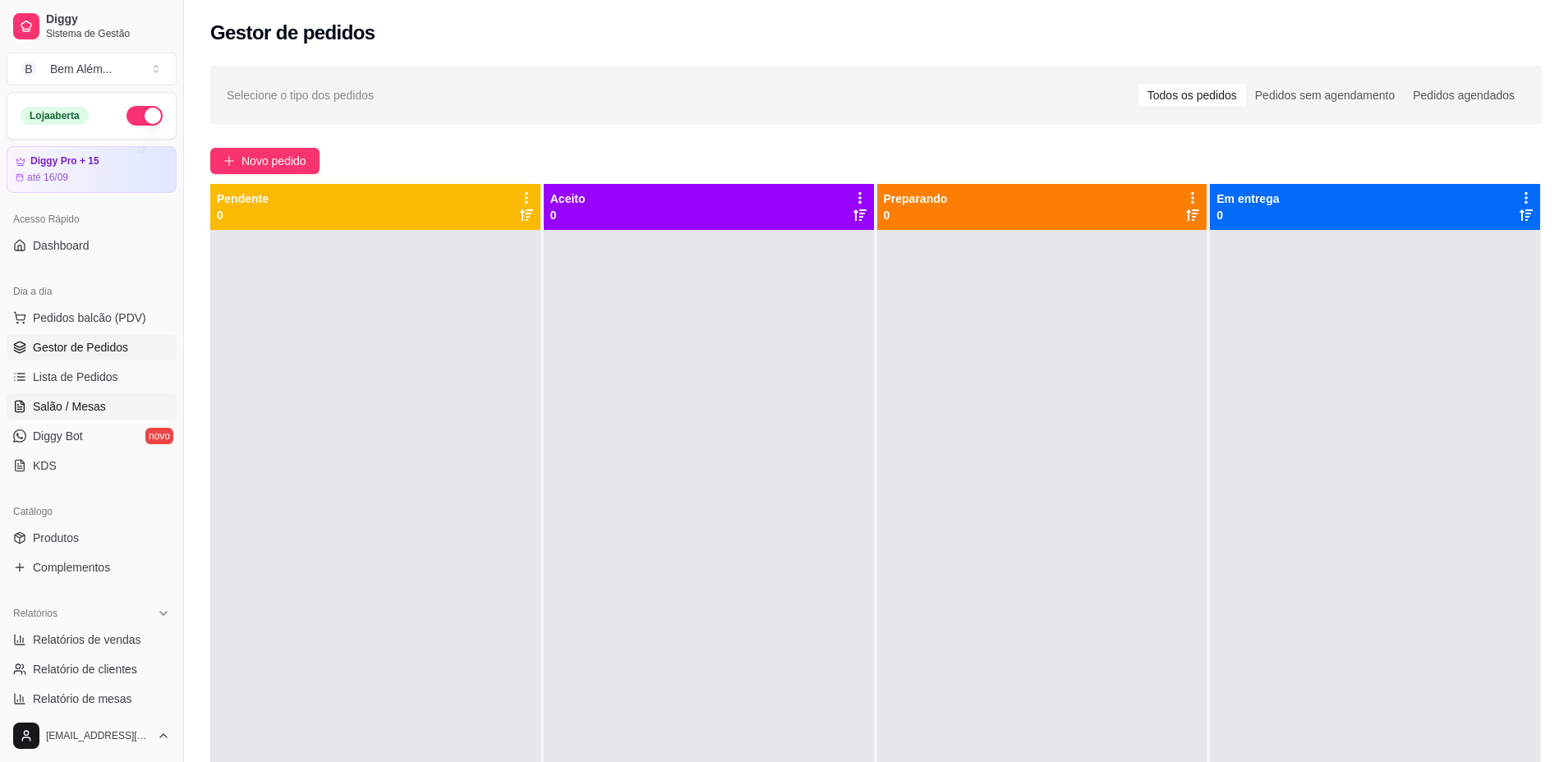
click at [143, 410] on link "Salão / Mesas" at bounding box center [91, 407] width 170 height 27
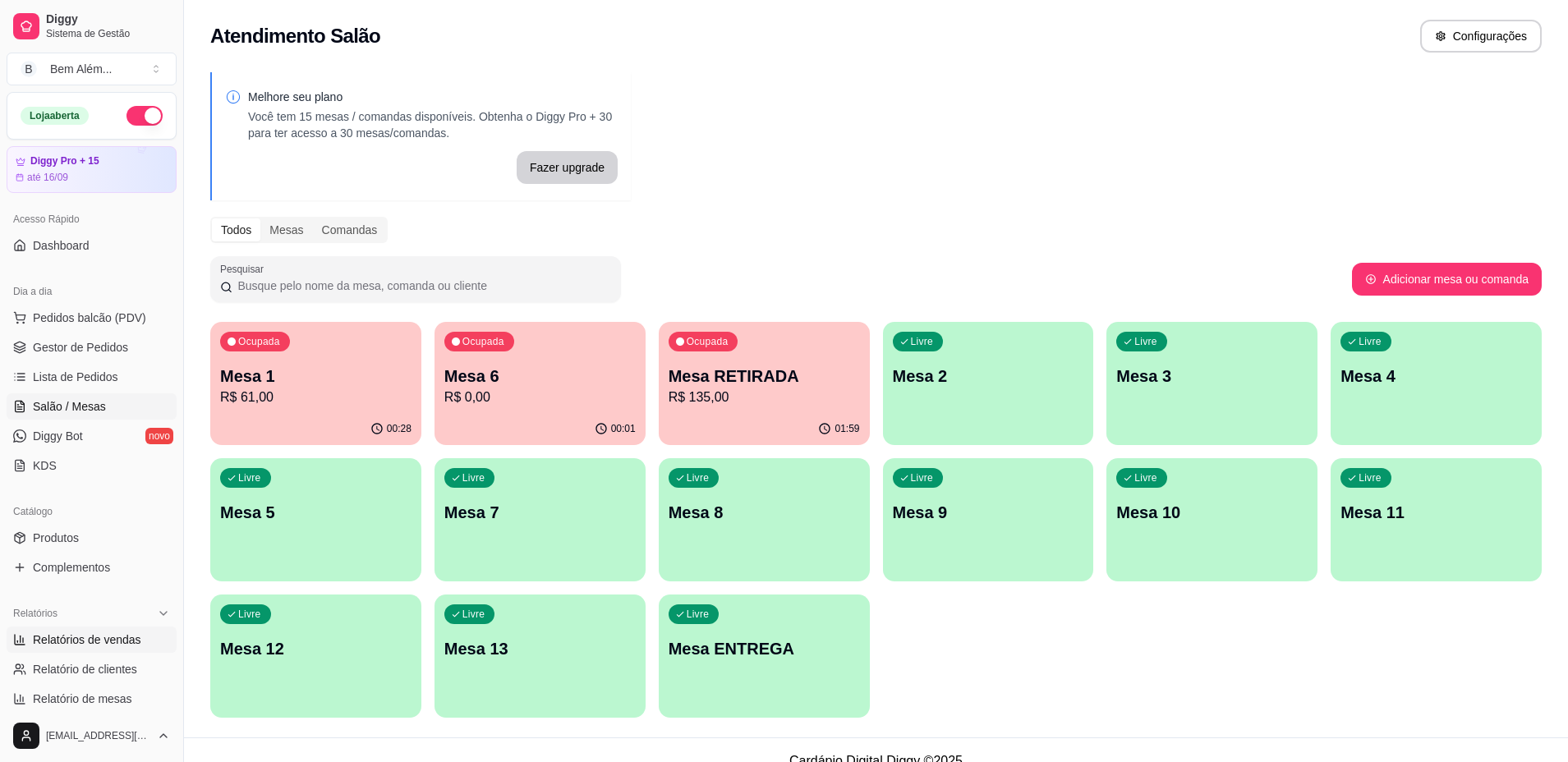
click at [140, 644] on link "Relatórios de vendas" at bounding box center [91, 639] width 170 height 27
select select "ALL"
select select "0"
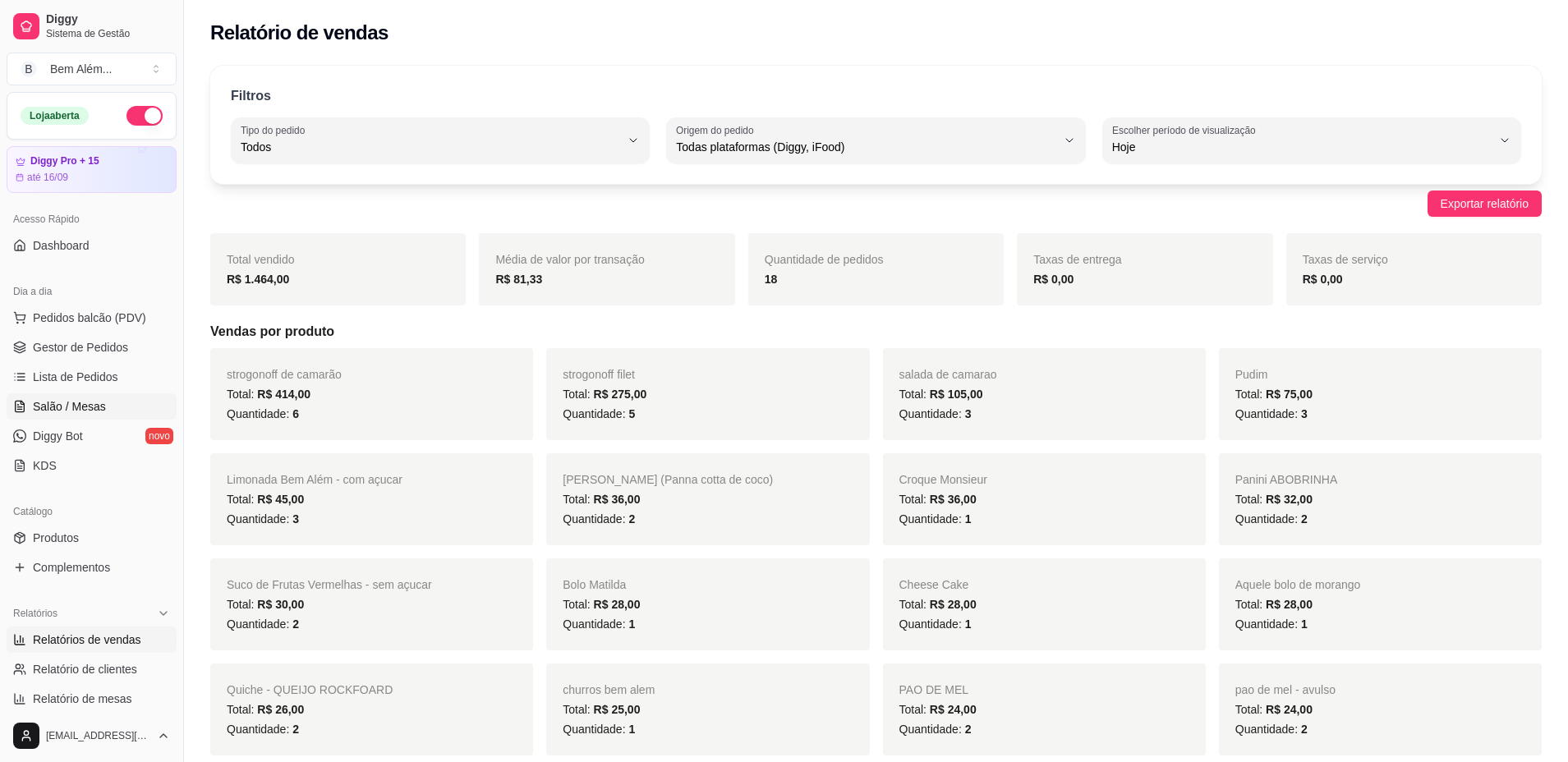
click at [99, 402] on span "Salão / Mesas" at bounding box center [70, 407] width 73 height 17
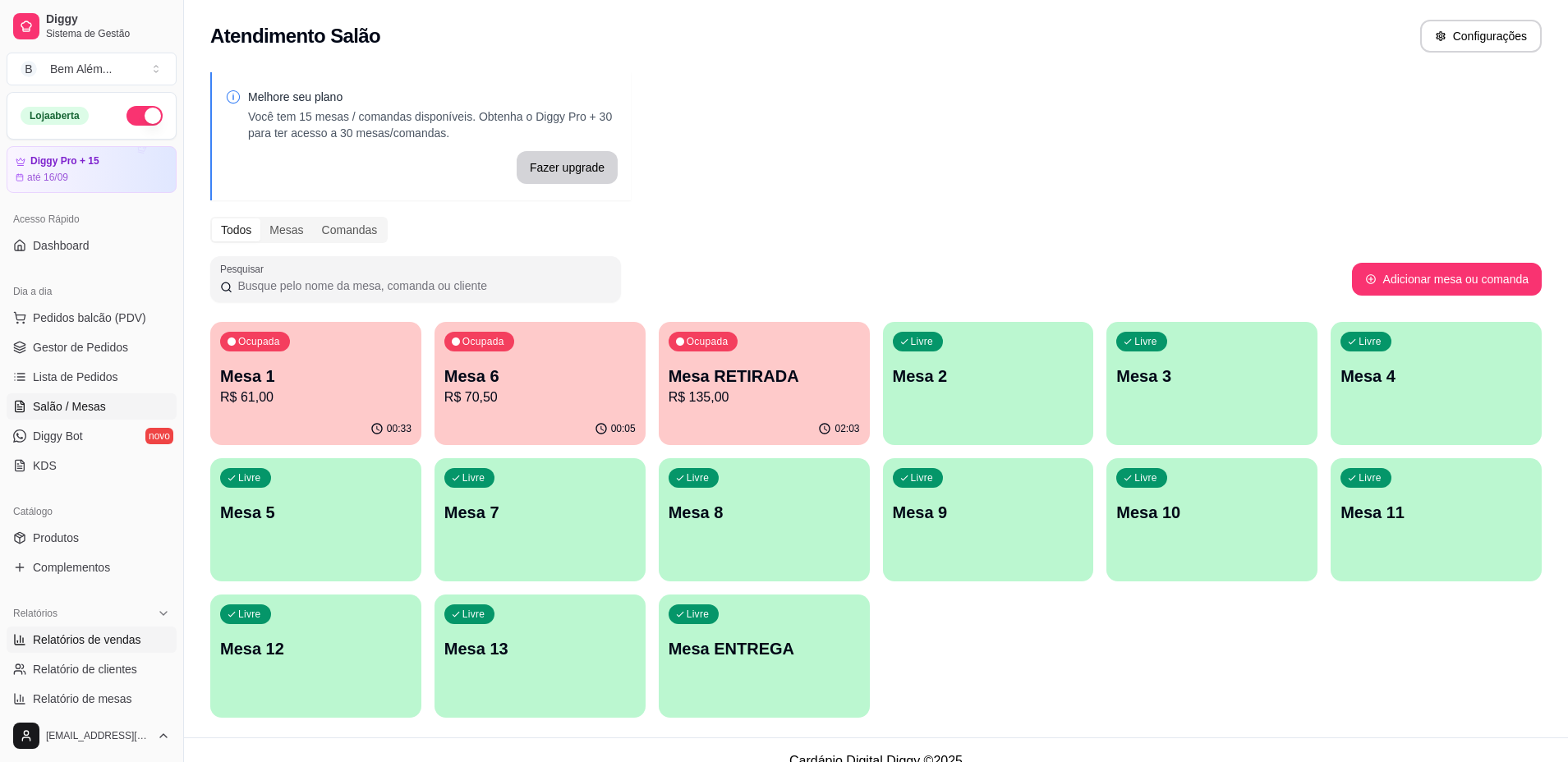
click at [126, 638] on span "Relatórios de vendas" at bounding box center [87, 639] width 109 height 17
select select "ALL"
select select "0"
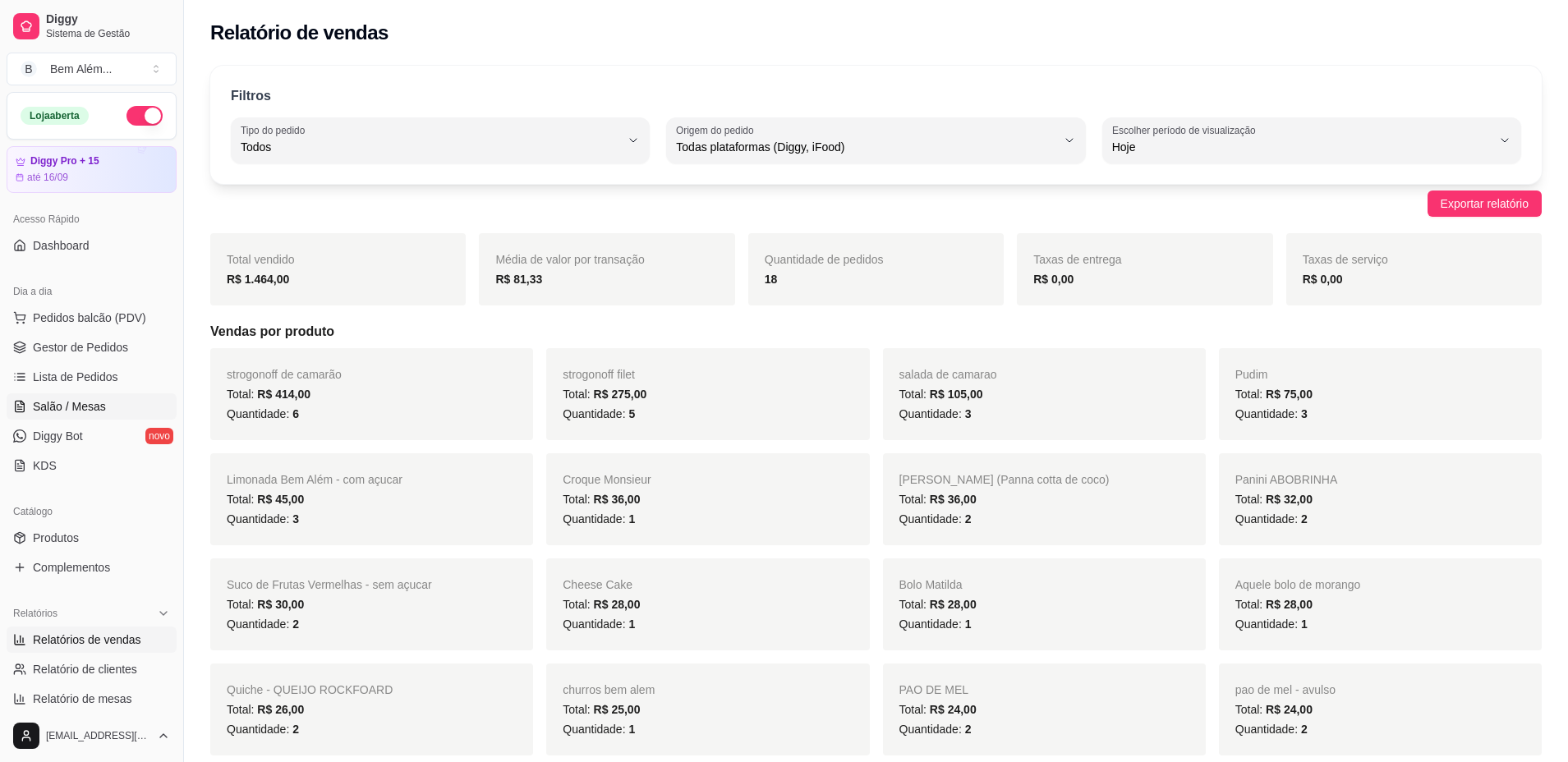
click at [103, 412] on span "Salão / Mesas" at bounding box center [70, 407] width 73 height 17
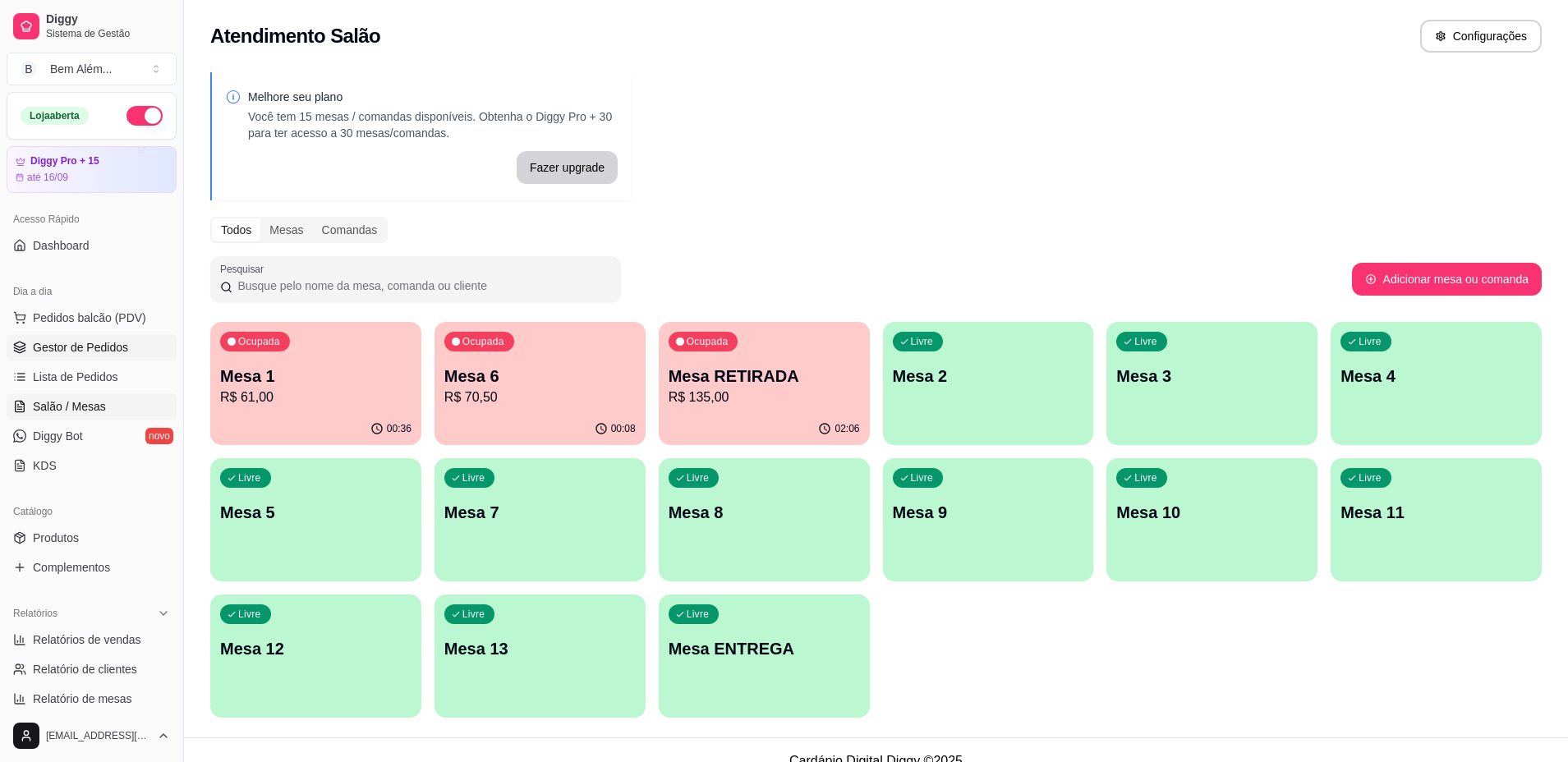
click at [75, 344] on span "Gestor de Pedidos" at bounding box center [80, 347] width 95 height 17
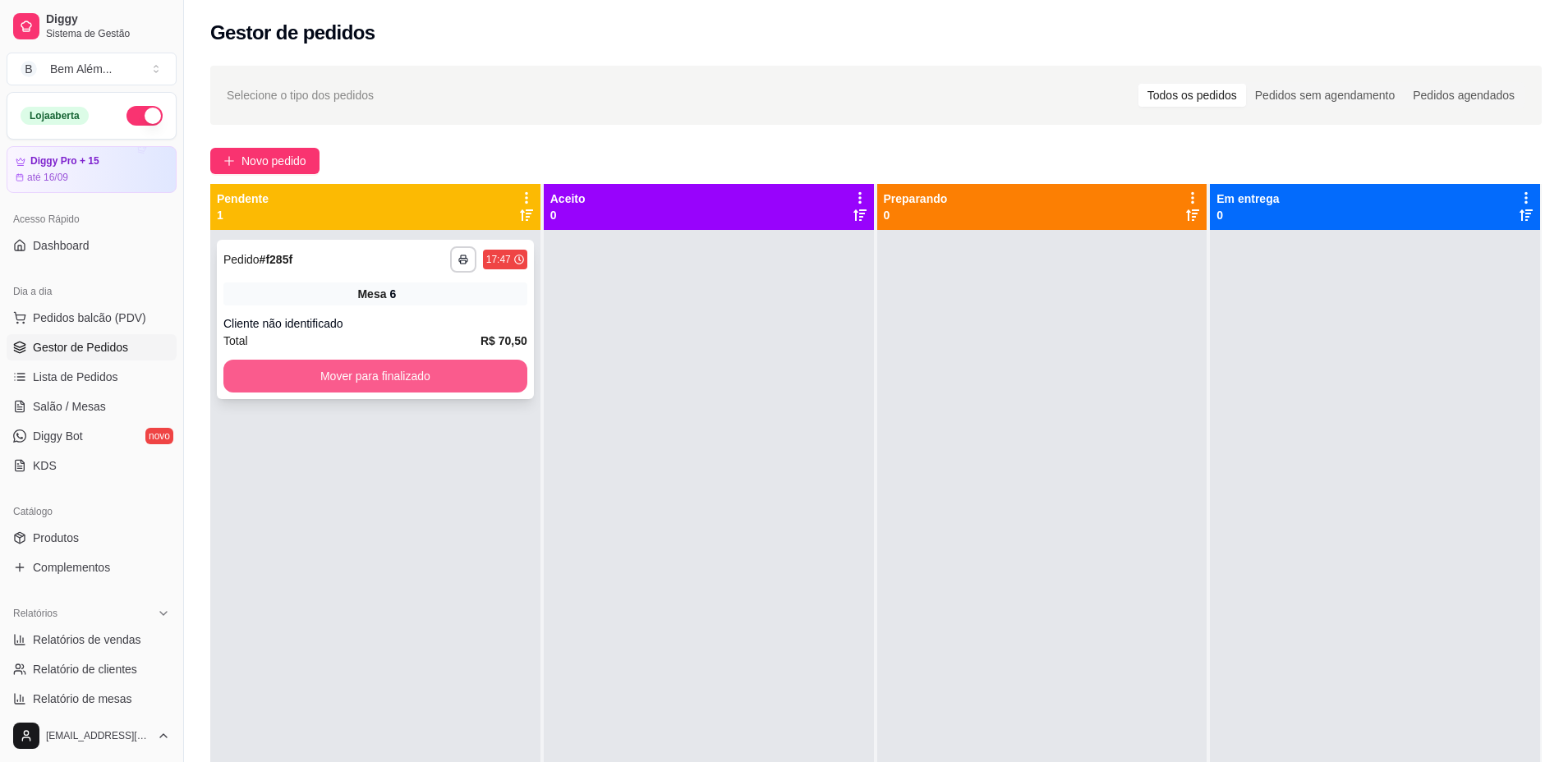
click at [360, 374] on button "Mover para finalizado" at bounding box center [375, 376] width 304 height 33
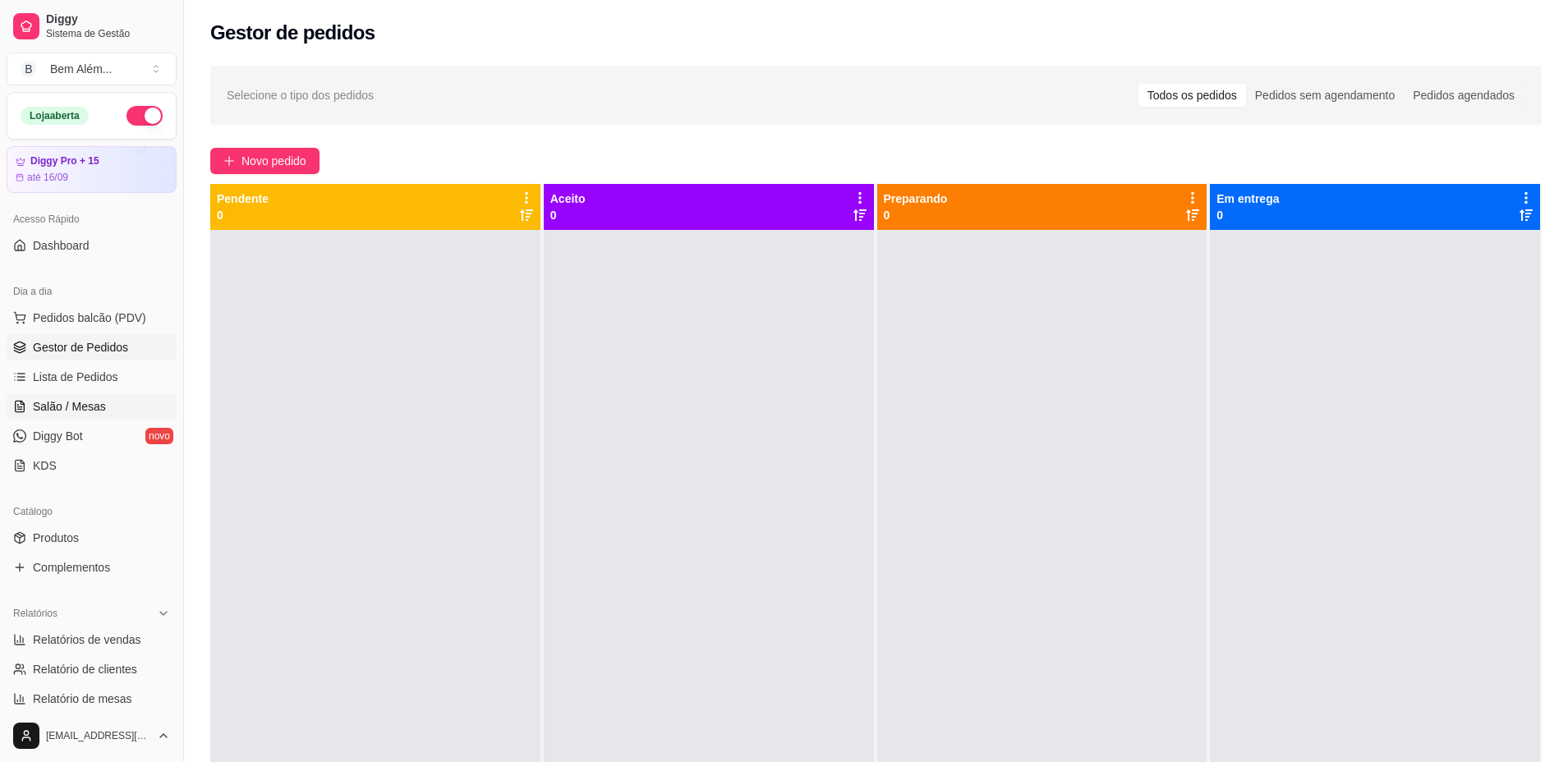
click at [132, 406] on link "Salão / Mesas" at bounding box center [91, 407] width 170 height 27
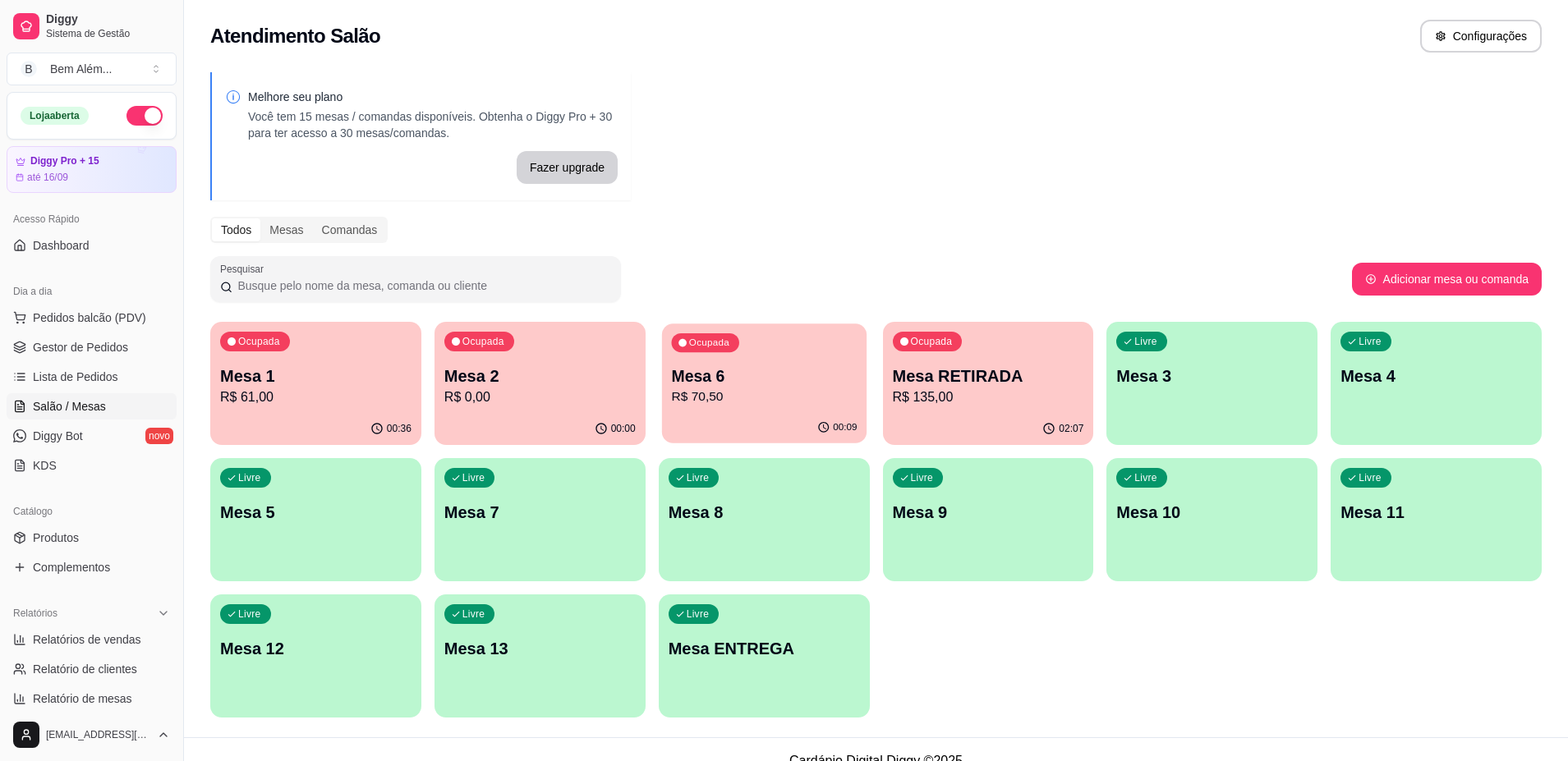
click at [772, 373] on p "Mesa 6" at bounding box center [764, 376] width 186 height 22
click at [468, 407] on p "R$ 0,00" at bounding box center [539, 397] width 186 height 19
click at [555, 372] on p "Mesa 2" at bounding box center [539, 376] width 191 height 23
click at [839, 379] on p "Mesa 6" at bounding box center [764, 376] width 191 height 23
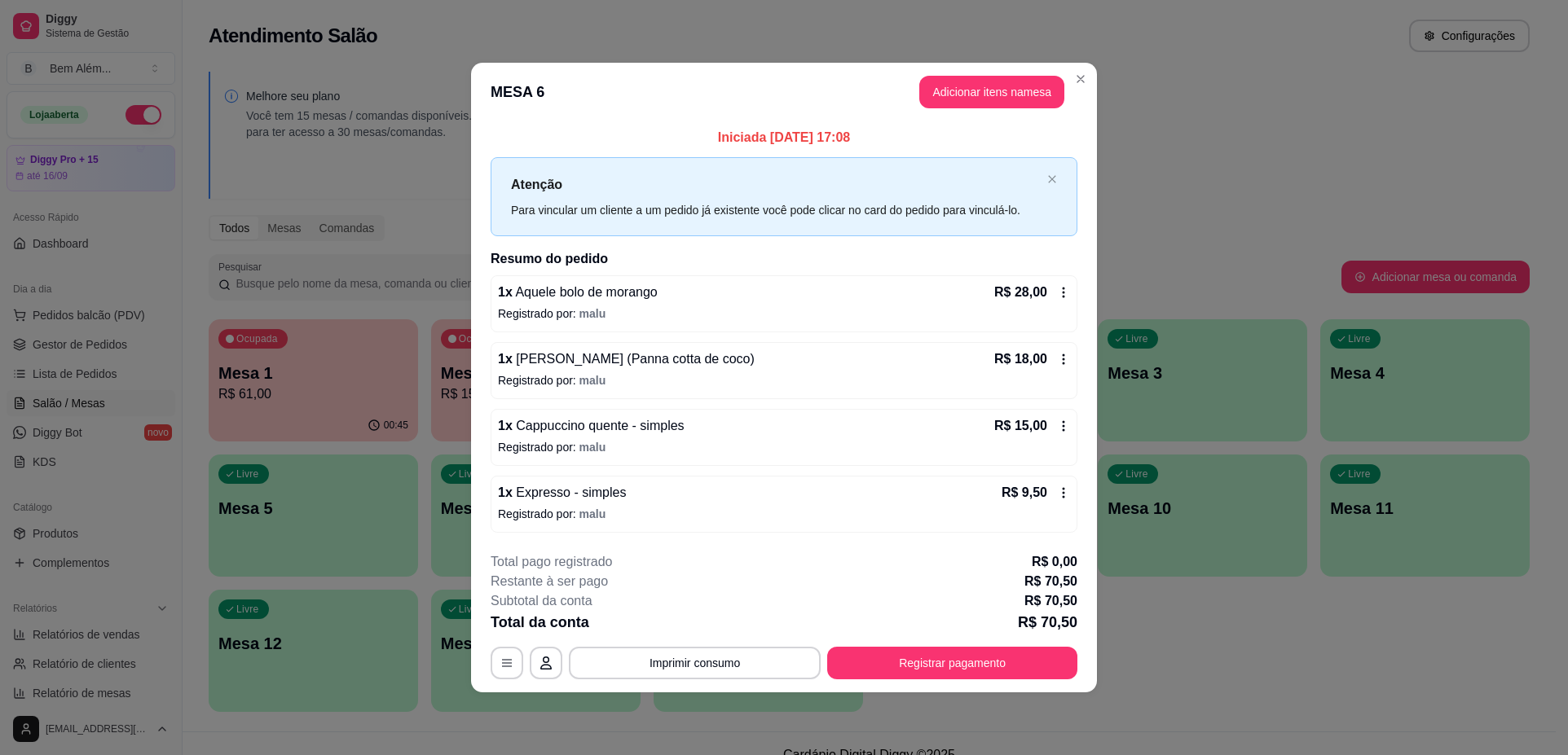
click at [1080, 337] on div "Iniciada 30/08/2025 às 17:08 Atenção Para vincular um cliente a um pedido já ex…" at bounding box center [783, 330] width 625 height 418
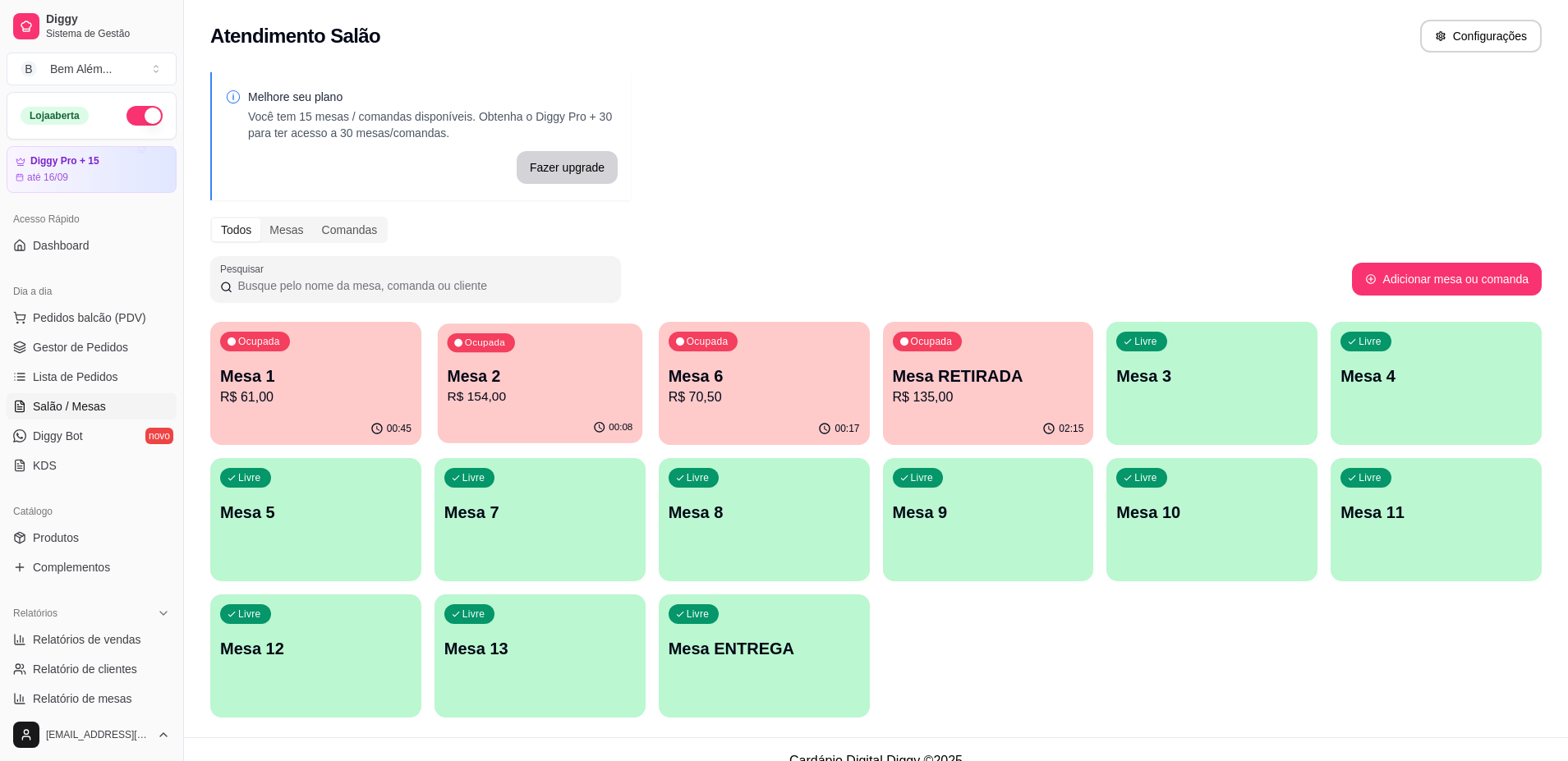
click at [540, 403] on p "R$ 154,00" at bounding box center [539, 397] width 186 height 19
click at [504, 404] on p "R$ 154,00" at bounding box center [539, 397] width 186 height 19
click at [1095, 150] on div "Melhore seu plano Você tem 15 mesas / comandas disponíveis. Obtenha o Diggy Pro…" at bounding box center [876, 399] width 1384 height 675
click at [895, 417] on div "02:16" at bounding box center [987, 428] width 205 height 31
click at [99, 340] on span "Gestor de Pedidos" at bounding box center [80, 347] width 95 height 17
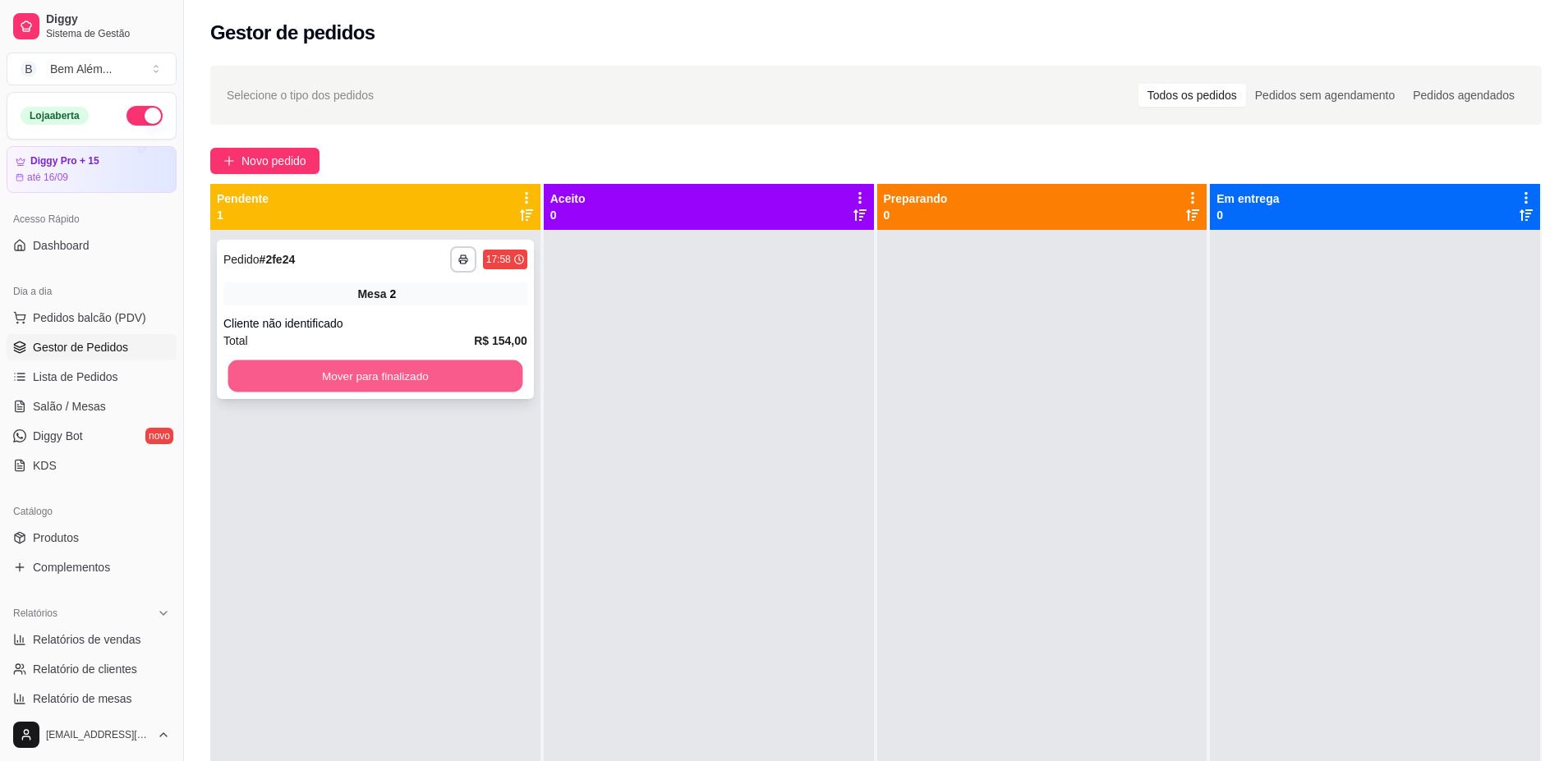
click at [366, 371] on button "Mover para finalizado" at bounding box center [376, 376] width 295 height 32
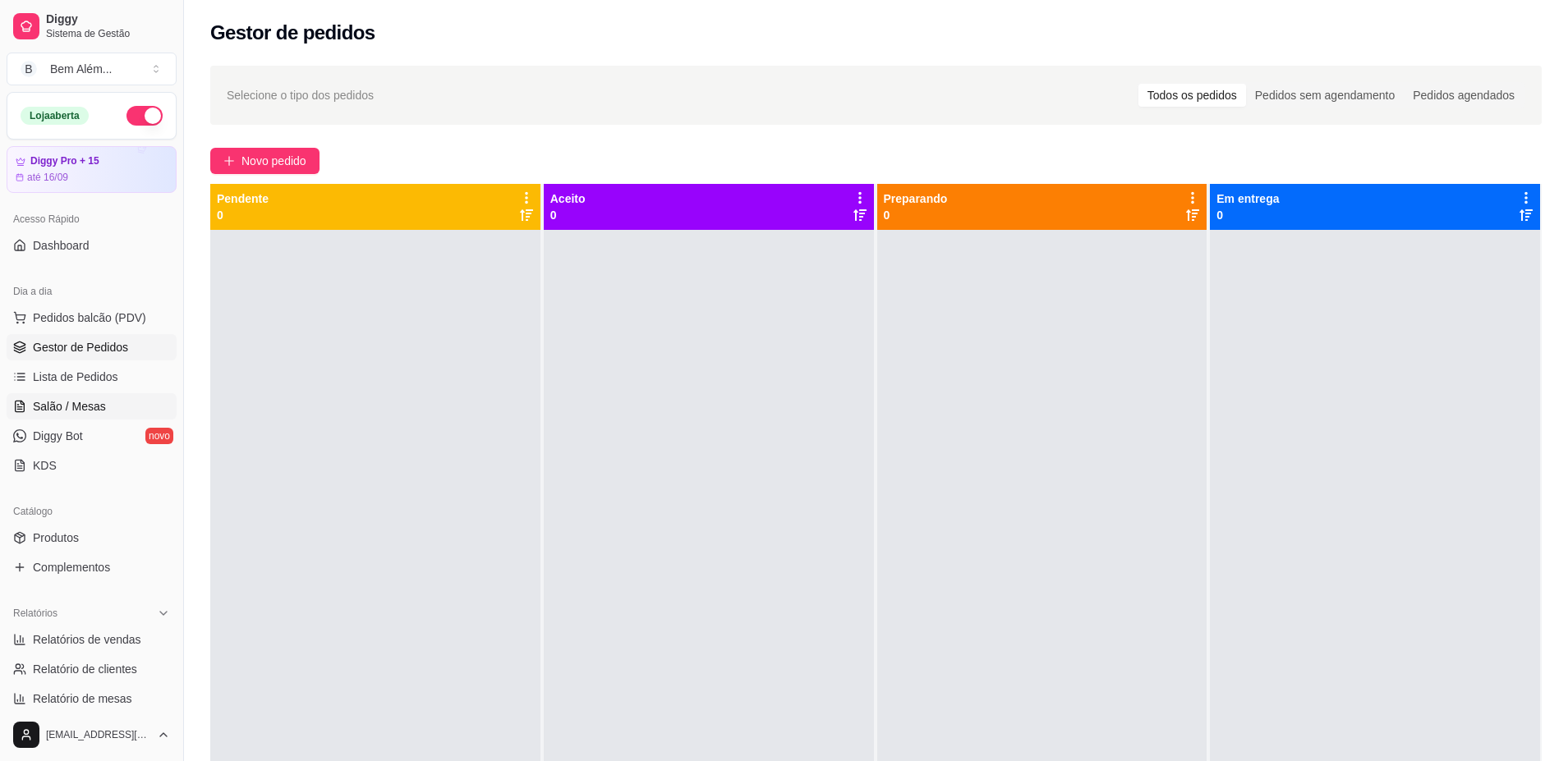
click at [91, 413] on span "Salão / Mesas" at bounding box center [70, 407] width 73 height 17
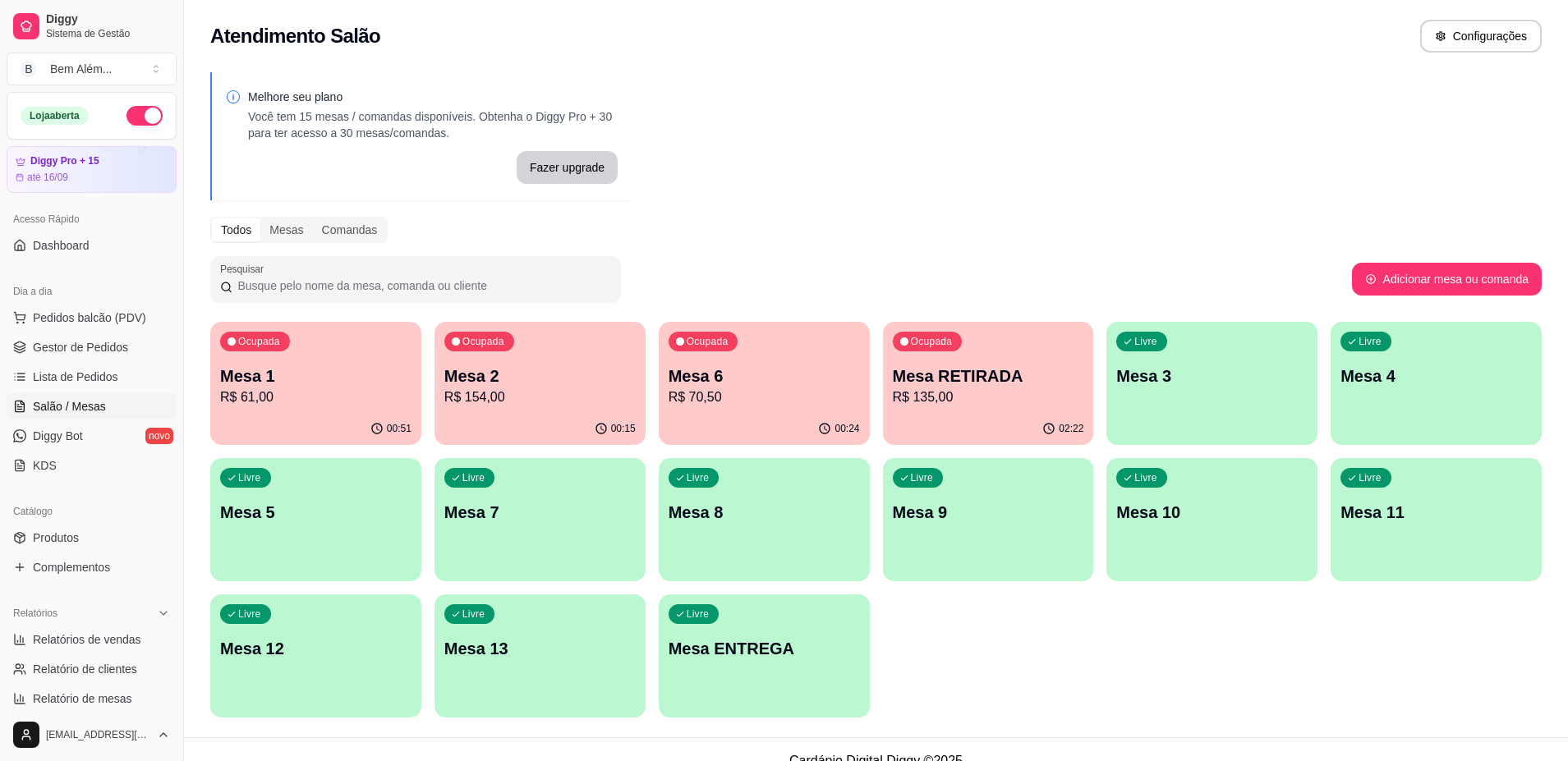
click at [789, 421] on div "00:24" at bounding box center [764, 429] width 211 height 32
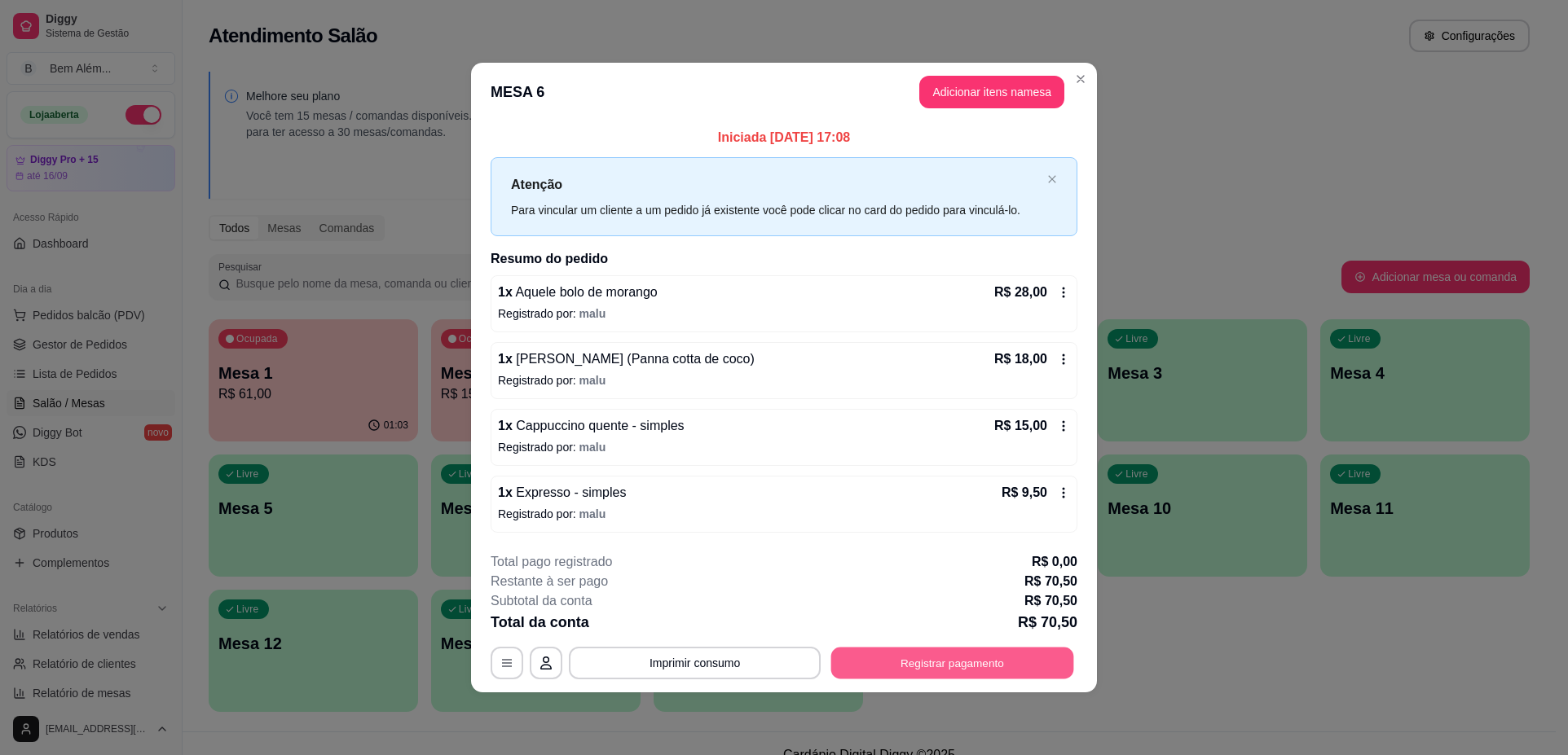
click at [979, 657] on button "Registrar pagamento" at bounding box center [952, 663] width 242 height 32
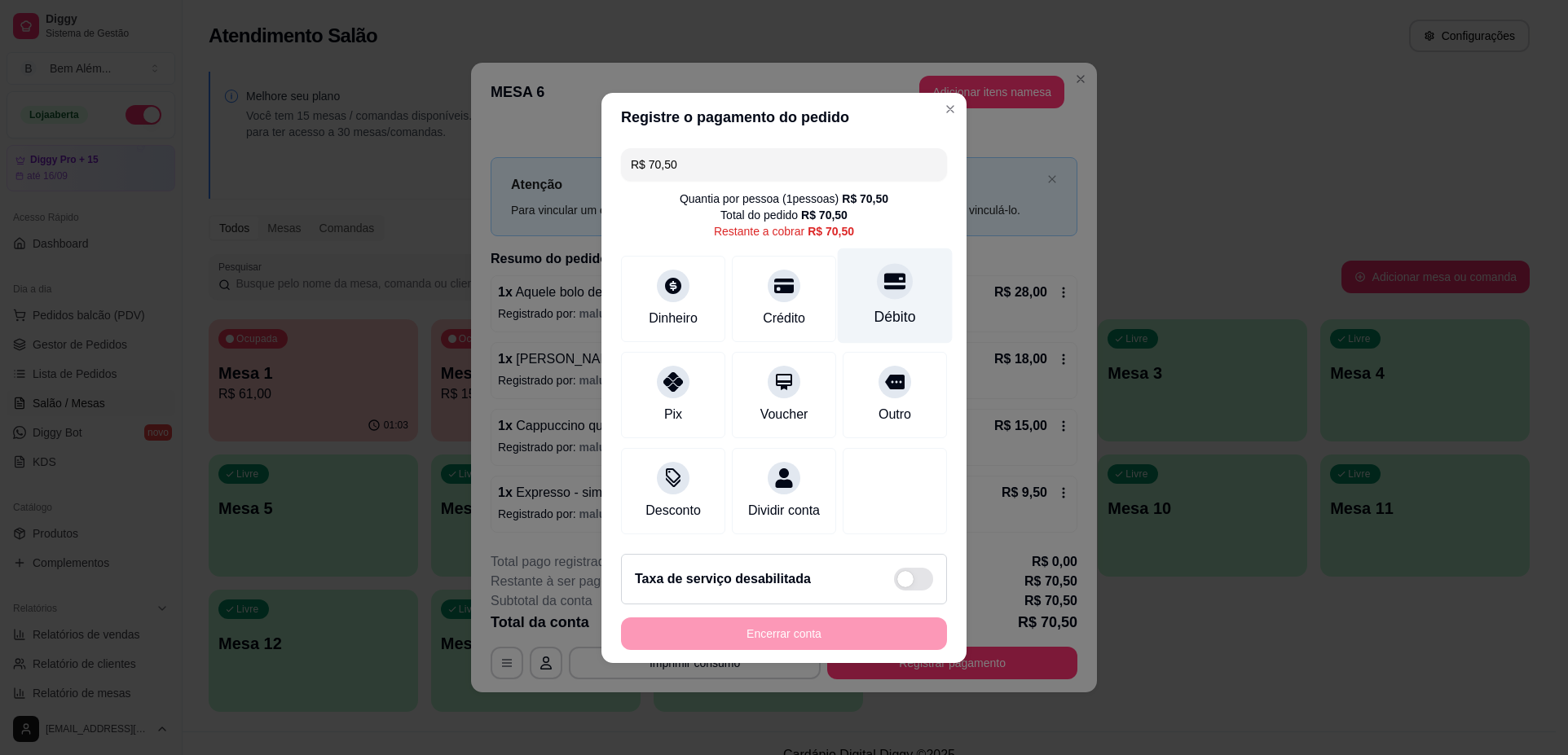
click at [874, 306] on div "Débito" at bounding box center [895, 317] width 42 height 21
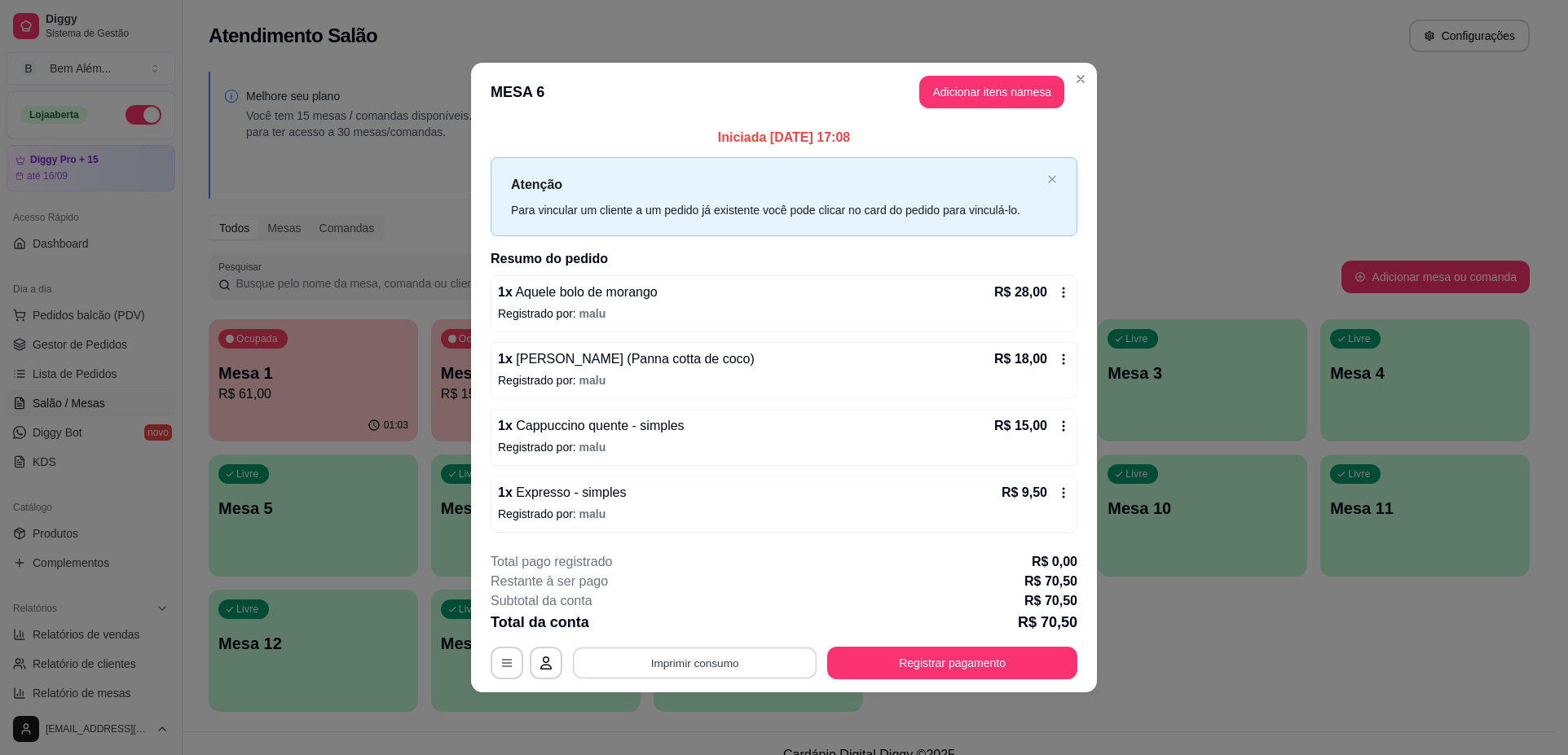
click at [676, 657] on button "Imprimir consumo" at bounding box center [694, 663] width 244 height 32
click at [669, 632] on button "impressao computador" at bounding box center [694, 625] width 119 height 25
click at [1045, 647] on button "Encerrar conta" at bounding box center [952, 663] width 242 height 32
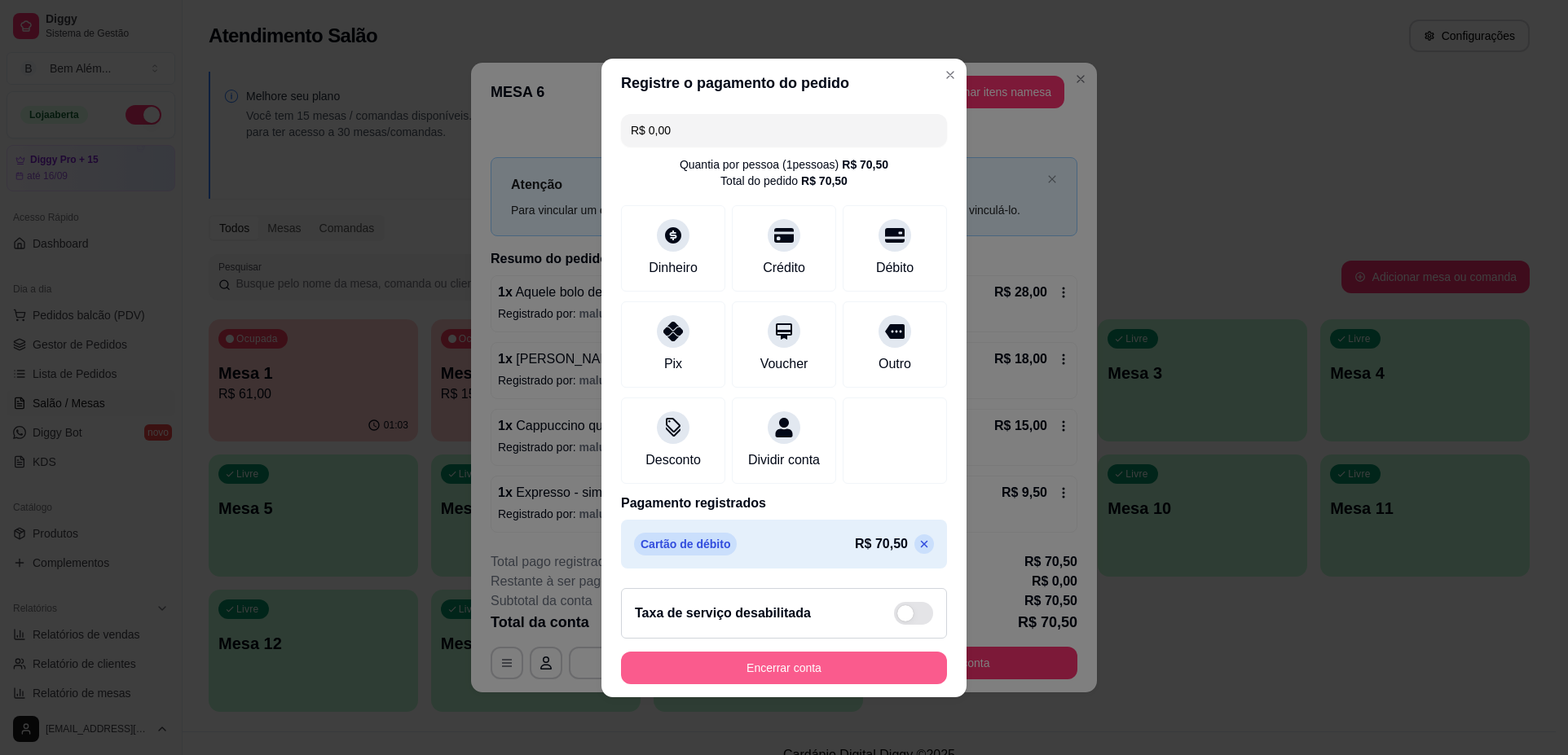
click at [887, 679] on button "Encerrar conta" at bounding box center [783, 668] width 326 height 33
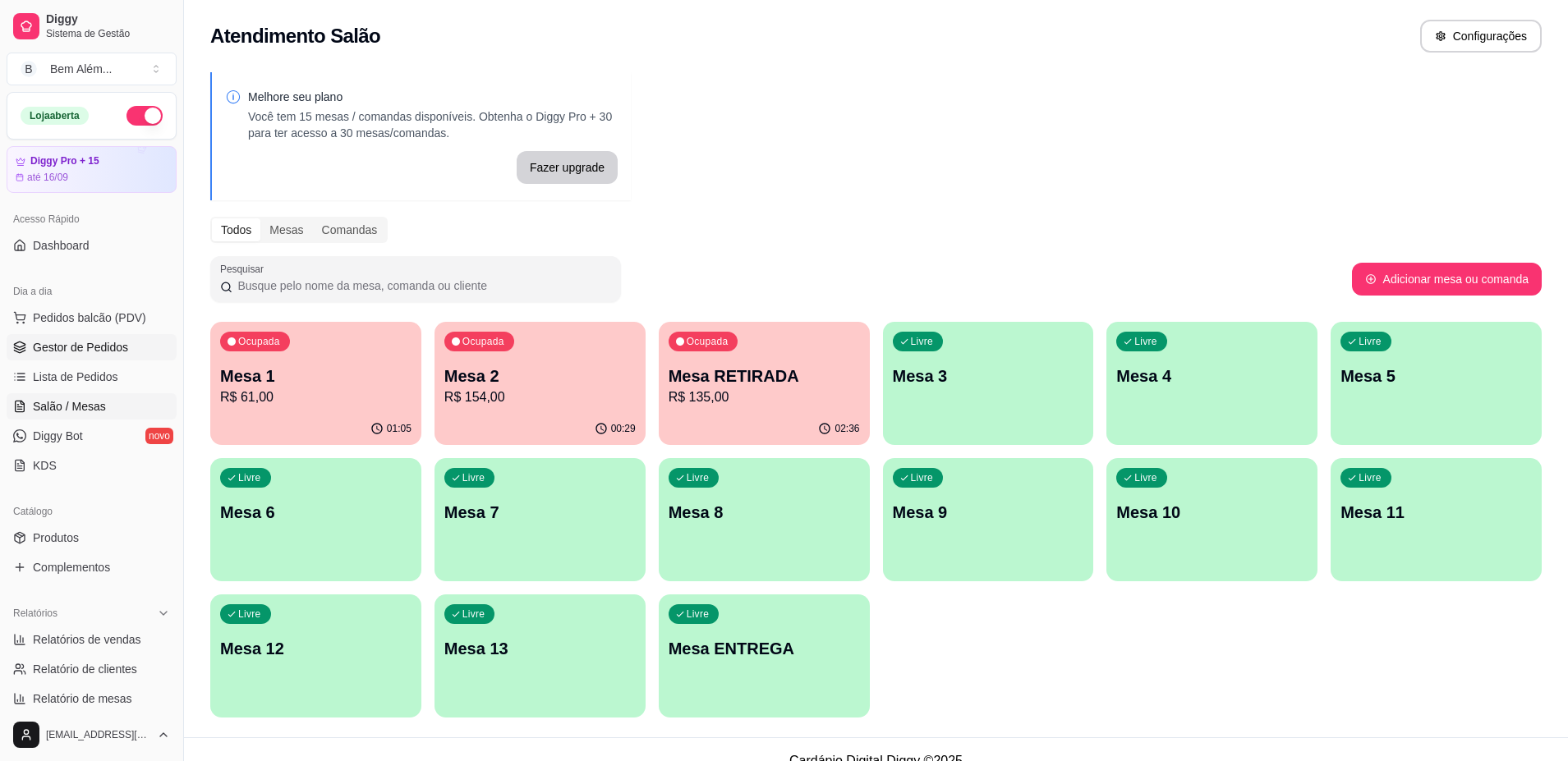
click at [120, 357] on link "Gestor de Pedidos" at bounding box center [91, 348] width 170 height 26
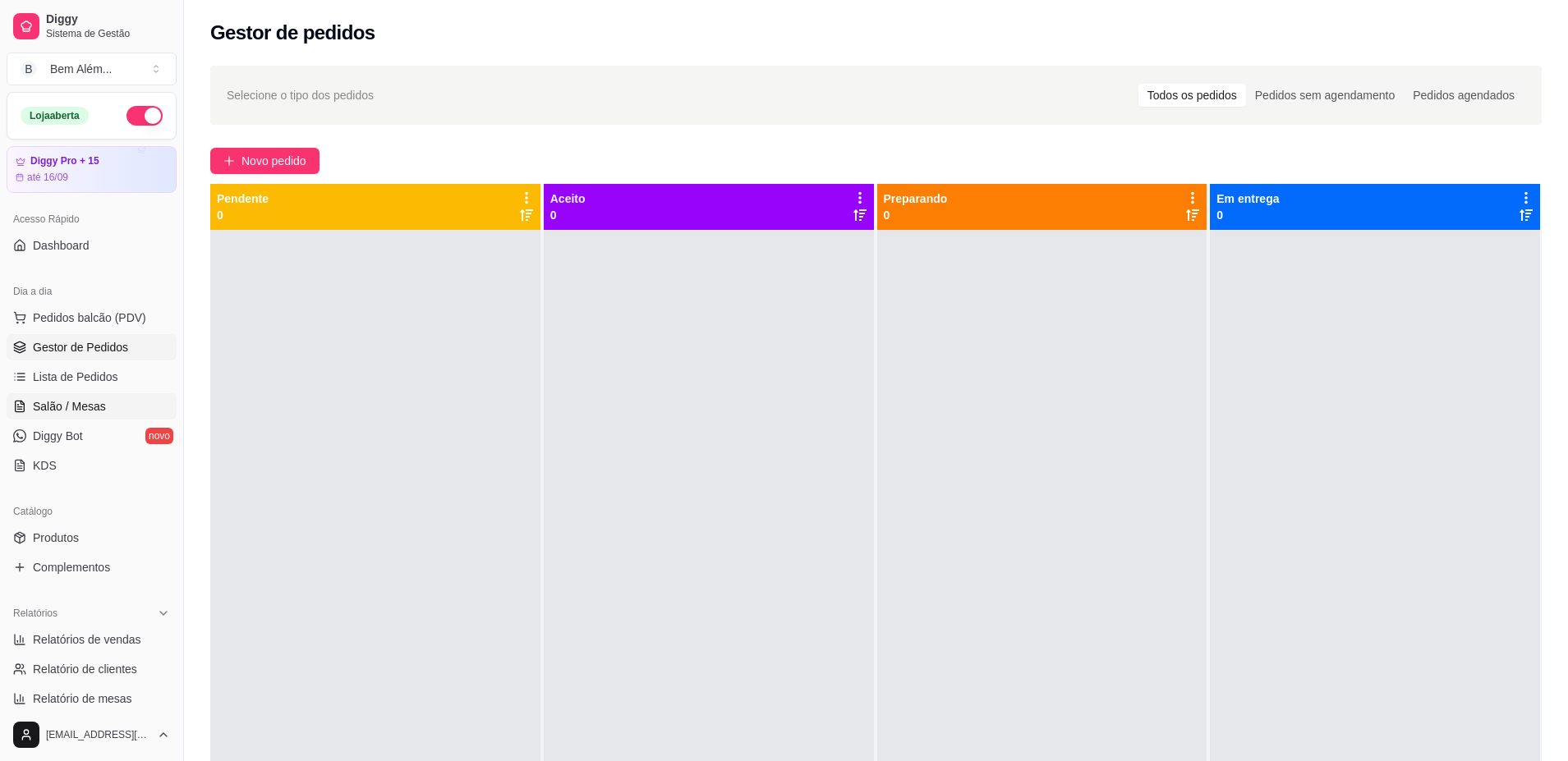
click at [120, 412] on link "Salão / Mesas" at bounding box center [91, 407] width 170 height 26
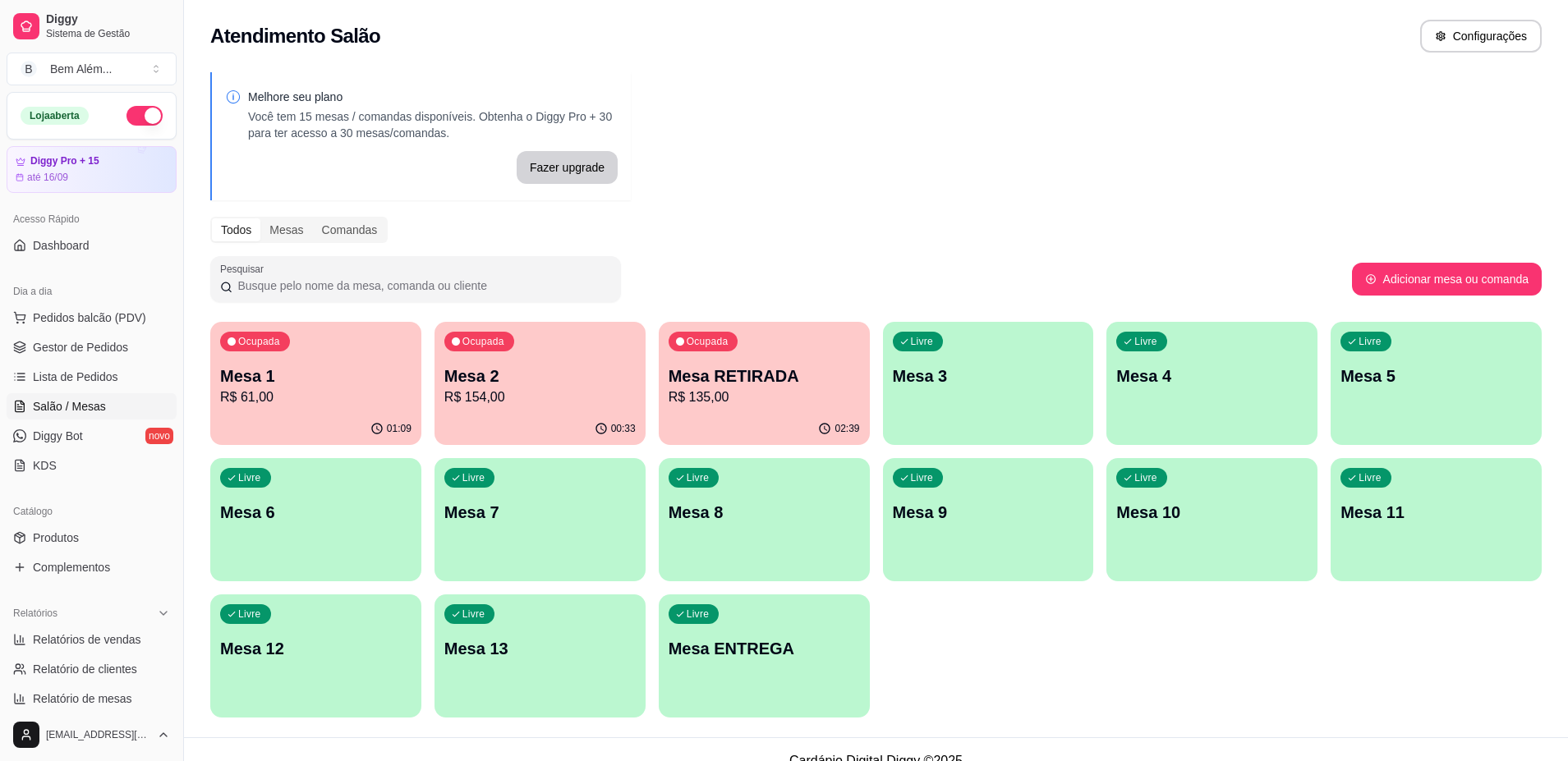
click at [349, 364] on div "Ocupada Mesa 1 R$ 61,00" at bounding box center [316, 368] width 211 height 91
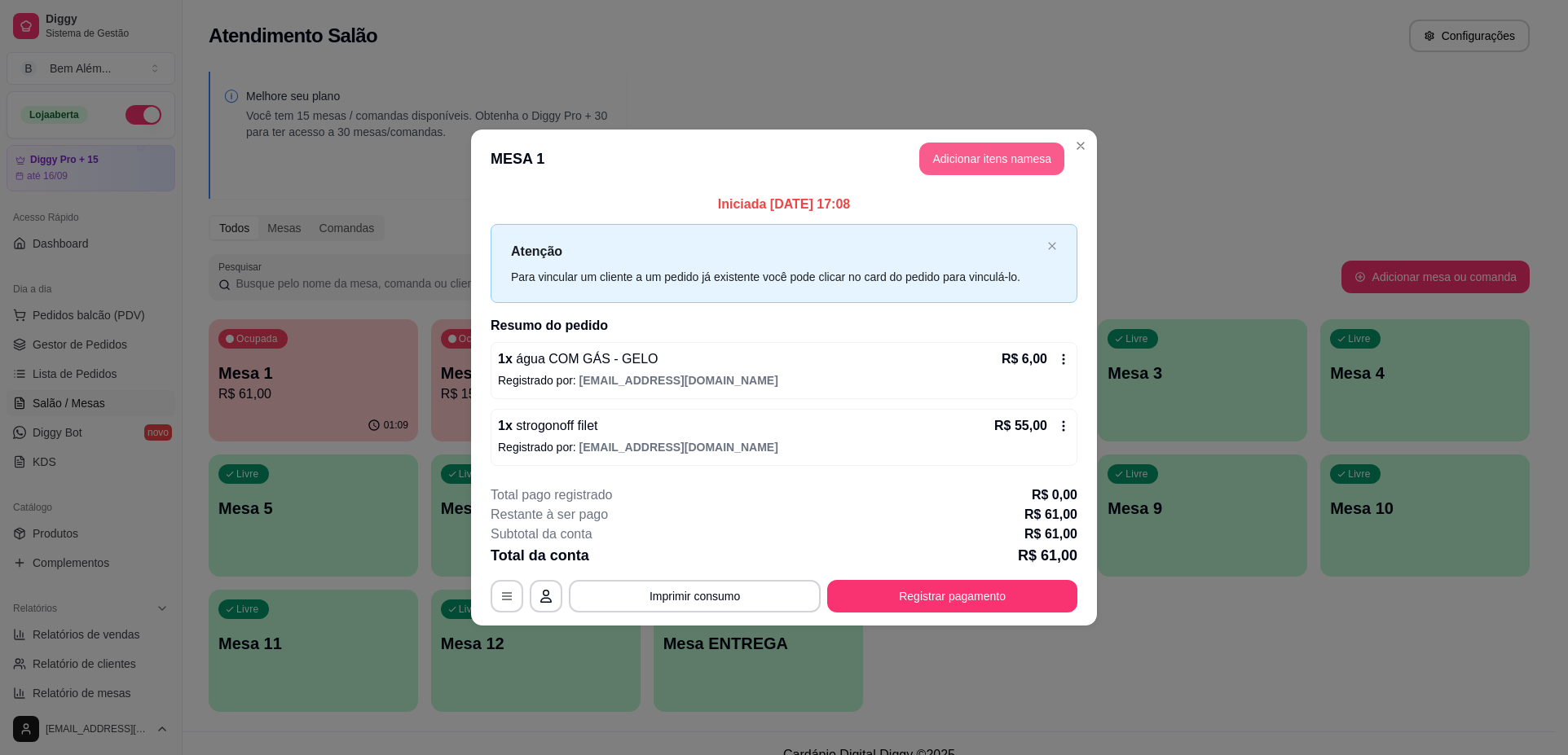
click at [924, 151] on button "Adicionar itens na mesa" at bounding box center [991, 159] width 145 height 33
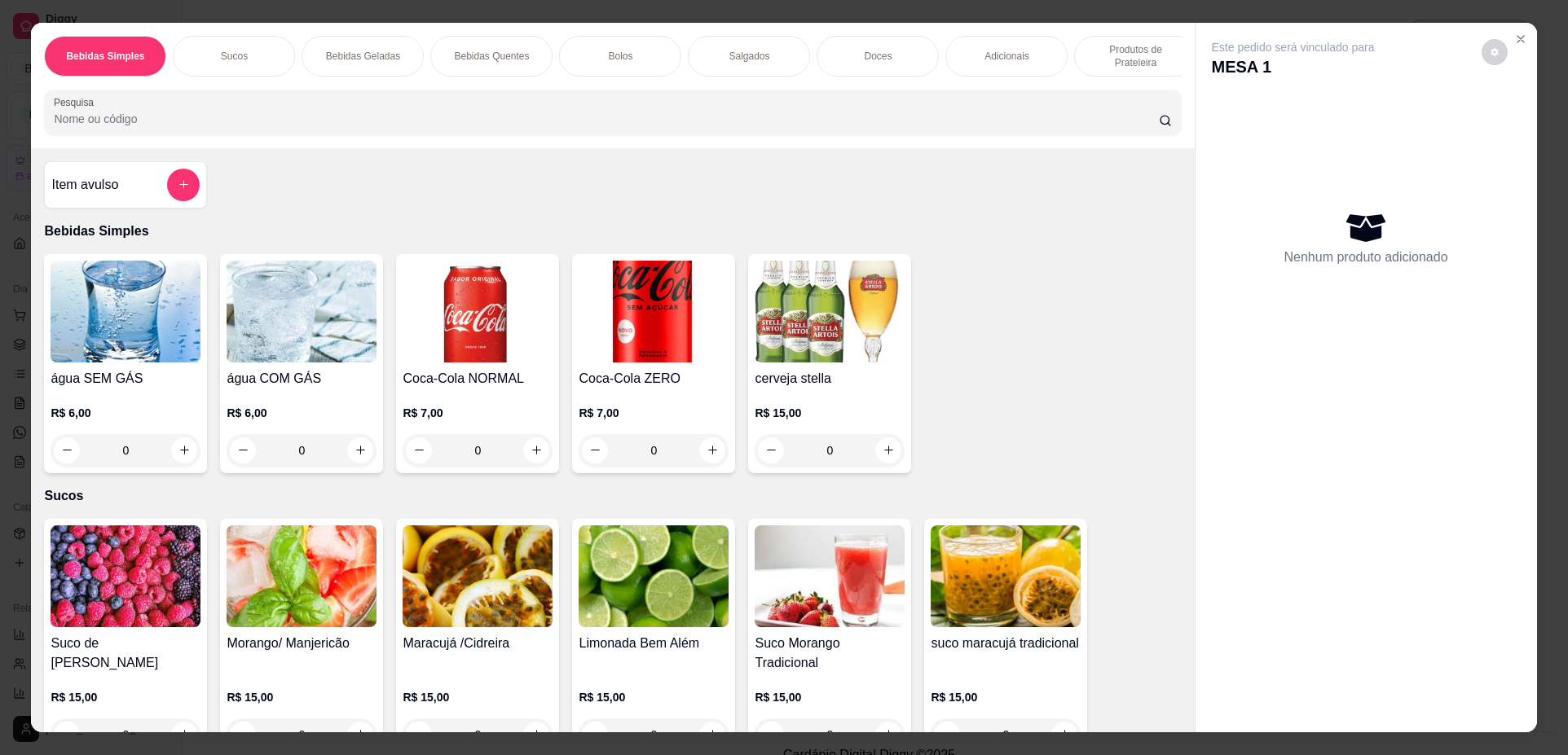
click at [894, 48] on div "Doces" at bounding box center [877, 57] width 122 height 41
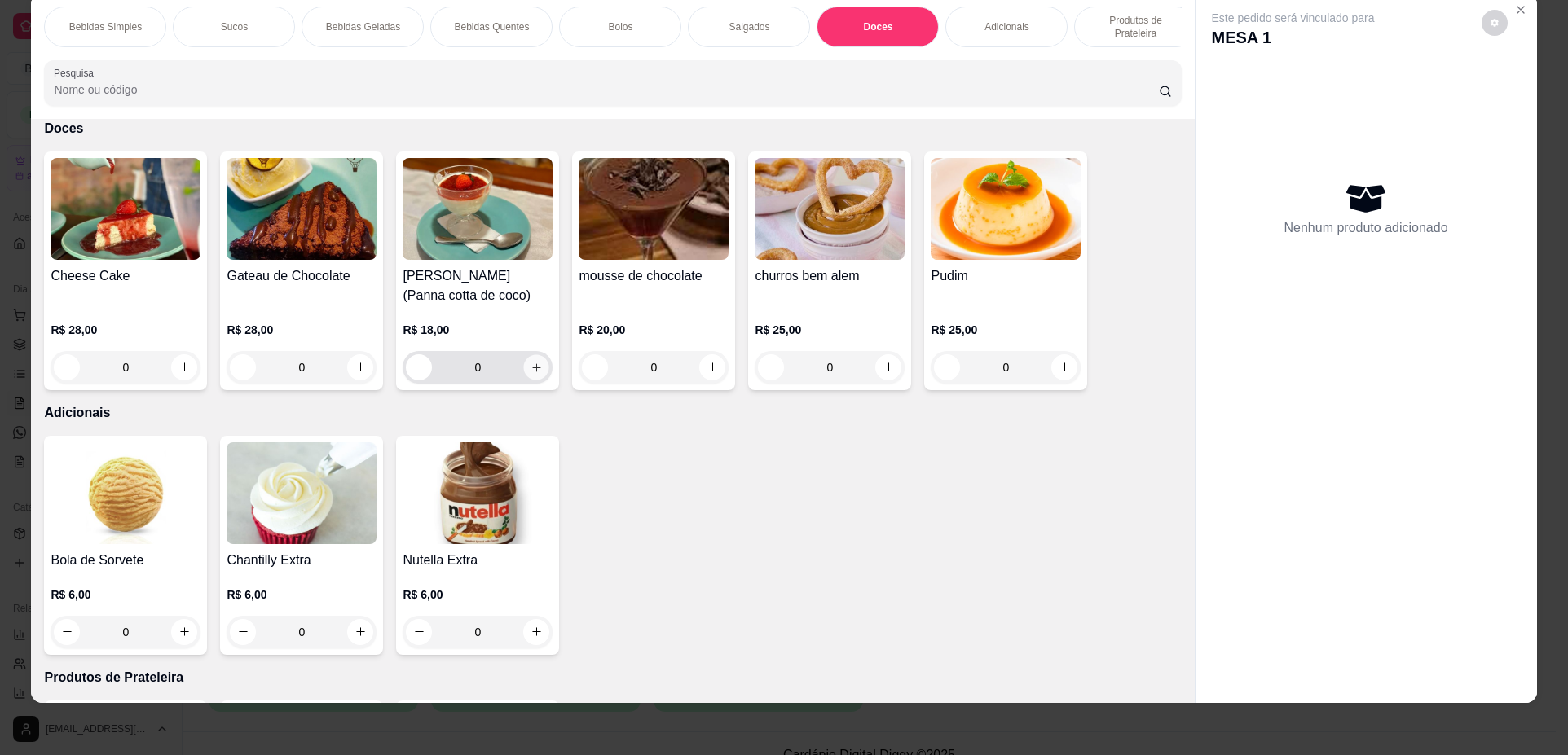
click at [530, 374] on icon "increase-product-quantity" at bounding box center [536, 367] width 12 height 12
type input "1"
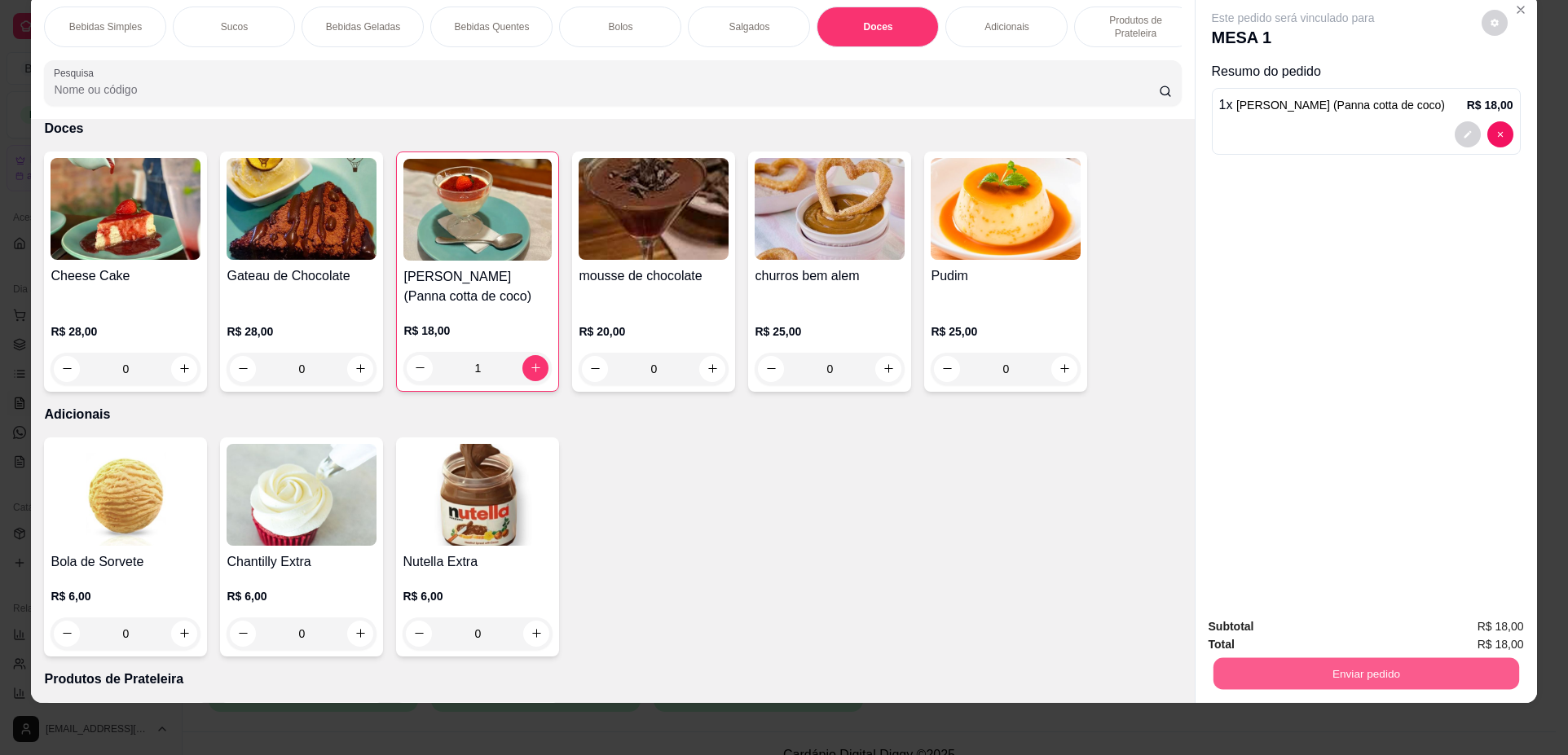
click at [1366, 683] on button "Enviar pedido" at bounding box center [1365, 674] width 306 height 32
click at [1263, 637] on button "Não registrar e enviar pedido" at bounding box center [1312, 633] width 164 height 30
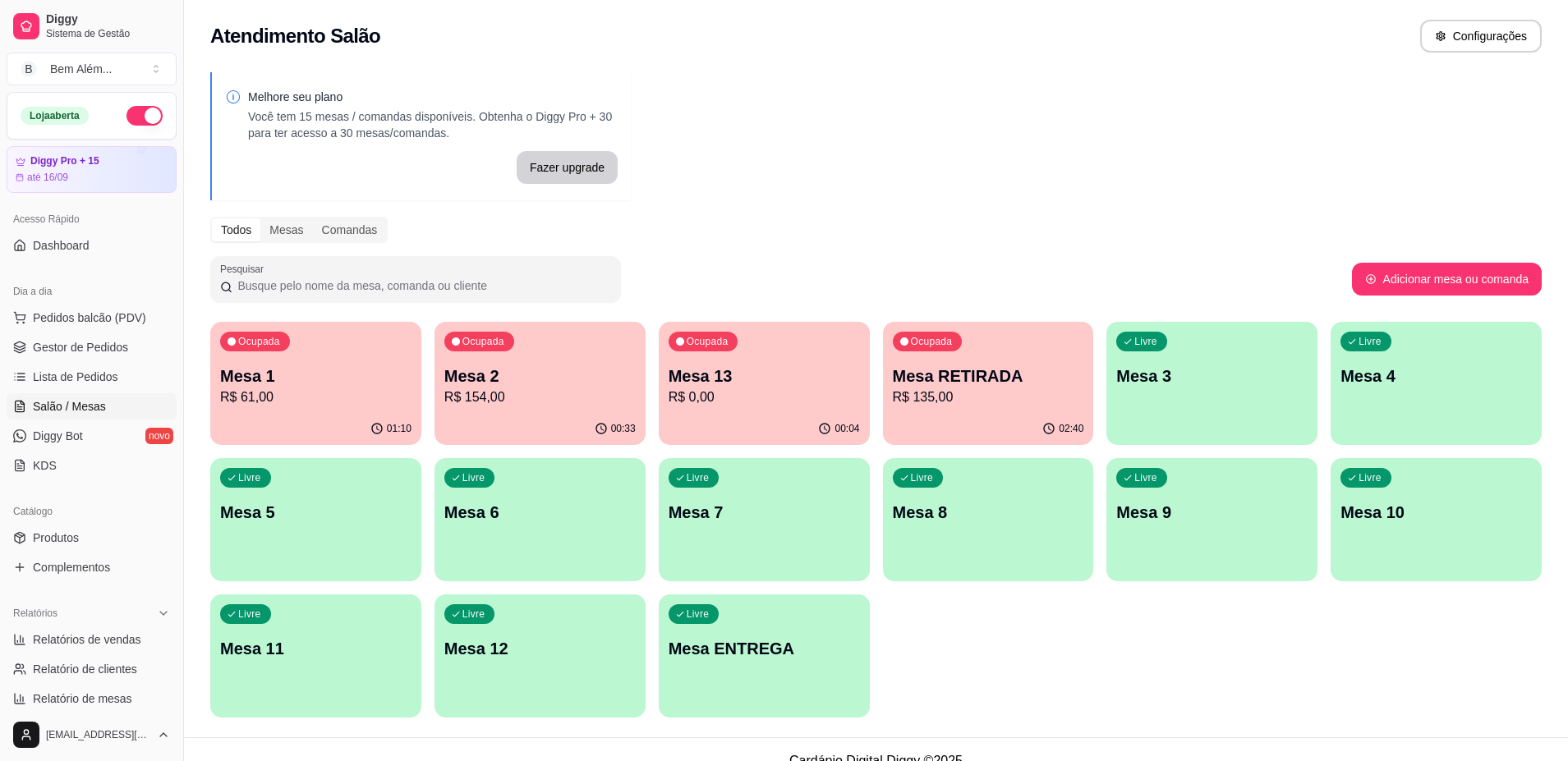
click at [1104, 119] on div "Melhore seu plano Você tem 15 mesas / comandas disponíveis. Obtenha o Diggy Pro…" at bounding box center [876, 399] width 1384 height 675
click at [786, 378] on p "Mesa 13" at bounding box center [764, 376] width 191 height 23
click at [104, 332] on ul "Pedidos balcão (PDV) Gestor de Pedidos Lista de Pedidos Salão / Mesas Diggy Bot…" at bounding box center [91, 392] width 170 height 174
click at [106, 349] on span "Gestor de Pedidos" at bounding box center [80, 347] width 95 height 17
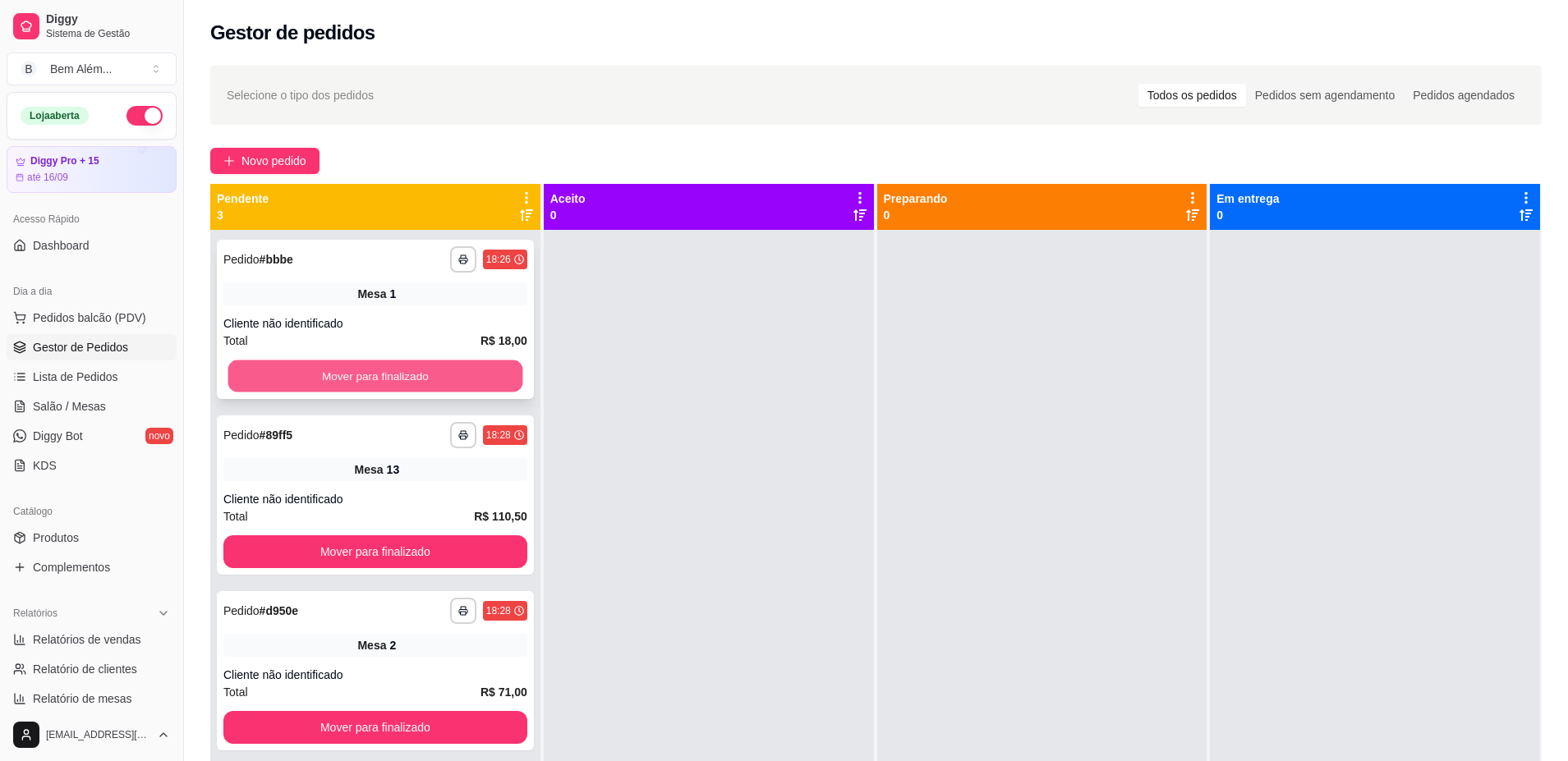
click at [394, 372] on button "Mover para finalizado" at bounding box center [376, 376] width 295 height 32
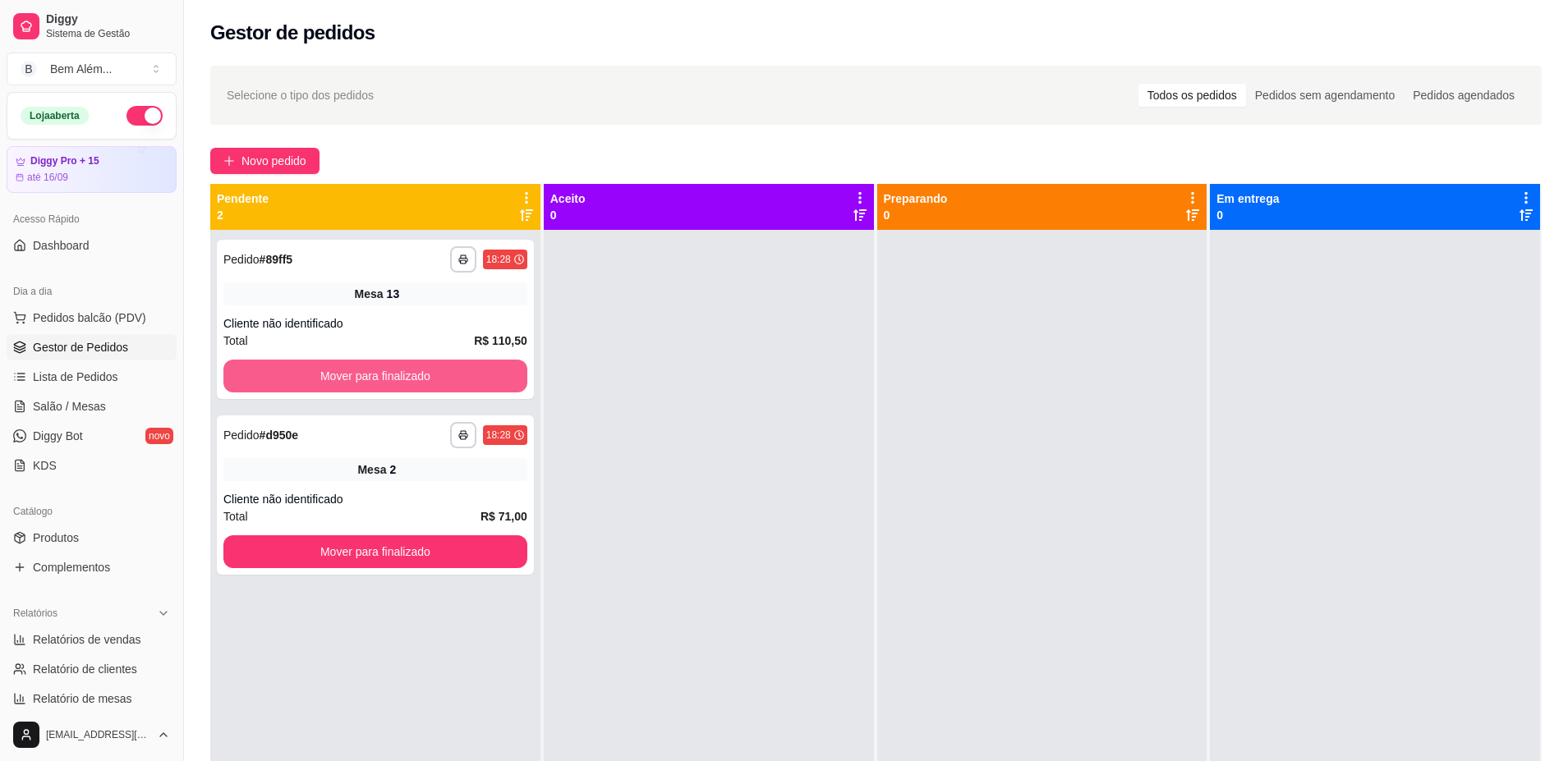
click at [395, 373] on button "Mover para finalizado" at bounding box center [375, 376] width 304 height 33
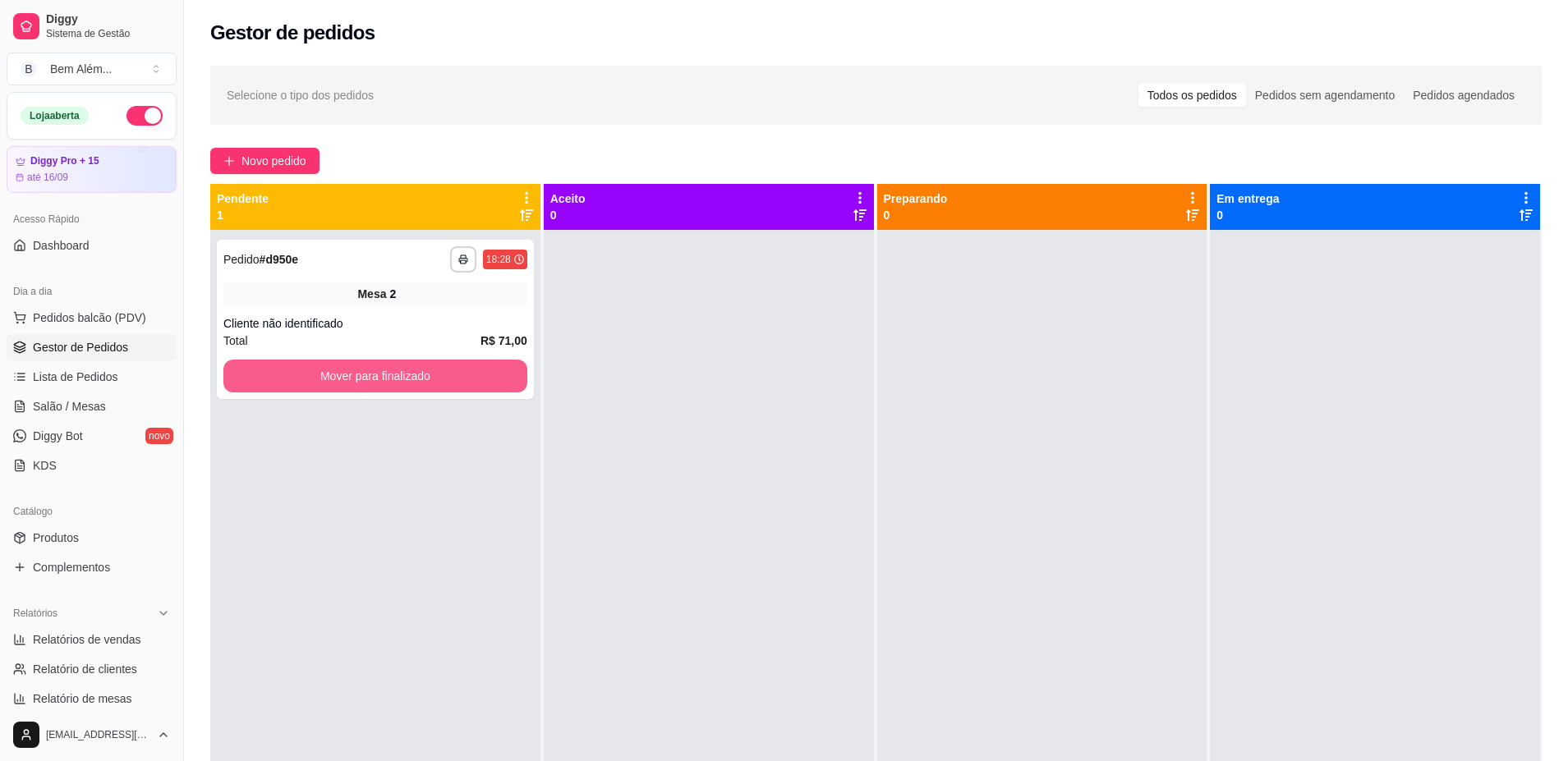
click at [395, 373] on button "Mover para finalizado" at bounding box center [375, 376] width 304 height 33
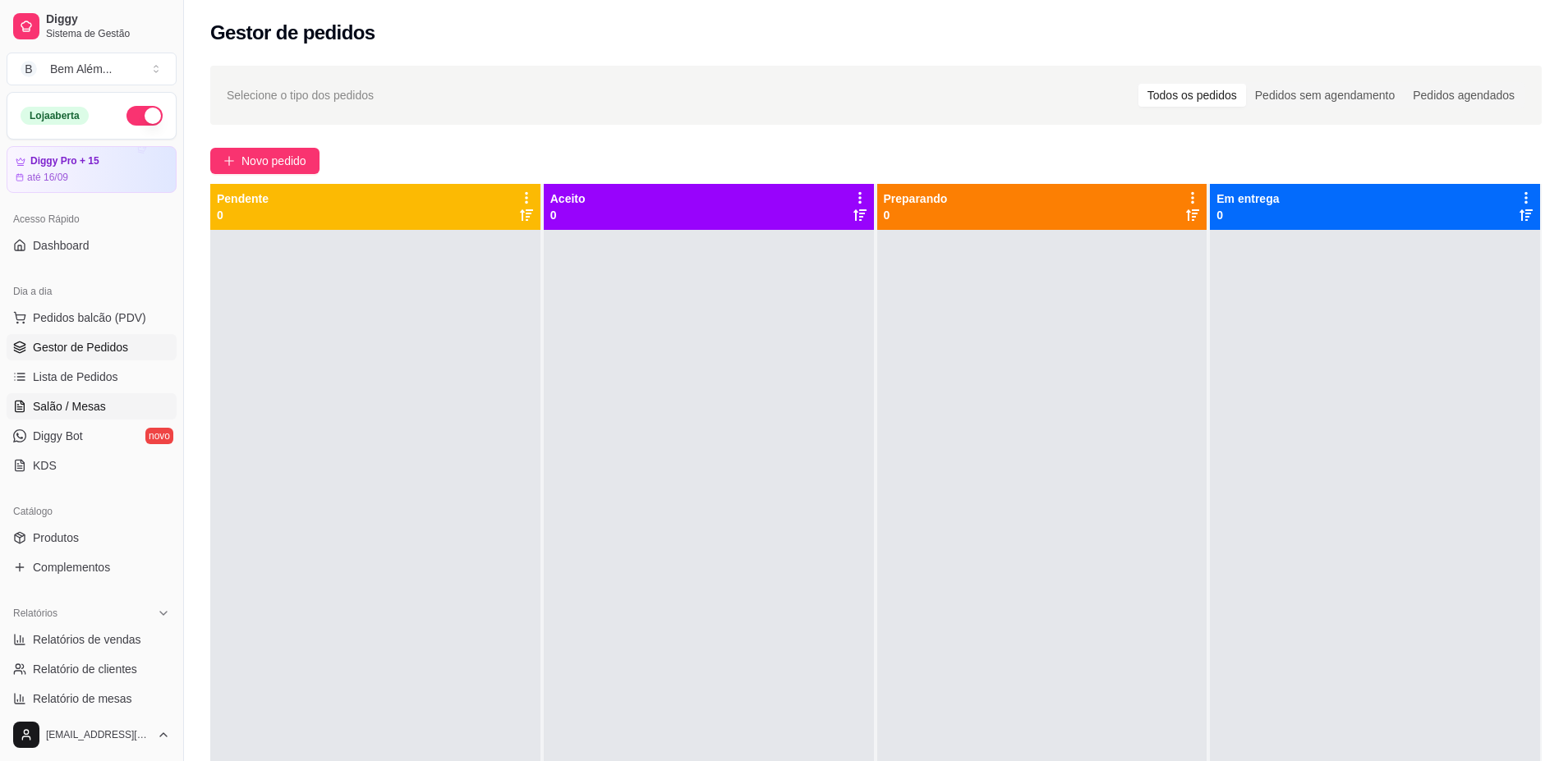
click at [86, 400] on span "Salão / Mesas" at bounding box center [70, 407] width 73 height 17
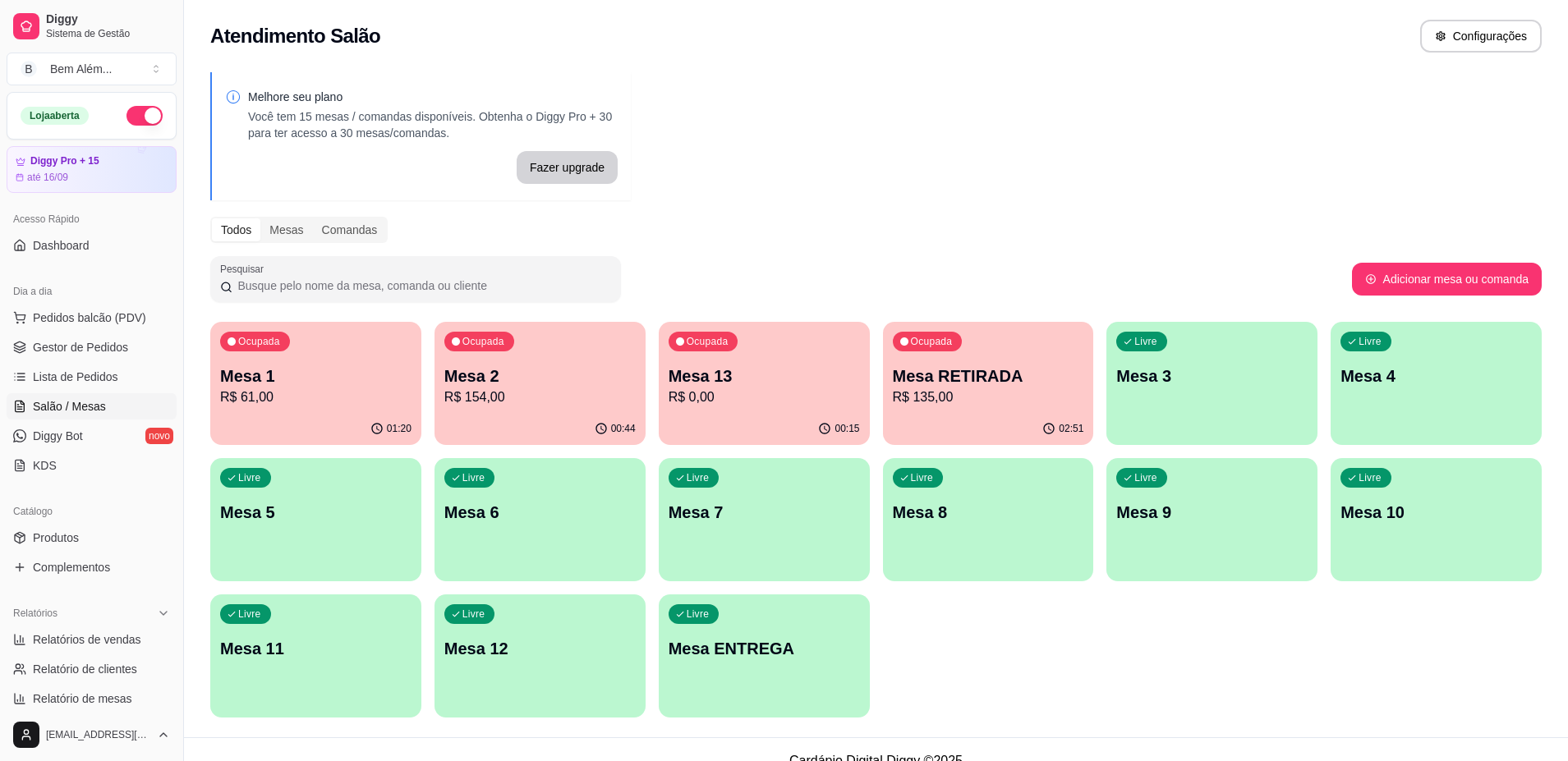
click at [793, 400] on p "R$ 0,00" at bounding box center [764, 397] width 191 height 20
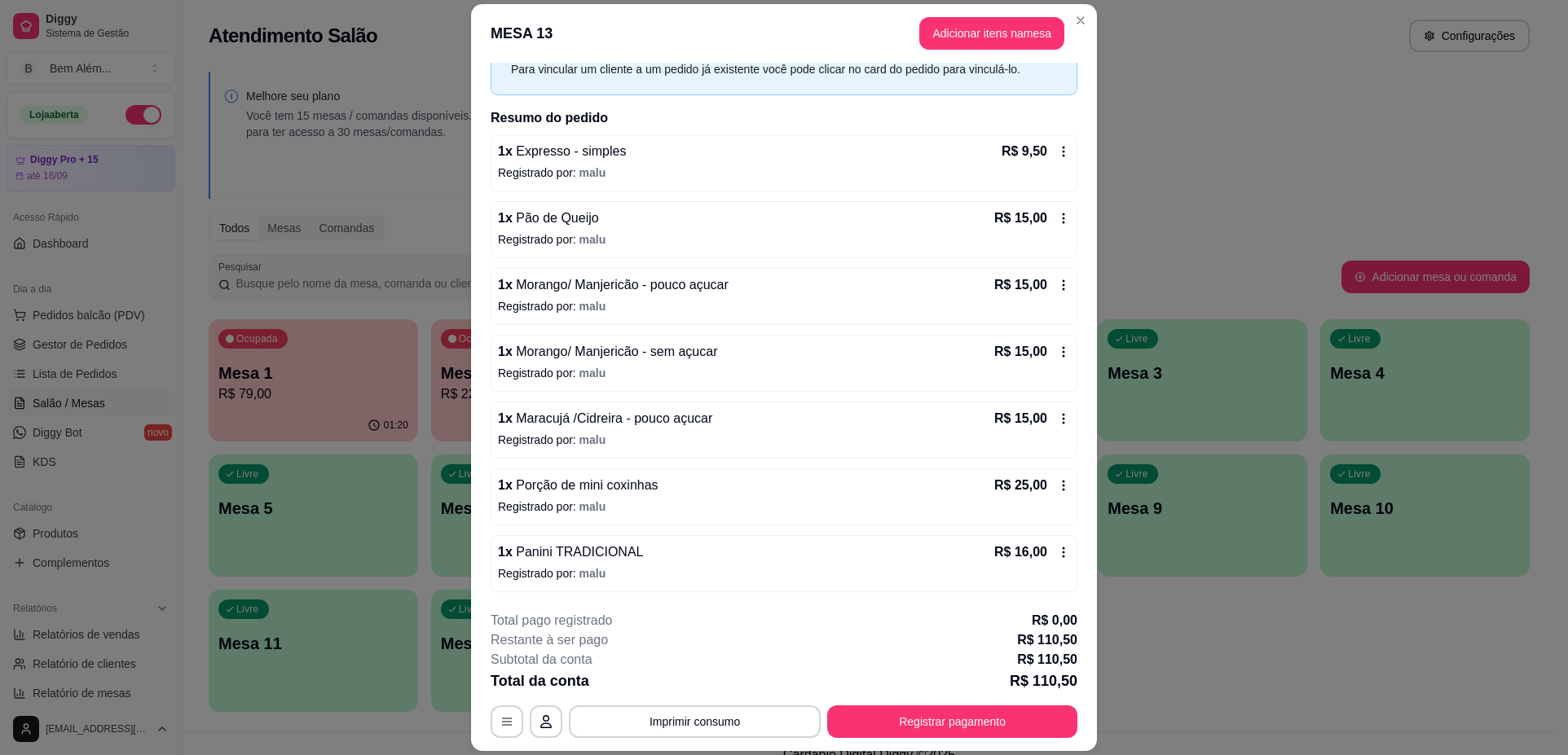
scroll to position [48, 0]
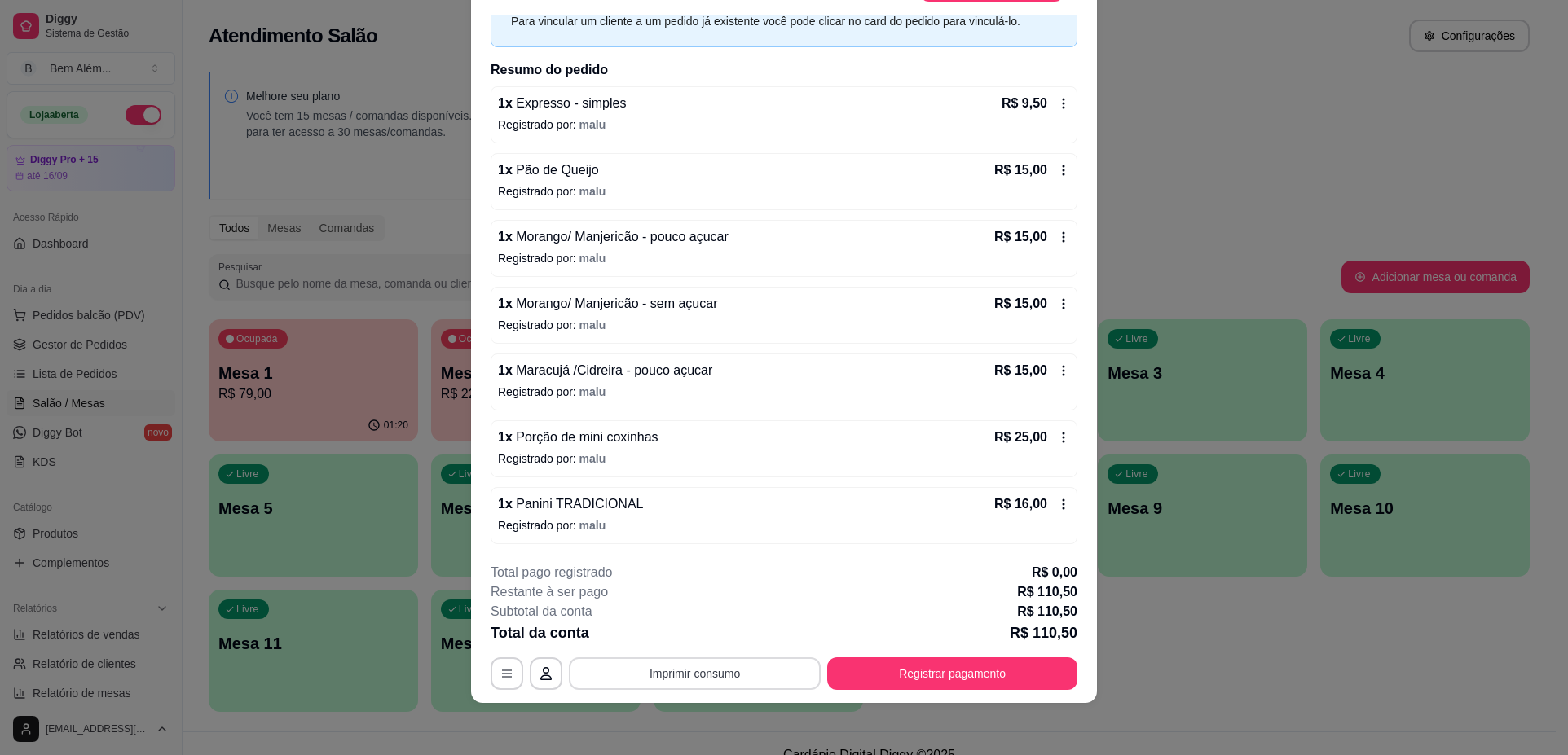
click at [735, 672] on button "Imprimir consumo" at bounding box center [694, 674] width 251 height 33
click at [730, 639] on button "impressao computador" at bounding box center [688, 635] width 119 height 25
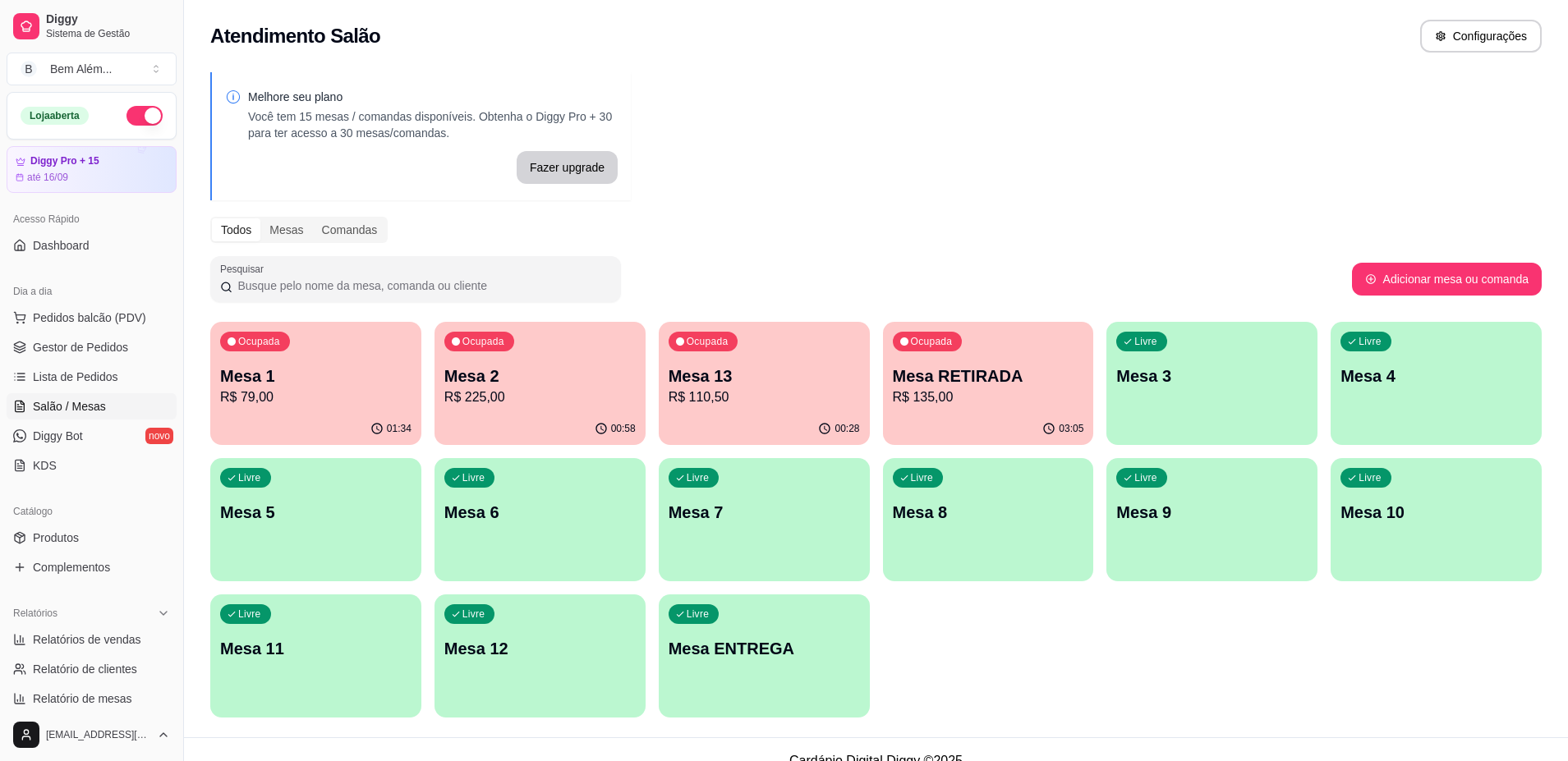
click at [604, 394] on p "R$ 225,00" at bounding box center [539, 397] width 191 height 20
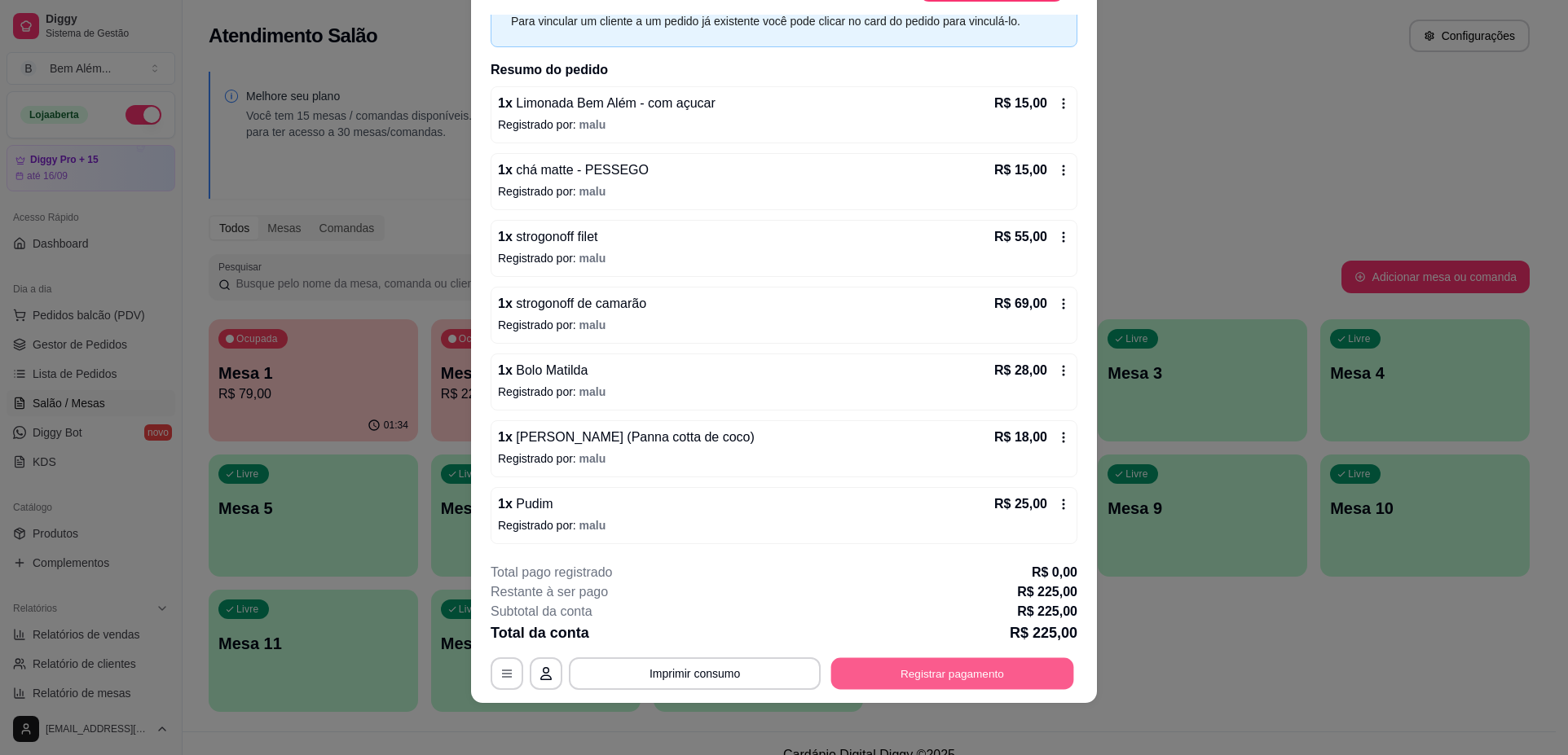
click at [982, 674] on button "Registrar pagamento" at bounding box center [952, 674] width 242 height 32
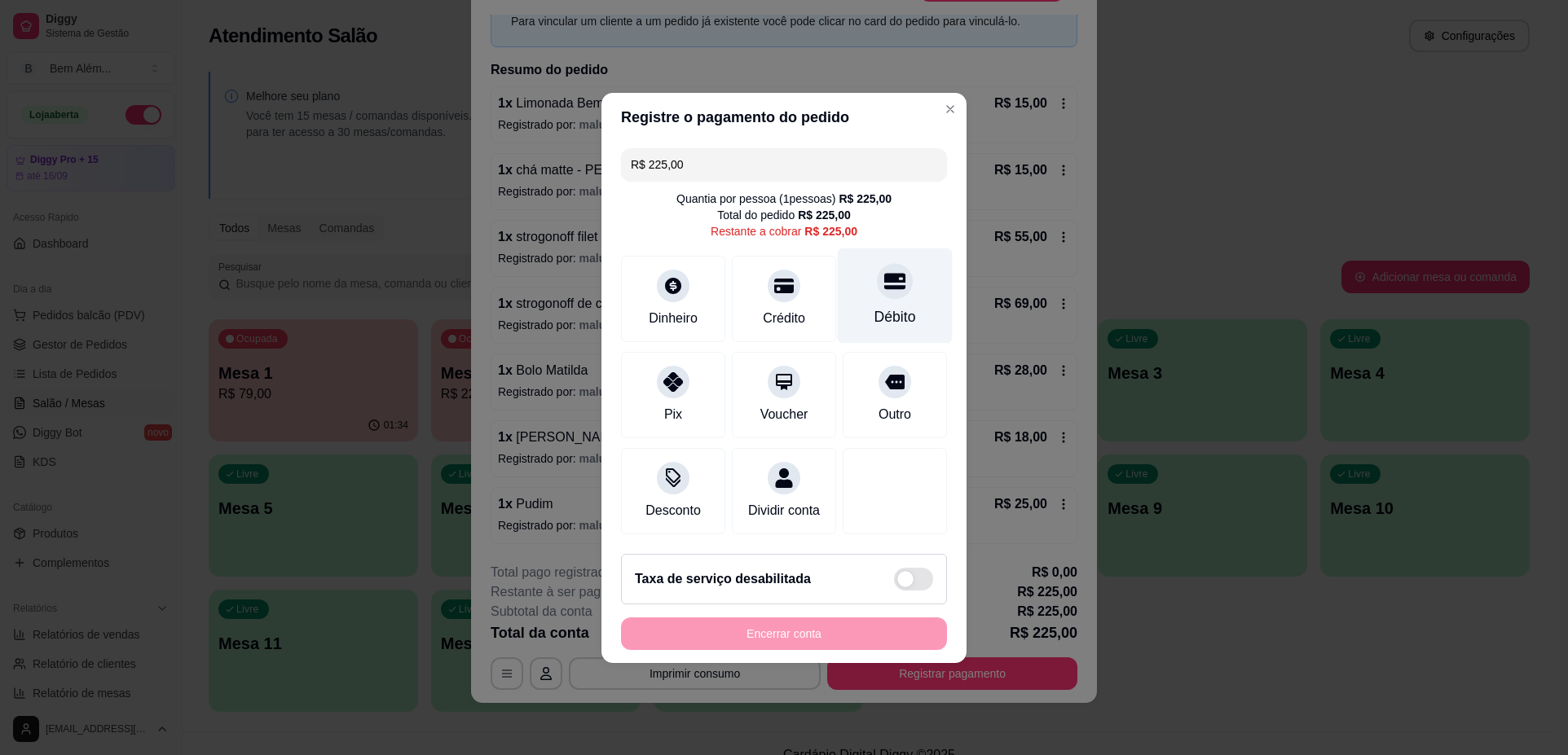
click at [874, 306] on div "Débito" at bounding box center [895, 317] width 42 height 21
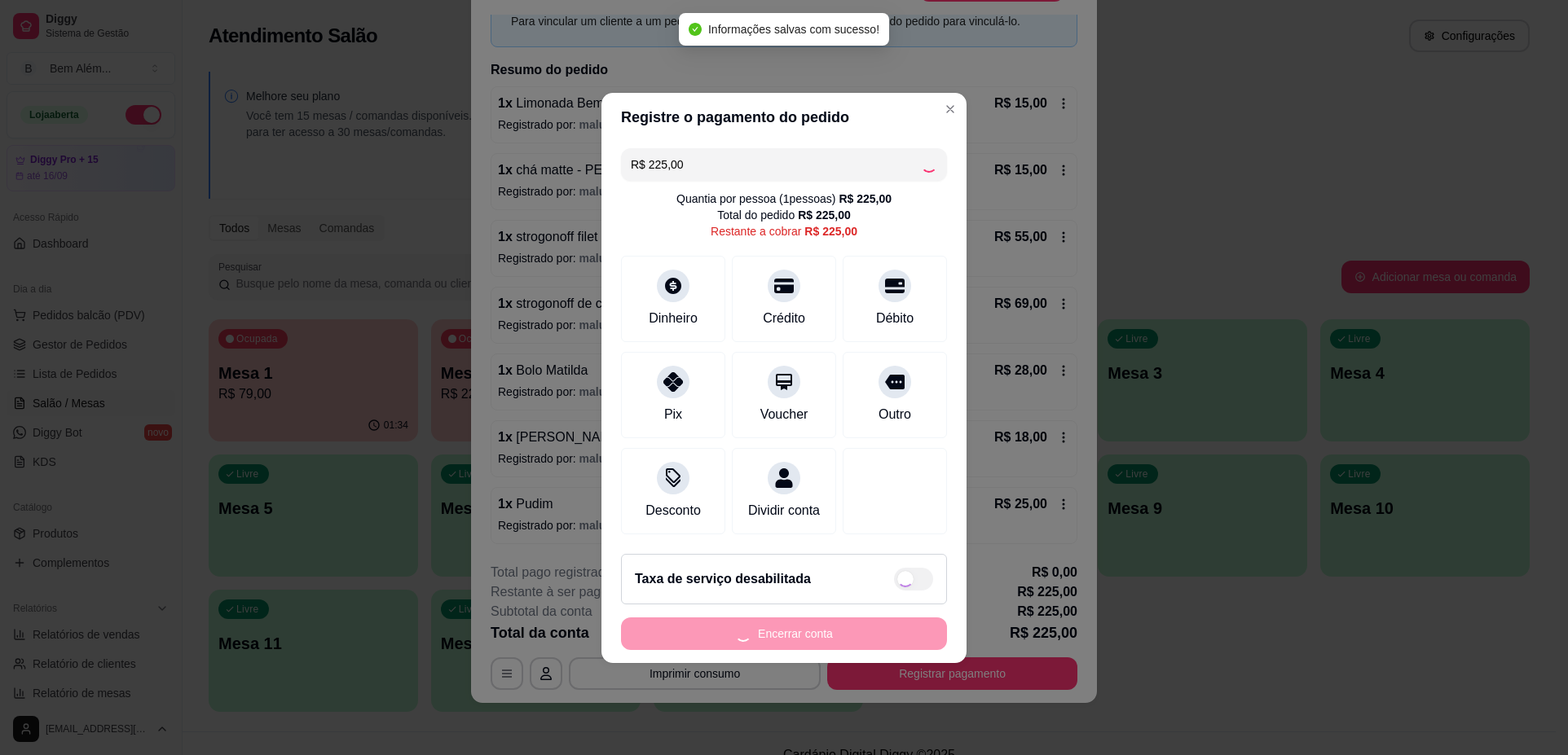
type input "R$ 0,00"
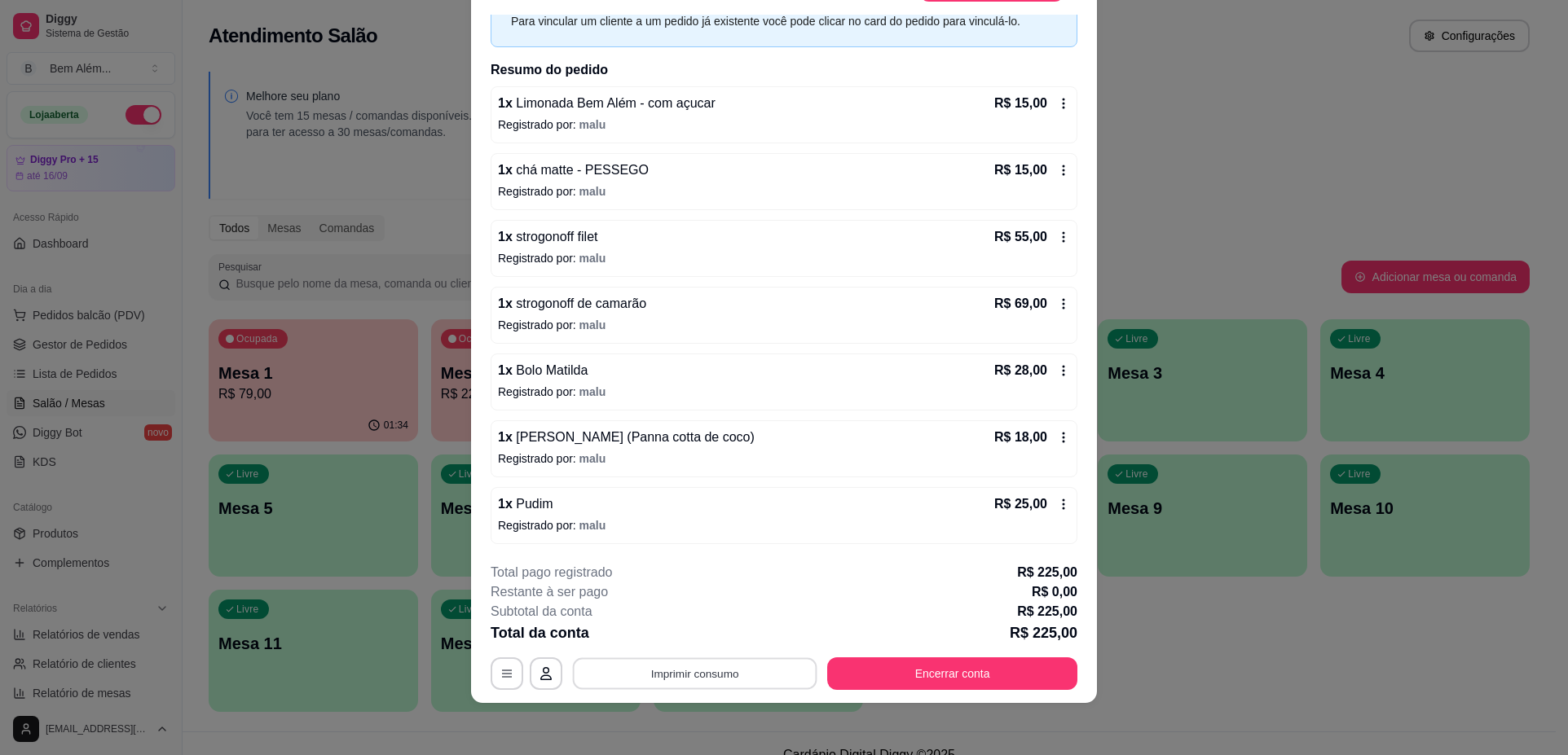
click at [635, 685] on button "Imprimir consumo" at bounding box center [694, 674] width 244 height 32
click at [678, 635] on button "impressao computador" at bounding box center [688, 635] width 119 height 25
click at [912, 673] on button "Encerrar conta" at bounding box center [952, 674] width 250 height 33
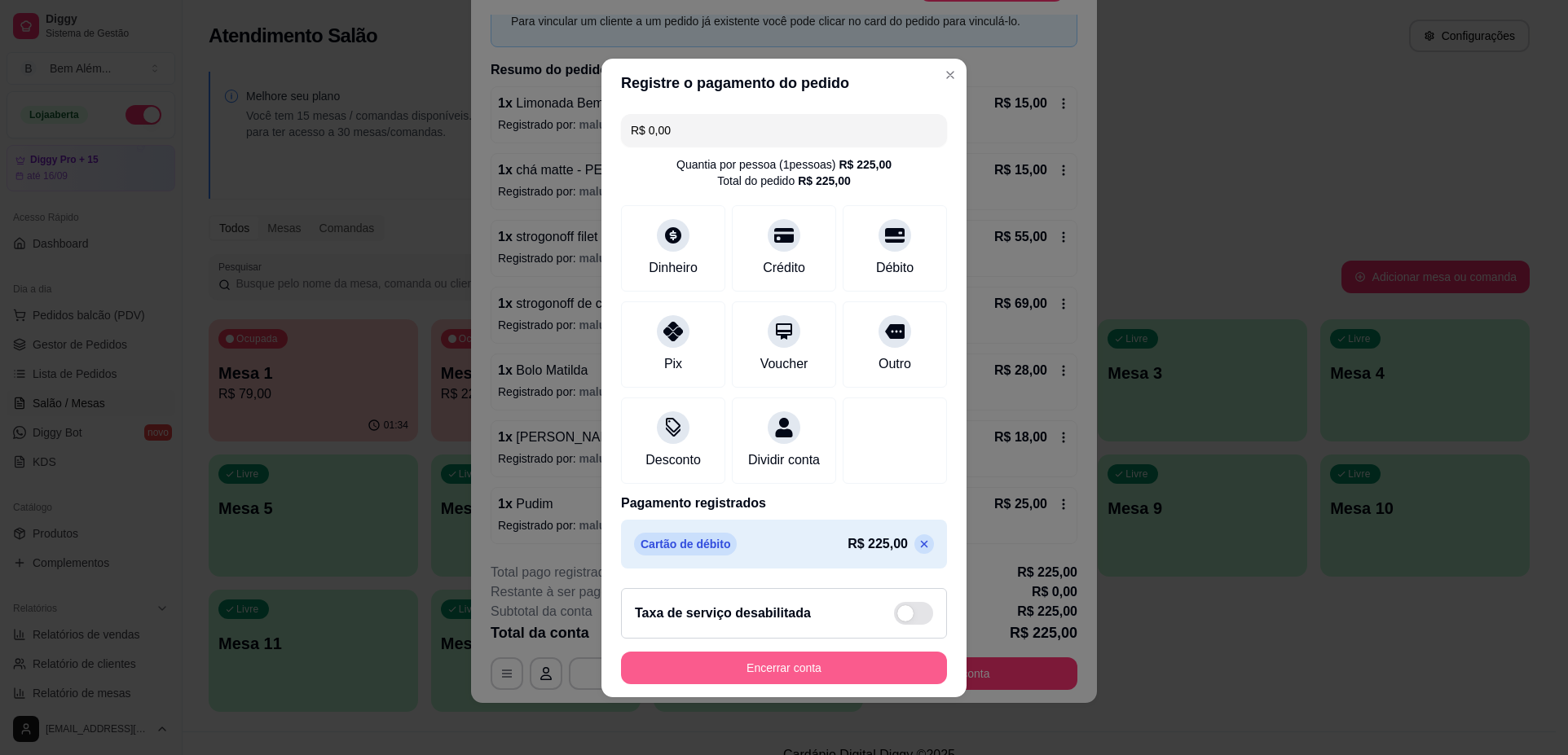
click at [813, 684] on button "Encerrar conta" at bounding box center [783, 668] width 326 height 33
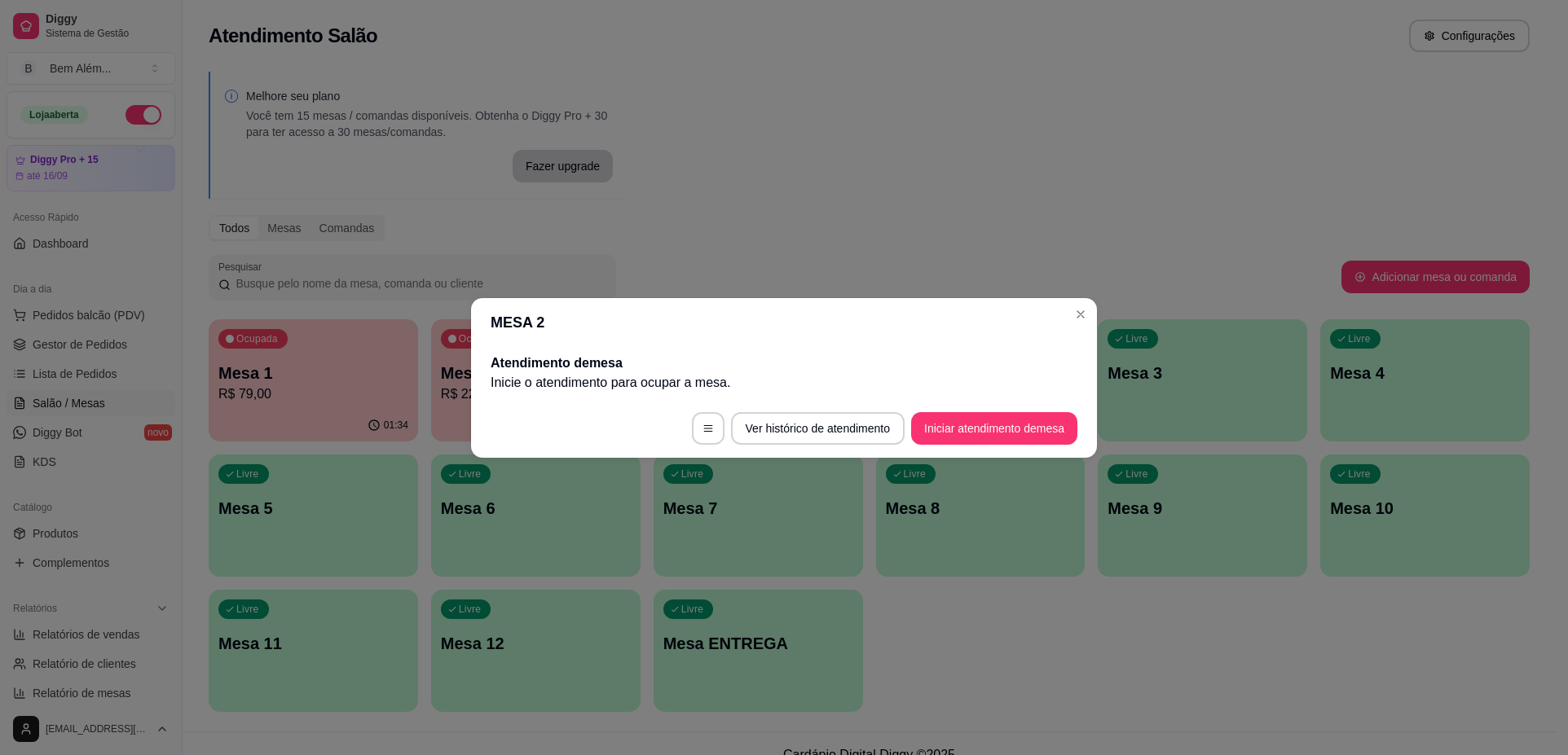
scroll to position [0, 0]
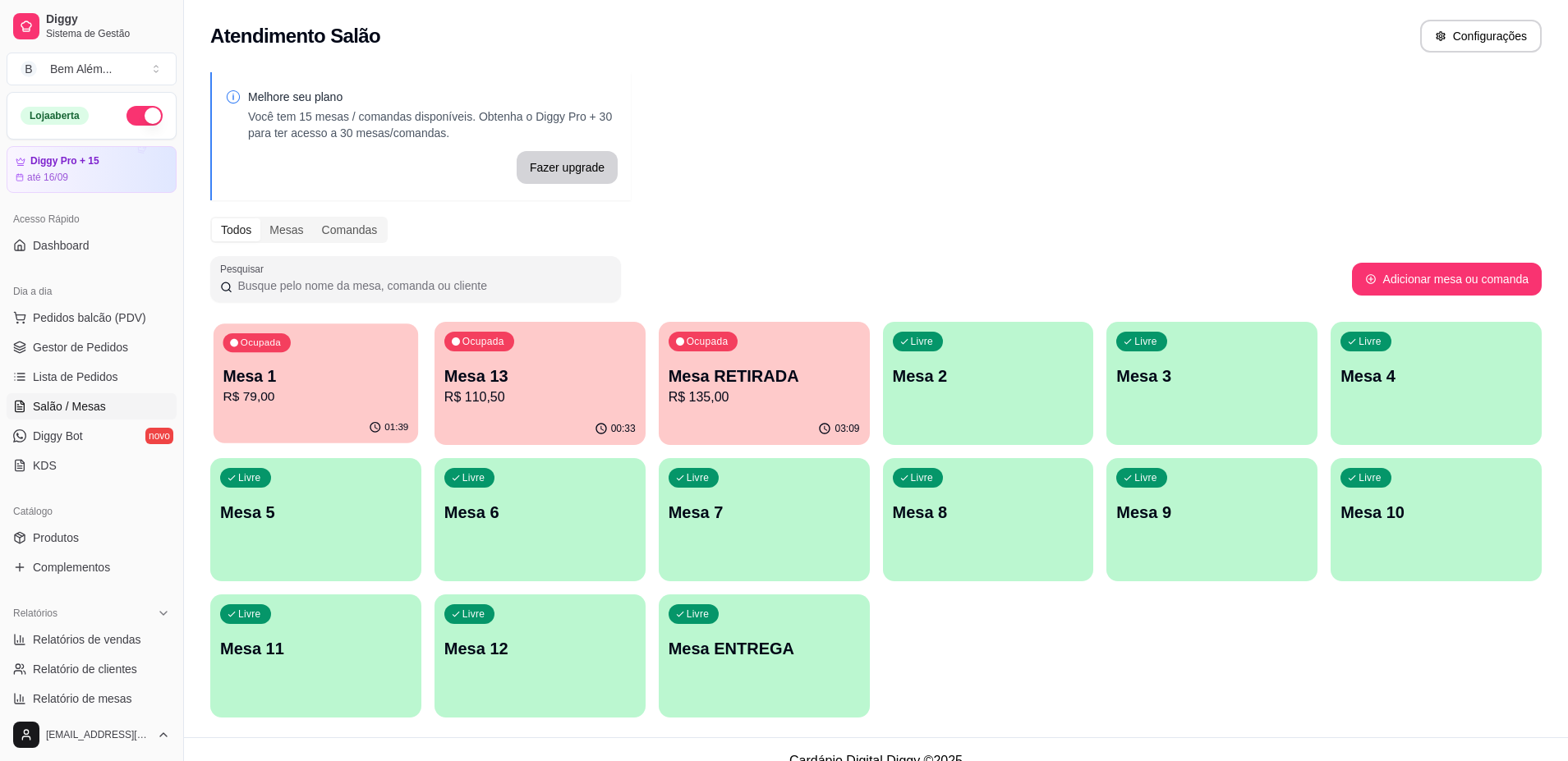
click at [408, 385] on p "Mesa 1" at bounding box center [316, 376] width 186 height 22
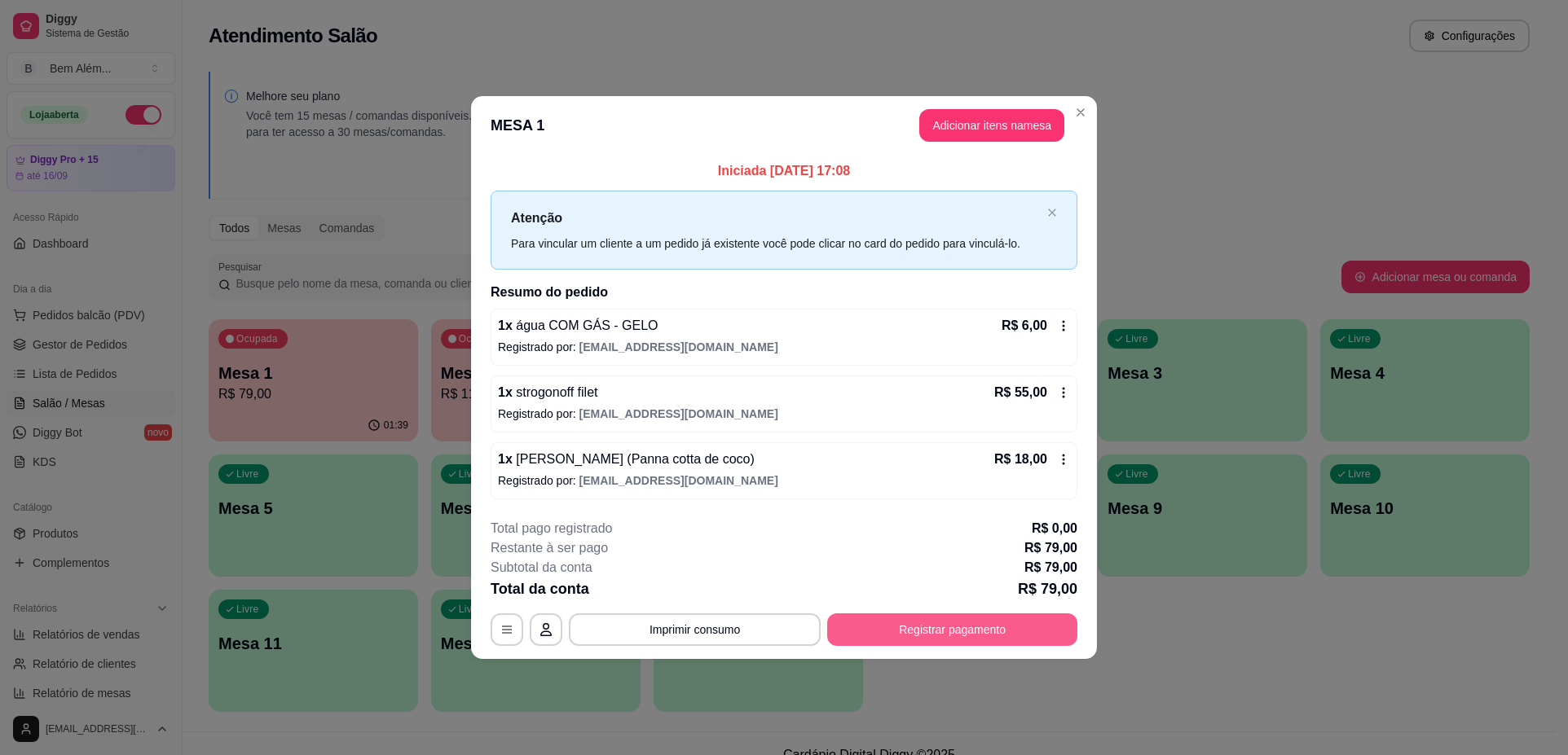
click at [960, 630] on button "Registrar pagamento" at bounding box center [952, 630] width 250 height 33
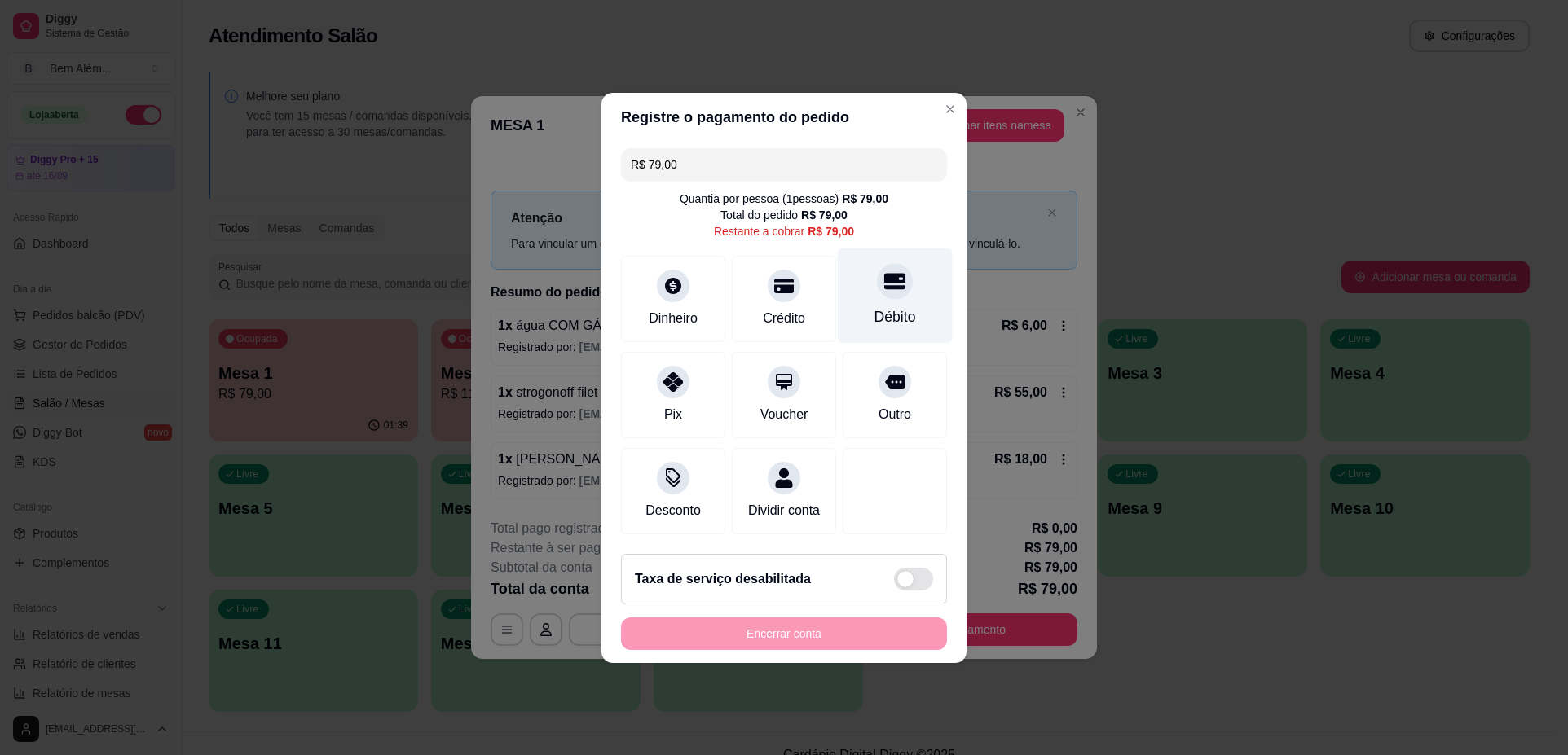
click at [870, 290] on div "Débito" at bounding box center [895, 295] width 115 height 95
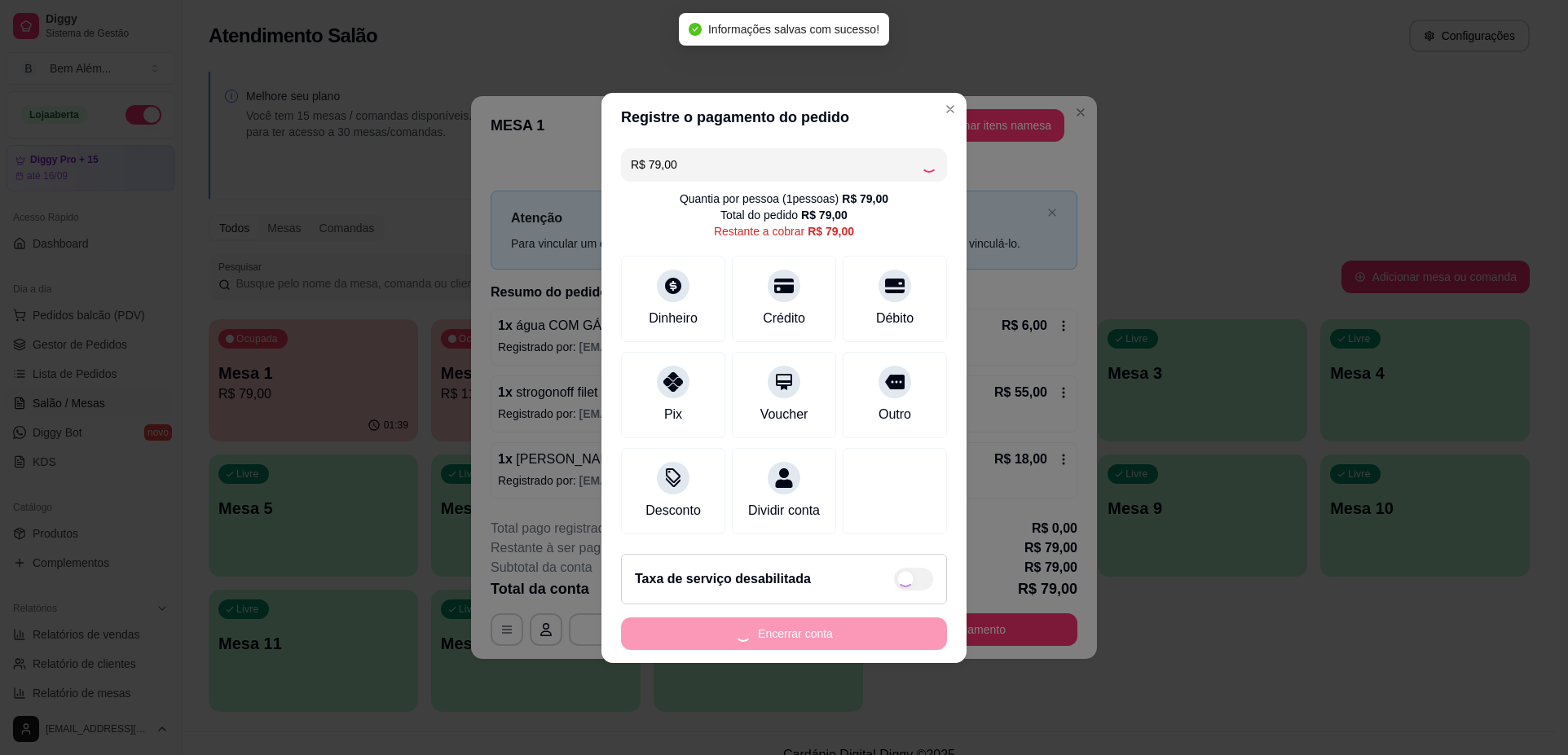
type input "R$ 0,00"
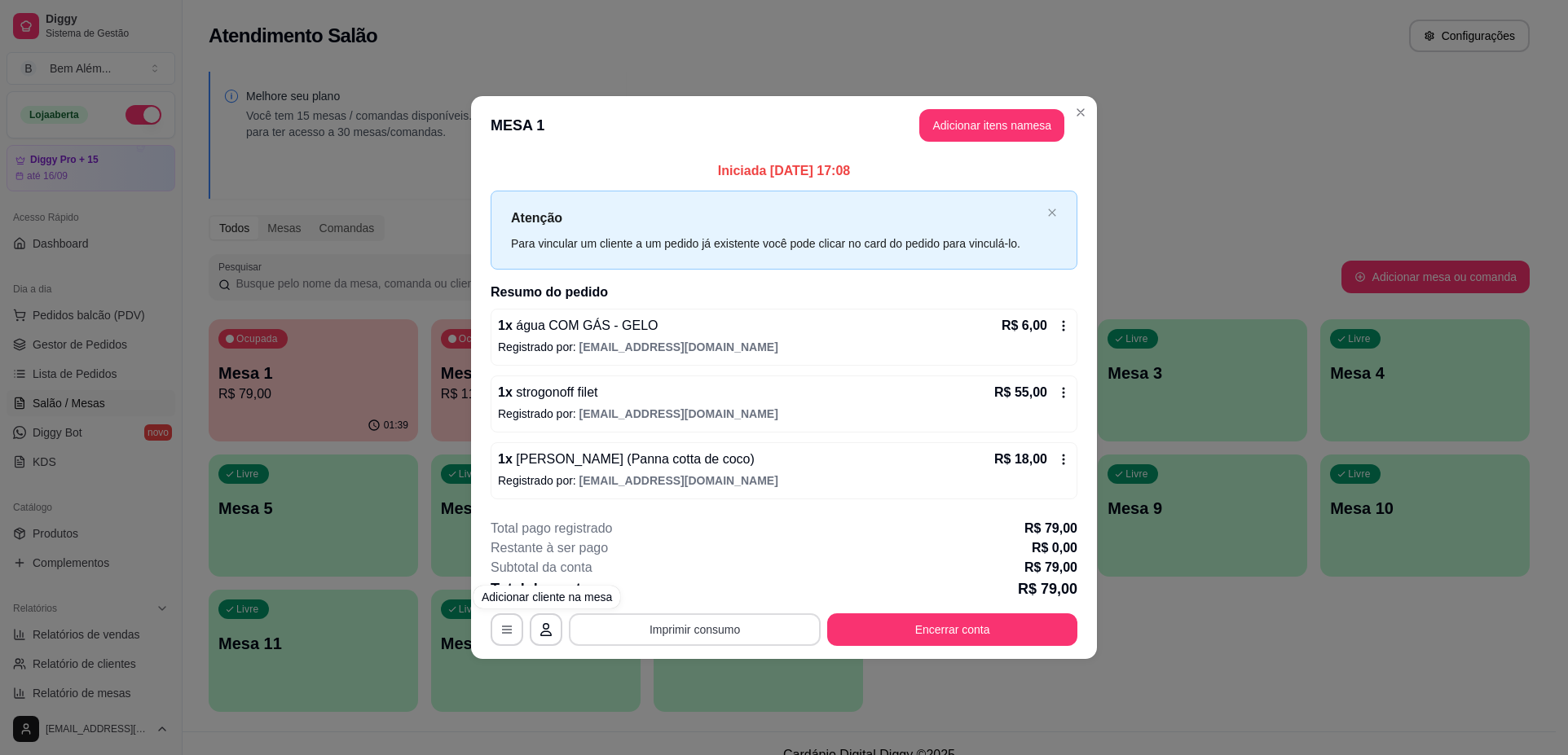
click at [651, 619] on button "Imprimir consumo" at bounding box center [694, 630] width 251 height 33
click at [676, 590] on button "impressao computador" at bounding box center [694, 592] width 119 height 25
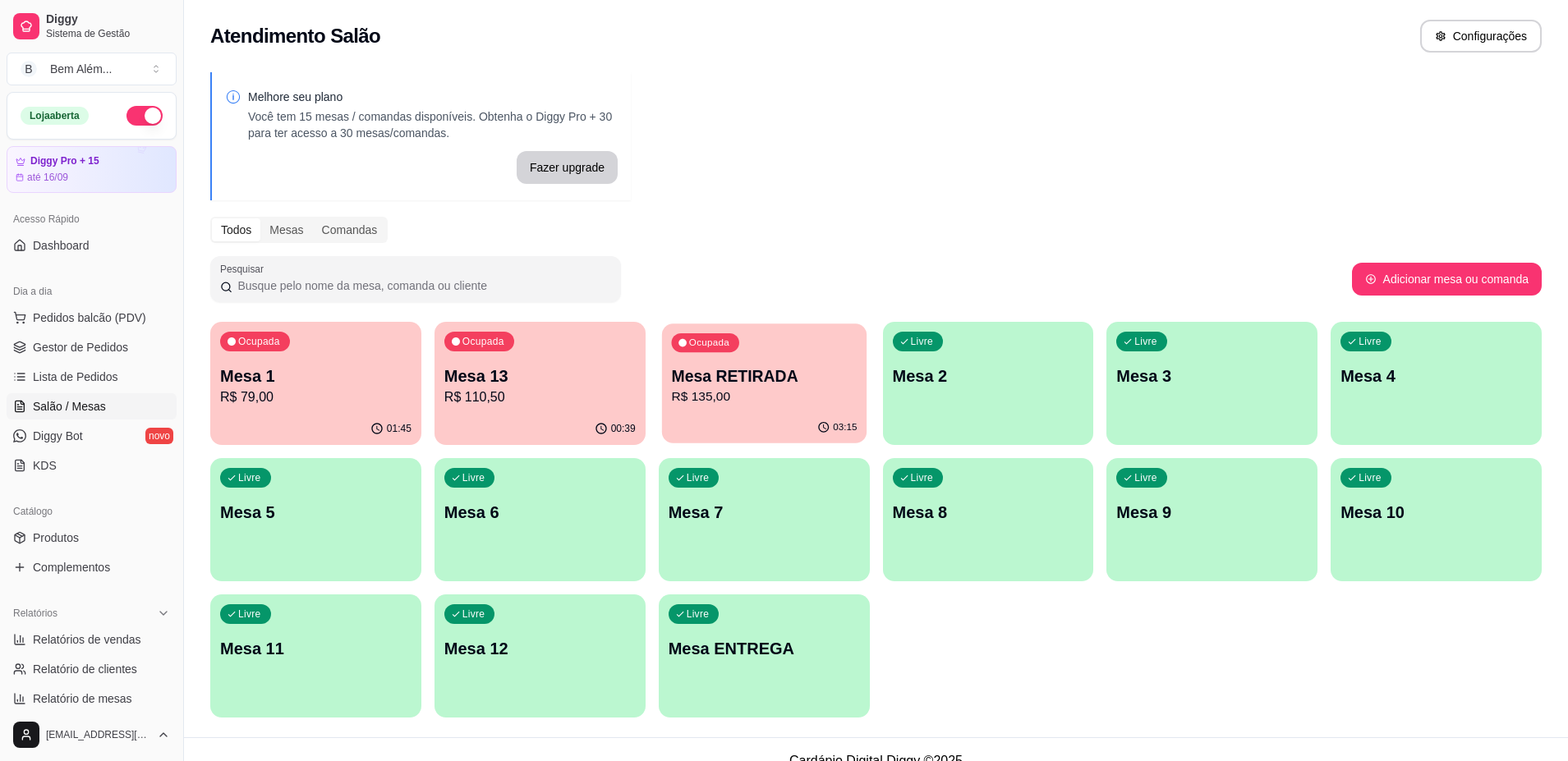
click at [764, 398] on p "R$ 135,00" at bounding box center [764, 397] width 186 height 19
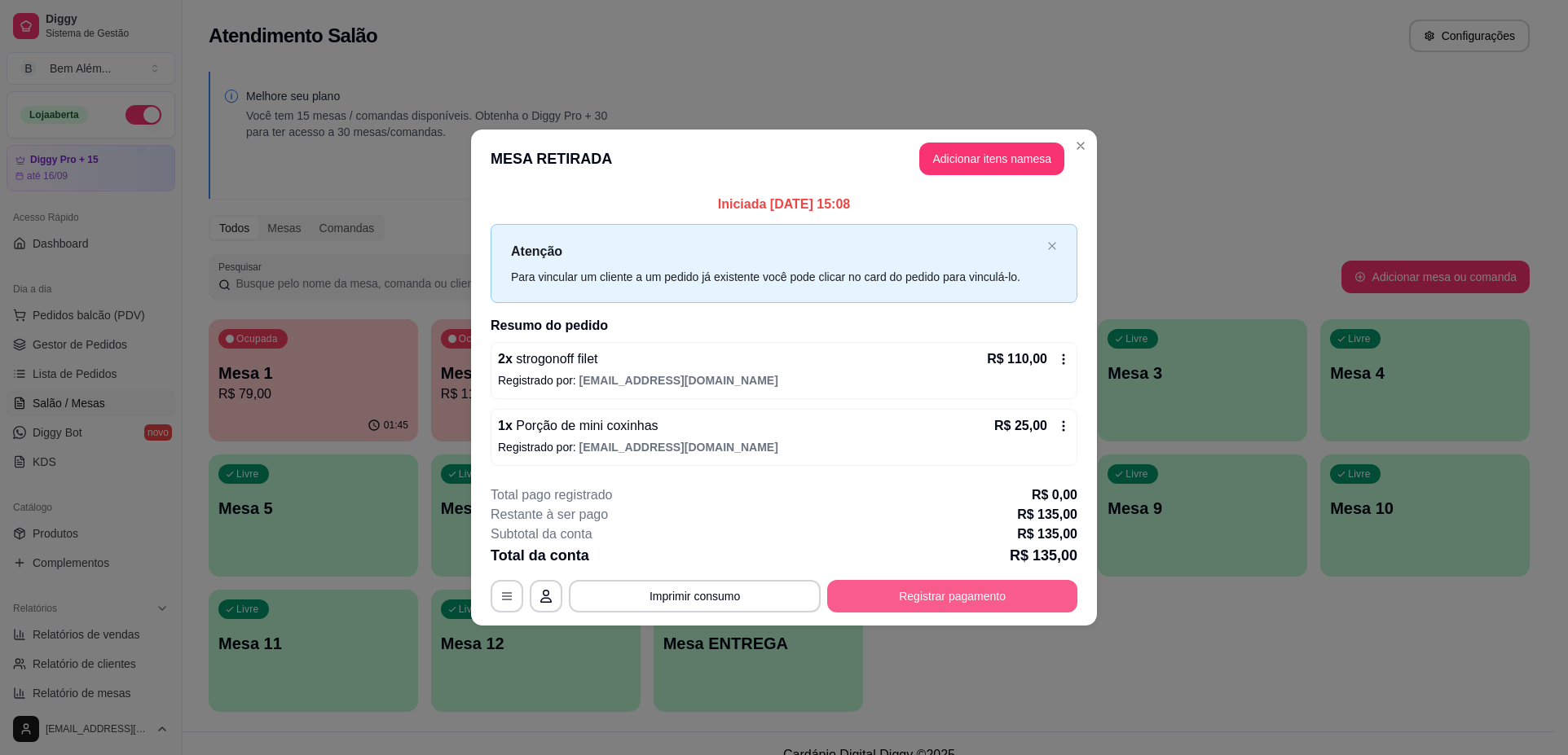
click at [990, 604] on button "Registrar pagamento" at bounding box center [952, 596] width 250 height 33
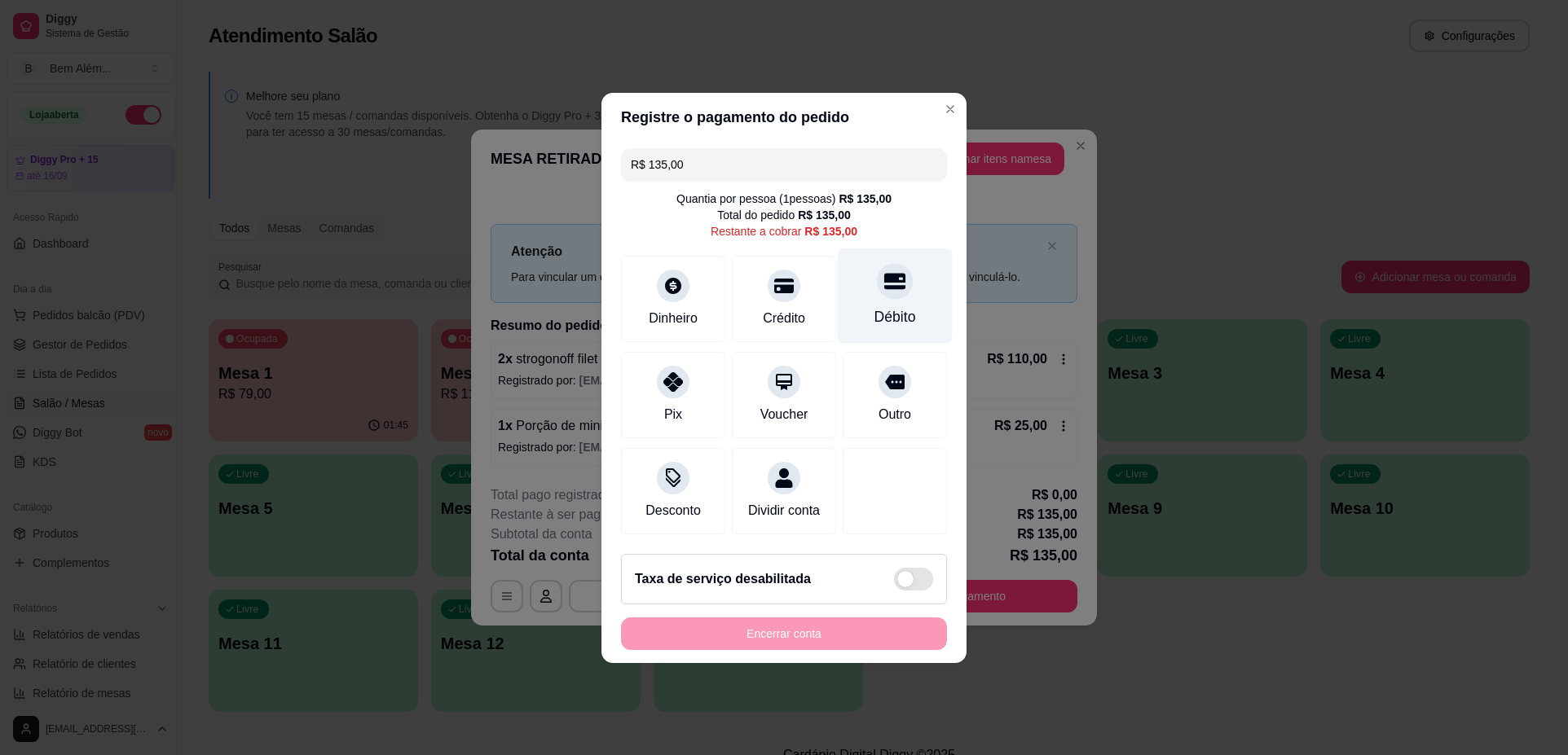
click at [905, 294] on div "Débito" at bounding box center [895, 295] width 115 height 95
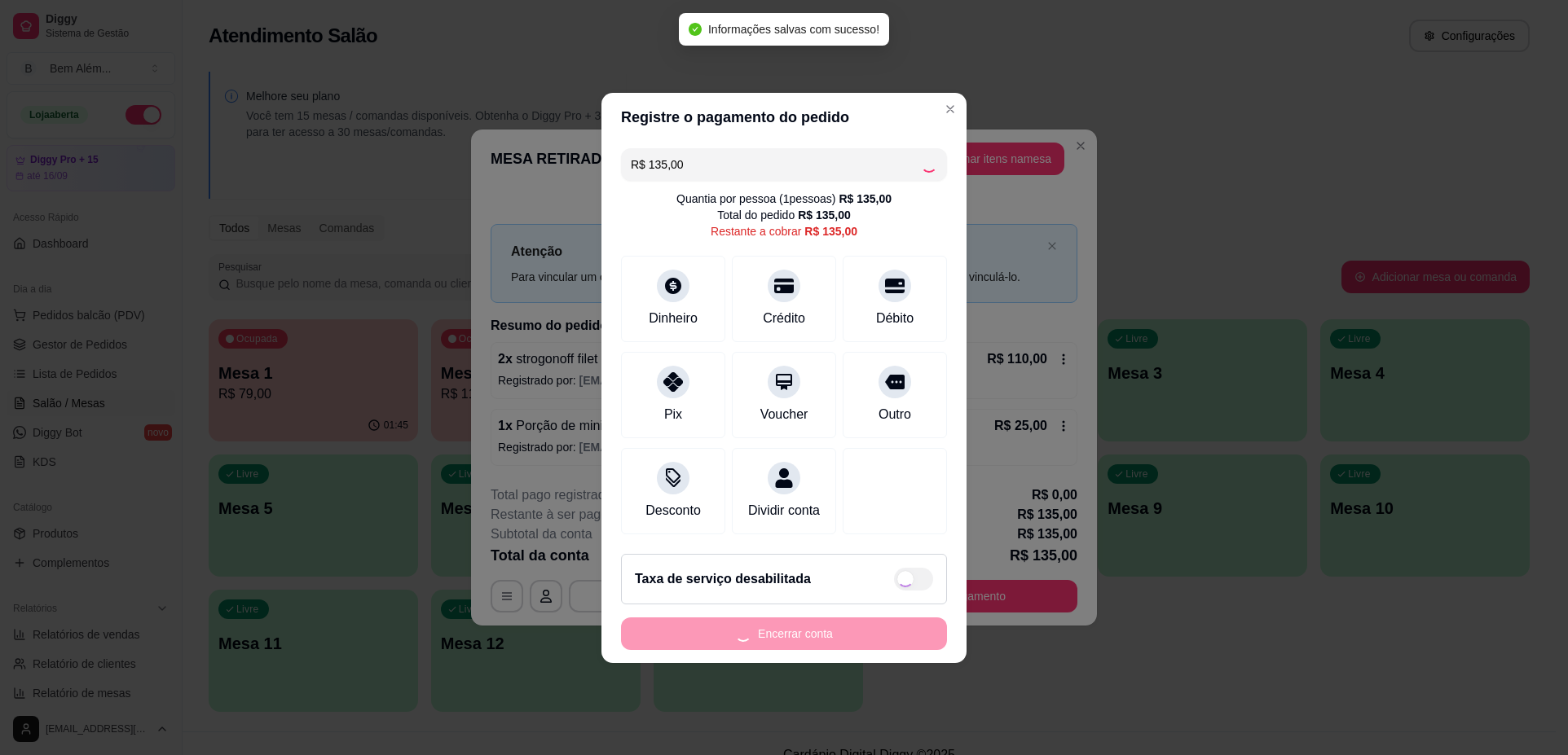
type input "R$ 0,00"
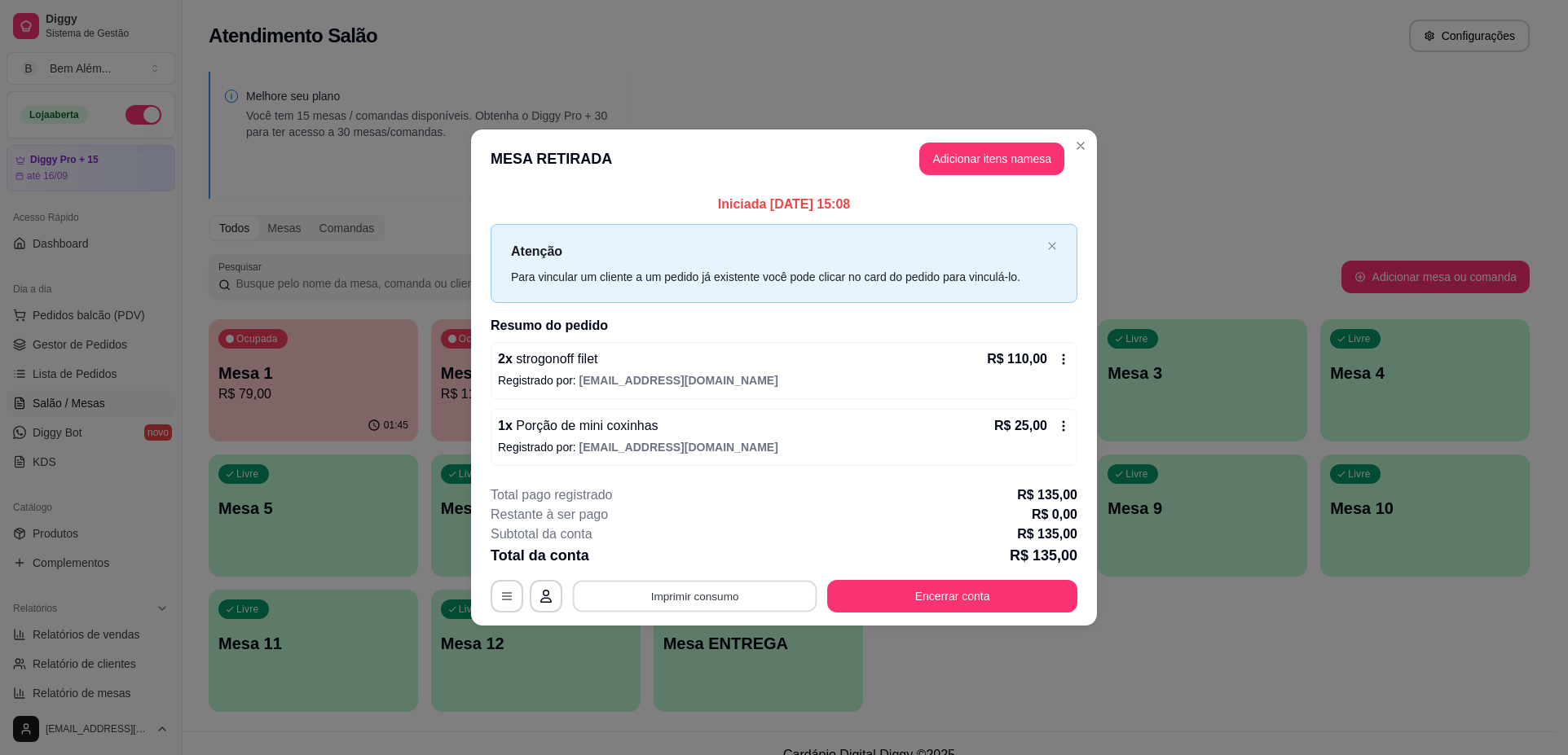
click at [601, 589] on button "Imprimir consumo" at bounding box center [694, 596] width 244 height 32
click at [646, 555] on button "impressao computador" at bounding box center [694, 558] width 119 height 25
click at [857, 601] on button "Encerrar conta" at bounding box center [952, 596] width 242 height 32
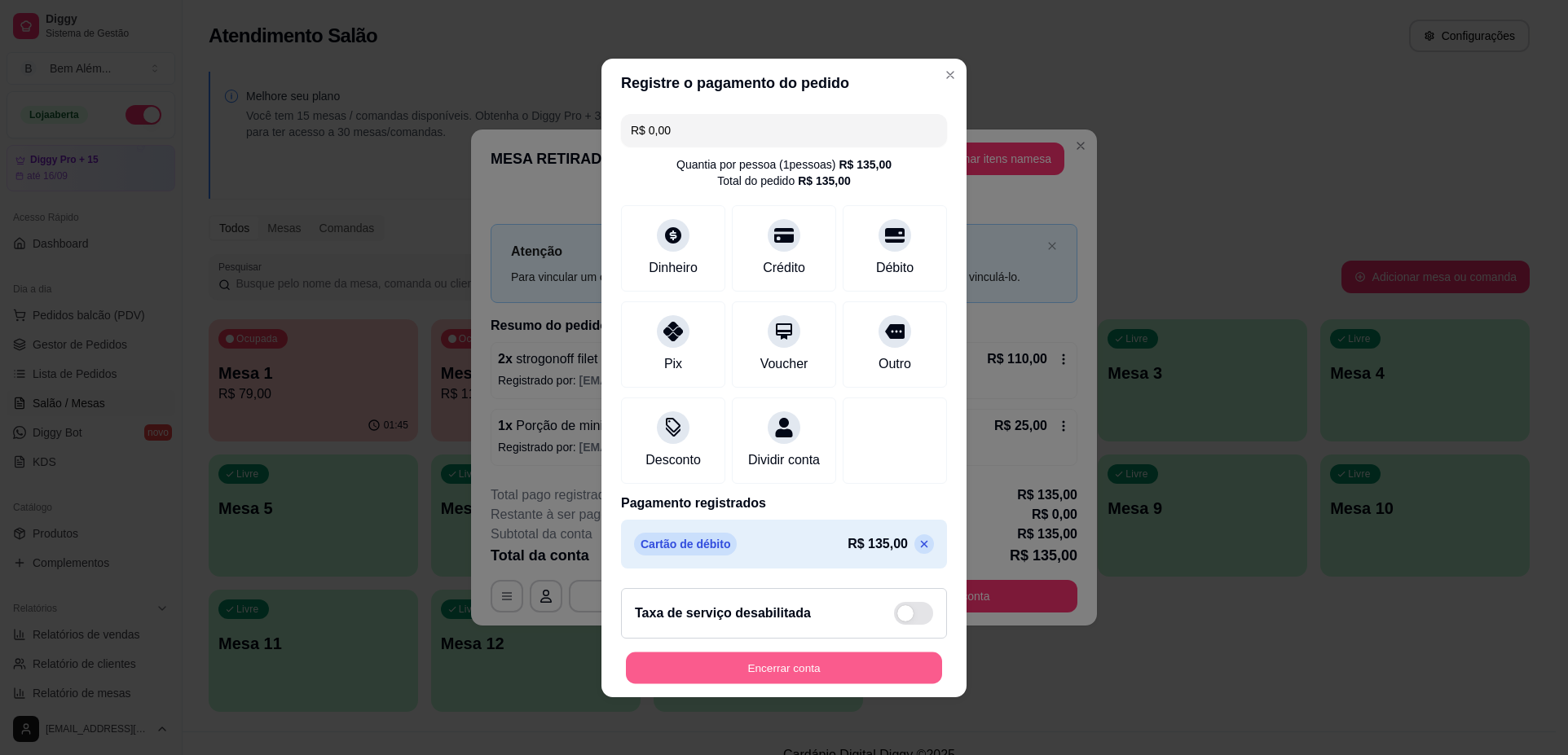
click at [809, 682] on button "Encerrar conta" at bounding box center [783, 667] width 316 height 32
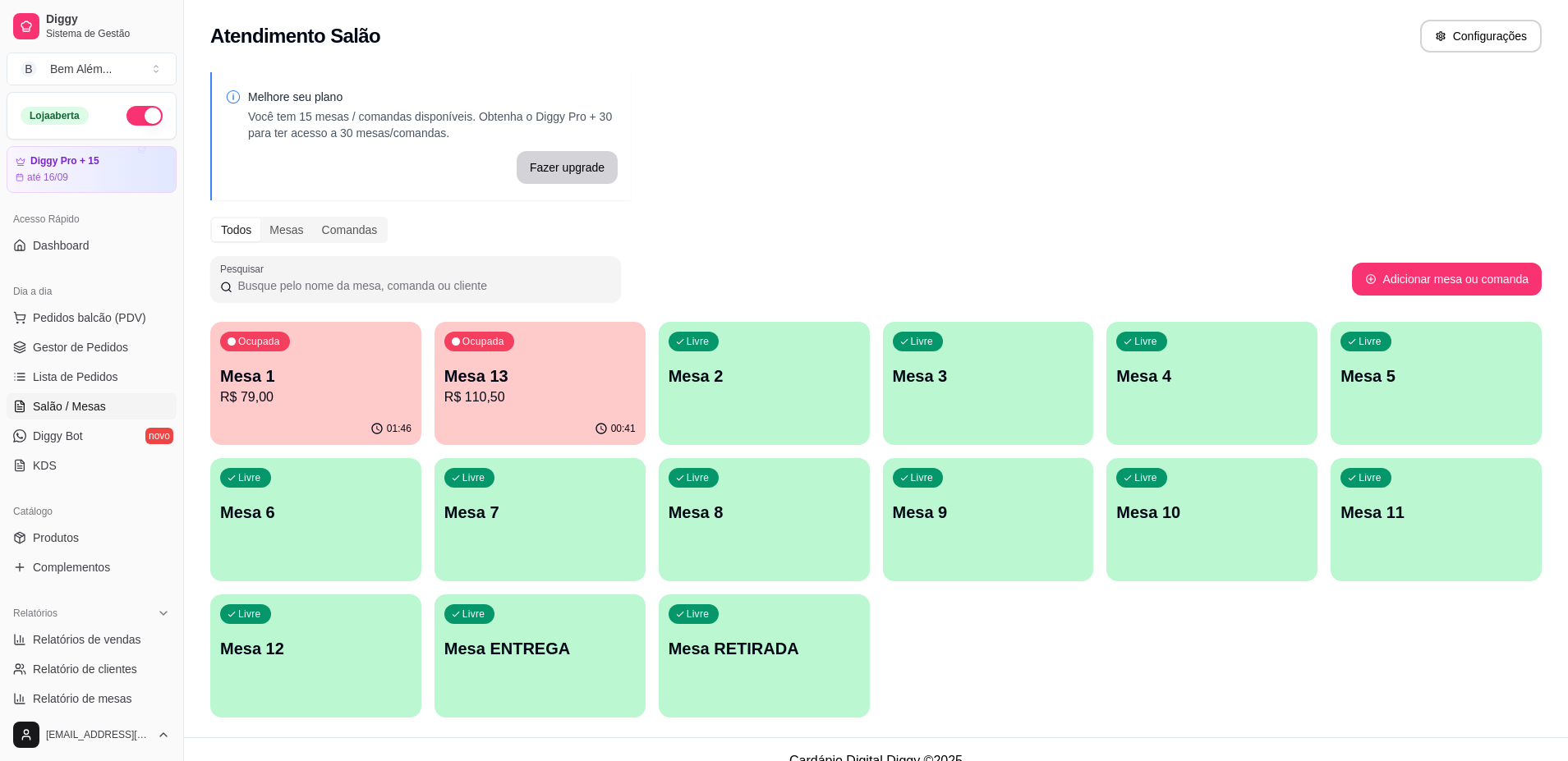
click at [268, 388] on p "R$ 79,00" at bounding box center [316, 397] width 191 height 20
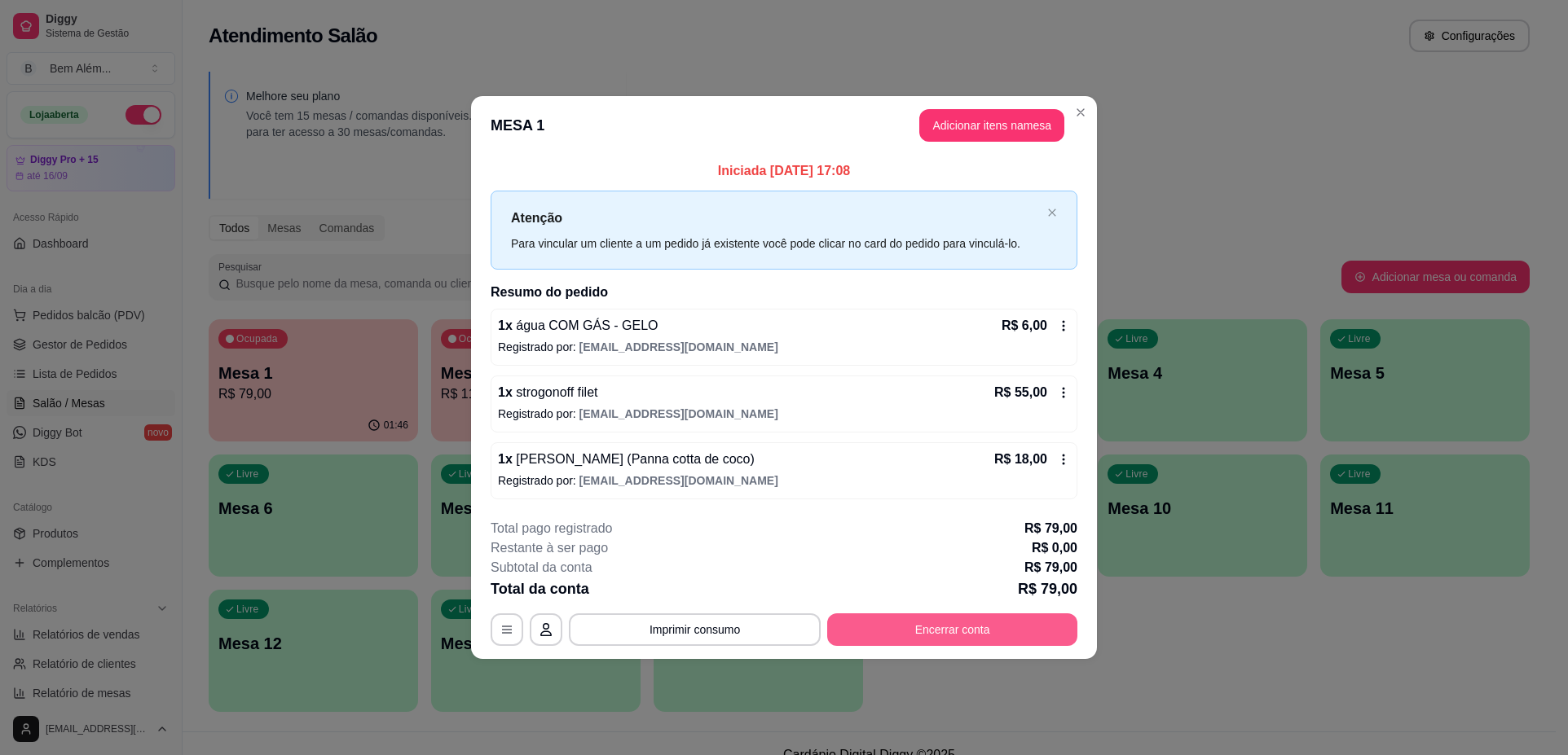
click at [942, 638] on button "Encerrar conta" at bounding box center [952, 630] width 250 height 33
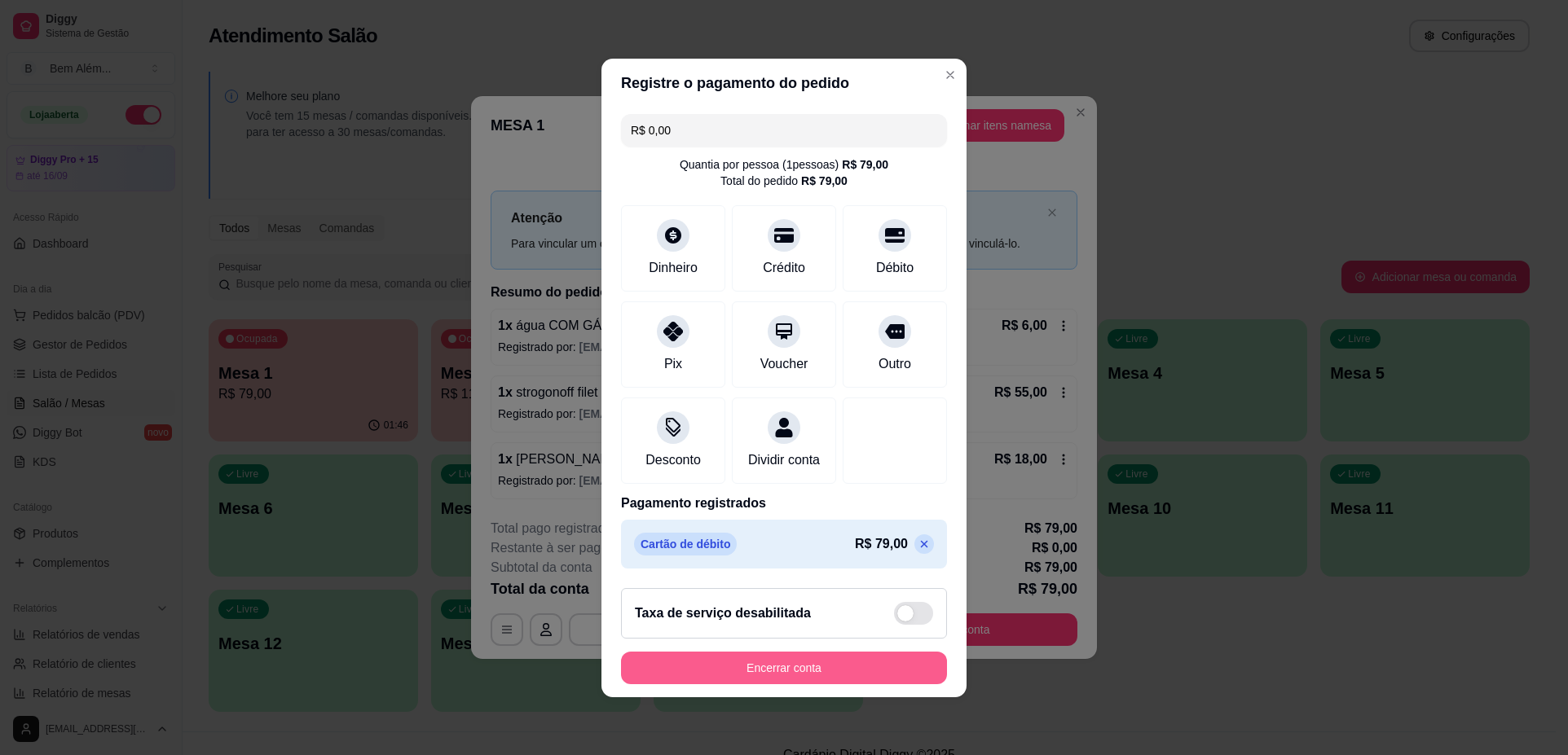
click at [793, 676] on button "Encerrar conta" at bounding box center [783, 668] width 326 height 33
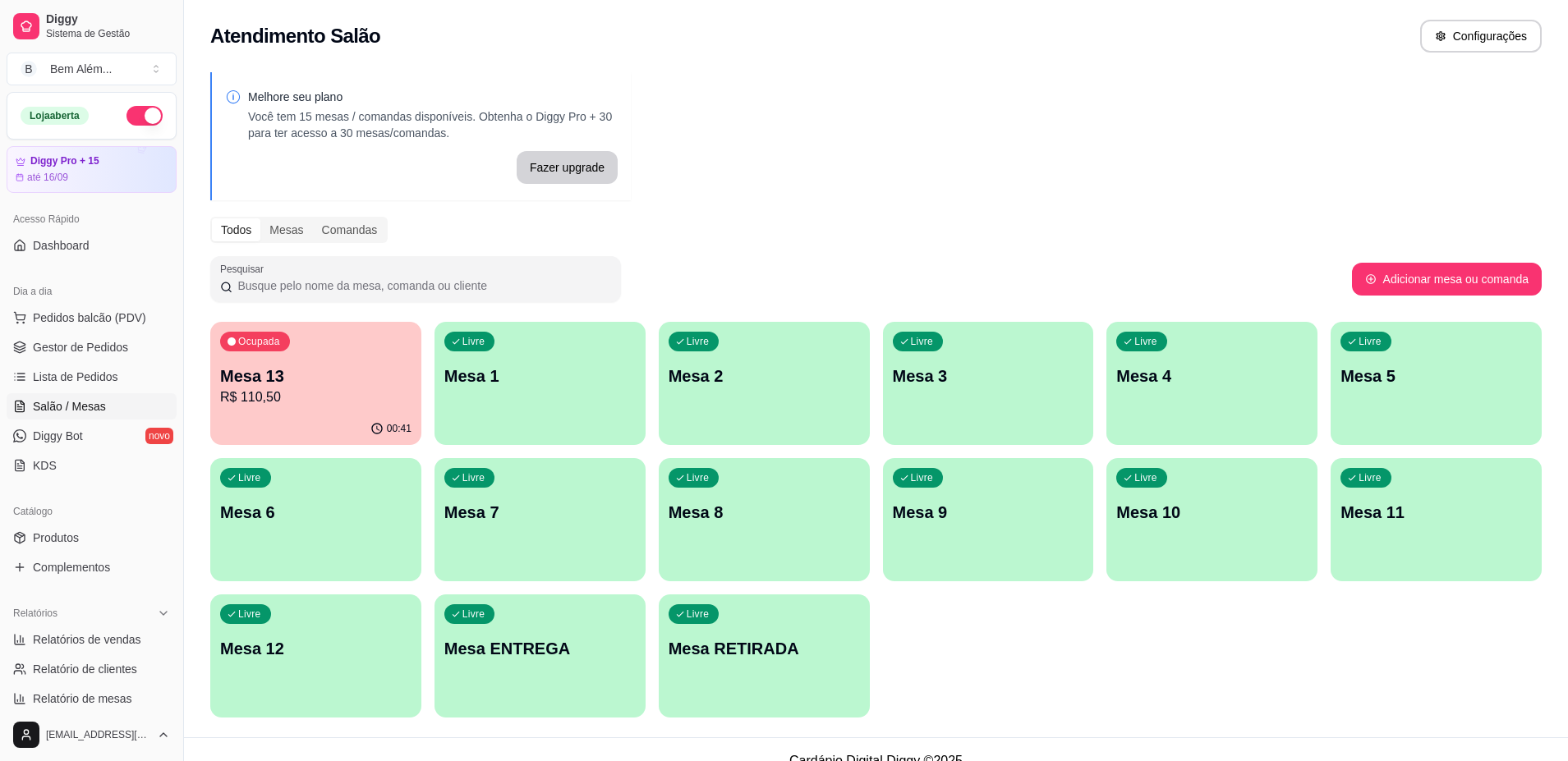
click at [90, 345] on span "Gestor de Pedidos" at bounding box center [80, 347] width 95 height 17
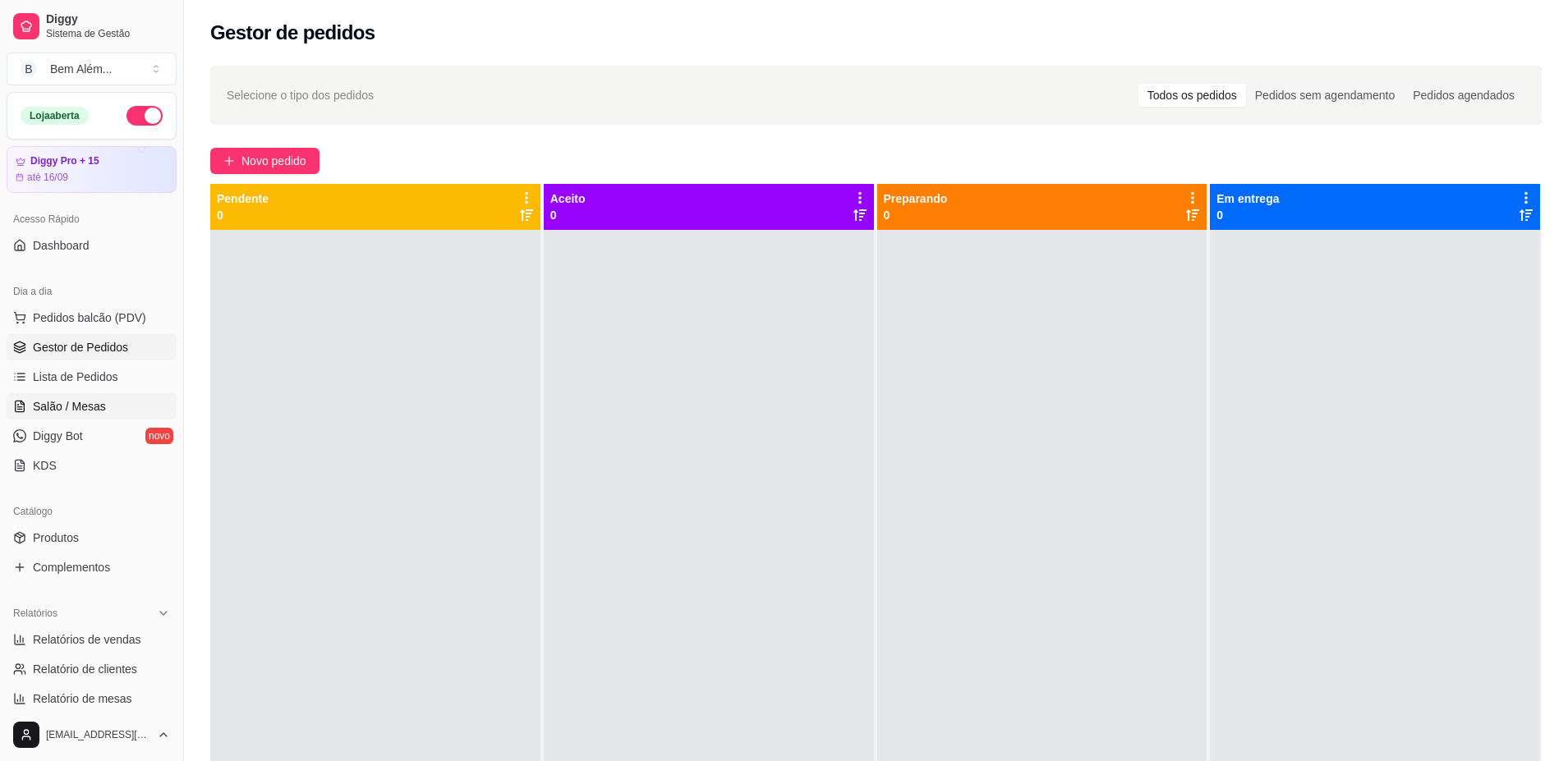
click at [94, 406] on span "Salão / Mesas" at bounding box center [70, 407] width 73 height 17
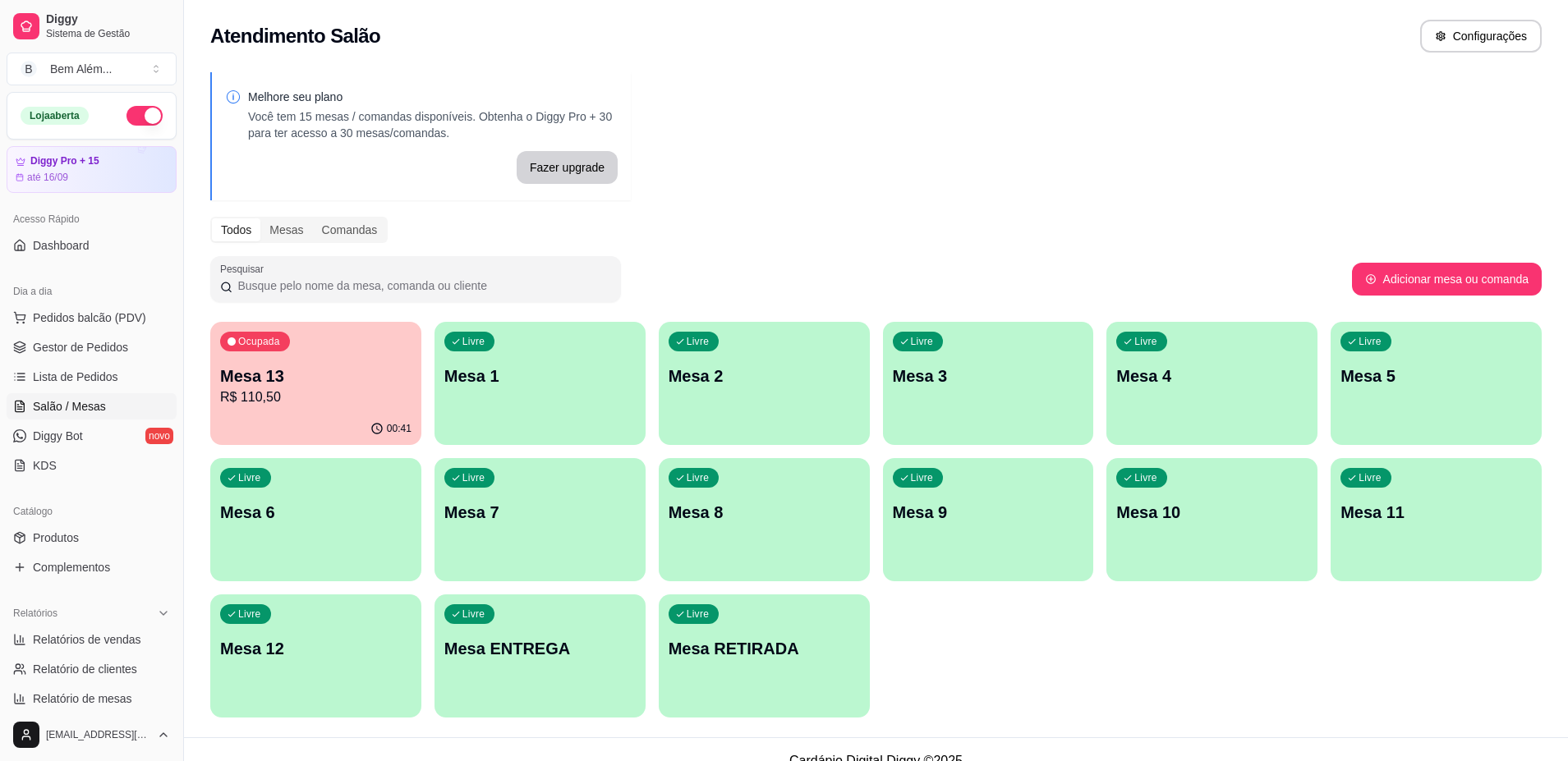
click at [386, 412] on div "Ocupada Mesa 13 R$ 110,50" at bounding box center [316, 368] width 211 height 91
